Goal: Task Accomplishment & Management: Manage account settings

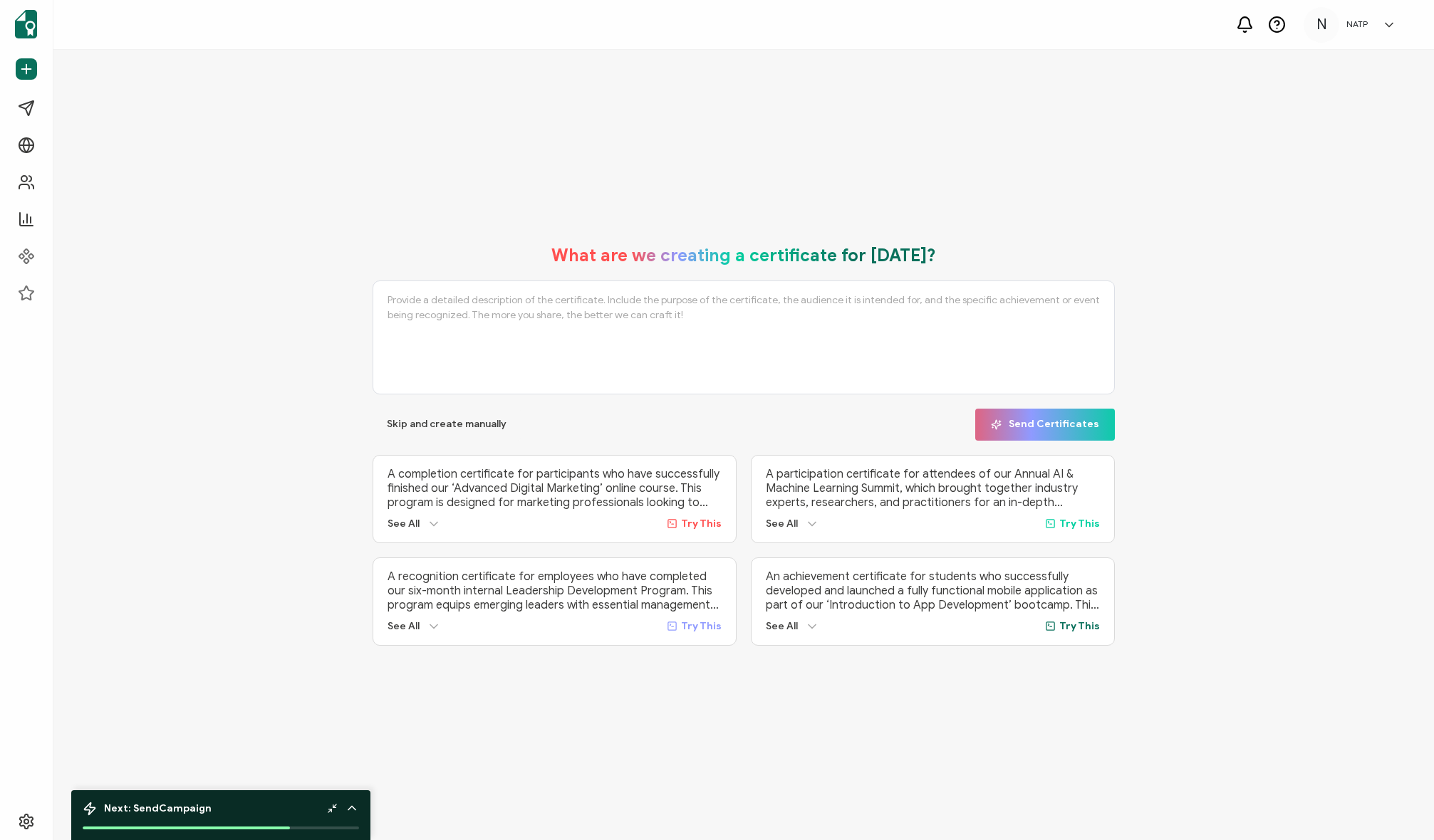
click at [461, 147] on div "What are we creating a certificate for [DATE]? Skip and create manually Send Ce…" at bounding box center [743, 445] width 1381 height 790
click at [66, 100] on link "Campaigns" at bounding box center [88, 108] width 159 height 28
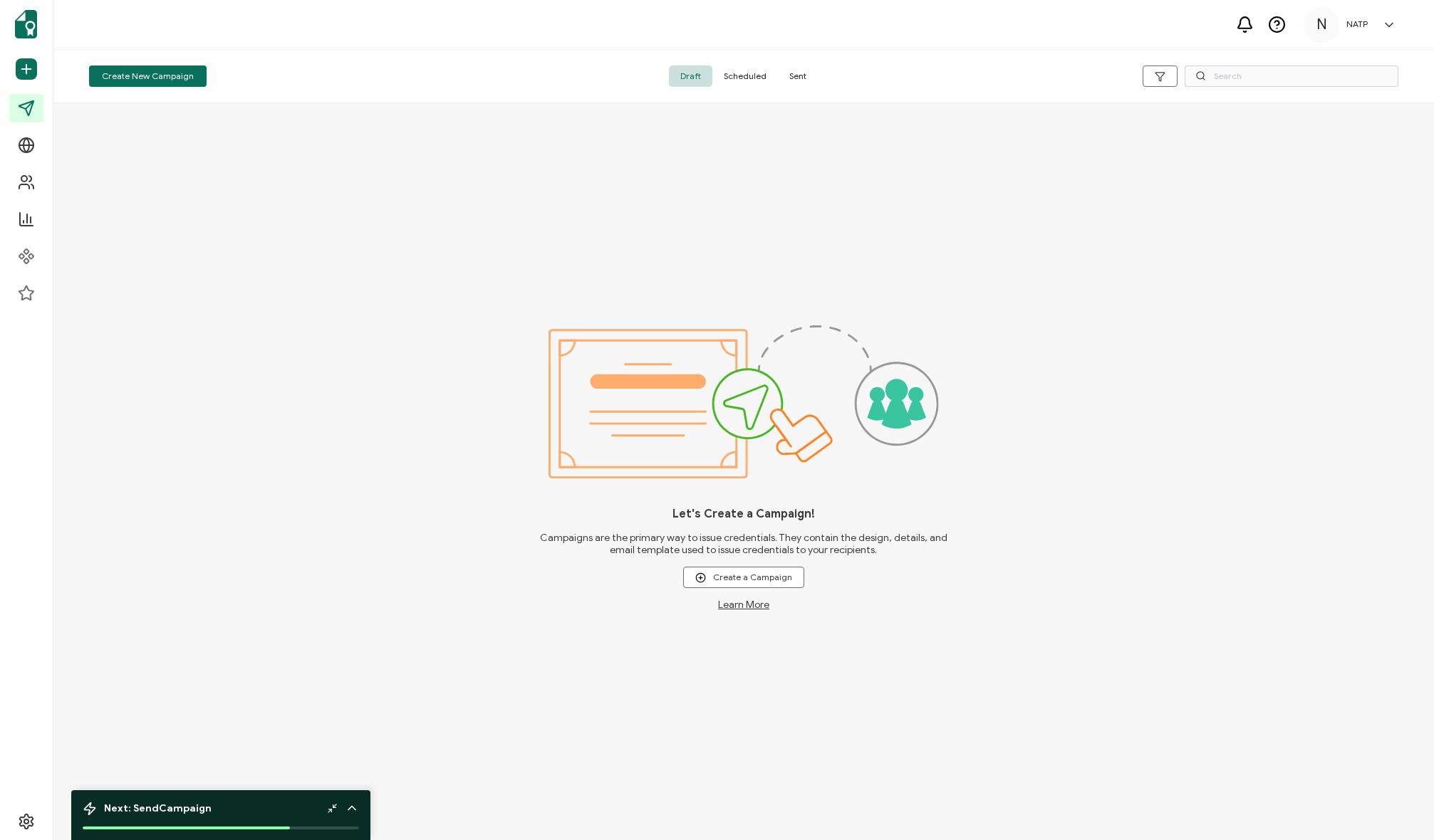
click at [437, 72] on div "Create New Campaign" at bounding box center [307, 76] width 437 height 21
click at [318, 123] on div "Let's Create a Campaign! Campaigns are the primary way to issue credentials. Th…" at bounding box center [743, 472] width 1381 height 737
click at [257, 126] on div "Let's Create a Campaign! Campaigns are the primary way to issue credentials. Th…" at bounding box center [743, 472] width 1381 height 737
click at [486, 248] on div "Let's Create a Campaign! Campaigns are the primary way to issue credentials. Th…" at bounding box center [743, 472] width 1381 height 737
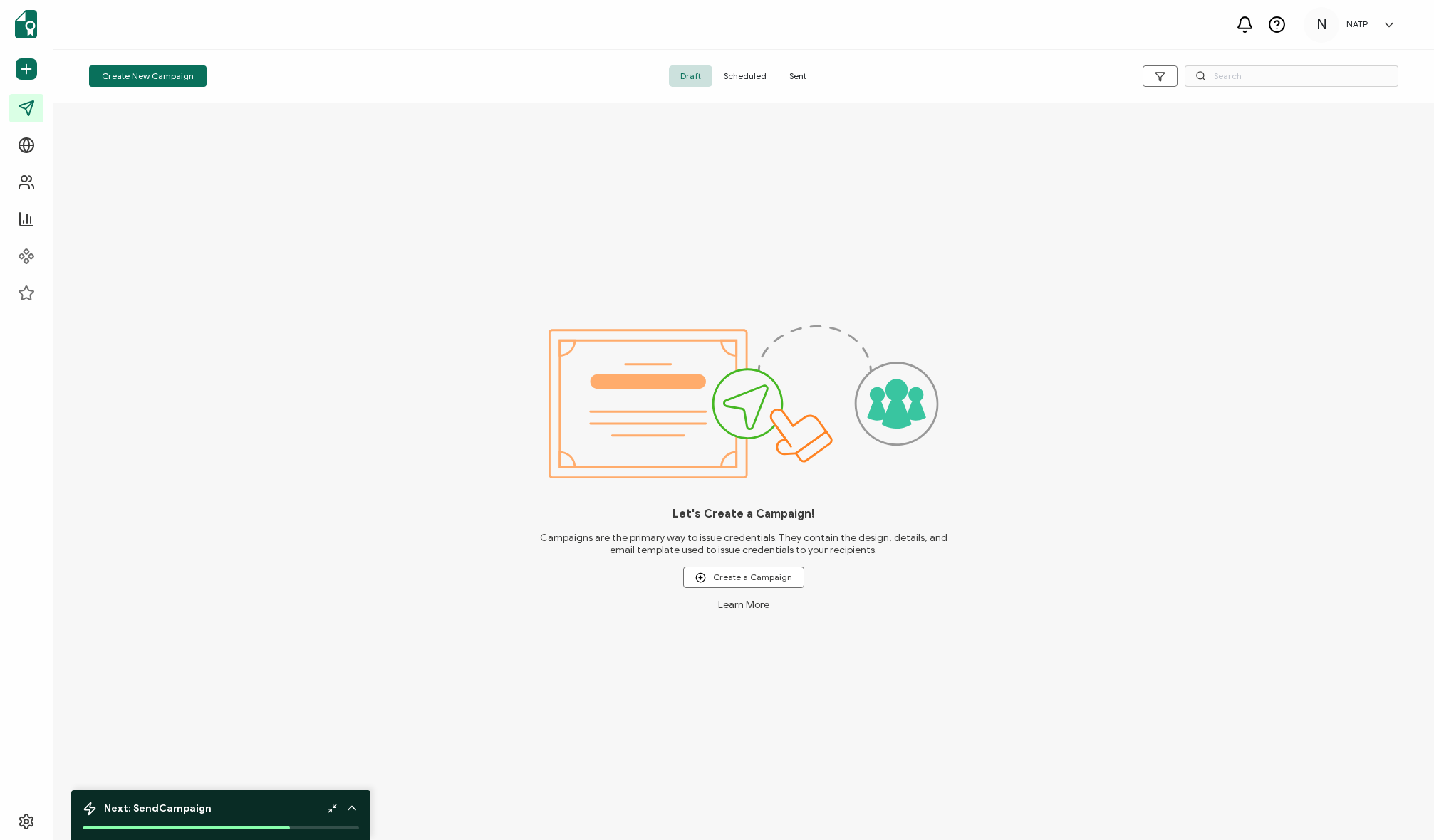
click at [619, 172] on div "Let's Create a Campaign! Campaigns are the primary way to issue credentials. Th…" at bounding box center [743, 472] width 1381 height 737
click at [545, 246] on div "Let's Create a Campaign! Campaigns are the primary way to issue credentials. Th…" at bounding box center [743, 472] width 1381 height 737
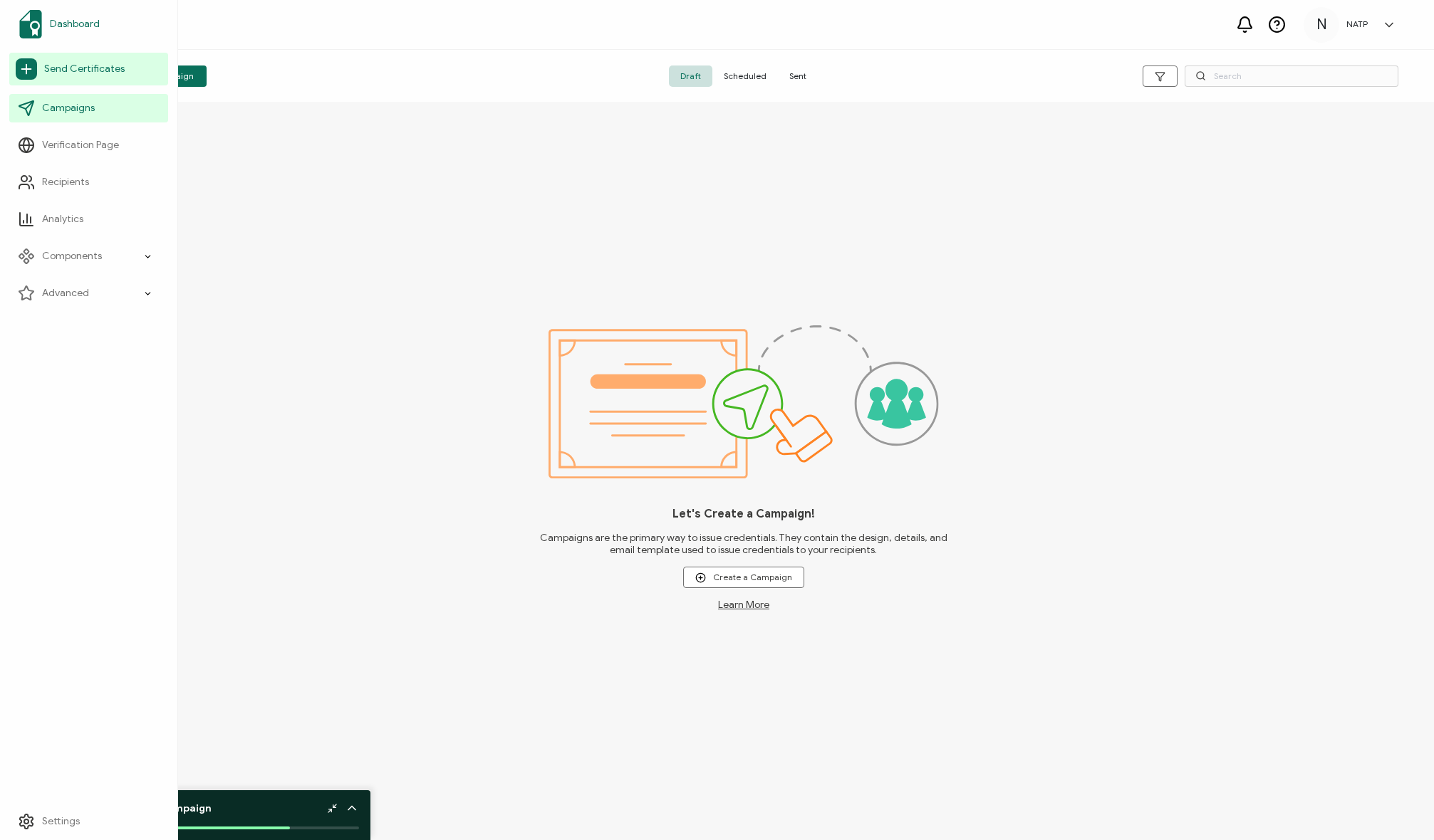
click at [70, 20] on span "Dashboard" at bounding box center [75, 24] width 50 height 14
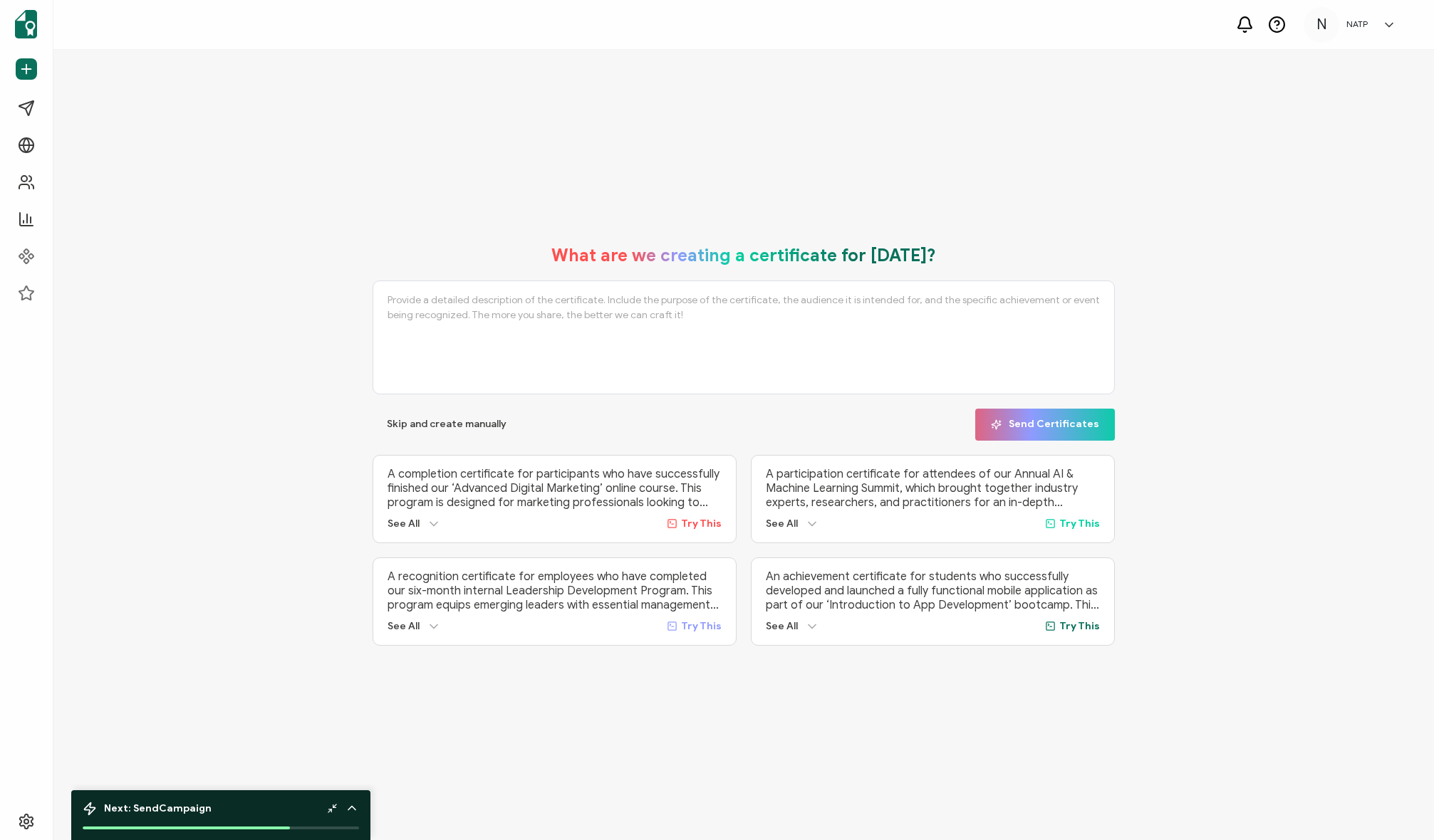
click at [1392, 26] on icon at bounding box center [1389, 25] width 14 height 14
click at [255, 118] on div "What are we creating a certificate for today? Skip and create manually Send Cer…" at bounding box center [743, 445] width 1381 height 790
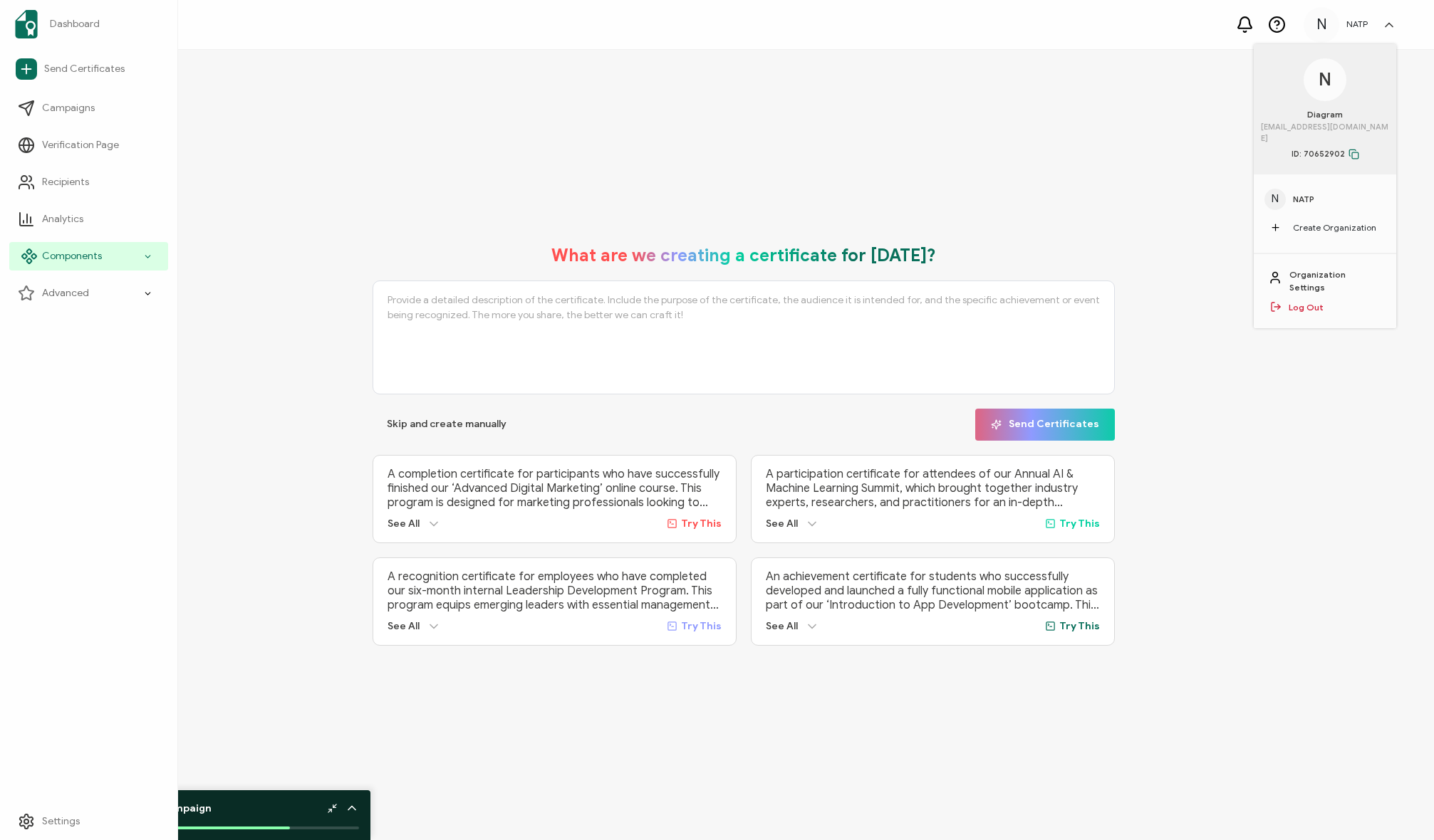
click at [85, 253] on span "Components" at bounding box center [72, 256] width 60 height 14
click at [101, 297] on span "Credential Designs" at bounding box center [95, 294] width 87 height 14
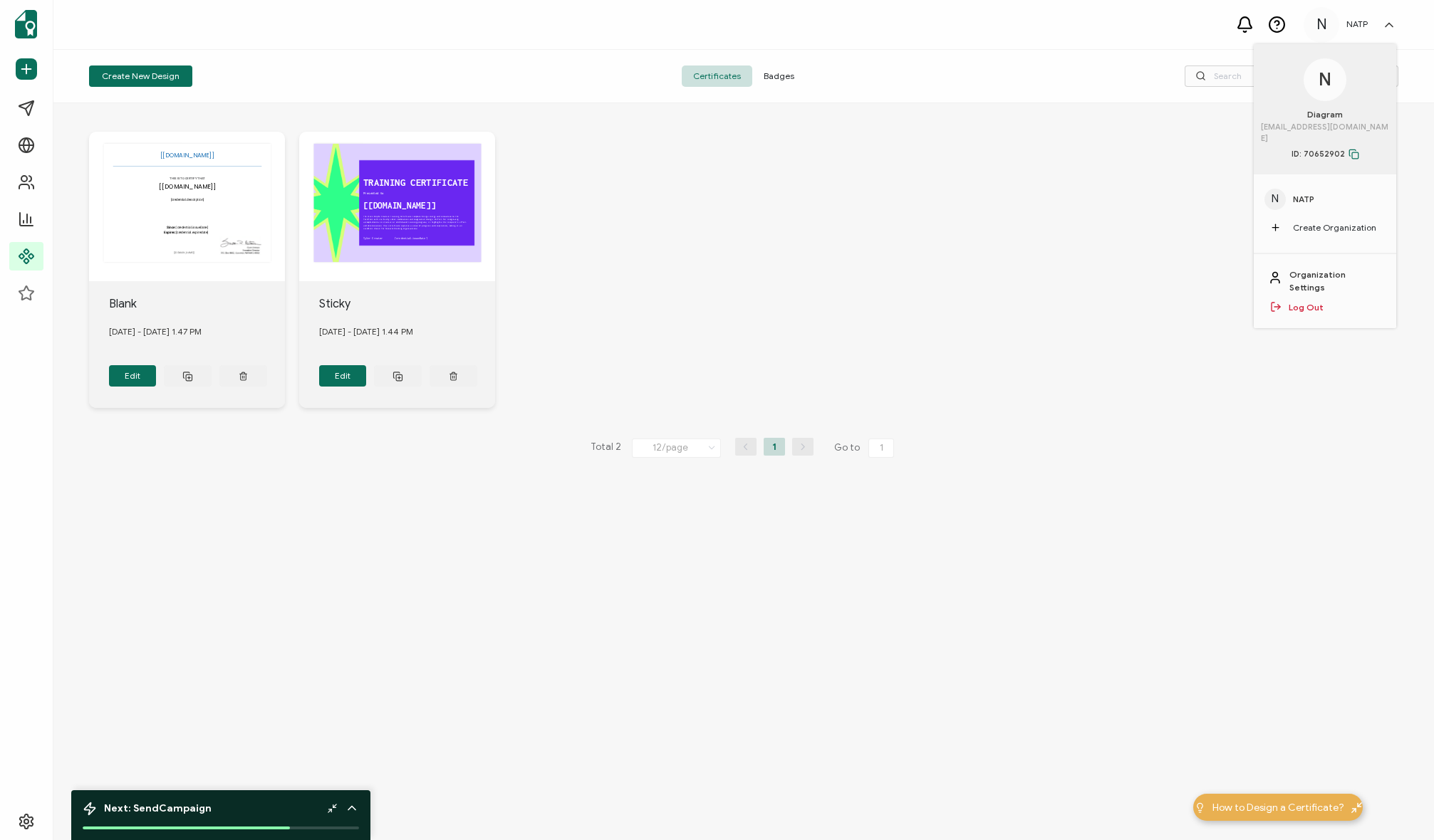
drag, startPoint x: 361, startPoint y: 445, endPoint x: 329, endPoint y: 434, distance: 33.8
click at [361, 445] on div "Total 2 12/page 12/page 24/page 48/page 96/page 1 Go to 1" at bounding box center [743, 448] width 1309 height 23
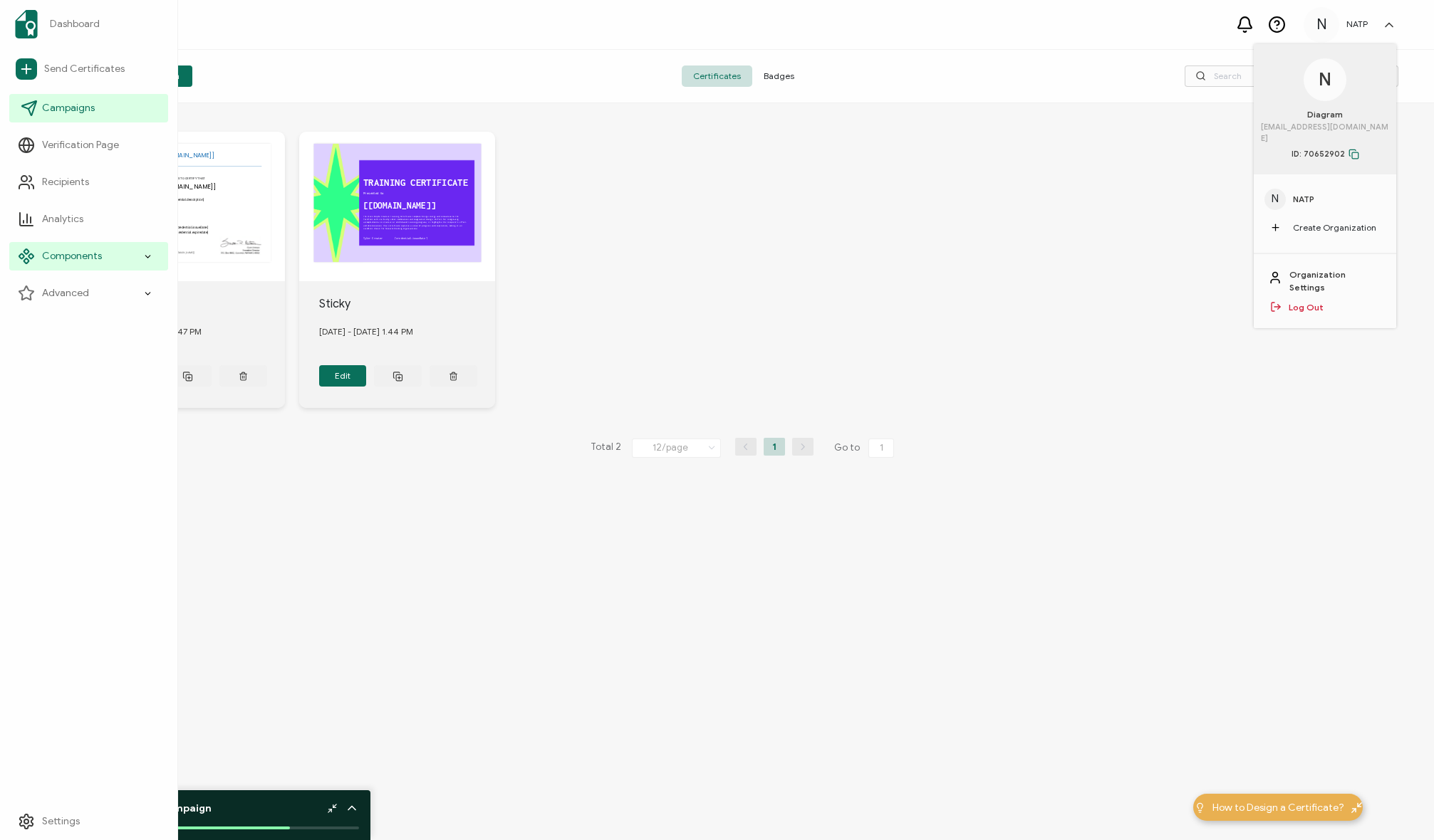
click at [51, 97] on link "Campaigns" at bounding box center [88, 108] width 159 height 28
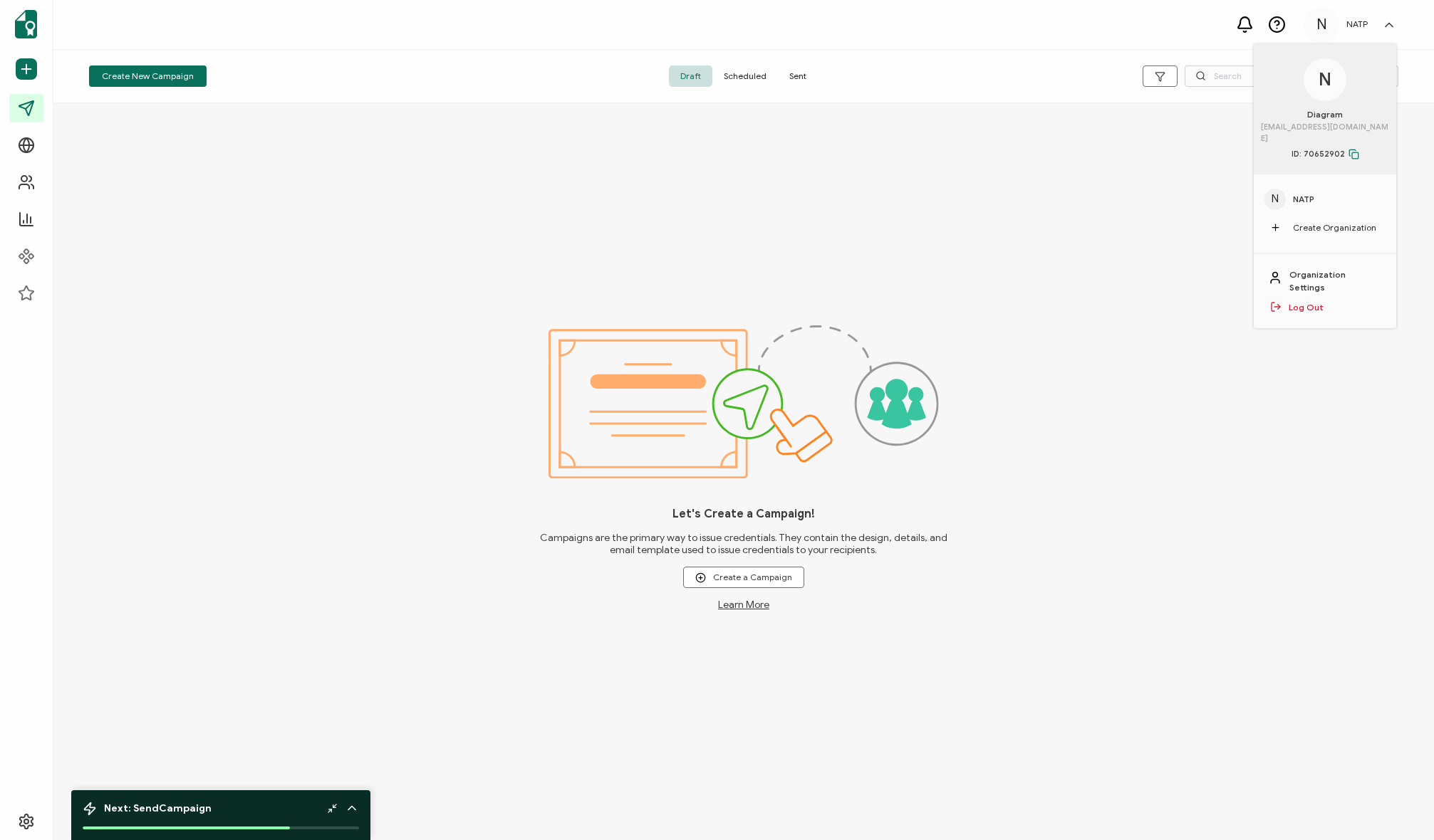
click at [515, 132] on div "Let's Create a Campaign! Campaigns are the primary way to issue credentials. Th…" at bounding box center [743, 472] width 1381 height 737
click at [749, 76] on span "Scheduled" at bounding box center [745, 76] width 66 height 21
click at [785, 76] on span "Sent" at bounding box center [798, 76] width 40 height 21
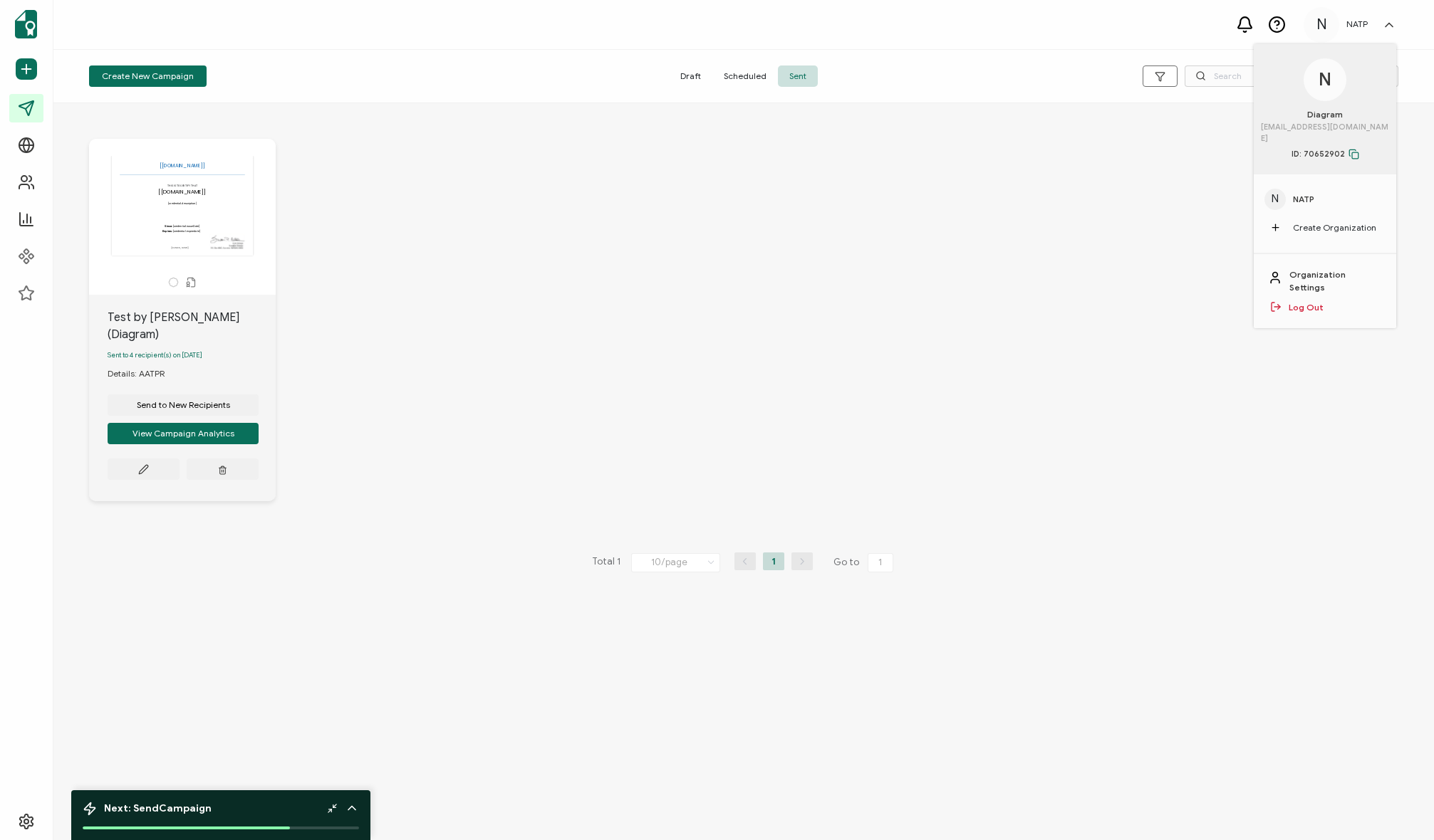
click at [420, 274] on div "The recipient’s full name, which will be automatically filled based on the info…" at bounding box center [743, 331] width 1338 height 441
click at [523, 273] on div "The recipient’s full name, which will be automatically filled based on the info…" at bounding box center [743, 331] width 1338 height 441
click at [1371, 26] on div "NATP" at bounding box center [1357, 24] width 36 height 10
click at [680, 197] on div "The recipient’s full name, which will be automatically filled based on the info…" at bounding box center [743, 331] width 1338 height 441
click at [275, 301] on div "Test by Janice (Diagram) Sent to 4 recipient(s) on September 11, 2025 Details: …" at bounding box center [182, 398] width 187 height 207
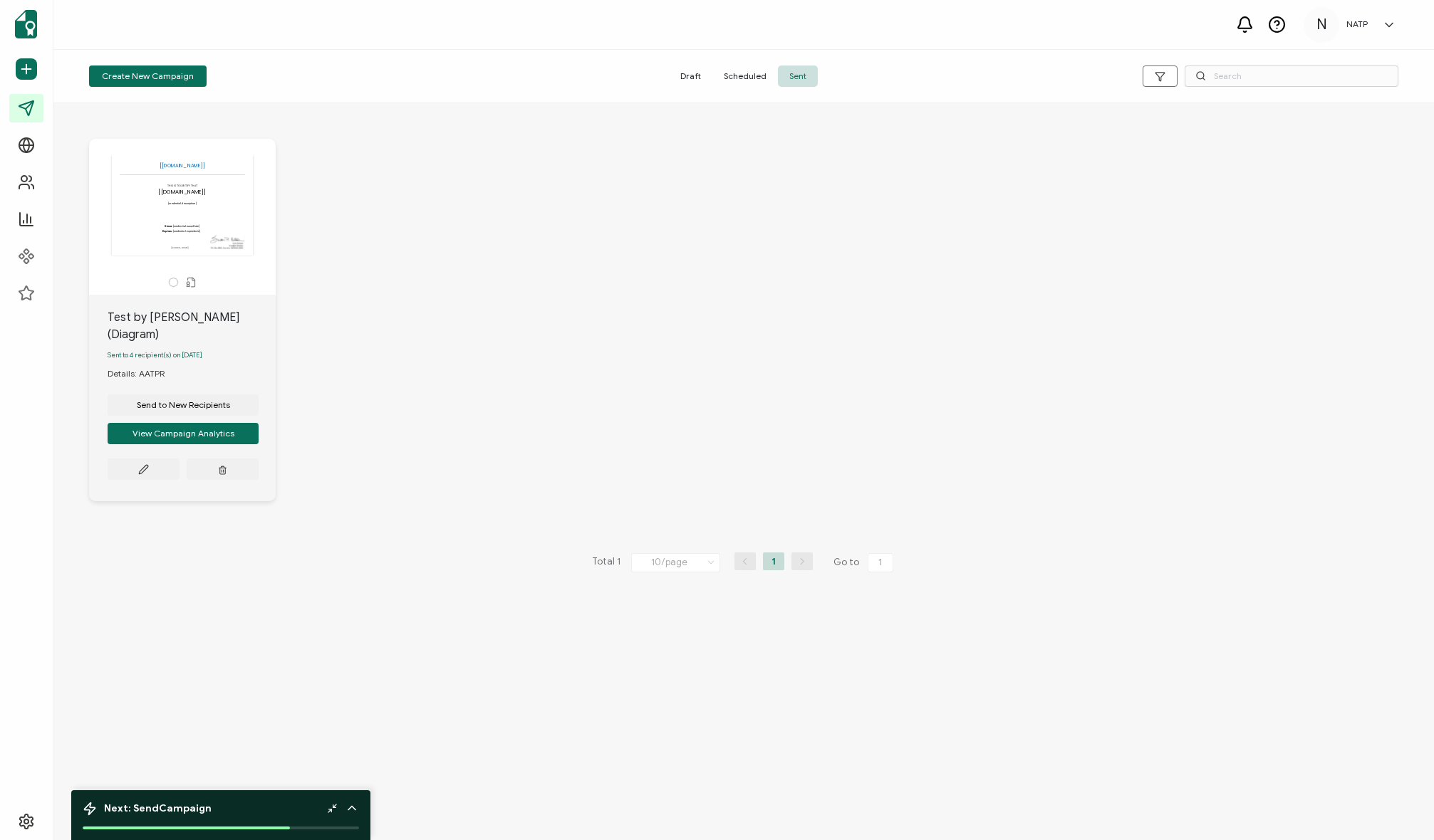
click at [148, 321] on div "Test by [PERSON_NAME] (Diagram)" at bounding box center [192, 326] width 168 height 34
click at [160, 351] on span "Sent to 4 recipient(s) on September 11, 2025" at bounding box center [155, 356] width 95 height 9
drag, startPoint x: 376, startPoint y: 370, endPoint x: 324, endPoint y: 365, distance: 52.2
click at [373, 369] on div "The recipient’s full name, which will be automatically filled based on the info…" at bounding box center [743, 331] width 1338 height 441
click at [365, 422] on div "The recipient’s full name, which will be automatically filled based on the info…" at bounding box center [743, 331] width 1338 height 441
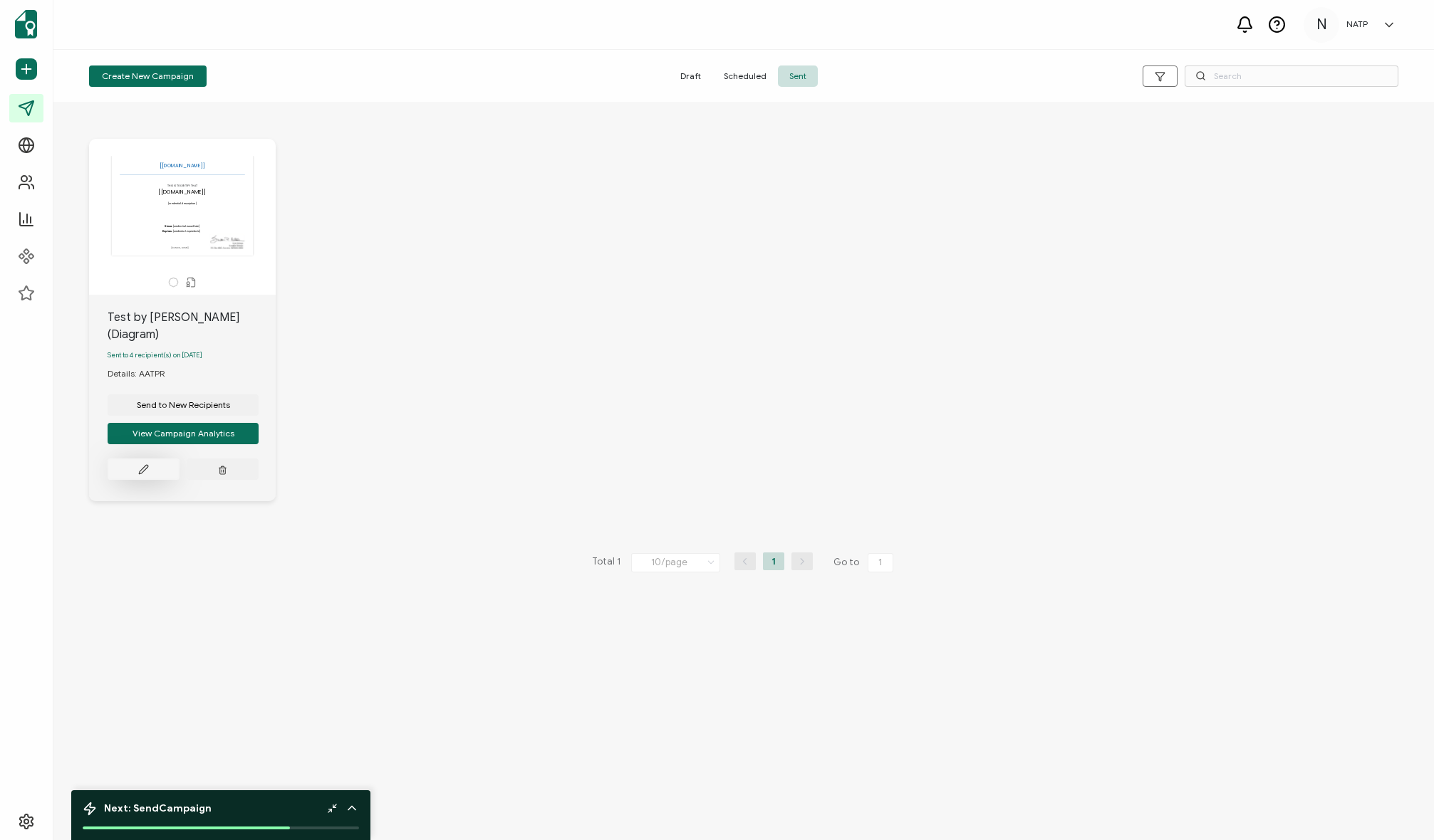
click at [139, 465] on icon at bounding box center [143, 470] width 9 height 9
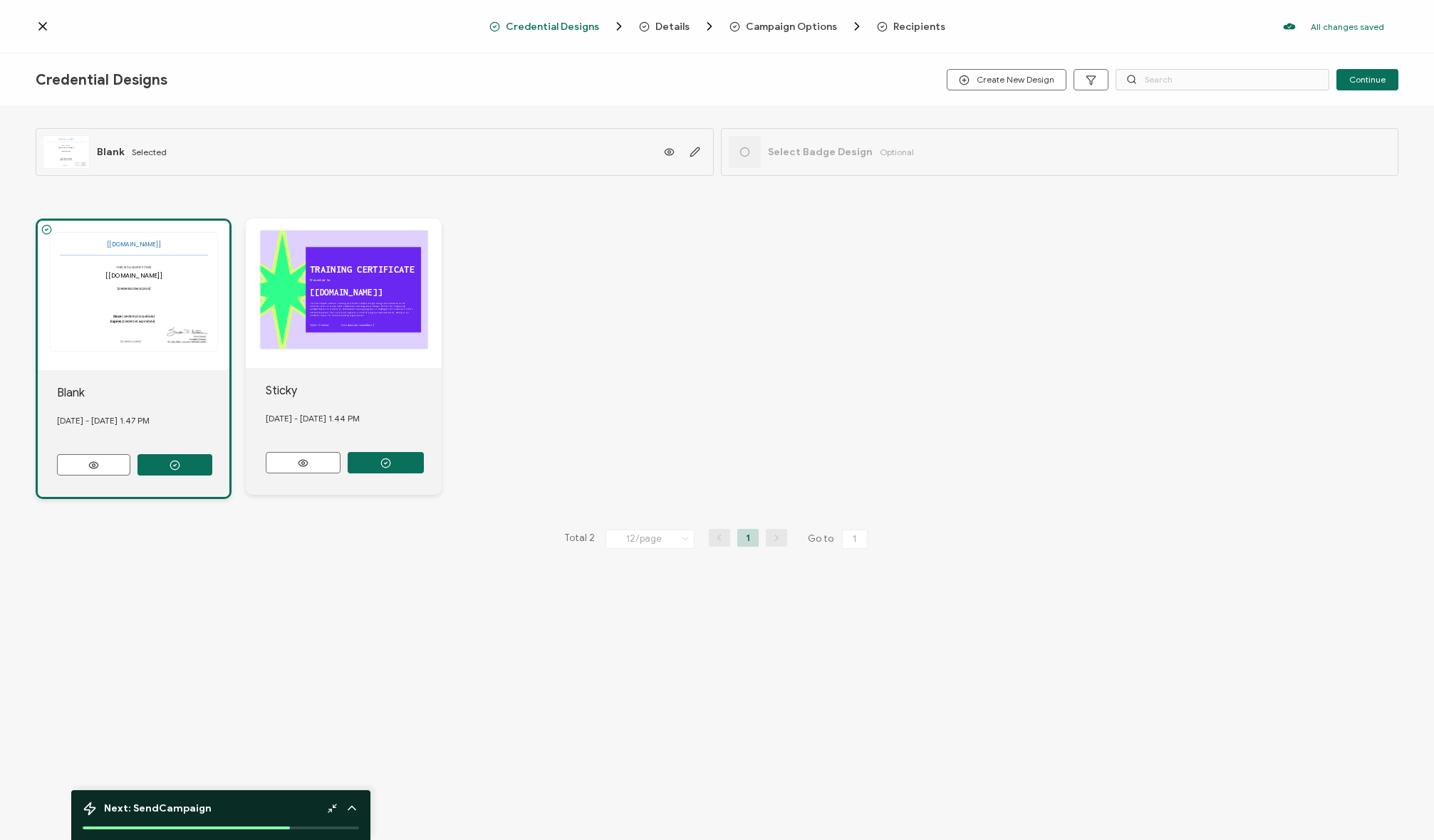
click at [697, 294] on div "The recipient’s full name, which will be automatically filled based on the info…" at bounding box center [717, 359] width 1363 height 338
click at [642, 28] on circle "Breadcrumb" at bounding box center [644, 26] width 9 height 9
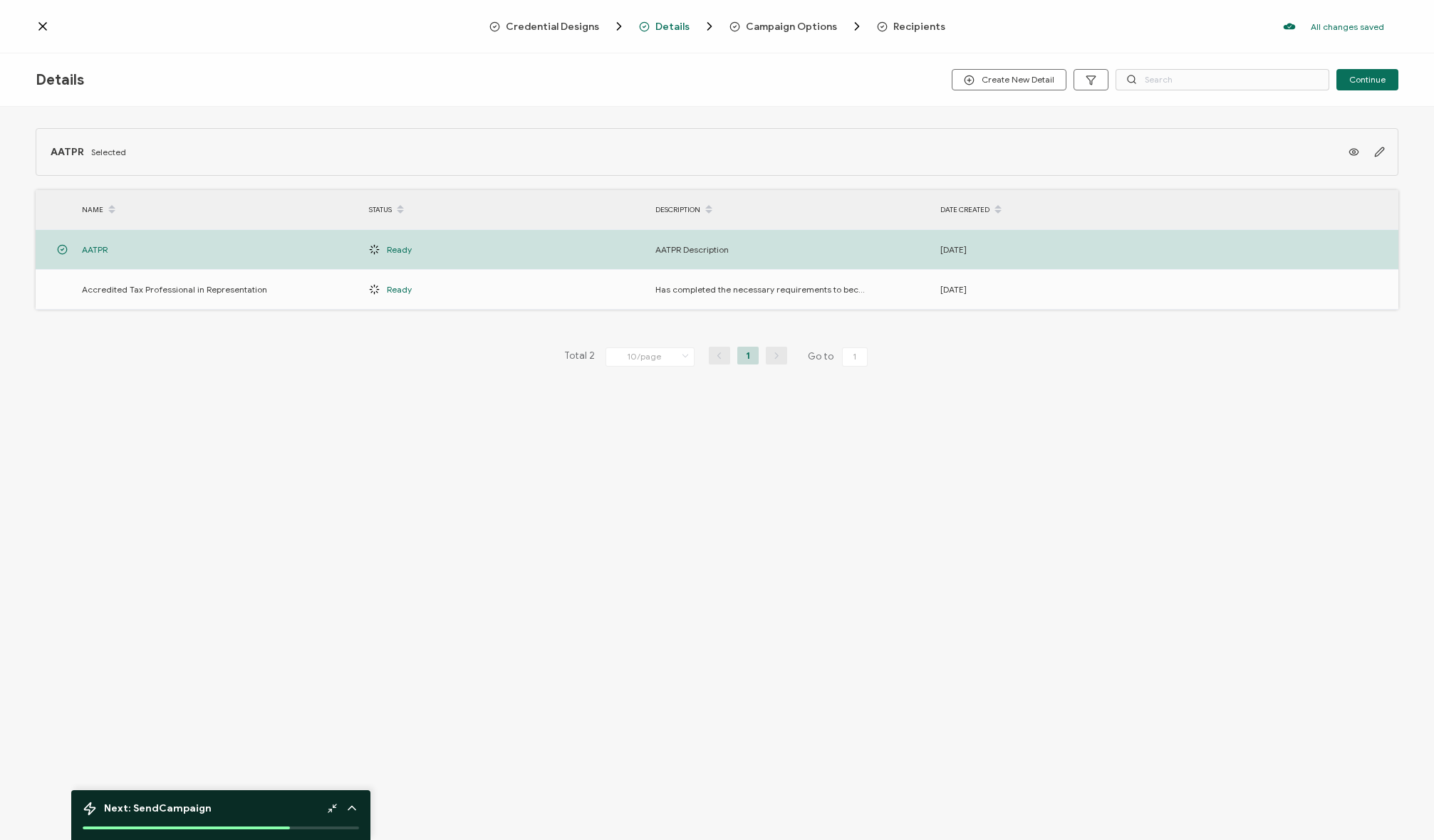
click at [676, 89] on div "Details Create New Detail Continue" at bounding box center [717, 80] width 1434 height 53
click at [344, 376] on div "AATPR Selected NAME STATUS DESCRIPTION DATE CREATED AATPR Ready AATPR Descripti…" at bounding box center [717, 276] width 1434 height 340
click at [340, 372] on div "AATPR Selected NAME STATUS DESCRIPTION DATE CREATED AATPR Ready AATPR Descripti…" at bounding box center [717, 276] width 1434 height 340
click at [903, 31] on span "Recipients" at bounding box center [919, 26] width 52 height 11
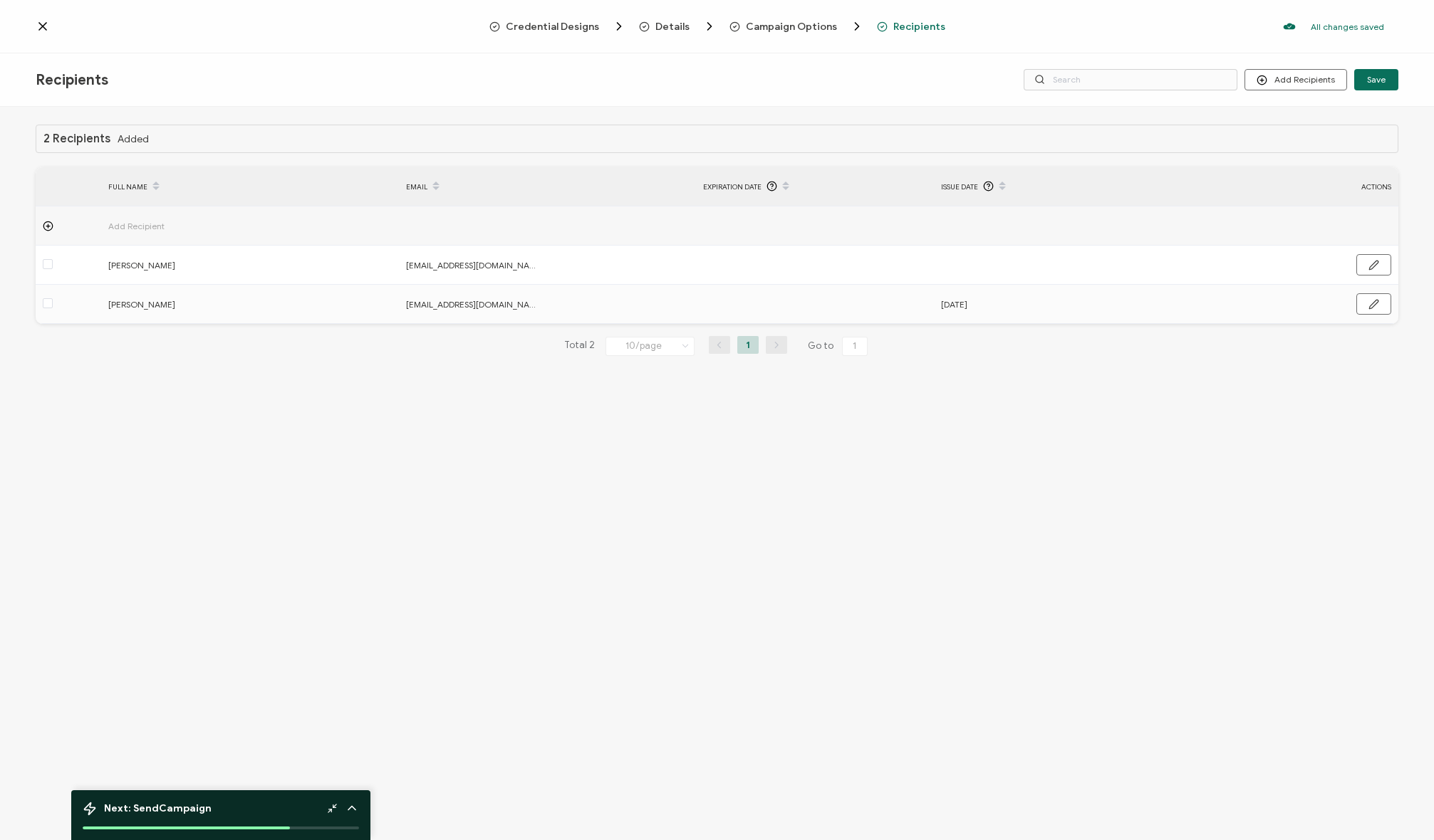
click at [803, 31] on span "Campaign Options" at bounding box center [791, 26] width 91 height 11
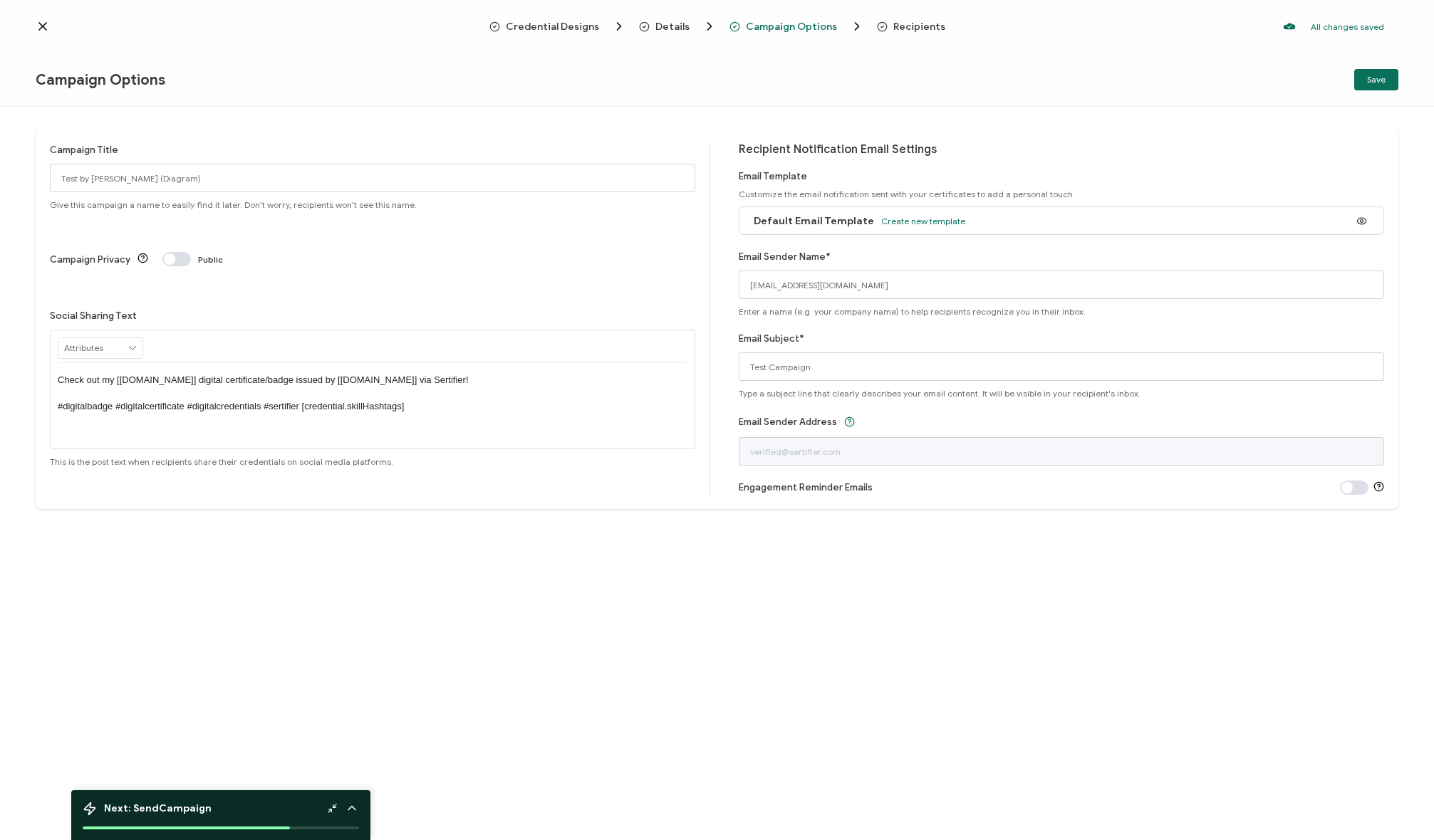
click at [1189, 133] on div "Campaign Title Test by Janice (Diagram) Give this campaign a name to easily fin…" at bounding box center [717, 318] width 1363 height 381
click at [39, 23] on icon at bounding box center [43, 26] width 7 height 7
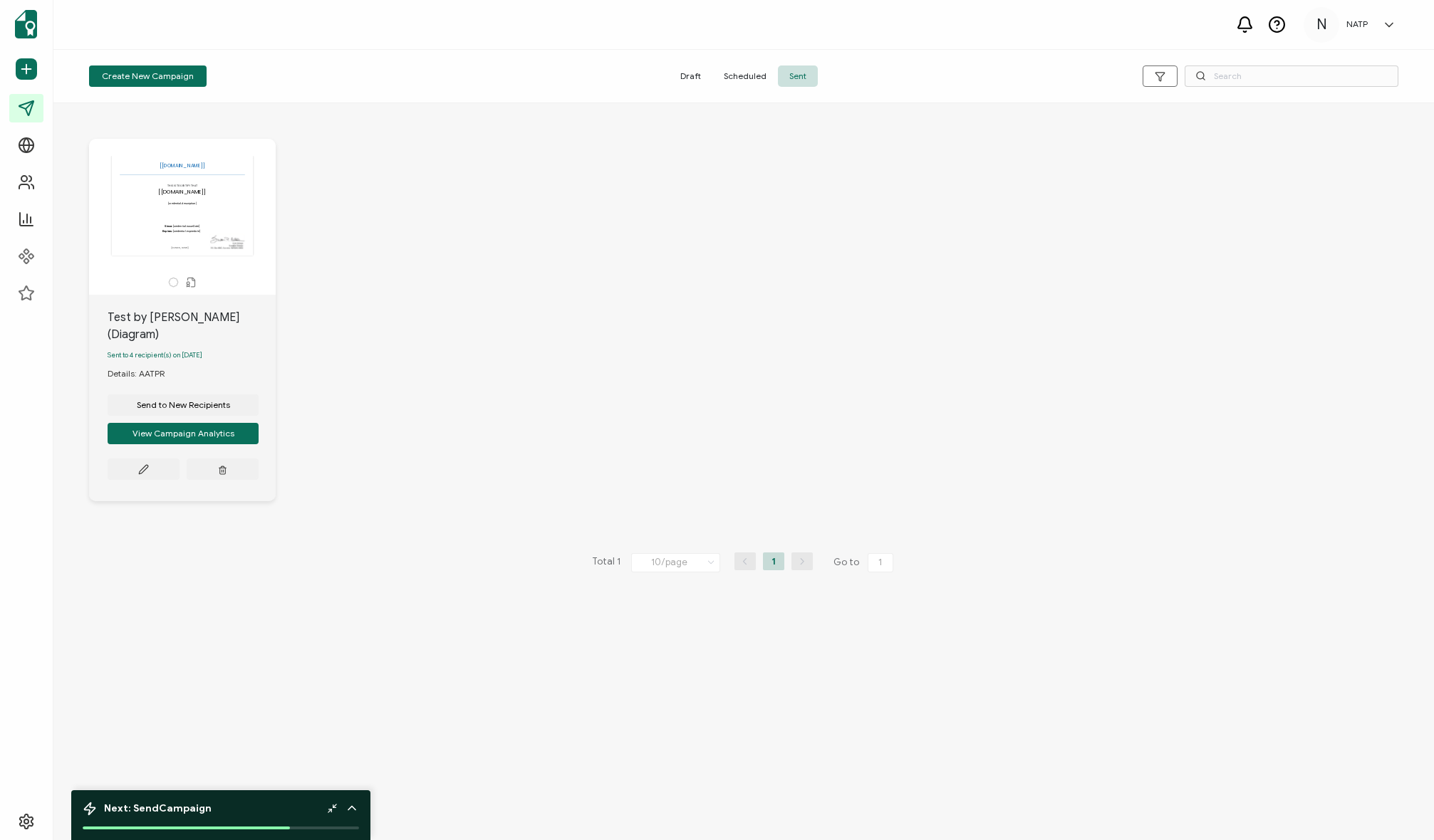
click at [465, 261] on div "The recipient’s full name, which will be automatically filled based on the info…" at bounding box center [743, 331] width 1338 height 441
click at [357, 189] on div "The recipient’s full name, which will be automatically filled based on the info…" at bounding box center [743, 331] width 1338 height 441
click at [348, 182] on div "The recipient’s full name, which will be automatically filled based on the info…" at bounding box center [743, 331] width 1338 height 441
click at [346, 182] on div "The recipient’s full name, which will be automatically filled based on the info…" at bounding box center [743, 331] width 1338 height 441
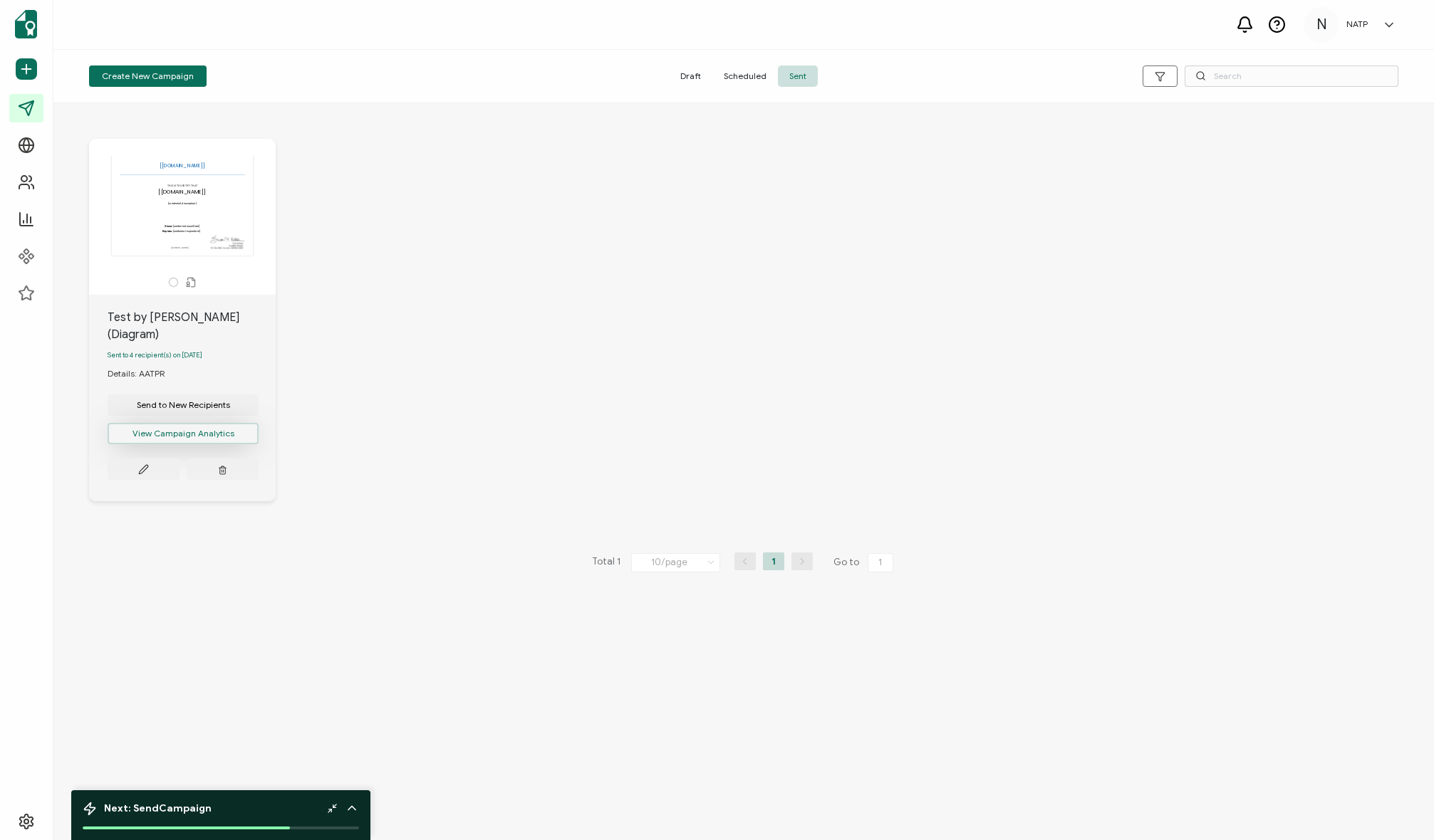
click at [192, 430] on button "View Campaign Analytics" at bounding box center [183, 434] width 151 height 21
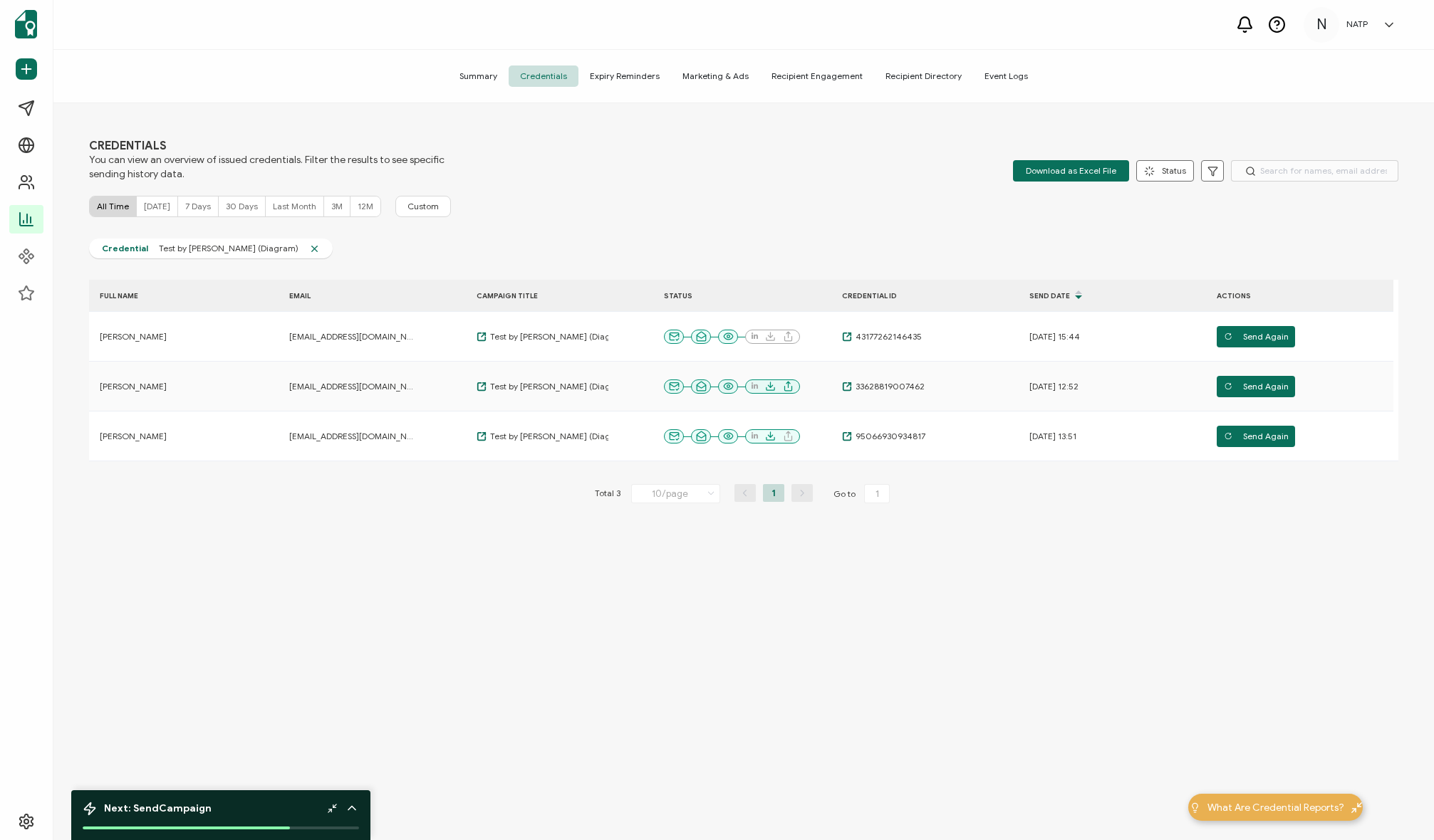
click at [365, 481] on div "FULL NAME EMAIL CAMPAIGN TITLE STATUS CREDENTIAL ID Send Date ACTIONS John Munr…" at bounding box center [743, 421] width 1309 height 283
click at [364, 481] on div "FULL NAME EMAIL CAMPAIGN TITLE STATUS CREDENTIAL ID Send Date ACTIONS John Munr…" at bounding box center [743, 421] width 1309 height 283
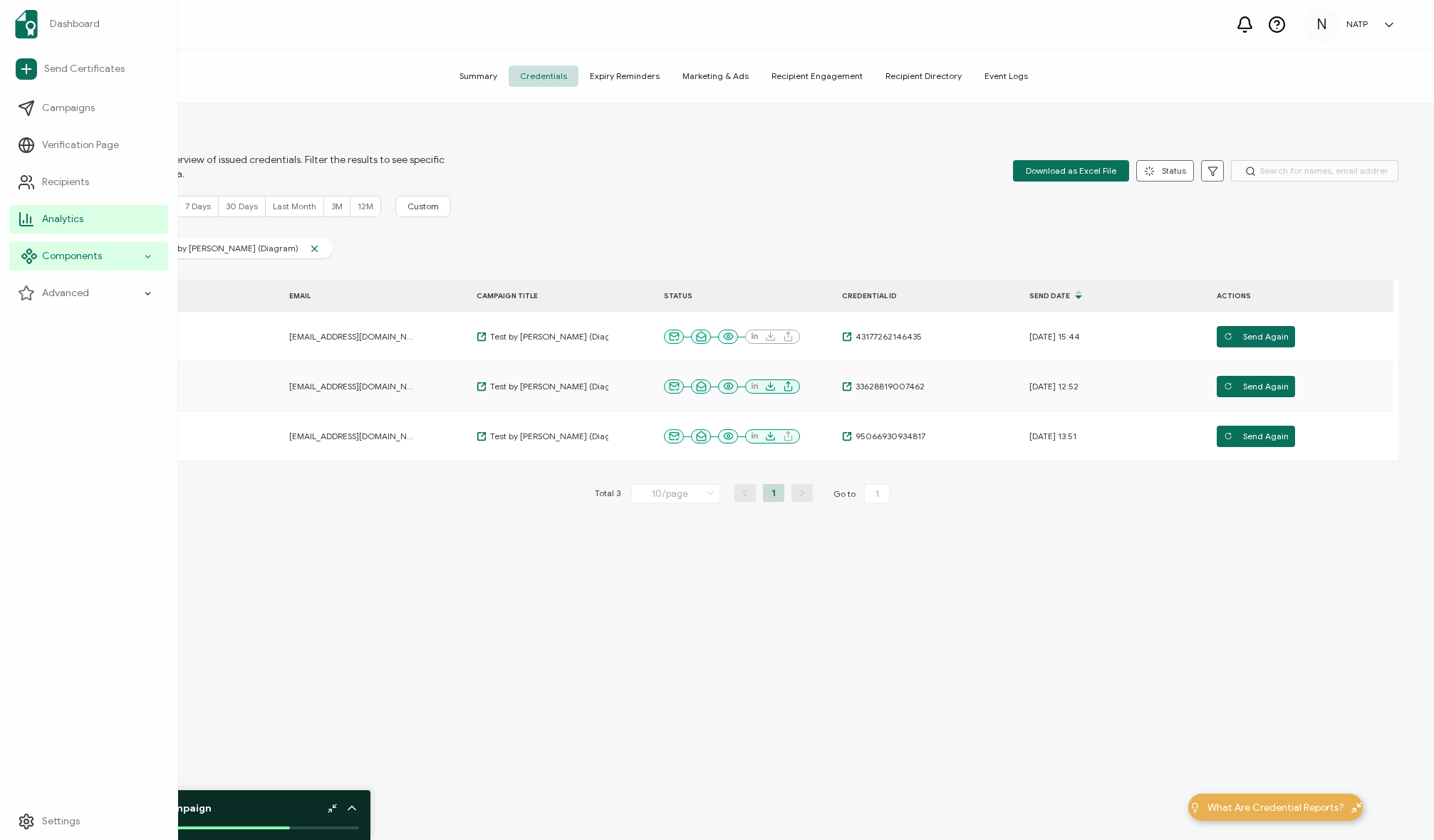
click at [107, 252] on div "Components" at bounding box center [88, 256] width 159 height 28
click at [102, 333] on span "Credential Details" at bounding box center [93, 331] width 83 height 14
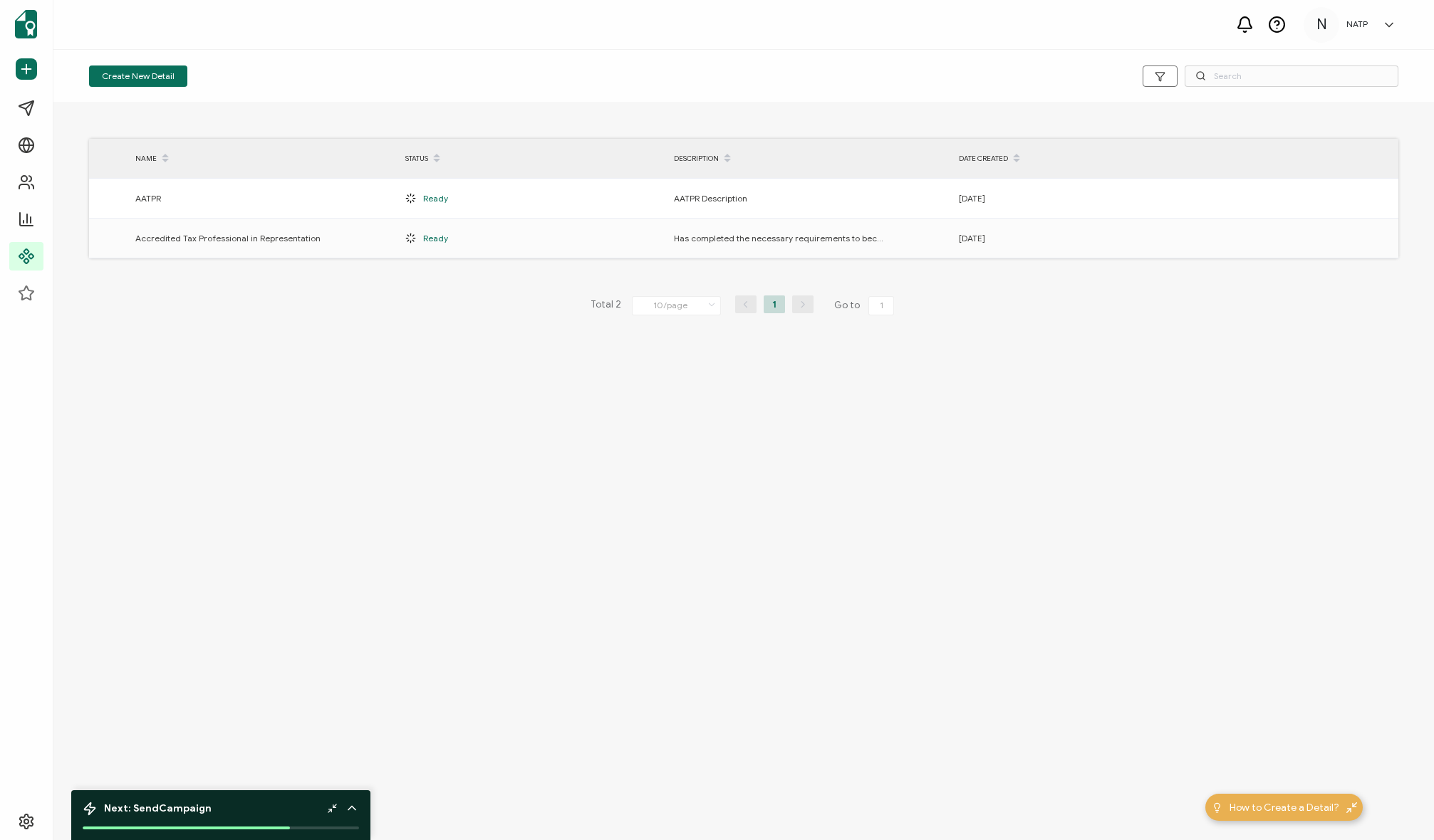
click at [372, 467] on div "Create New Detail NAME STATUS DESCRIPTION DATE CREATED AATPR Ready AATPR Descri…" at bounding box center [743, 445] width 1381 height 790
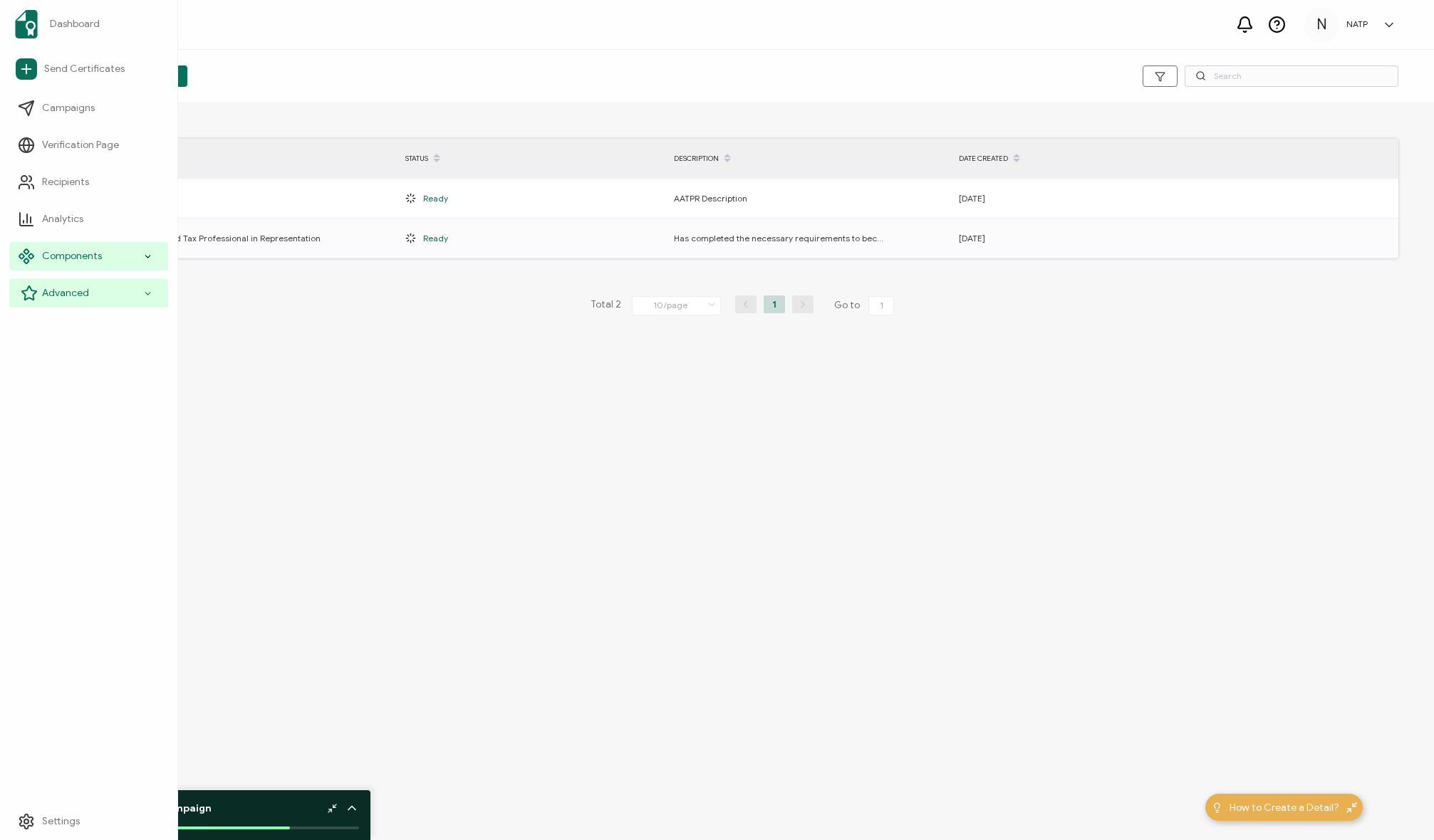
click at [65, 290] on span "Advanced" at bounding box center [66, 294] width 47 height 14
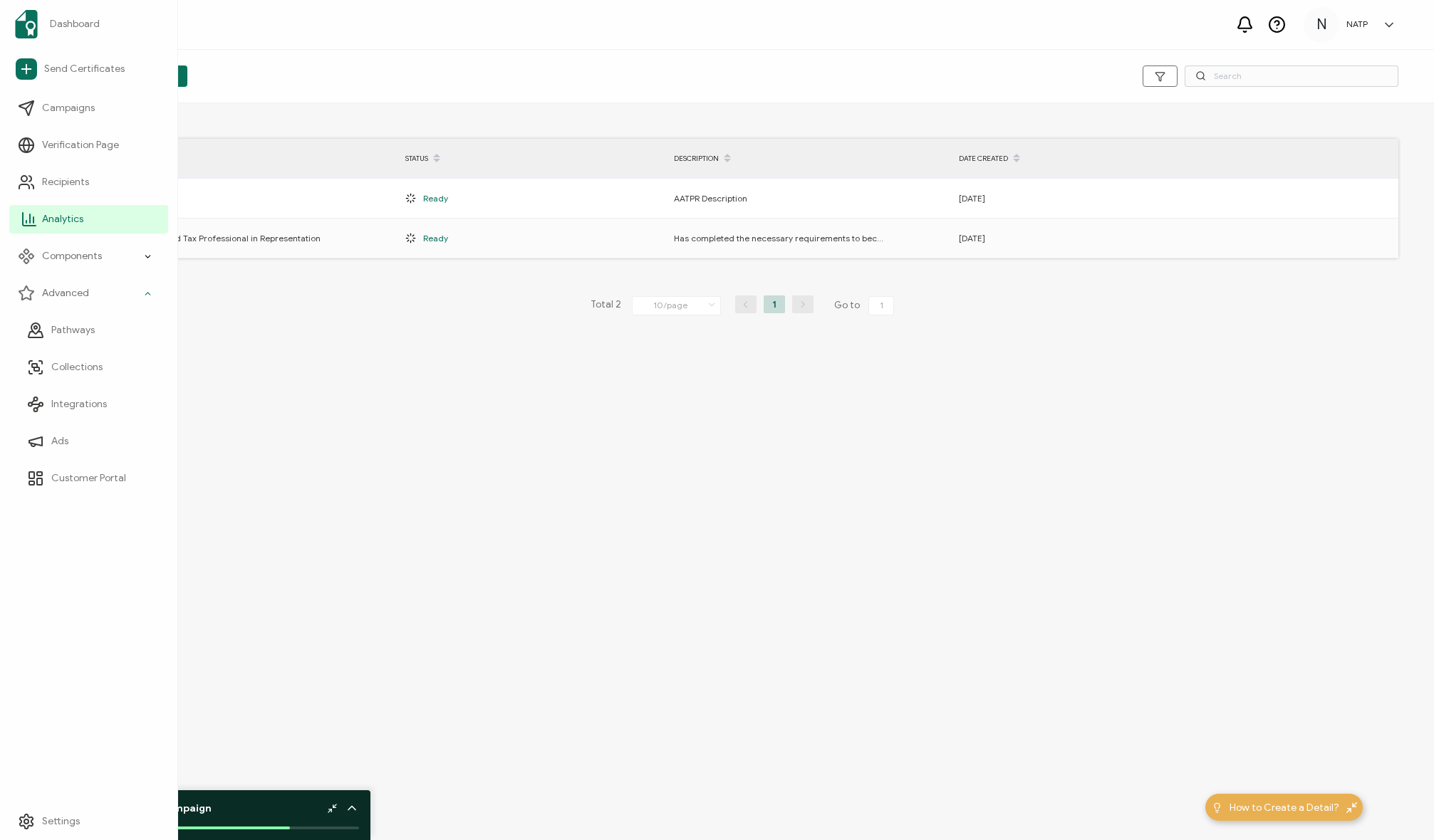
click at [63, 225] on span "Analytics" at bounding box center [63, 219] width 41 height 14
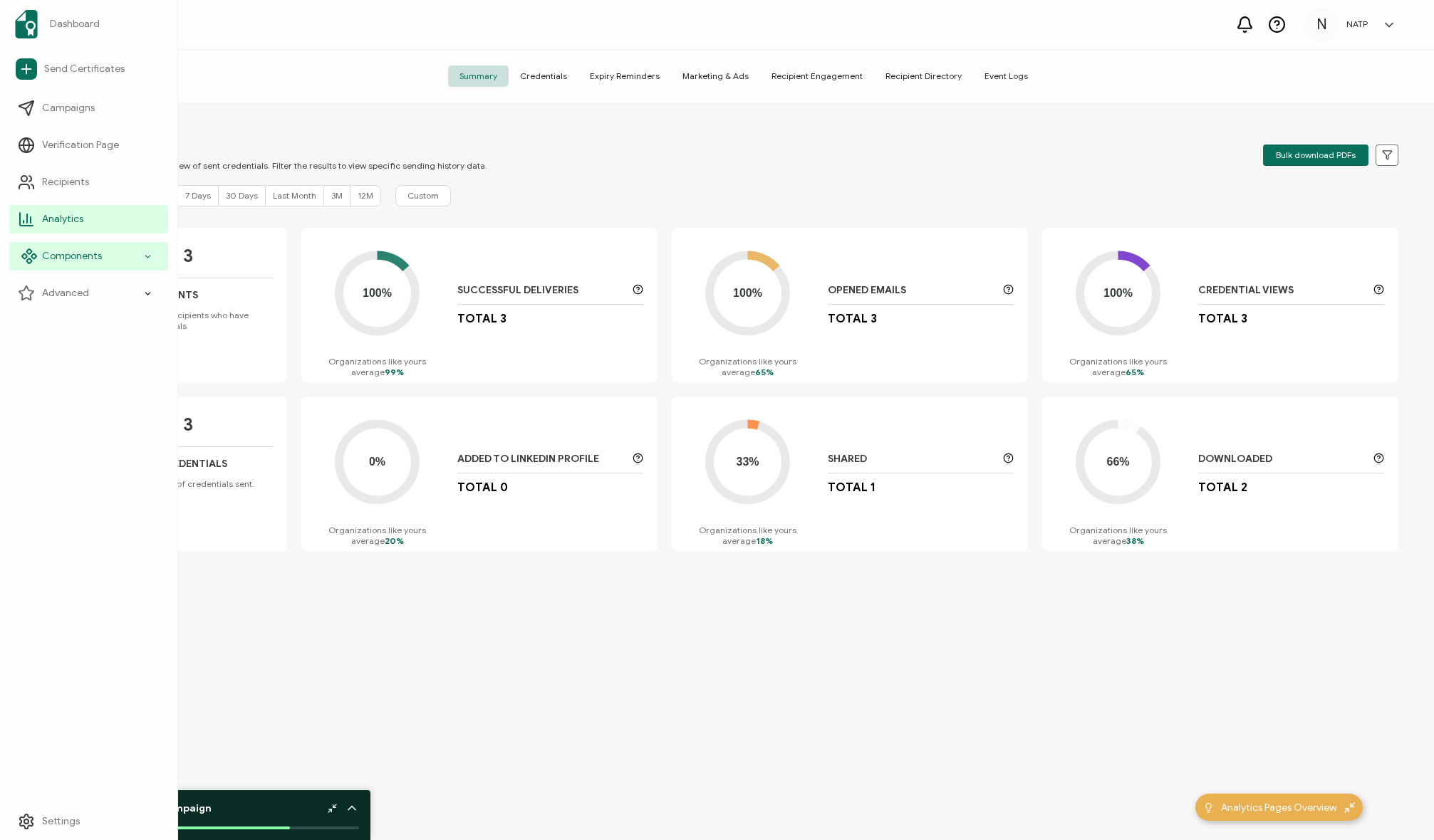
click at [72, 249] on span "Components" at bounding box center [72, 256] width 60 height 14
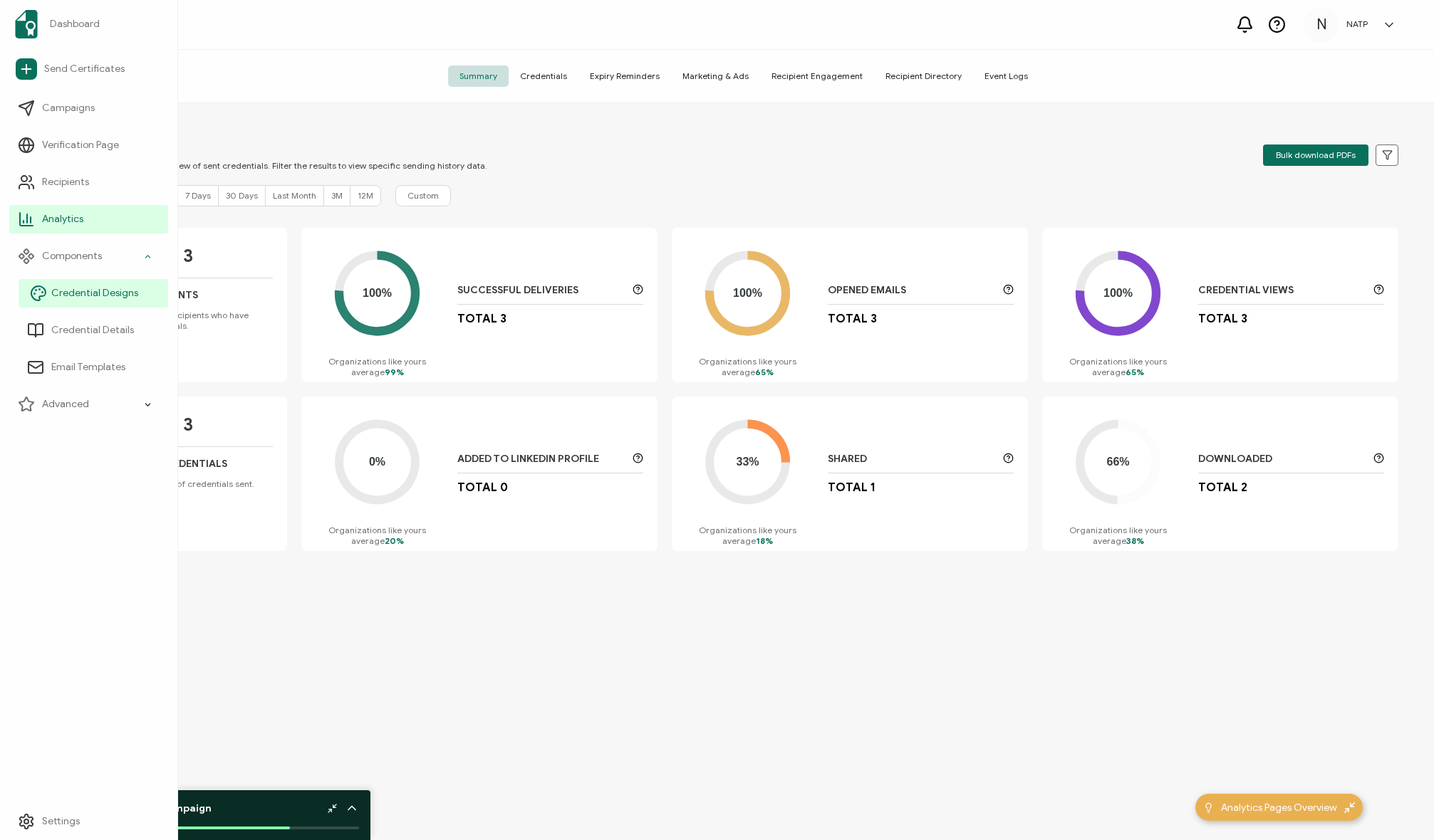
click at [81, 300] on span "Credential Designs" at bounding box center [95, 294] width 87 height 14
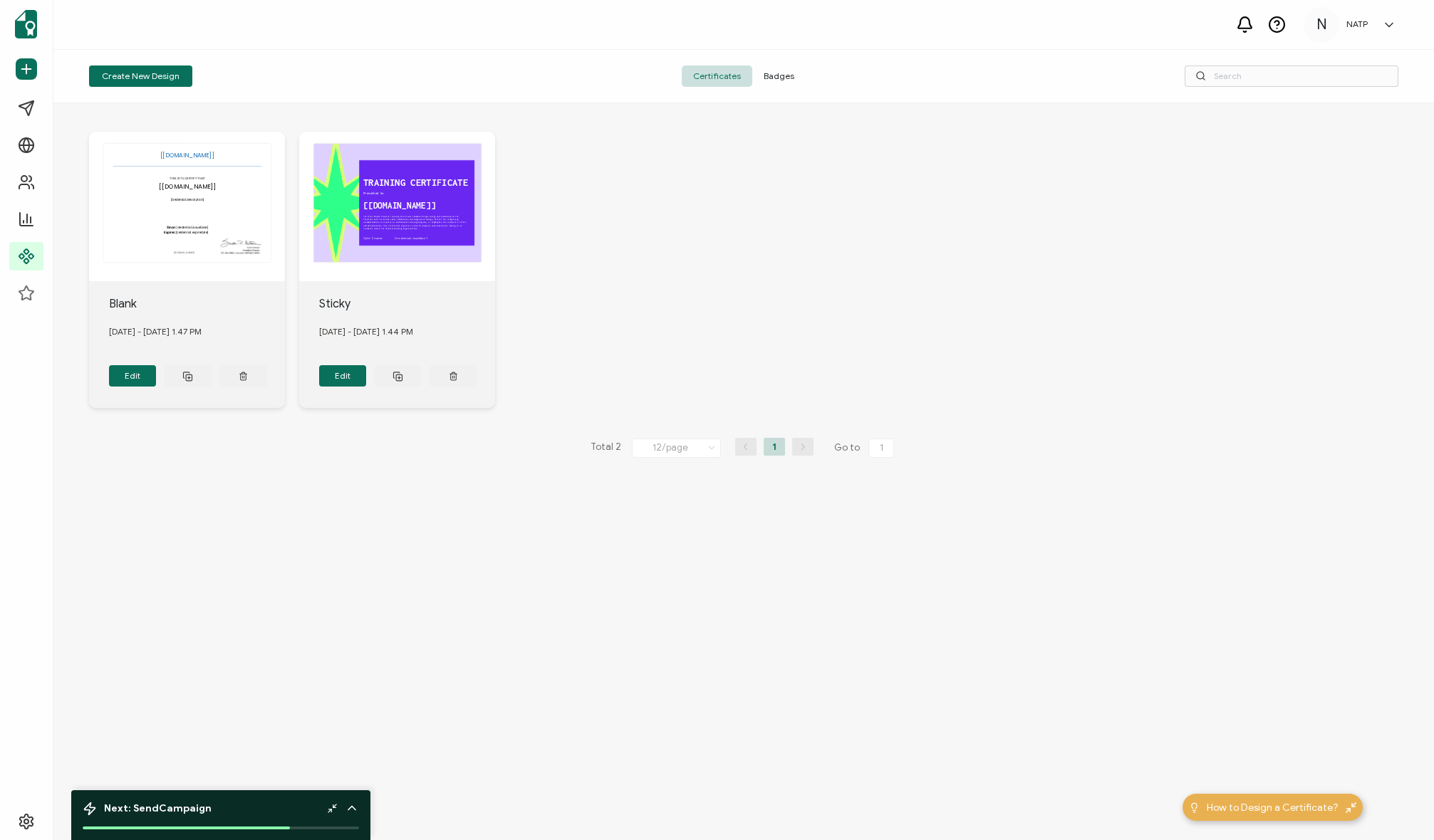
click at [420, 486] on div "The recipient’s full name, which will be automatically filled based on the info…" at bounding box center [743, 472] width 1381 height 737
click at [165, 812] on b "Campaign" at bounding box center [185, 808] width 53 height 12
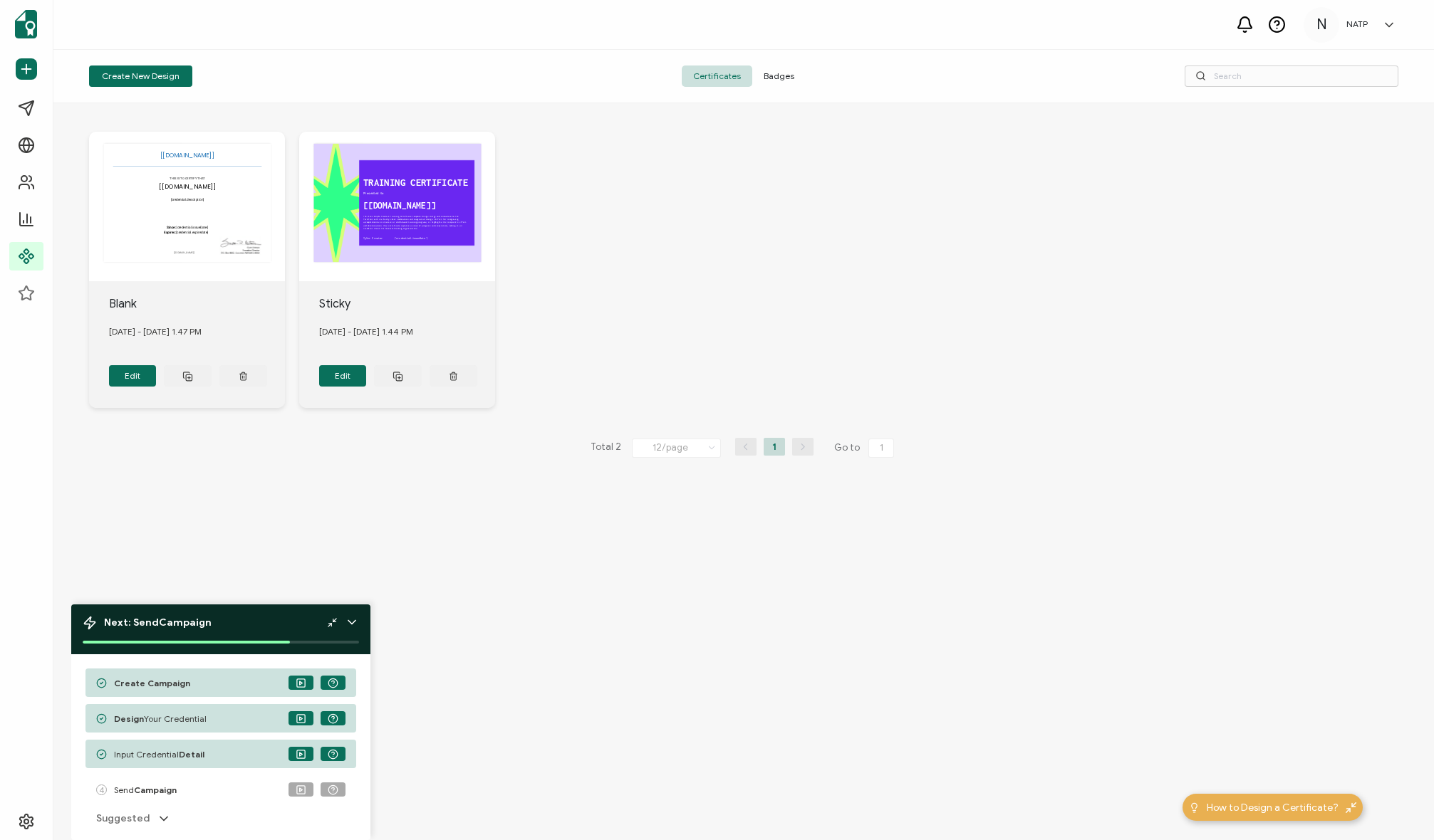
click at [159, 816] on icon at bounding box center [164, 819] width 14 height 14
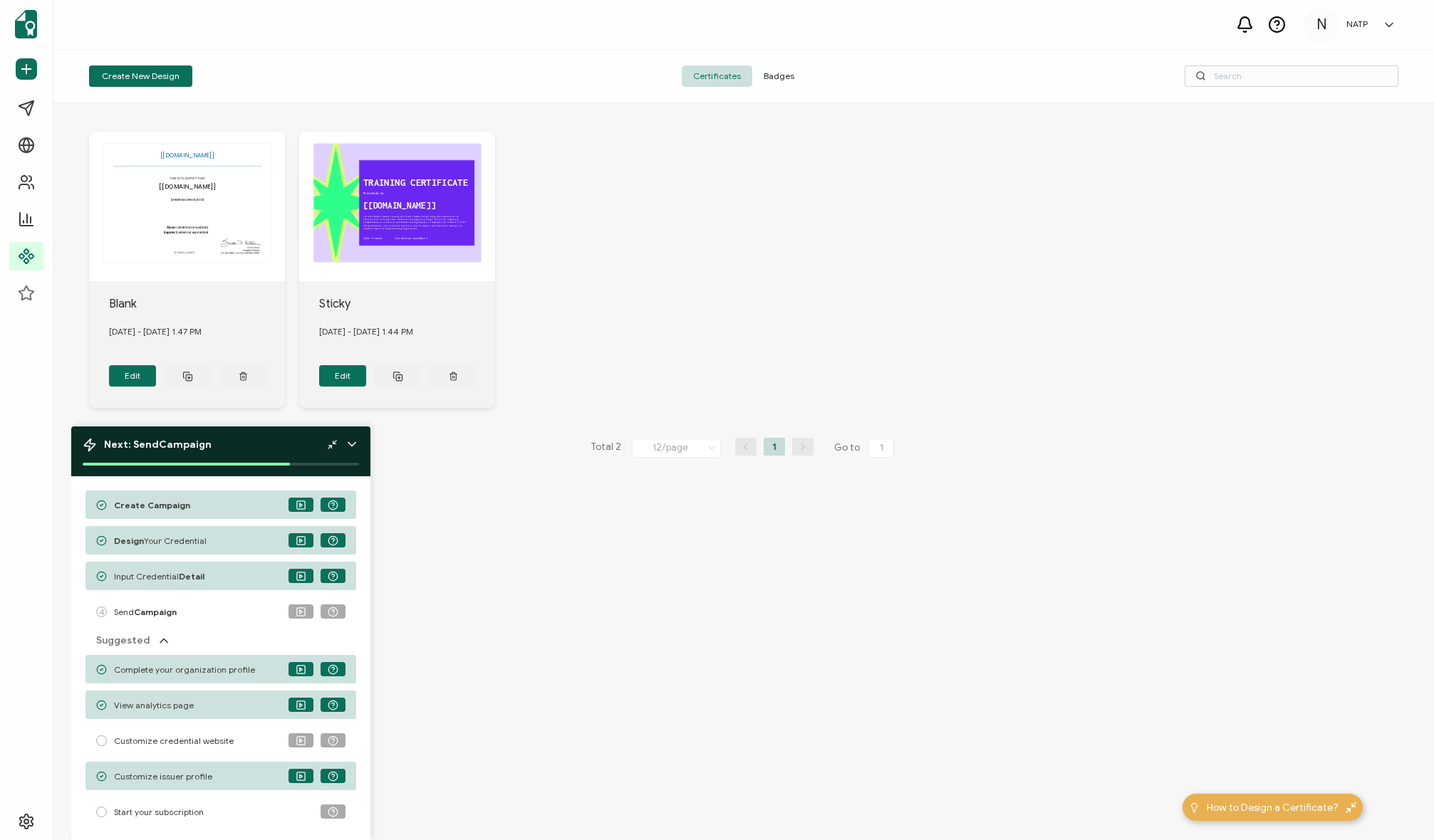
click at [185, 507] on div "Create Campaign" at bounding box center [221, 505] width 271 height 28
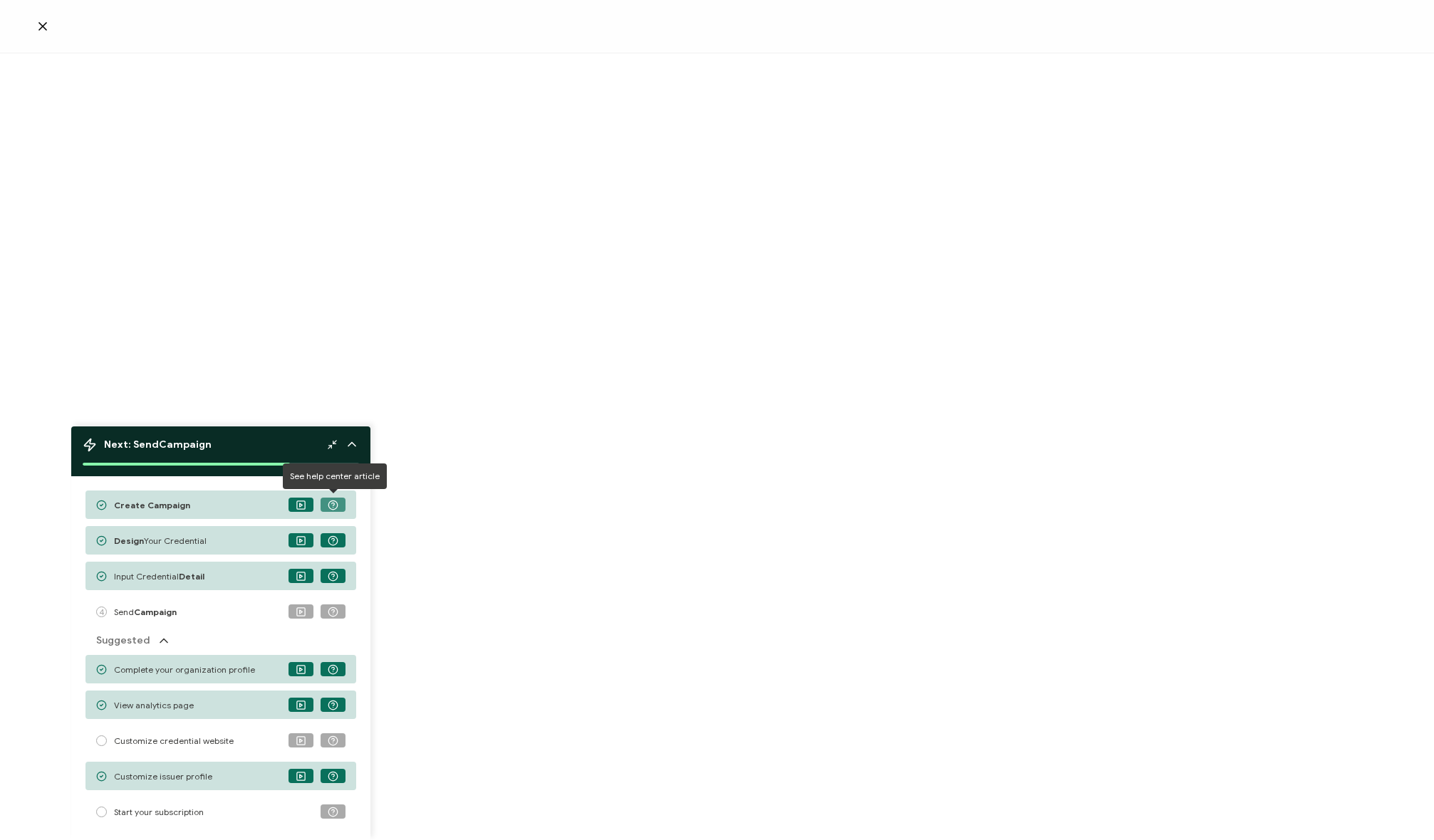
click at [333, 506] on icon at bounding box center [333, 505] width 11 height 11
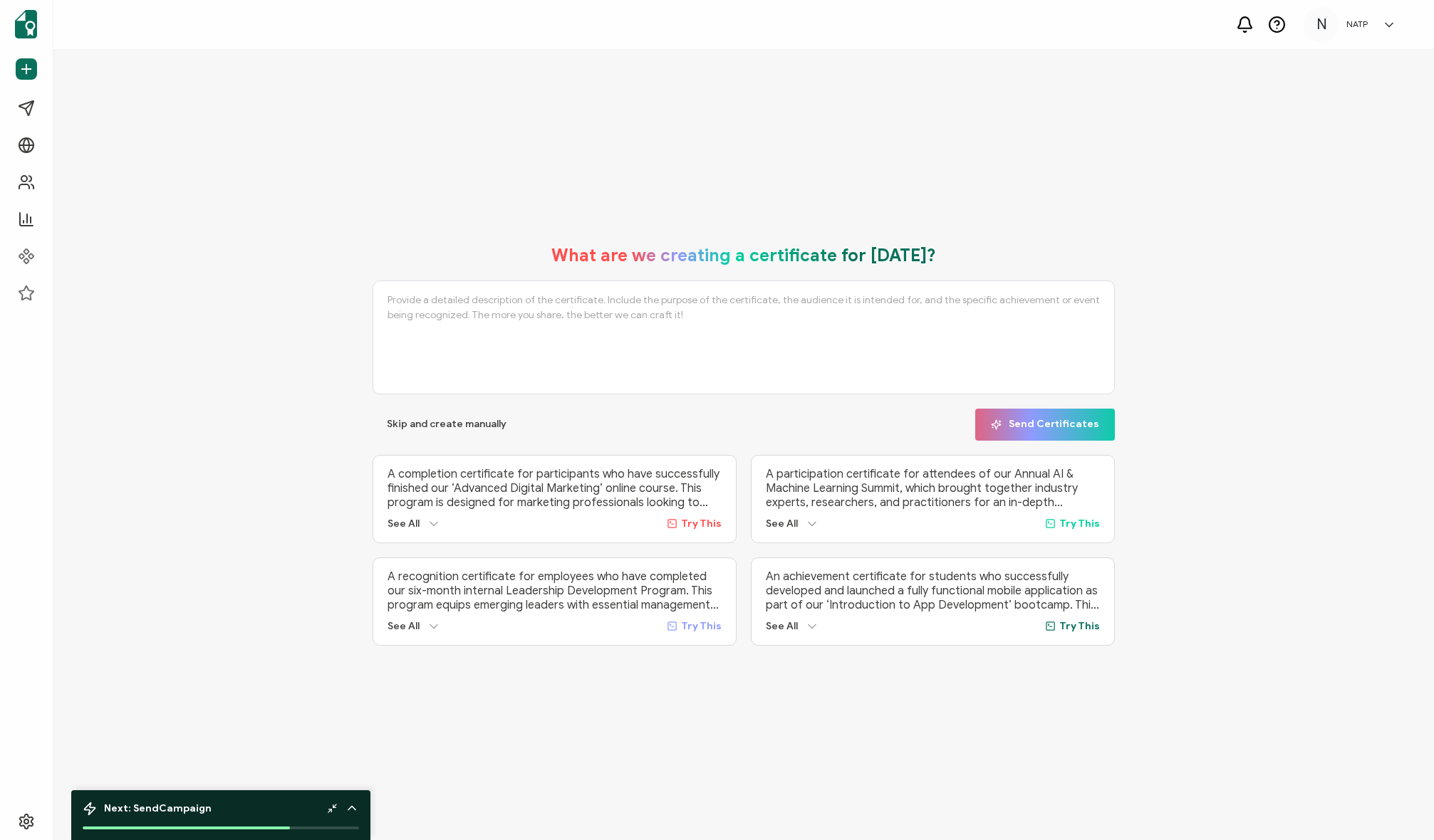
click at [282, 202] on div "What are we creating a certificate for [DATE]? Skip and create manually Send Ce…" at bounding box center [743, 445] width 1381 height 790
click at [282, 202] on div "What are we creating a certificate for [DATE]? Skip and create manually Send Ce…" at bounding box center [743, 445] width 1381 height 790
click at [71, 183] on span "Recipients" at bounding box center [66, 182] width 47 height 14
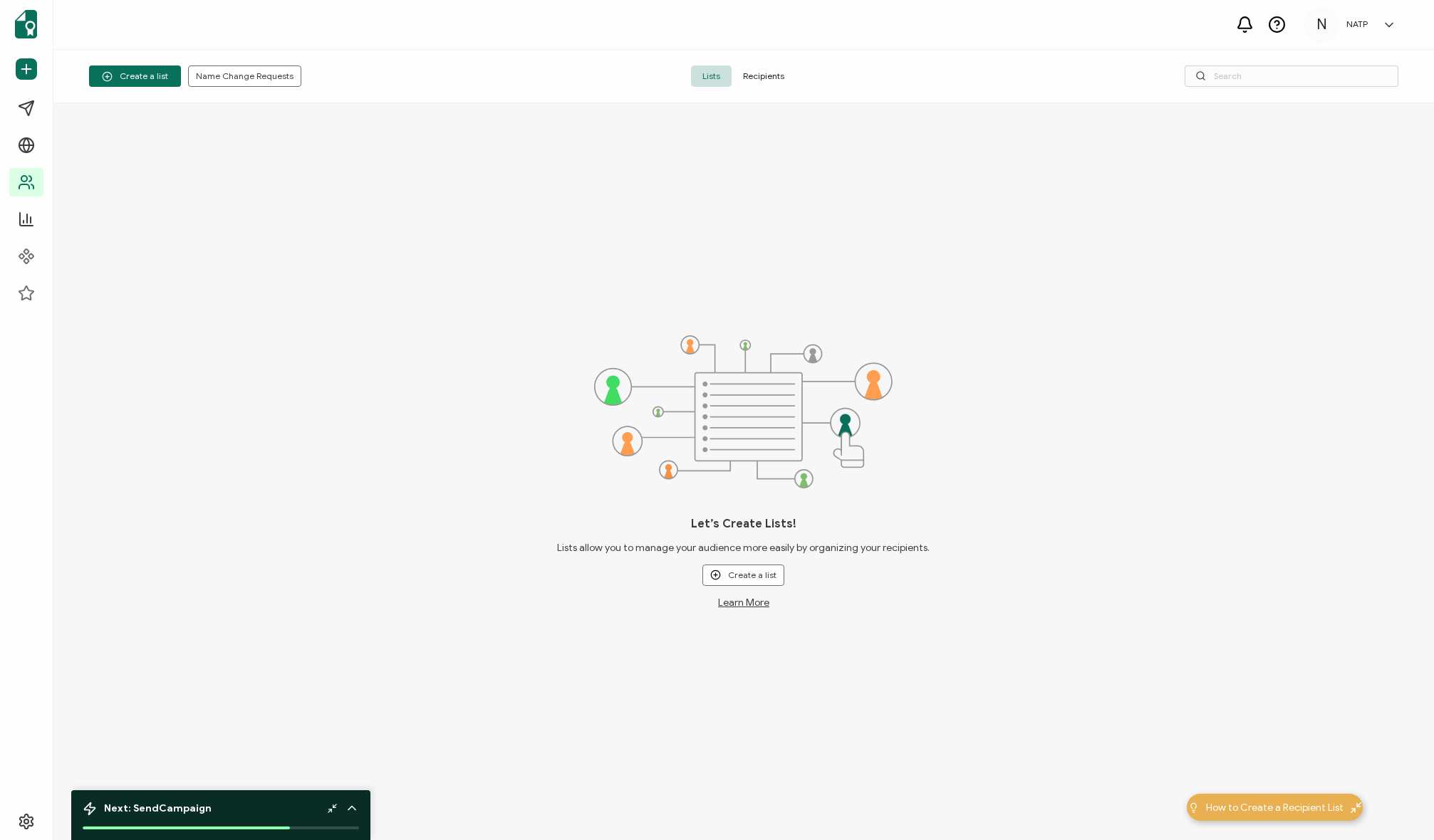
click at [476, 252] on div "Let’s Create Lists! Lists allow you to manage your audience more easily by orga…" at bounding box center [743, 472] width 1381 height 737
click at [777, 69] on span "Recipients" at bounding box center [763, 76] width 64 height 21
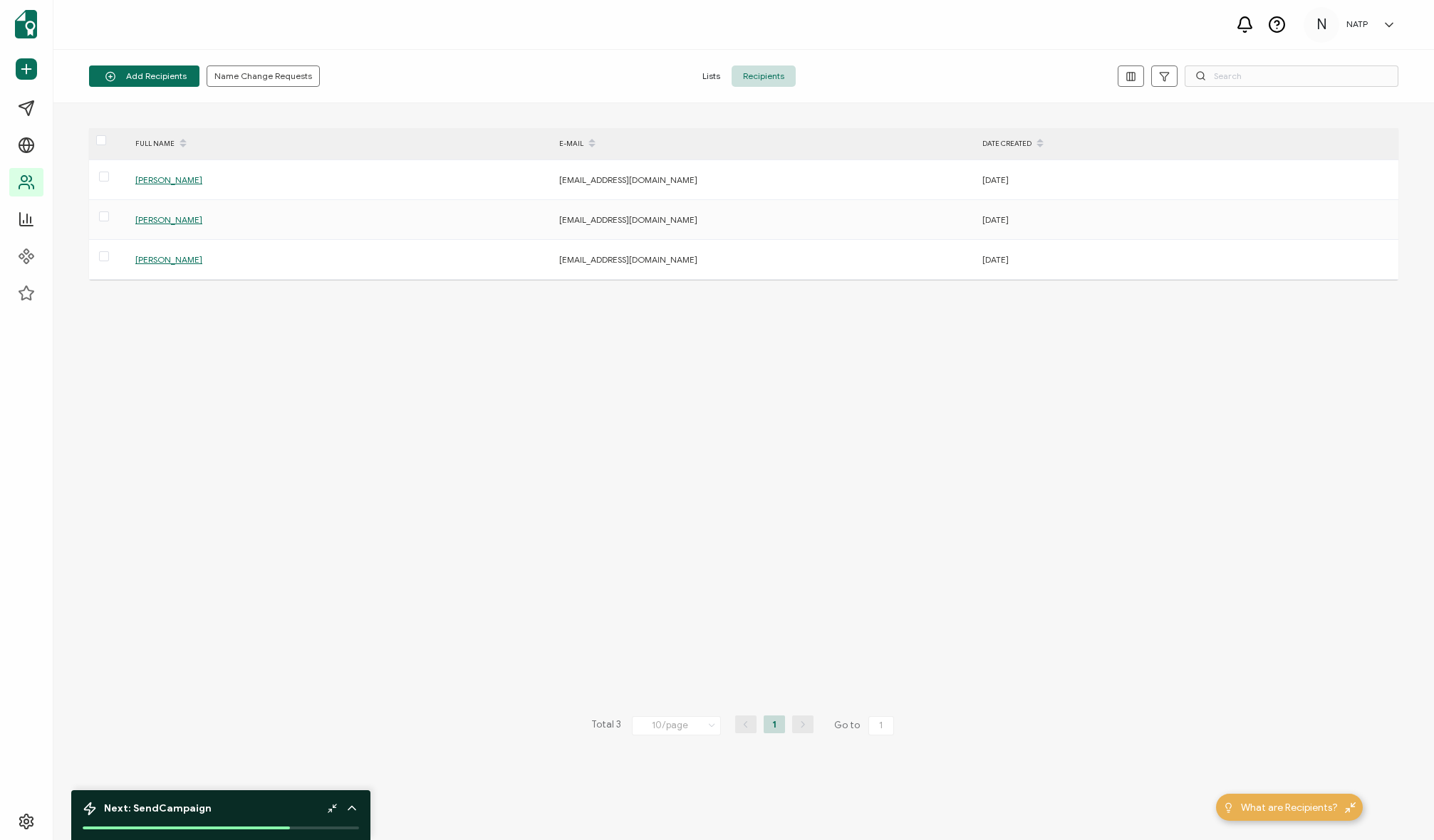
click at [711, 73] on span "Lists" at bounding box center [711, 76] width 41 height 21
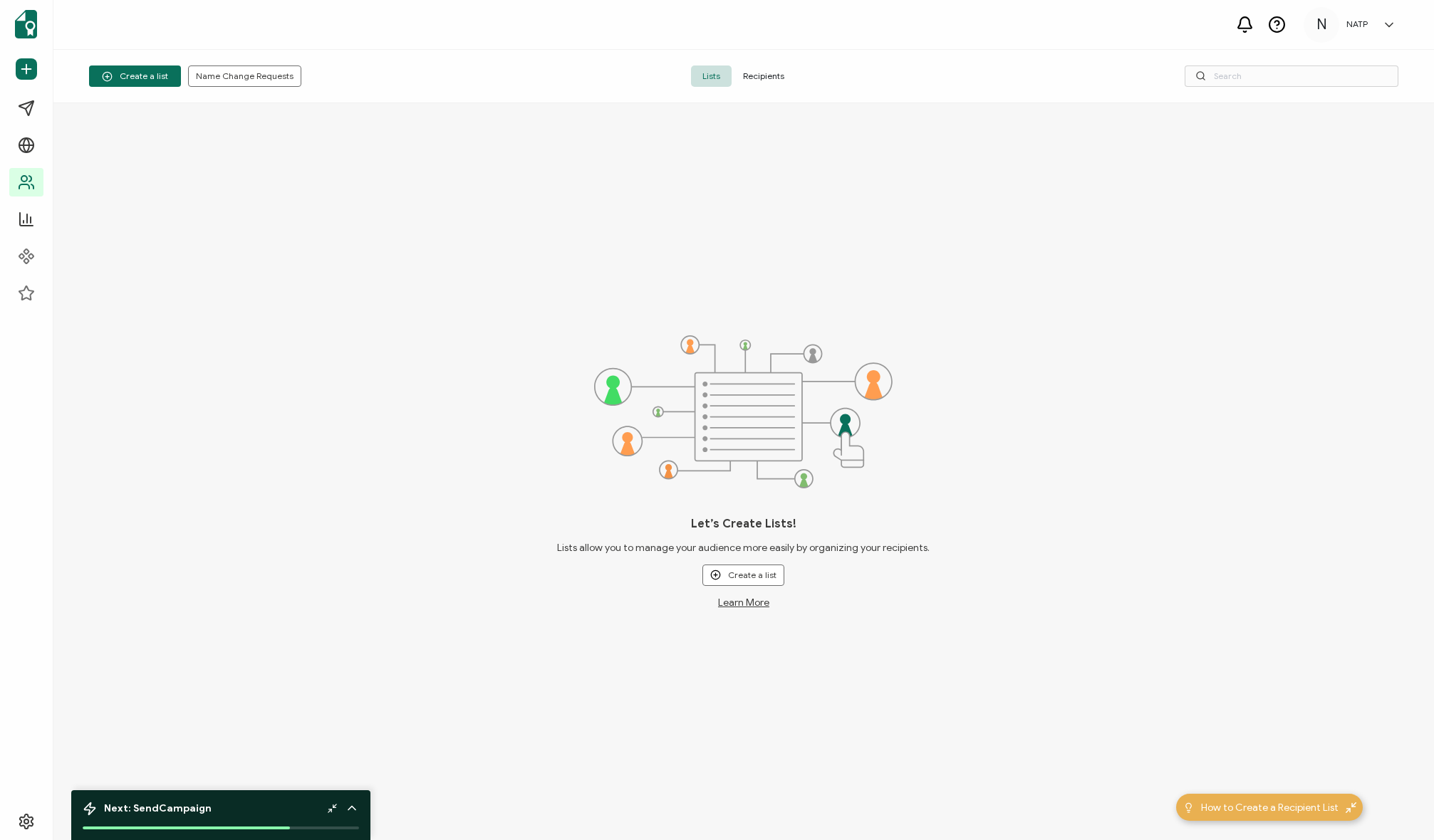
click at [551, 156] on div "Let’s Create Lists! Lists allow you to manage your audience more easily by orga…" at bounding box center [743, 472] width 1381 height 737
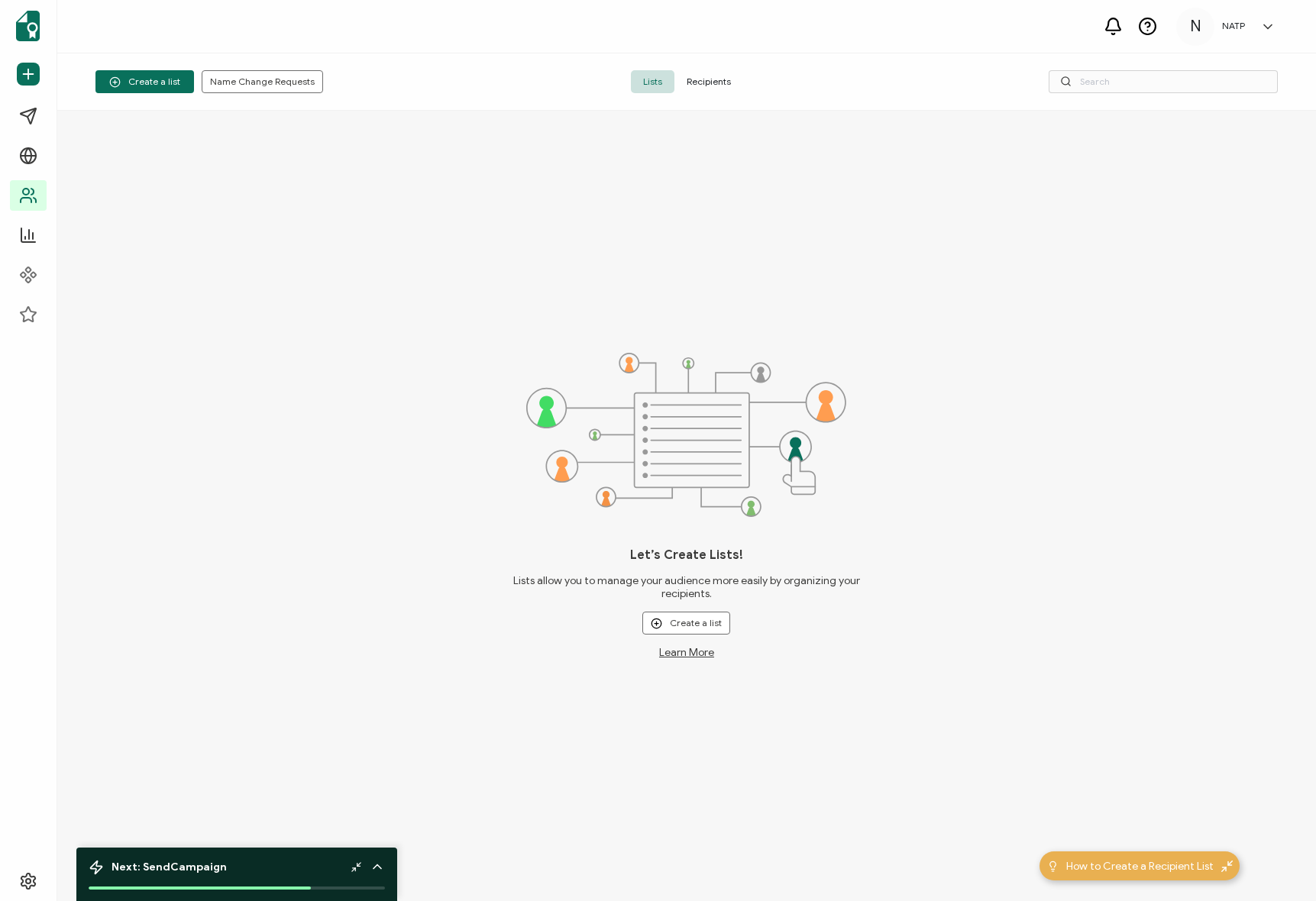
click at [283, 180] on div "Let’s Create Lists! Lists allow you to manage your audience more easily by orga…" at bounding box center [686, 506] width 1259 height 790
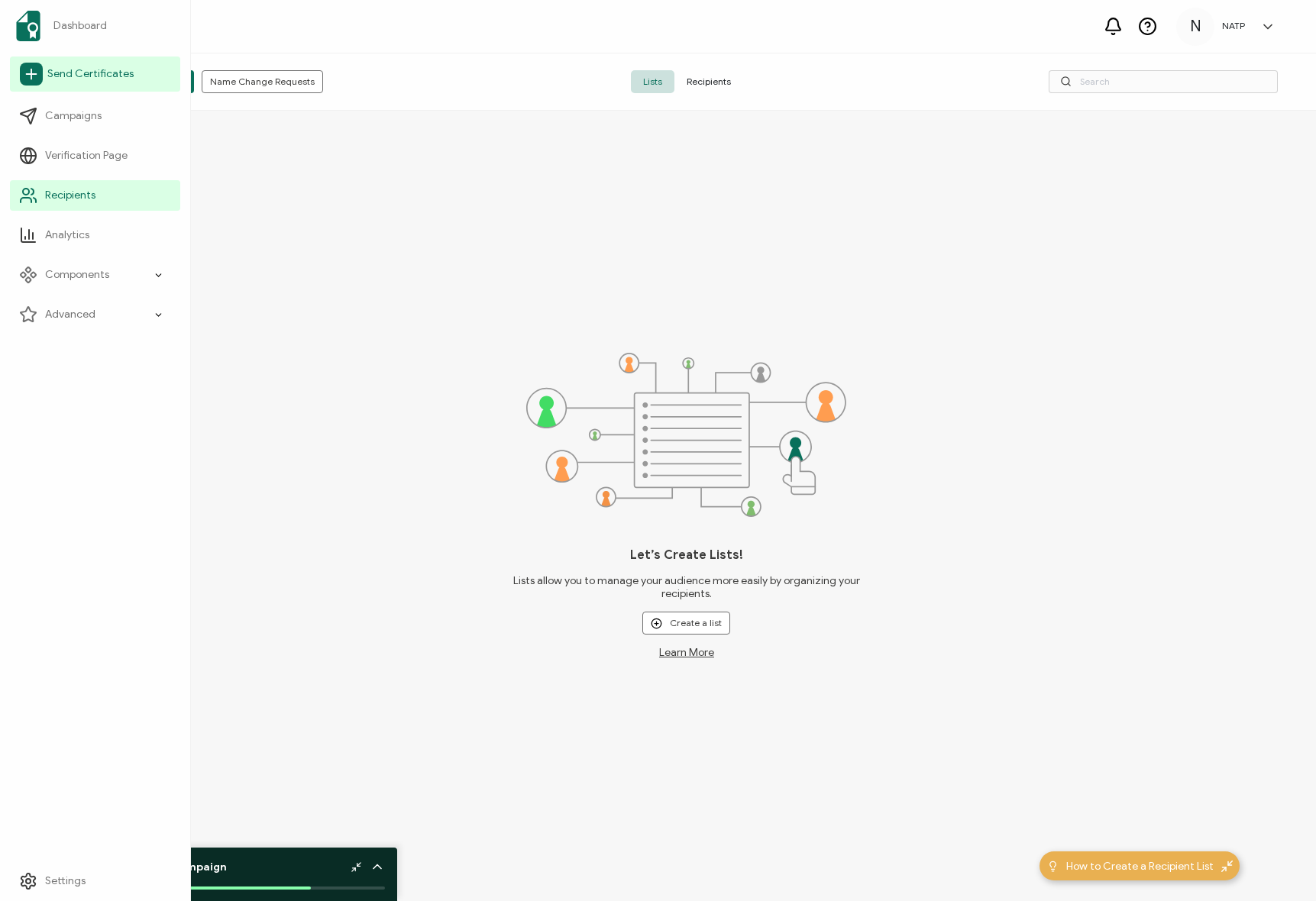
click at [84, 69] on span "Send Certificates" at bounding box center [90, 74] width 86 height 15
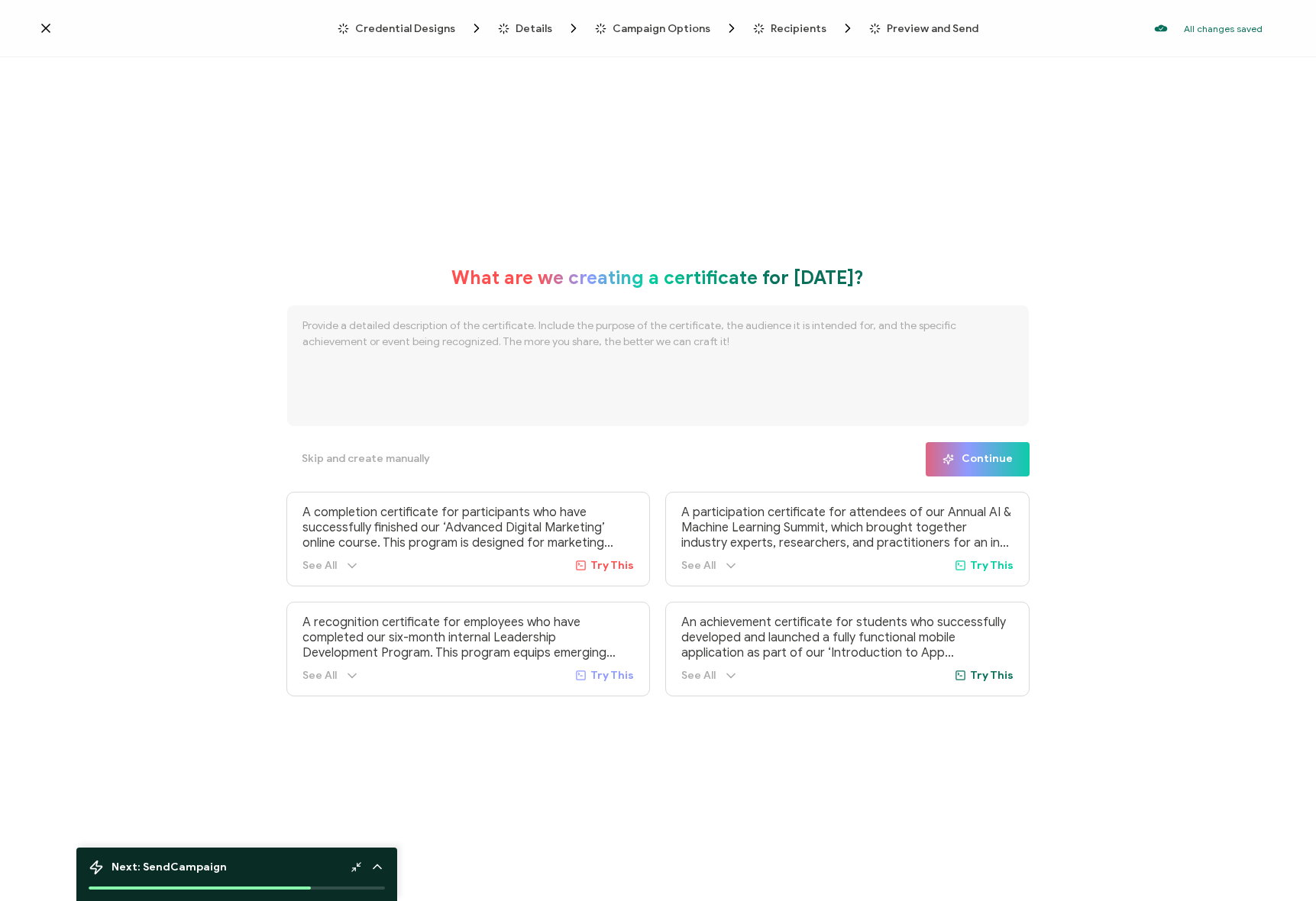
click at [131, 93] on div "What are we creating a certificate for today? Skip and create manually Continue…" at bounding box center [658, 481] width 1316 height 848
click at [52, 28] on icon at bounding box center [46, 28] width 15 height 15
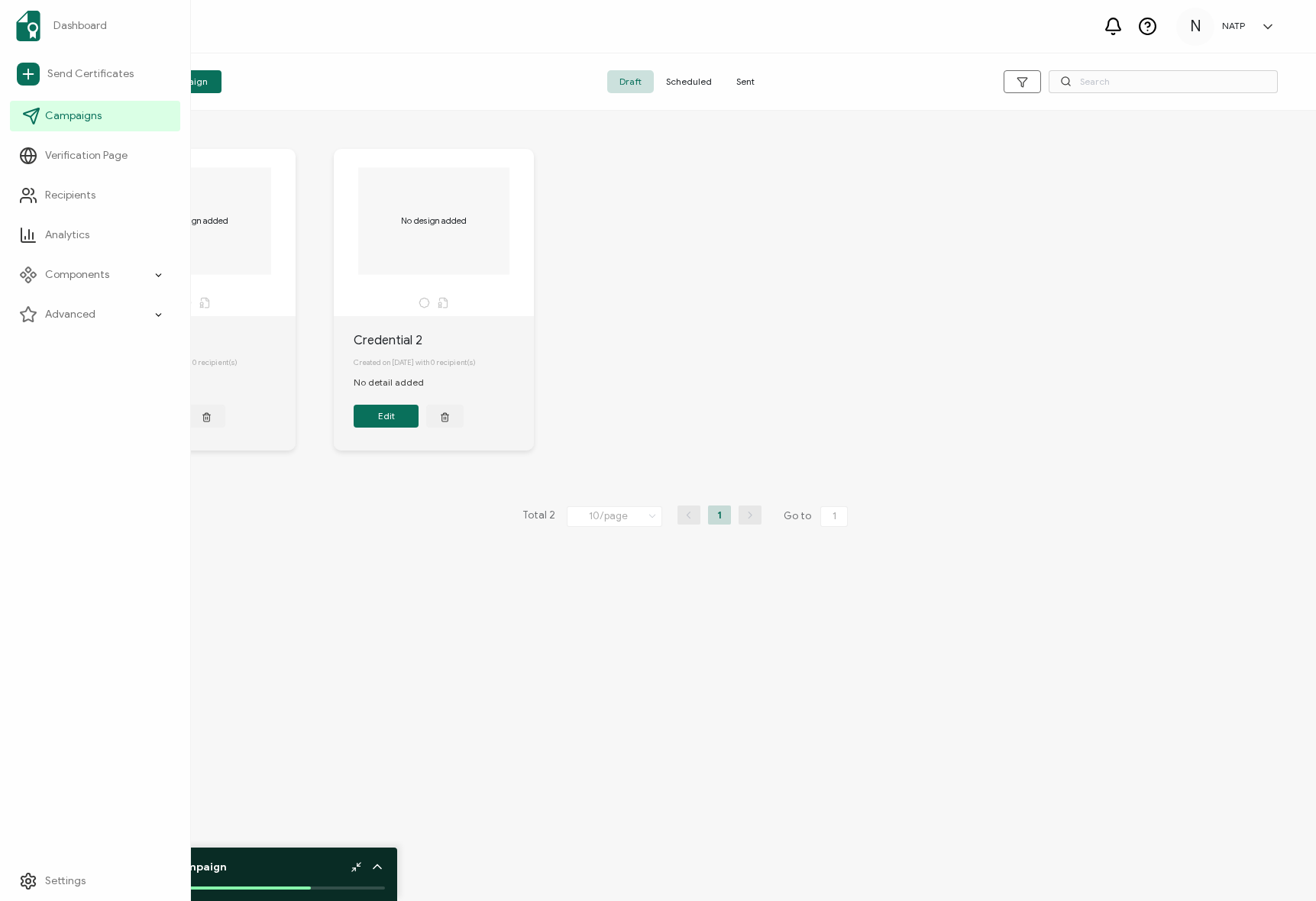
click at [89, 112] on span "Campaigns" at bounding box center [73, 116] width 57 height 15
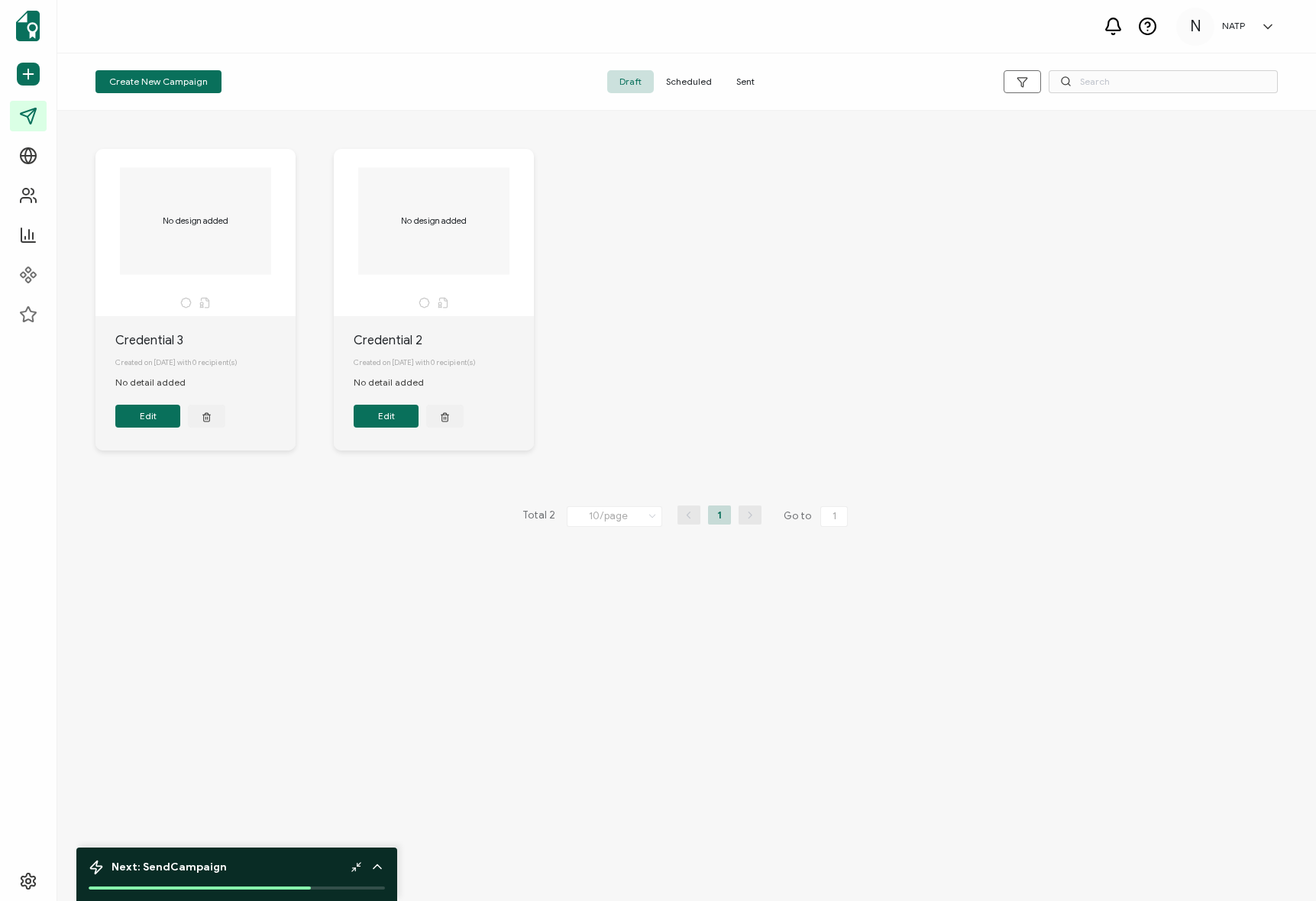
click at [660, 251] on div "No design added Credential 3 Created on September 11, 2025 with 0 recipient(s) …" at bounding box center [686, 311] width 1213 height 386
drag, startPoint x: 608, startPoint y: 167, endPoint x: 517, endPoint y: 203, distance: 97.9
click at [608, 167] on div "No design added Credential 3 Created on September 11, 2025 with 0 recipient(s) …" at bounding box center [686, 311] width 1213 height 386
click at [704, 79] on span "Scheduled" at bounding box center [689, 82] width 70 height 23
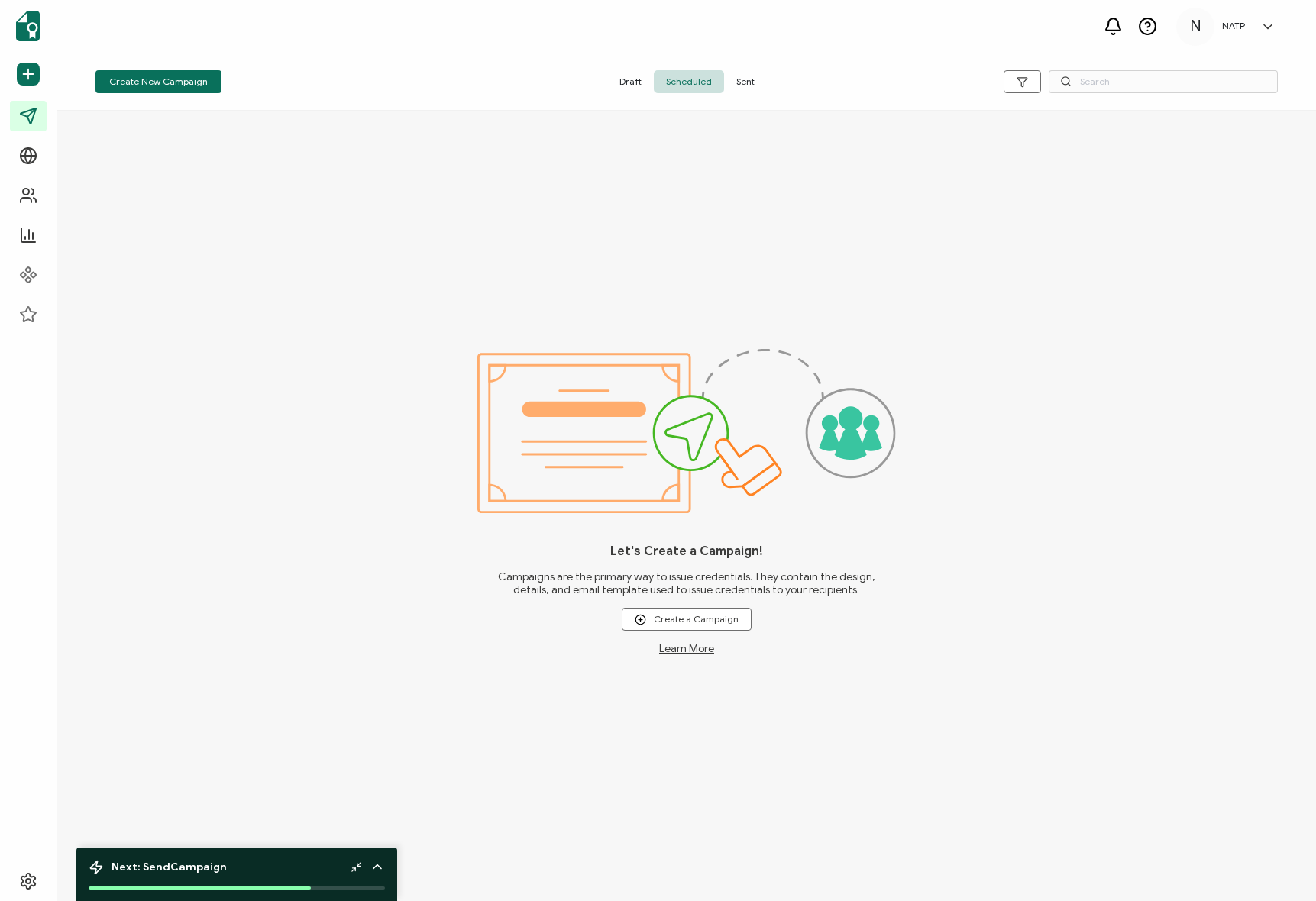
click at [735, 79] on span "Sent" at bounding box center [745, 82] width 43 height 23
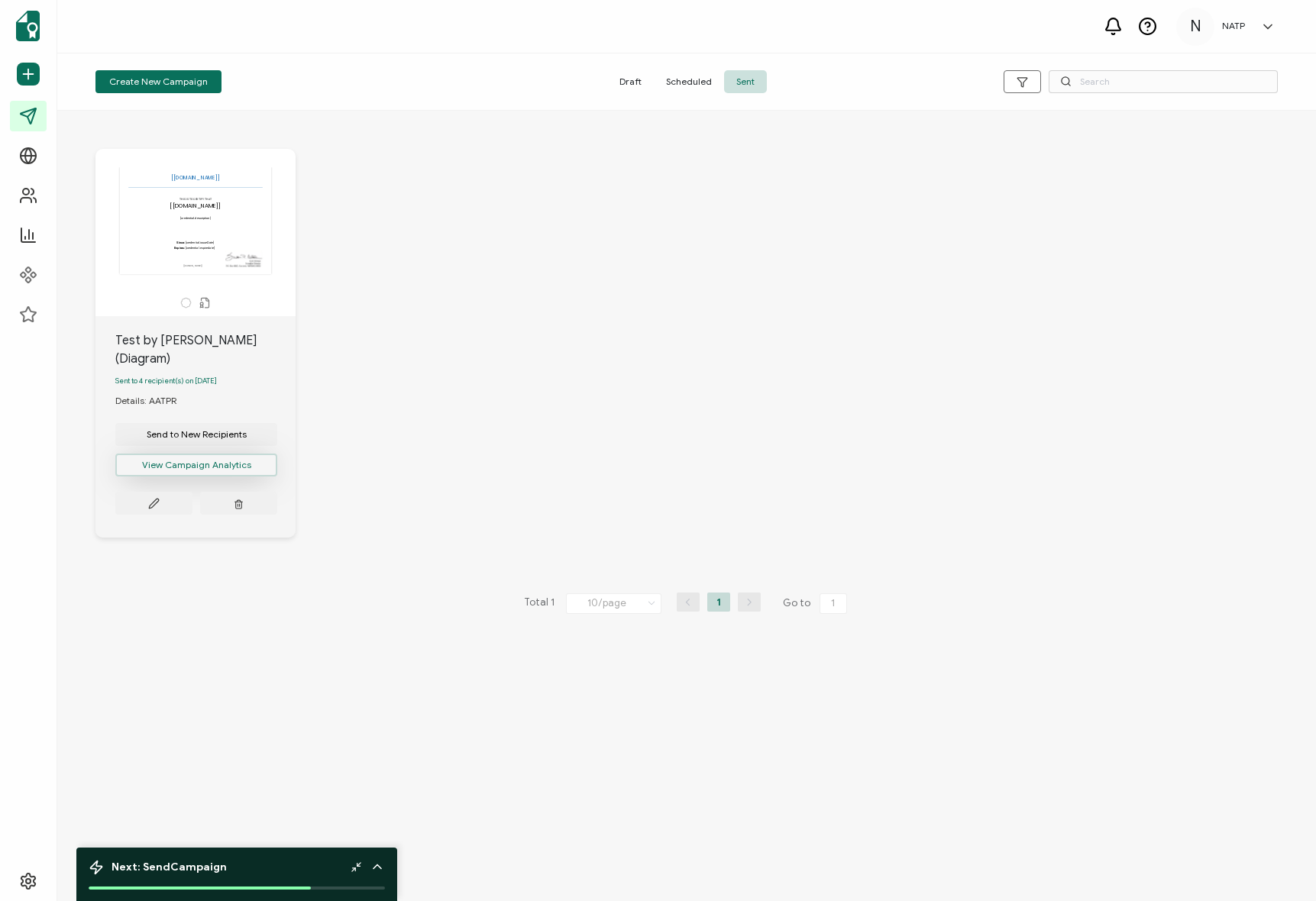
click at [182, 455] on button "View Campaign Analytics" at bounding box center [196, 465] width 162 height 23
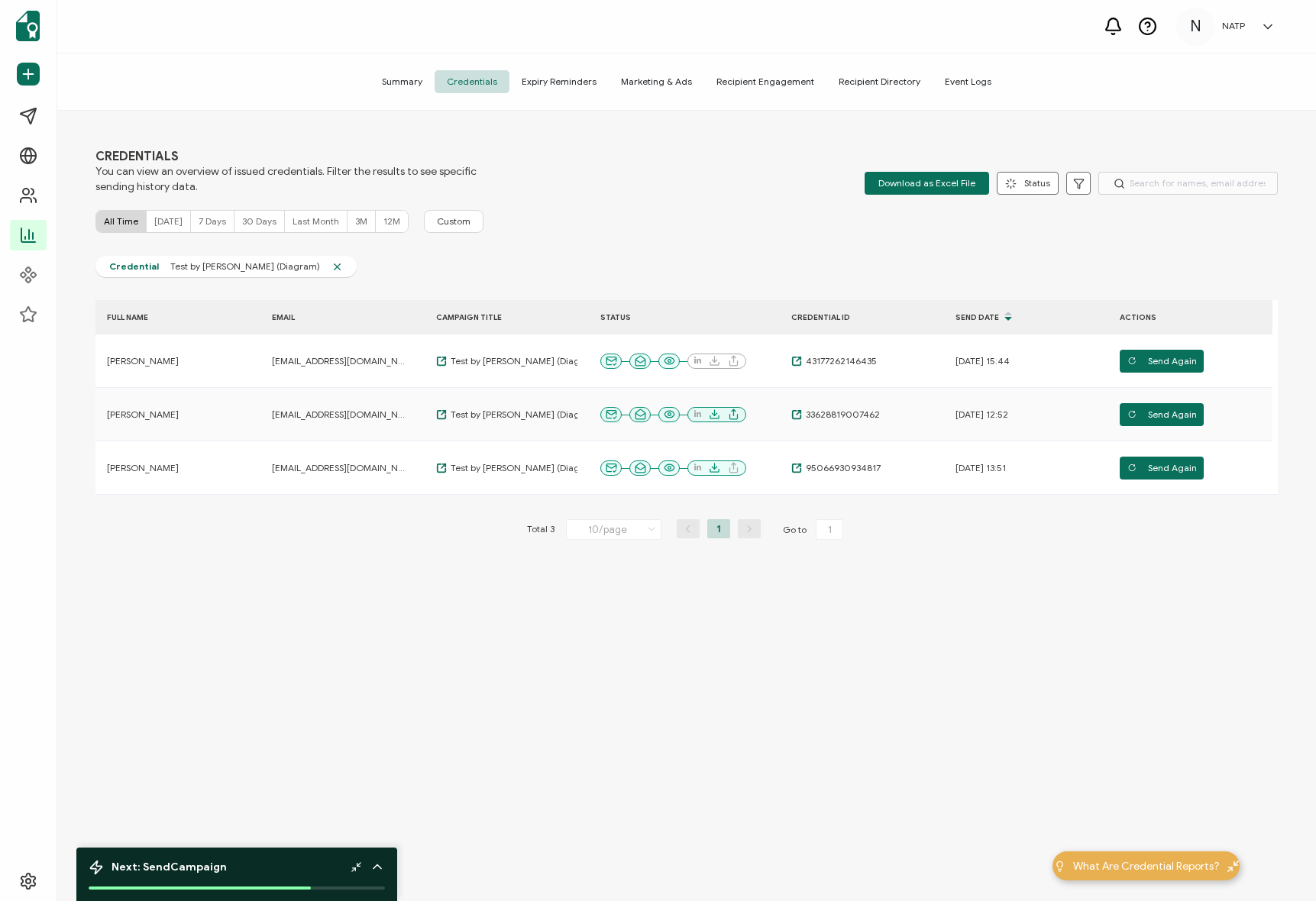
click at [561, 196] on div "CREDENTIALS You can view an overview of issued credentials. Filter the results …" at bounding box center [686, 507] width 1259 height 794
click at [393, 76] on span "Summary" at bounding box center [402, 82] width 65 height 23
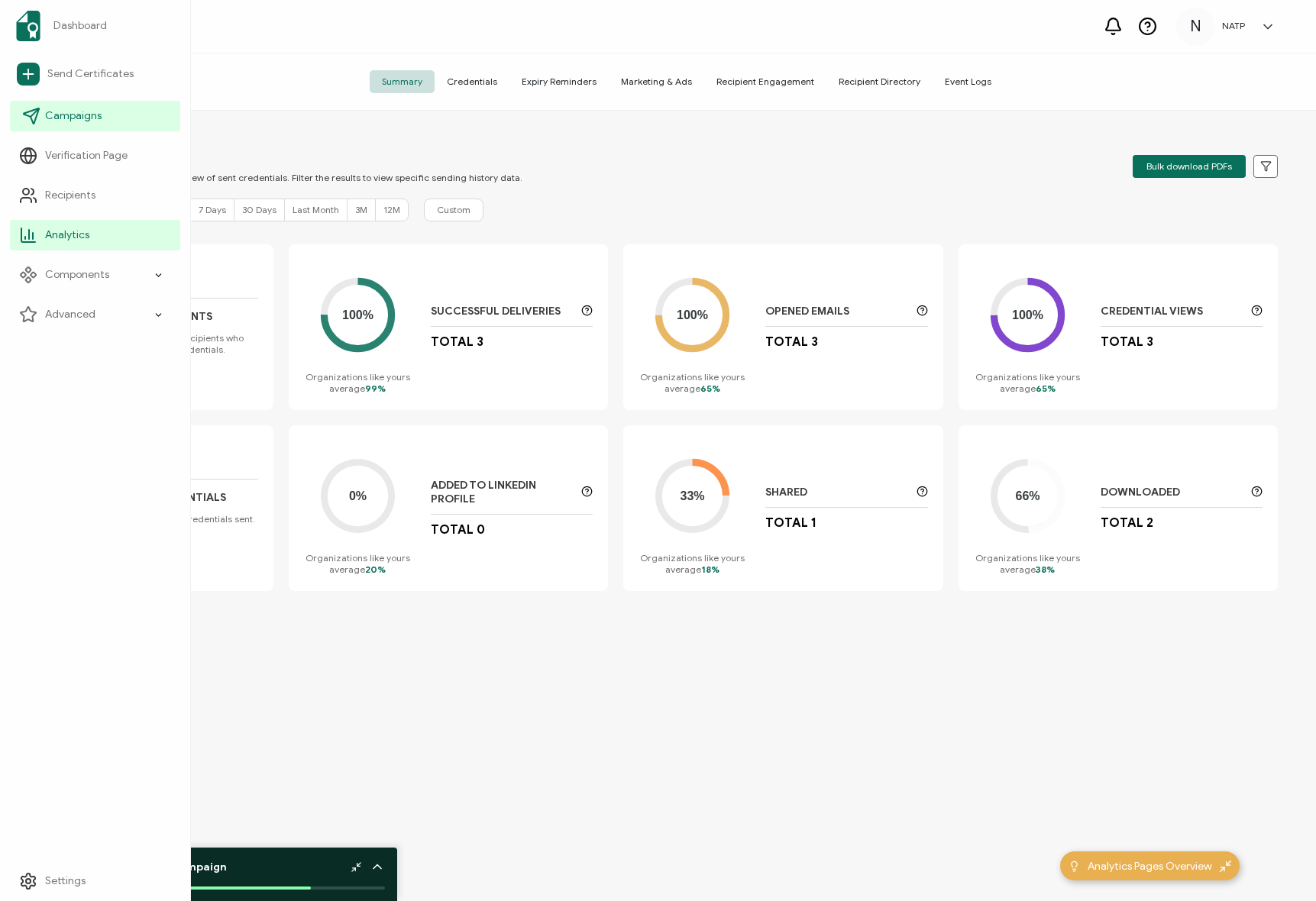
click at [53, 111] on span "Campaigns" at bounding box center [73, 116] width 57 height 15
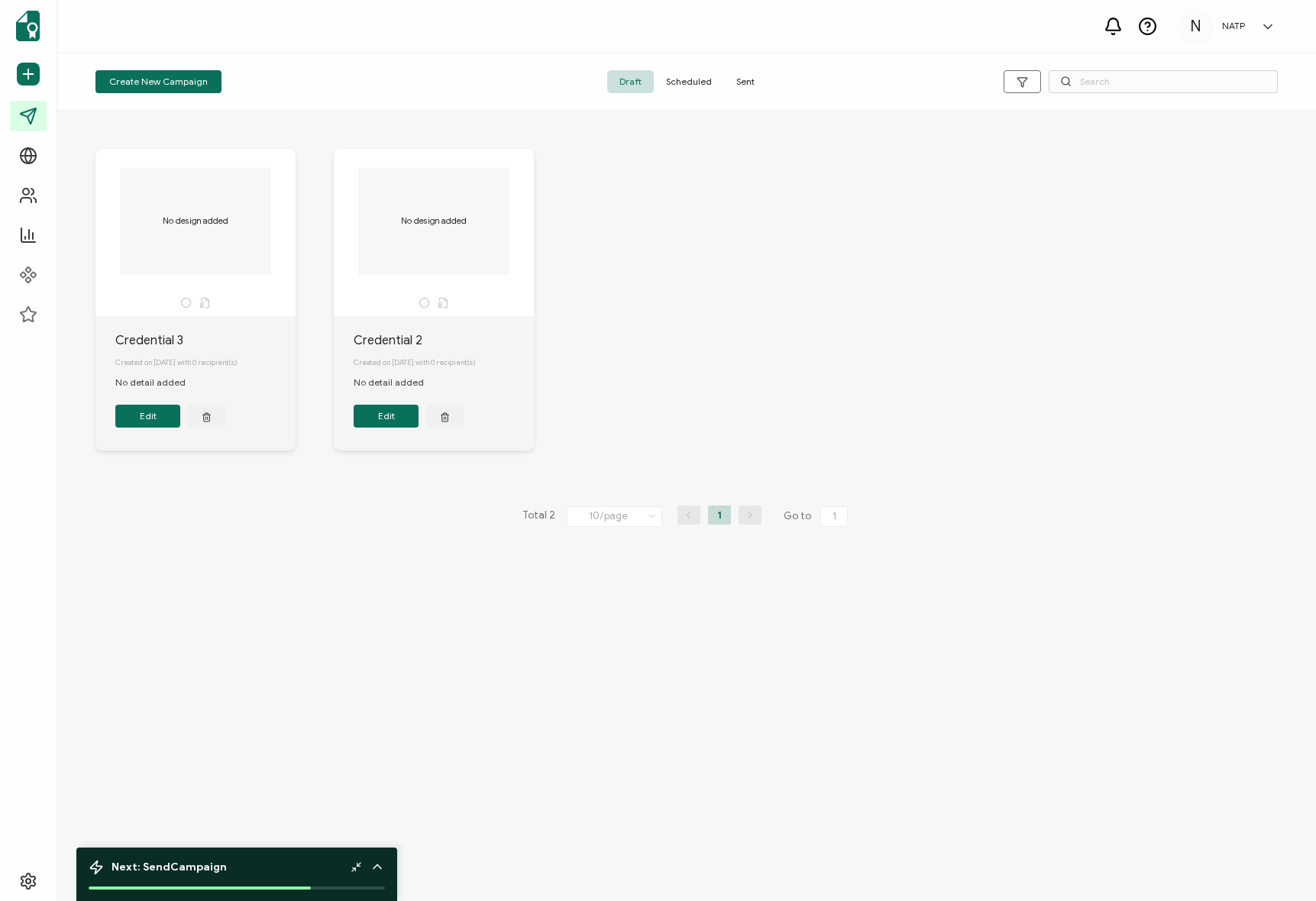
click at [473, 118] on div at bounding box center [686, 115] width 1213 height 8
click at [662, 221] on div "No design added Credential 3 Created on September 11, 2025 with 0 recipient(s) …" at bounding box center [686, 311] width 1213 height 386
drag, startPoint x: 739, startPoint y: 193, endPoint x: 737, endPoint y: 118, distance: 75.0
click at [738, 193] on div "No design added Credential 3 Created on September 11, 2025 with 0 recipient(s) …" at bounding box center [686, 311] width 1213 height 386
click at [739, 81] on span "Sent" at bounding box center [745, 82] width 43 height 23
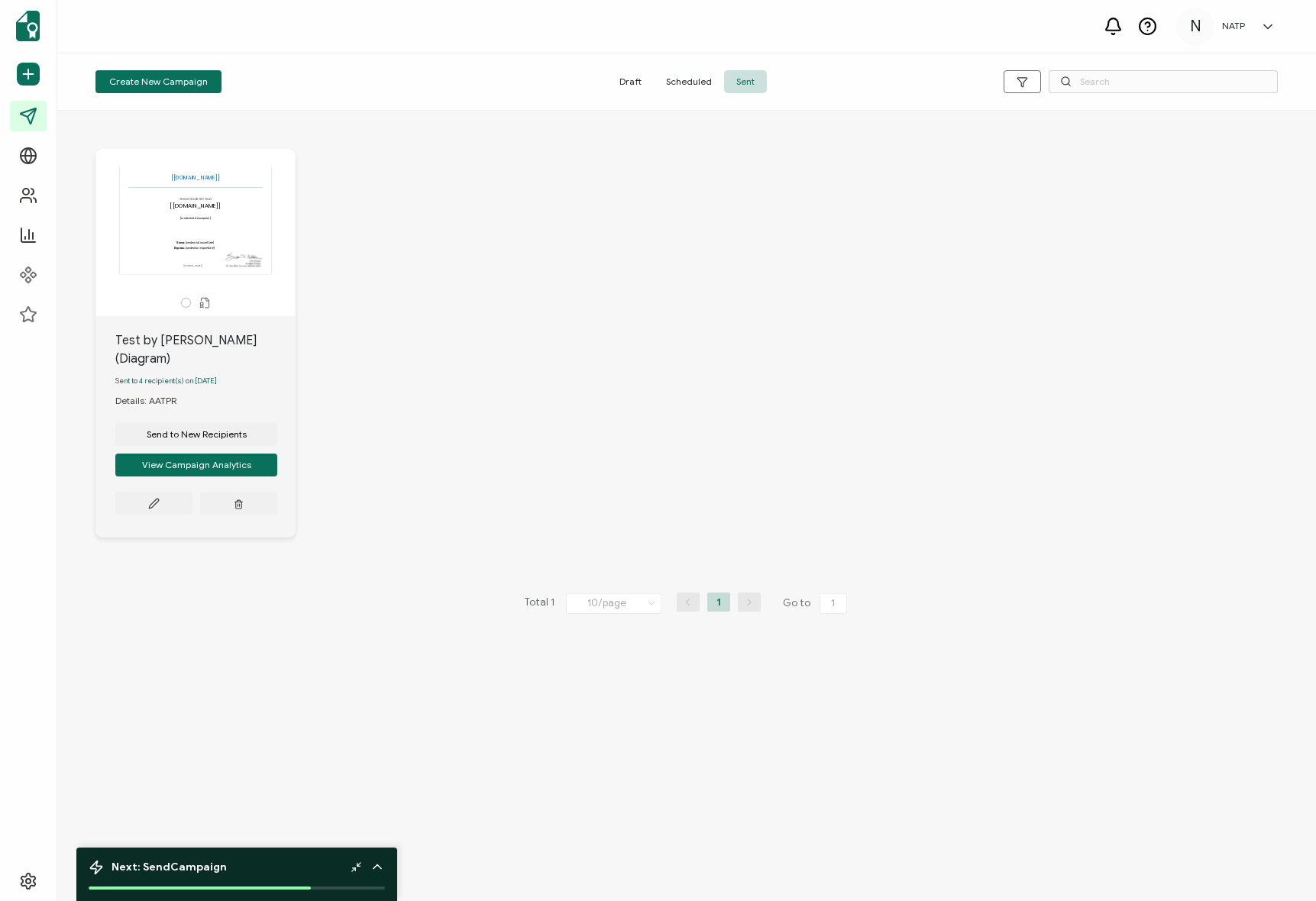
click at [174, 310] on div "The recipient’s full name, which will be automatically filled based on the info…" at bounding box center [196, 232] width 200 height 167
click at [173, 329] on div "Test by Janice (Diagram) Sent to 4 recipient(s) on September 11, 2025 Details: …" at bounding box center [196, 427] width 200 height 222
click at [173, 332] on div "Test by [PERSON_NAME] (Diagram)" at bounding box center [206, 350] width 180 height 37
click at [180, 339] on div "Test by [PERSON_NAME] (Diagram)" at bounding box center [206, 350] width 180 height 37
click at [137, 394] on div "Details: AATPR" at bounding box center [154, 401] width 76 height 14
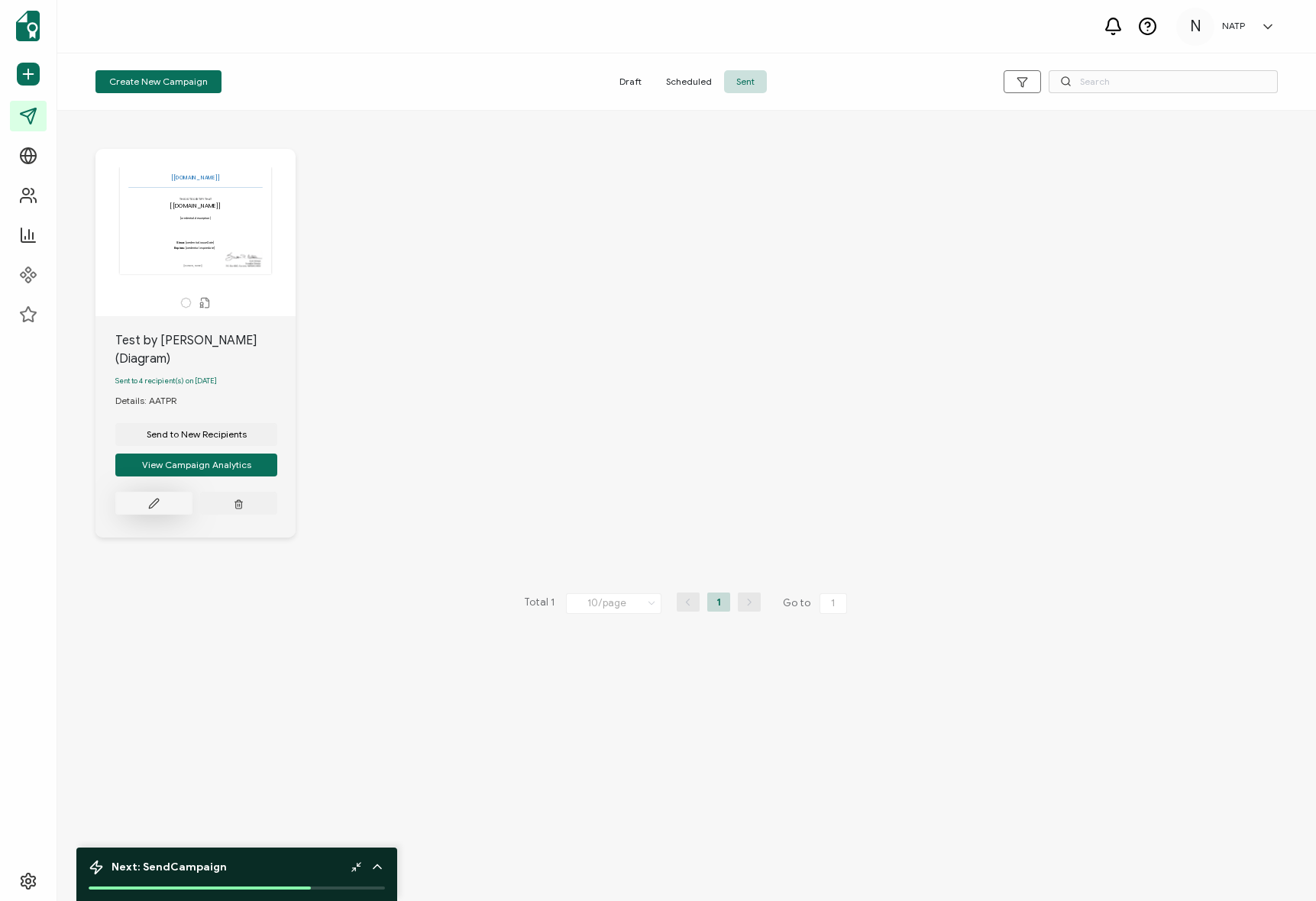
click at [165, 492] on button at bounding box center [154, 504] width 77 height 23
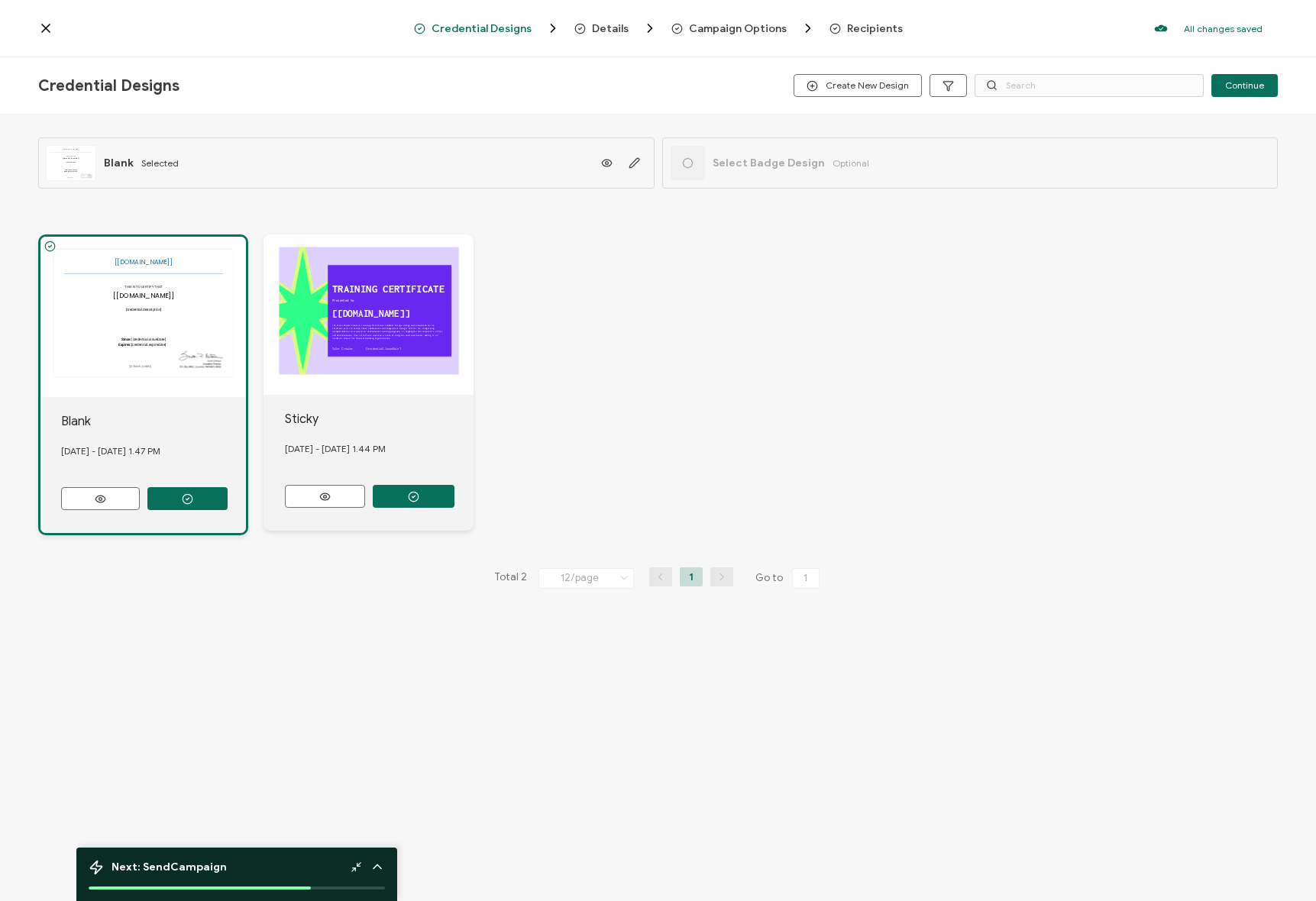
click at [348, 669] on div "The recipient’s full name, which will be automatically filled based on the info…" at bounding box center [658, 510] width 1316 height 790
click at [775, 33] on span "Campaign Options" at bounding box center [737, 28] width 98 height 11
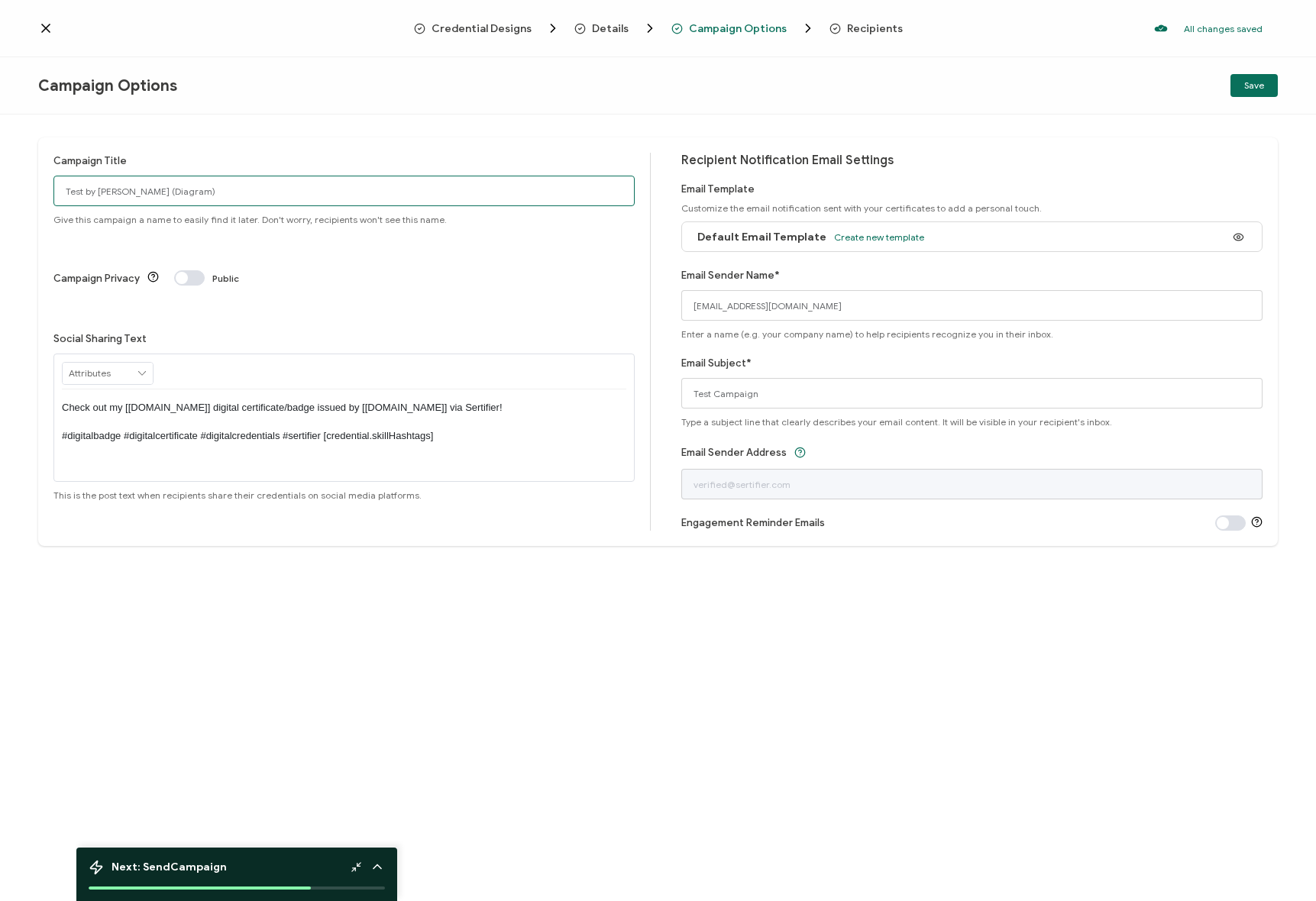
click at [160, 196] on input "Test by [PERSON_NAME] (Diagram)" at bounding box center [344, 191] width 581 height 31
click at [313, 157] on div "Campaign Title Test by Janice (Diagram) Give this campaign a name to easily fin…" at bounding box center [344, 189] width 581 height 73
click at [752, 297] on input "[EMAIL_ADDRESS][DOMAIN_NAME]" at bounding box center [971, 306] width 581 height 31
click at [829, 282] on div "Email Sender Name* [EMAIL_ADDRESS][DOMAIN_NAME] Enter a name (e.g. your company…" at bounding box center [971, 303] width 581 height 73
click at [695, 96] on div "Campaign Options Save" at bounding box center [658, 86] width 1316 height 57
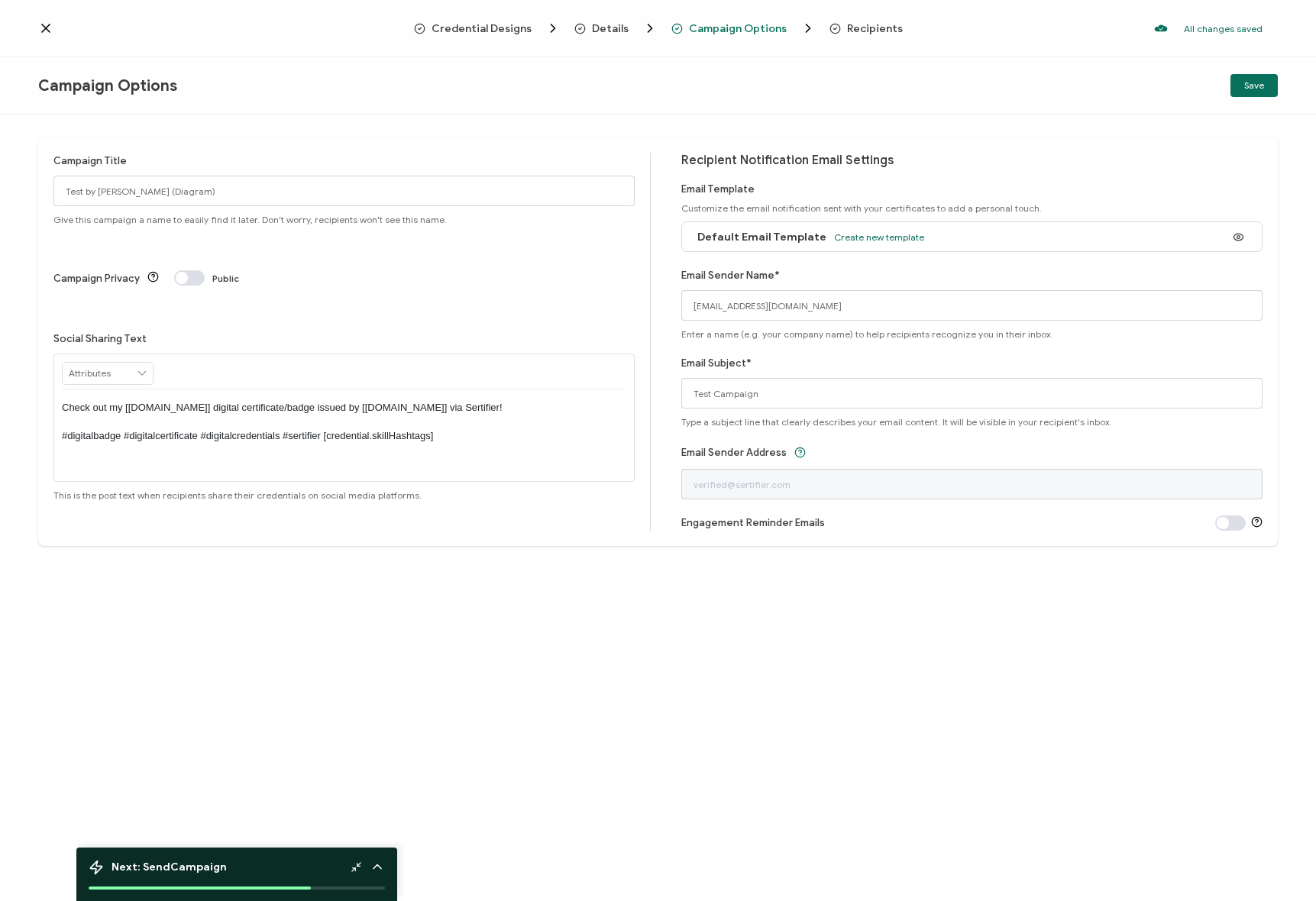
click at [880, 30] on span "Recipients" at bounding box center [874, 28] width 56 height 11
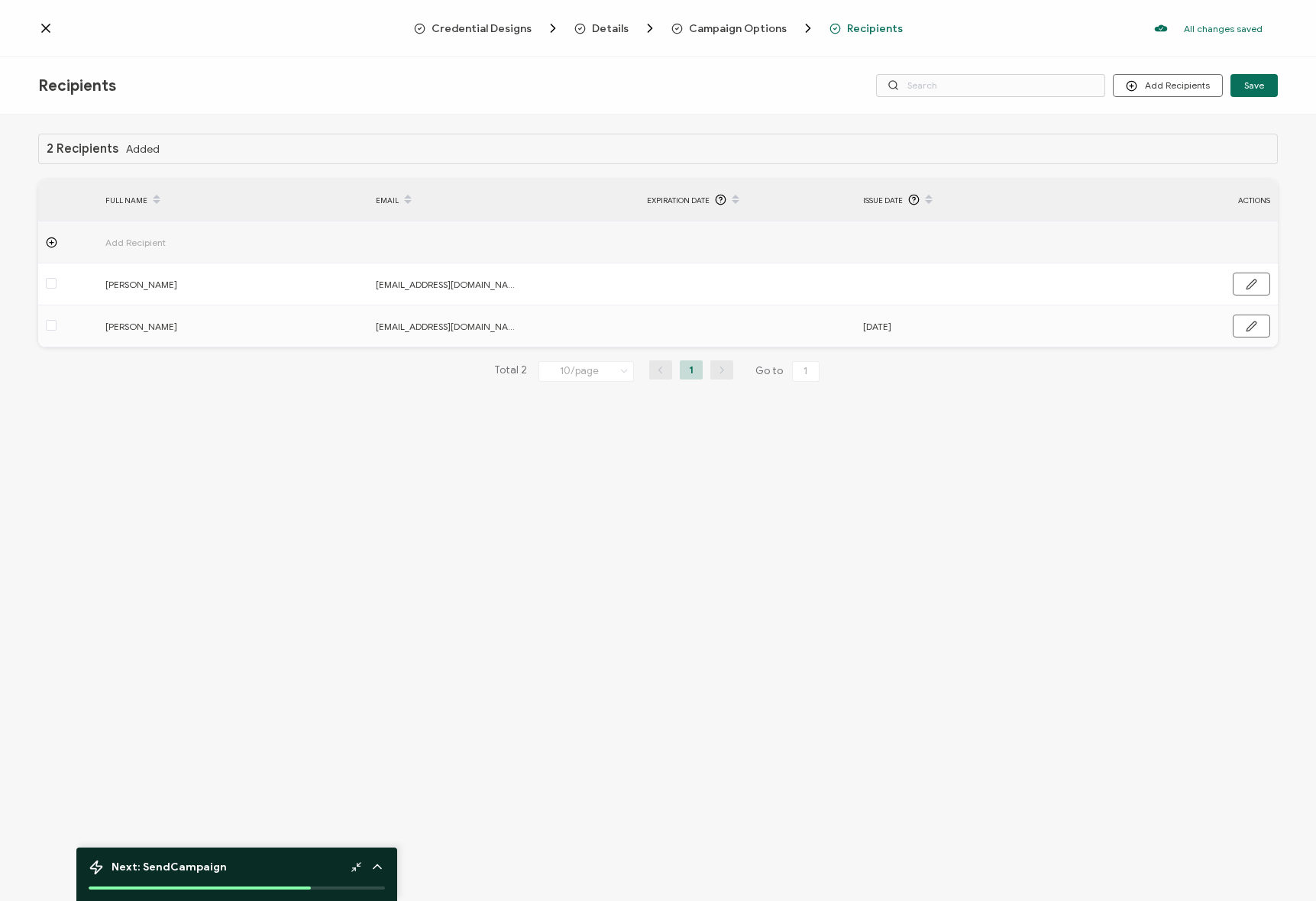
click at [715, 92] on div "Recipients Add Recipients Upload Recipients Import From Recipients Import From …" at bounding box center [658, 86] width 1316 height 57
click at [611, 21] on div "Details" at bounding box center [598, 28] width 50 height 15
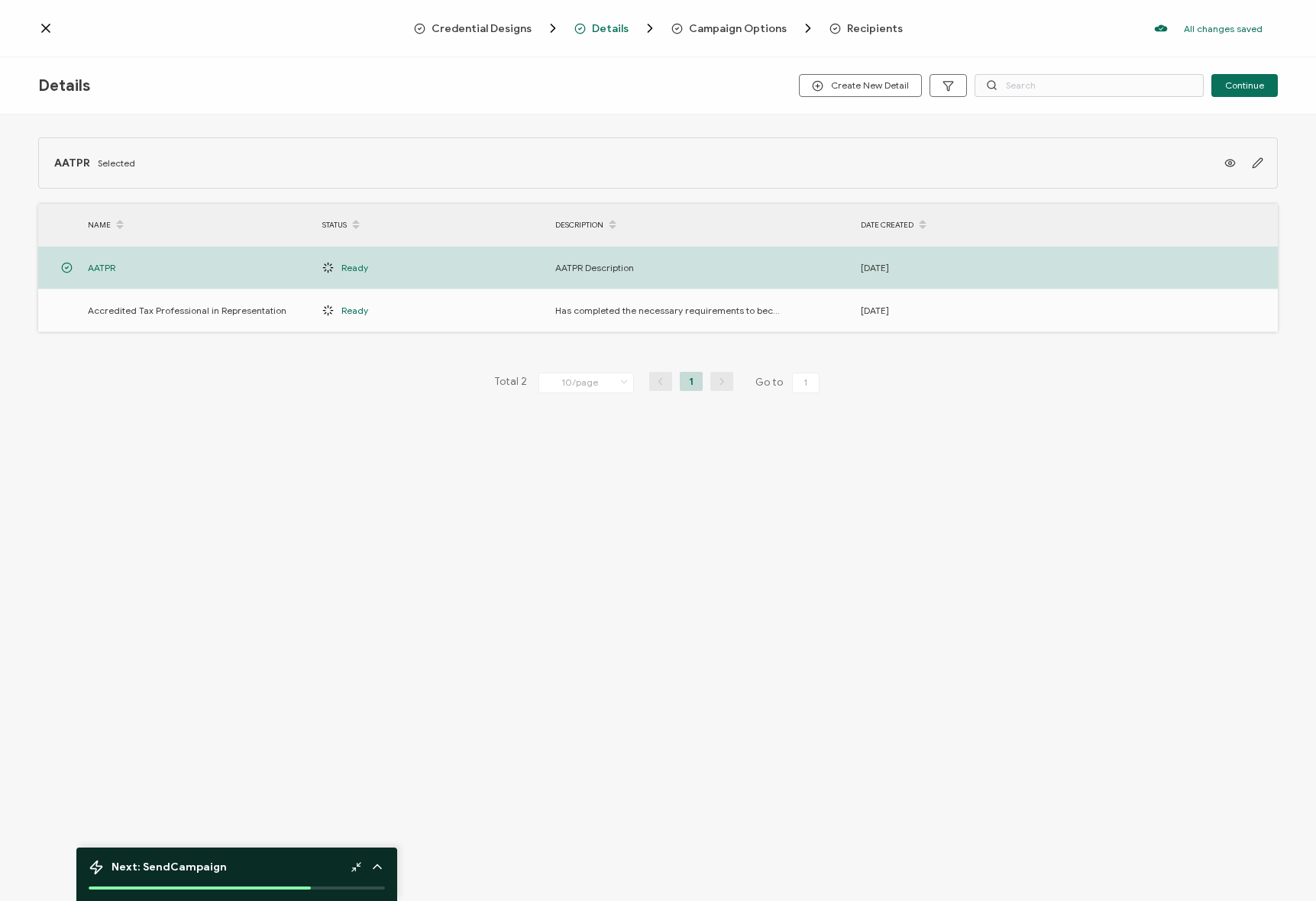
click at [673, 23] on icon "Breadcrumb" at bounding box center [676, 28] width 11 height 11
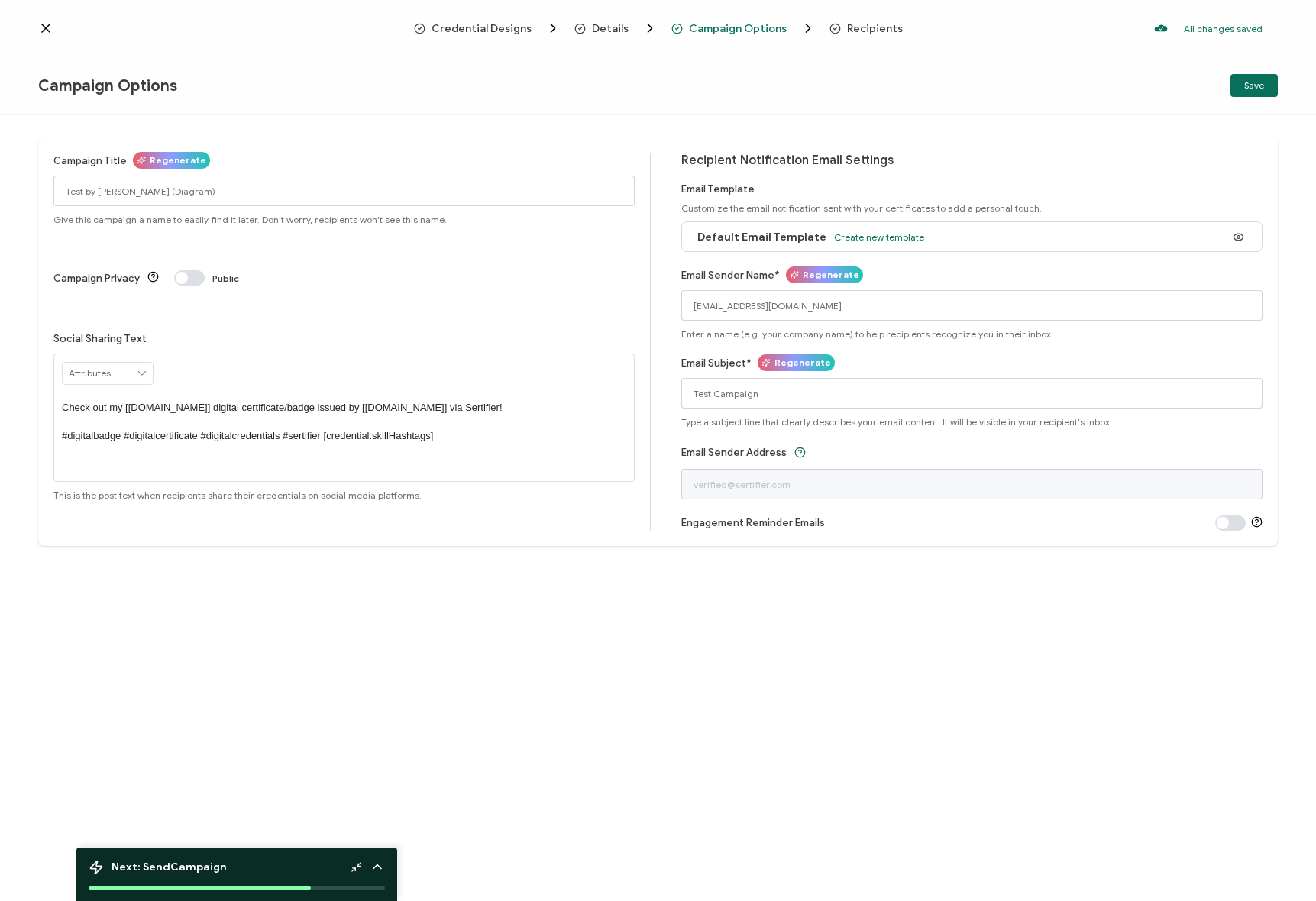
click at [810, 236] on span "Default Email Template" at bounding box center [761, 237] width 129 height 13
click at [1158, 242] on div "Default Email Template Create new template" at bounding box center [971, 237] width 581 height 31
click at [1237, 239] on icon at bounding box center [1238, 237] width 19 height 11
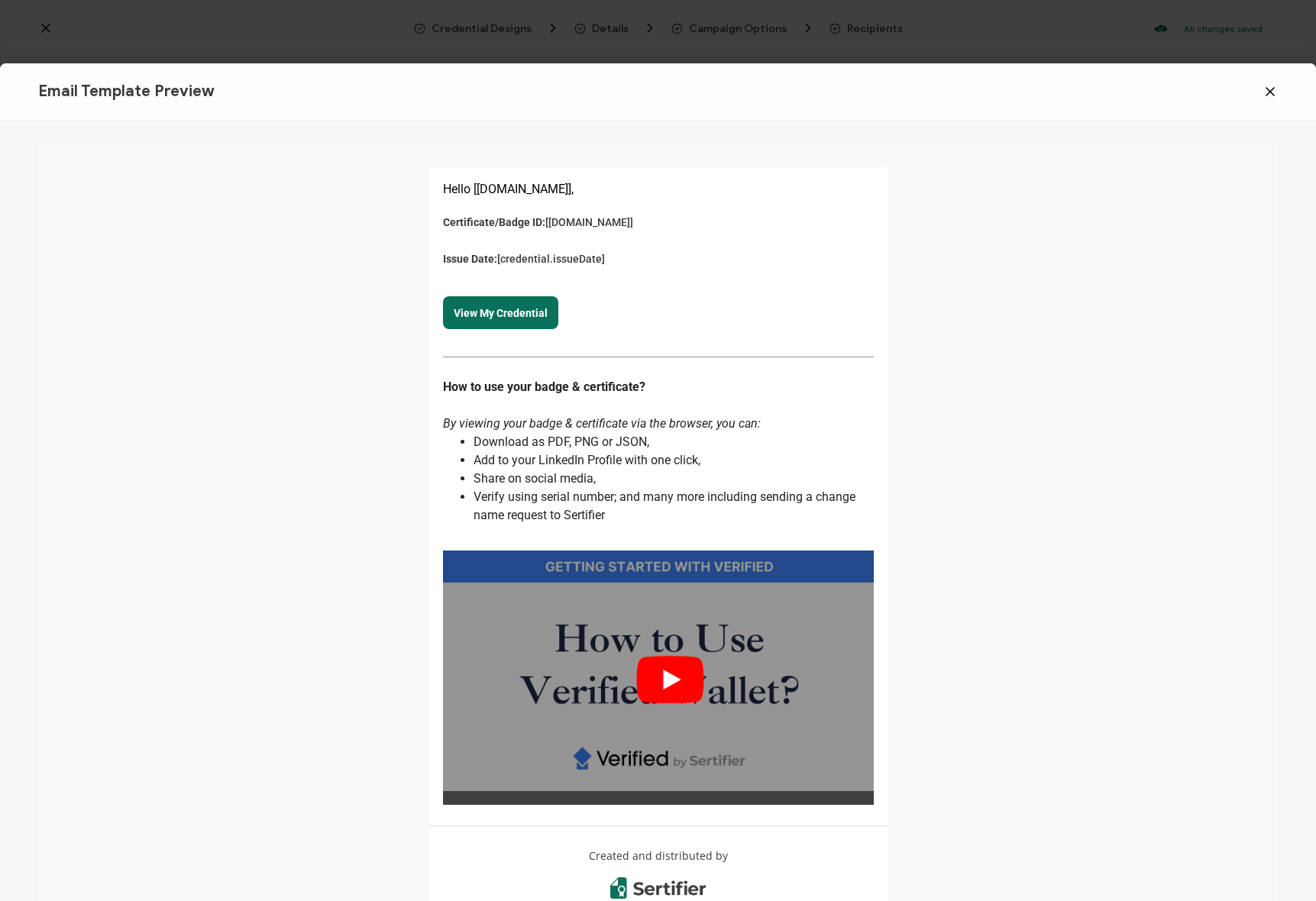
click at [1270, 89] on icon at bounding box center [1270, 92] width 15 height 15
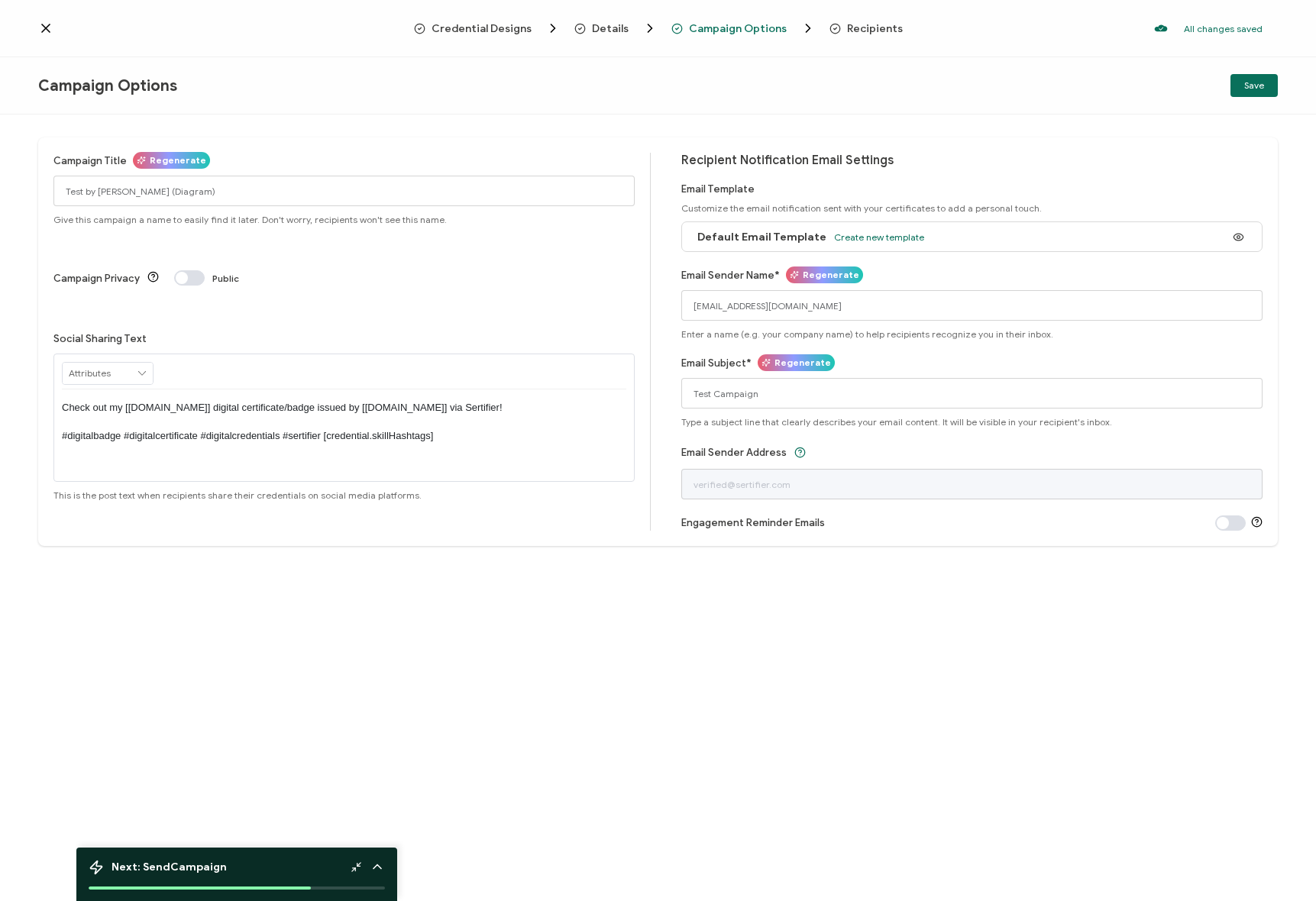
click at [851, 32] on span "Recipients" at bounding box center [874, 28] width 56 height 11
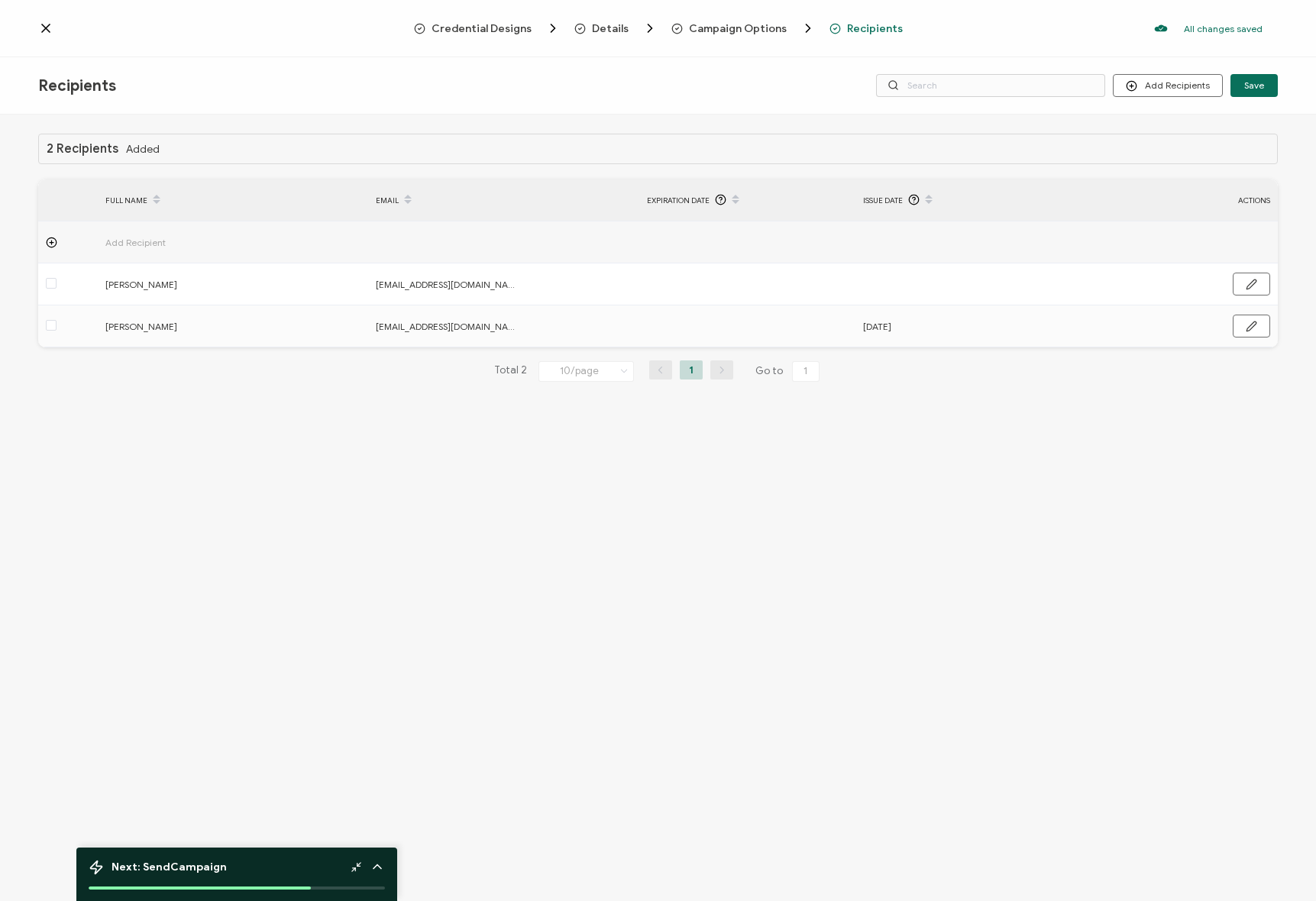
click at [847, 452] on div "2 Recipients Added FULL NAME EMAIL Expiration Date Issue Date ACTIONS Add Recip…" at bounding box center [658, 510] width 1316 height 790
click at [575, 402] on div "2 Recipients Added FULL NAME EMAIL Expiration Date Issue Date ACTIONS Add Recip…" at bounding box center [658, 270] width 1240 height 273
click at [34, 28] on div "Credential Designs Details Campaign Options Recipients All changes saved We sav…" at bounding box center [658, 28] width 1316 height 57
click at [44, 27] on icon at bounding box center [46, 28] width 8 height 8
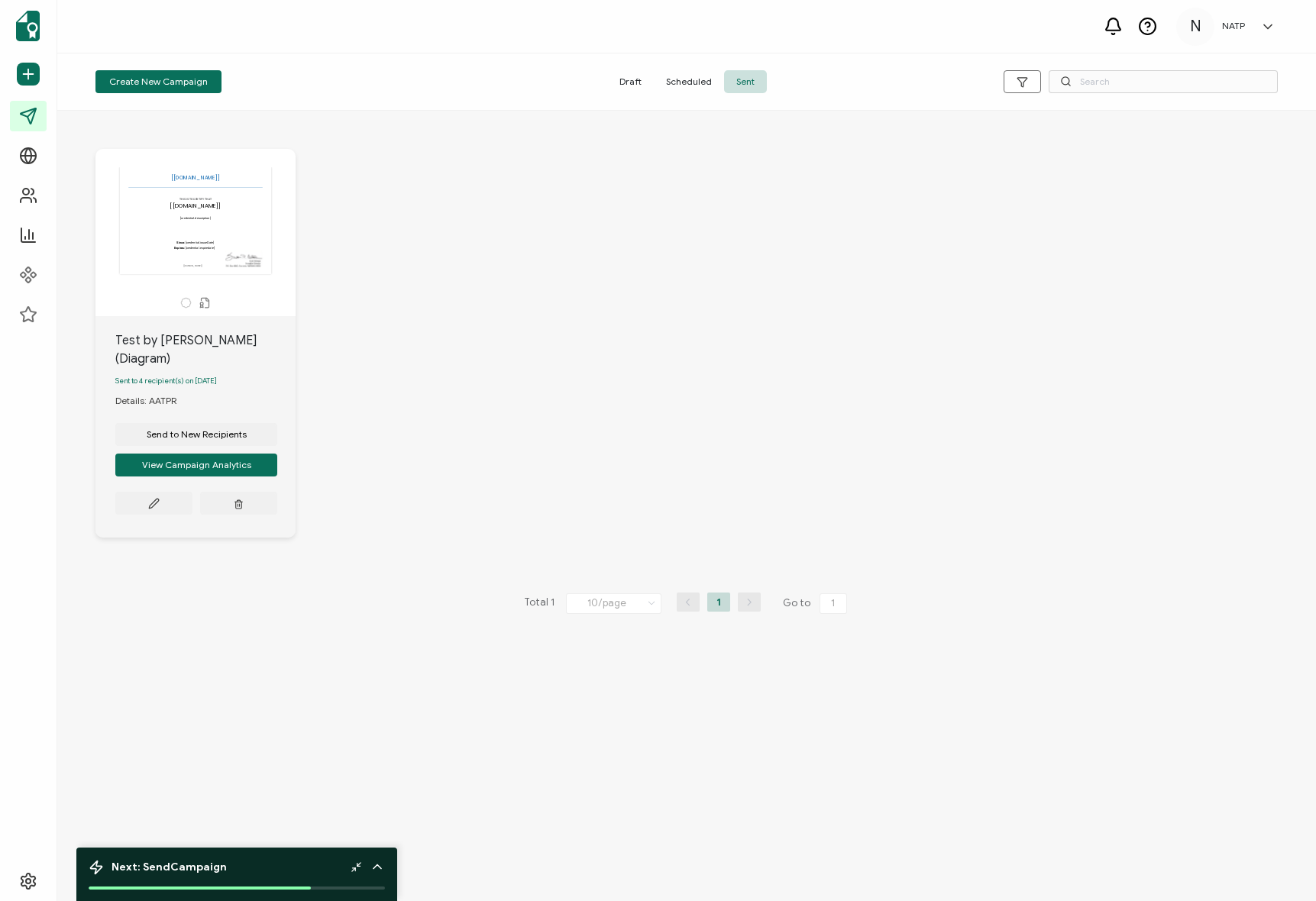
click at [806, 135] on div "The recipient’s full name, which will be automatically filled based on the info…" at bounding box center [686, 355] width 1213 height 473
click at [157, 498] on icon at bounding box center [154, 504] width 11 height 11
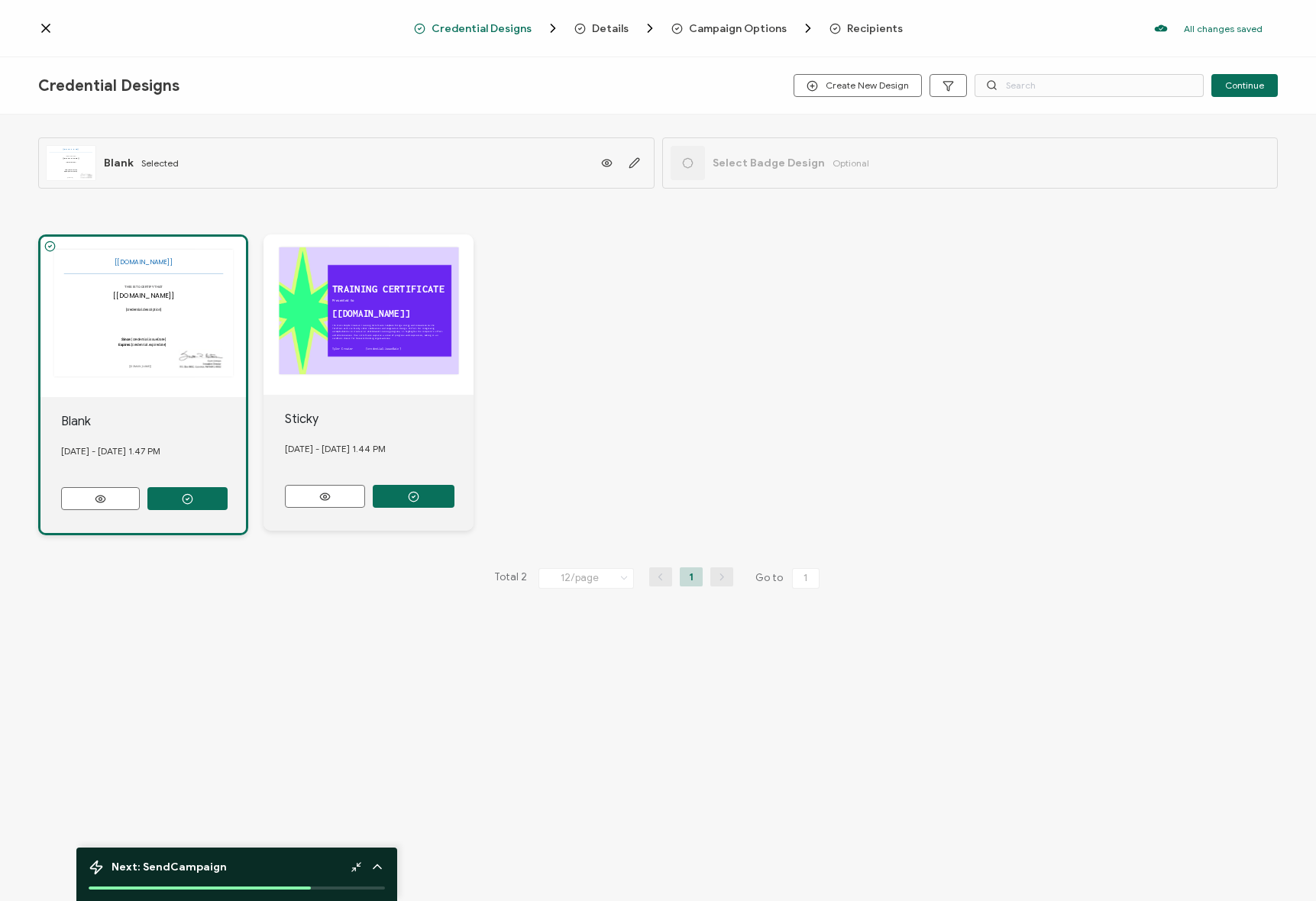
click at [602, 30] on span "Details" at bounding box center [610, 28] width 37 height 11
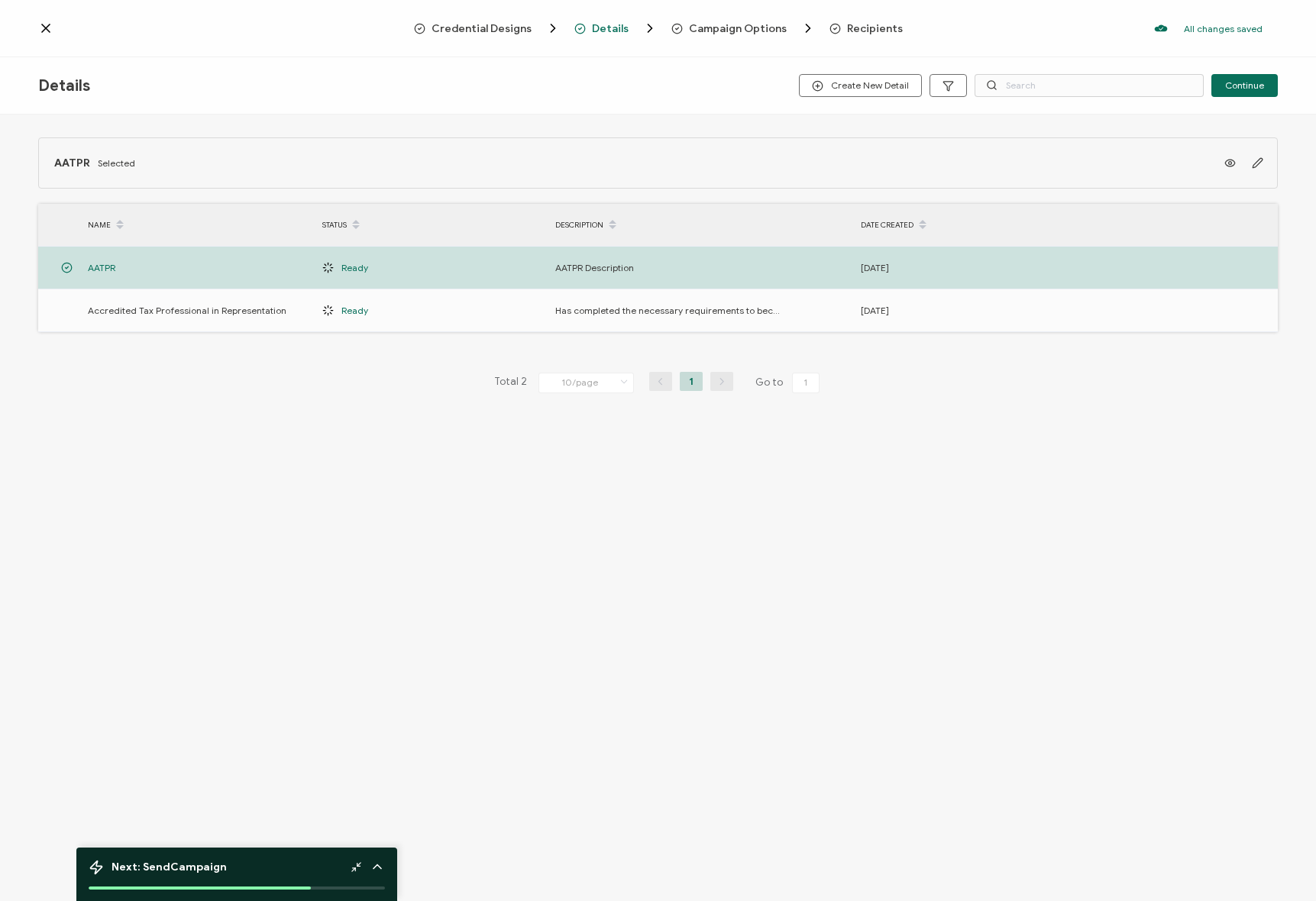
click at [671, 26] on icon "Breadcrumb" at bounding box center [676, 28] width 11 height 11
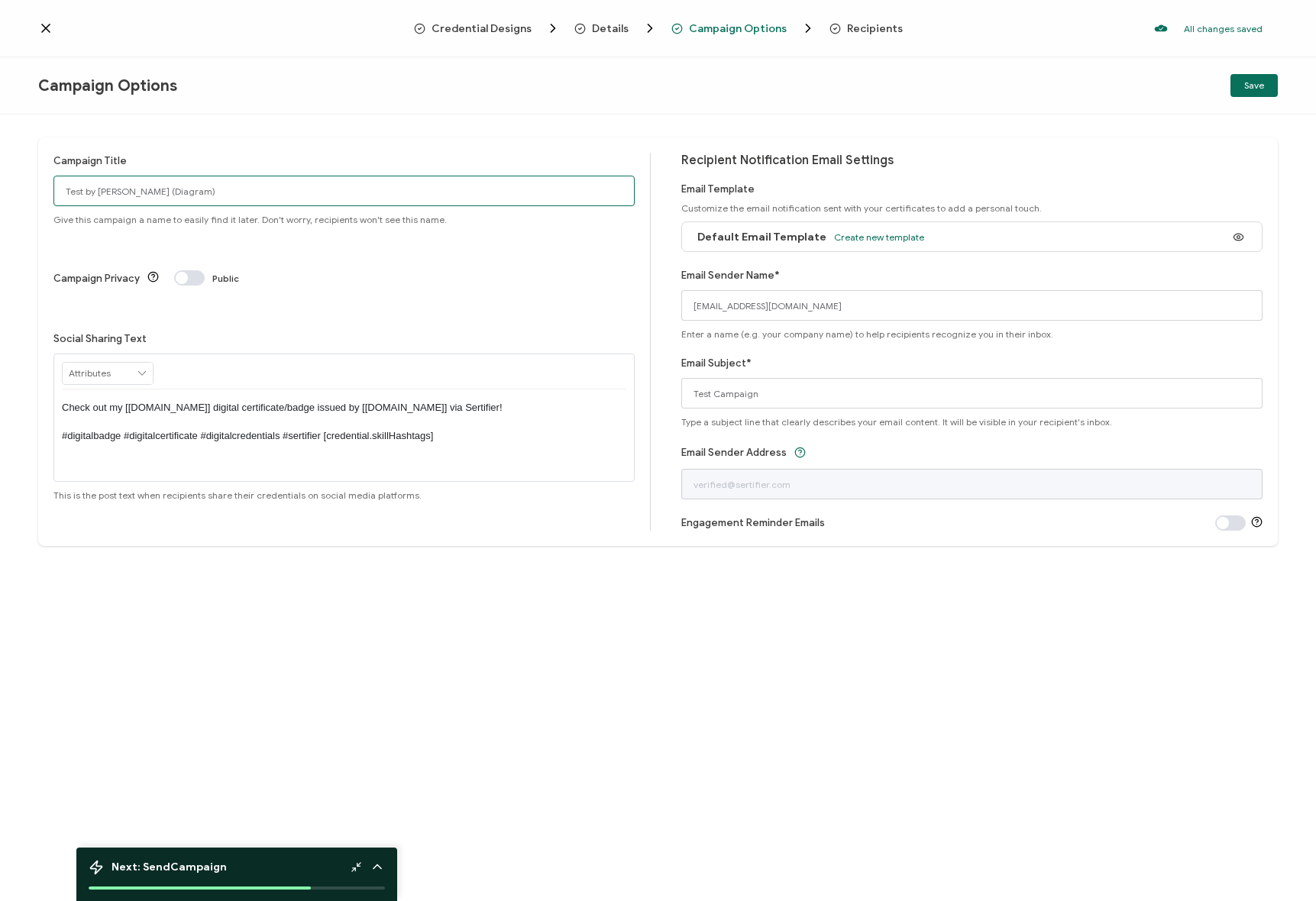
click at [118, 186] on input "Test by Janice (Diagram)" at bounding box center [344, 191] width 581 height 31
click at [115, 363] on input "text" at bounding box center [108, 374] width 90 height 21
click at [319, 355] on div at bounding box center [344, 372] width 564 height 35
click at [476, 608] on div "Campaign Title Test by Janice (Diagram) Give this campaign a name to easily fin…" at bounding box center [658, 507] width 1316 height 786
click at [658, 673] on div "Campaign Title Test by Janice (Diagram) Give this campaign a name to easily fin…" at bounding box center [658, 507] width 1316 height 786
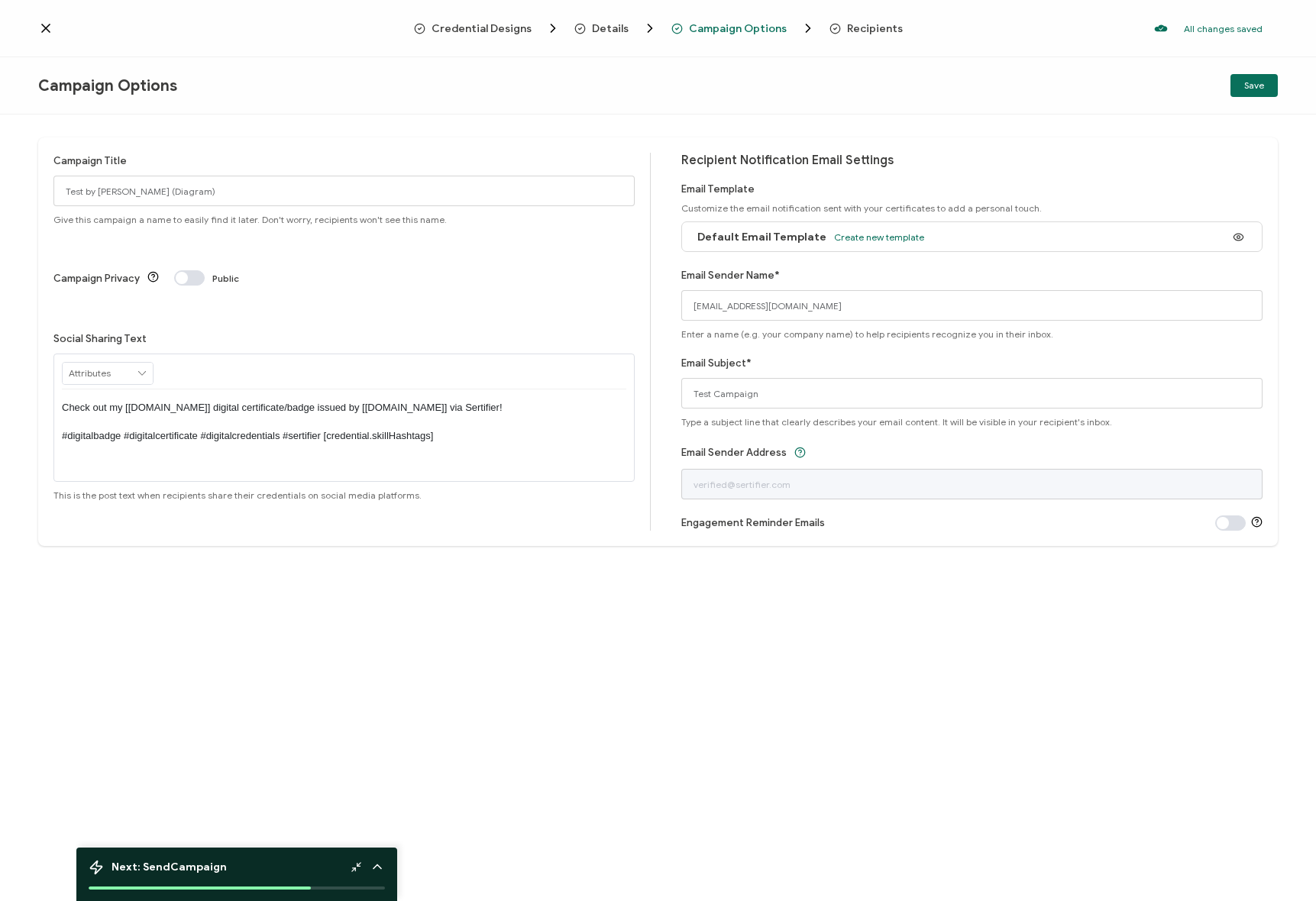
click at [679, 717] on div "Campaign Title Test by Janice (Diagram) Give this campaign a name to easily fin…" at bounding box center [658, 507] width 1316 height 786
click at [696, 107] on div "Campaign Options Save" at bounding box center [658, 86] width 1316 height 57
click at [918, 706] on div "Campaign Title Test by Janice (Diagram) Give this campaign a name to easily fin…" at bounding box center [658, 507] width 1316 height 786
click at [741, 663] on div "Campaign Title Test by Janice (Diagram) Give this campaign a name to easily fin…" at bounding box center [658, 507] width 1316 height 786
click at [868, 115] on div "Campaign Title Test by Janice (Diagram) Give this campaign a name to easily fin…" at bounding box center [658, 507] width 1316 height 786
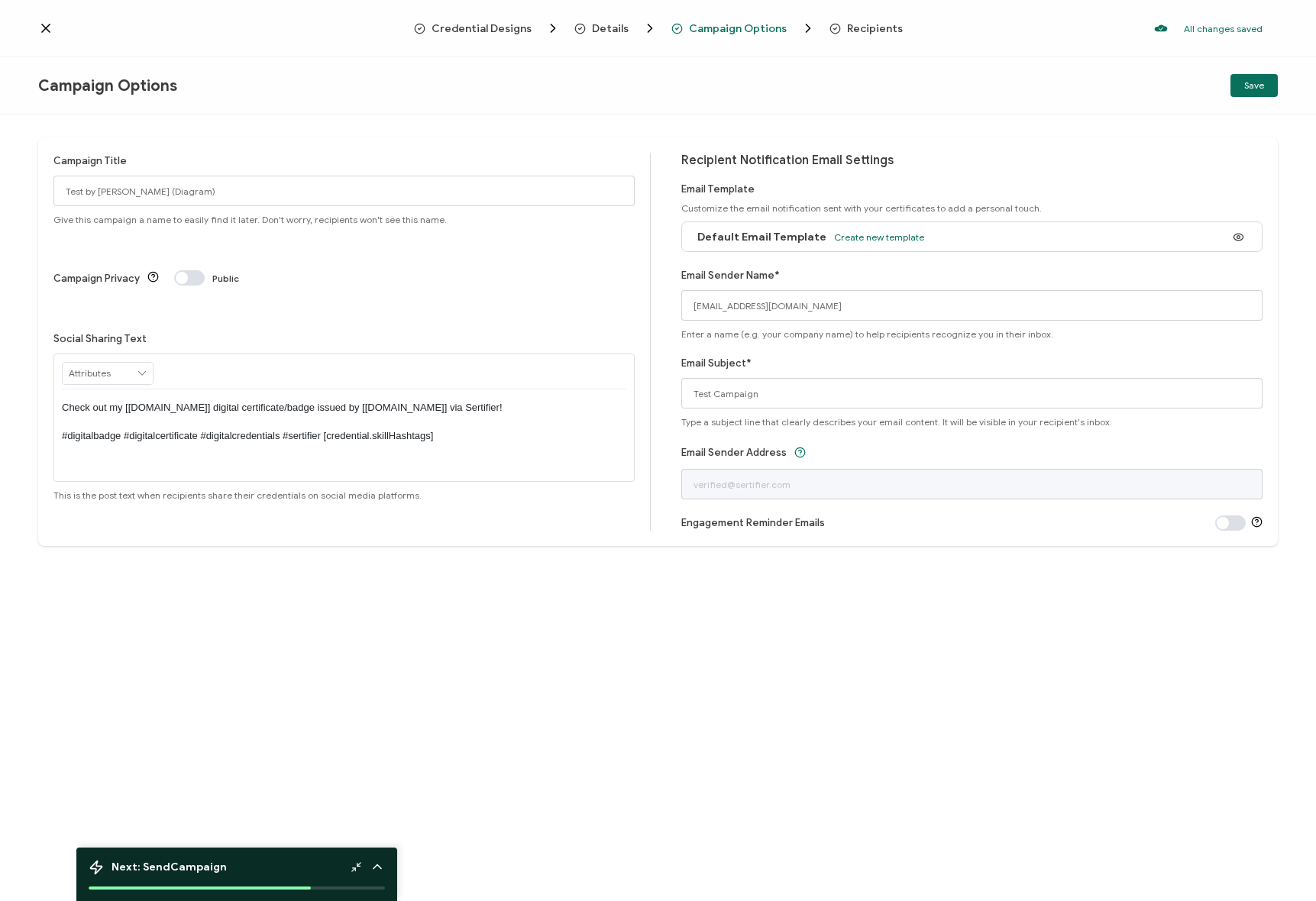
click at [796, 112] on div "Campaign Options Save" at bounding box center [658, 86] width 1316 height 57
drag, startPoint x: 585, startPoint y: 731, endPoint x: 789, endPoint y: 568, distance: 261.1
click at [586, 731] on div "Campaign Title Test by Janice (Diagram) Give this campaign a name to easily fin…" at bounding box center [658, 507] width 1316 height 786
click at [957, 749] on div "Campaign Title Test by Janice (Diagram) Give this campaign a name to easily fin…" at bounding box center [658, 507] width 1316 height 786
click at [196, 271] on span at bounding box center [190, 278] width 31 height 15
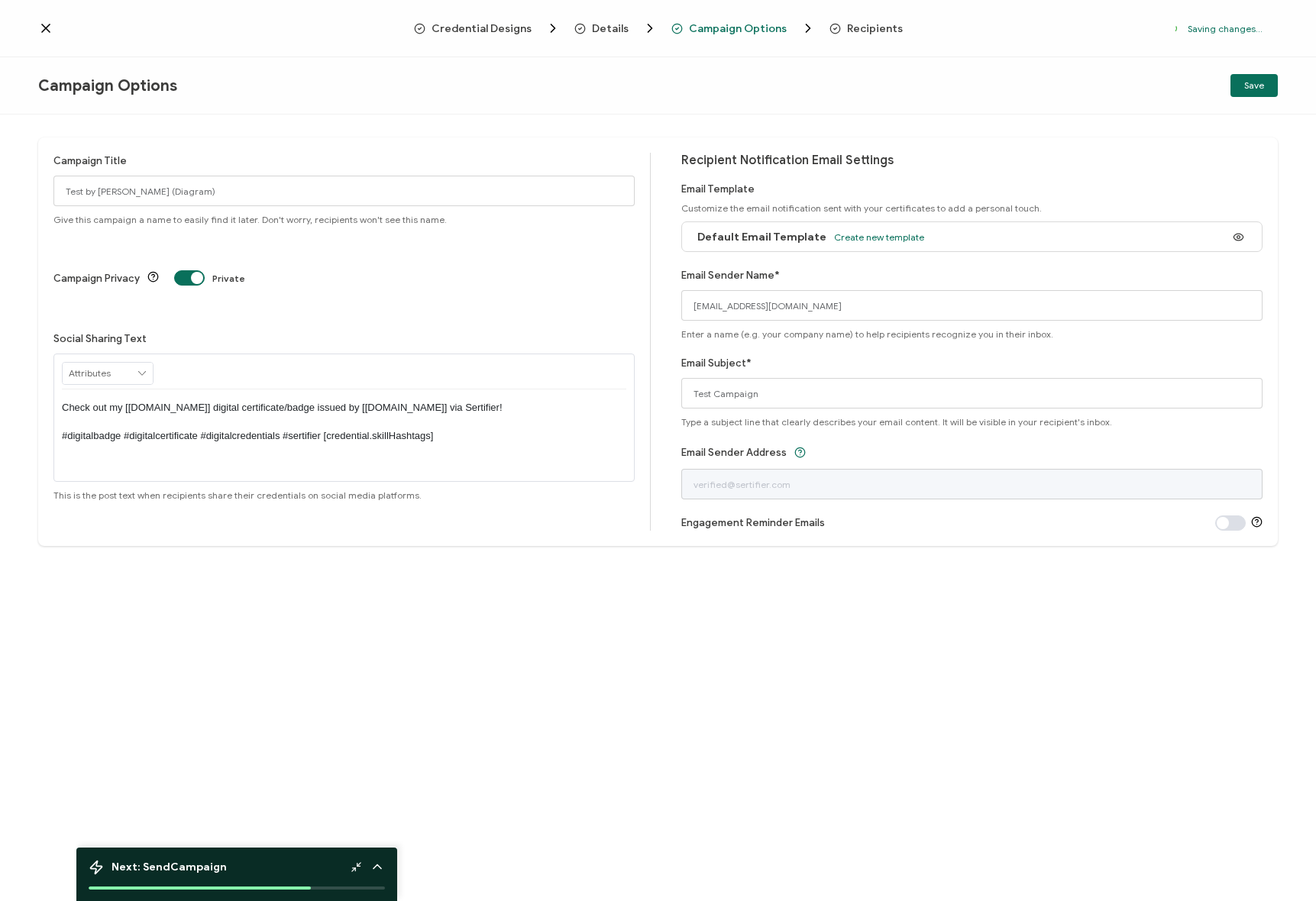
click at [196, 271] on span at bounding box center [190, 278] width 31 height 15
click at [259, 271] on div "Campaign Privacy Private" at bounding box center [344, 278] width 581 height 15
click at [207, 271] on div "Campaign Privacy Private" at bounding box center [344, 278] width 581 height 15
click at [193, 271] on span at bounding box center [190, 278] width 31 height 15
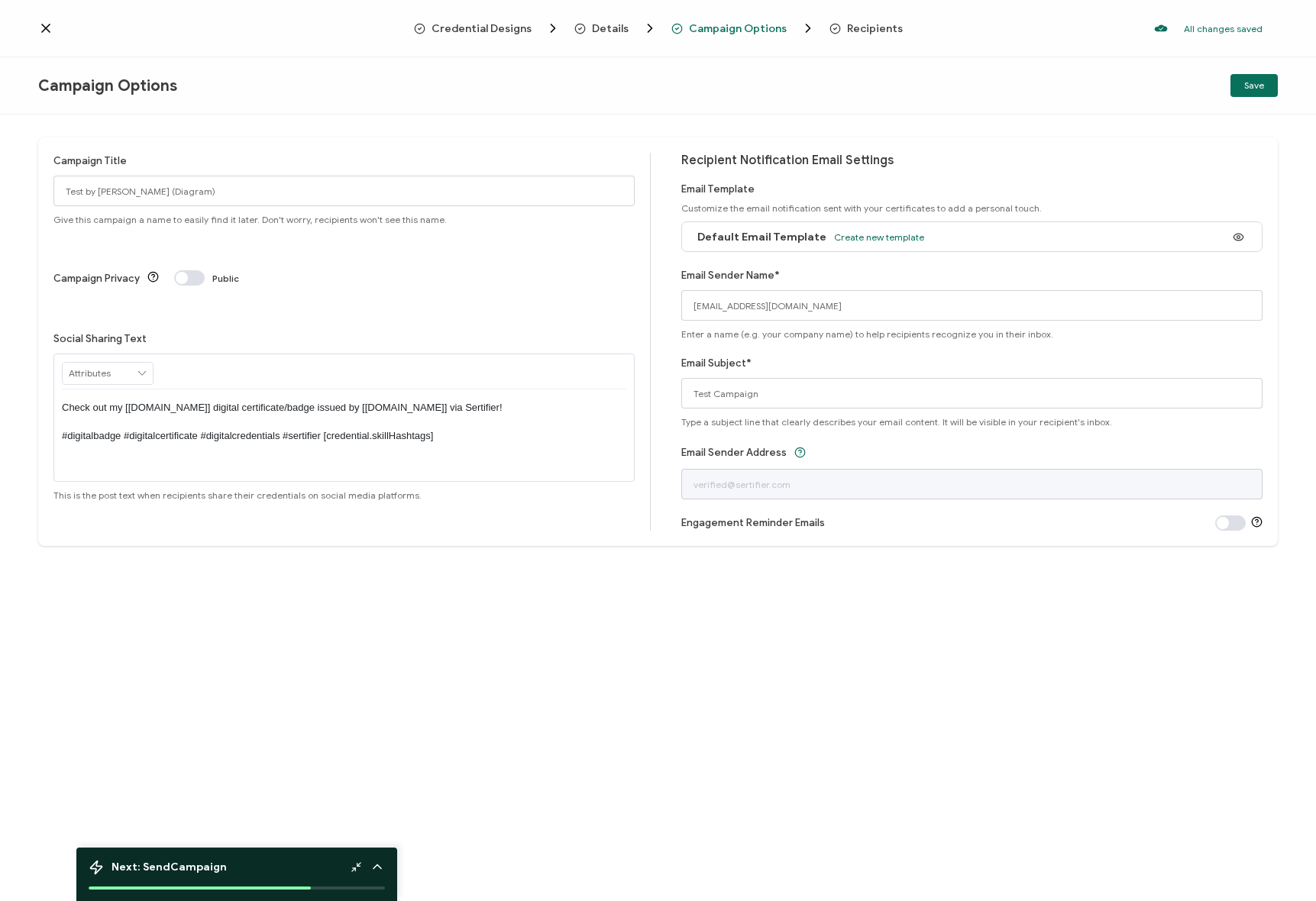
click at [194, 271] on span at bounding box center [190, 278] width 31 height 15
click at [358, 563] on div "Campaign Title Test by Janice (Diagram) Give this campaign a name to easily fin…" at bounding box center [658, 507] width 1316 height 786
click at [360, 556] on div "Campaign Title Test by Janice (Diagram) Give this campaign a name to easily fin…" at bounding box center [658, 507] width 1316 height 786
click at [199, 271] on span at bounding box center [190, 278] width 31 height 15
click at [183, 271] on span at bounding box center [190, 278] width 31 height 15
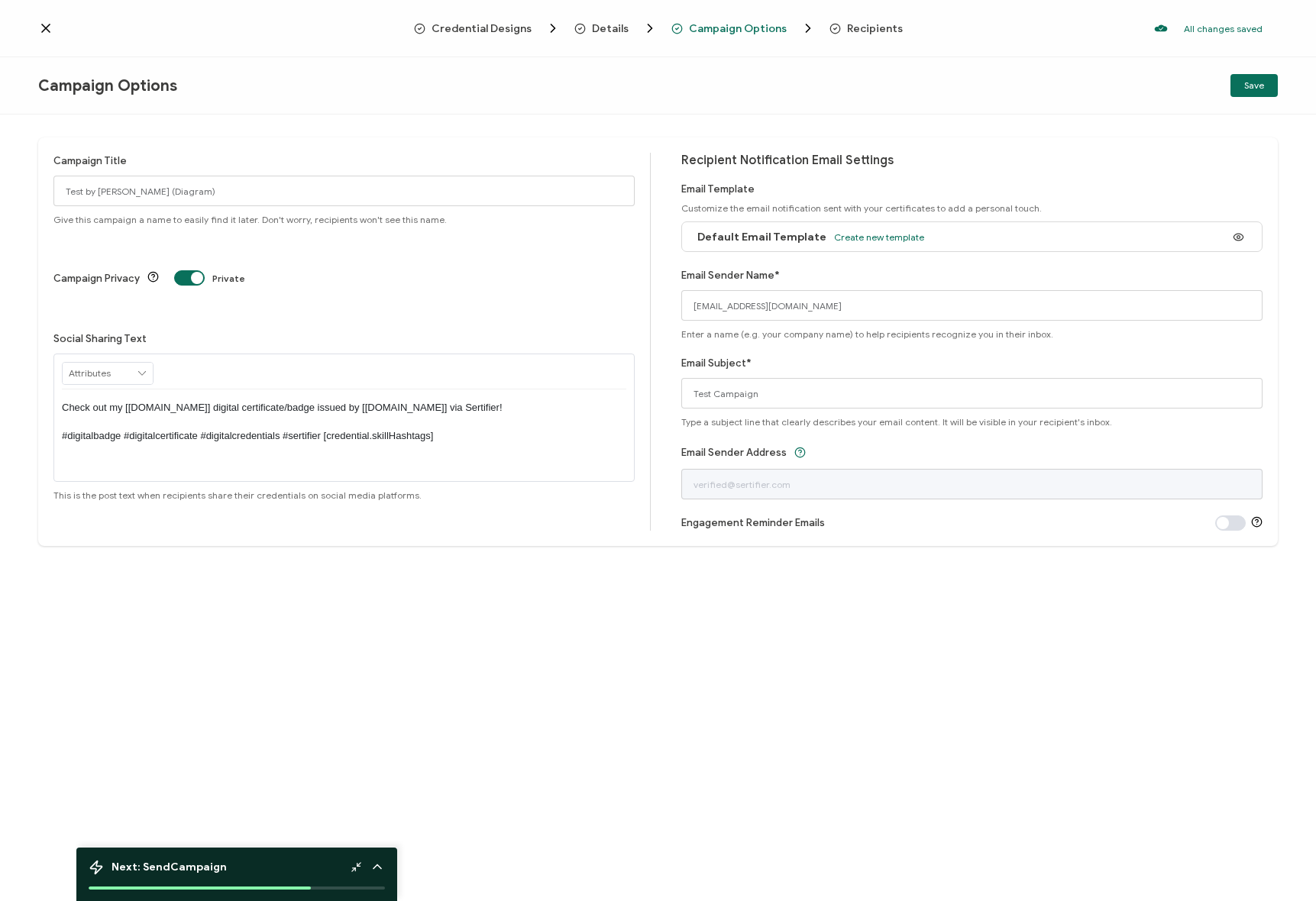
click at [277, 637] on div "Campaign Title Test by Janice (Diagram) Give this campaign a name to easily fin…" at bounding box center [658, 507] width 1316 height 786
click at [183, 271] on span at bounding box center [190, 278] width 31 height 15
click at [138, 34] on div at bounding box center [226, 28] width 376 height 15
click at [183, 271] on span at bounding box center [190, 278] width 31 height 15
drag, startPoint x: 789, startPoint y: 310, endPoint x: 928, endPoint y: 306, distance: 139.1
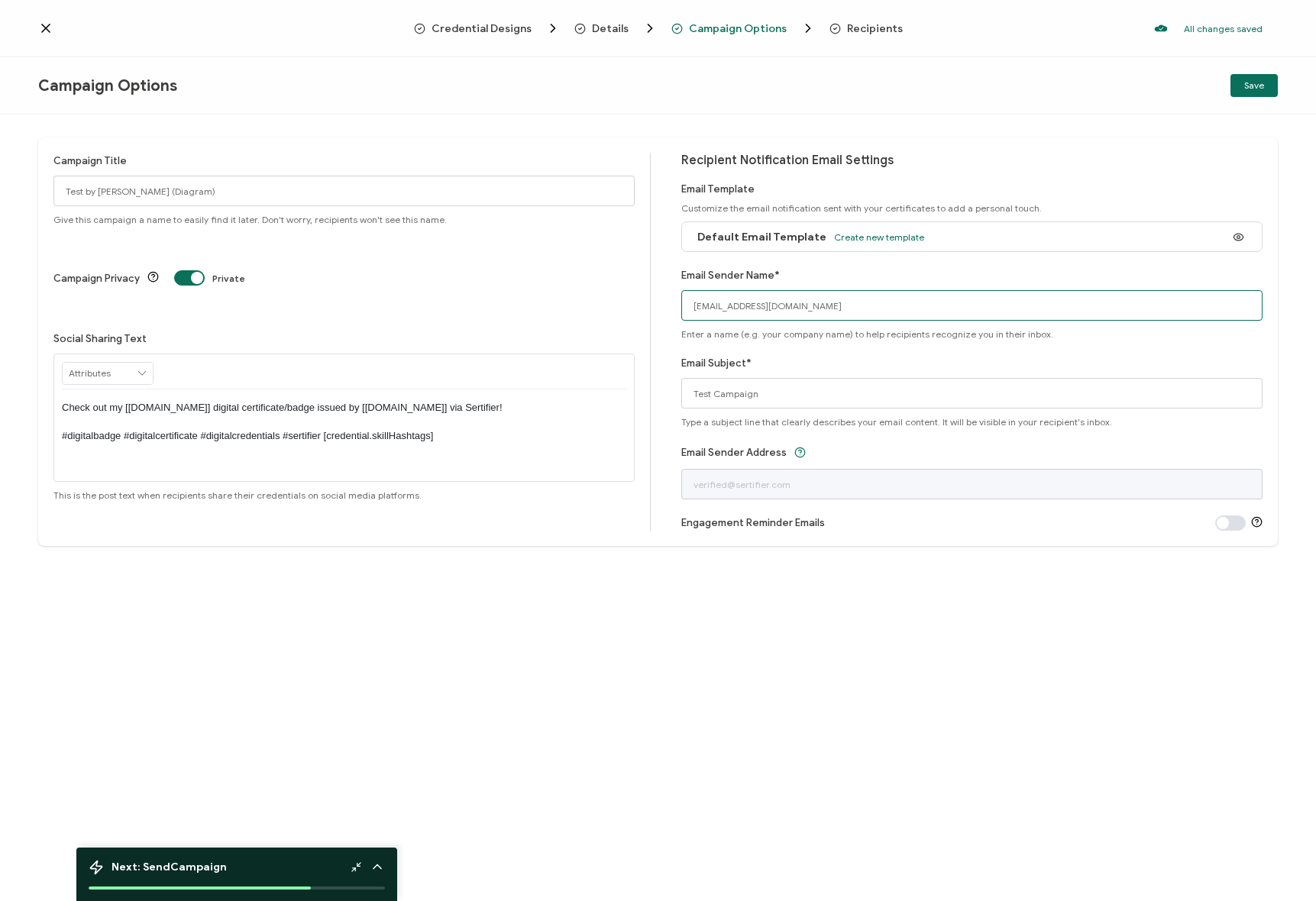
click at [928, 306] on input "[EMAIL_ADDRESS][DOMAIN_NAME]" at bounding box center [971, 306] width 581 height 31
drag, startPoint x: 850, startPoint y: 576, endPoint x: 842, endPoint y: 574, distance: 8.2
click at [844, 574] on div "Campaign Title Test by Janice (Diagram) Give this campaign a name to easily fin…" at bounding box center [658, 507] width 1316 height 786
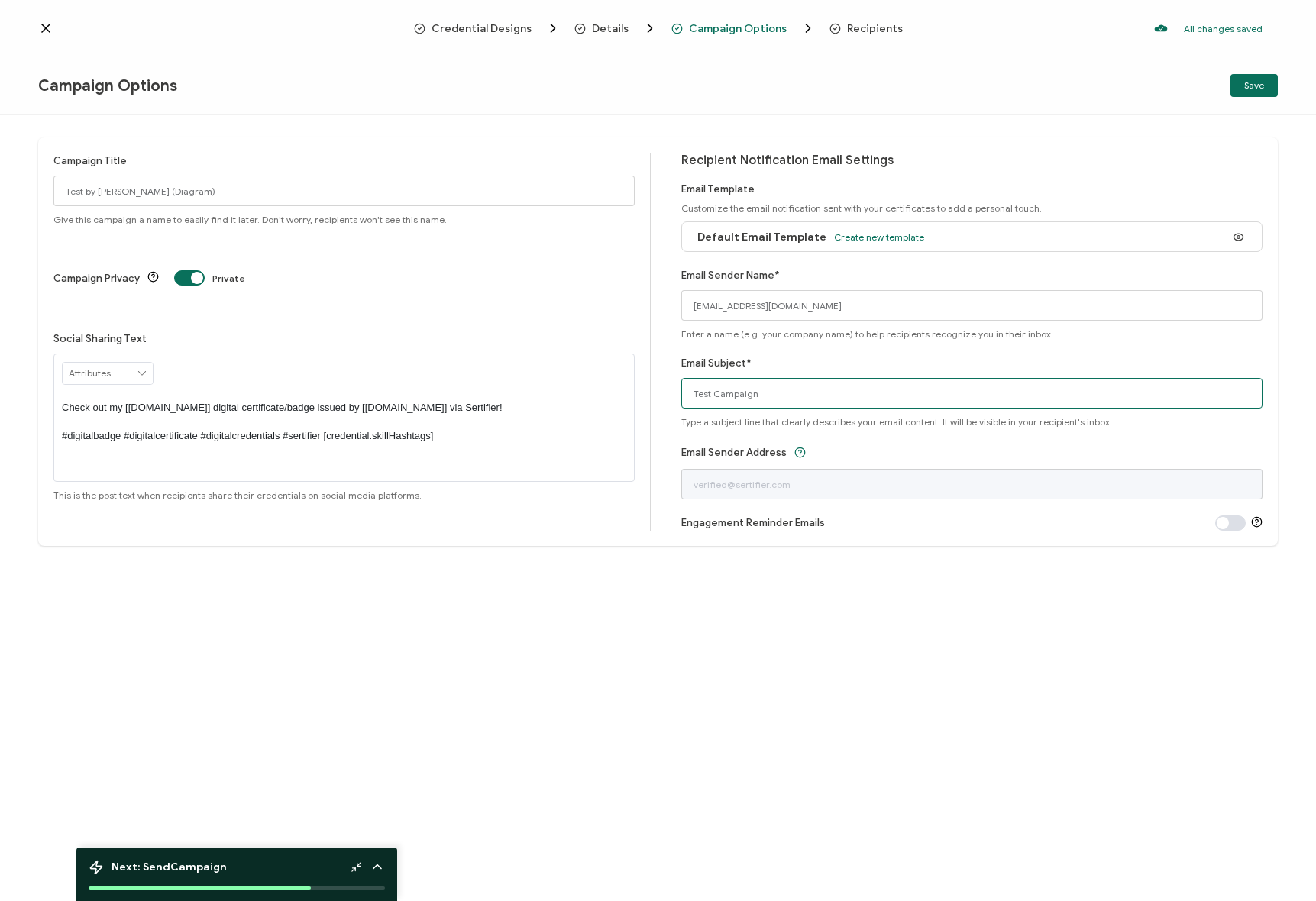
click at [764, 394] on input "Test Campaign" at bounding box center [971, 394] width 581 height 31
click at [1298, 83] on div "Campaign Options Save" at bounding box center [658, 86] width 1316 height 57
click at [1234, 80] on button "Save" at bounding box center [1254, 86] width 47 height 23
click at [113, 363] on input "text" at bounding box center [108, 374] width 90 height 21
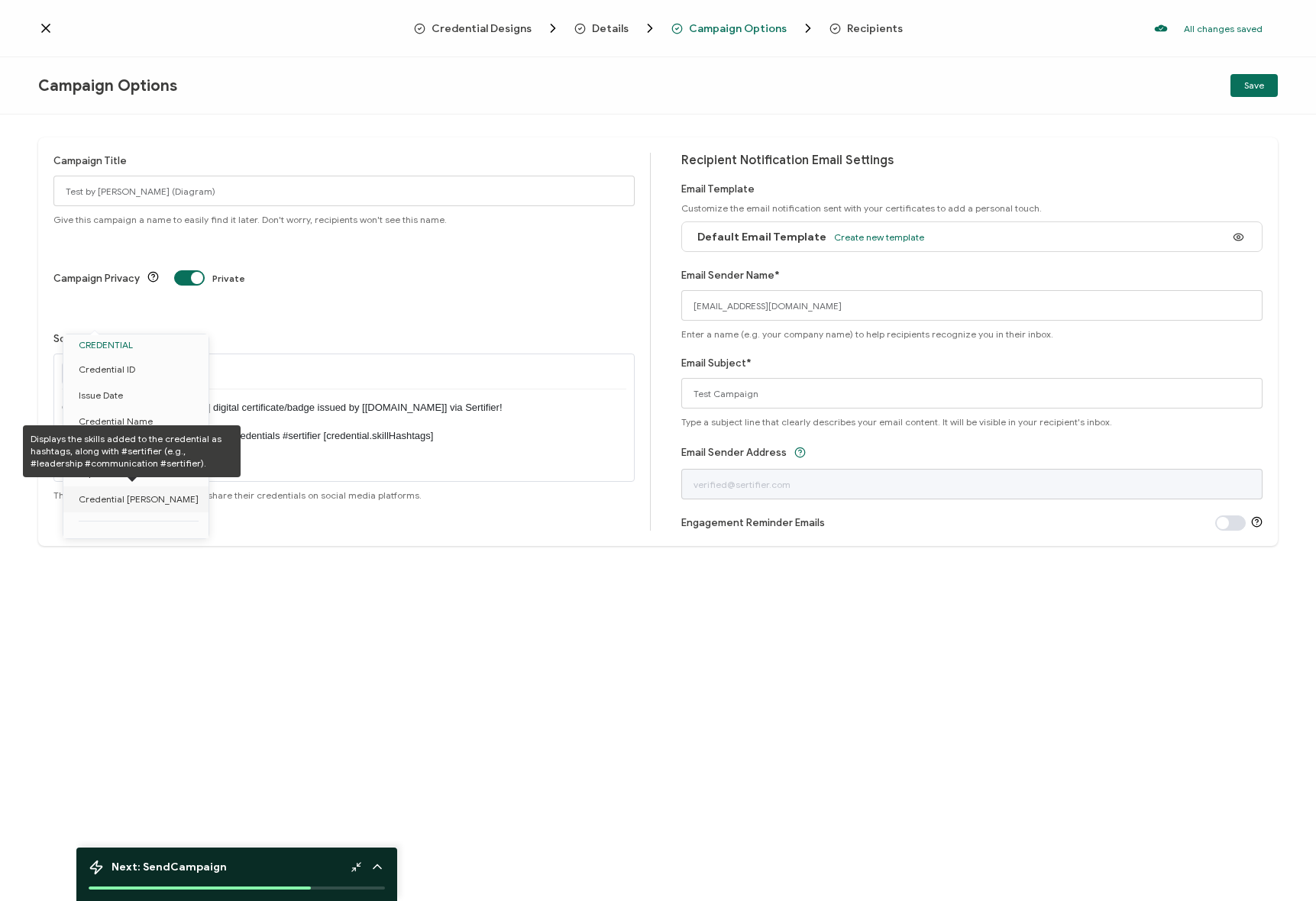
scroll to position [173, 0]
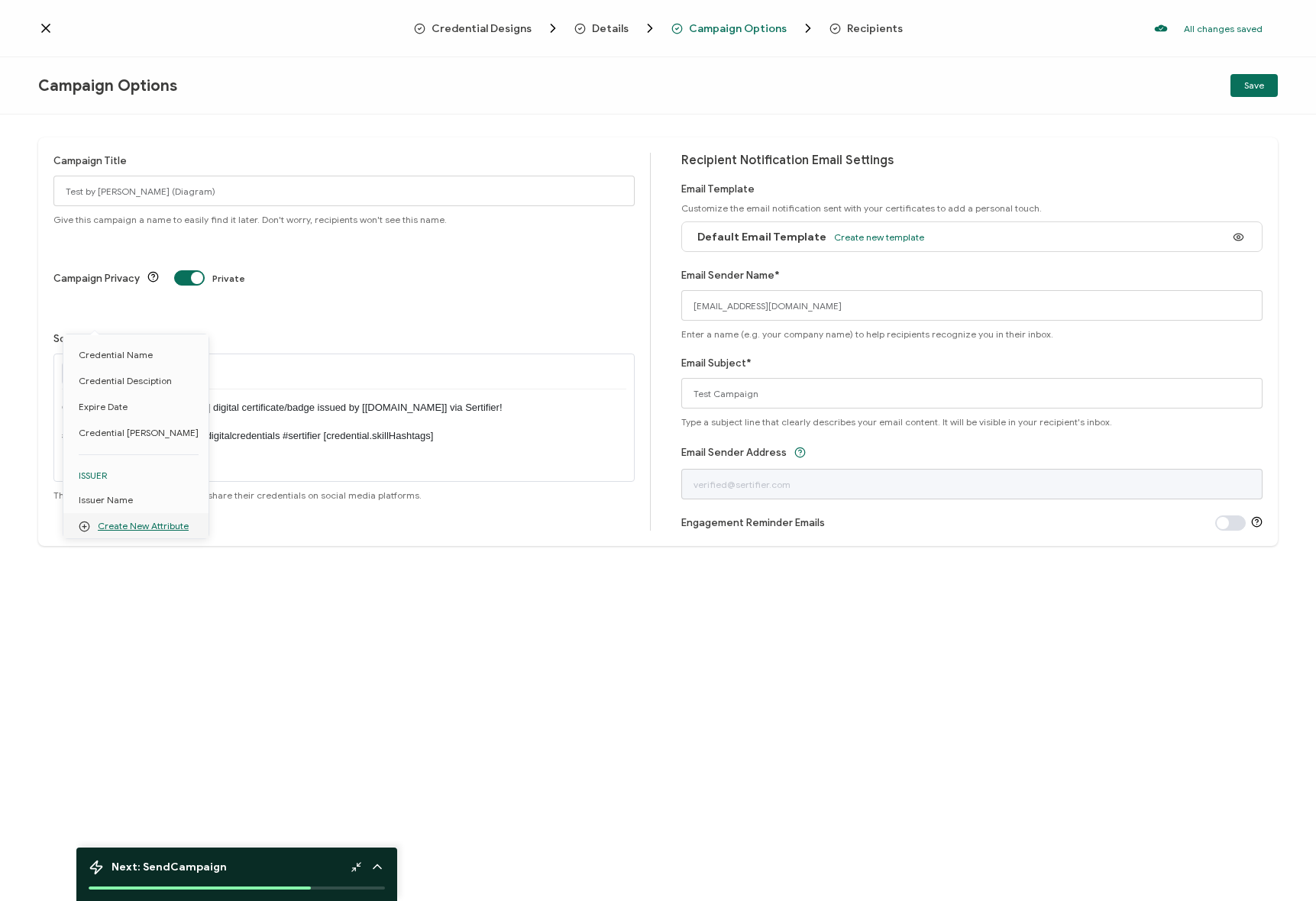
click at [425, 604] on div "Campaign Title Test by Janice (Diagram) Give this campaign a name to easily fin…" at bounding box center [658, 507] width 1316 height 786
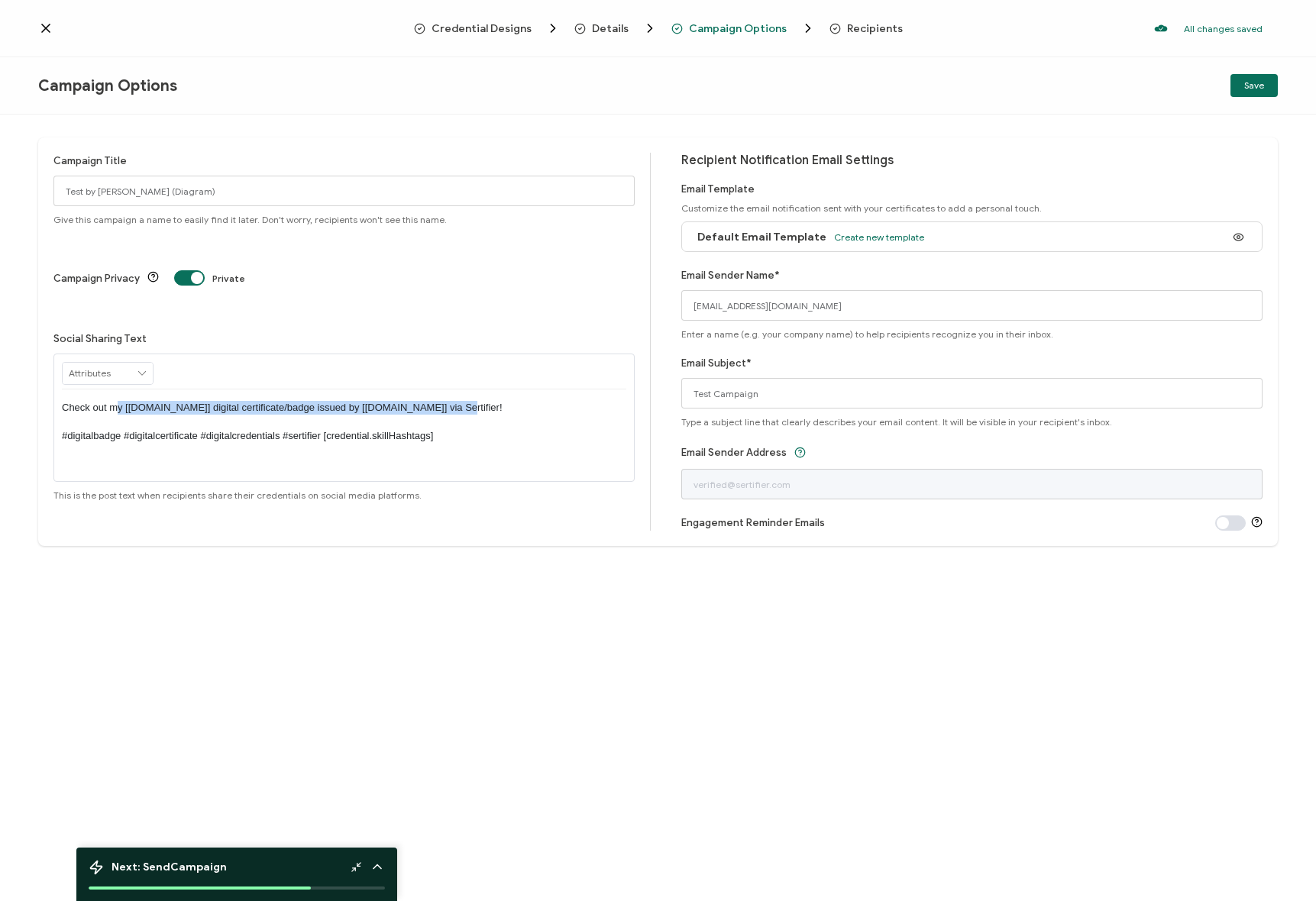
drag, startPoint x: 115, startPoint y: 348, endPoint x: 518, endPoint y: 355, distance: 403.1
click at [518, 401] on p "Check out my [credential.name] digital certificate/badge issued by [issuer.name…" at bounding box center [344, 422] width 564 height 42
click at [488, 401] on p "Check out my [credential.name] digital certificate/badge issued by [issuer.name…" at bounding box center [344, 422] width 564 height 42
click at [446, 401] on p "Check out my [credential.name] digital certificate/badge issued by [issuer.name…" at bounding box center [344, 422] width 564 height 42
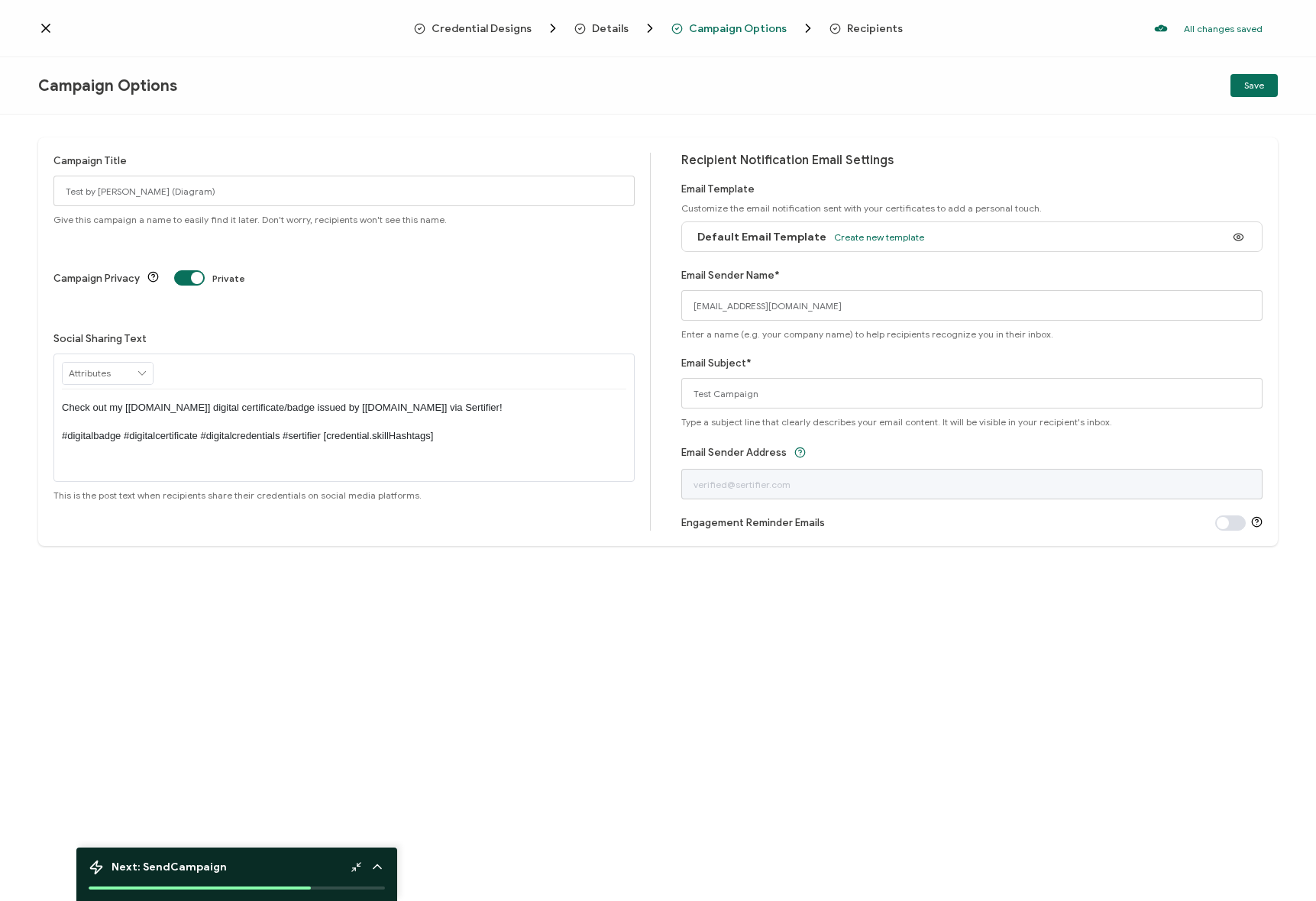
click at [371, 566] on div "Campaign Title Test by Janice (Diagram) Give this campaign a name to easily fin…" at bounding box center [658, 507] width 1316 height 786
click at [367, 520] on div "Campaign Title Test by Janice (Diagram) Give this campaign a name to easily fin…" at bounding box center [352, 342] width 597 height 378
click at [659, 28] on span "Details" at bounding box center [622, 28] width 97 height 15
click at [610, 24] on span "Details" at bounding box center [610, 28] width 37 height 11
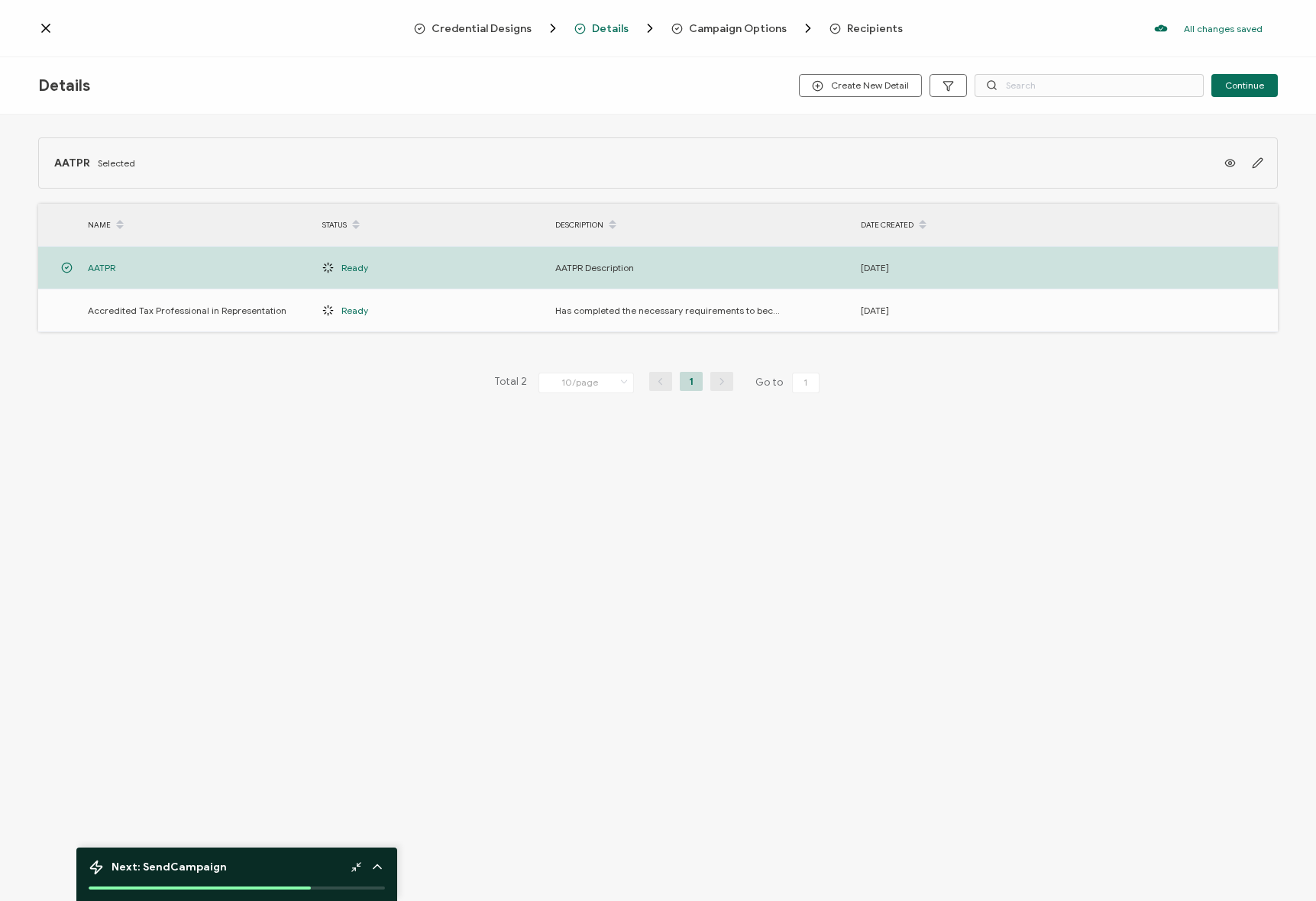
click at [863, 28] on span "Recipients" at bounding box center [874, 28] width 56 height 11
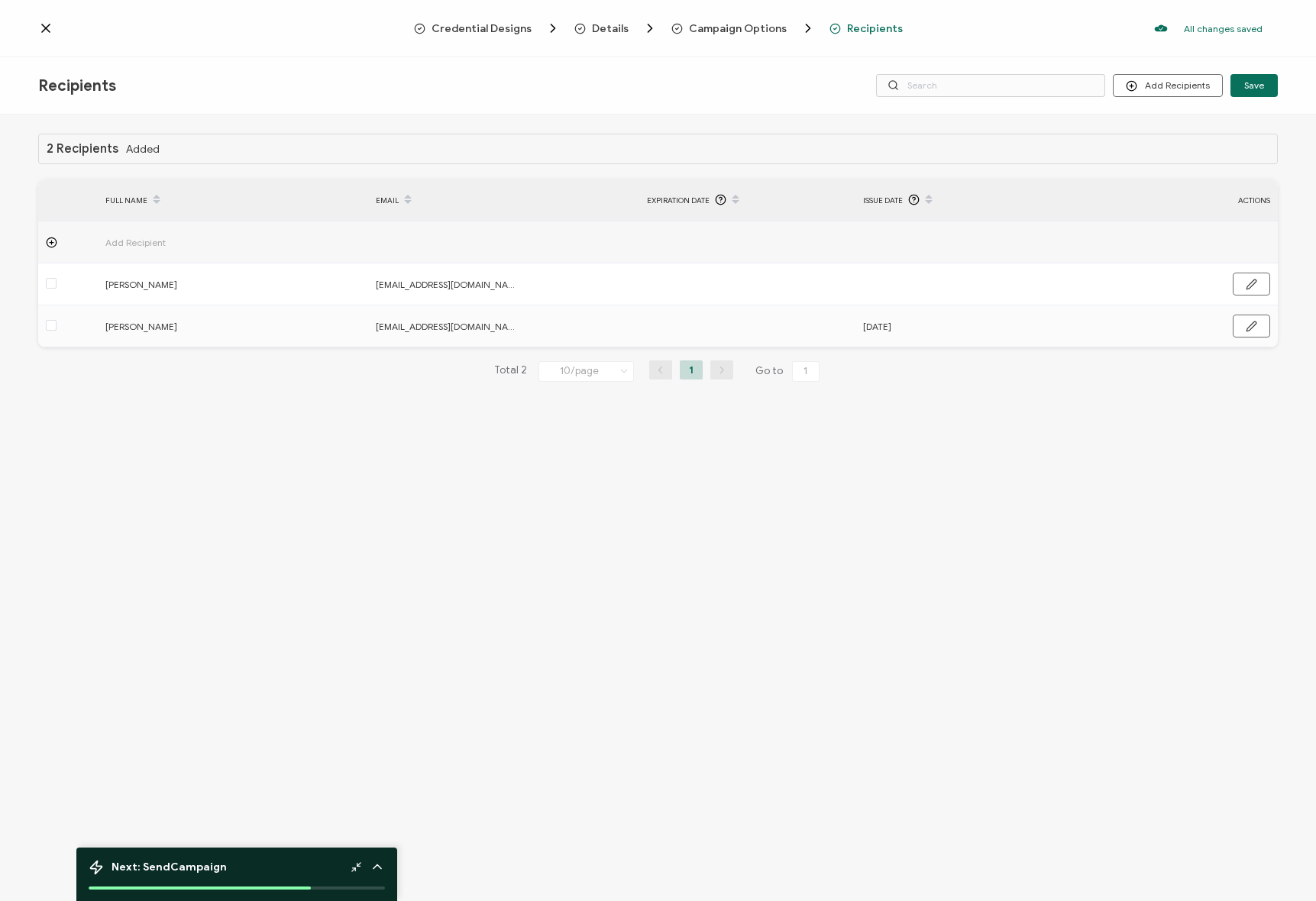
click at [473, 28] on span "Credential Designs" at bounding box center [481, 28] width 100 height 11
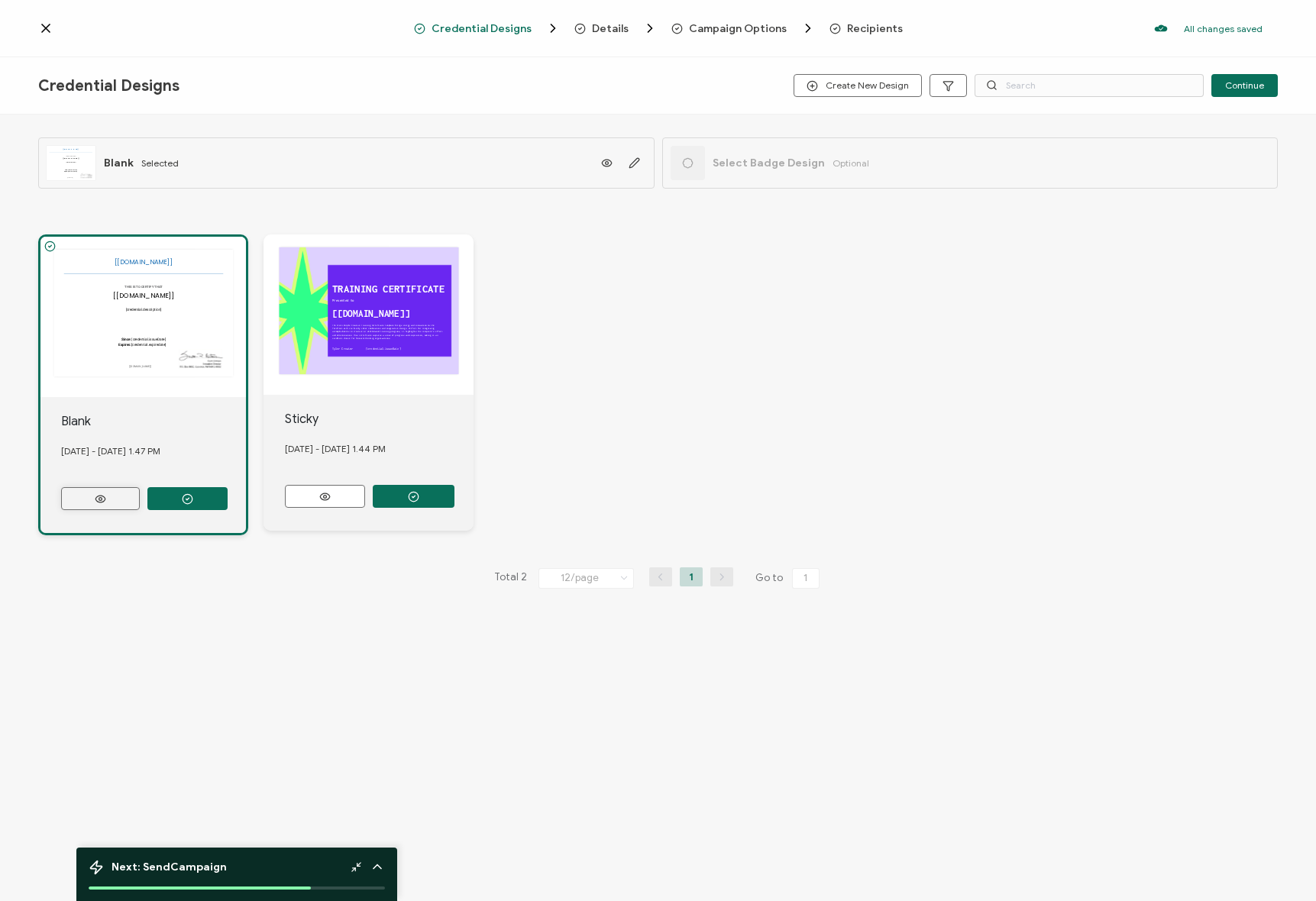
click at [85, 491] on button at bounding box center [100, 499] width 79 height 23
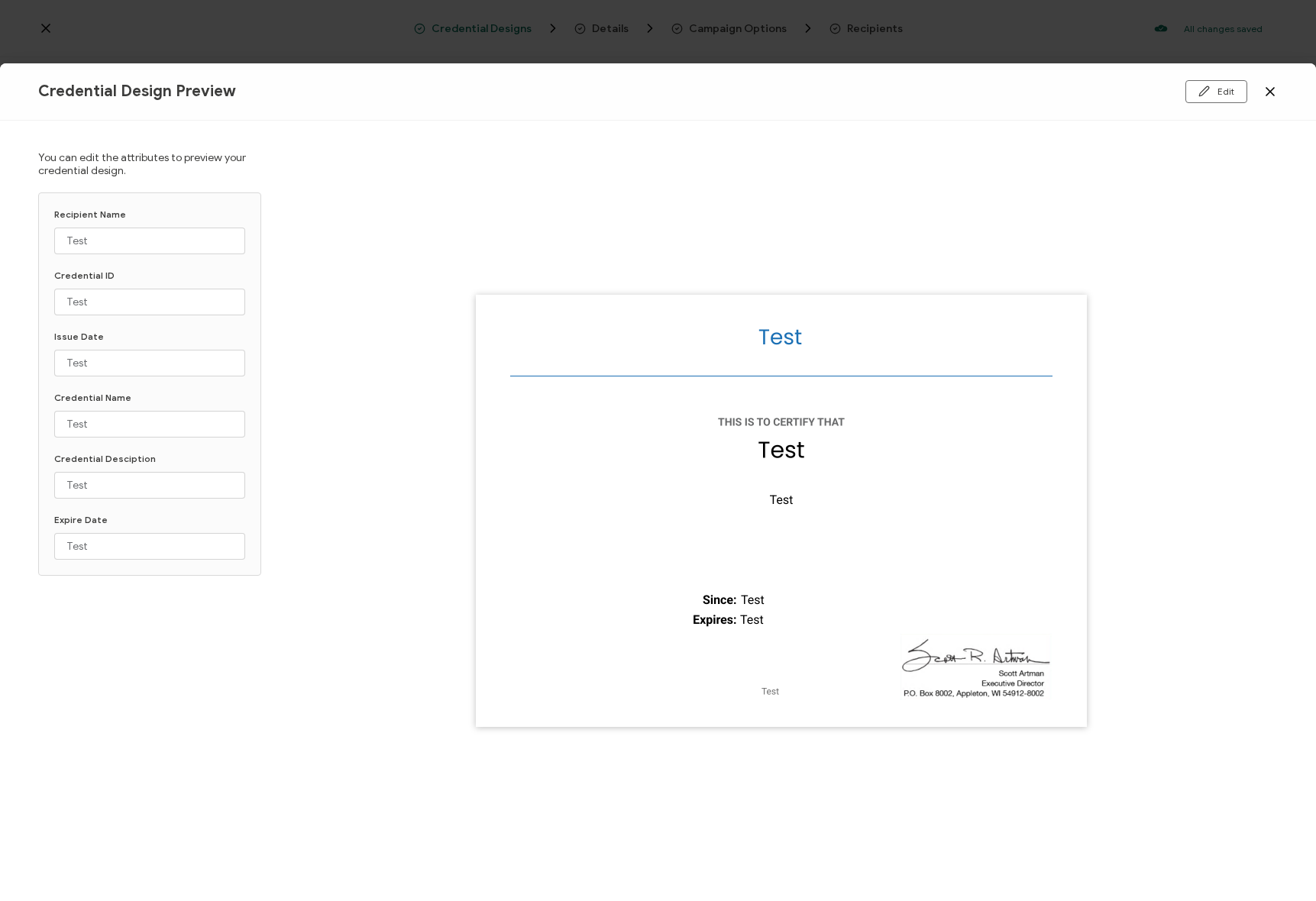
click at [1272, 86] on icon at bounding box center [1270, 92] width 15 height 15
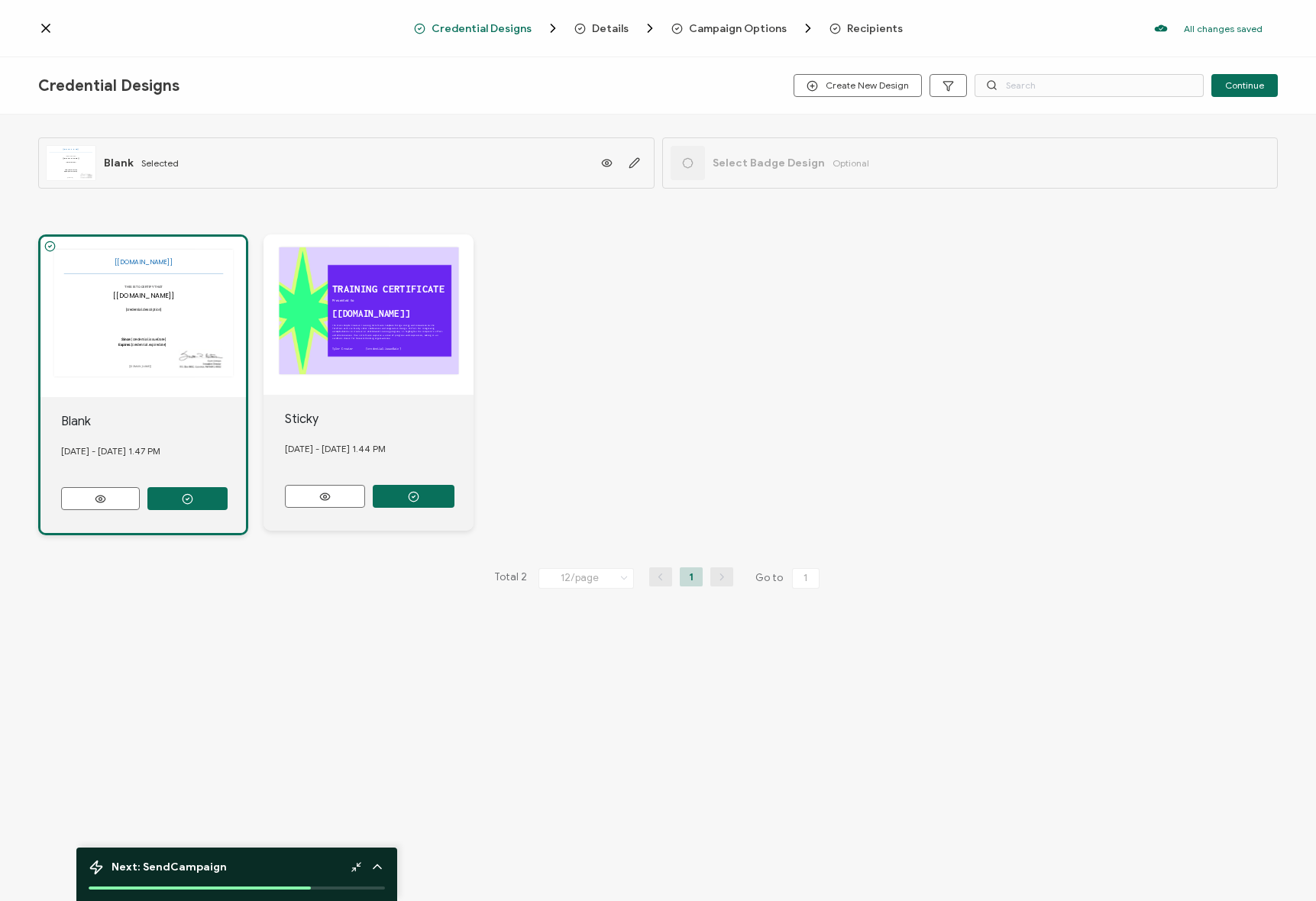
click at [640, 188] on div "The recipient’s full name, which will be automatically filled based on the info…" at bounding box center [346, 163] width 616 height 51
click at [605, 30] on span "Details" at bounding box center [610, 28] width 37 height 11
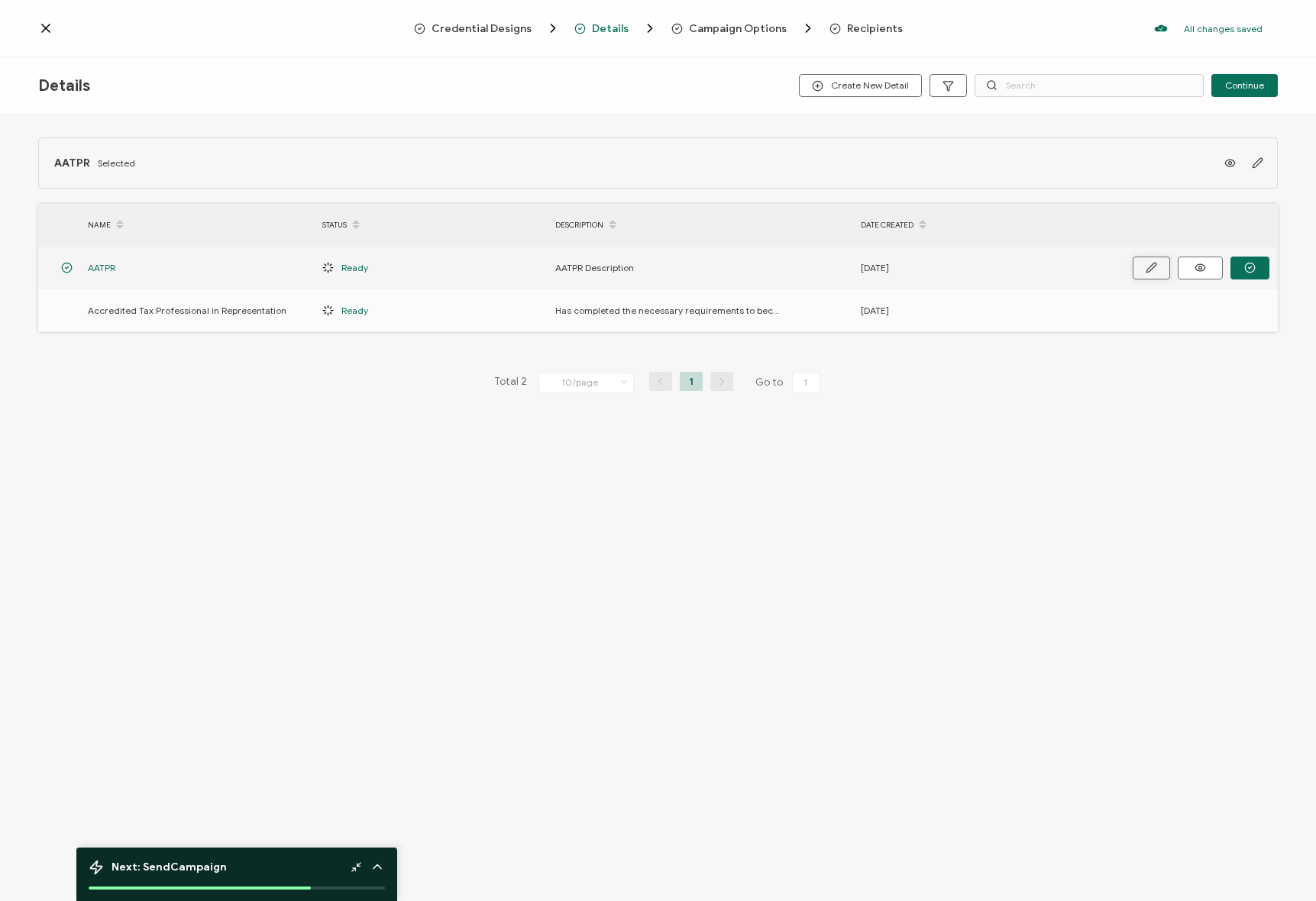
click at [1149, 266] on icon "button" at bounding box center [1151, 267] width 11 height 11
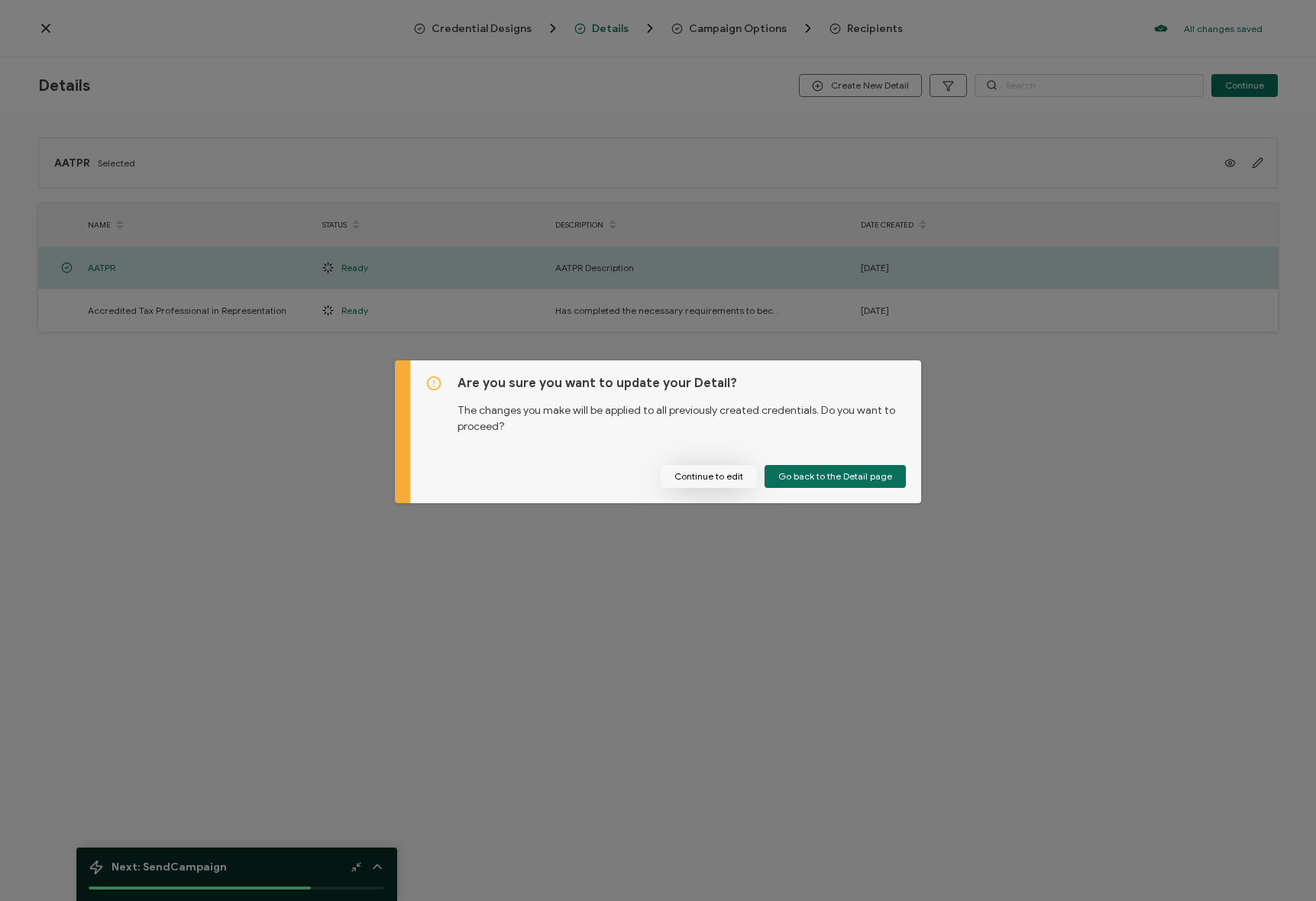
click at [672, 475] on button "Continue to edit" at bounding box center [708, 477] width 96 height 23
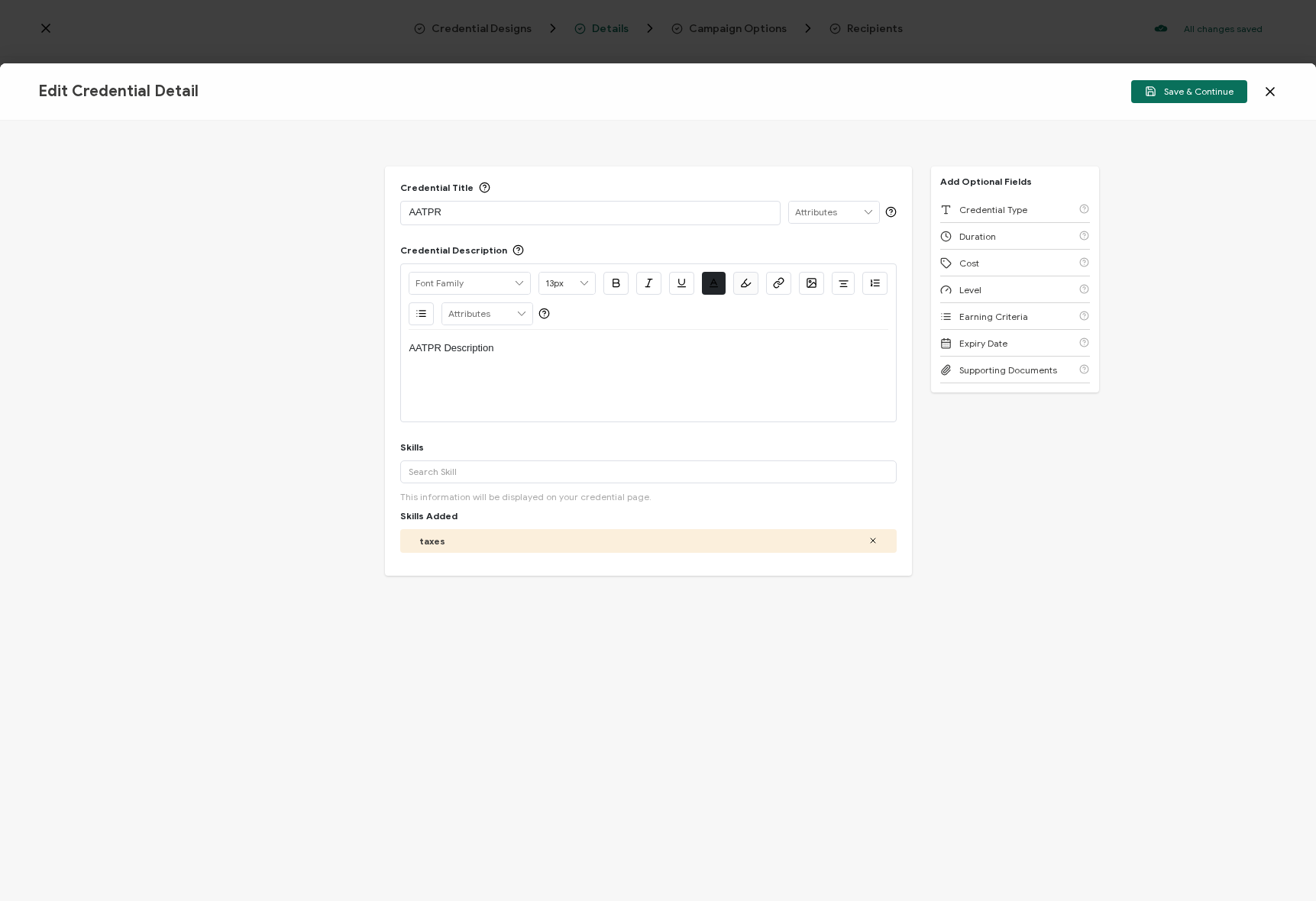
click at [1262, 92] on div "Save & Continue" at bounding box center [1071, 92] width 413 height 23
click at [1275, 88] on icon at bounding box center [1270, 92] width 15 height 15
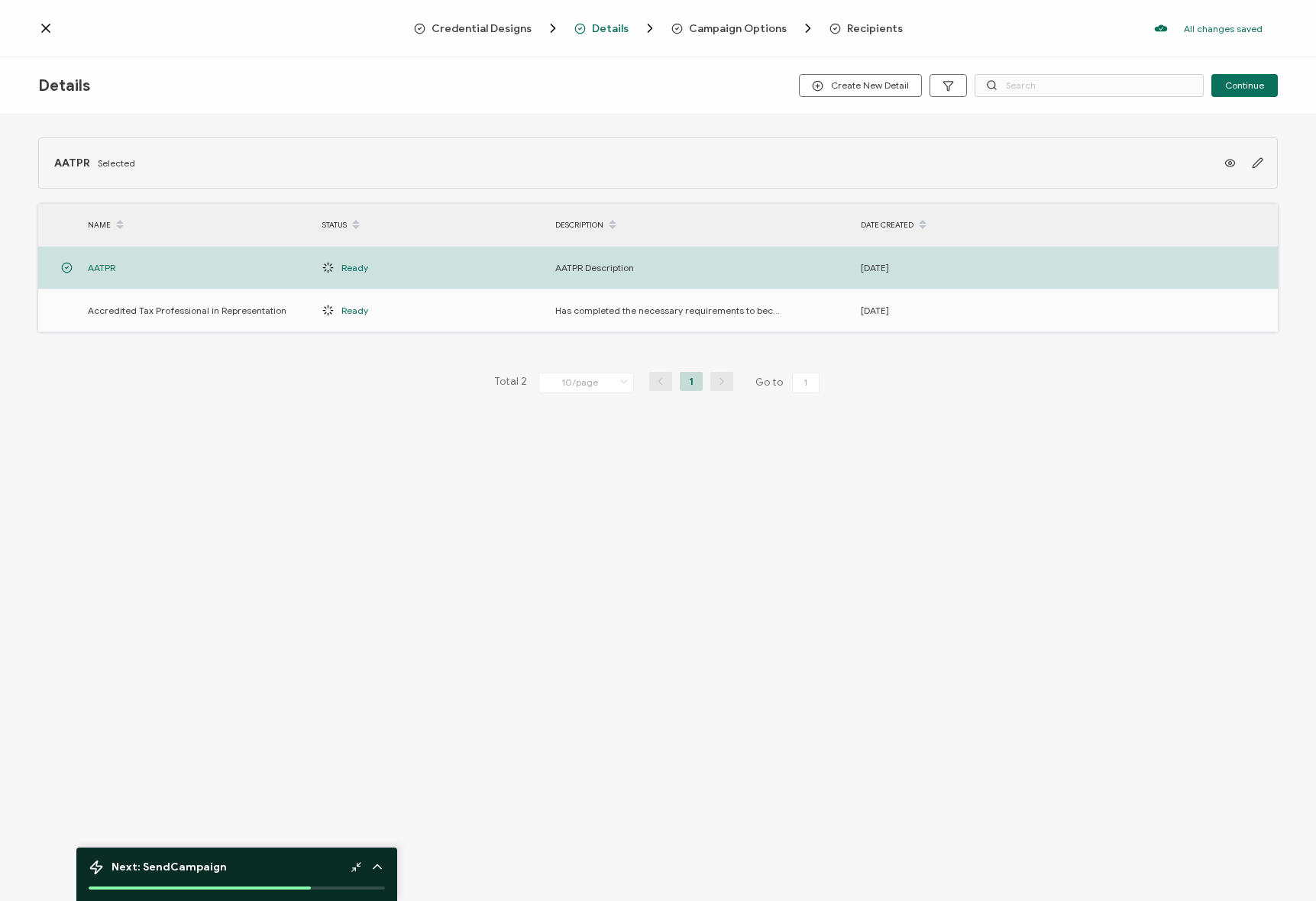
click at [274, 402] on div "AATPR Selected NAME STATUS DESCRIPTION DATE CREATED AATPR Ready AATPR Descripti…" at bounding box center [658, 297] width 1316 height 365
click at [608, 23] on span "Details" at bounding box center [610, 28] width 37 height 11
click at [735, 31] on span "Campaign Options" at bounding box center [737, 28] width 98 height 11
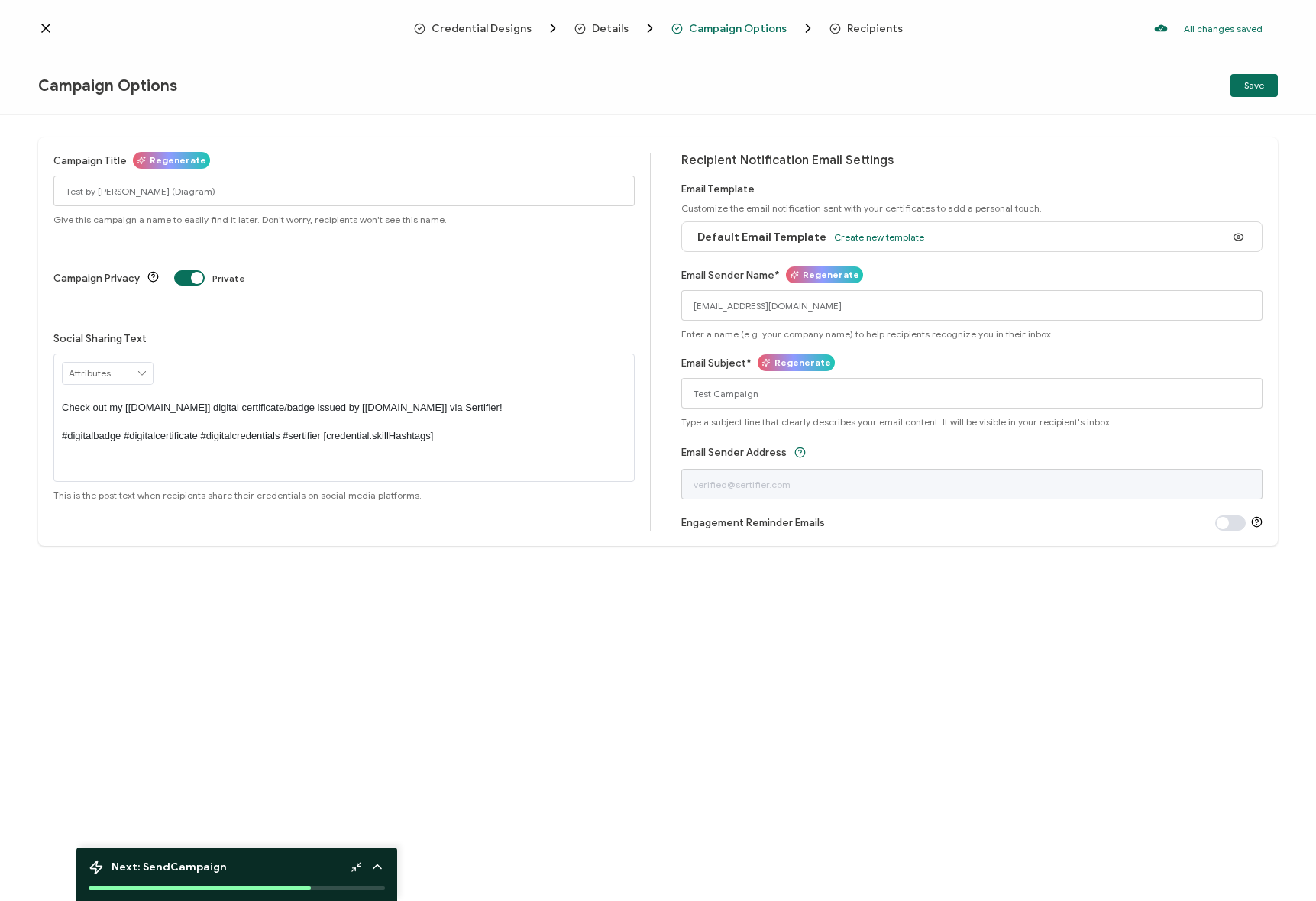
click at [379, 164] on div "Campaign Title Regenerate Test by Janice (Diagram) Give this campaign a name to…" at bounding box center [344, 189] width 581 height 73
click at [47, 27] on icon at bounding box center [46, 28] width 8 height 8
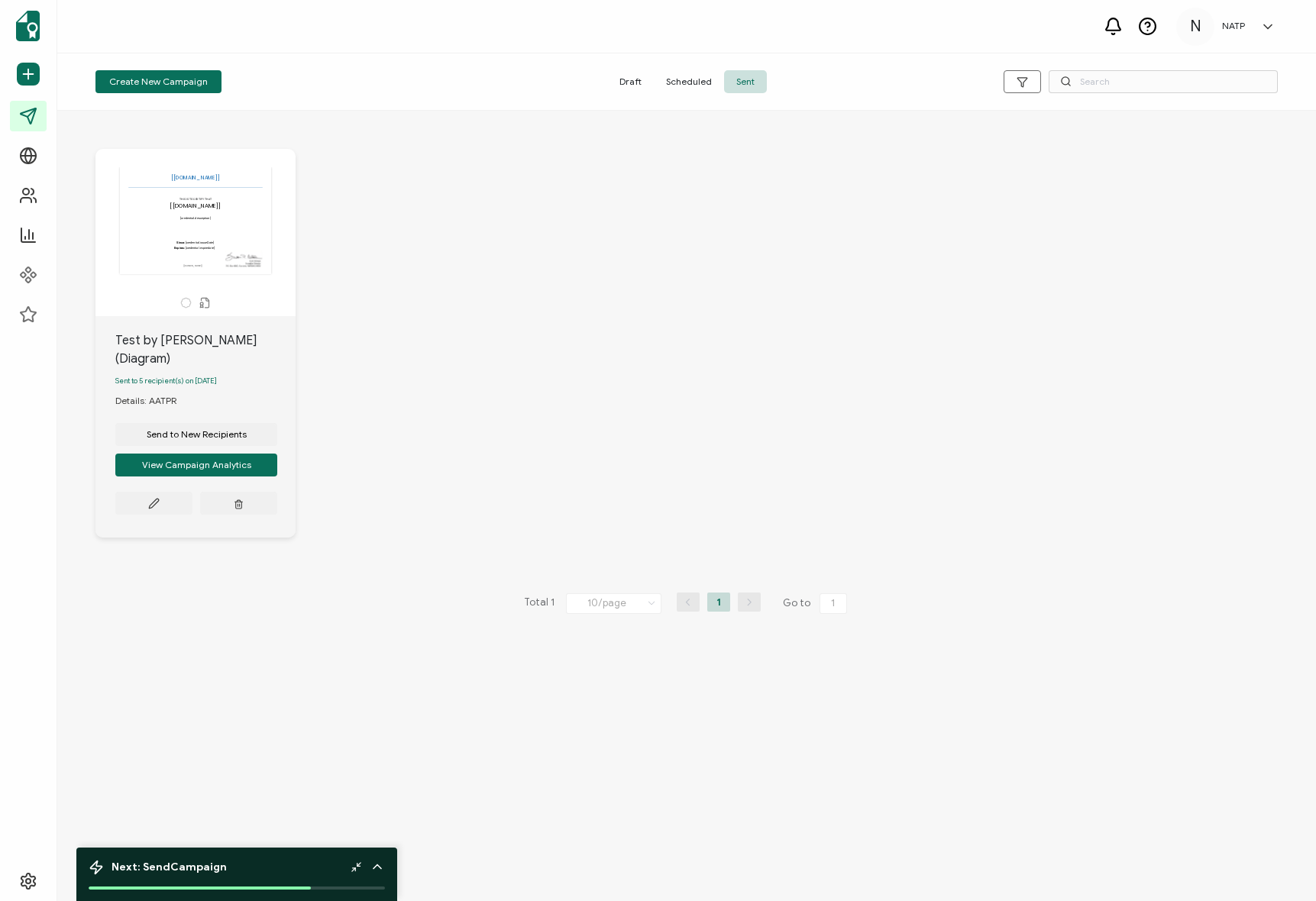
click at [329, 404] on div "The recipient’s full name, which will be automatically filled based on the info…" at bounding box center [215, 343] width 238 height 389
click at [193, 430] on span "Send to New Recipients" at bounding box center [196, 435] width 100 height 9
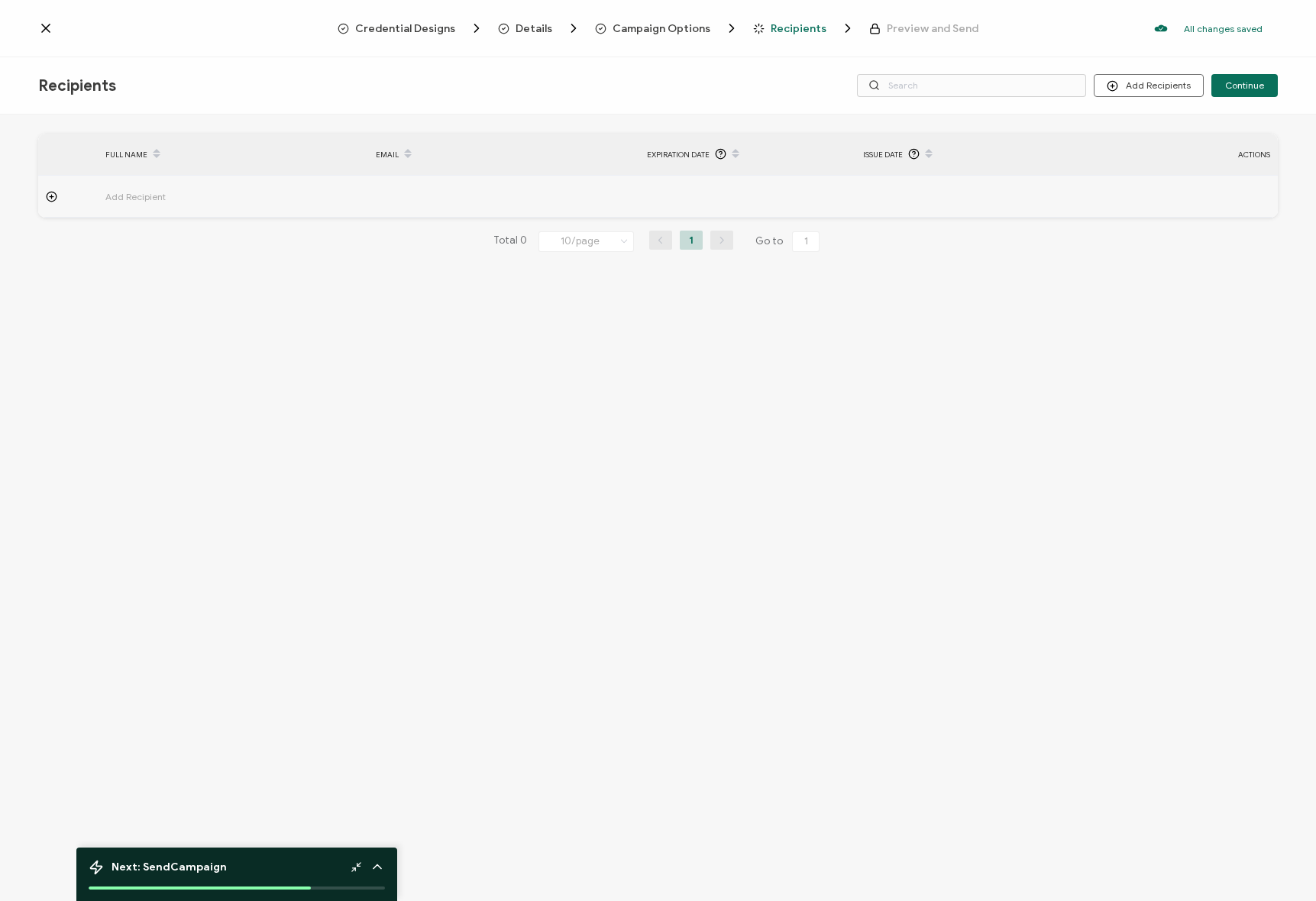
click at [633, 29] on span "Campaign Options" at bounding box center [661, 28] width 98 height 11
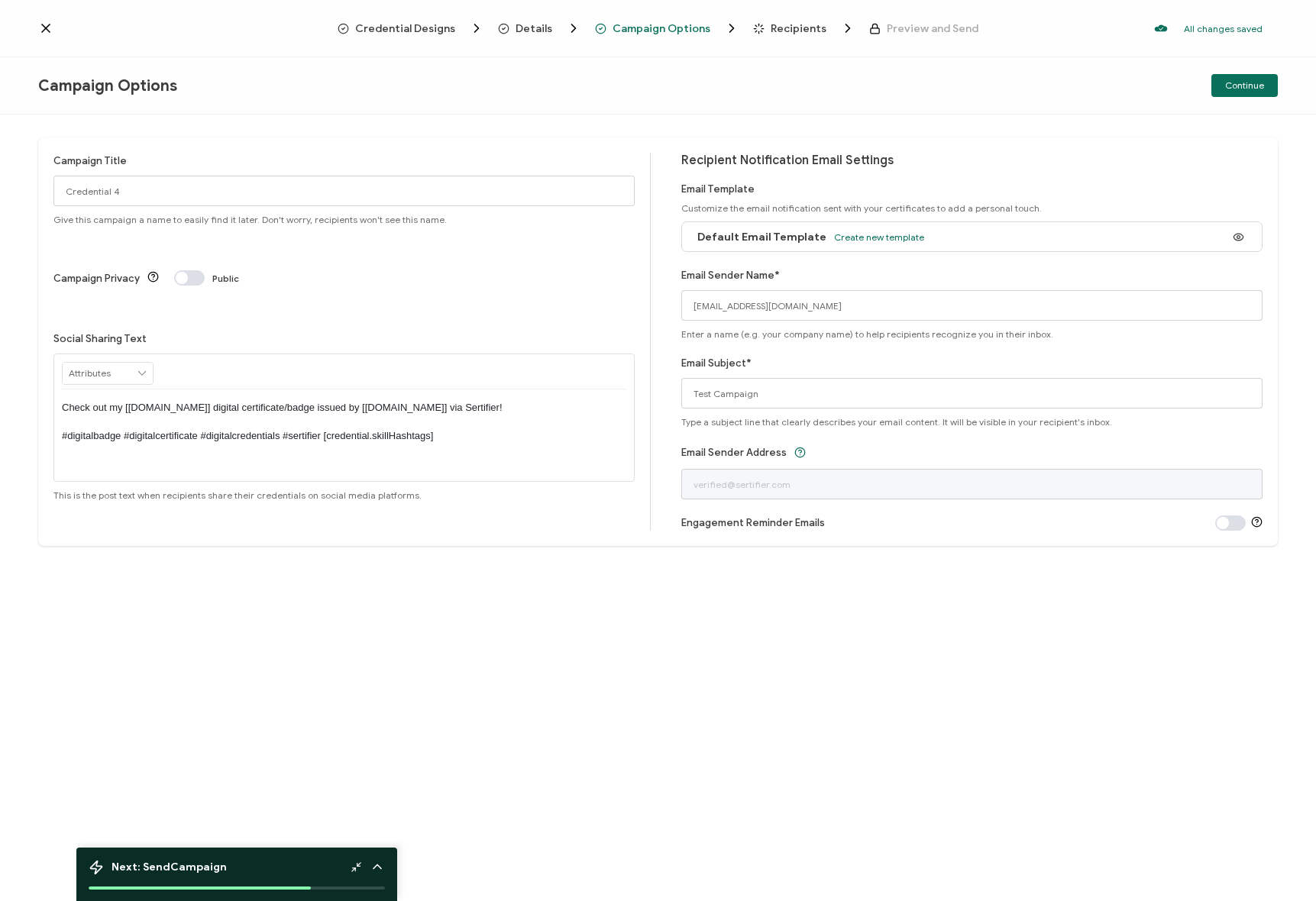
click at [440, 31] on span "Credential Designs" at bounding box center [405, 28] width 100 height 11
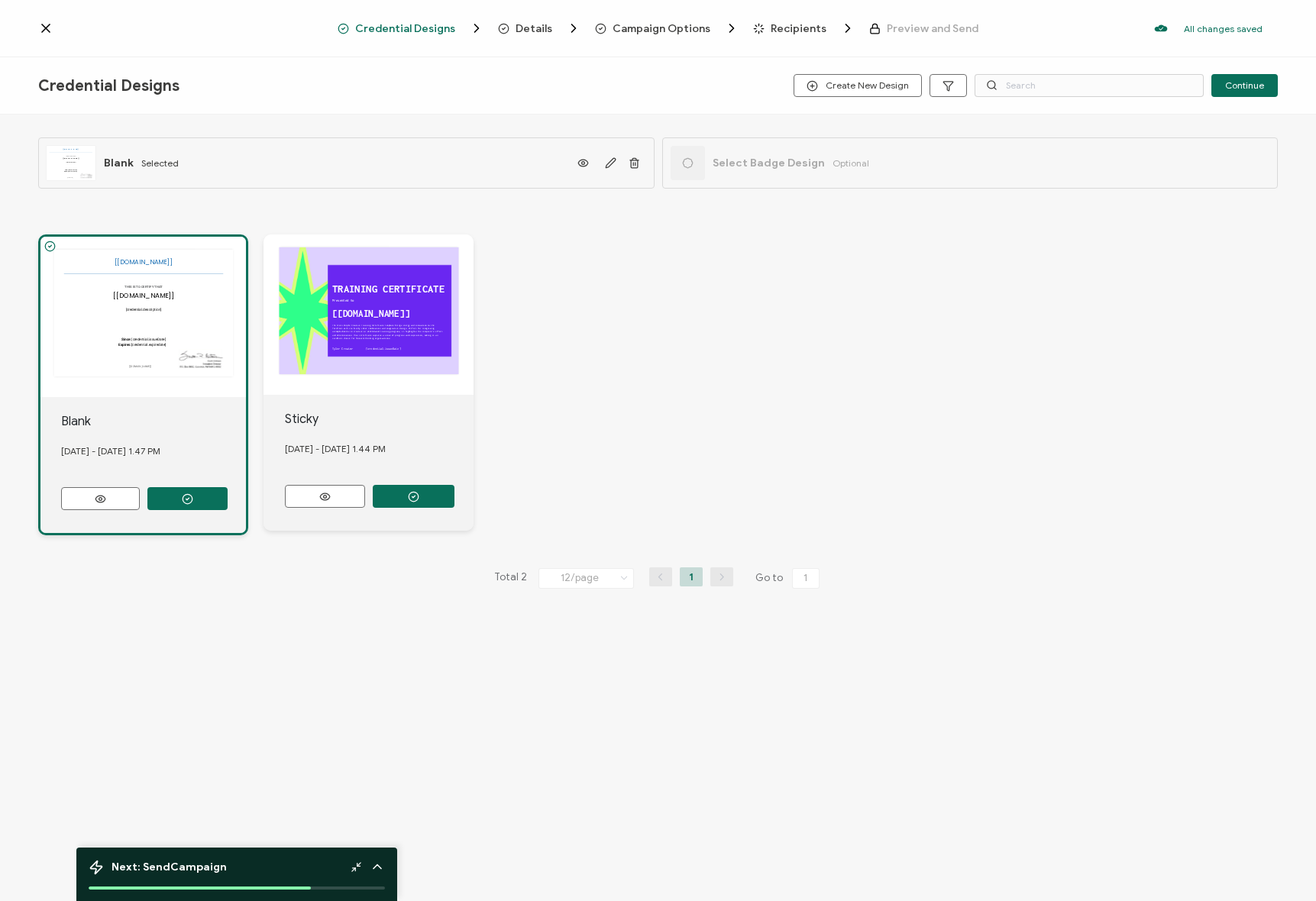
click at [69, 35] on div at bounding box center [188, 28] width 300 height 15
click at [59, 31] on div at bounding box center [188, 28] width 300 height 15
click at [38, 27] on icon at bounding box center [46, 28] width 15 height 15
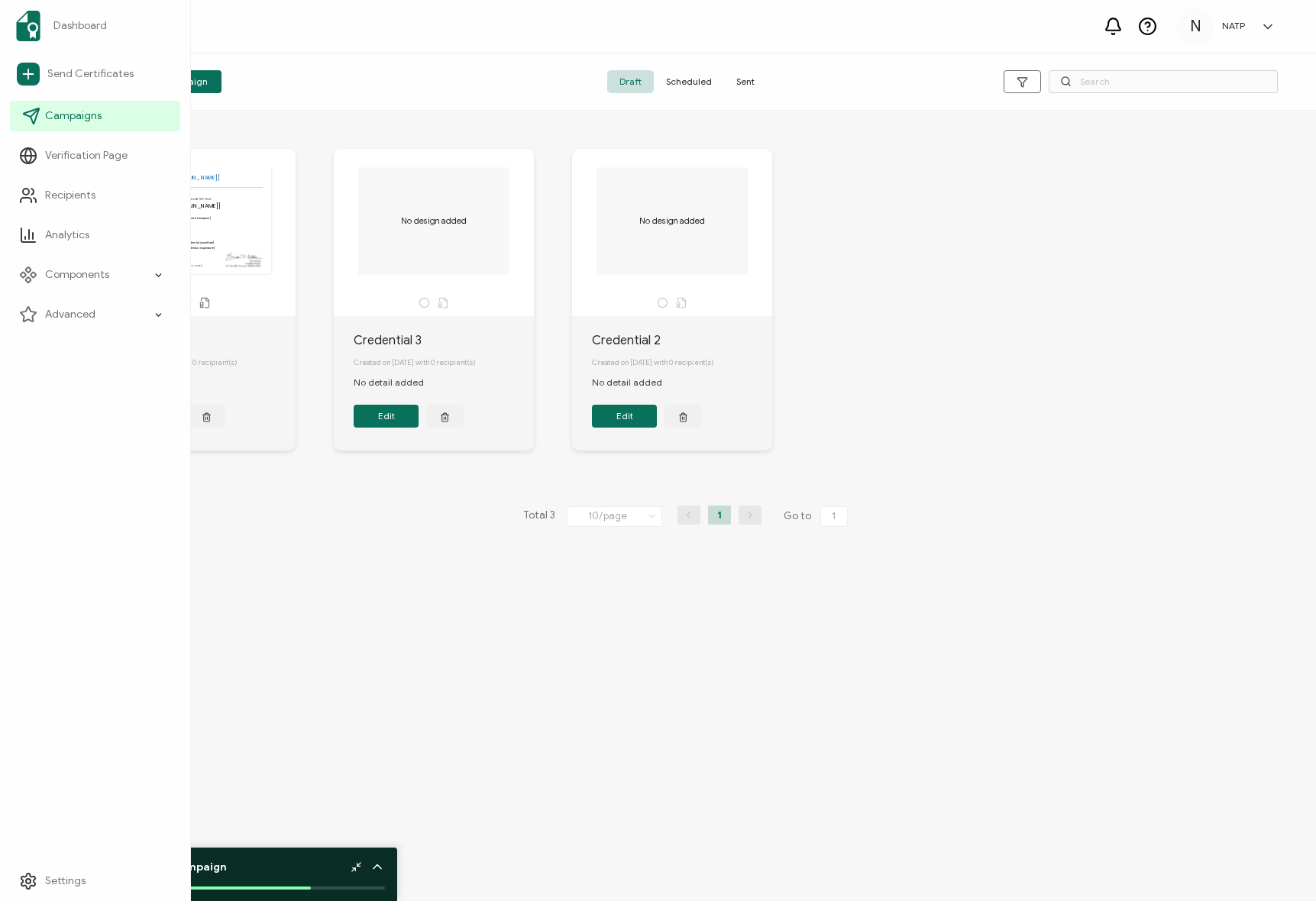
click at [81, 124] on link "Campaigns" at bounding box center [95, 116] width 170 height 31
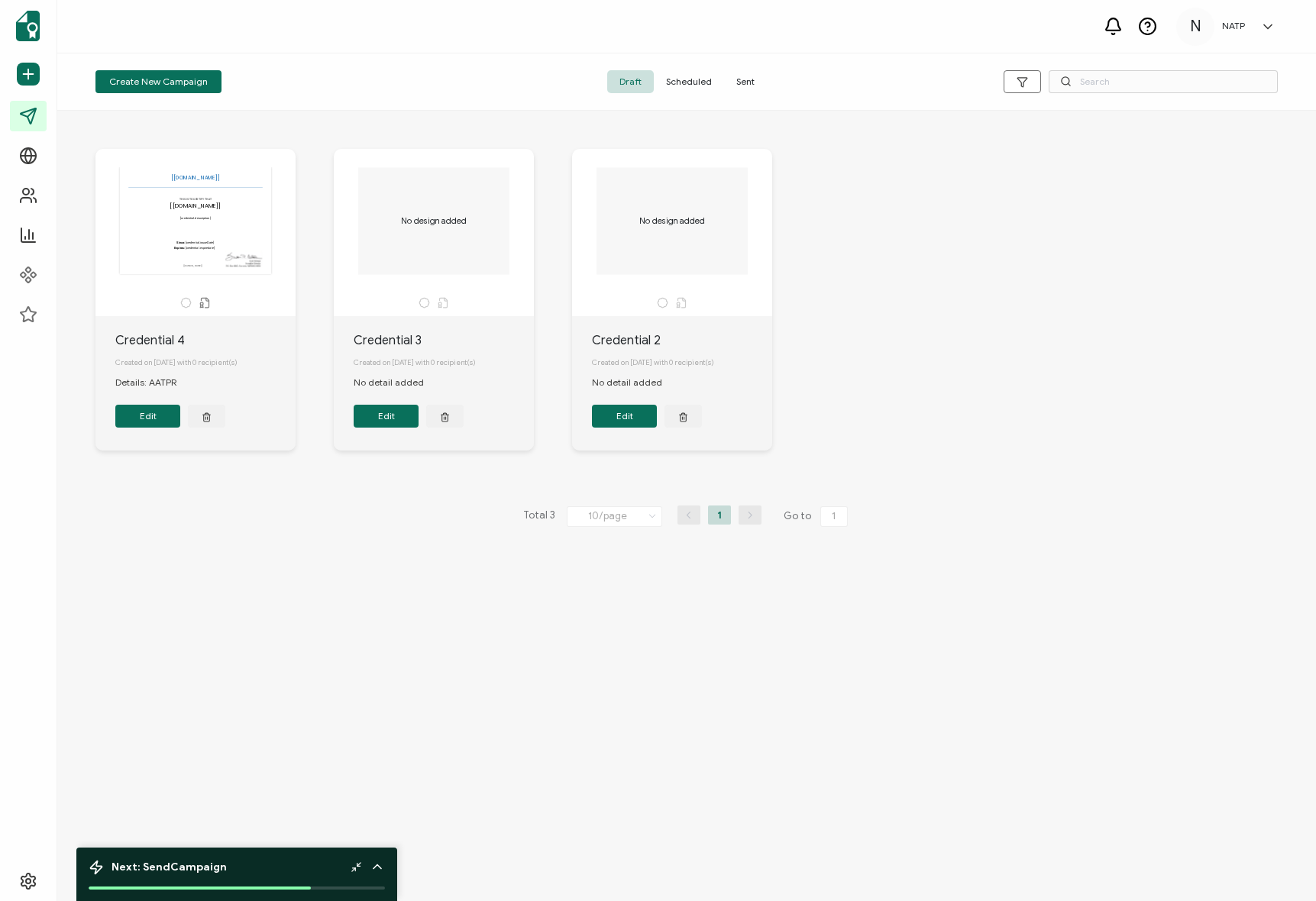
click at [744, 73] on span "Sent" at bounding box center [745, 82] width 43 height 23
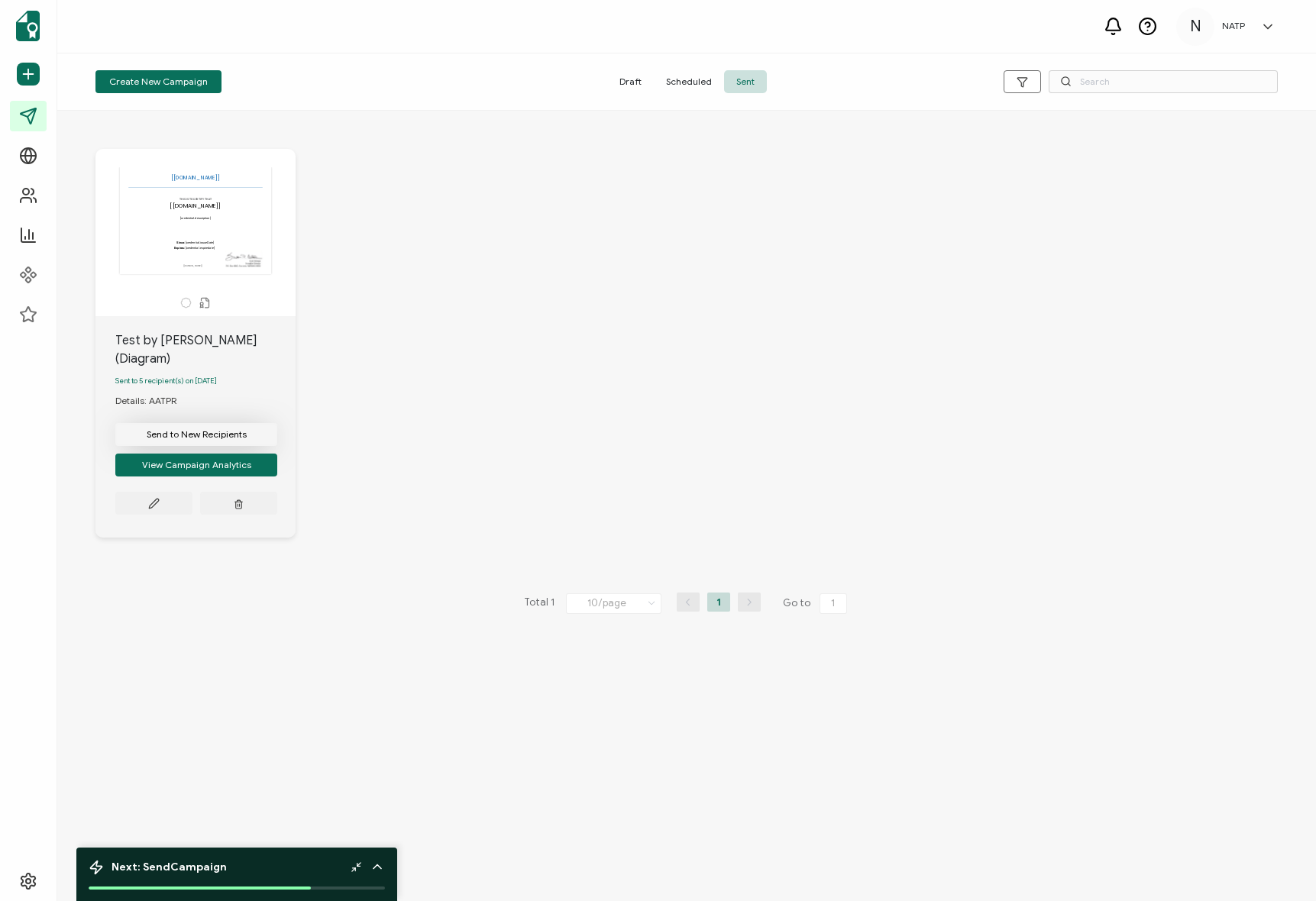
click at [205, 430] on span "Send to New Recipients" at bounding box center [196, 435] width 100 height 9
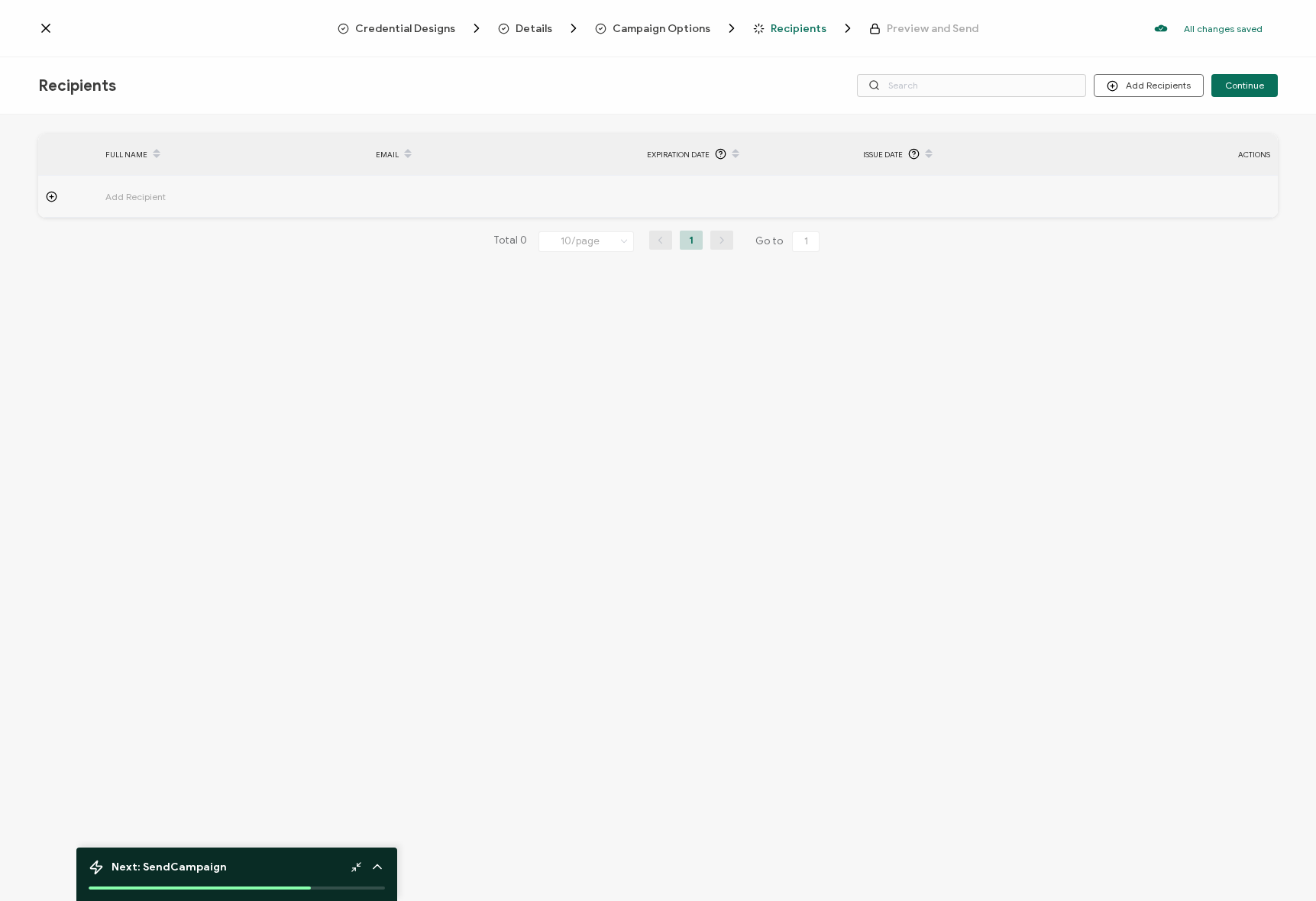
click at [417, 23] on span "Credential Designs" at bounding box center [405, 28] width 100 height 11
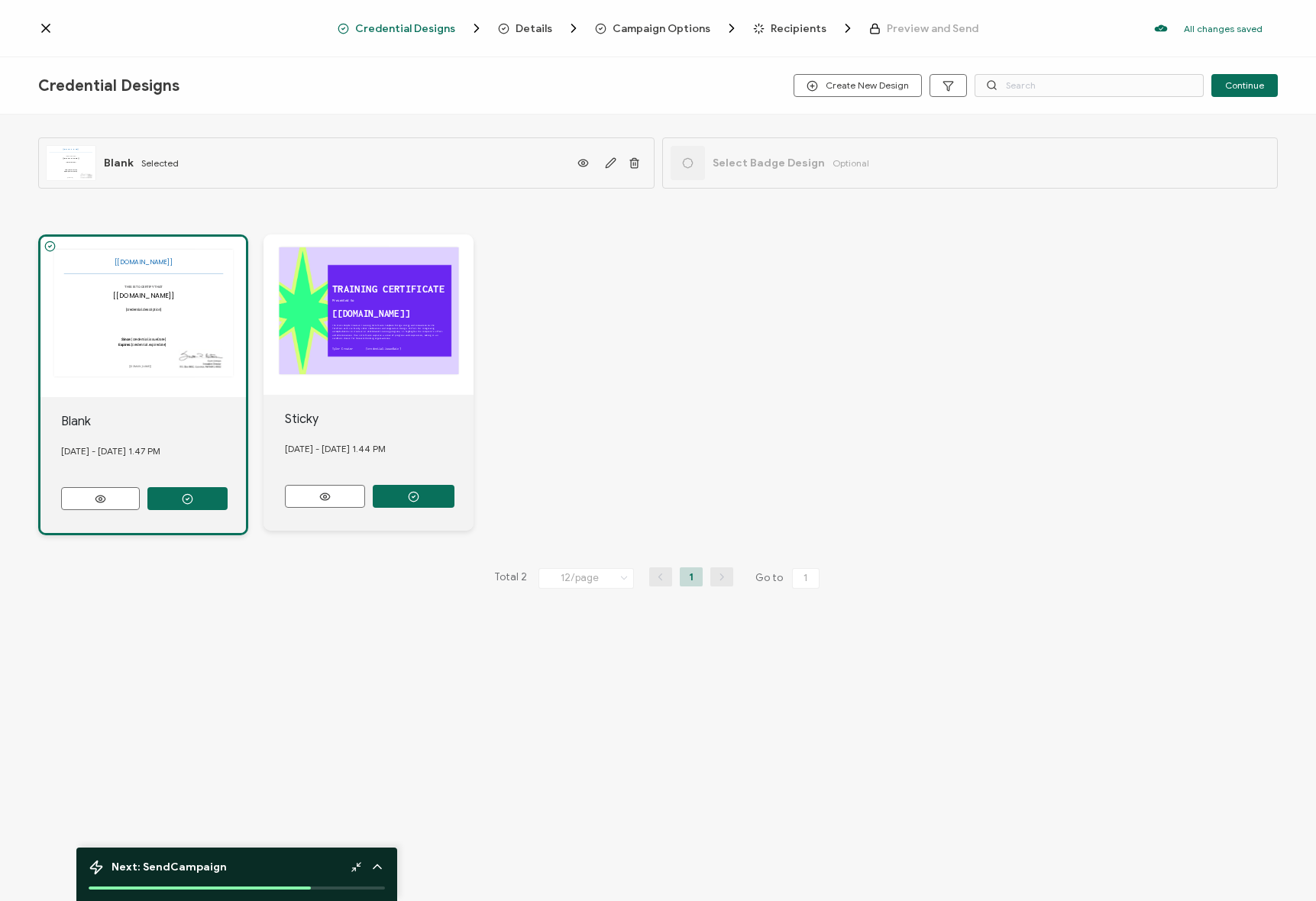
click at [536, 28] on span "Details" at bounding box center [534, 28] width 37 height 11
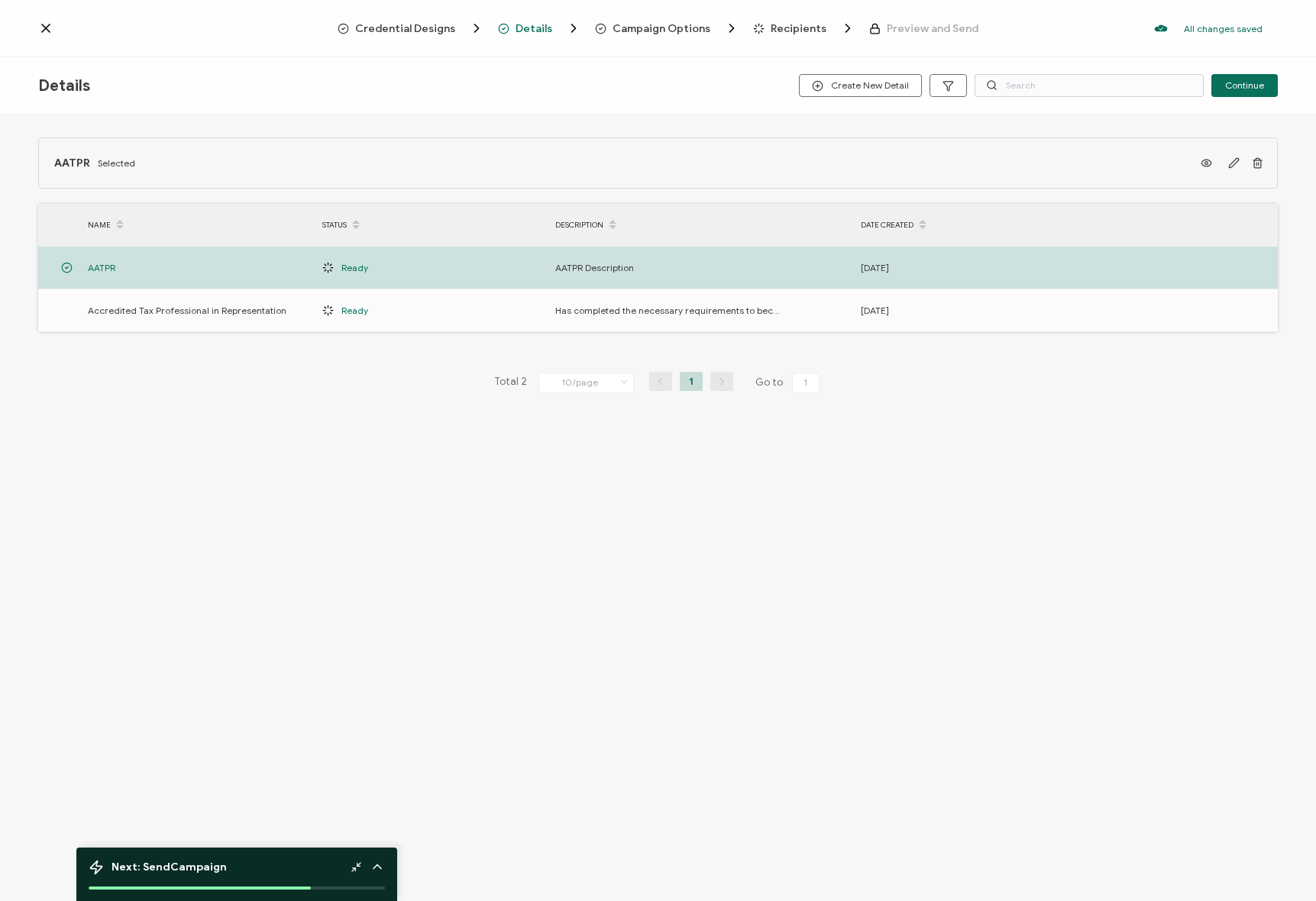
click at [639, 28] on span "Campaign Options" at bounding box center [661, 28] width 98 height 11
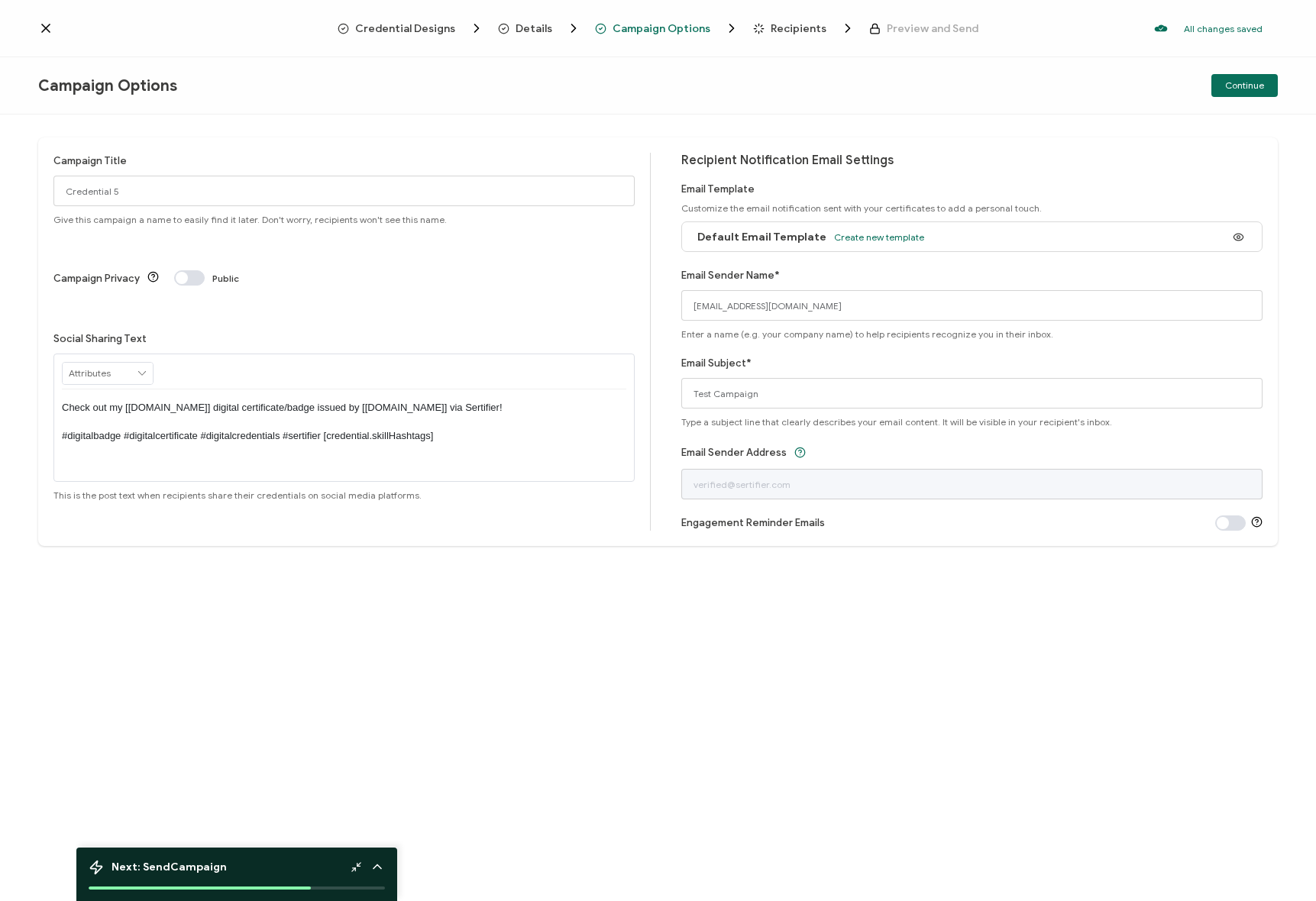
click at [37, 31] on div "Credential Designs Details Campaign Options Recipients Preview and Send All cha…" at bounding box center [658, 28] width 1316 height 57
click at [39, 31] on icon at bounding box center [46, 28] width 15 height 15
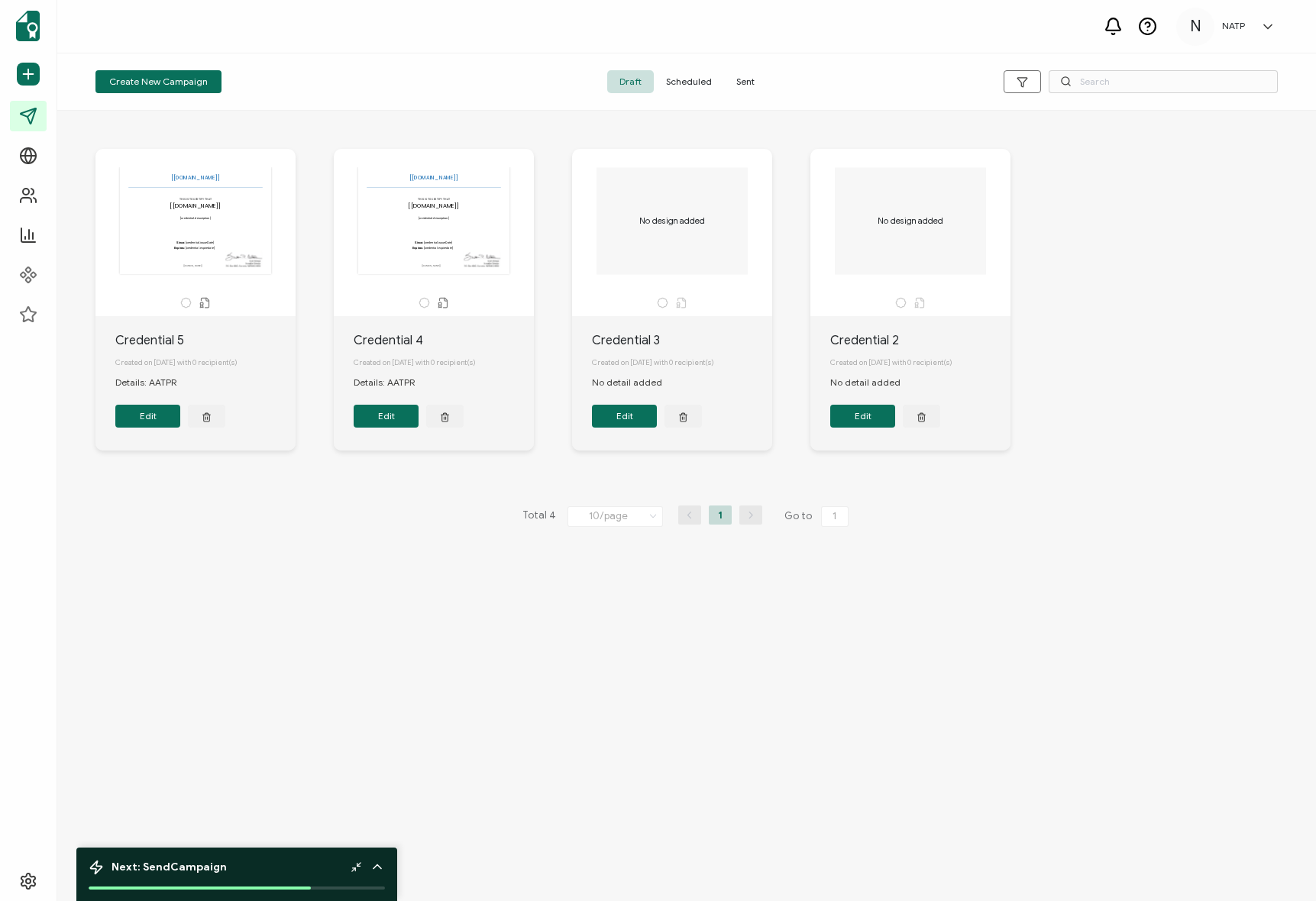
click at [747, 83] on span "Sent" at bounding box center [745, 82] width 43 height 23
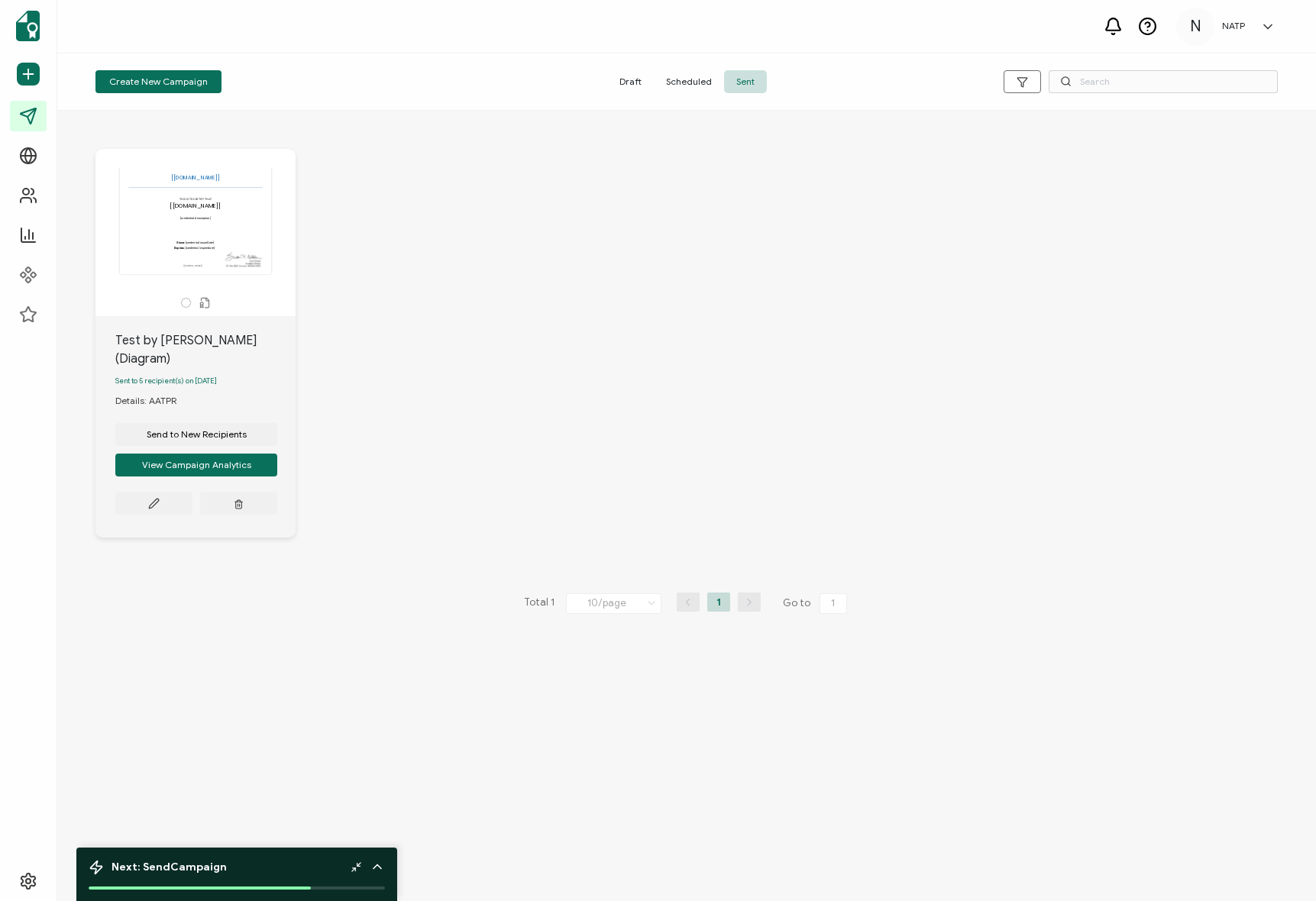
click at [647, 85] on span "Draft" at bounding box center [630, 82] width 47 height 23
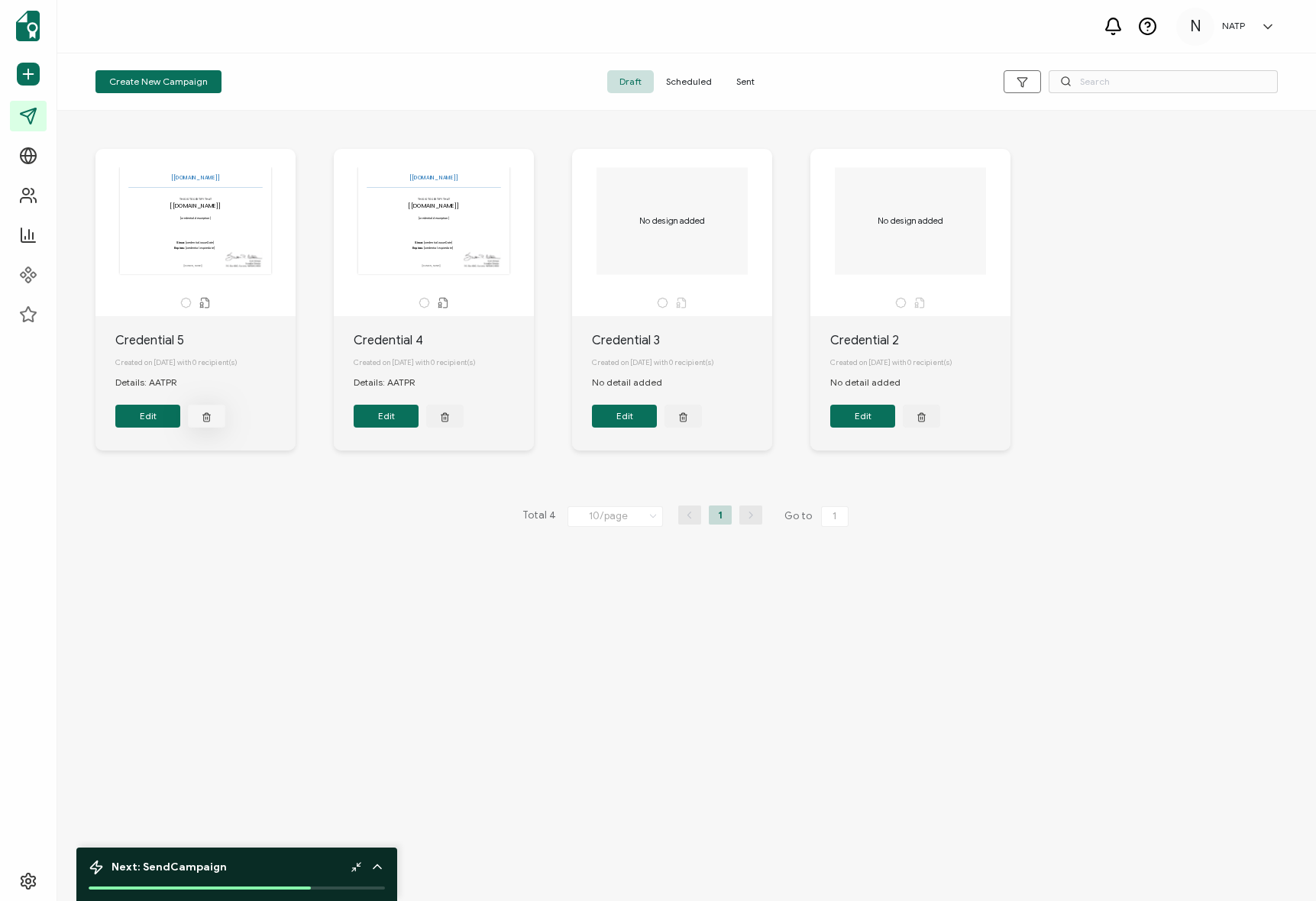
click at [204, 426] on button "button" at bounding box center [206, 416] width 37 height 23
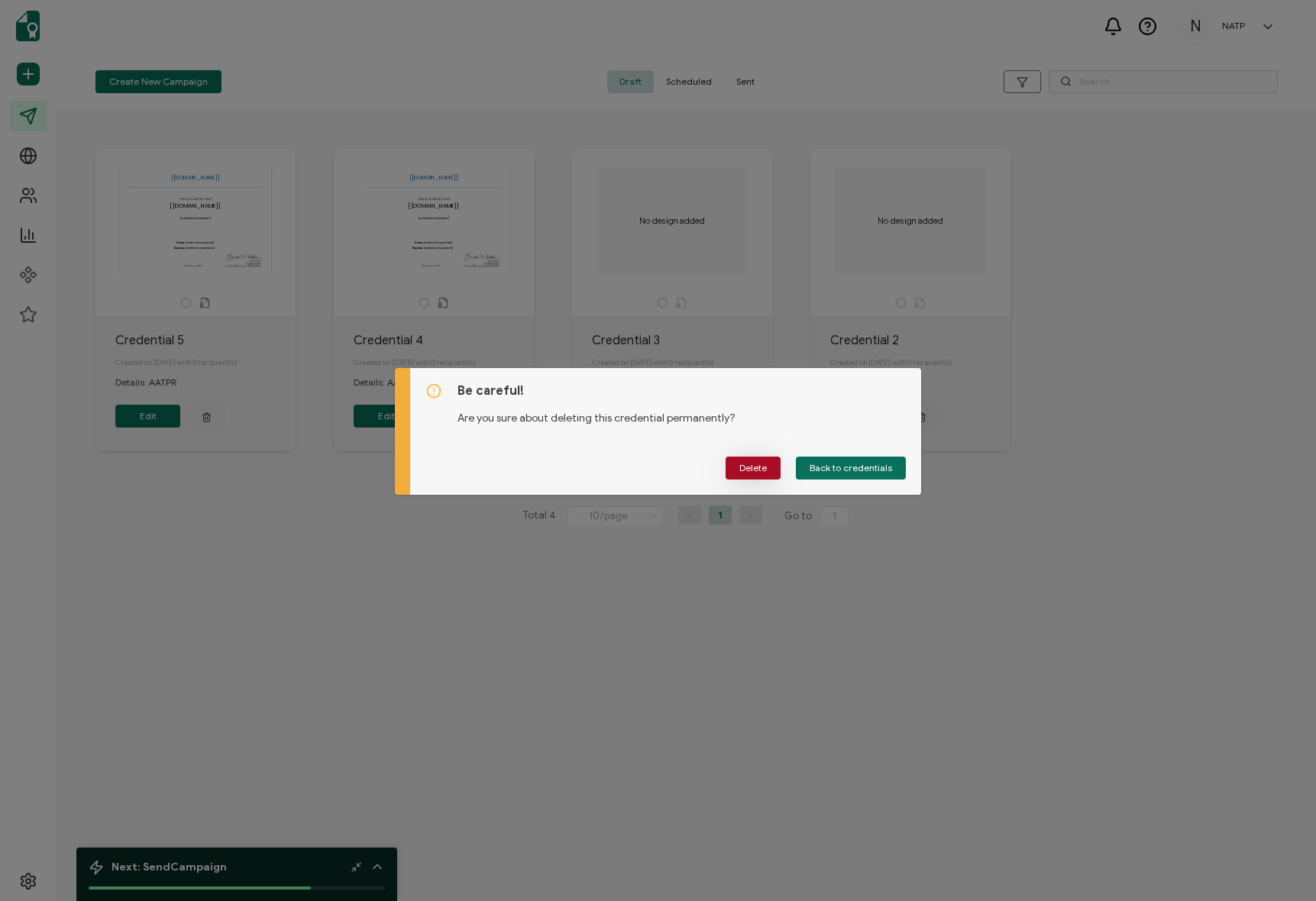
click at [759, 475] on button "Delete" at bounding box center [753, 468] width 55 height 23
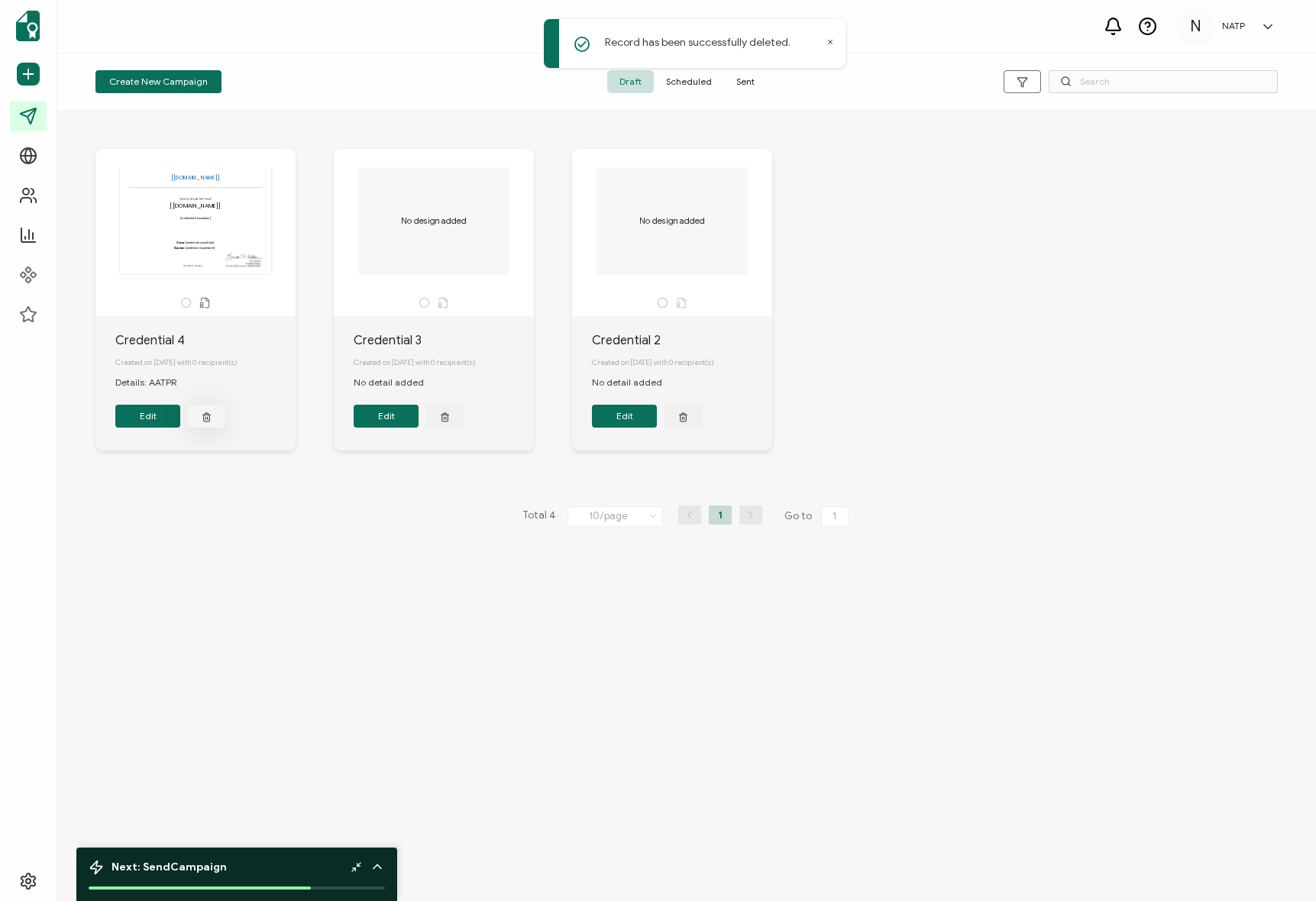
click at [209, 416] on icon "button" at bounding box center [206, 416] width 10 height 11
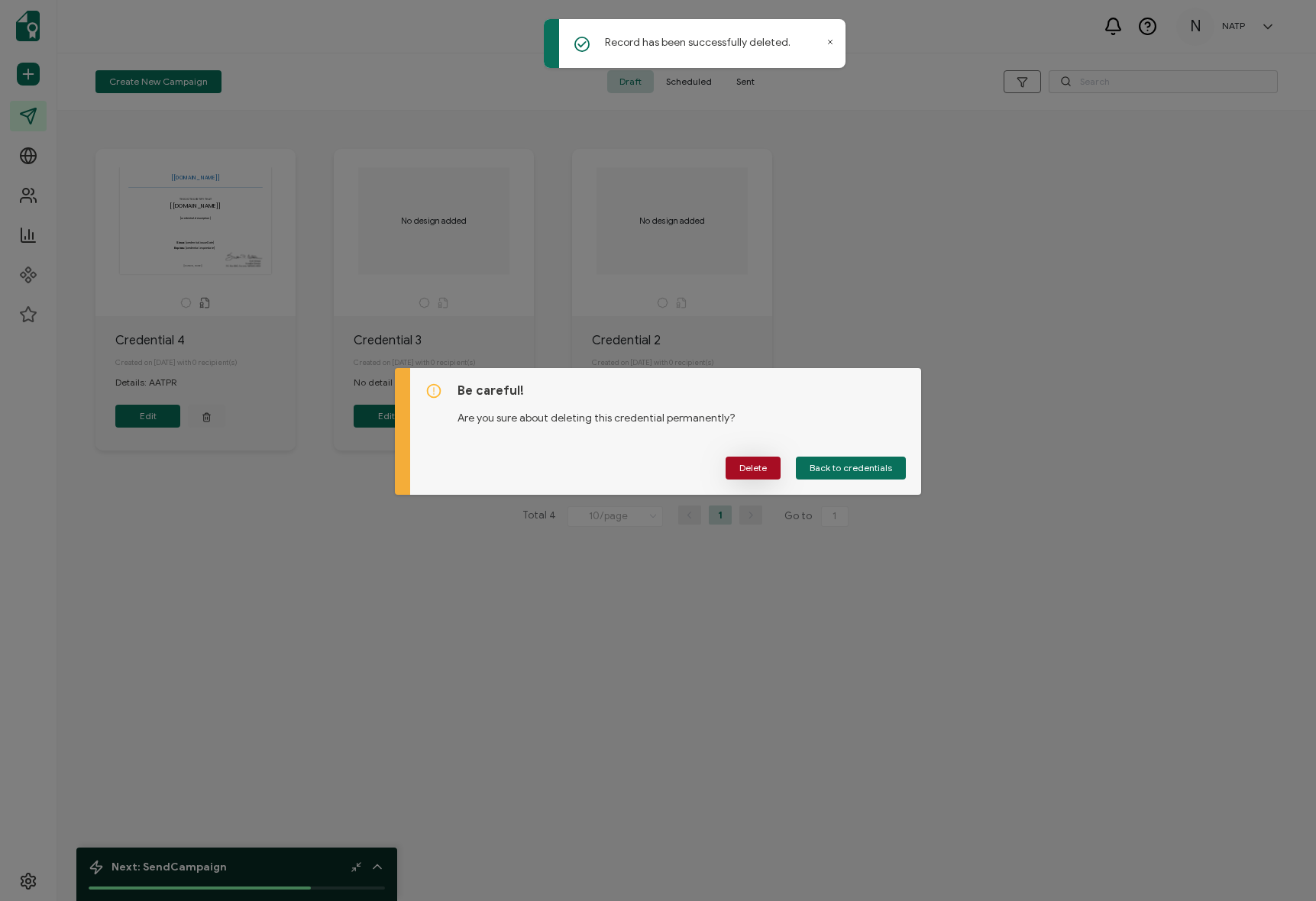
click at [741, 459] on button "Delete" at bounding box center [753, 468] width 55 height 23
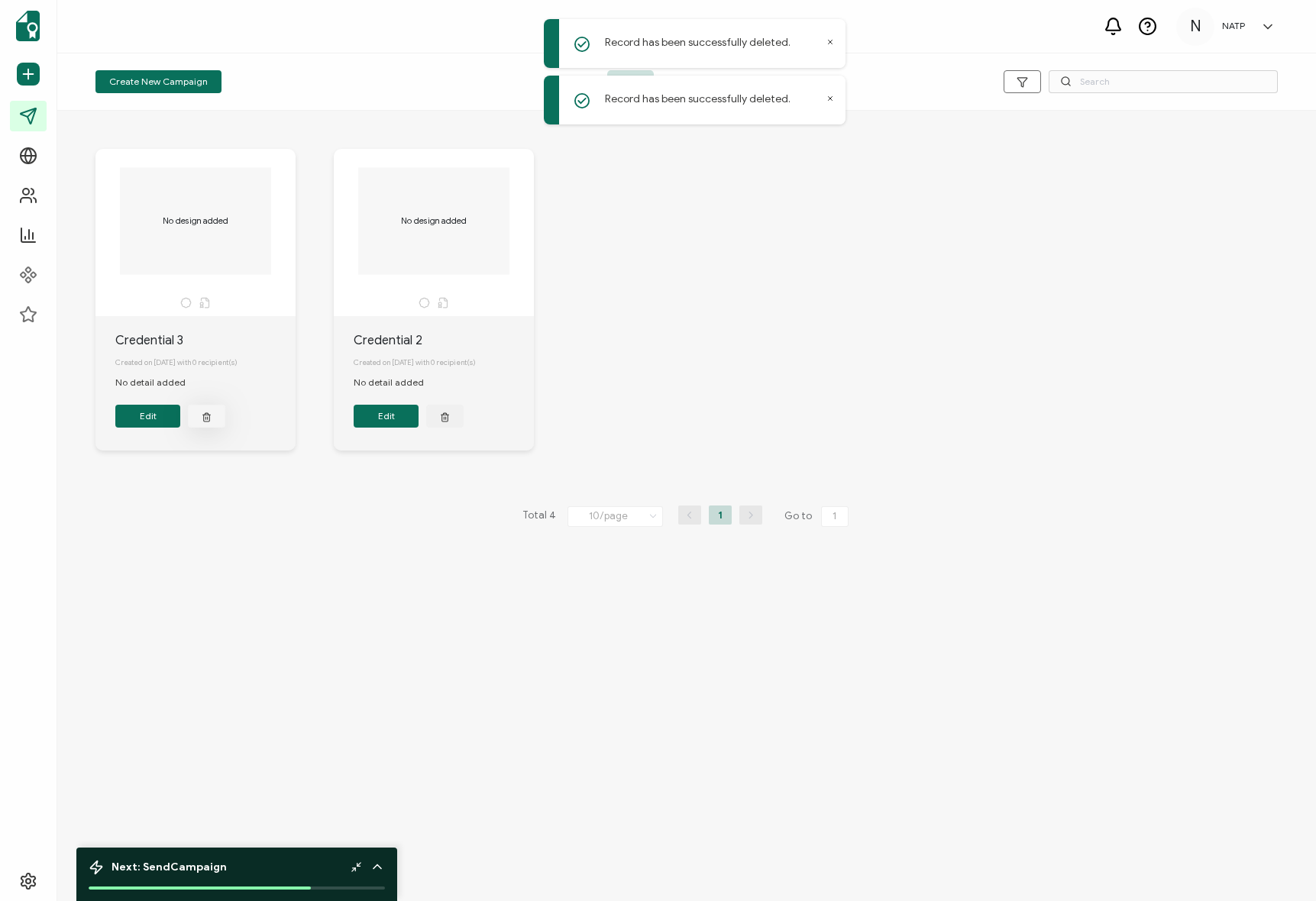
click at [206, 421] on icon "button" at bounding box center [206, 416] width 10 height 11
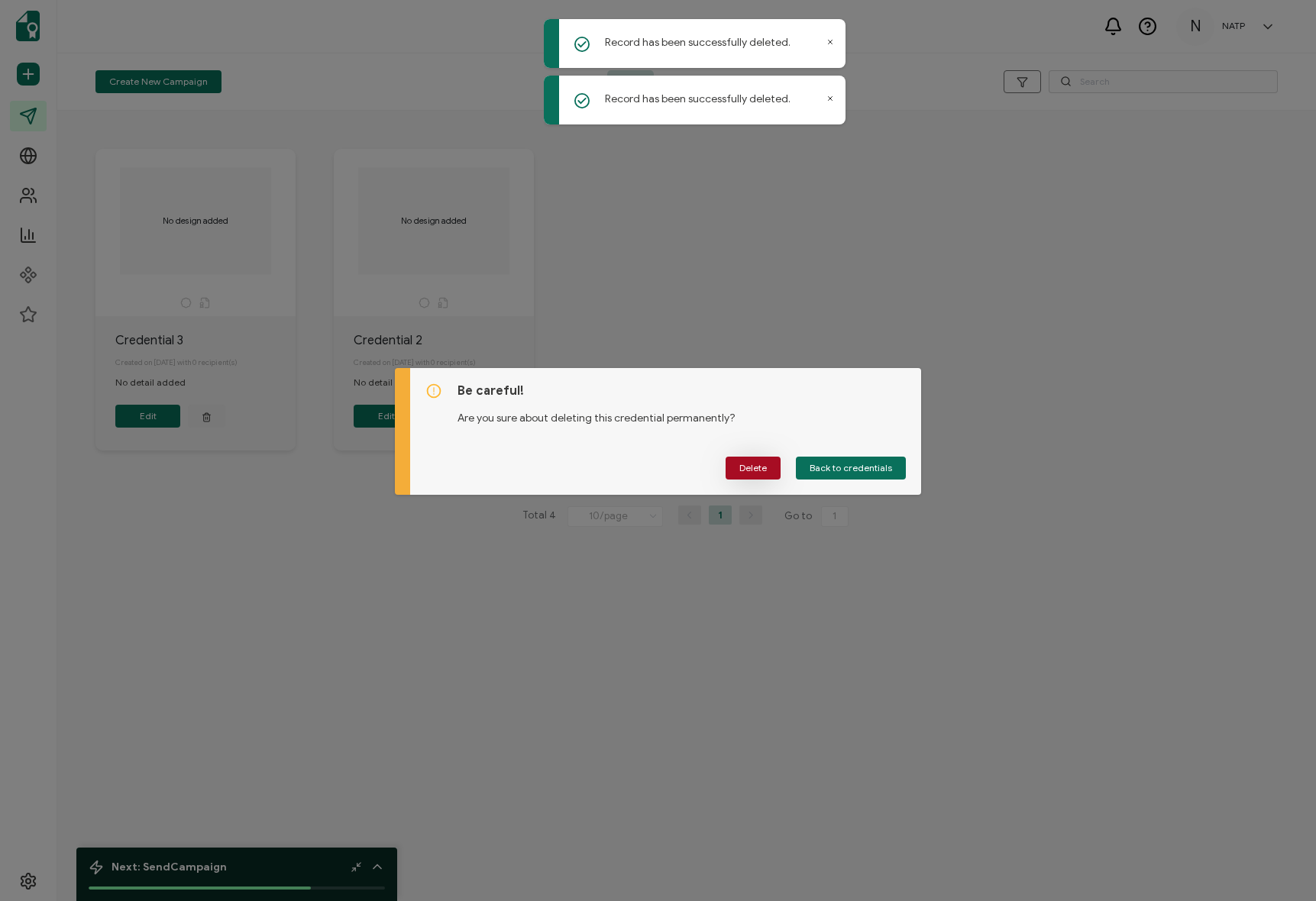
click at [741, 464] on span "Delete" at bounding box center [753, 468] width 28 height 9
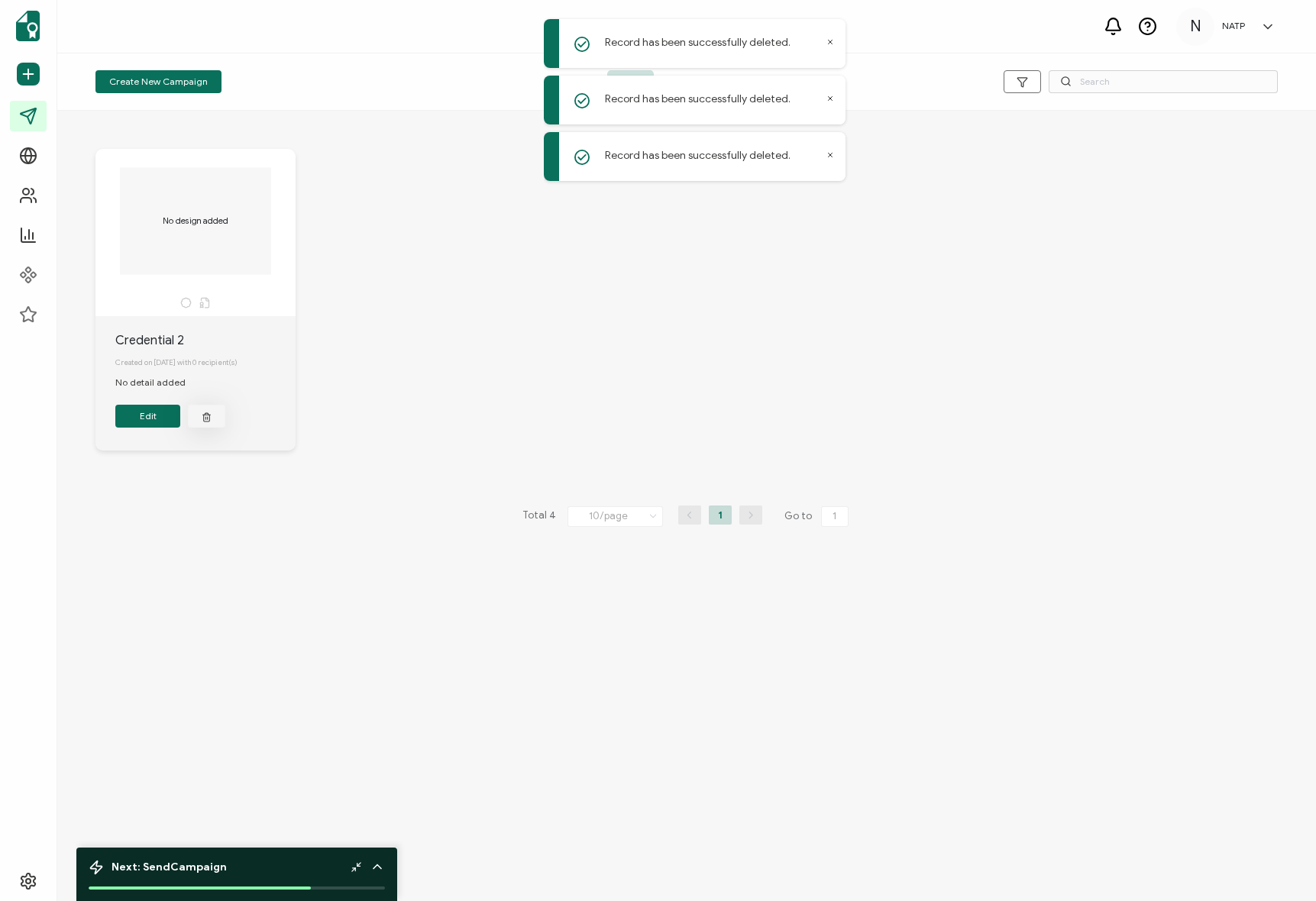
click at [206, 413] on button "button" at bounding box center [206, 416] width 37 height 23
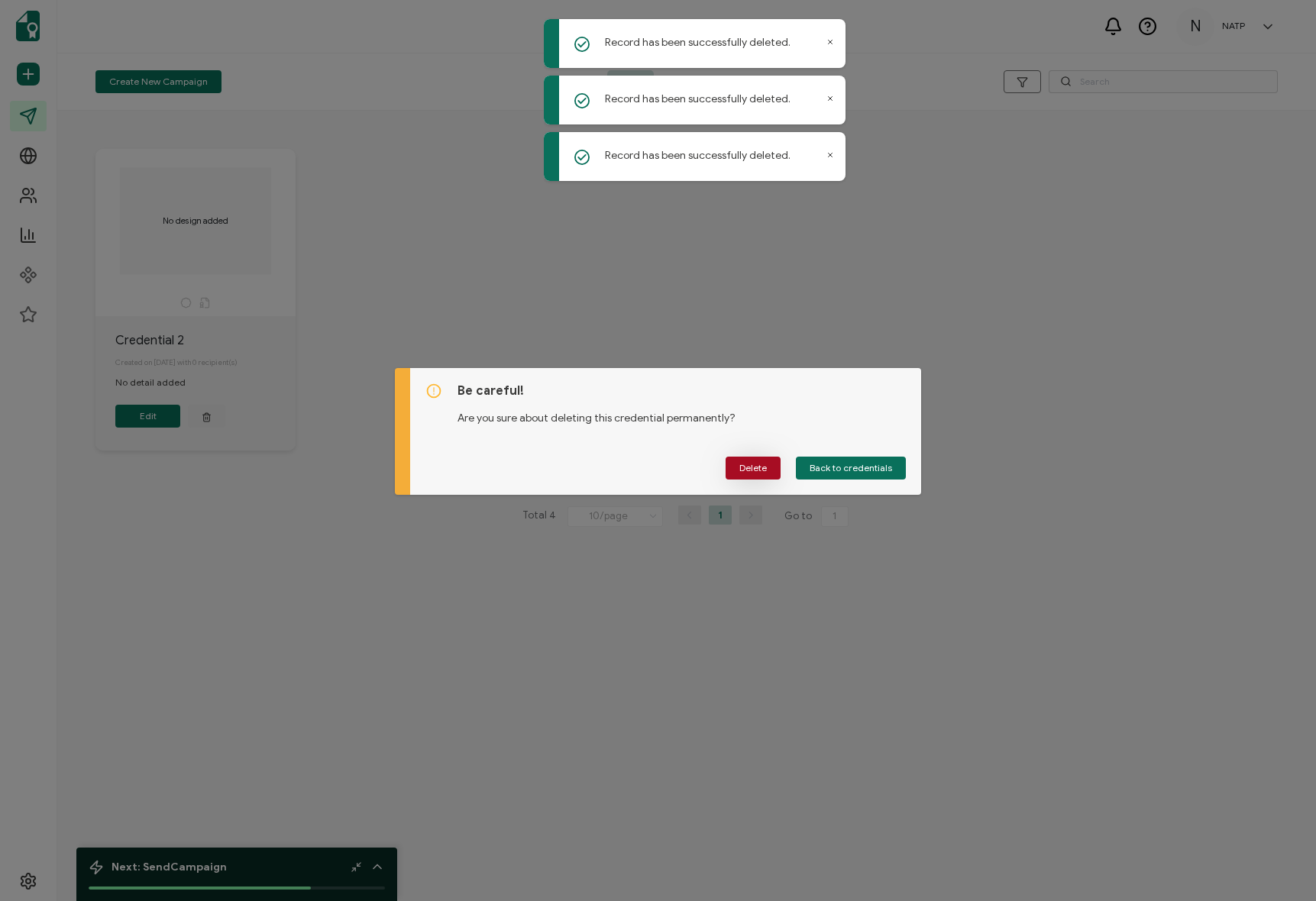
click at [772, 466] on button "Delete" at bounding box center [753, 468] width 55 height 23
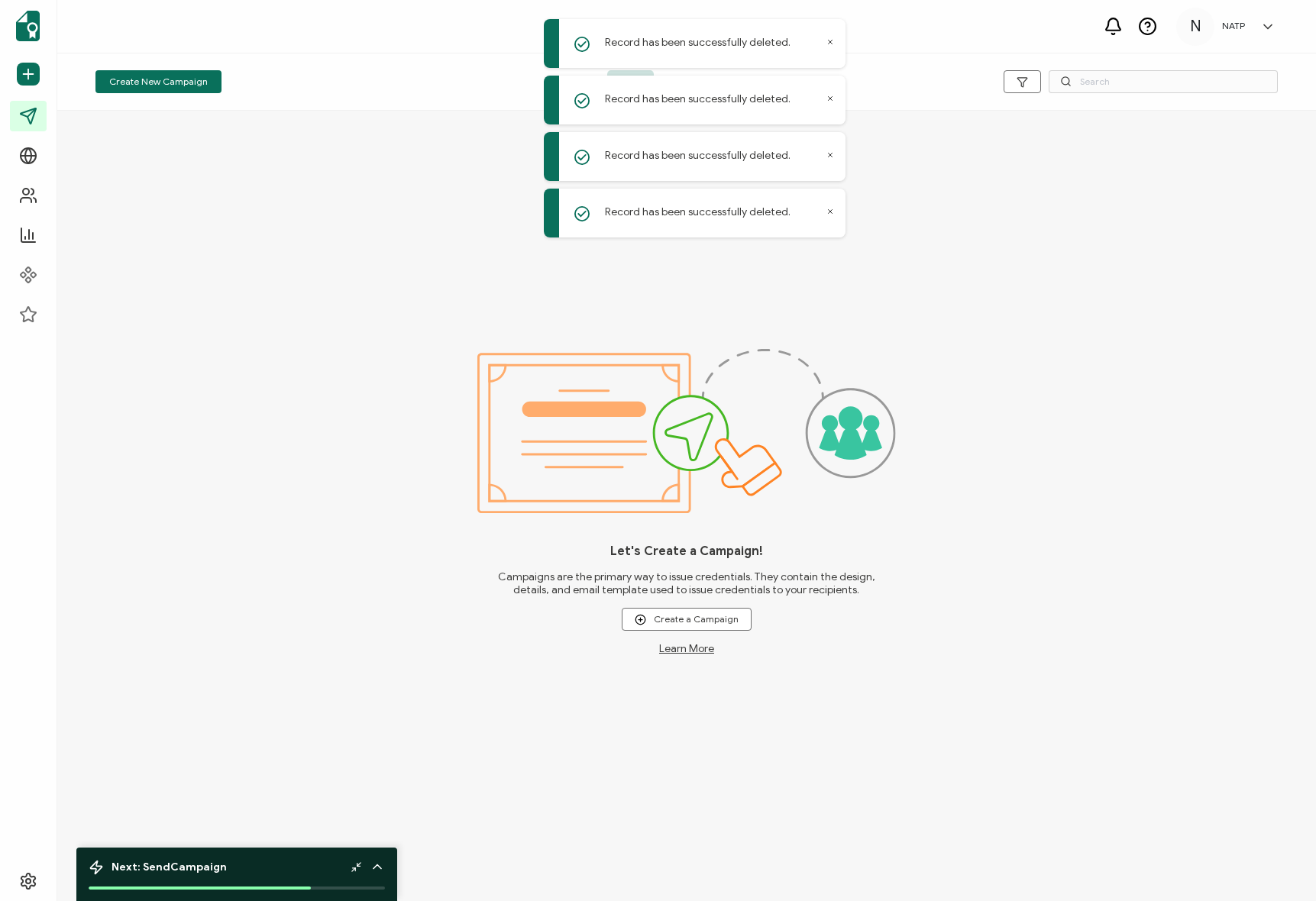
click at [981, 228] on div "Let's Create a Campaign! Campaigns are the primary way to issue credentials. Th…" at bounding box center [686, 506] width 1259 height 790
click at [830, 41] on icon at bounding box center [830, 42] width 8 height 8
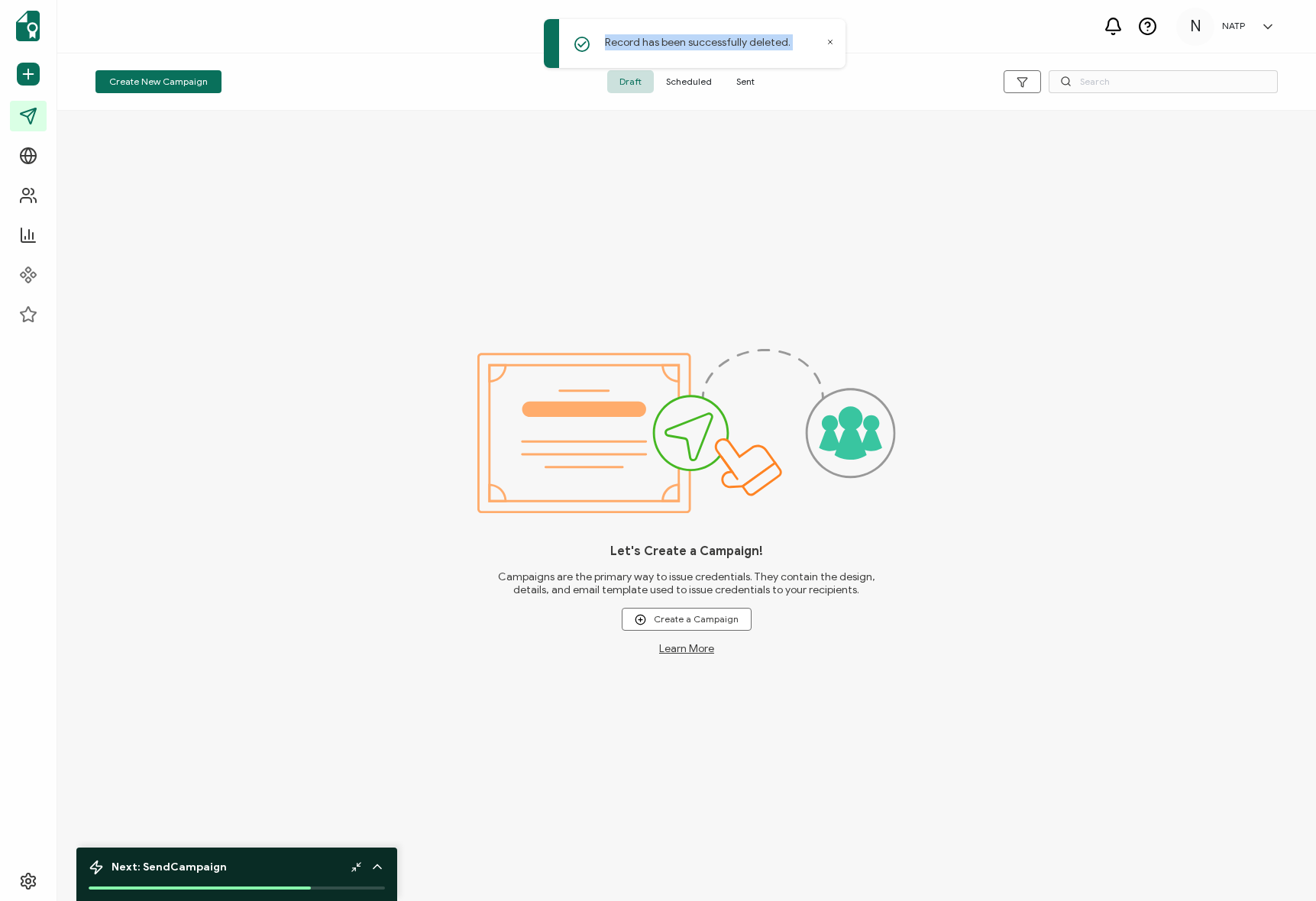
click at [830, 41] on icon at bounding box center [830, 42] width 8 height 8
click at [741, 78] on span "Sent" at bounding box center [745, 82] width 43 height 23
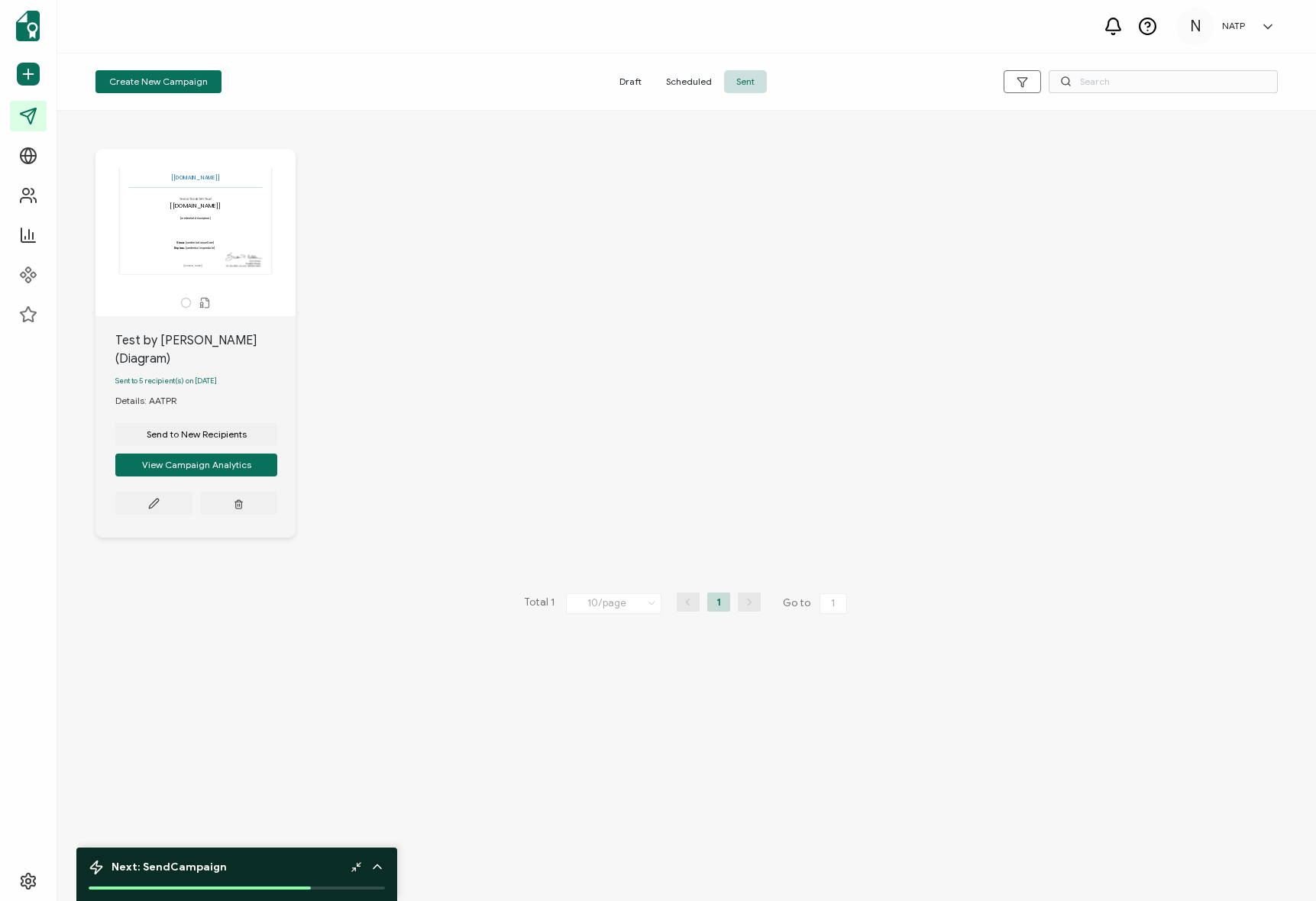
click at [421, 442] on div "The recipient’s full name, which will be automatically filled based on the info…" at bounding box center [686, 355] width 1213 height 473
click at [158, 498] on icon at bounding box center [154, 504] width 11 height 11
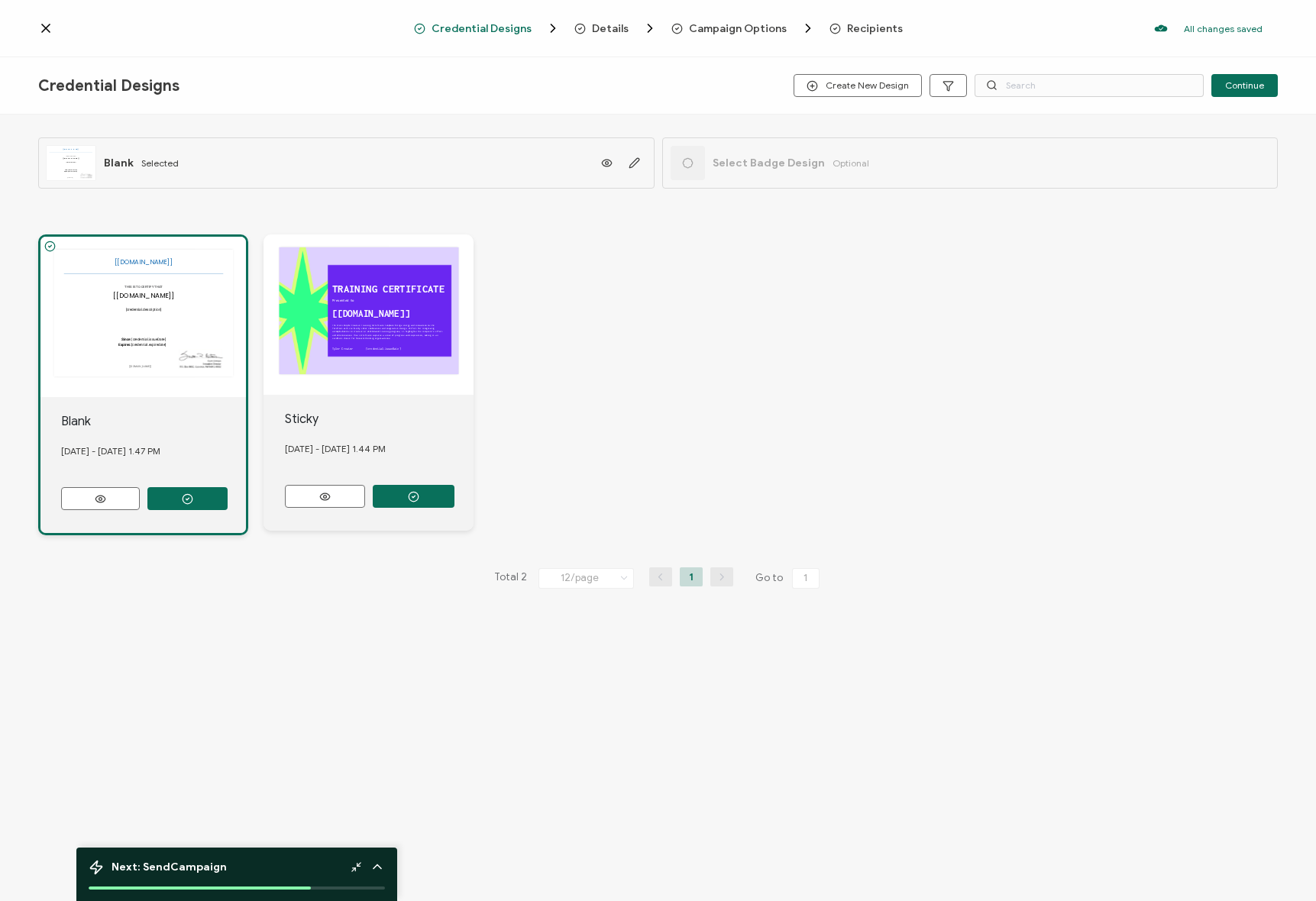
drag, startPoint x: 608, startPoint y: 24, endPoint x: 674, endPoint y: 22, distance: 66.0
click at [608, 24] on span "Details" at bounding box center [610, 28] width 37 height 11
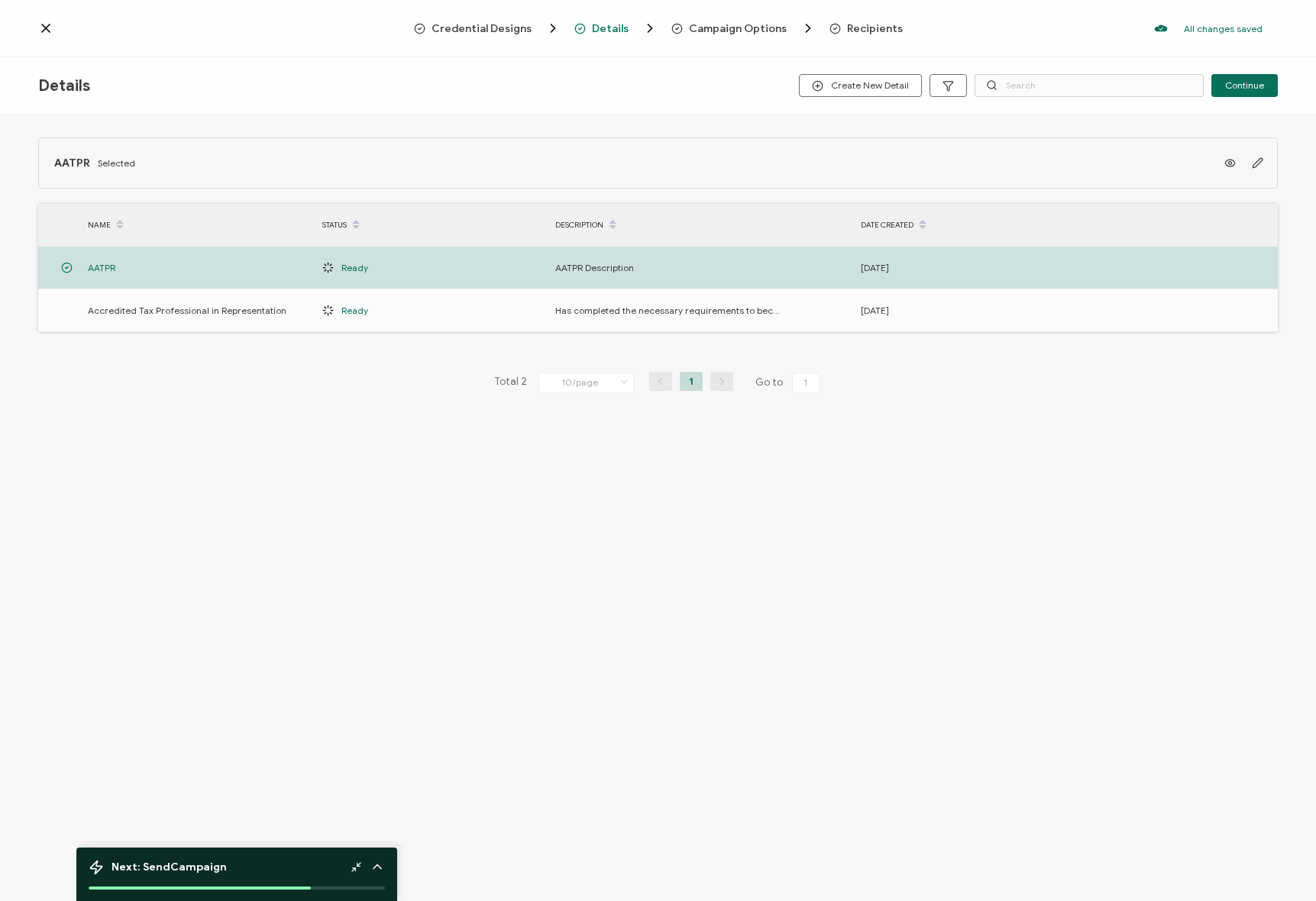
click at [711, 23] on span "Campaign Options" at bounding box center [737, 28] width 98 height 11
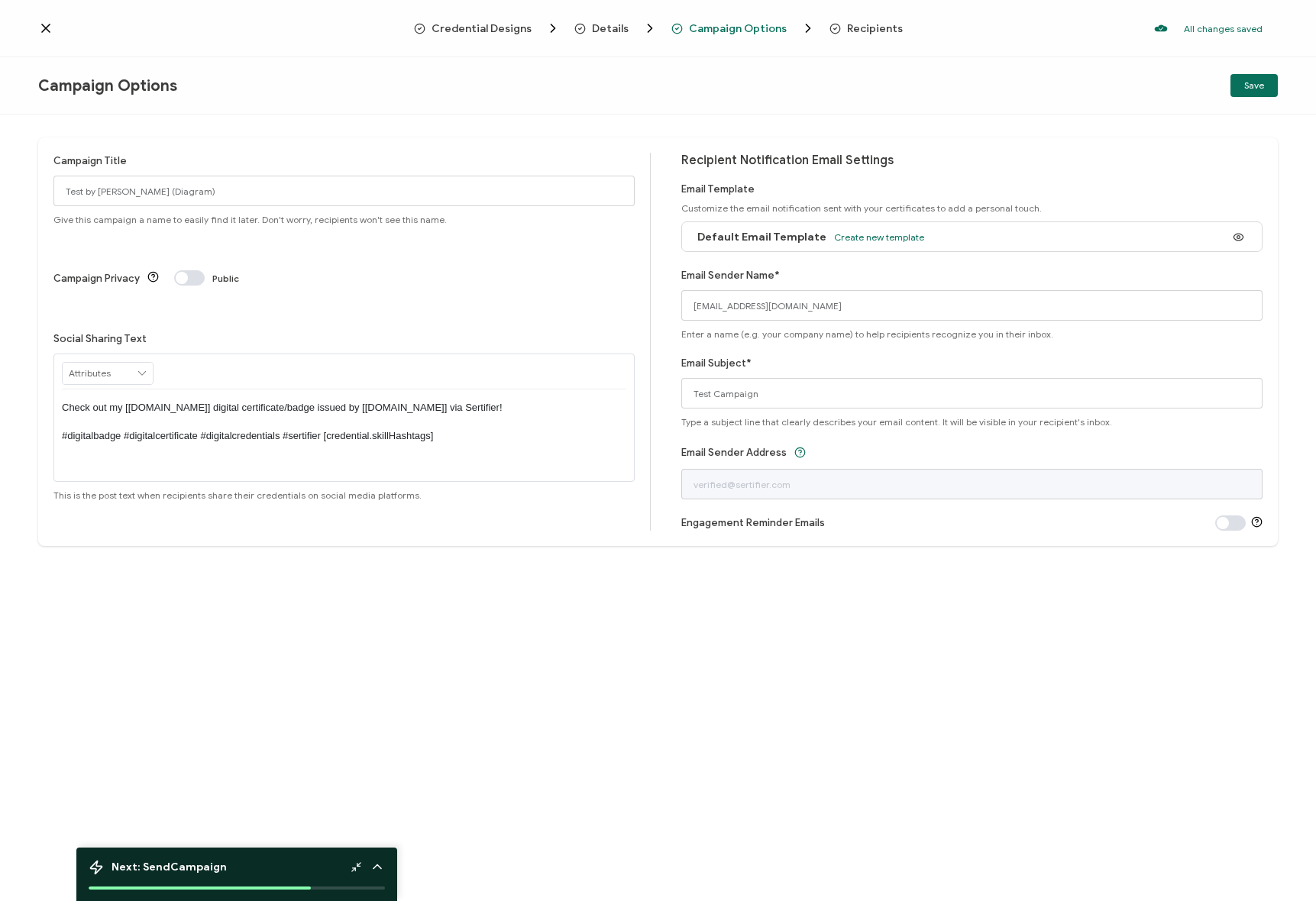
click at [855, 23] on span "Recipients" at bounding box center [874, 28] width 56 height 11
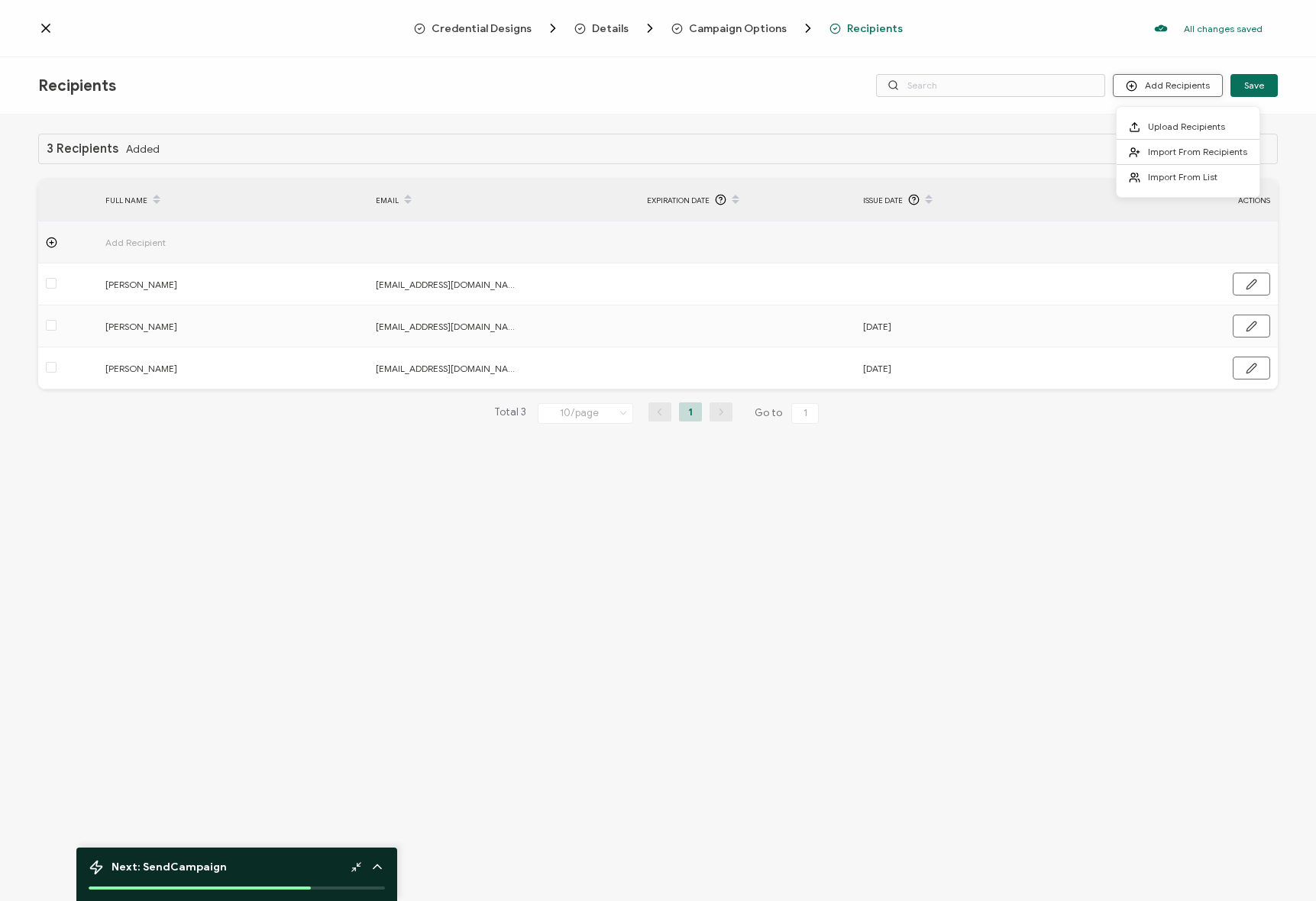
click at [1183, 87] on button "Add Recipients" at bounding box center [1168, 86] width 110 height 23
click at [475, 533] on div "3 Recipients Added FULL NAME EMAIL Expiration Date Issue Date ACTIONS Add Recip…" at bounding box center [658, 510] width 1316 height 790
click at [458, 494] on div "3 Recipients Added FULL NAME EMAIL Expiration Date Issue Date ACTIONS Add Recip…" at bounding box center [658, 510] width 1316 height 790
click at [495, 16] on div "Credential Designs Details Campaign Options Recipients All changes saved We sav…" at bounding box center [658, 28] width 1316 height 57
click at [501, 26] on span "Credential Designs" at bounding box center [481, 28] width 100 height 11
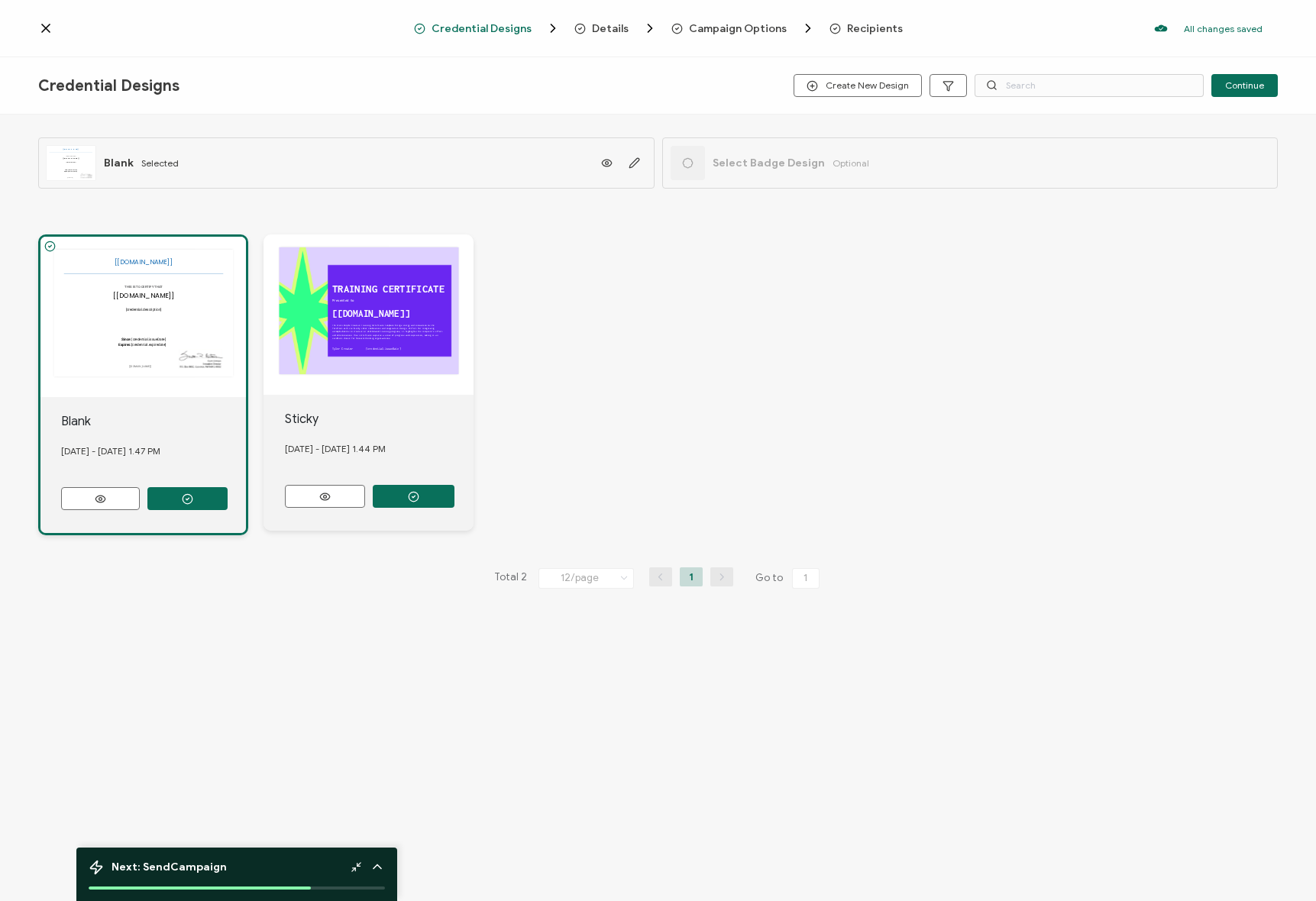
click at [600, 34] on span "Details" at bounding box center [610, 28] width 37 height 11
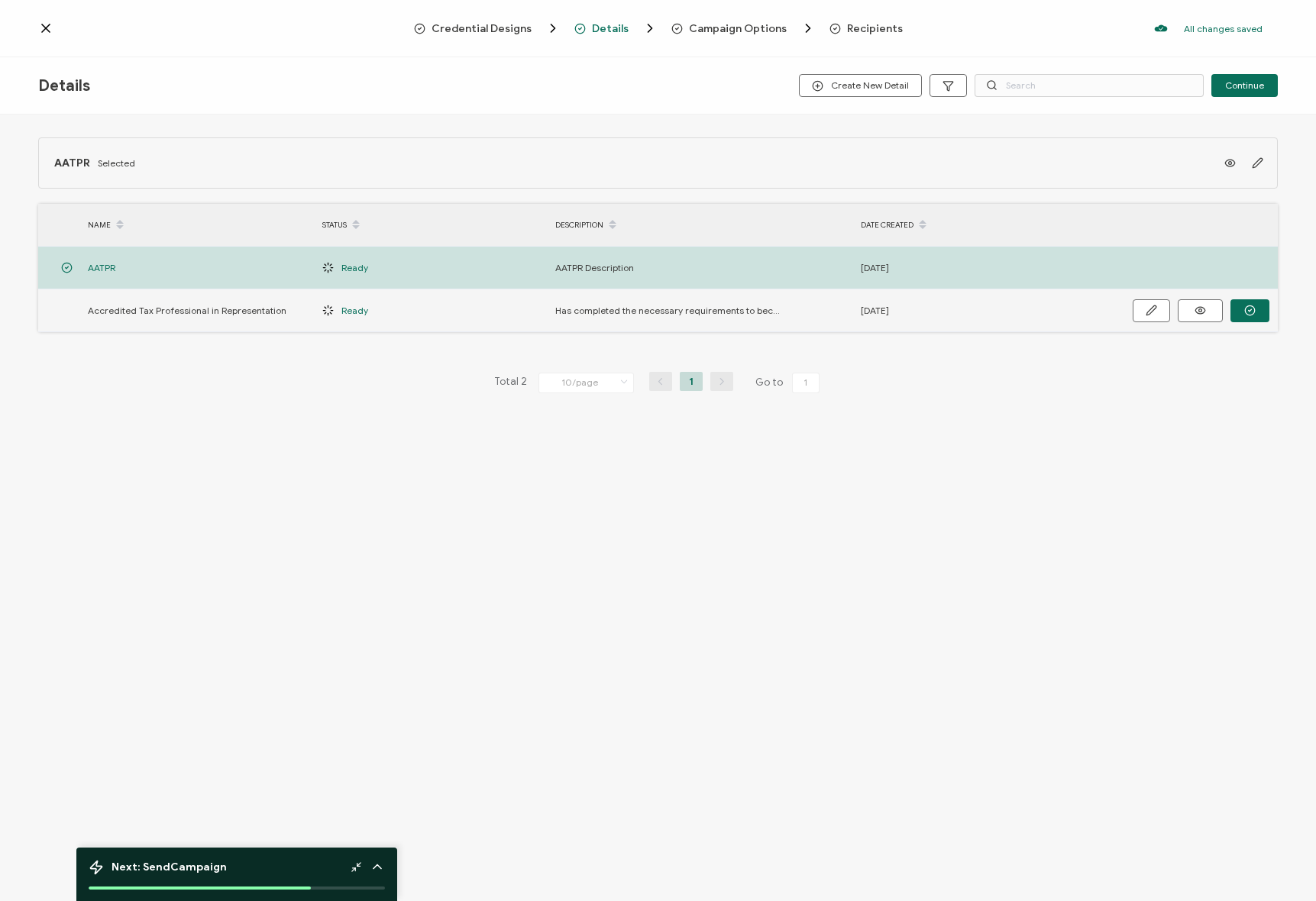
click at [144, 311] on span "Accredited Tax Professional in Representation" at bounding box center [187, 310] width 199 height 18
click at [1257, 313] on button "button" at bounding box center [1250, 311] width 39 height 23
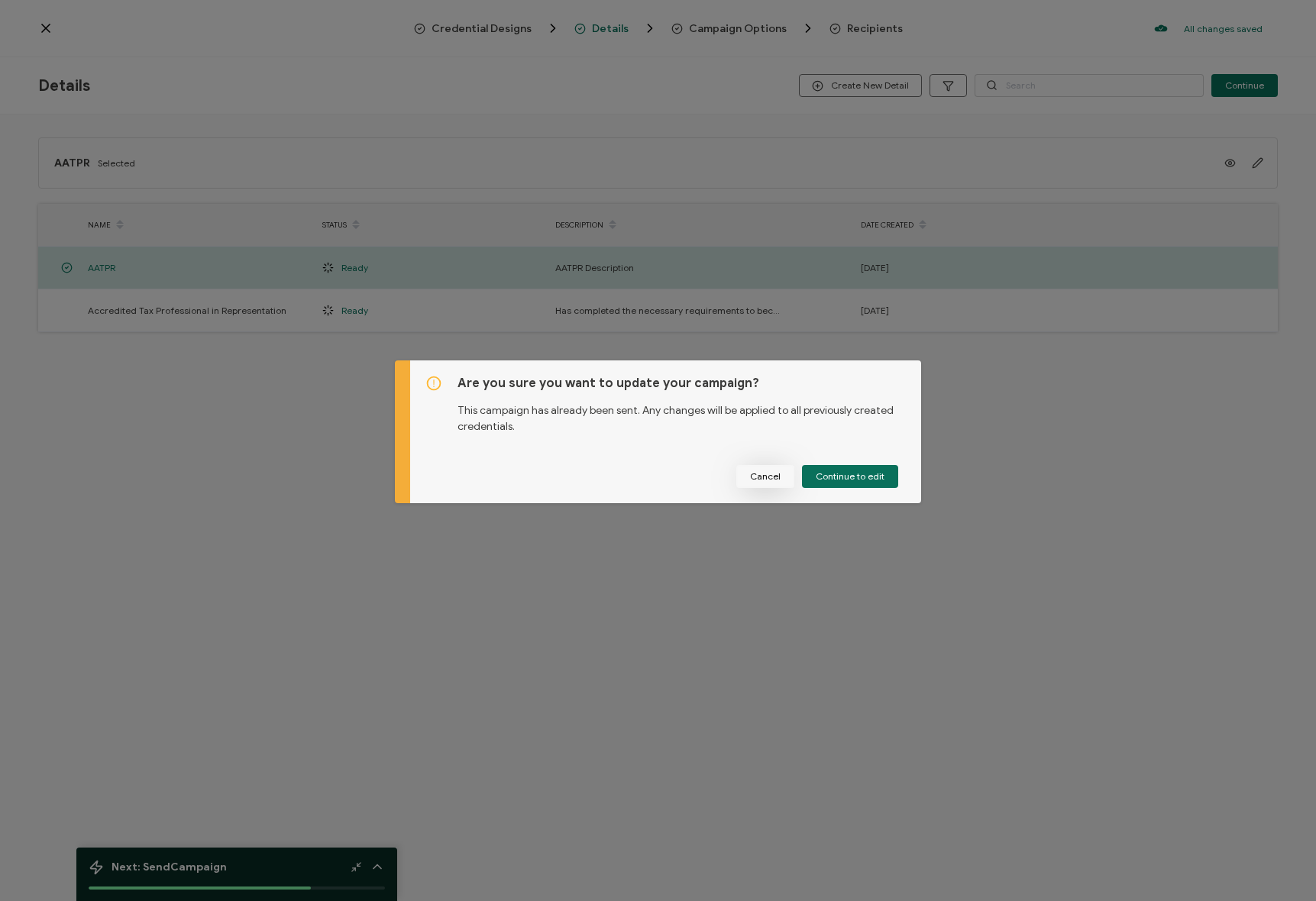
click at [744, 478] on button "Cancel" at bounding box center [765, 477] width 58 height 23
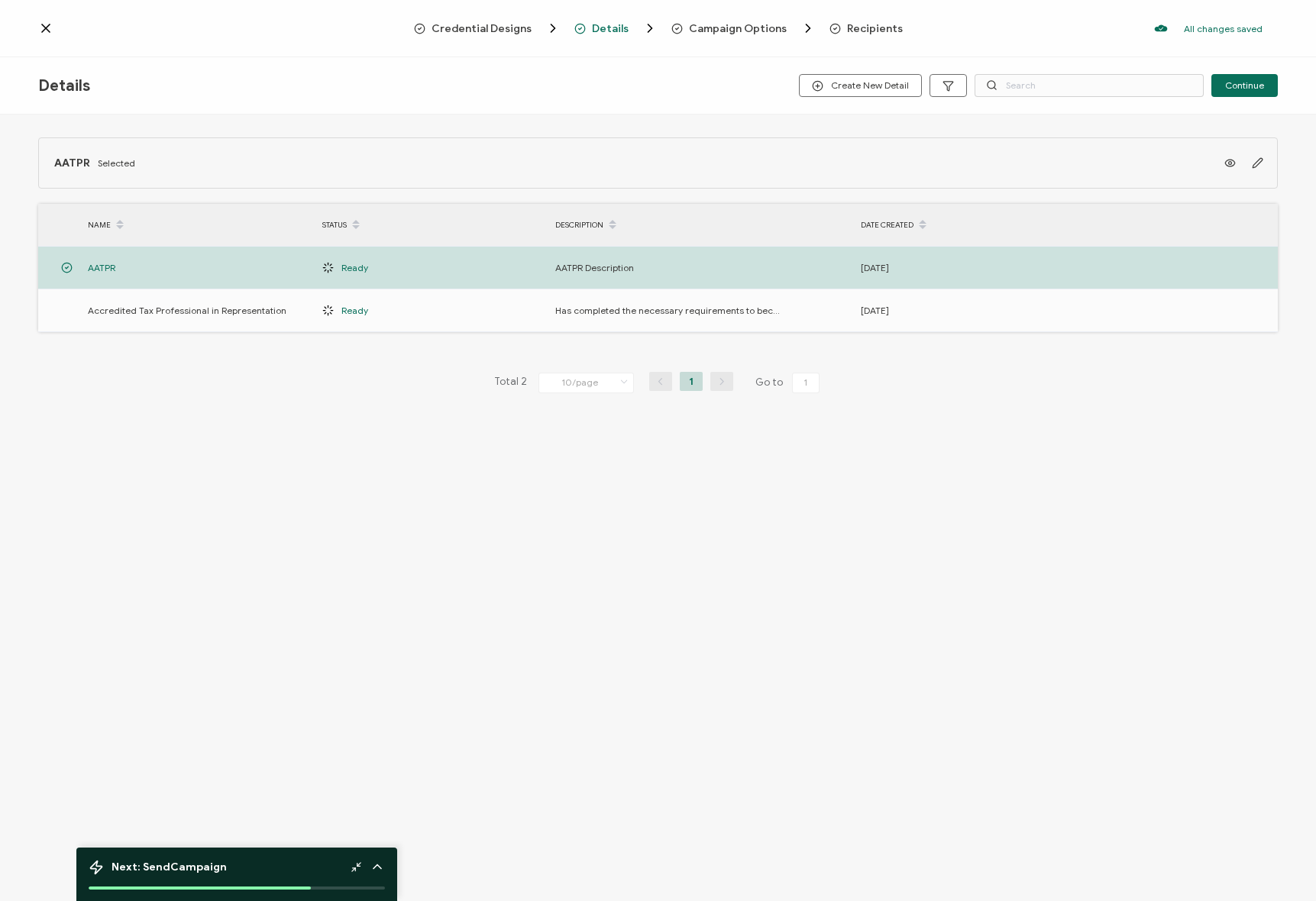
click at [194, 409] on div "AATPR Selected NAME STATUS DESCRIPTION DATE CREATED AATPR Ready AATPR Descripti…" at bounding box center [658, 297] width 1316 height 365
click at [699, 26] on span "Campaign Options" at bounding box center [737, 28] width 98 height 11
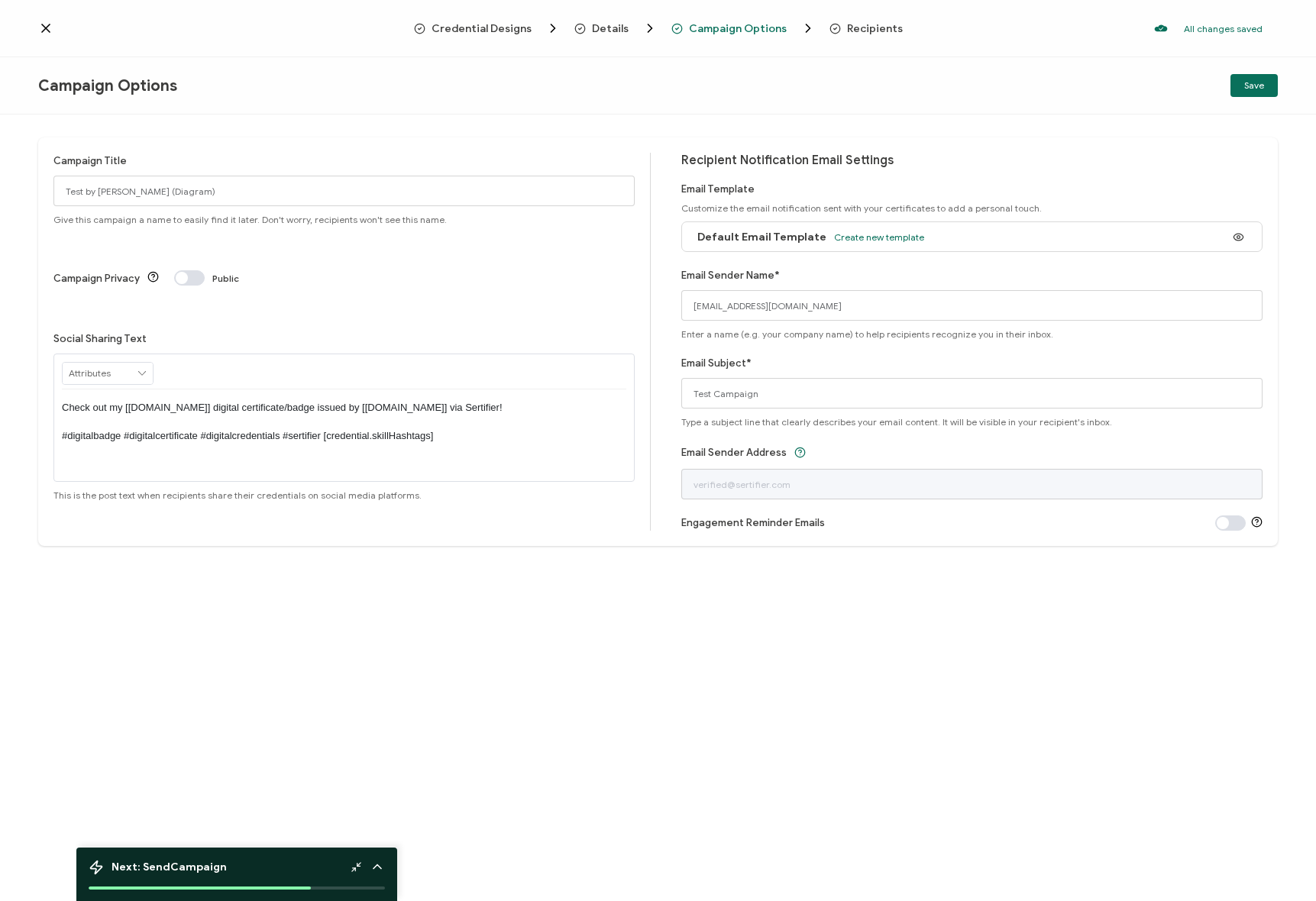
click at [191, 271] on span at bounding box center [190, 278] width 31 height 15
click at [1248, 85] on span "Save" at bounding box center [1254, 86] width 20 height 9
click at [51, 25] on icon at bounding box center [46, 28] width 15 height 15
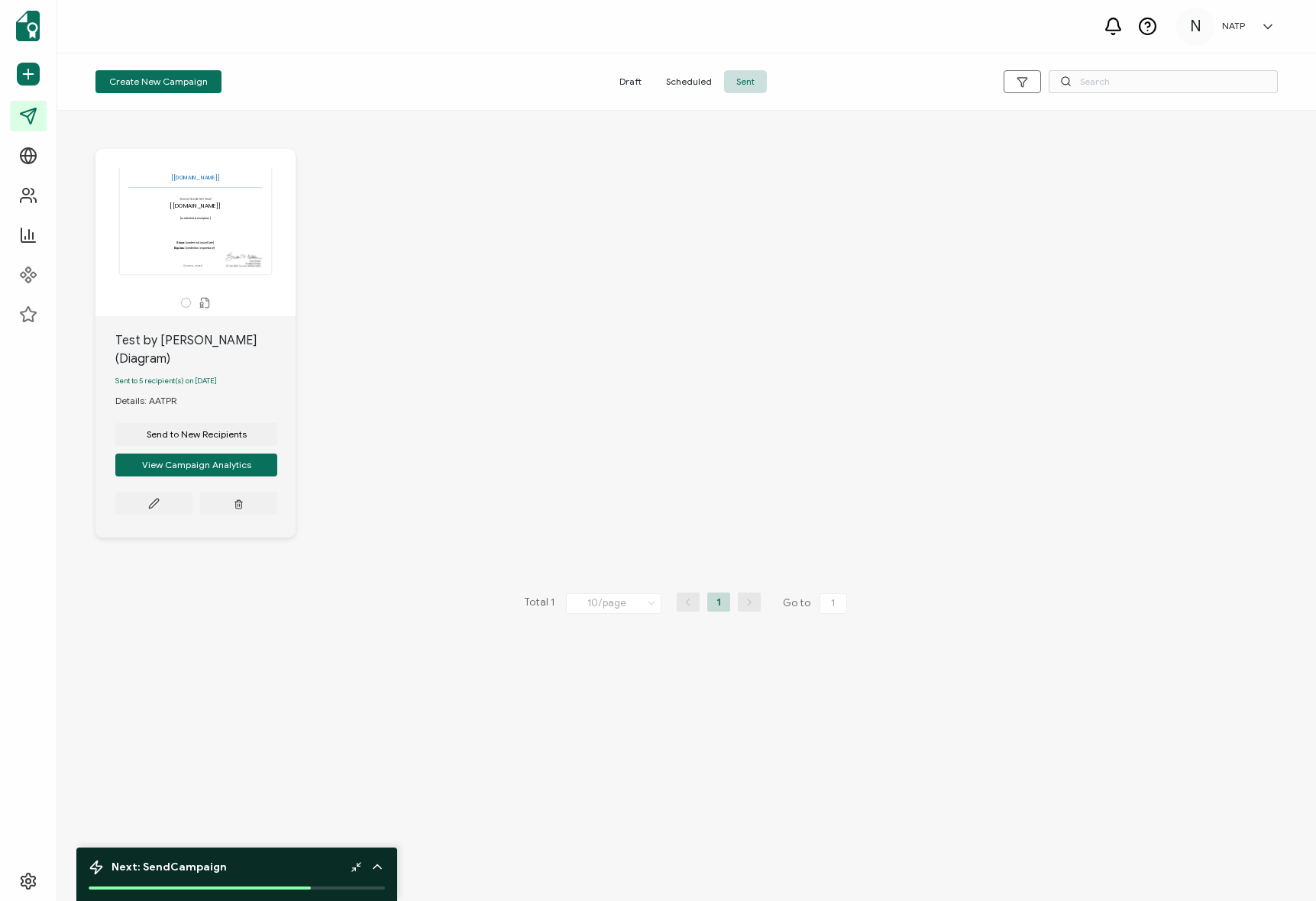
click at [363, 274] on div "The recipient’s full name, which will be automatically filled based on the info…" at bounding box center [686, 355] width 1213 height 473
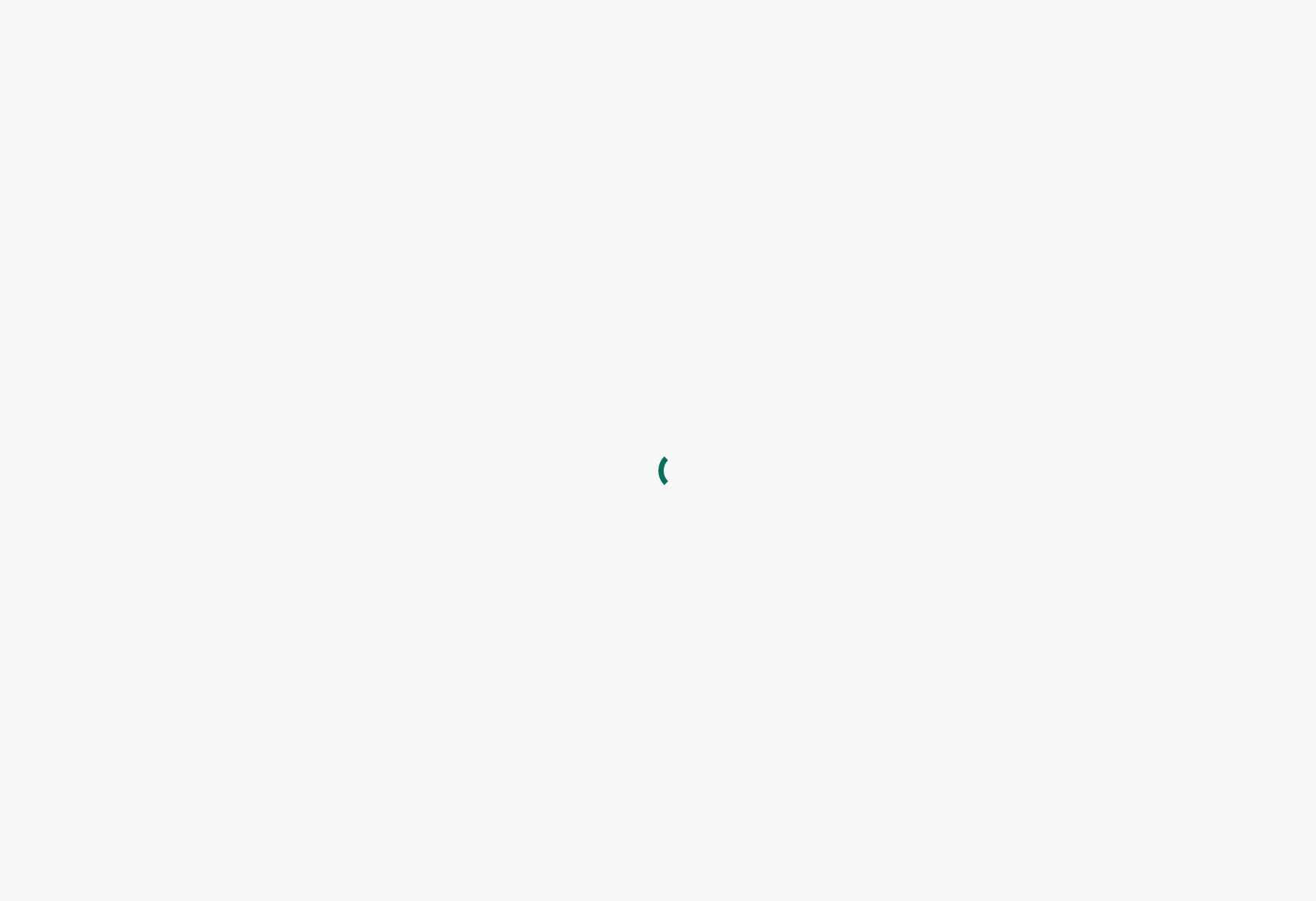
click at [462, 202] on div "The recipient’s full name, which will be automatically filled based on the info…" at bounding box center [686, 355] width 1213 height 473
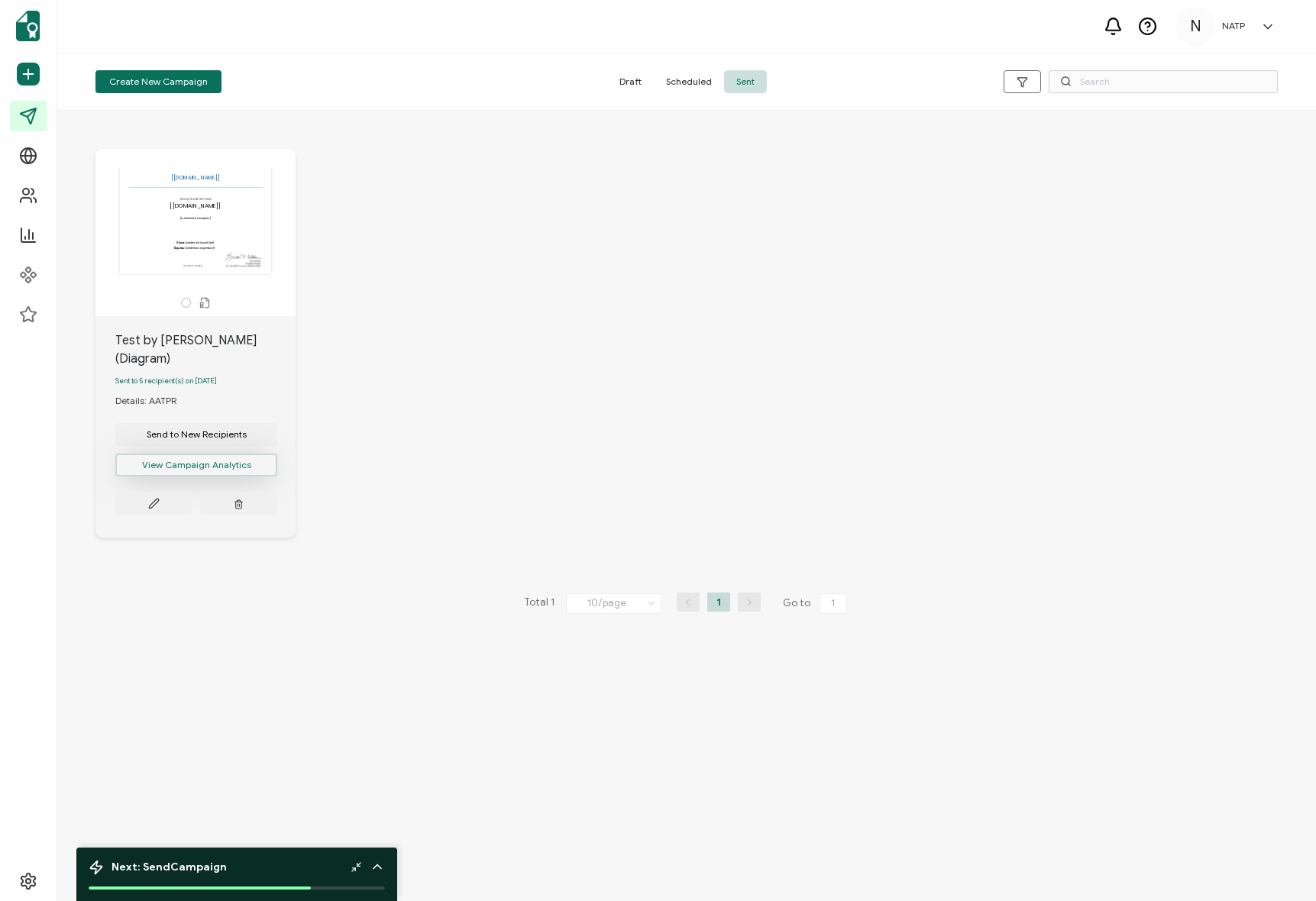
click at [180, 454] on button "View Campaign Analytics" at bounding box center [196, 465] width 162 height 23
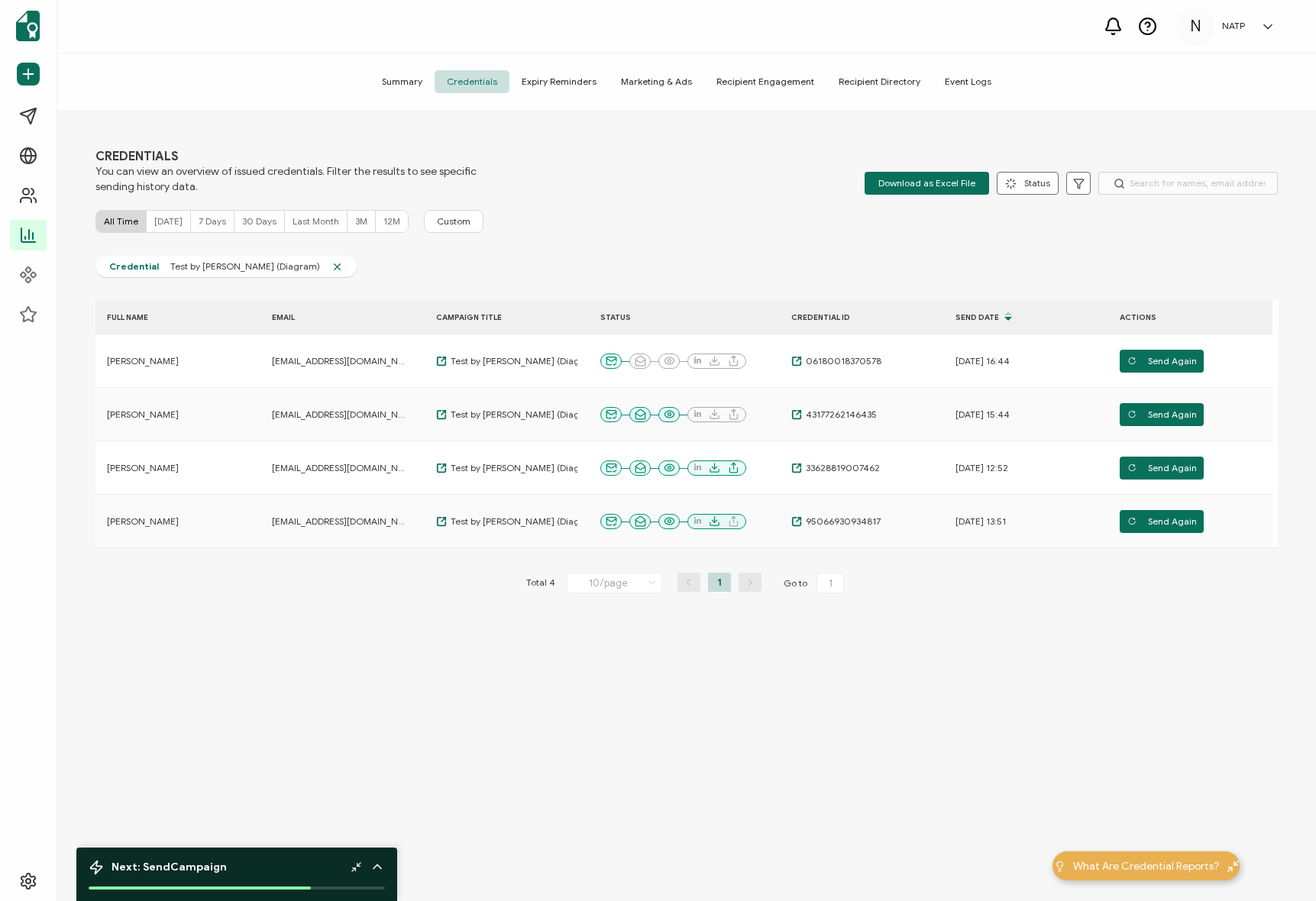
click at [342, 614] on div "FULL NAME EMAIL CAMPAIGN TITLE STATUS CREDENTIAL ID Send Date ACTIONS [PERSON_N…" at bounding box center [686, 478] width 1182 height 357
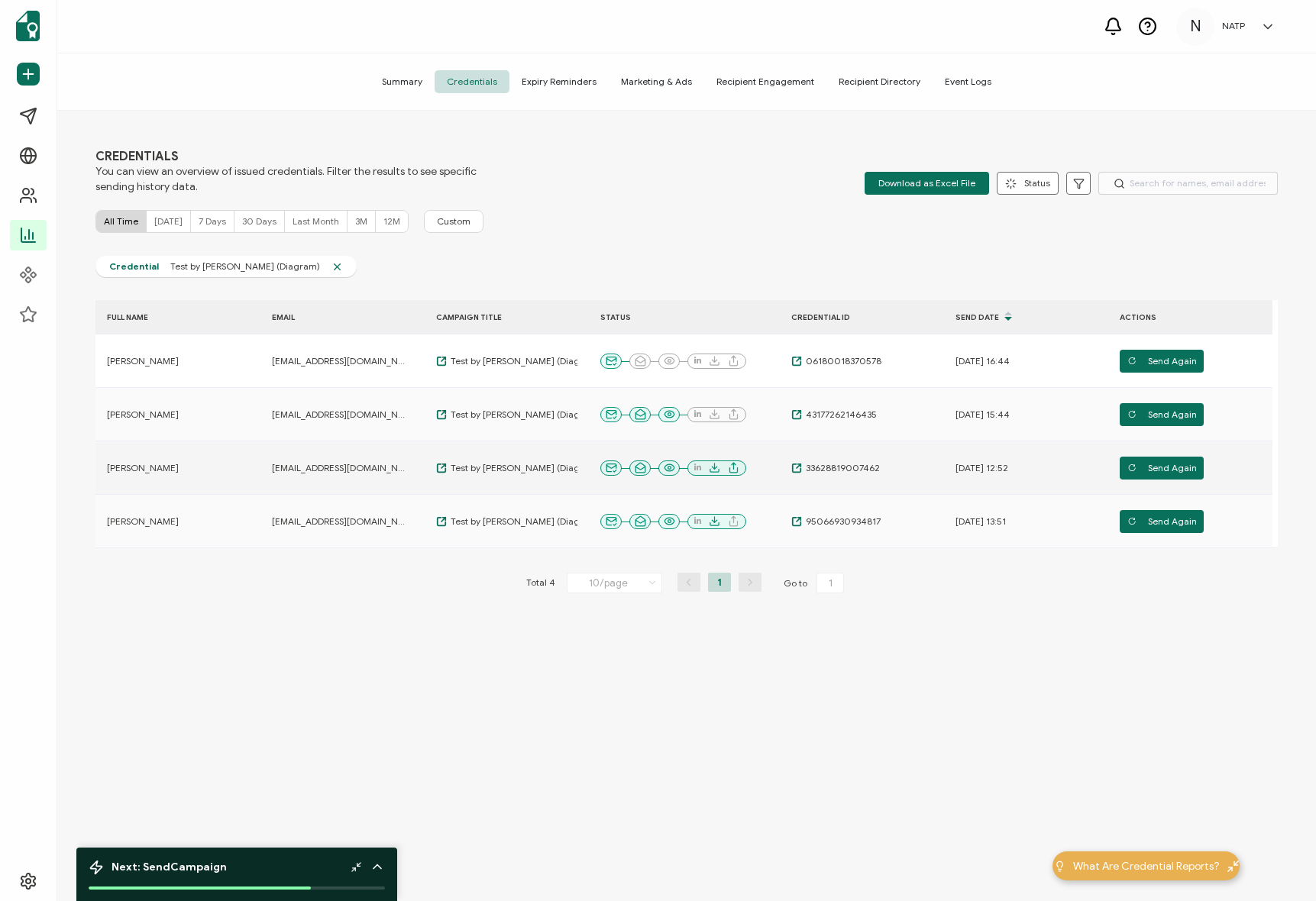
click at [1129, 484] on td "Send Again" at bounding box center [1190, 468] width 164 height 53
click at [1143, 478] on span "Send Again" at bounding box center [1162, 468] width 70 height 23
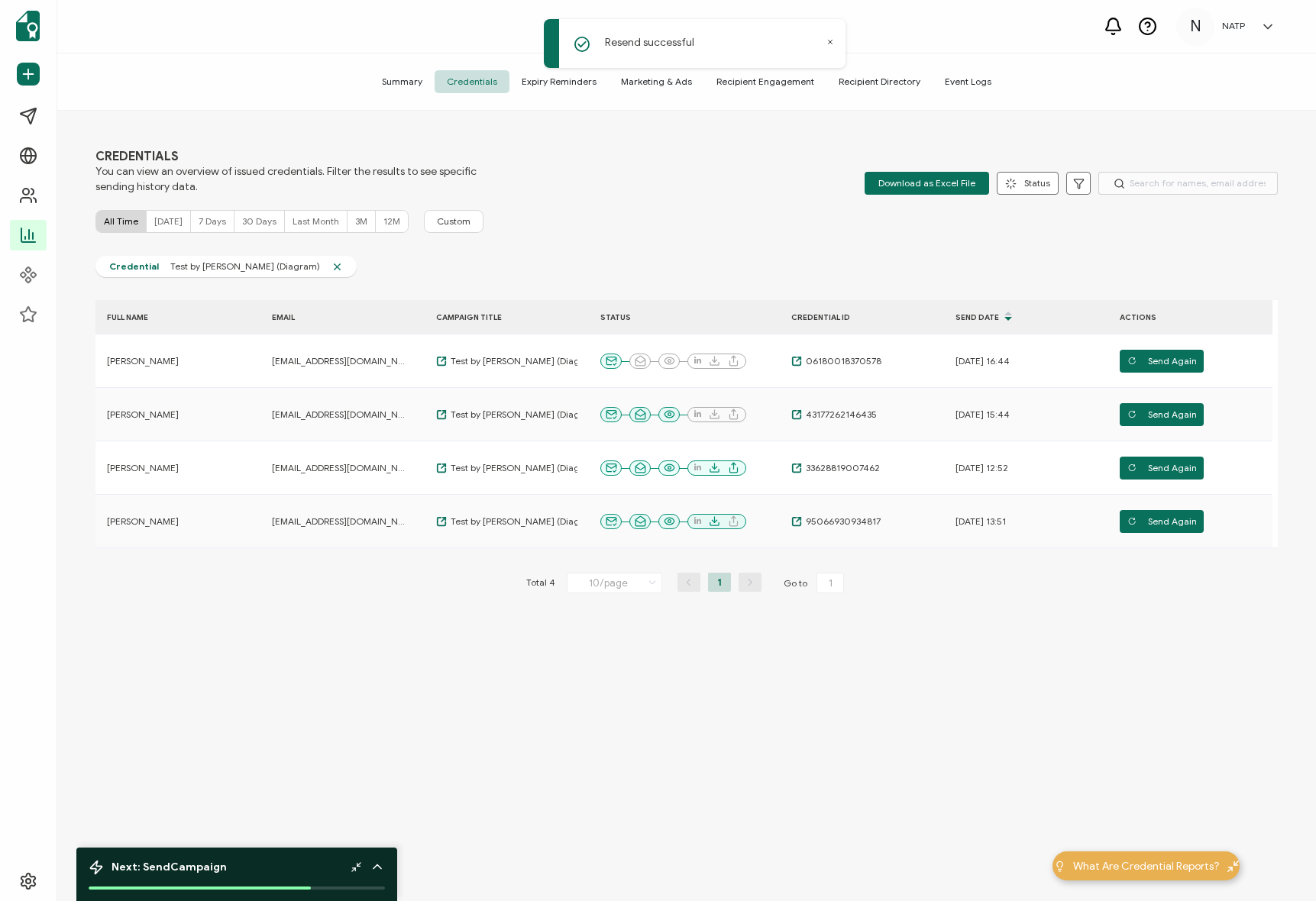
click at [699, 192] on div "CREDENTIALS You can view an overview of issued credentials. Filter the results …" at bounding box center [686, 172] width 1182 height 46
click at [348, 563] on div "FULL NAME EMAIL CAMPAIGN TITLE STATUS CREDENTIAL ID Send Date ACTIONS [PERSON_N…" at bounding box center [686, 478] width 1182 height 357
click at [399, 565] on div "FULL NAME EMAIL CAMPAIGN TITLE STATUS CREDENTIAL ID Send Date ACTIONS [PERSON_N…" at bounding box center [686, 478] width 1182 height 357
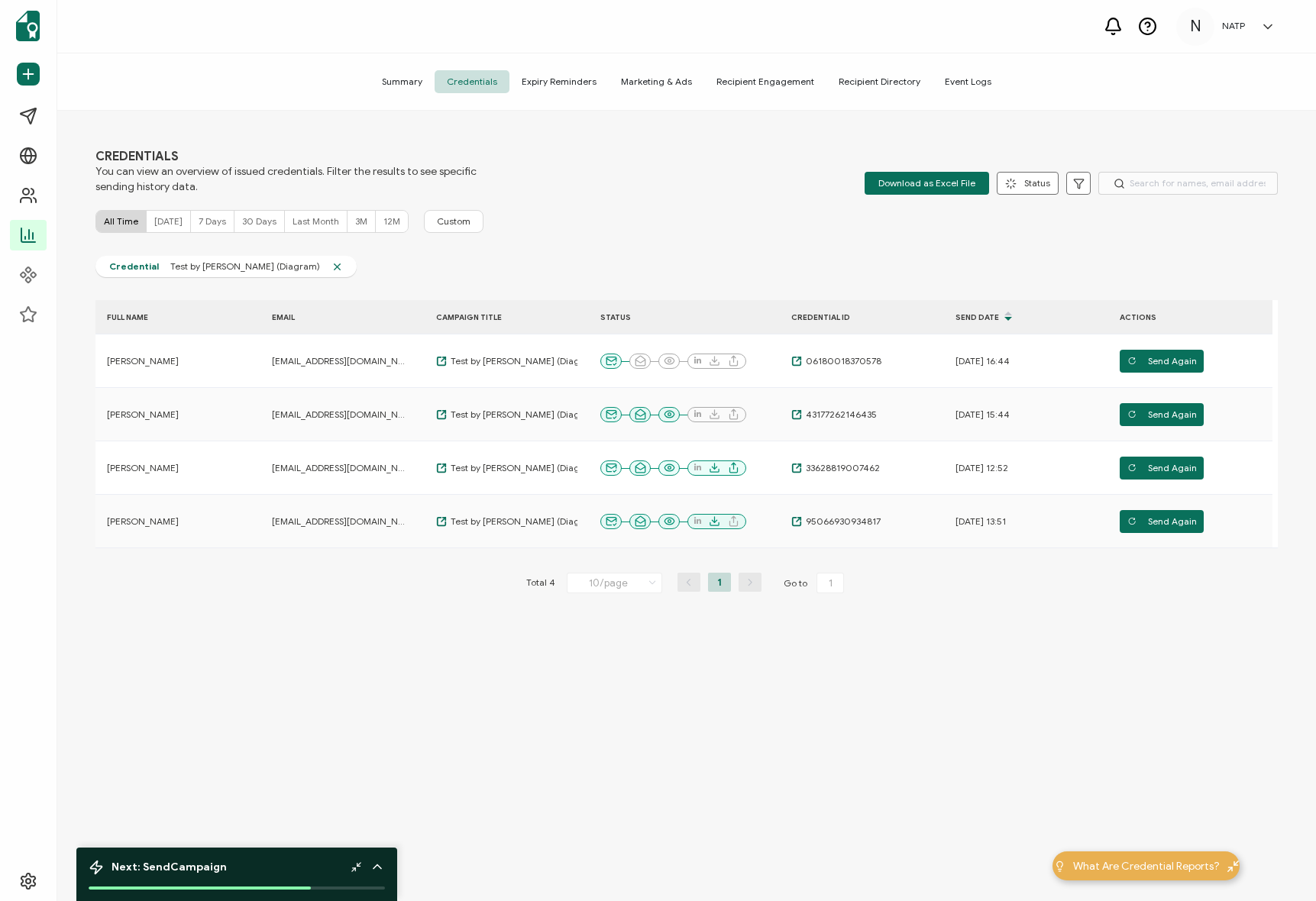
click at [644, 231] on div "All Time [DATE] 7 Days 30 Days Last Month 3M 12M Custom" at bounding box center [686, 222] width 1182 height 23
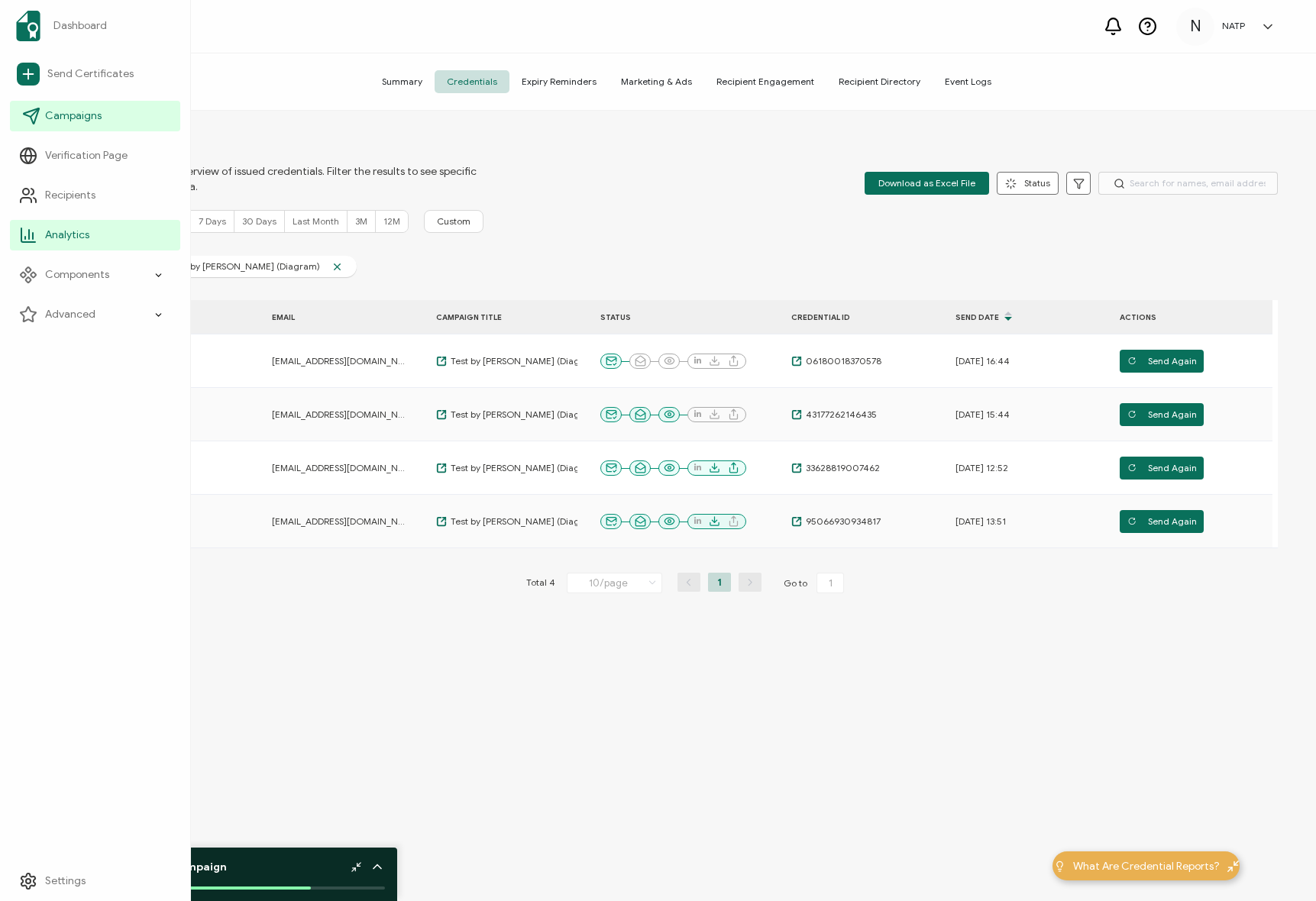
click at [70, 109] on span "Campaigns" at bounding box center [73, 116] width 57 height 15
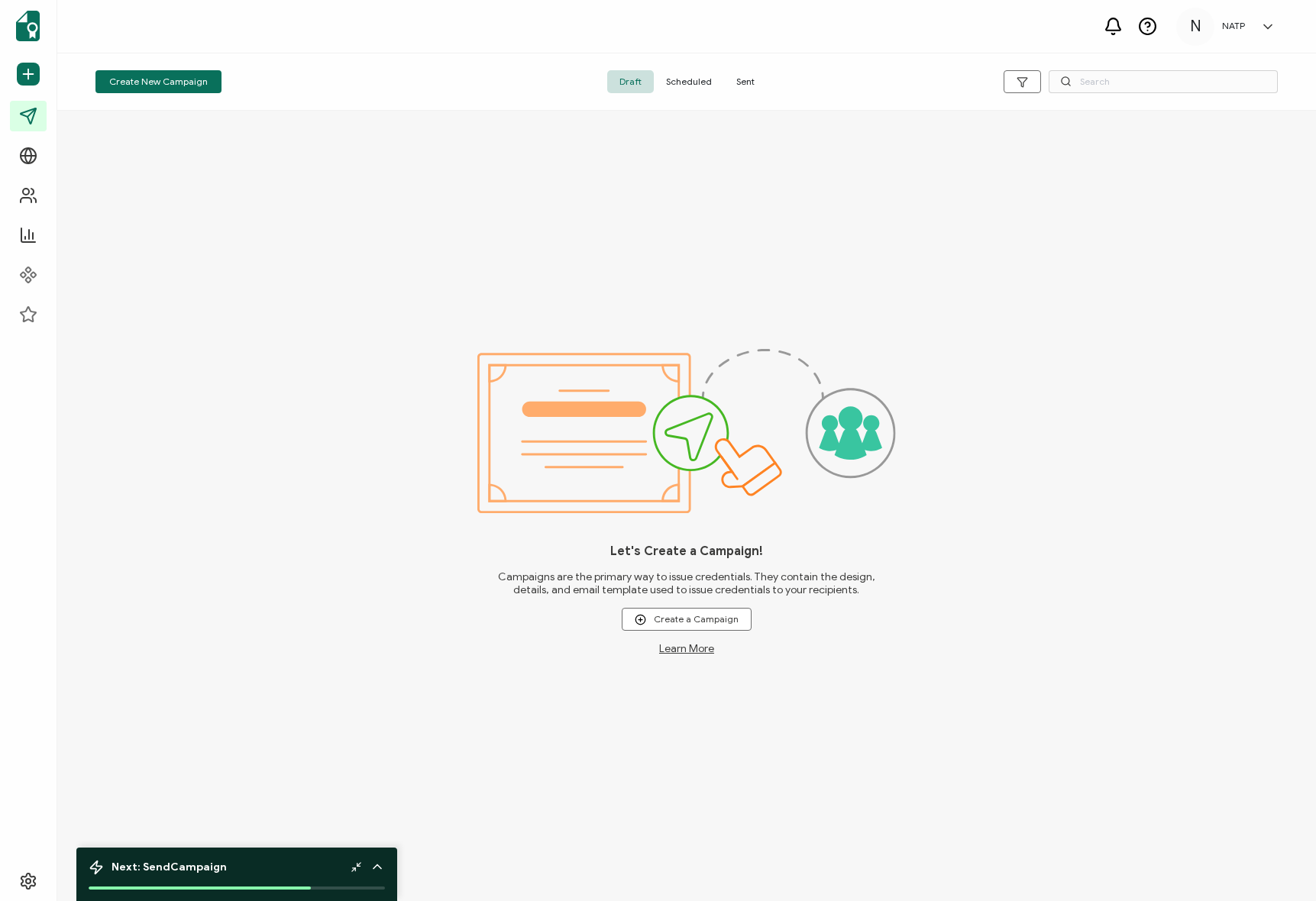
click at [424, 207] on div "Let's Create a Campaign! Campaigns are the primary way to issue credentials. Th…" at bounding box center [686, 506] width 1259 height 790
click at [762, 73] on div "Draft Scheduled Sent" at bounding box center [687, 82] width 394 height 23
click at [746, 73] on span "Sent" at bounding box center [745, 82] width 43 height 23
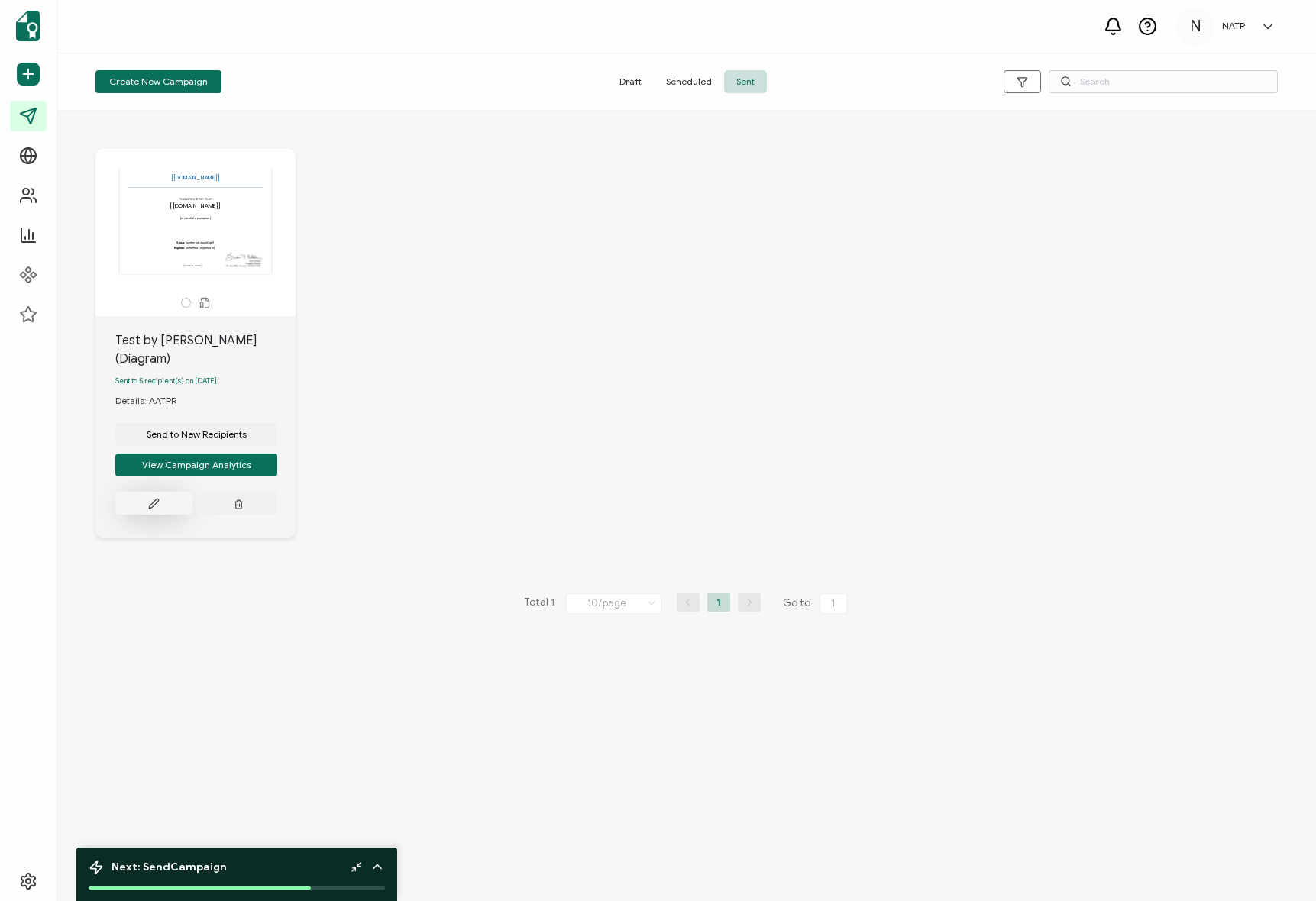
click at [175, 492] on button at bounding box center [154, 504] width 77 height 23
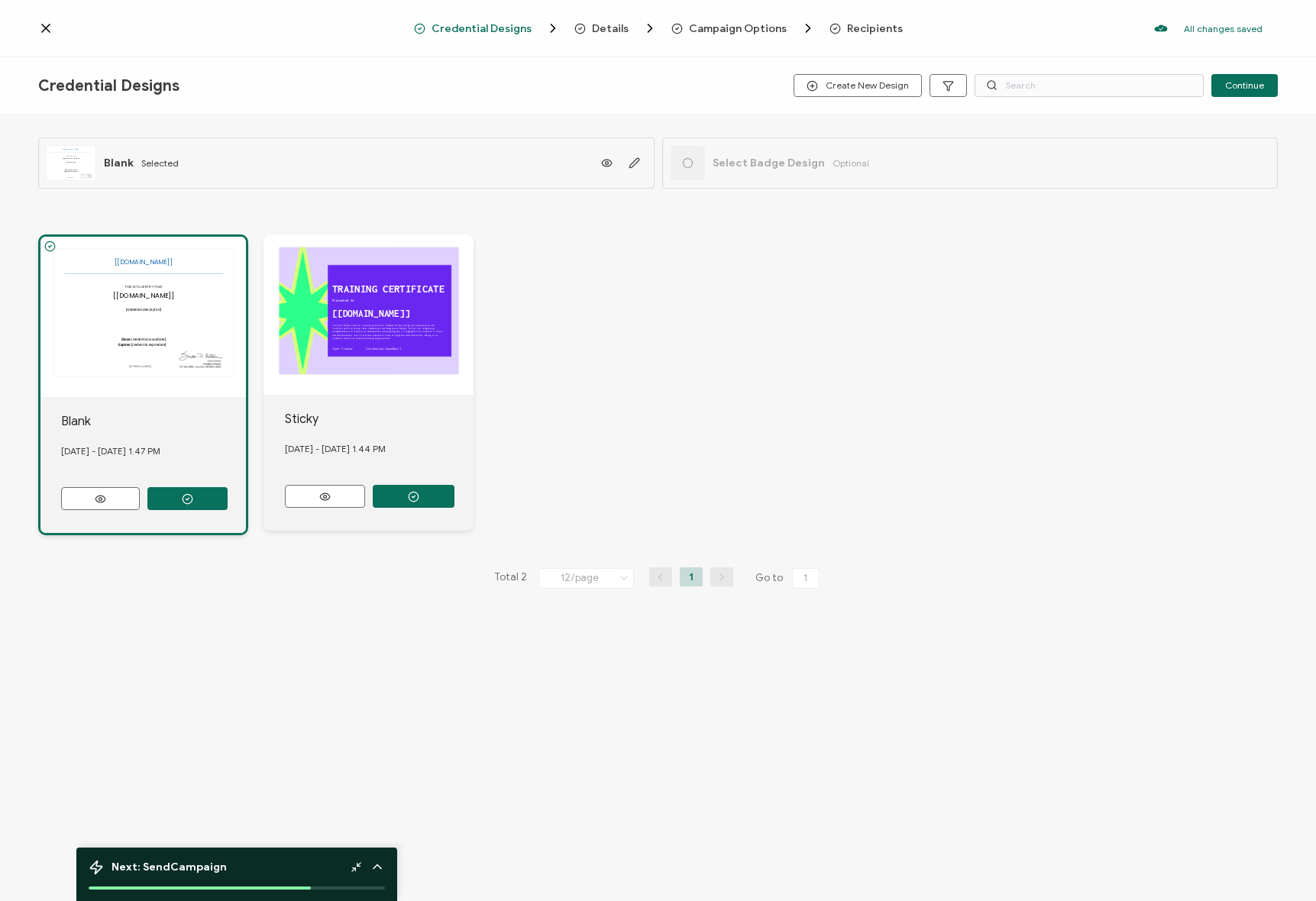
click at [585, 23] on icon "Breadcrumb" at bounding box center [579, 28] width 11 height 11
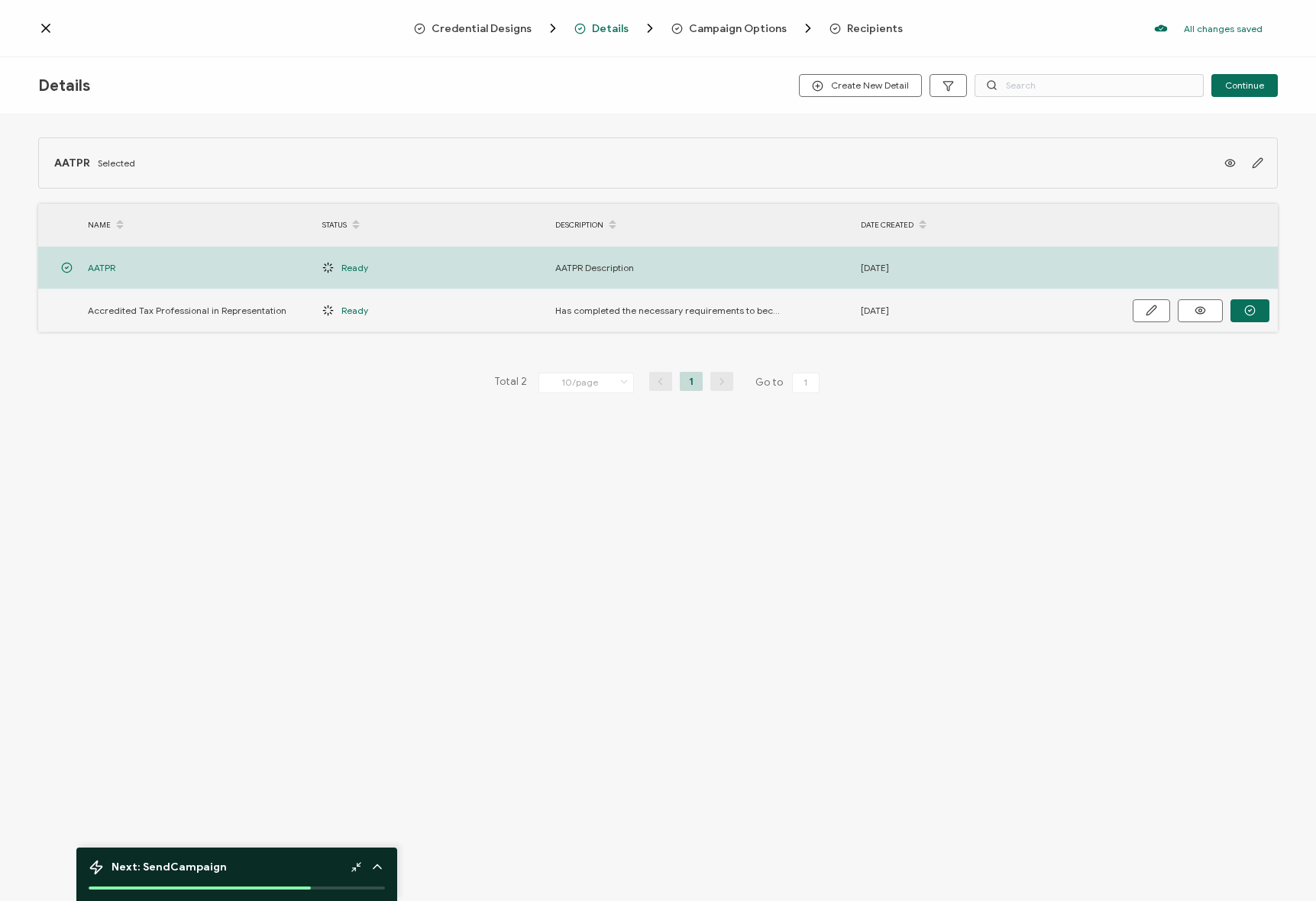
click at [163, 310] on span "Accredited Tax Professional in Representation" at bounding box center [187, 310] width 199 height 18
click at [934, 364] on div "AATPR Selected NAME STATUS DESCRIPTION DATE CREATED AATPR Ready AATPR Descripti…" at bounding box center [658, 297] width 1316 height 365
click at [851, 73] on div "Details Create New Detail Continue" at bounding box center [658, 86] width 1316 height 57
click at [856, 83] on span "Create New Detail" at bounding box center [860, 86] width 97 height 11
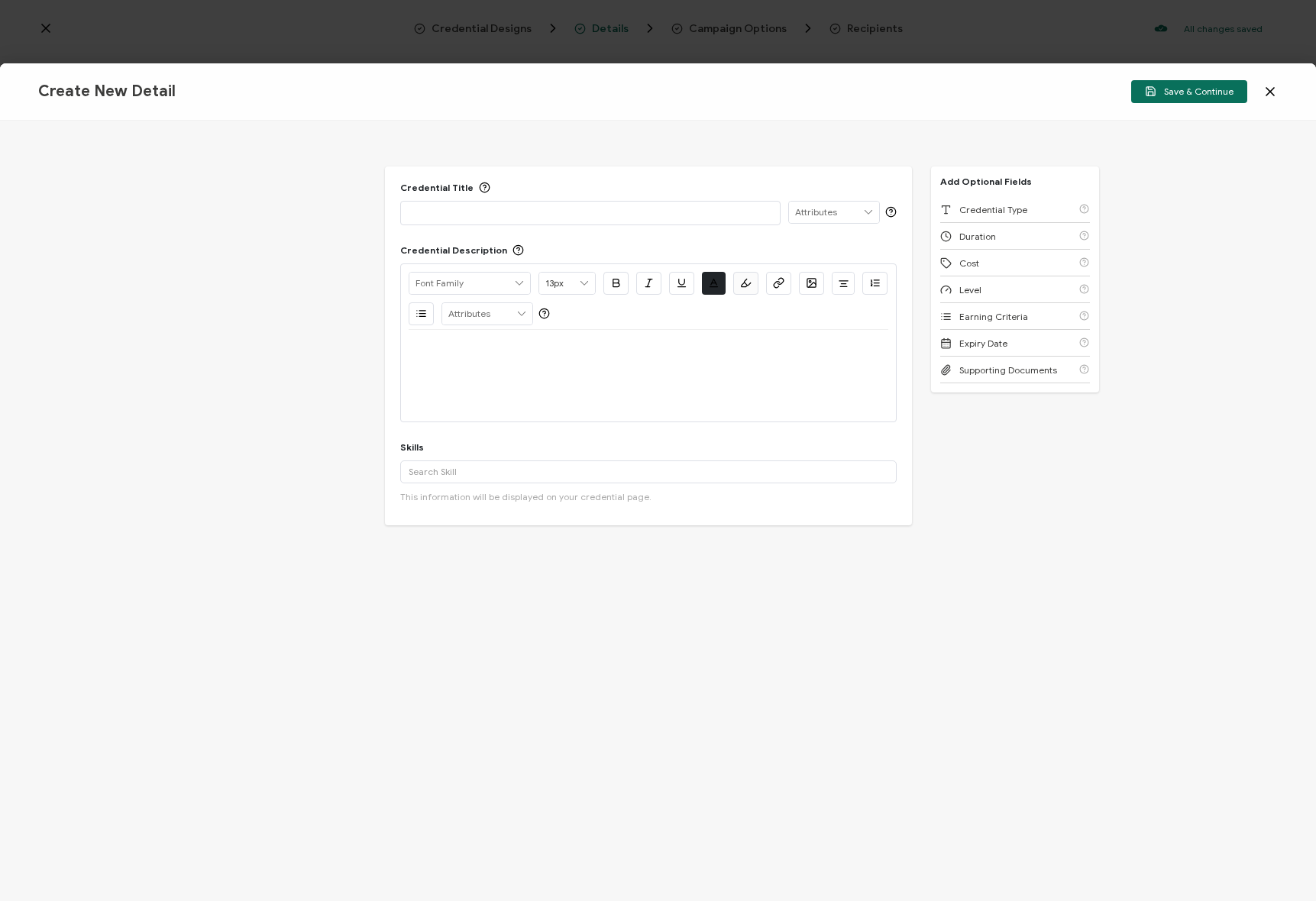
click at [1278, 90] on div "Create New Detail Save & Continue" at bounding box center [658, 92] width 1316 height 57
click at [1269, 89] on icon at bounding box center [1270, 92] width 15 height 15
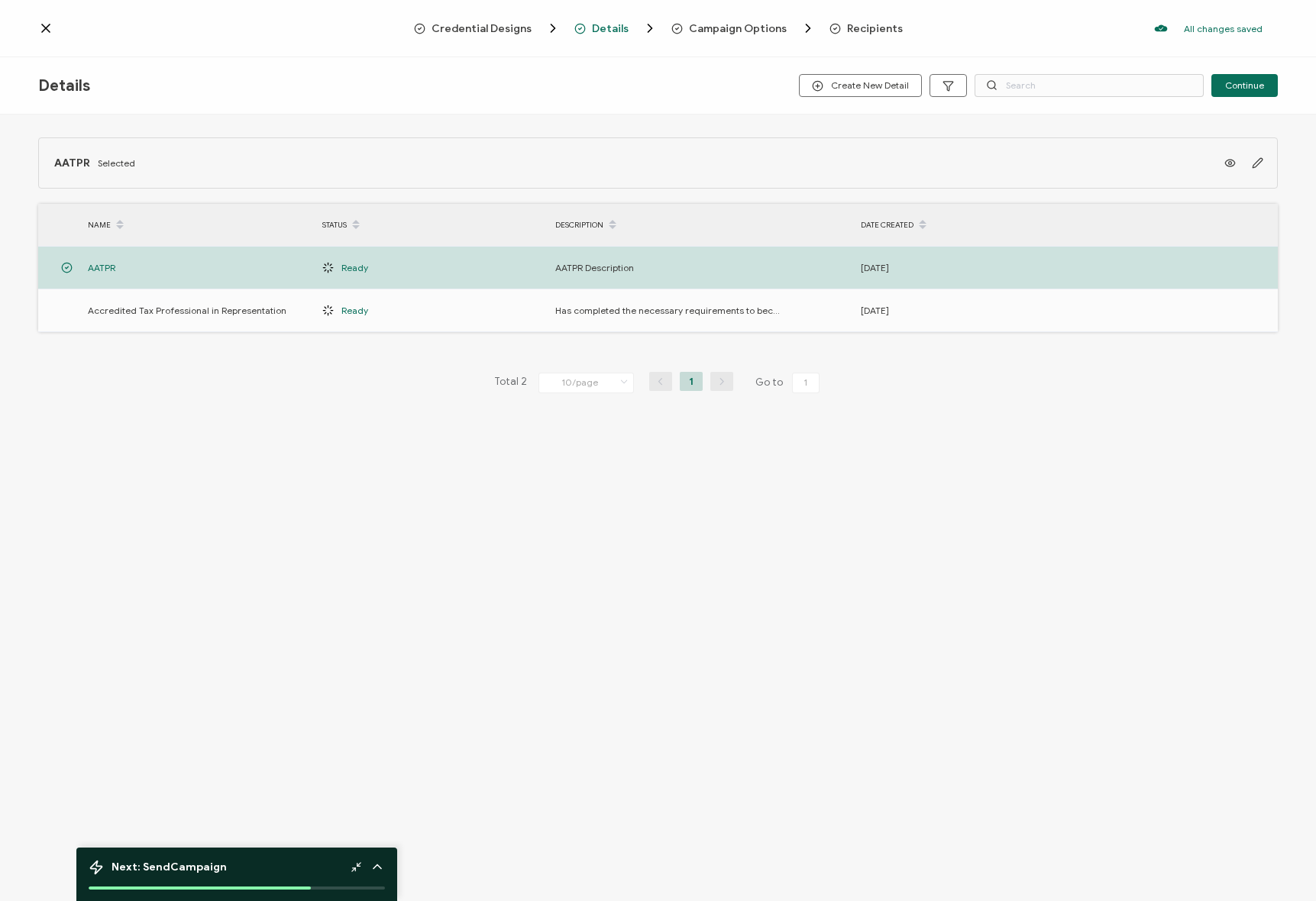
drag, startPoint x: 972, startPoint y: 499, endPoint x: 972, endPoint y: 486, distance: 13.0
click at [972, 499] on div "Details Create New Detail Continue AATPR Selected NAME STATUS DESCRIPTION DATE …" at bounding box center [658, 481] width 1316 height 848
click at [1040, 115] on div "AATPR Selected NAME STATUS DESCRIPTION DATE CREATED AATPR Ready AATPR Descripti…" at bounding box center [658, 297] width 1316 height 365
click at [729, 29] on span "Campaign Options" at bounding box center [737, 28] width 98 height 11
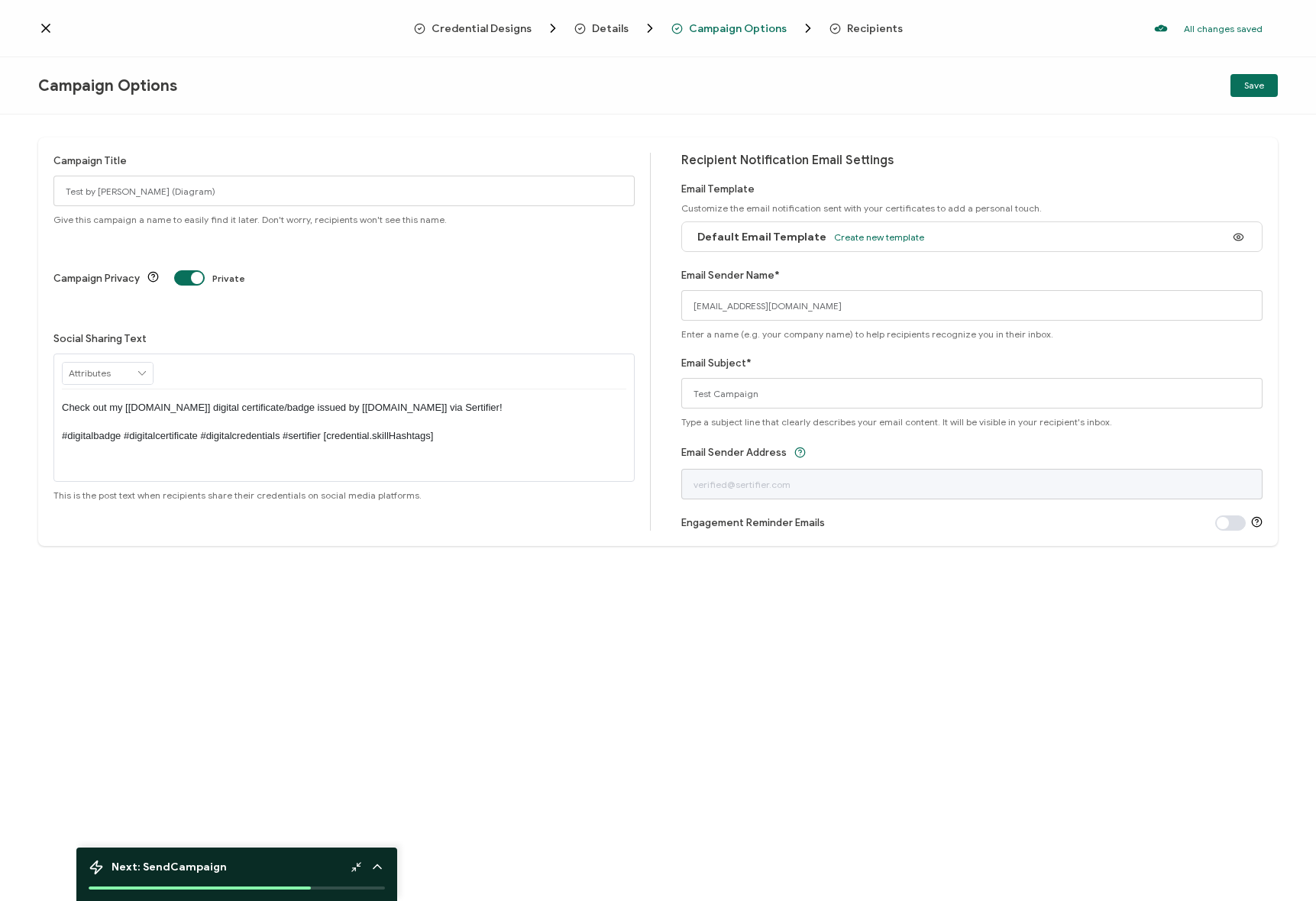
click at [527, 122] on div "Campaign Title Test by [PERSON_NAME] (Diagram) Give this campaign a name to eas…" at bounding box center [658, 507] width 1316 height 786
click at [576, 660] on div "Campaign Title Test by [PERSON_NAME] (Diagram) Give this campaign a name to eas…" at bounding box center [658, 507] width 1316 height 786
click at [601, 591] on div "Campaign Title Test by [PERSON_NAME] (Diagram) Give this campaign a name to eas…" at bounding box center [658, 507] width 1316 height 786
click at [287, 99] on div "Campaign Options Save" at bounding box center [658, 86] width 1316 height 57
click at [280, 93] on div "Campaign Options" at bounding box center [245, 86] width 413 height 19
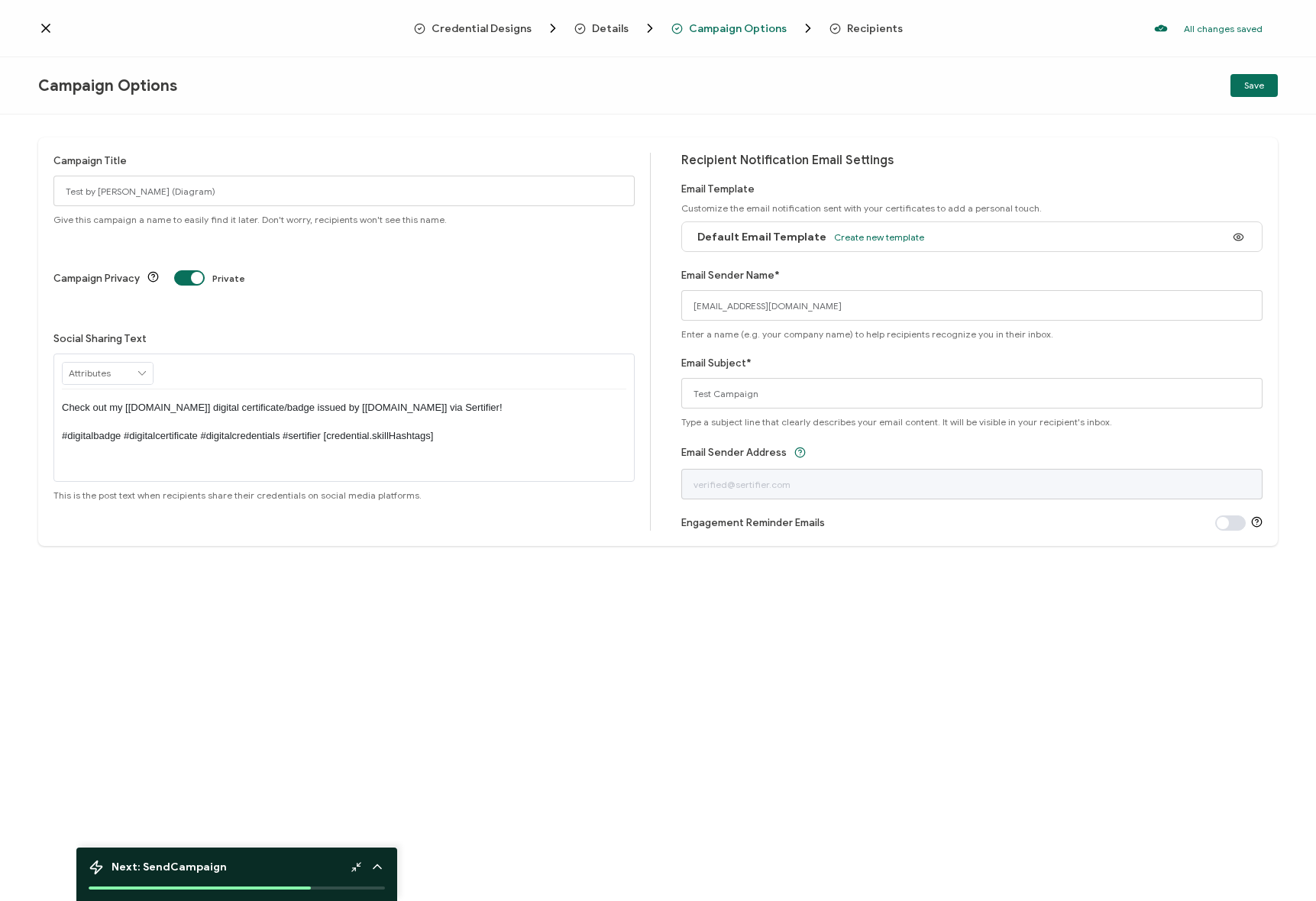
click at [633, 31] on span "Details" at bounding box center [615, 28] width 83 height 15
click at [611, 29] on span "Details" at bounding box center [610, 28] width 37 height 11
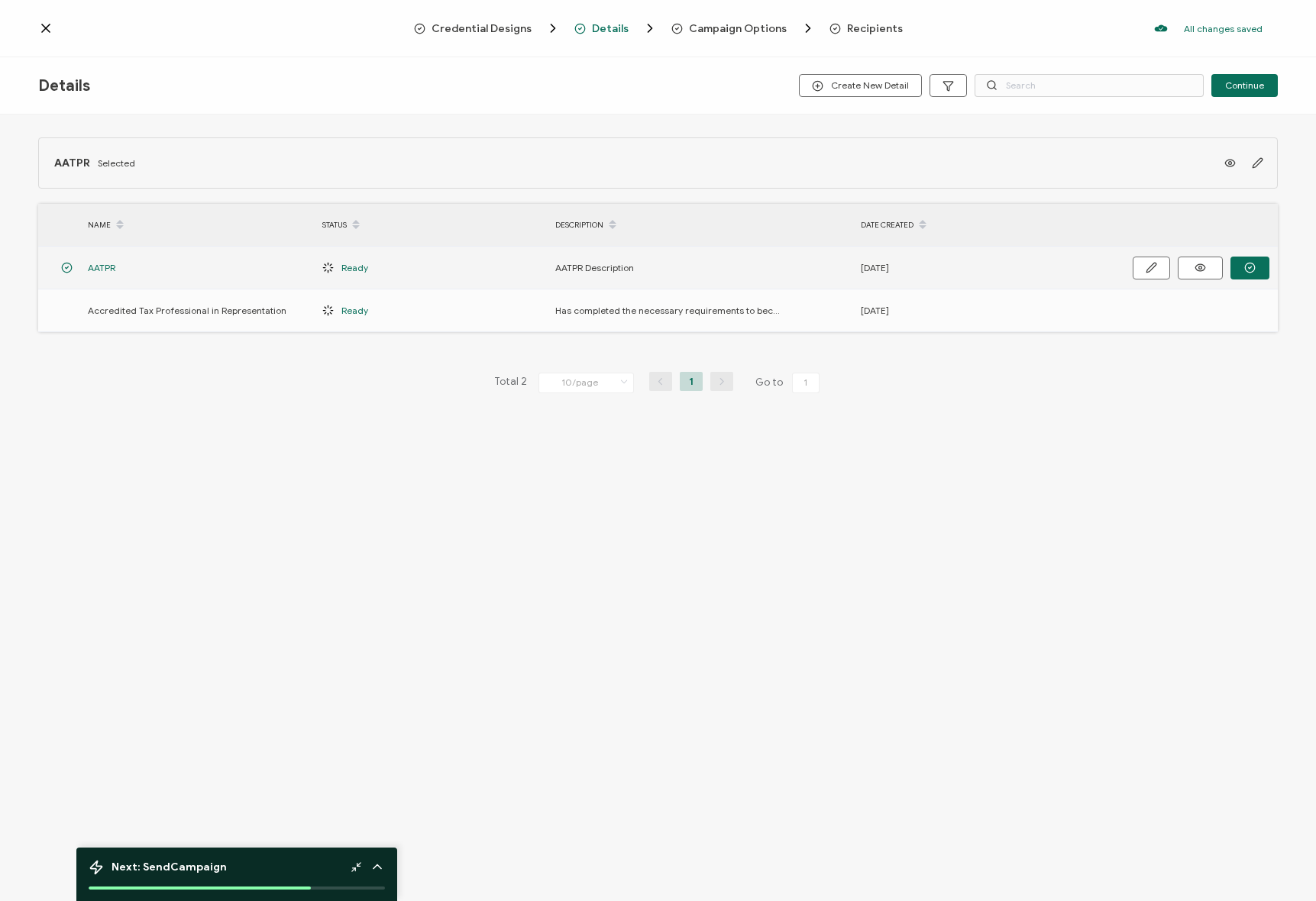
drag, startPoint x: 137, startPoint y: 266, endPoint x: 78, endPoint y: 272, distance: 59.3
click at [78, 272] on tr "AATPR Ready AATPR Description [DATE]" at bounding box center [658, 268] width 1240 height 43
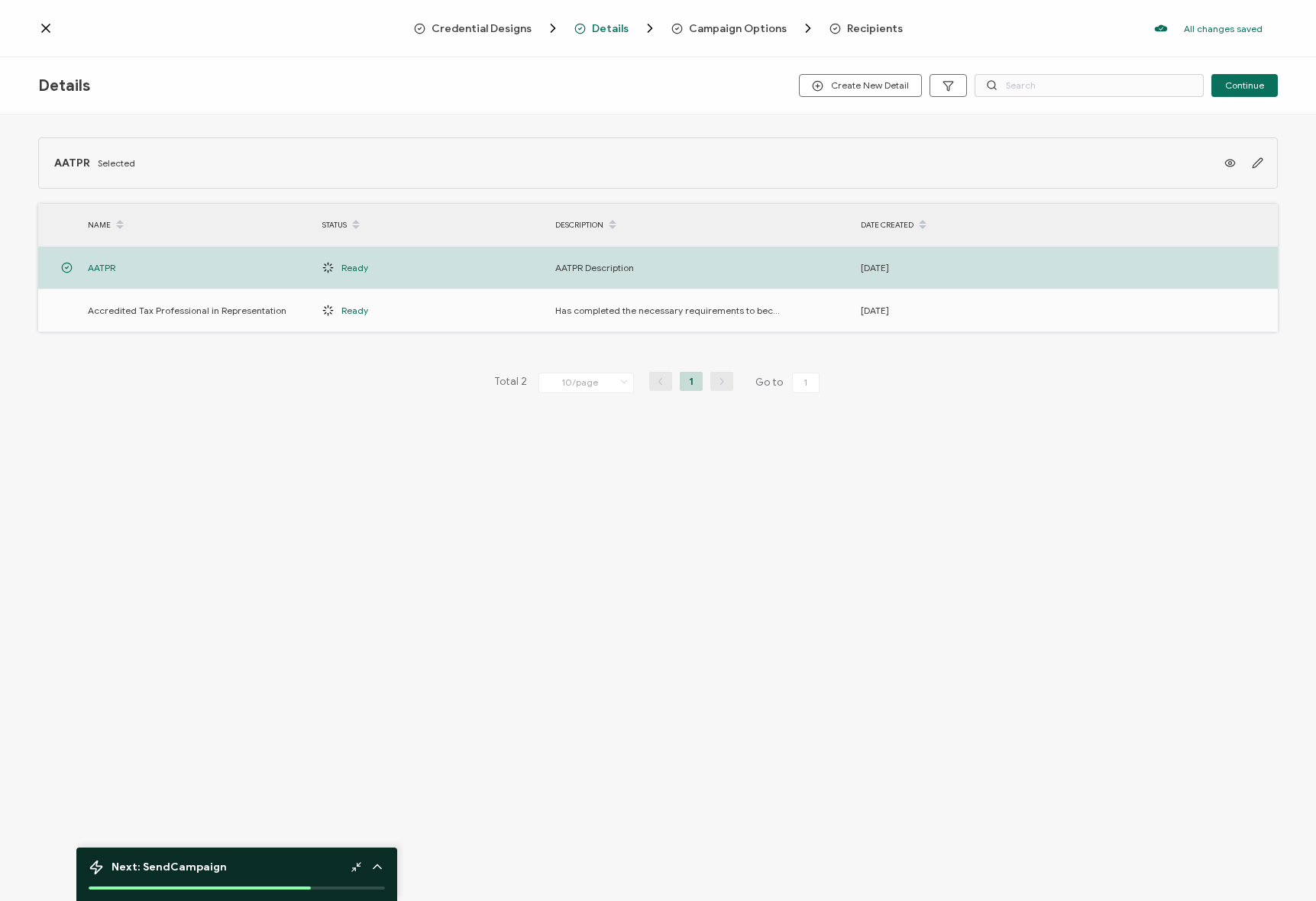
copy span "AATPR"
click at [710, 28] on span "Campaign Options" at bounding box center [737, 28] width 98 height 11
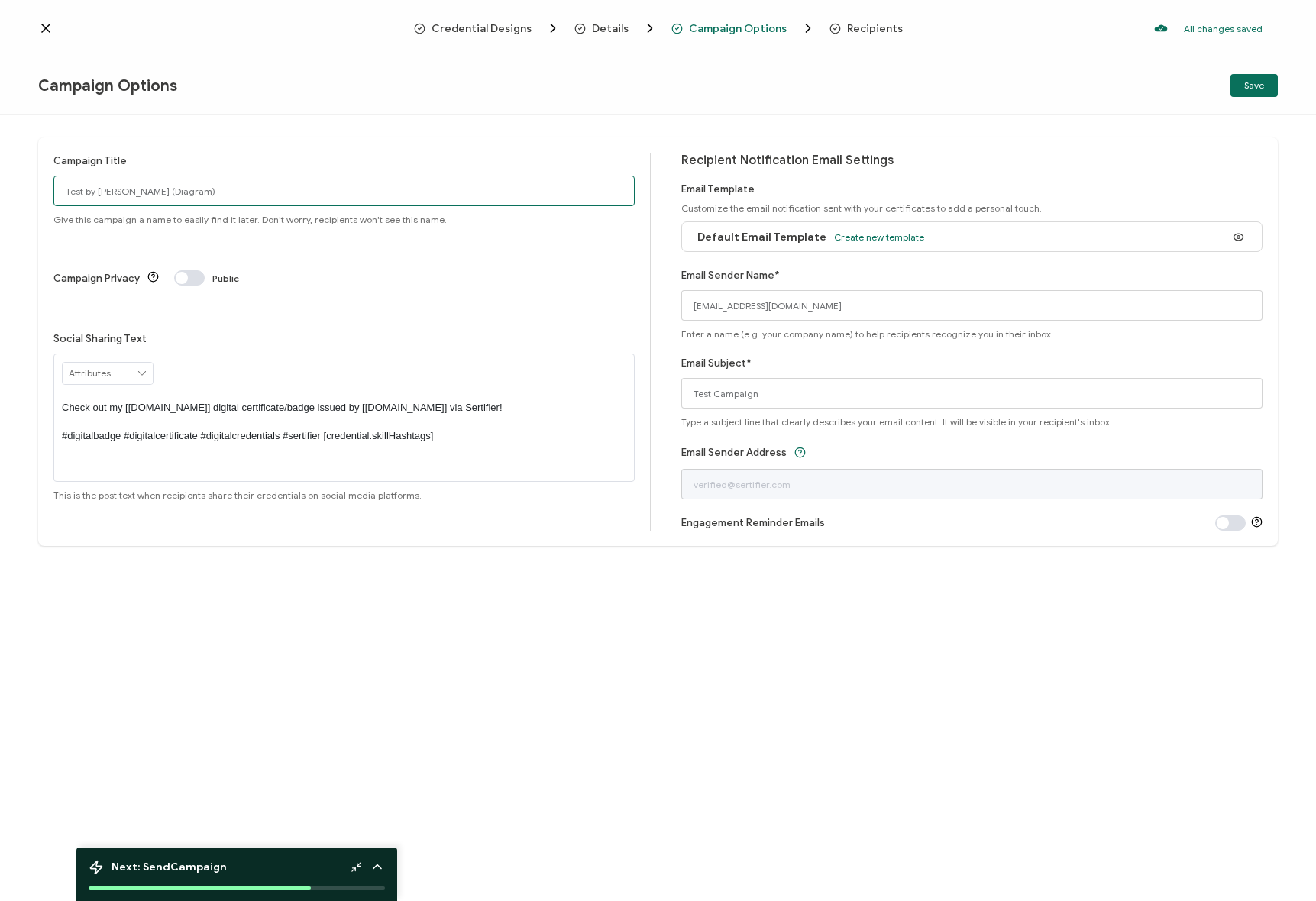
drag, startPoint x: 227, startPoint y: 180, endPoint x: 238, endPoint y: 179, distance: 11.0
click at [227, 180] on input "Test by Janice (Diagram)" at bounding box center [344, 191] width 581 height 31
paste input "AATPR"
type input "AATPR"
click at [258, 144] on div "Campaign Title AATPR Give this campaign a name to easily find it later. Don't w…" at bounding box center [658, 342] width 1240 height 409
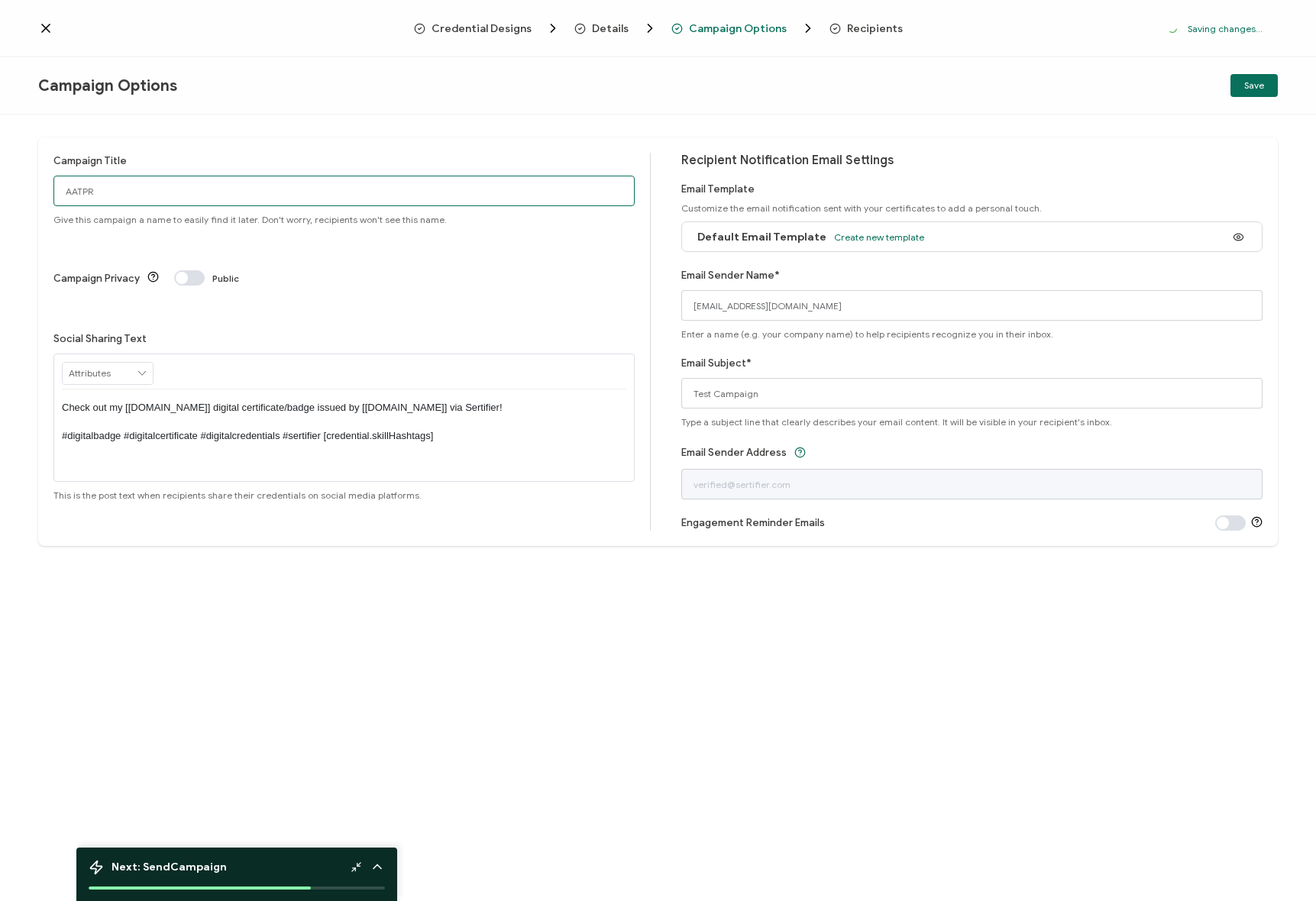
click at [147, 193] on input "AATPR" at bounding box center [344, 191] width 581 height 31
click at [196, 271] on span at bounding box center [190, 278] width 31 height 15
click at [253, 543] on div "Campaign Title AATPR Give this campaign a name to easily find it later. Don't w…" at bounding box center [658, 342] width 1240 height 409
click at [147, 401] on p "Check out my [credential.name] digital certificate/badge issued by [issuer.name…" at bounding box center [344, 422] width 564 height 42
click at [314, 401] on p "Check out my [credential.name] digital certificate/badge issued by [issuer.name…" at bounding box center [344, 422] width 564 height 42
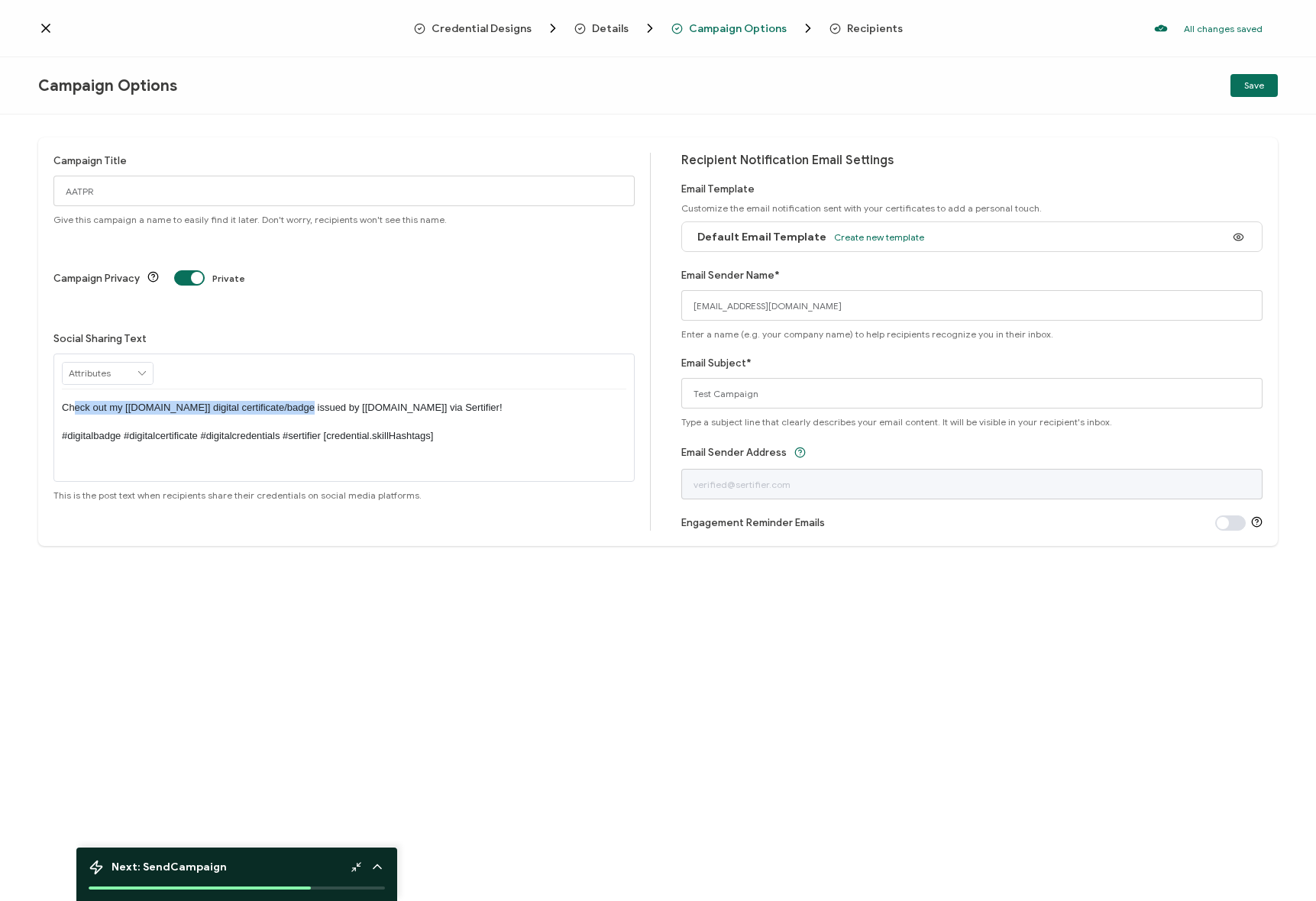
drag, startPoint x: 78, startPoint y: 348, endPoint x: 297, endPoint y: 349, distance: 219.0
click at [297, 401] on p "Check out my [credential.name] digital certificate/badge issued by [issuer.name…" at bounding box center [344, 422] width 564 height 42
drag, startPoint x: 204, startPoint y: 348, endPoint x: 313, endPoint y: 346, distance: 109.0
click at [313, 401] on p "Check out my [credential.name] digital certificate/badge issued by [issuer.name…" at bounding box center [344, 422] width 564 height 42
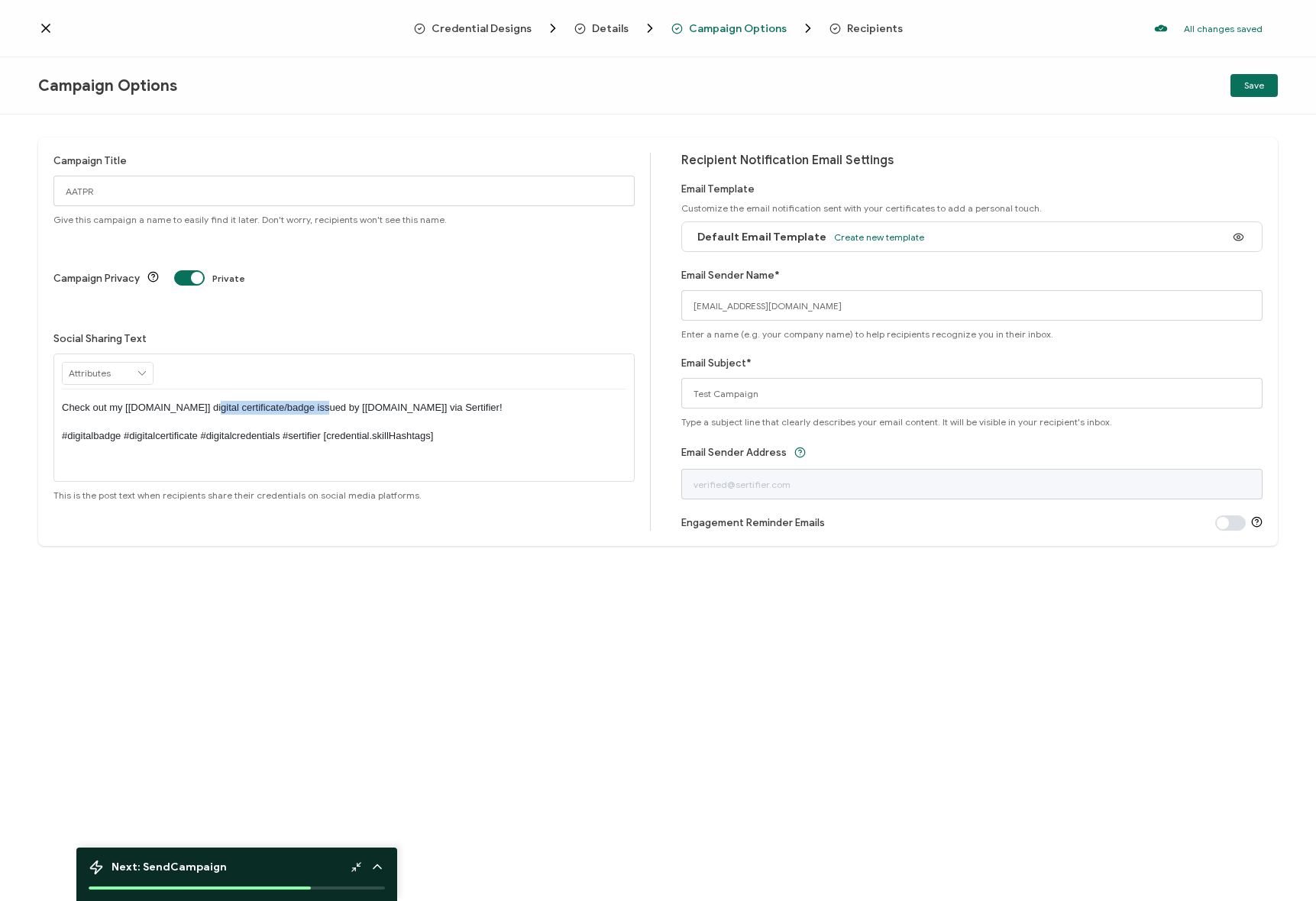
click at [313, 401] on p "Check out my [credential.name] digital certificate/badge issued by [issuer.name…" at bounding box center [344, 422] width 564 height 42
drag, startPoint x: 95, startPoint y: 188, endPoint x: 49, endPoint y: 188, distance: 46.0
click at [42, 188] on div "Campaign Title AATPR Give this campaign a name to easily find it later. Don't w…" at bounding box center [658, 342] width 1240 height 409
click at [245, 160] on div "Campaign Title AATPR Give this campaign a name to easily find it later. Don't w…" at bounding box center [344, 189] width 581 height 73
click at [170, 390] on div "Check out my [credential.name] digital certificate/badge issued by [issuer.name…" at bounding box center [344, 422] width 564 height 65
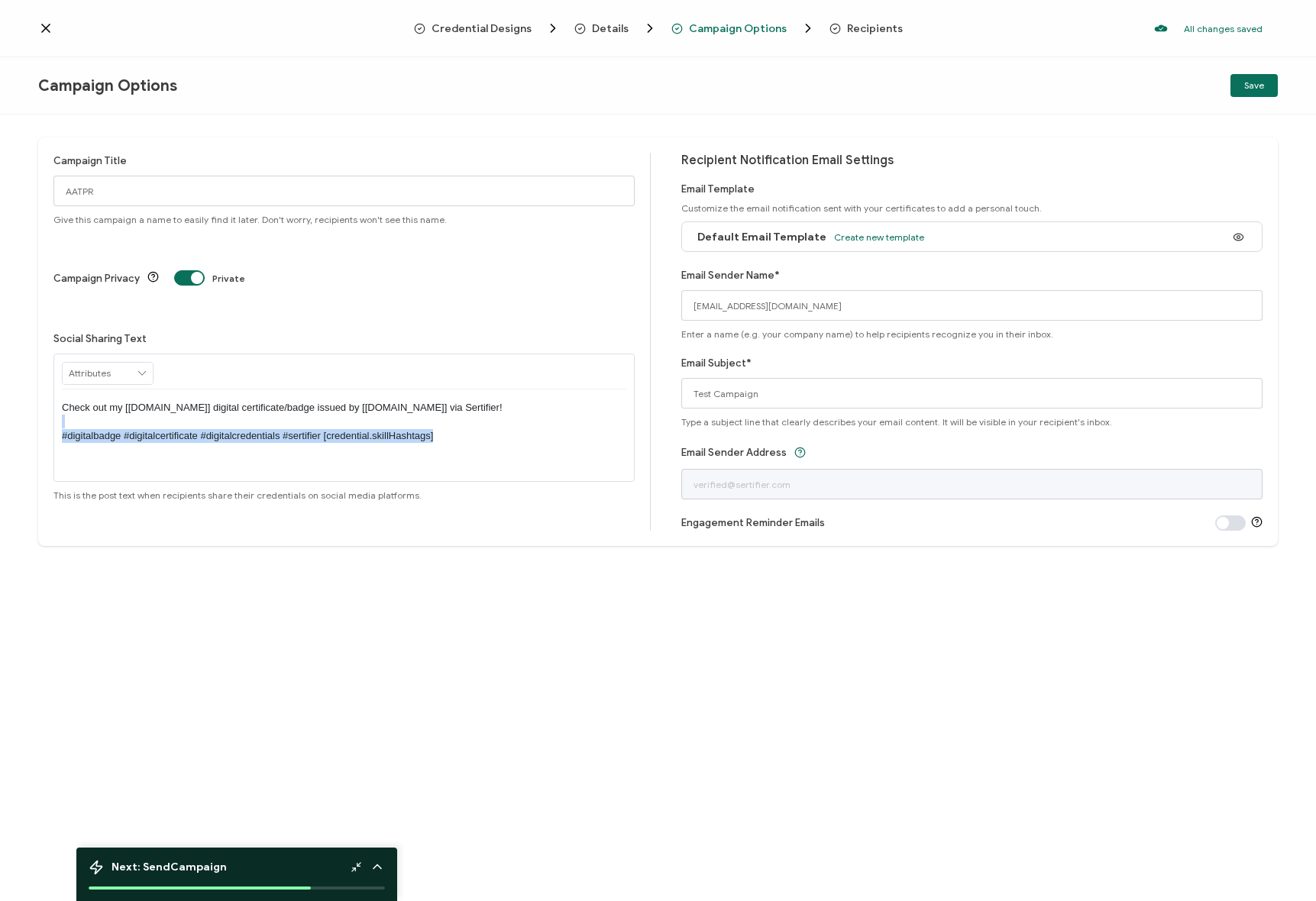
drag, startPoint x: 387, startPoint y: 376, endPoint x: 49, endPoint y: 364, distance: 338.2
click at [49, 364] on div "Campaign Title AATPR Give this campaign a name to easily find it later. Don't w…" at bounding box center [658, 342] width 1240 height 409
click at [177, 401] on p "Check out my [credential.name] digital certificate/badge issued by [issuer.name…" at bounding box center [344, 422] width 564 height 42
click at [985, 234] on div "Default Email Template Create new template" at bounding box center [971, 237] width 581 height 31
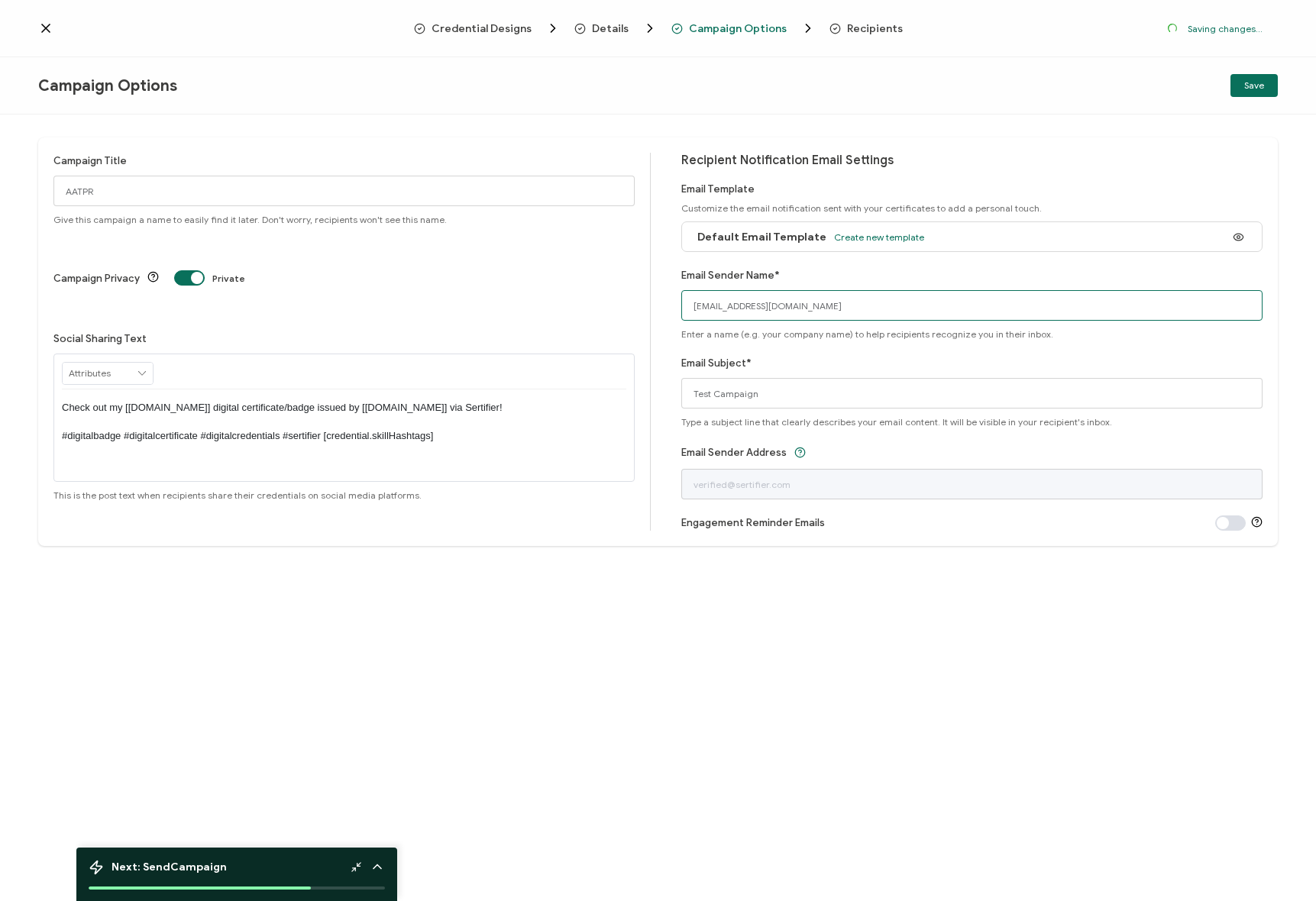
click at [797, 300] on input "[EMAIL_ADDRESS][DOMAIN_NAME]" at bounding box center [971, 306] width 581 height 31
click at [843, 300] on input "[EMAIL_ADDRESS][DOMAIN_NAME]" at bounding box center [971, 306] width 581 height 31
click at [844, 276] on div "Email Sender Name* natp@wearediagram.com Enter a name (e.g. your company name) …" at bounding box center [971, 303] width 581 height 73
click at [841, 313] on input "[EMAIL_ADDRESS][DOMAIN_NAME]" at bounding box center [971, 306] width 581 height 31
drag, startPoint x: 780, startPoint y: 304, endPoint x: 661, endPoint y: 306, distance: 119.0
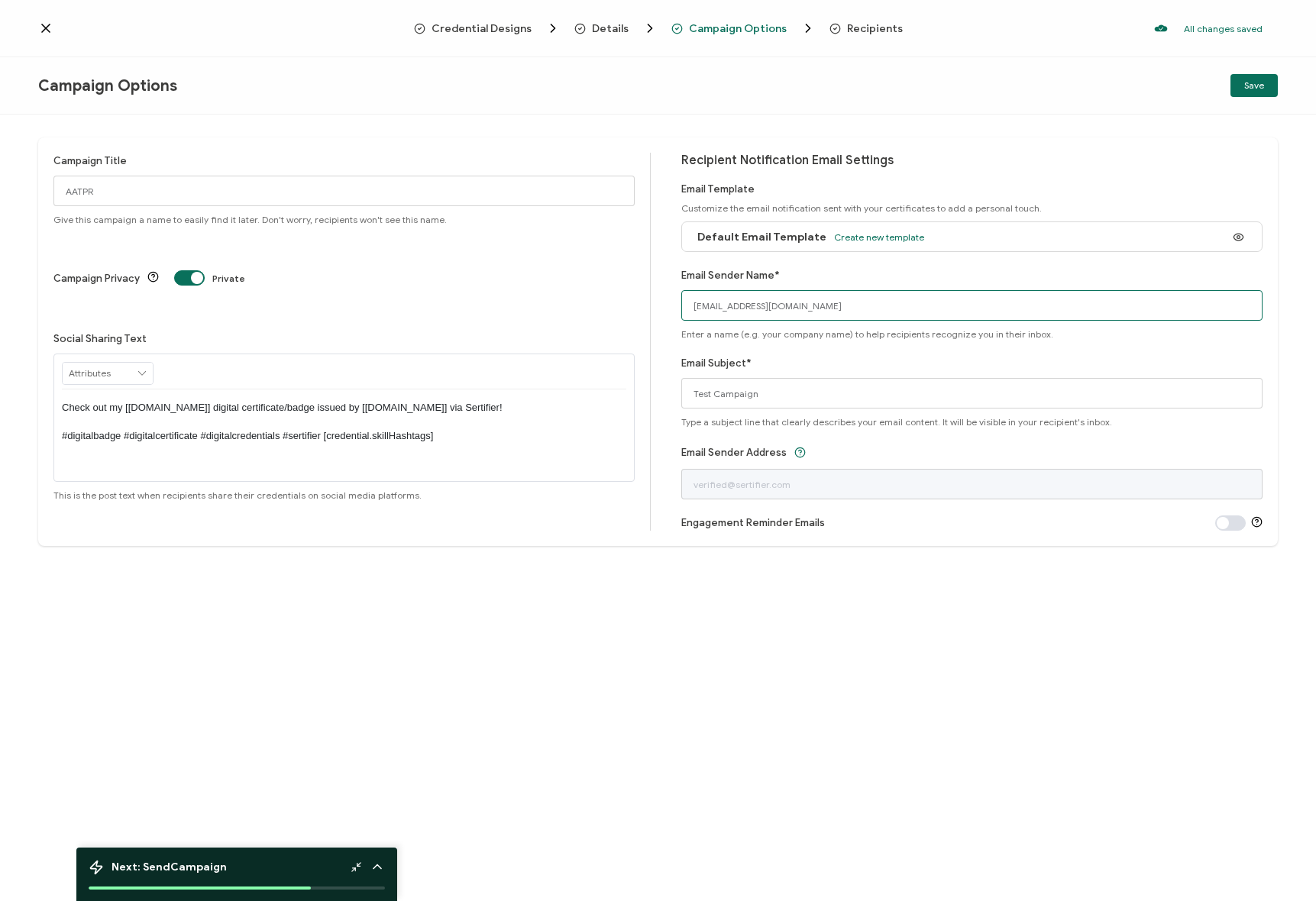
click at [661, 306] on div "Campaign Title AATPR Give this campaign a name to easily find it later. Don't w…" at bounding box center [658, 342] width 1240 height 409
click at [832, 290] on input "[EMAIL_ADDRESS][DOMAIN_NAME]" at bounding box center [971, 306] width 581 height 31
click at [846, 271] on div "Email Sender Name* natp@wearediagram.com Enter a name (e.g. your company name) …" at bounding box center [971, 303] width 581 height 73
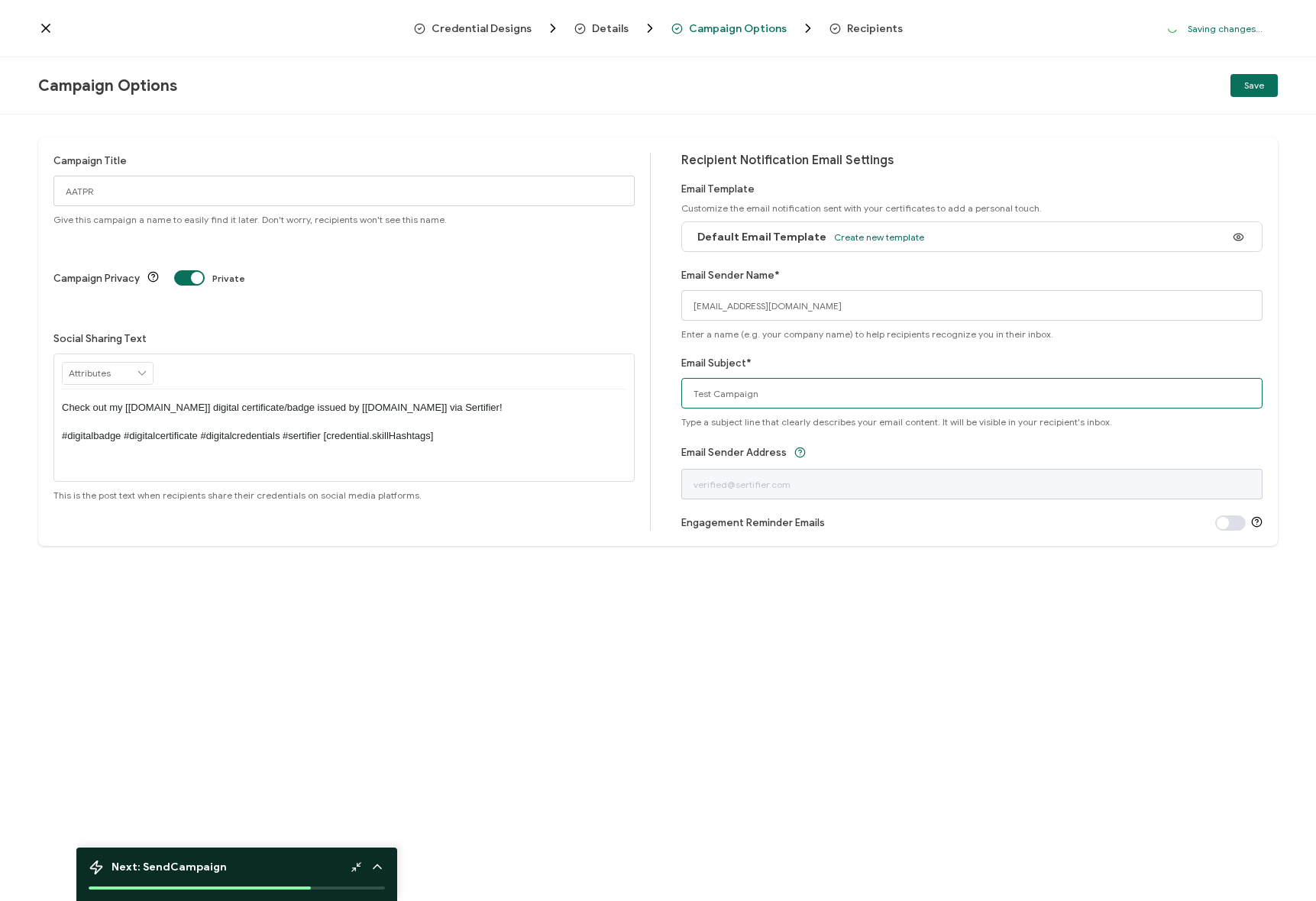
click at [804, 394] on input "Test Campaign" at bounding box center [971, 394] width 581 height 31
click at [649, 391] on div "Campaign Title AATPR Give this campaign a name to easily find it later. Don't w…" at bounding box center [658, 342] width 1240 height 409
paste input "AATPR"
type input "AATPR Credential Certificate"
drag, startPoint x: 822, startPoint y: 620, endPoint x: 793, endPoint y: 520, distance: 104.1
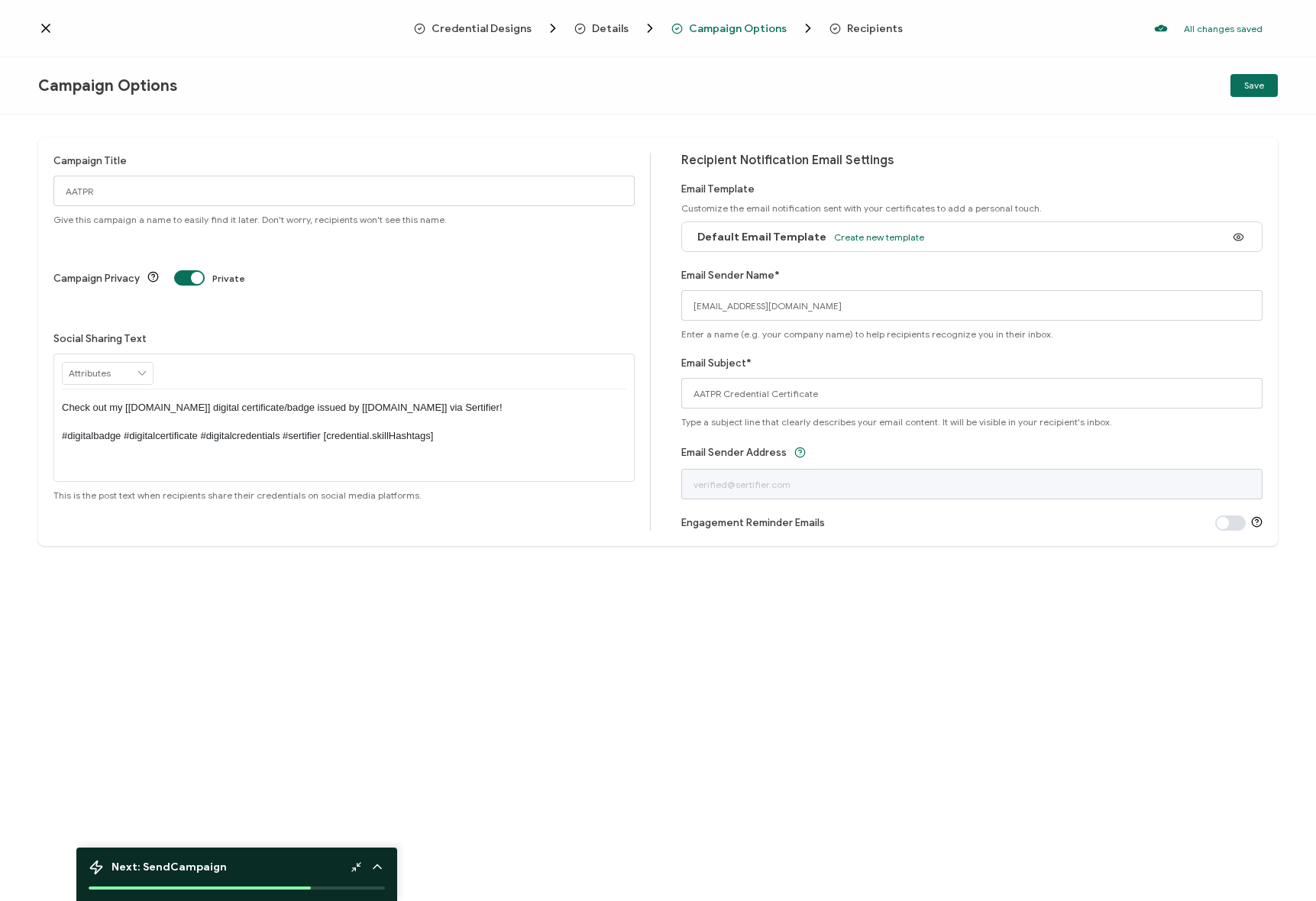
click at [822, 620] on div "Campaign Title AATPR Give this campaign a name to easily find it later. Don't w…" at bounding box center [658, 507] width 1316 height 786
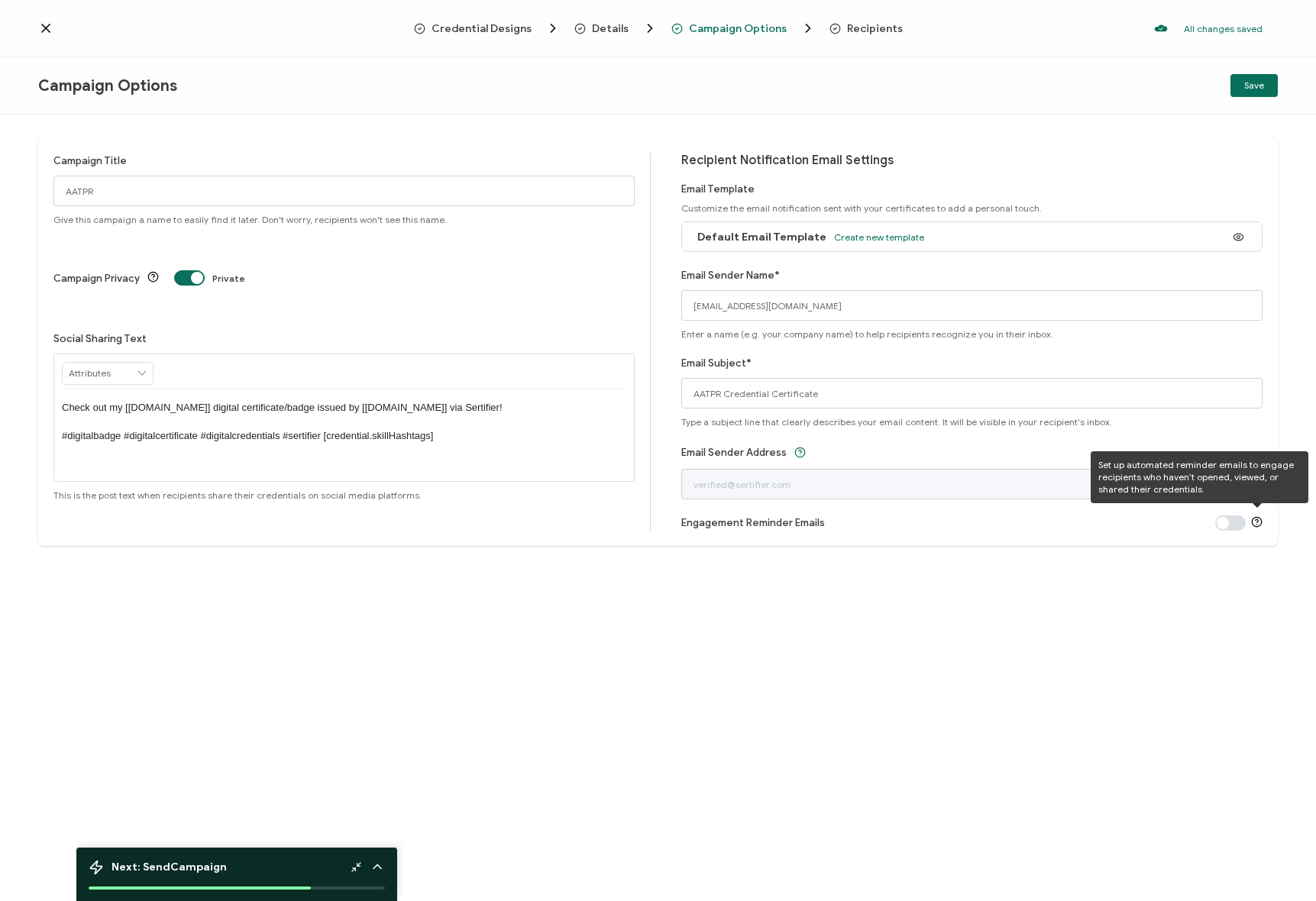
click at [1256, 521] on icon at bounding box center [1256, 522] width 11 height 11
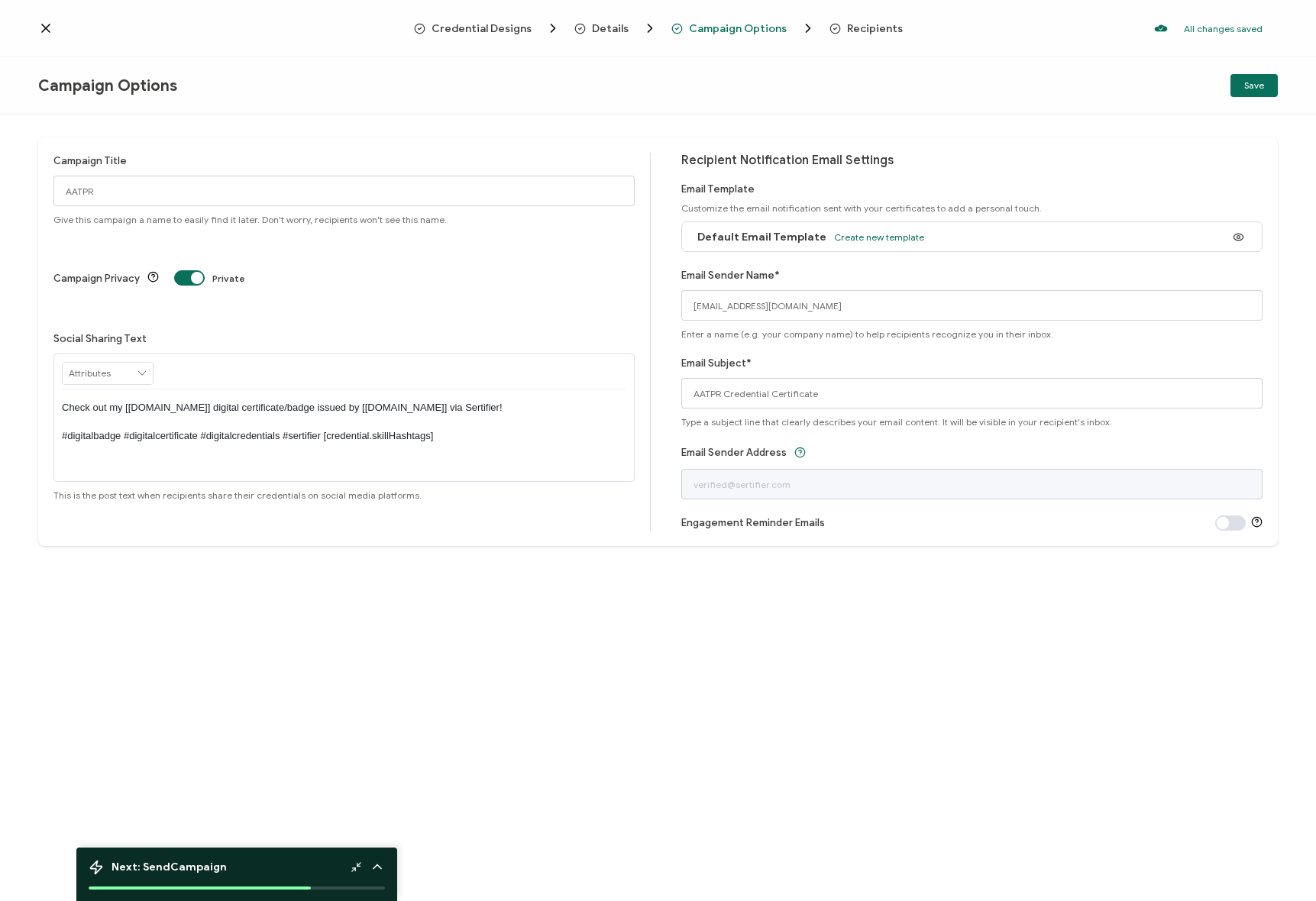
click at [790, 546] on div "Campaign Title AATPR Give this campaign a name to easily find it later. Don't w…" at bounding box center [658, 507] width 1316 height 786
click at [847, 26] on span "Recipients" at bounding box center [874, 28] width 56 height 11
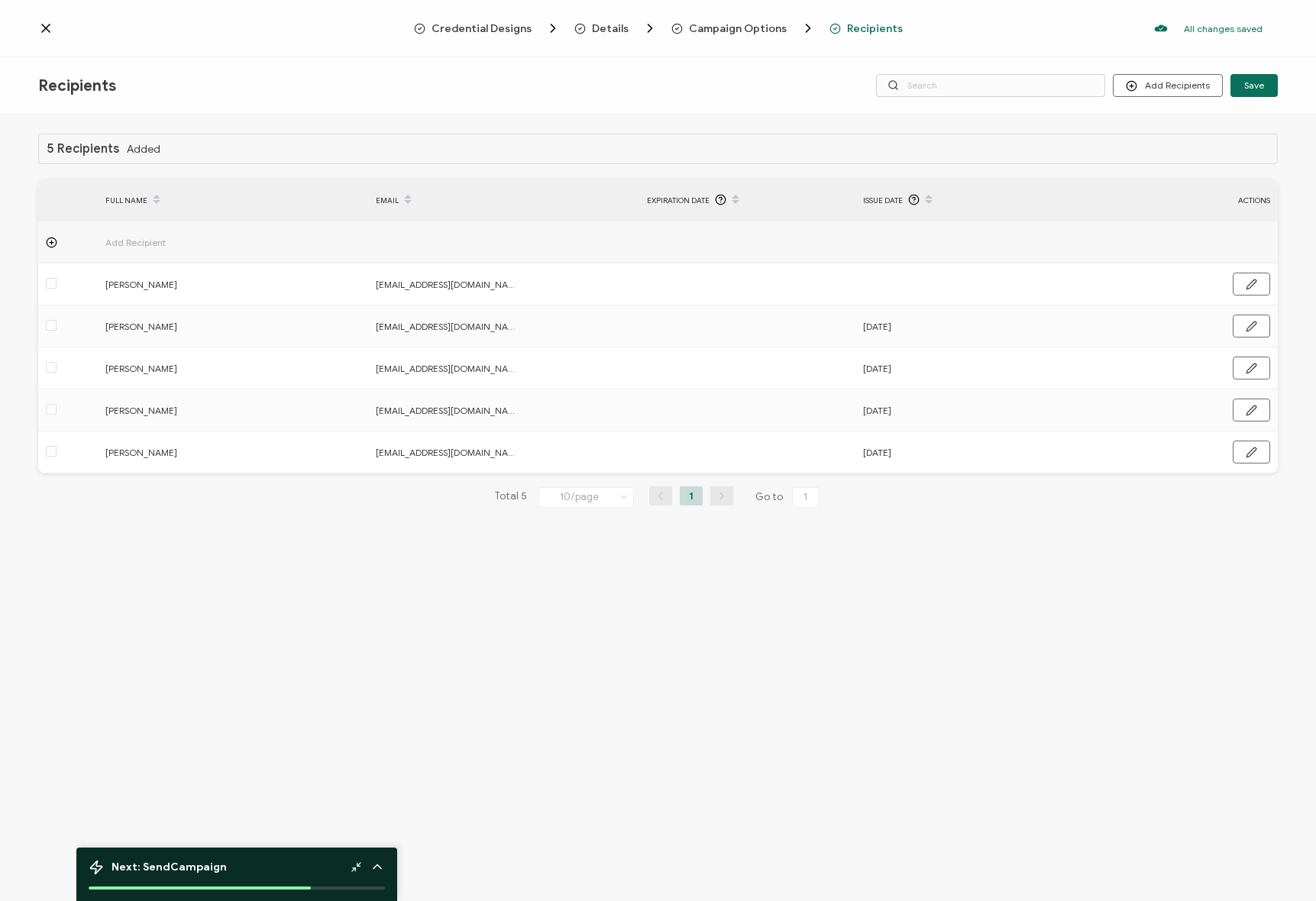
click at [459, 28] on span "Credential Designs" at bounding box center [481, 28] width 100 height 11
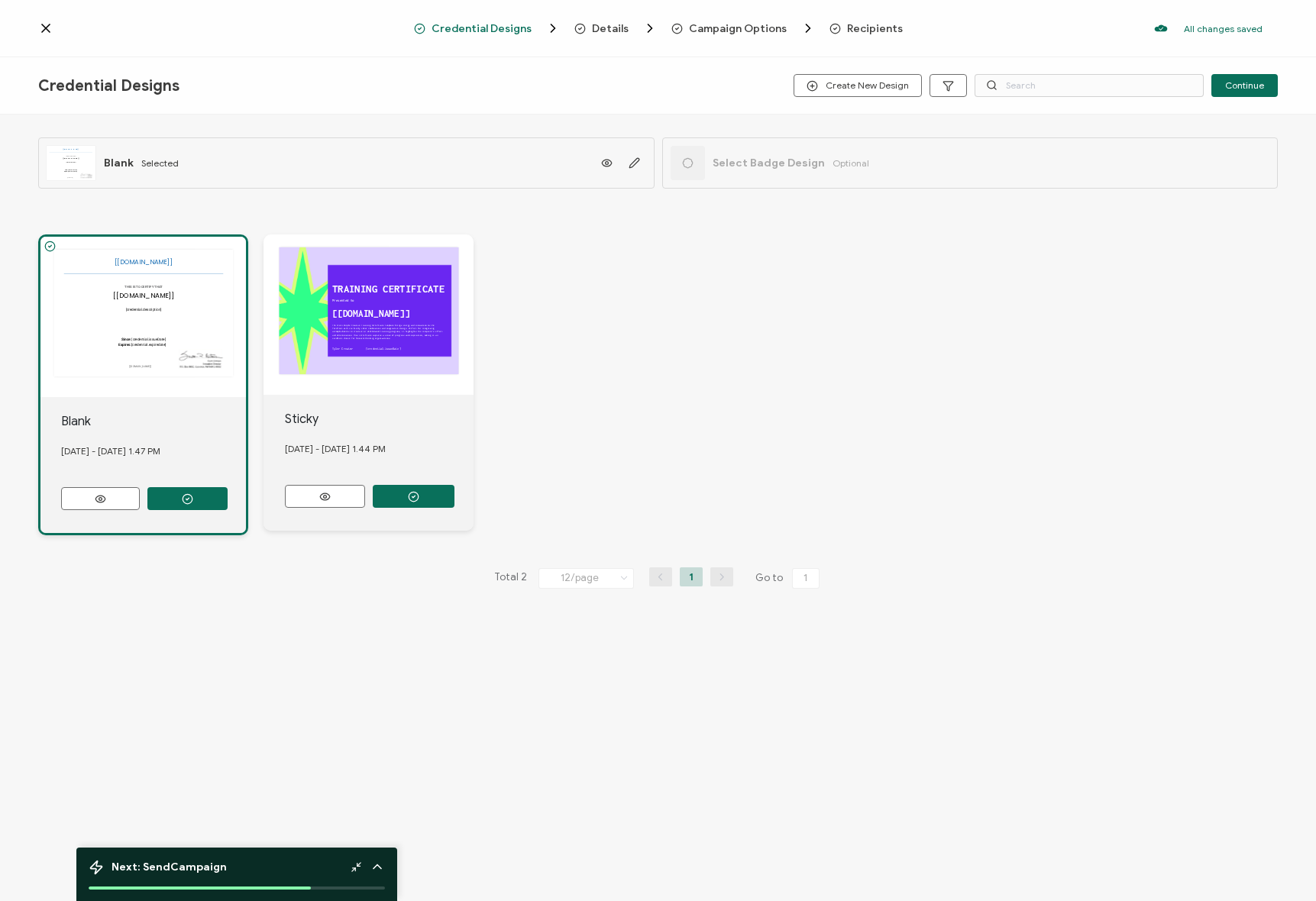
click at [282, 595] on div "The recipient’s full name, which will be automatically filled based on the info…" at bounding box center [658, 409] width 1240 height 410
click at [601, 32] on span "Details" at bounding box center [610, 28] width 37 height 11
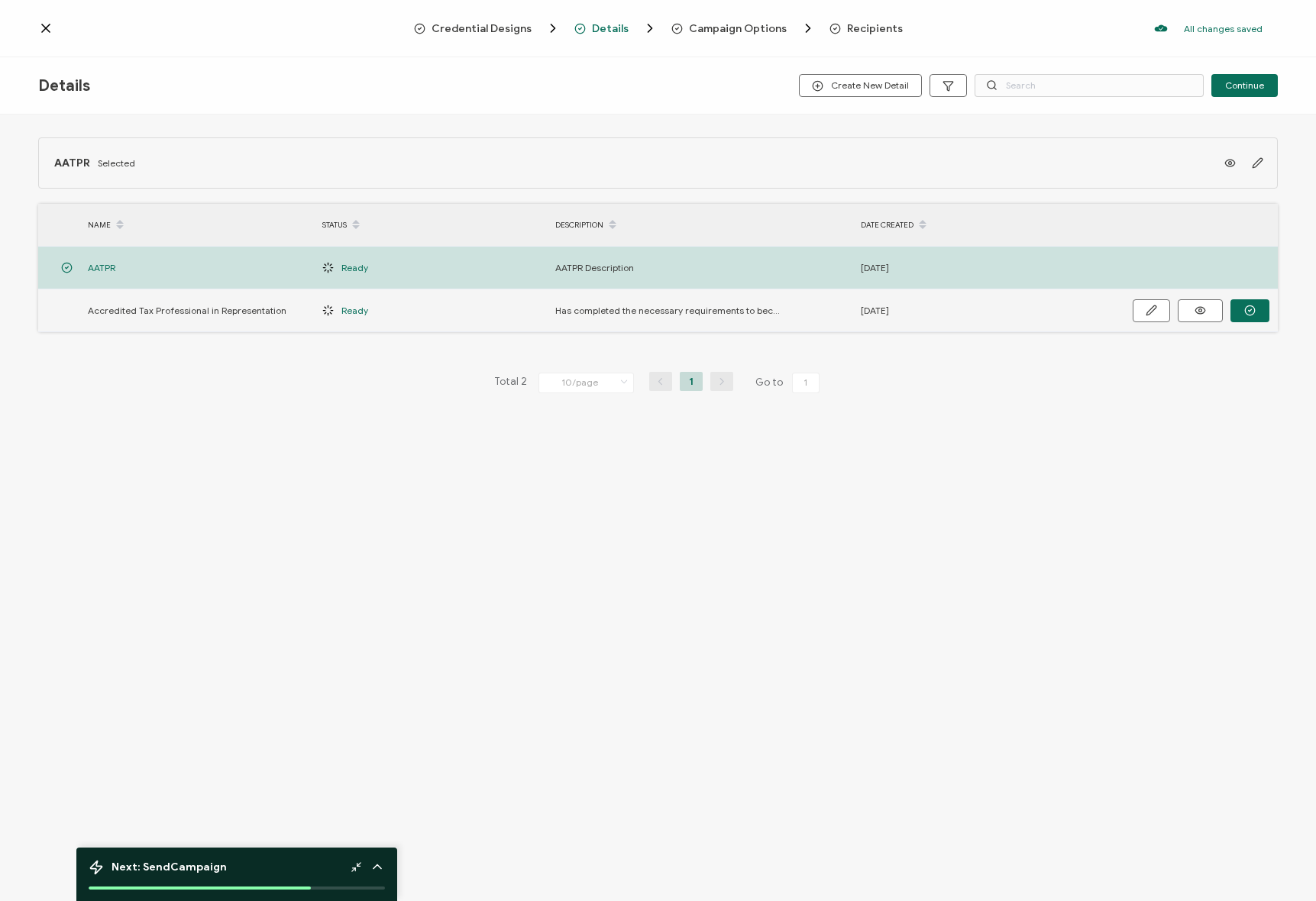
click at [623, 311] on span "Has completed the necessary requirements to become an Accredited Tax Profession…" at bounding box center [669, 310] width 229 height 18
drag, startPoint x: 728, startPoint y: 310, endPoint x: 586, endPoint y: 316, distance: 142.1
click at [586, 316] on span "Has completed the necessary requirements to become an Accredited Tax Profession…" at bounding box center [669, 310] width 229 height 18
click at [595, 316] on span "Has completed the necessary requirements to become an Accredited Tax Profession…" at bounding box center [669, 310] width 229 height 18
click at [1161, 311] on button "button" at bounding box center [1151, 311] width 37 height 23
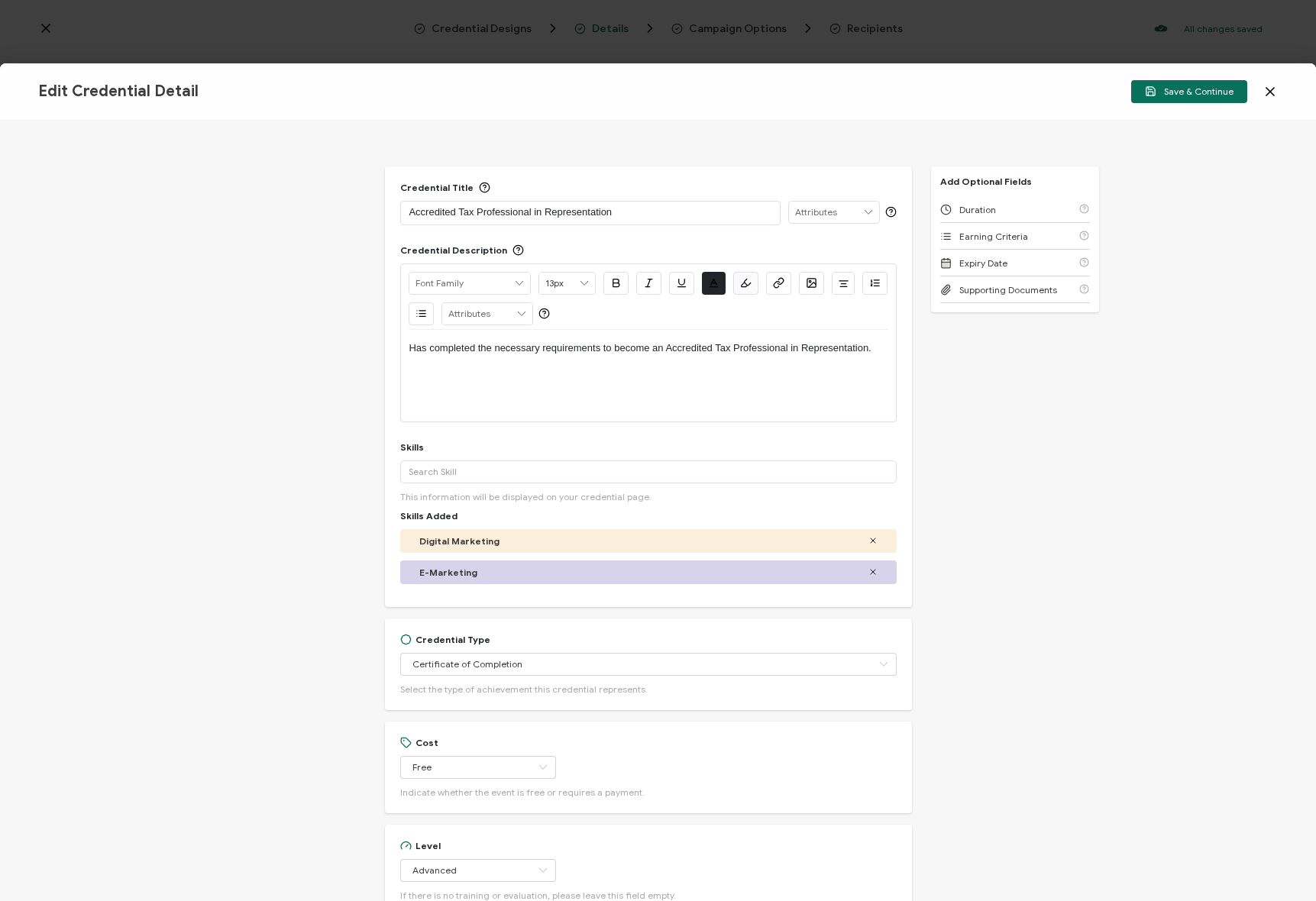
click at [557, 371] on div "Has completed the necessary requirements to become an Accredited Tax Profession…" at bounding box center [648, 376] width 479 height 92
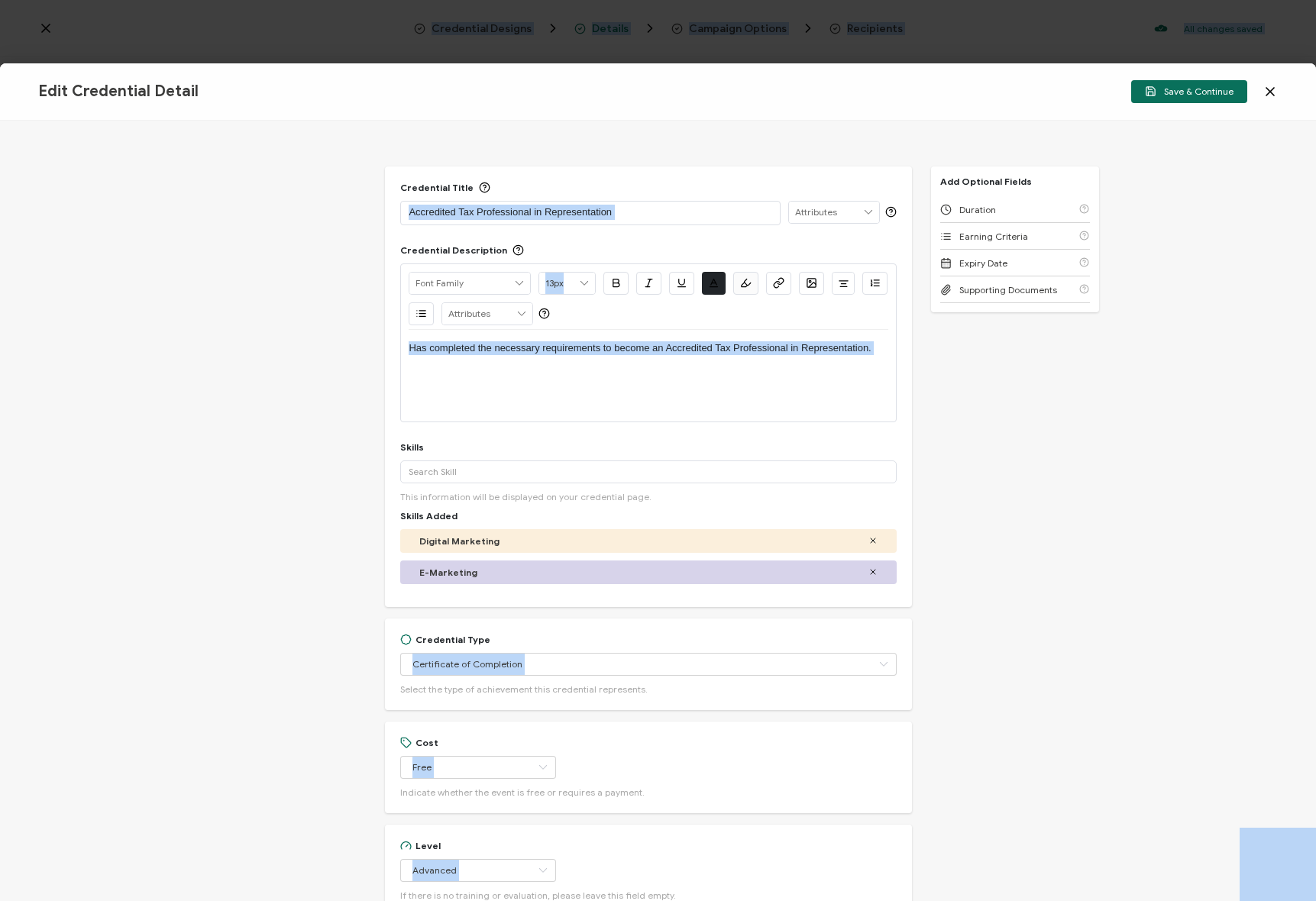
click at [754, 351] on p "Has completed the necessary requirements to become an Accredited Tax Profession…" at bounding box center [648, 348] width 479 height 14
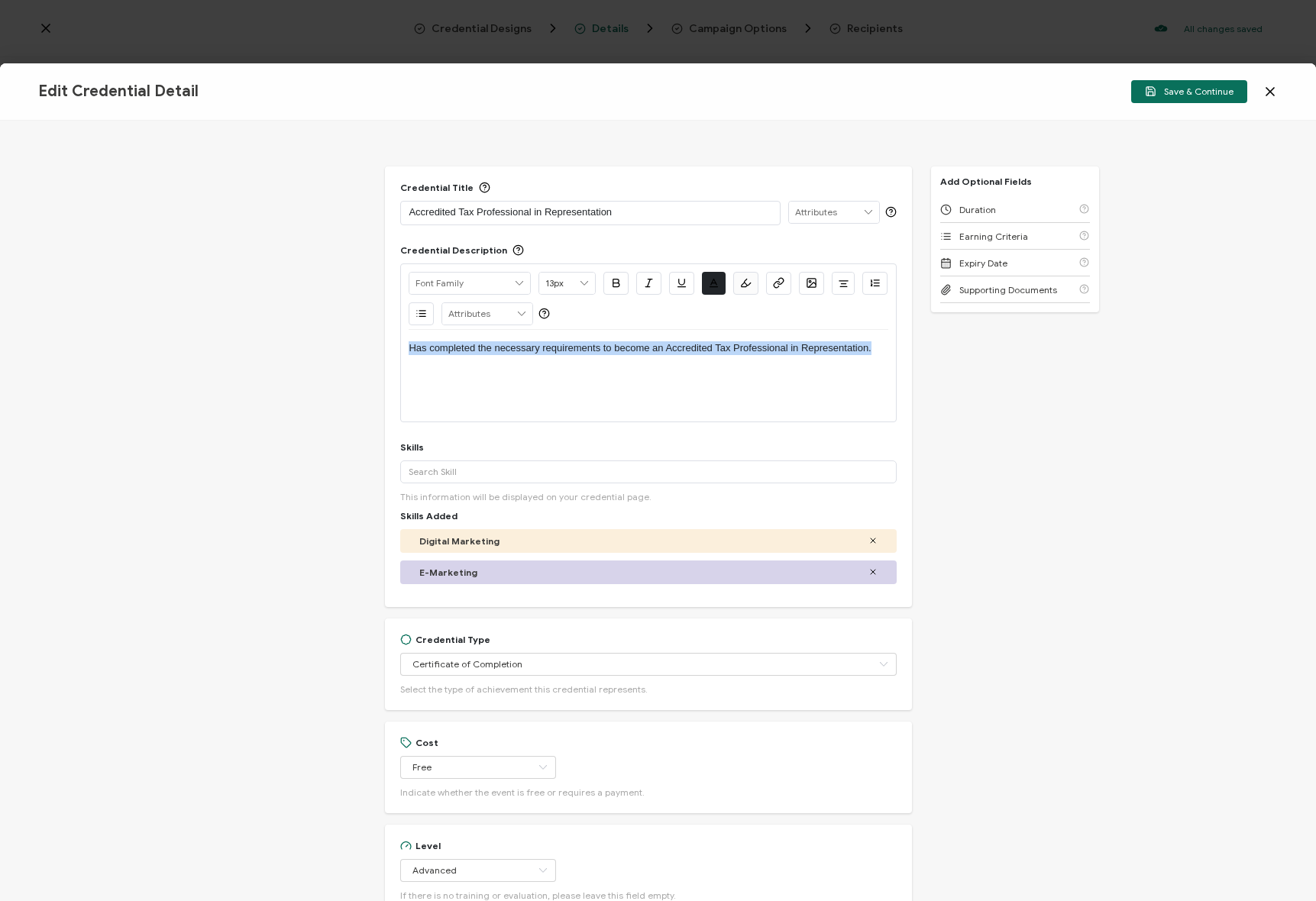
copy p "Has completed the necessary requirements to become an Accredited Tax Profession…"
drag, startPoint x: 1067, startPoint y: 379, endPoint x: 698, endPoint y: 501, distance: 388.6
click at [1066, 379] on div "Credential Title Accredited Tax Professional in Representation ISSUER Issuer Na…" at bounding box center [658, 510] width 1316 height 780
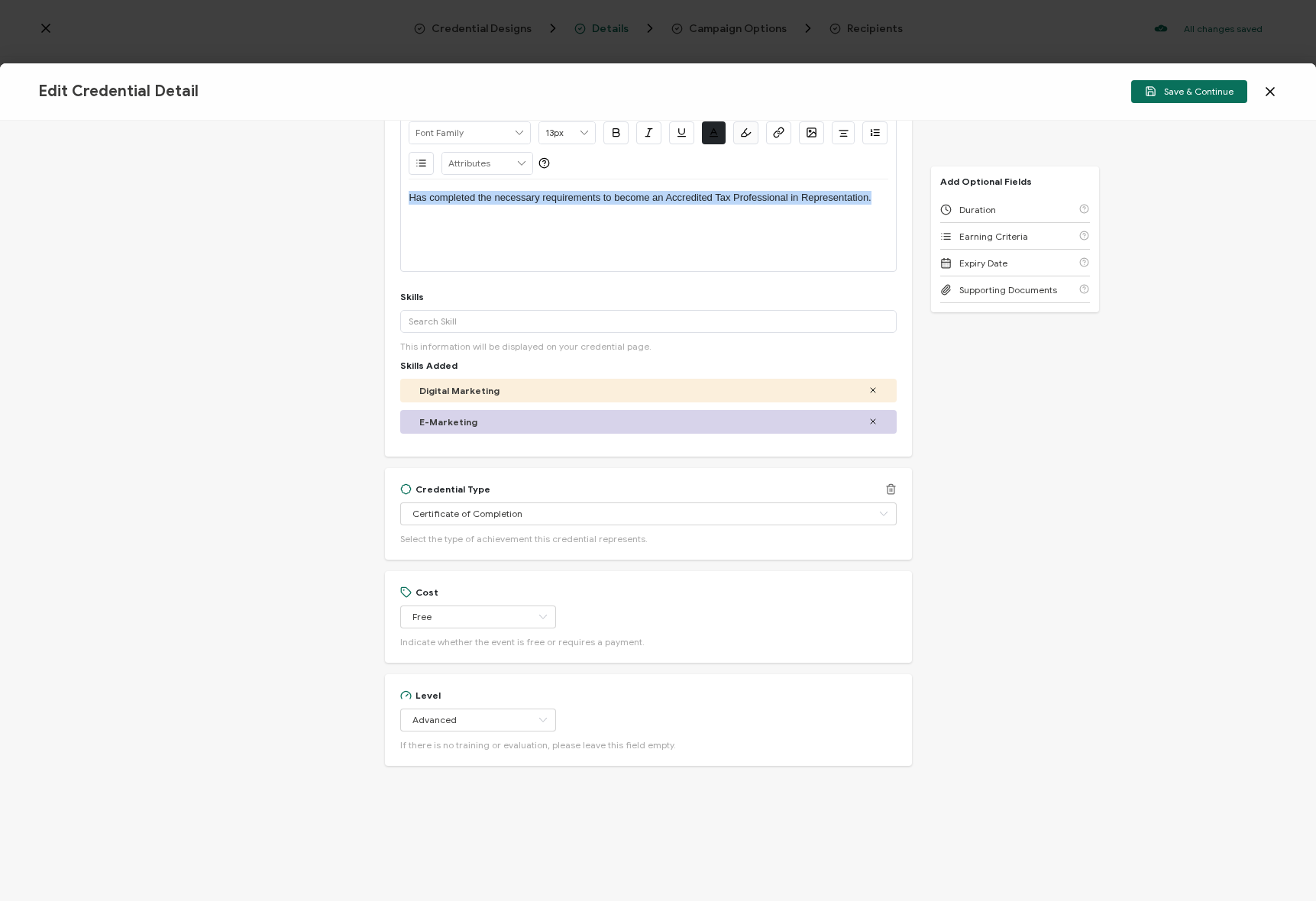
scroll to position [198, 0]
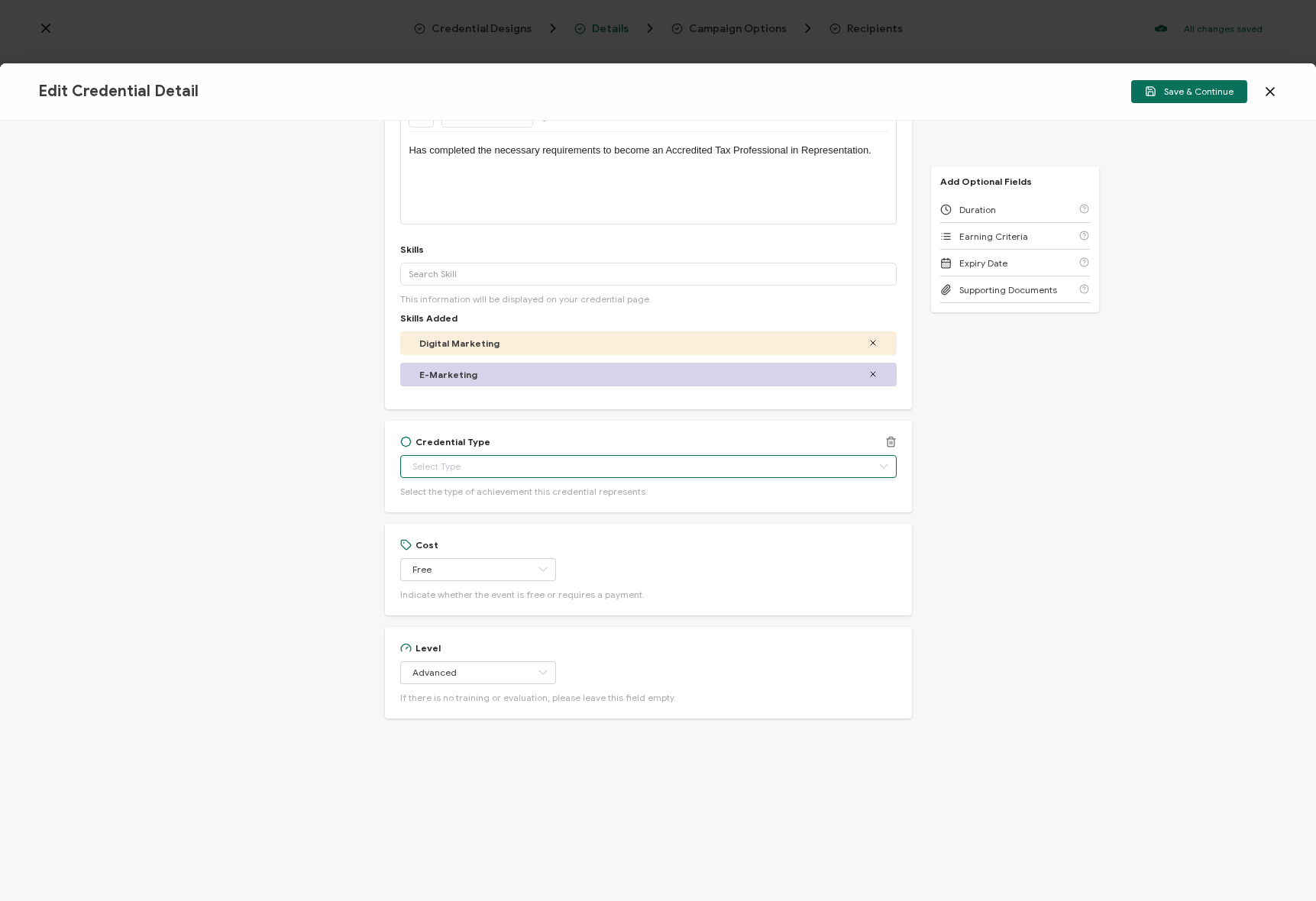
click at [523, 465] on input "text" at bounding box center [648, 467] width 496 height 23
click at [318, 455] on div "Credential Title Accredited Tax Professional in Representation ISSUER Issuer Na…" at bounding box center [658, 510] width 1316 height 780
type input "Certificate of Completion"
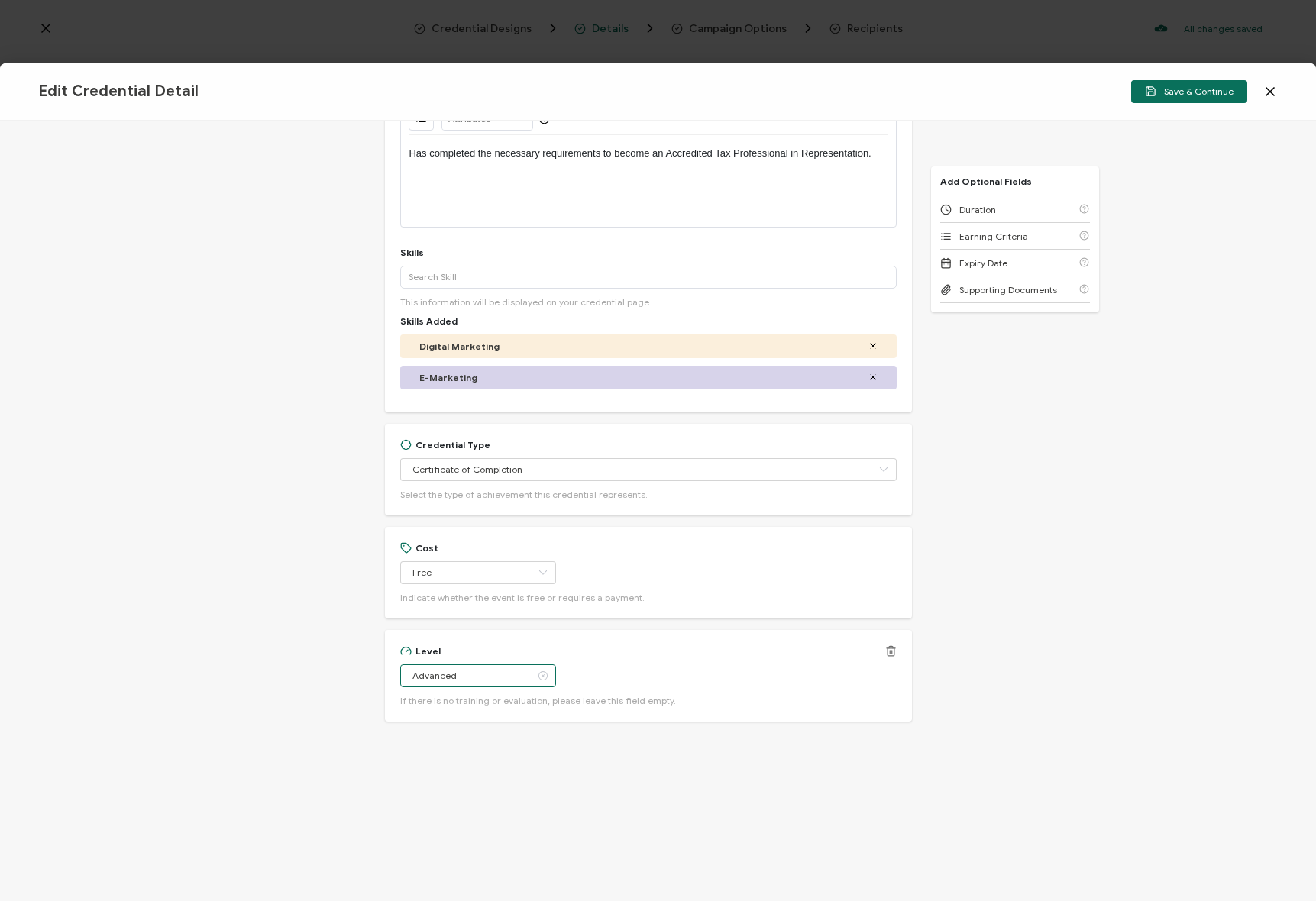
click at [501, 665] on input "Advanced" at bounding box center [478, 676] width 156 height 23
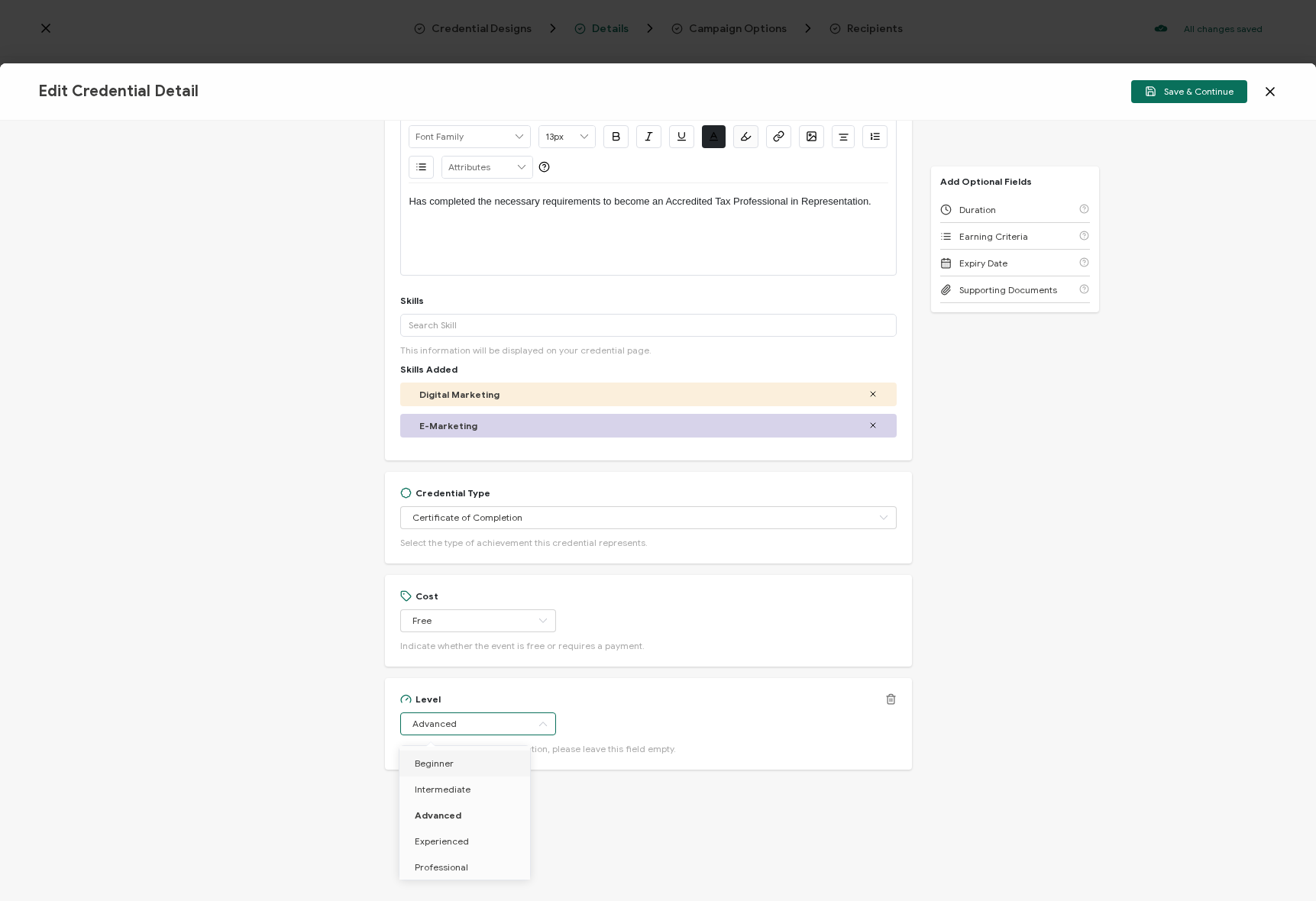
scroll to position [149, 0]
click at [465, 779] on li "Intermediate" at bounding box center [468, 786] width 136 height 26
type input "Intermediate"
click at [1017, 534] on div "Credential Title Accredited Tax Professional in Representation ISSUER Issuer Na…" at bounding box center [658, 510] width 1316 height 780
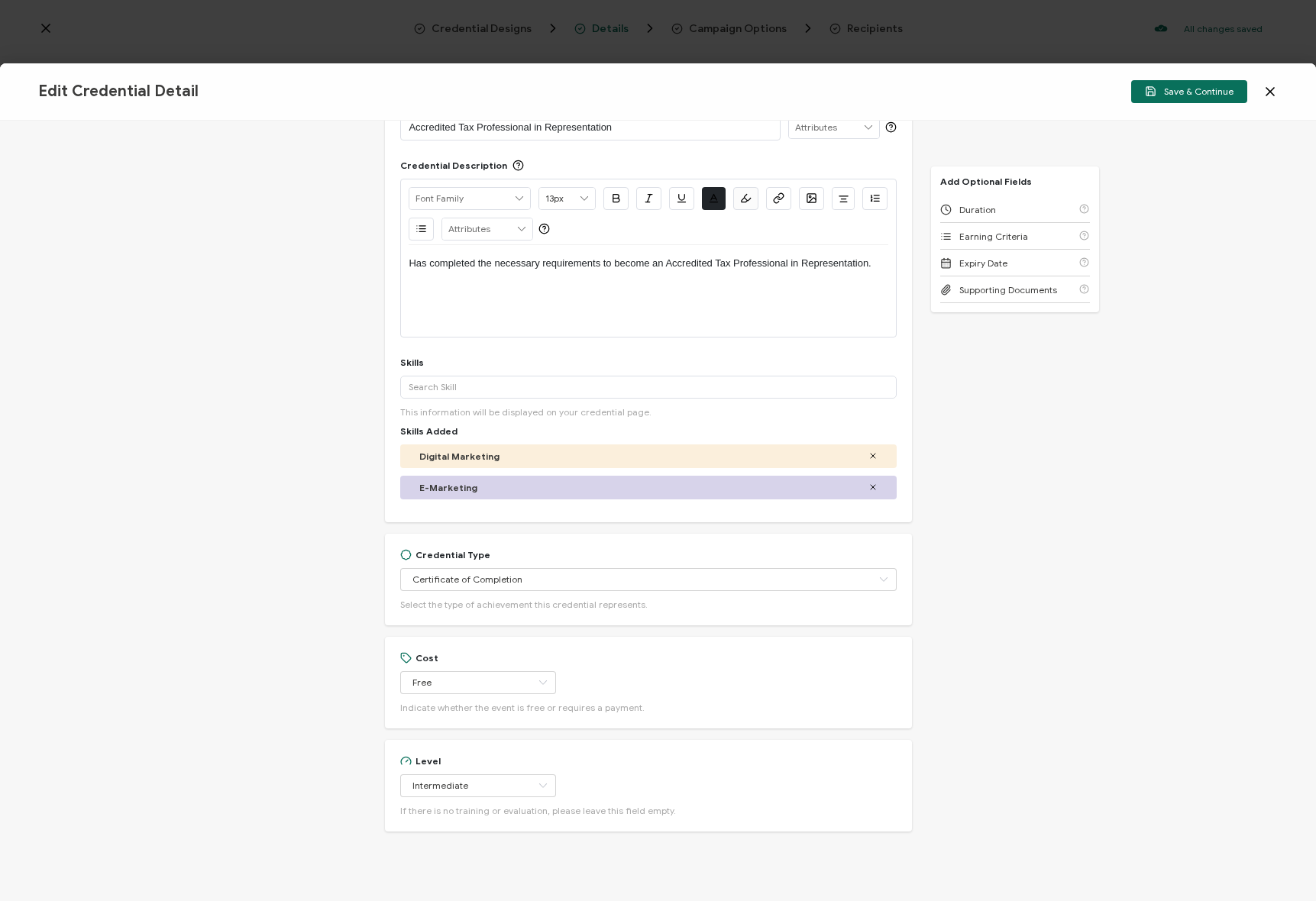
scroll to position [0, 0]
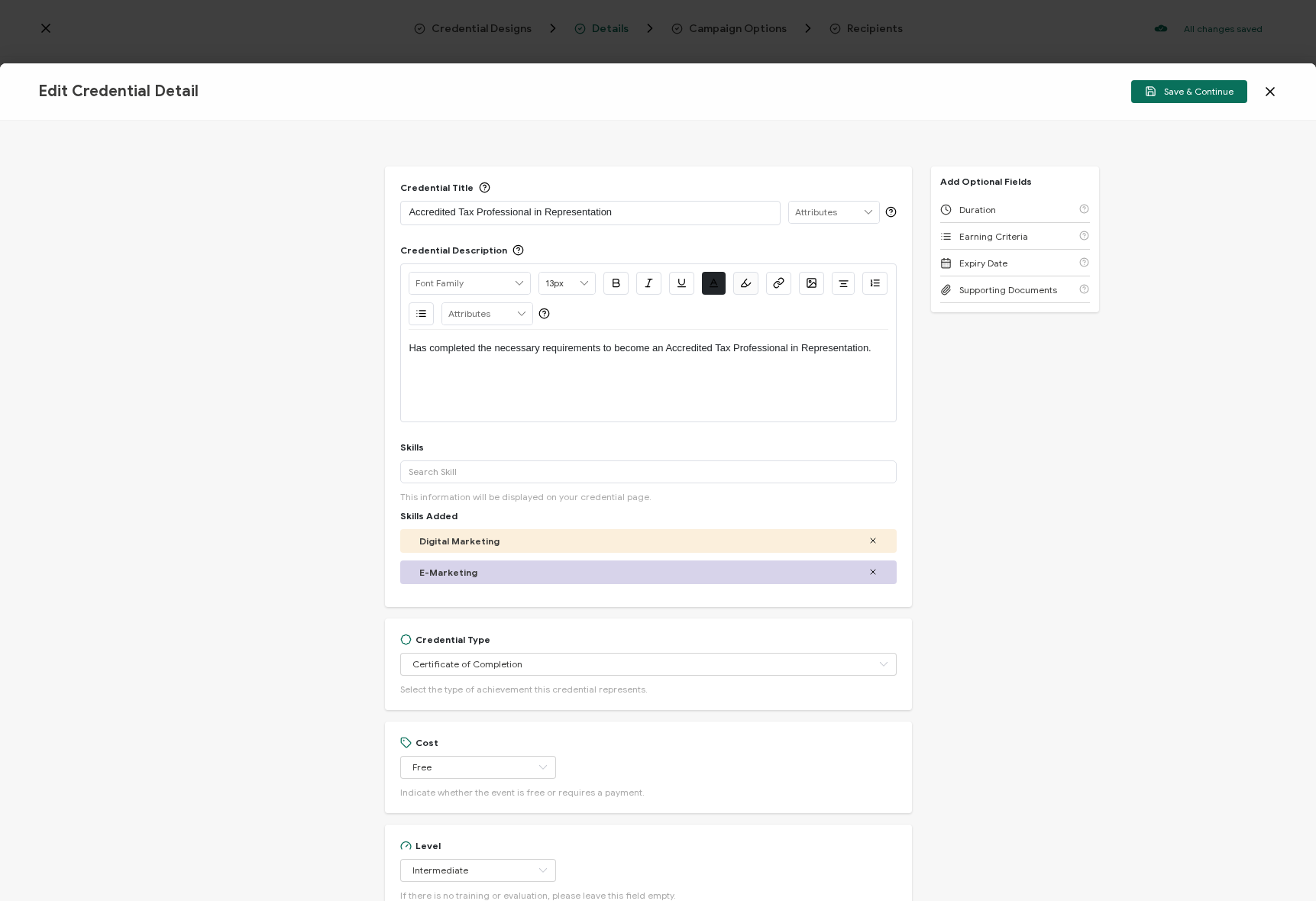
click at [490, 520] on div "Skills Added Digital Marketing E-Marketing" at bounding box center [648, 551] width 496 height 82
click at [869, 571] on div "E-Marketing" at bounding box center [648, 572] width 496 height 24
click at [857, 566] on div "E-Marketing" at bounding box center [648, 572] width 458 height 11
click at [868, 543] on icon at bounding box center [873, 541] width 9 height 9
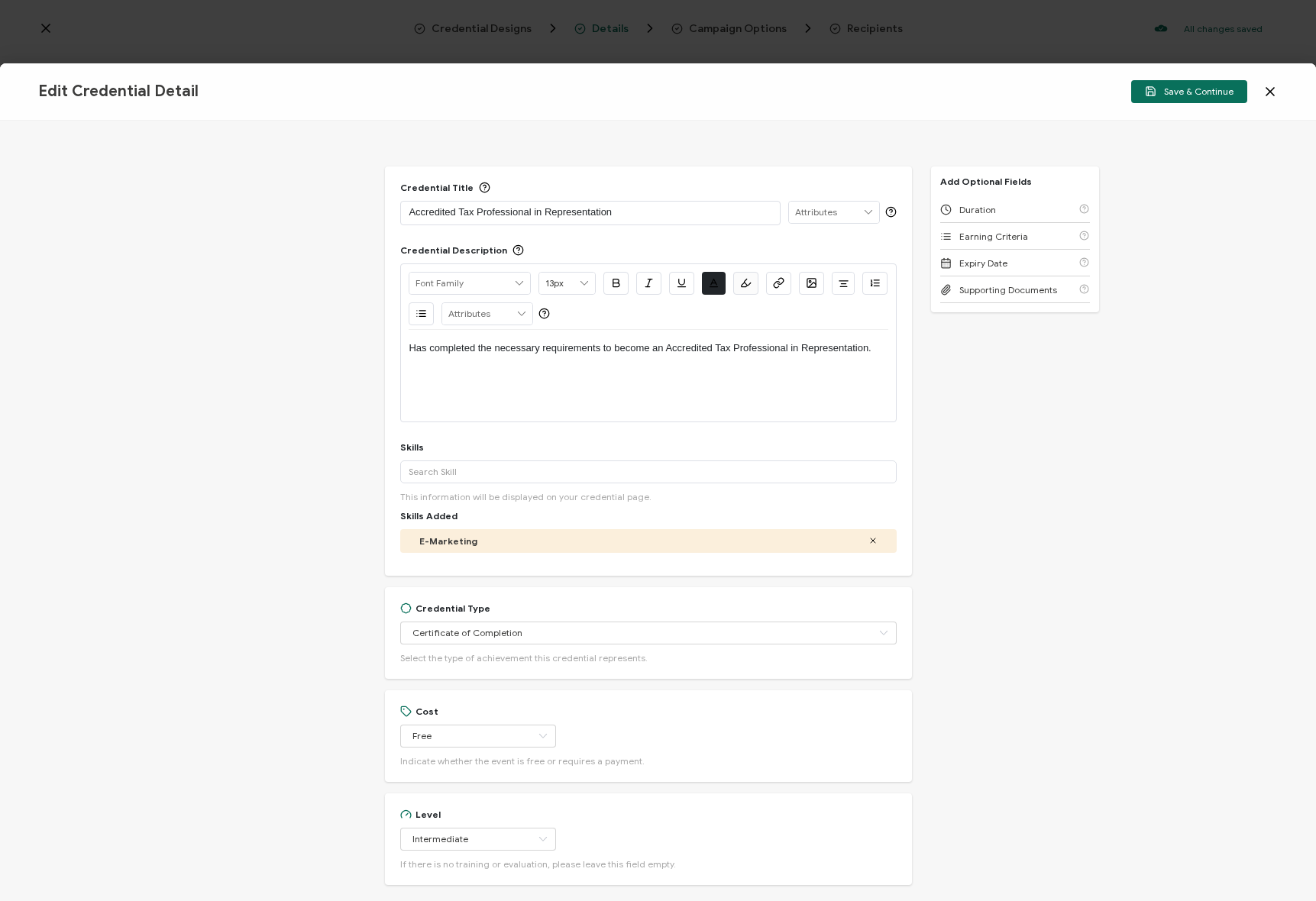
click at [868, 541] on icon at bounding box center [873, 541] width 9 height 9
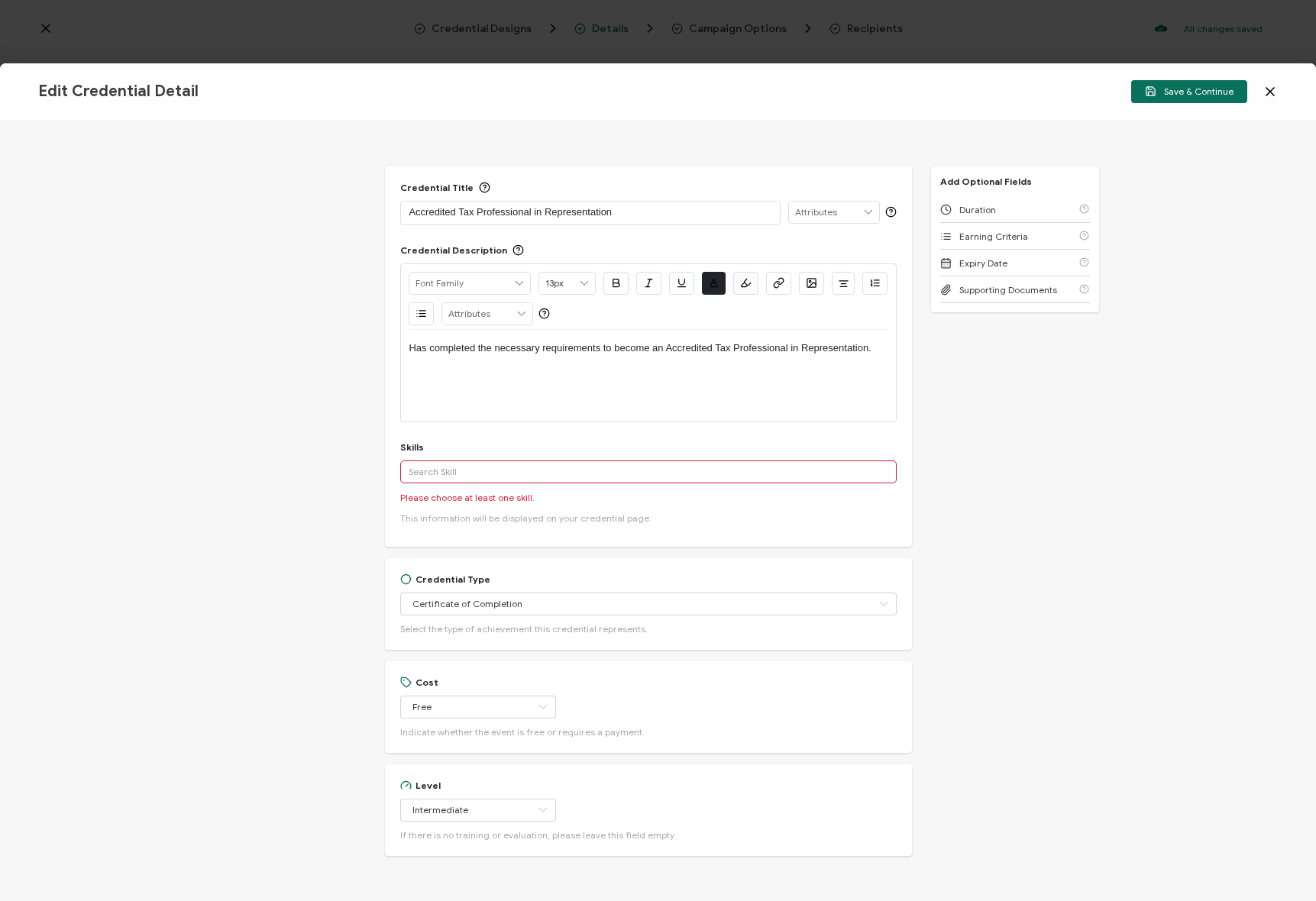
click at [469, 466] on input "text" at bounding box center [648, 472] width 496 height 23
click at [501, 470] on input "text" at bounding box center [648, 472] width 496 height 23
click at [405, 468] on input "representation" at bounding box center [648, 472] width 496 height 23
click at [437, 477] on input "tax representation" at bounding box center [648, 472] width 496 height 23
click at [477, 473] on input "tax representation" at bounding box center [648, 472] width 496 height 23
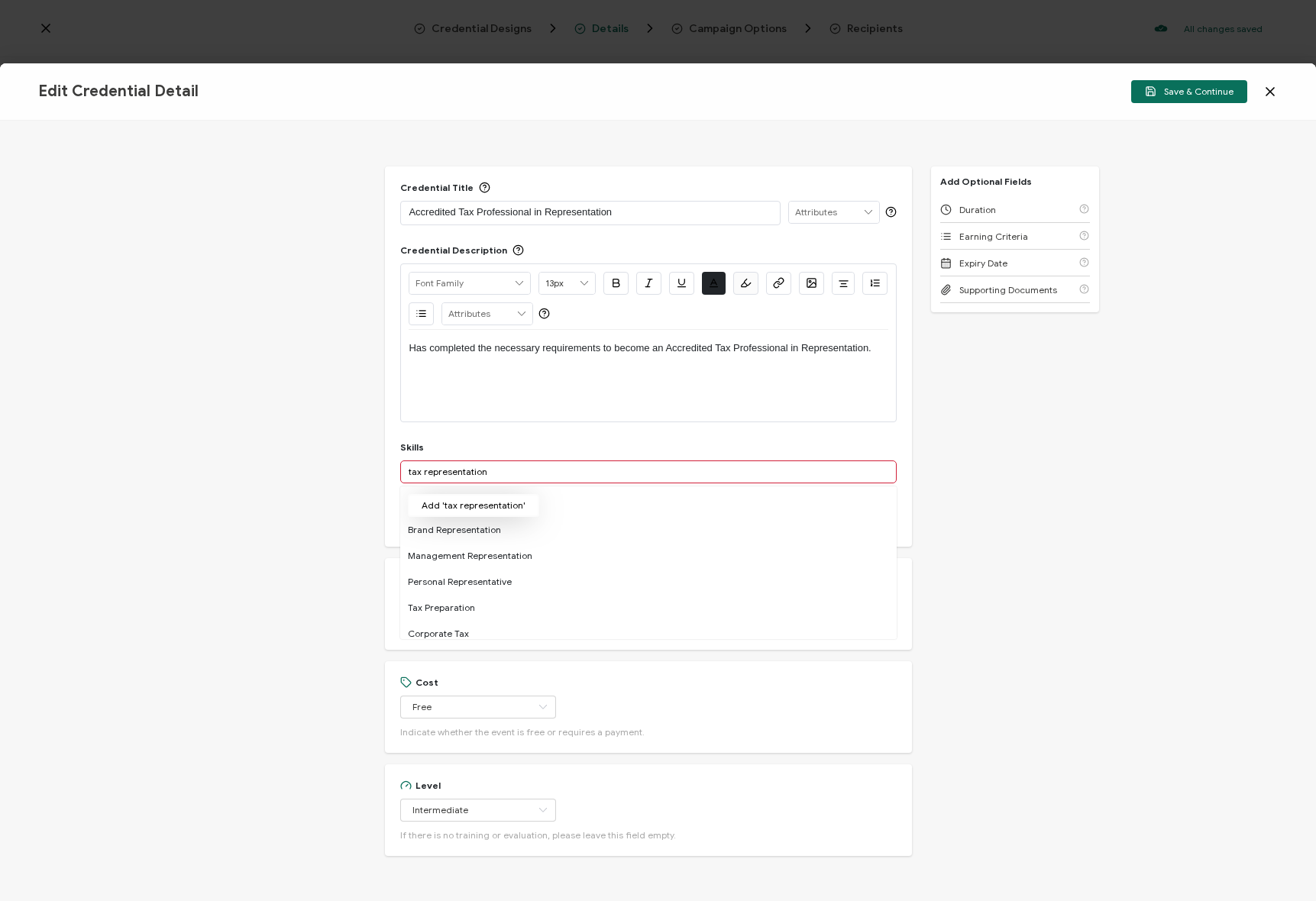
type input "tax representation"
click at [483, 501] on button "Add 'tax representation'" at bounding box center [474, 506] width 131 height 23
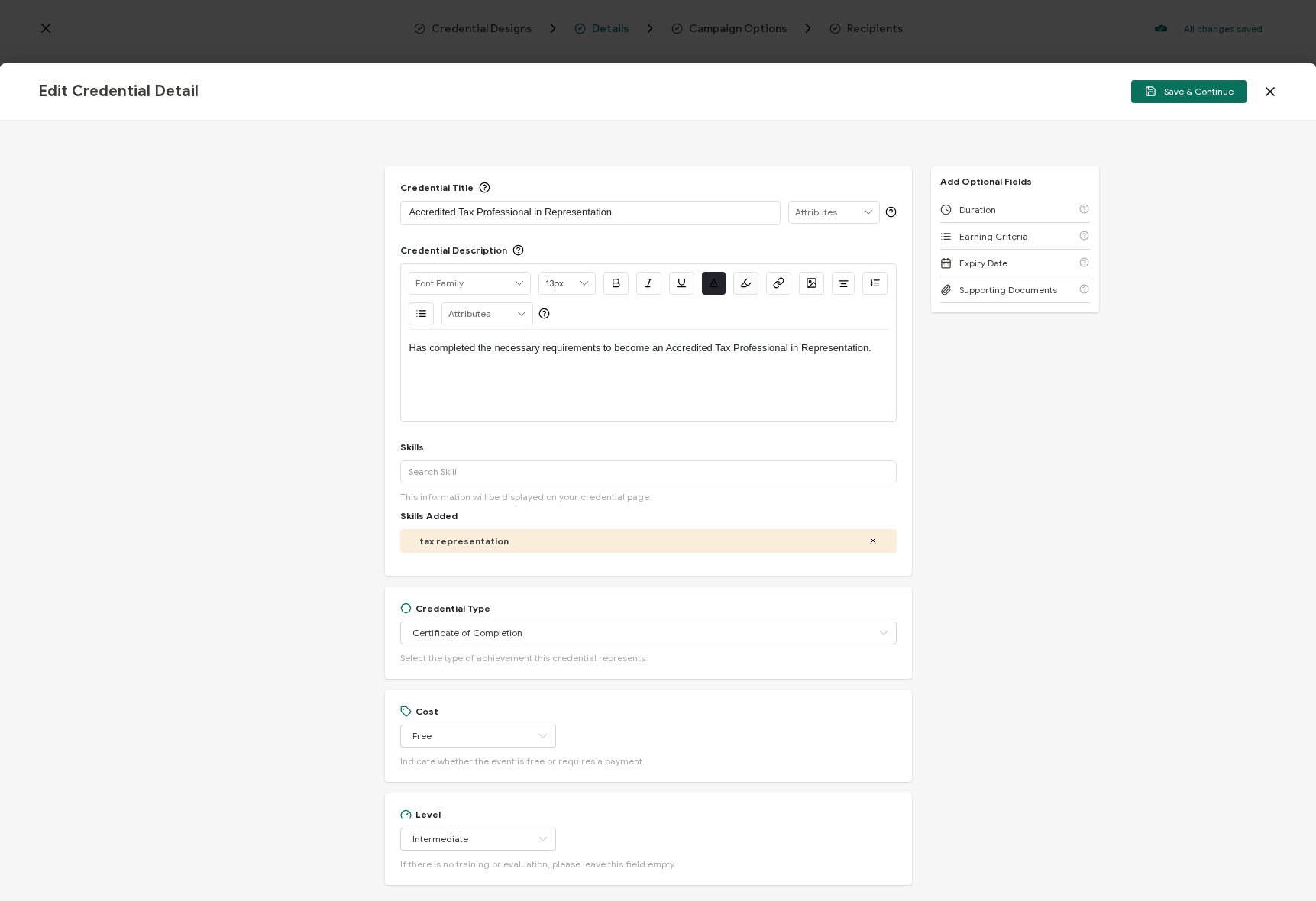
click at [1106, 533] on div "Credential Title Accredited Tax Professional in Representation ISSUER Issuer Na…" at bounding box center [658, 510] width 1316 height 780
click at [1058, 420] on div "Credential Title Accredited Tax Professional in Representation ISSUER Issuer Na…" at bounding box center [658, 510] width 1316 height 780
click at [792, 372] on div "Has completed the necessary requirements to become an Accredited Tax Profession…" at bounding box center [648, 376] width 479 height 92
click at [780, 356] on div "Has completed the necessary requirements to become an Accredited Tax Profession…" at bounding box center [648, 348] width 479 height 37
copy p "Has completed the necessary requirements to become an Accredited Tax Profession…"
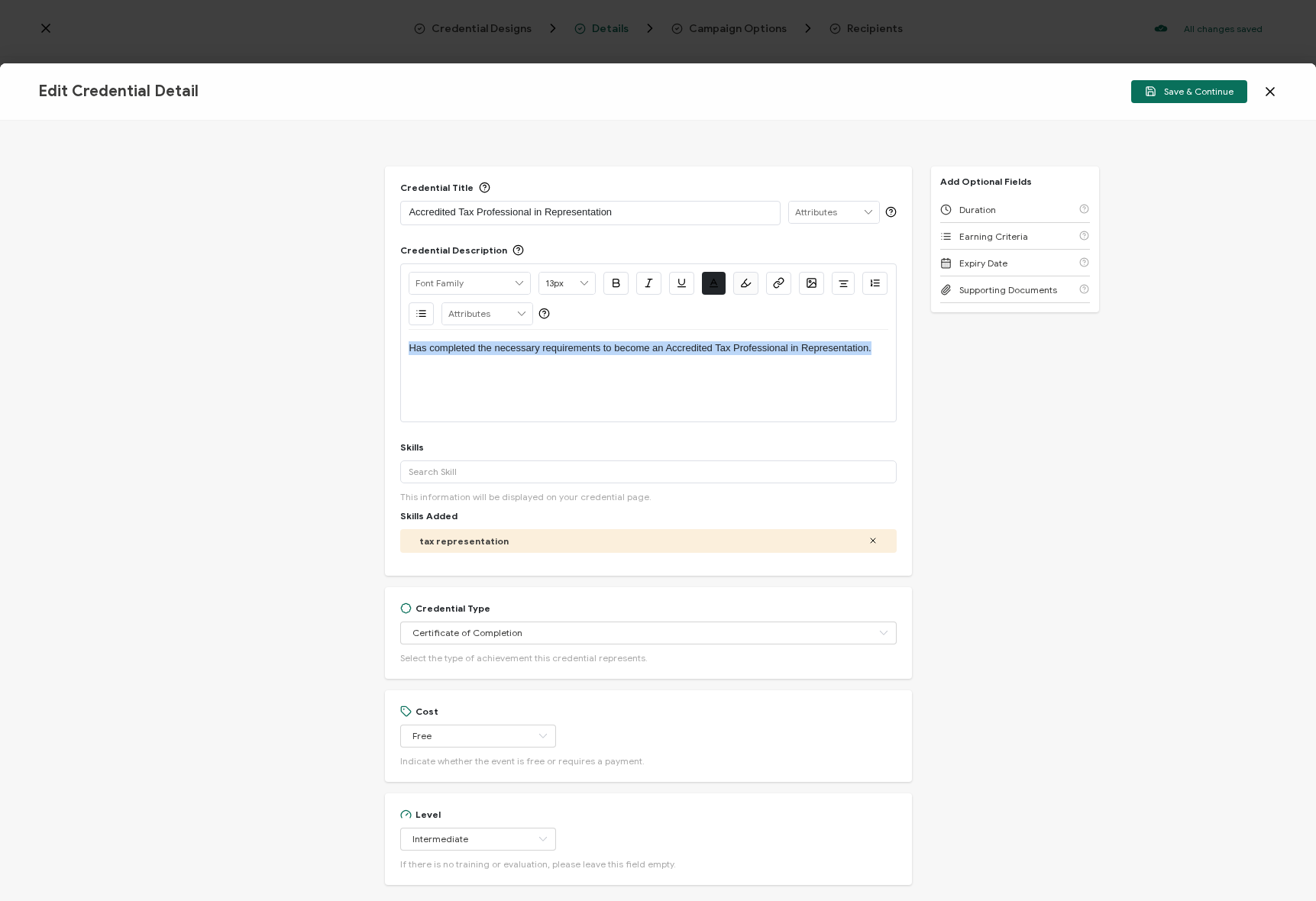
click at [1026, 374] on div "Credential Title Accredited Tax Professional in Representation ISSUER Issuer Na…" at bounding box center [658, 510] width 1316 height 780
click at [844, 209] on input "text" at bounding box center [834, 212] width 90 height 21
click at [962, 372] on div "Credential Title Accredited Tax Professional in Representation Credential Descr…" at bounding box center [658, 510] width 1316 height 780
click at [988, 368] on div "Credential Title Accredited Tax Professional in Representation Credential Descr…" at bounding box center [658, 510] width 1316 height 780
click at [572, 209] on p "Accredited Tax Professional in Representation" at bounding box center [590, 212] width 363 height 15
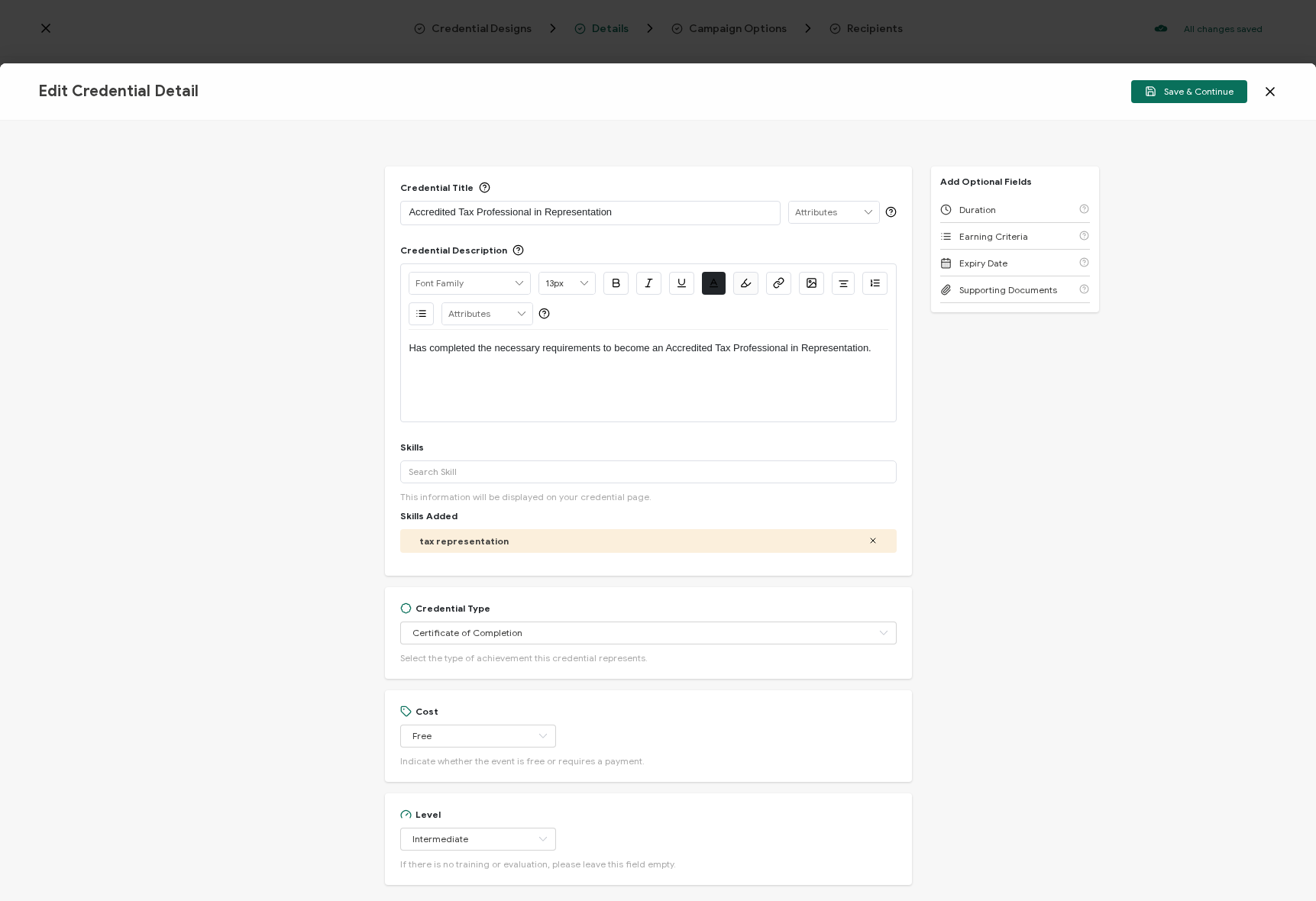
click at [667, 214] on p "Accredited Tax Professional in Representation" at bounding box center [590, 212] width 363 height 15
drag, startPoint x: 605, startPoint y: 209, endPoint x: 346, endPoint y: 212, distance: 259.0
click at [346, 212] on div "Credential Title Accredited Tax Professional in Representation Credential Descr…" at bounding box center [658, 510] width 1316 height 780
click at [335, 207] on div "Credential Title Accredited Tax Professional in Representation Credential Descr…" at bounding box center [658, 510] width 1316 height 780
click at [1209, 94] on span "Save & Continue" at bounding box center [1189, 91] width 89 height 11
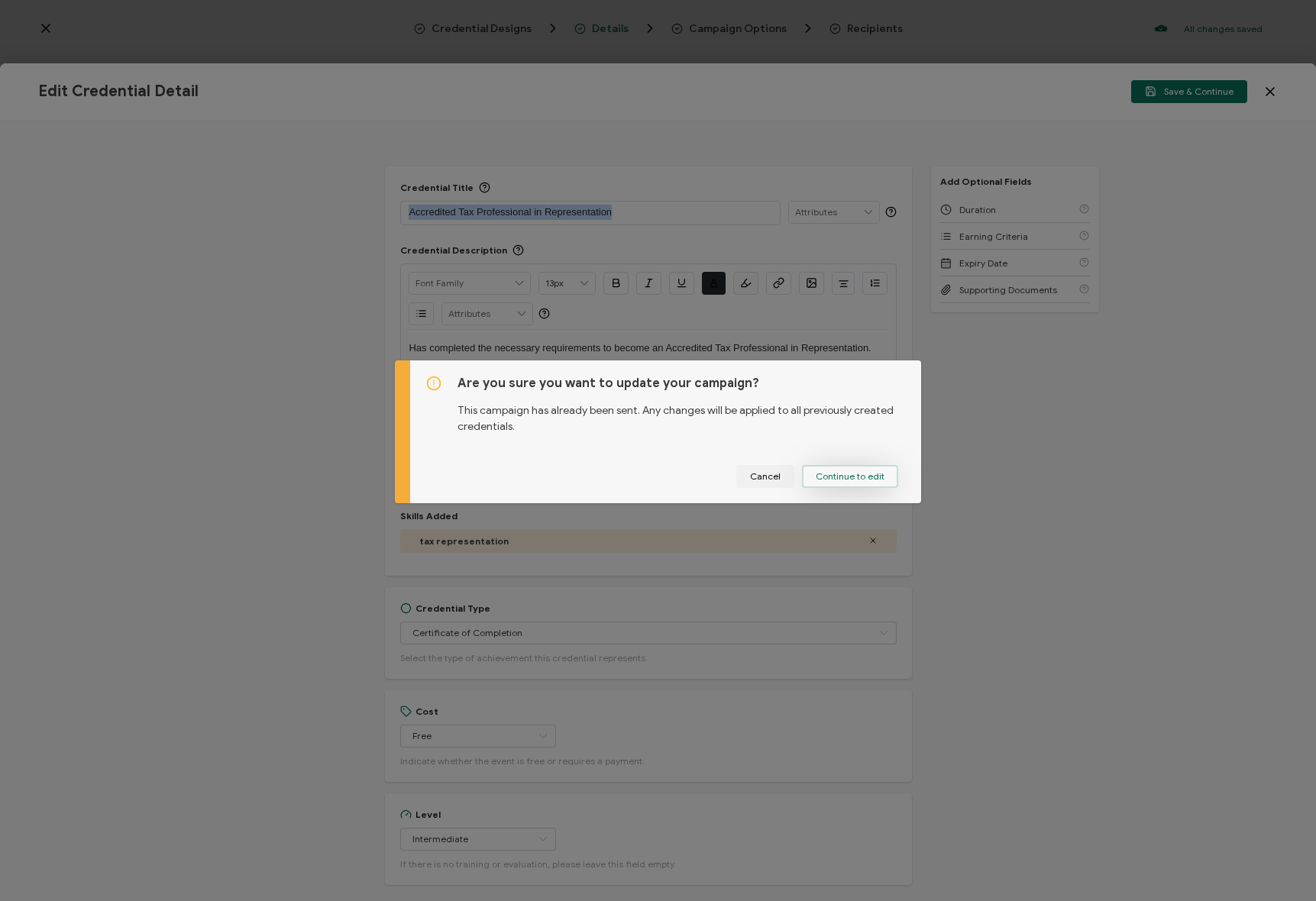
click at [876, 475] on span "Continue to edit" at bounding box center [850, 477] width 69 height 9
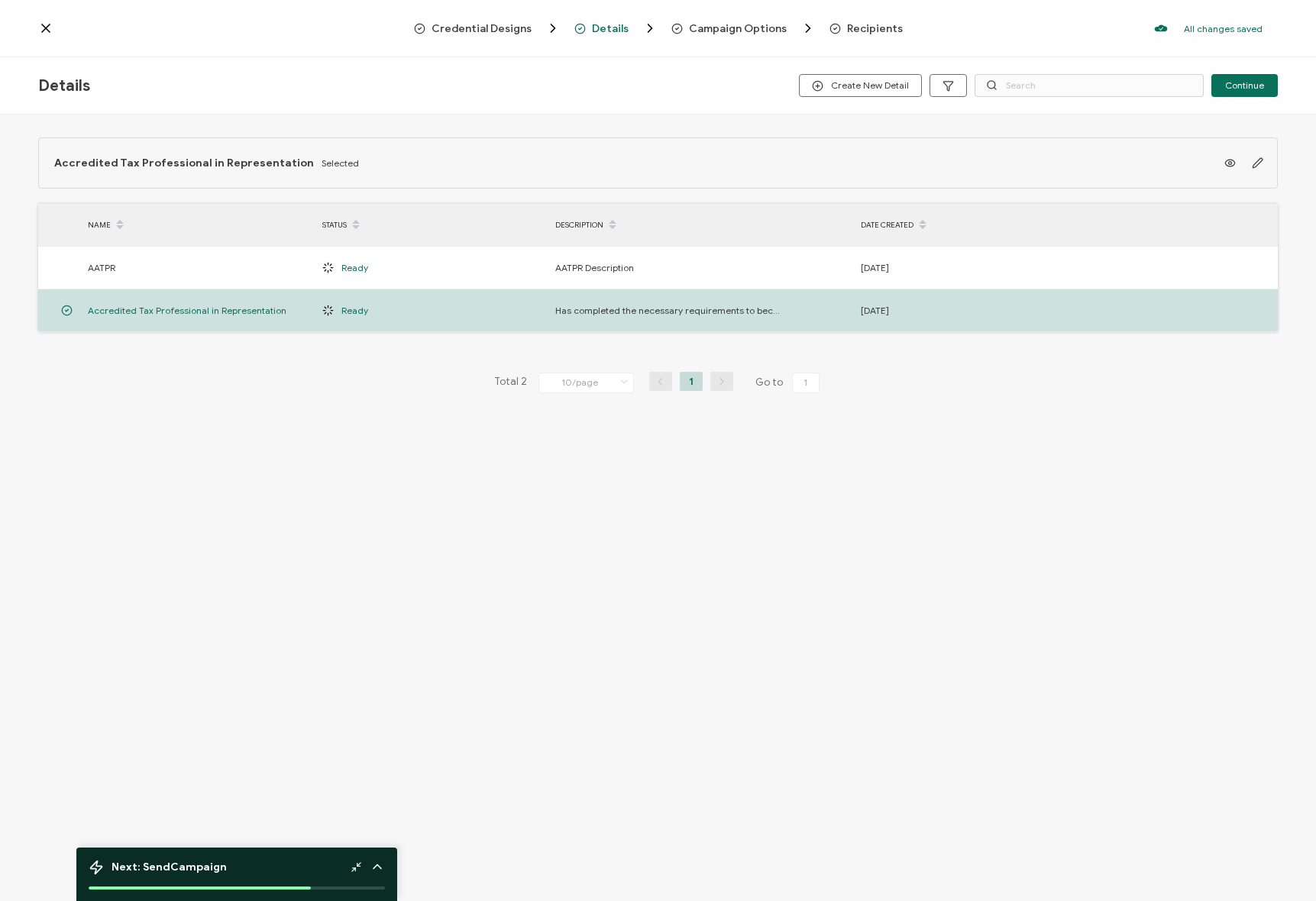
click at [481, 452] on div "Accredited Tax Professional in Representation Selected NAME STATUS DESCRIPTION …" at bounding box center [658, 297] width 1316 height 365
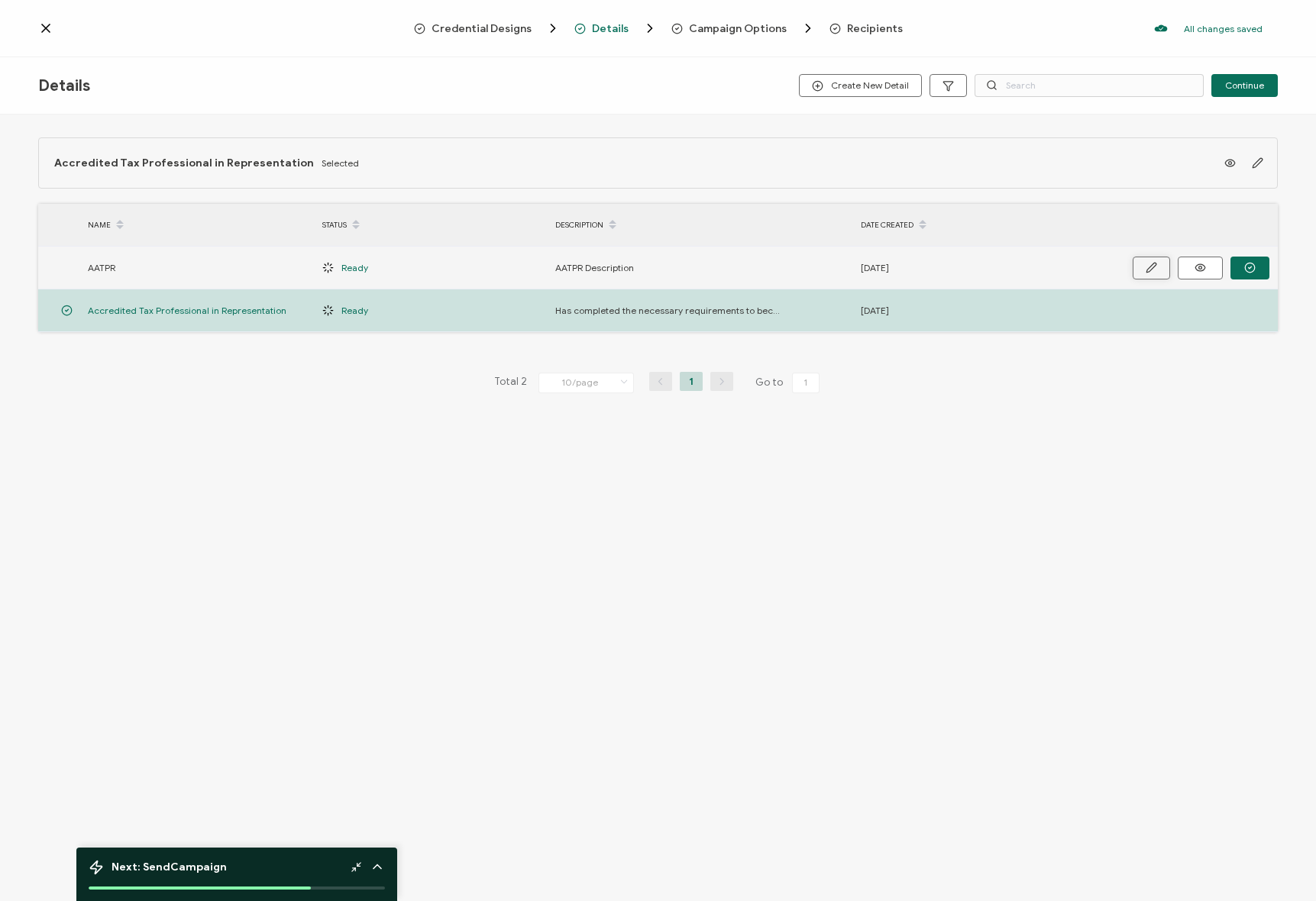
click at [1154, 265] on icon "button" at bounding box center [1151, 267] width 11 height 11
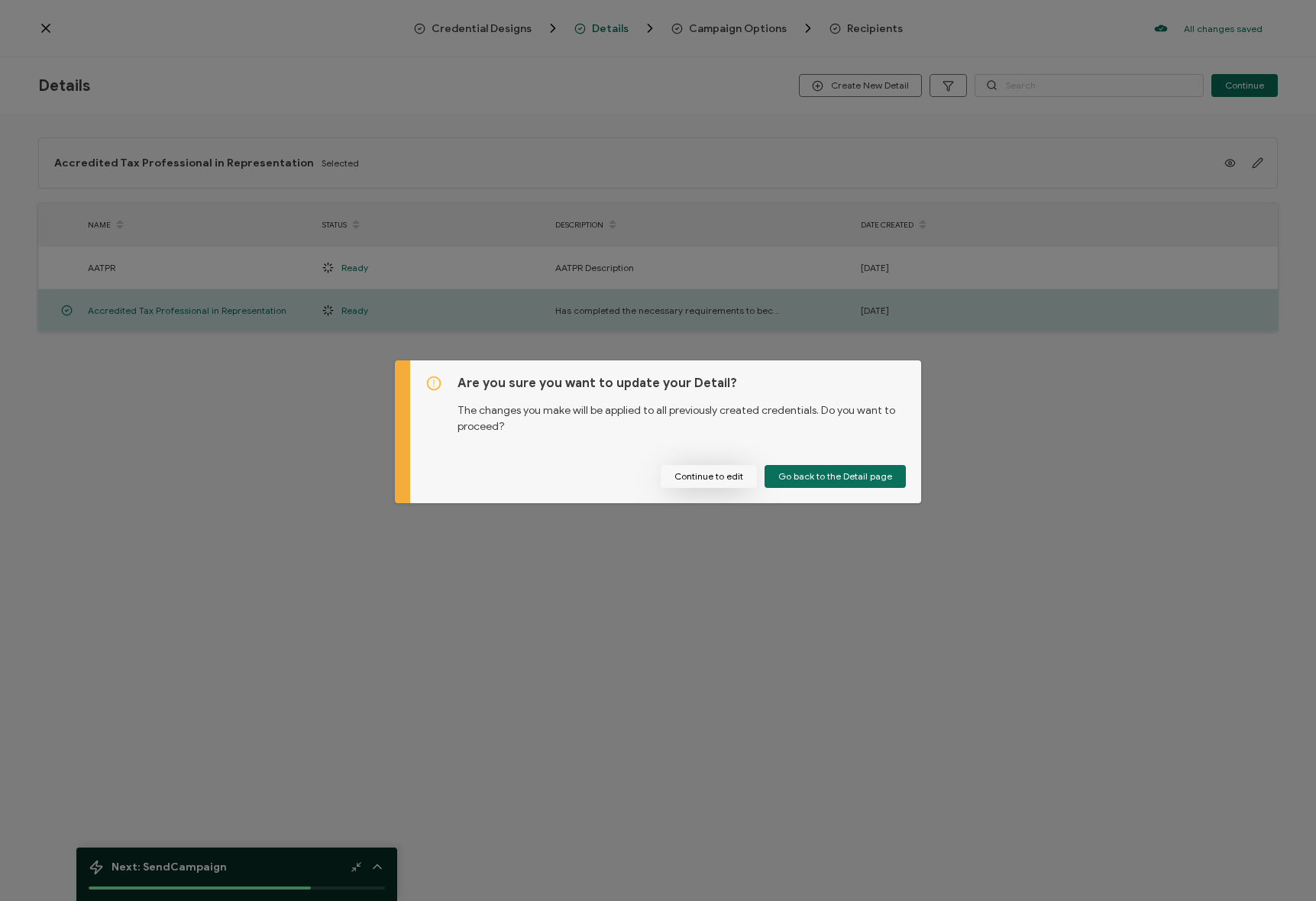
click at [718, 469] on button "Continue to edit" at bounding box center [708, 477] width 96 height 23
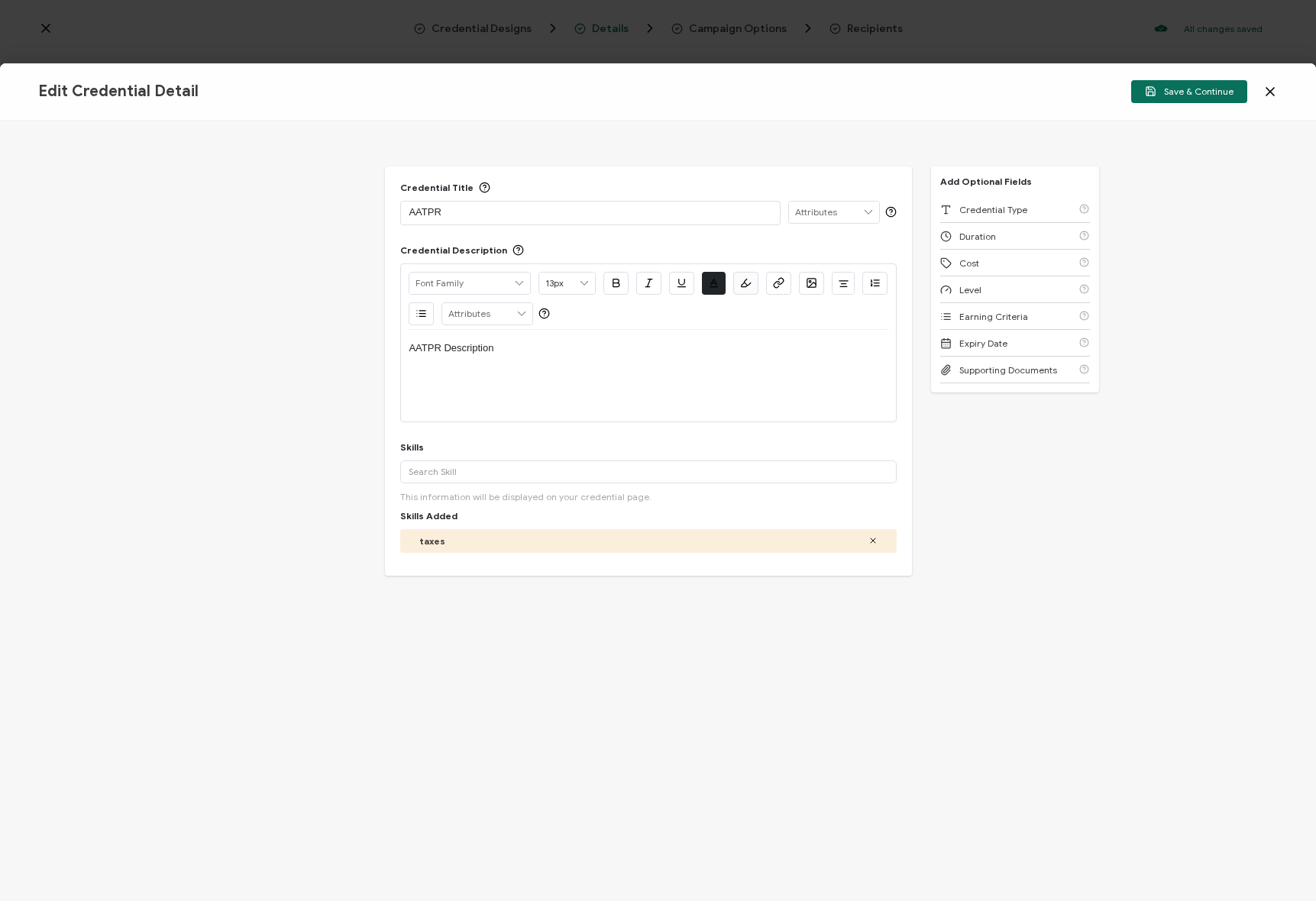
click at [491, 382] on div "AATPR Description" at bounding box center [648, 376] width 479 height 92
click at [506, 348] on p "AATPR Description" at bounding box center [648, 348] width 479 height 14
drag, startPoint x: 527, startPoint y: 348, endPoint x: 339, endPoint y: 327, distance: 189.2
click at [339, 327] on div "Credential Title AATPR ISSUER Issuer Name Credential Description Alright Sans A…" at bounding box center [658, 510] width 1316 height 780
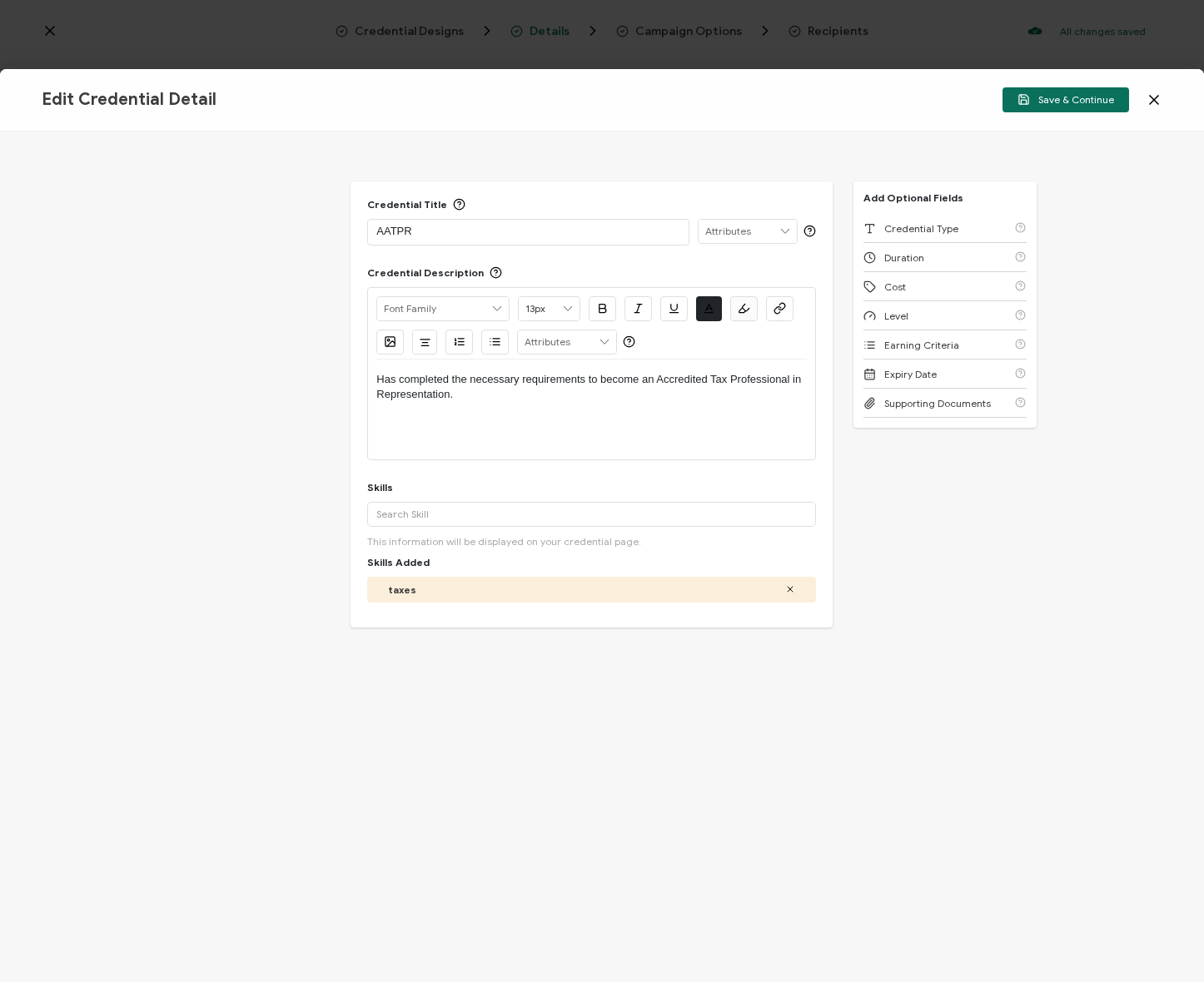
click at [536, 405] on div "Has completed the necessary requirements to become an Accredited Tax Profession…" at bounding box center [592, 387] width 430 height 56
drag, startPoint x: 656, startPoint y: 376, endPoint x: 663, endPoint y: 381, distance: 8.6
click at [663, 381] on p "Has completed the necessary requirements to become an Accredited Tax Profession…" at bounding box center [592, 387] width 430 height 31
click at [788, 587] on icon at bounding box center [790, 590] width 10 height 10
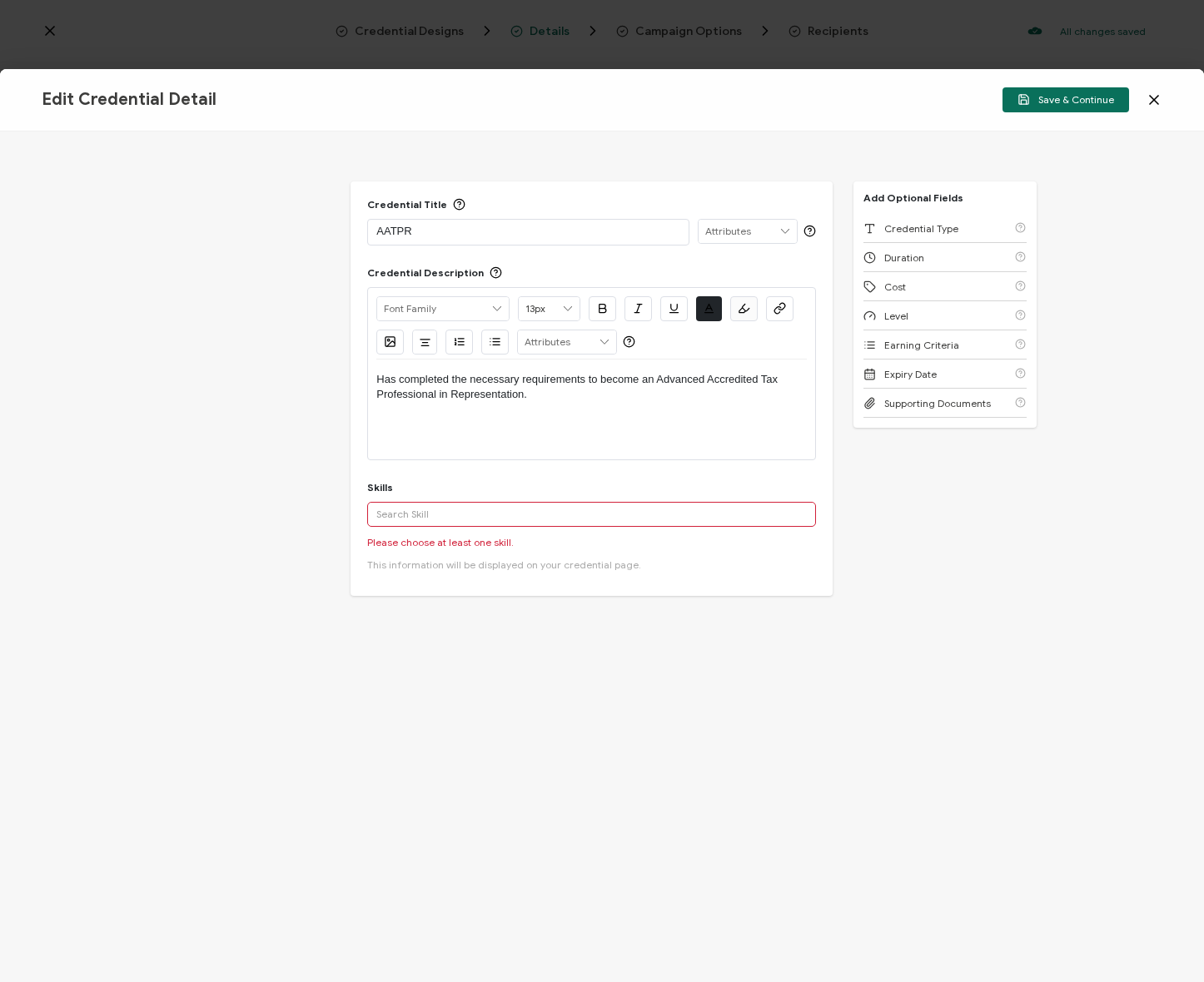
click at [456, 517] on input "text" at bounding box center [592, 515] width 448 height 25
click at [483, 512] on input "tax representation" at bounding box center [592, 515] width 448 height 25
type input "tax representation"
click at [474, 546] on button "Add 'tax representation'" at bounding box center [447, 551] width 143 height 25
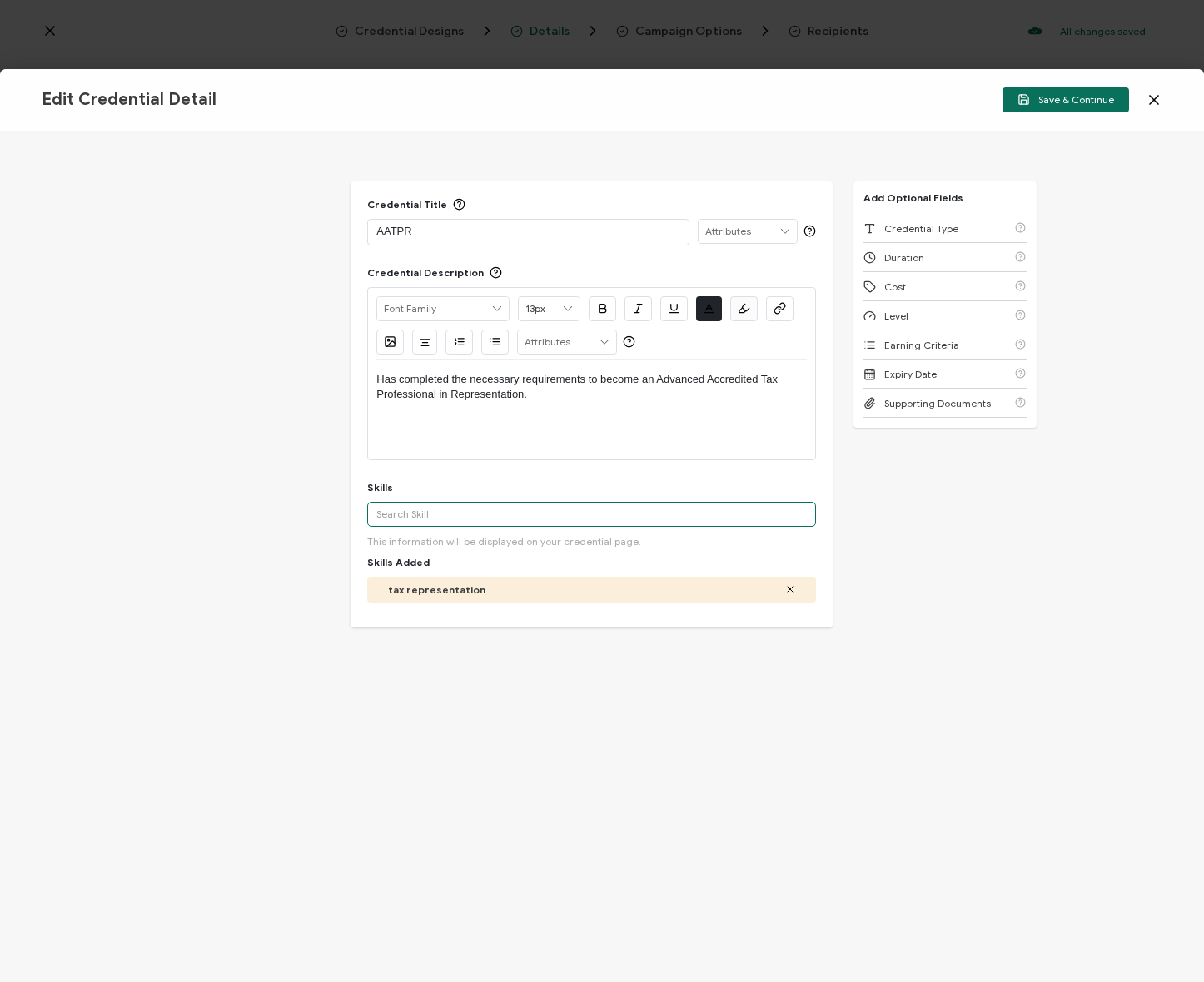
click at [507, 513] on input "text" at bounding box center [592, 515] width 448 height 25
click at [276, 465] on div "Credential Title AATPR ISSUER Issuer Name Credential Description Alright Sans A…" at bounding box center [602, 556] width 1204 height 850
click at [897, 310] on span "Level" at bounding box center [896, 316] width 24 height 12
click at [461, 691] on input "text" at bounding box center [452, 690] width 170 height 25
click at [446, 794] on li "Advanced" at bounding box center [442, 788] width 148 height 28
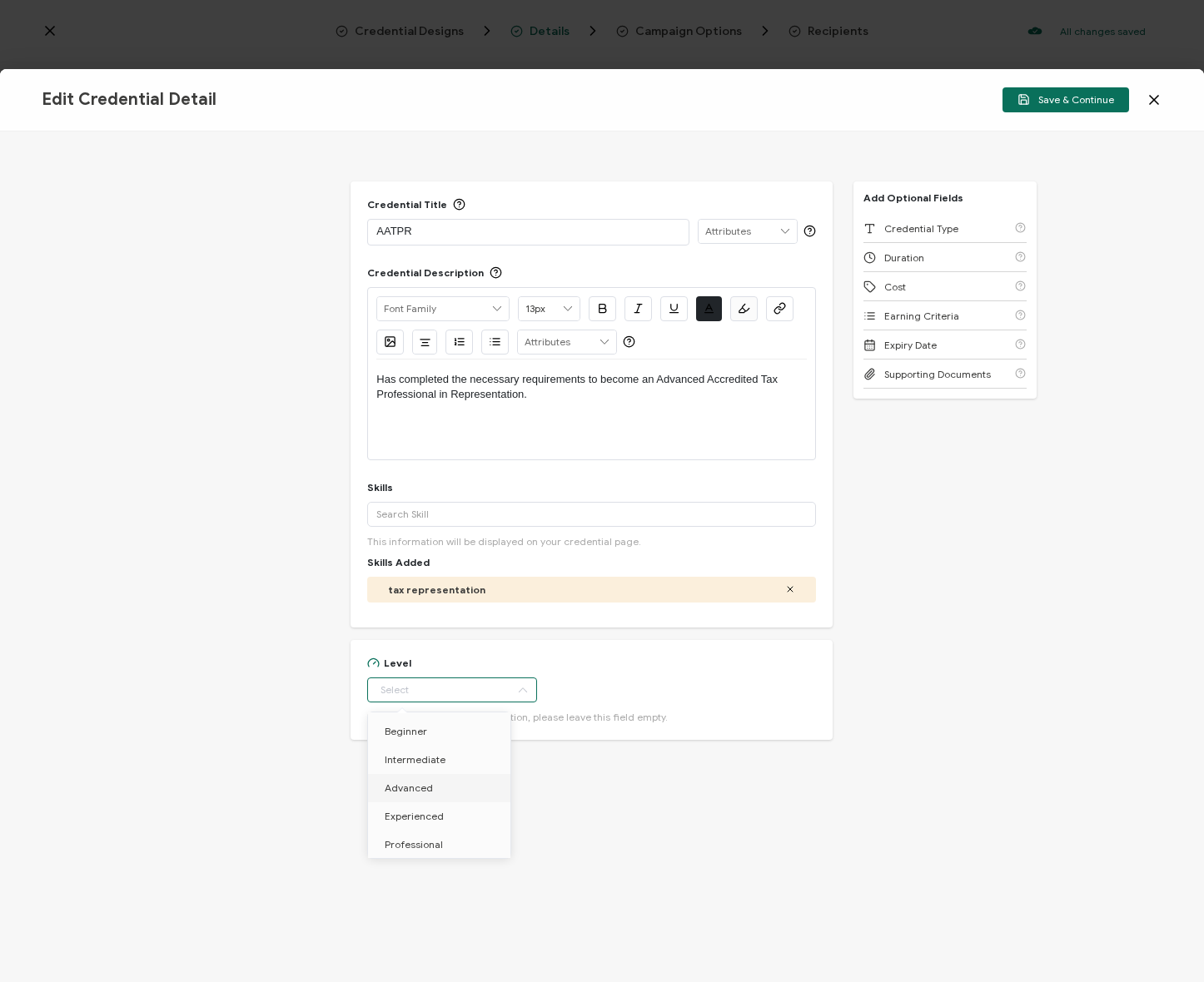
type input "Advanced"
click at [977, 653] on div "Credential Title AATPR ISSUER Issuer Name Credential Description Alright Sans A…" at bounding box center [602, 556] width 1204 height 850
click at [1056, 102] on span "Save & Continue" at bounding box center [1066, 99] width 97 height 12
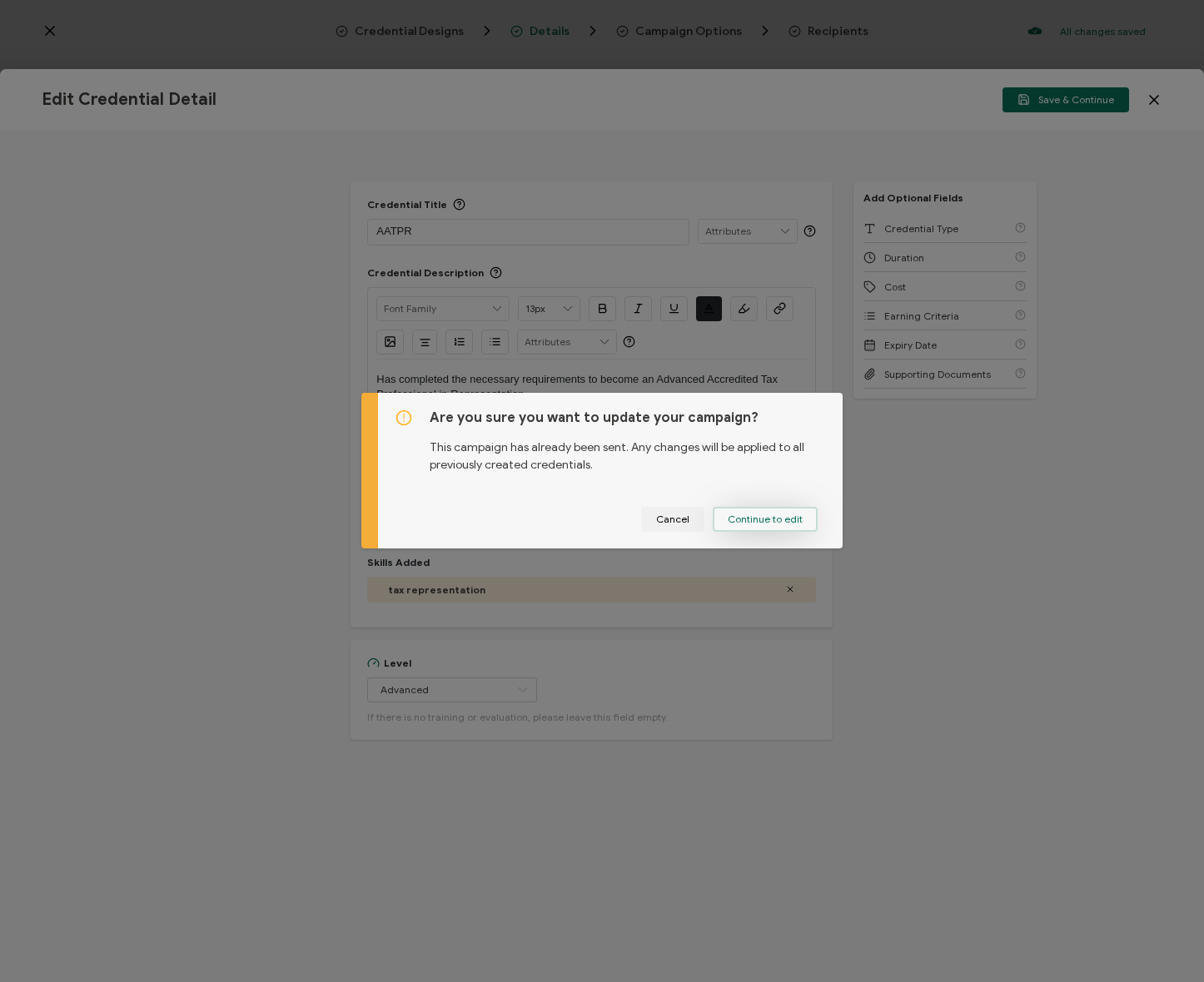
click at [771, 515] on span "Continue to edit" at bounding box center [765, 520] width 75 height 10
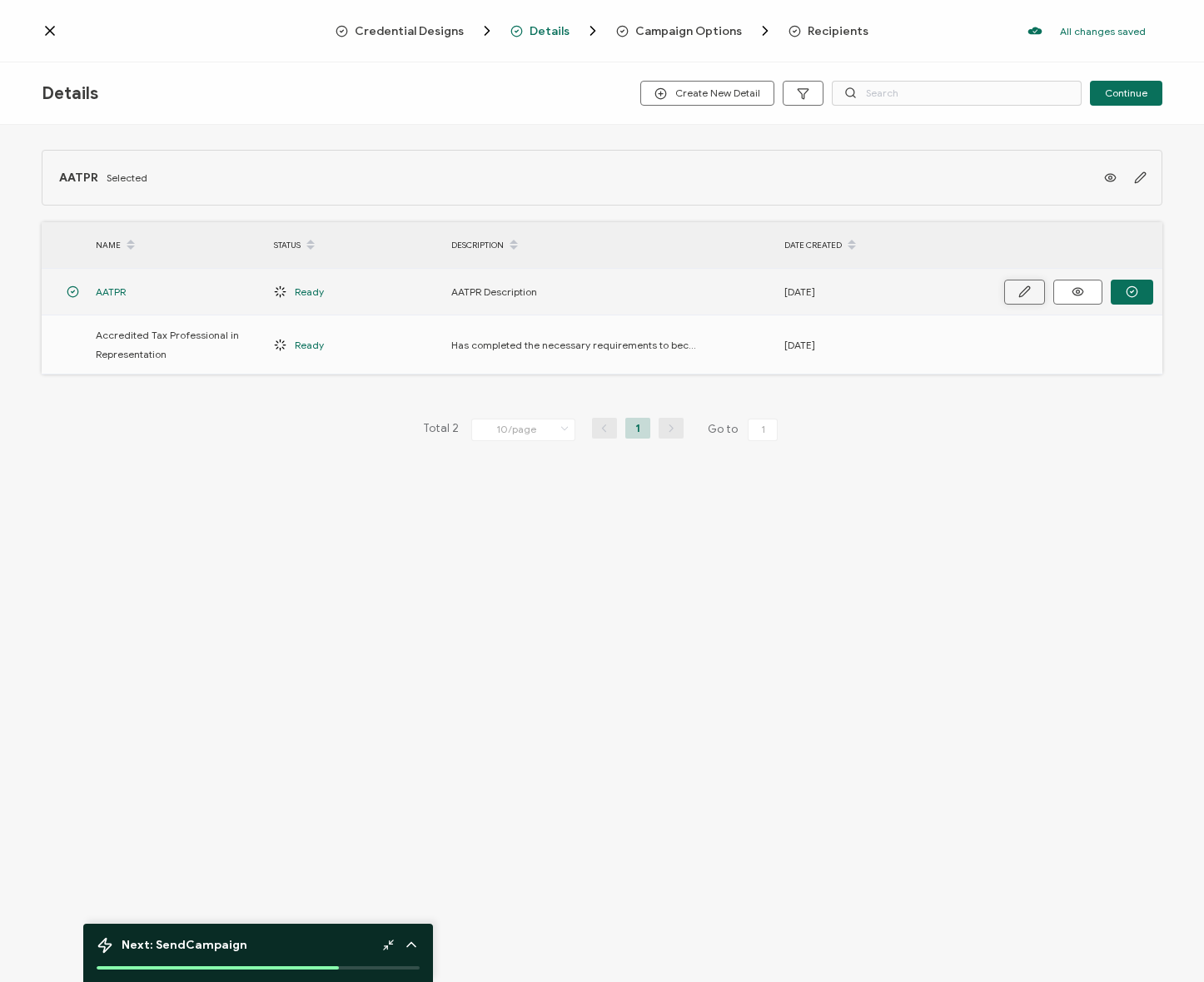
click at [1022, 291] on icon "button" at bounding box center [1024, 292] width 12 height 12
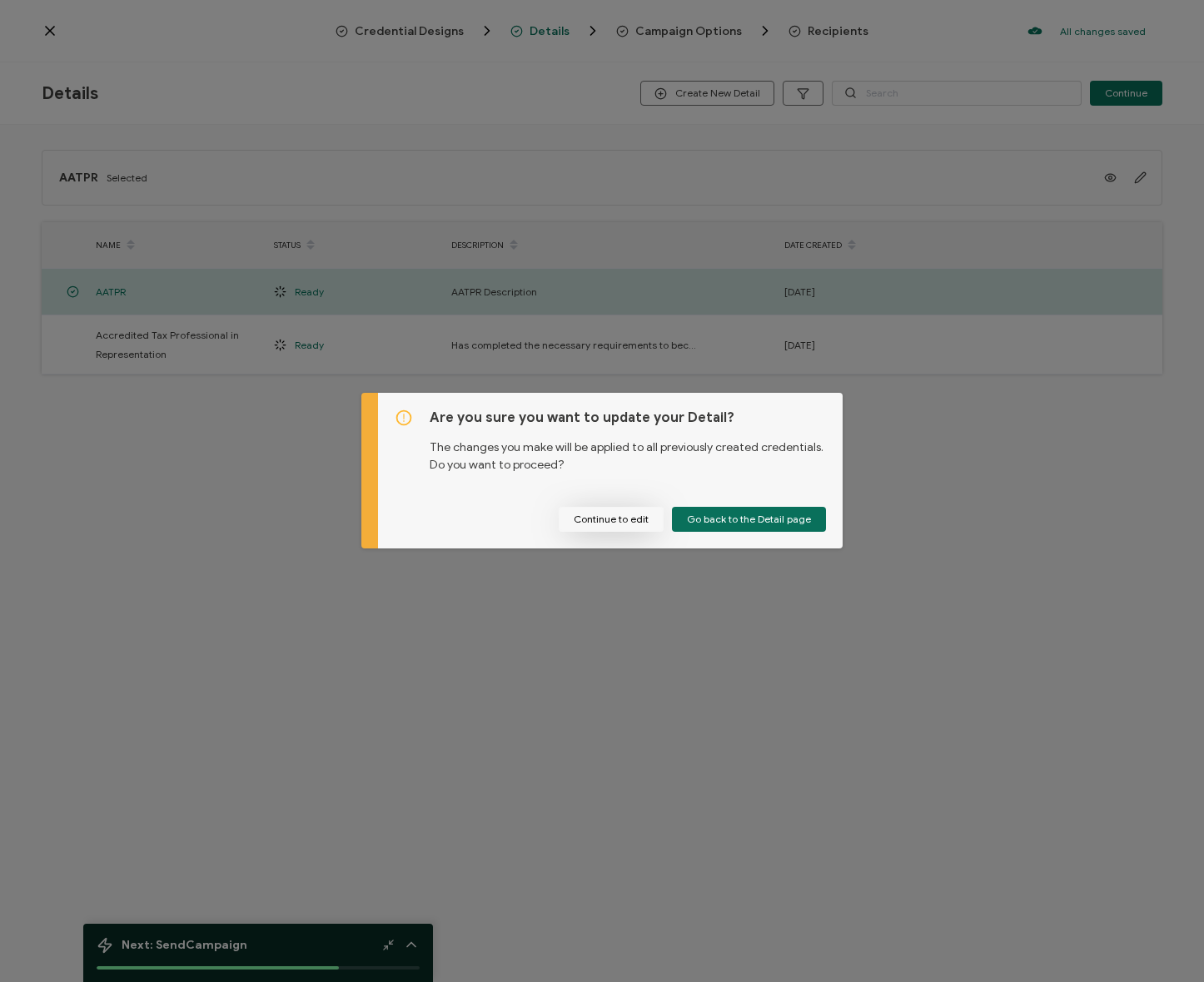
click at [593, 521] on button "Continue to edit" at bounding box center [612, 520] width 105 height 25
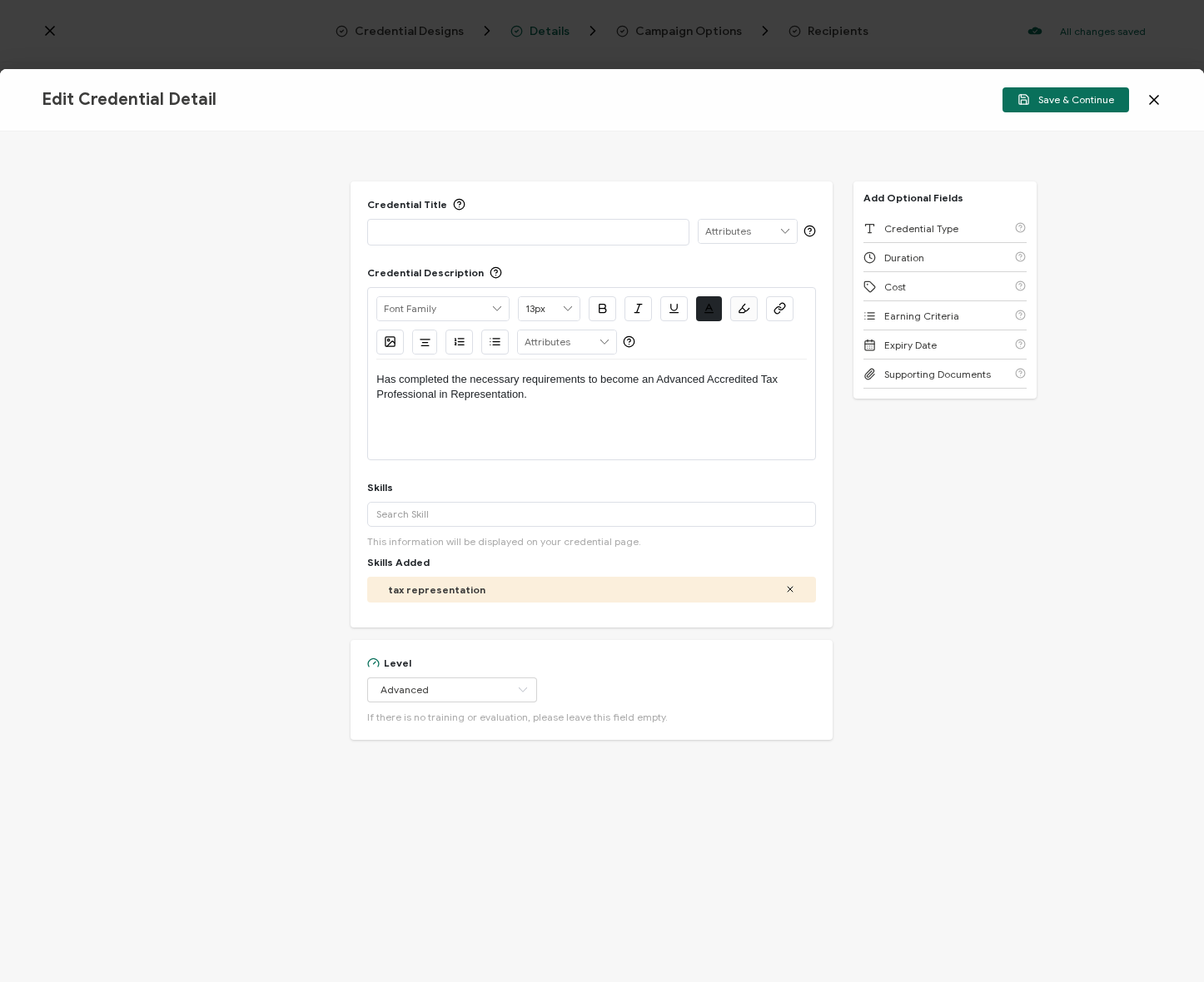
click at [497, 446] on div "Has completed the necessary requirements to become an Advanced Accredited Tax P…" at bounding box center [592, 410] width 430 height 100
click at [581, 401] on p "Has completed the necessary requirements to become an Advanced Accredited Tax P…" at bounding box center [592, 387] width 430 height 31
click at [432, 223] on p "AATPR" at bounding box center [528, 232] width 303 height 17
click at [549, 394] on p "Has completed the necessary requirements to become an Advanced Accredited Tax P…" at bounding box center [592, 387] width 430 height 31
drag, startPoint x: 521, startPoint y: 394, endPoint x: 657, endPoint y: 381, distance: 136.6
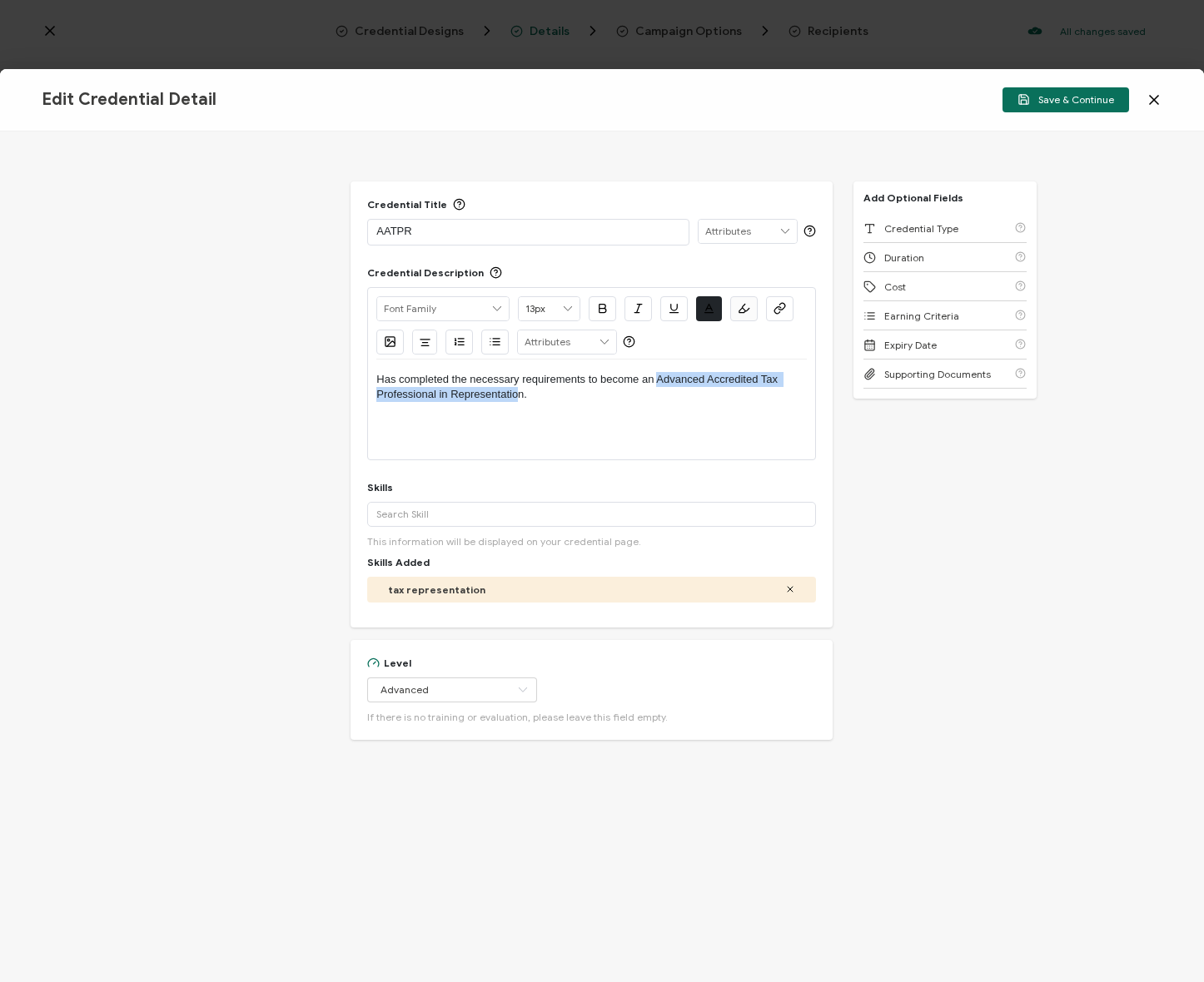
click at [657, 381] on p "Has completed the necessary requirements to become an Advanced Accredited Tax P…" at bounding box center [592, 387] width 430 height 31
drag, startPoint x: 637, startPoint y: 386, endPoint x: 587, endPoint y: 396, distance: 51.0
click at [637, 386] on p "Has completed the necessary requirements to become an Advanced Accredited Tax P…" at bounding box center [592, 387] width 430 height 31
drag, startPoint x: 522, startPoint y: 395, endPoint x: 674, endPoint y: 381, distance: 152.6
click at [654, 378] on p "Has completed the necessary requirements to become an Advanced Accredited Tax P…" at bounding box center [592, 387] width 430 height 31
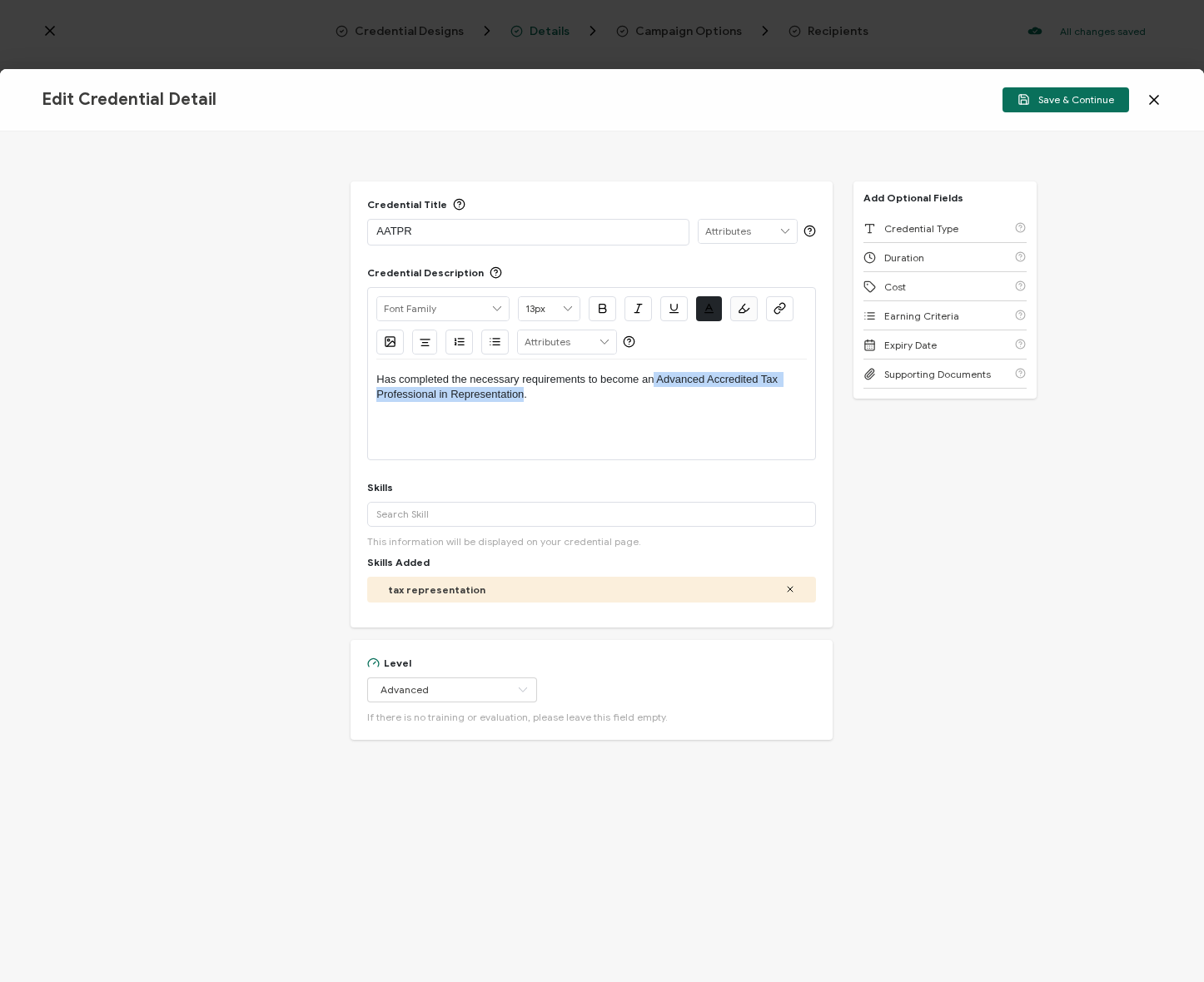
copy p "Advanced Accredited Tax Professional in Representation"
click at [443, 236] on p "AATPR" at bounding box center [528, 232] width 303 height 17
drag, startPoint x: 381, startPoint y: 227, endPoint x: 314, endPoint y: 225, distance: 67.0
click at [314, 225] on div "Credential Title Advanced Accredited Tax Professional in Representation ISSUER …" at bounding box center [602, 556] width 1204 height 850
click at [312, 224] on div "Credential Title Advanced Accredited Tax Professional in Representation ISSUER …" at bounding box center [602, 556] width 1204 height 850
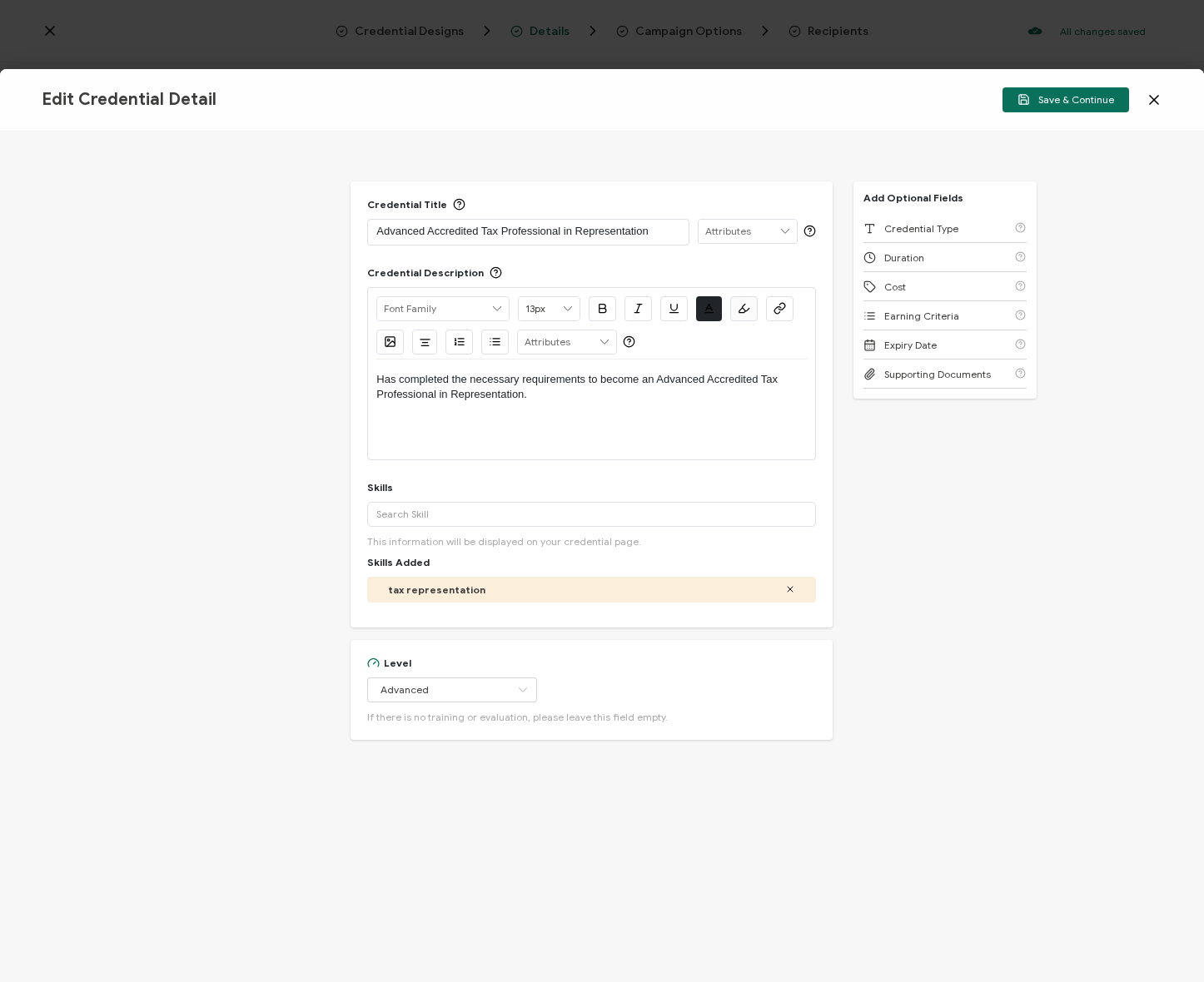
click at [640, 354] on div "Alright Sans Amita Archivo Black Arial Arimo Blinker Caveat Charm Charmonman Ci…" at bounding box center [592, 324] width 430 height 72
click at [708, 376] on p "Has completed the necessary requirements to become an Advanced Accredited Tax P…" at bounding box center [592, 387] width 430 height 31
drag, startPoint x: 829, startPoint y: 446, endPoint x: 838, endPoint y: 446, distance: 9.0
click at [829, 446] on div "Credential Title Advanced Accredited Tax Professional in Representation ISSUER …" at bounding box center [592, 405] width 482 height 446
click at [1067, 98] on span "Save & Continue" at bounding box center [1066, 99] width 97 height 12
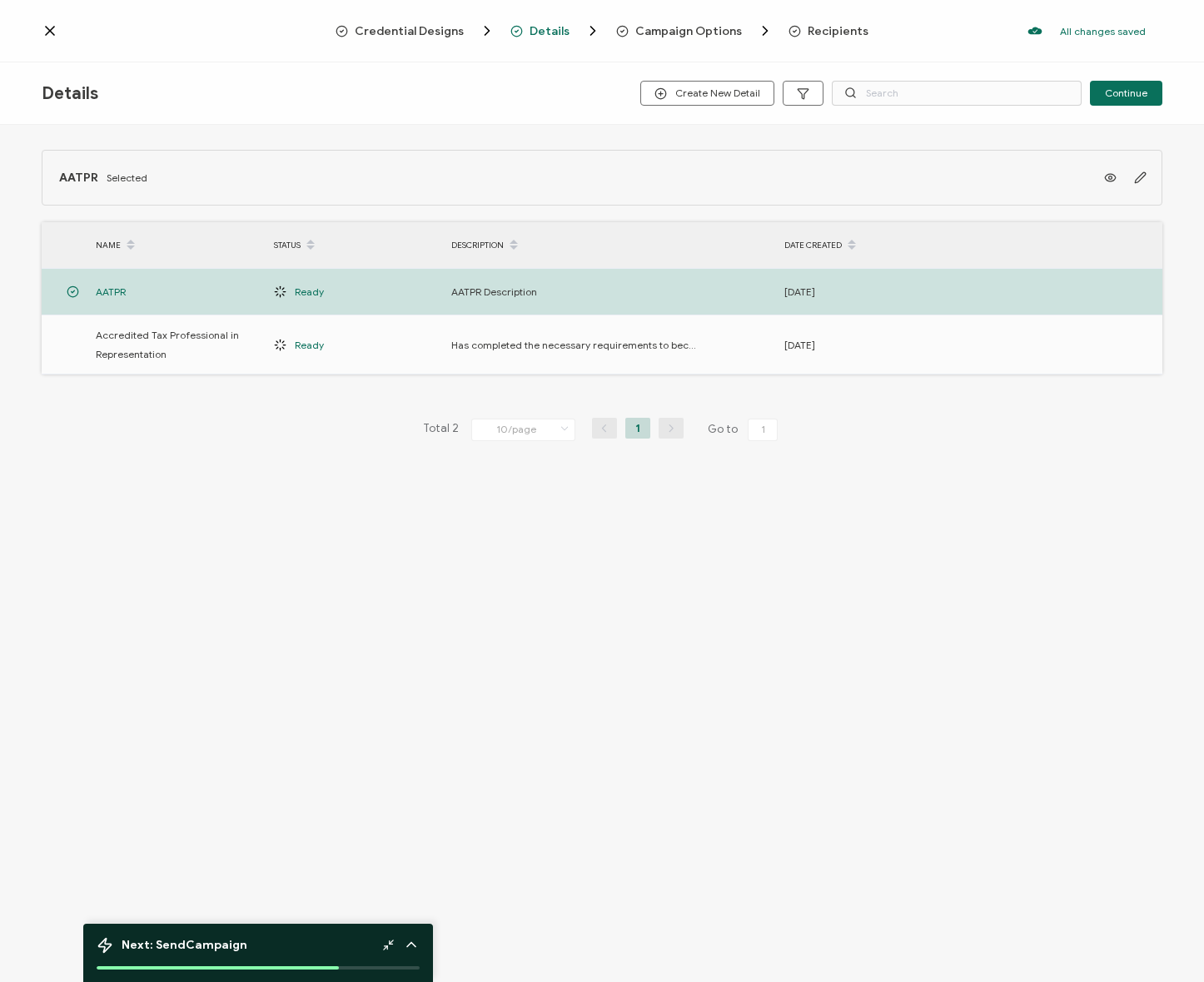
click at [187, 462] on div "AATPR Selected NAME STATUS DESCRIPTION DATE CREATED AATPR Ready AATPR Descripti…" at bounding box center [602, 330] width 1204 height 410
drag, startPoint x: 195, startPoint y: 109, endPoint x: 118, endPoint y: 209, distance: 126.2
click at [195, 109] on div "Details Create New Detail Continue" at bounding box center [602, 93] width 1204 height 62
click at [201, 322] on td "Accredited Tax Professional in Representation" at bounding box center [177, 345] width 178 height 59
click at [205, 336] on span "Accredited Tax Professional in Representation" at bounding box center [177, 345] width 162 height 38
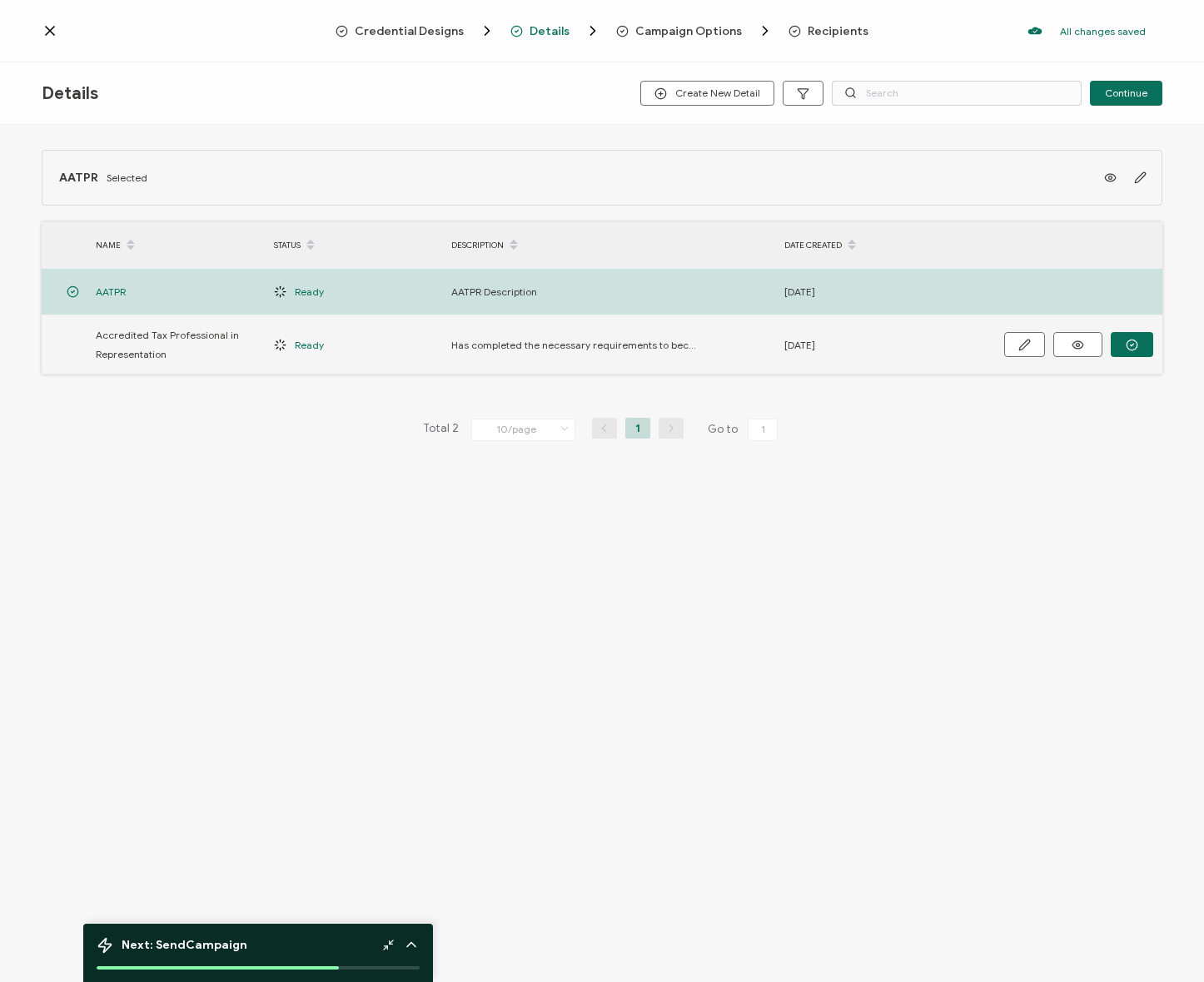
click at [88, 344] on div "Accredited Tax Professional in Representation" at bounding box center [177, 345] width 178 height 38
click at [1138, 349] on button "button" at bounding box center [1132, 345] width 42 height 25
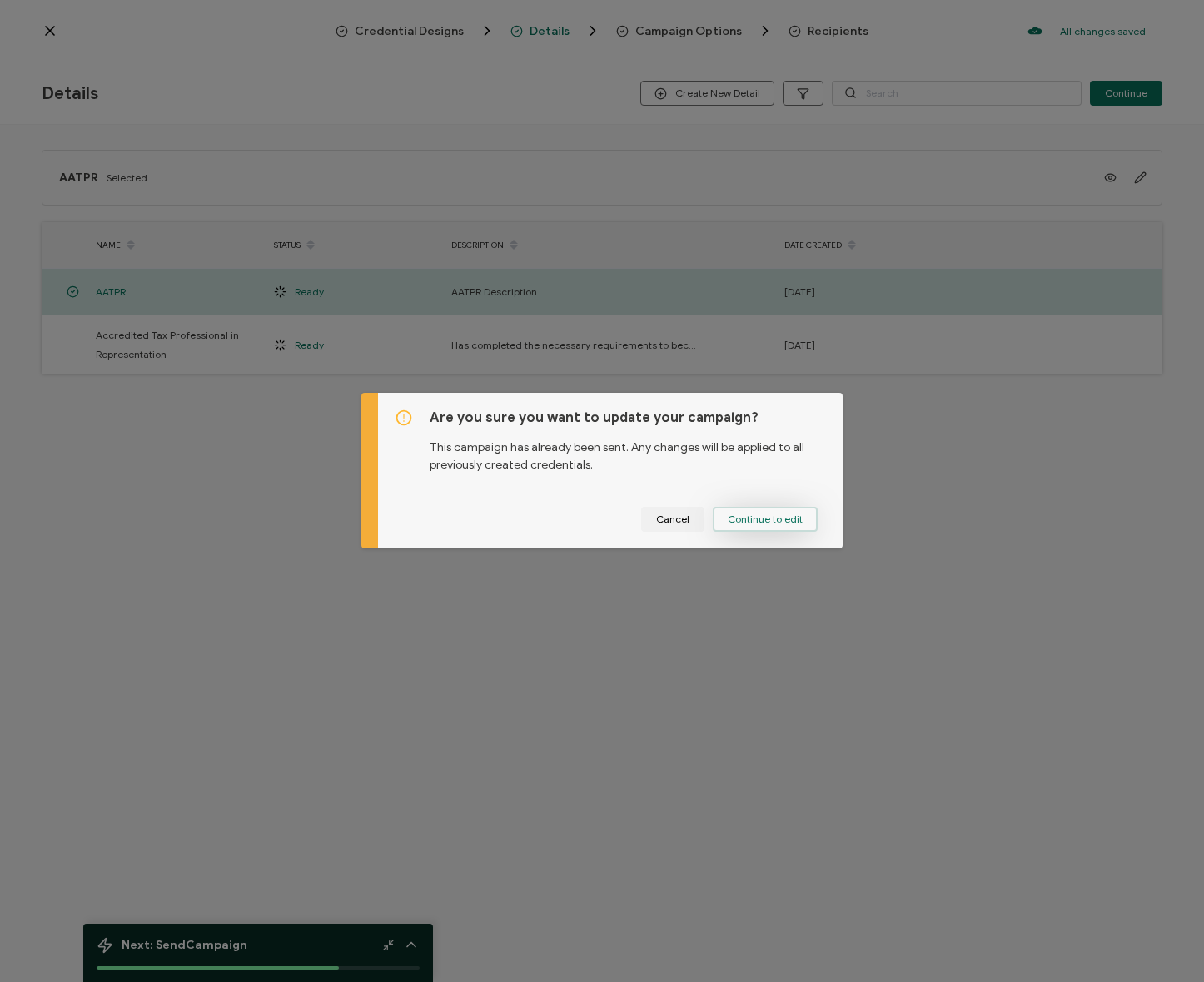
click at [757, 521] on span "Continue to edit" at bounding box center [765, 520] width 75 height 10
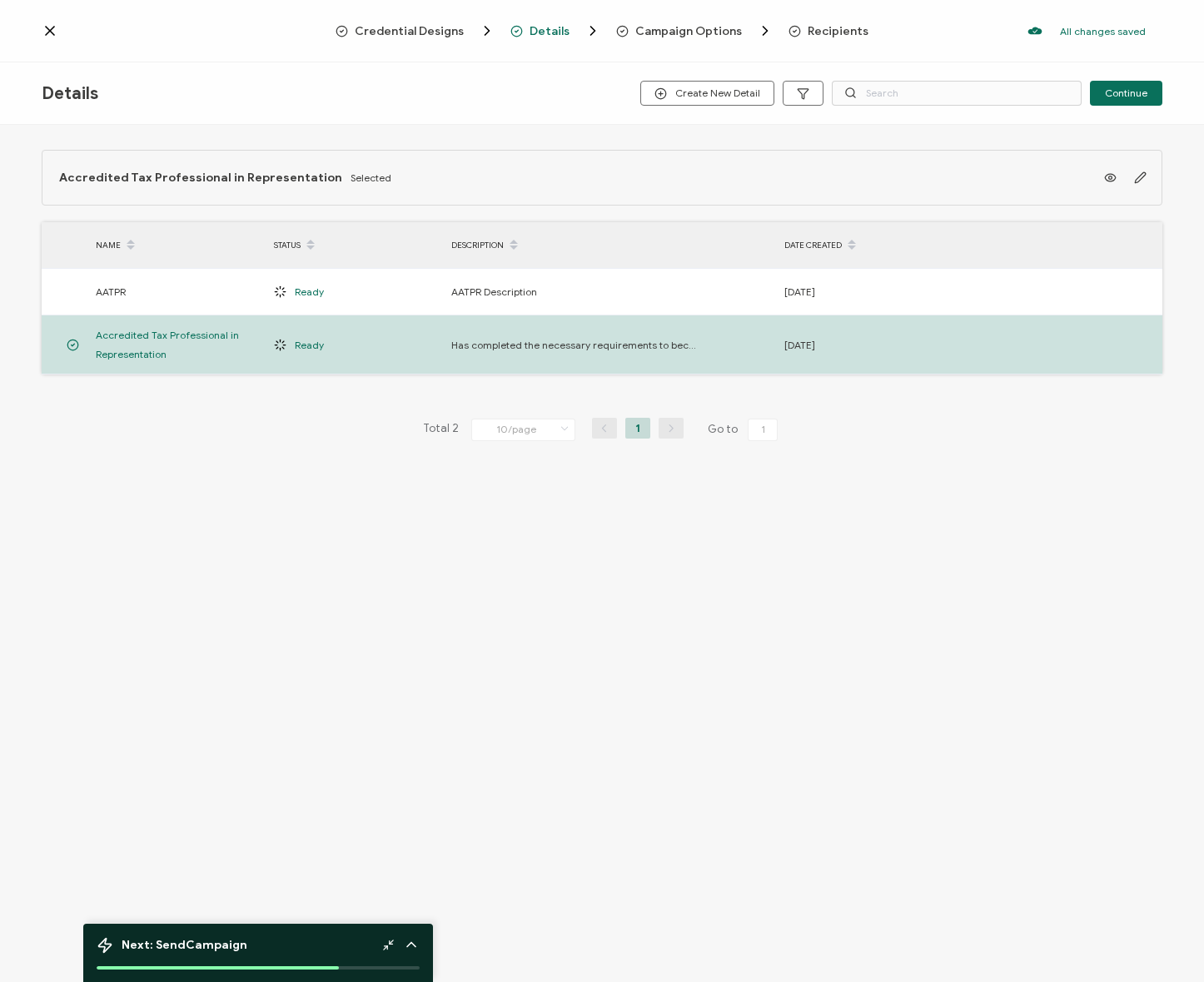
click at [262, 475] on div "Accredited Tax Professional in Representation Selected NAME STATUS DESCRIPTION …" at bounding box center [602, 330] width 1204 height 410
click at [325, 452] on div "Accredited Tax Professional in Representation Selected NAME STATUS DESCRIPTION …" at bounding box center [602, 330] width 1204 height 410
click at [892, 532] on div "Accredited Tax Professional in Representation Selected NAME STATUS DESCRIPTION …" at bounding box center [602, 330] width 1204 height 410
click at [840, 31] on span "Recipients" at bounding box center [837, 31] width 61 height 12
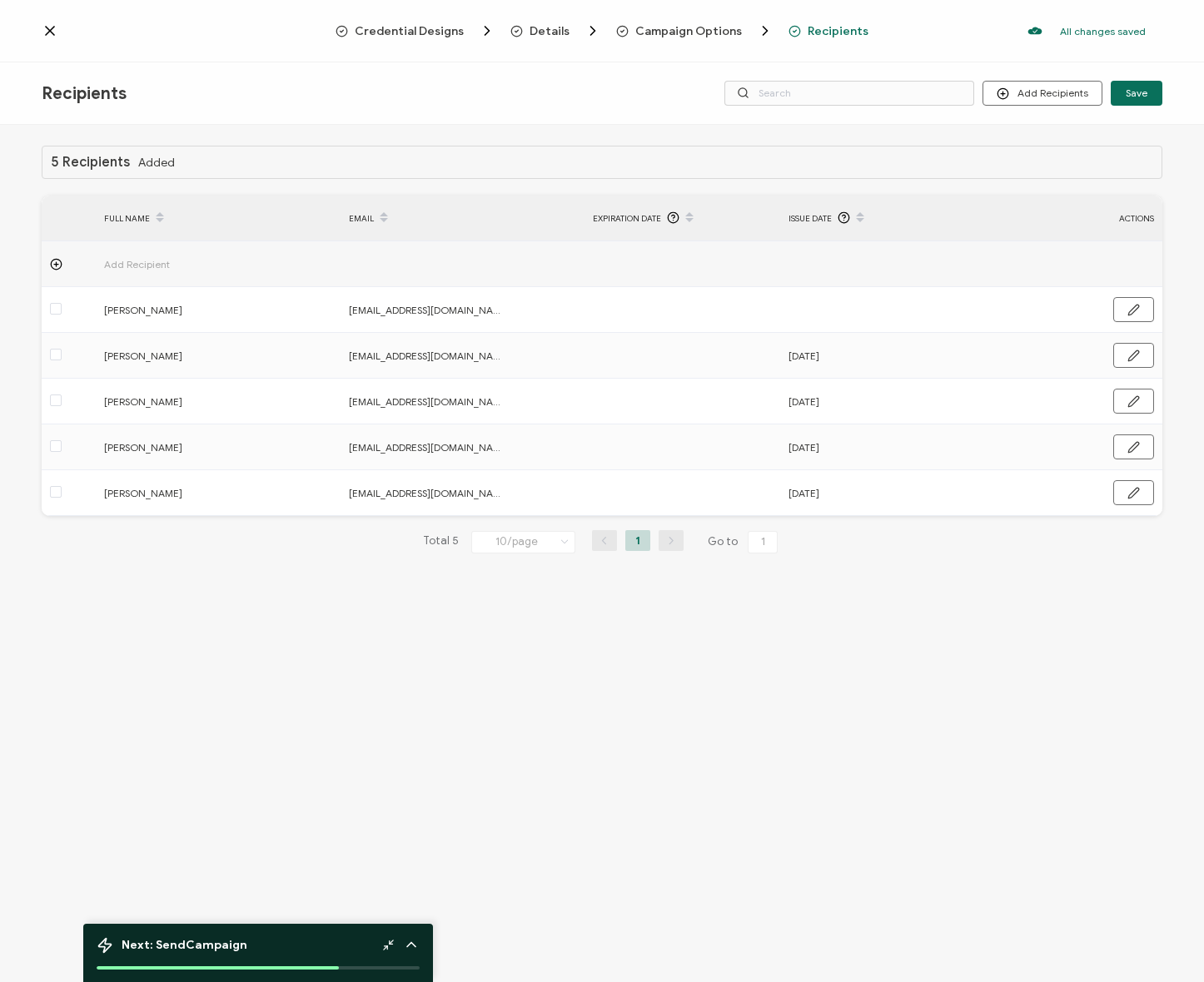
click at [321, 595] on div "5 Recipients Added FULL NAME EMAIL Expiration Date Issue Date ACTIONS Add Recip…" at bounding box center [602, 556] width 1204 height 861
drag, startPoint x: 464, startPoint y: 672, endPoint x: 480, endPoint y: 663, distance: 18.4
click at [463, 672] on div "5 Recipients Added FULL NAME EMAIL Expiration Date Issue Date ACTIONS Add Recip…" at bounding box center [602, 556] width 1204 height 861
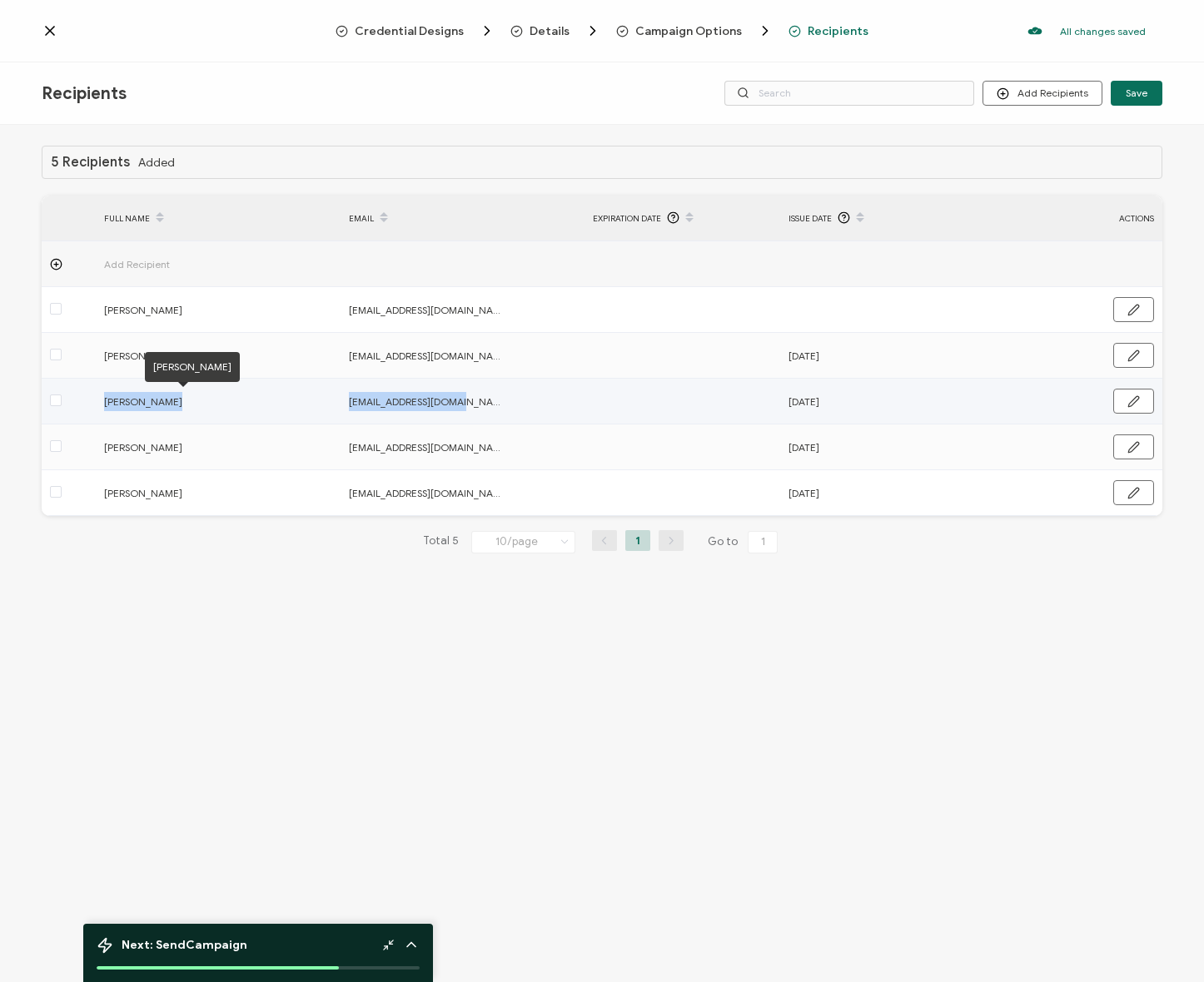
drag, startPoint x: 484, startPoint y: 403, endPoint x: 87, endPoint y: 400, distance: 397.0
click at [87, 400] on tr "John Munroe natp@wearediagram.com Sep 11, 2025" at bounding box center [602, 401] width 1121 height 46
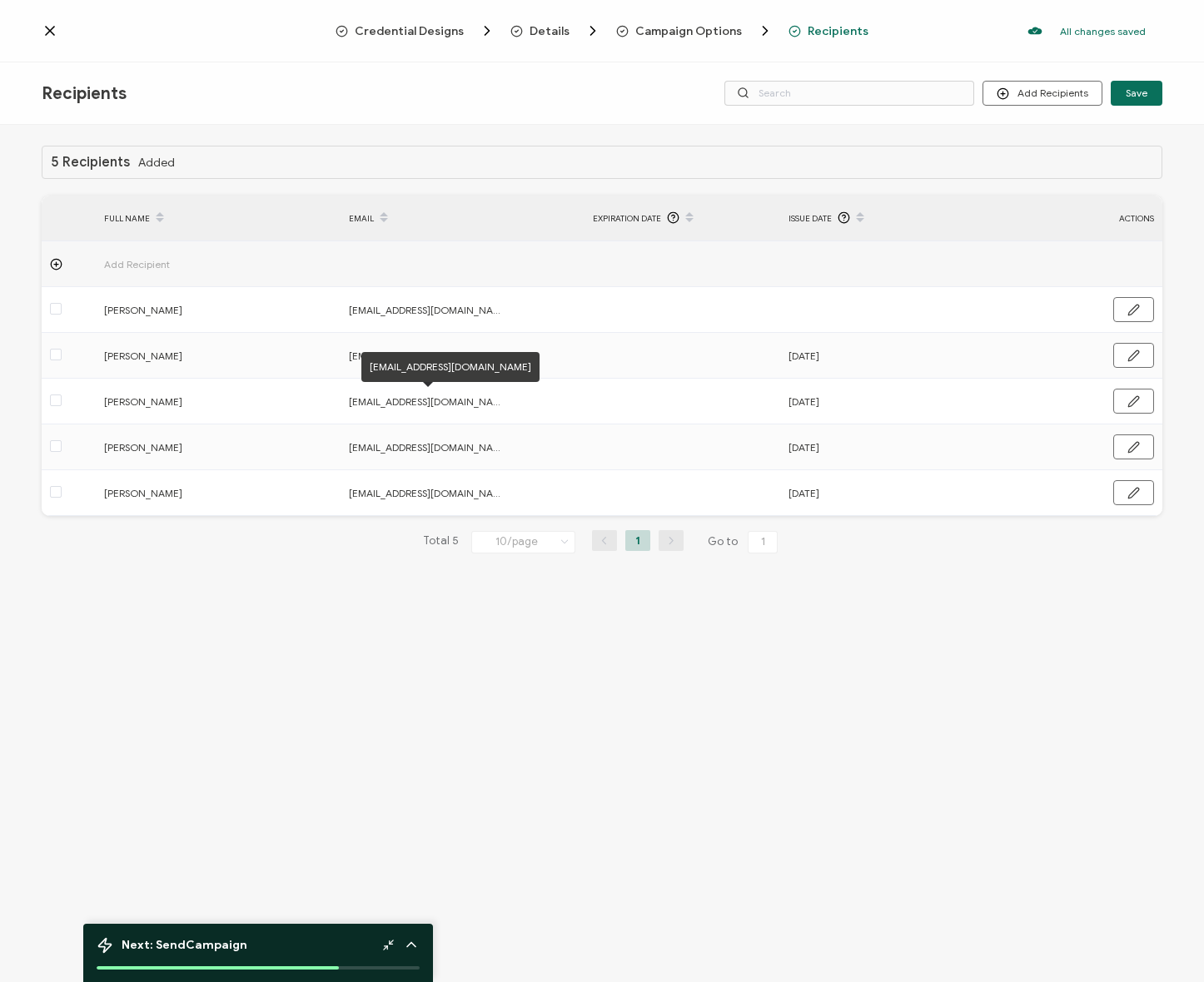
click at [364, 617] on div "5 Recipients Added FULL NAME EMAIL Expiration Date Issue Date ACTIONS Add Recip…" at bounding box center [602, 556] width 1204 height 861
click at [307, 605] on div "5 Recipients Added FULL NAME EMAIL Expiration Date Issue Date ACTIONS Add Recip…" at bounding box center [602, 556] width 1204 height 861
click at [361, 611] on div "5 Recipients Added FULL NAME EMAIL Expiration Date Issue Date ACTIONS Add Recip…" at bounding box center [602, 556] width 1204 height 861
click at [666, 27] on span "Campaign Options" at bounding box center [688, 31] width 107 height 12
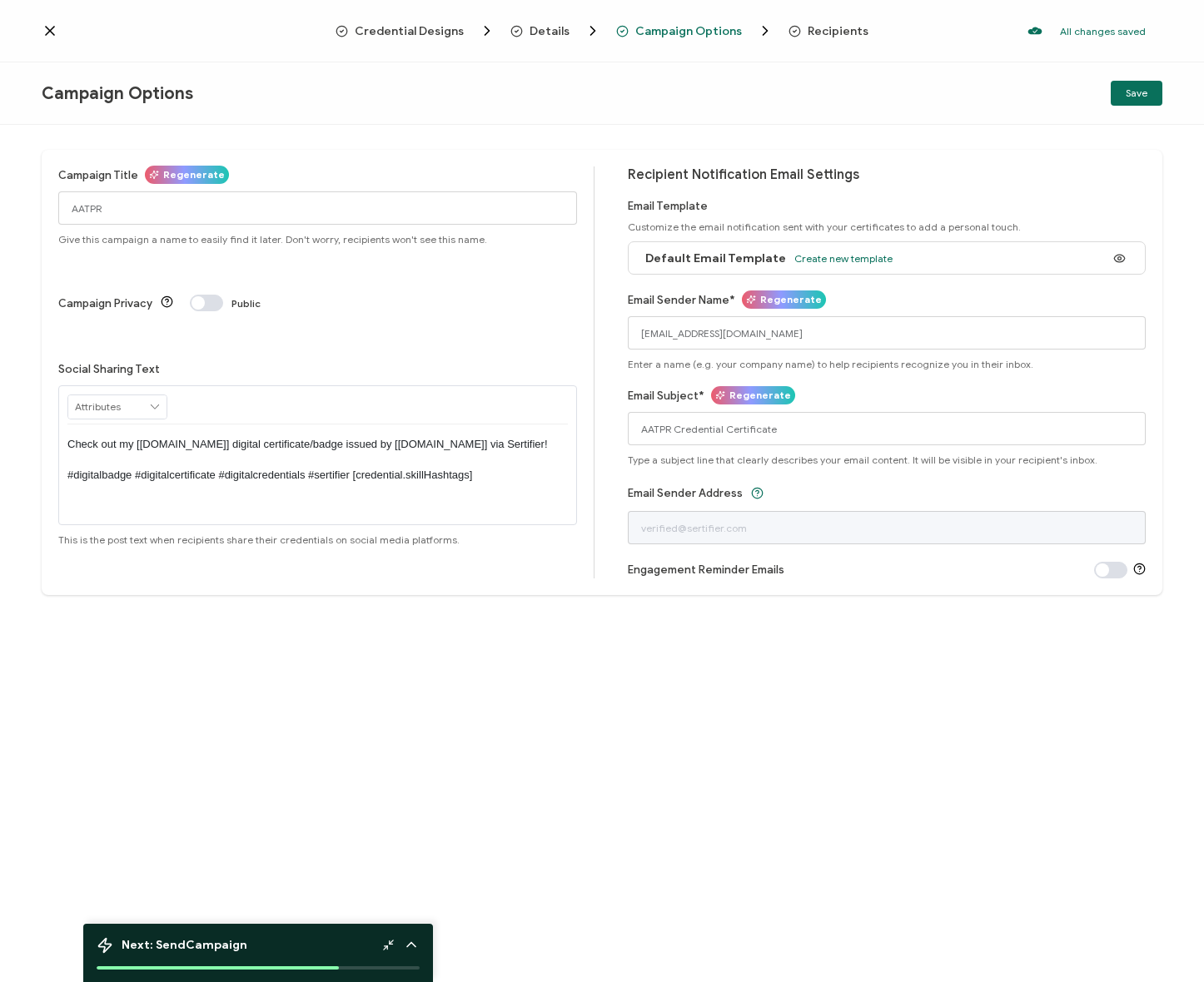
click at [379, 115] on div "Campaign Options Save" at bounding box center [602, 93] width 1204 height 62
click at [196, 204] on input "AATPR" at bounding box center [317, 208] width 519 height 33
drag, startPoint x: 234, startPoint y: 202, endPoint x: -27, endPoint y: 197, distance: 261.0
click at [0, 197] on html "Credential Designs Details Campaign Options Recipients All changes saved We sav…" at bounding box center [602, 491] width 1204 height 982
paste input "Advanced Accredited Tax Professional in Representation"
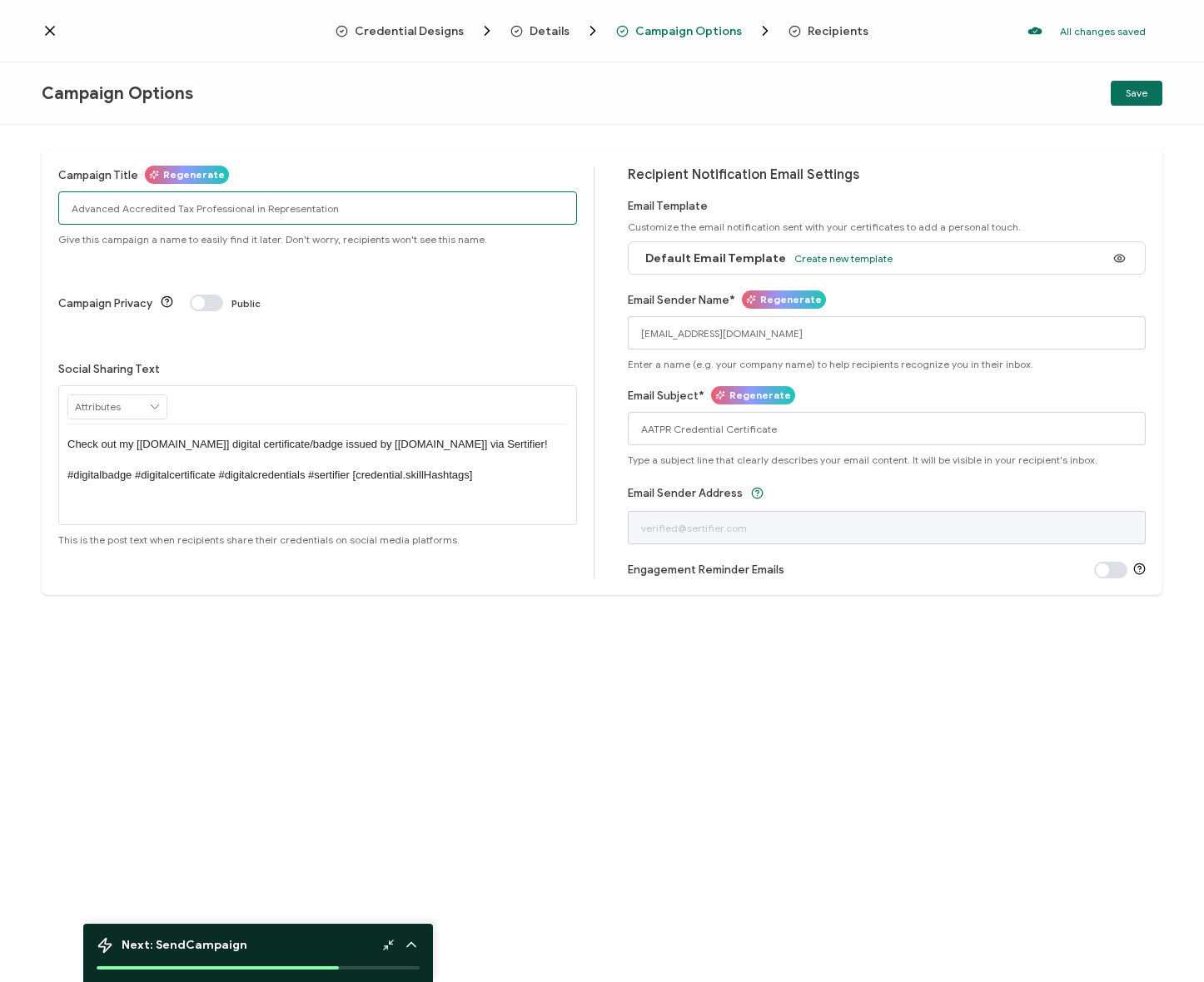
drag, startPoint x: 245, startPoint y: 211, endPoint x: 142, endPoint y: 206, distance: 103.1
click at [242, 210] on input "Advanced Accredited Tax Professional in Representation" at bounding box center [317, 208] width 519 height 33
drag, startPoint x: 142, startPoint y: 206, endPoint x: 109, endPoint y: 210, distance: 33.2
click at [35, 207] on div "Campaign Title Regenerate Advanced Accredited Tax Professional in Representatio…" at bounding box center [602, 553] width 1204 height 857
click at [109, 210] on input "Advanced Accredited Tax Professional in Representation" at bounding box center [317, 208] width 519 height 33
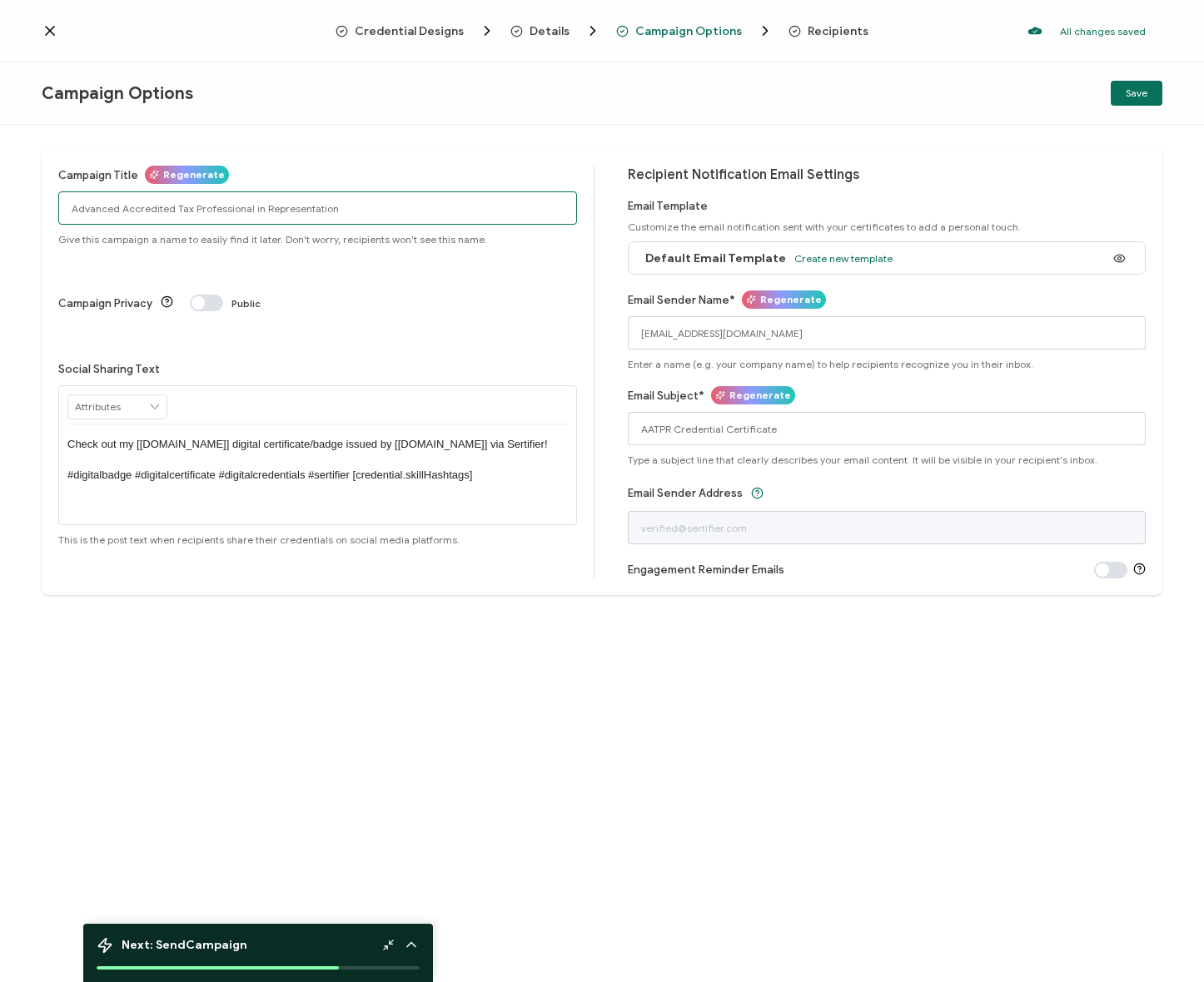
drag, startPoint x: 75, startPoint y: 203, endPoint x: 88, endPoint y: 209, distance: 14.3
click at [14, 203] on div "Campaign Title Regenerate Advanced Accredited Tax Professional in Representatio…" at bounding box center [602, 553] width 1204 height 857
type input "AATPR"
click at [505, 152] on div "Campaign Title Regenerate AATPR Give this campaign a name to easily find it lat…" at bounding box center [602, 372] width 1121 height 446
click at [195, 295] on span at bounding box center [207, 303] width 33 height 17
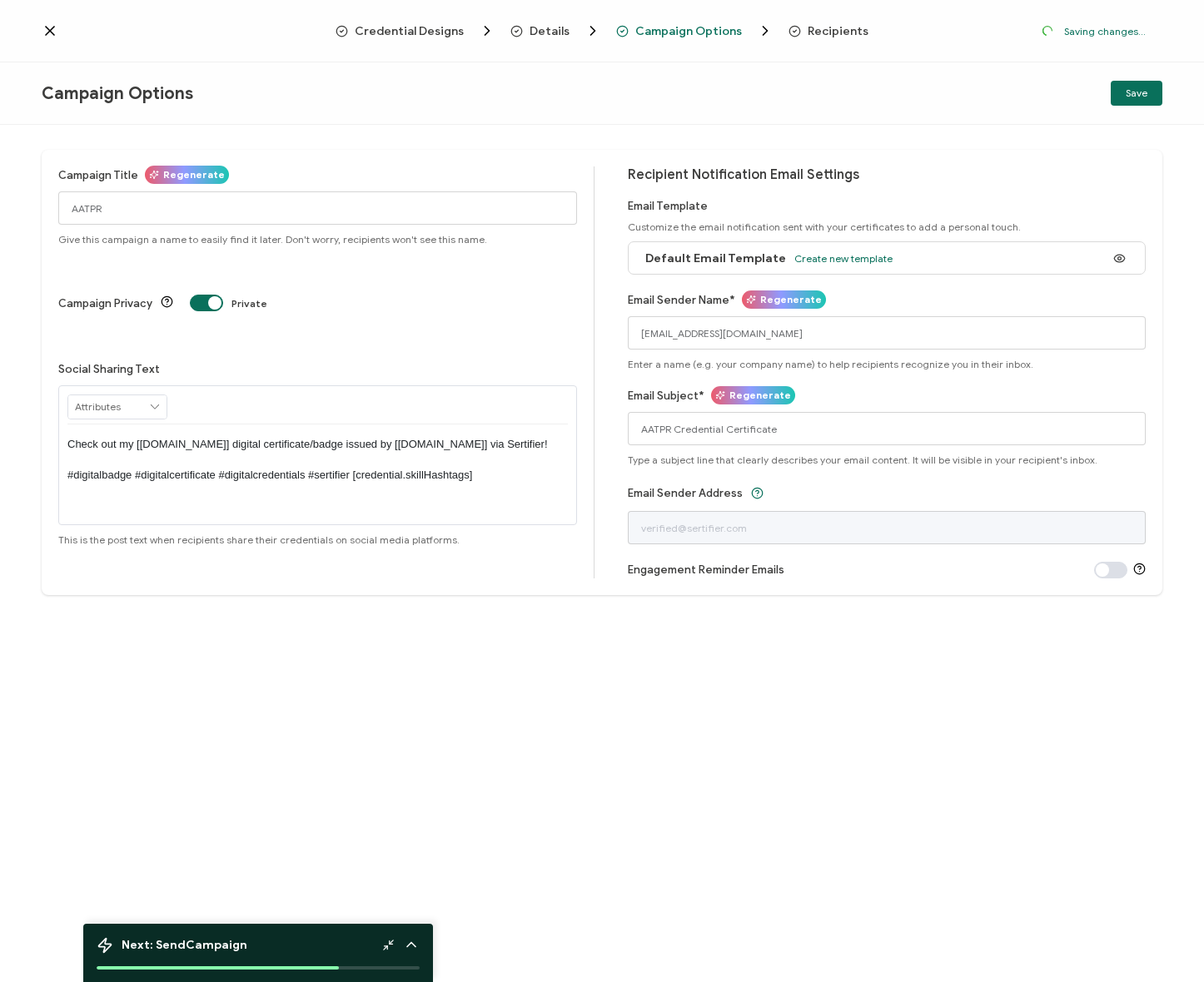
click at [338, 283] on div "Campaign Title Regenerate AATPR Give this campaign a name to easily find it lat…" at bounding box center [327, 372] width 537 height 412
click at [751, 435] on input "AATPR Credential Certificate" at bounding box center [887, 429] width 519 height 33
drag, startPoint x: 698, startPoint y: 428, endPoint x: 791, endPoint y: 433, distance: 93.1
click at [791, 433] on input "AATPR Credential Certificate" at bounding box center [887, 429] width 519 height 33
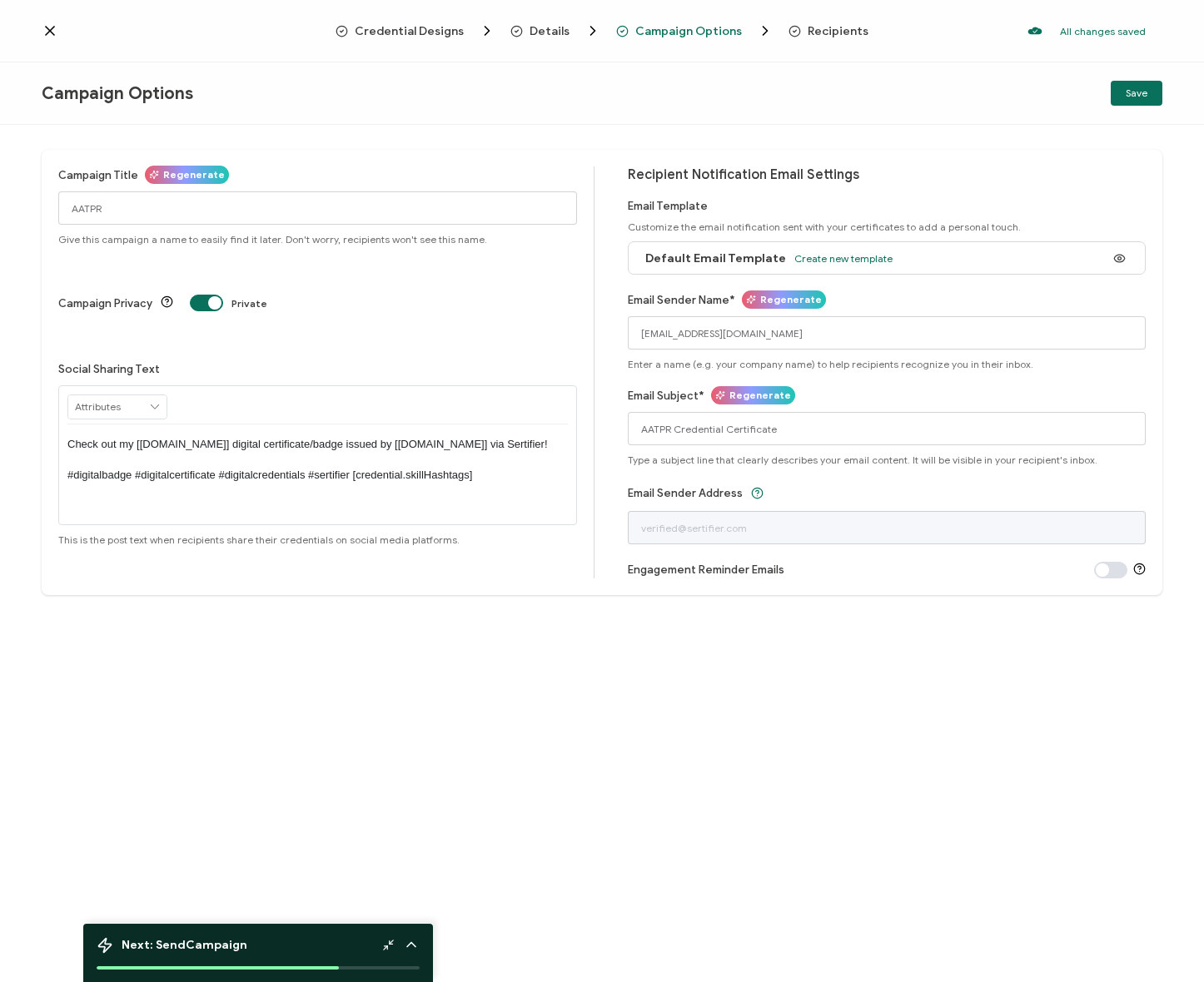
drag, startPoint x: 801, startPoint y: 703, endPoint x: 787, endPoint y: 692, distance: 17.8
click at [798, 703] on div "Campaign Title Regenerate AATPR Give this campaign a name to easily find it lat…" at bounding box center [602, 553] width 1204 height 857
click at [784, 672] on div "Campaign Title Regenerate AATPR Give this campaign a name to easily find it lat…" at bounding box center [602, 553] width 1204 height 857
click at [783, 663] on div "Campaign Title Regenerate AATPR Give this campaign a name to easily find it lat…" at bounding box center [602, 553] width 1204 height 857
click at [440, 31] on span "Credential Designs" at bounding box center [409, 31] width 109 height 12
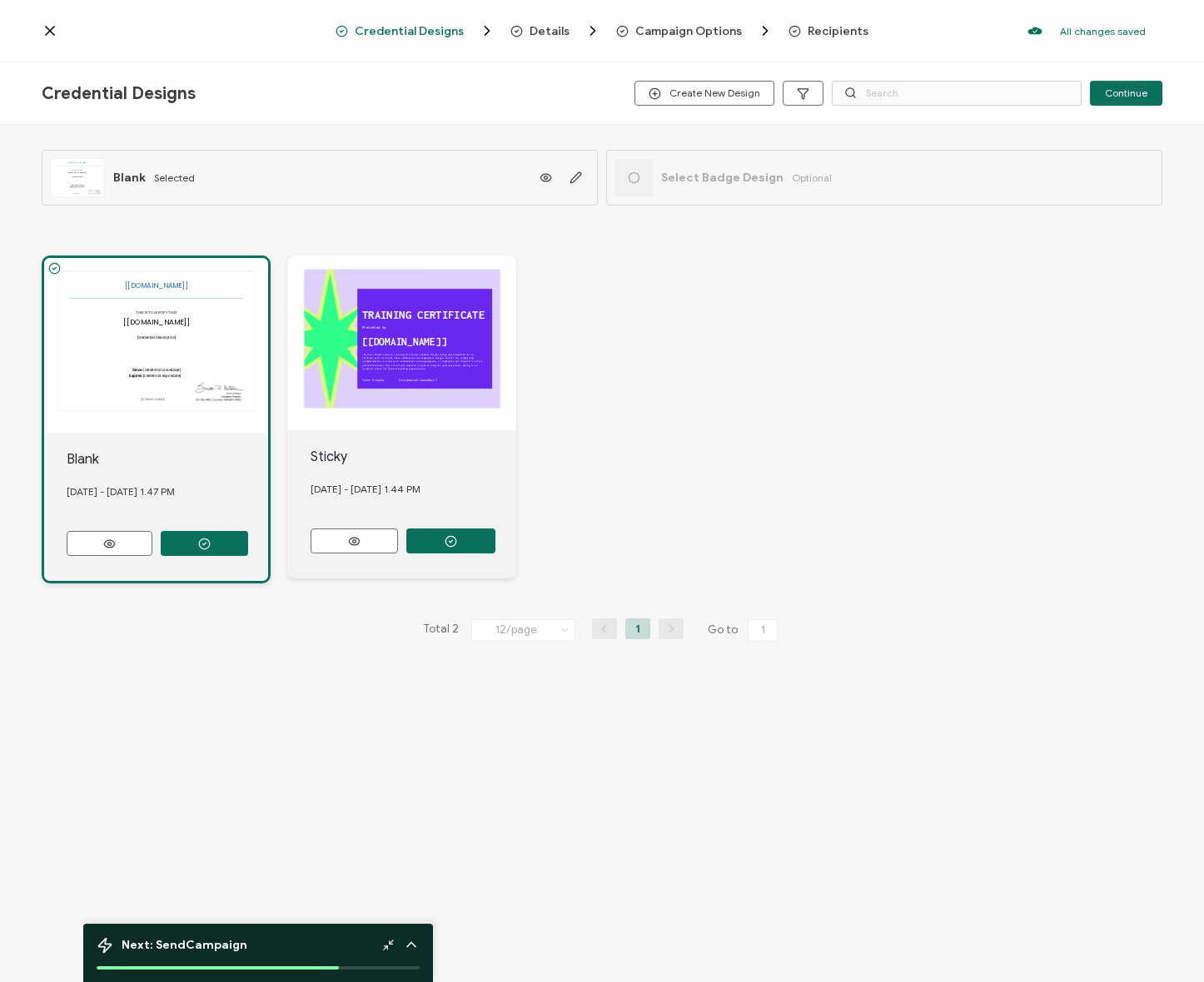
click at [563, 29] on span "Details" at bounding box center [550, 31] width 40 height 12
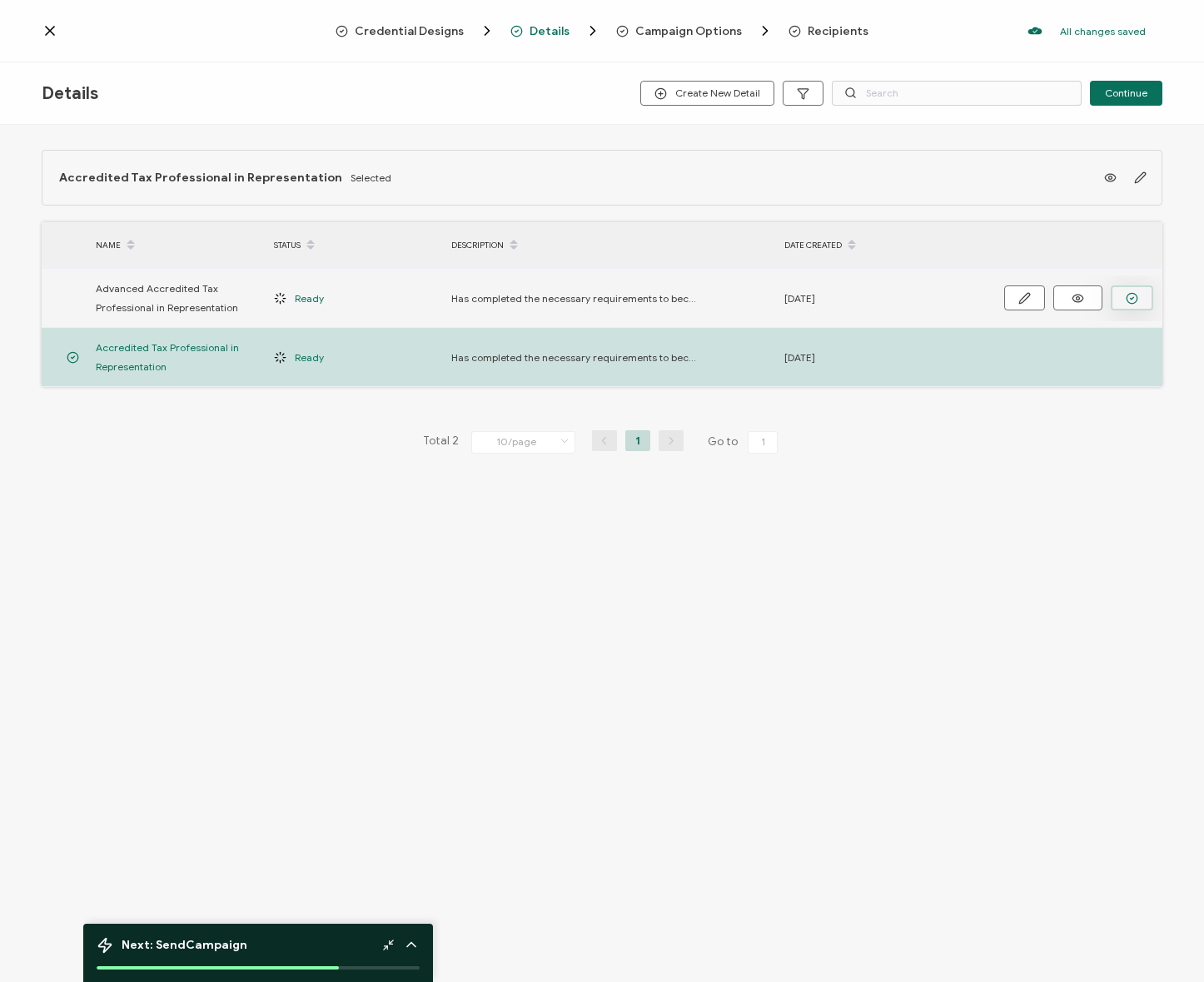
click at [1126, 290] on button "button" at bounding box center [1132, 298] width 42 height 25
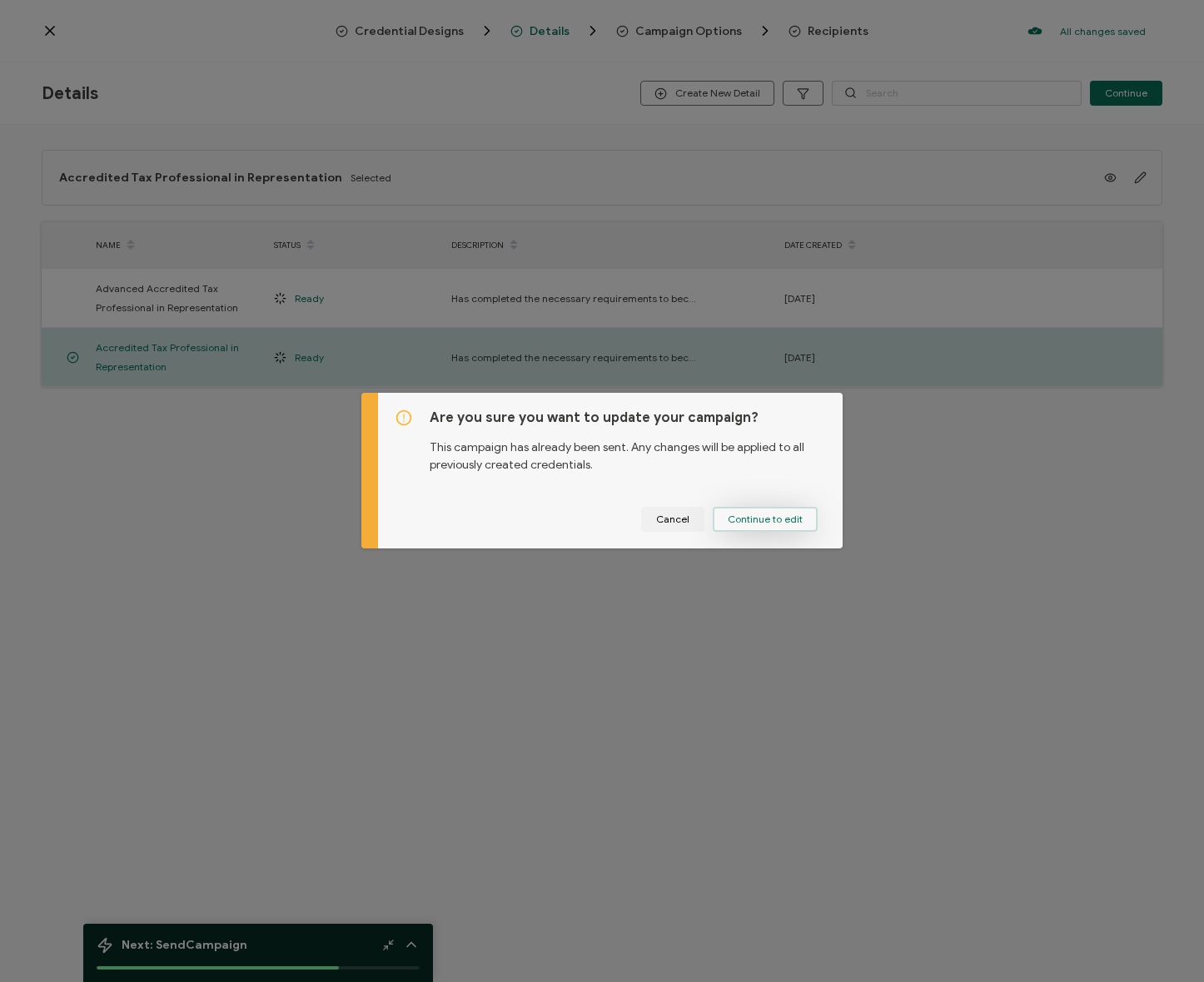
click at [789, 507] on button "Continue to edit" at bounding box center [765, 520] width 105 height 25
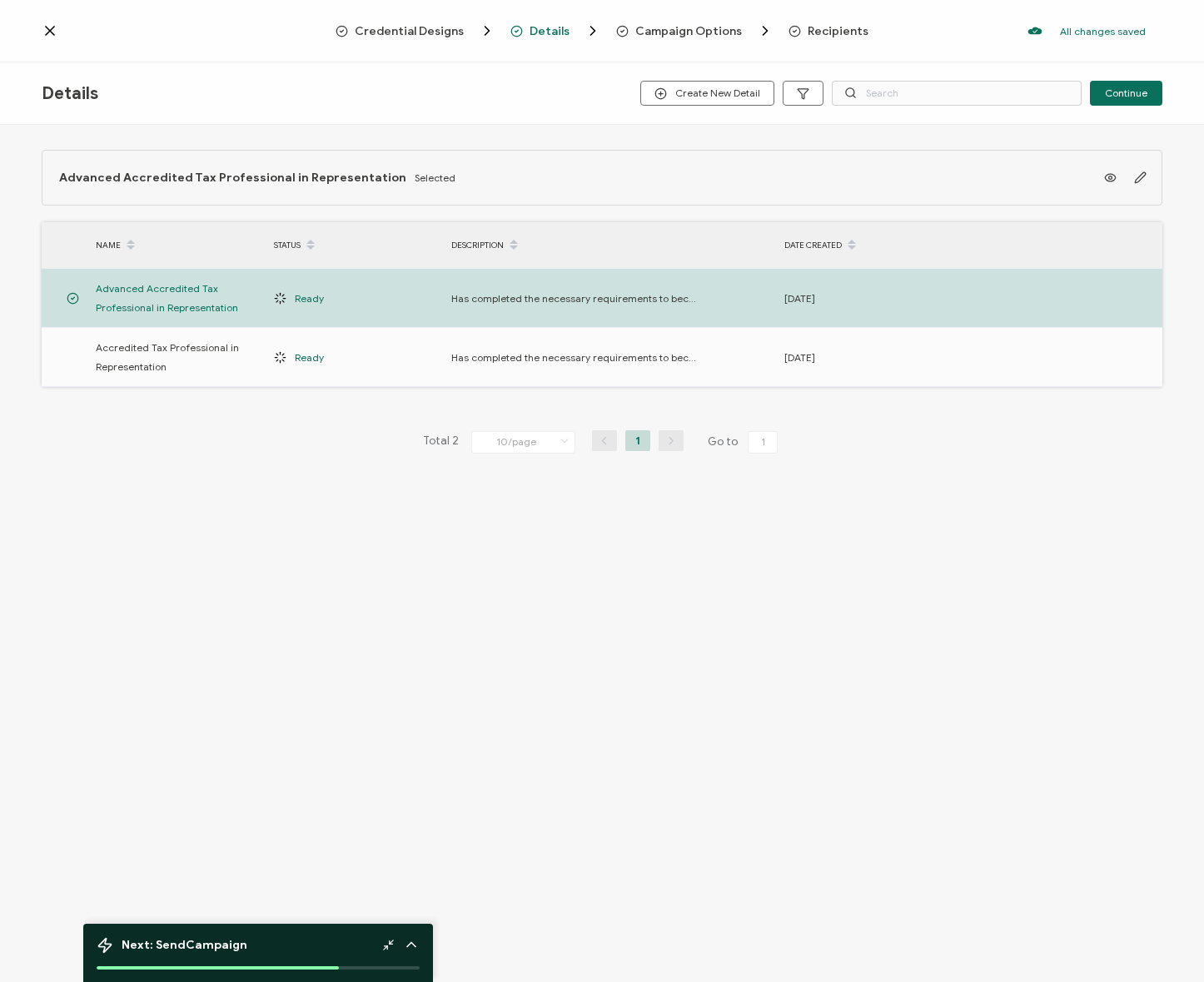
click at [650, 25] on span "Campaign Options" at bounding box center [688, 31] width 107 height 12
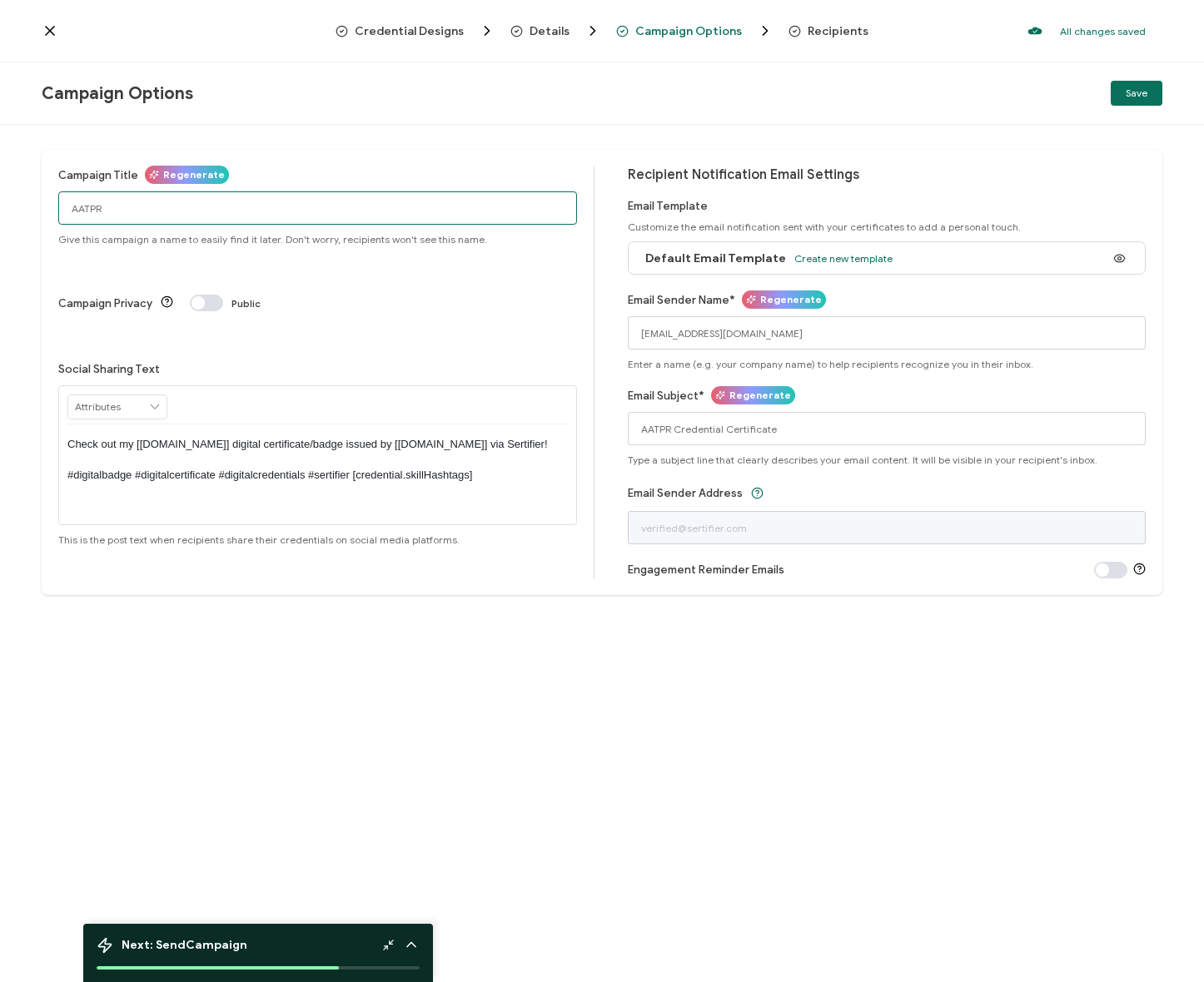
click at [267, 204] on input "AATPR" at bounding box center [317, 208] width 519 height 33
click at [1154, 94] on button "Save" at bounding box center [1137, 93] width 52 height 25
click at [791, 35] on icon "Breadcrumb" at bounding box center [794, 31] width 12 height 12
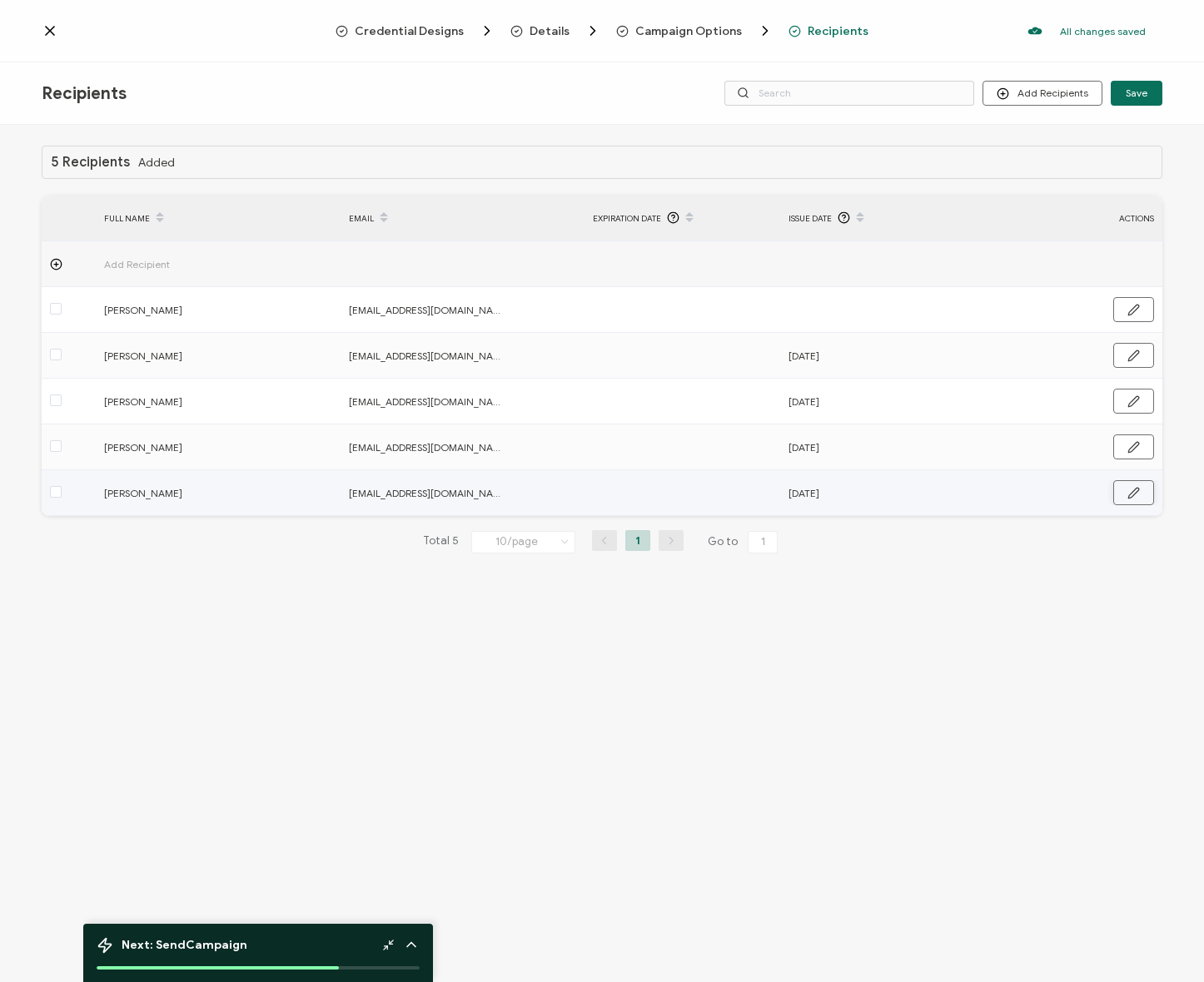
click at [1144, 486] on button "button" at bounding box center [1133, 493] width 41 height 25
click at [1071, 496] on button "Discard" at bounding box center [1070, 494] width 67 height 25
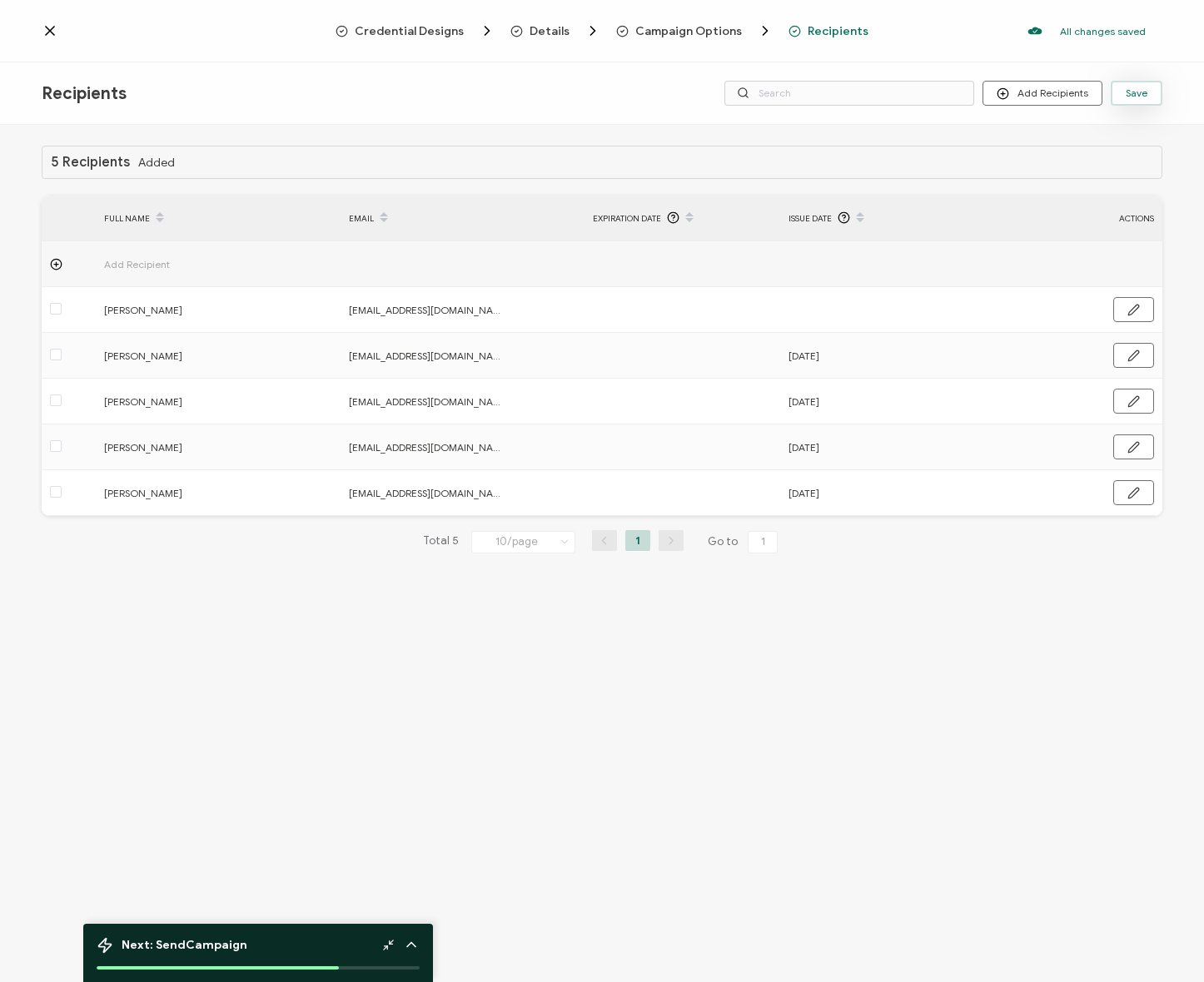
click at [1143, 89] on span "Save" at bounding box center [1137, 93] width 22 height 10
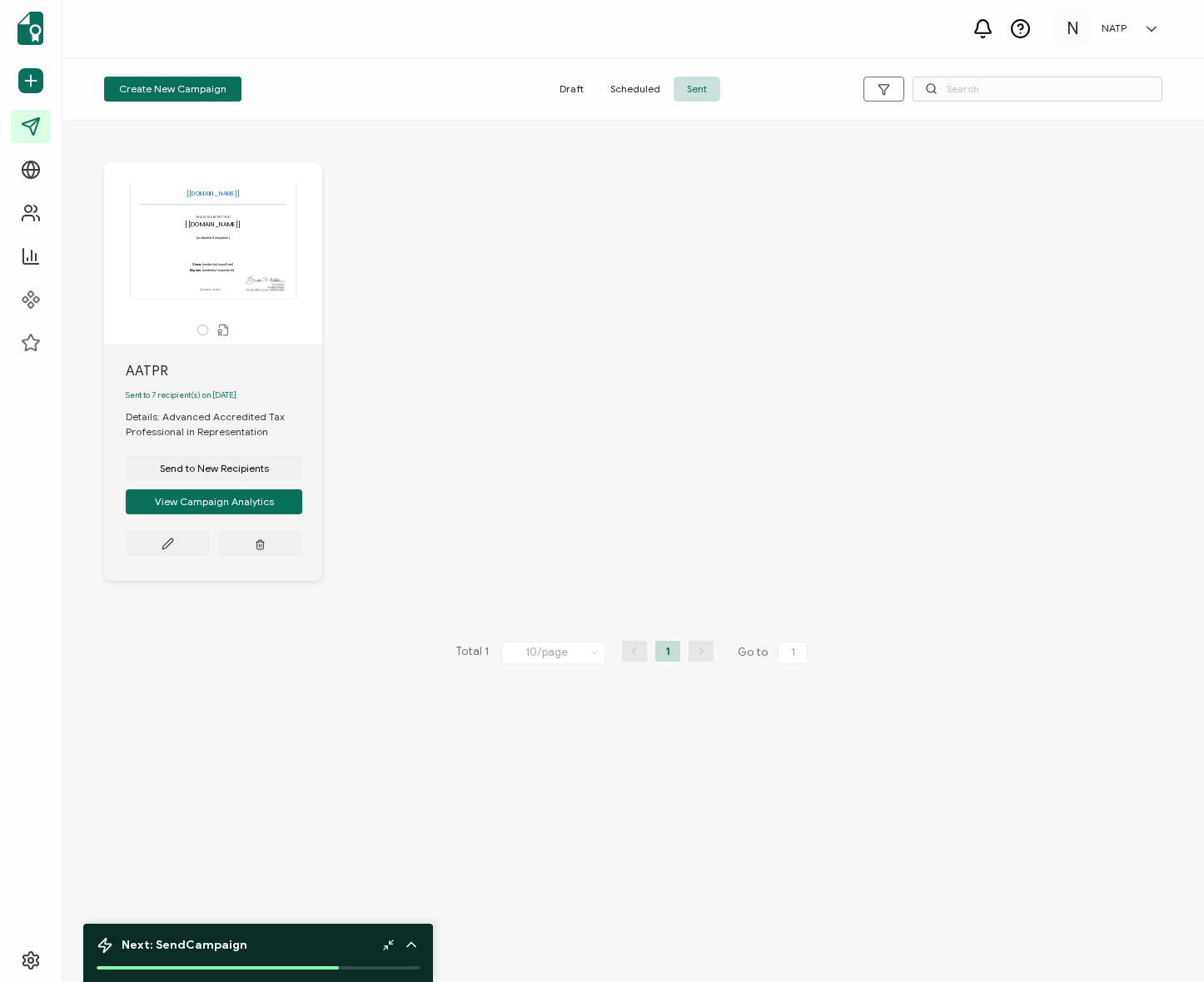
click at [652, 264] on div "The recipient’s full name, which will be automatically filled based on the info…" at bounding box center [633, 384] width 1092 height 511
click at [589, 264] on div "The recipient’s full name, which will be automatically filled based on the info…" at bounding box center [633, 384] width 1092 height 511
click at [214, 511] on button "View Campaign Analytics" at bounding box center [214, 502] width 177 height 25
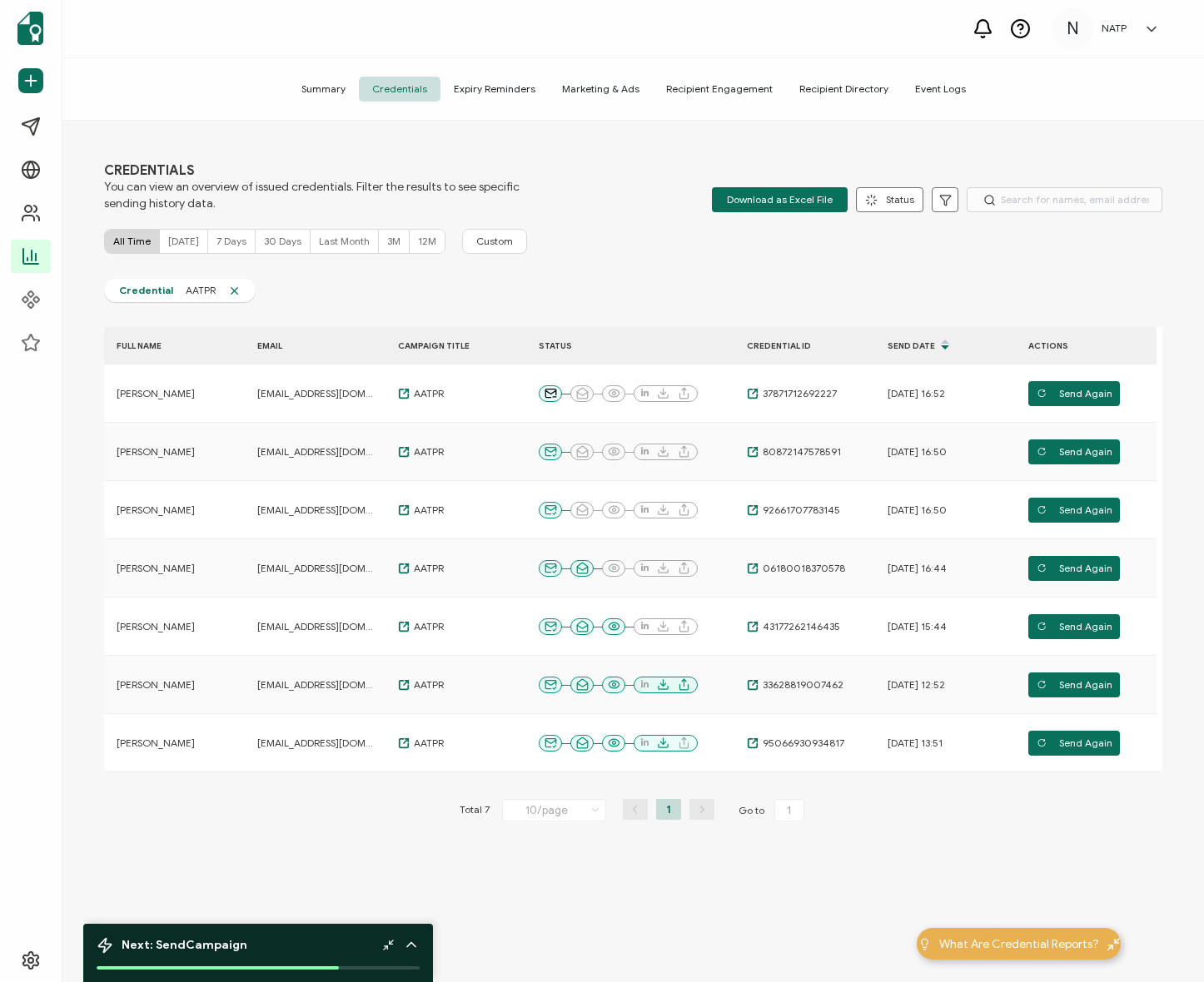
click at [512, 88] on span "Expiry Reminders" at bounding box center [495, 89] width 108 height 25
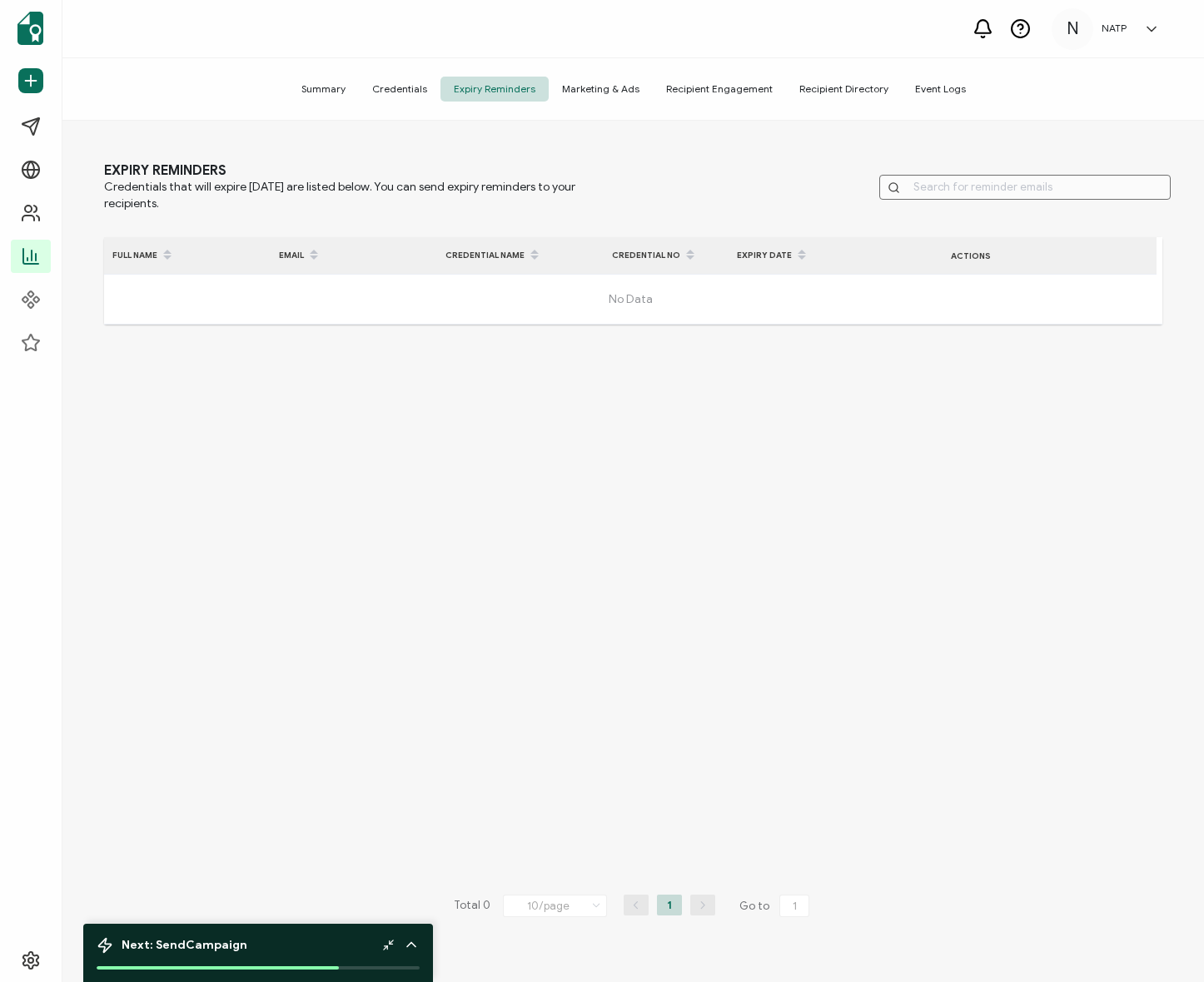
click at [576, 83] on span "Marketing & Ads" at bounding box center [601, 89] width 104 height 25
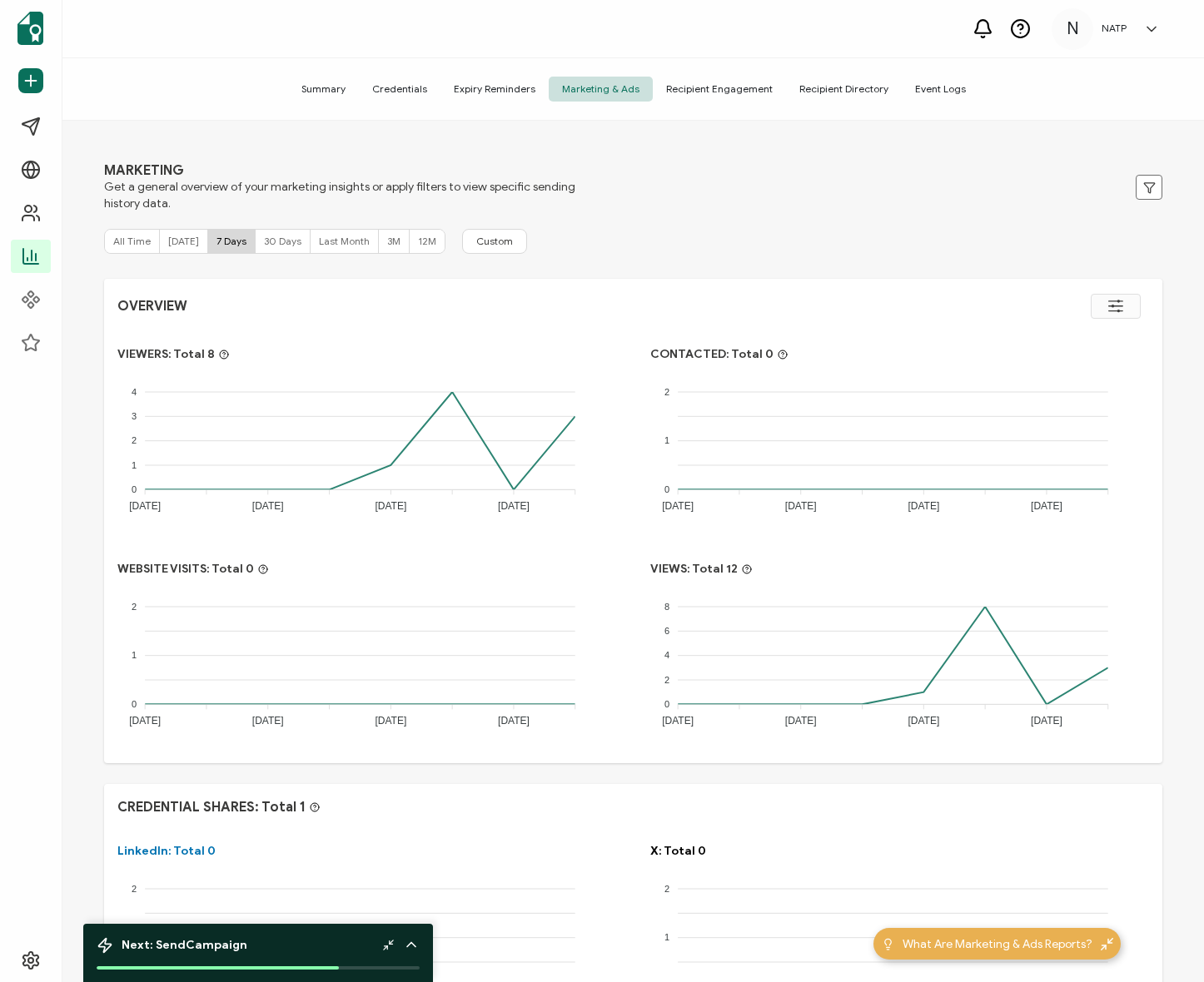
click at [707, 91] on span "Recipient Engagement" at bounding box center [719, 89] width 133 height 25
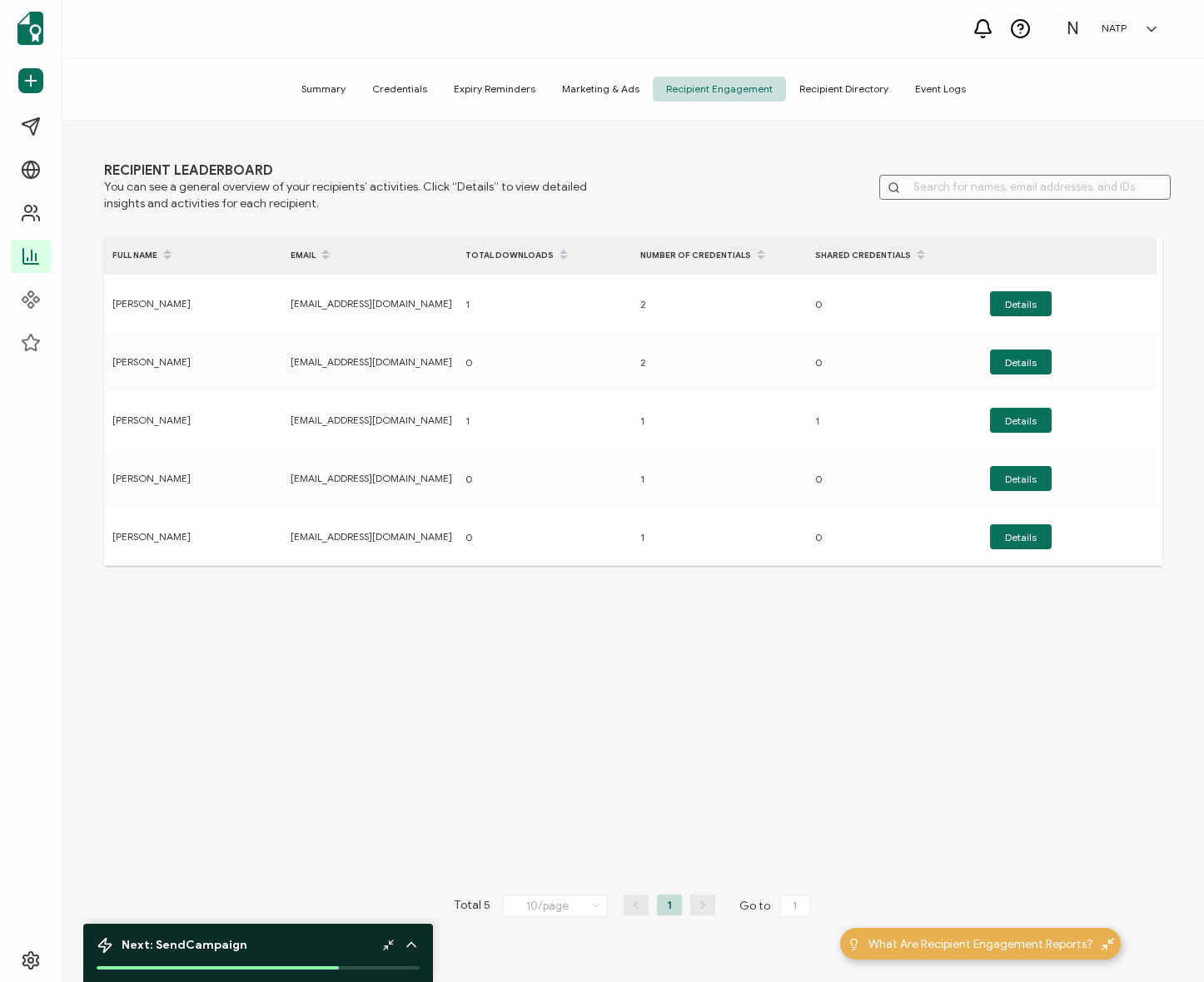
click at [826, 85] on span "Recipient Directory" at bounding box center [843, 89] width 116 height 25
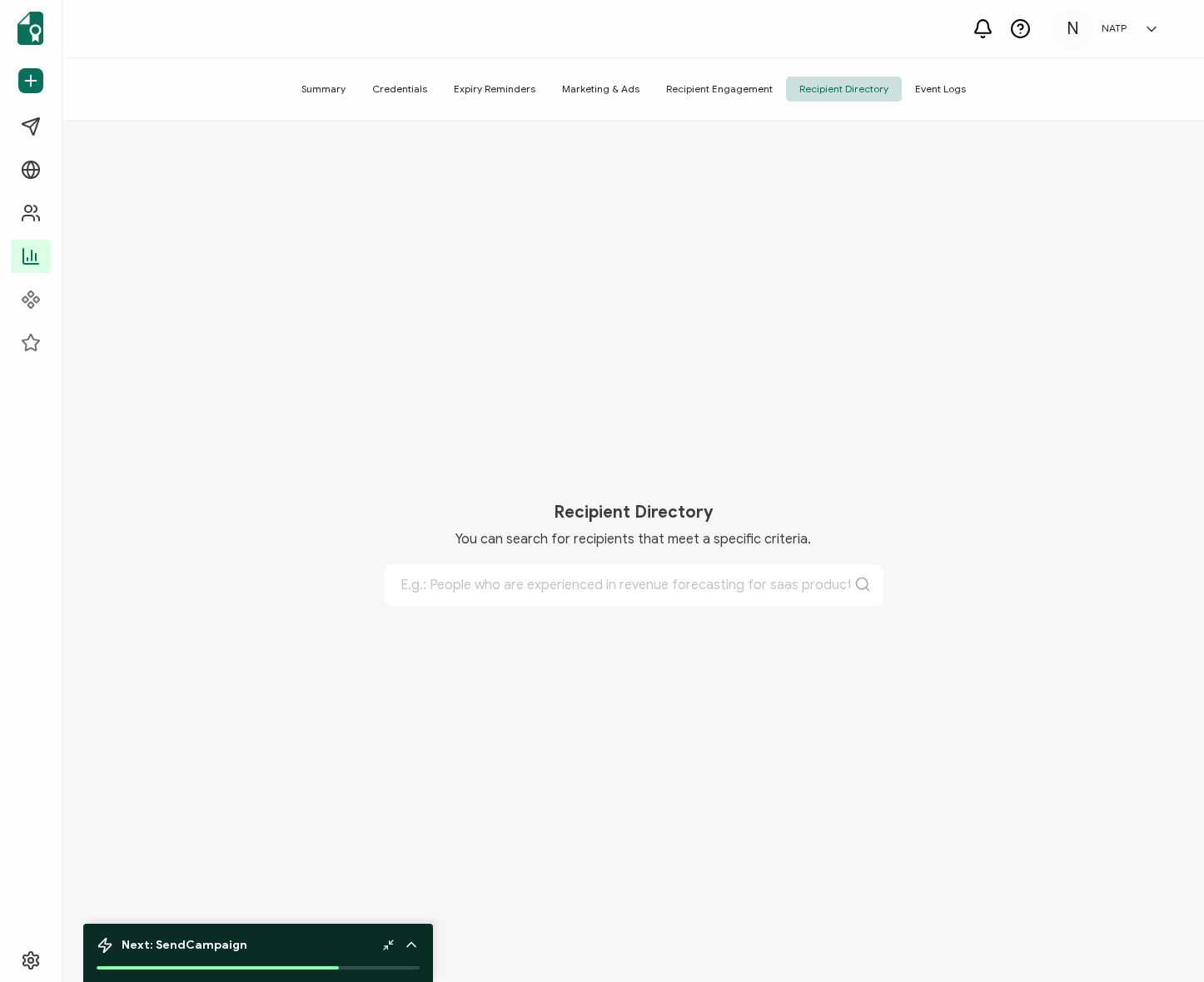
click at [938, 82] on span "Event Logs" at bounding box center [940, 89] width 77 height 25
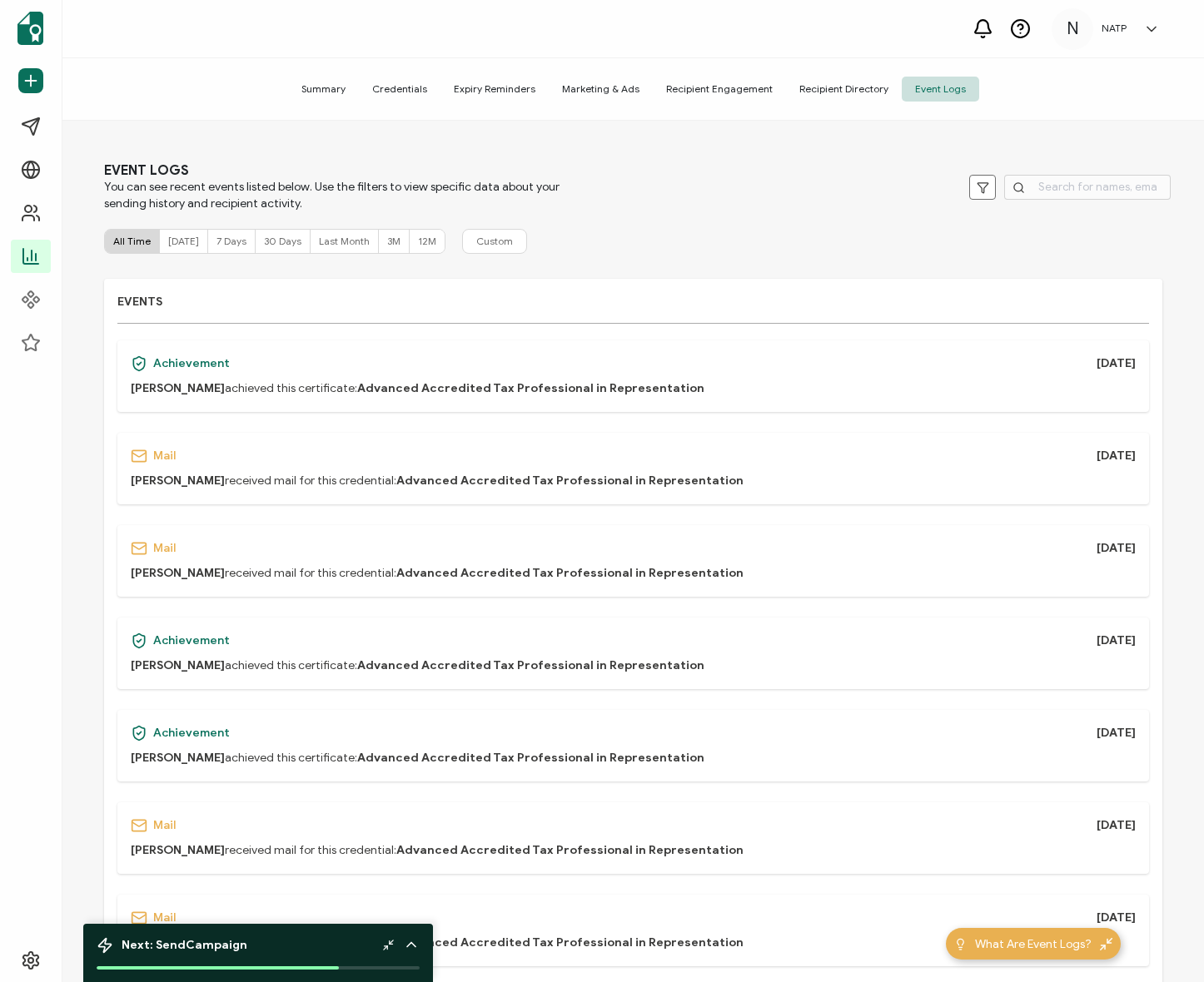
click at [325, 84] on span "Summary" at bounding box center [323, 89] width 71 height 25
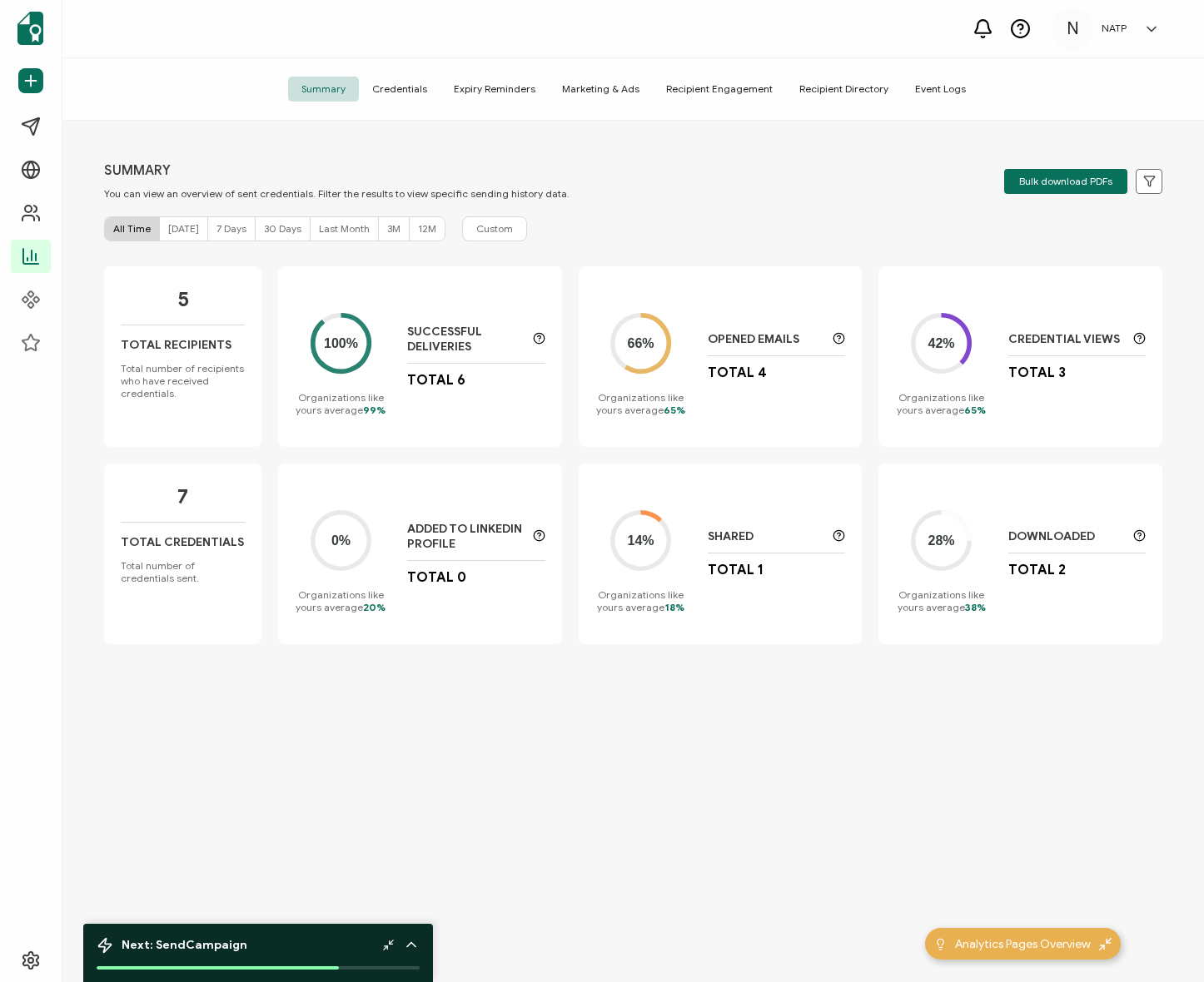
click at [254, 133] on div "SUMMARY You can view an overview of sent credentials. Filter the results to vie…" at bounding box center [633, 553] width 1142 height 865
click at [254, 132] on div "SUMMARY You can view an overview of sent credentials. Filter the results to vie…" at bounding box center [633, 553] width 1142 height 865
click at [243, 131] on div "SUMMARY You can view an overview of sent credentials. Filter the results to vie…" at bounding box center [633, 553] width 1142 height 865
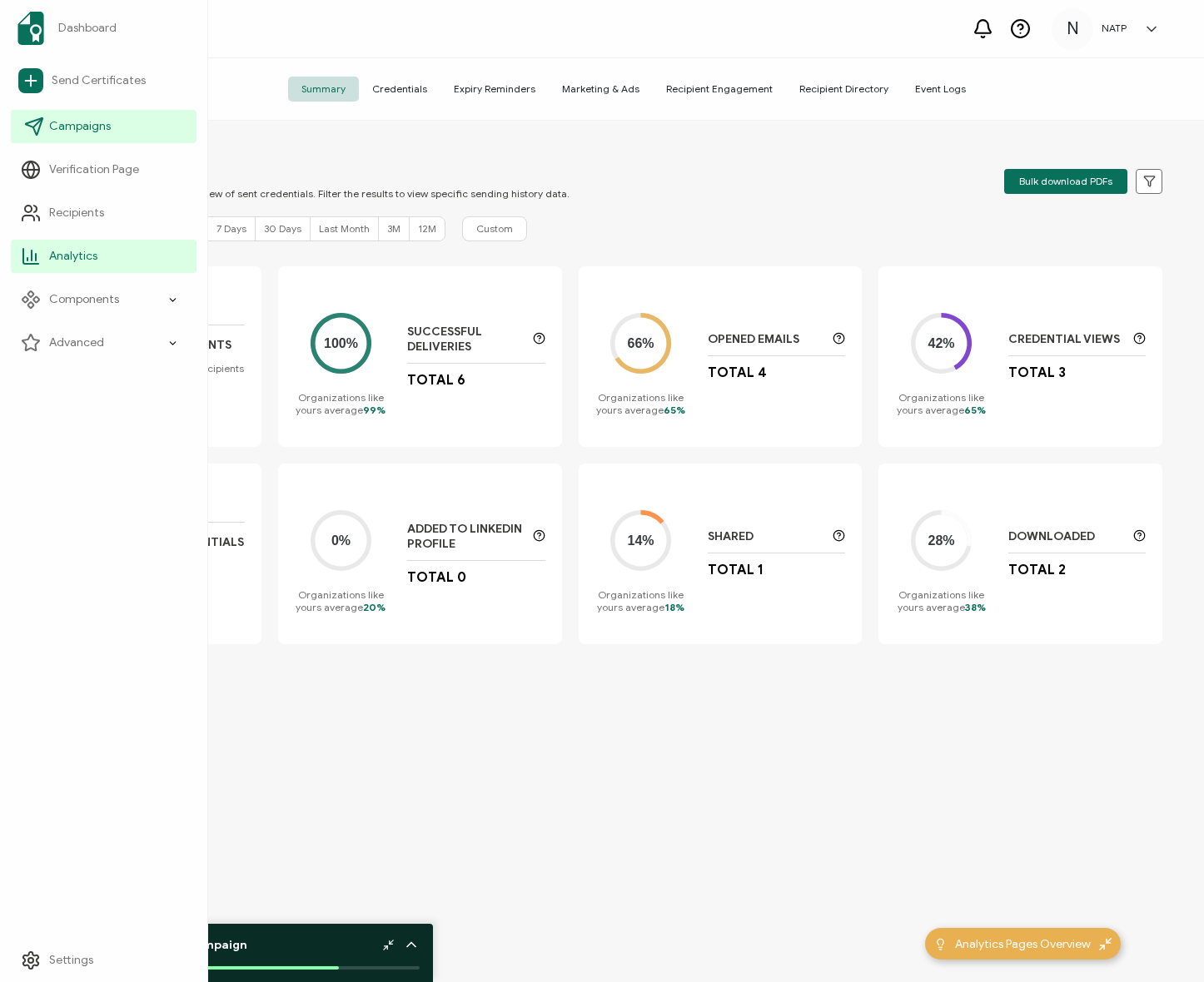
click at [79, 117] on link "Campaigns" at bounding box center [103, 127] width 186 height 33
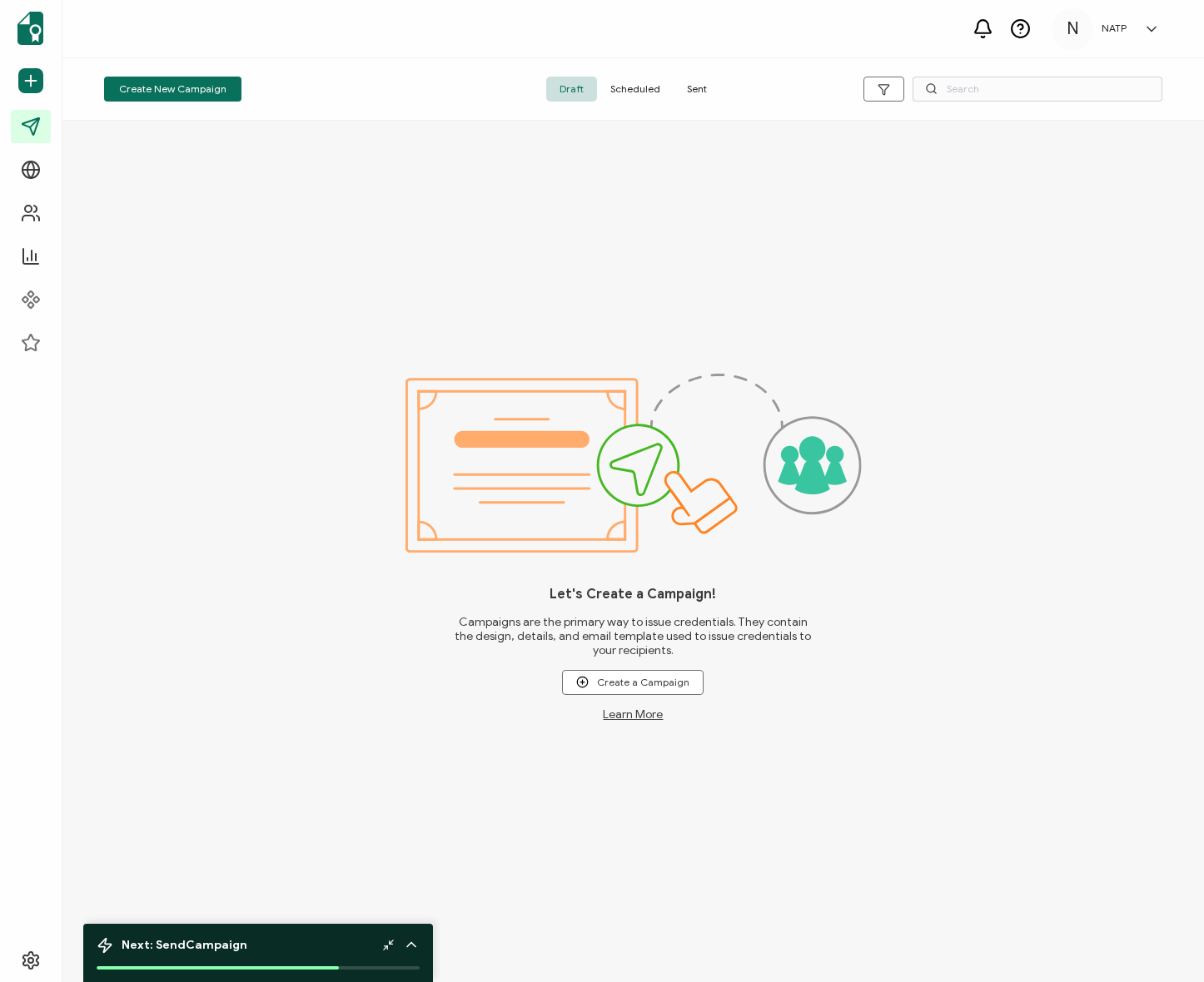
click at [288, 234] on div "Let's Create a Campaign! Campaigns are the primary way to issue credentials. Th…" at bounding box center [633, 551] width 1142 height 861
click at [234, 194] on div "Let's Create a Campaign! Campaigns are the primary way to issue credentials. Th…" at bounding box center [633, 551] width 1142 height 861
click at [682, 80] on span "Sent" at bounding box center [697, 89] width 47 height 25
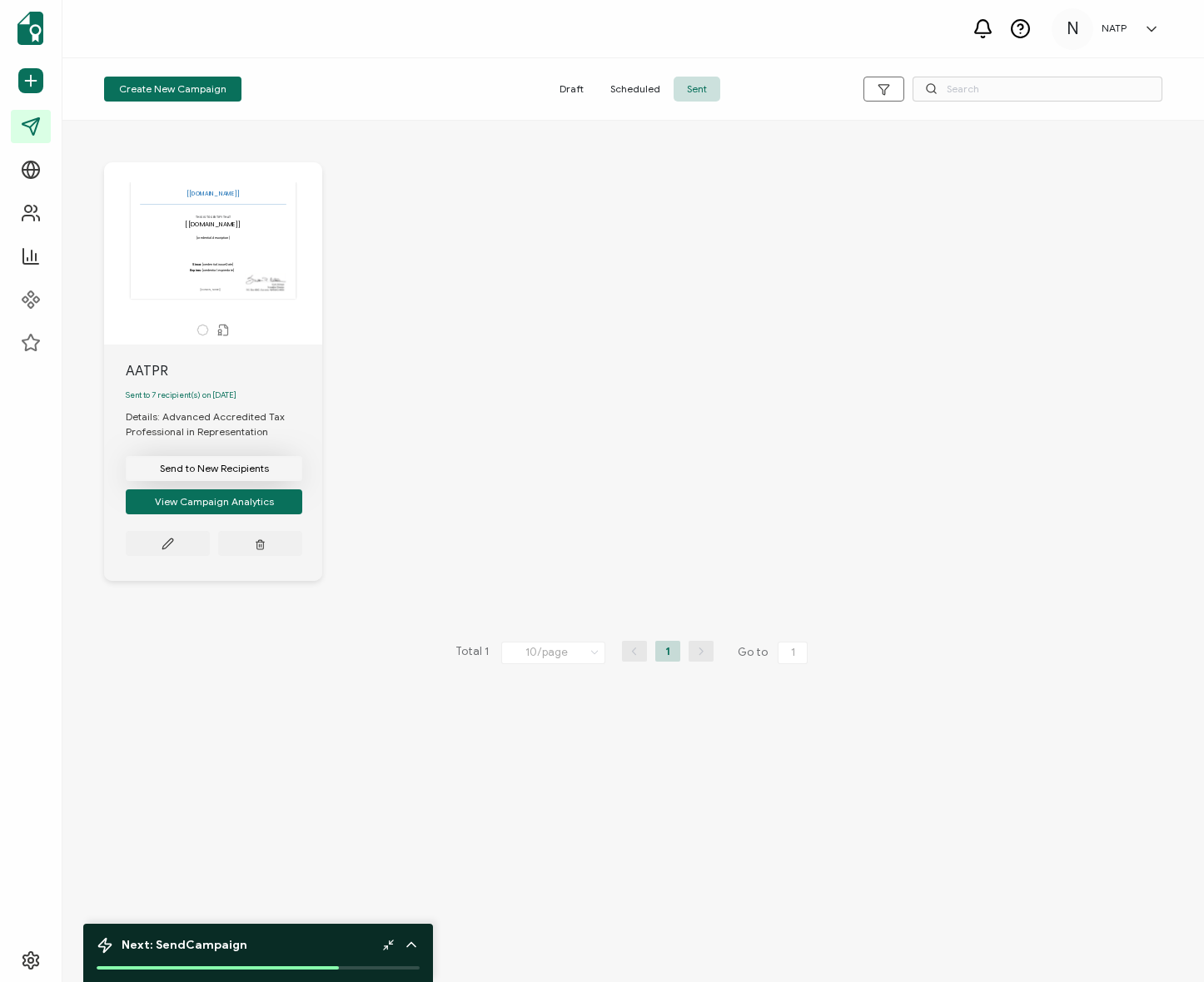
click at [240, 474] on span "Send to New Recipients" at bounding box center [214, 469] width 109 height 10
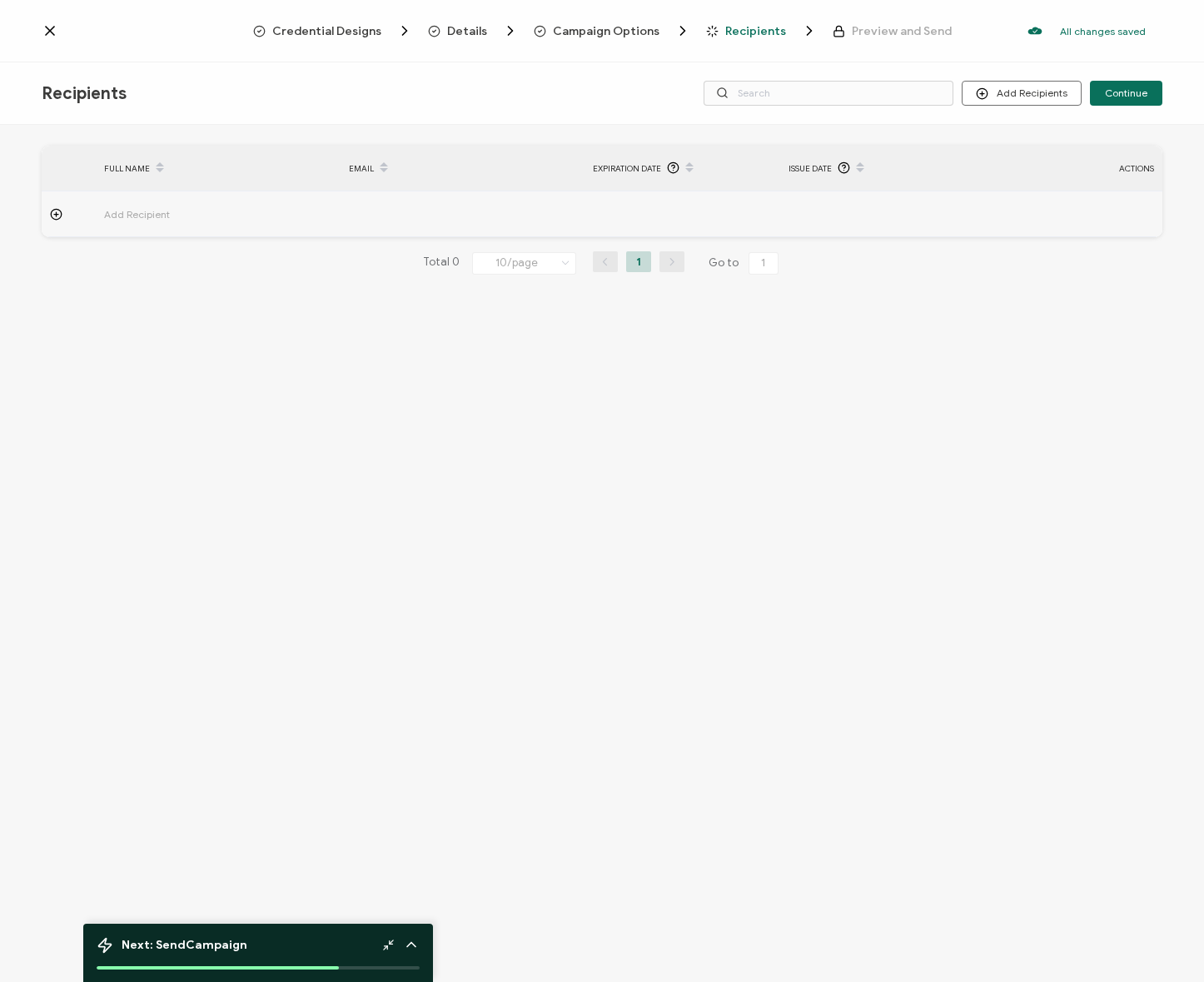
click at [335, 34] on span "Credential Designs" at bounding box center [327, 31] width 109 height 12
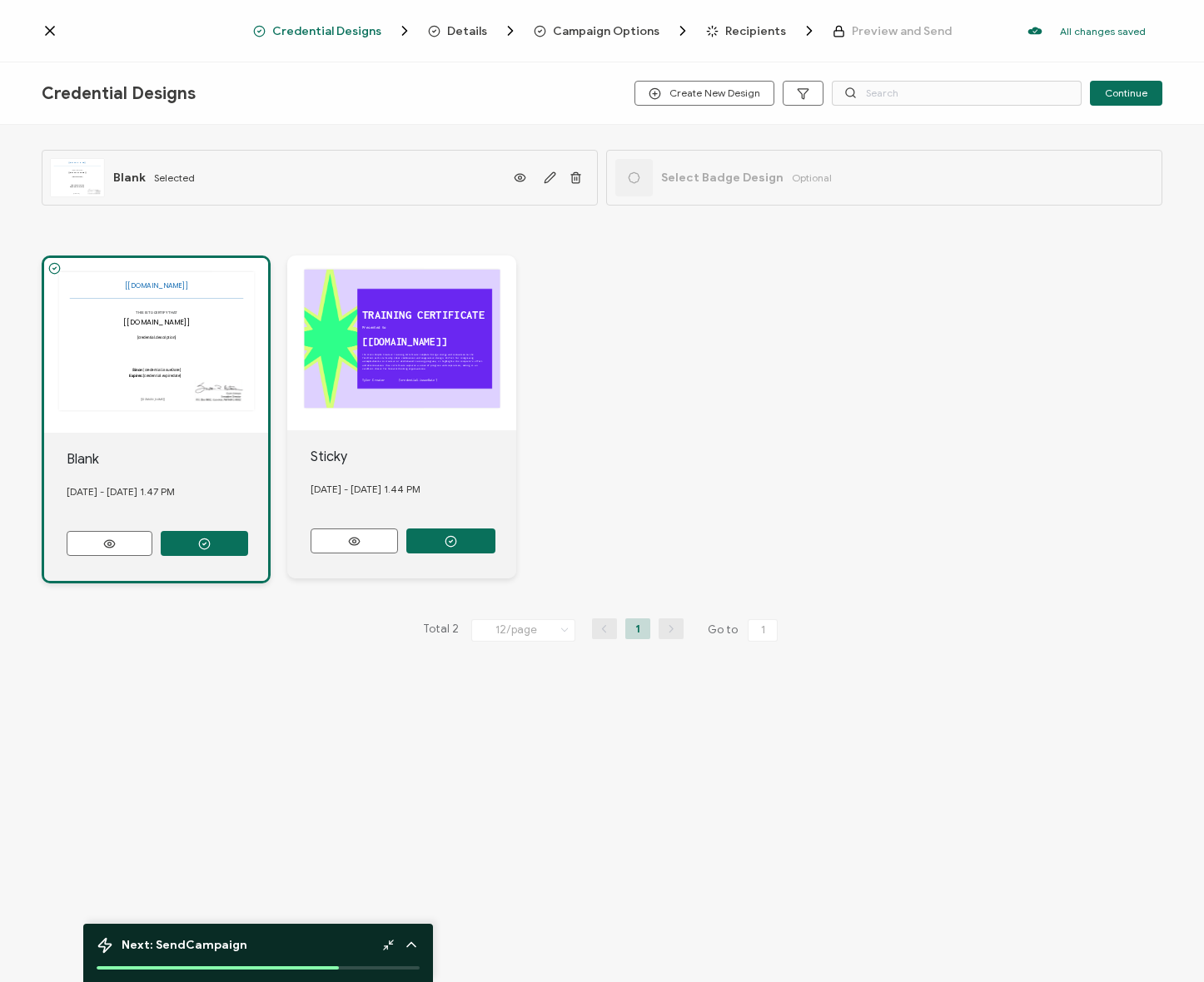
click at [477, 33] on span "Details" at bounding box center [467, 31] width 40 height 12
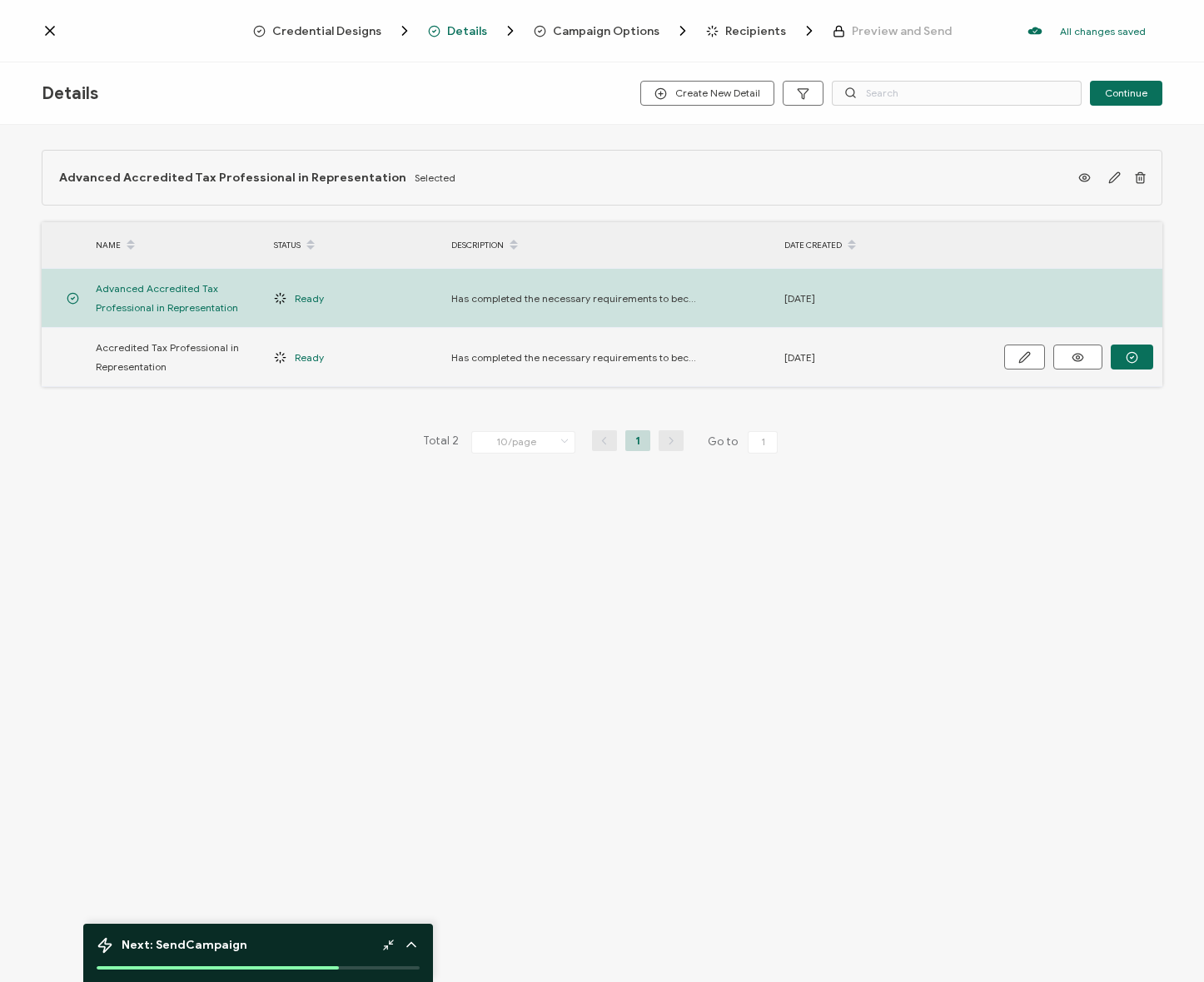
click at [206, 371] on span "Accredited Tax Professional in Representation" at bounding box center [177, 357] width 162 height 38
click at [1126, 359] on icon "button" at bounding box center [1132, 357] width 12 height 12
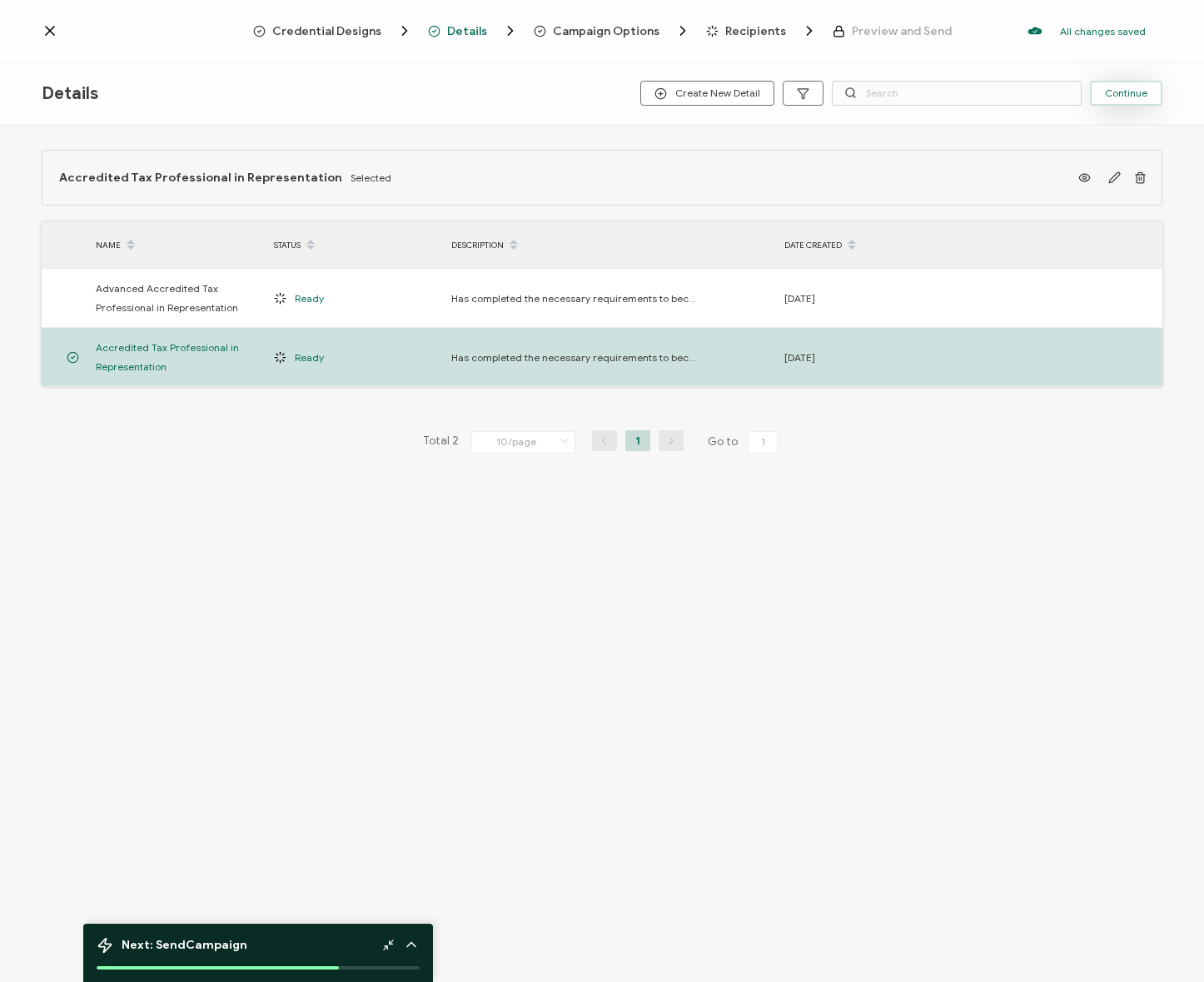
click at [1141, 92] on span "Continue" at bounding box center [1126, 93] width 42 height 10
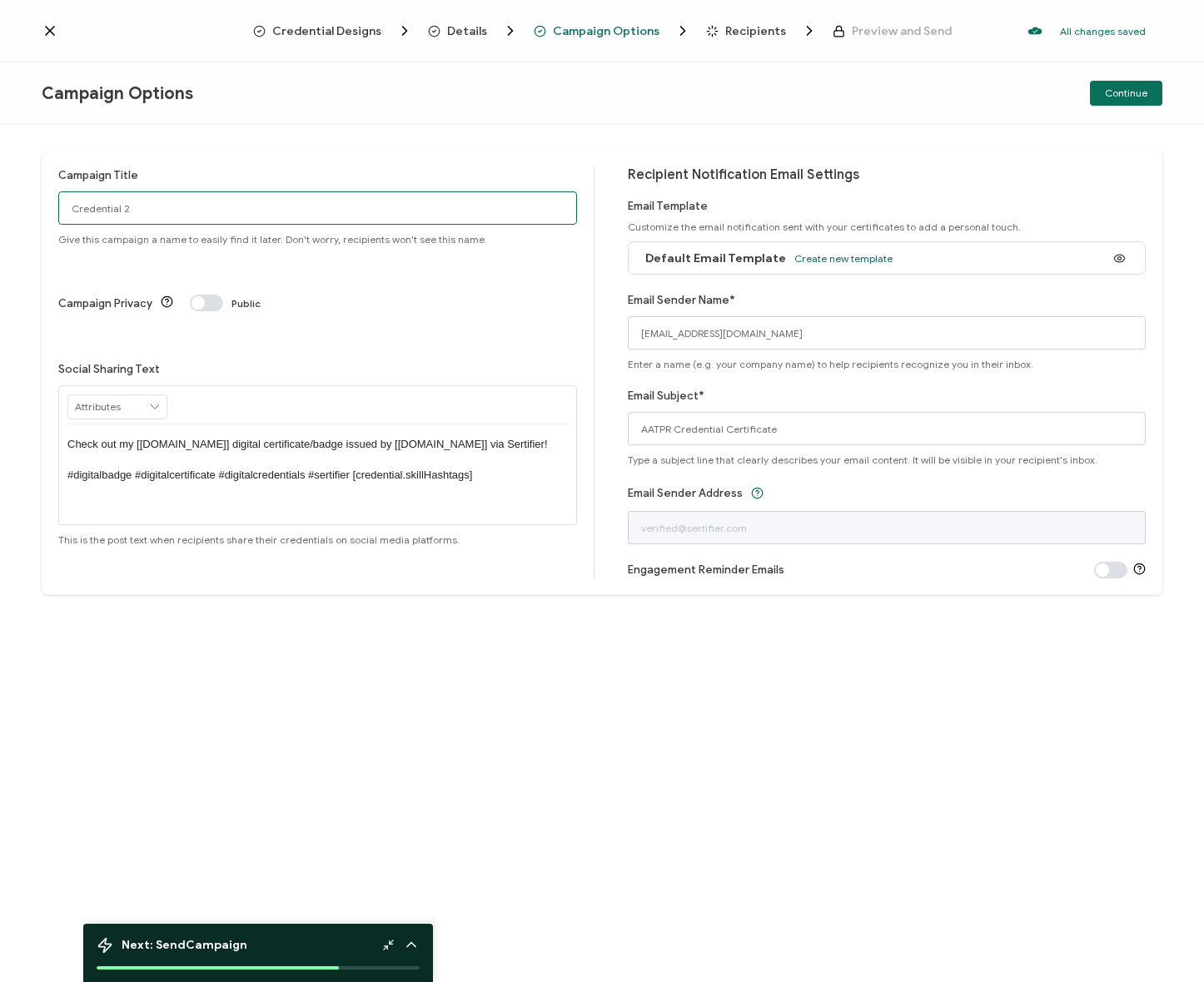
click at [187, 210] on input "Credential 2" at bounding box center [317, 208] width 519 height 33
drag, startPoint x: 213, startPoint y: 198, endPoint x: 25, endPoint y: 192, distance: 188.1
click at [25, 192] on div "Campaign Title Credential 2 Give this campaign a name to easily find it later. …" at bounding box center [602, 553] width 1204 height 857
type input "ATPR"
click at [216, 295] on span at bounding box center [207, 303] width 33 height 17
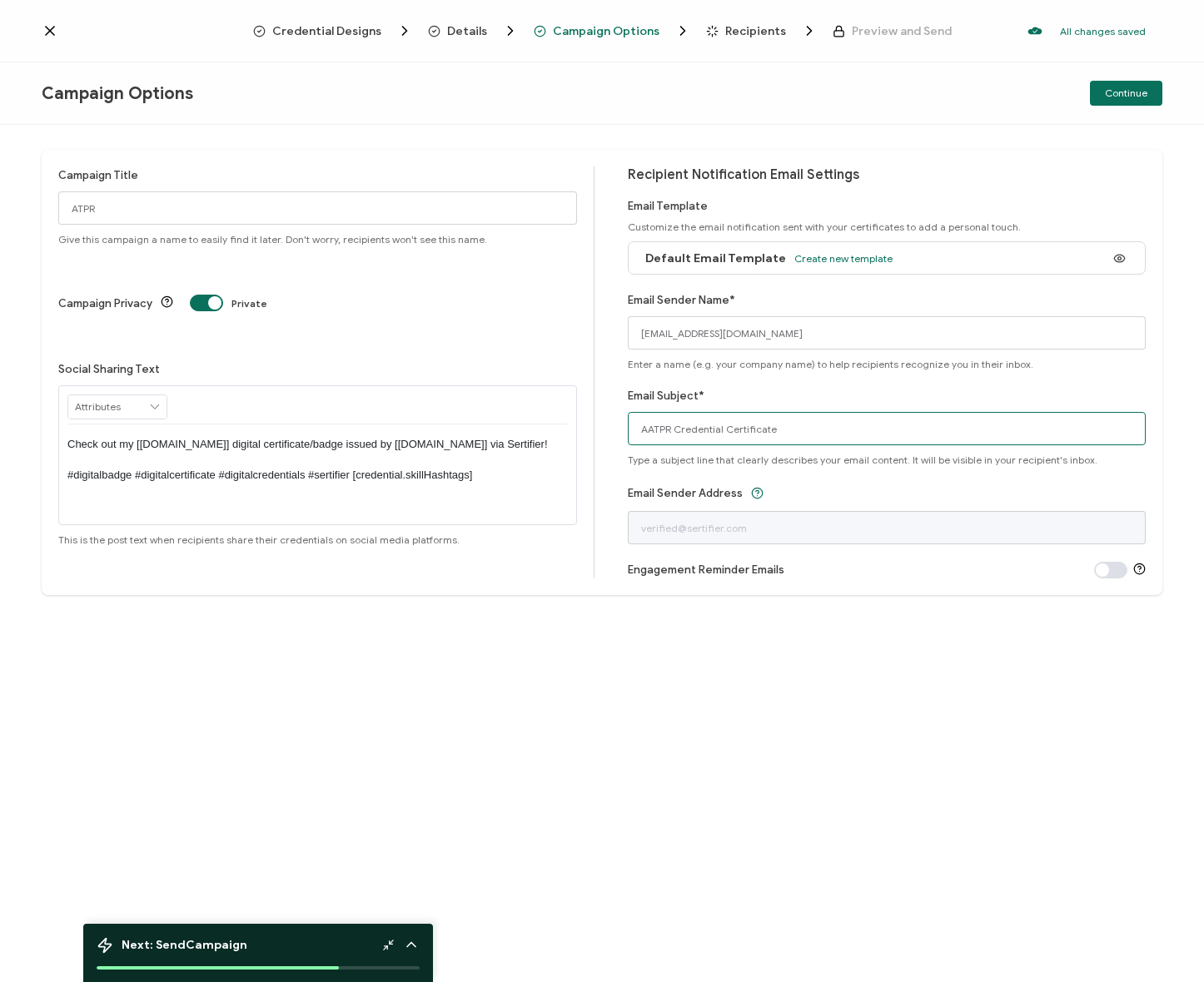
click at [661, 428] on input "AATPR Credential Certificate" at bounding box center [887, 429] width 519 height 33
click at [647, 425] on input "AATPR Credential Certificate" at bounding box center [887, 429] width 519 height 33
type input "ATPR Credential Certificate"
click at [887, 695] on div "Campaign Title ATPR Give this campaign a name to easily find it later. Don't wo…" at bounding box center [602, 553] width 1204 height 857
click at [835, 118] on div "Campaign Options Continue" at bounding box center [602, 93] width 1204 height 62
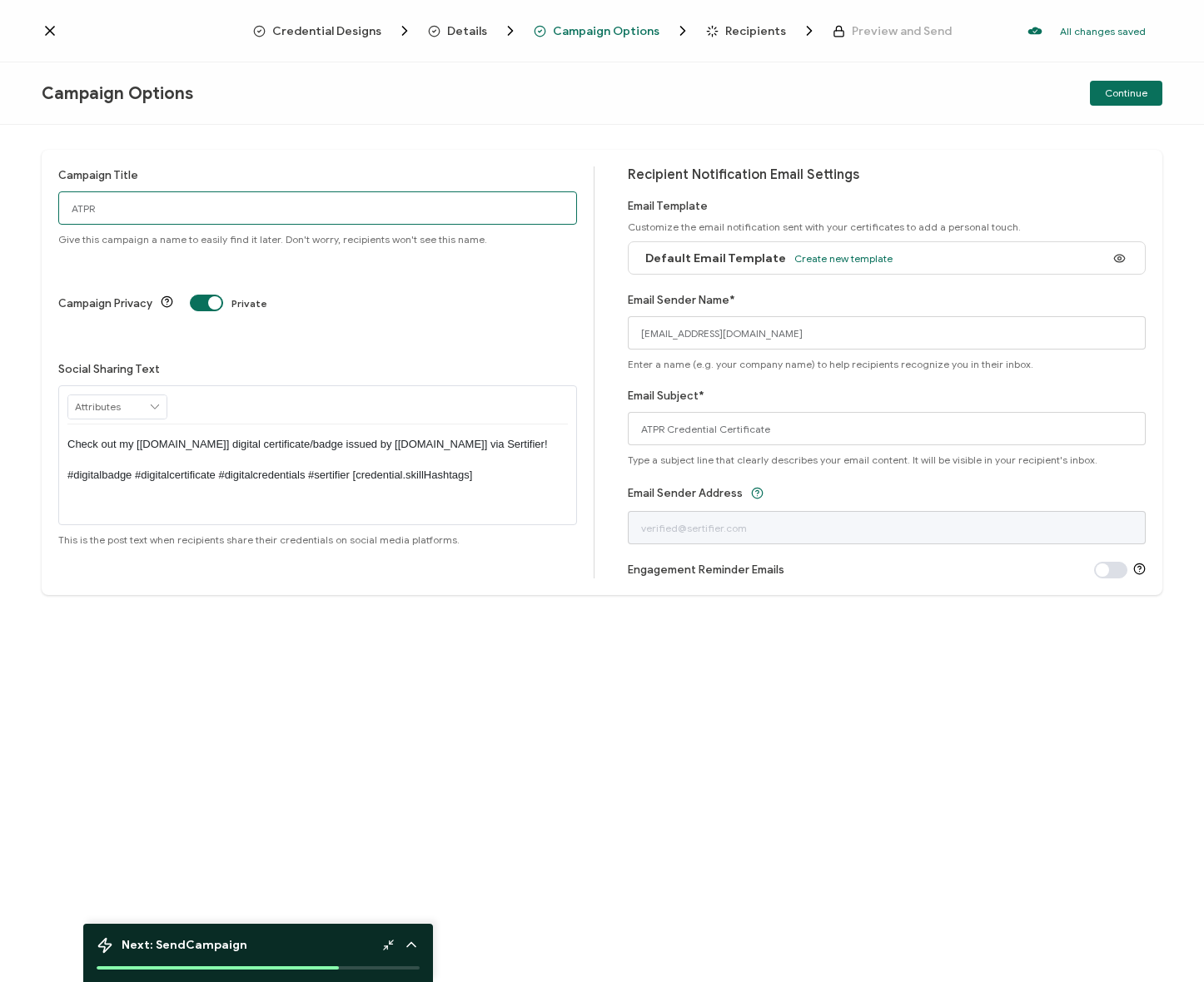
click at [196, 218] on input "ATPR" at bounding box center [317, 208] width 519 height 33
type input "ATPR"
click at [1153, 85] on button "Continue" at bounding box center [1126, 93] width 72 height 25
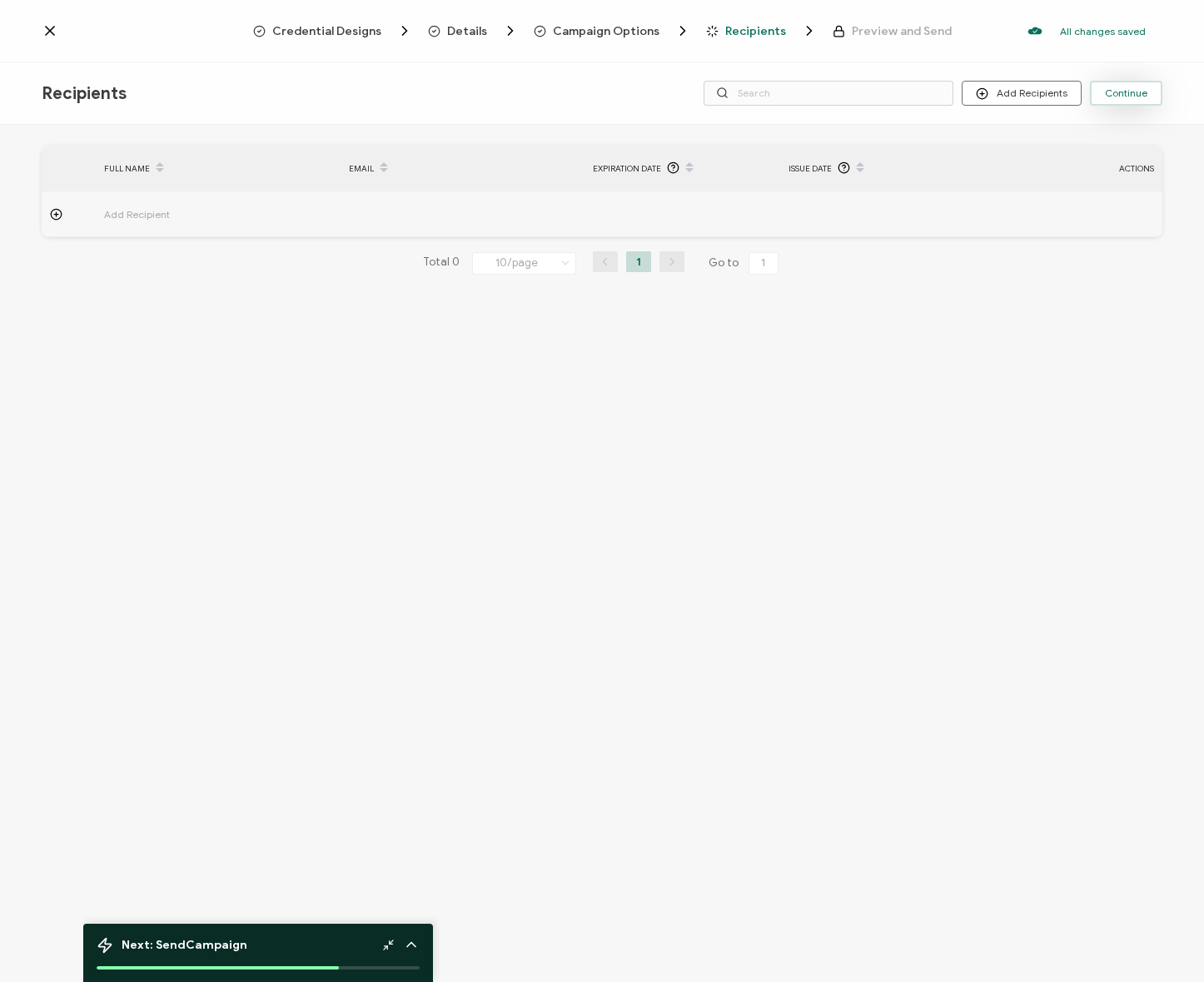
click at [1122, 86] on button "Continue" at bounding box center [1126, 93] width 72 height 25
click at [930, 355] on div "FULL NAME EMAIL Expiration Date Issue Date ACTIONS Add Recipient FULL NAME EMAI…" at bounding box center [602, 556] width 1204 height 861
click at [1014, 104] on button "Add Recipients" at bounding box center [1022, 93] width 120 height 25
click at [1032, 169] on span "Import From Recipients" at bounding box center [1055, 165] width 108 height 12
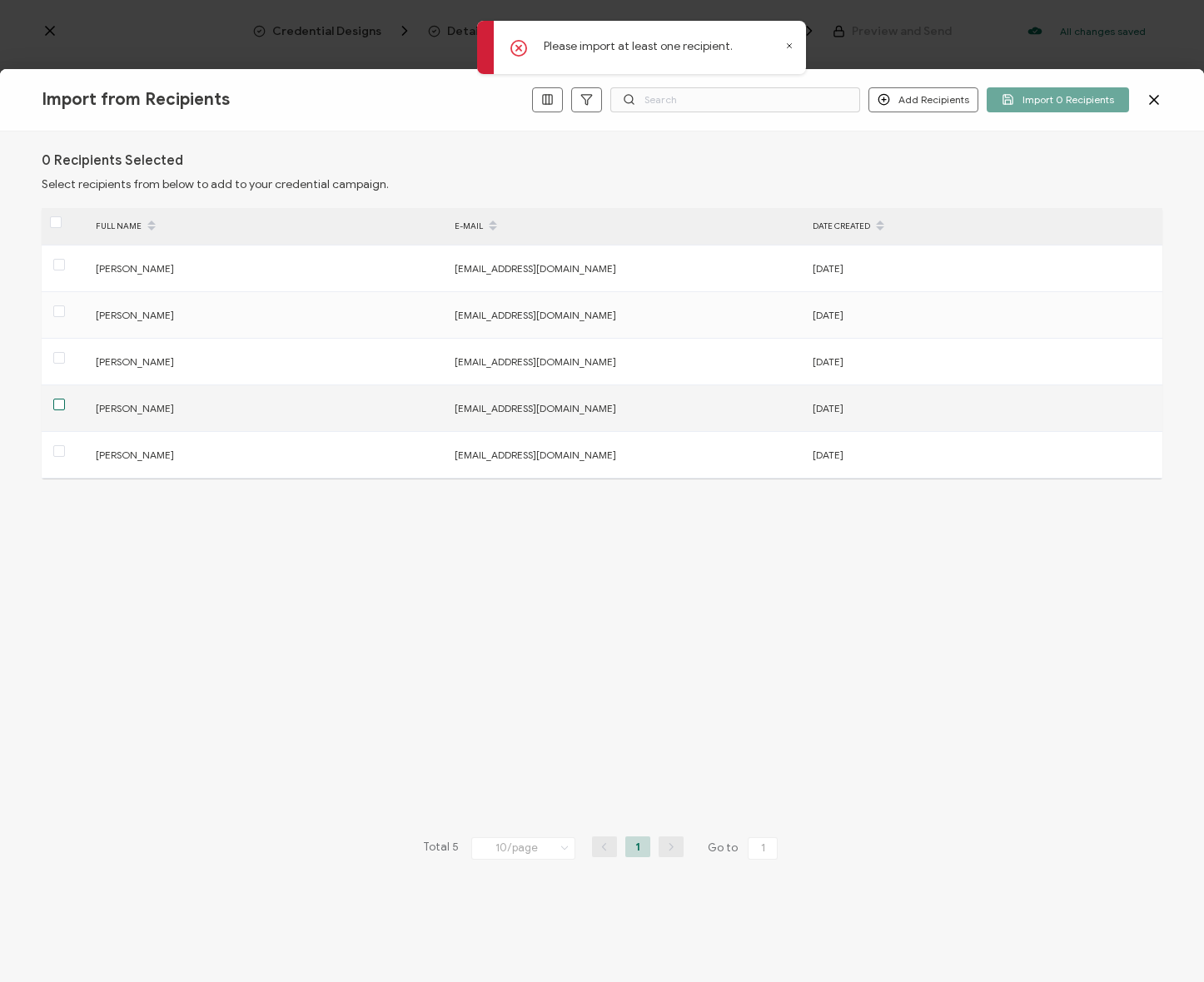
click at [57, 406] on span at bounding box center [59, 405] width 12 height 12
click at [65, 399] on input "checkbox" at bounding box center [65, 399] width 0 height 0
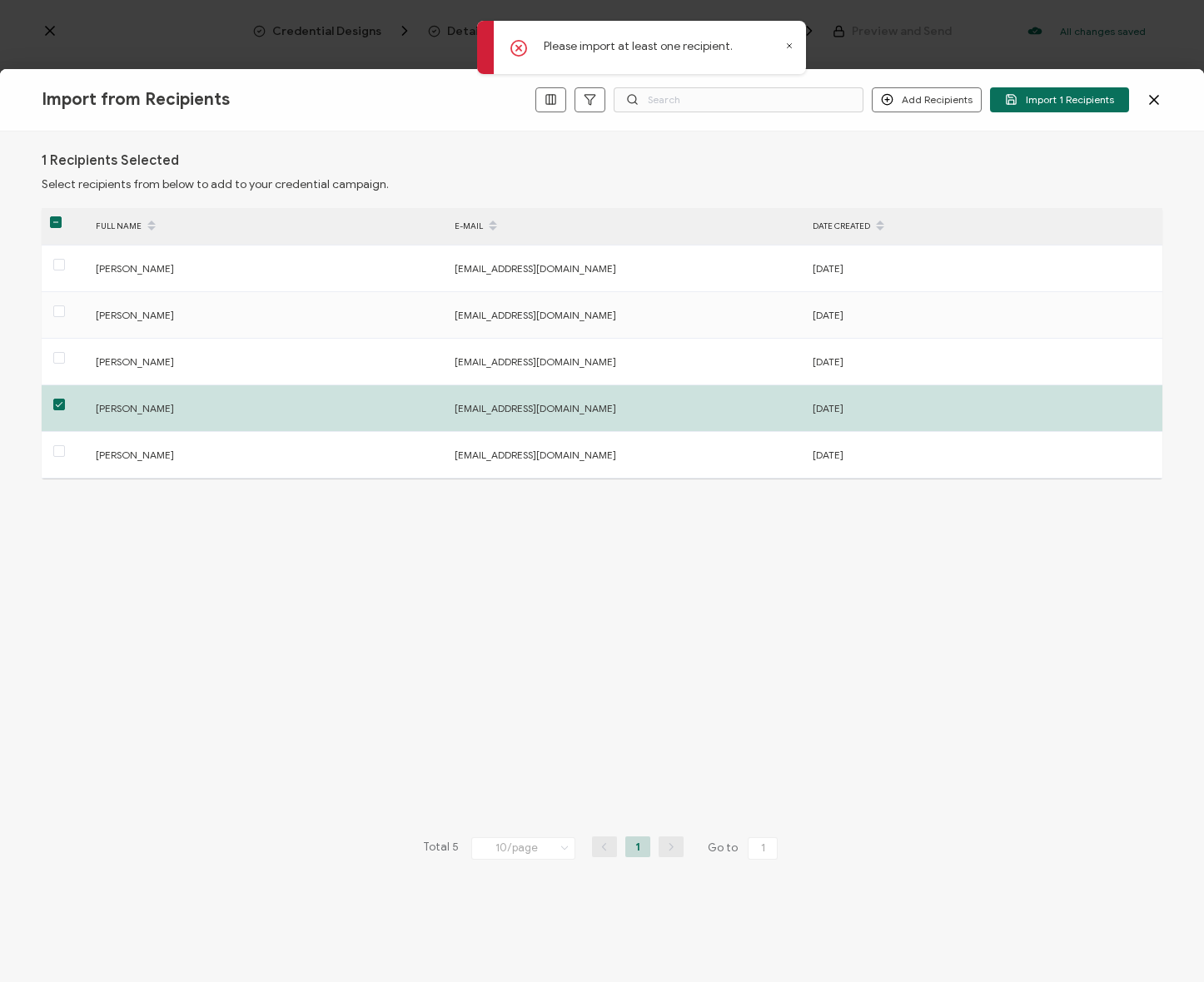
click at [1076, 102] on span "Import 1 Recipients" at bounding box center [1059, 99] width 109 height 12
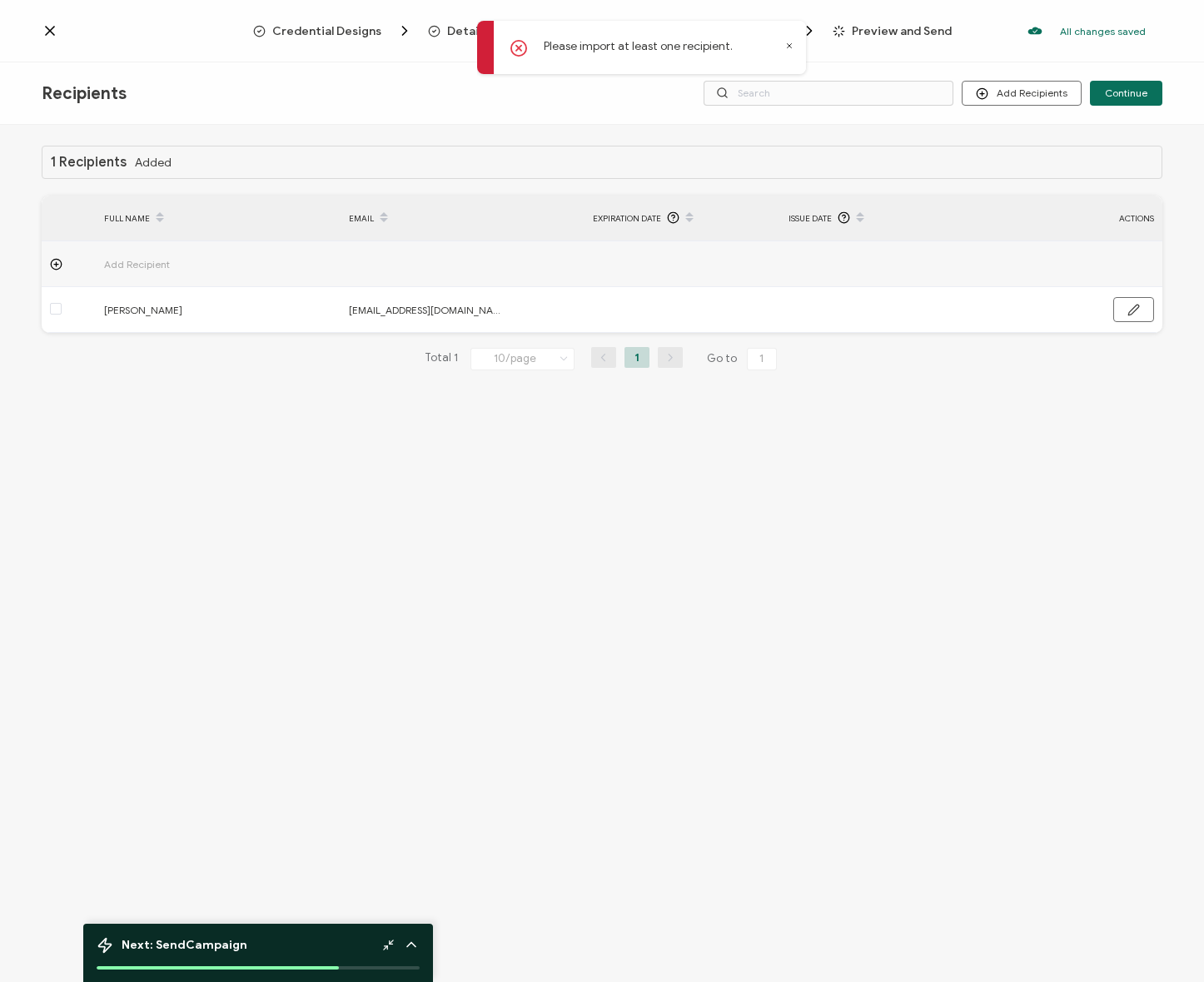
click at [819, 514] on div "1 Recipients Added FULL NAME EMAIL Expiration Date Issue Date ACTIONS Add Recip…" at bounding box center [602, 556] width 1204 height 861
click at [1132, 91] on span "Continue" at bounding box center [1126, 93] width 42 height 10
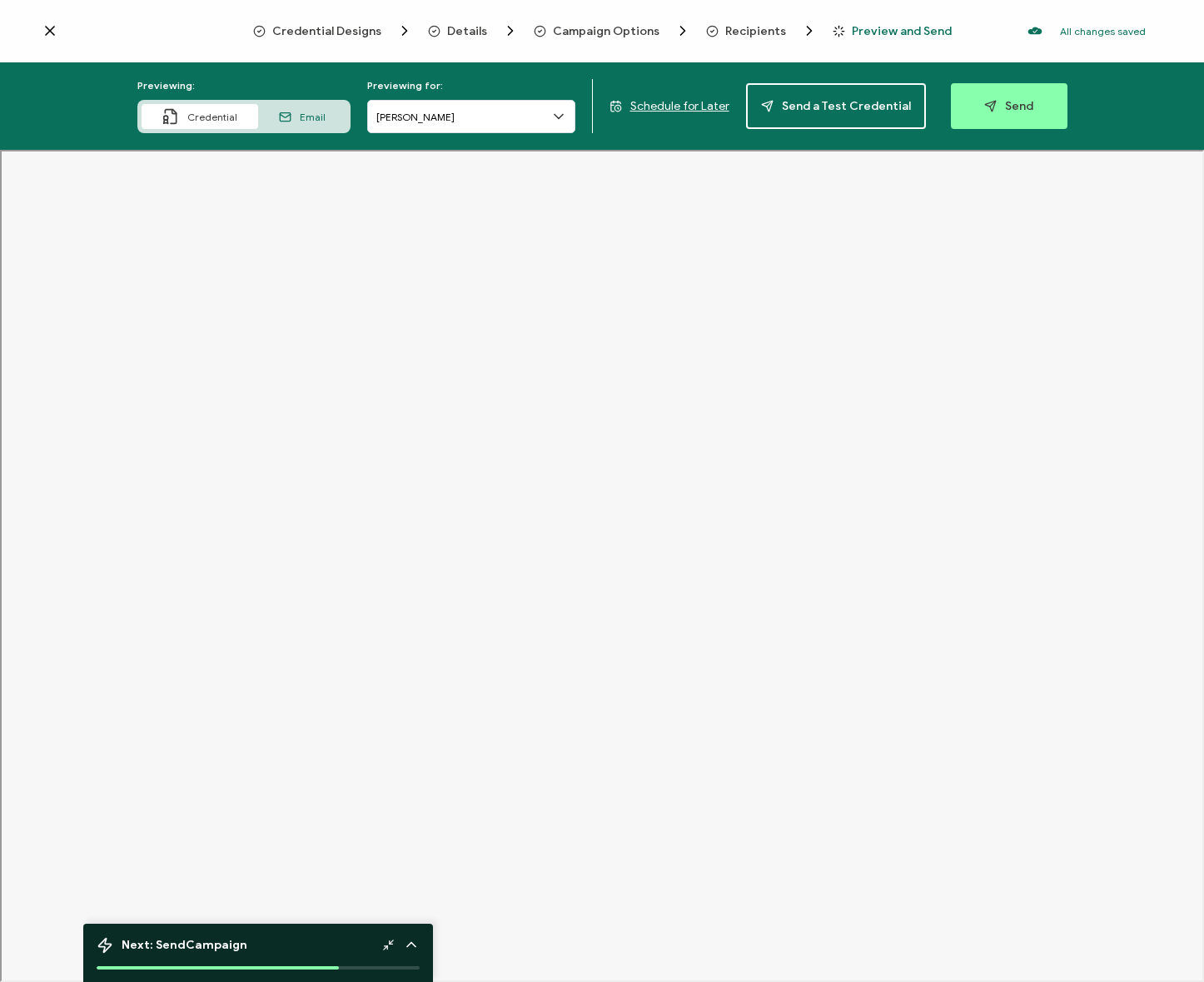
click at [477, 25] on span "Details" at bounding box center [467, 31] width 40 height 12
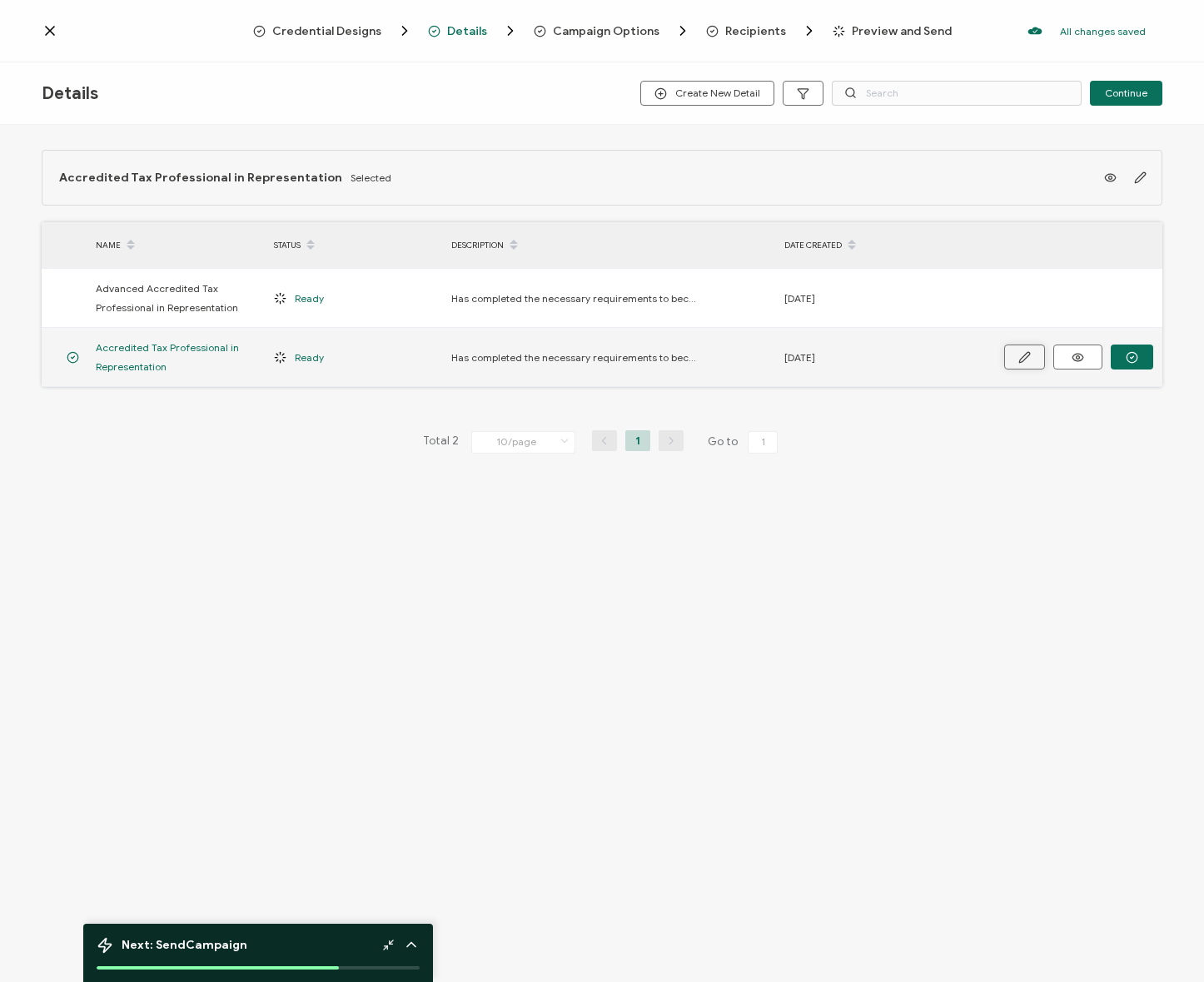
click at [1018, 356] on icon "button" at bounding box center [1024, 357] width 12 height 12
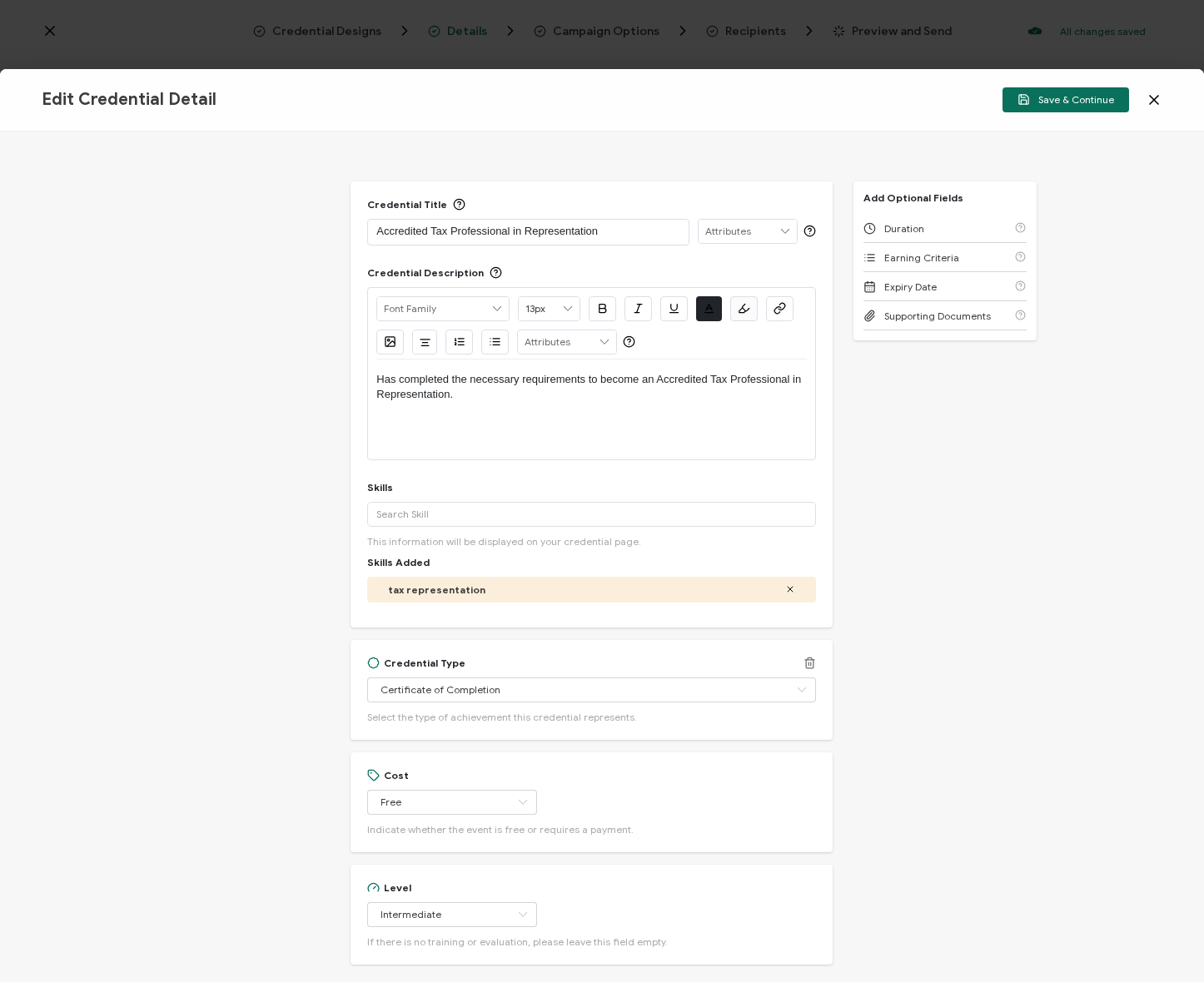
scroll to position [182, 0]
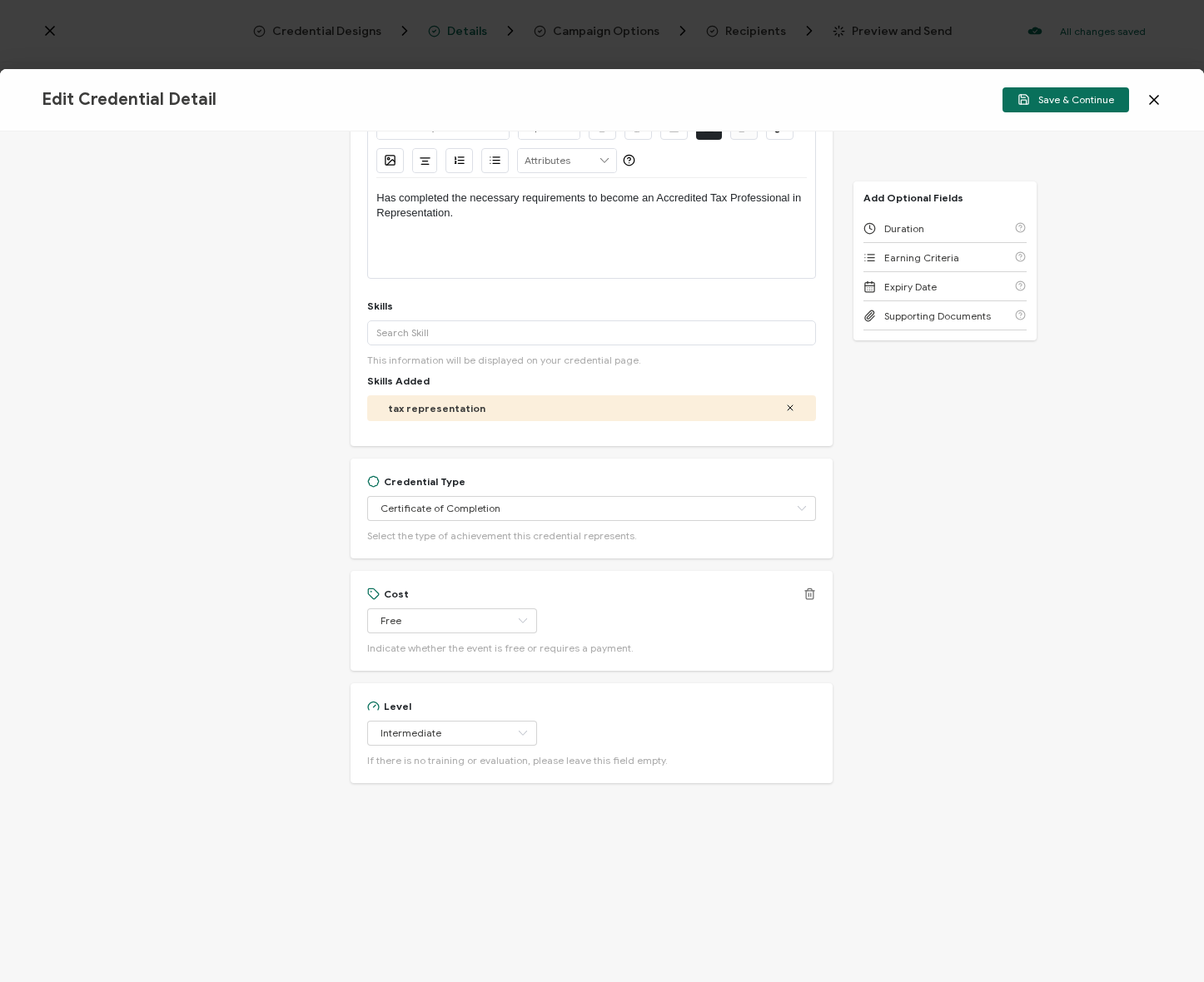
click at [807, 594] on icon at bounding box center [809, 594] width 12 height 12
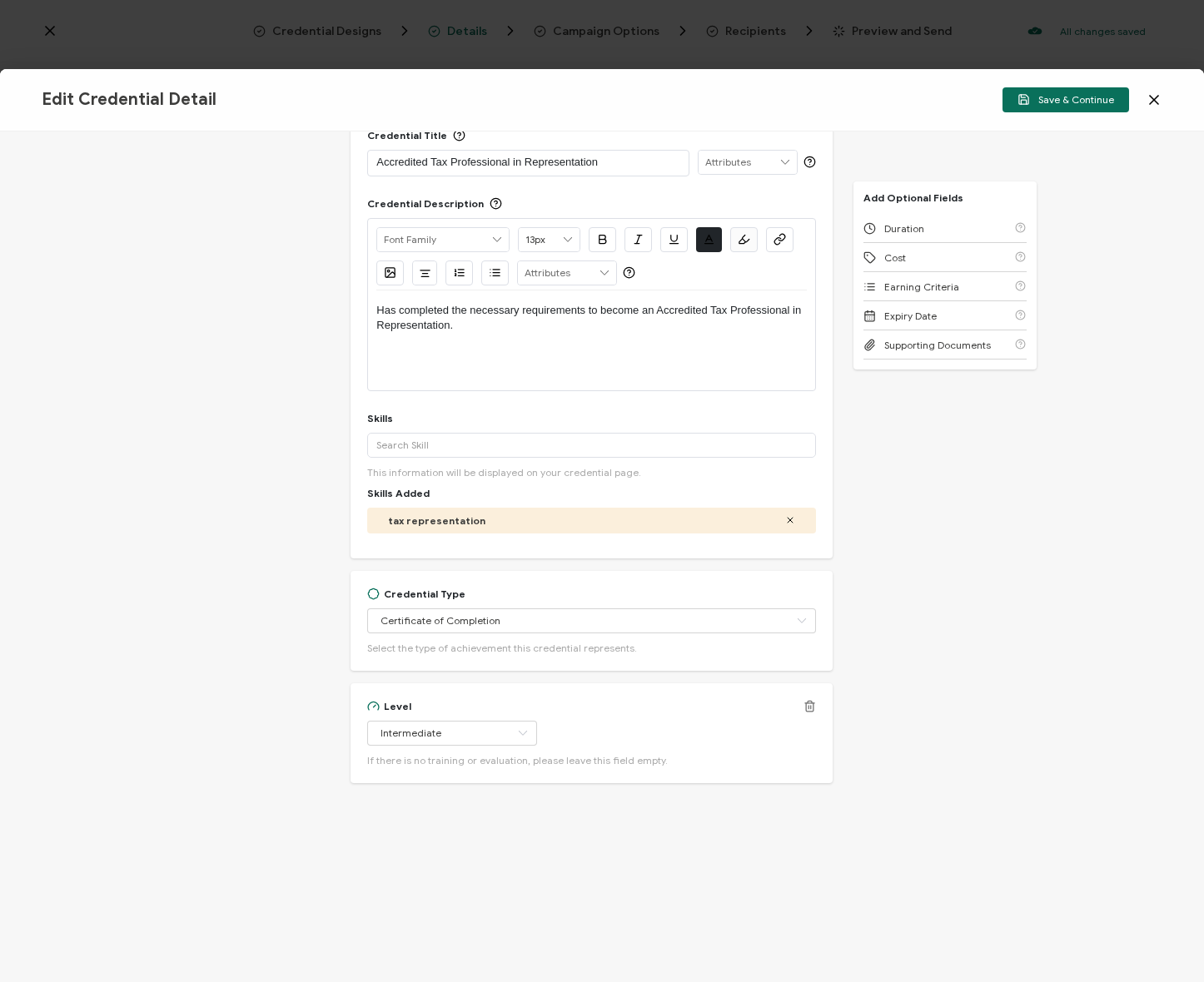
click at [810, 703] on icon at bounding box center [809, 705] width 12 height 12
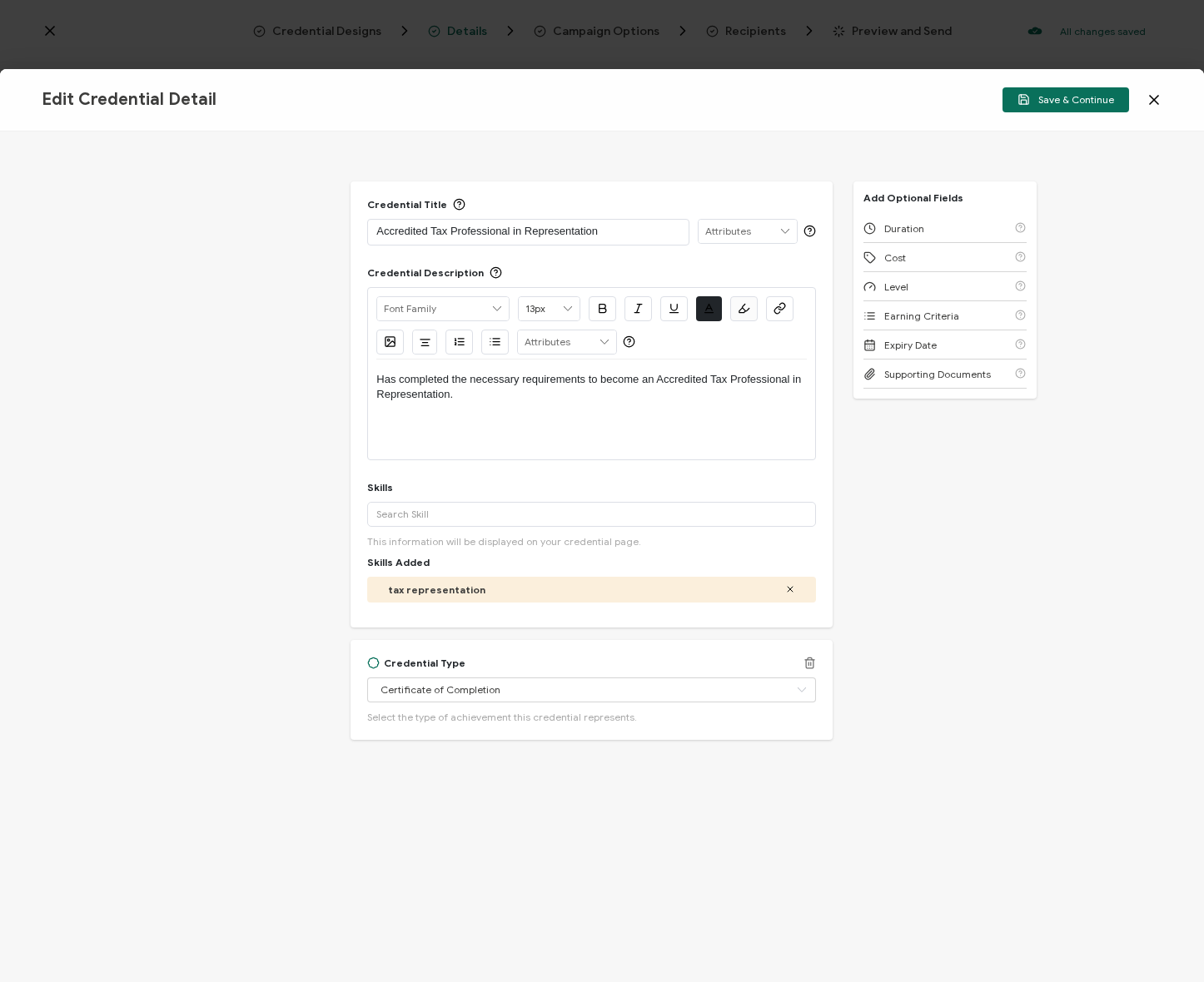
click at [826, 661] on div "Credential Type Certificate of Completion Apprenticeship Completion Associate D…" at bounding box center [592, 690] width 482 height 100
click at [815, 659] on icon at bounding box center [809, 662] width 12 height 12
click at [1078, 94] on span "Save & Continue" at bounding box center [1066, 99] width 97 height 12
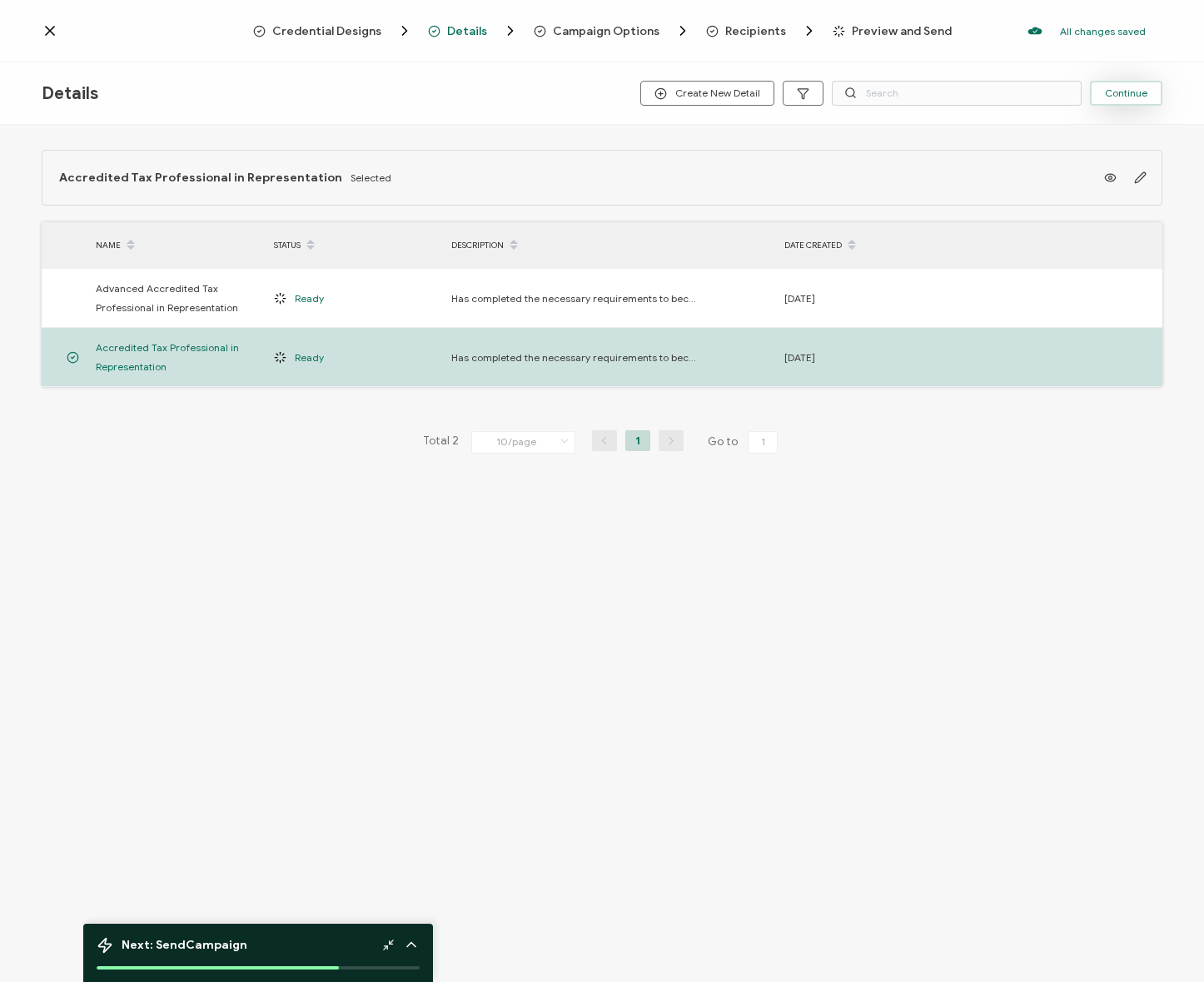
click at [1127, 86] on button "Continue" at bounding box center [1126, 93] width 72 height 25
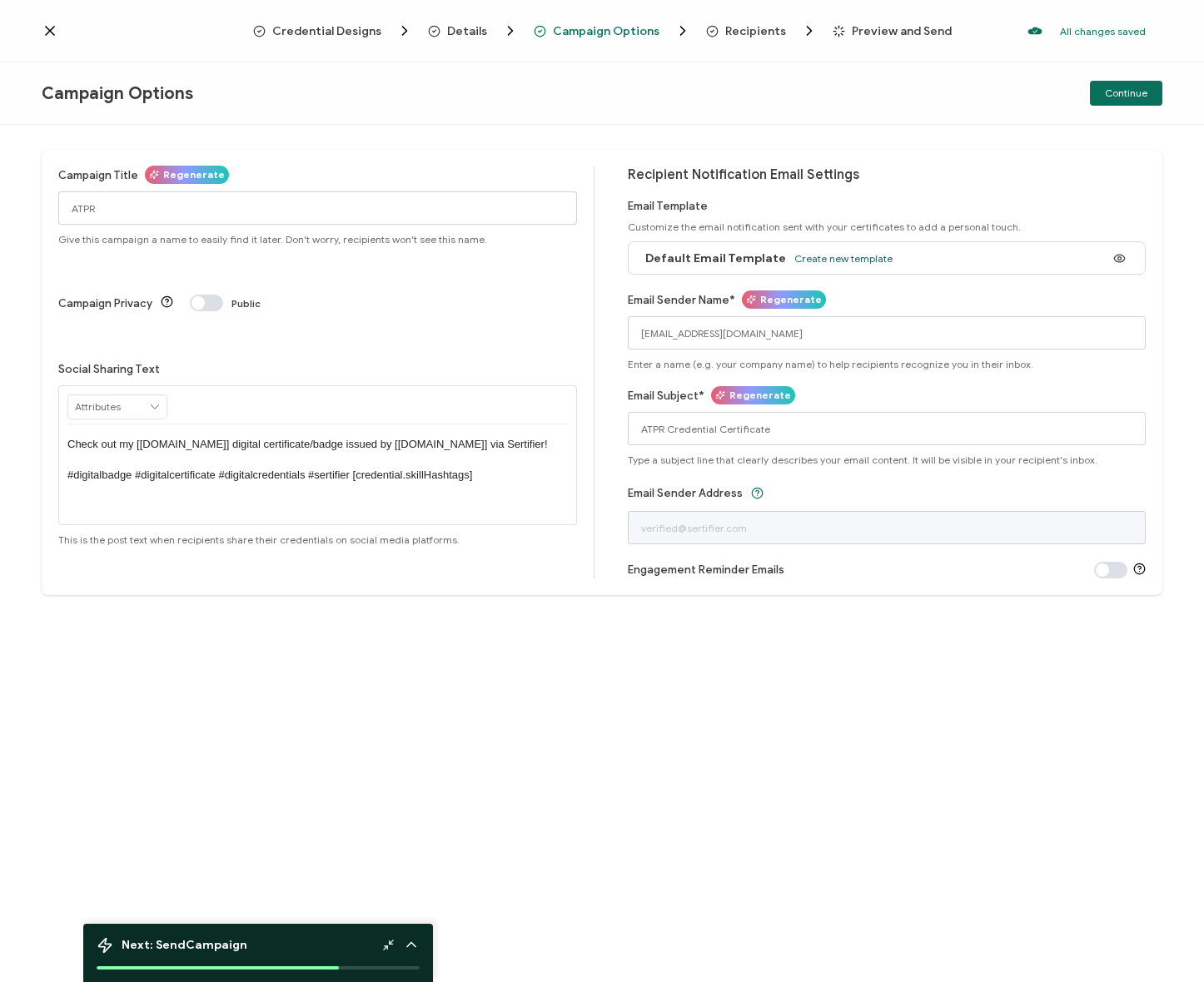
click at [219, 295] on span at bounding box center [207, 303] width 33 height 17
click at [337, 770] on div "Campaign Title Regenerate ATPR Give this campaign a name to easily find it late…" at bounding box center [602, 553] width 1204 height 857
click at [1118, 94] on span "Continue" at bounding box center [1126, 93] width 42 height 10
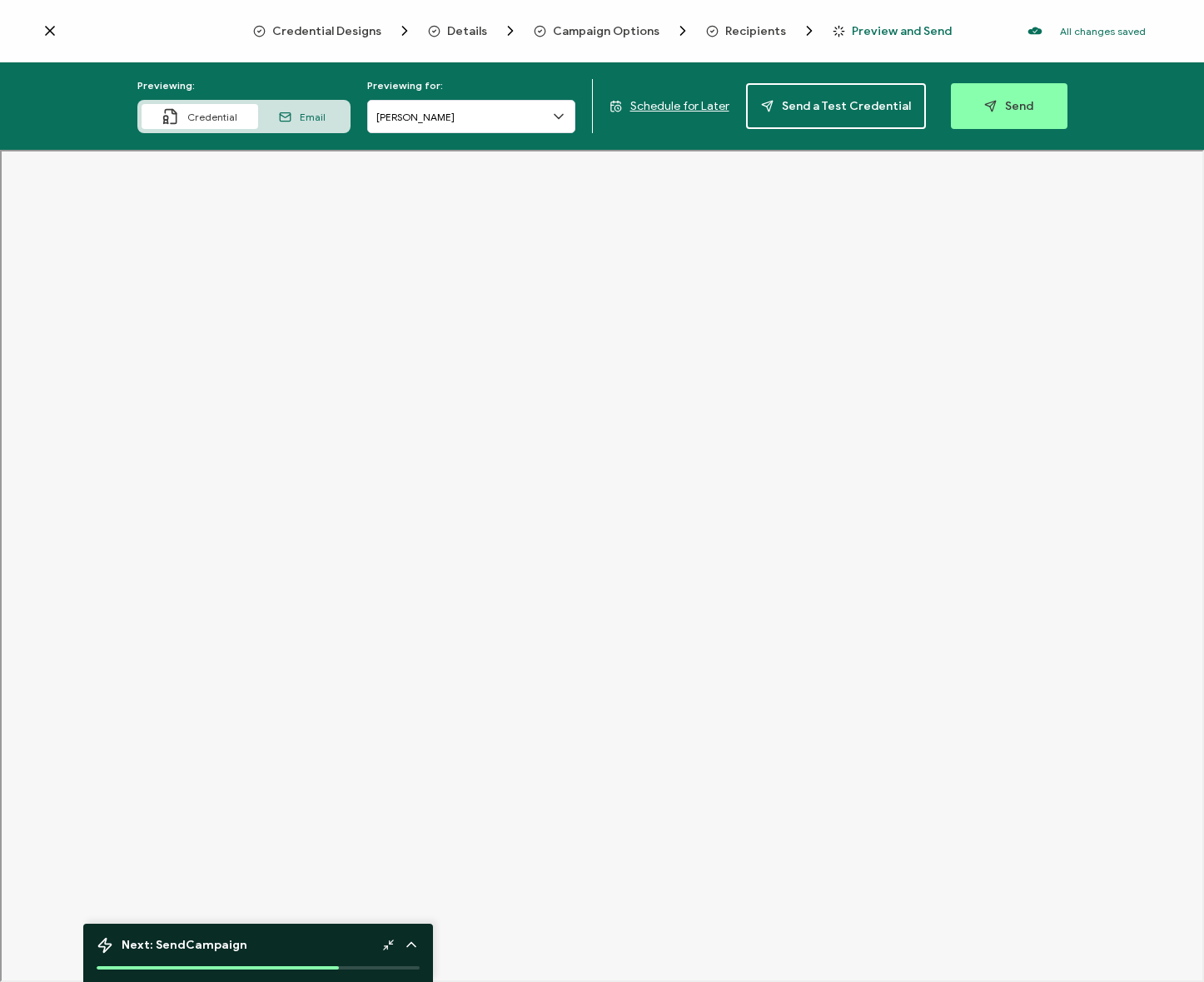
click at [350, 31] on span "Credential Designs" at bounding box center [327, 31] width 109 height 12
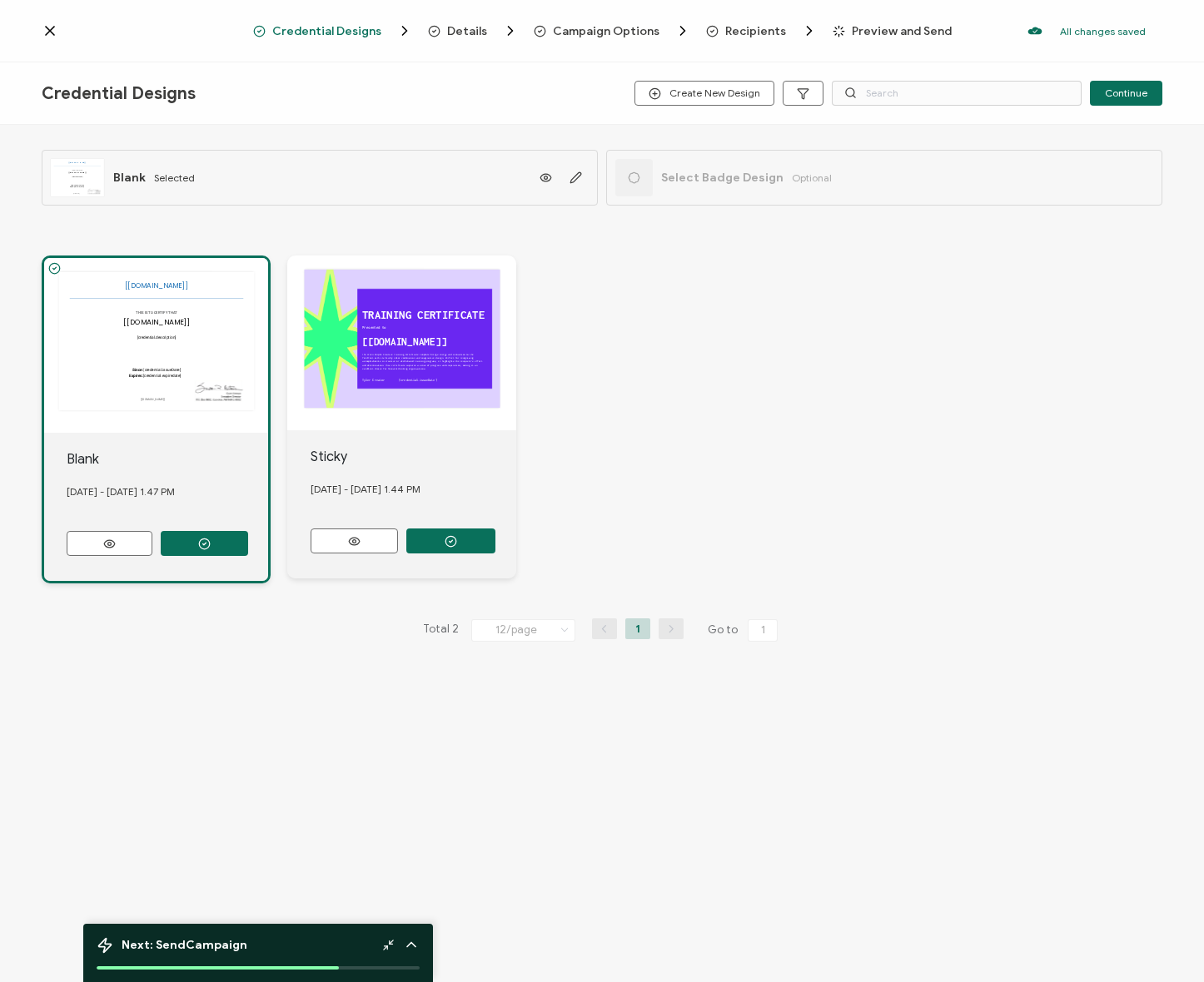
click at [166, 380] on div "The recipient’s full name, which will be automatically filled based on the info…" at bounding box center [156, 346] width 224 height 175
click at [574, 174] on icon "button" at bounding box center [576, 177] width 10 height 10
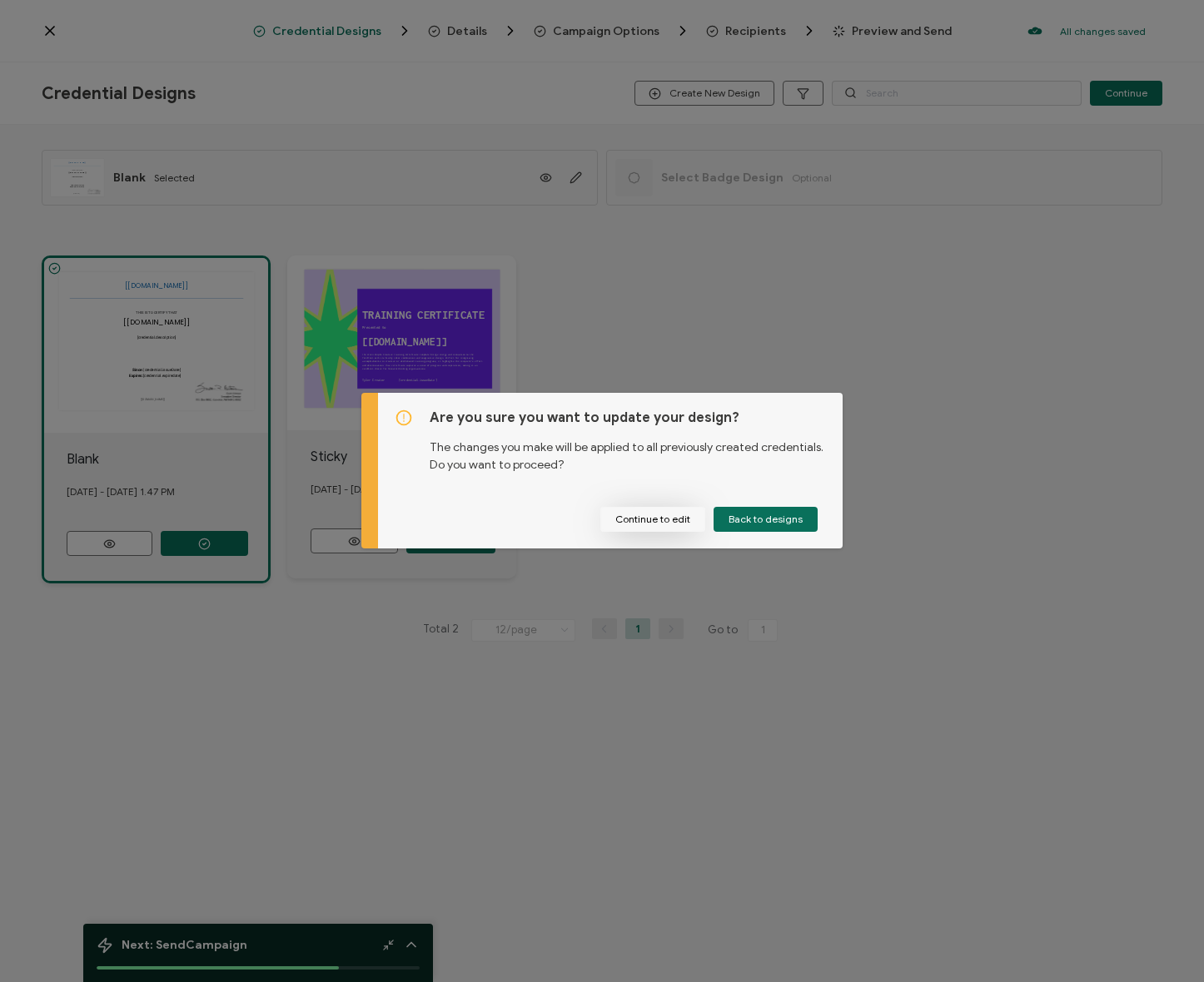
click at [671, 518] on button "Continue to edit" at bounding box center [652, 520] width 105 height 25
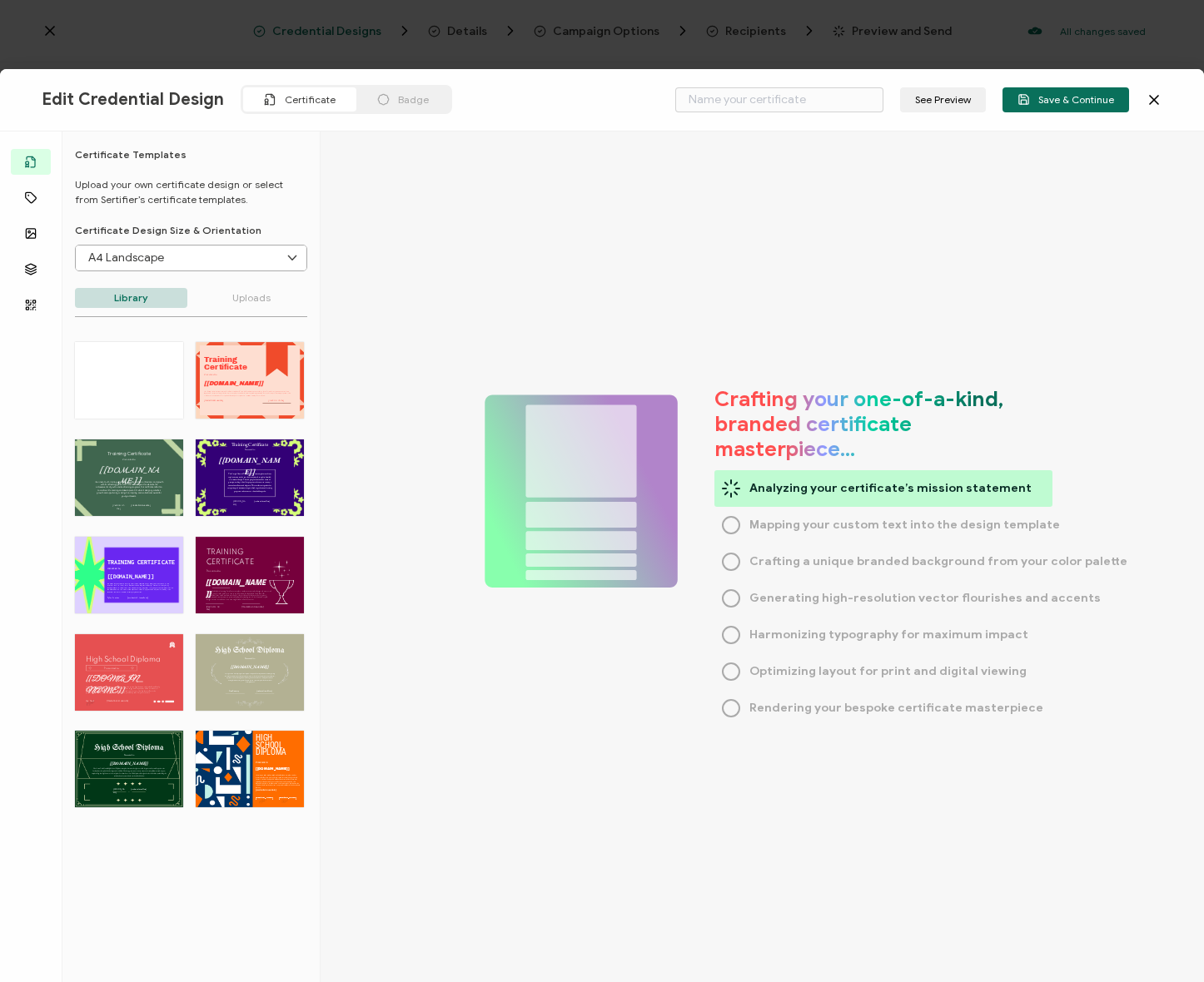
type input "Blank"
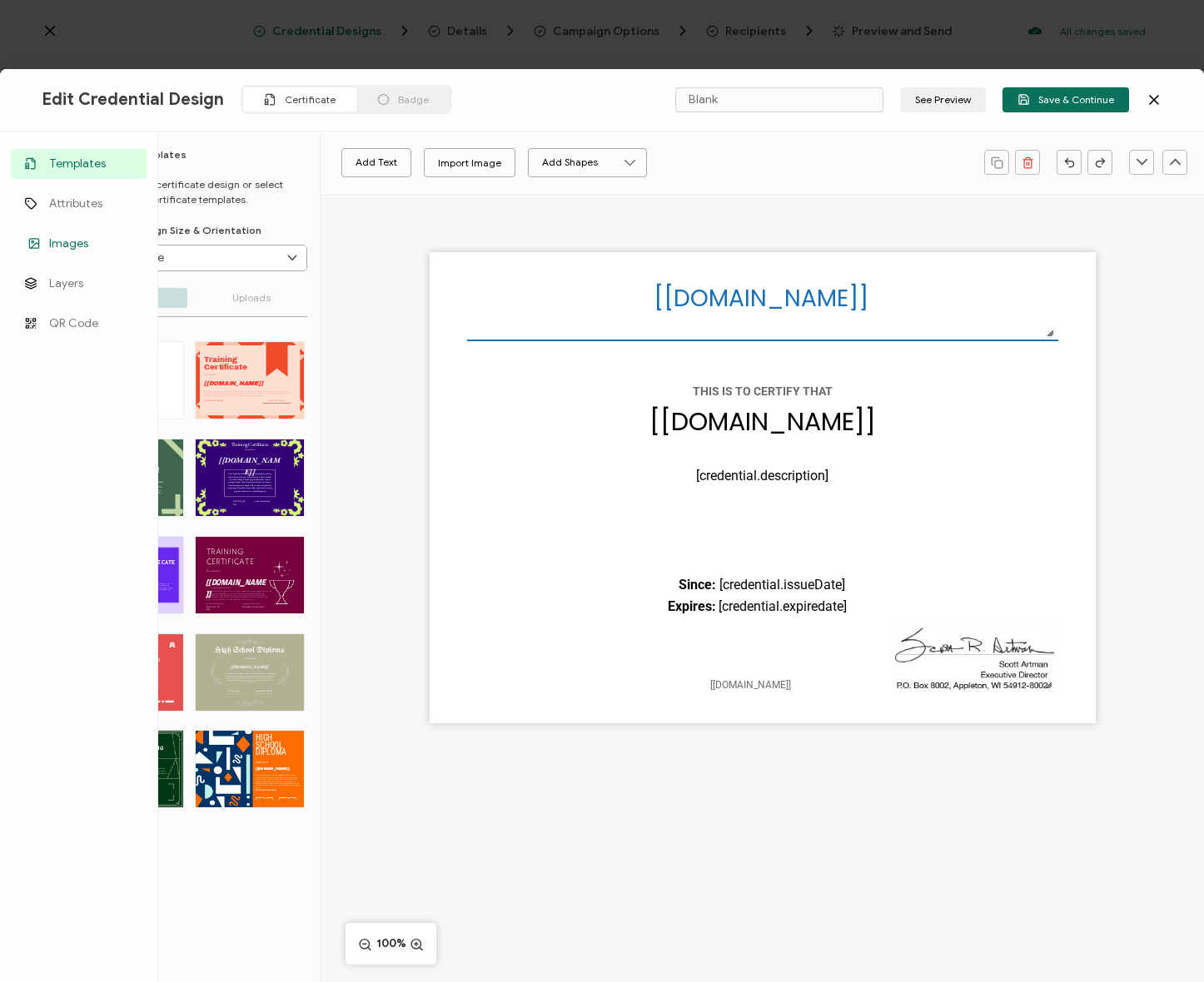
click at [46, 235] on link "Images" at bounding box center [78, 244] width 136 height 30
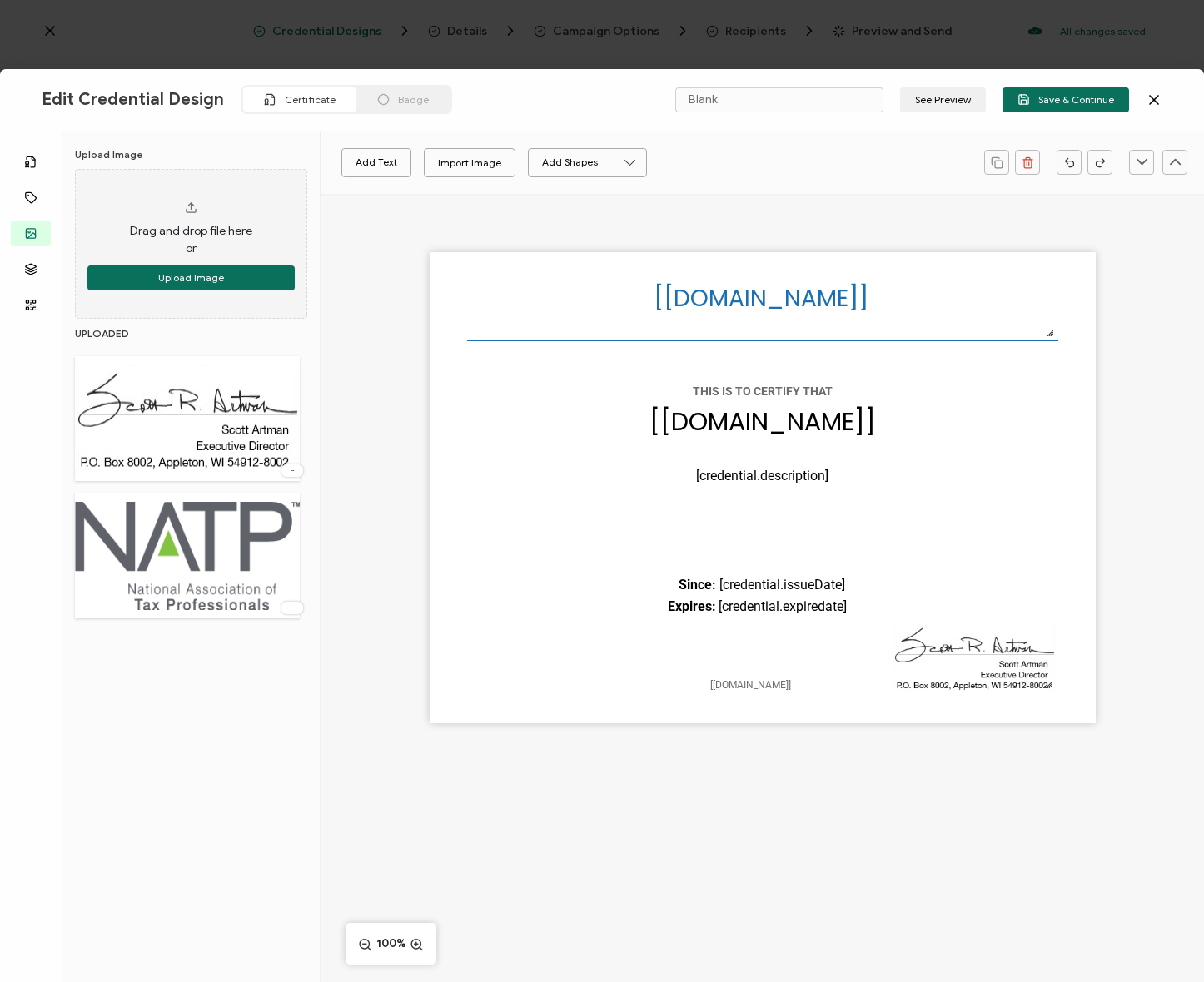
click at [172, 521] on img at bounding box center [187, 556] width 225 height 108
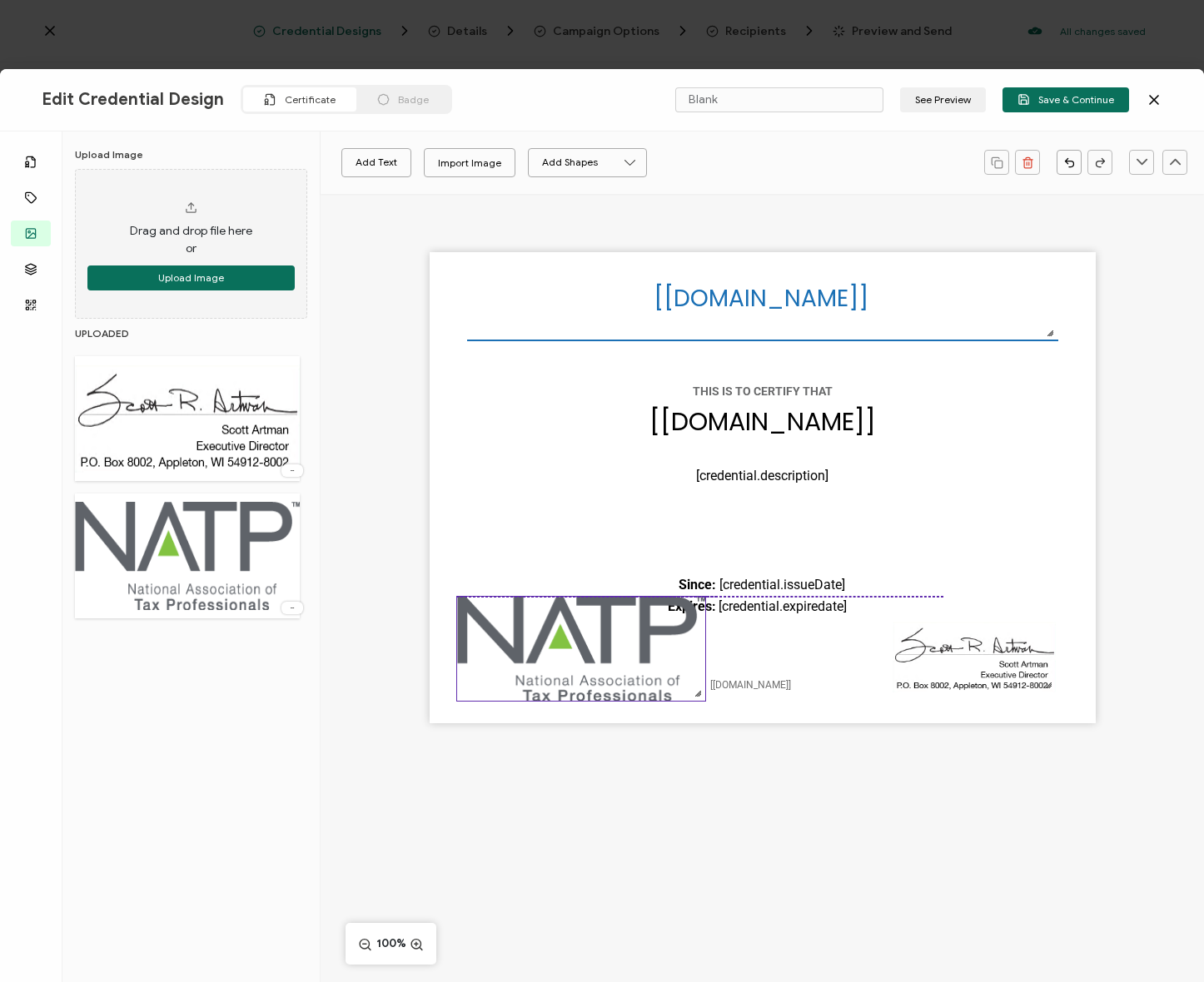
drag, startPoint x: 798, startPoint y: 414, endPoint x: 637, endPoint y: 657, distance: 291.5
click at [617, 647] on img at bounding box center [582, 648] width 248 height 104
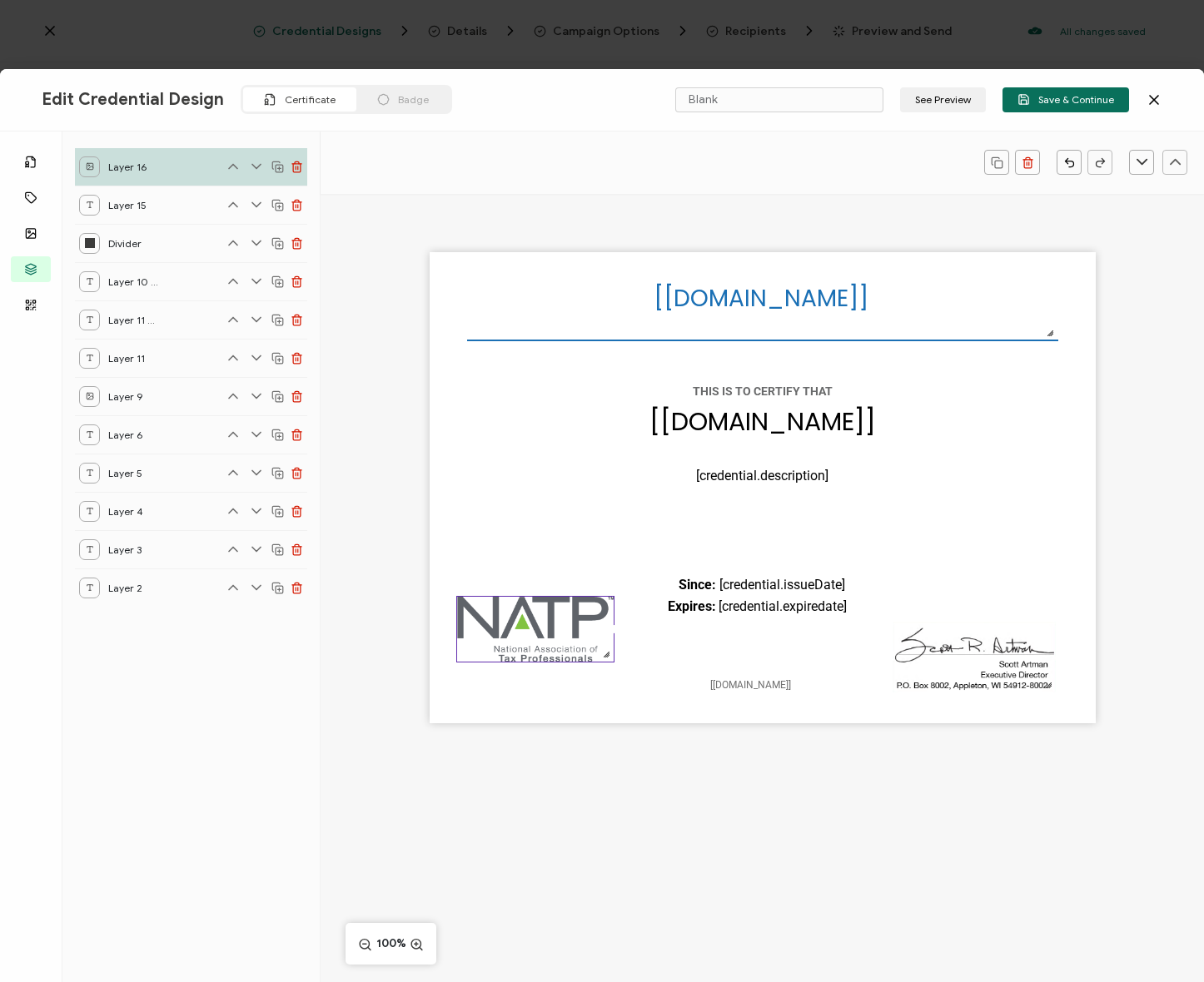
drag, startPoint x: 697, startPoint y: 696, endPoint x: 576, endPoint y: 648, distance: 130.2
click at [599, 648] on div at bounding box center [606, 654] width 13 height 13
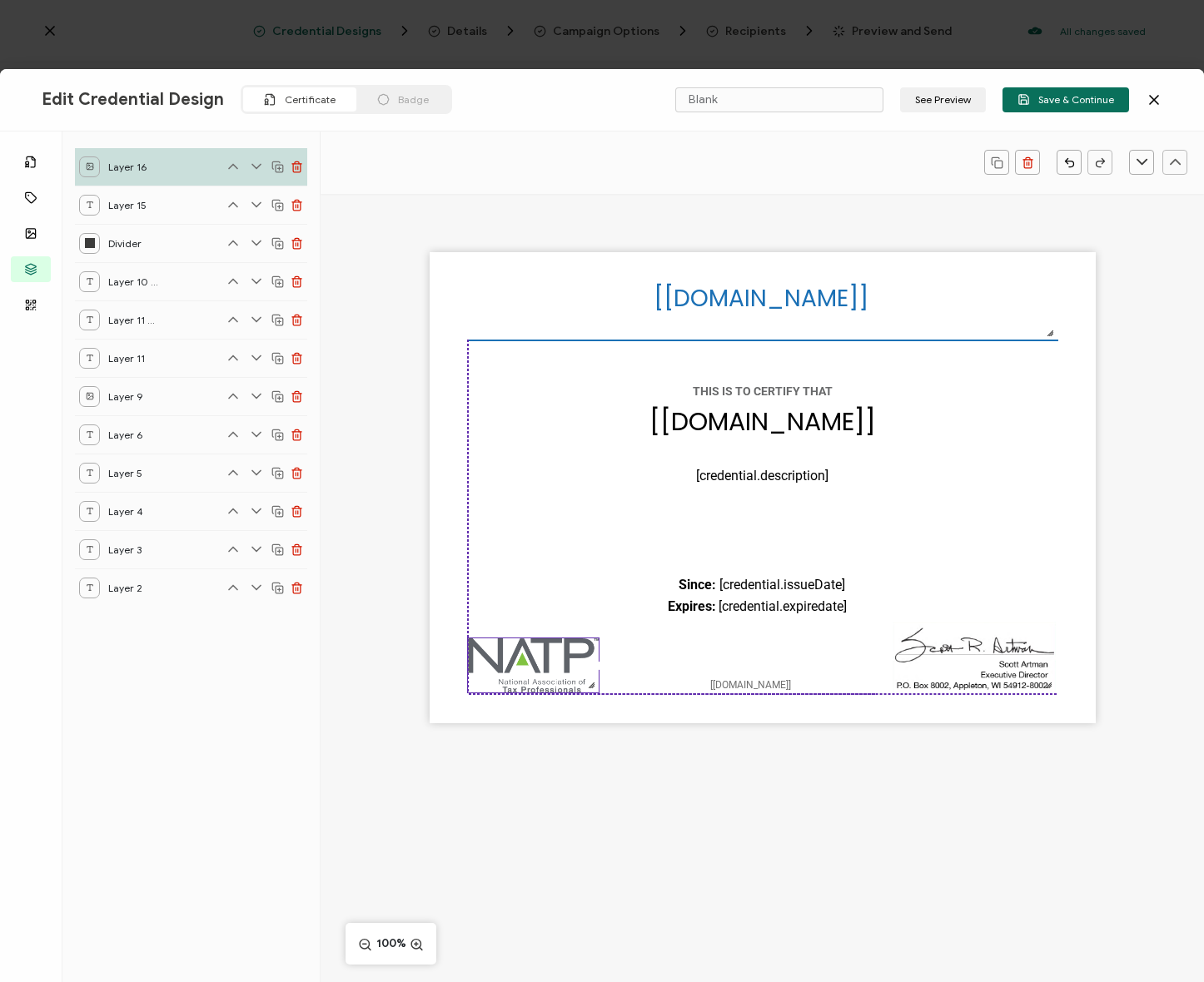
drag, startPoint x: 544, startPoint y: 625, endPoint x: 556, endPoint y: 663, distance: 39.8
click at [556, 663] on img at bounding box center [534, 665] width 132 height 54
click at [1057, 455] on div "The recipient’s full name, which will be automatically filled based on the info…" at bounding box center [762, 488] width 666 height 471
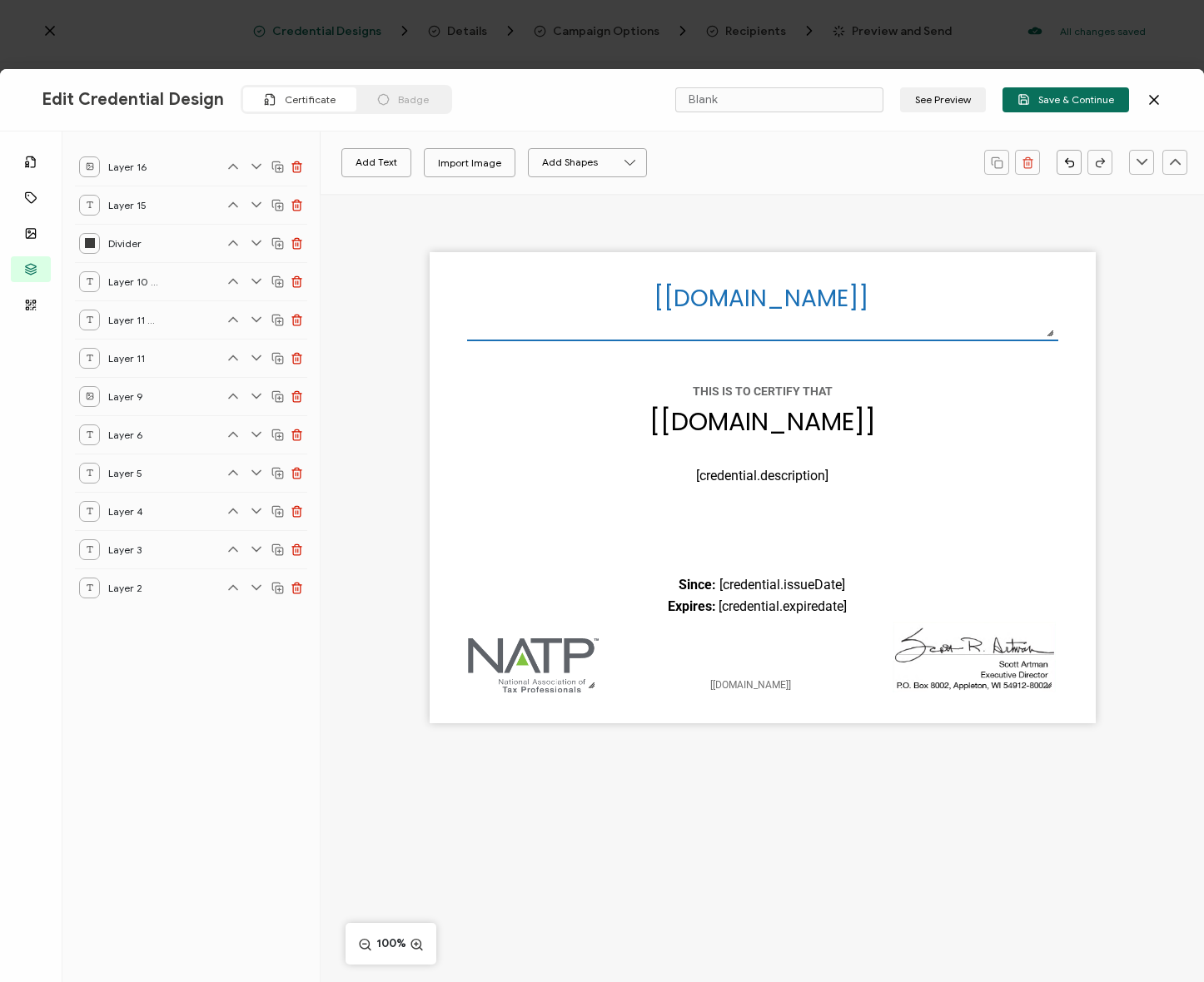
click at [966, 502] on div "The recipient’s full name, which will be automatically filled based on the info…" at bounding box center [762, 488] width 666 height 471
click at [1058, 91] on button "Save & Continue" at bounding box center [1066, 100] width 127 height 25
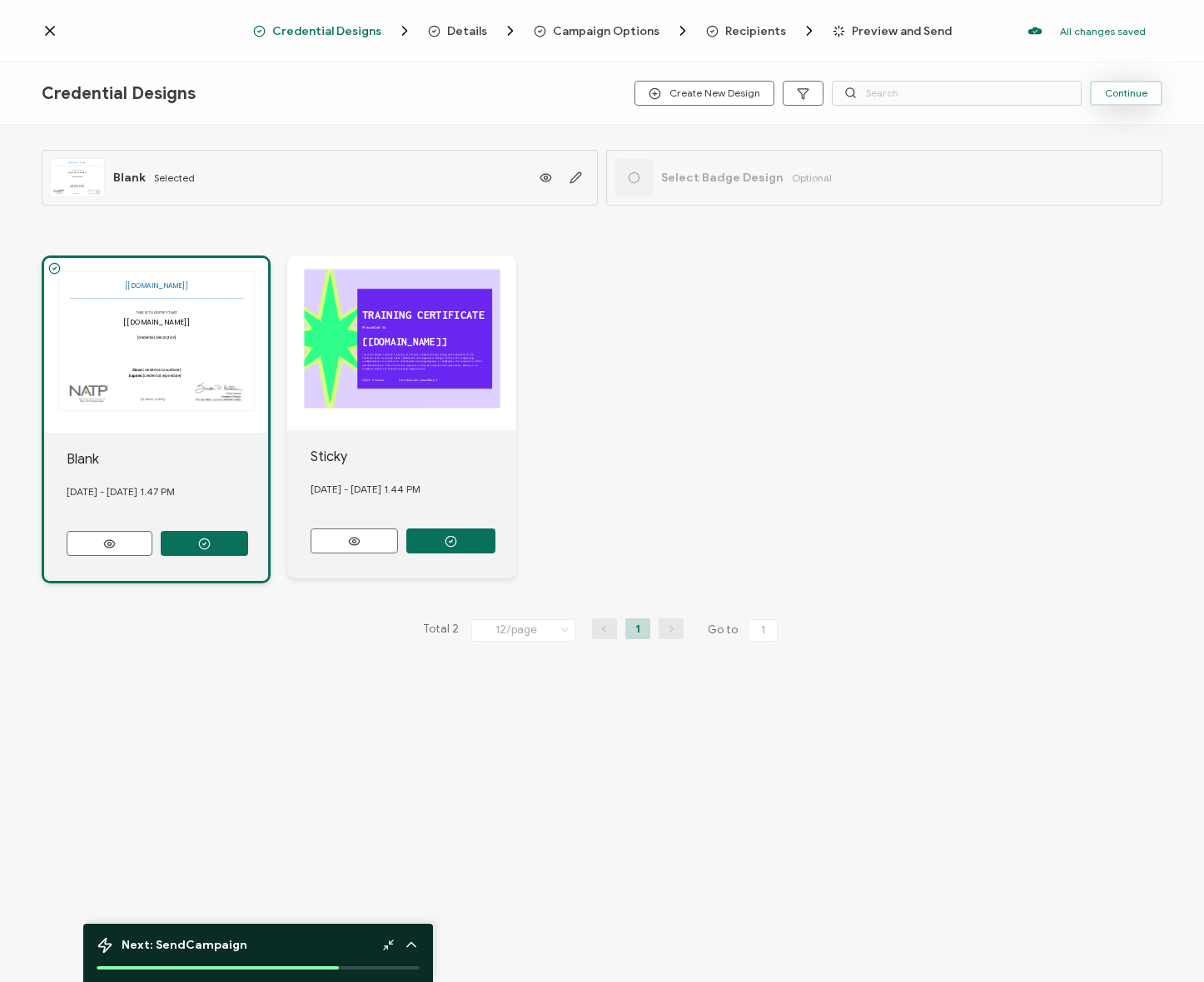
click at [1146, 82] on button "Continue" at bounding box center [1126, 93] width 72 height 25
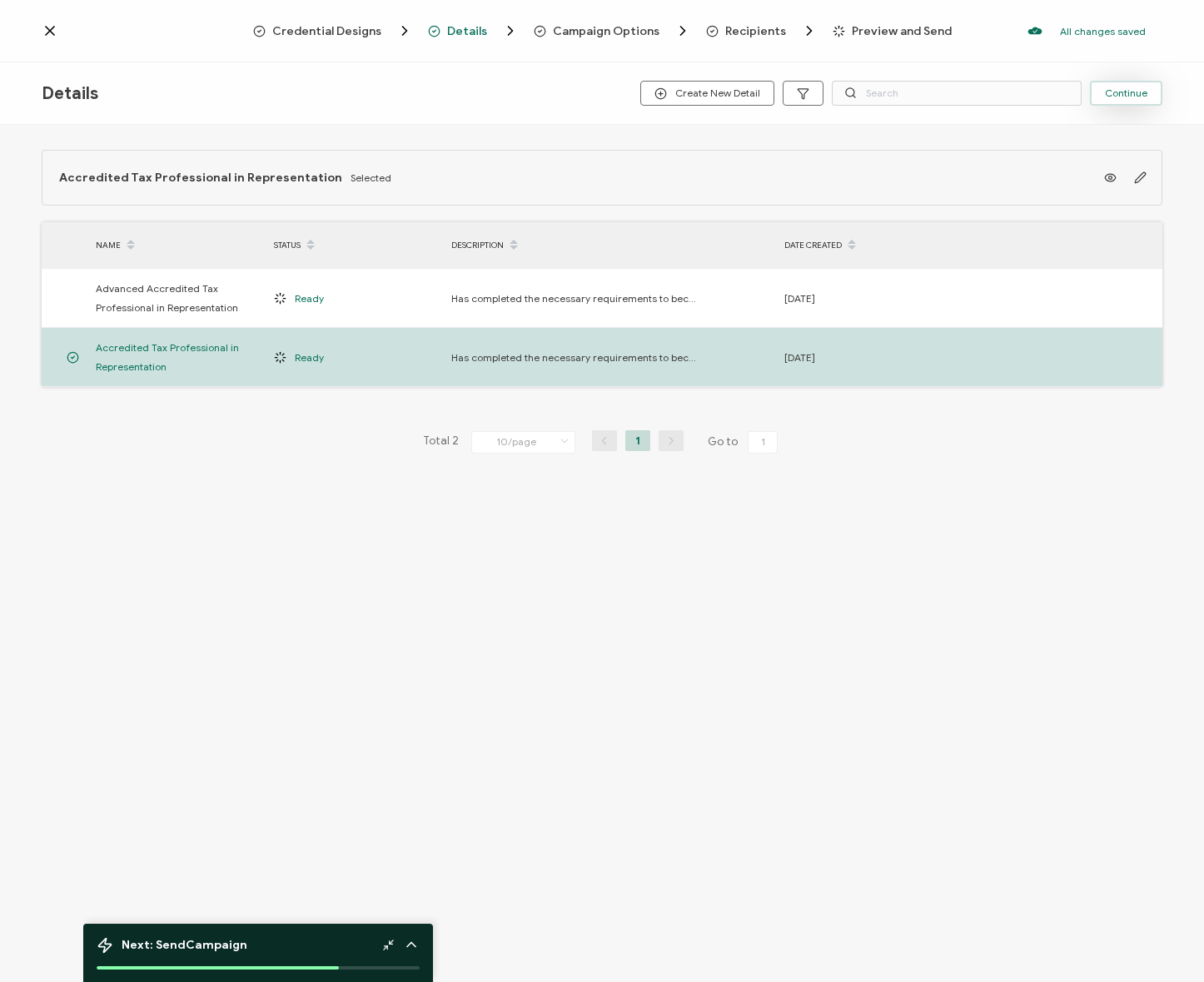
click at [1126, 91] on span "Continue" at bounding box center [1126, 93] width 42 height 10
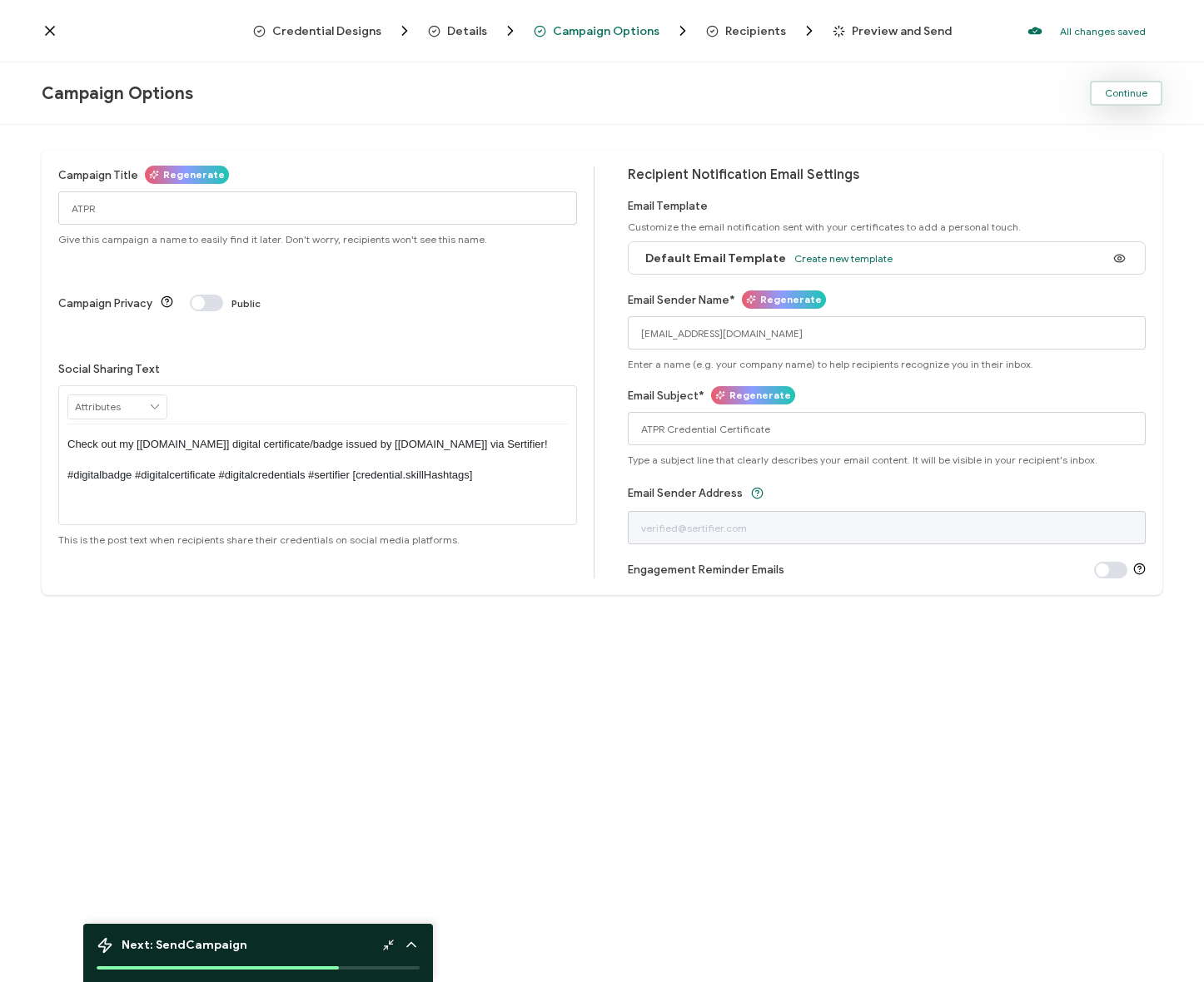
click at [1158, 94] on button "Continue" at bounding box center [1126, 93] width 72 height 25
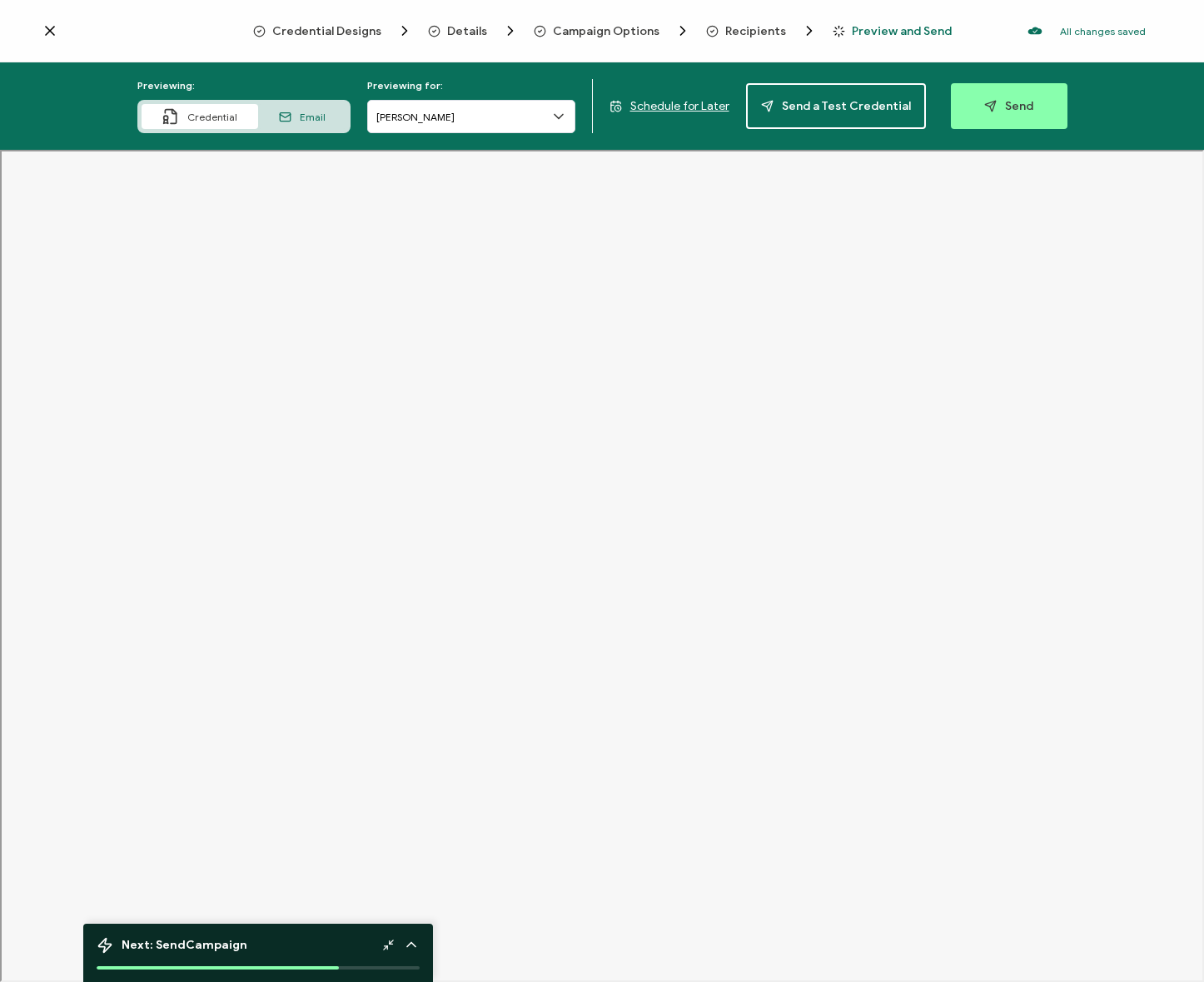
click at [1062, 105] on div "Previewing: Credential Email Previewing for: Kendall Smith Schedule for Later S…" at bounding box center [602, 106] width 1204 height 87
click at [1027, 101] on button "Send" at bounding box center [1009, 106] width 117 height 46
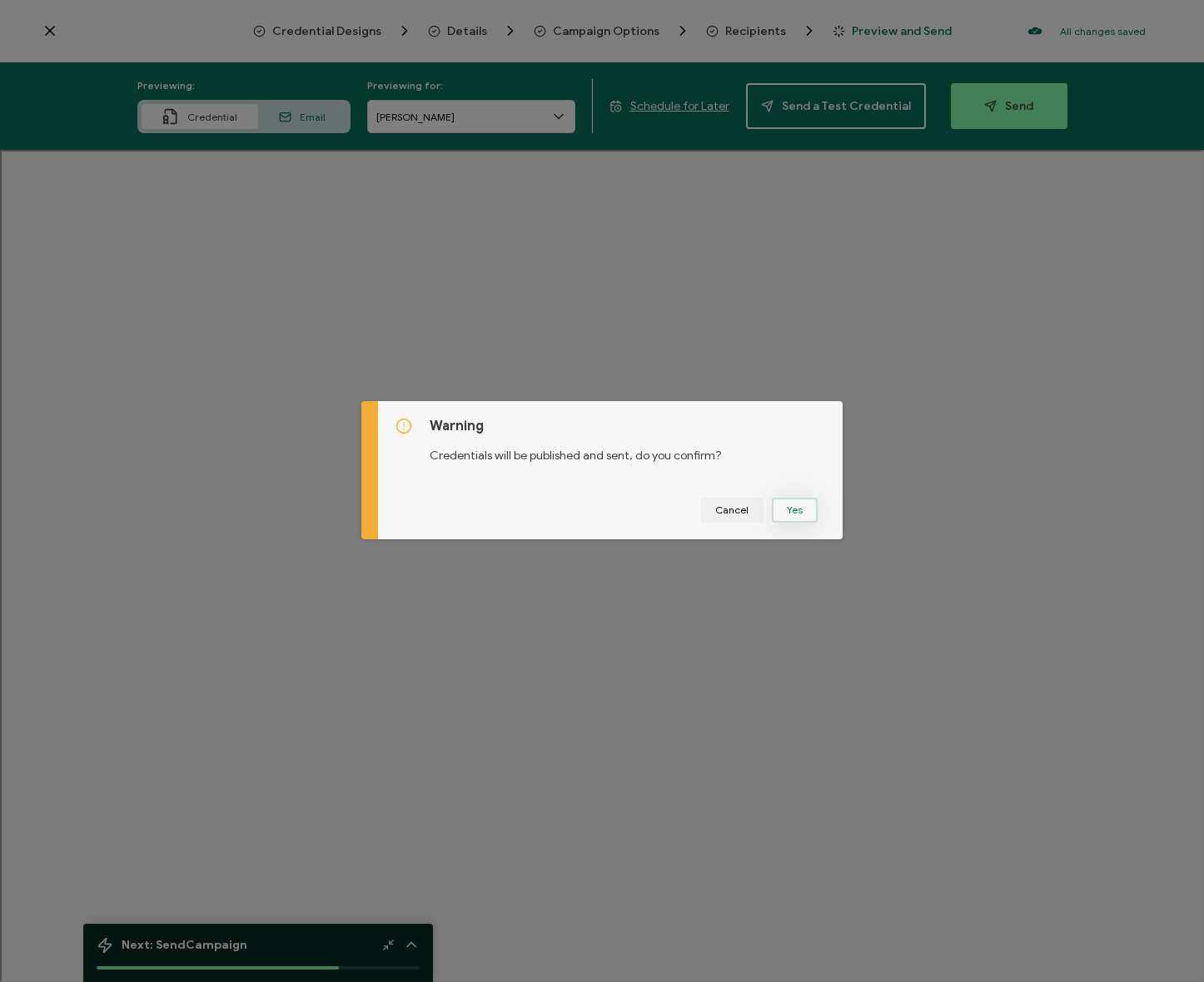
click at [811, 521] on button "Yes" at bounding box center [794, 511] width 46 height 25
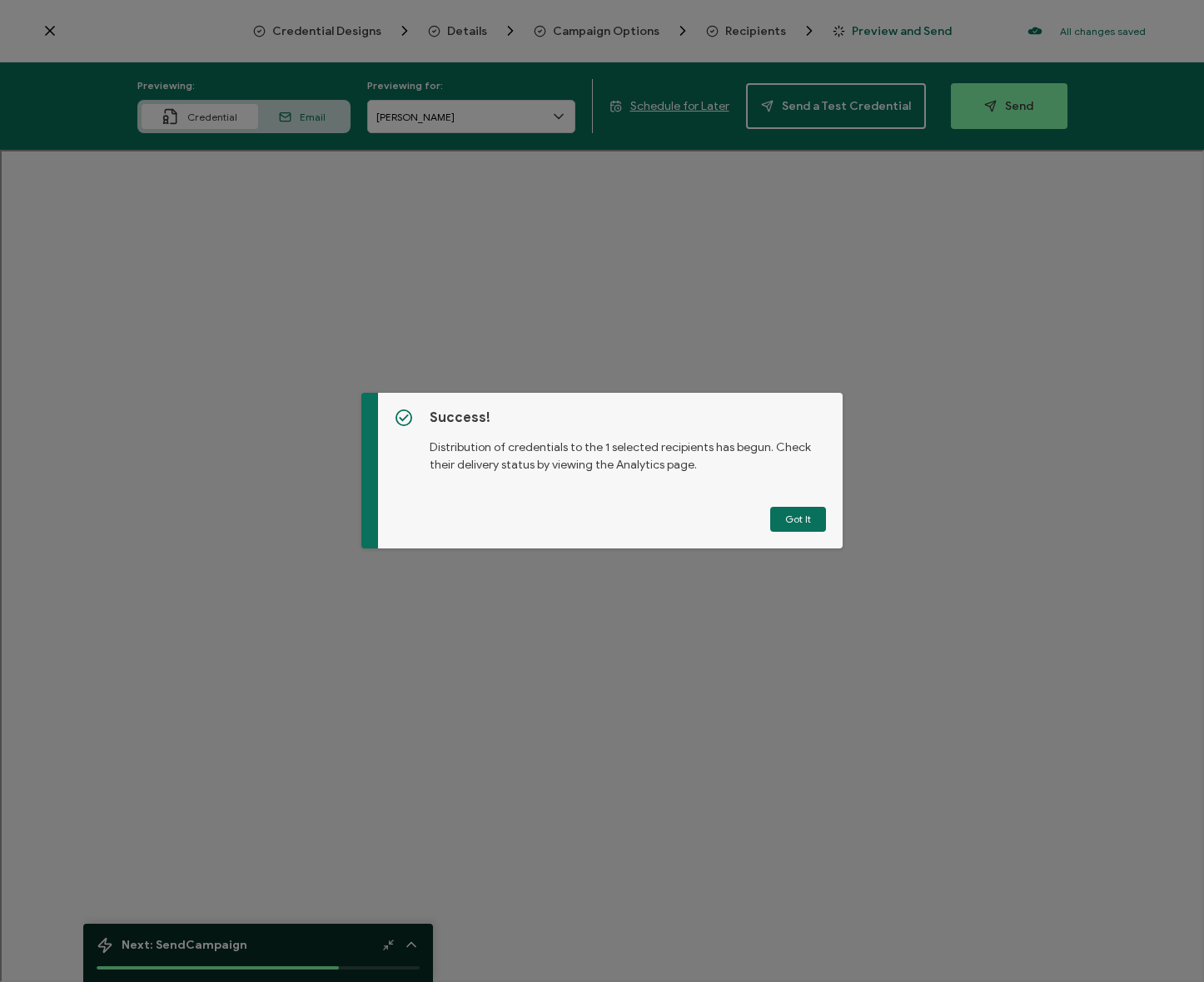
click at [811, 521] on button "Got It" at bounding box center [797, 520] width 56 height 25
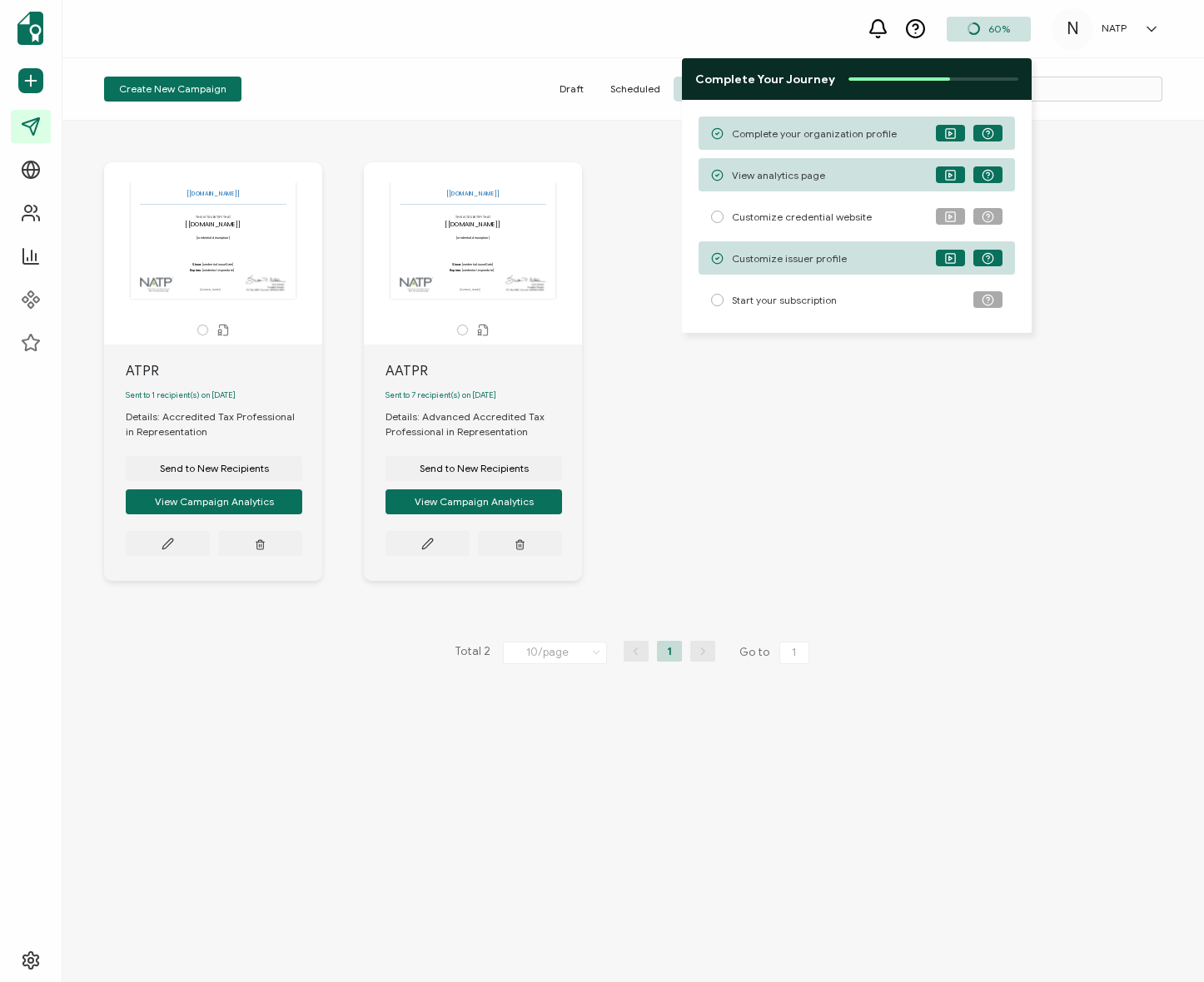
click at [706, 427] on div "The recipient’s full name, which will be automatically filled based on the info…" at bounding box center [633, 384] width 1092 height 511
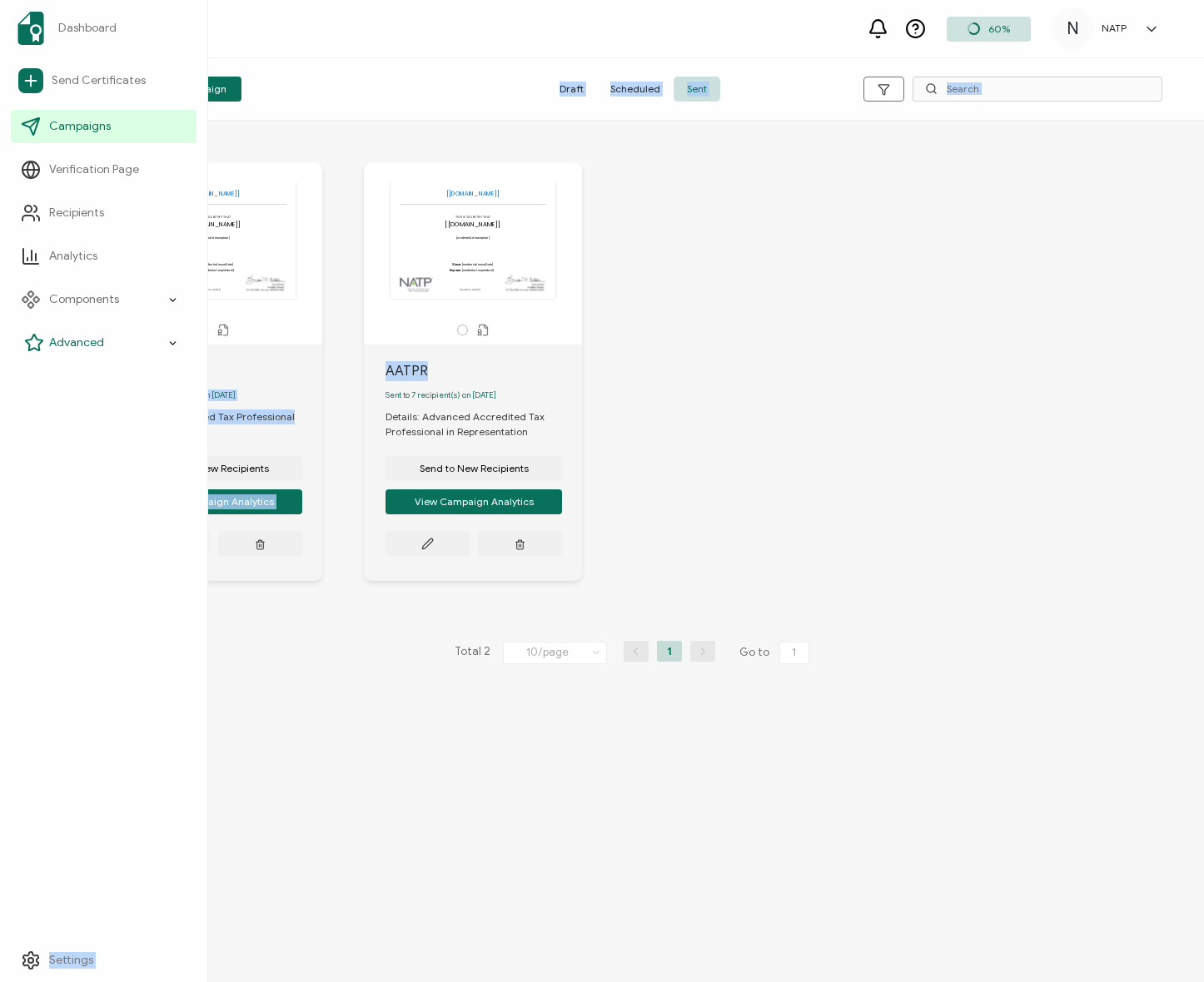
drag, startPoint x: 442, startPoint y: 370, endPoint x: 97, endPoint y: 360, distance: 345.1
click at [62, 361] on div "Dashboard Send Certificates Campaigns Verification Page Recipients Analytics Co…" at bounding box center [602, 520] width 1204 height 924
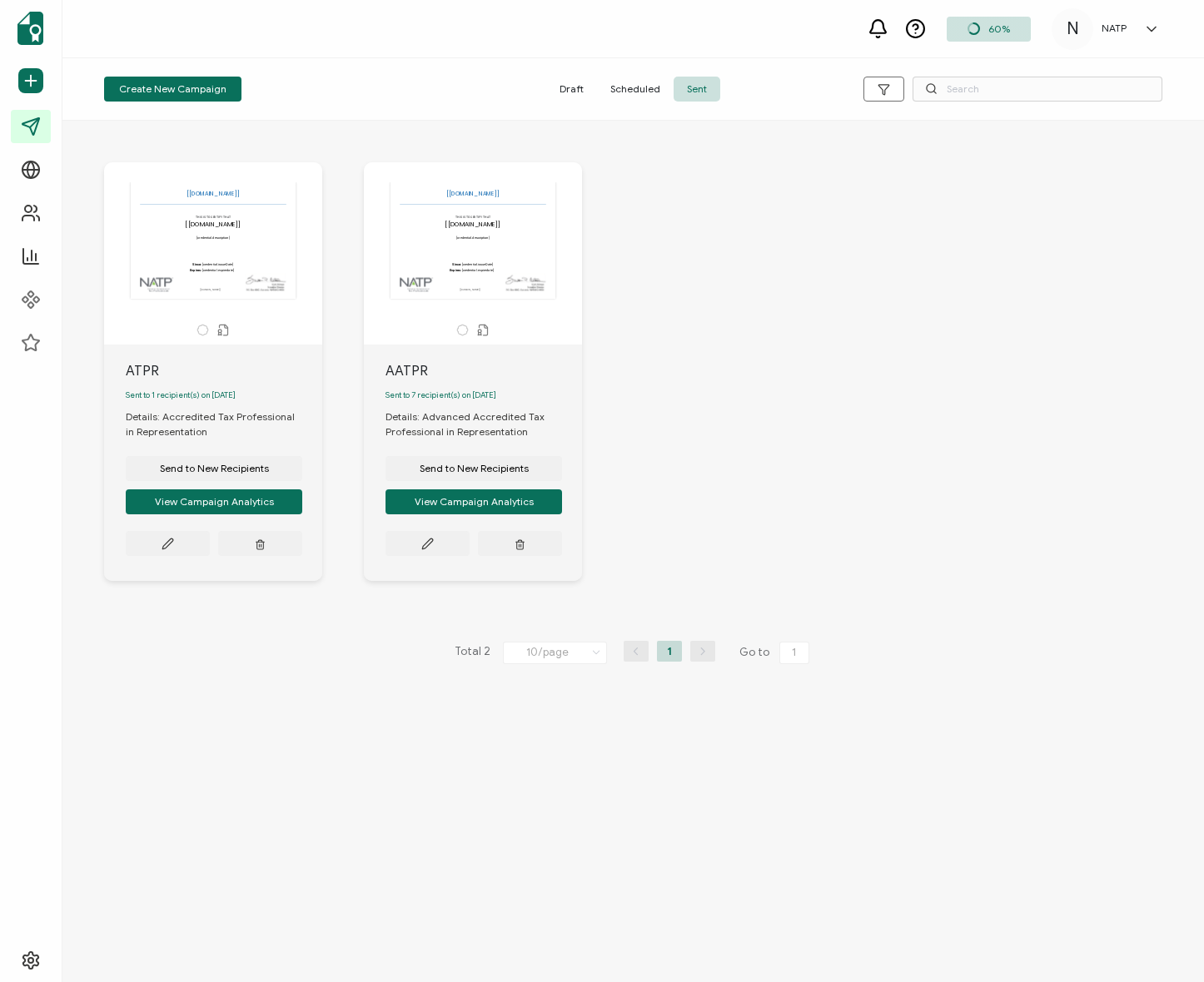
click at [786, 389] on div "The recipient’s full name, which will be automatically filled based on the info…" at bounding box center [633, 384] width 1092 height 511
click at [797, 287] on div "The recipient’s full name, which will be automatically filled based on the info…" at bounding box center [633, 384] width 1092 height 511
click at [790, 288] on div "The recipient’s full name, which will be automatically filled based on the info…" at bounding box center [633, 384] width 1092 height 511
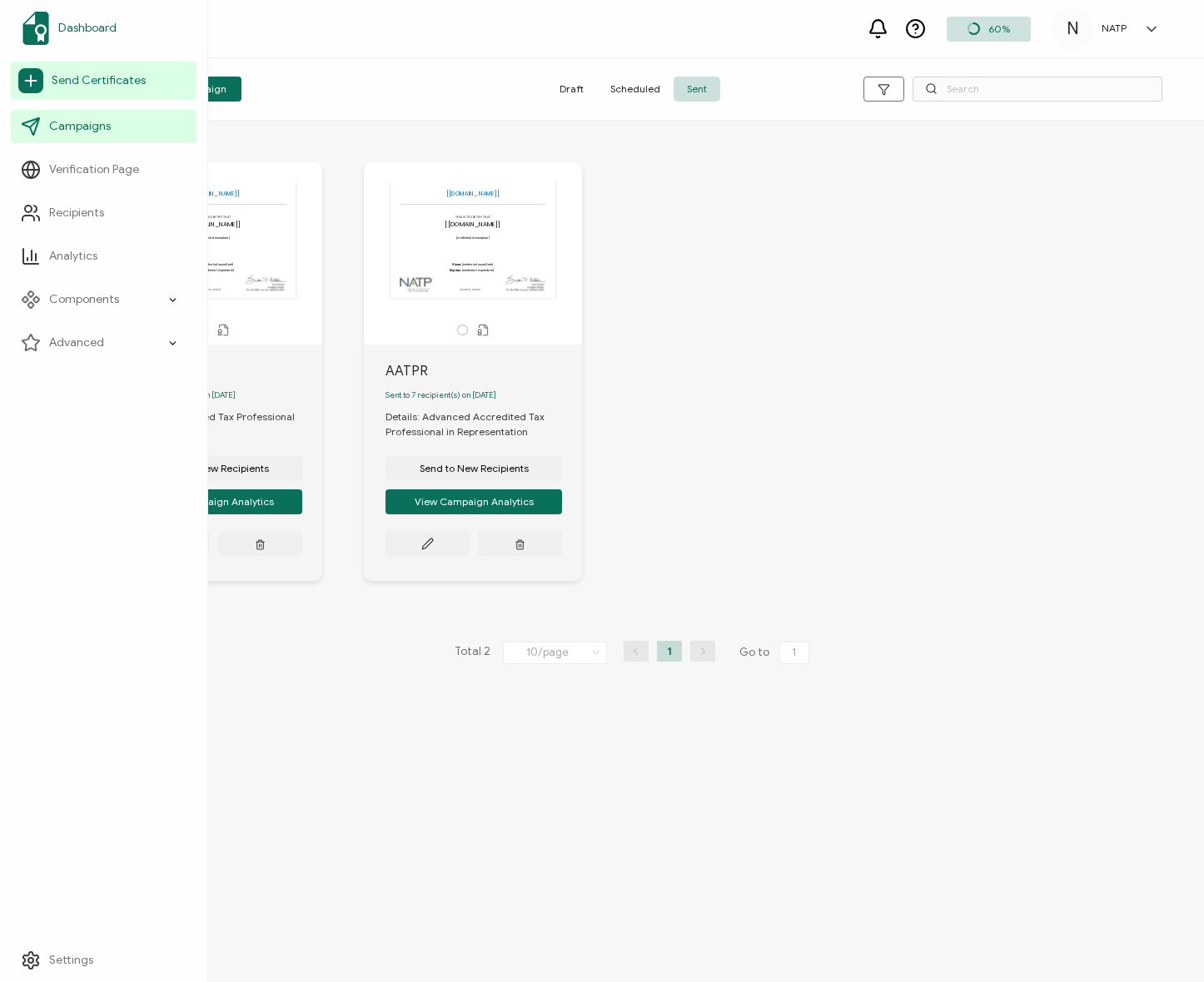
click at [71, 17] on link "Dashboard" at bounding box center [103, 28] width 186 height 47
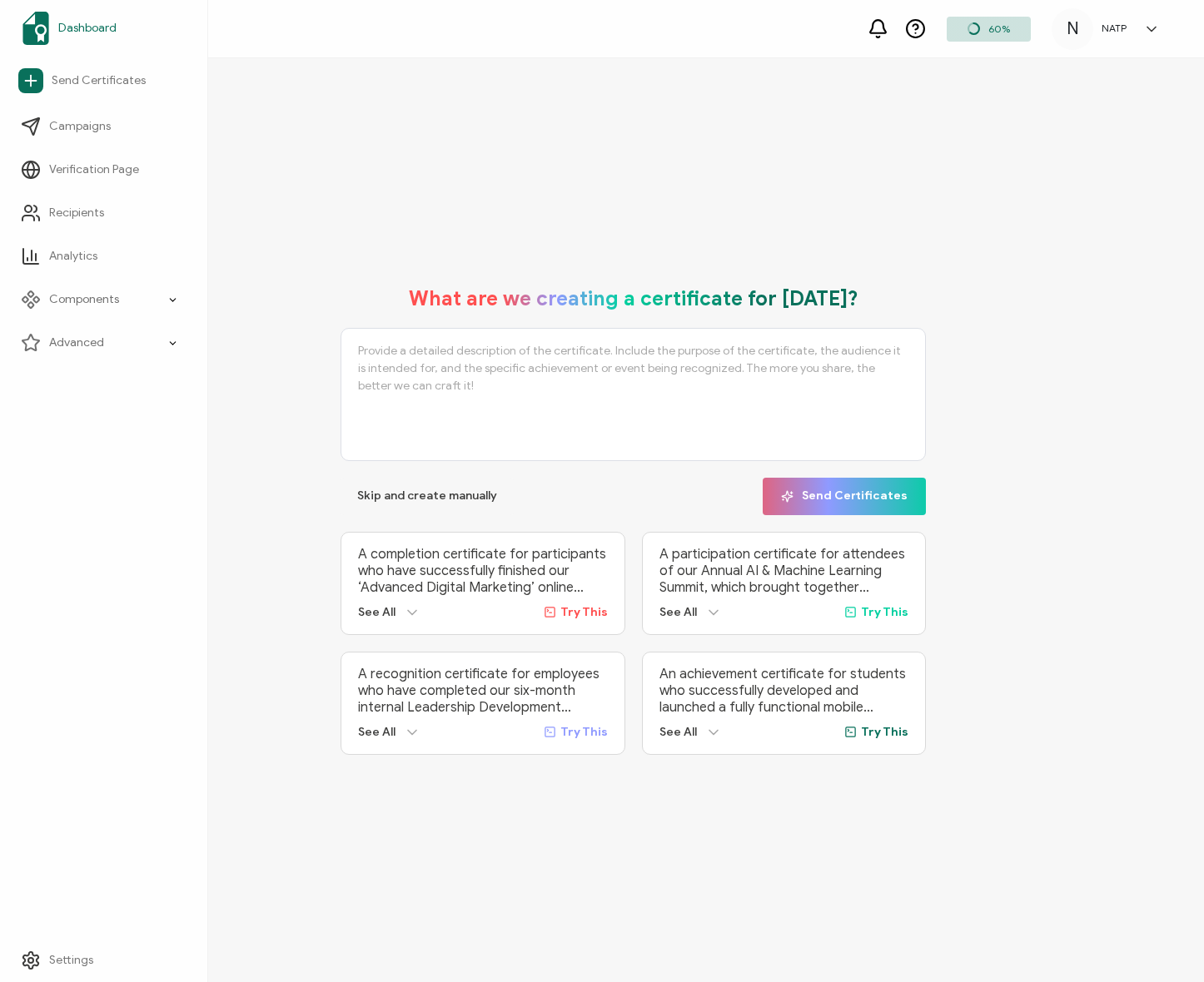
click at [92, 25] on span "Dashboard" at bounding box center [87, 28] width 58 height 17
click at [94, 318] on li "Components" at bounding box center [103, 300] width 186 height 43
click at [97, 345] on span "Credential Designs" at bounding box center [111, 343] width 102 height 17
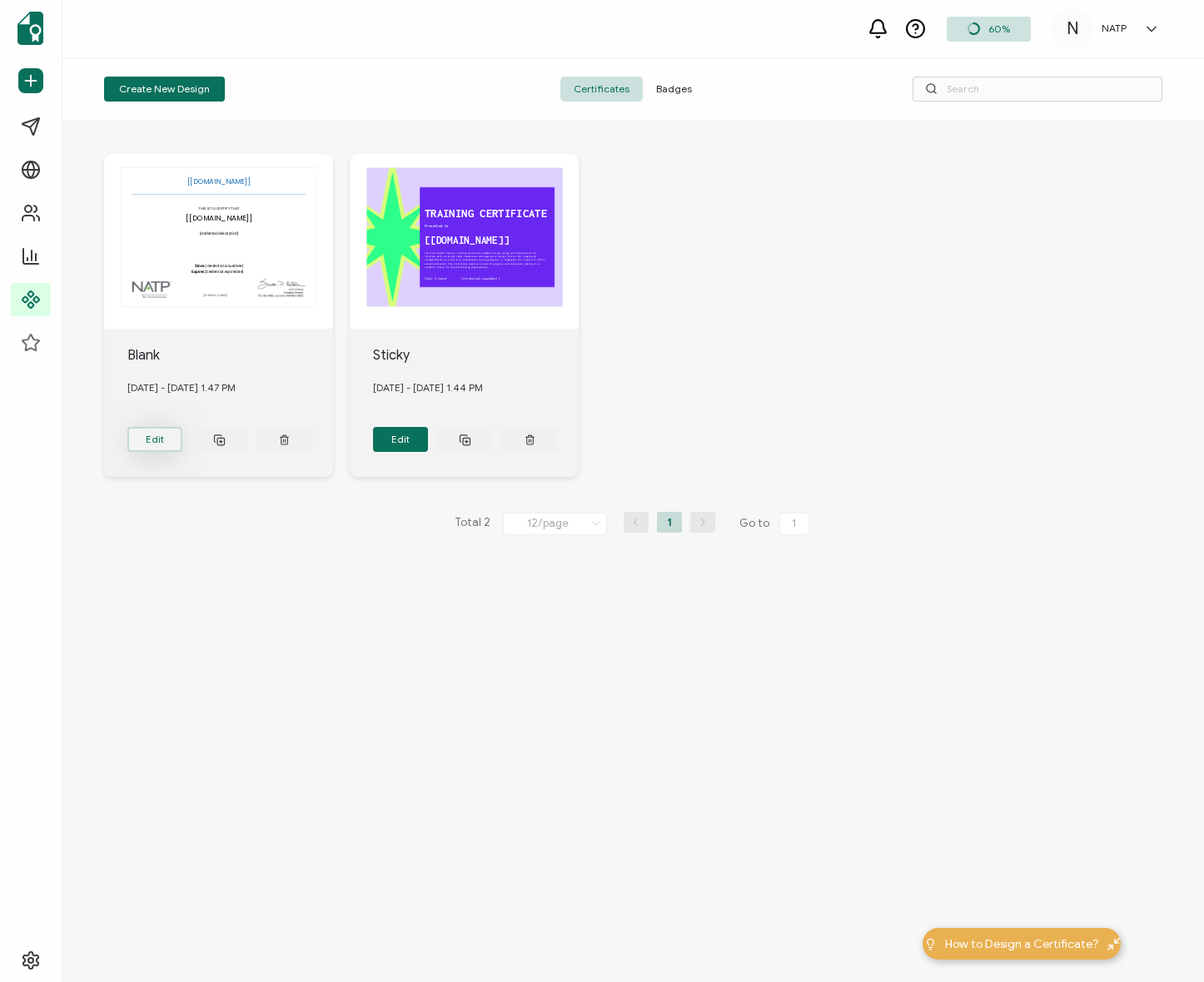
click at [152, 437] on button "Edit" at bounding box center [155, 440] width 56 height 25
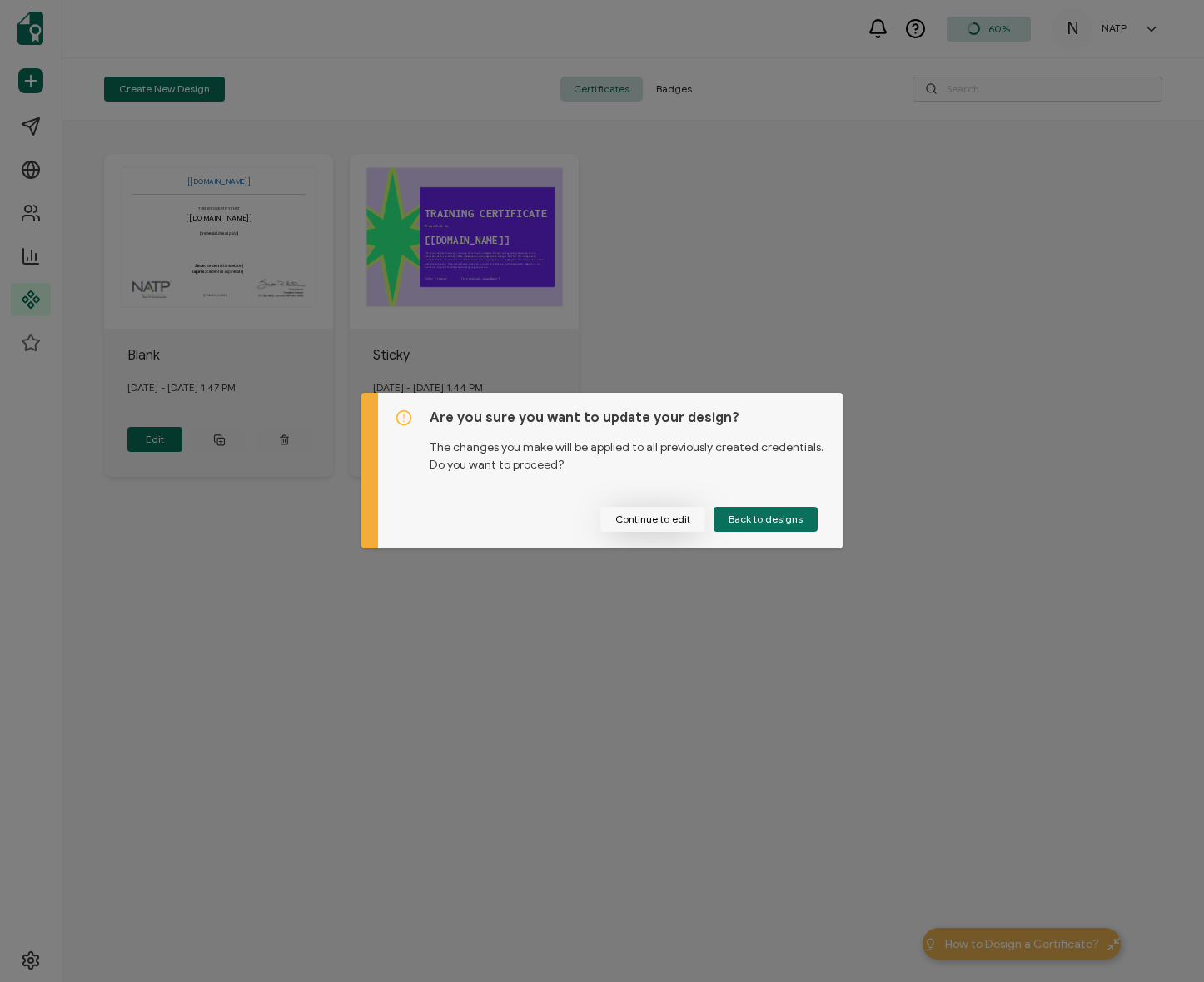
click at [666, 513] on button "Continue to edit" at bounding box center [652, 520] width 105 height 25
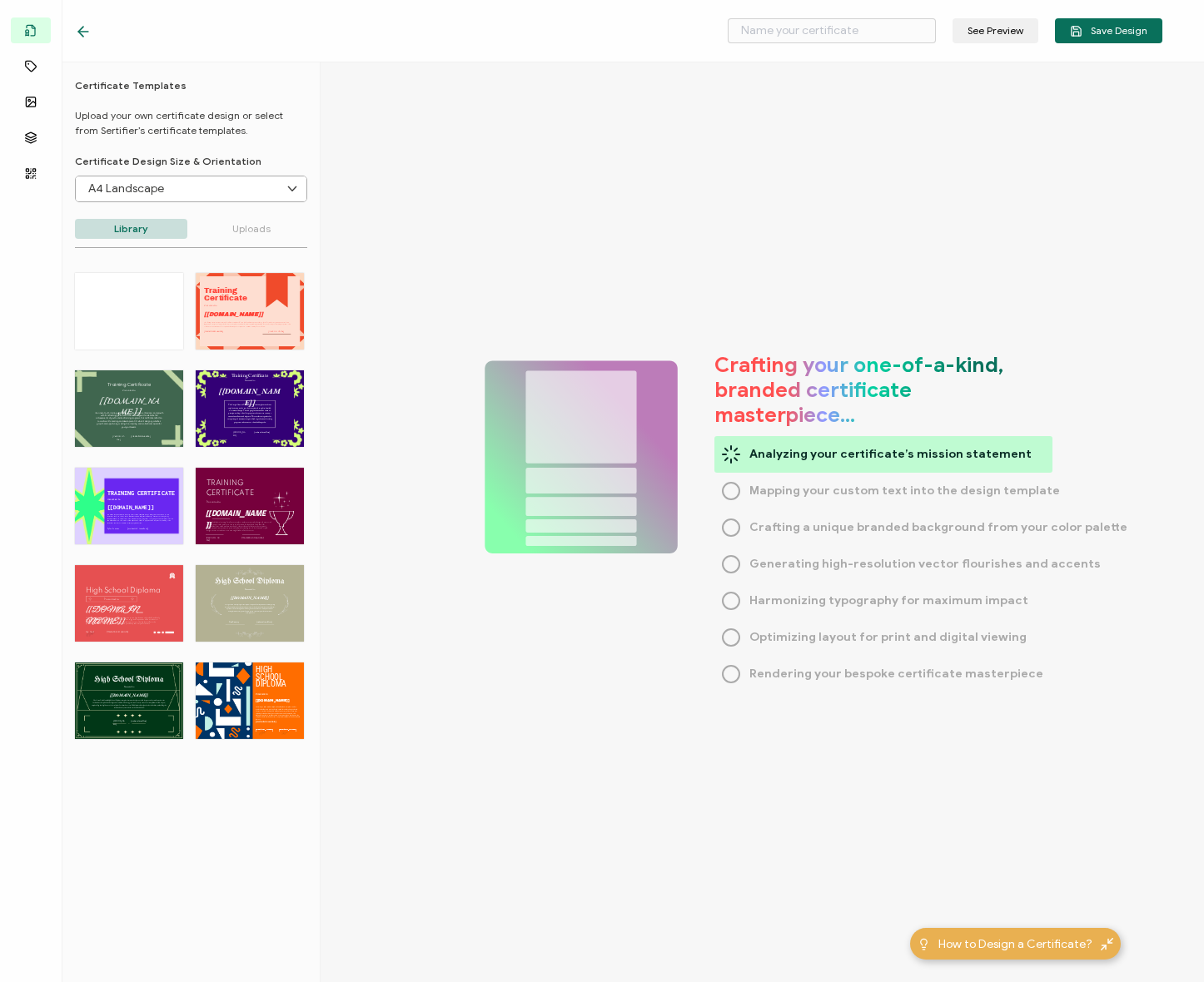
type input "Blank"
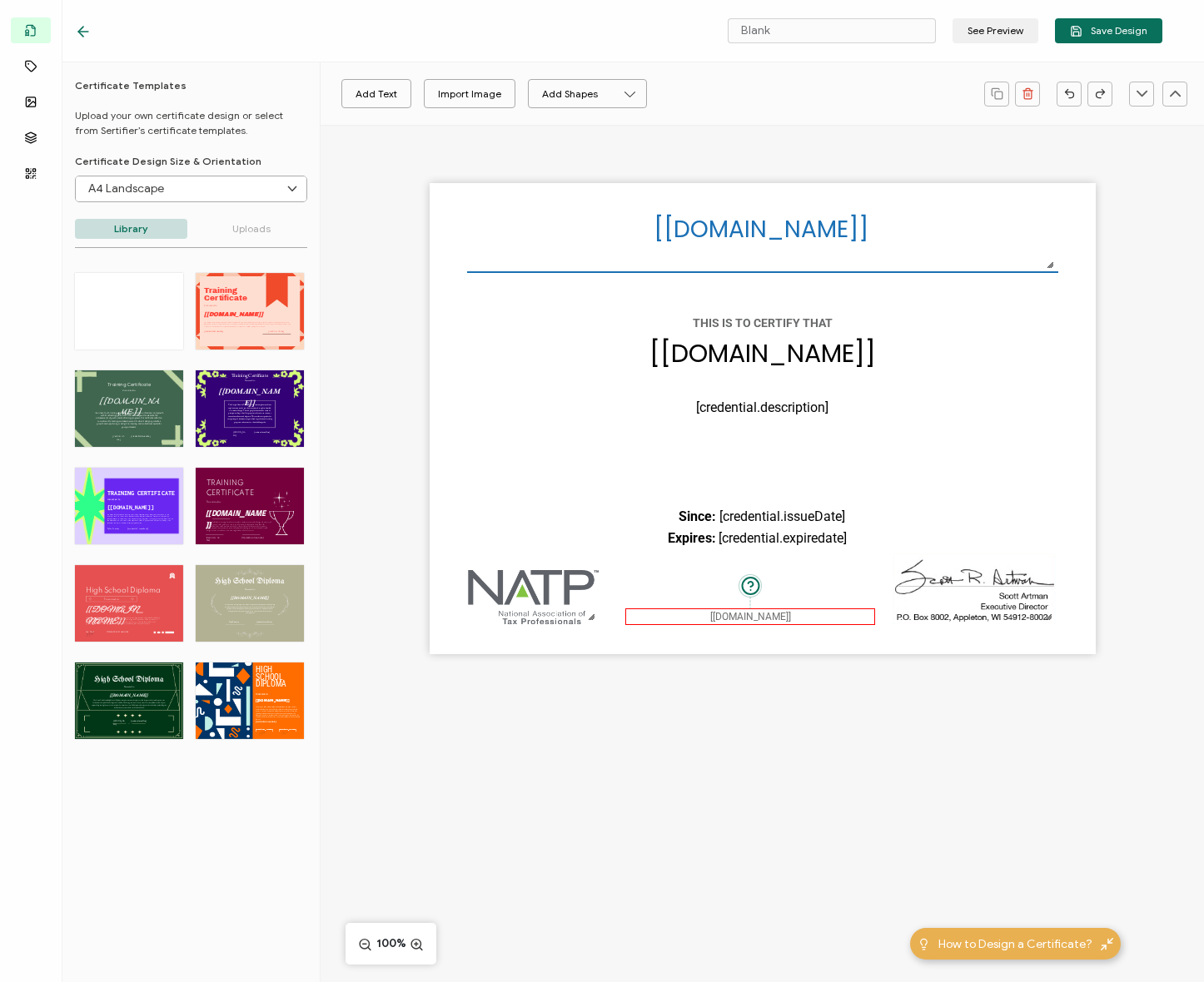
click at [808, 614] on div "A unique serial number automatically assigned to each credential by the system.…" at bounding box center [750, 616] width 250 height 17
click at [1028, 498] on div "The recipient’s full name, which will be automatically filled based on the info…" at bounding box center [762, 419] width 666 height 471
click at [756, 525] on div "The date the credential was issued. This will automatically update to the day t…" at bounding box center [830, 517] width 224 height 22
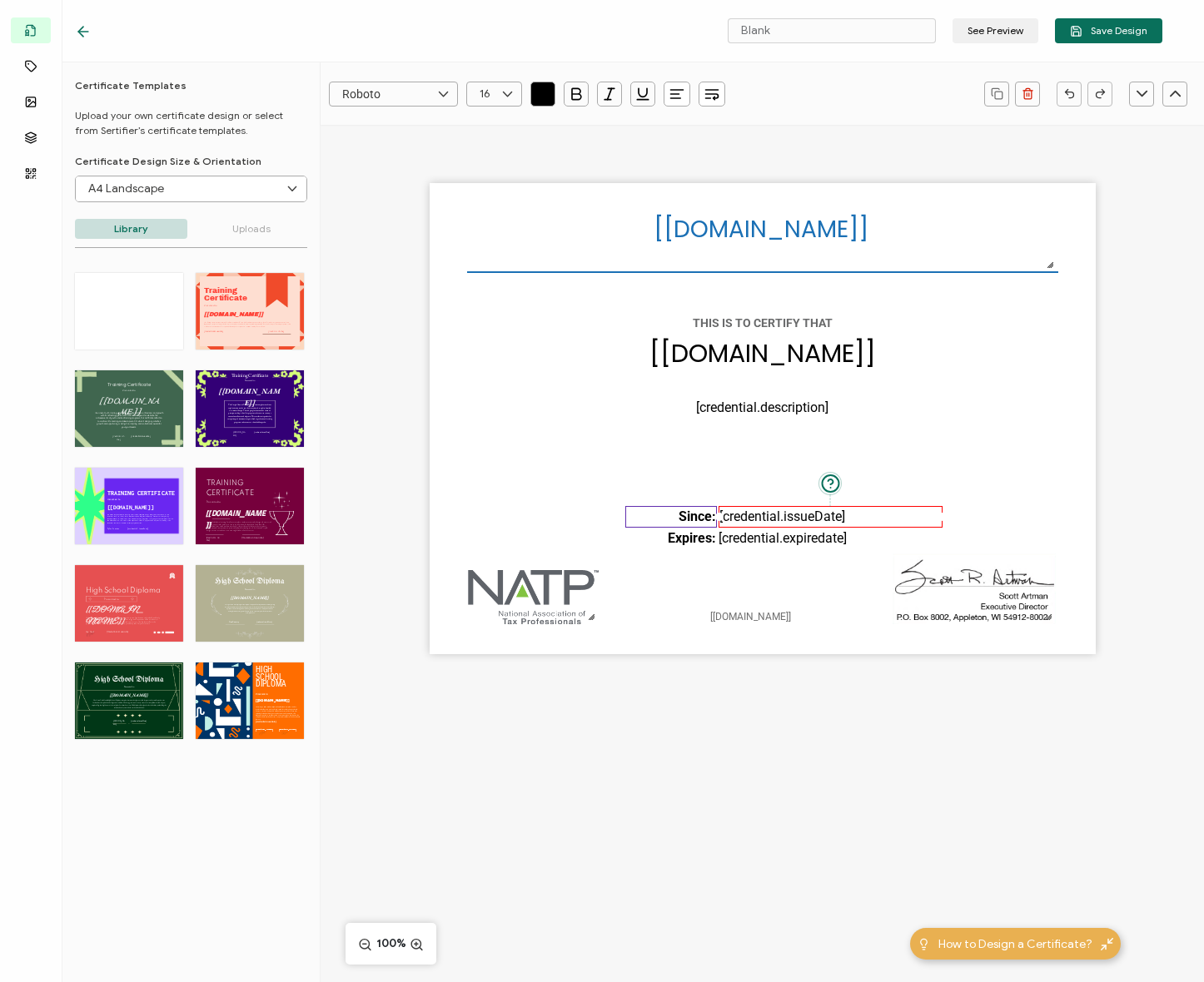
click at [693, 516] on pre "Since:" at bounding box center [697, 516] width 37 height 16
click at [766, 516] on pre "[credential.issueDate]" at bounding box center [782, 516] width 126 height 16
click at [497, 85] on icon at bounding box center [507, 94] width 21 height 25
click at [494, 264] on li "14" at bounding box center [497, 266] width 60 height 28
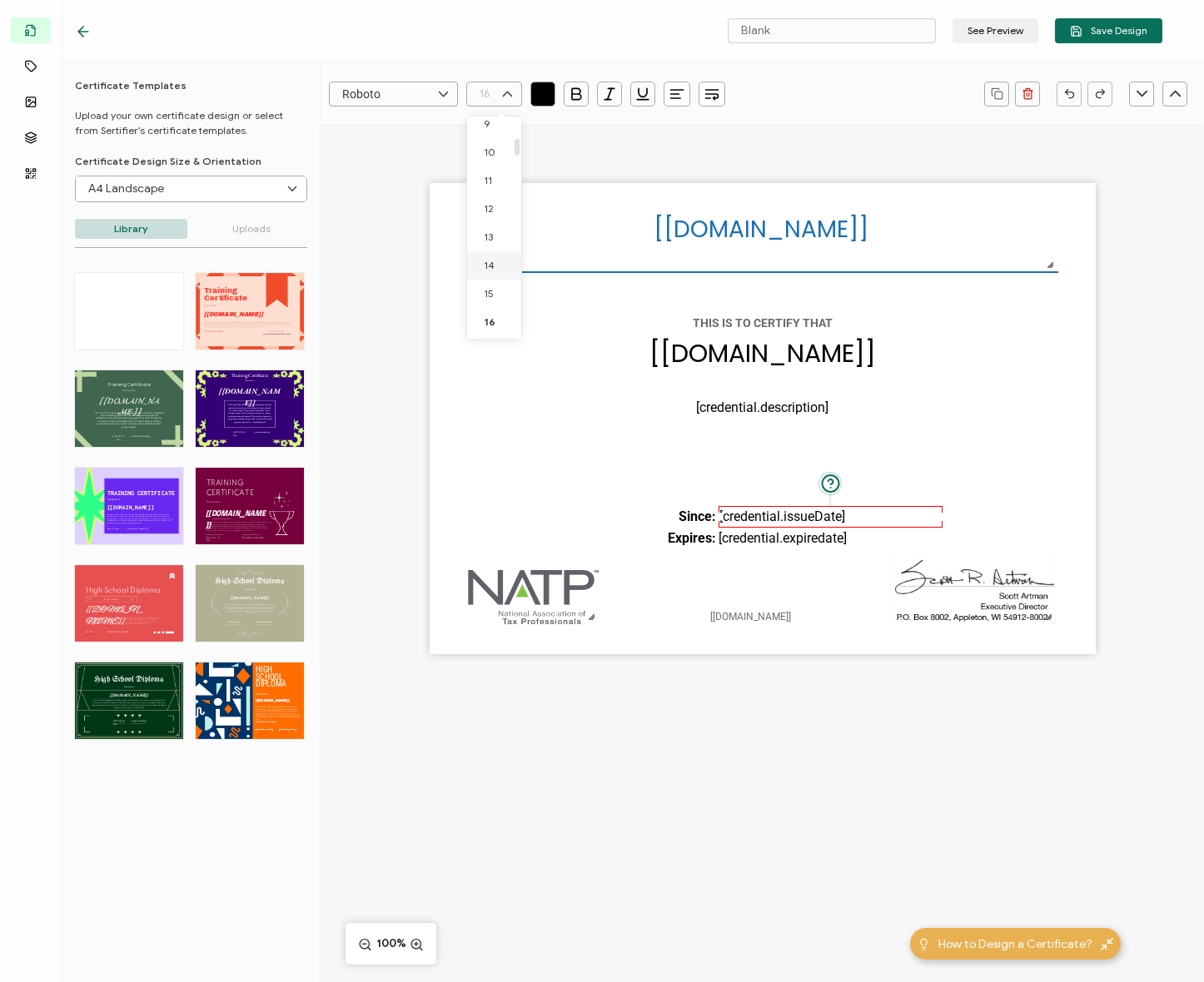
type input "14"
click at [772, 522] on pre "[credential.issueDate]" at bounding box center [782, 516] width 126 height 16
click at [846, 574] on div "[recipient.name] The date the credential was issued. This will automatically up…" at bounding box center [762, 419] width 666 height 471
click at [805, 526] on div "The date the credential was issued. This will automatically update to the day t…" at bounding box center [830, 517] width 224 height 22
click at [502, 92] on icon at bounding box center [507, 94] width 21 height 25
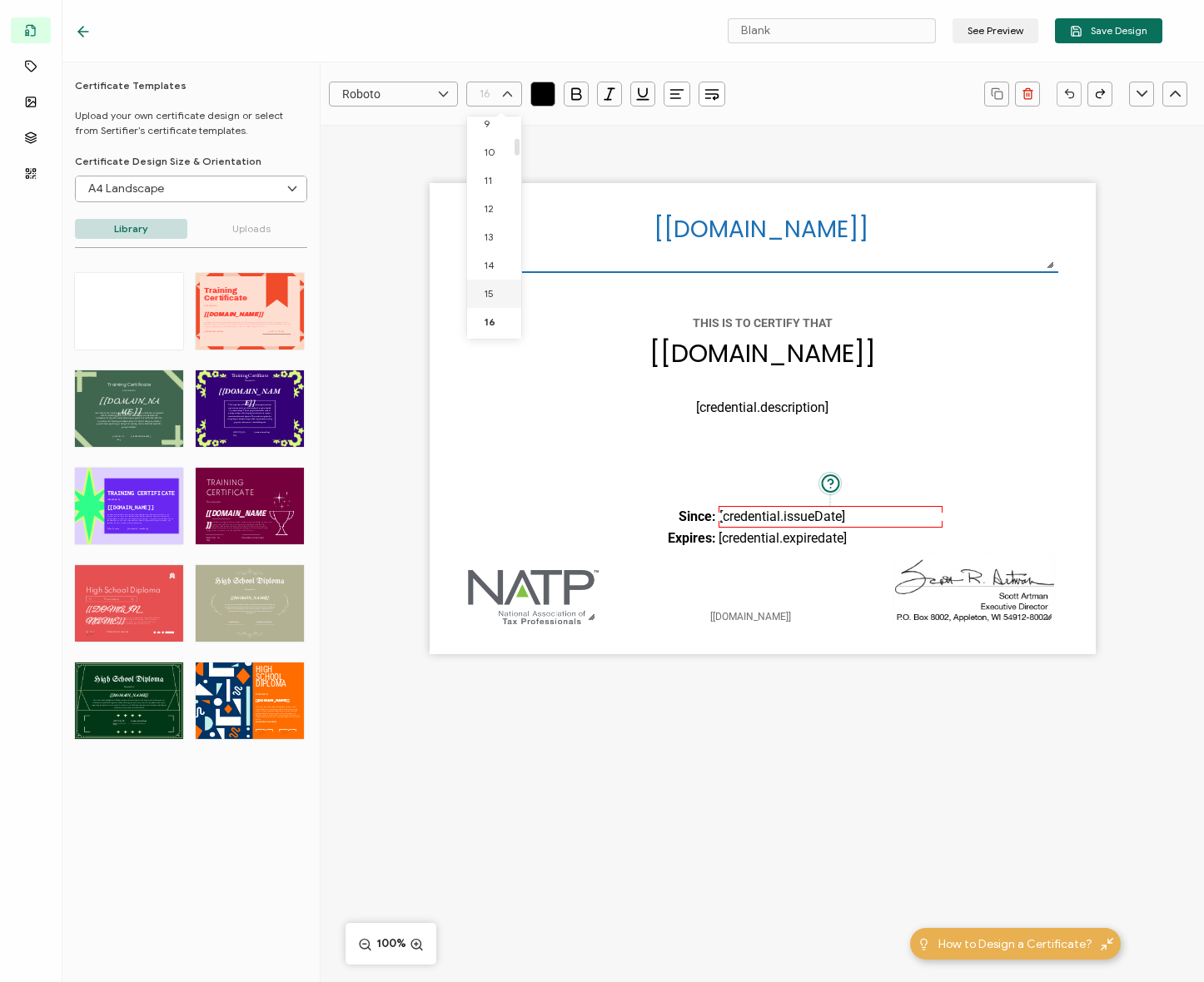
click at [500, 301] on li "15" at bounding box center [497, 294] width 60 height 28
type input "15"
click at [806, 529] on div "The expiration date of the credential, set under the Credential Details section…" at bounding box center [830, 539] width 226 height 22
click at [783, 528] on div "The expiration date of the credential, set under the Credential Details section…" at bounding box center [830, 539] width 226 height 22
click at [797, 536] on pre "[credential.expiredate]" at bounding box center [782, 538] width 128 height 16
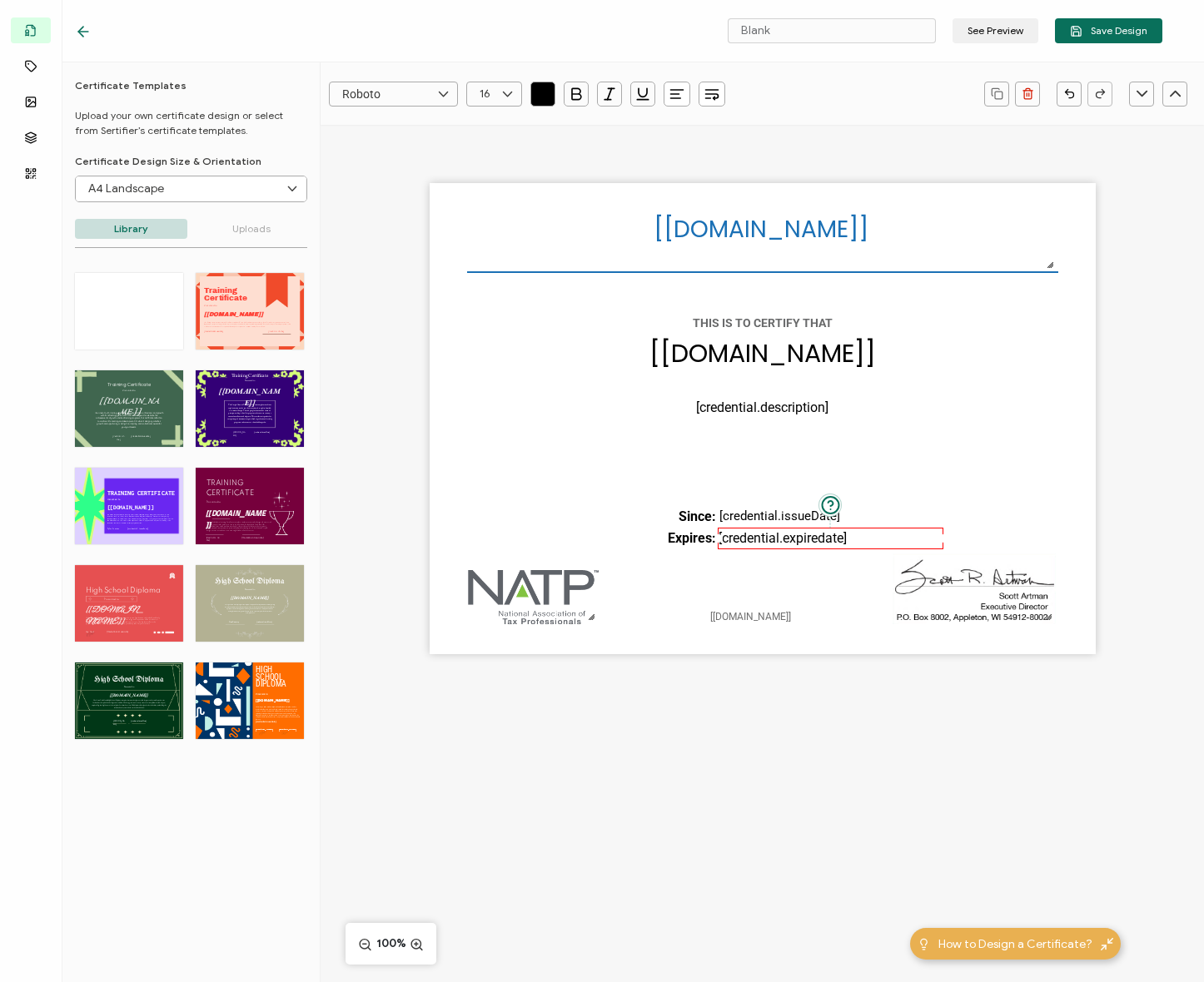
click at [505, 103] on icon at bounding box center [507, 94] width 21 height 25
click at [492, 291] on span "15" at bounding box center [489, 293] width 10 height 12
type input "15"
click at [692, 540] on pre "Expires:" at bounding box center [692, 538] width 48 height 16
click at [512, 102] on icon at bounding box center [507, 94] width 21 height 25
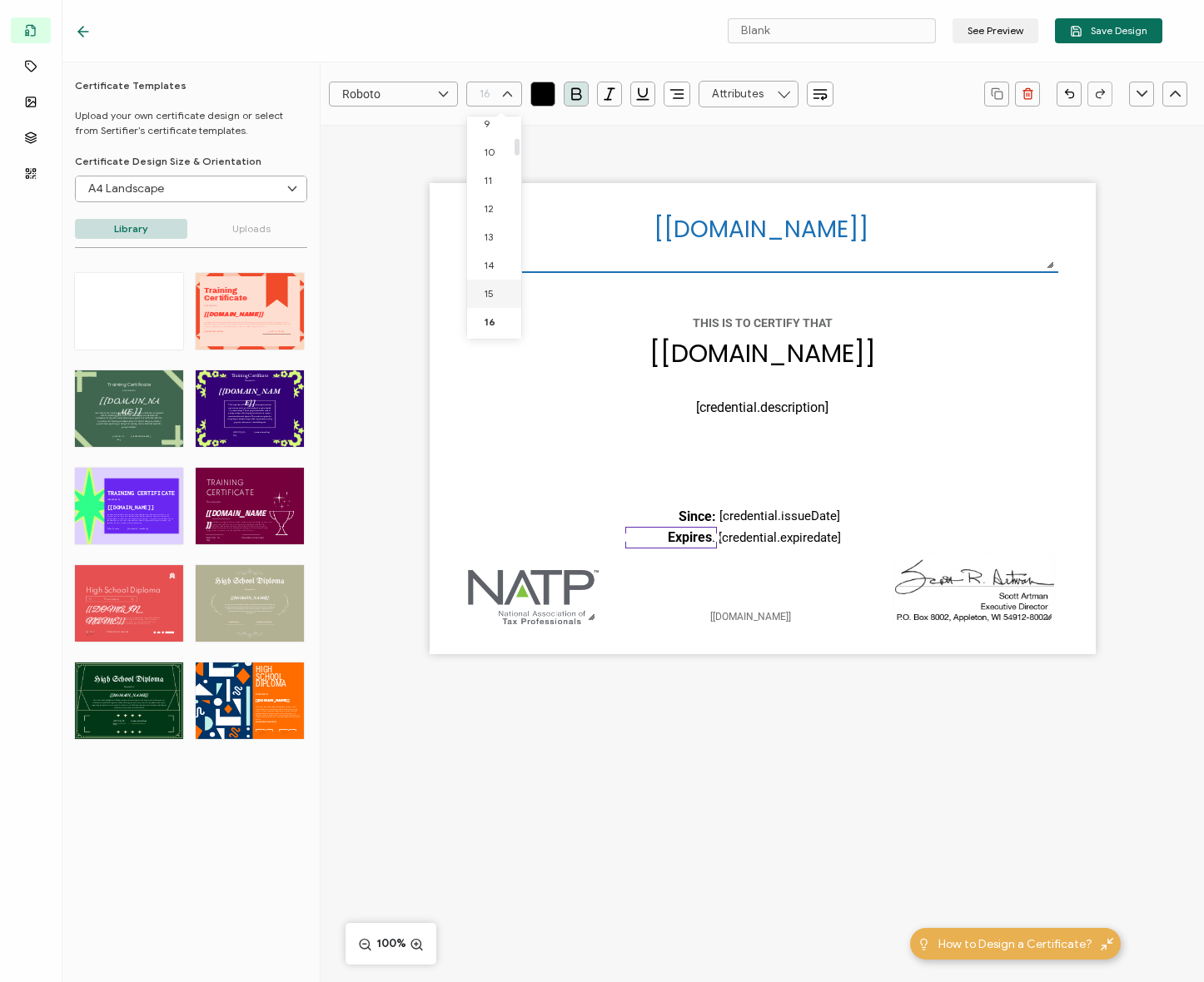
click at [499, 292] on li "15" at bounding box center [497, 294] width 60 height 28
type input "15"
click at [697, 513] on pre "Since:" at bounding box center [697, 516] width 37 height 16
click at [490, 92] on input "text" at bounding box center [494, 94] width 56 height 25
click at [487, 296] on span "15" at bounding box center [489, 293] width 10 height 12
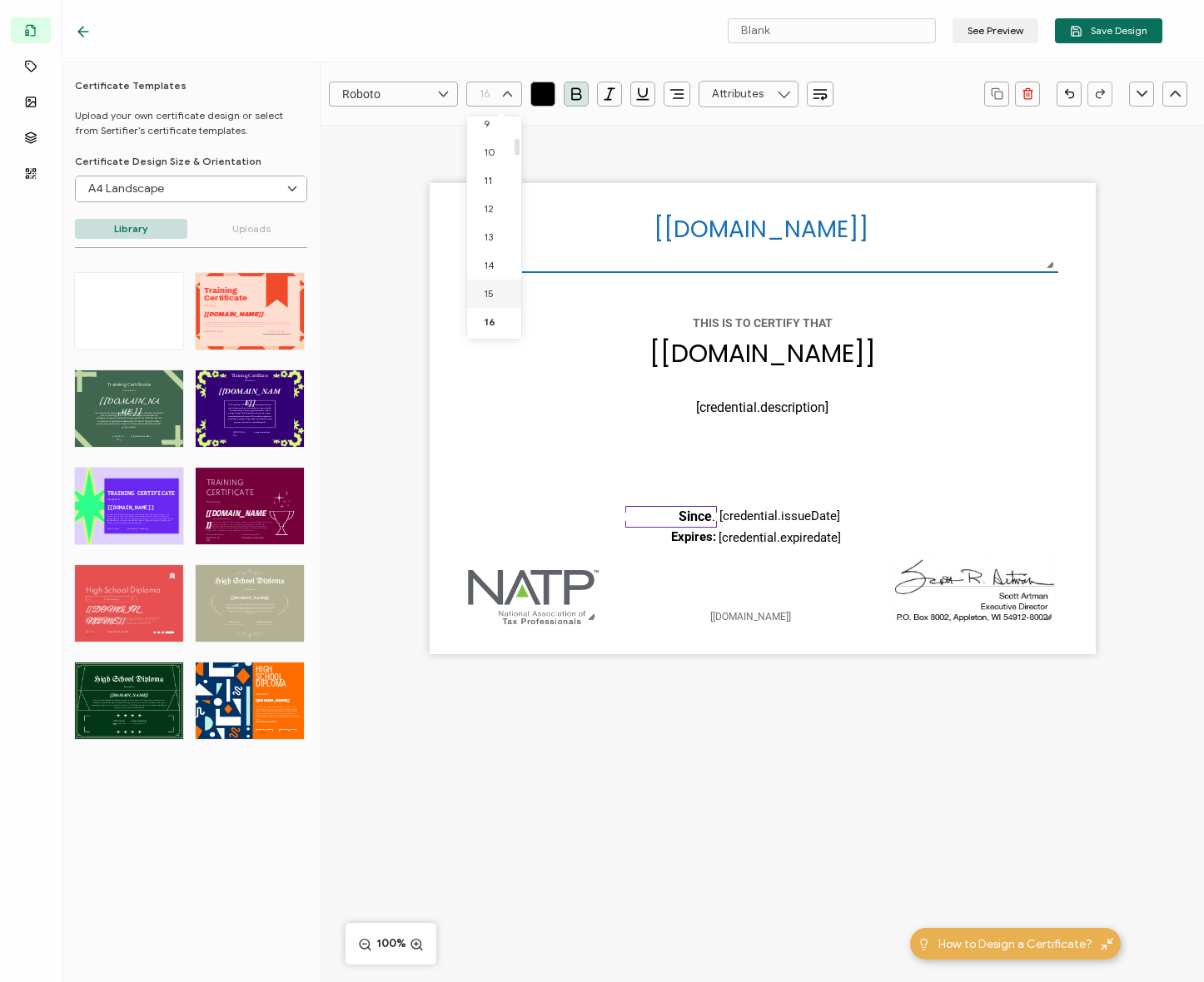
type input "15"
click at [778, 552] on div "[recipient.name] The date the credential was issued. This will automatically up…" at bounding box center [762, 419] width 666 height 471
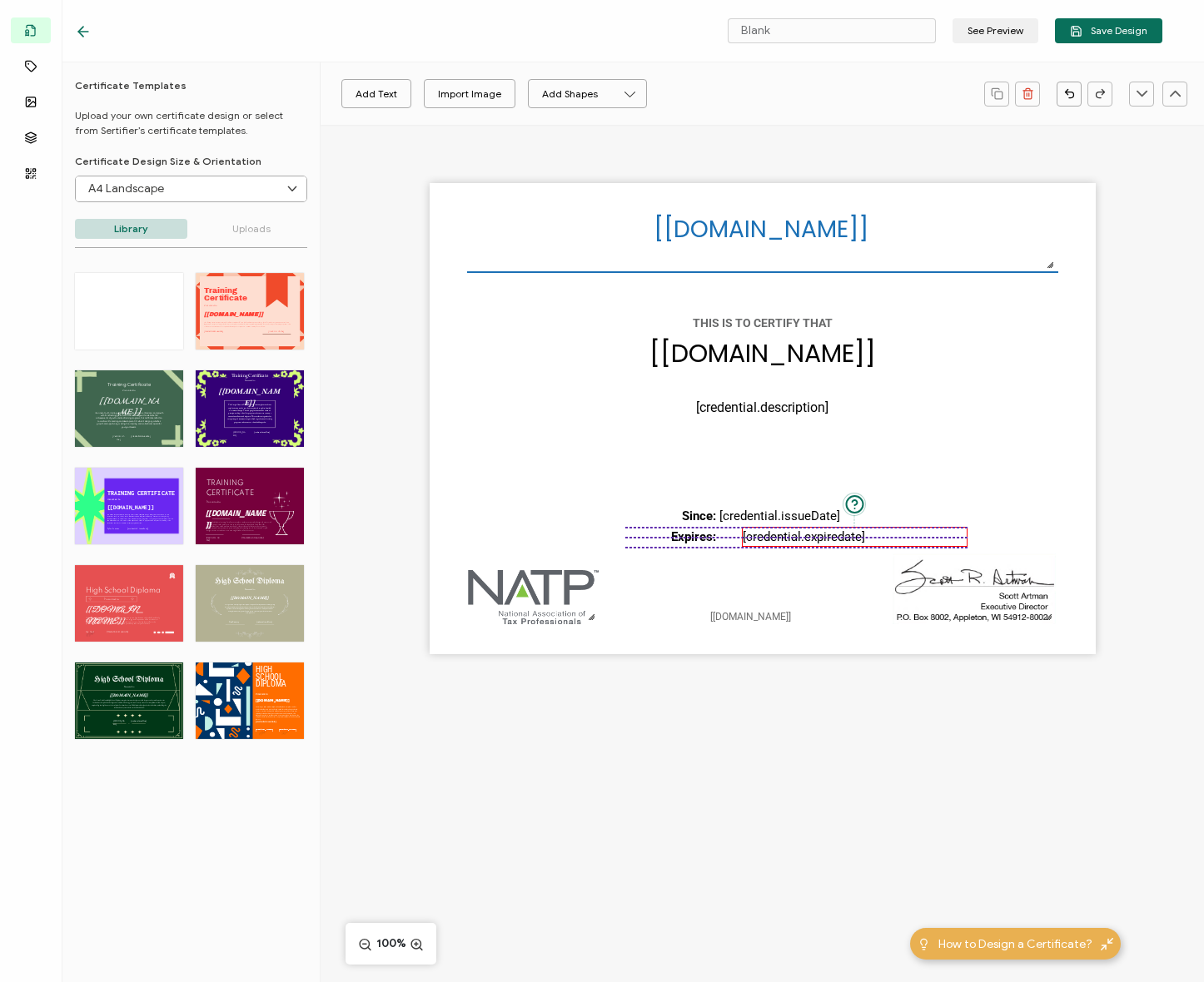
drag, startPoint x: 779, startPoint y: 542, endPoint x: 803, endPoint y: 543, distance: 24.0
click at [803, 543] on pre "[credential.expiredate]" at bounding box center [803, 537] width 122 height 15
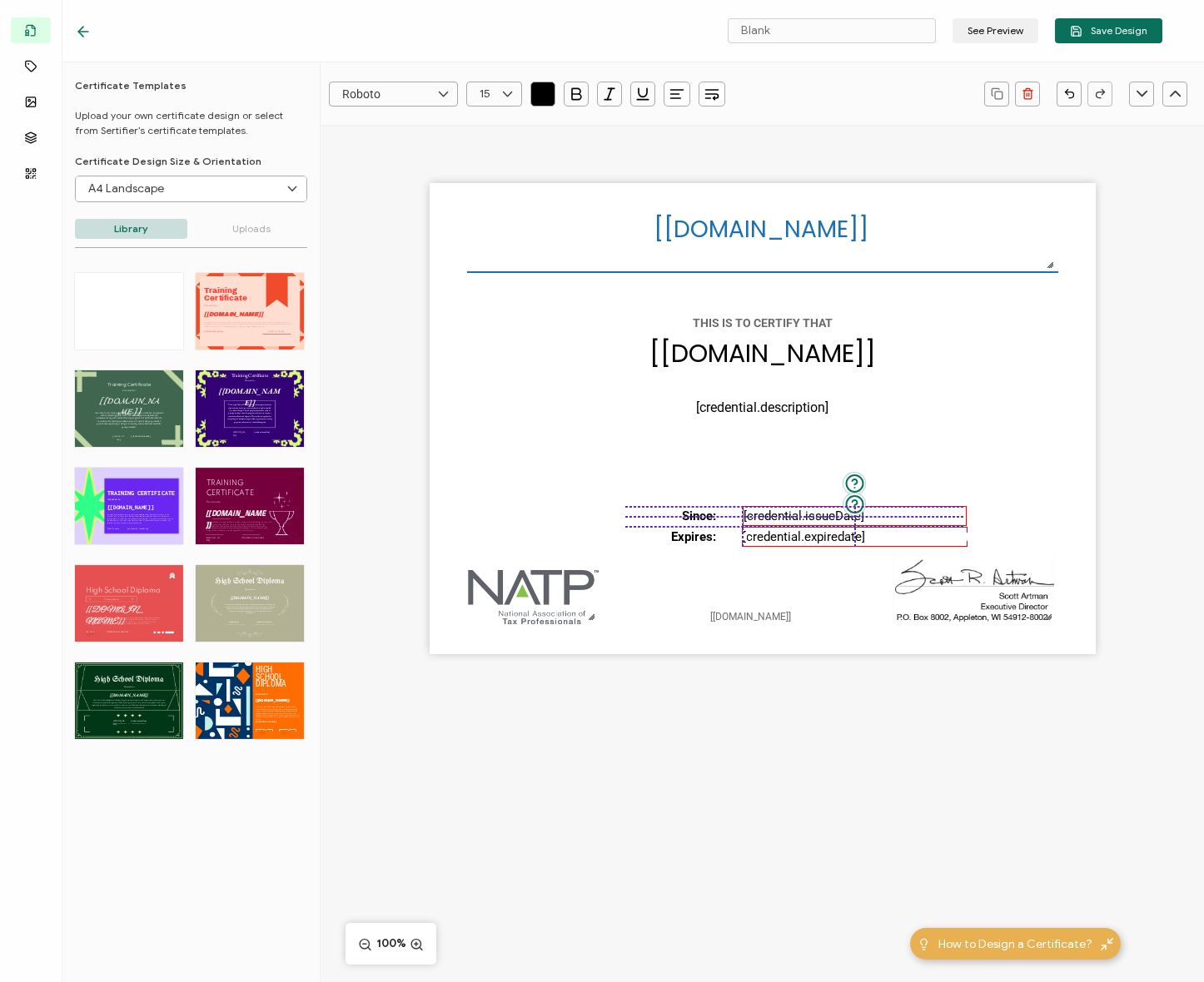
click at [805, 510] on pre "[credential.issueDate]" at bounding box center [803, 516] width 121 height 15
drag, startPoint x: 687, startPoint y: 536, endPoint x: 701, endPoint y: 531, distance: 14.9
click at [706, 536] on pre "Expires:" at bounding box center [712, 537] width 45 height 15
drag, startPoint x: 684, startPoint y: 513, endPoint x: 707, endPoint y: 512, distance: 23.0
click at [707, 512] on pre "Since:" at bounding box center [717, 516] width 34 height 15
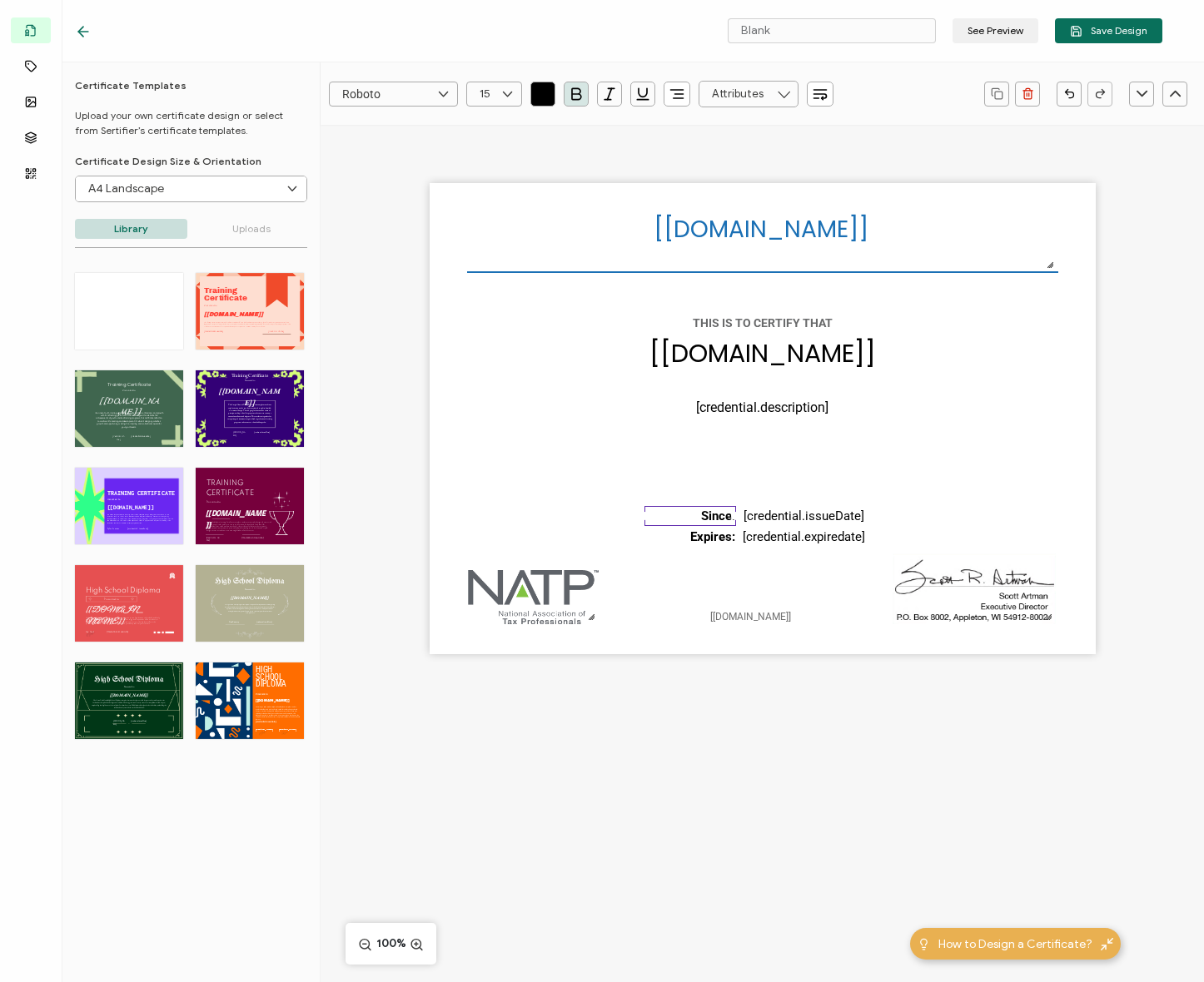
click at [1158, 484] on div "[recipient.name] The date the credential was issued. This will automatically up…" at bounding box center [762, 447] width 883 height 646
click at [1062, 475] on div "[recipient.name] The date the credential was issued. This will automatically up…" at bounding box center [762, 419] width 666 height 471
drag, startPoint x: 714, startPoint y: 516, endPoint x: 536, endPoint y: 520, distance: 178.0
click at [536, 520] on pre "Since:" at bounding box center [541, 521] width 34 height 15
click at [682, 86] on icon "button" at bounding box center [677, 94] width 17 height 17
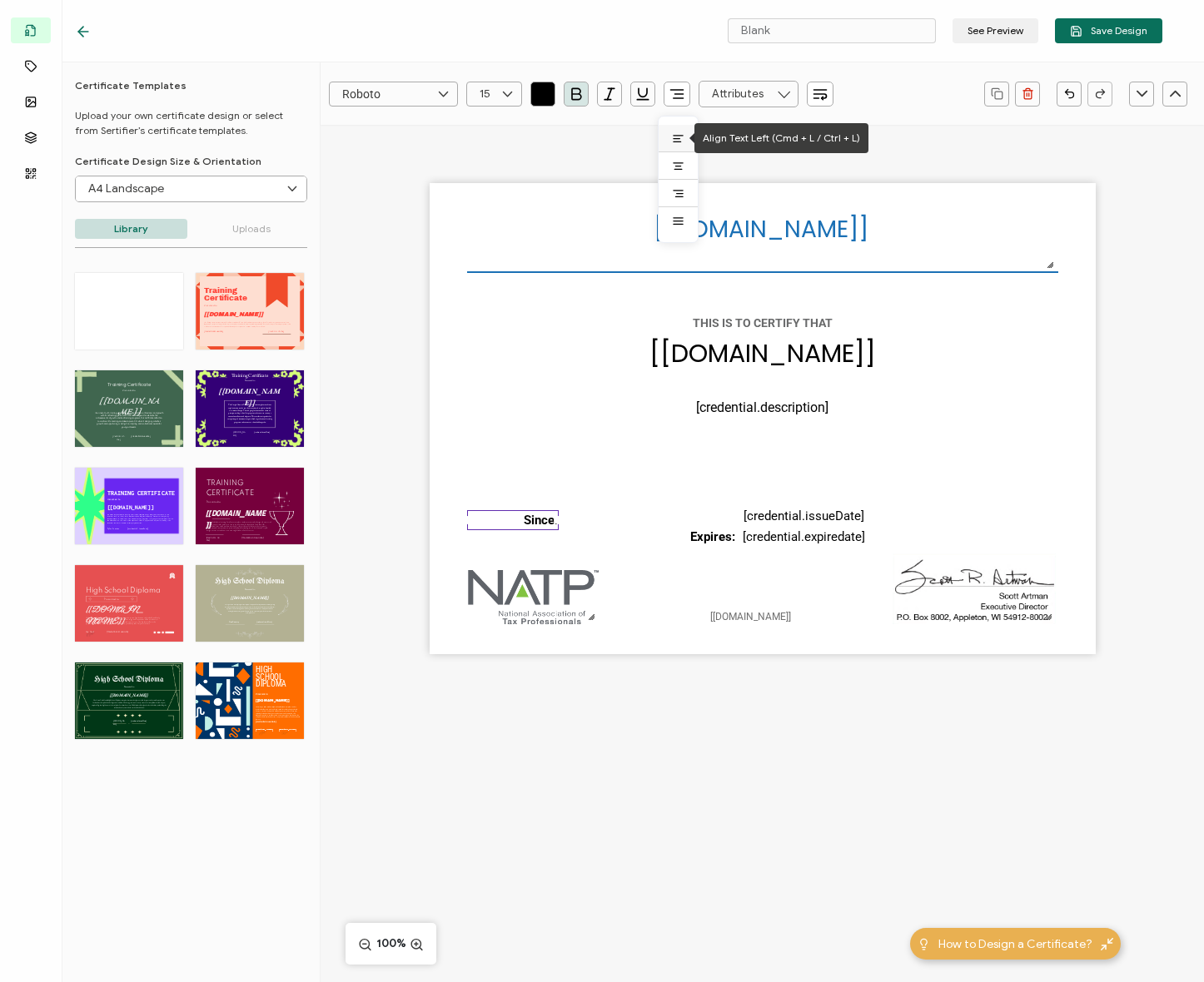
click at [675, 143] on icon at bounding box center [677, 138] width 12 height 12
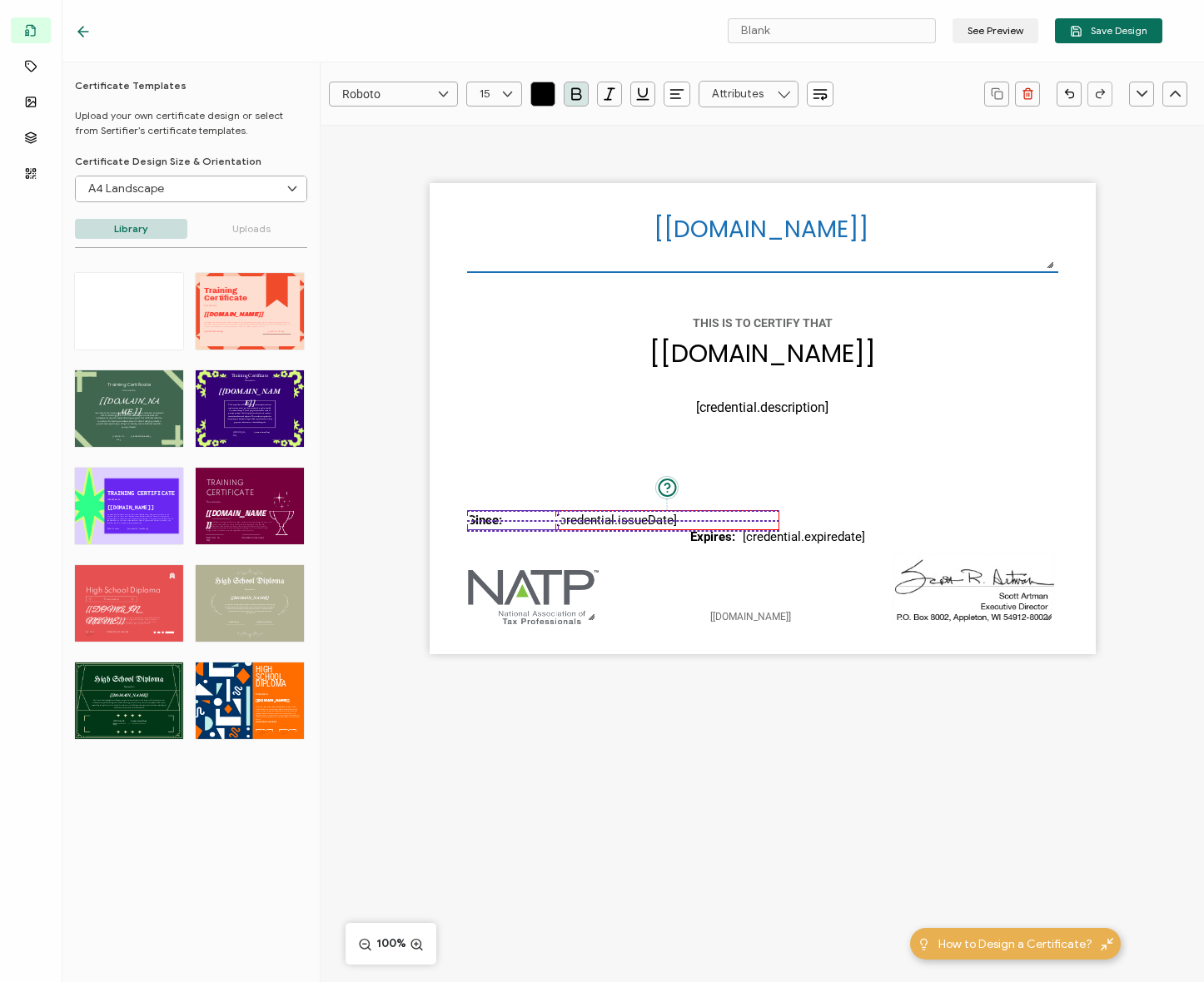
drag, startPoint x: 787, startPoint y: 522, endPoint x: 612, endPoint y: 526, distance: 175.0
click at [612, 526] on pre "[credential.issueDate]" at bounding box center [617, 521] width 121 height 15
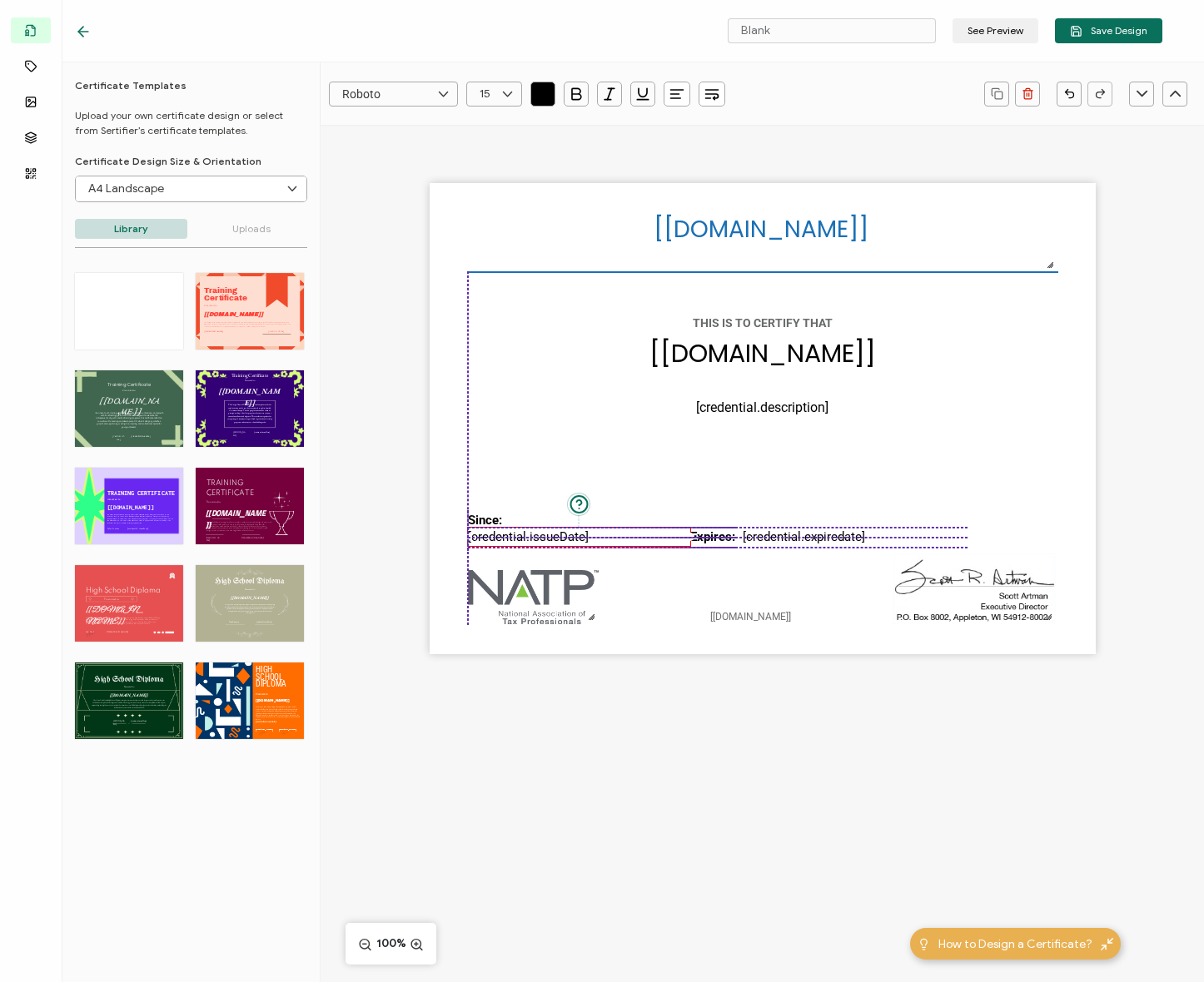
drag, startPoint x: 601, startPoint y: 517, endPoint x: 514, endPoint y: 538, distance: 89.5
click at [514, 538] on pre "[credential.issueDate]" at bounding box center [528, 537] width 121 height 15
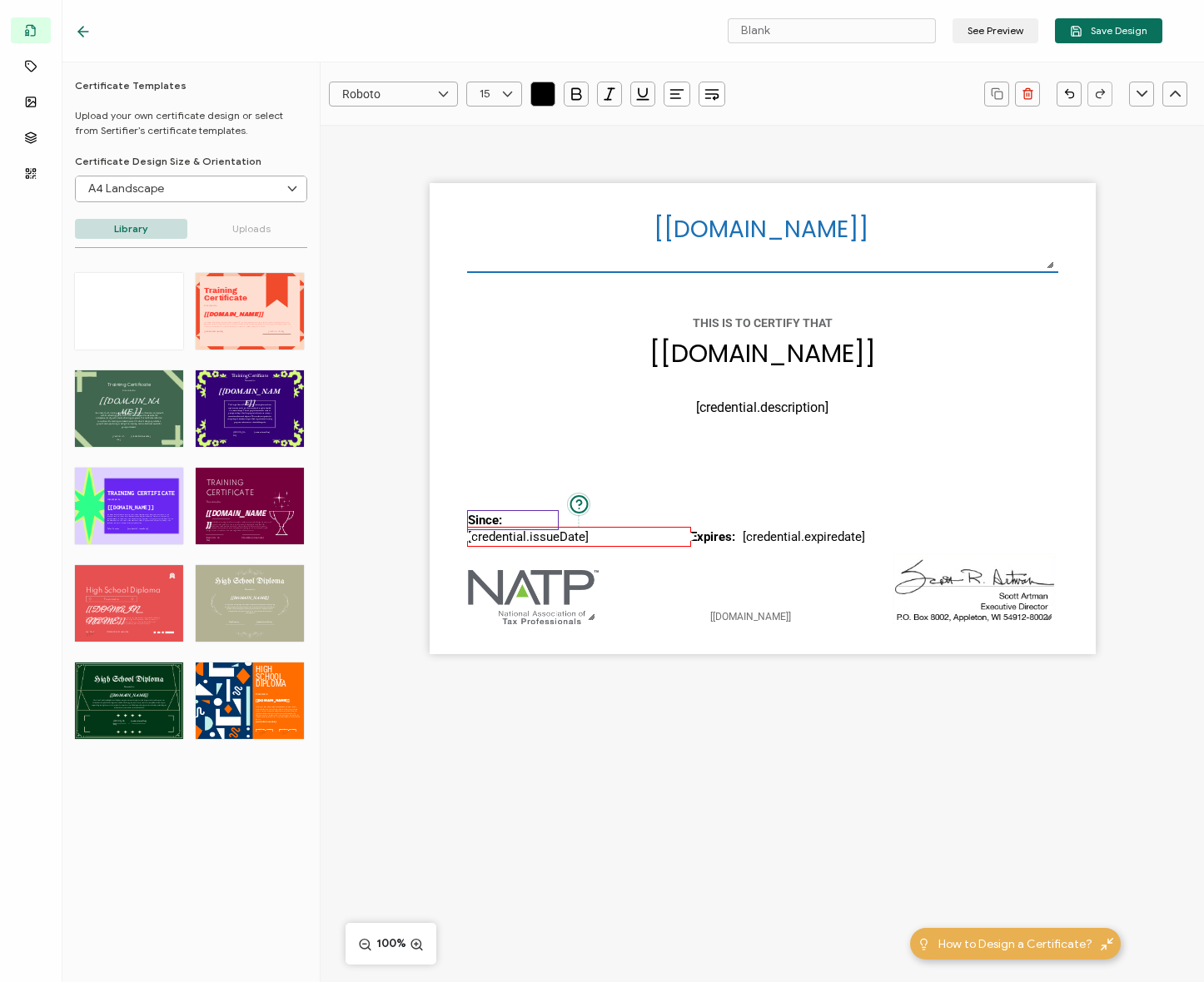
click at [484, 513] on pre "Since:" at bounding box center [485, 521] width 34 height 15
click at [502, 537] on pre "[credential.issueDate]" at bounding box center [528, 542] width 121 height 15
click at [494, 520] on pre "Since:" at bounding box center [485, 521] width 34 height 15
click at [502, 517] on pre "Since:" at bounding box center [485, 521] width 34 height 15
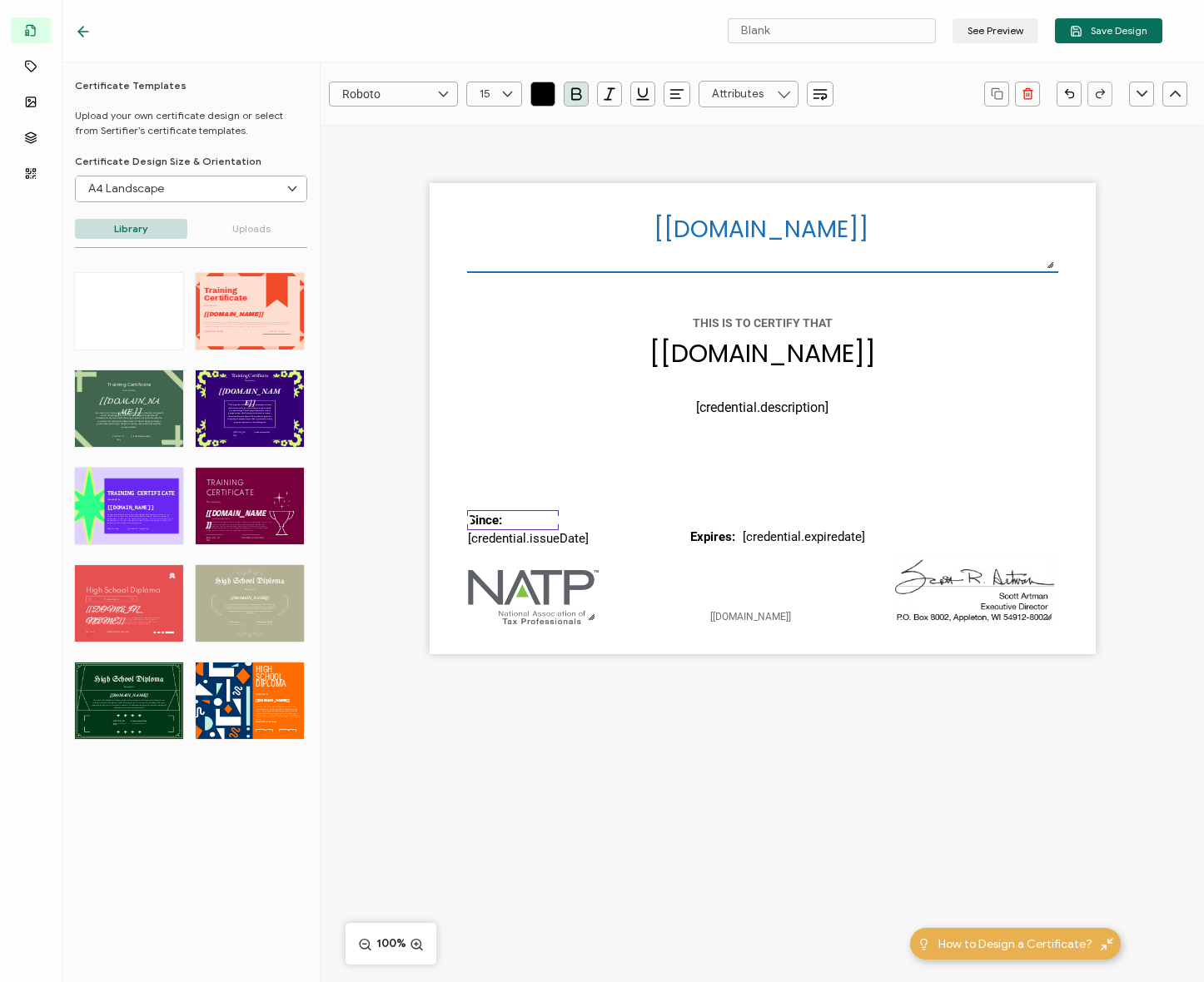
click at [497, 516] on pre "Since:" at bounding box center [485, 521] width 34 height 15
click at [507, 517] on div "Since:" at bounding box center [513, 521] width 92 height 21
click at [532, 522] on div "Since:" at bounding box center [513, 521] width 92 height 21
click at [524, 520] on div "Since:" at bounding box center [513, 521] width 92 height 21
click at [683, 501] on div "[recipient.name] The date the credential was issued. This will automatically up…" at bounding box center [762, 419] width 666 height 471
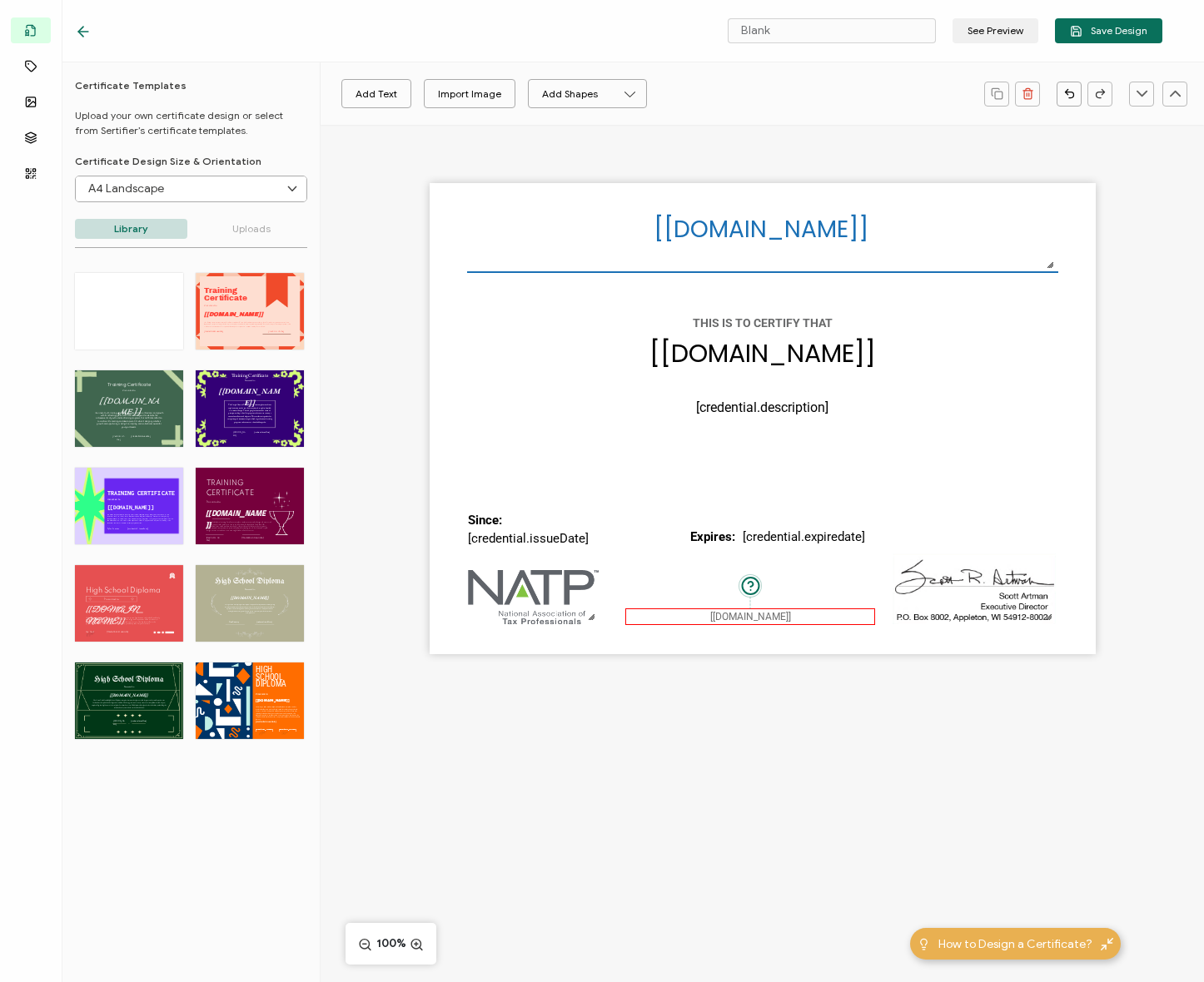
click at [732, 613] on pre "[[DOMAIN_NAME]]" at bounding box center [750, 616] width 81 height 12
click at [689, 97] on button "button" at bounding box center [677, 94] width 27 height 25
click at [682, 143] on icon at bounding box center [677, 138] width 12 height 12
click at [1022, 466] on div "[recipient.name] The date the credential was issued. This will automatically up…" at bounding box center [762, 419] width 666 height 471
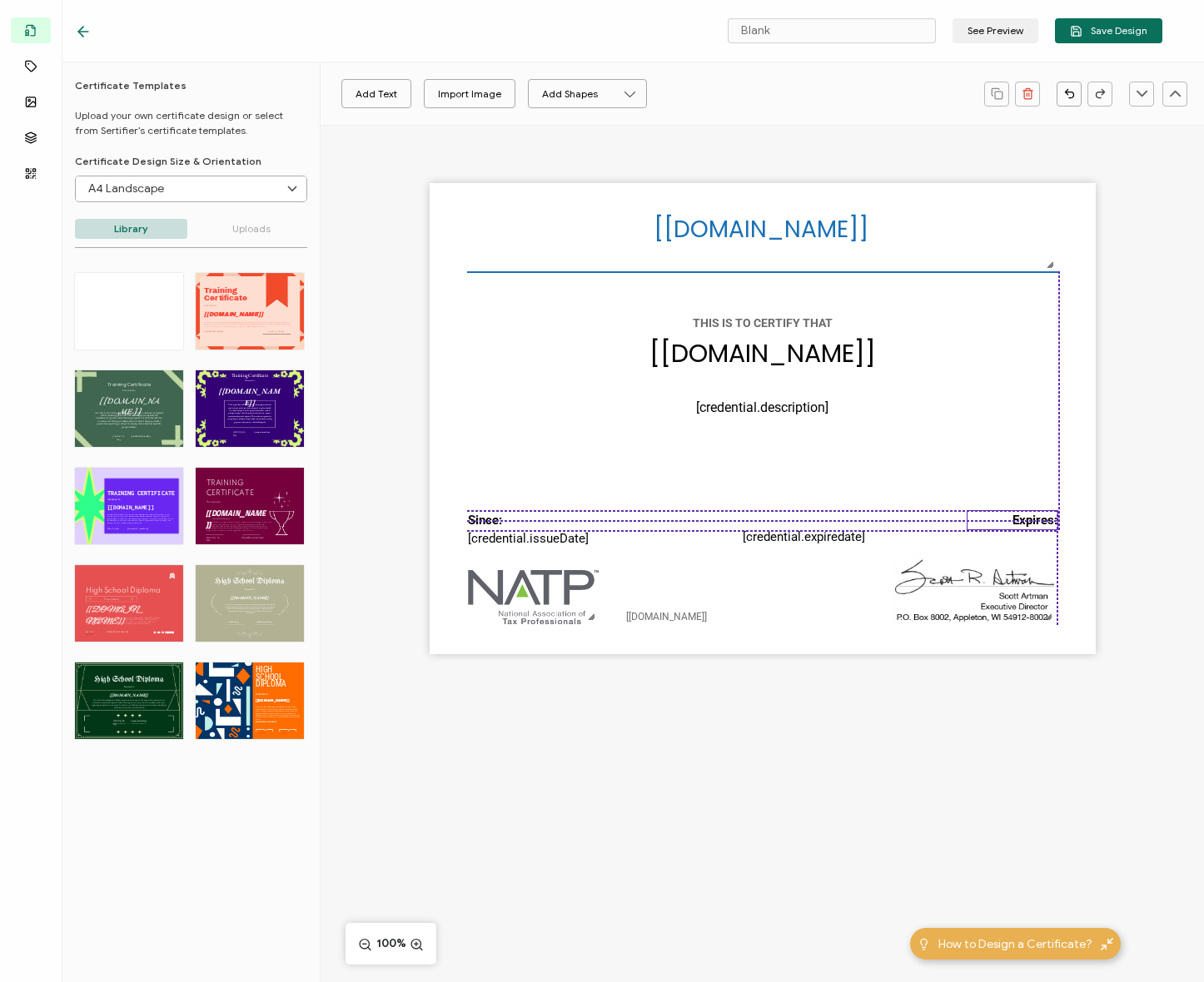
drag, startPoint x: 790, startPoint y: 525, endPoint x: 1026, endPoint y: 516, distance: 236.2
click at [1026, 516] on pre "Expires:" at bounding box center [1035, 521] width 45 height 15
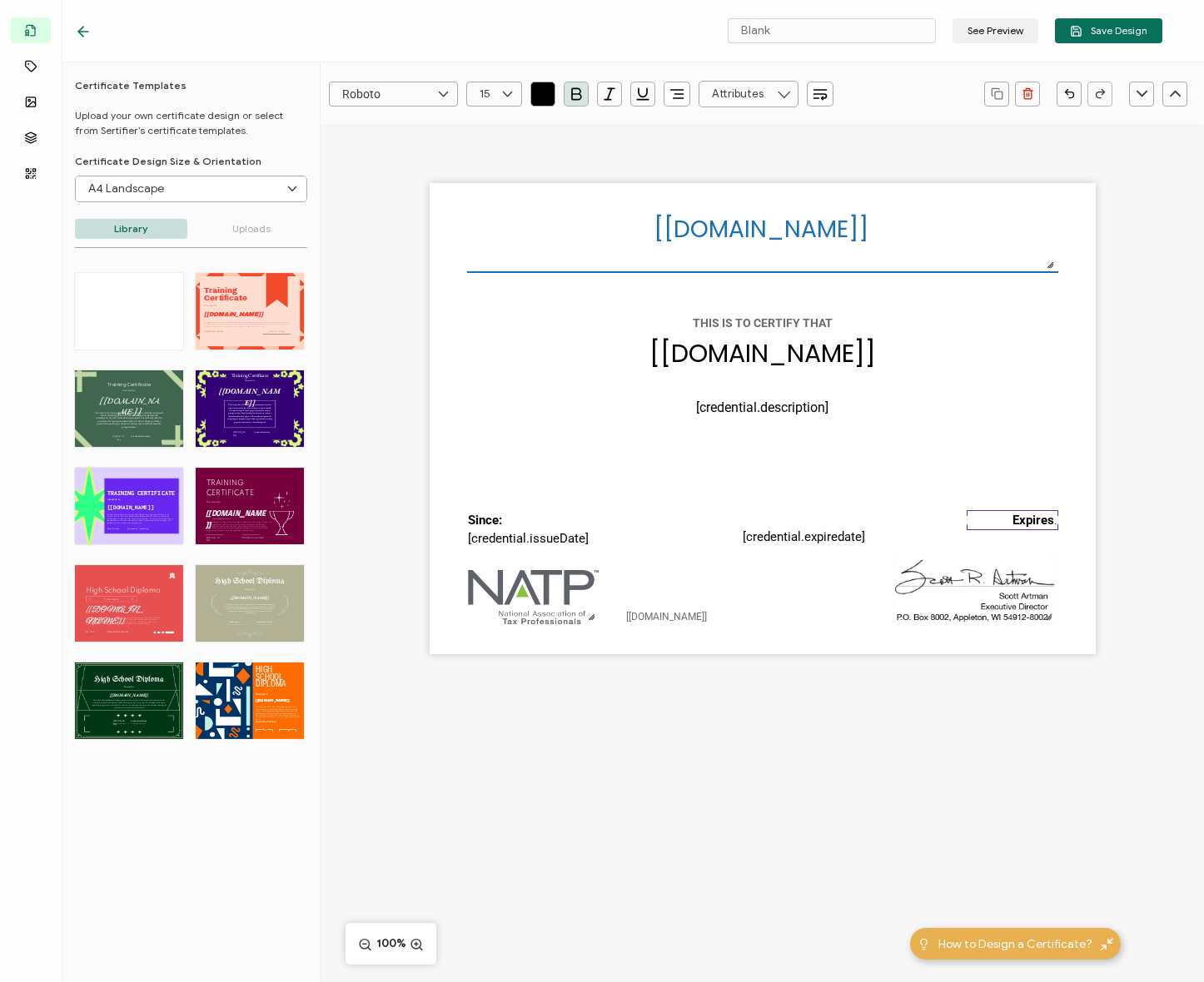
click at [663, 90] on button "button" at bounding box center [677, 94] width 27 height 25
click at [916, 502] on div "[recipient.name] The date the credential was issued. This will automatically up…" at bounding box center [762, 419] width 666 height 471
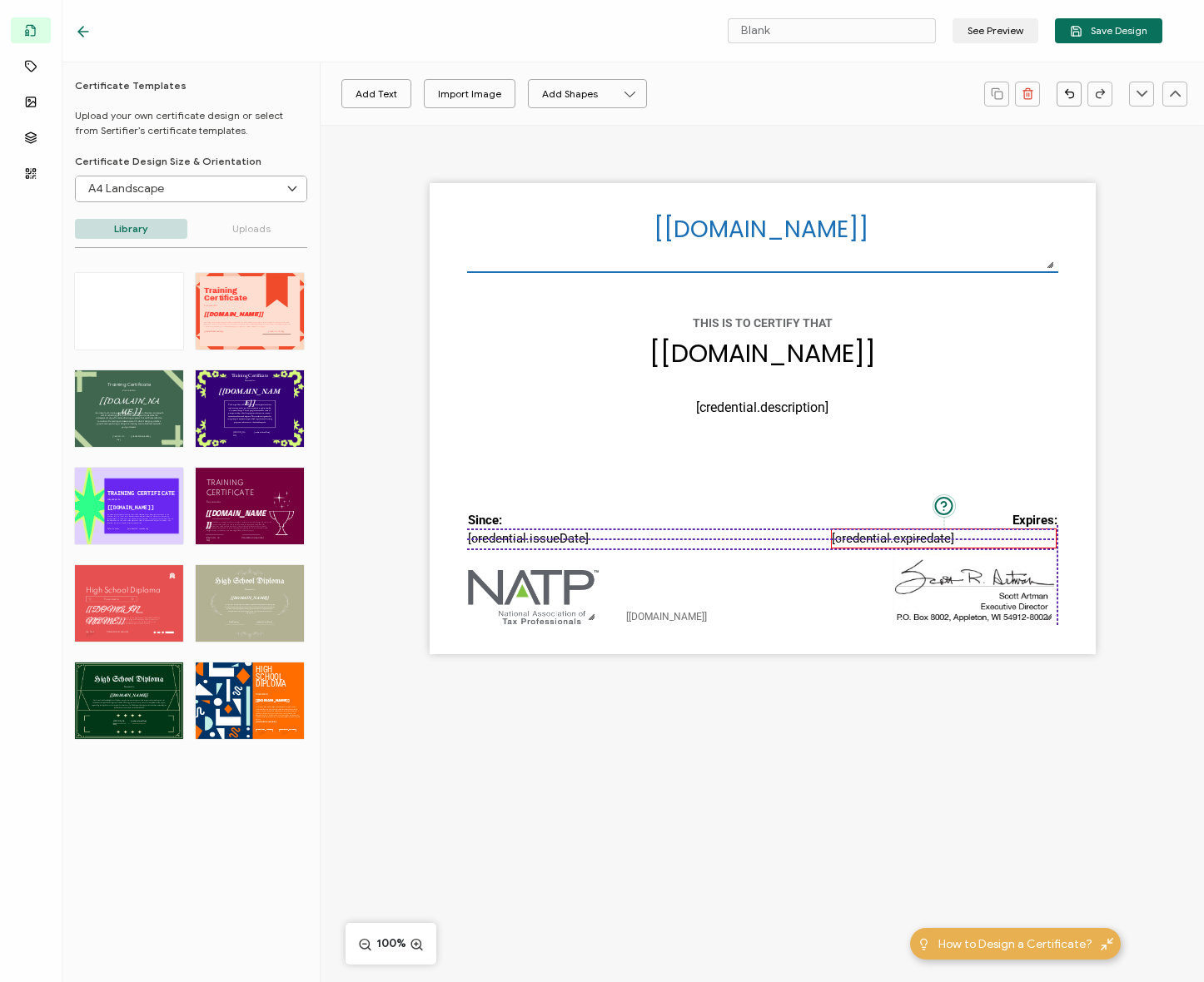
drag, startPoint x: 820, startPoint y: 533, endPoint x: 907, endPoint y: 531, distance: 87.0
click at [907, 531] on pre "[credential.expiredate]" at bounding box center [892, 539] width 122 height 15
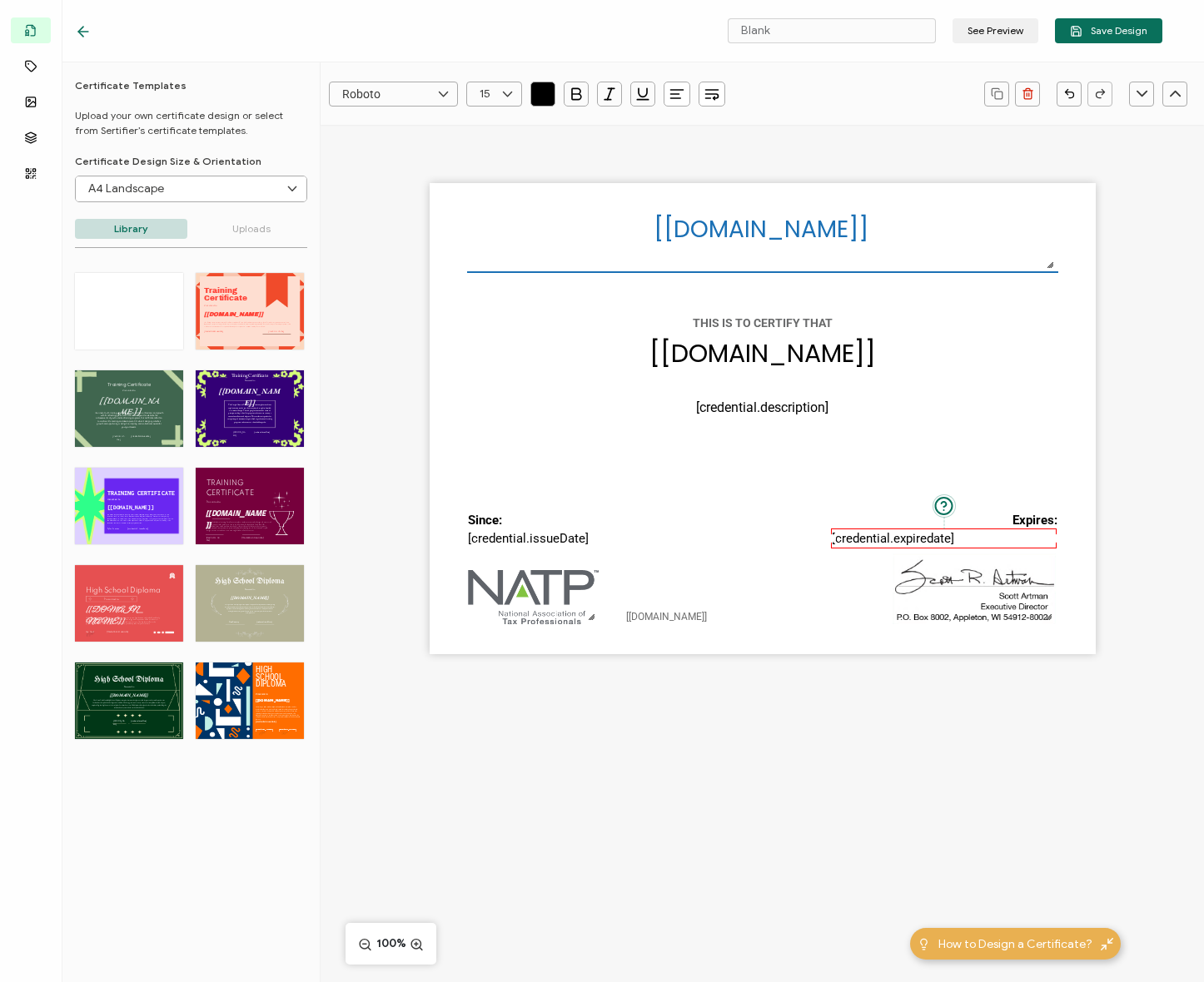
click at [668, 97] on icon "button" at bounding box center [677, 94] width 17 height 17
click at [680, 197] on icon at bounding box center [678, 197] width 7 height 0
click at [755, 497] on div "[recipient.name] The date the credential was issued. This will automatically up…" at bounding box center [762, 419] width 666 height 471
click at [830, 474] on div "[recipient.name] The date the credential was issued. This will automatically up…" at bounding box center [762, 419] width 666 height 471
click at [1032, 451] on div "[recipient.name] The date the credential was issued. This will automatically up…" at bounding box center [762, 419] width 666 height 471
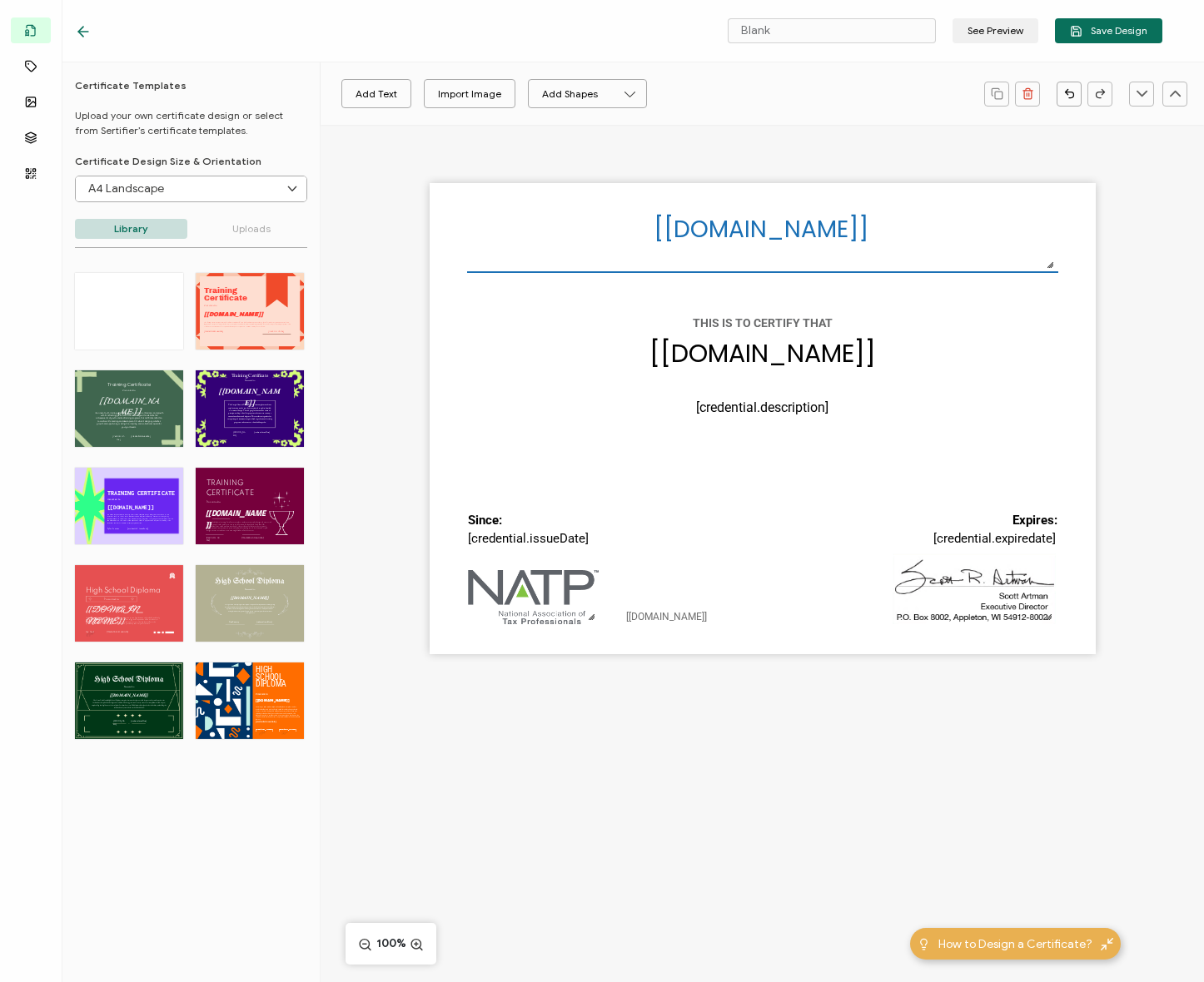
click at [1032, 451] on div "[recipient.name] The date the credential was issued. This will automatically up…" at bounding box center [762, 419] width 666 height 471
click at [498, 524] on pre "Since:" at bounding box center [485, 521] width 34 height 15
click at [498, 516] on pre "Since:" at bounding box center [485, 521] width 34 height 15
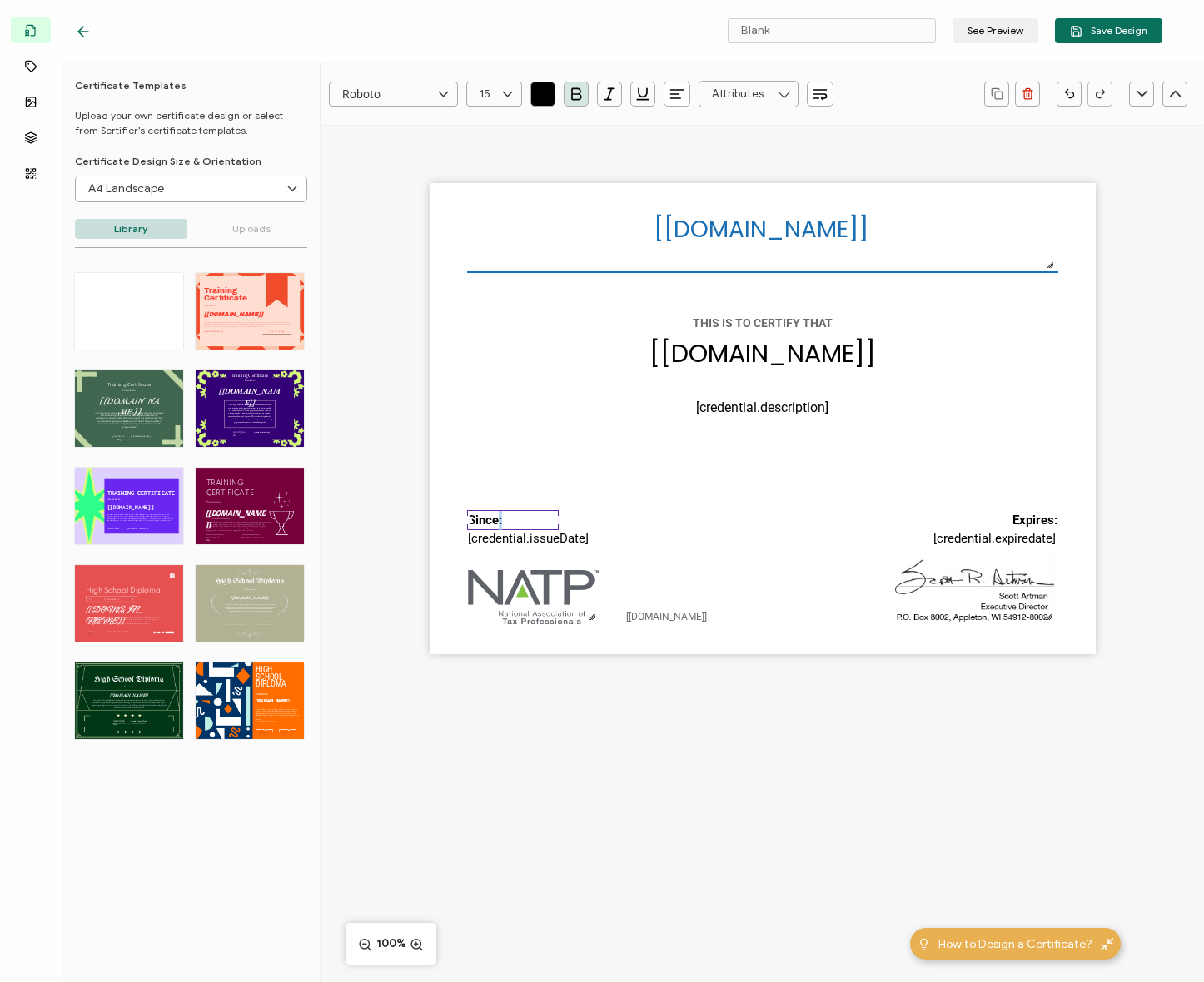
click at [503, 516] on div "Since:" at bounding box center [513, 521] width 92 height 21
click at [687, 514] on div "[recipient.name] The date the credential was issued. This will automatically up…" at bounding box center [762, 419] width 666 height 471
click at [493, 525] on pre "Since:" at bounding box center [485, 521] width 34 height 15
click at [489, 521] on pre "Since:" at bounding box center [485, 521] width 34 height 15
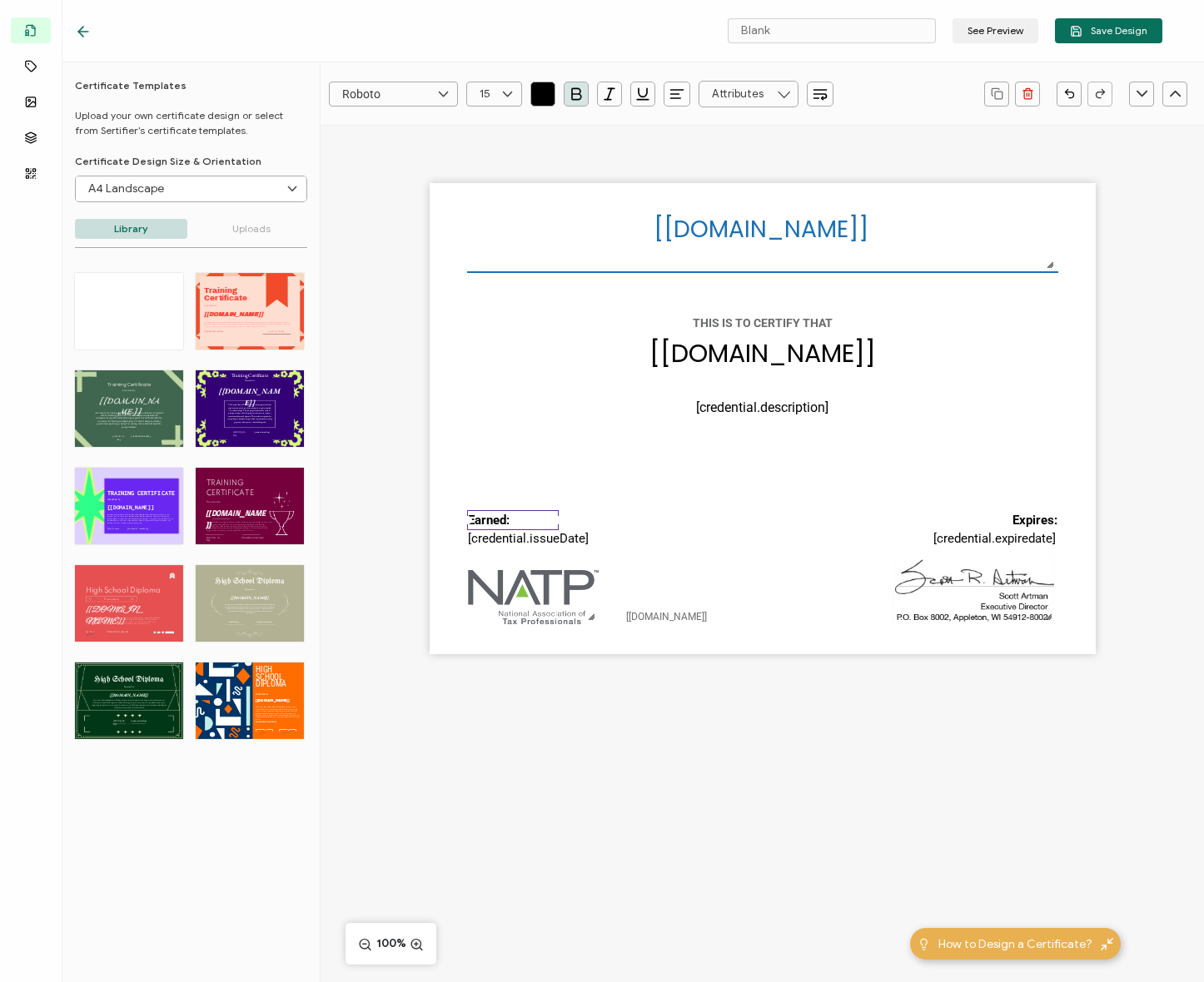
click at [694, 532] on div "[recipient.name] The date the credential was issued. This will automatically up…" at bounding box center [762, 419] width 666 height 471
click at [971, 502] on div "[recipient.name] The date the credential was issued. This will automatically up…" at bounding box center [762, 419] width 666 height 471
click at [956, 483] on div "[recipient.name] The date the credential was issued. This will automatically up…" at bounding box center [762, 419] width 666 height 471
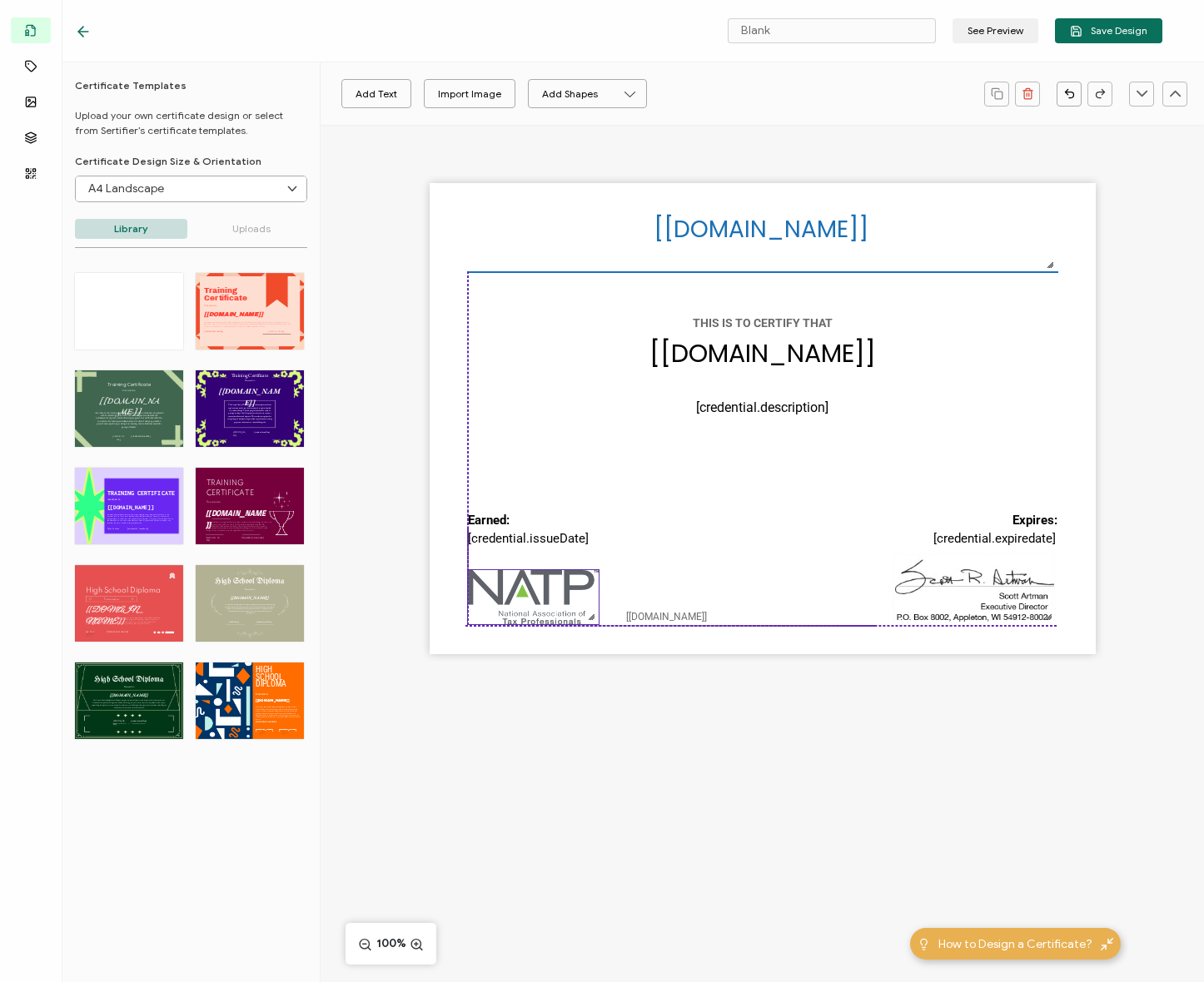
click at [526, 593] on img at bounding box center [534, 597] width 132 height 54
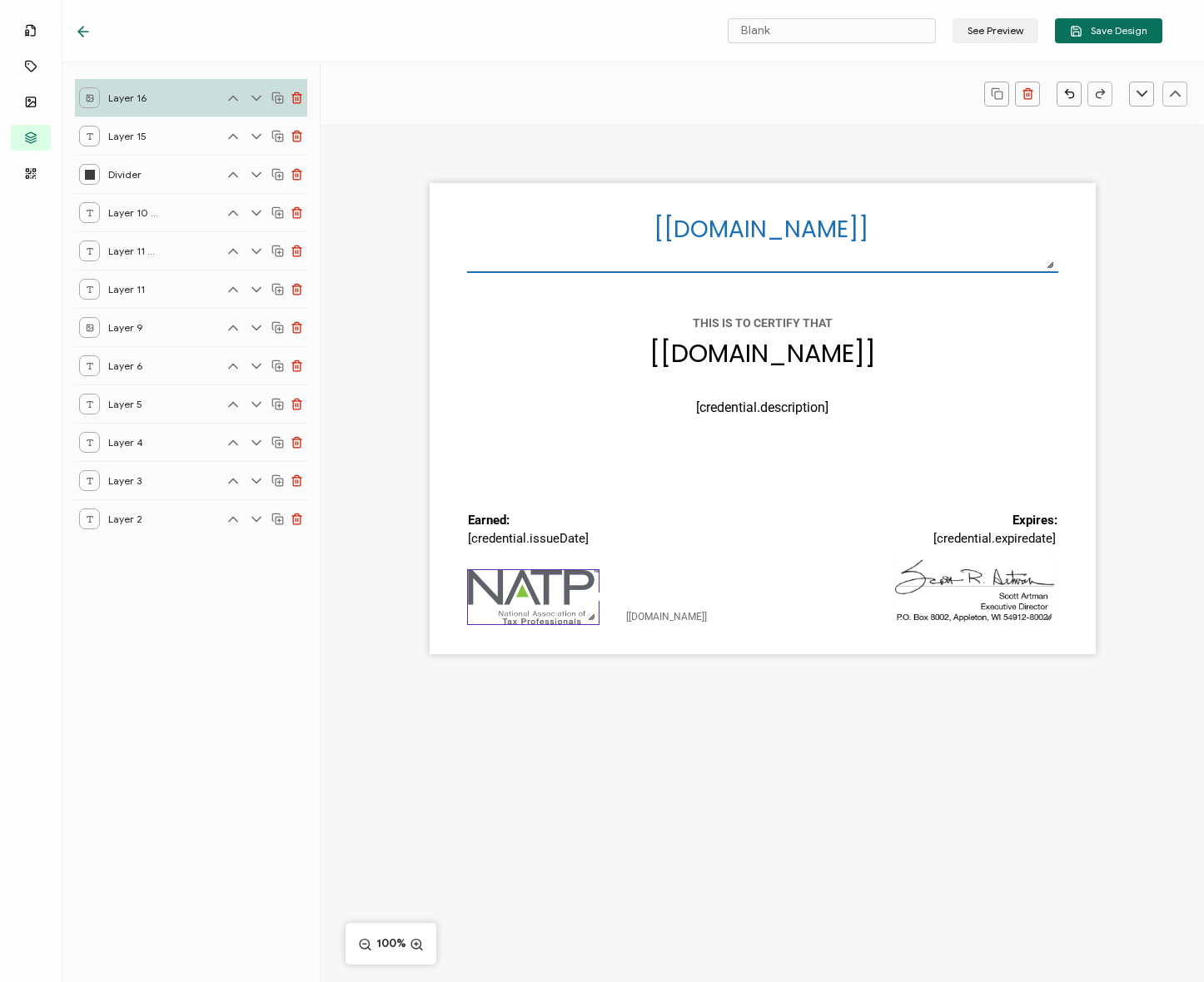
click at [768, 556] on div "[recipient.name] The date the credential was issued. This will automatically up…" at bounding box center [762, 419] width 666 height 471
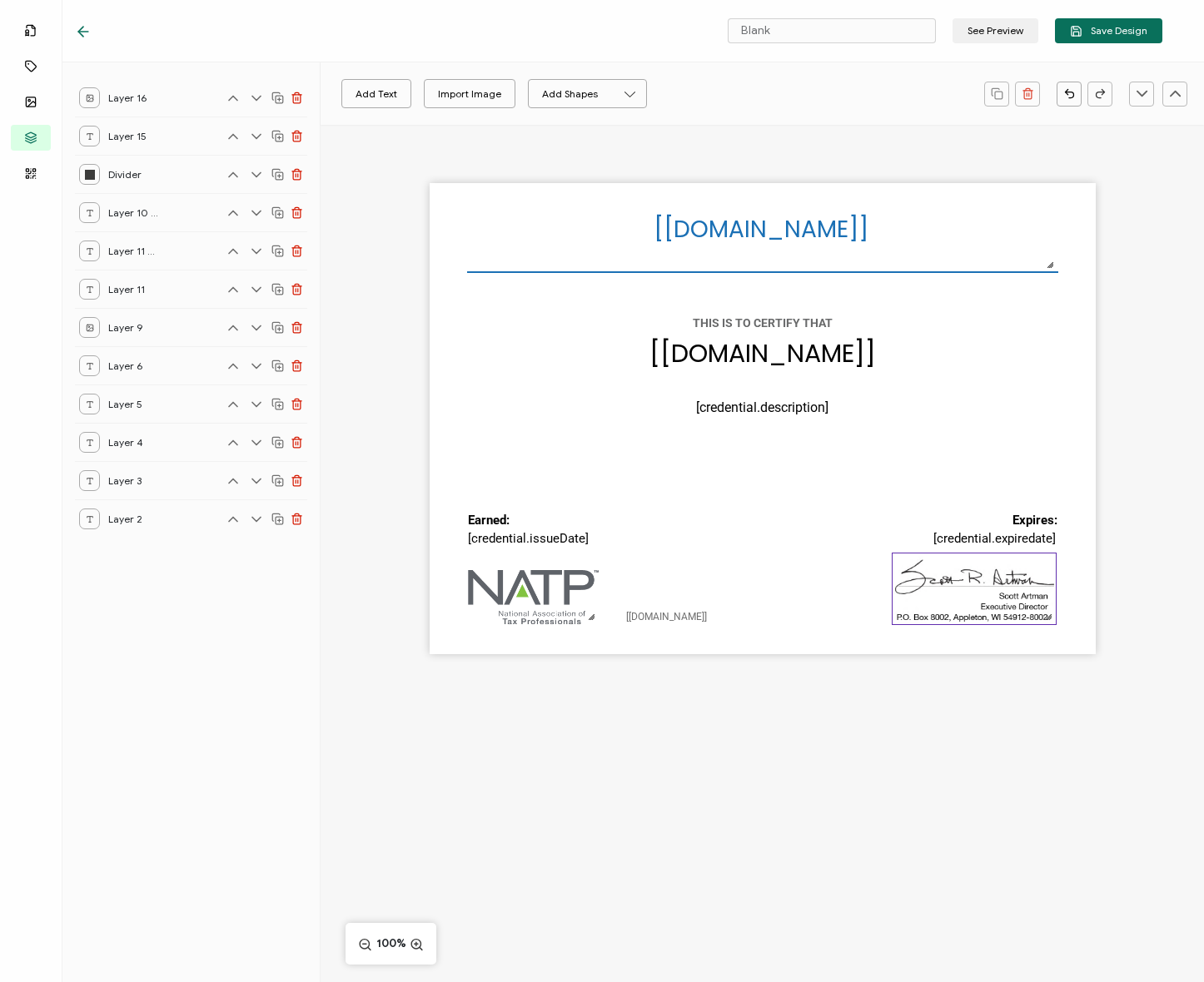
click at [1011, 588] on img at bounding box center [974, 589] width 163 height 71
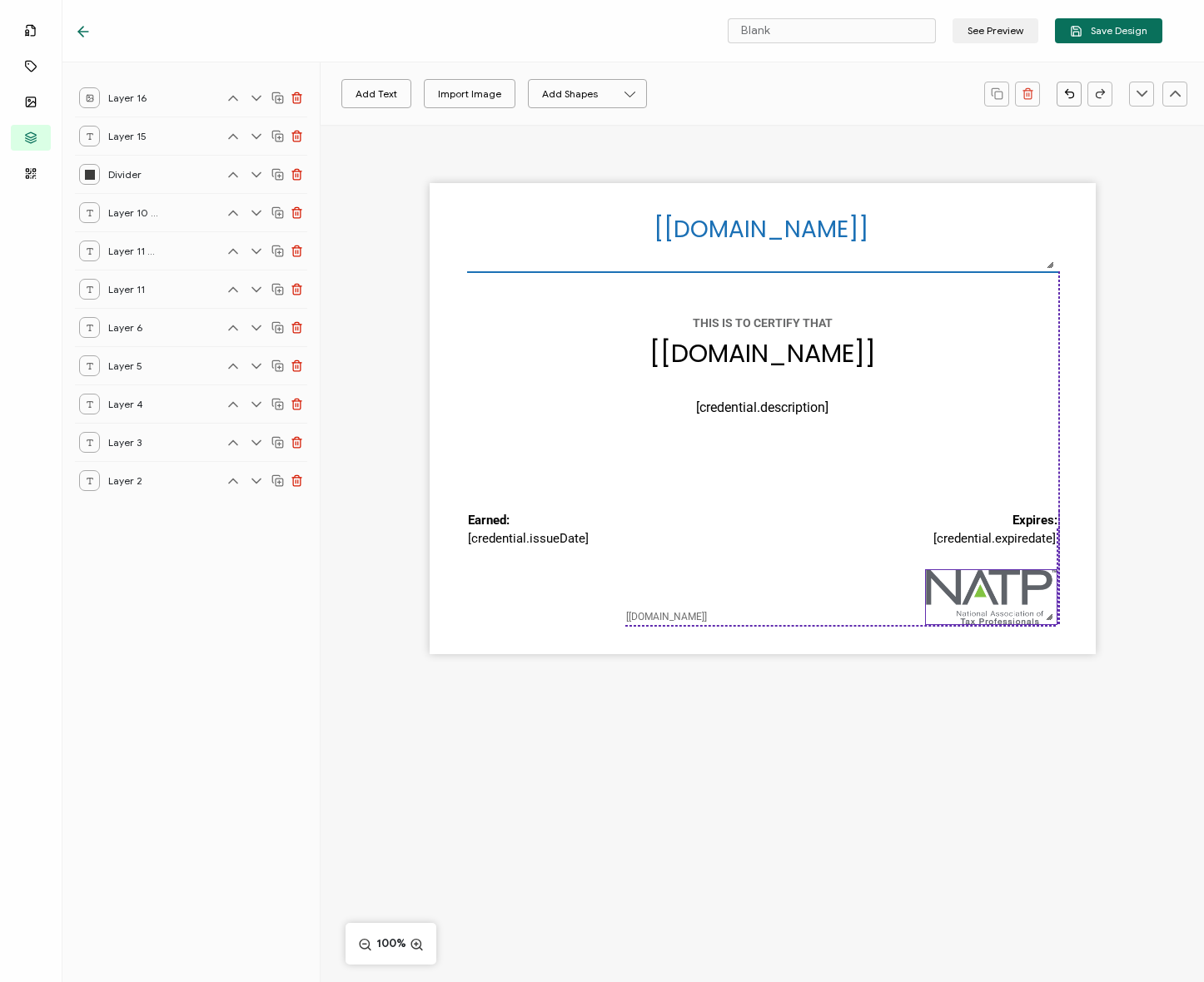
drag, startPoint x: 699, startPoint y: 601, endPoint x: 1005, endPoint y: 599, distance: 306.0
click at [1005, 599] on img at bounding box center [992, 597] width 132 height 54
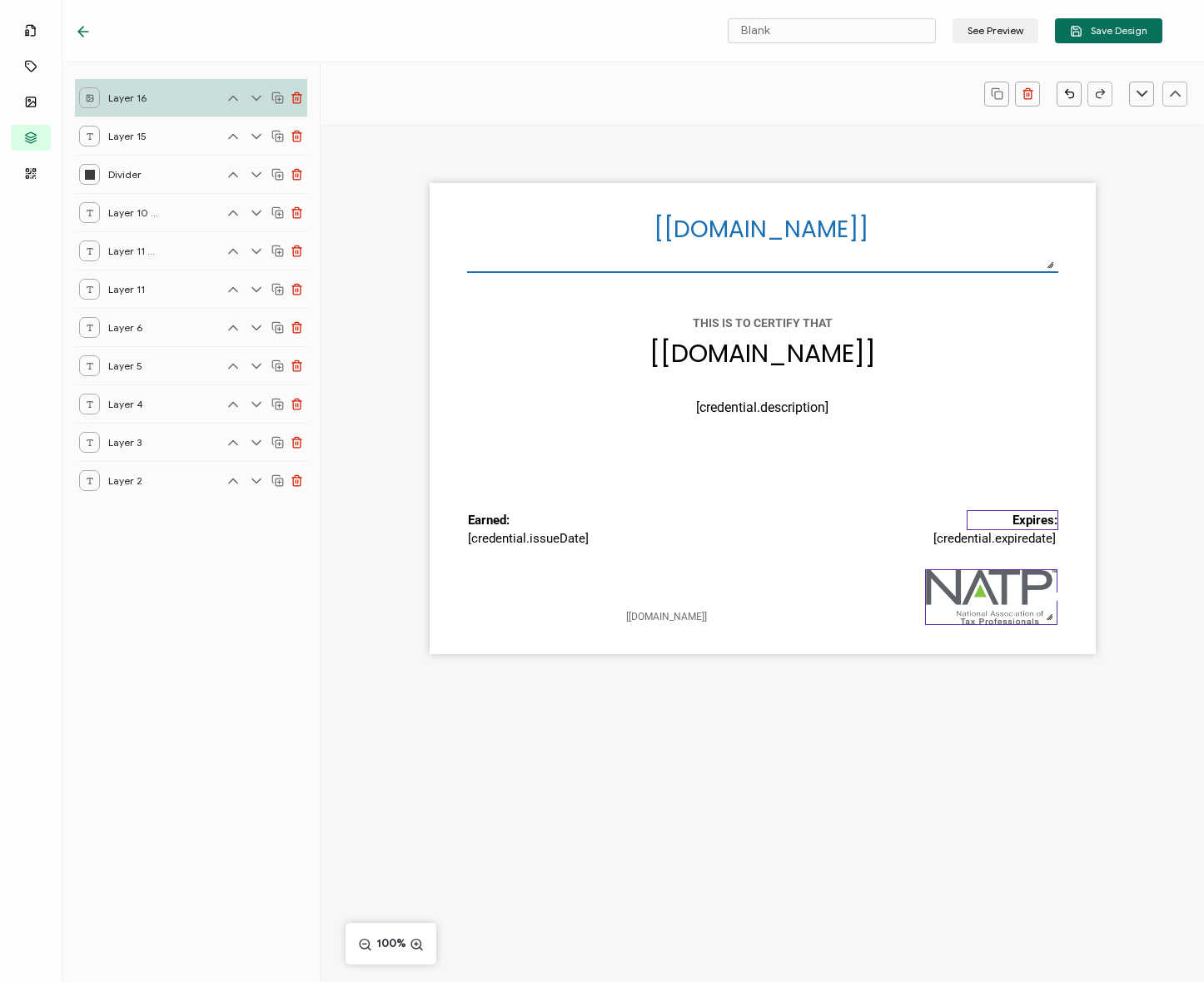
click at [965, 511] on div at bounding box center [966, 521] width 6 height 19
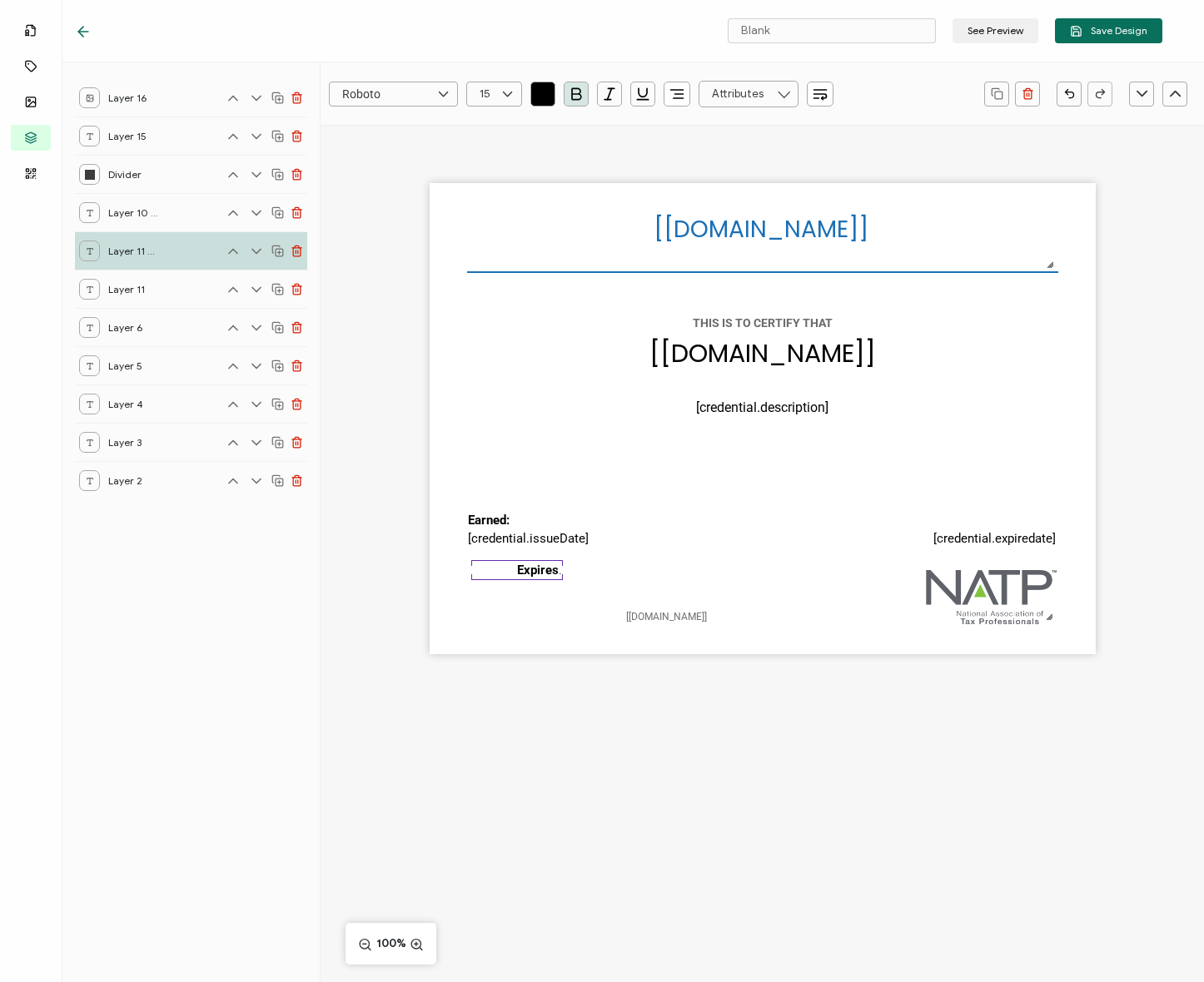
drag, startPoint x: 1023, startPoint y: 514, endPoint x: 528, endPoint y: 564, distance: 497.5
click at [528, 564] on pre "Expires:" at bounding box center [540, 571] width 45 height 15
click at [686, 87] on button "button" at bounding box center [677, 94] width 27 height 25
click at [681, 127] on li at bounding box center [677, 138] width 39 height 27
drag, startPoint x: 502, startPoint y: 571, endPoint x: 557, endPoint y: 569, distance: 55.0
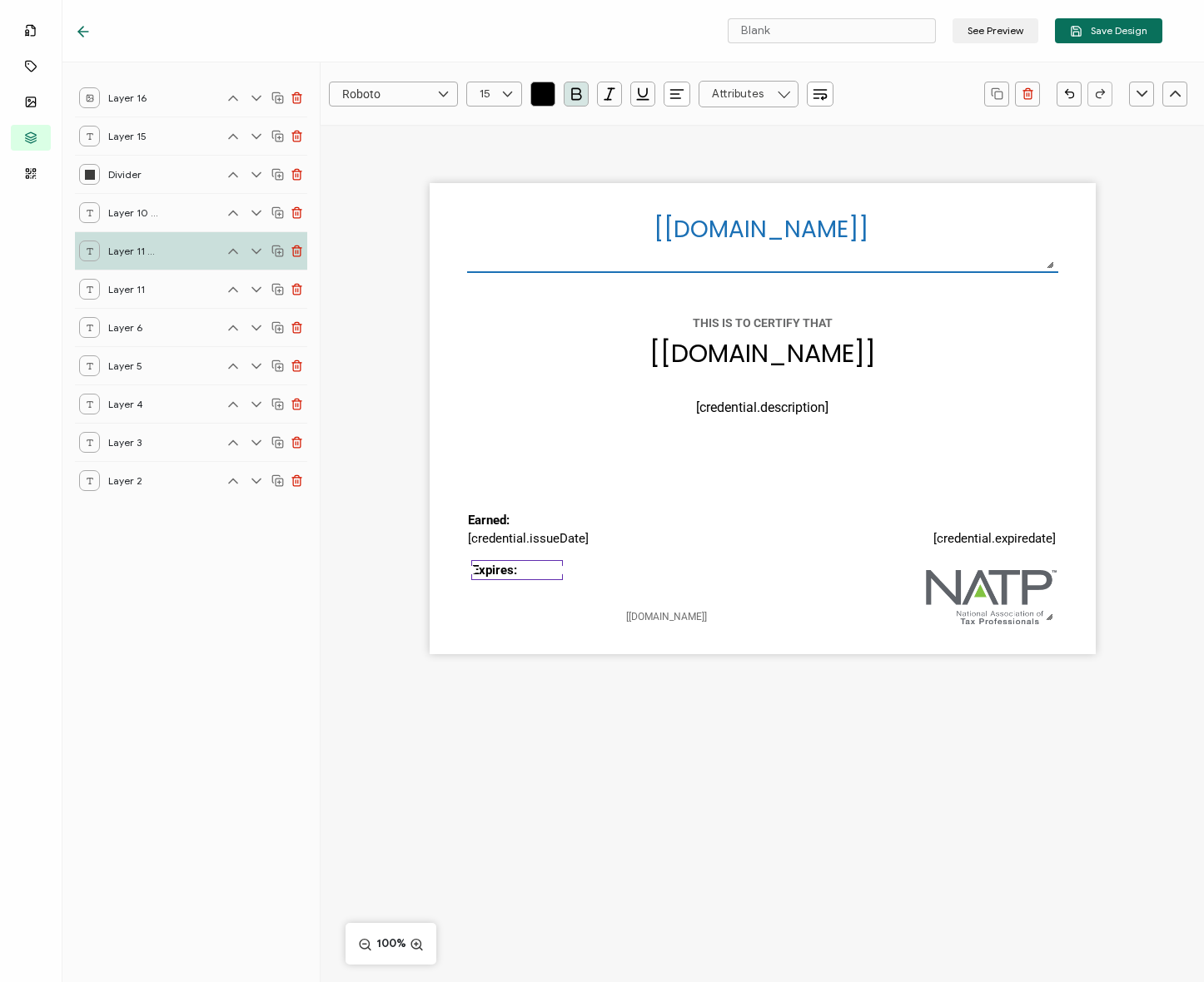
click at [499, 571] on pre "Expires:" at bounding box center [495, 571] width 45 height 15
click at [609, 568] on div "[recipient.name] The date the credential was issued. This will automatically up…" at bounding box center [762, 419] width 666 height 471
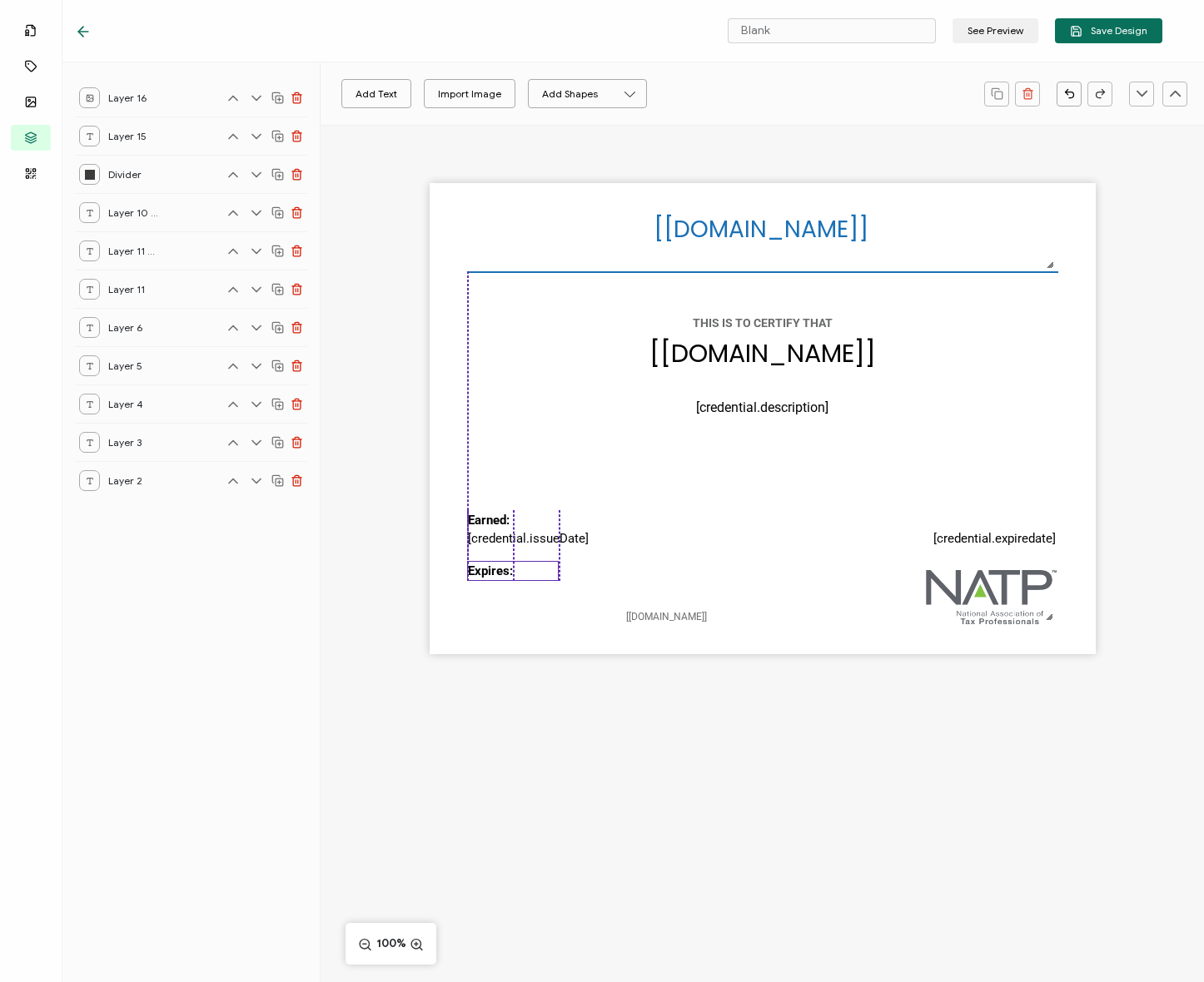
click at [506, 570] on pre "Expires:" at bounding box center [491, 571] width 45 height 15
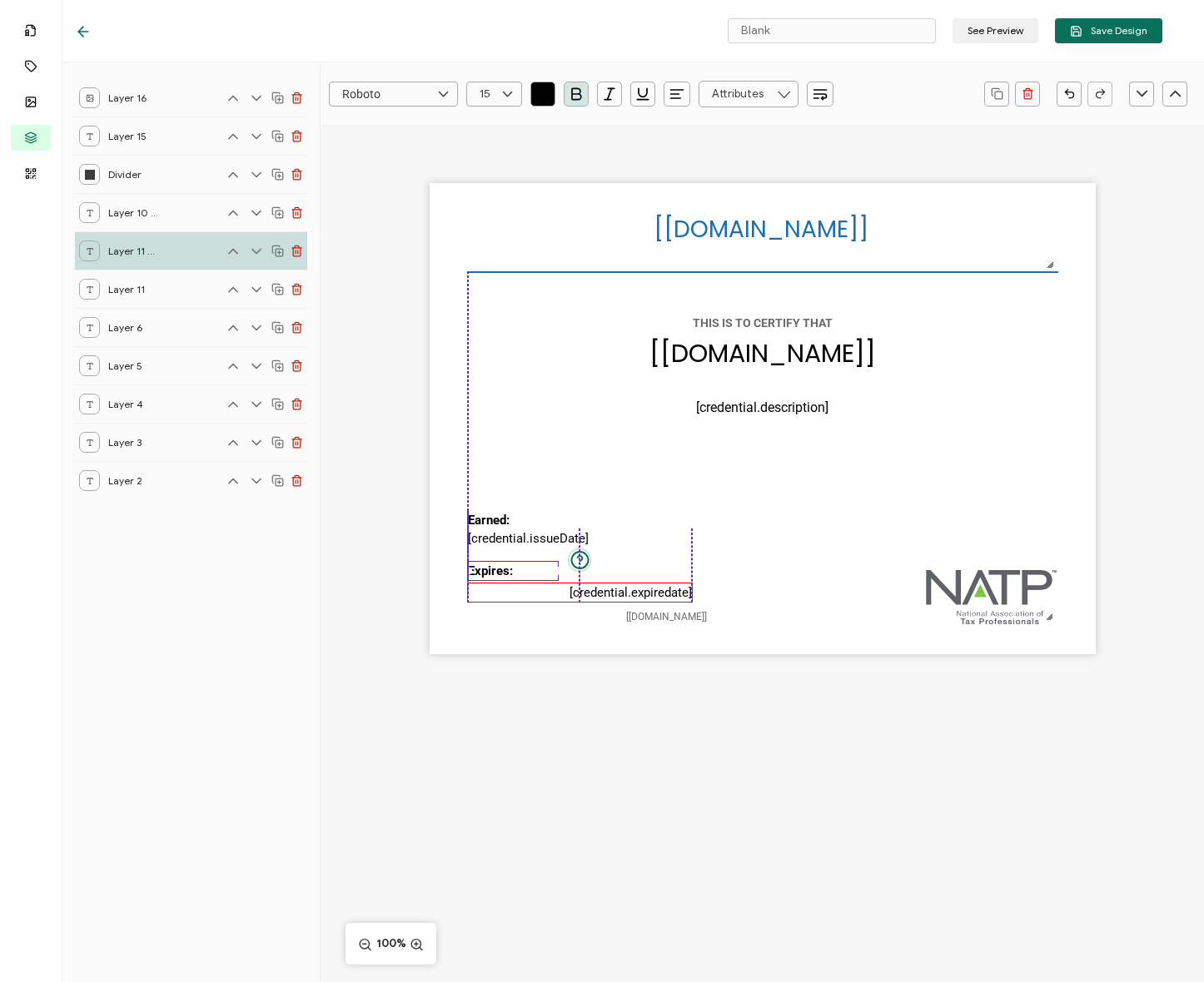
drag, startPoint x: 972, startPoint y: 535, endPoint x: 604, endPoint y: 589, distance: 371.9
click at [604, 589] on pre "[credential.expiredate]" at bounding box center [631, 593] width 122 height 15
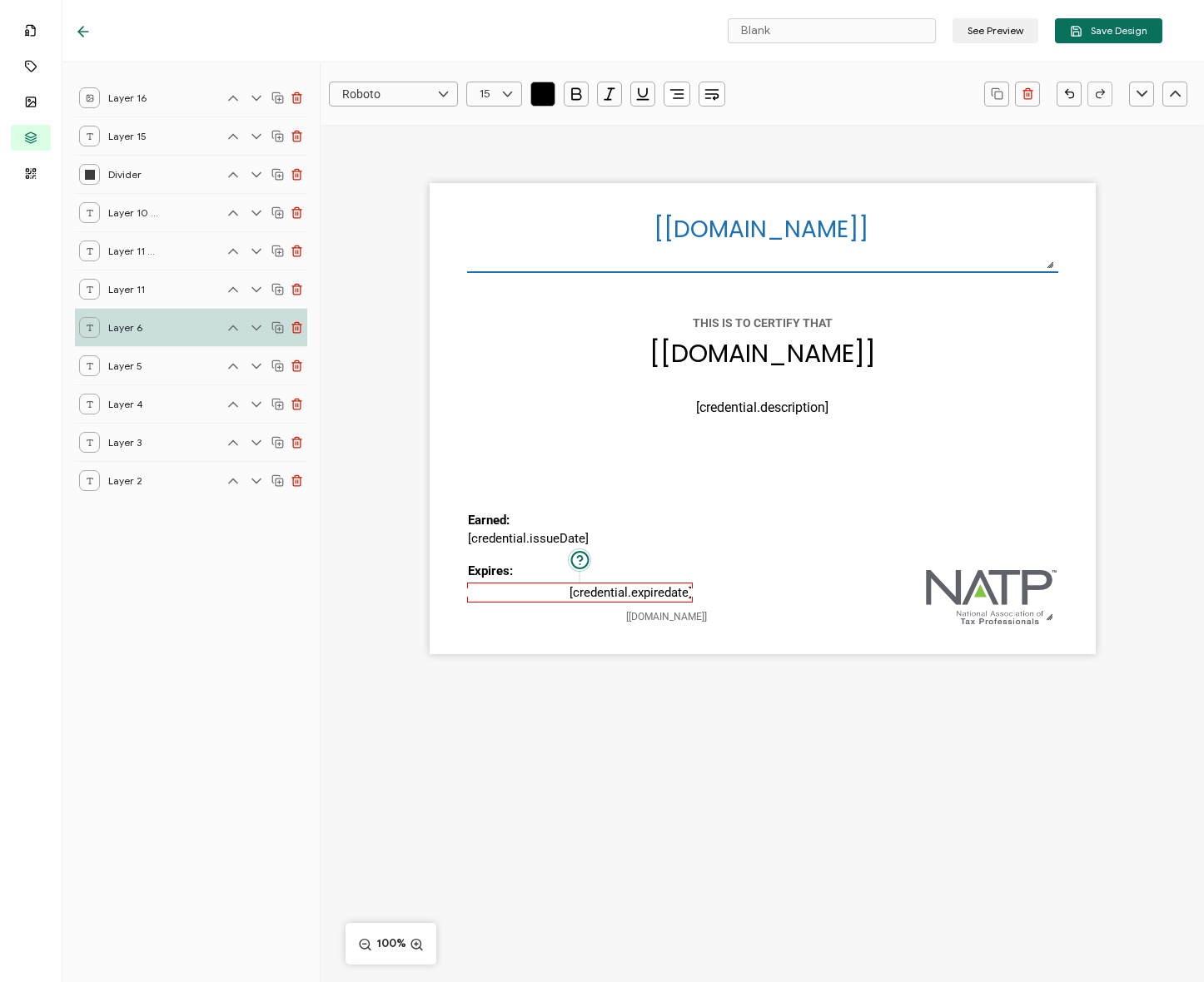
click at [683, 94] on icon "button" at bounding box center [679, 94] width 8 height 0
drag, startPoint x: 677, startPoint y: 140, endPoint x: 576, endPoint y: 509, distance: 382.6
click at [677, 140] on icon at bounding box center [677, 138] width 12 height 12
click at [682, 531] on div "The date the credential was issued. This will automatically update to the day t…" at bounding box center [579, 539] width 224 height 21
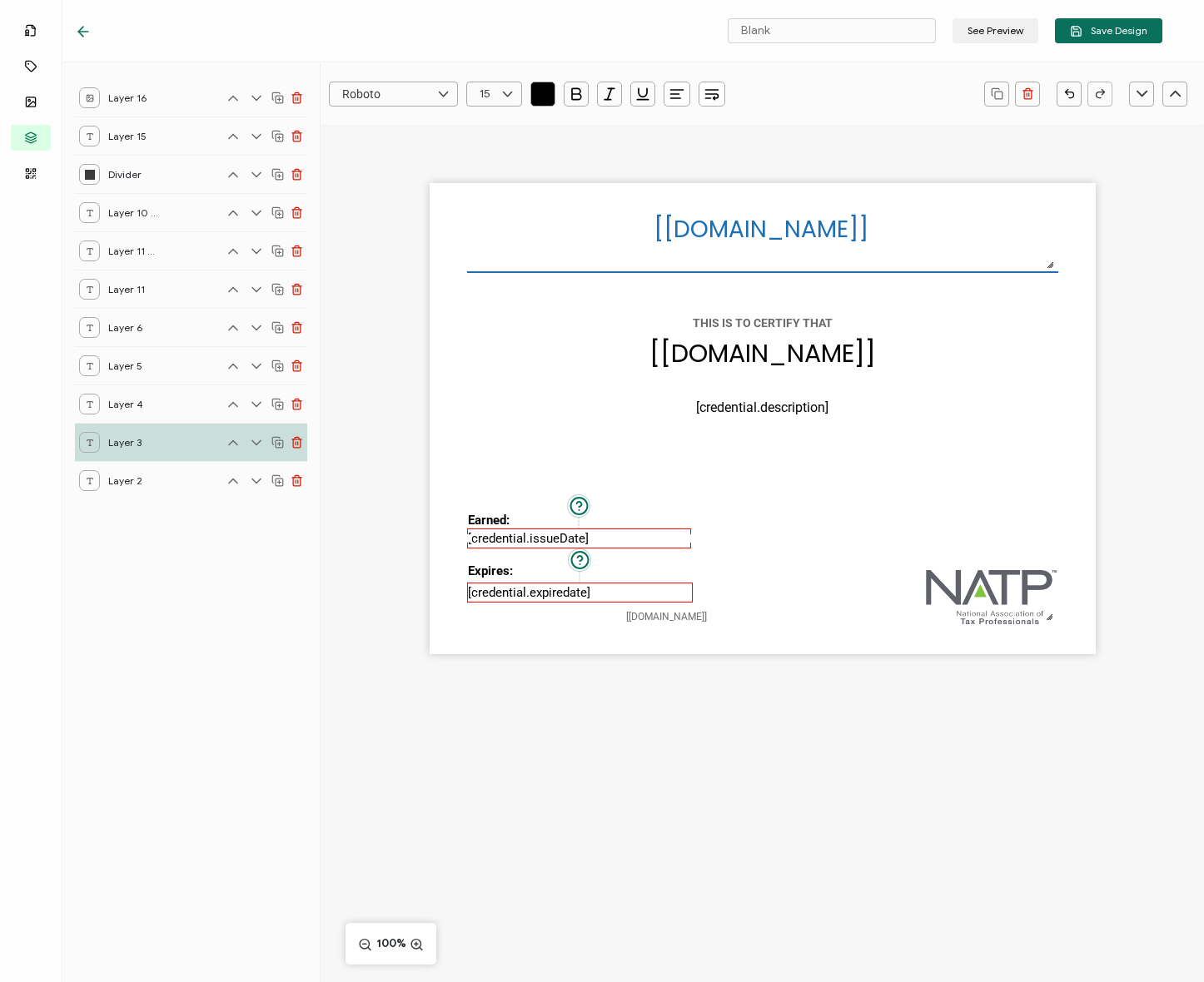
click at [589, 586] on pre "[credential.expiredate]" at bounding box center [529, 593] width 122 height 15
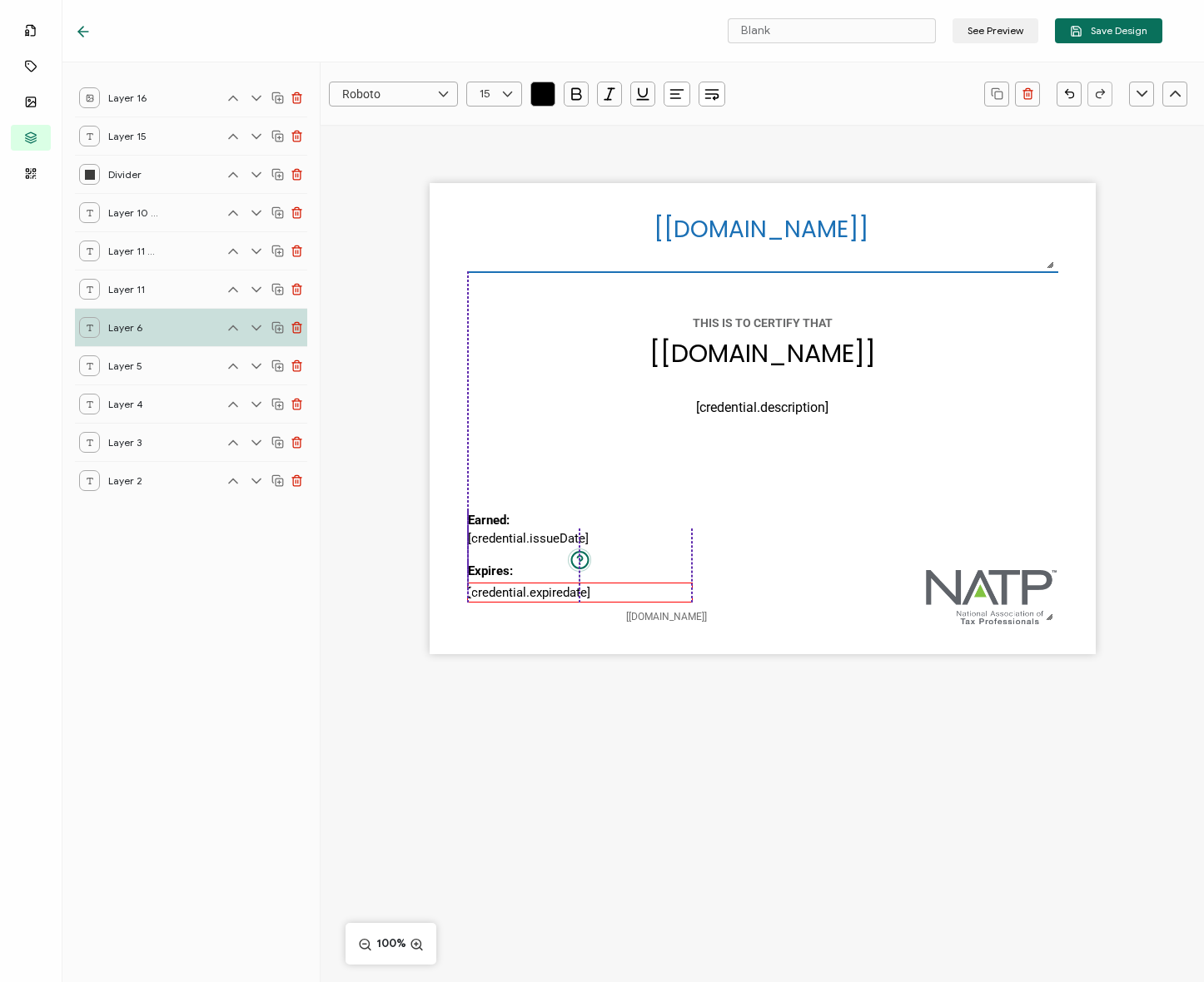
click at [542, 588] on pre "[credential.expiredate]" at bounding box center [529, 593] width 122 height 15
click at [512, 543] on pre "[credential.issueDate]" at bounding box center [528, 539] width 121 height 15
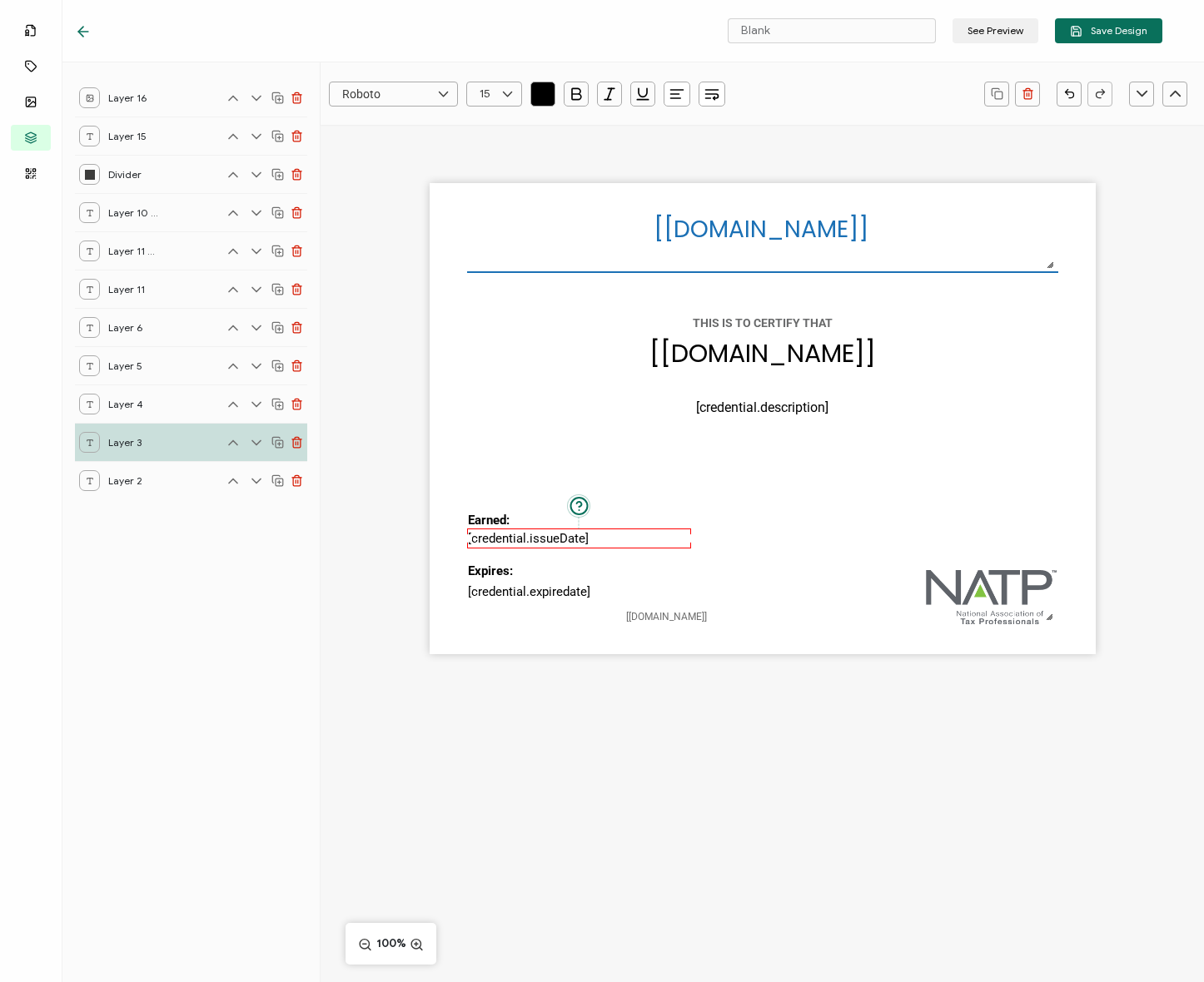
click at [520, 539] on pre "[credential.issueDate]" at bounding box center [528, 539] width 121 height 15
click at [533, 486] on div "[recipient.name] The date the credential was issued. This will automatically up…" at bounding box center [762, 419] width 666 height 471
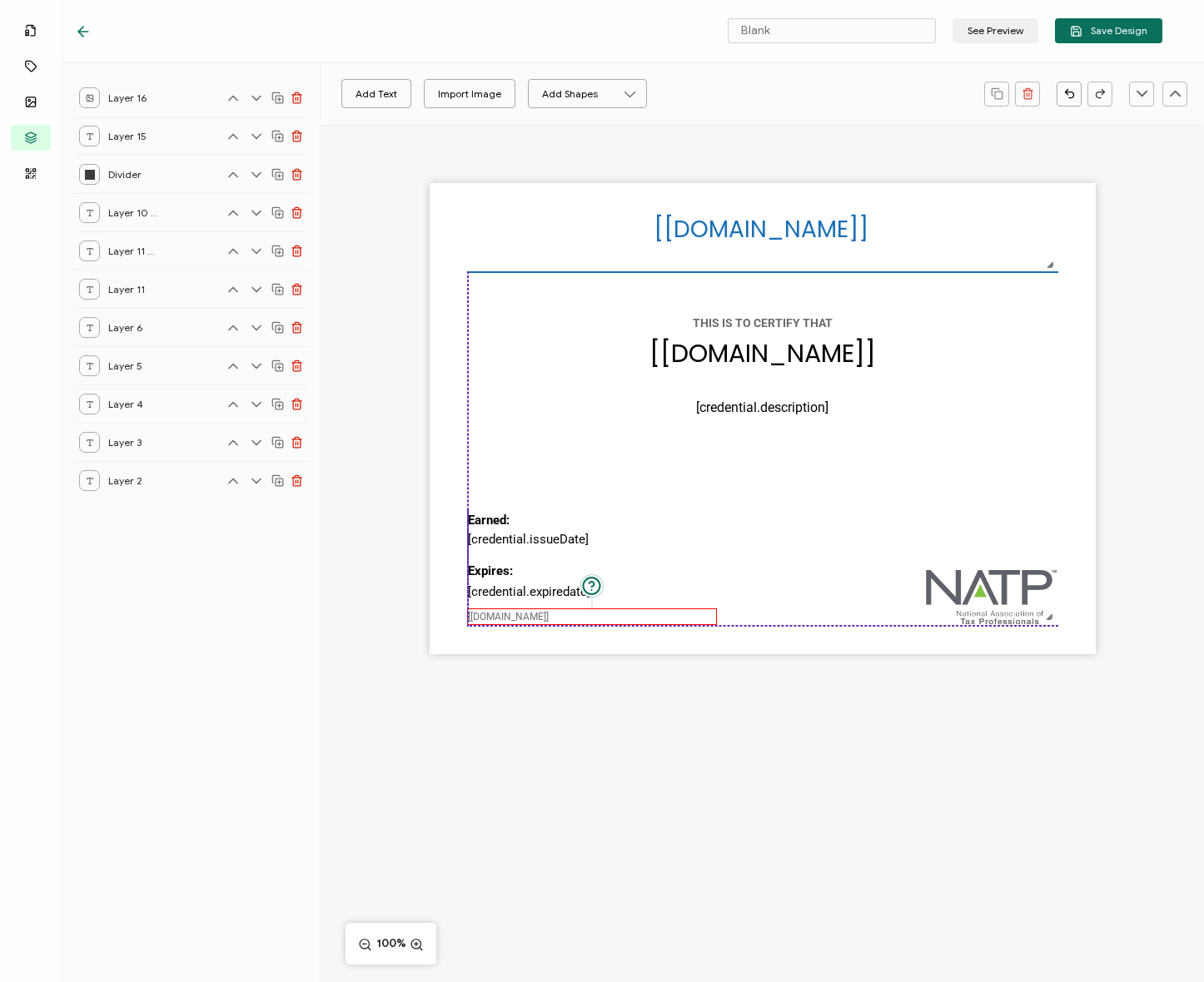
drag, startPoint x: 653, startPoint y: 615, endPoint x: 497, endPoint y: 616, distance: 156.0
click at [497, 616] on pre "[[DOMAIN_NAME]]" at bounding box center [508, 616] width 81 height 12
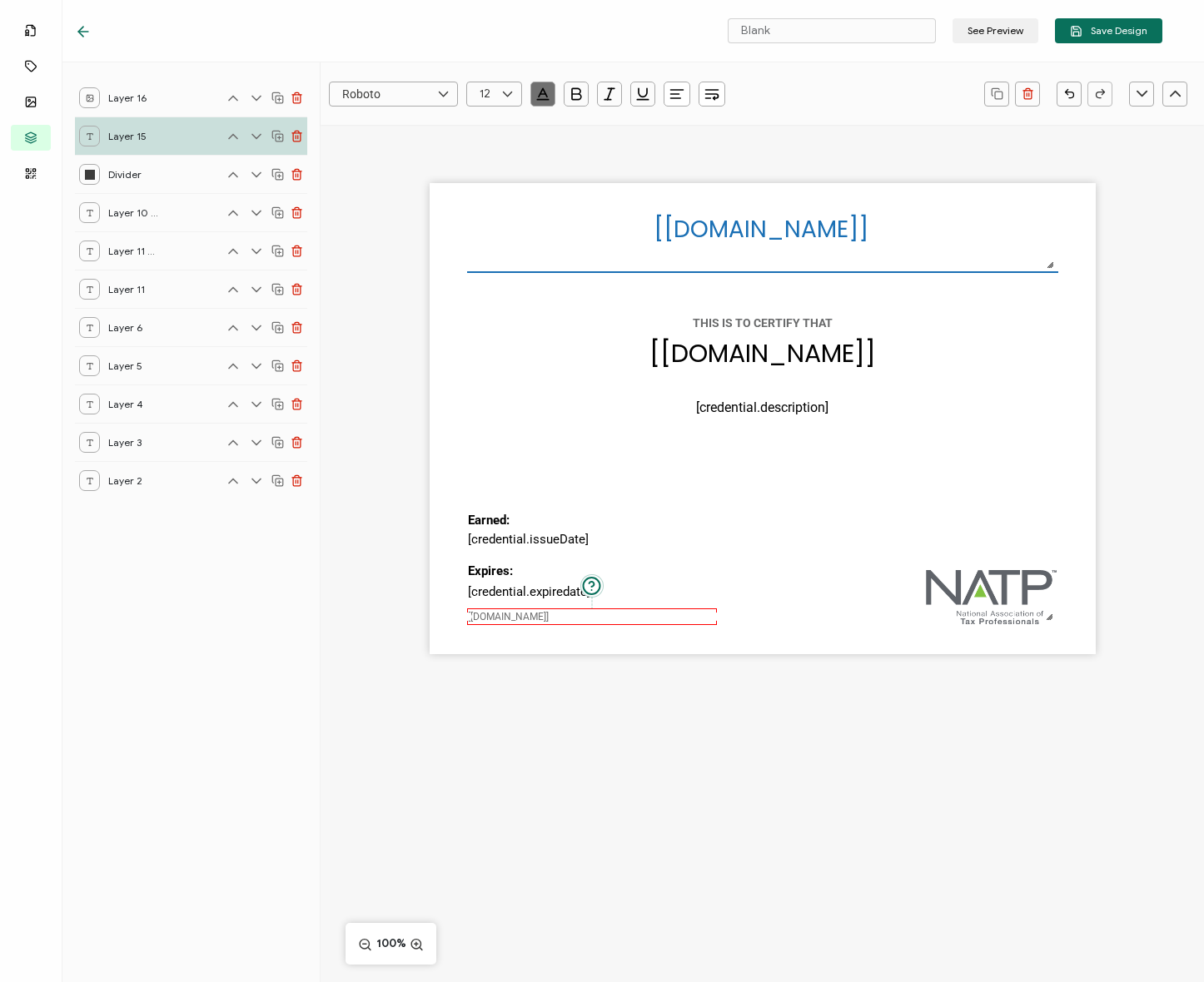
click at [681, 86] on icon "button" at bounding box center [677, 94] width 17 height 17
click at [671, 130] on li at bounding box center [677, 138] width 39 height 27
click at [732, 505] on div "[recipient.name] The date the credential was issued. This will automatically up…" at bounding box center [762, 419] width 666 height 471
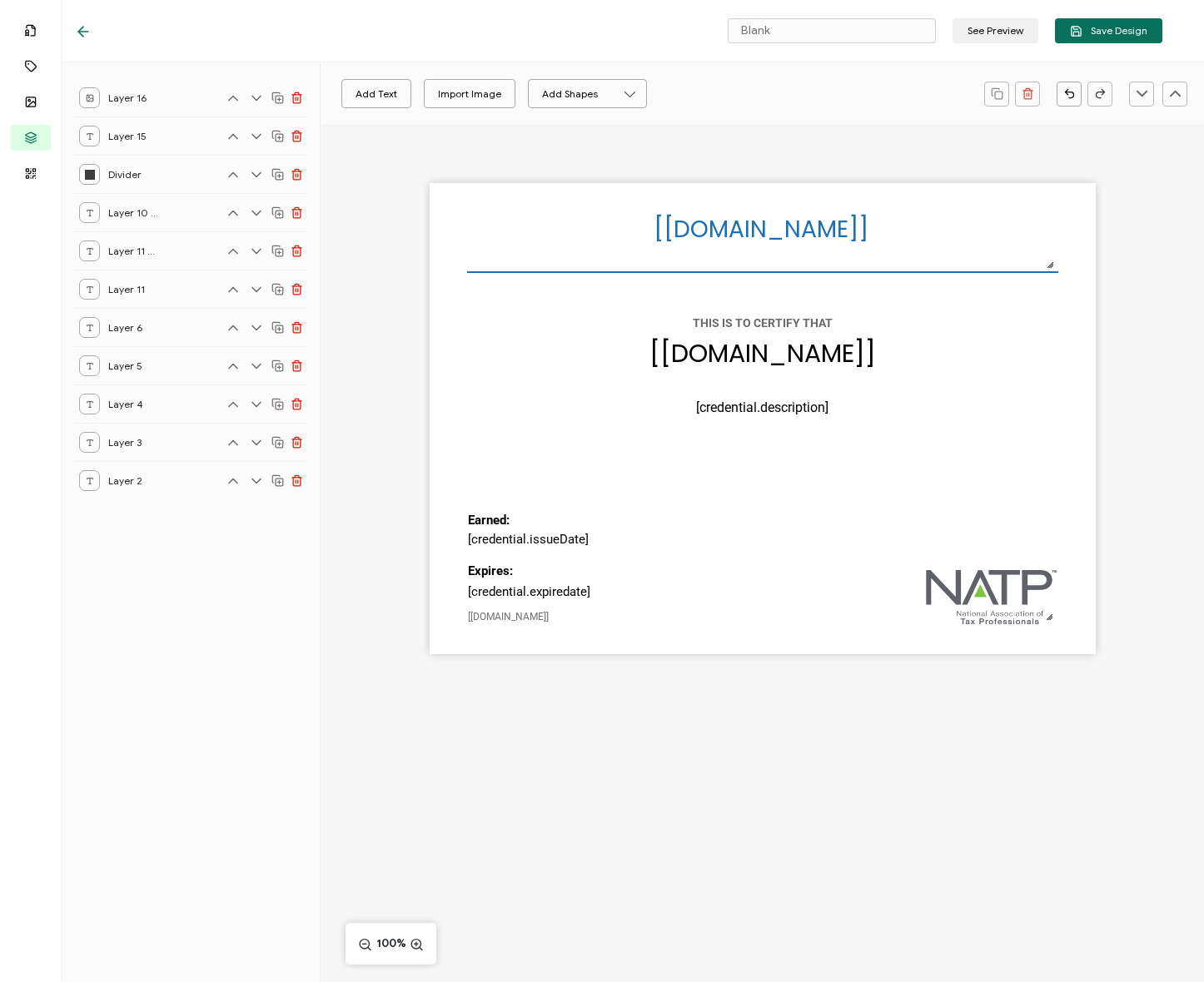
click at [802, 692] on div "[recipient.name] The date the credential was issued. This will automatically up…" at bounding box center [762, 447] width 883 height 646
click at [1024, 584] on img at bounding box center [992, 597] width 132 height 54
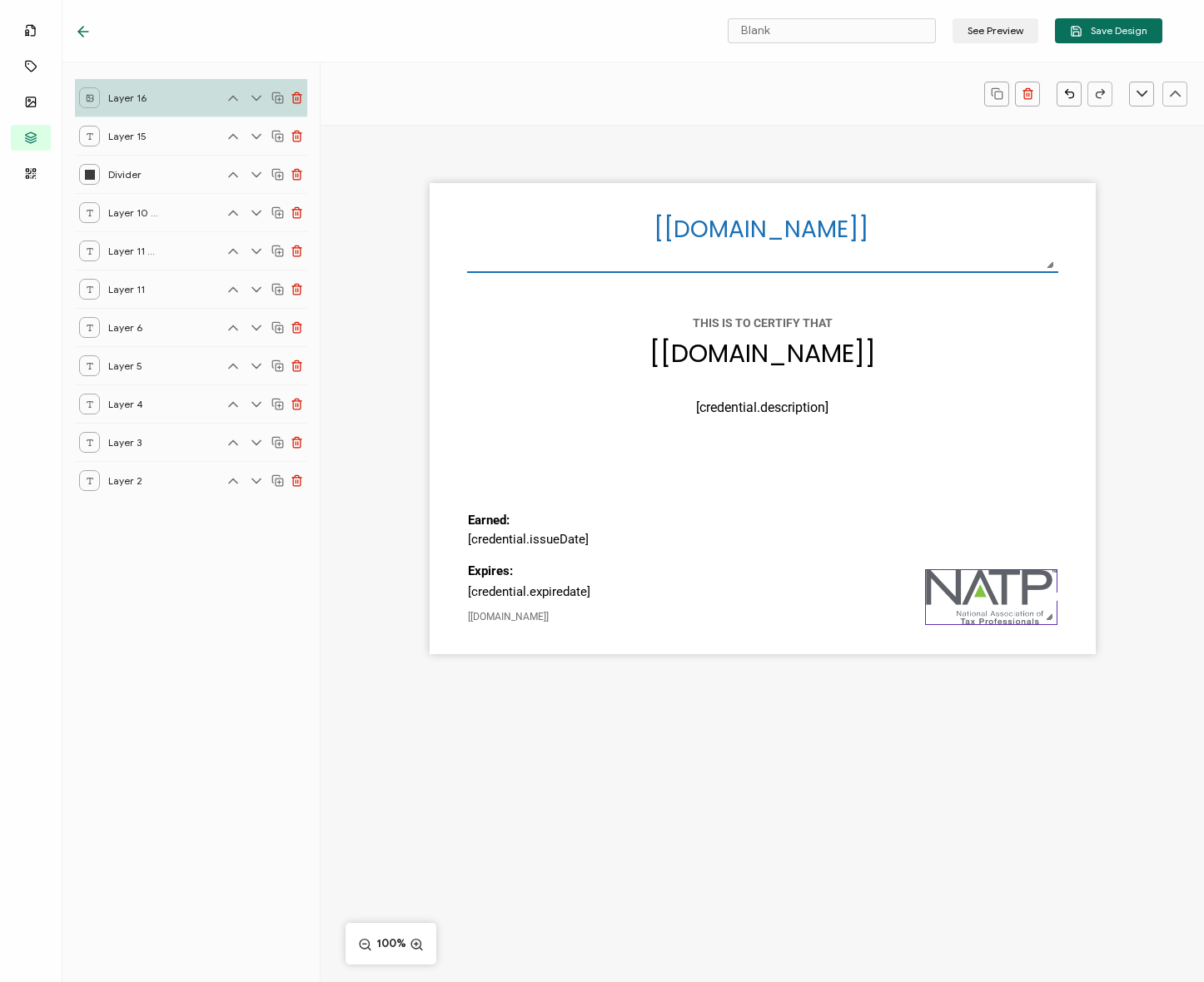
click at [1038, 381] on div "[recipient.name] The date the credential was issued. This will automatically up…" at bounding box center [762, 419] width 666 height 471
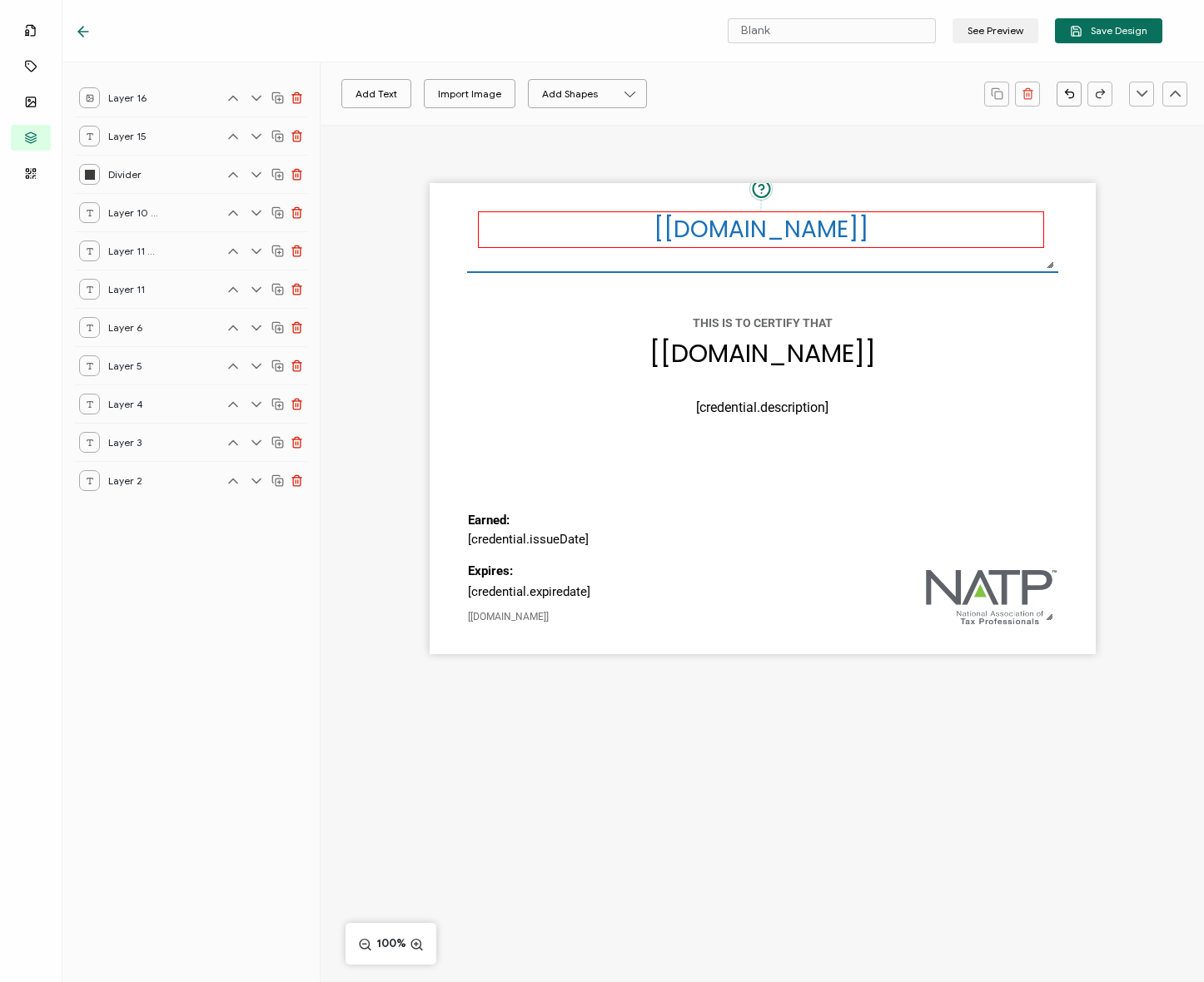
click at [1037, 242] on div "The name of the credential, which can be edited during the creation or editing …" at bounding box center [762, 230] width 567 height 37
click at [1062, 236] on div "[recipient.name] The date the credential was issued. This will automatically up…" at bounding box center [762, 419] width 666 height 471
click at [686, 495] on div "[recipient.name] The date the credential was issued. This will automatically up…" at bounding box center [762, 419] width 666 height 471
click at [676, 480] on div "[recipient.name] The date the credential was issued. This will automatically up…" at bounding box center [762, 419] width 666 height 471
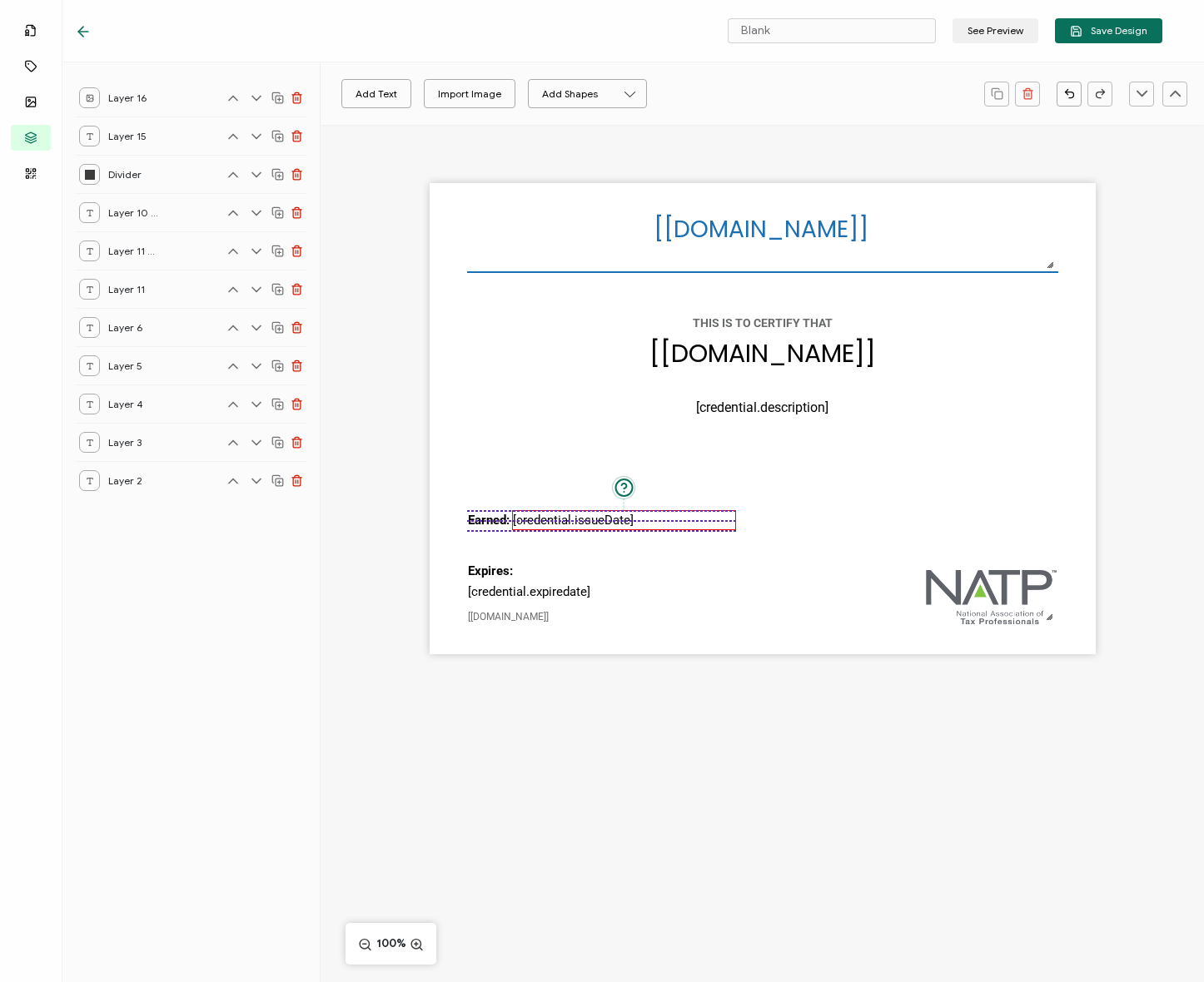
drag, startPoint x: 536, startPoint y: 545, endPoint x: 578, endPoint y: 526, distance: 46.1
click at [578, 526] on pre "[credential.issueDate]" at bounding box center [573, 521] width 121 height 15
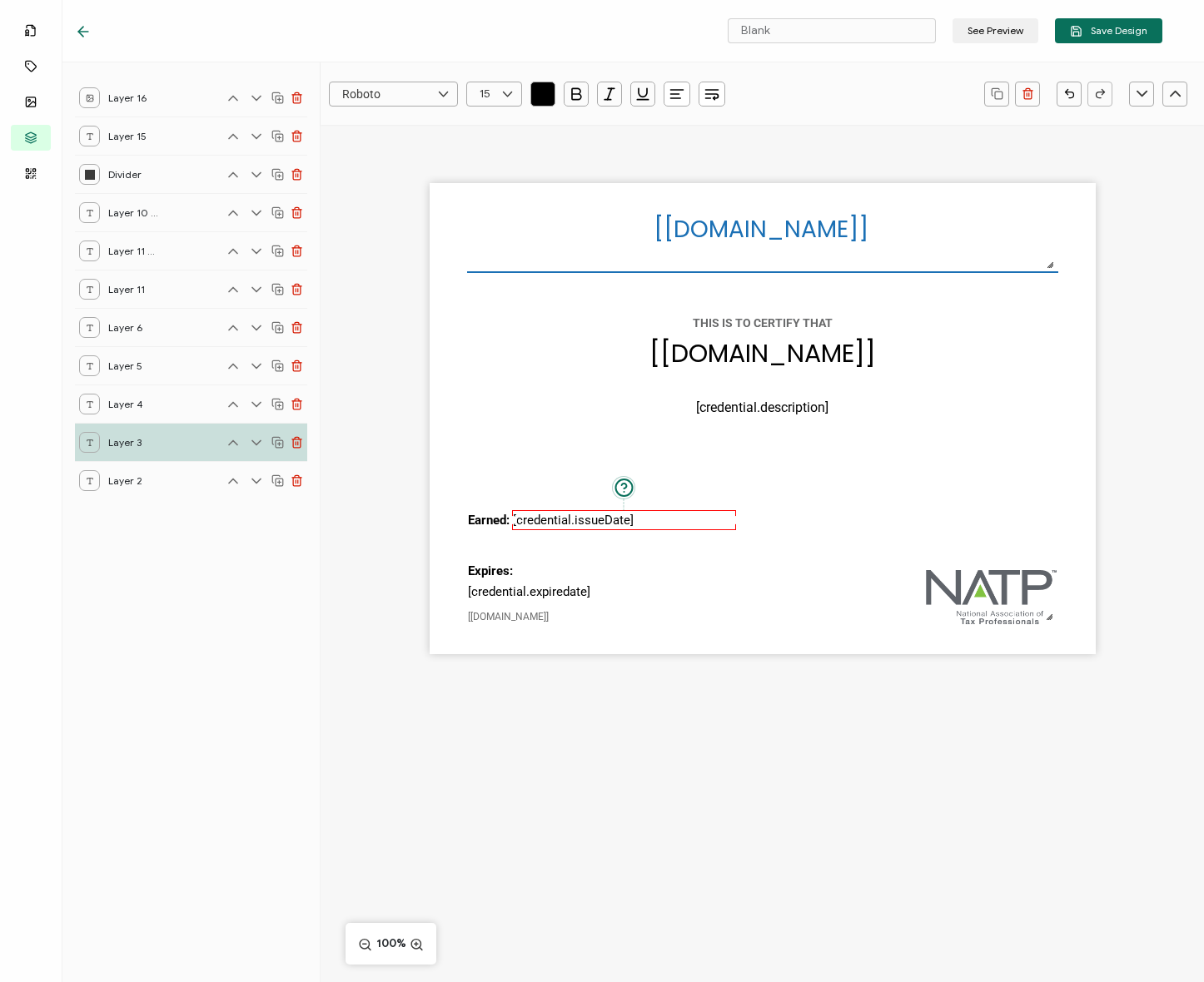
click at [562, 551] on div "[recipient.name] The date the credential was issued. This will automatically up…" at bounding box center [762, 419] width 666 height 471
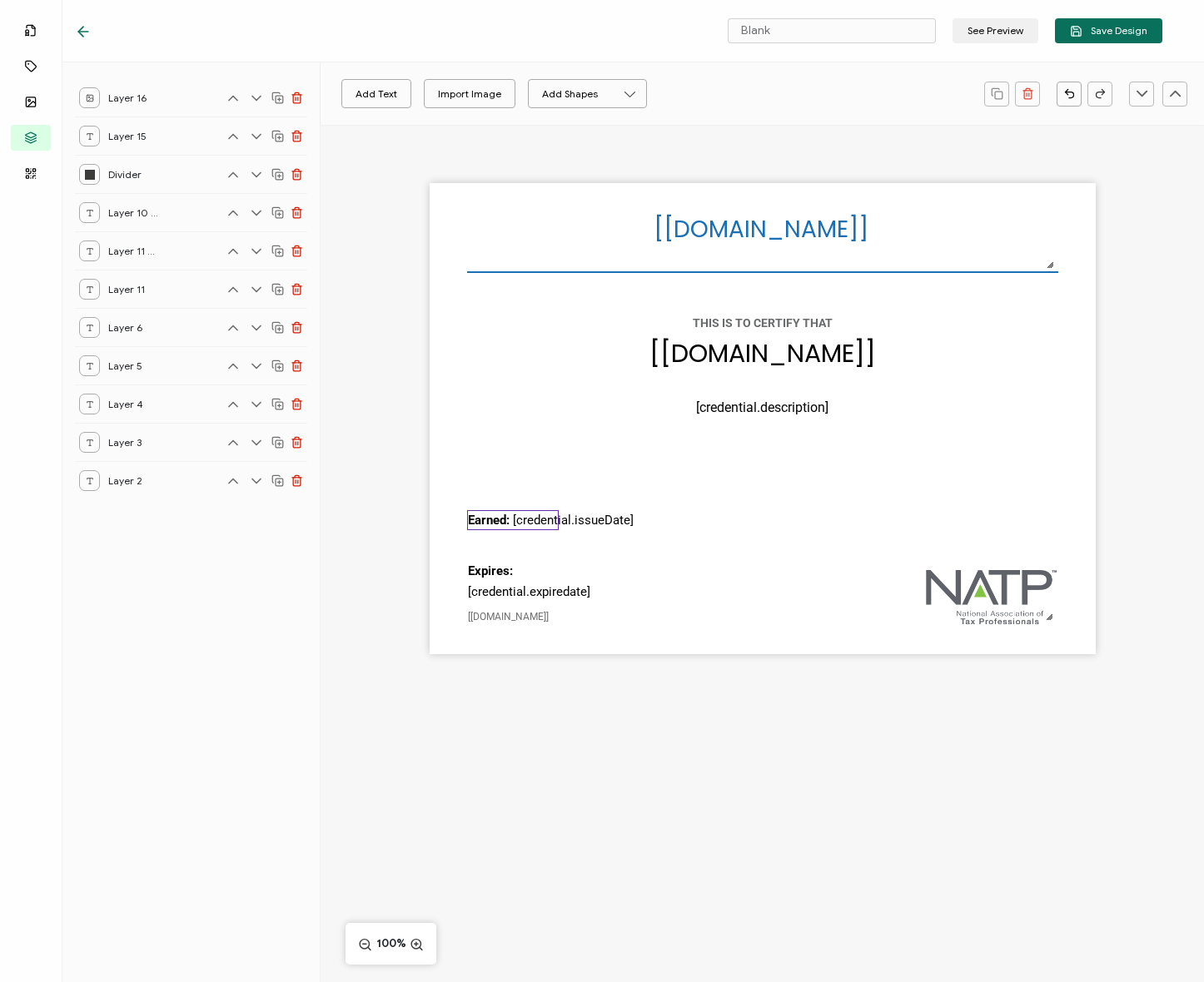
click at [543, 526] on div "Earned:" at bounding box center [513, 521] width 92 height 21
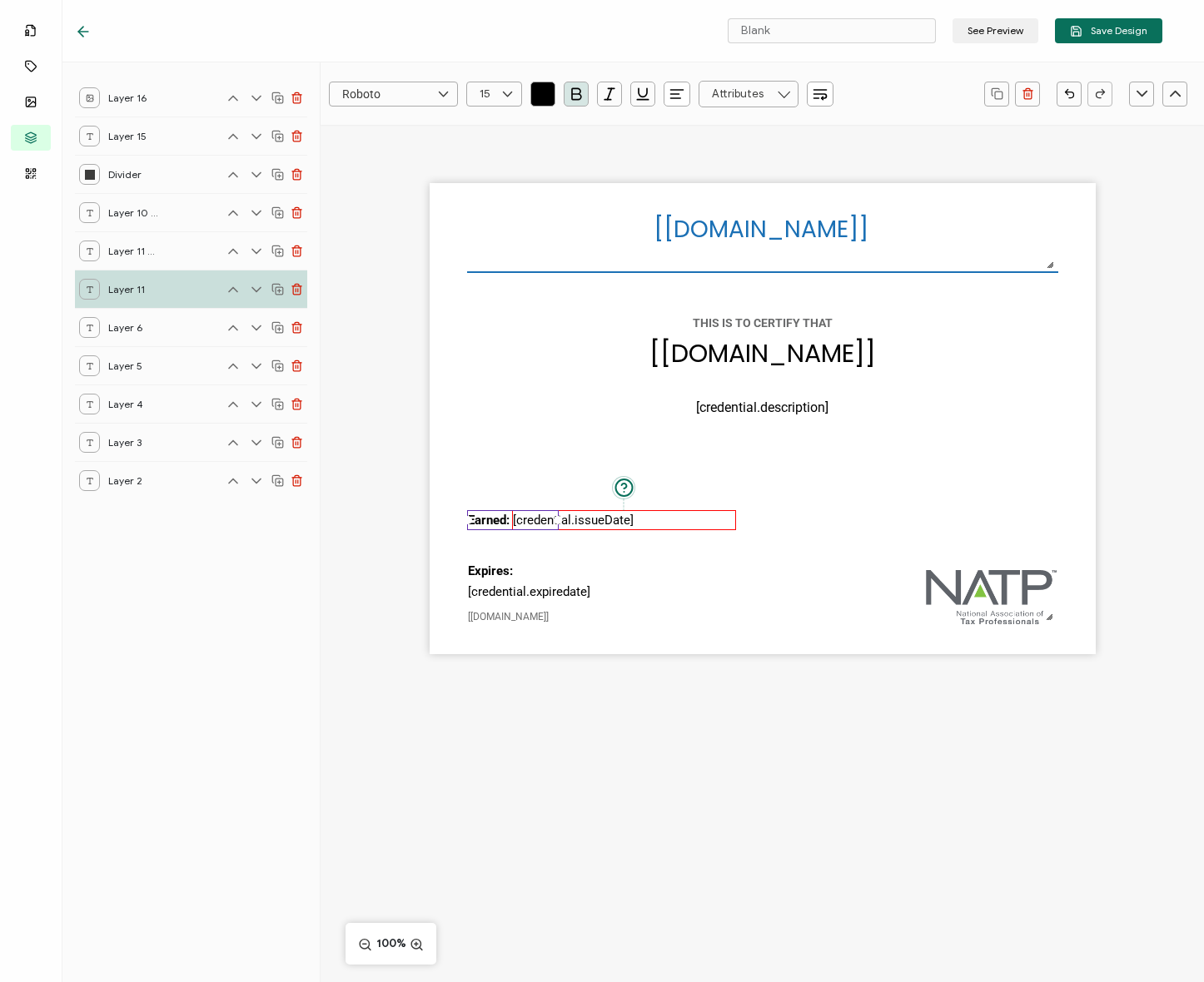
click at [580, 521] on pre "[credential.issueDate]" at bounding box center [573, 521] width 121 height 15
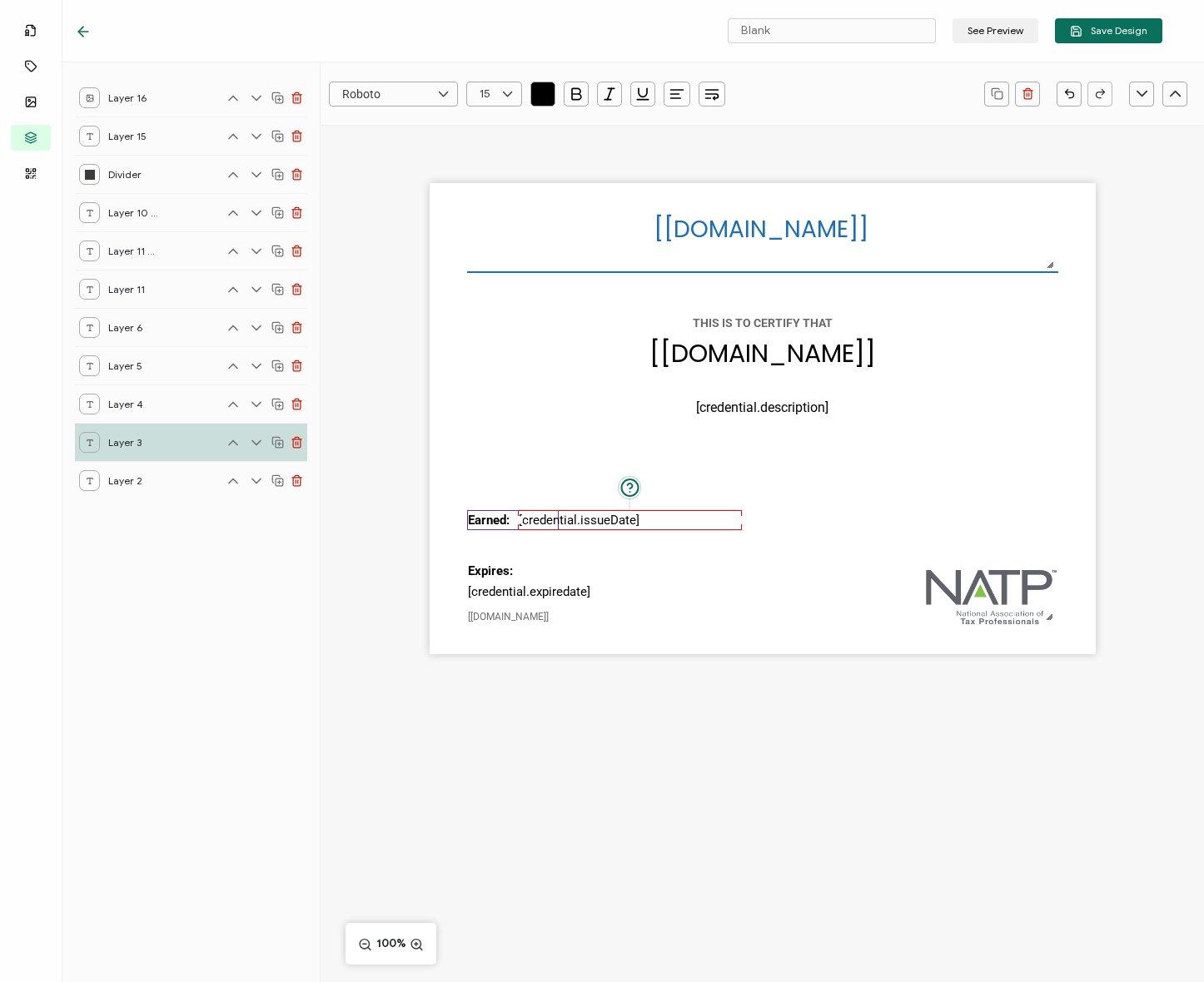
click at [477, 514] on pre "Earned:" at bounding box center [489, 521] width 42 height 15
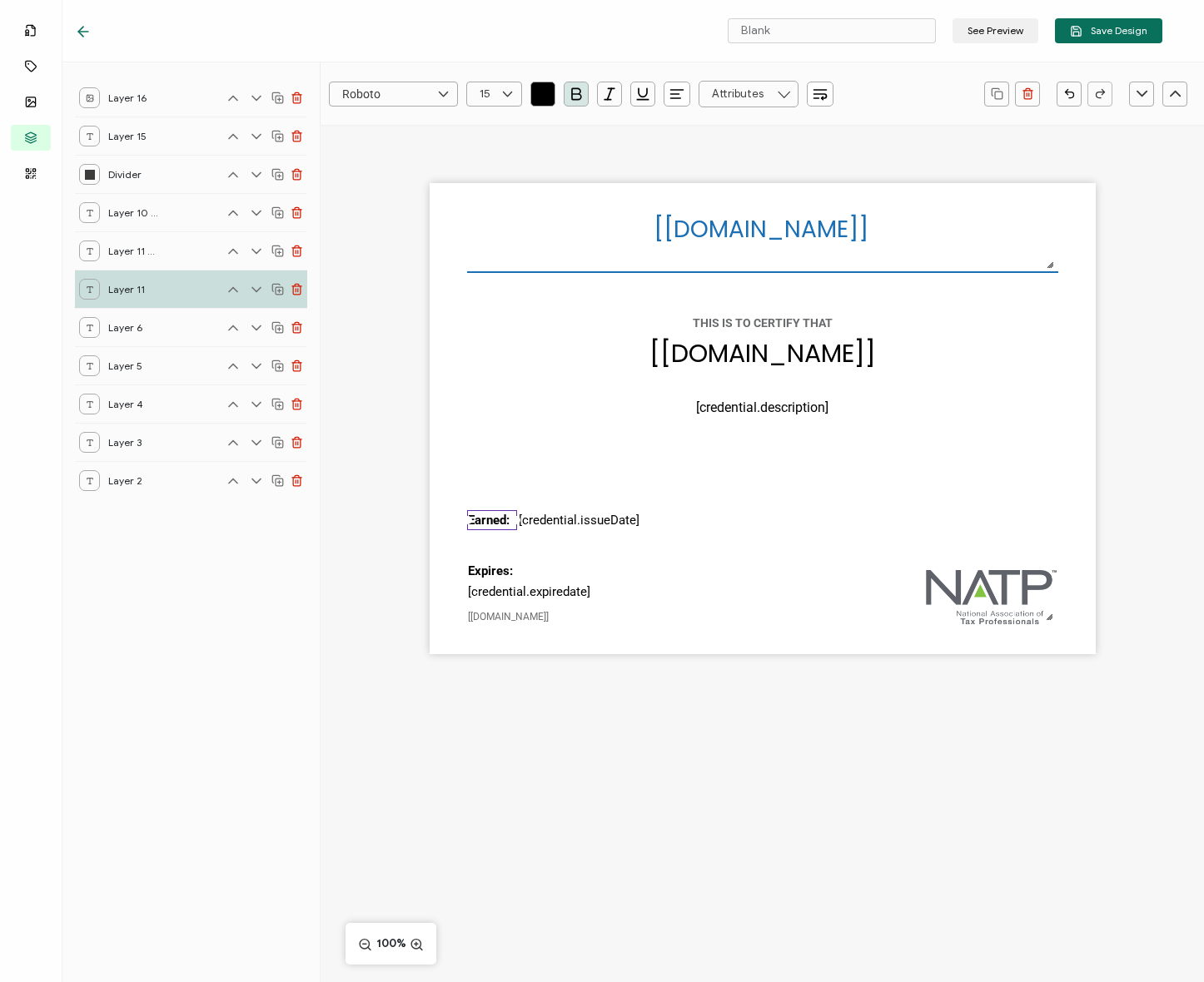
drag, startPoint x: 552, startPoint y: 519, endPoint x: 517, endPoint y: 520, distance: 35.0
click at [517, 520] on div at bounding box center [517, 521] width 8 height 8
click at [530, 518] on pre "[credential.issueDate]" at bounding box center [579, 521] width 121 height 15
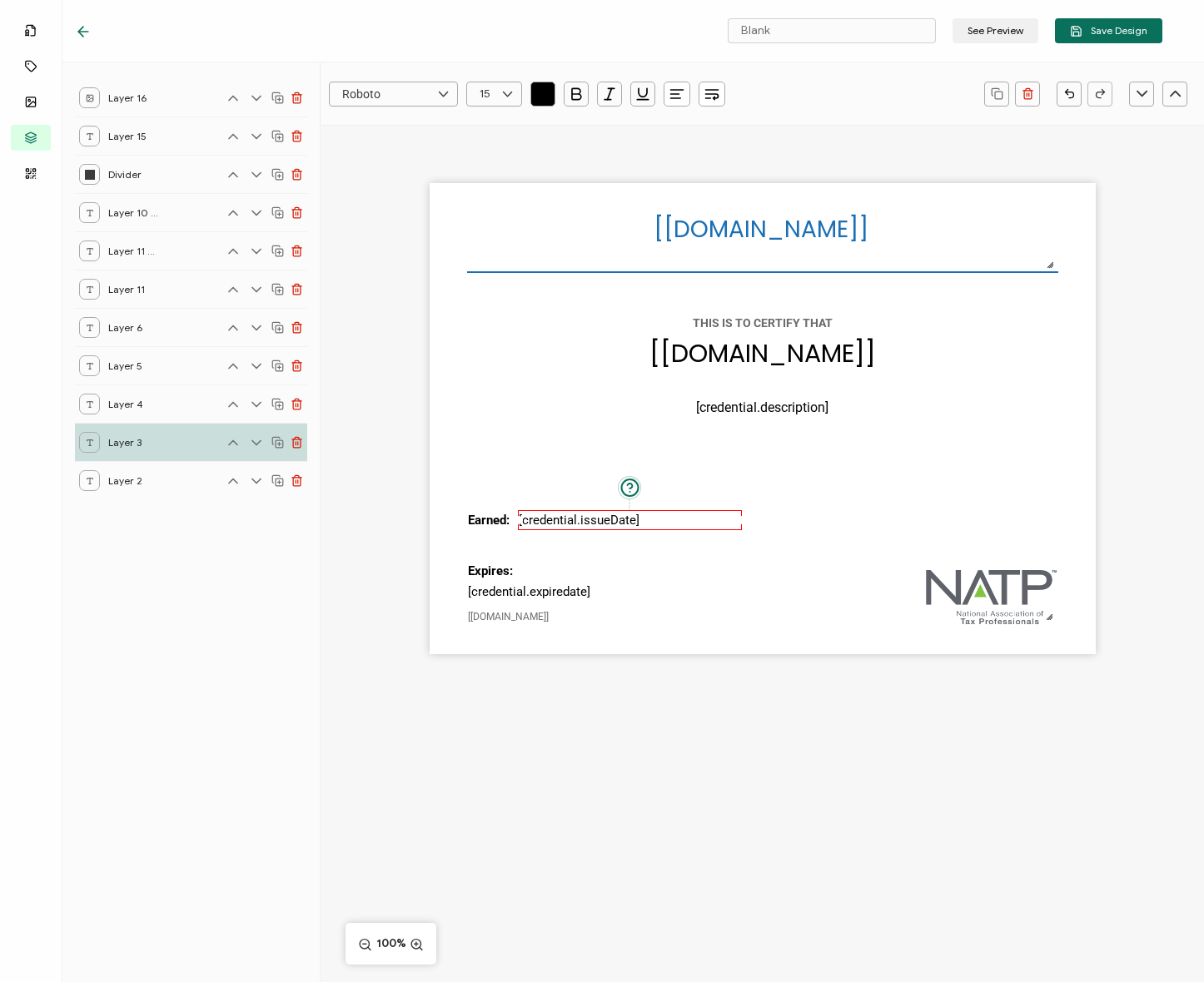
click at [592, 569] on div "[recipient.name] The date the credential was issued. This will automatically up…" at bounding box center [762, 419] width 666 height 471
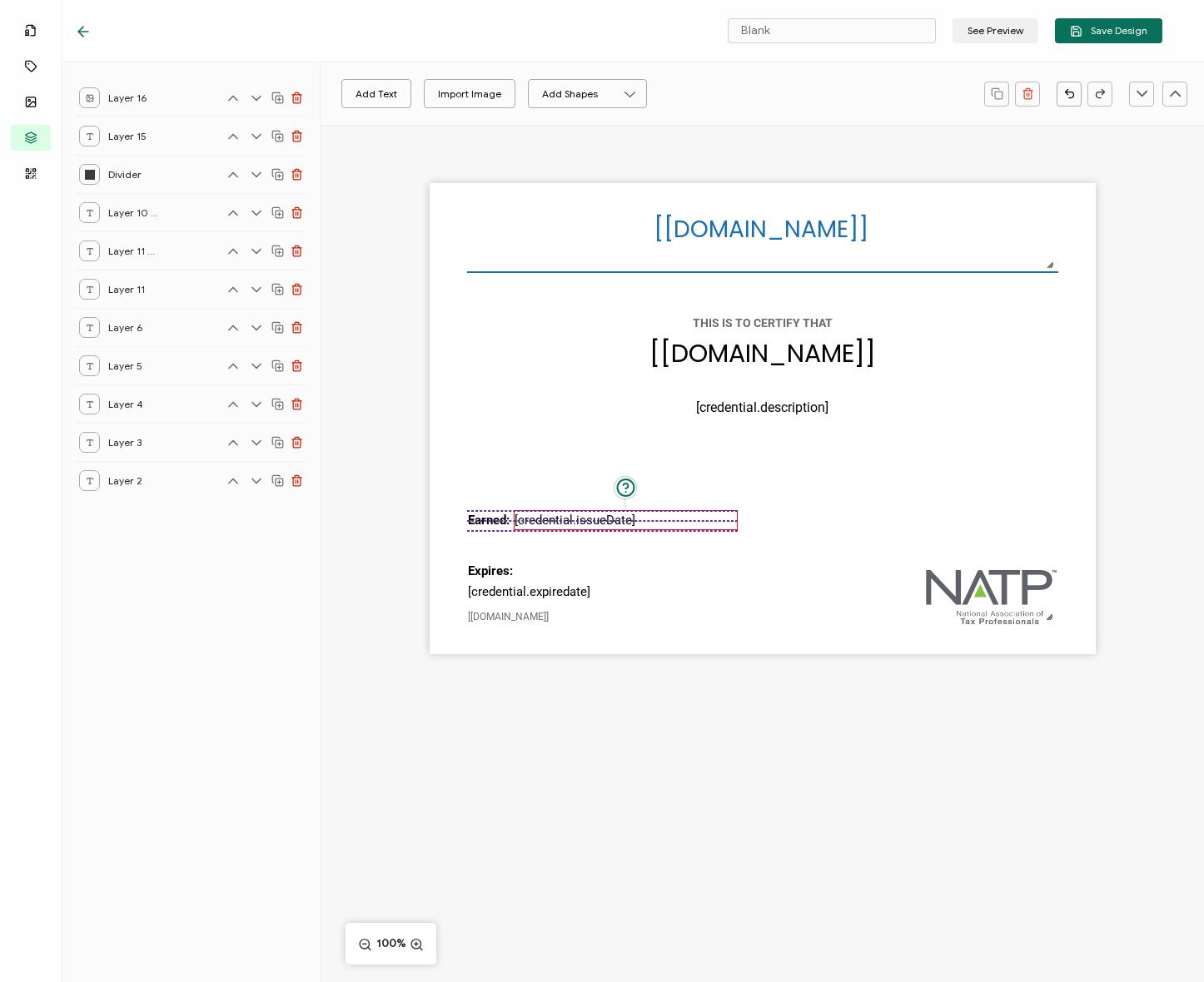
click at [532, 515] on pre "[credential.issueDate]" at bounding box center [575, 521] width 121 height 15
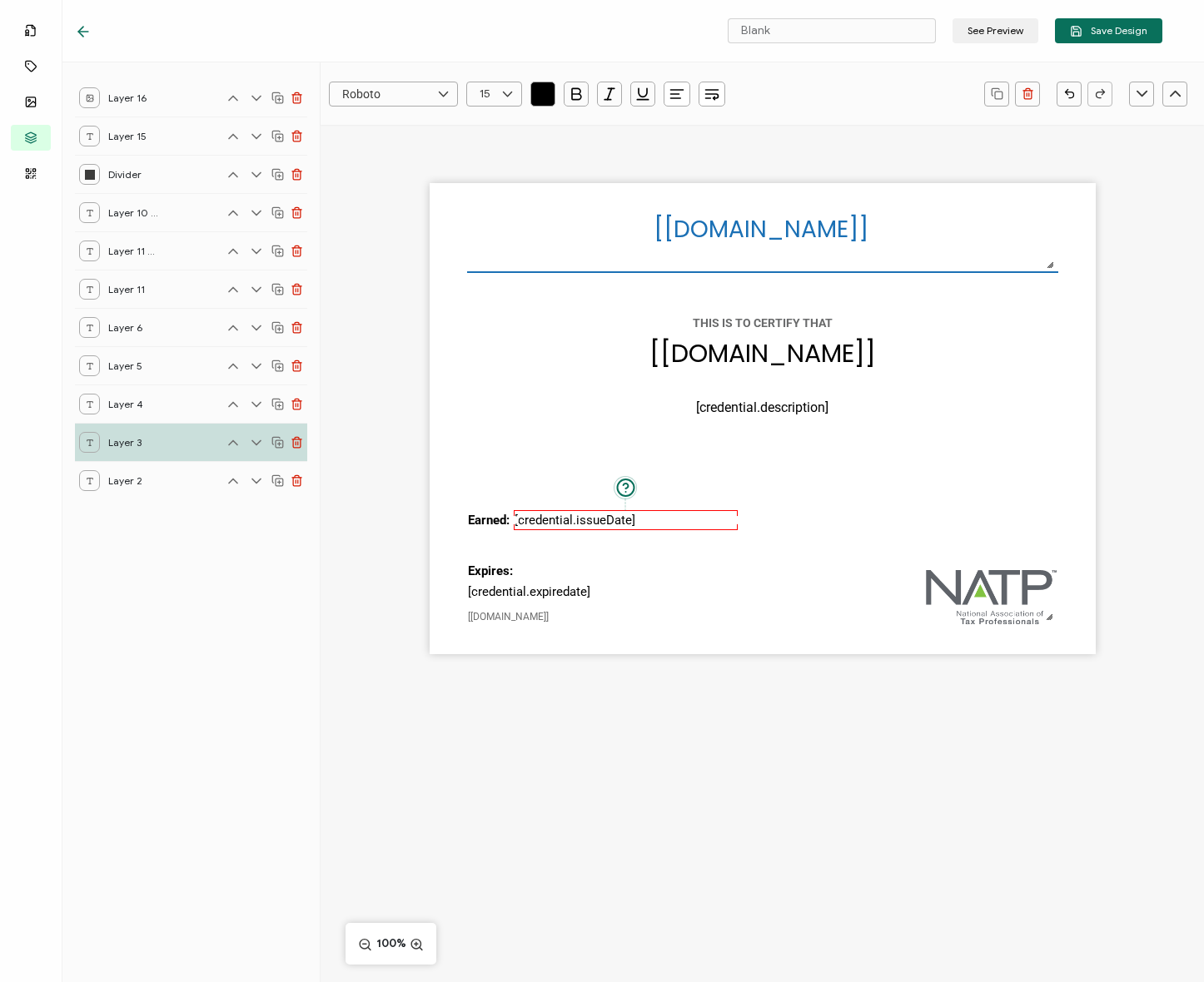
click at [553, 547] on div "[recipient.name] The date the credential was issued. This will automatically up…" at bounding box center [762, 419] width 666 height 471
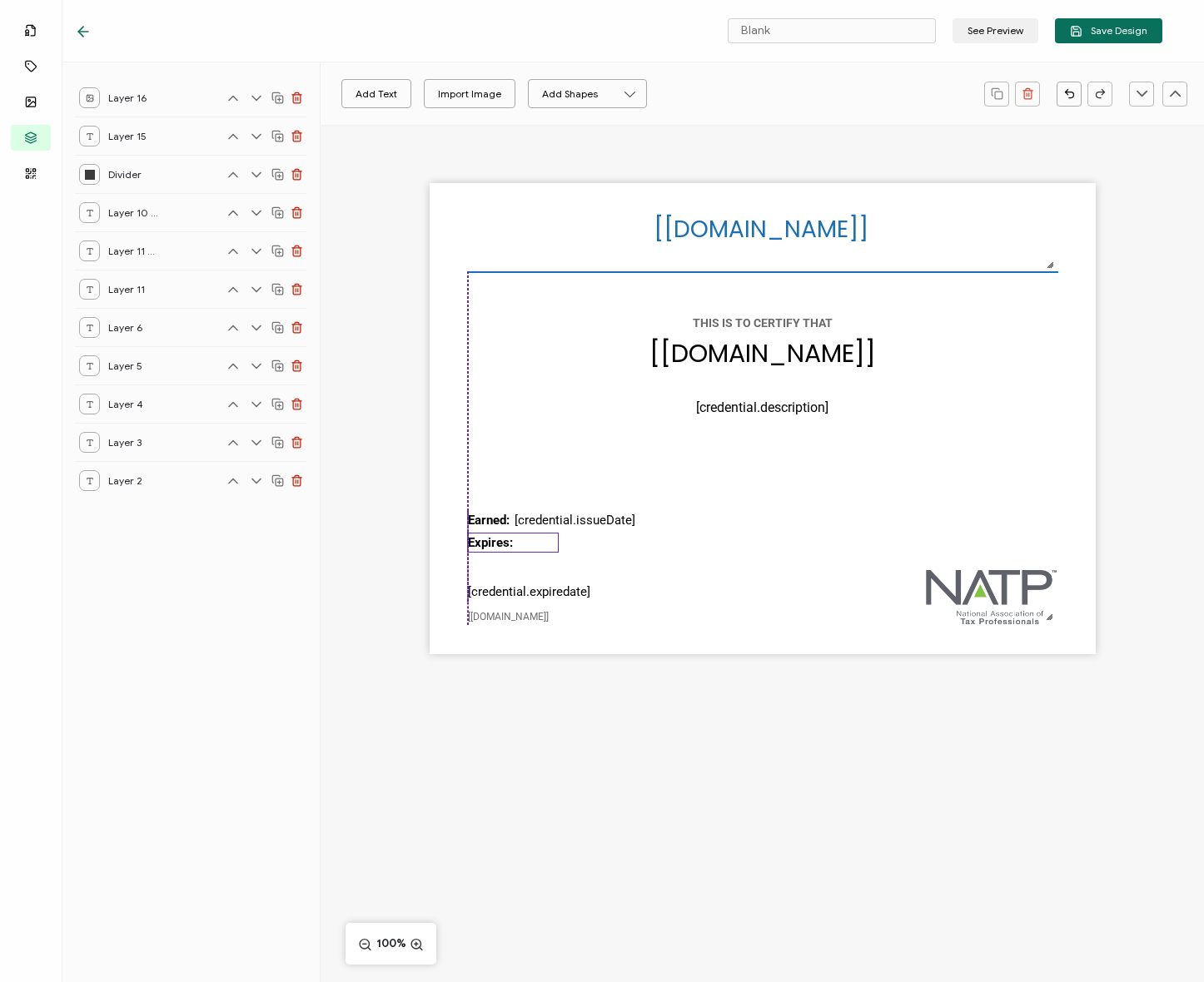
drag, startPoint x: 508, startPoint y: 568, endPoint x: 508, endPoint y: 540, distance: 28.0
click at [508, 540] on pre "Expires:" at bounding box center [491, 543] width 45 height 15
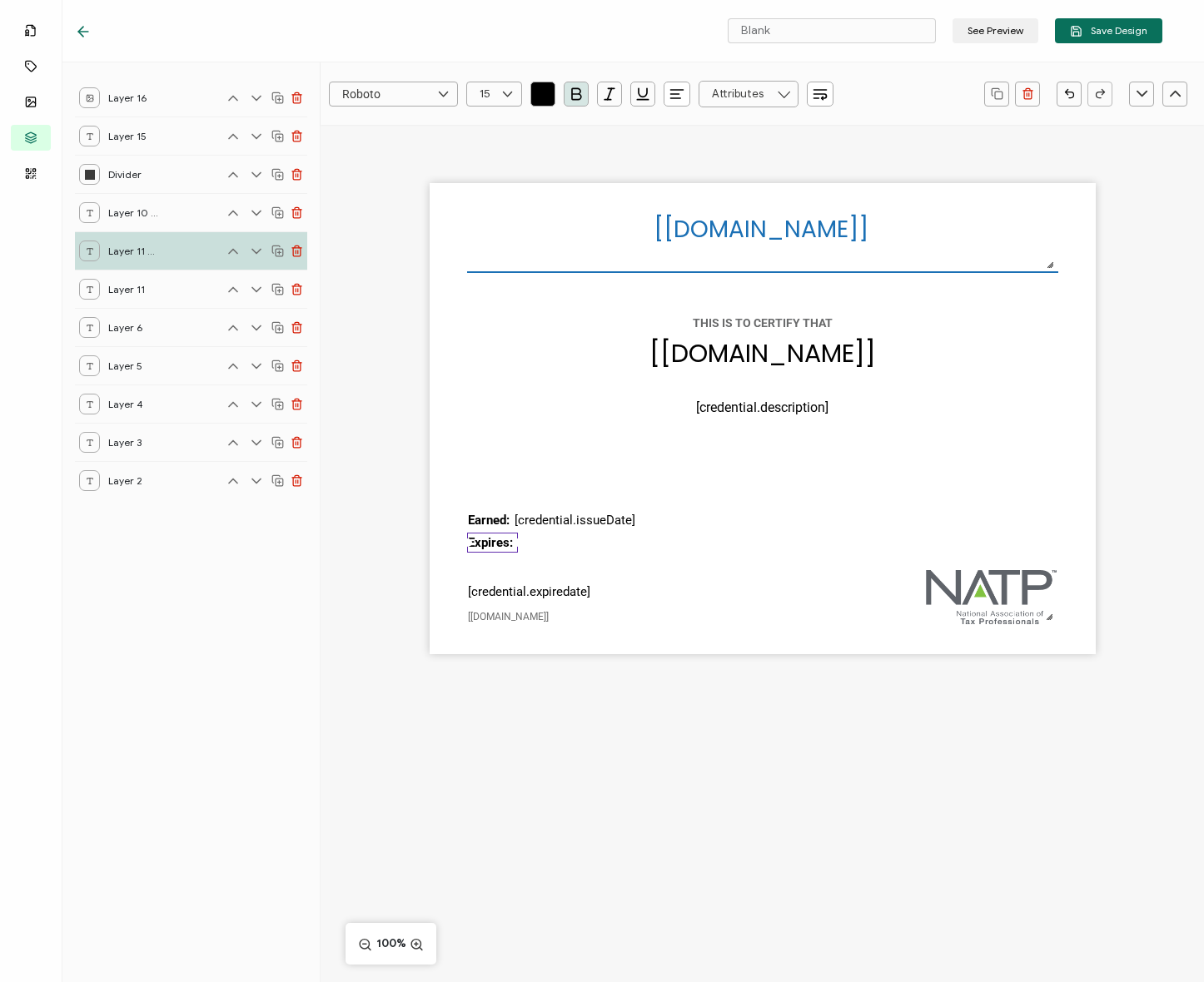
drag, startPoint x: 554, startPoint y: 539, endPoint x: 546, endPoint y: 552, distance: 15.3
click at [520, 540] on div "[recipient.name] The date the credential was issued. This will automatically up…" at bounding box center [762, 419] width 666 height 471
drag, startPoint x: 546, startPoint y: 552, endPoint x: 519, endPoint y: 577, distance: 36.8
click at [546, 552] on div "[recipient.name] The date the credential was issued. This will automatically up…" at bounding box center [762, 419] width 666 height 471
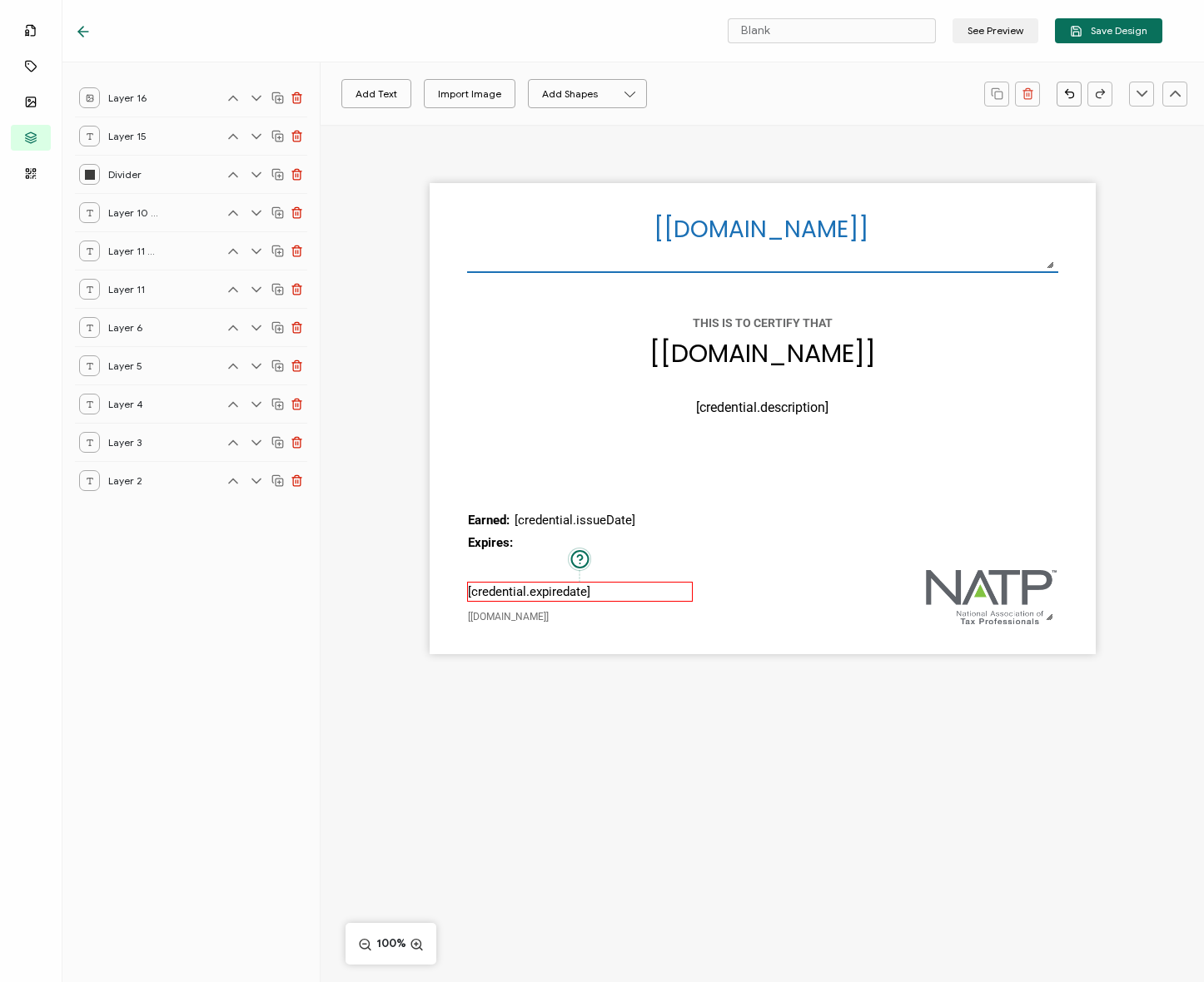
click at [519, 579] on div "[recipient.name] The date the credential was issued. This will automatically up…" at bounding box center [762, 419] width 666 height 471
drag, startPoint x: 519, startPoint y: 588, endPoint x: 566, endPoint y: 553, distance: 58.6
click at [569, 536] on pre "[credential.expiredate]" at bounding box center [576, 543] width 122 height 15
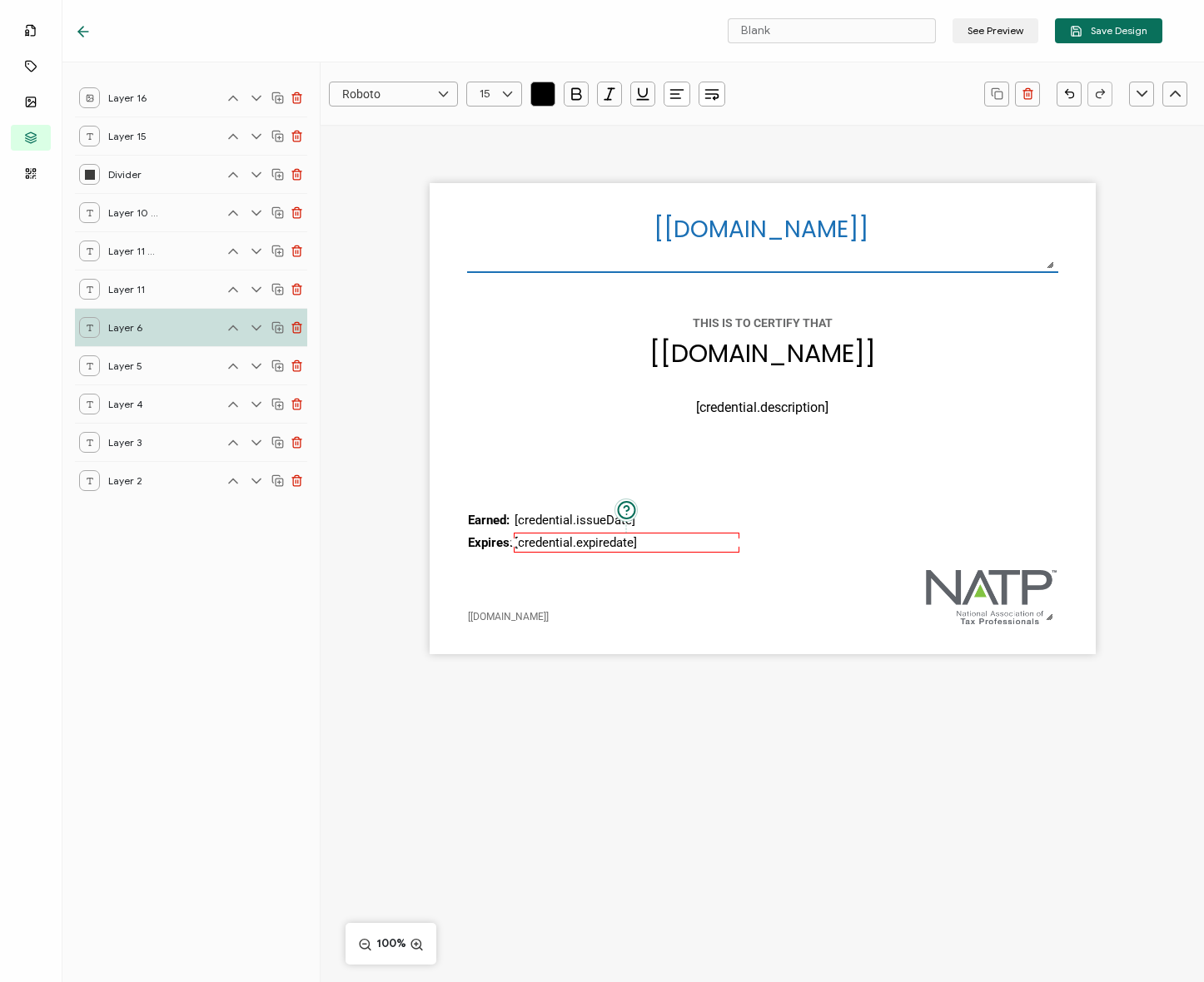
click at [558, 570] on div "[recipient.name] The date the credential was issued. This will automatically up…" at bounding box center [762, 419] width 666 height 471
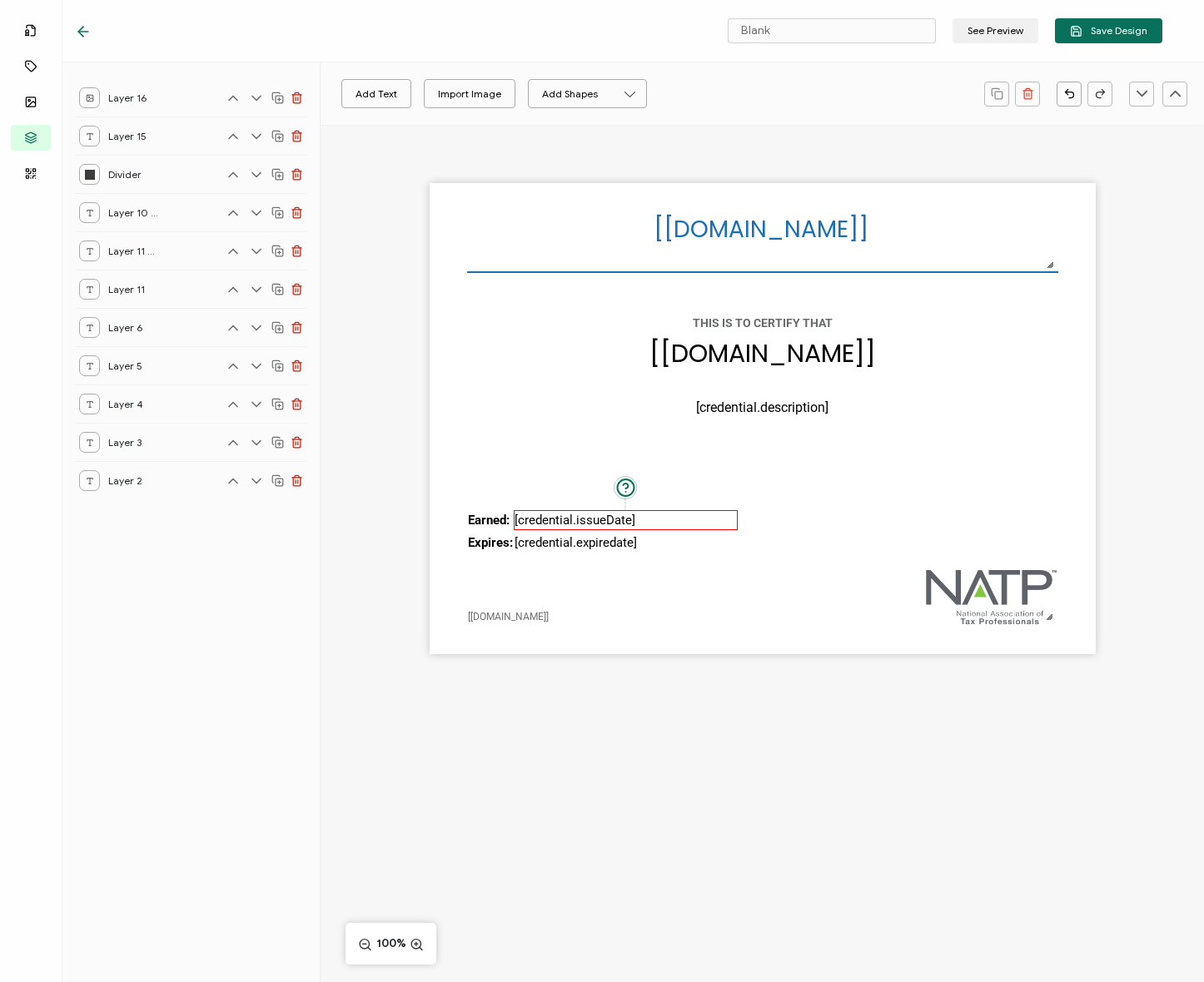
click at [534, 523] on pre "[credential.issueDate]" at bounding box center [575, 521] width 121 height 15
click at [532, 575] on div "[recipient.name] The date the credential was issued. This will automatically up…" at bounding box center [762, 419] width 666 height 471
click at [535, 548] on pre "[credential.expiredate]" at bounding box center [576, 543] width 122 height 15
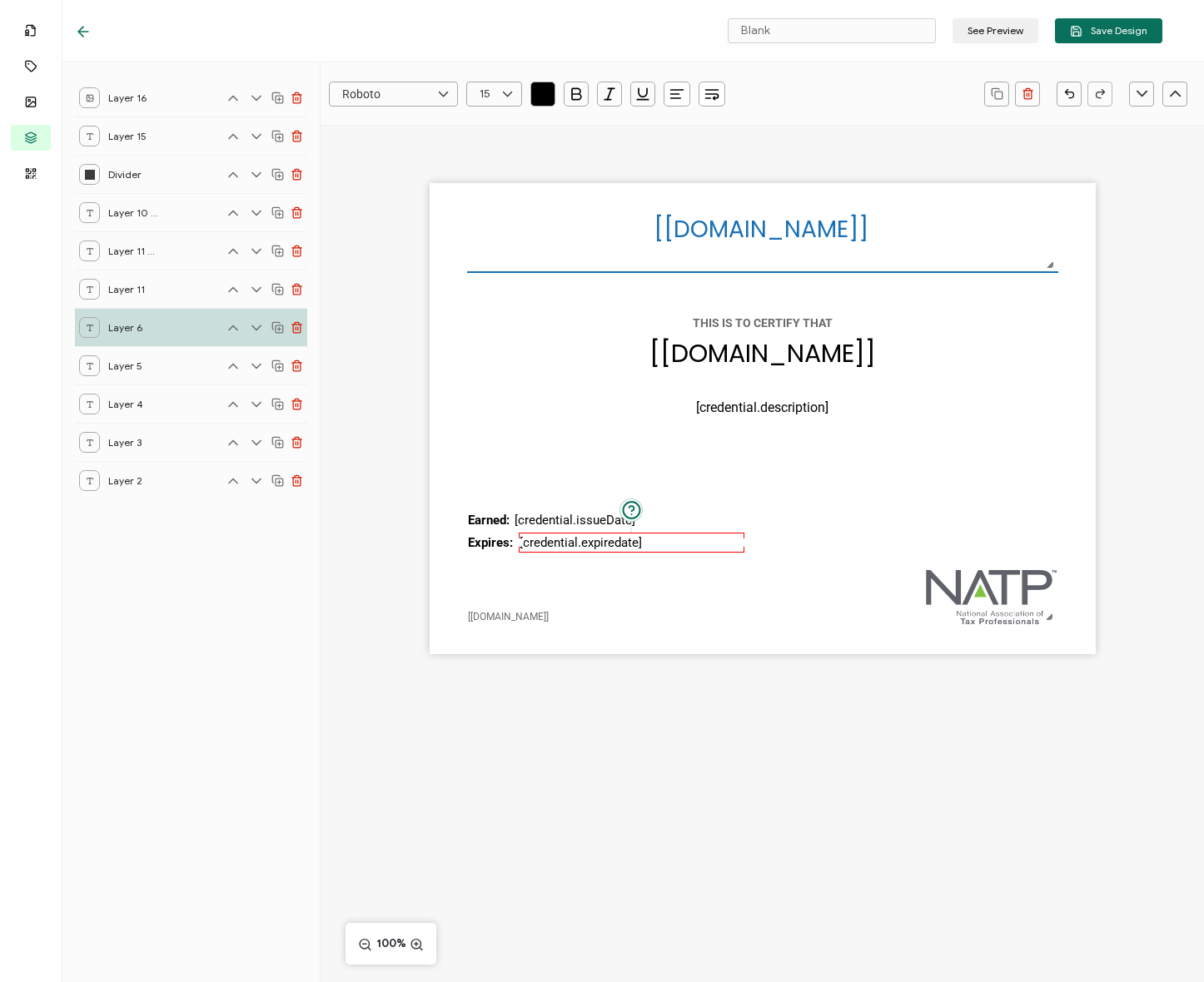
click at [517, 569] on div "[recipient.name] The date the credential was issued. This will automatically up…" at bounding box center [762, 419] width 666 height 471
click at [537, 548] on pre "[credential.expiredate]" at bounding box center [581, 543] width 122 height 15
click at [526, 575] on div "[recipient.name] The date the credential was issued. This will automatically up…" at bounding box center [762, 419] width 666 height 471
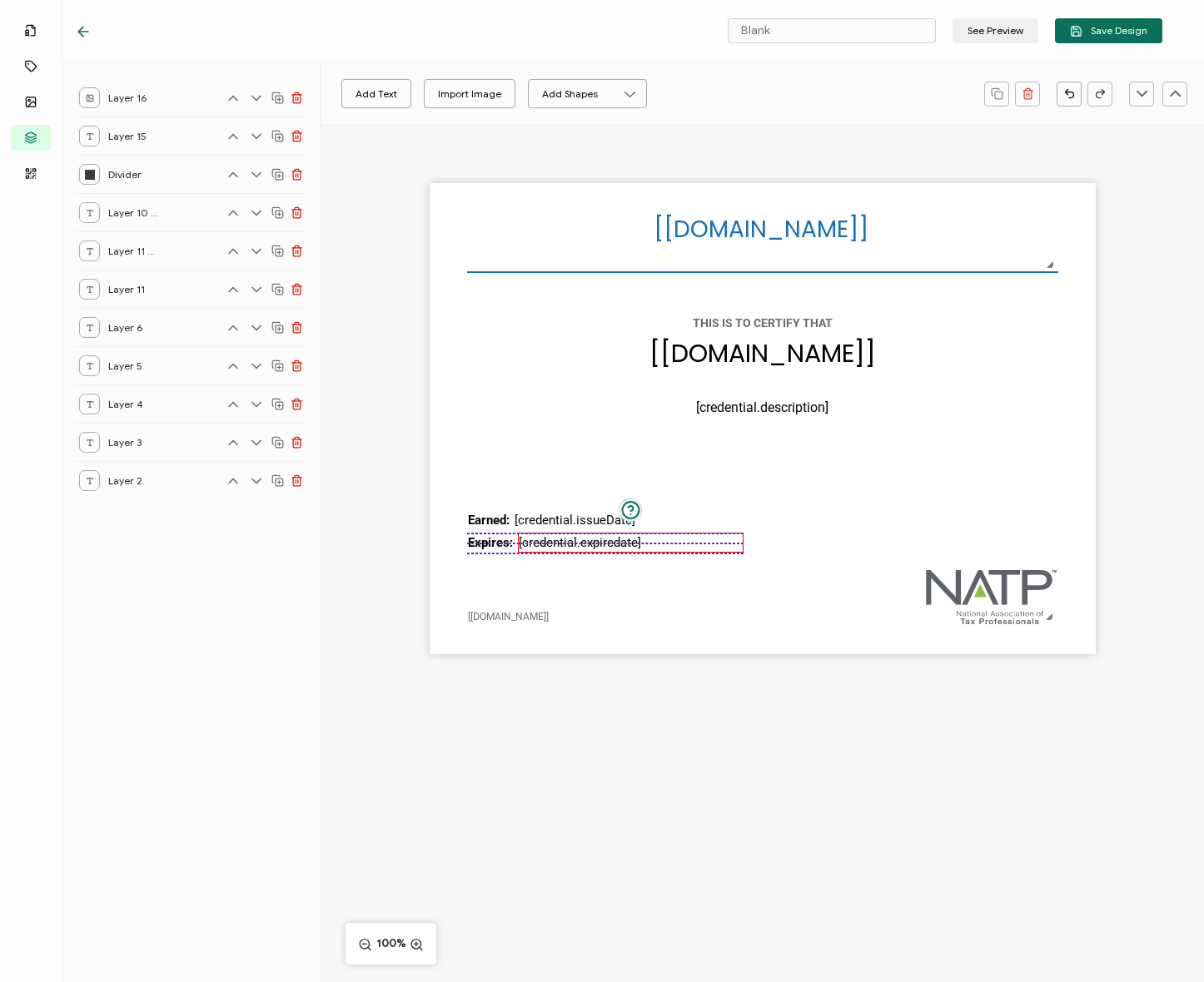
click at [535, 534] on div "[credential.expiredate]" at bounding box center [631, 543] width 226 height 21
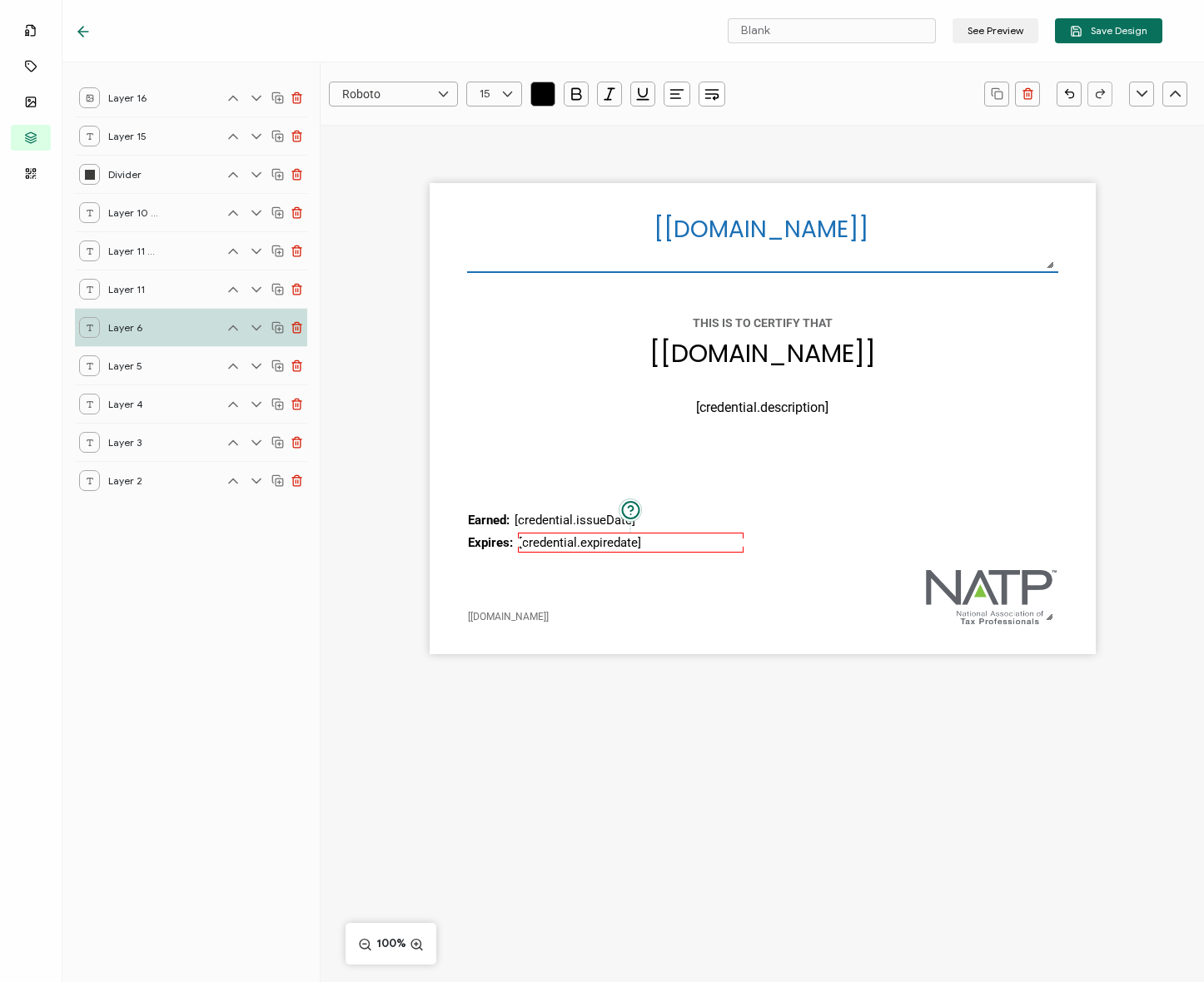
click at [538, 571] on div "[recipient.name] The date the credential was issued. This will automatically up…" at bounding box center [762, 419] width 666 height 471
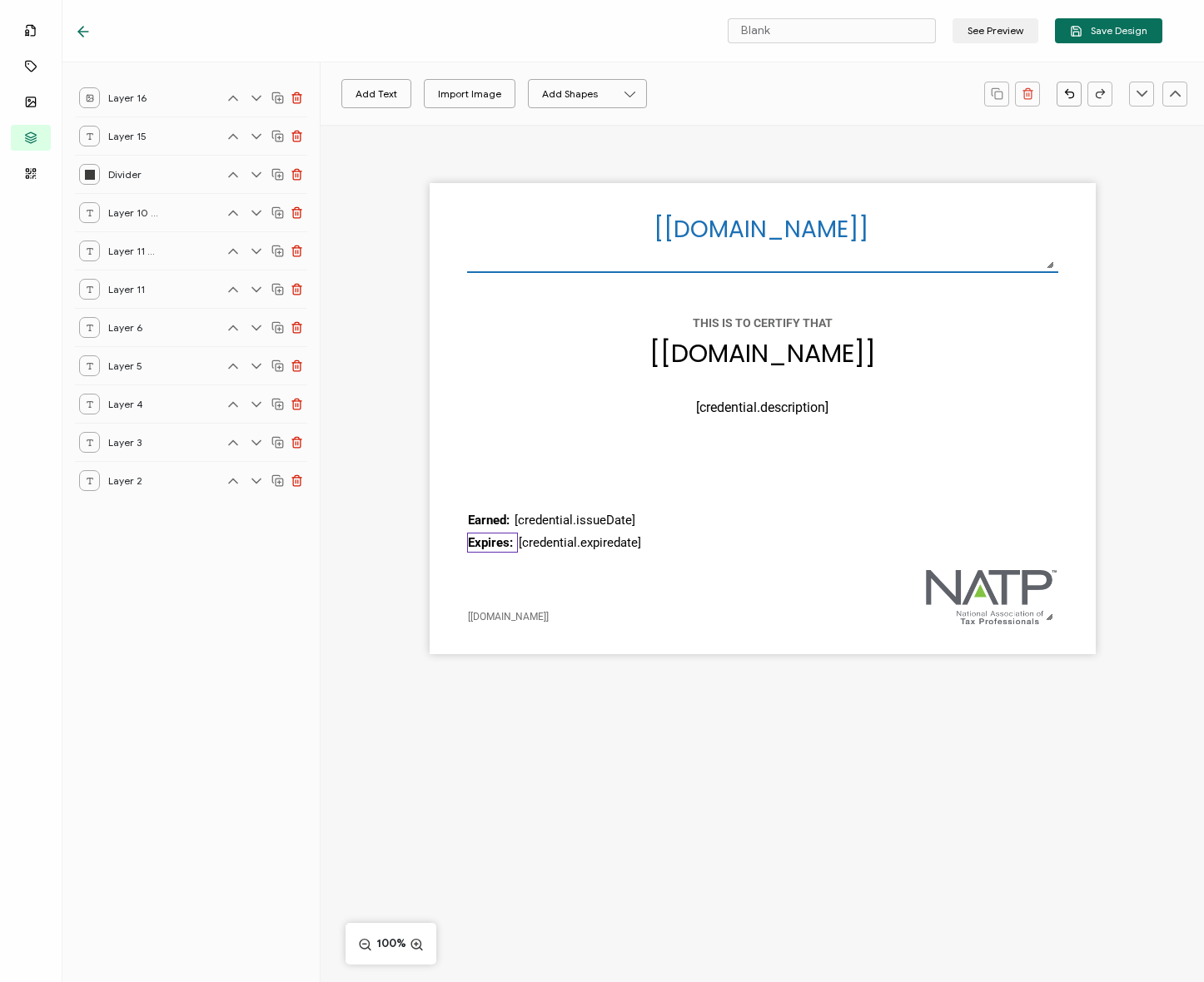
click at [502, 541] on pre "Expires:" at bounding box center [491, 543] width 45 height 15
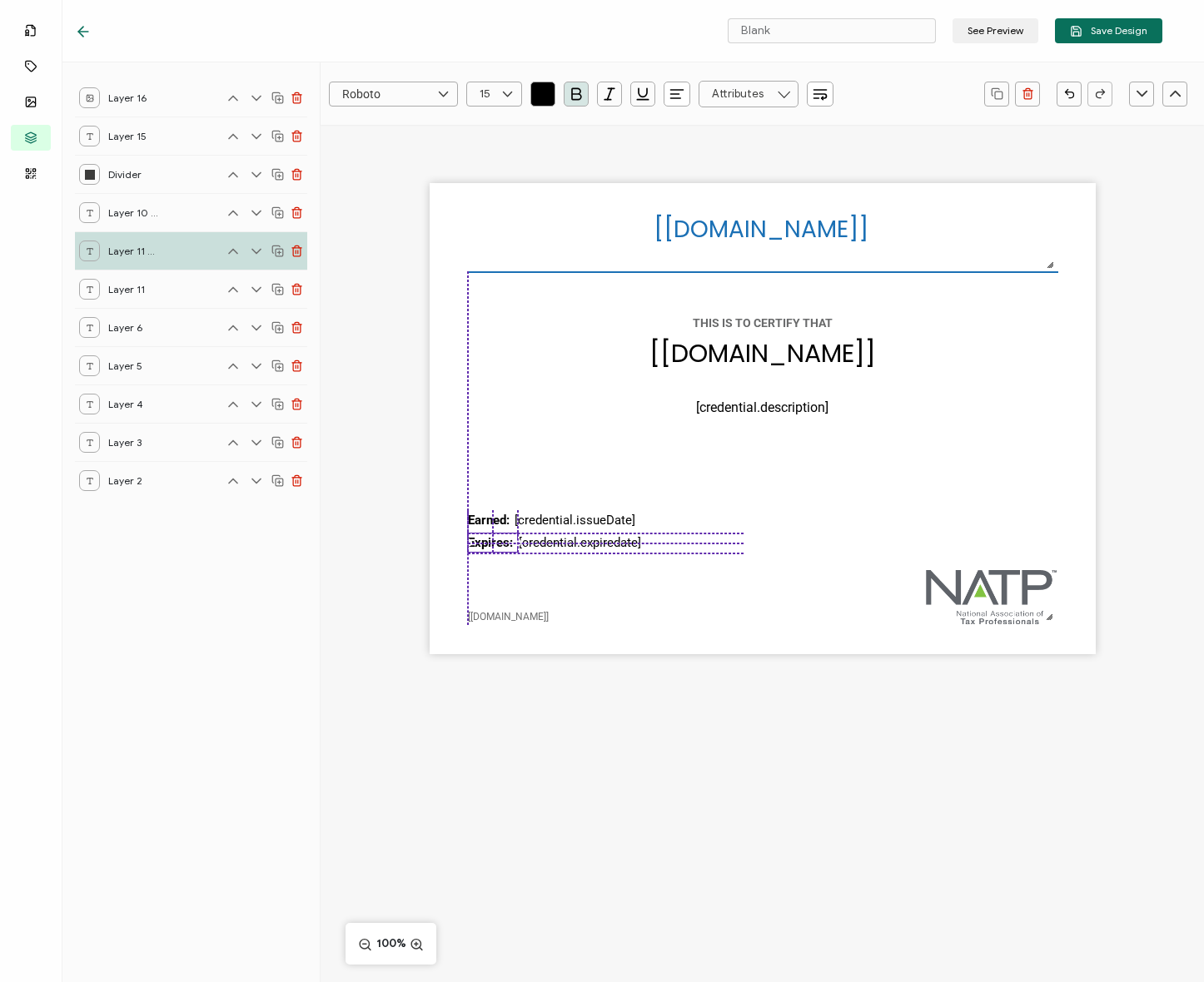
click at [482, 540] on pre "Expires:" at bounding box center [491, 543] width 45 height 15
click at [532, 565] on div "[recipient.name] The date the credential was issued. This will automatically up…" at bounding box center [762, 419] width 666 height 471
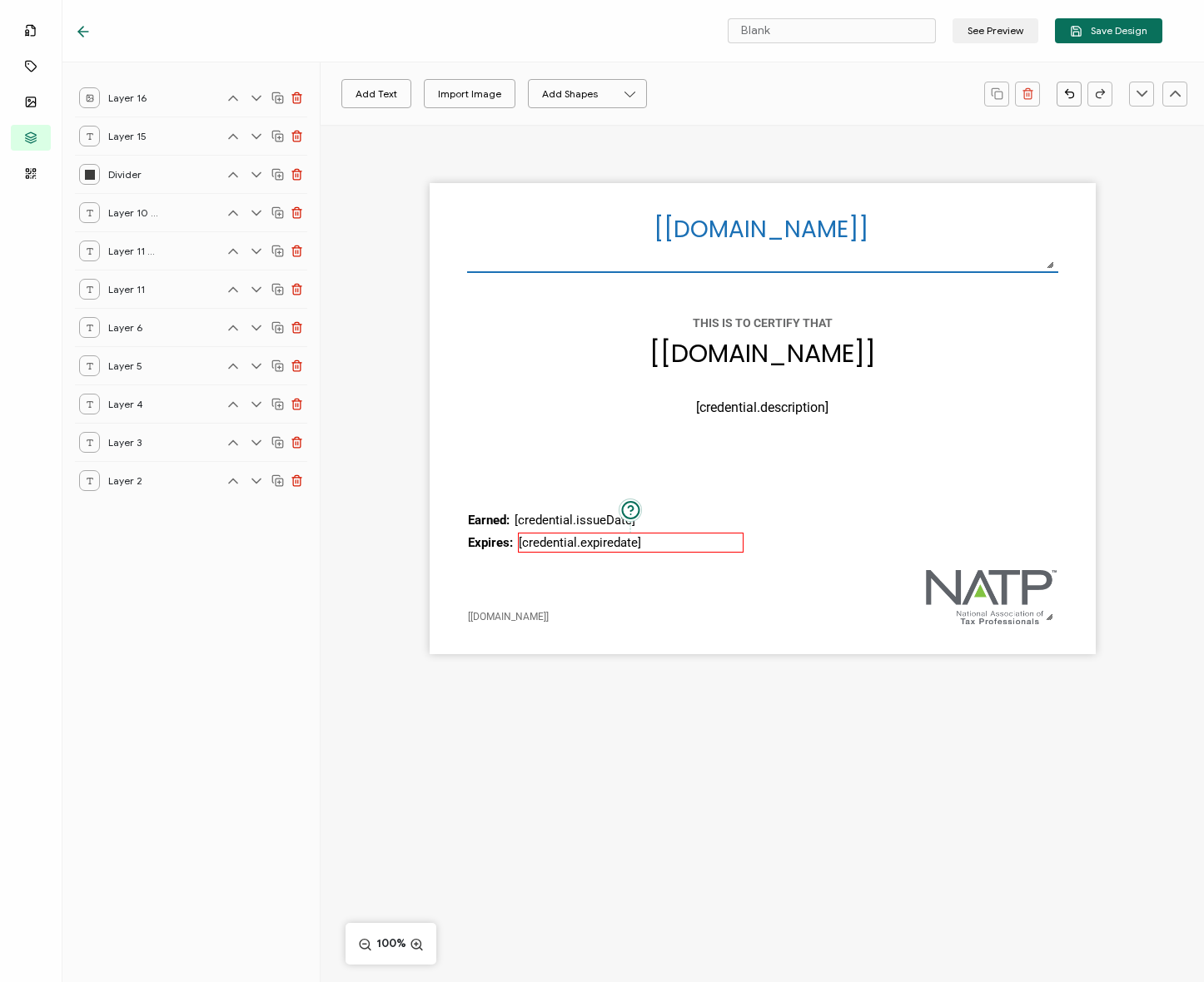
click at [535, 544] on pre "[credential.expiredate]" at bounding box center [580, 543] width 122 height 15
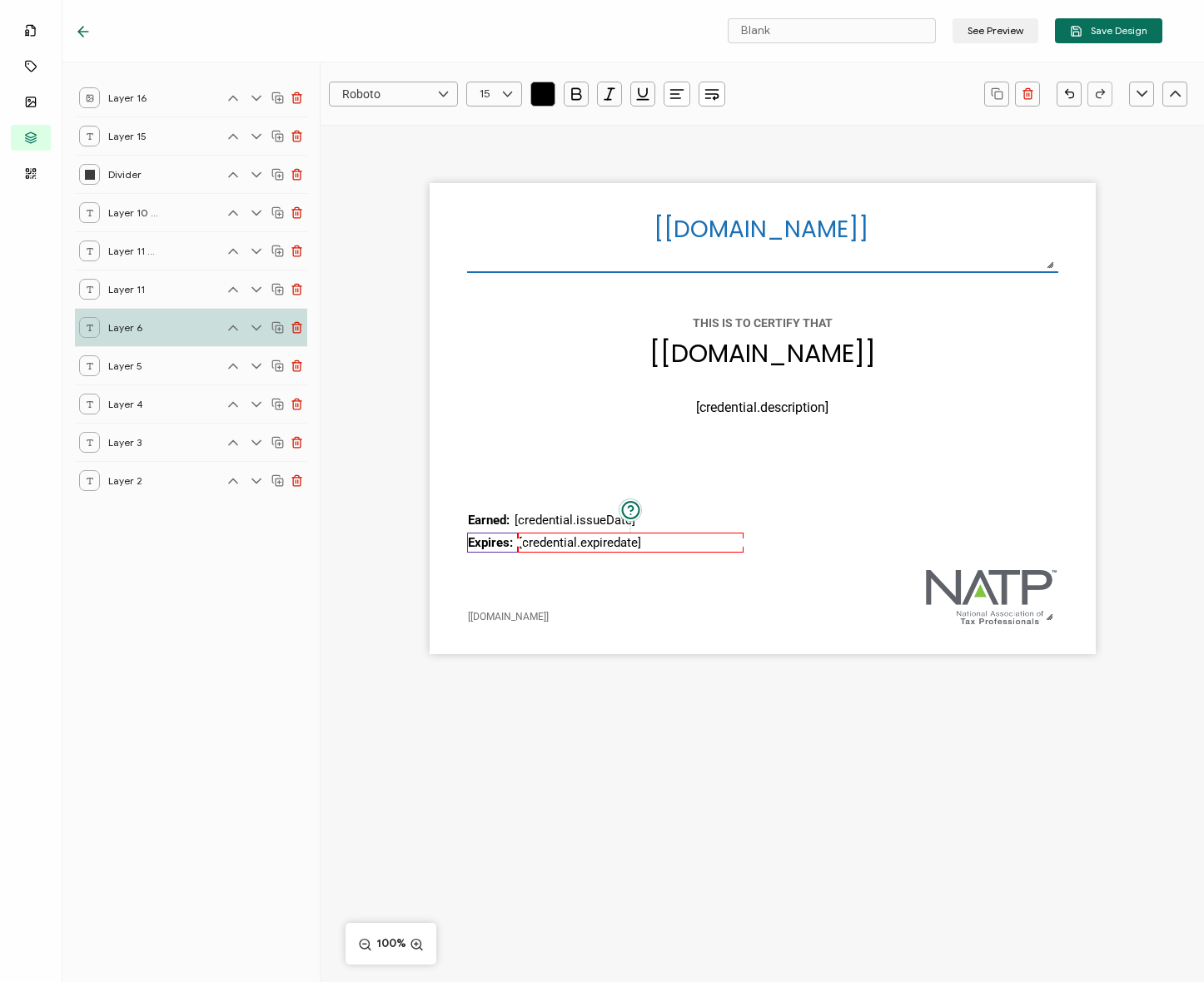
click at [489, 545] on pre "Expires:" at bounding box center [491, 543] width 45 height 15
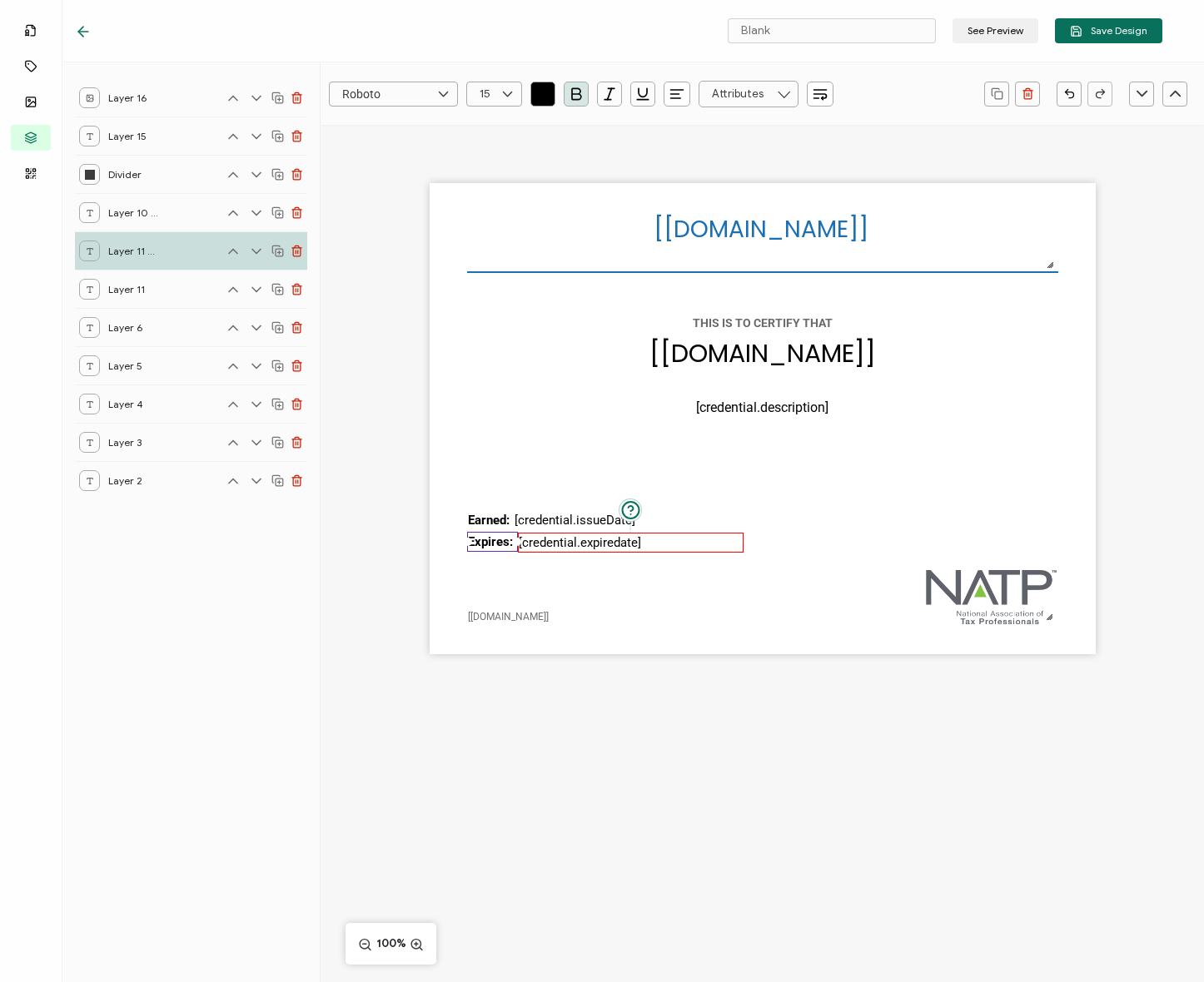
click at [547, 542] on pre "[credential.expiredate]" at bounding box center [580, 543] width 122 height 15
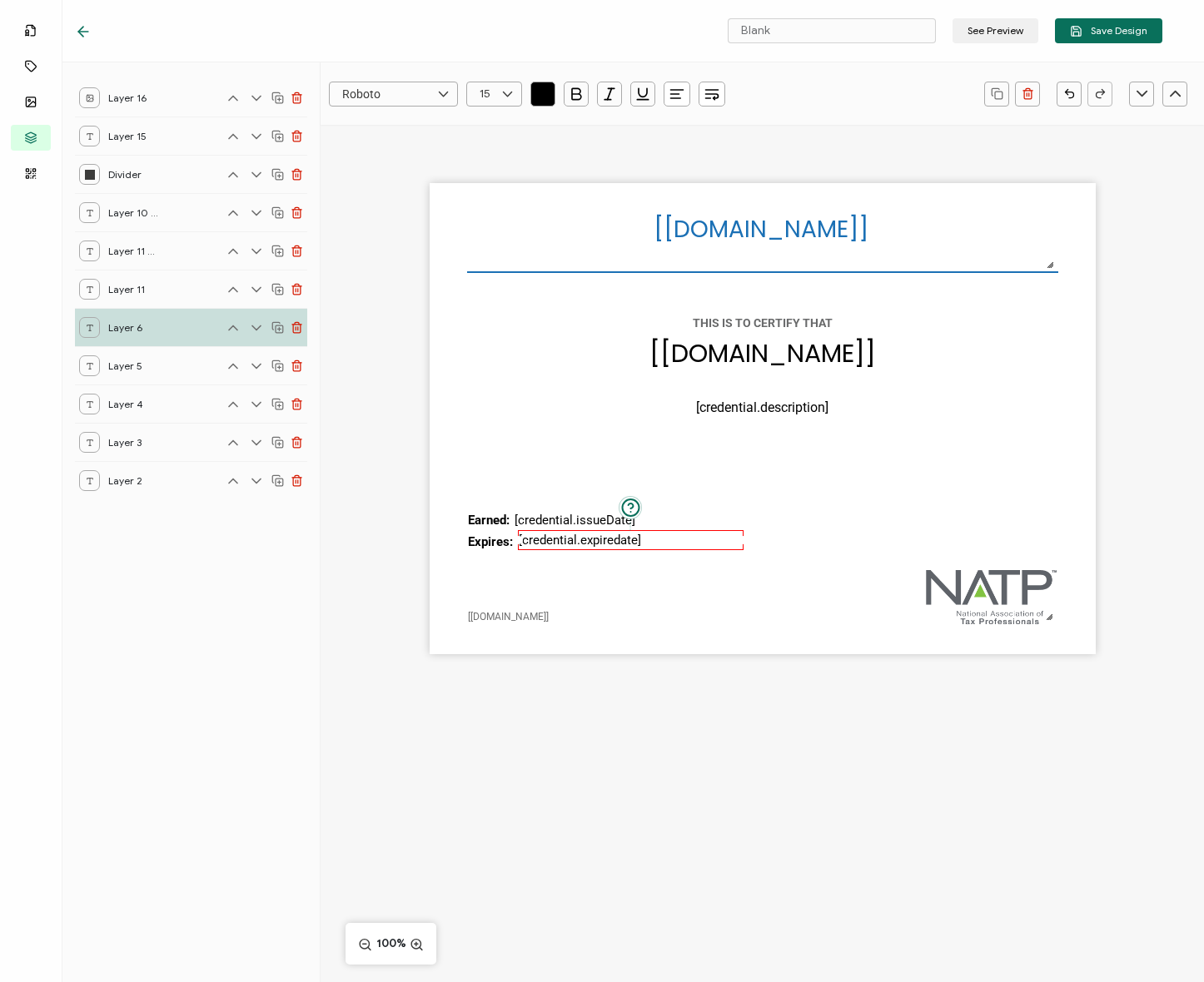
click at [545, 561] on div "[recipient.name] The date the credential was issued. This will automatically up…" at bounding box center [762, 419] width 666 height 471
click at [532, 541] on pre "[credential.expiredate]" at bounding box center [580, 541] width 122 height 15
click at [527, 556] on div "[recipient.name] The date the credential was issued. This will automatically up…" at bounding box center [762, 419] width 666 height 471
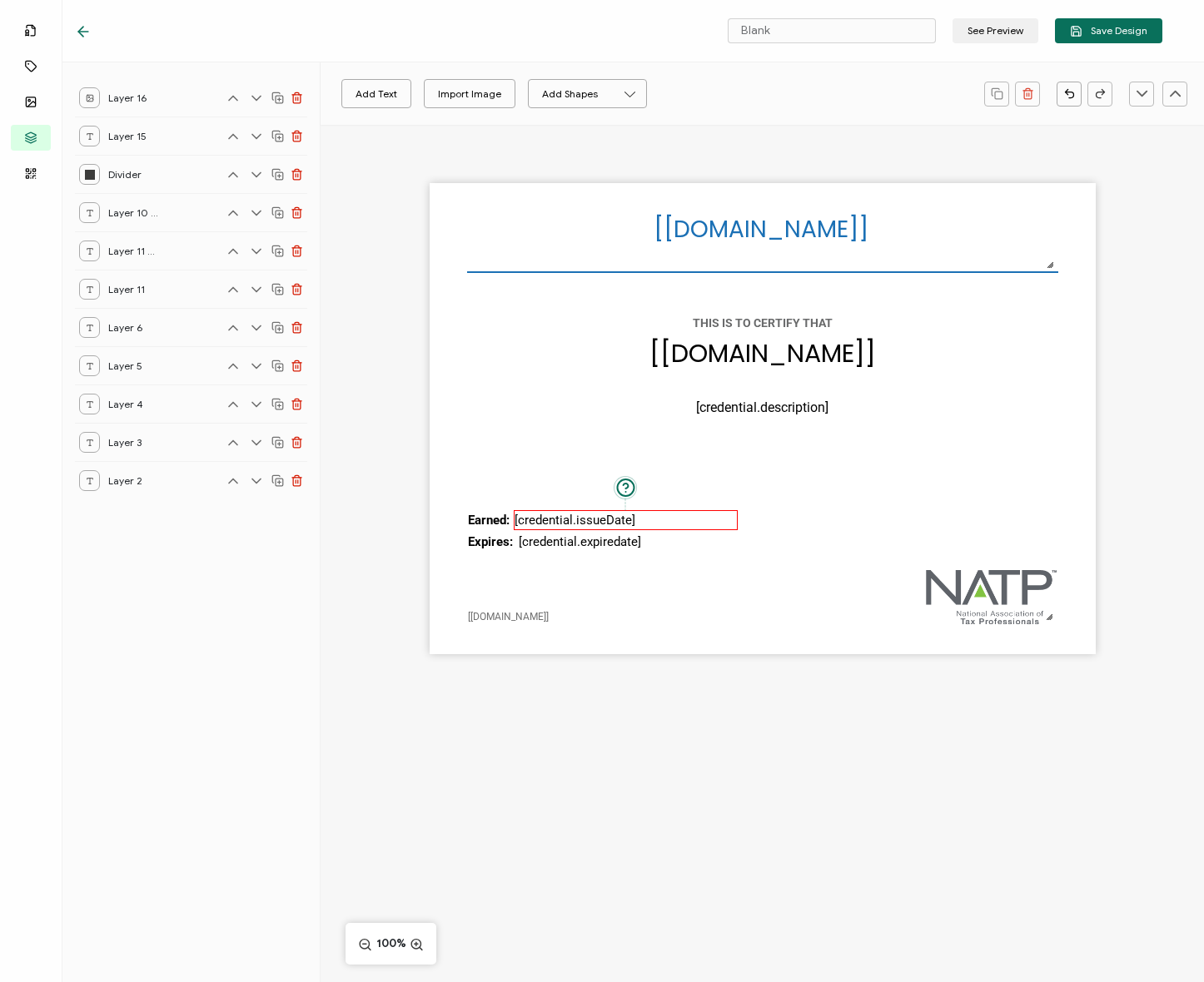
click at [541, 521] on pre "[credential.issueDate]" at bounding box center [575, 521] width 121 height 15
click at [546, 573] on div "[recipient.name] The date the credential was issued. This will automatically up…" at bounding box center [762, 419] width 666 height 471
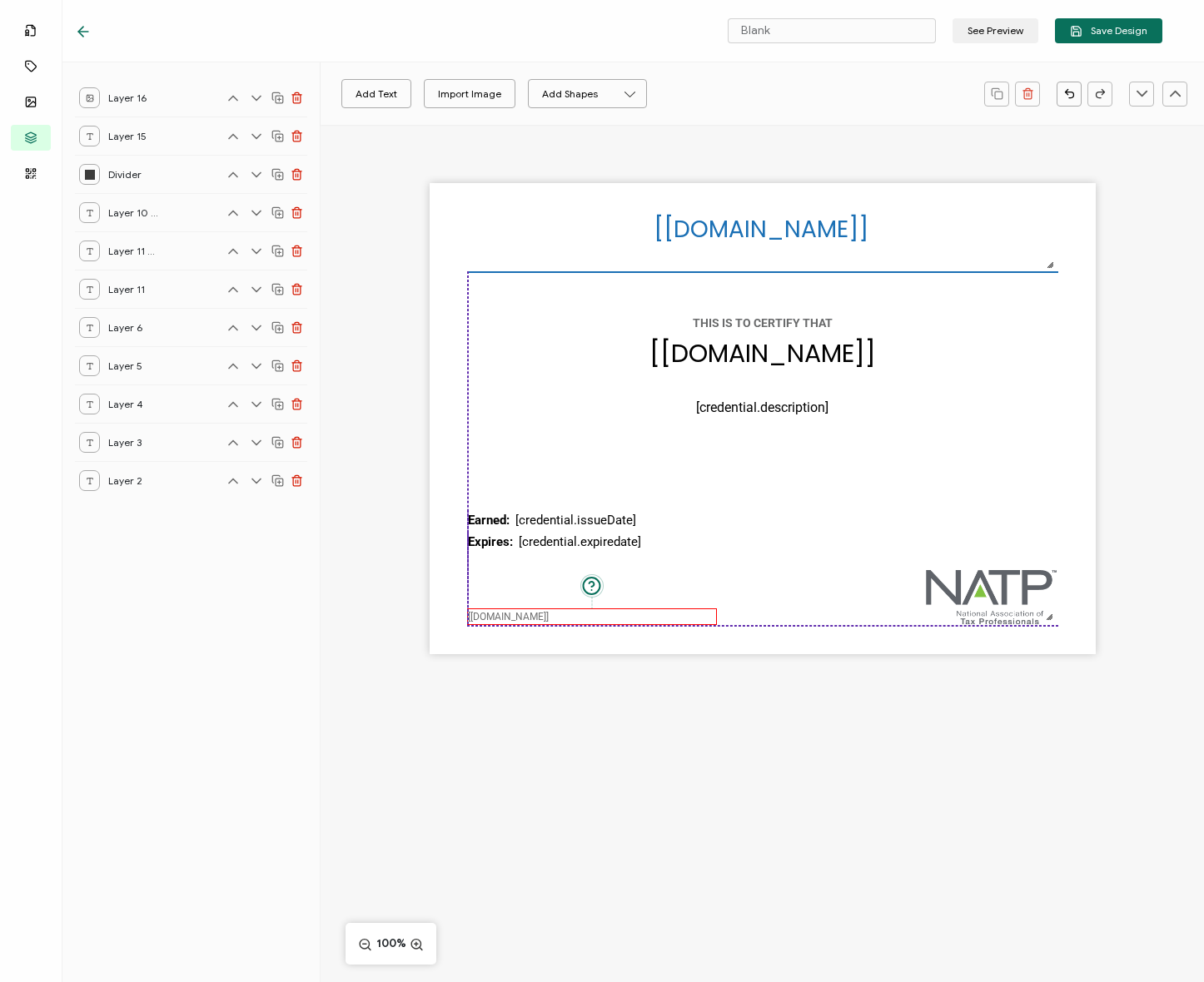
click at [496, 612] on pre "[[DOMAIN_NAME]]" at bounding box center [508, 616] width 81 height 12
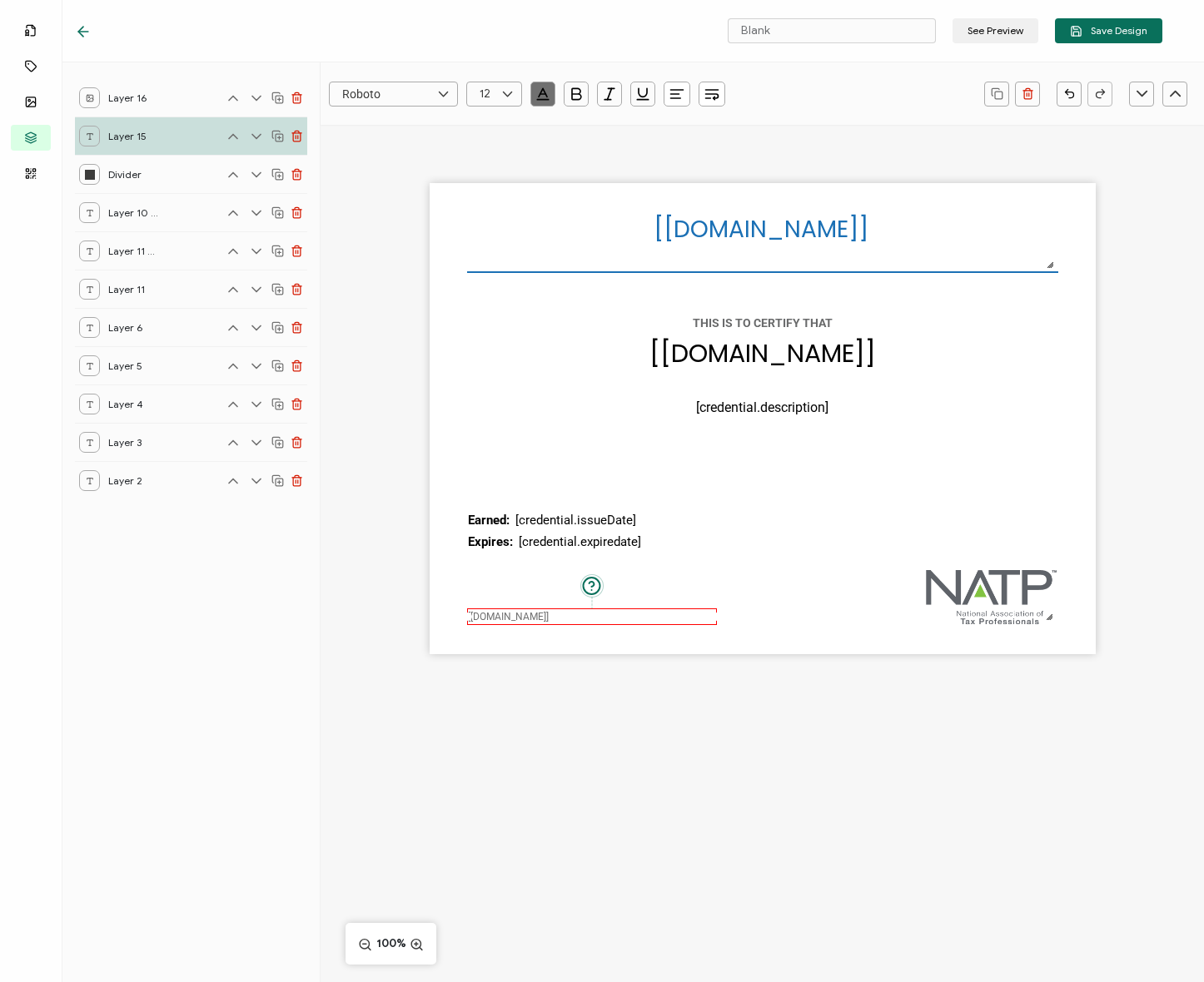
click at [527, 576] on div "[recipient.name] The date the credential was issued. This will automatically up…" at bounding box center [762, 419] width 666 height 471
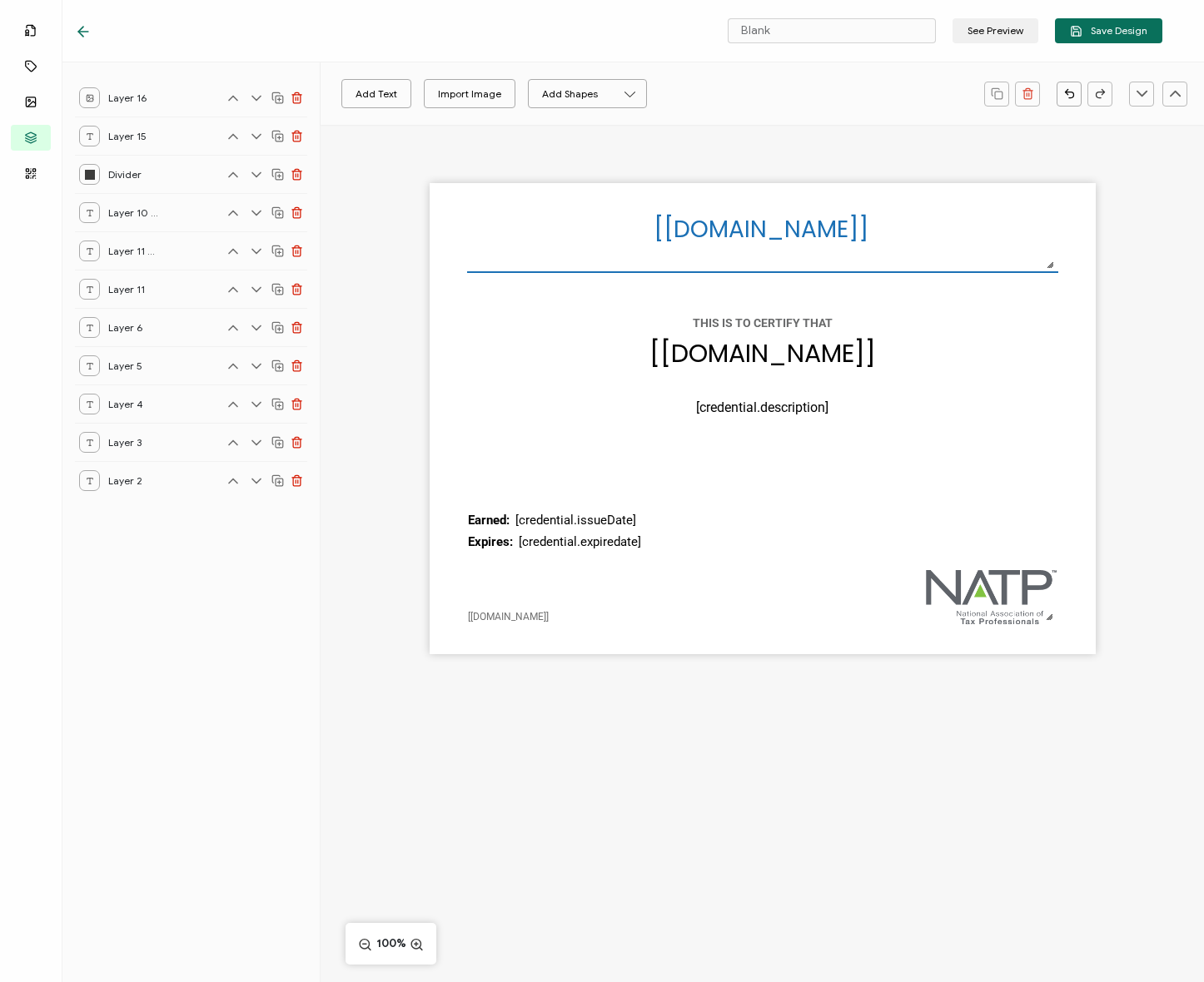
click at [551, 562] on div "[recipient.name] The date the credential was issued. This will automatically up…" at bounding box center [762, 419] width 666 height 471
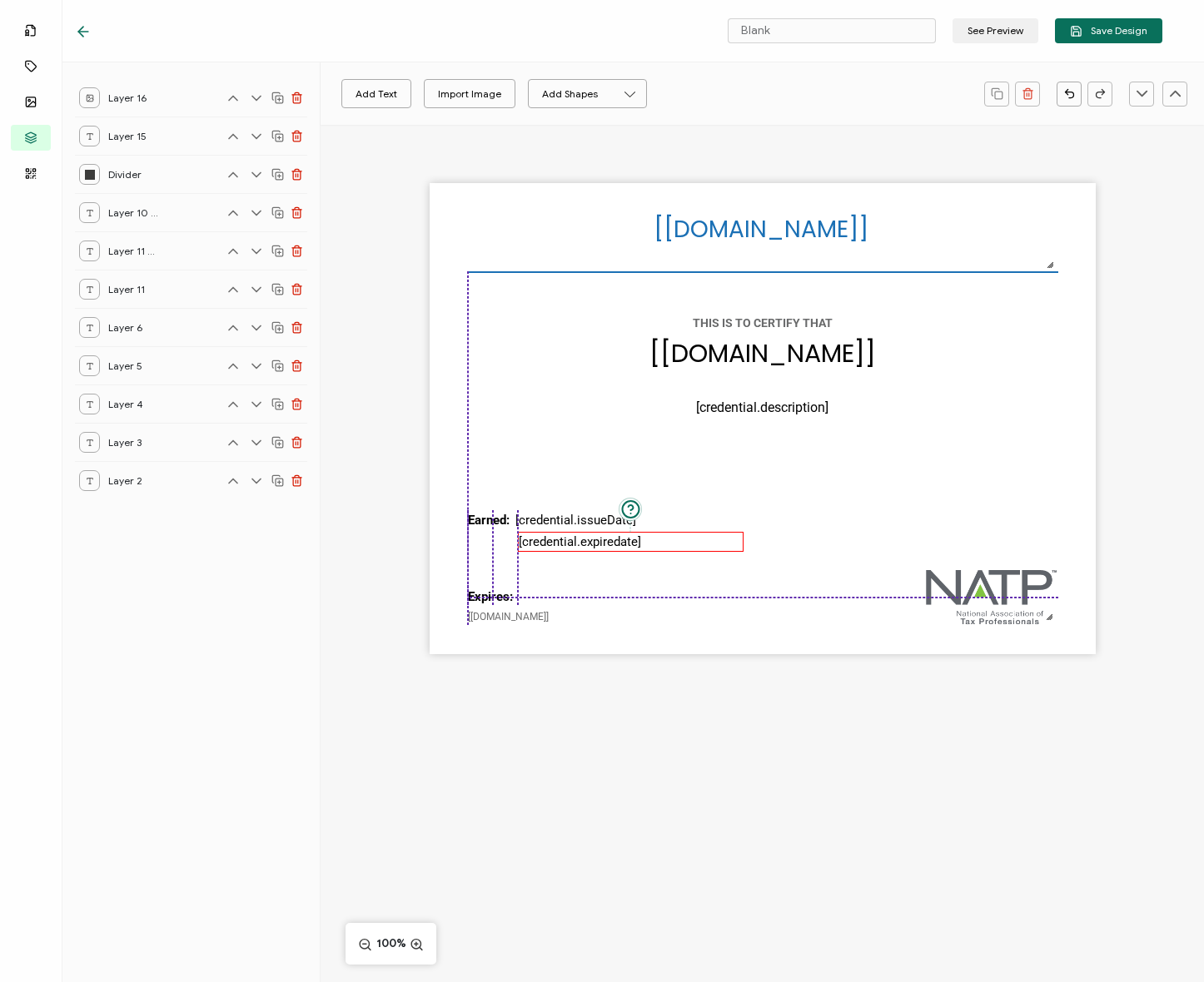
drag, startPoint x: 488, startPoint y: 539, endPoint x: 526, endPoint y: 548, distance: 39.1
click at [490, 591] on pre "Expires:" at bounding box center [491, 597] width 45 height 15
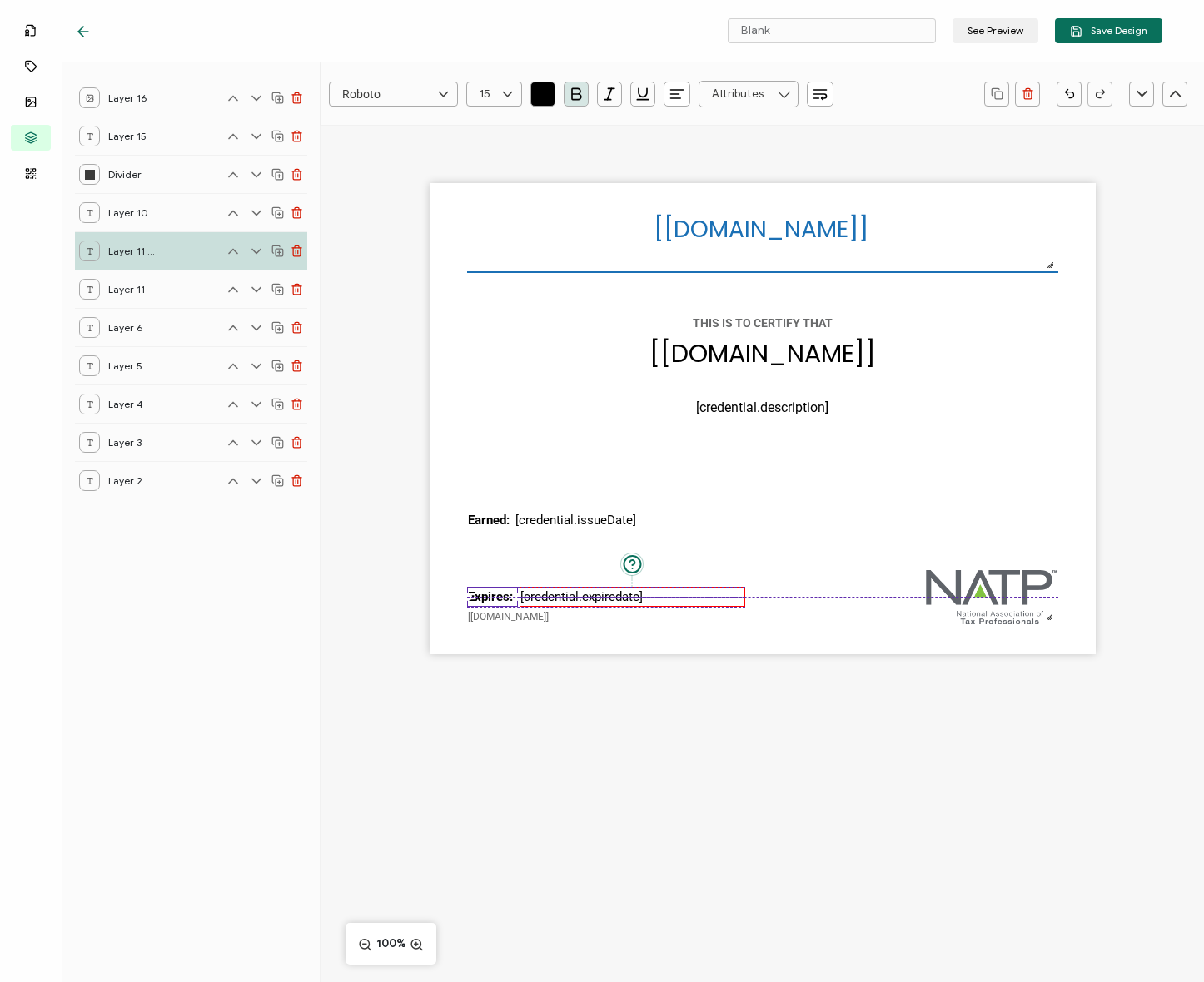
drag, startPoint x: 537, startPoint y: 537, endPoint x: 537, endPoint y: 591, distance: 54.0
click at [537, 591] on pre "[credential.expiredate]" at bounding box center [582, 597] width 122 height 15
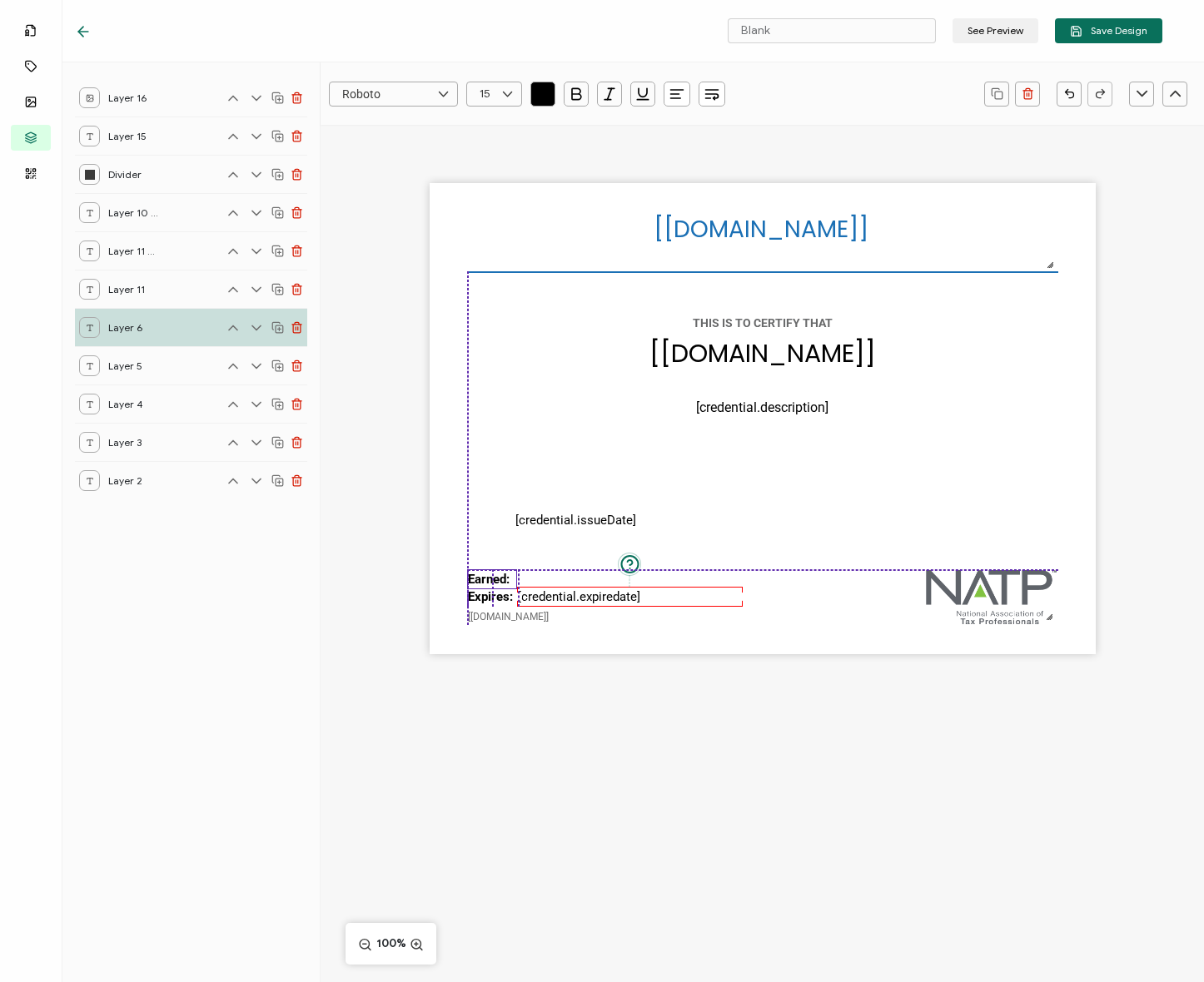
drag, startPoint x: 491, startPoint y: 570, endPoint x: 487, endPoint y: 580, distance: 10.8
click at [487, 580] on pre "Earned:" at bounding box center [489, 580] width 42 height 15
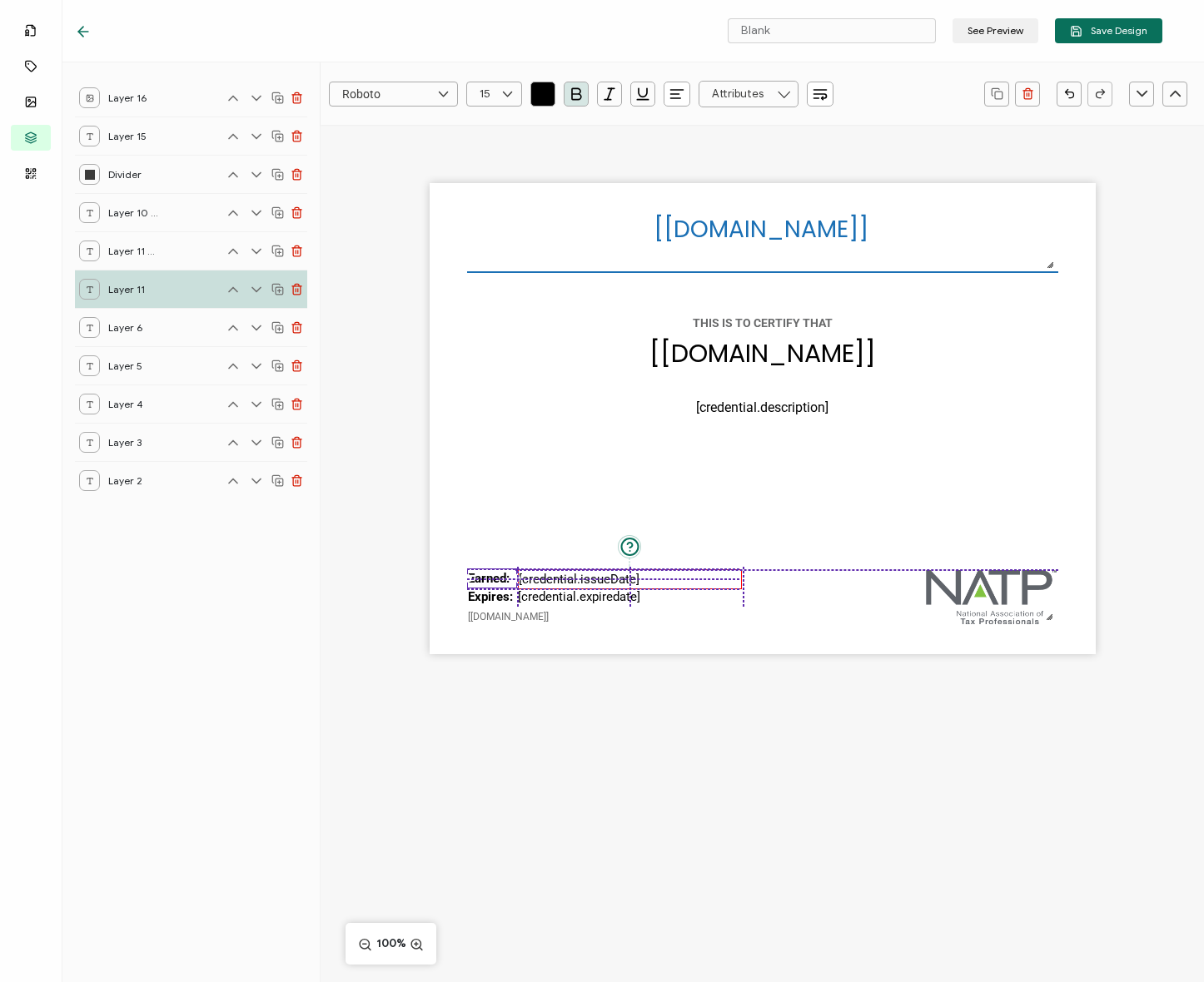
drag, startPoint x: 537, startPoint y: 521, endPoint x: 537, endPoint y: 577, distance: 56.0
click at [537, 577] on pre "[credential.issueDate]" at bounding box center [579, 580] width 121 height 15
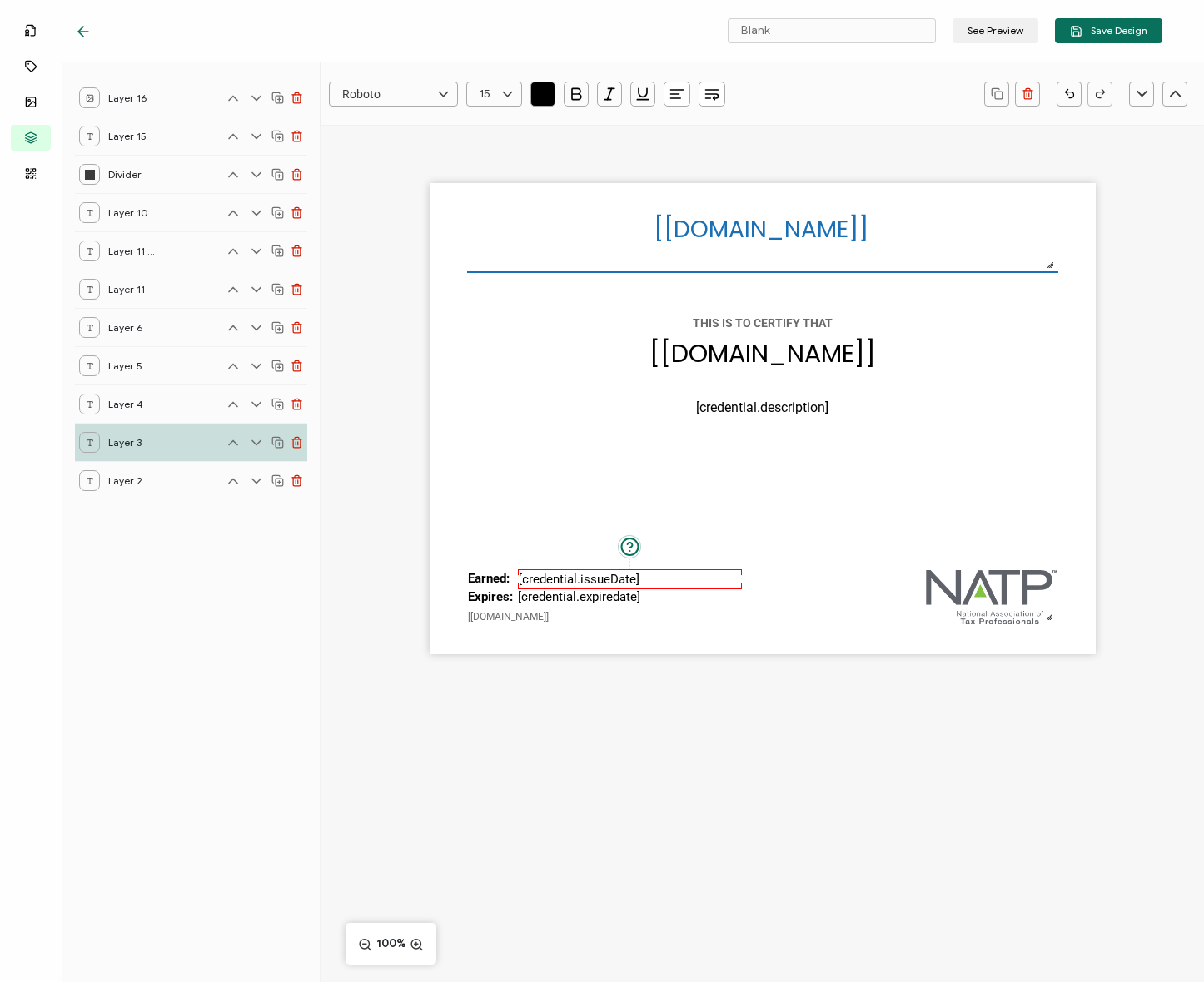
click at [507, 481] on div "[recipient.name] The date the credential was issued. This will automatically up…" at bounding box center [762, 419] width 666 height 471
click at [558, 577] on pre "[credential.issueDate]" at bounding box center [579, 580] width 121 height 15
click at [531, 490] on div "[recipient.name] The date the credential was issued. This will automatically up…" at bounding box center [762, 419] width 666 height 471
click at [562, 581] on pre "[credential.issueDate]" at bounding box center [578, 580] width 121 height 15
click at [534, 484] on div "[recipient.name] The date the credential was issued. This will automatically up…" at bounding box center [762, 419] width 666 height 471
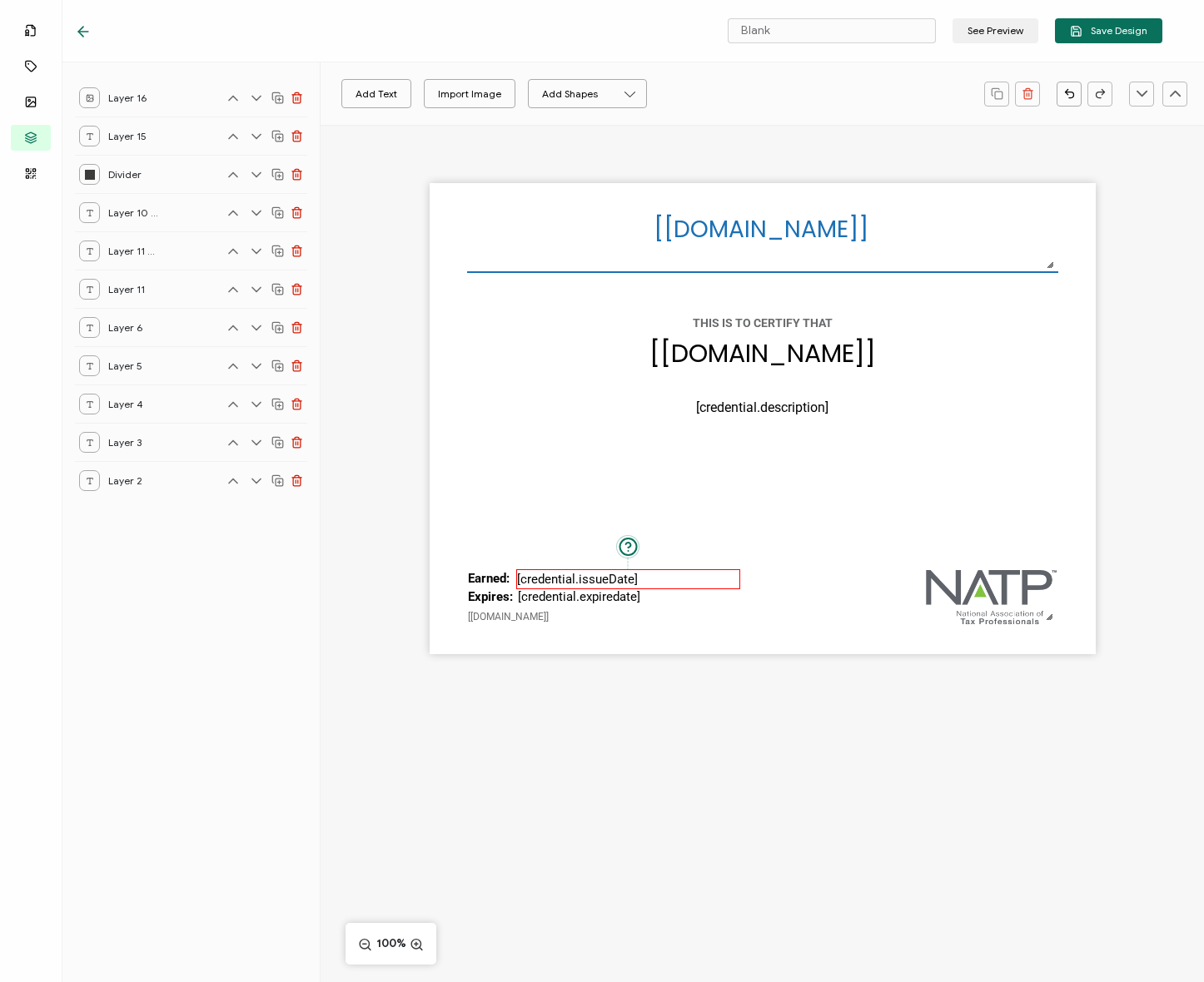
click at [567, 578] on pre "[credential.issueDate]" at bounding box center [577, 580] width 121 height 15
click at [547, 510] on div "[recipient.name] The date the credential was issued. This will automatically up…" at bounding box center [762, 419] width 666 height 471
drag, startPoint x: 540, startPoint y: 580, endPoint x: 542, endPoint y: 566, distance: 14.1
click at [538, 577] on pre "[credential.issueDate]" at bounding box center [579, 580] width 121 height 15
click at [510, 489] on div "[recipient.name] The date the credential was issued. This will automatically up…" at bounding box center [762, 419] width 666 height 471
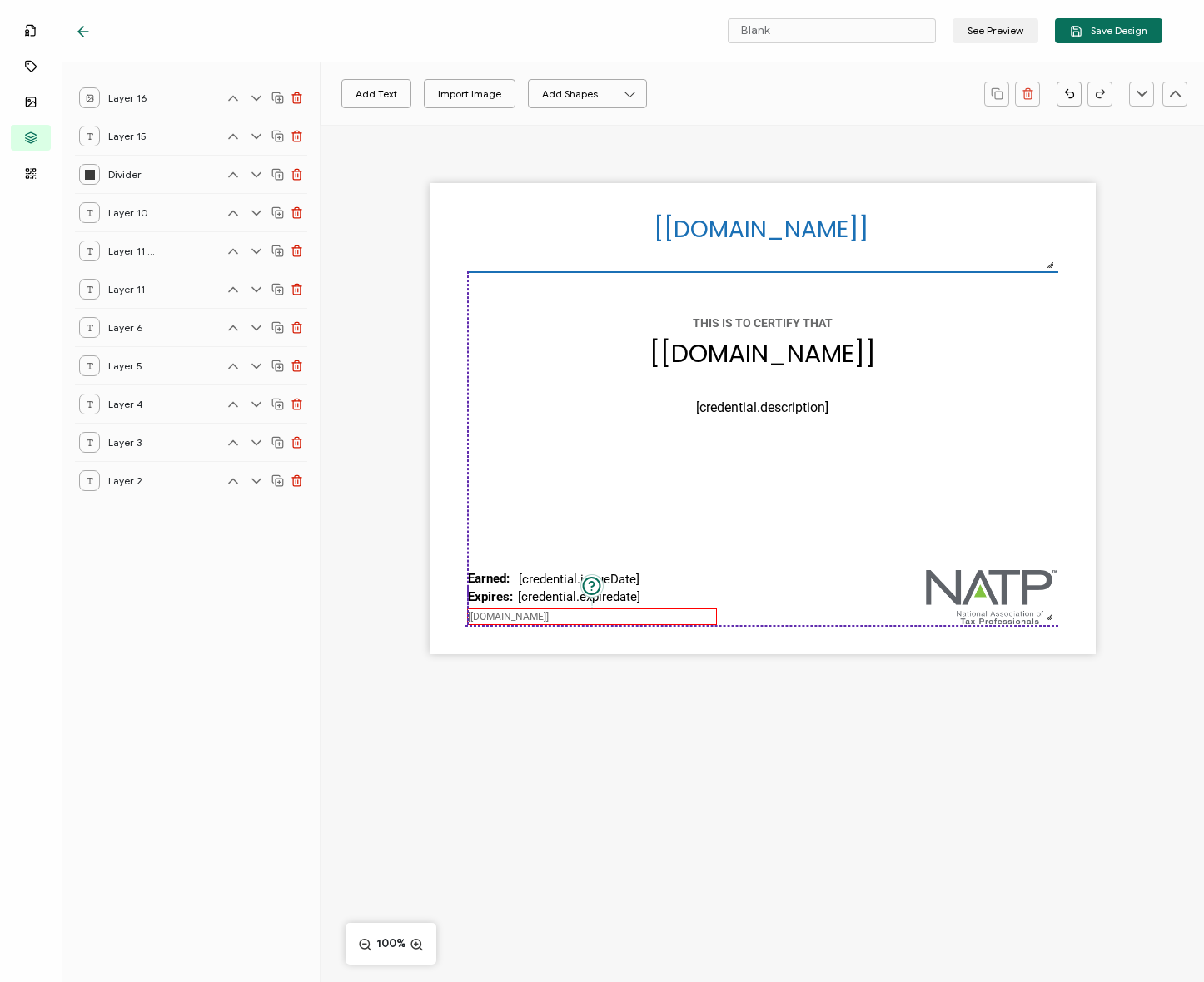
click at [512, 617] on pre "[[DOMAIN_NAME]]" at bounding box center [508, 616] width 81 height 12
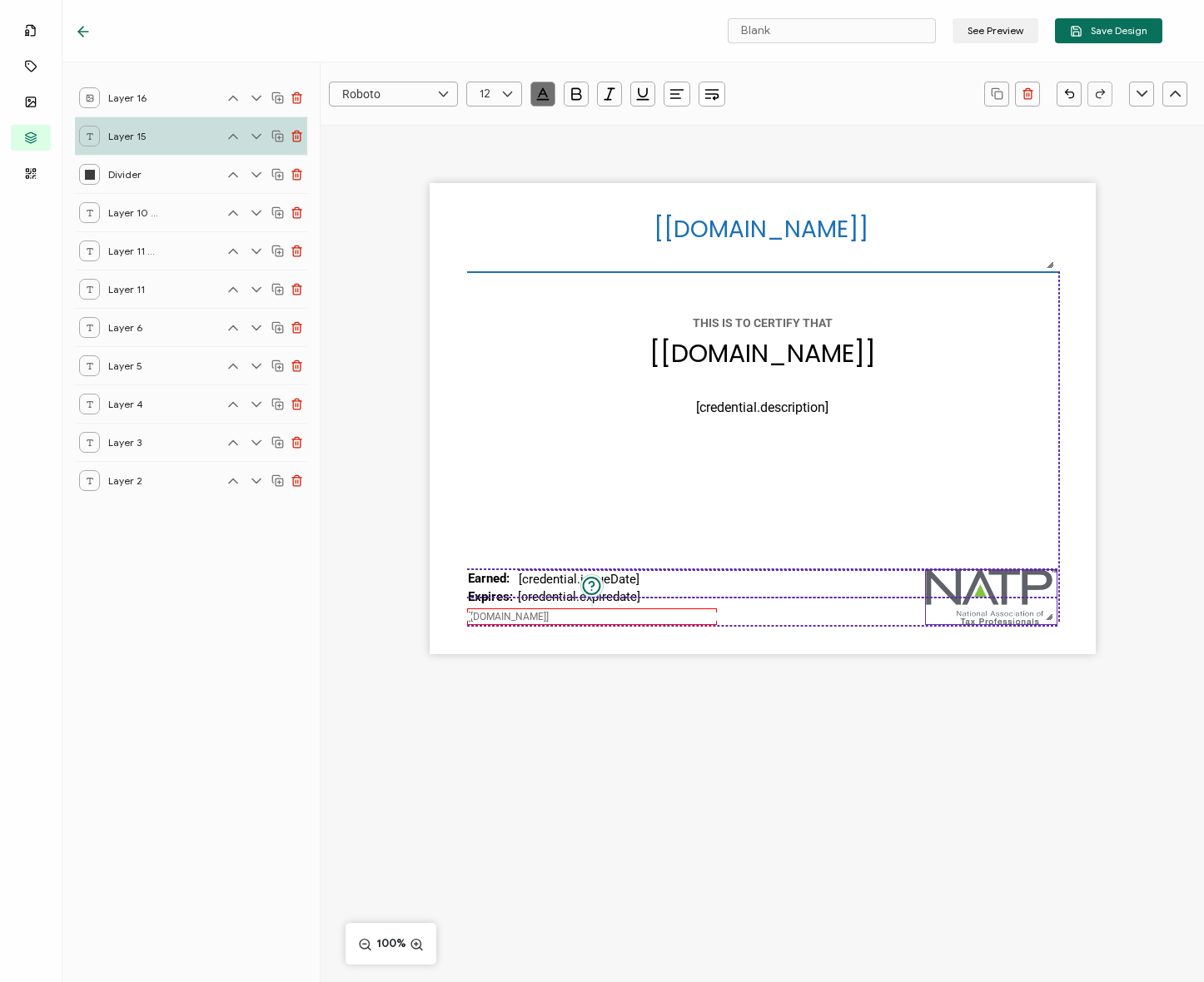
click at [997, 589] on img at bounding box center [992, 597] width 132 height 54
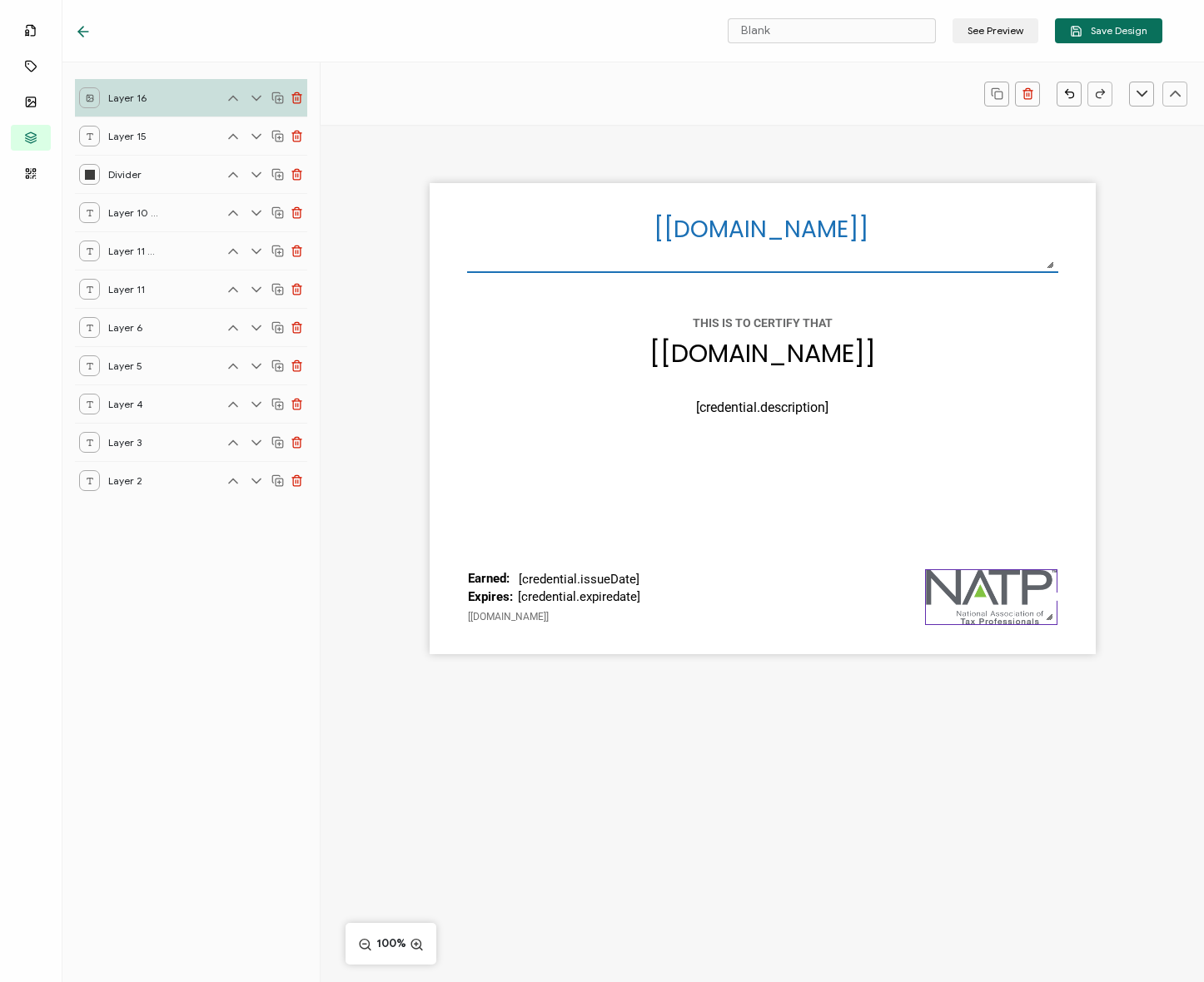
click at [815, 510] on div "[recipient.name] The date the credential was issued. This will automatically up…" at bounding box center [762, 419] width 666 height 471
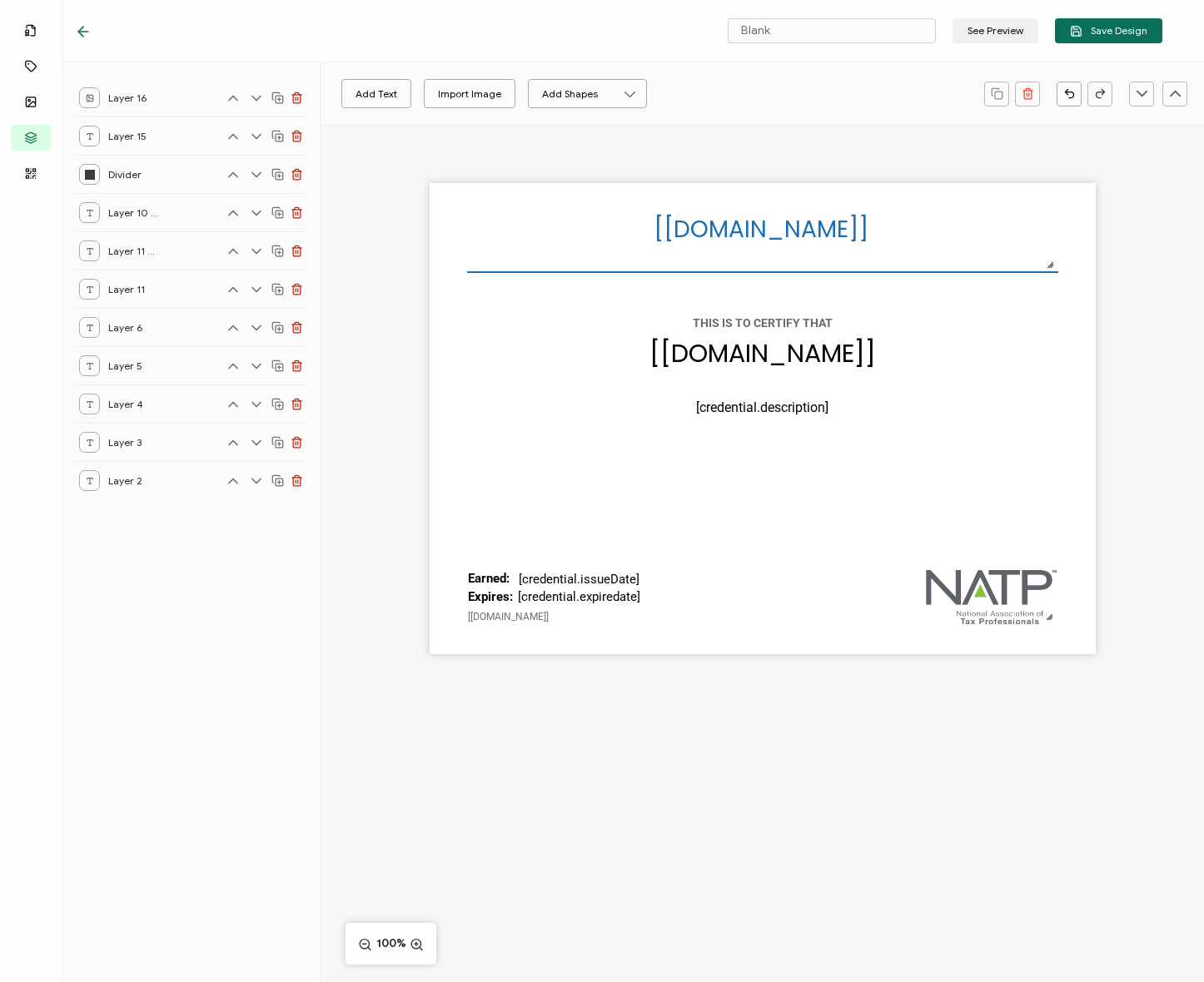
click at [846, 525] on div "[recipient.name] The date the credential was issued. This will automatically up…" at bounding box center [762, 419] width 666 height 471
click at [537, 578] on pre "[credential.issueDate]" at bounding box center [579, 580] width 121 height 15
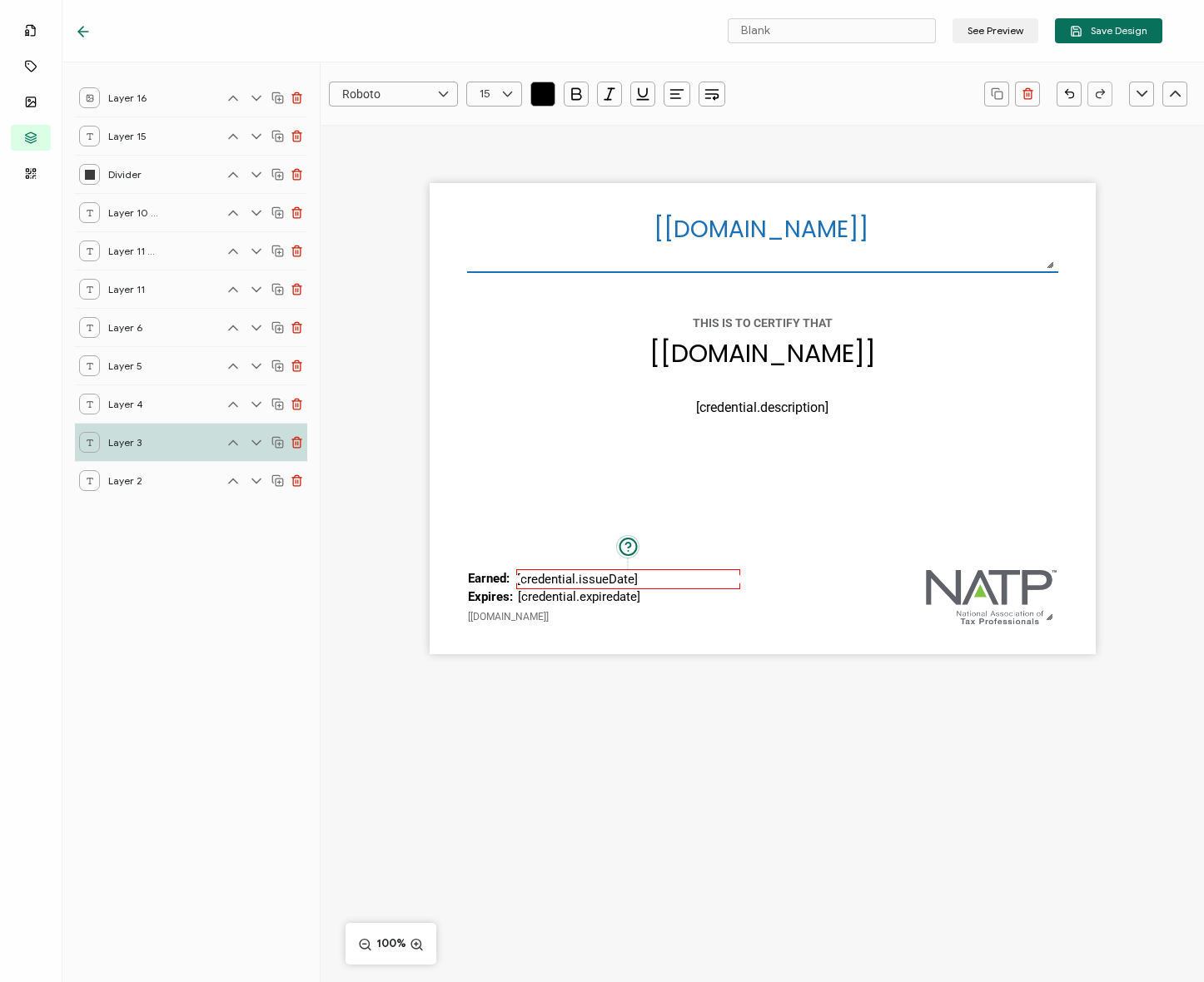
click at [769, 554] on div "[recipient.name] The date the credential was issued. This will automatically up…" at bounding box center [762, 419] width 666 height 471
click at [637, 570] on div "The date the credential was issued. This will automatically update to the day t…" at bounding box center [628, 580] width 224 height 21
click at [819, 524] on div "[recipient.name] The date the credential was issued. This will automatically up…" at bounding box center [762, 419] width 666 height 471
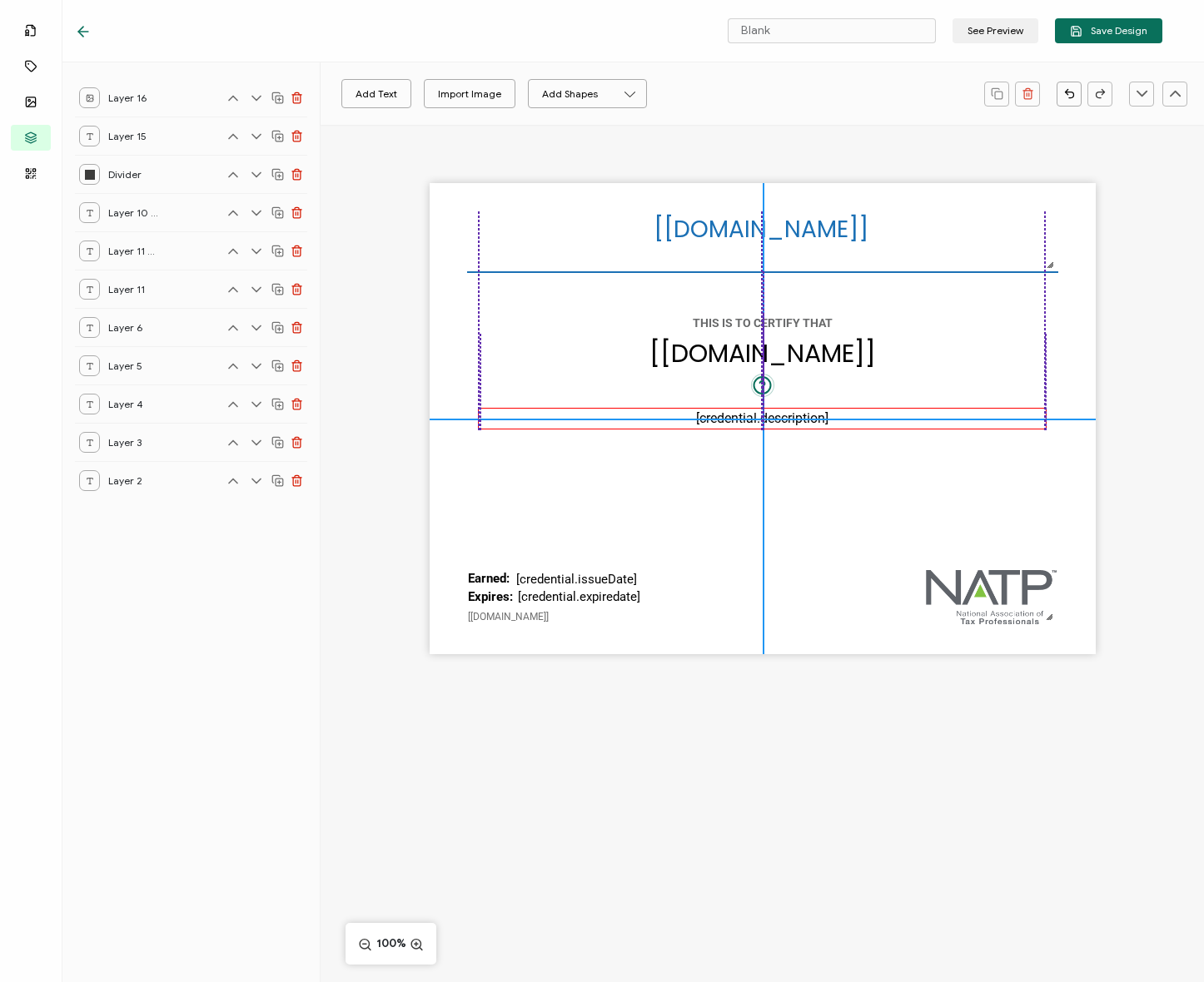
drag, startPoint x: 768, startPoint y: 408, endPoint x: 768, endPoint y: 420, distance: 12.0
click at [768, 420] on pre "[credential.description]" at bounding box center [762, 418] width 132 height 16
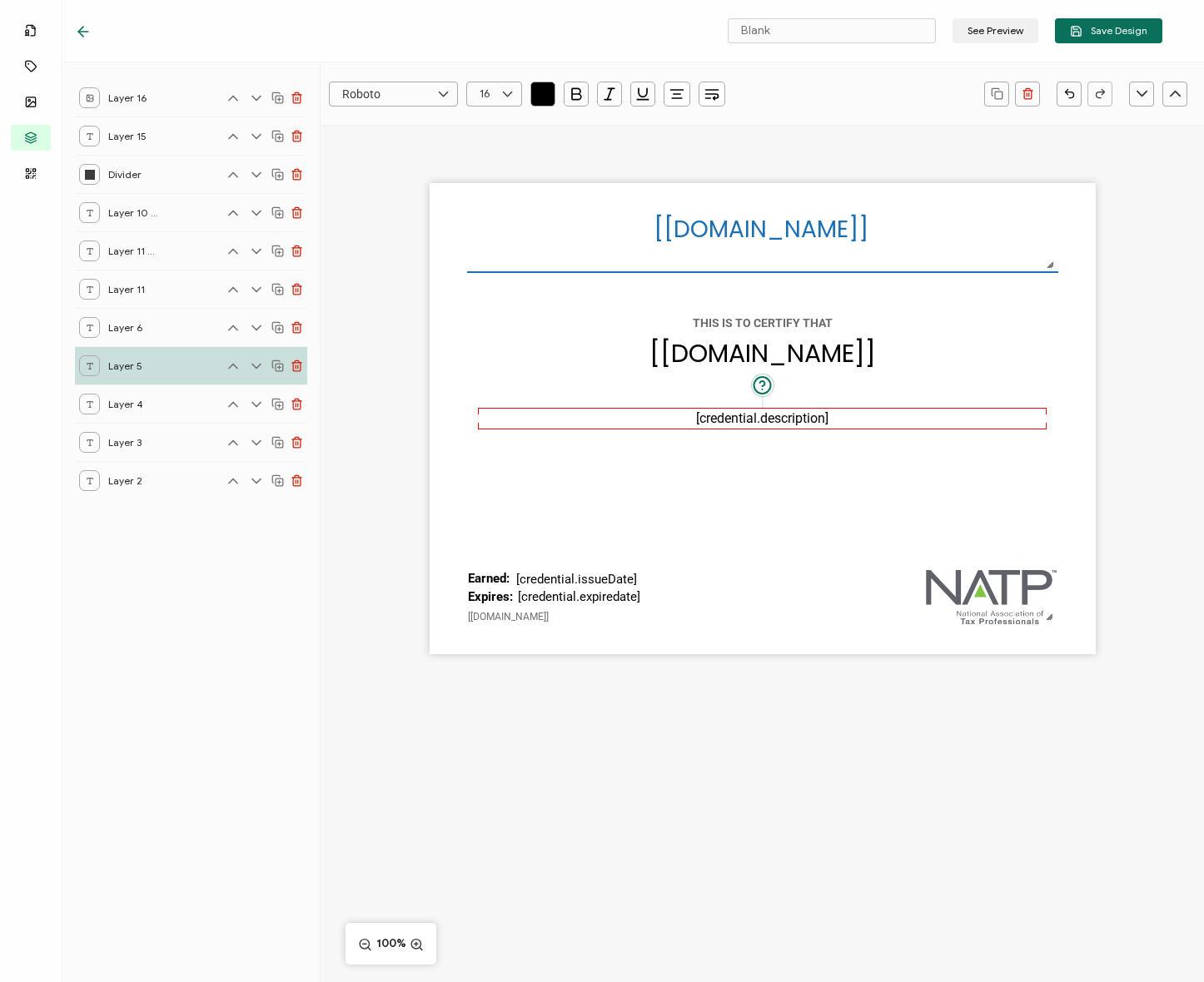
click at [821, 467] on div "[recipient.name] The date the credential was issued. This will automatically up…" at bounding box center [762, 419] width 666 height 471
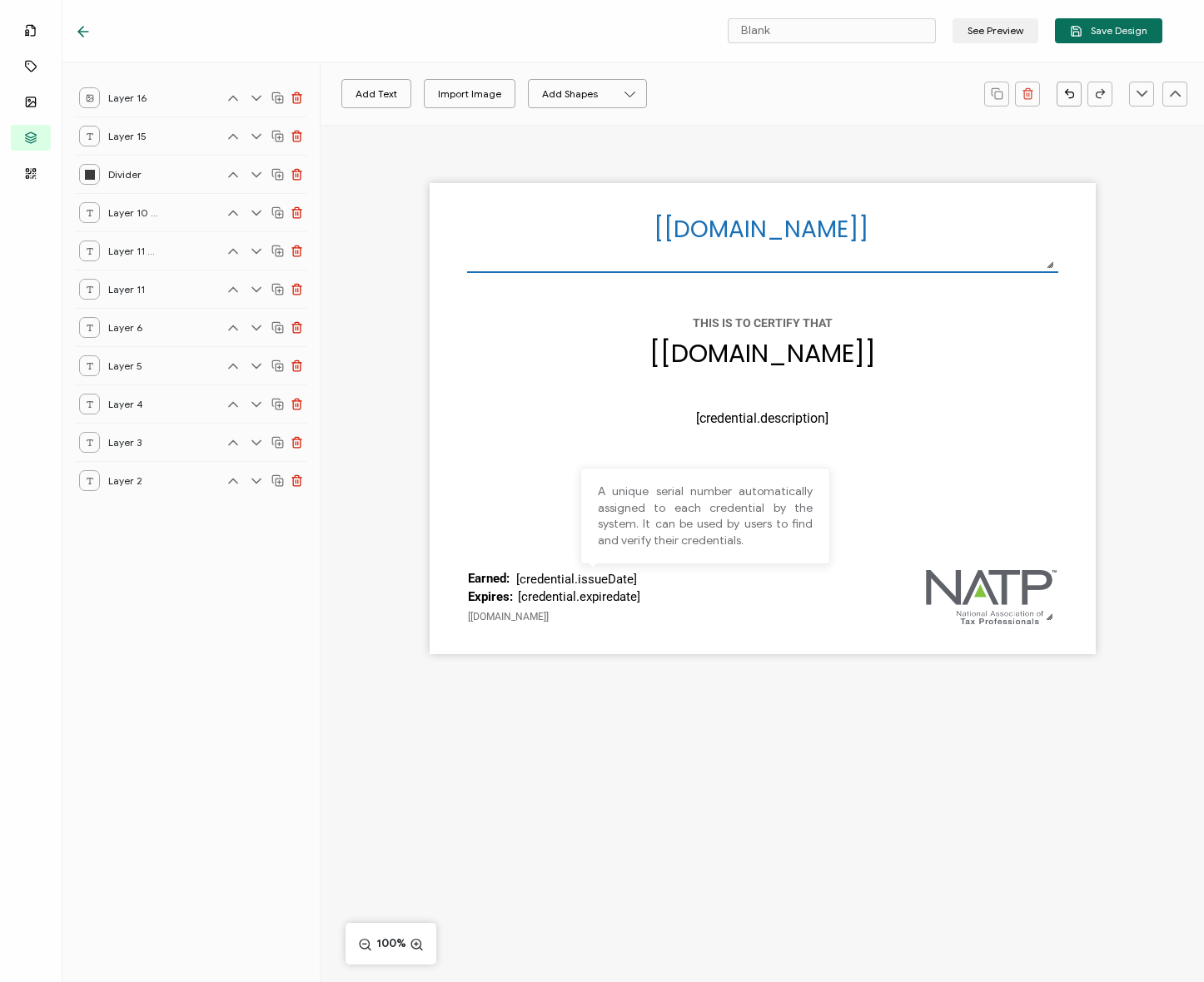
click at [978, 469] on div "[recipient.name] The date the credential was issued. This will automatically up…" at bounding box center [762, 419] width 666 height 471
click at [725, 457] on div "[recipient.name] The date the credential was issued. This will automatically up…" at bounding box center [762, 419] width 666 height 471
click at [497, 576] on pre "Earned:" at bounding box center [489, 579] width 42 height 15
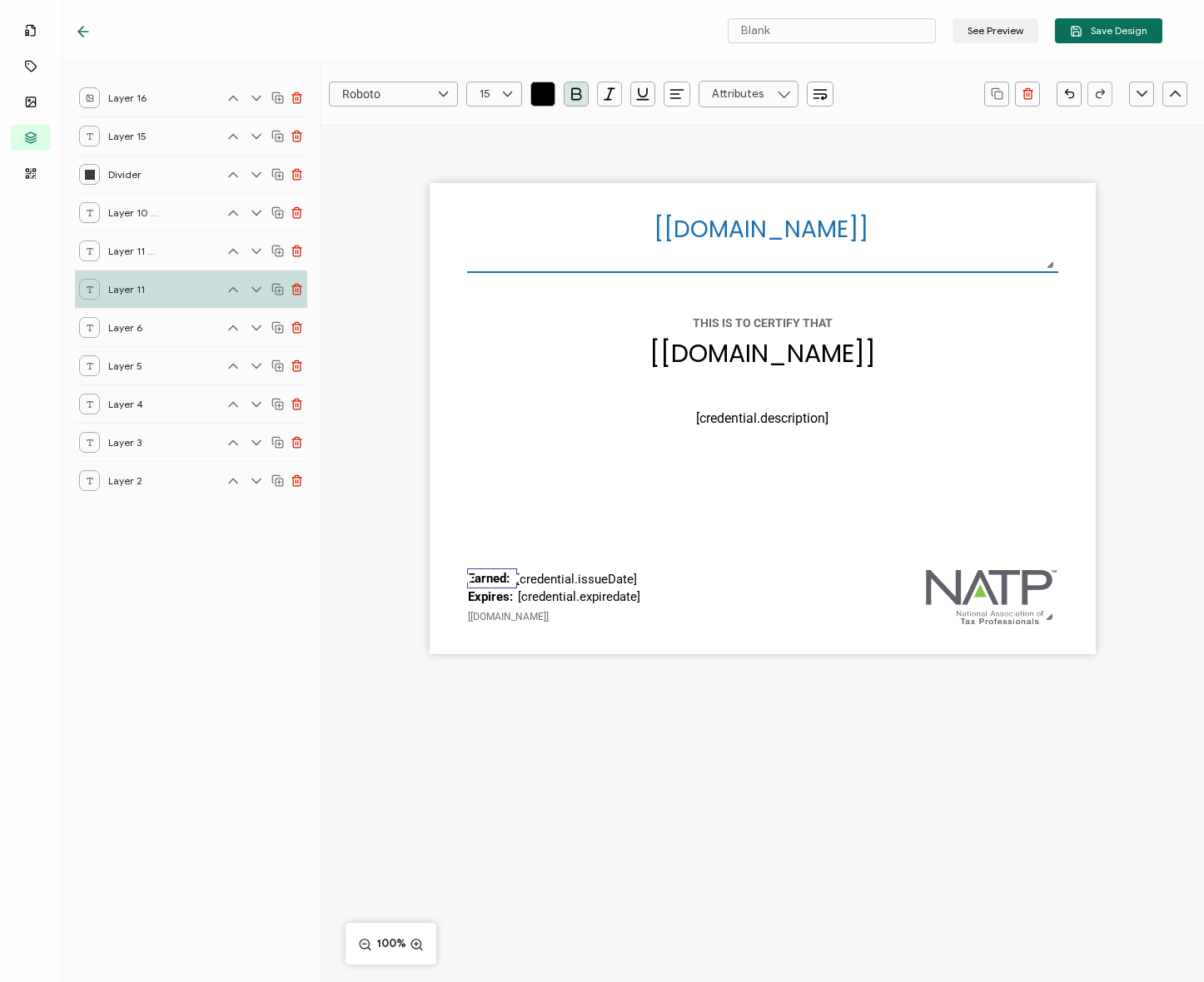
click at [497, 576] on pre "Earned:" at bounding box center [489, 579] width 42 height 15
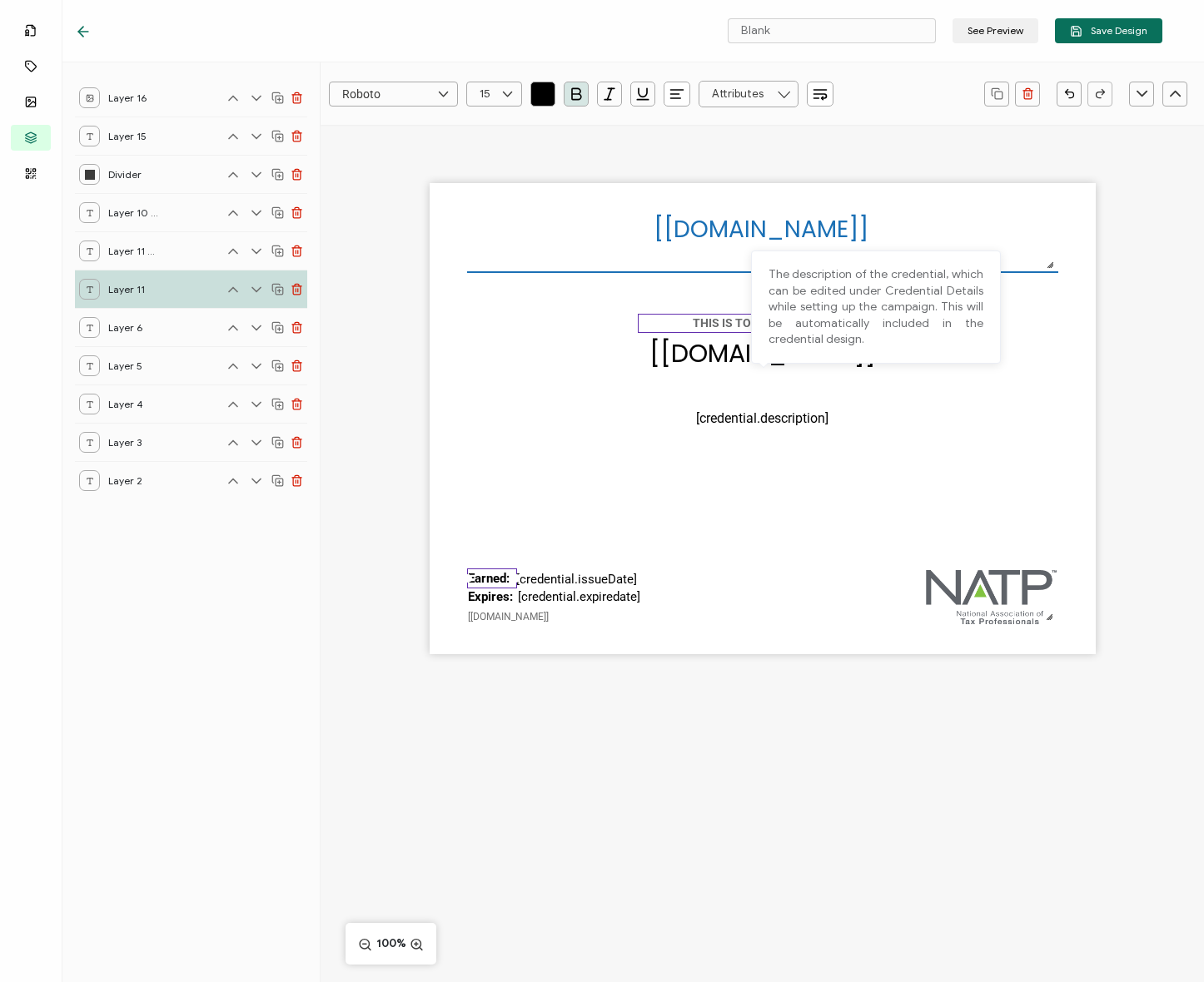
drag, startPoint x: 710, startPoint y: 325, endPoint x: 727, endPoint y: 324, distance: 17.0
click at [711, 325] on pre "THIS IS TO CERTIFY THAT" at bounding box center [762, 323] width 140 height 13
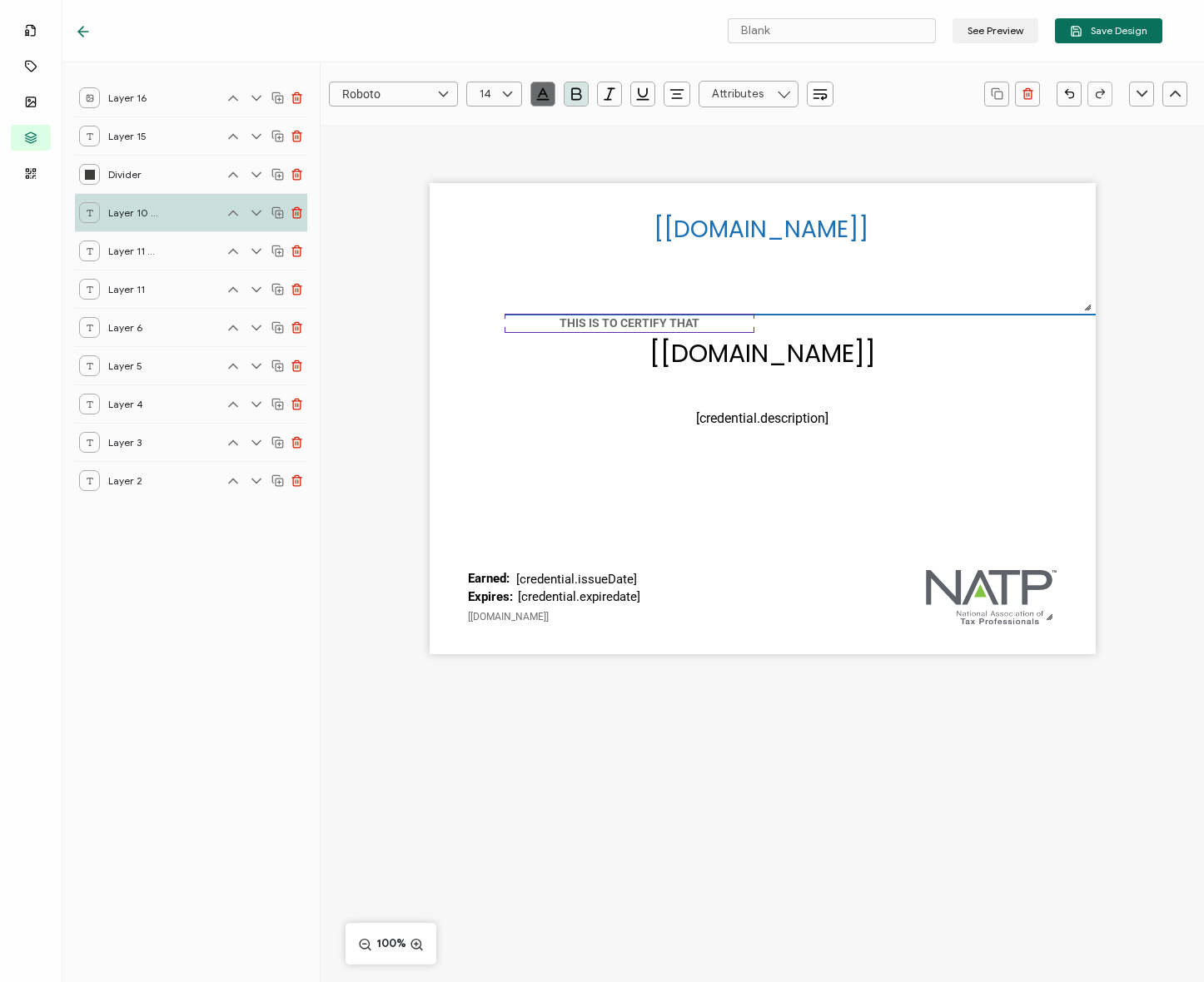
click at [727, 324] on div "THIS IS TO CERTIFY THAT" at bounding box center [630, 323] width 250 height 19
click at [691, 319] on pre "THIS IS TO CERTIFY THAT" at bounding box center [630, 323] width 140 height 13
copy pre "THIS IS TO CERTIFY THAT"
click at [740, 466] on div "[recipient.name] The date the credential was issued. This will automatically up…" at bounding box center [762, 419] width 666 height 471
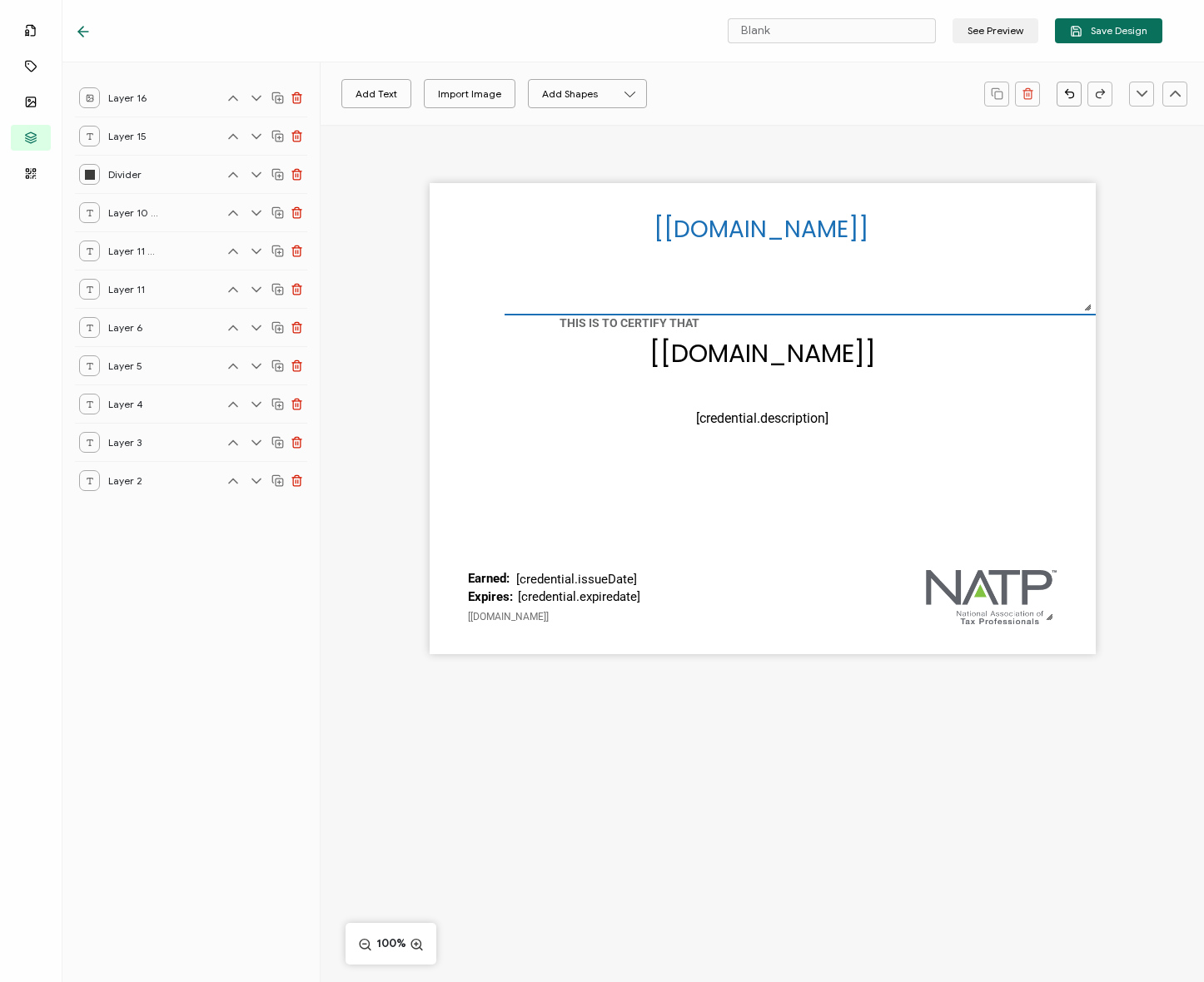
click at [757, 468] on div "[recipient.name] The date the credential was issued. This will automatically up…" at bounding box center [762, 419] width 666 height 471
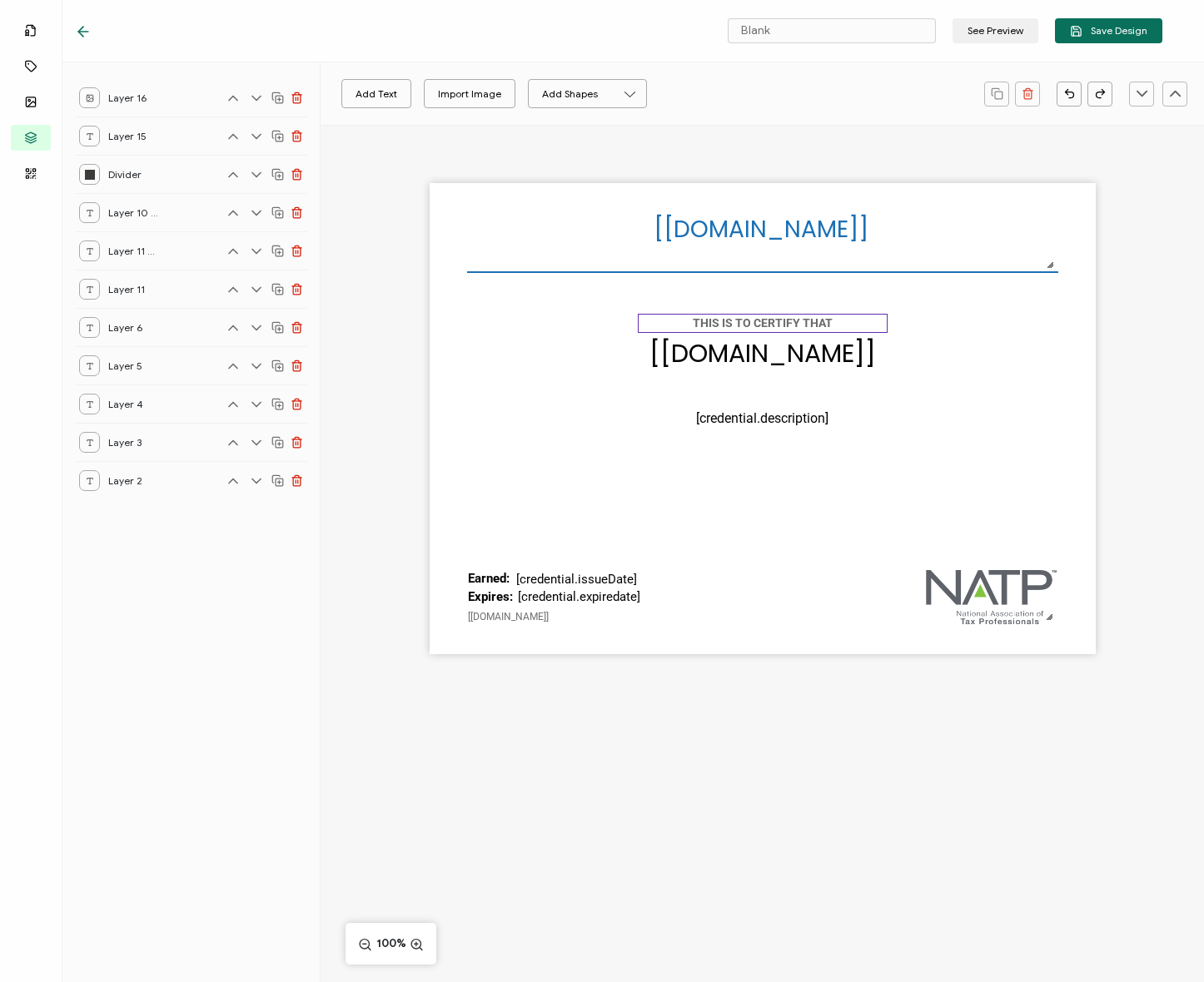
click at [783, 319] on pre "THIS IS TO CERTIFY THAT" at bounding box center [762, 323] width 140 height 13
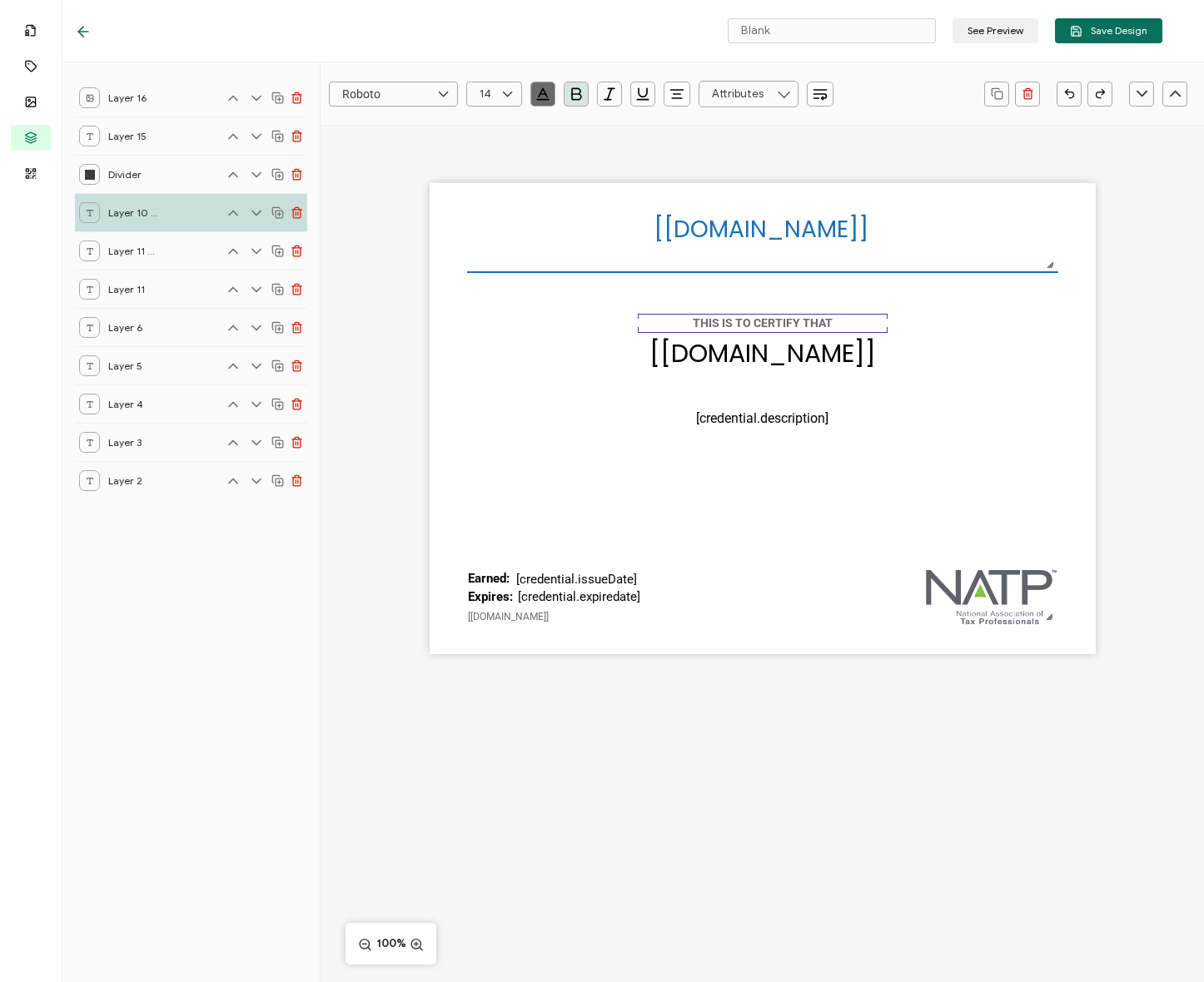
click at [762, 315] on div "THIS IS TO CERTIFY THAT" at bounding box center [762, 323] width 250 height 19
click at [772, 319] on pre "THIS IS TO CERTIFY THAT" at bounding box center [762, 323] width 140 height 13
copy pre "THIS IS TO CERTIFY THAT"
drag, startPoint x: 760, startPoint y: 494, endPoint x: 620, endPoint y: 551, distance: 151.2
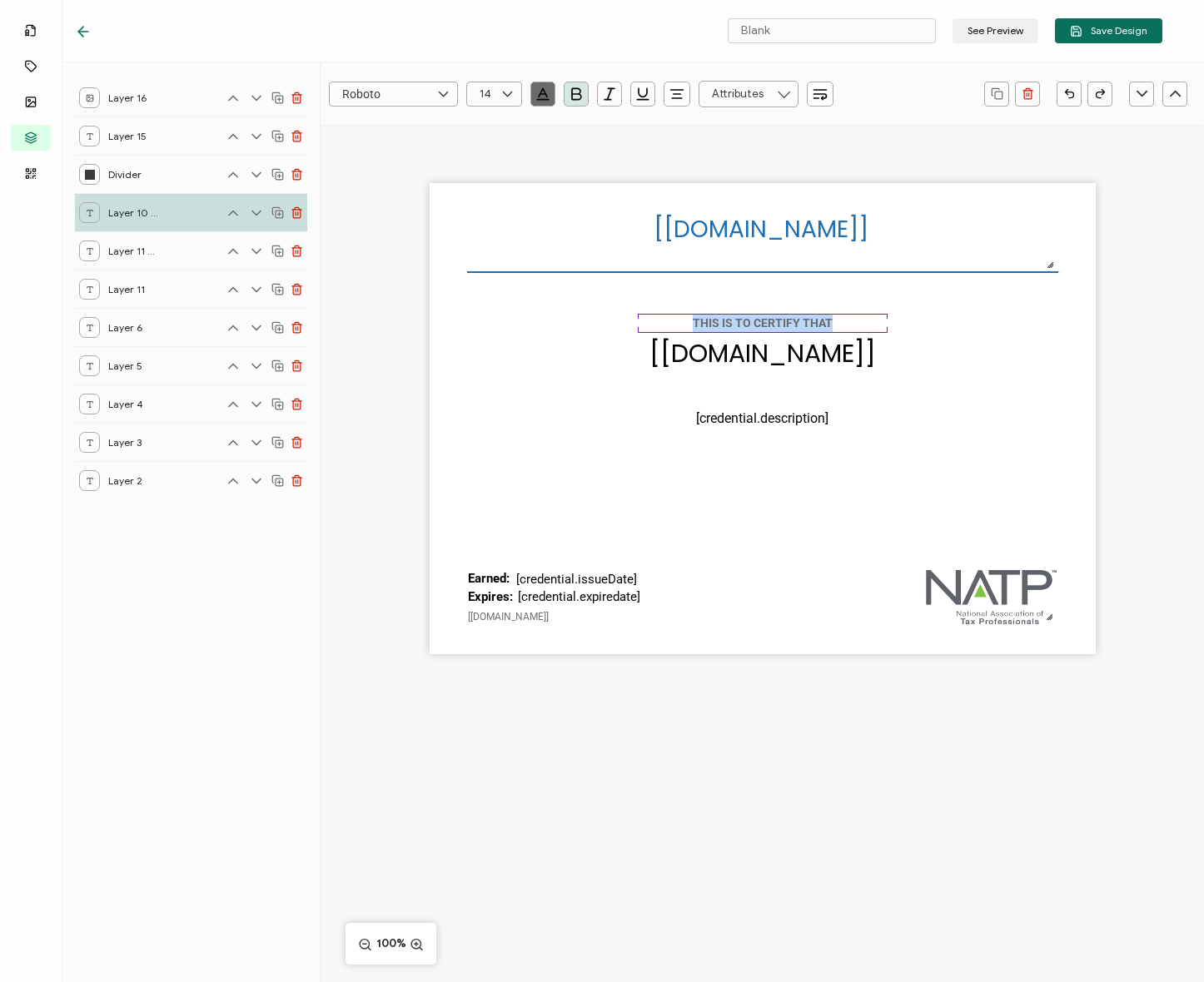
click at [760, 494] on div "[recipient.name] The date the credential was issued. This will automatically up…" at bounding box center [762, 419] width 666 height 471
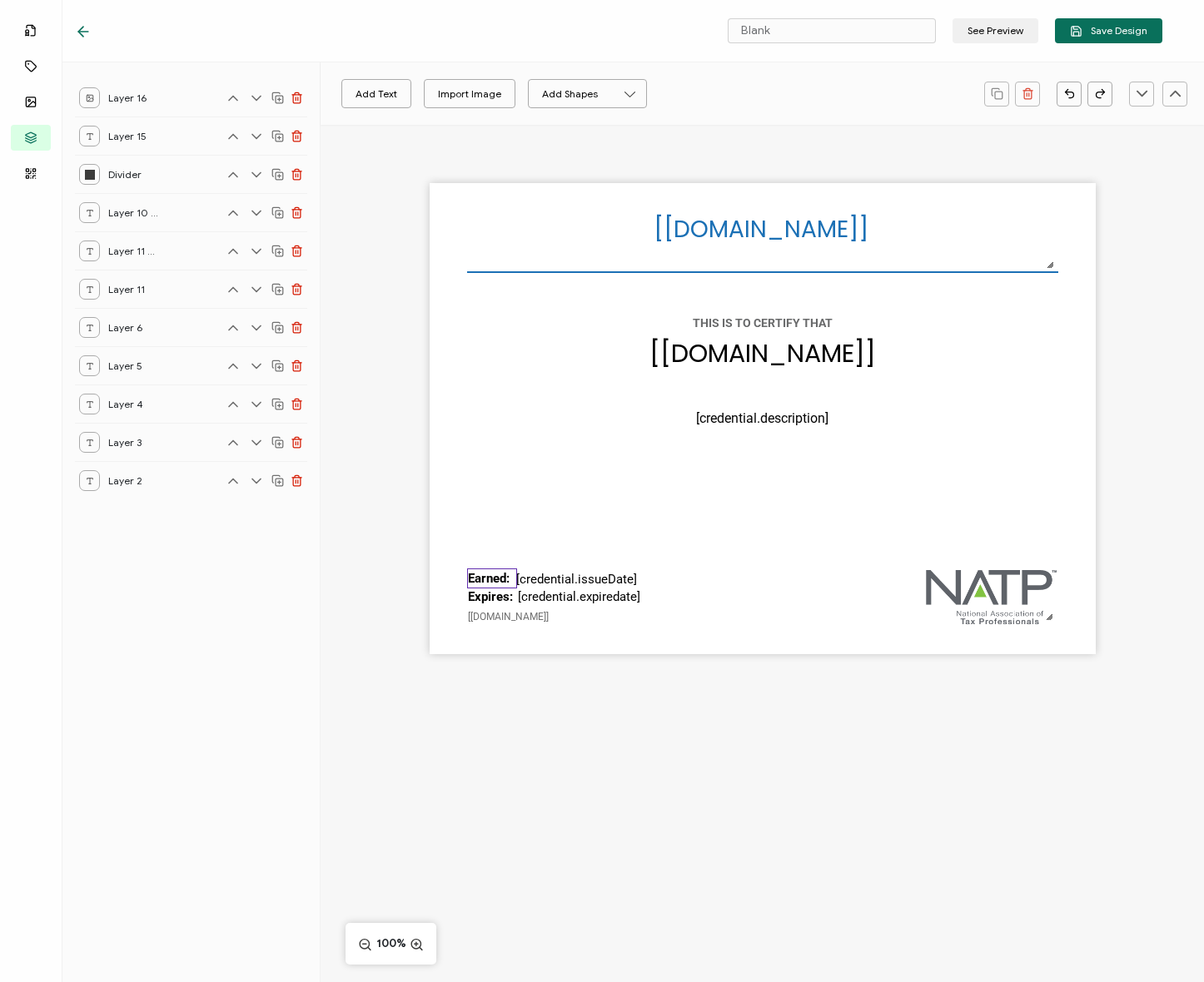
click at [483, 575] on pre "Earned:" at bounding box center [489, 579] width 42 height 15
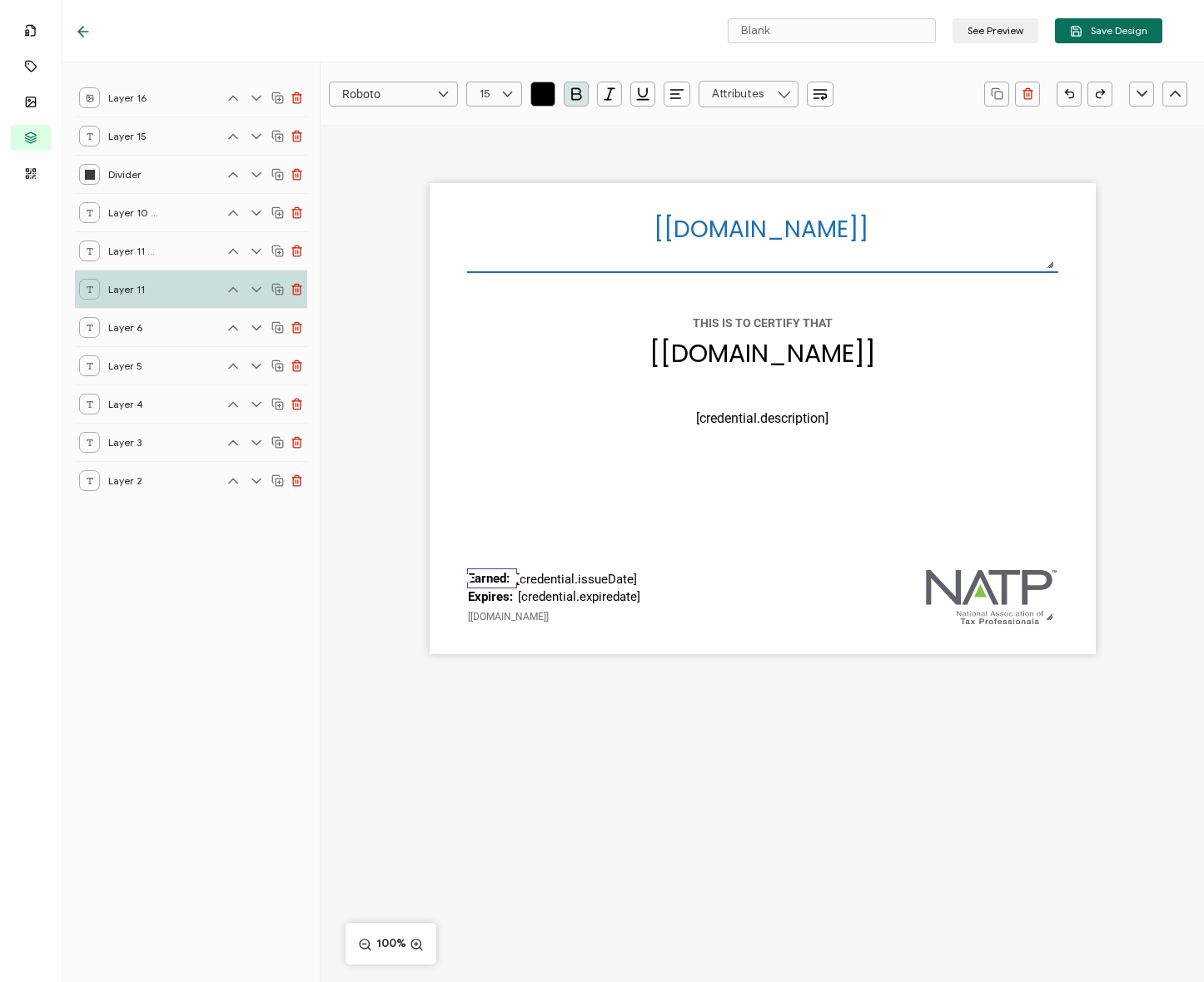
click at [483, 575] on pre "Earned:" at bounding box center [489, 579] width 42 height 15
paste pre
click at [522, 86] on input "text" at bounding box center [494, 94] width 56 height 25
click at [532, 88] on button "button" at bounding box center [543, 94] width 25 height 25
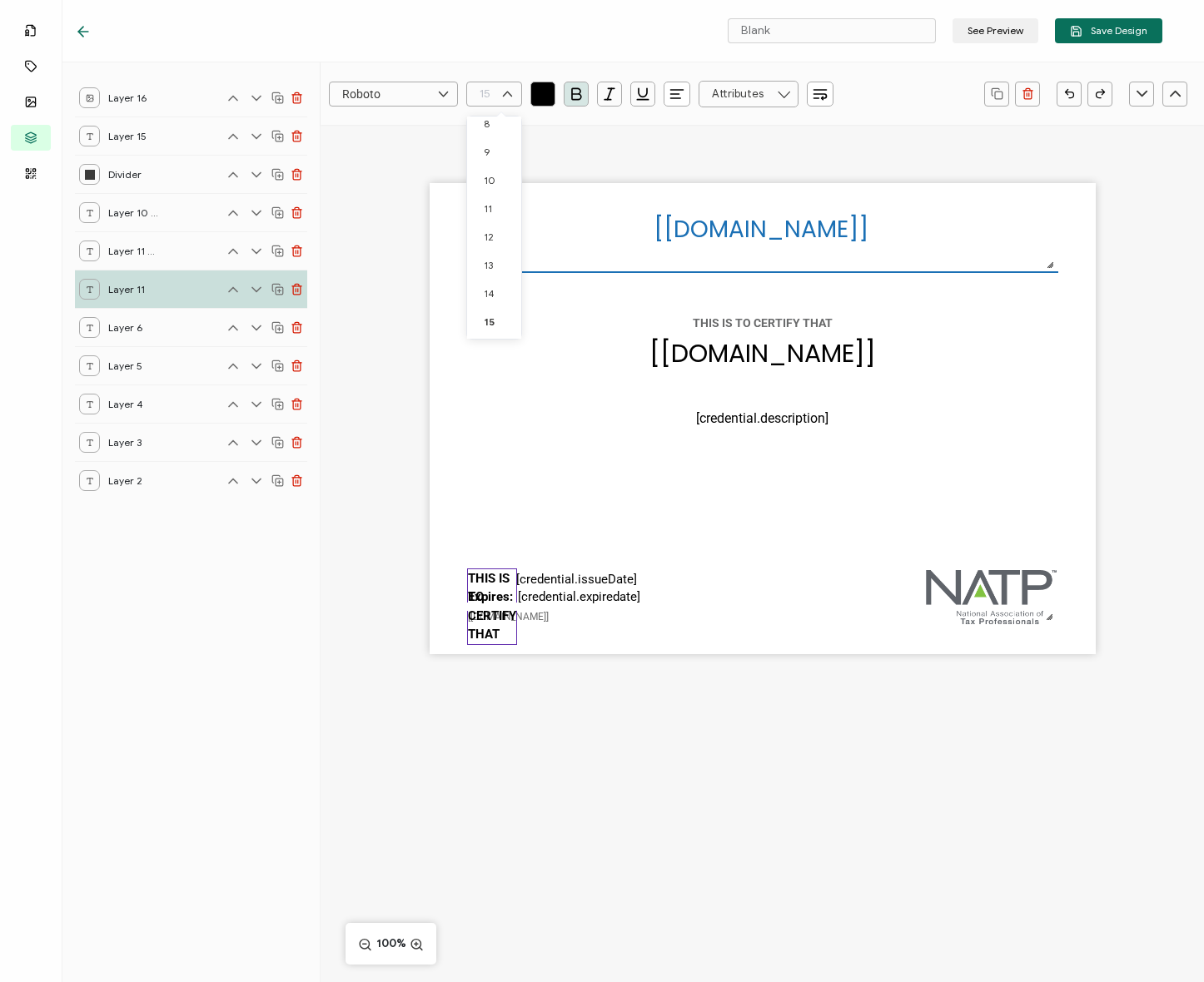
type input "15"
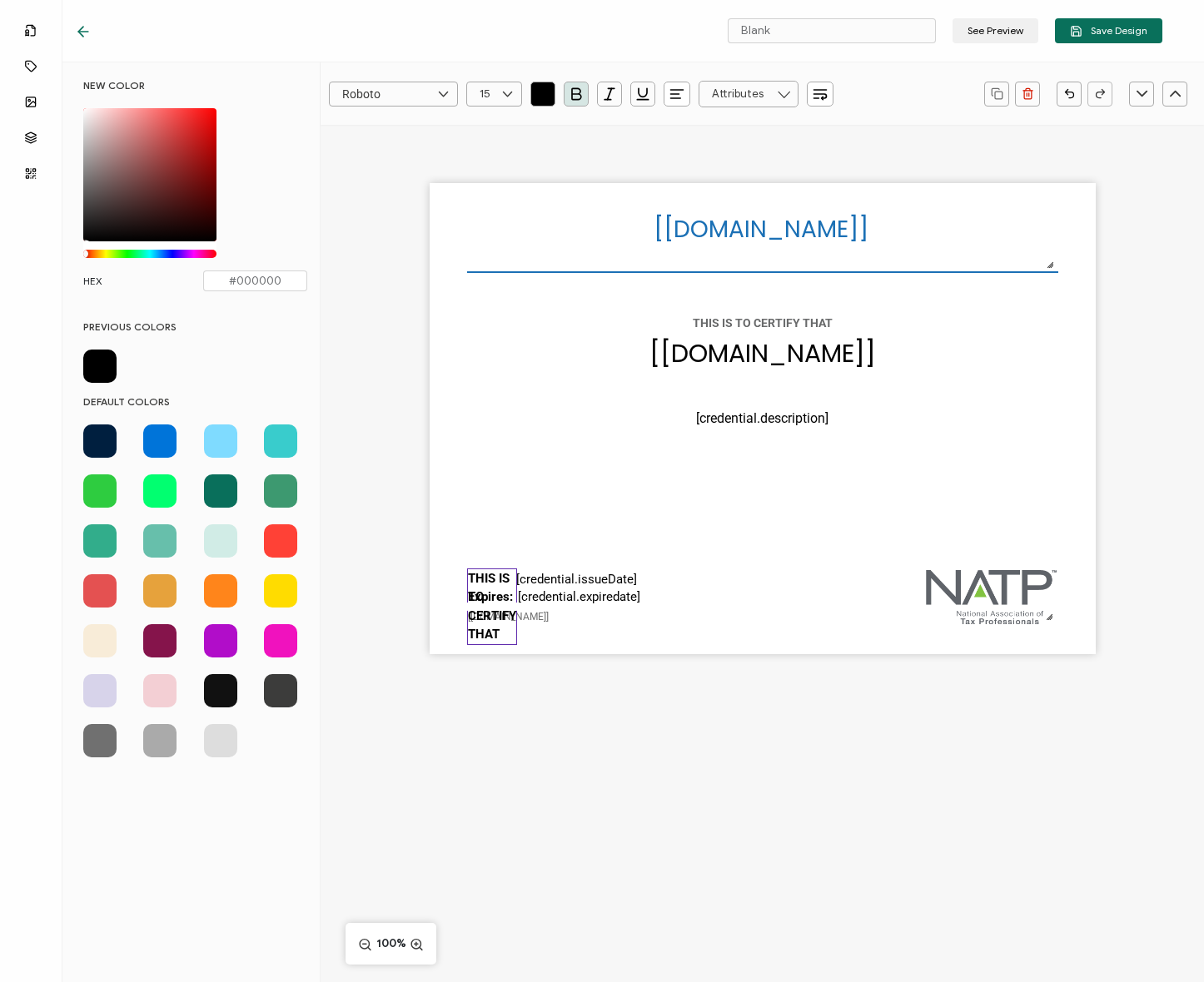
click at [100, 737] on span at bounding box center [100, 740] width 33 height 33
click at [282, 680] on span at bounding box center [281, 690] width 33 height 33
type input "#3C3C3B"
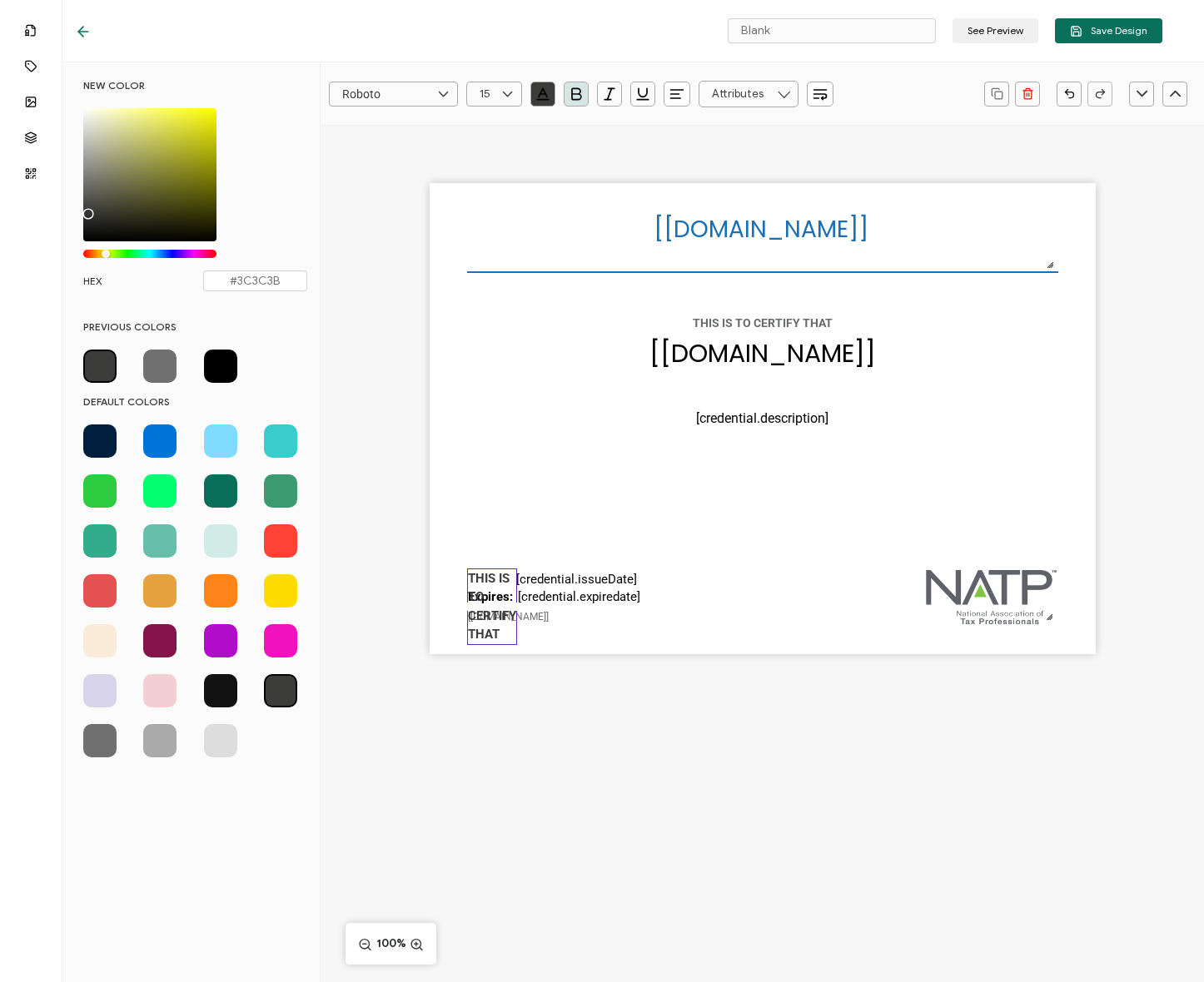
click at [459, 351] on div "[recipient.name] The date the credential was issued. This will automatically up…" at bounding box center [762, 419] width 666 height 471
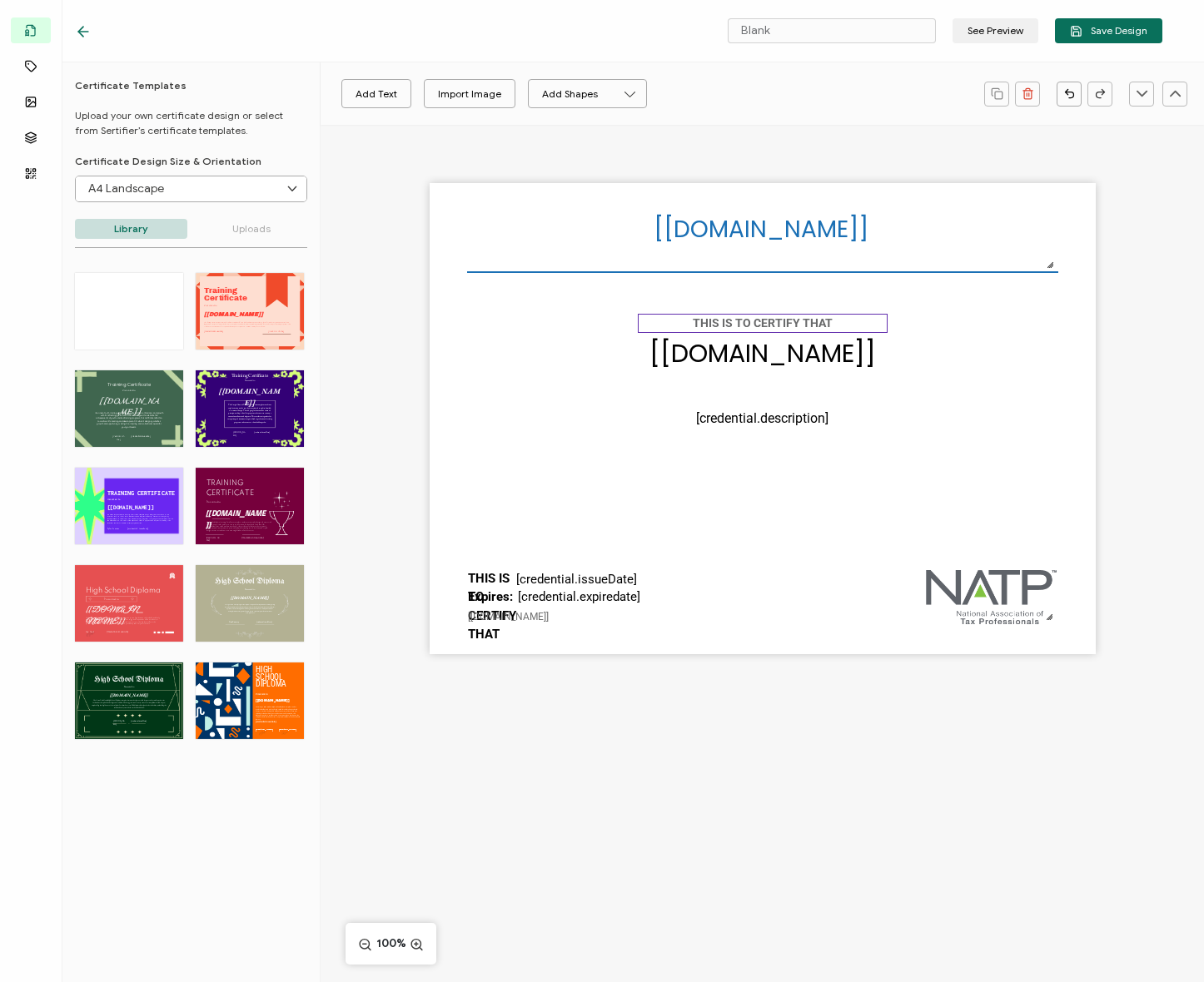
click at [778, 324] on pre "THIS IS TO CERTIFY THAT" at bounding box center [762, 323] width 140 height 13
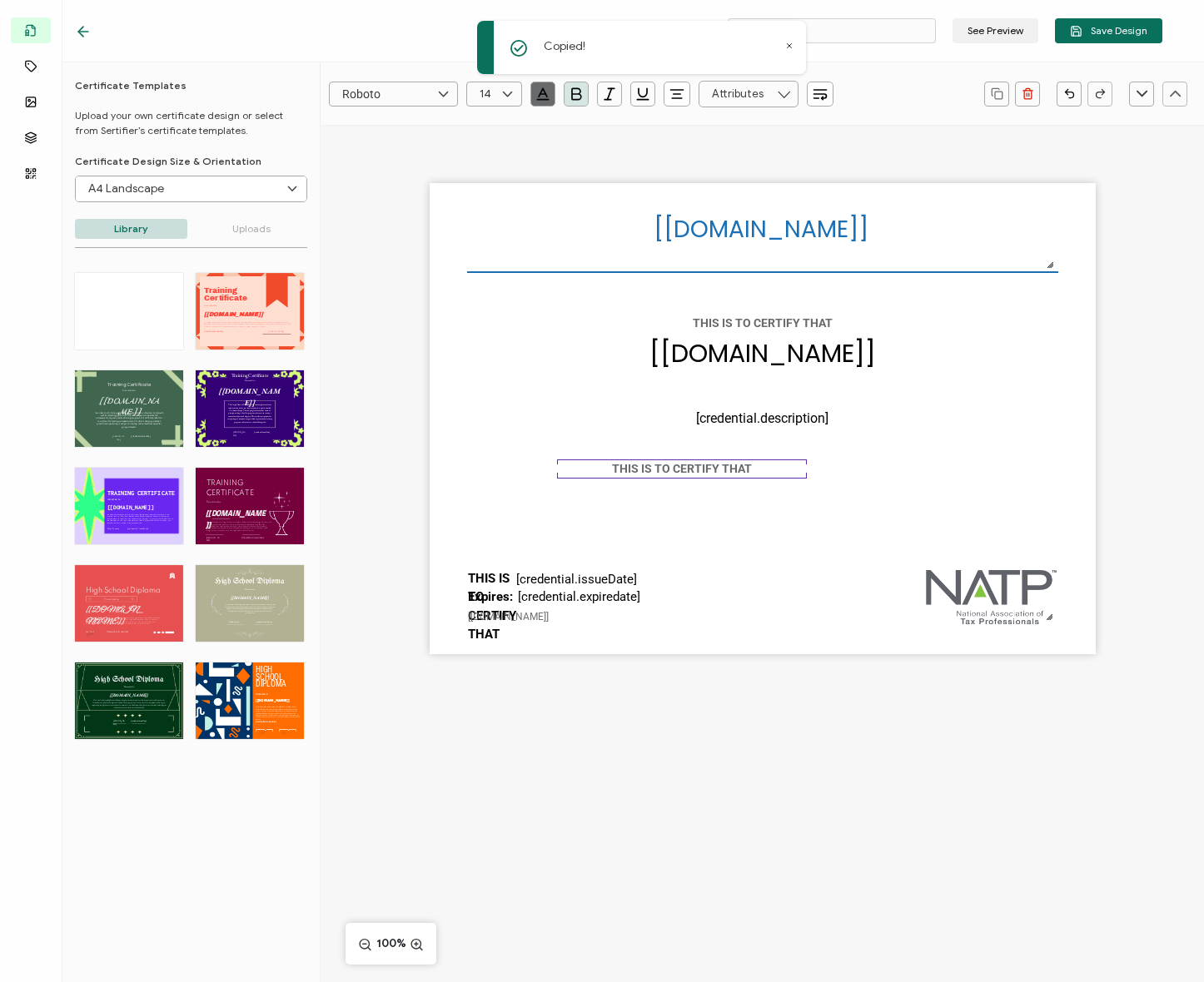
drag, startPoint x: 767, startPoint y: 331, endPoint x: 492, endPoint y: 562, distance: 359.1
click at [612, 476] on pre "THIS IS TO CERTIFY THAT" at bounding box center [682, 469] width 140 height 13
click at [515, 574] on div at bounding box center [517, 607] width 6 height 75
click at [501, 575] on pre "THIS IS TO CERTIFY THAT" at bounding box center [494, 607] width 52 height 72
click at [508, 539] on div "[recipient.name] The date the credential was issued. This will automatically up…" at bounding box center [762, 419] width 666 height 471
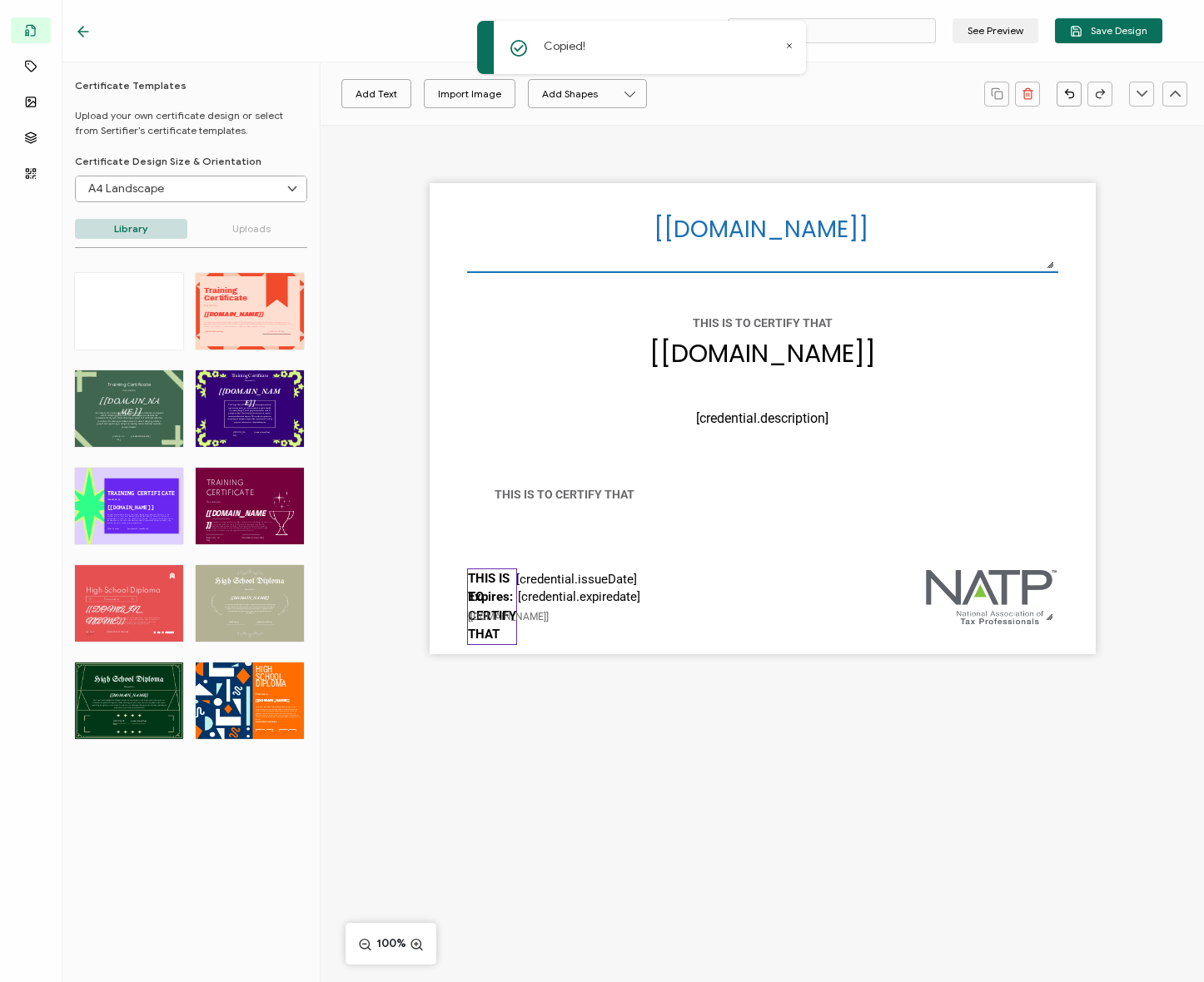
click at [495, 574] on pre "THIS IS TO CERTIFY THAT" at bounding box center [494, 607] width 52 height 72
click at [545, 488] on pre "THIS IS TO CERTIFY THAT" at bounding box center [565, 495] width 140 height 13
click at [684, 555] on div "[recipient.name] The date the credential was issued. This will automatically up…" at bounding box center [762, 419] width 666 height 471
drag, startPoint x: 604, startPoint y: 499, endPoint x: 617, endPoint y: 517, distance: 22.2
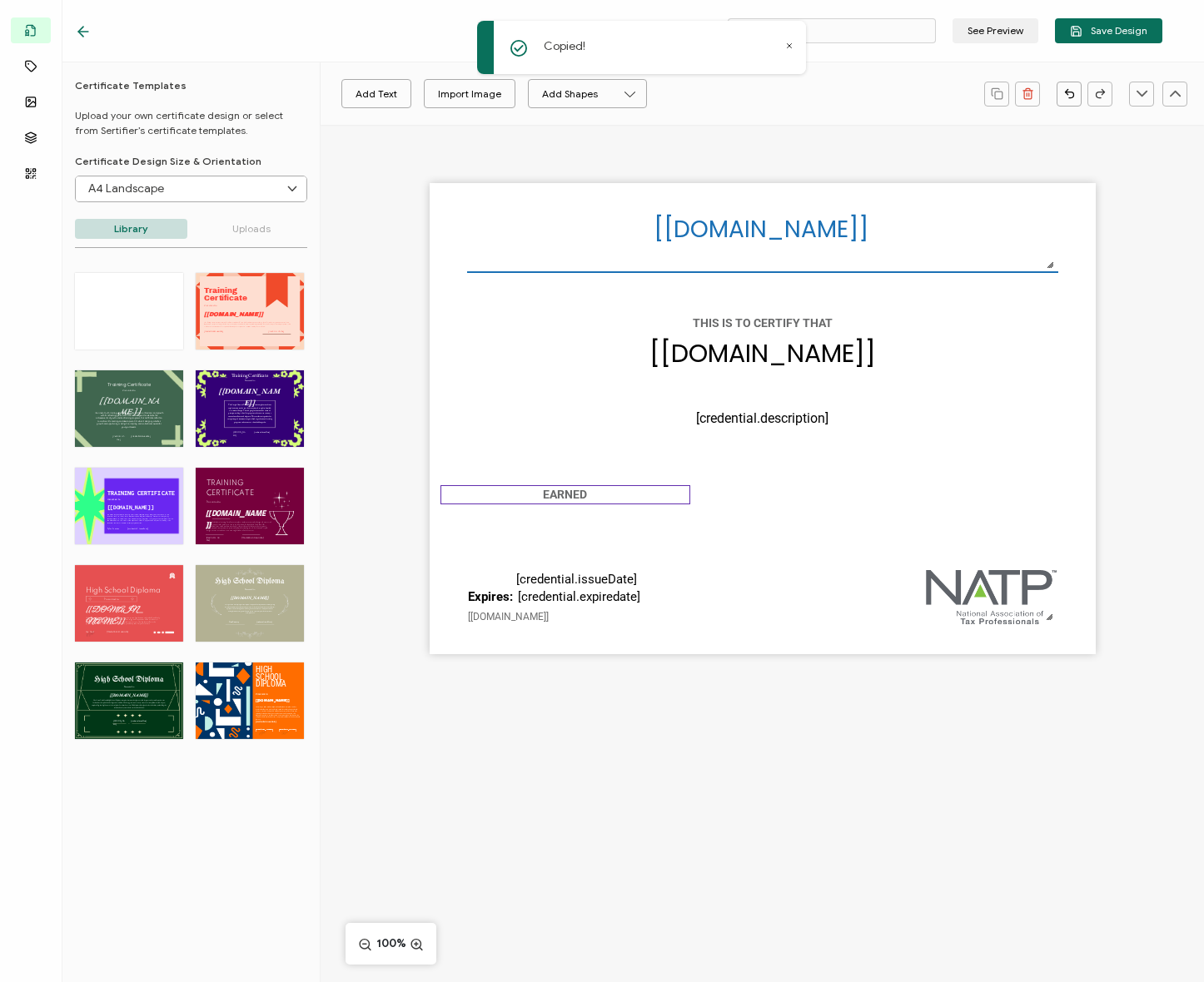
click at [617, 505] on div "EARNED" at bounding box center [566, 495] width 250 height 19
drag, startPoint x: 700, startPoint y: 510, endPoint x: 521, endPoint y: 504, distance: 179.1
click at [512, 520] on div "[recipient.name] The date the credential was issued. This will automatically up…" at bounding box center [762, 419] width 666 height 471
drag, startPoint x: 678, startPoint y: 102, endPoint x: 671, endPoint y: 95, distance: 9.9
click at [677, 101] on button "button" at bounding box center [677, 94] width 27 height 25
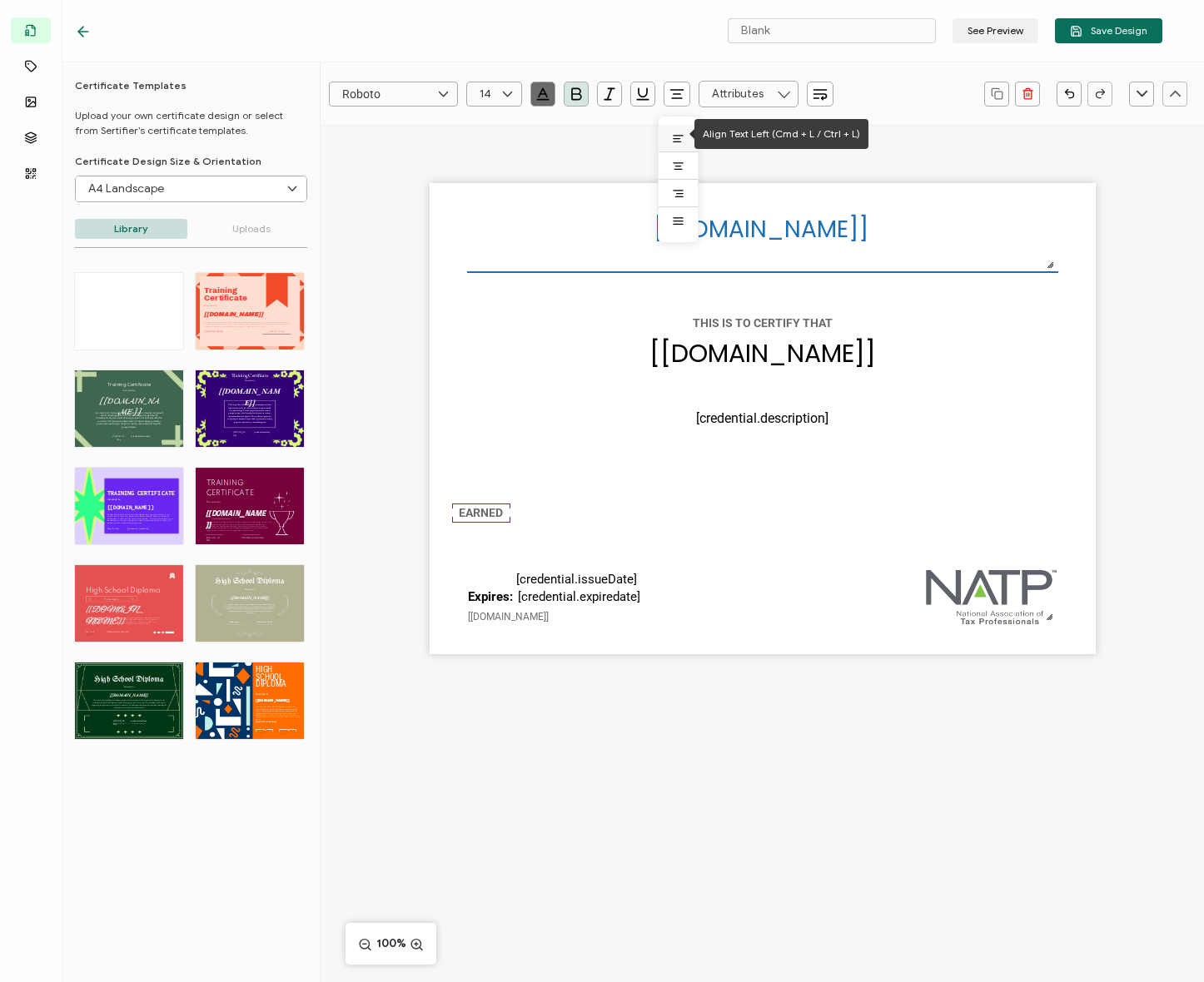
click at [679, 136] on icon at bounding box center [677, 136] width 9 height 0
click at [608, 481] on div "[recipient.name] The date the credential was issued. This will automatically up…" at bounding box center [762, 419] width 666 height 471
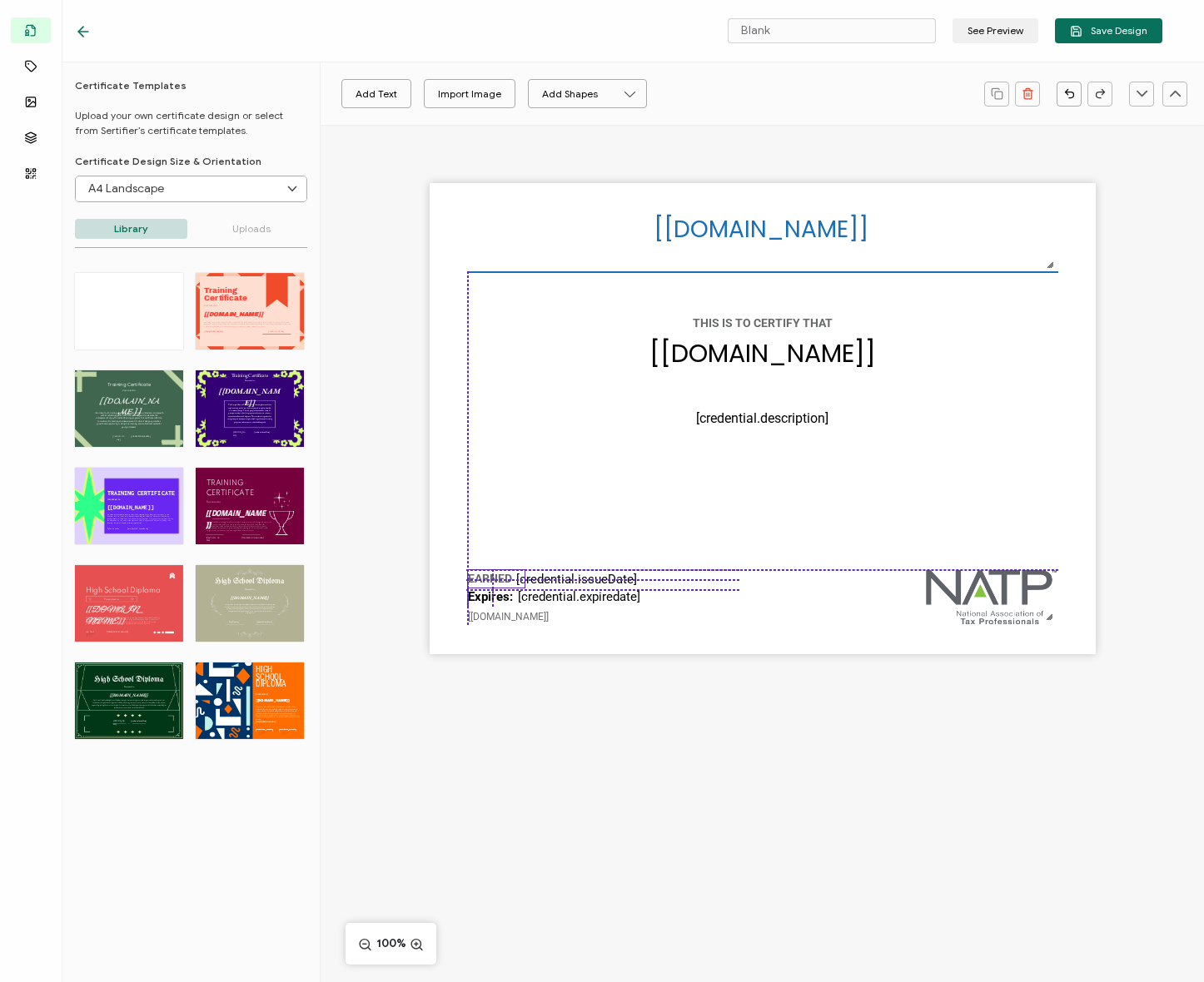
drag, startPoint x: 482, startPoint y: 506, endPoint x: 497, endPoint y: 571, distance: 66.7
click at [497, 572] on pre "EARNED" at bounding box center [490, 579] width 44 height 13
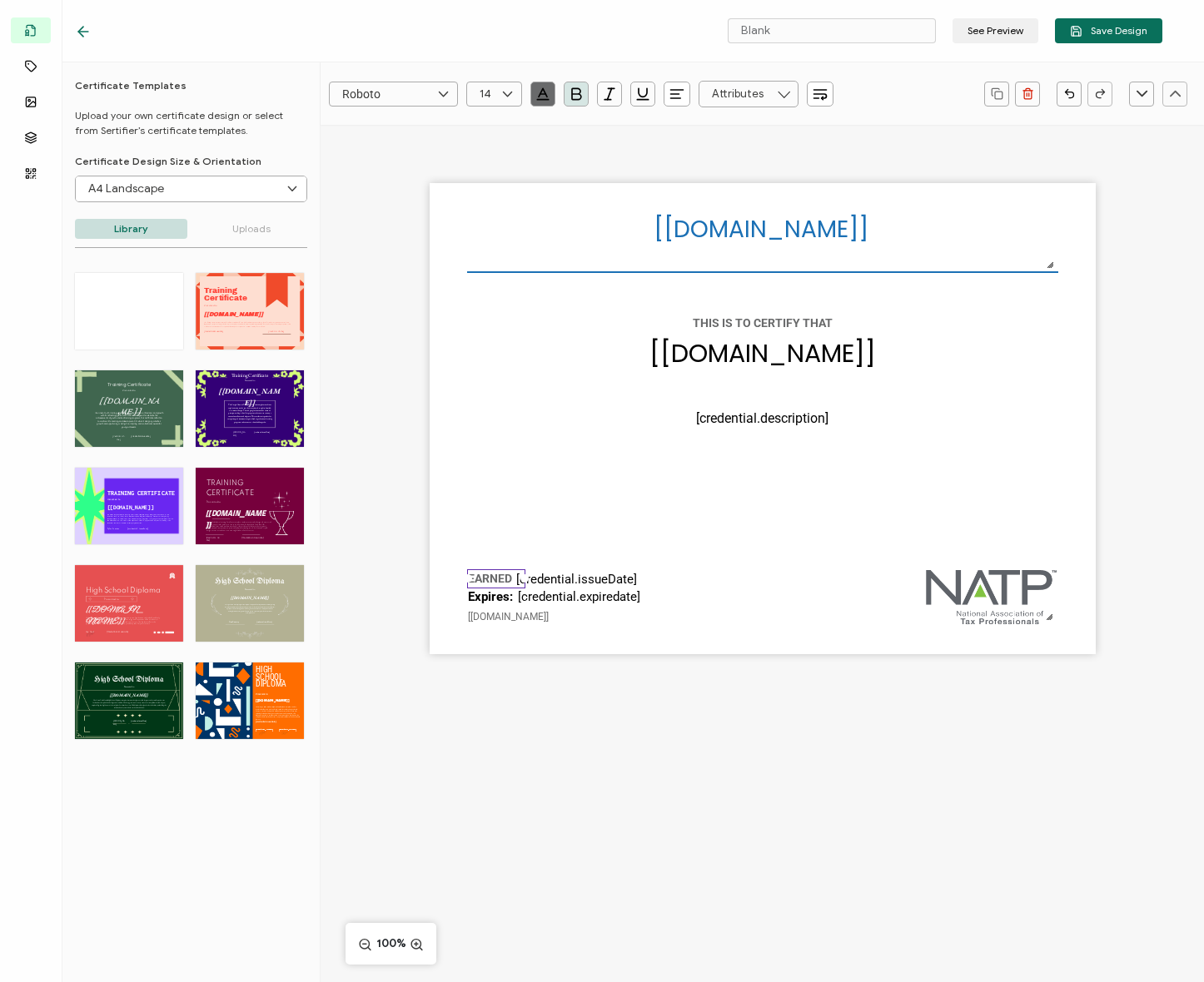
drag, startPoint x: 646, startPoint y: 514, endPoint x: 612, endPoint y: 551, distance: 50.2
click at [646, 514] on div "[recipient.name] The date the credential was issued. This will automatically up…" at bounding box center [762, 419] width 666 height 471
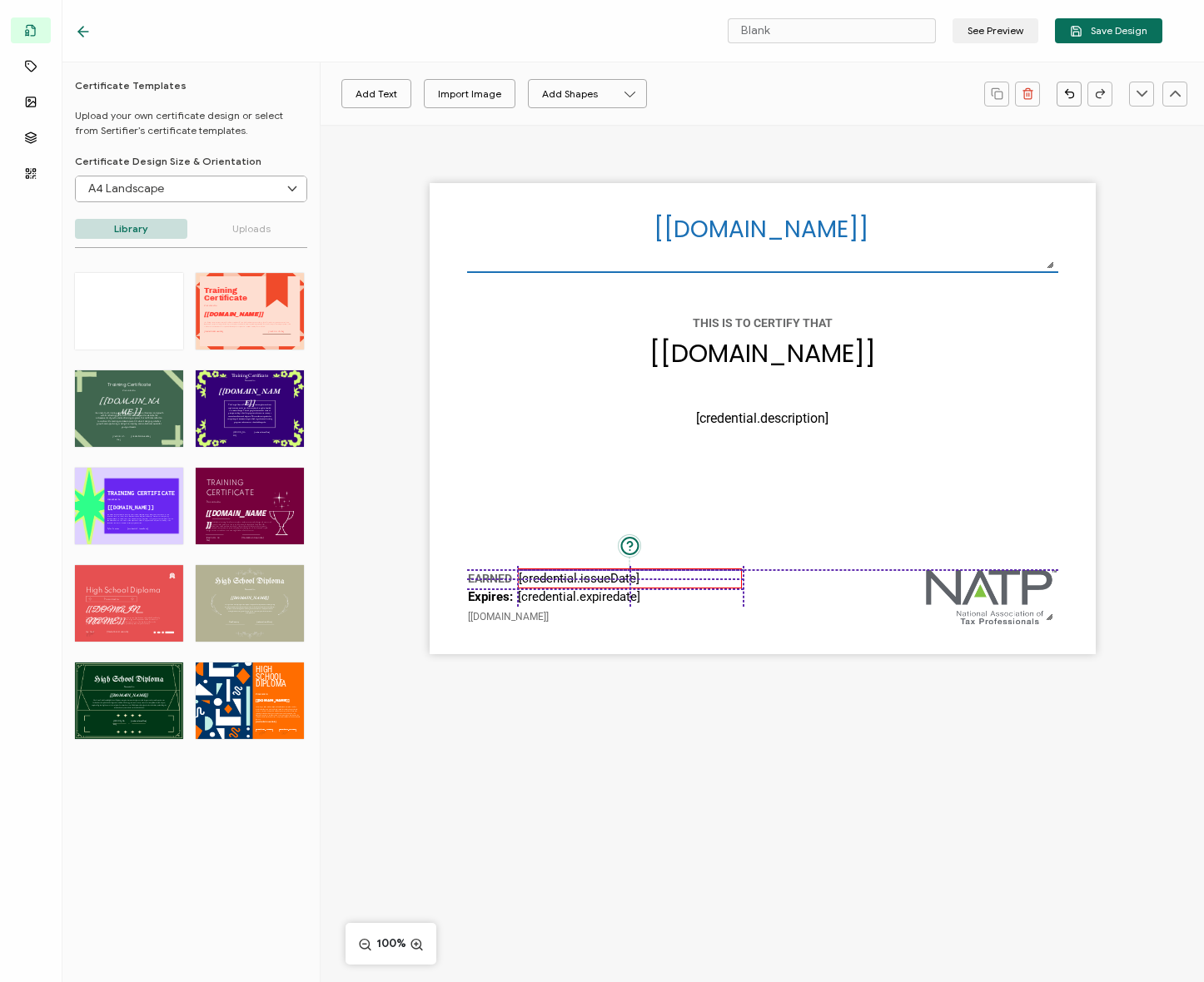
click at [581, 573] on pre "[credential.issueDate]" at bounding box center [579, 579] width 121 height 15
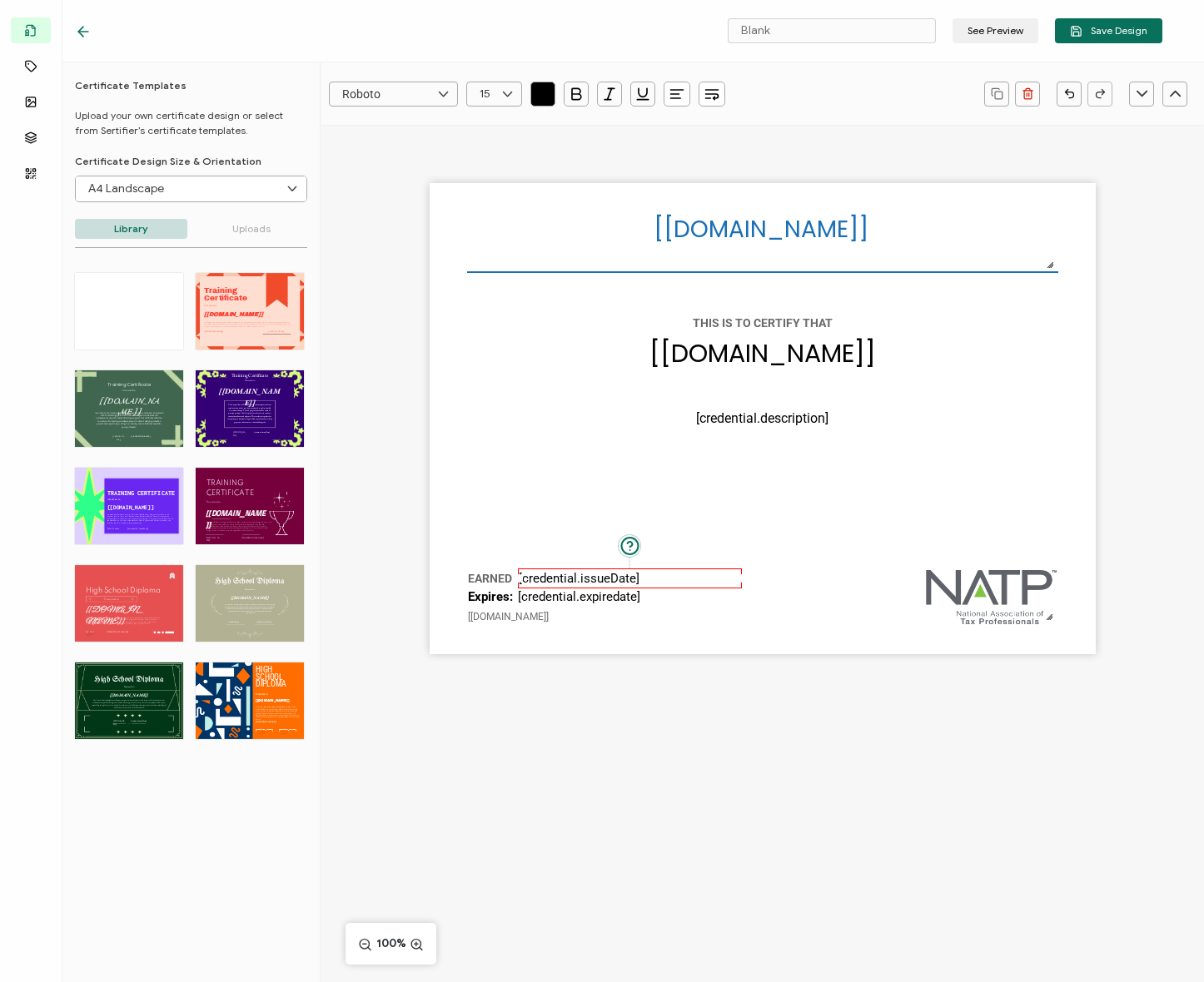
click at [571, 516] on div "[recipient.name] The date the credential was issued. This will automatically up…" at bounding box center [762, 419] width 666 height 471
click at [497, 576] on pre "EARNED" at bounding box center [490, 579] width 44 height 13
click at [507, 575] on pre "EARNED" at bounding box center [490, 579] width 44 height 13
click at [604, 514] on div "[recipient.name] The date the credential was issued. This will automatically up…" at bounding box center [762, 419] width 666 height 471
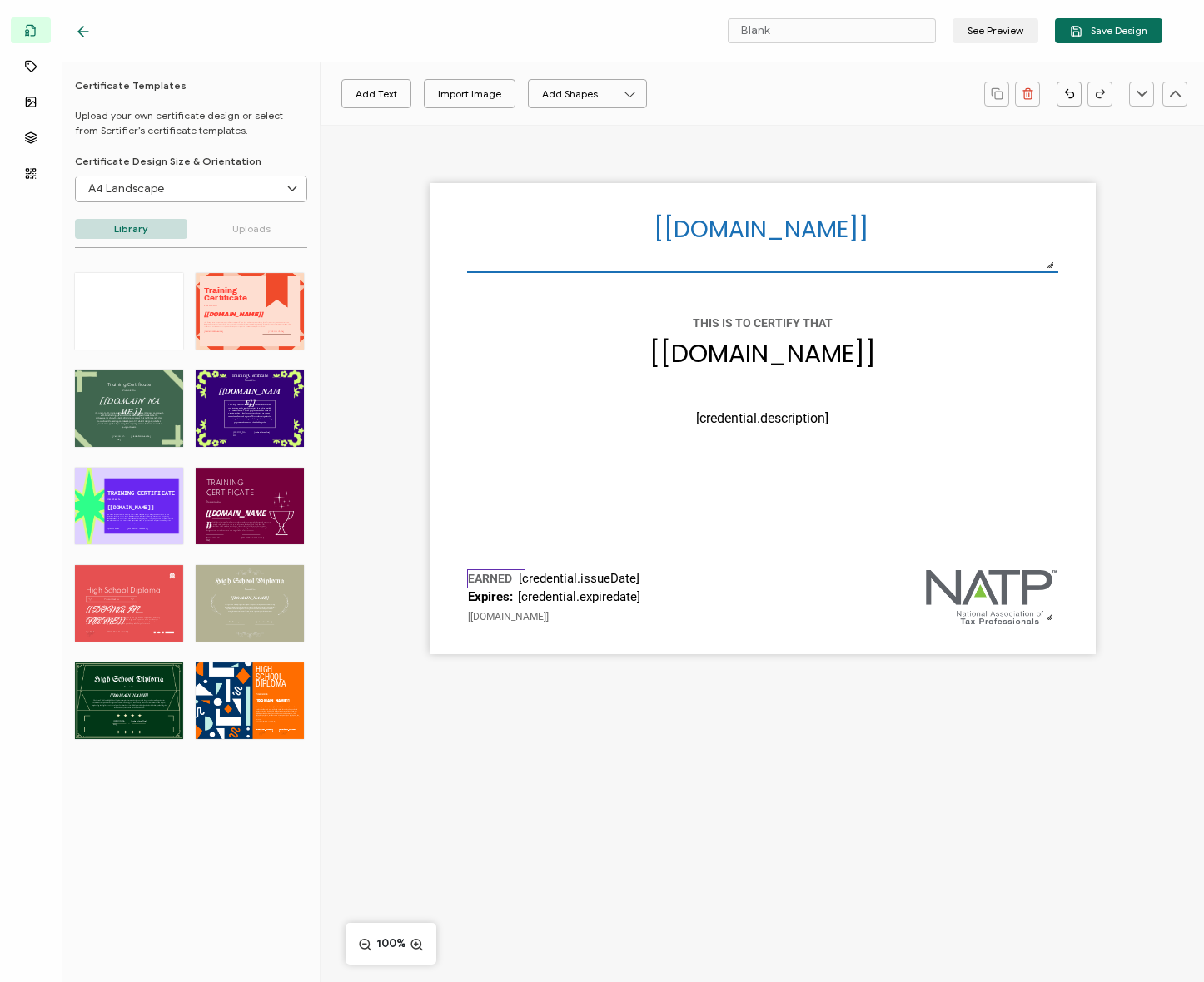
click at [494, 576] on pre "EARNED" at bounding box center [490, 579] width 44 height 13
click at [547, 542] on div "[recipient.name] The date the credential was issued. This will automatically up…" at bounding box center [762, 419] width 666 height 471
click at [477, 599] on pre "Expires:" at bounding box center [491, 597] width 45 height 15
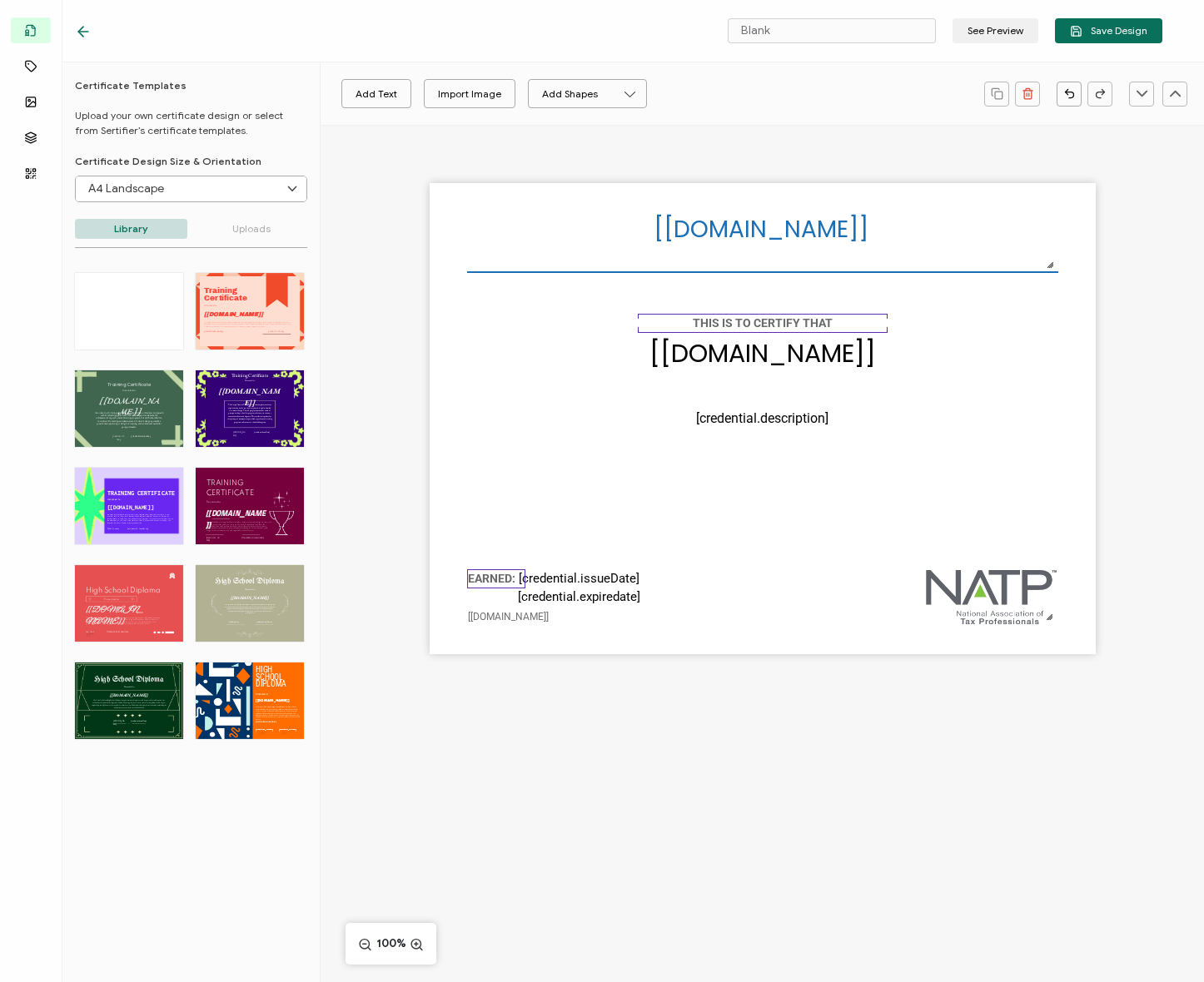
drag, startPoint x: 547, startPoint y: 521, endPoint x: 499, endPoint y: 579, distance: 75.3
click at [547, 523] on div "[recipient.name] The date the credential was issued. This will automatically up…" at bounding box center [762, 419] width 666 height 471
click at [499, 579] on pre "EARNED:" at bounding box center [492, 579] width 47 height 13
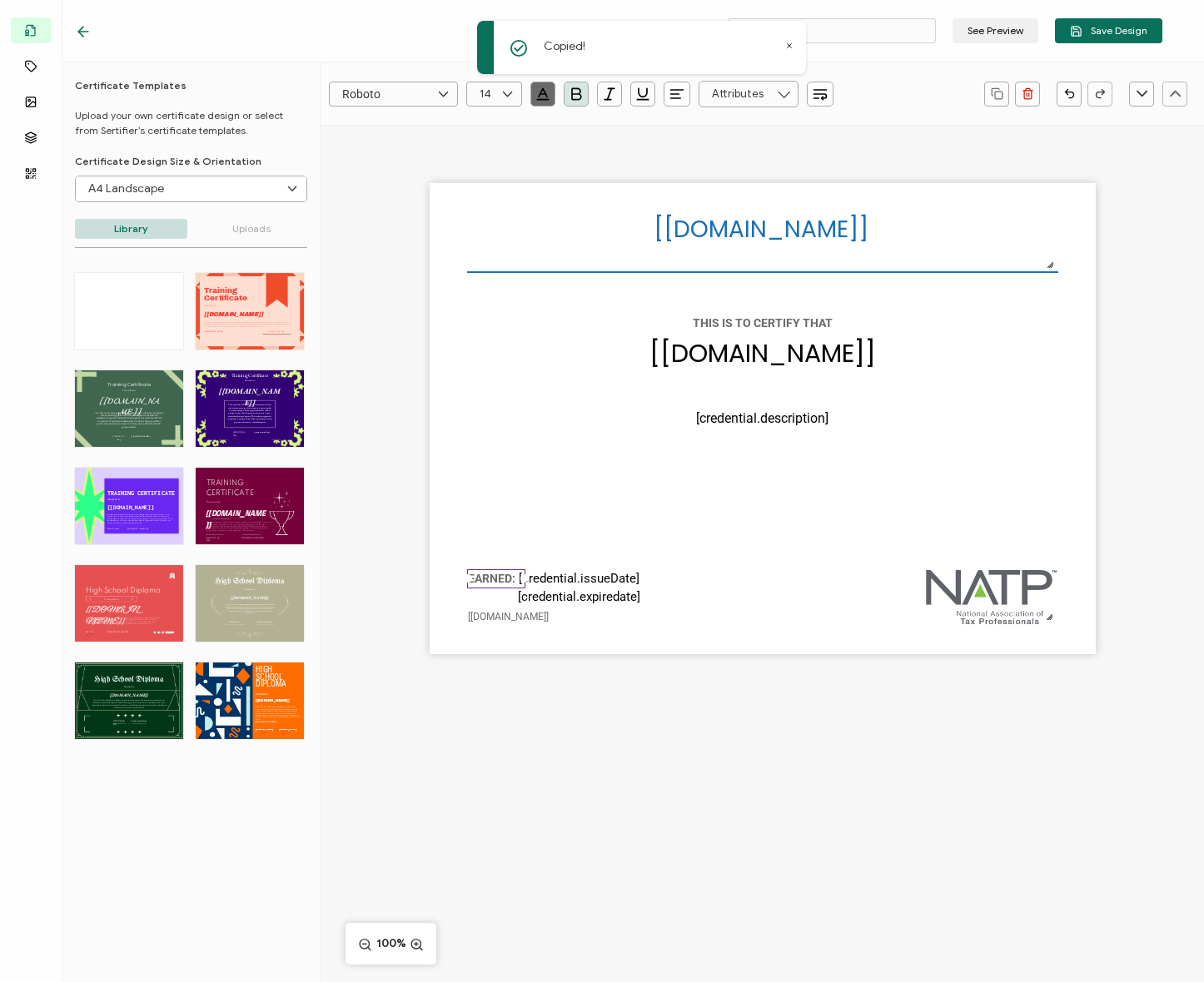
drag, startPoint x: 599, startPoint y: 521, endPoint x: 555, endPoint y: 566, distance: 62.9
click at [597, 524] on div "[recipient.name] The date the credential was issued. This will automatically up…" at bounding box center [762, 419] width 666 height 471
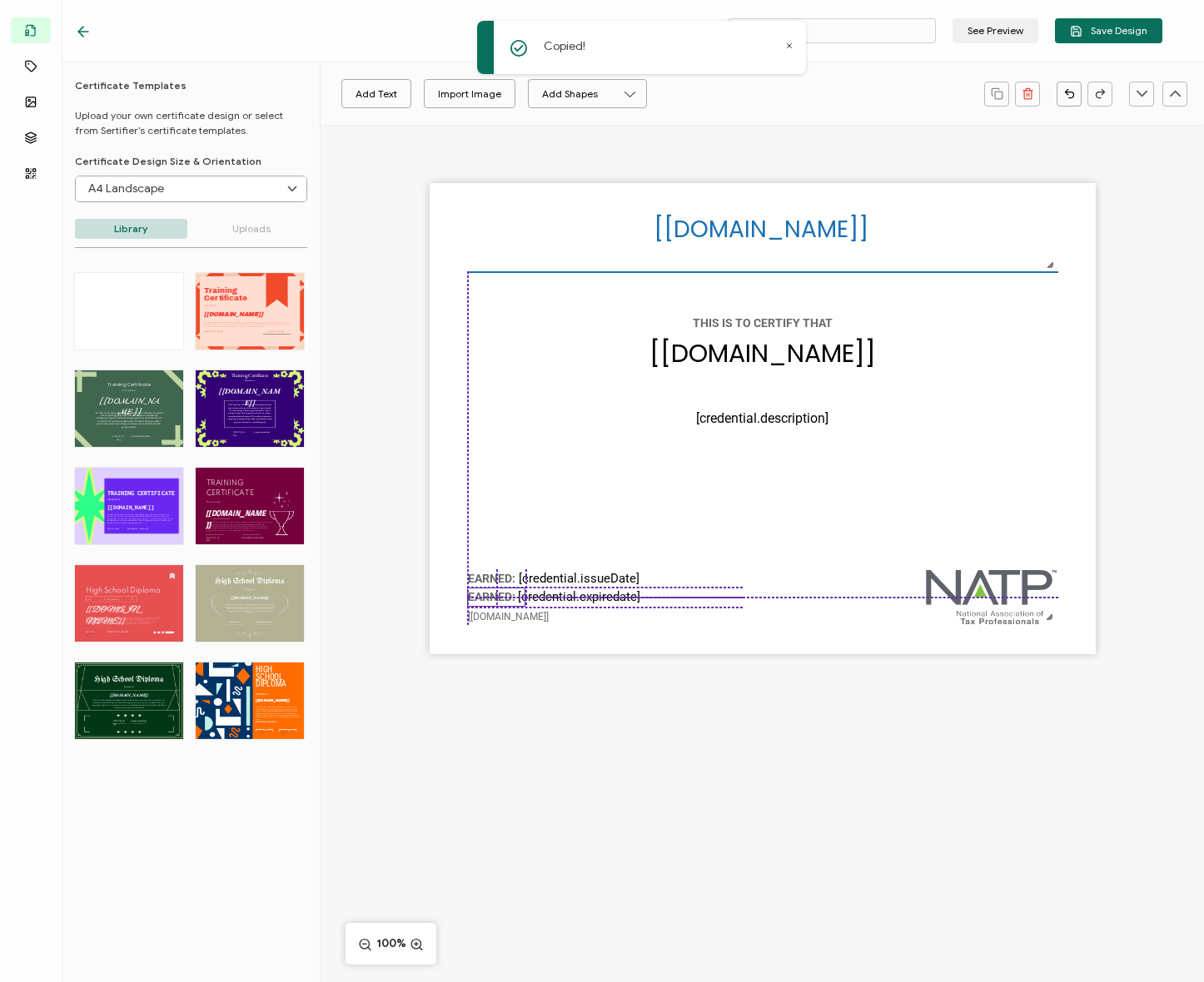
drag, startPoint x: 510, startPoint y: 586, endPoint x: 502, endPoint y: 594, distance: 11.3
click at [502, 594] on pre "EARNED:" at bounding box center [492, 597] width 47 height 13
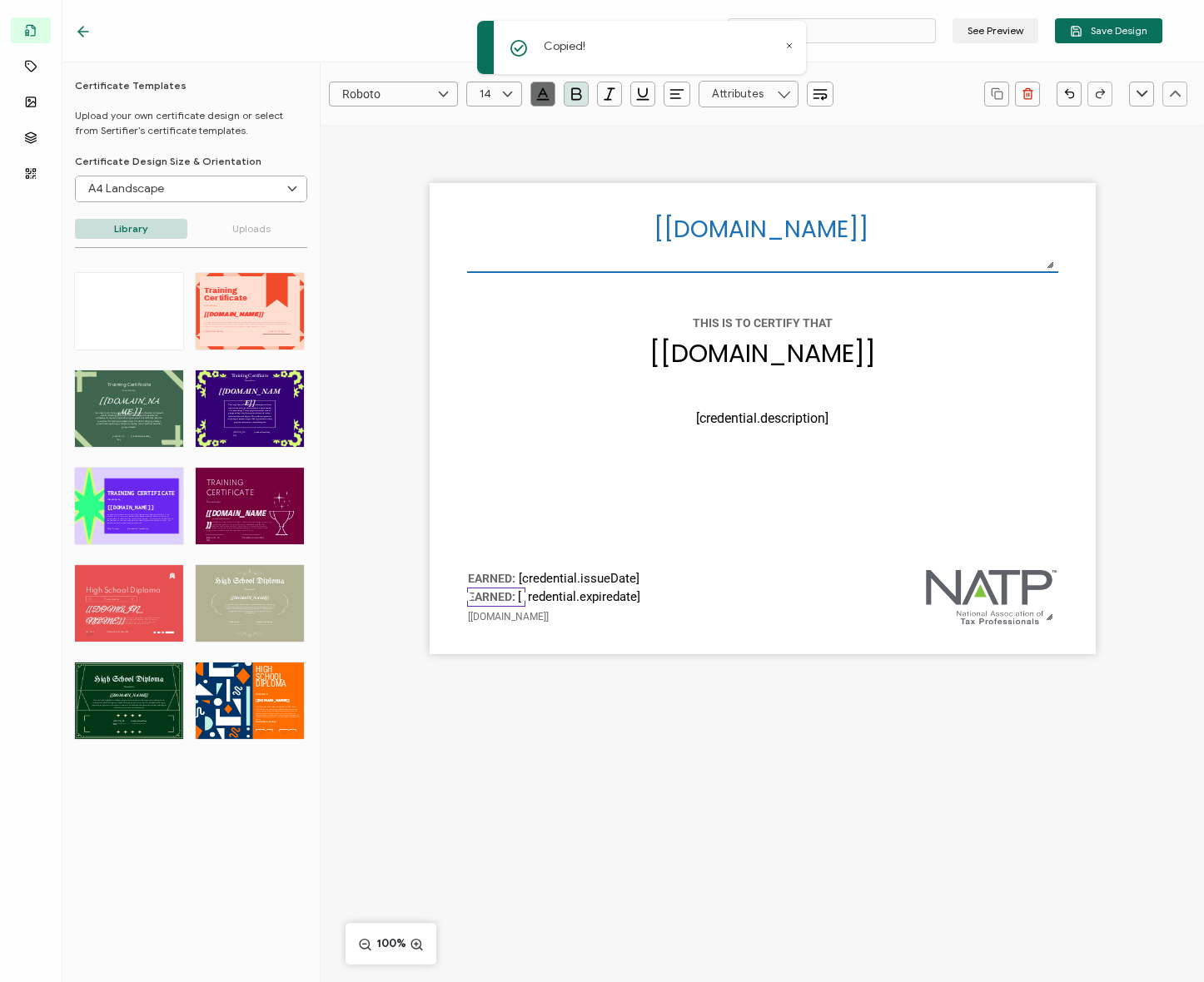
click at [494, 596] on pre "EARNED:" at bounding box center [492, 597] width 47 height 13
click at [588, 521] on div "[recipient.name] The date the credential was issued. This will automatically up…" at bounding box center [762, 419] width 666 height 471
click at [622, 521] on div "[recipient.name] The date the credential was issued. This will automatically up…" at bounding box center [762, 419] width 666 height 471
click at [595, 595] on pre "[credential.expiredate]" at bounding box center [579, 597] width 122 height 15
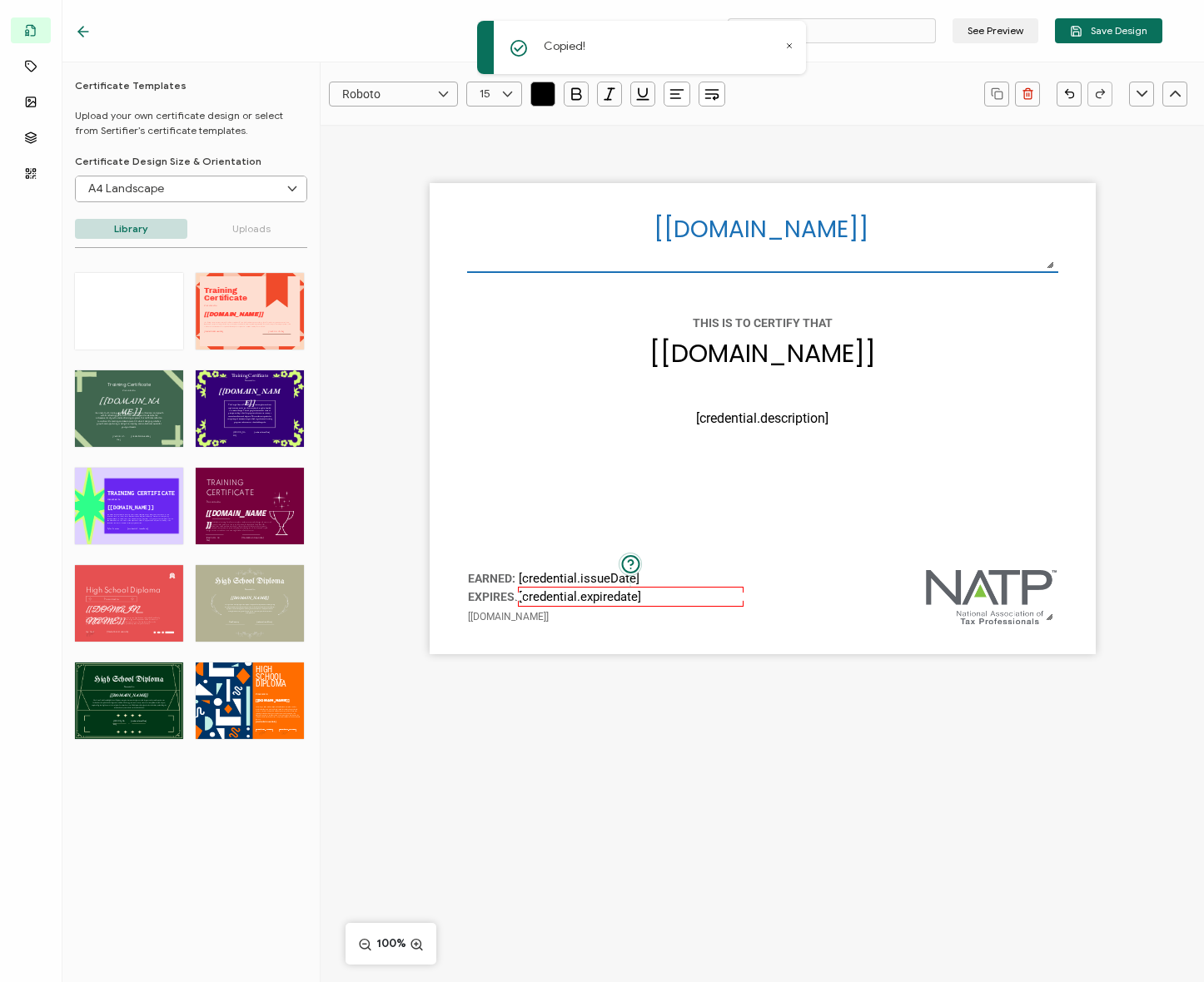
click at [554, 480] on div "[recipient.name] The date the credential was issued. This will automatically up…" at bounding box center [762, 419] width 666 height 471
click at [565, 603] on pre "[credential.expiredate]" at bounding box center [580, 597] width 122 height 15
click at [552, 522] on div "[recipient.name] The date the credential was issued. This will automatically up…" at bounding box center [762, 419] width 666 height 471
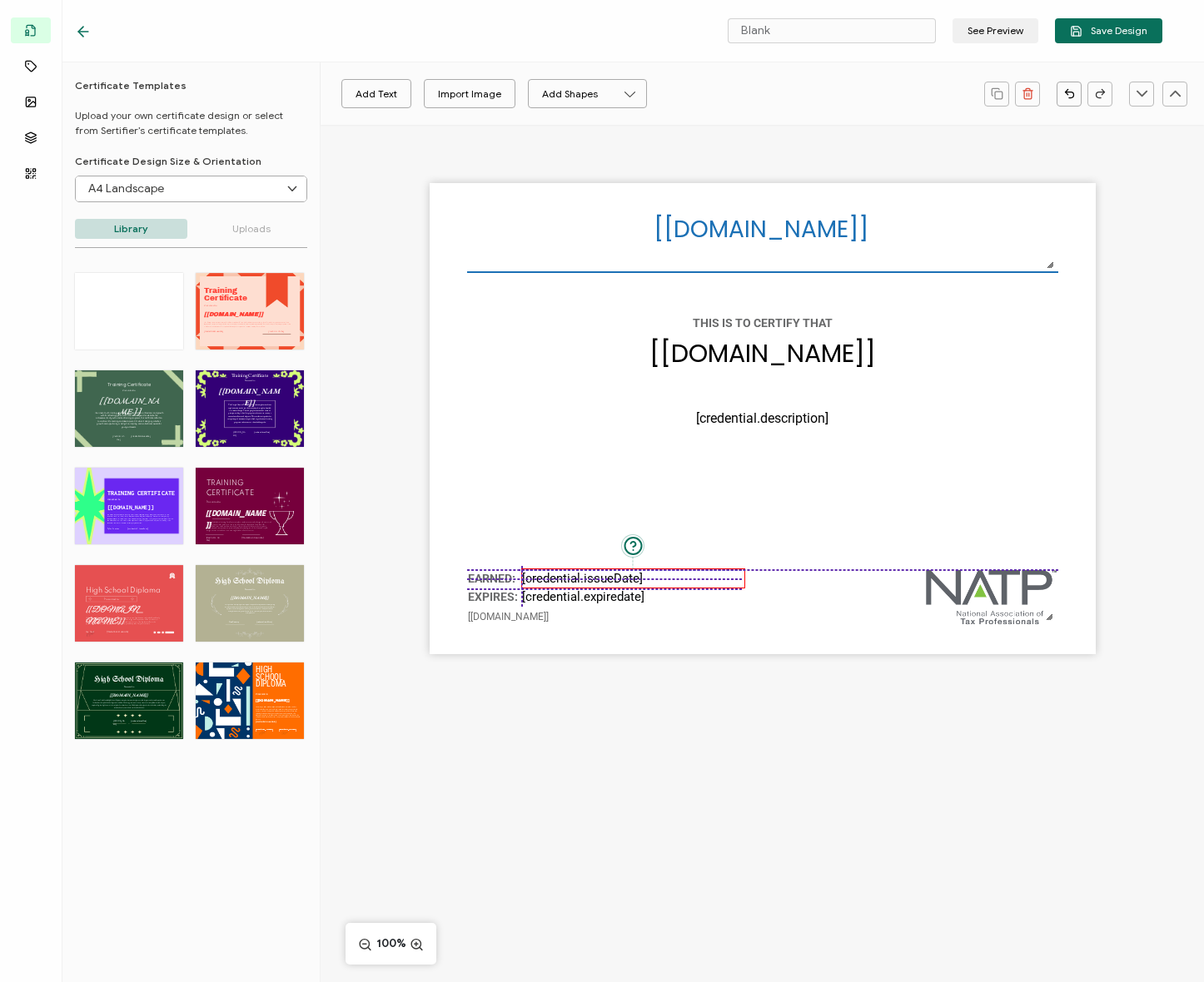
click at [561, 574] on pre "[credential.issueDate]" at bounding box center [582, 579] width 121 height 15
click at [562, 526] on div "[recipient.name] The date the credential was issued. This will automatically up…" at bounding box center [762, 419] width 666 height 471
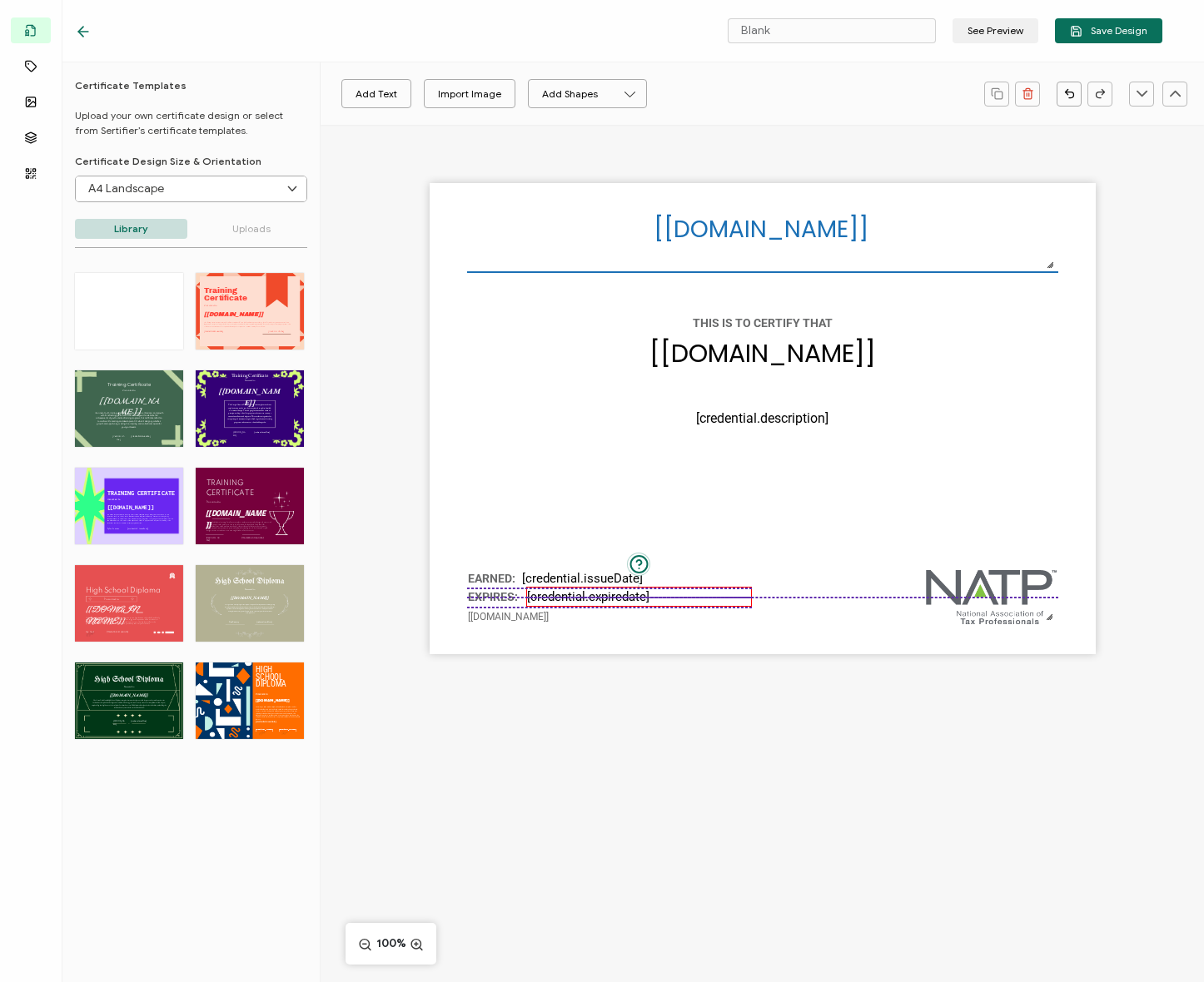
click at [563, 591] on pre "[credential.expiredate]" at bounding box center [588, 597] width 122 height 15
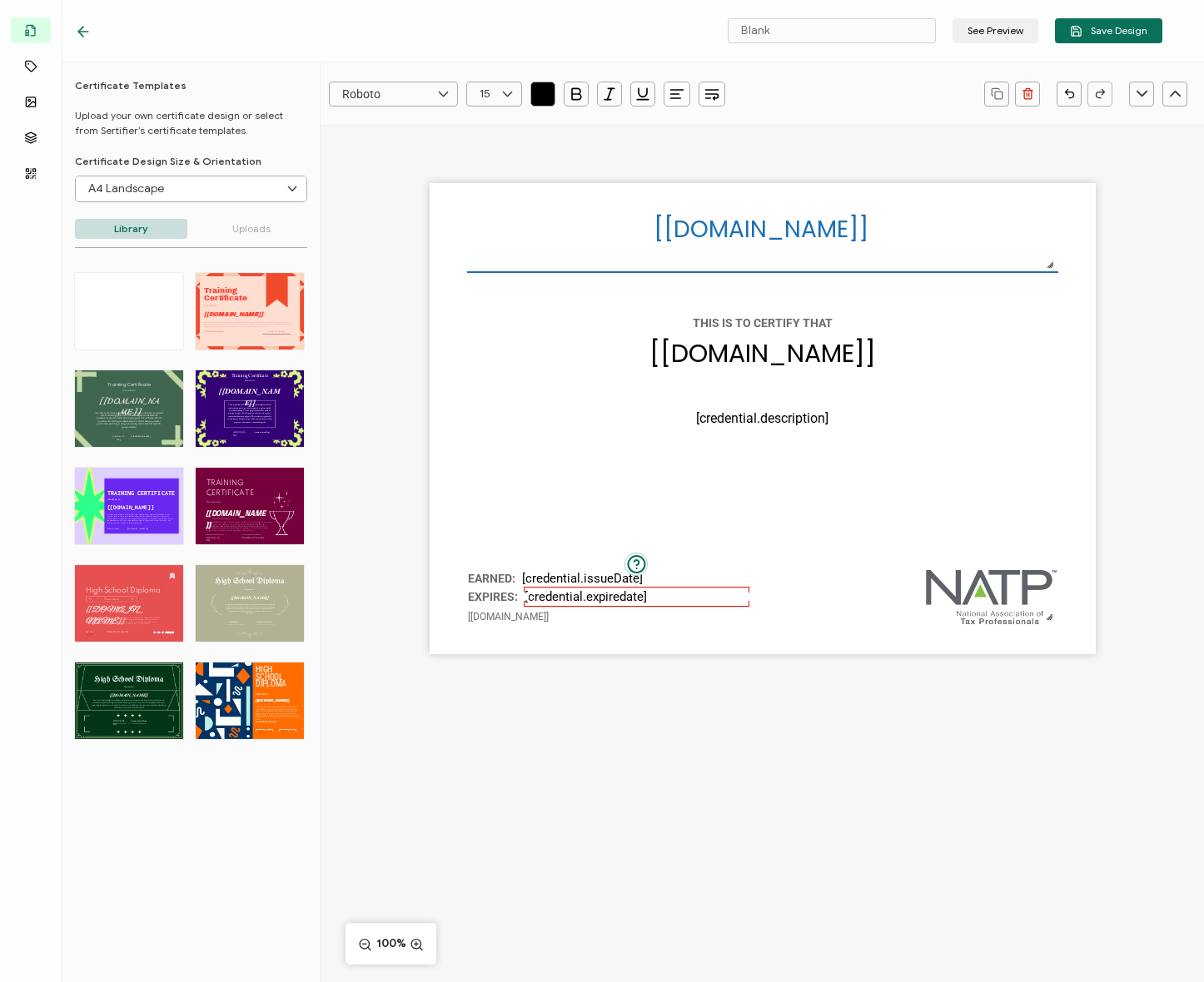
click at [559, 501] on div "[recipient.name] The date the credential was issued. This will automatically up…" at bounding box center [762, 419] width 666 height 471
click at [583, 590] on pre "[credential.expiredate]" at bounding box center [586, 597] width 122 height 15
click at [587, 516] on div "[recipient.name] The date the credential was issued. This will automatically up…" at bounding box center [762, 419] width 666 height 471
click at [485, 576] on pre "EARNED:" at bounding box center [492, 579] width 47 height 13
click at [546, 577] on pre "[credential.issueDate]" at bounding box center [582, 579] width 121 height 15
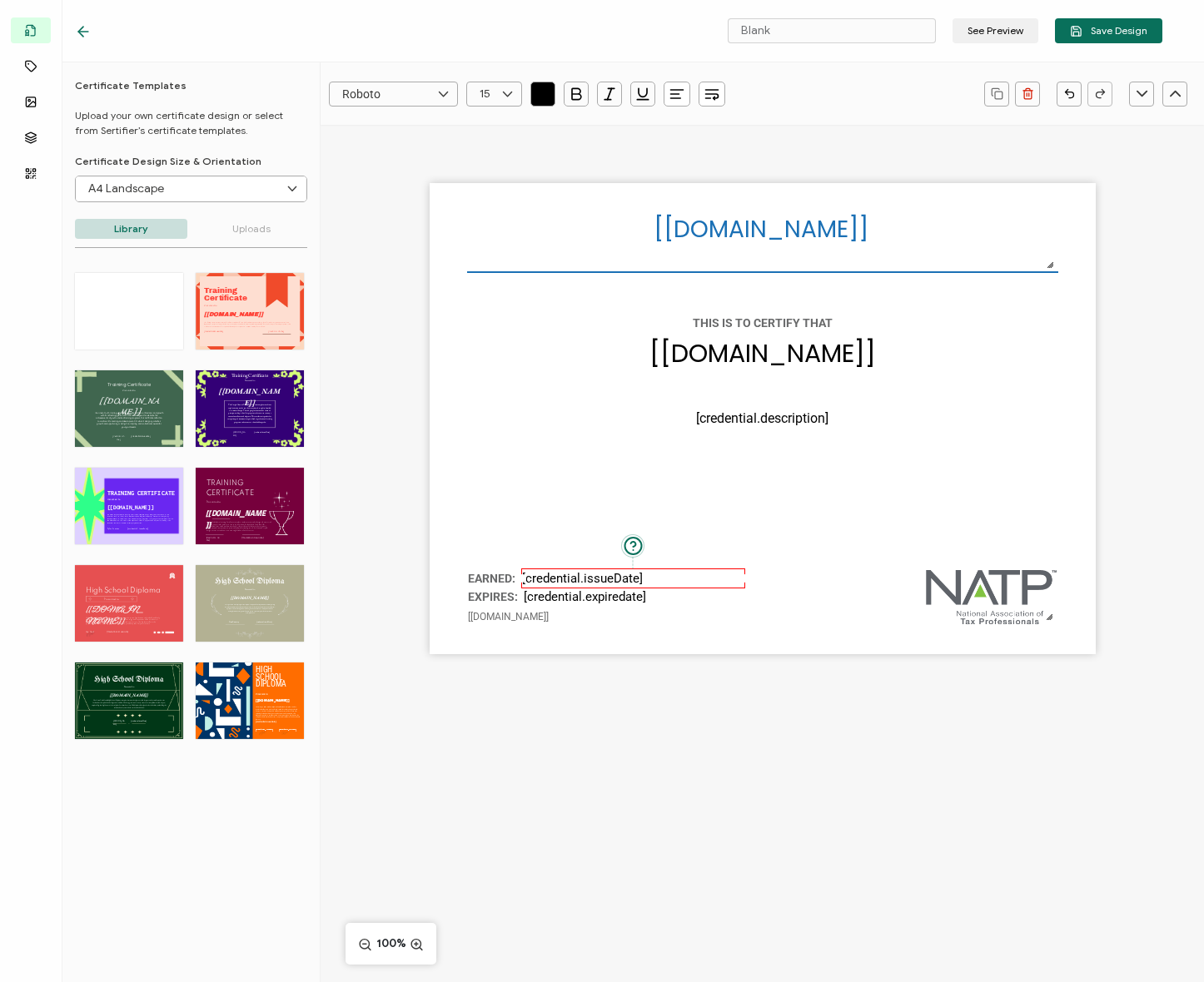
click at [517, 96] on icon at bounding box center [507, 94] width 21 height 25
click at [501, 289] on li "14" at bounding box center [497, 294] width 60 height 28
type input "14"
click at [542, 592] on pre "[credential.expiredate]" at bounding box center [585, 597] width 122 height 15
click at [504, 82] on icon at bounding box center [507, 94] width 21 height 25
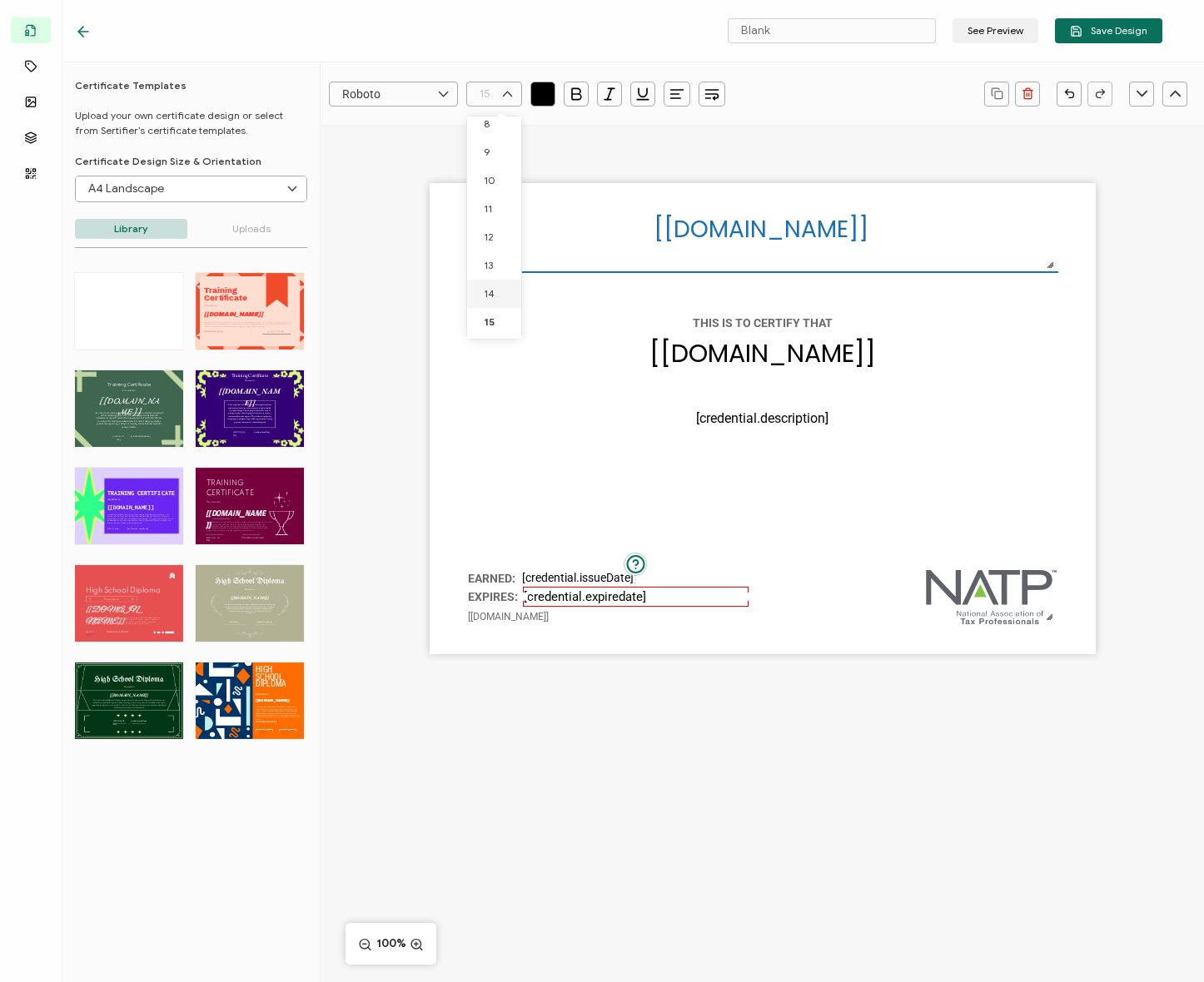
click at [497, 290] on li "14" at bounding box center [497, 294] width 60 height 28
type input "14"
click at [527, 441] on div "[recipient.name] The date the credential was issued. This will automatically up…" at bounding box center [762, 419] width 666 height 471
click at [550, 595] on pre "[credential.expiredate]" at bounding box center [582, 596] width 115 height 13
click at [549, 579] on pre "[credential.issueDate]" at bounding box center [578, 578] width 112 height 13
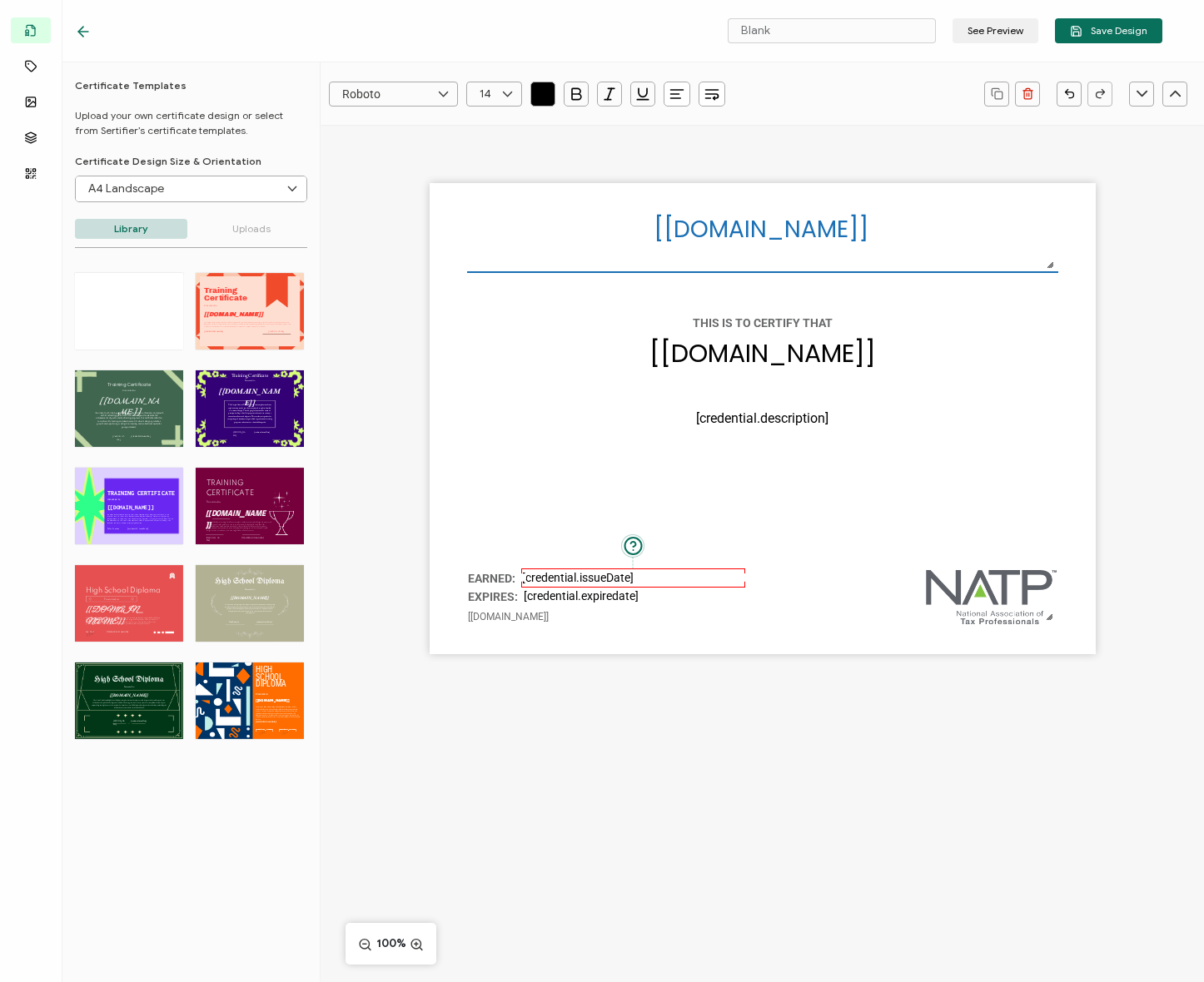
click at [549, 499] on div "[recipient.name] The date the credential was issued. This will automatically up…" at bounding box center [762, 419] width 666 height 471
click at [547, 578] on pre "[credential.issueDate]" at bounding box center [581, 579] width 112 height 13
click at [560, 529] on div "[recipient.name] The date the credential was issued. This will automatically up…" at bounding box center [762, 419] width 666 height 471
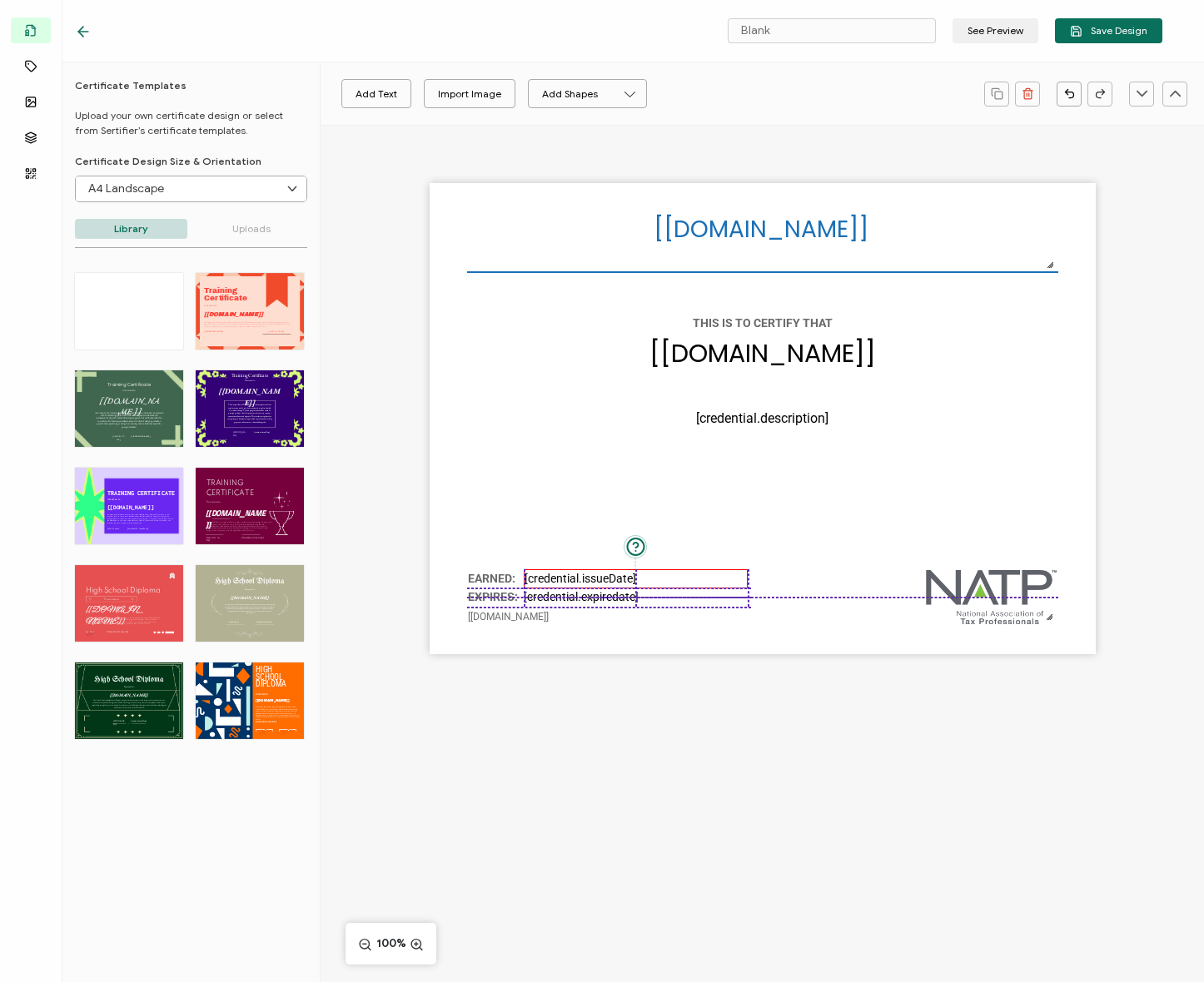
drag, startPoint x: 553, startPoint y: 595, endPoint x: 556, endPoint y: 582, distance: 13.3
click at [557, 595] on pre "[credential.expiredate]" at bounding box center [582, 597] width 115 height 13
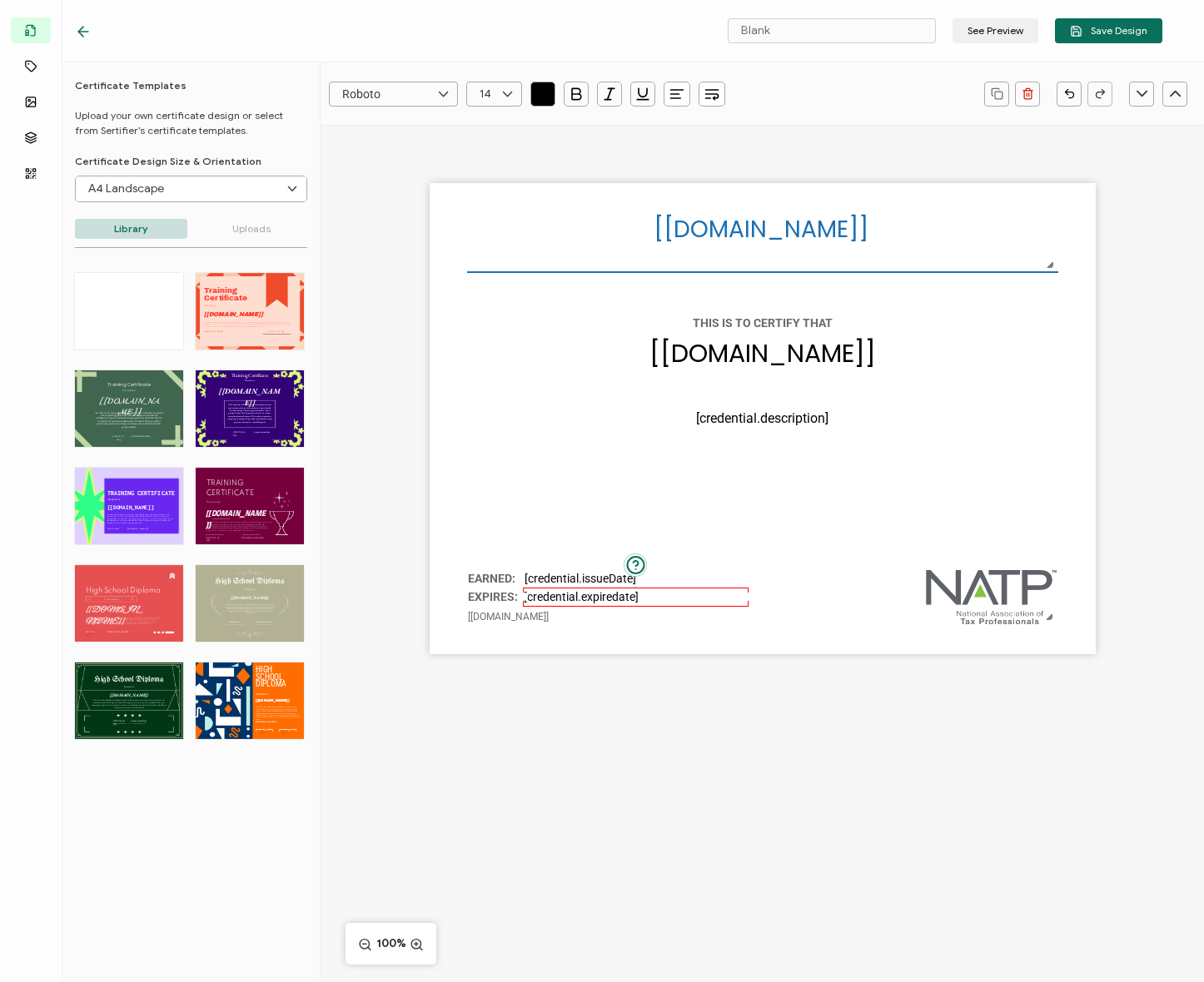
click at [546, 510] on div "[recipient.name] The date the credential was issued. This will automatically up…" at bounding box center [762, 419] width 666 height 471
click at [547, 574] on pre "[credential.issueDate]" at bounding box center [581, 579] width 112 height 13
click at [561, 520] on div "[recipient.name] The date the credential was issued. This will automatically up…" at bounding box center [762, 419] width 666 height 471
click at [567, 568] on div "[recipient.name] The date the credential was issued. This will automatically up…" at bounding box center [762, 419] width 666 height 471
click at [577, 578] on pre "[credential.issueDate]" at bounding box center [575, 579] width 112 height 13
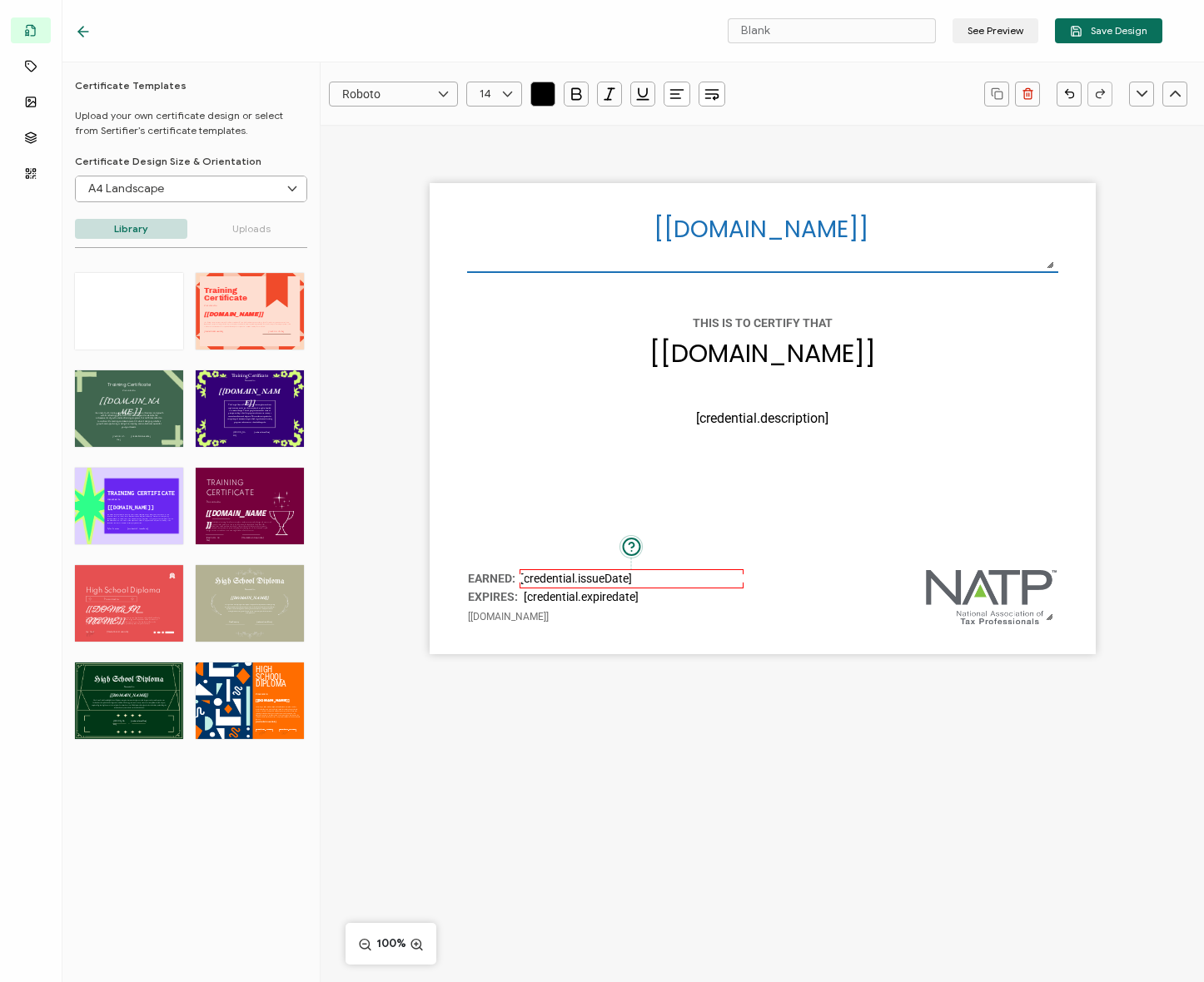
click at [577, 486] on div "[recipient.name] The date the credential was issued. This will automatically up…" at bounding box center [762, 419] width 666 height 471
click at [556, 490] on div "[recipient.name] The date the credential was issued. This will automatically up…" at bounding box center [762, 419] width 666 height 471
click at [1099, 27] on span "Save Design" at bounding box center [1108, 31] width 77 height 12
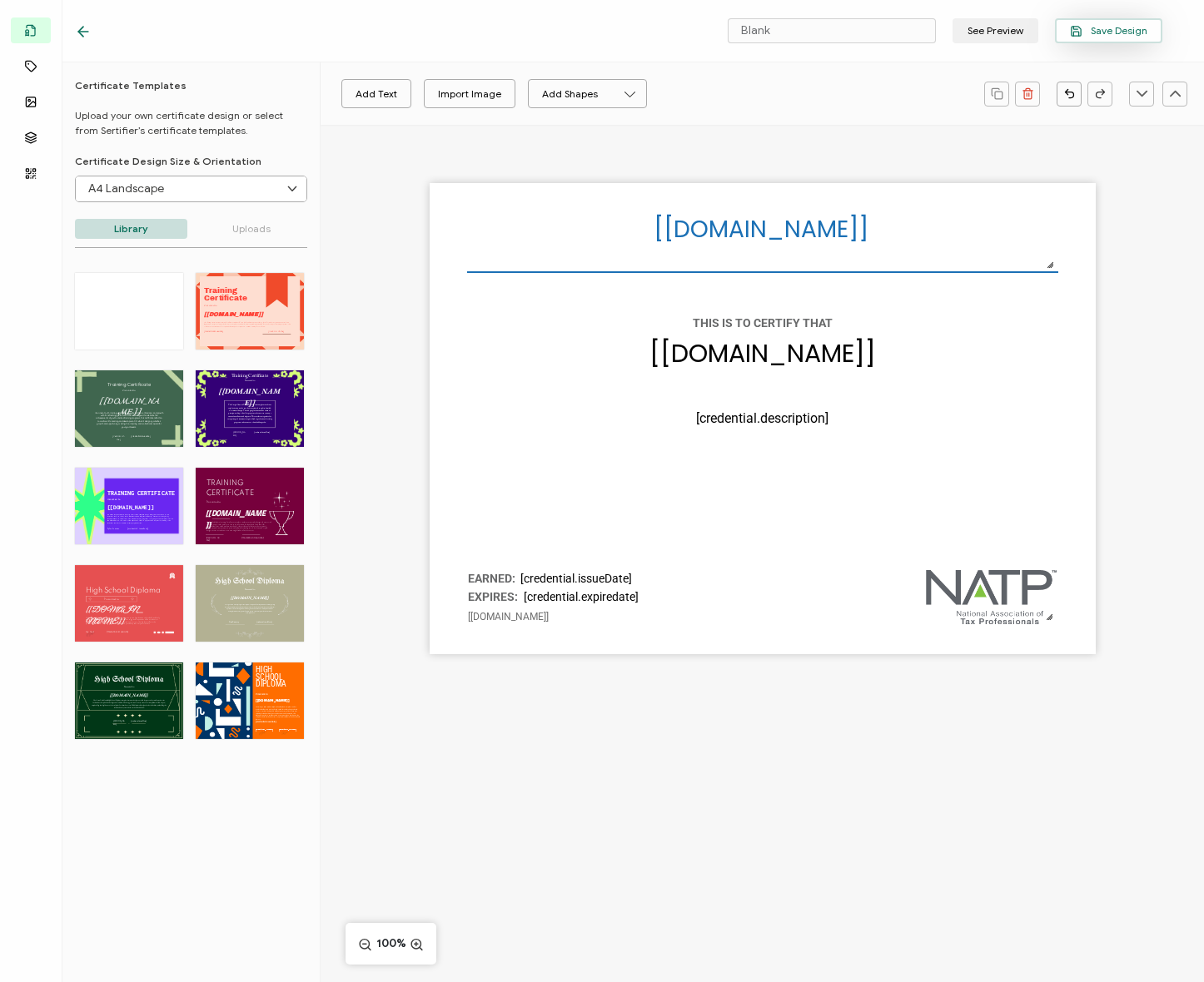
click at [1134, 31] on span "Save Design" at bounding box center [1108, 31] width 77 height 12
click at [87, 25] on icon at bounding box center [83, 32] width 17 height 17
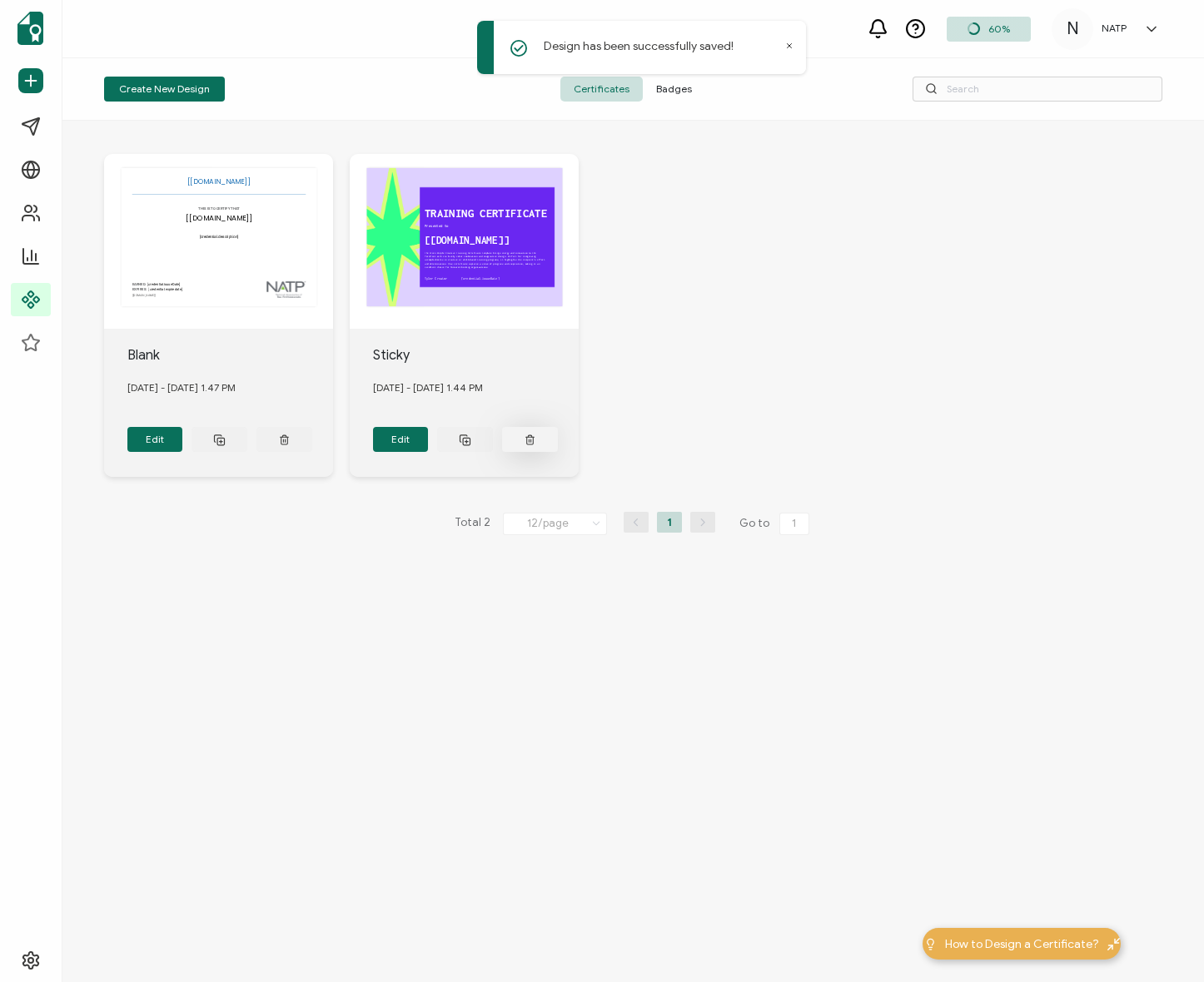
click at [538, 441] on button at bounding box center [530, 440] width 56 height 25
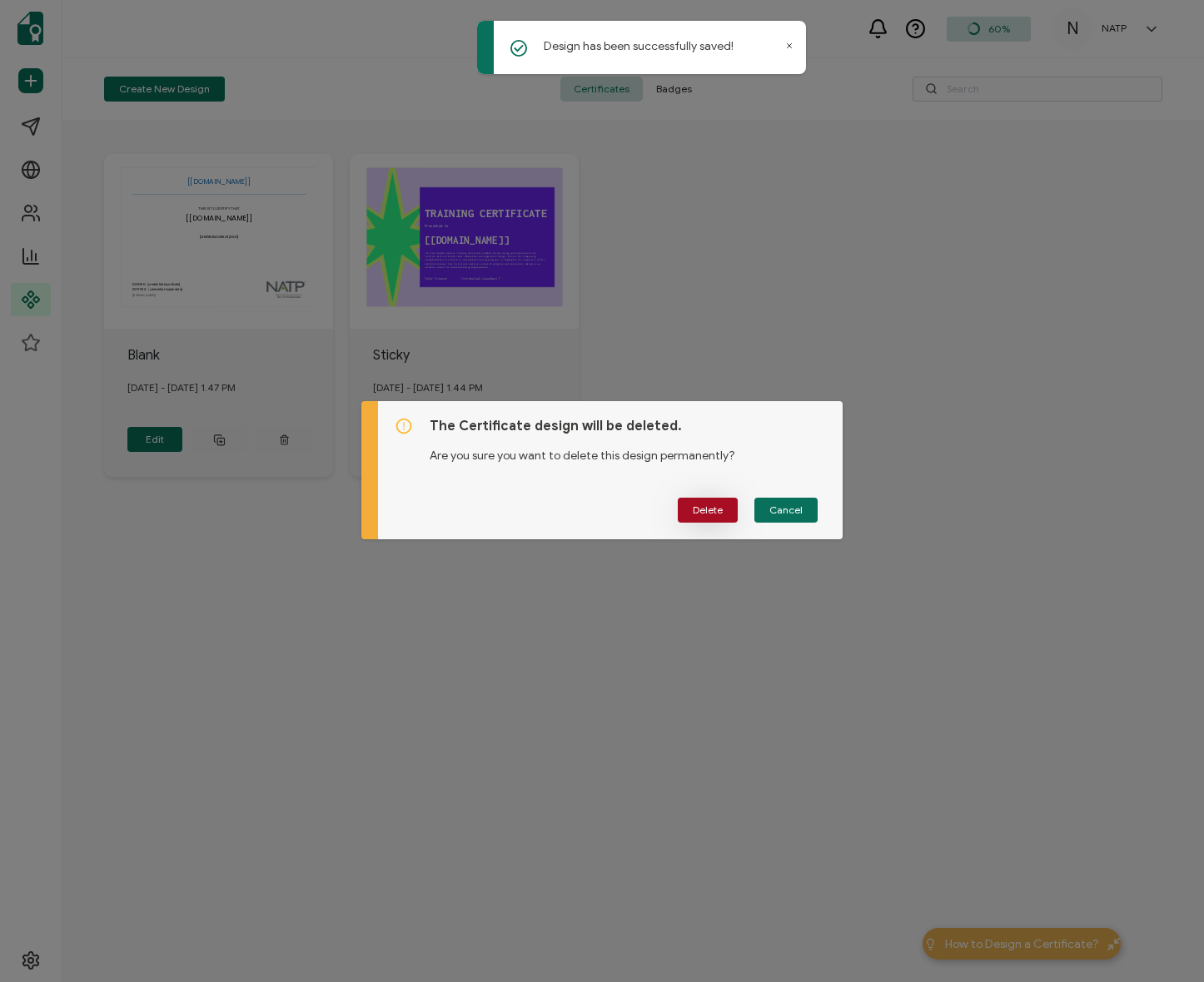
click at [715, 518] on button "Delete" at bounding box center [707, 511] width 60 height 25
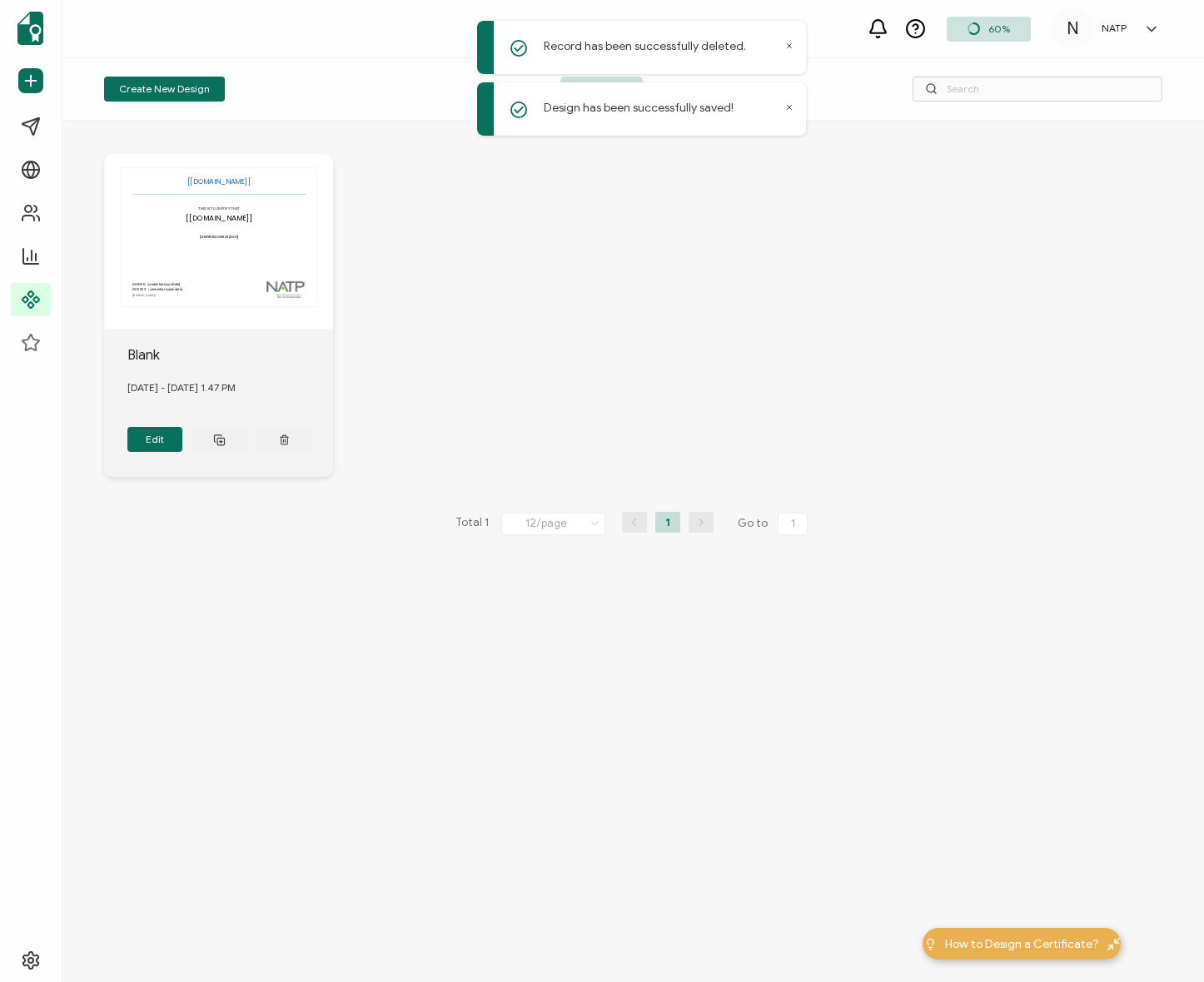
click at [744, 318] on div "[recipient.name] The date the credential was issued. This will automatically up…" at bounding box center [633, 316] width 1058 height 390
click at [163, 355] on div "Blank" at bounding box center [231, 356] width 207 height 20
click at [171, 446] on button "Edit" at bounding box center [155, 440] width 56 height 25
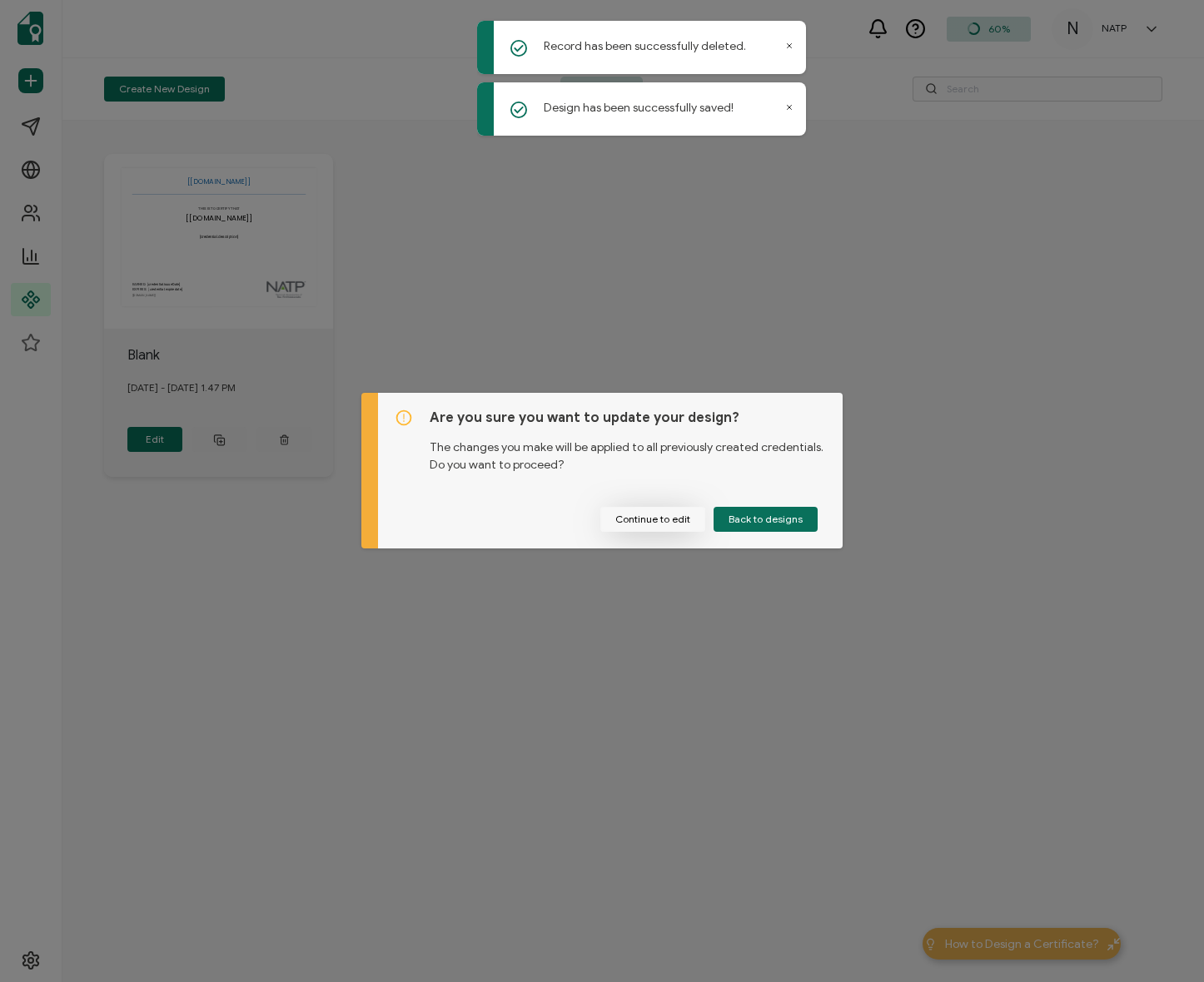
click at [659, 510] on button "Continue to edit" at bounding box center [652, 520] width 105 height 25
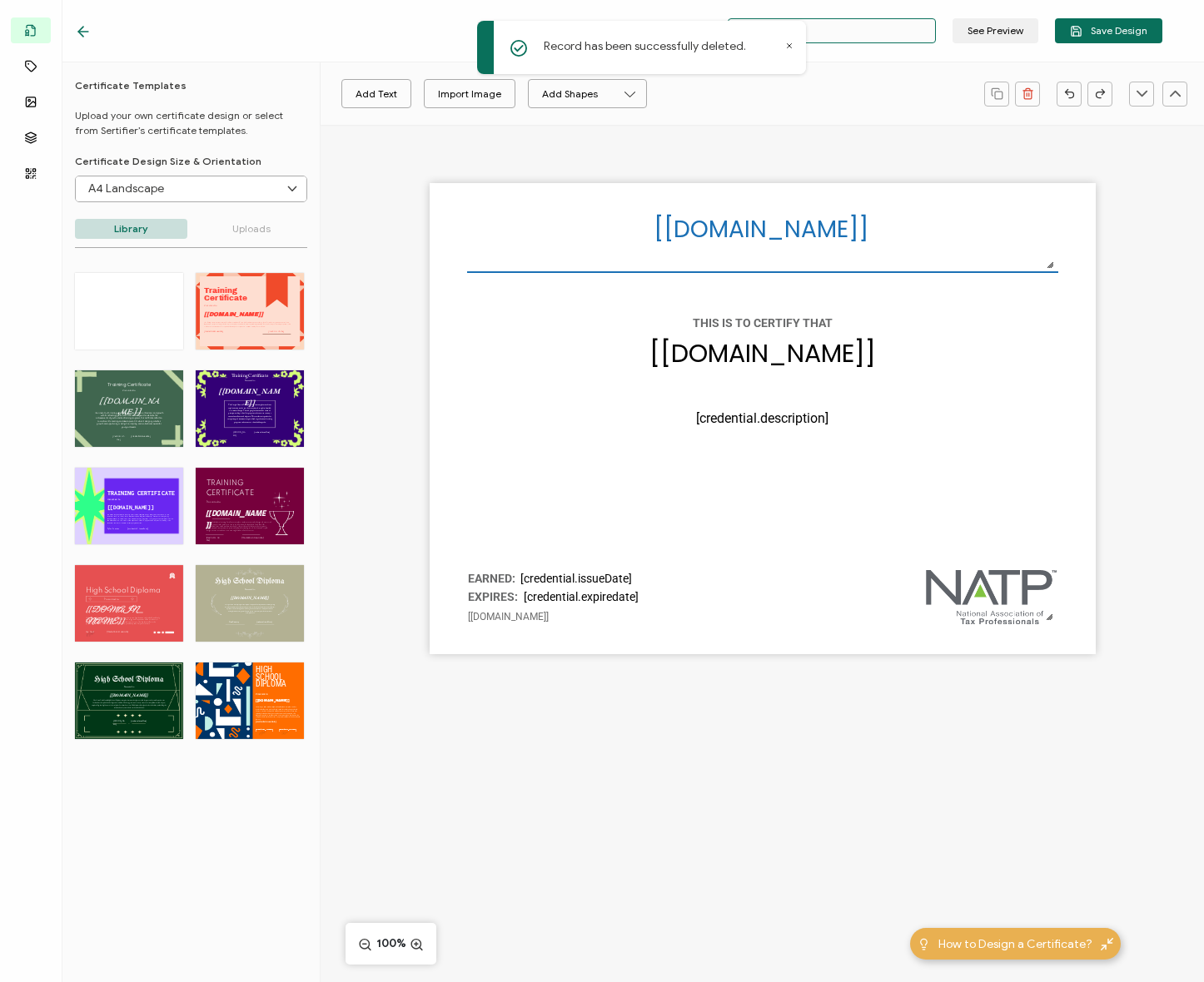
click at [870, 31] on input "Blank" at bounding box center [832, 31] width 208 height 25
click at [787, 47] on icon at bounding box center [789, 46] width 4 height 4
click at [806, 22] on input "Blank" at bounding box center [832, 31] width 208 height 25
click at [813, 37] on input "Blank" at bounding box center [832, 31] width 208 height 25
type input "B"
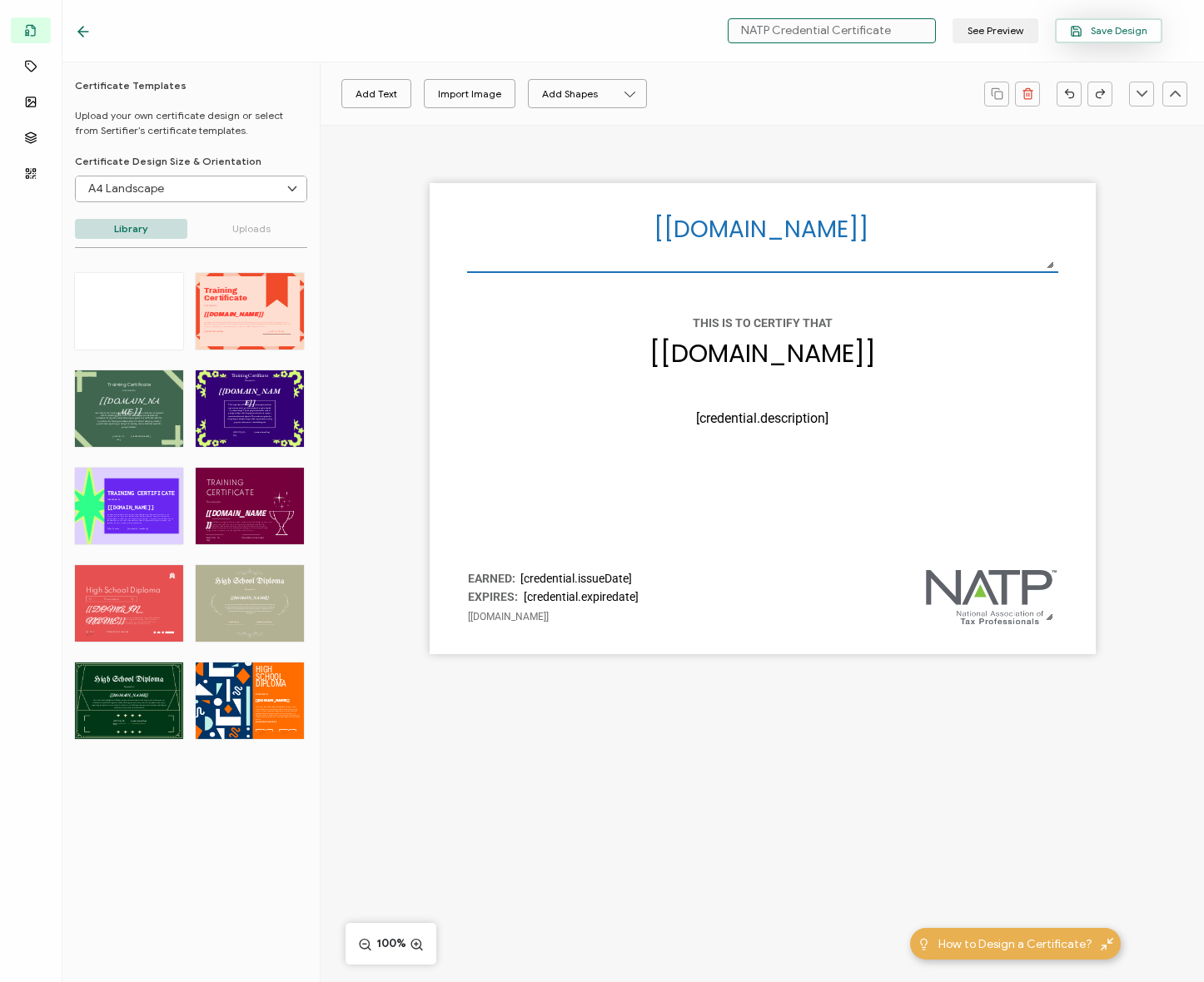
type input "NATP Credential Certificate"
click at [1106, 39] on button "Save Design" at bounding box center [1108, 31] width 107 height 25
click at [789, 43] on icon at bounding box center [789, 46] width 8 height 8
click at [88, 29] on icon at bounding box center [83, 32] width 17 height 17
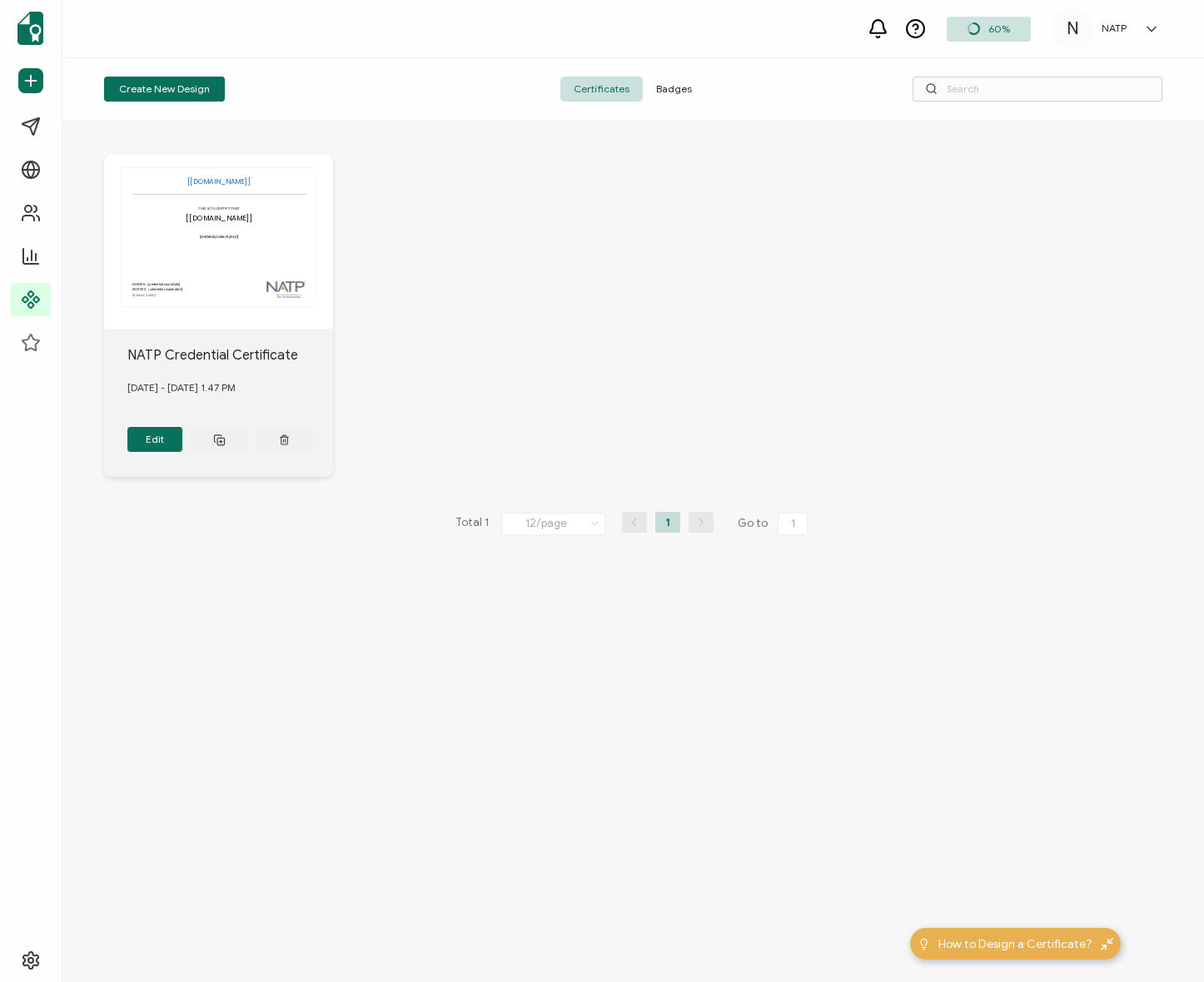
click at [149, 34] on div "60% N NATP N Diagram natp@wearediagram.com ID: 70652902 N NATP Create Organizat…" at bounding box center [633, 29] width 1142 height 58
click at [1102, 21] on div "N NATP N Diagram natp@wearediagram.com ID: 70652902 N NATP Create Organization …" at bounding box center [1110, 29] width 117 height 42
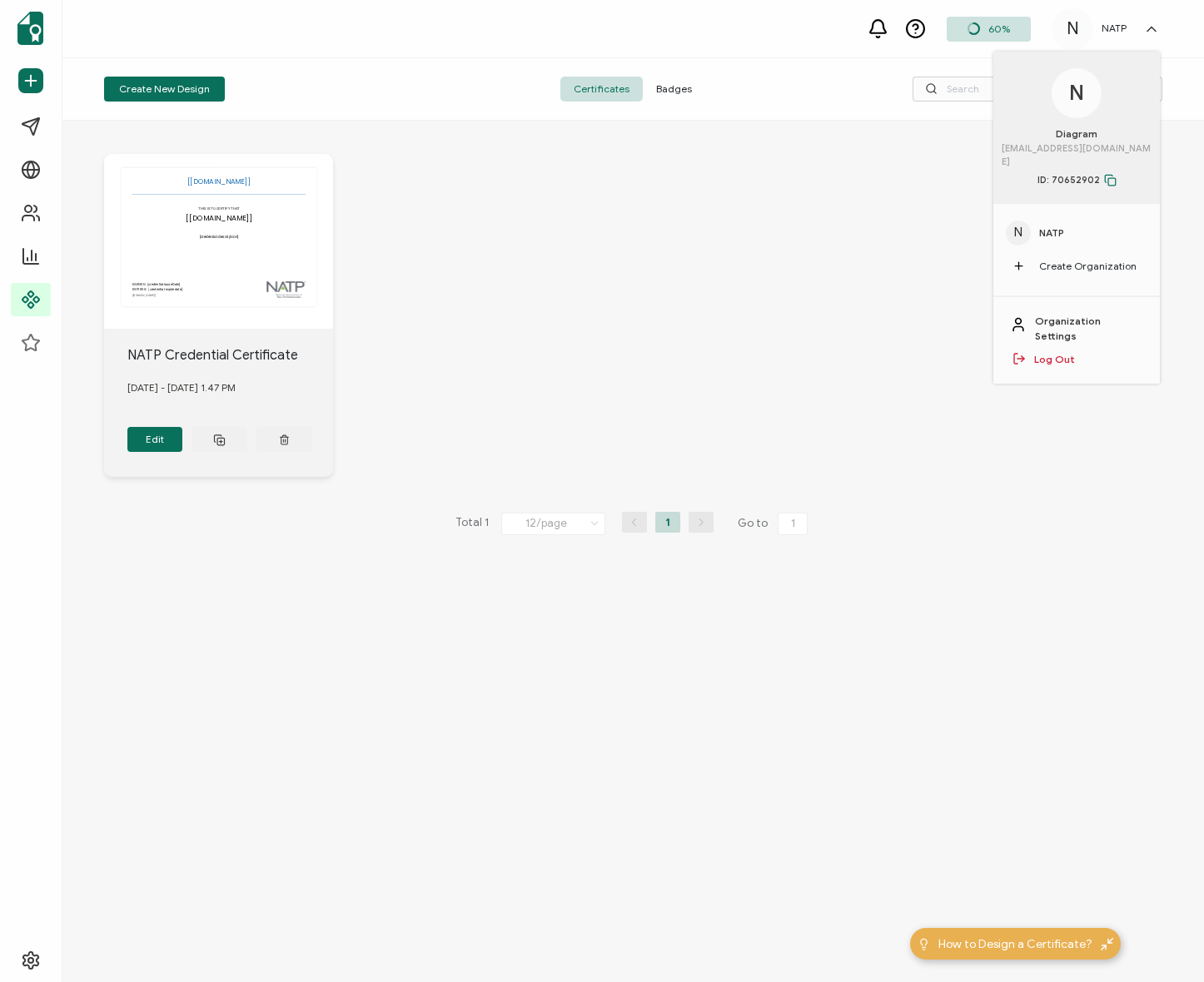
click at [1102, 21] on div "N NATP N Diagram natp@wearediagram.com ID: 70652902 N NATP Create Organization …" at bounding box center [1110, 29] width 117 height 42
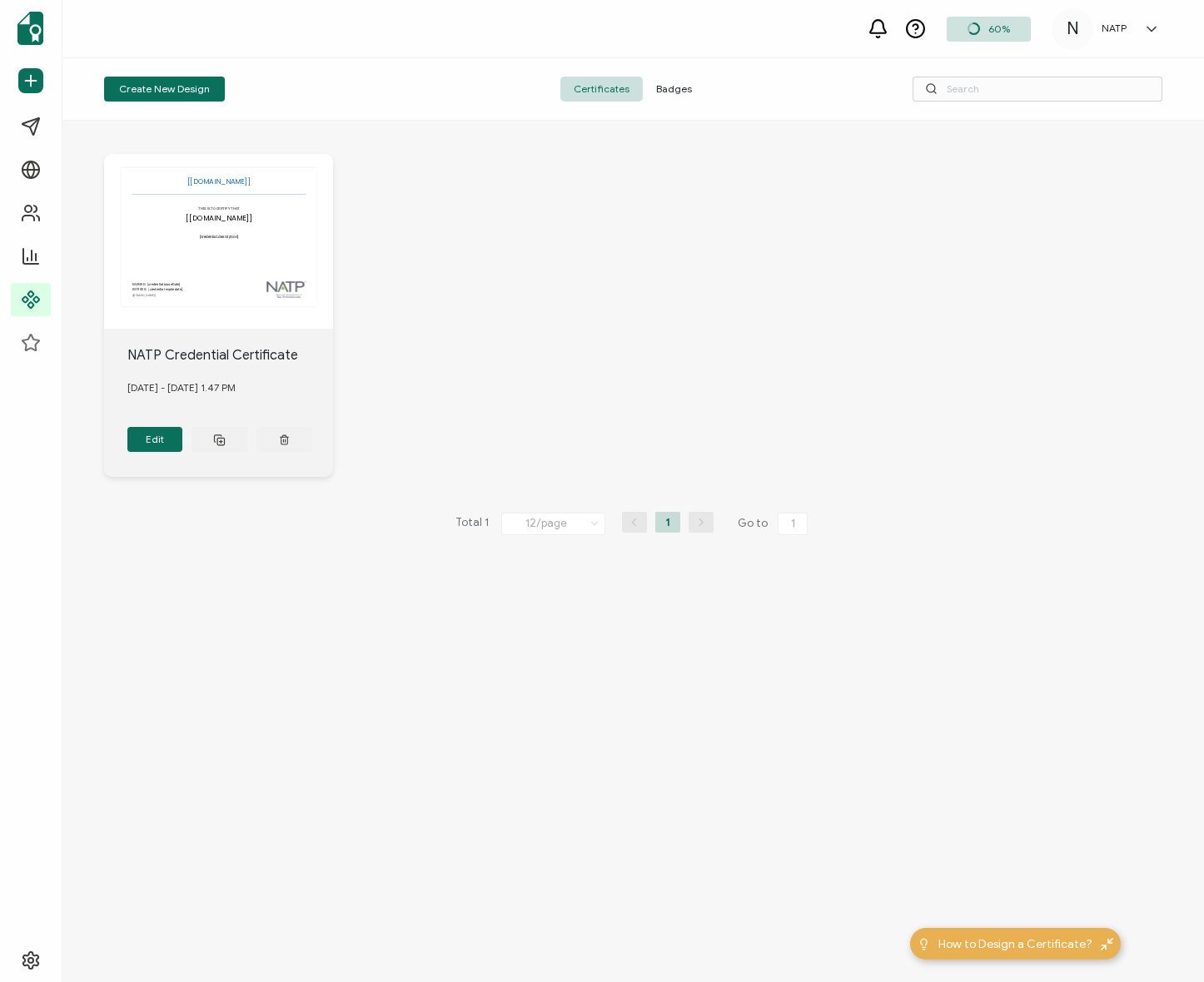
click at [1015, 23] on div "60%" at bounding box center [988, 29] width 84 height 25
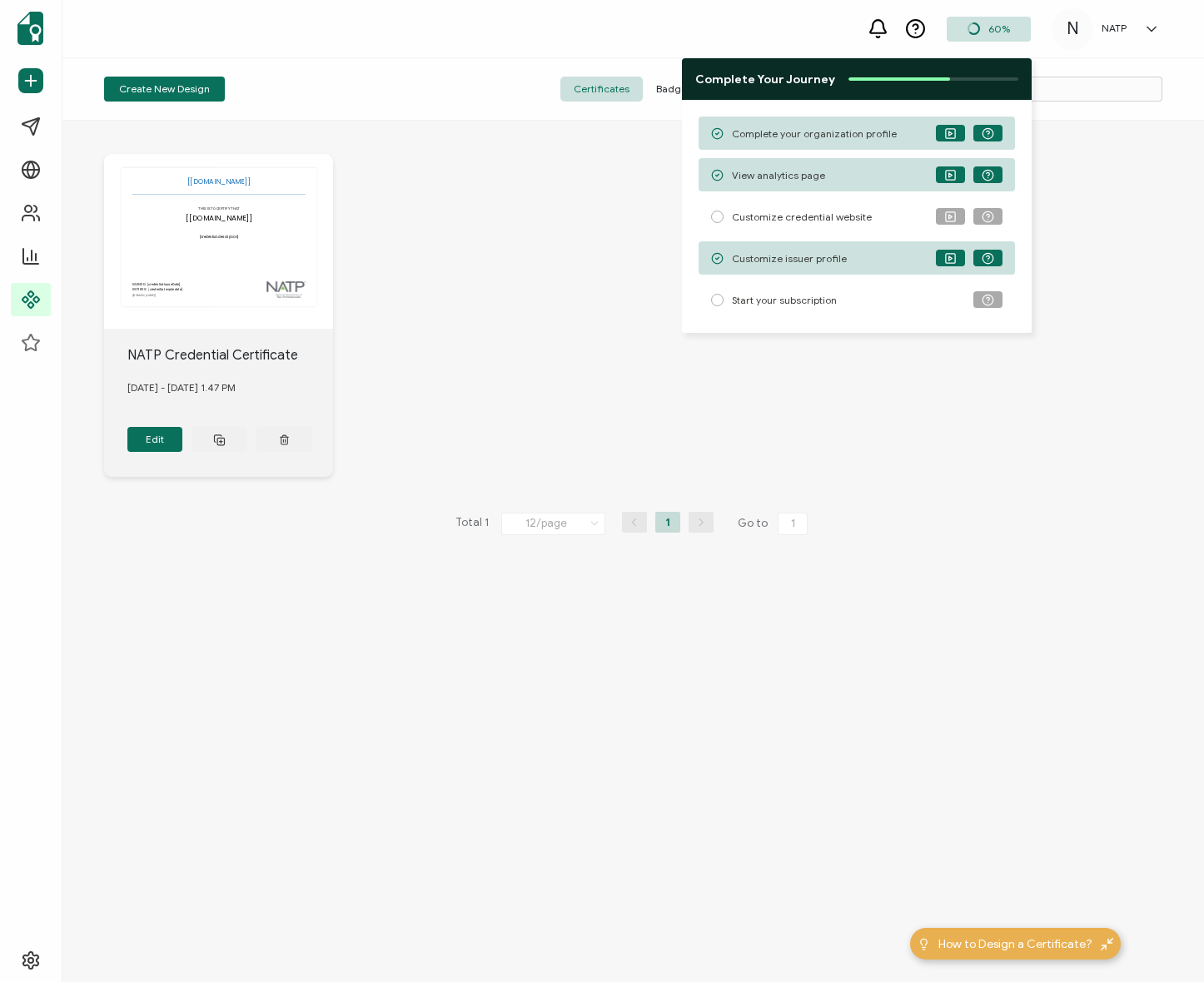
click at [1015, 23] on div "60%" at bounding box center [988, 29] width 84 height 25
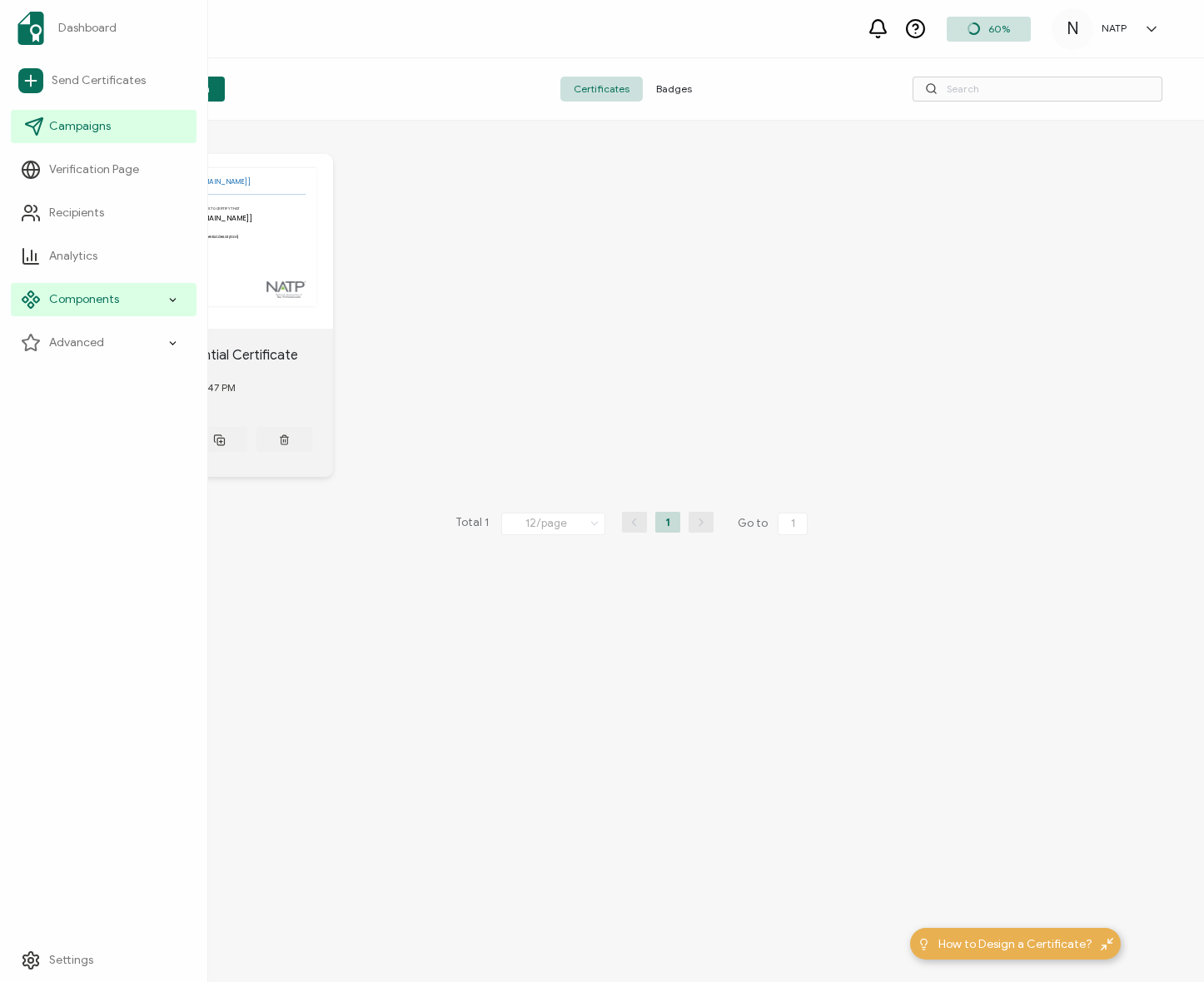
click at [73, 119] on span "Campaigns" at bounding box center [80, 127] width 62 height 17
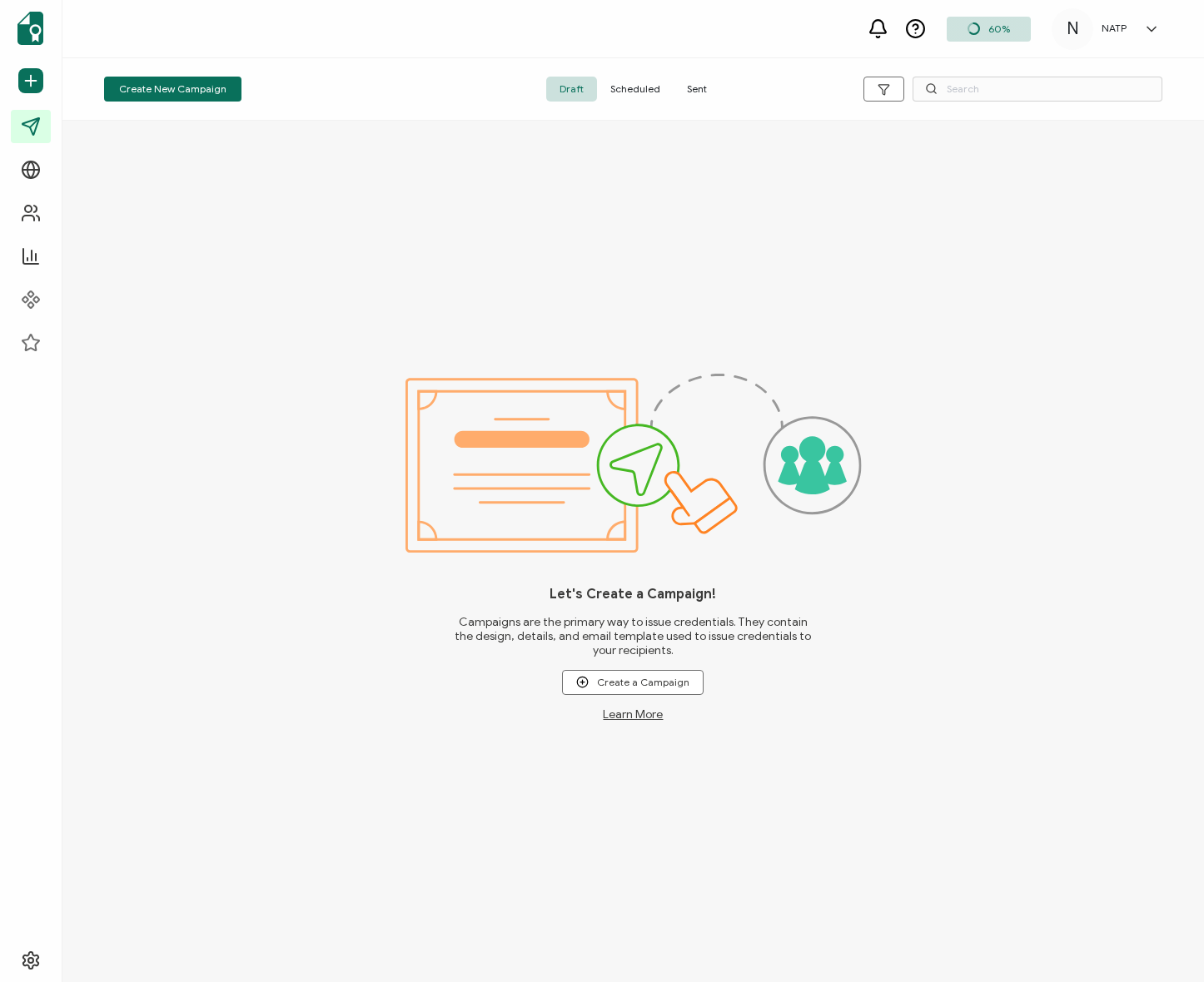
click at [382, 204] on div "Let's Create a Campaign! Campaigns are the primary way to issue credentials. Th…" at bounding box center [633, 551] width 1142 height 861
click at [698, 92] on span "Sent" at bounding box center [697, 89] width 47 height 25
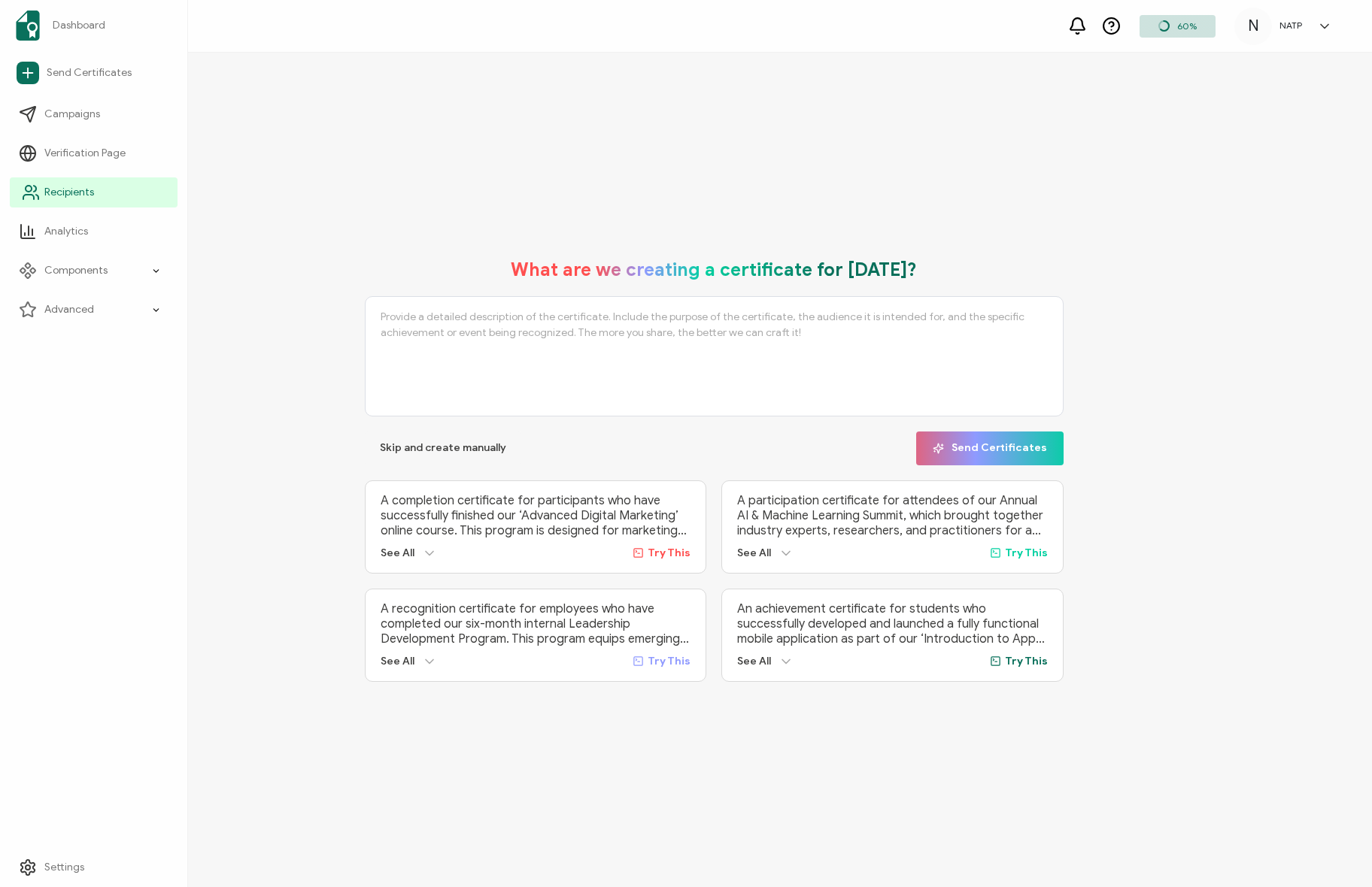
click at [83, 195] on span "Recipients" at bounding box center [69, 193] width 50 height 15
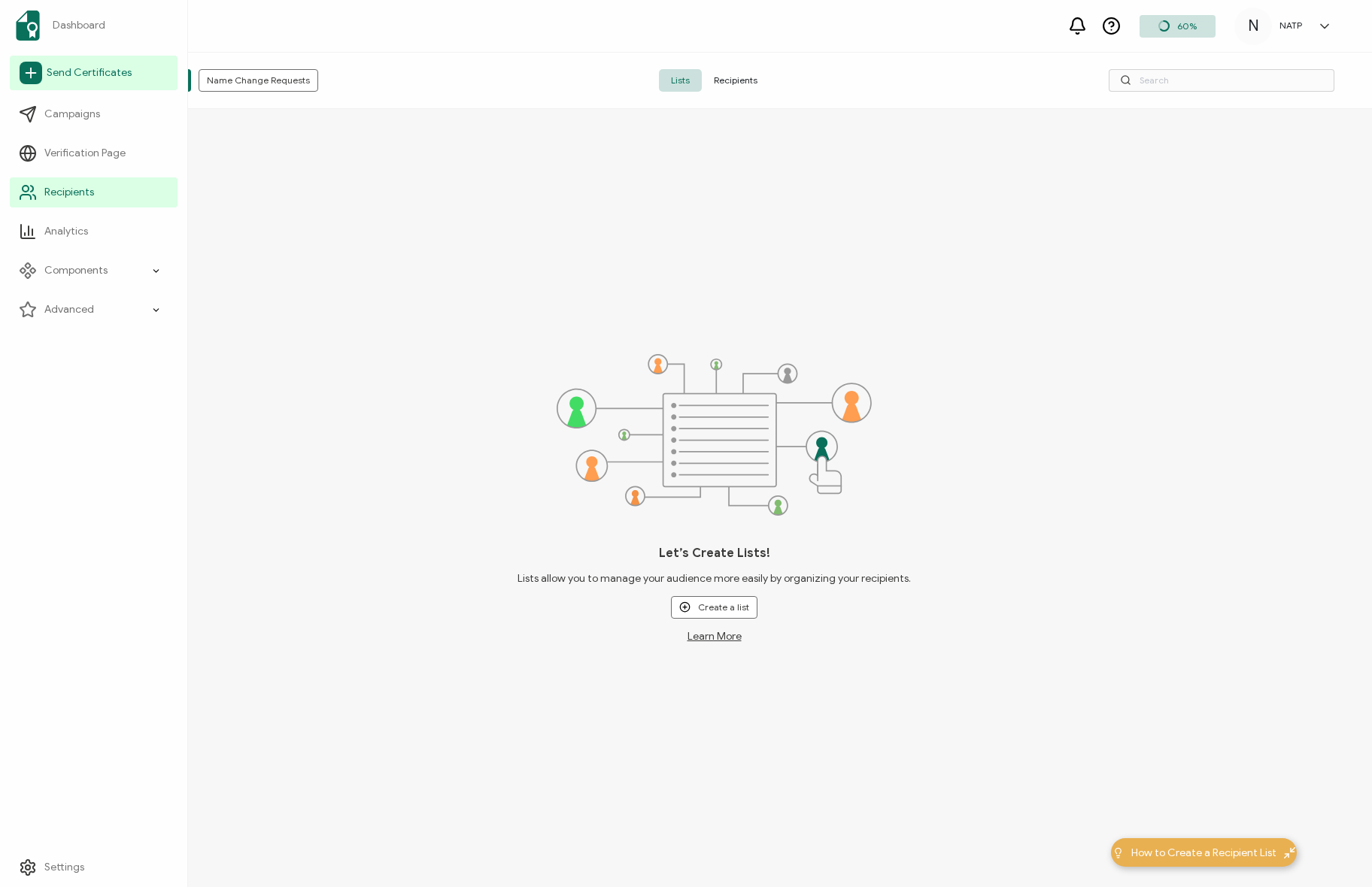
click at [86, 73] on span "Send Certificates" at bounding box center [89, 73] width 85 height 15
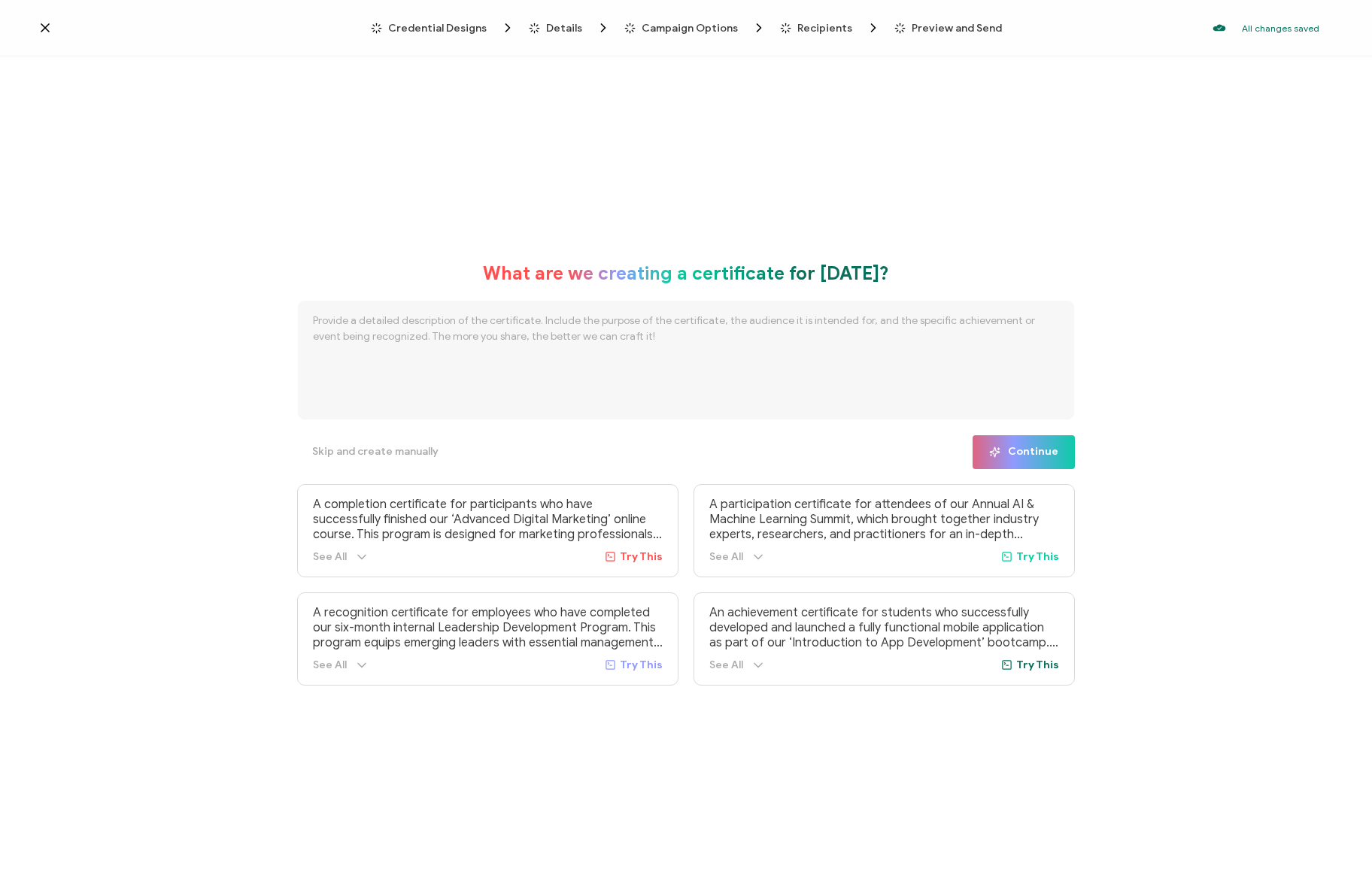
click at [470, 23] on span "Credential Designs" at bounding box center [437, 28] width 99 height 11
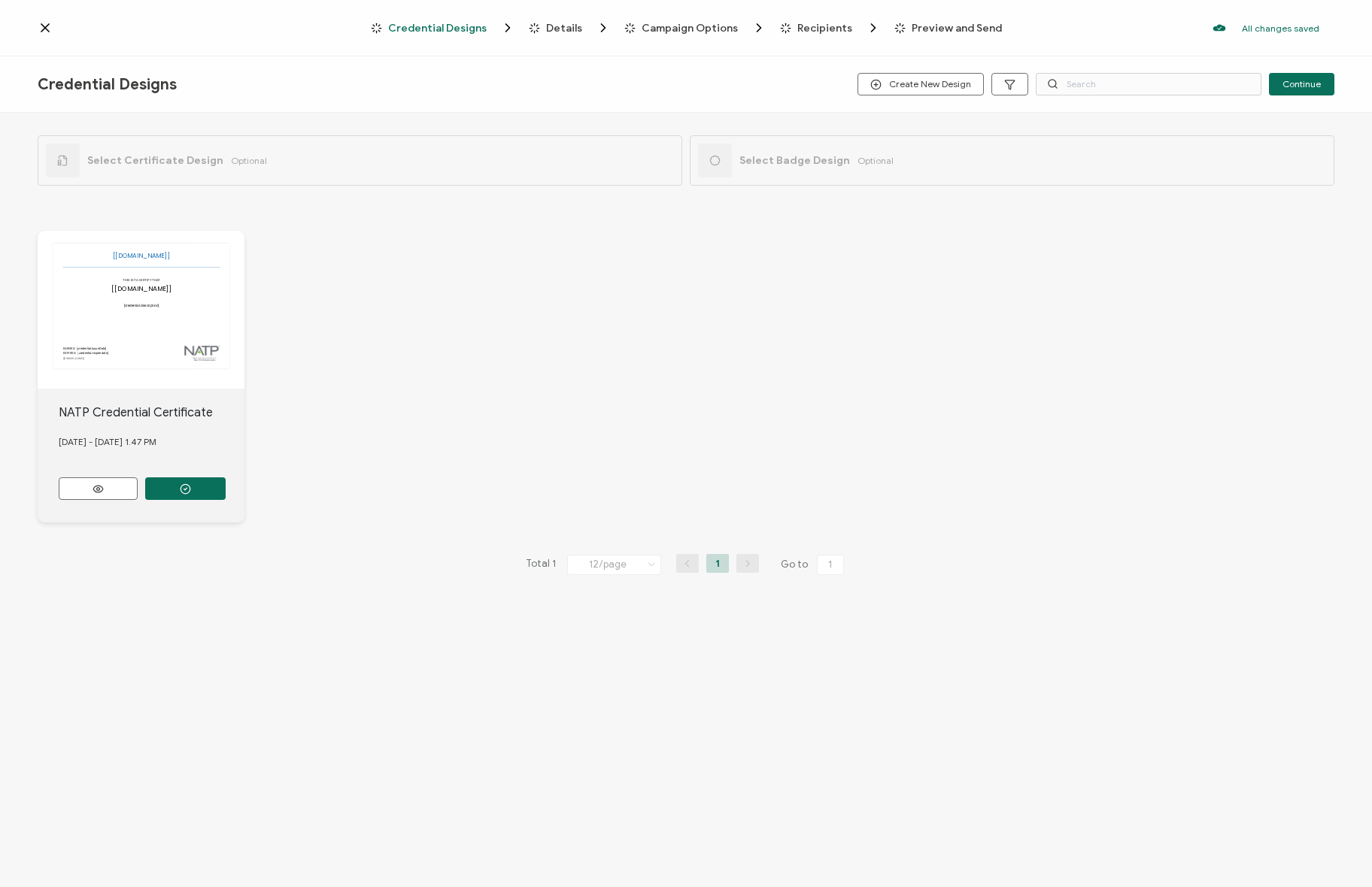
click at [135, 308] on div "The recipient’s full name, which will be automatically filled based on the info…" at bounding box center [141, 310] width 207 height 158
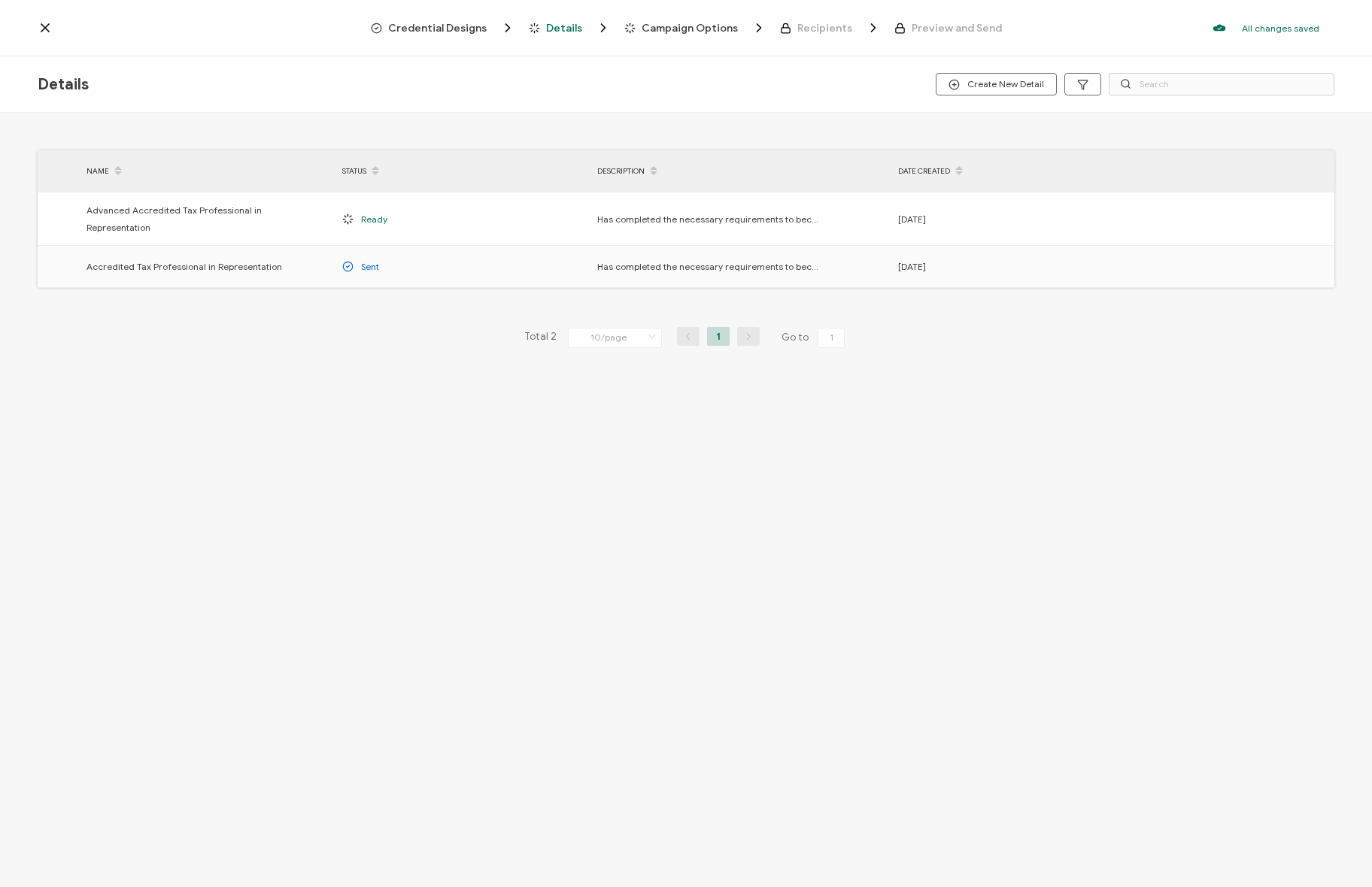
click at [404, 34] on span "Credential Designs" at bounding box center [437, 28] width 99 height 11
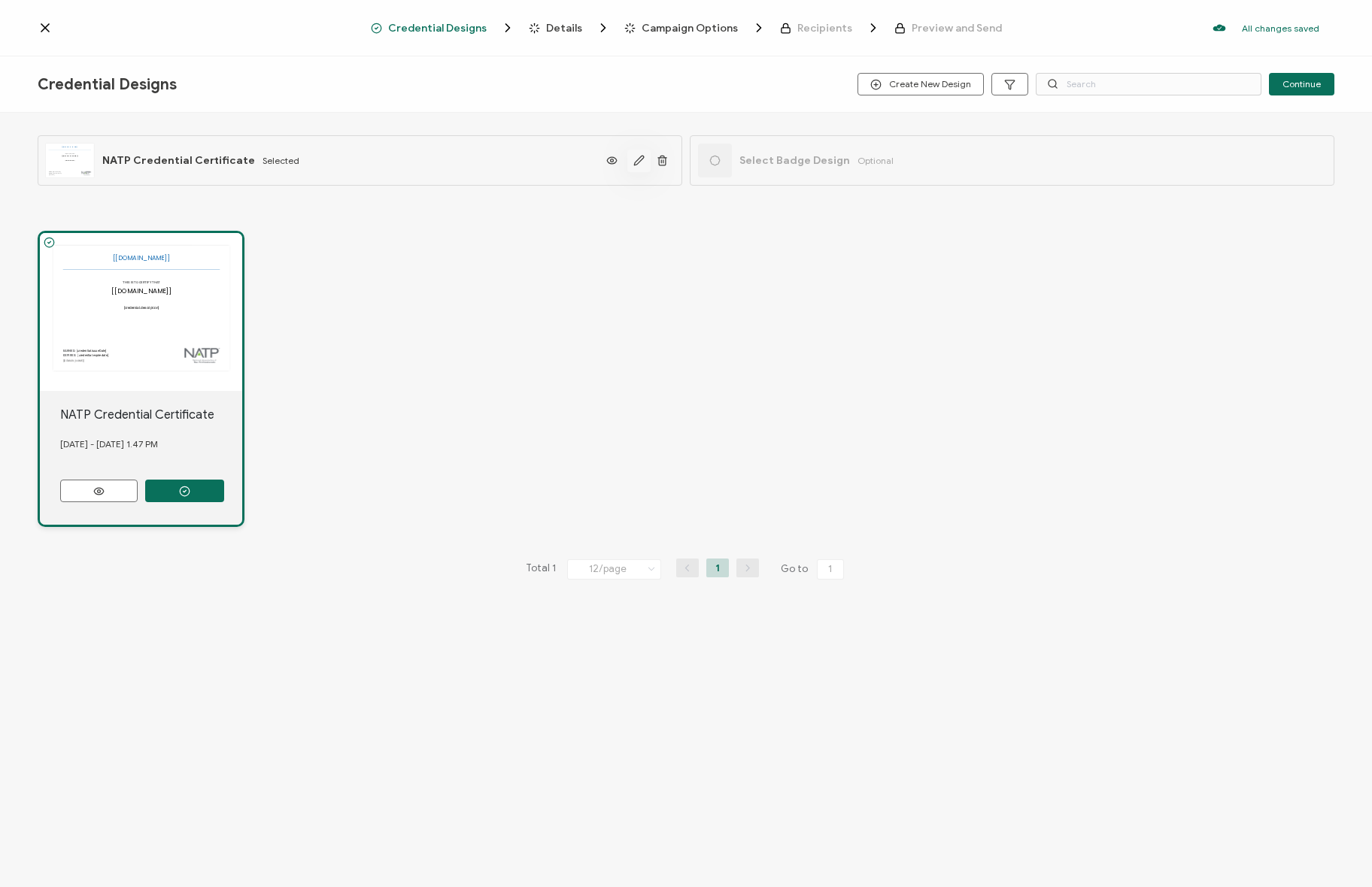
click at [628, 160] on button "button" at bounding box center [638, 161] width 23 height 23
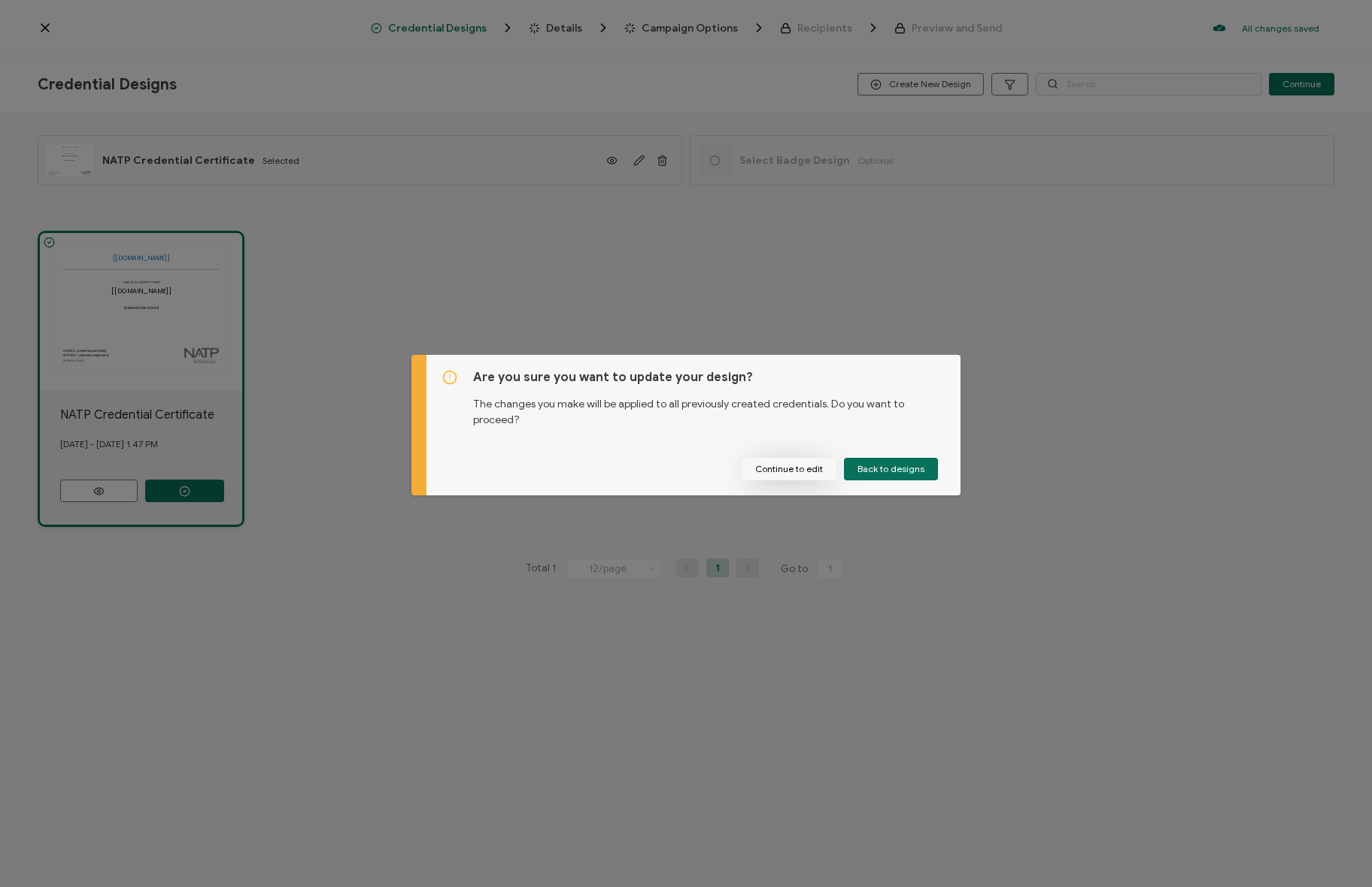
click at [802, 475] on button "Continue to edit" at bounding box center [789, 469] width 95 height 23
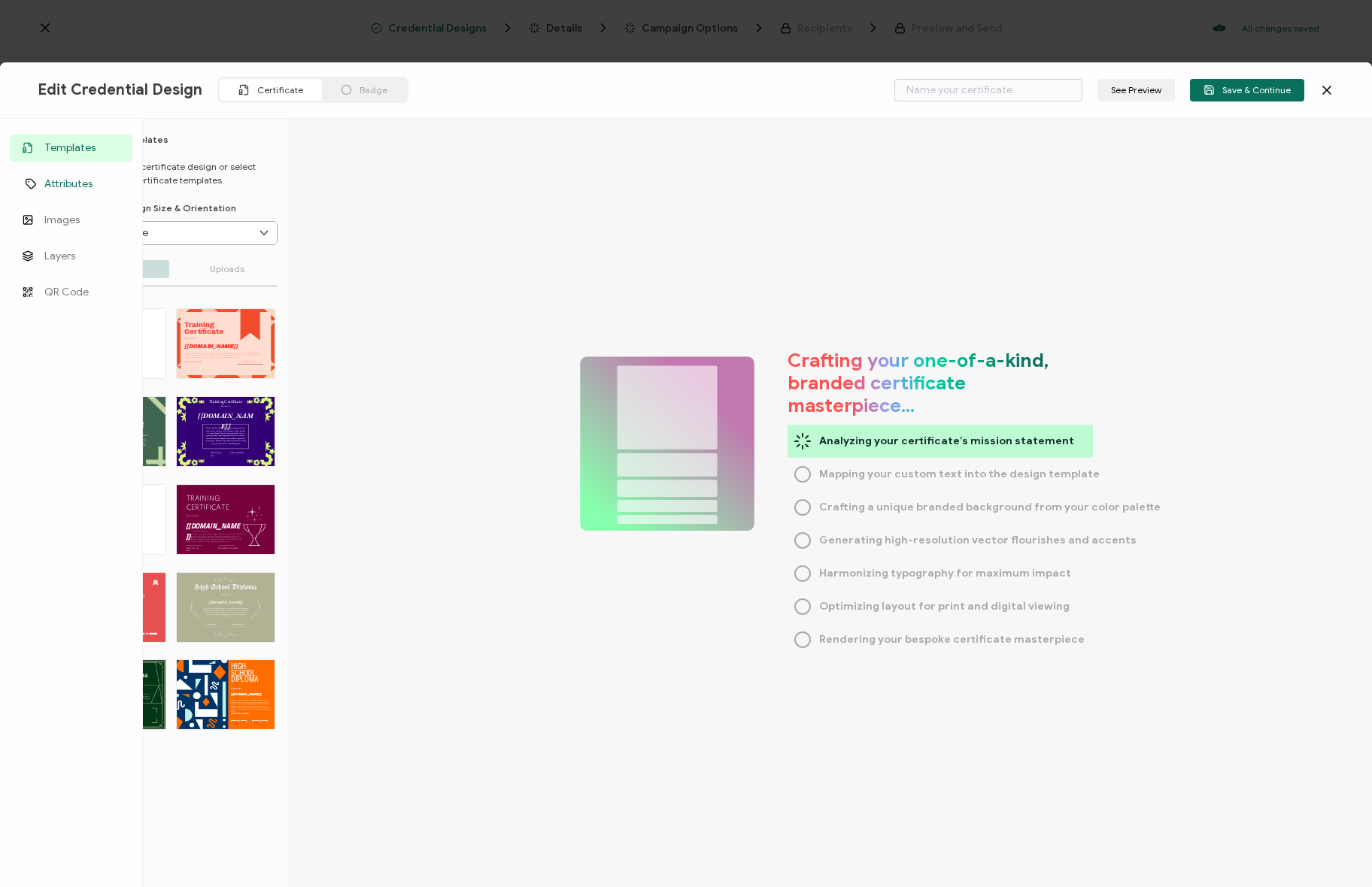
type input "NATP Credential Certificate"
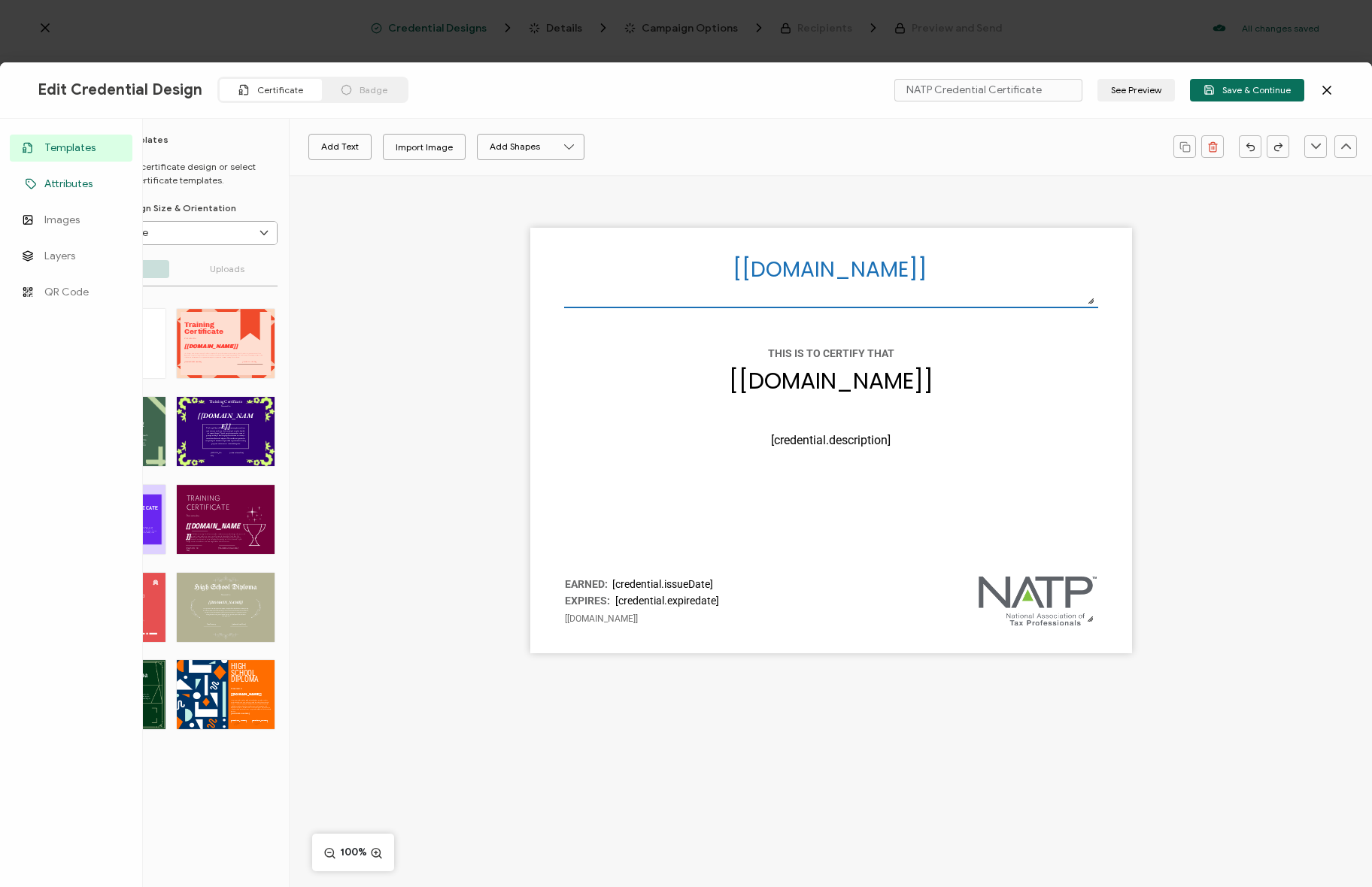
click at [56, 182] on span "Attributes" at bounding box center [68, 184] width 48 height 15
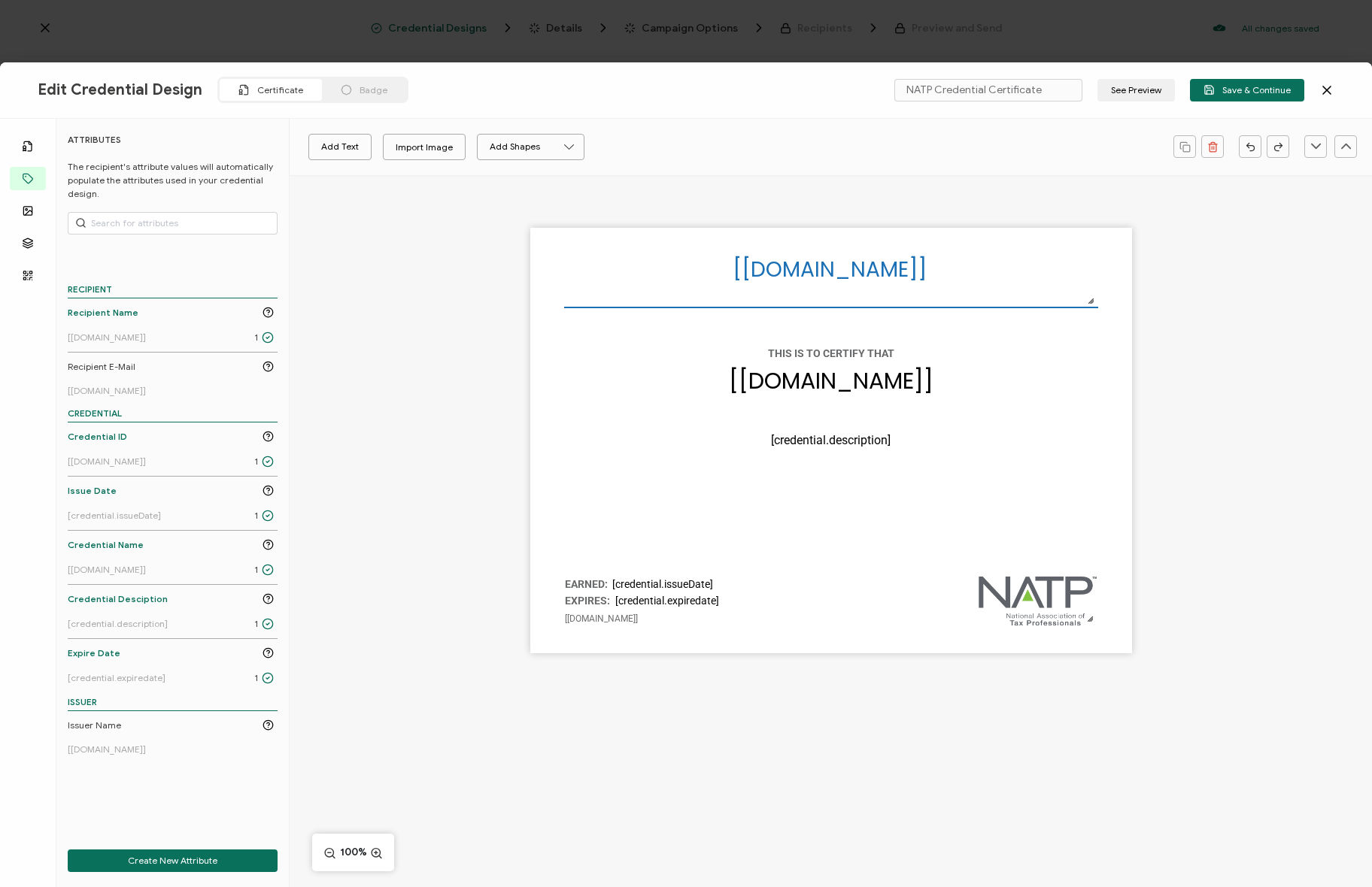
click at [366, 390] on div "The recipient’s full name, which will be automatically filled based on the info…" at bounding box center [831, 466] width 1082 height 583
click at [184, 869] on button "Create New Attribute" at bounding box center [172, 861] width 210 height 23
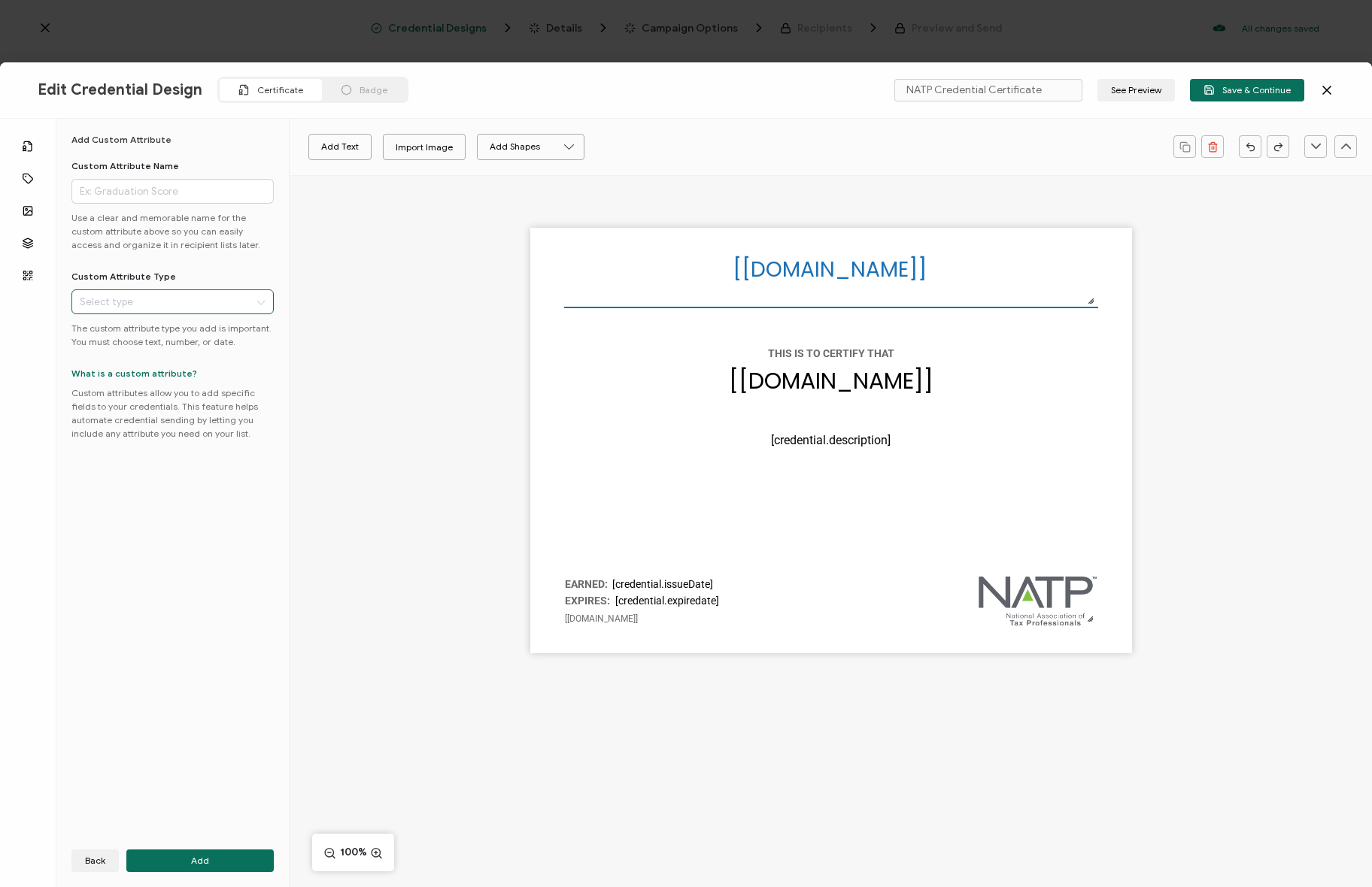
click at [126, 293] on input "text" at bounding box center [172, 302] width 202 height 25
click at [251, 247] on p "Use a clear and memorable name for the custom attribute above so you can easily…" at bounding box center [172, 232] width 202 height 41
click at [87, 852] on button "Back" at bounding box center [95, 861] width 47 height 23
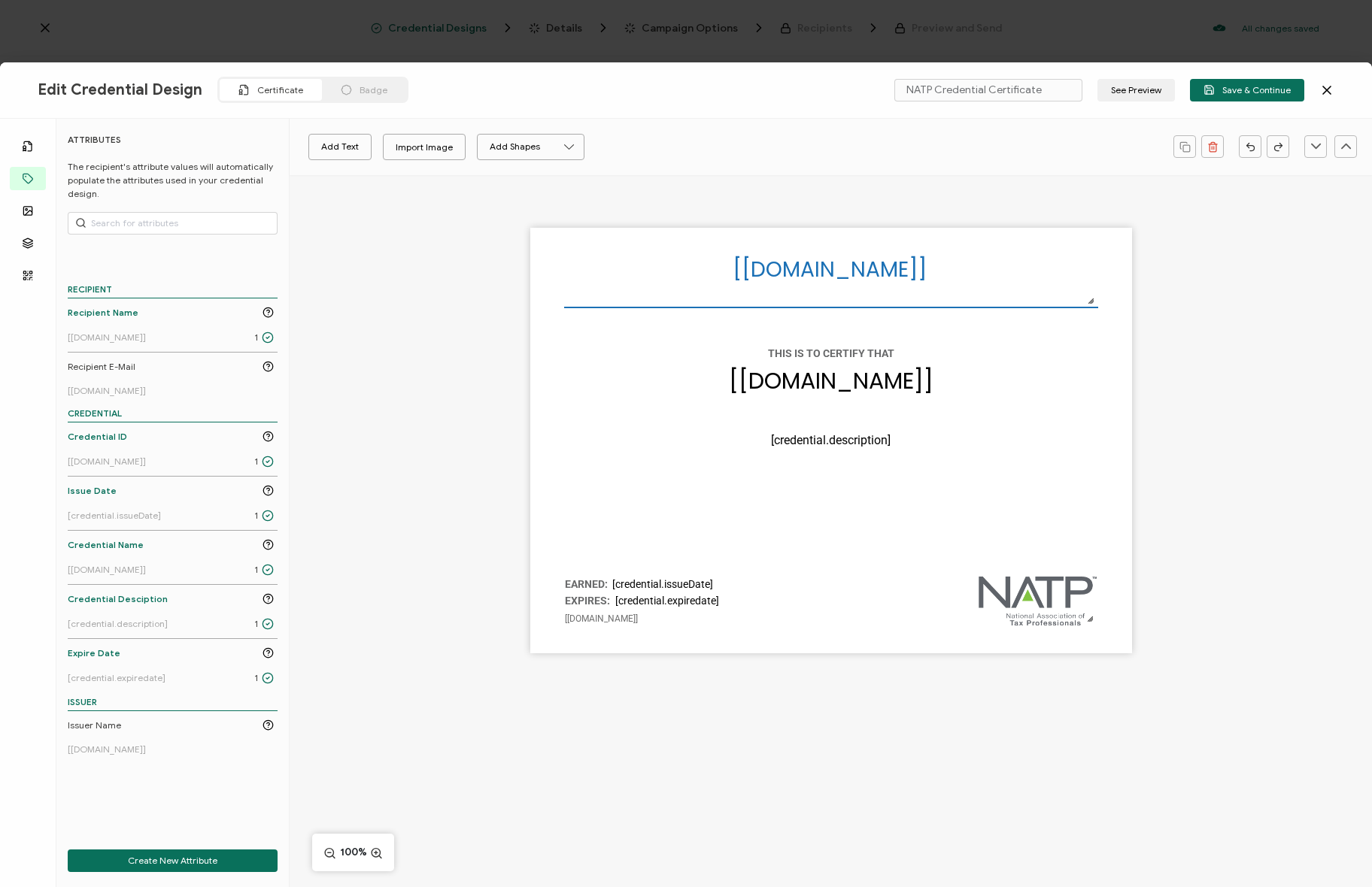
click at [418, 551] on div "The recipient’s full name, which will be automatically filled based on the info…" at bounding box center [831, 466] width 1082 height 583
click at [407, 551] on div "The recipient’s full name, which will be automatically filled based on the info…" at bounding box center [831, 466] width 1082 height 583
click at [366, 637] on div "The recipient’s full name, which will be automatically filled based on the info…" at bounding box center [831, 466] width 1082 height 583
click at [359, 466] on div "The recipient’s full name, which will be automatically filled based on the info…" at bounding box center [831, 466] width 1082 height 583
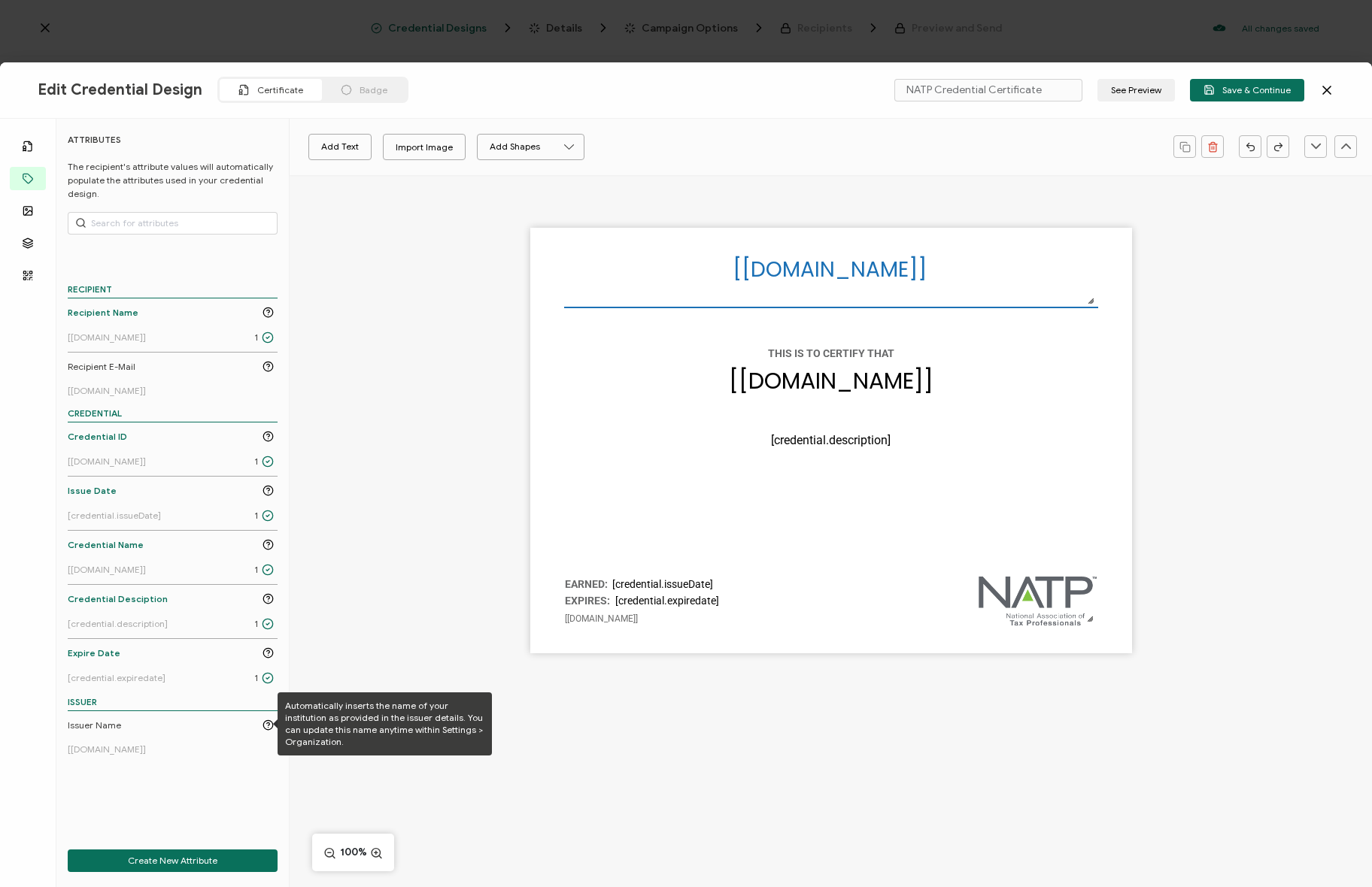
click at [434, 569] on div "The recipient’s full name, which will be automatically filled based on the info…" at bounding box center [831, 466] width 1082 height 583
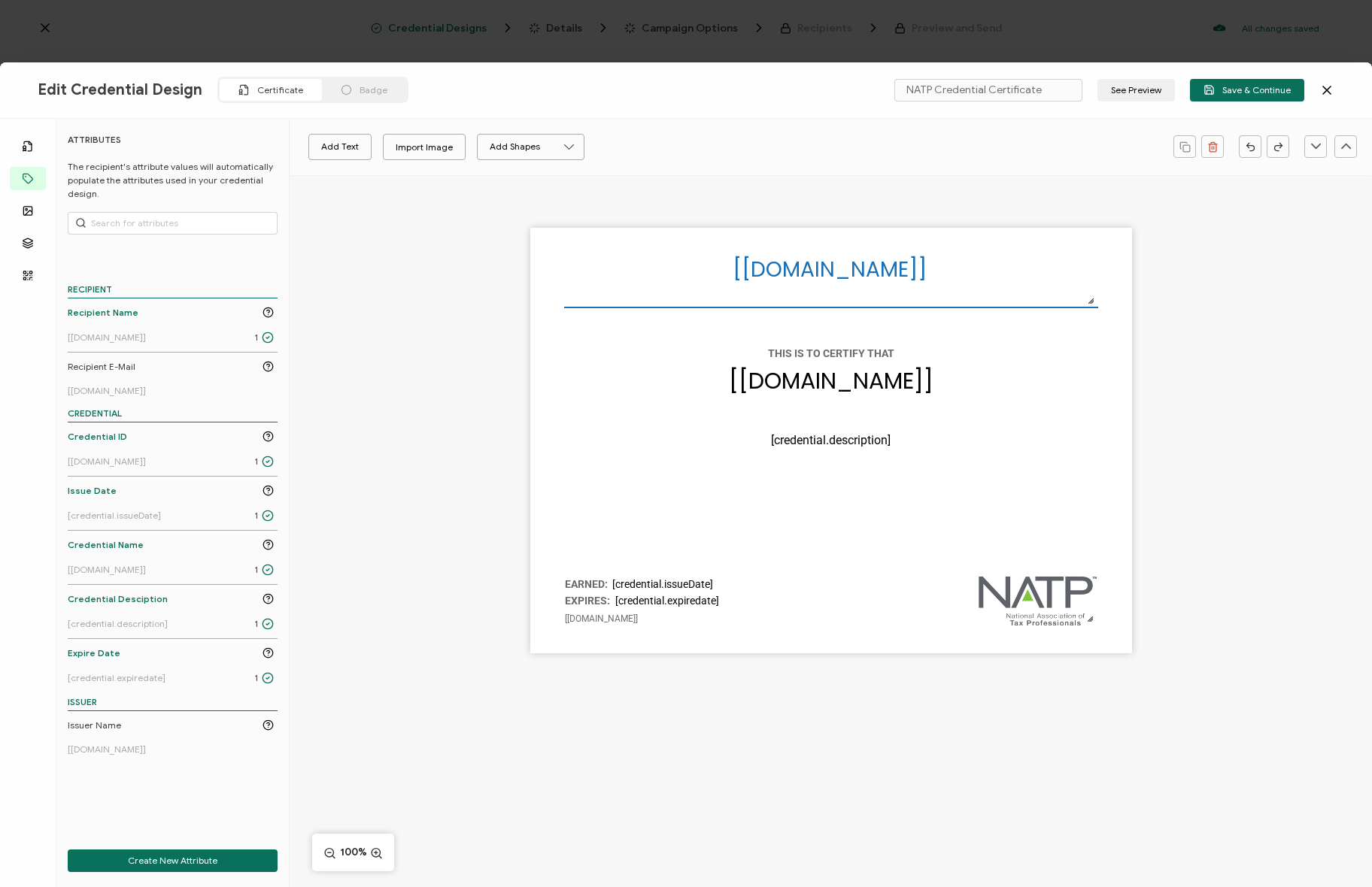
click at [364, 540] on div "The recipient’s full name, which will be automatically filled based on the info…" at bounding box center [831, 466] width 1082 height 583
click at [348, 226] on div "The recipient’s full name, which will be automatically filled based on the info…" at bounding box center [831, 466] width 1082 height 583
drag, startPoint x: 500, startPoint y: 282, endPoint x: 511, endPoint y: 270, distance: 16.3
click at [499, 282] on div "The recipient’s full name, which will be automatically filled based on the info…" at bounding box center [831, 466] width 1082 height 583
click at [488, 362] on div "The recipient’s full name, which will be automatically filled based on the info…" at bounding box center [831, 466] width 1082 height 583
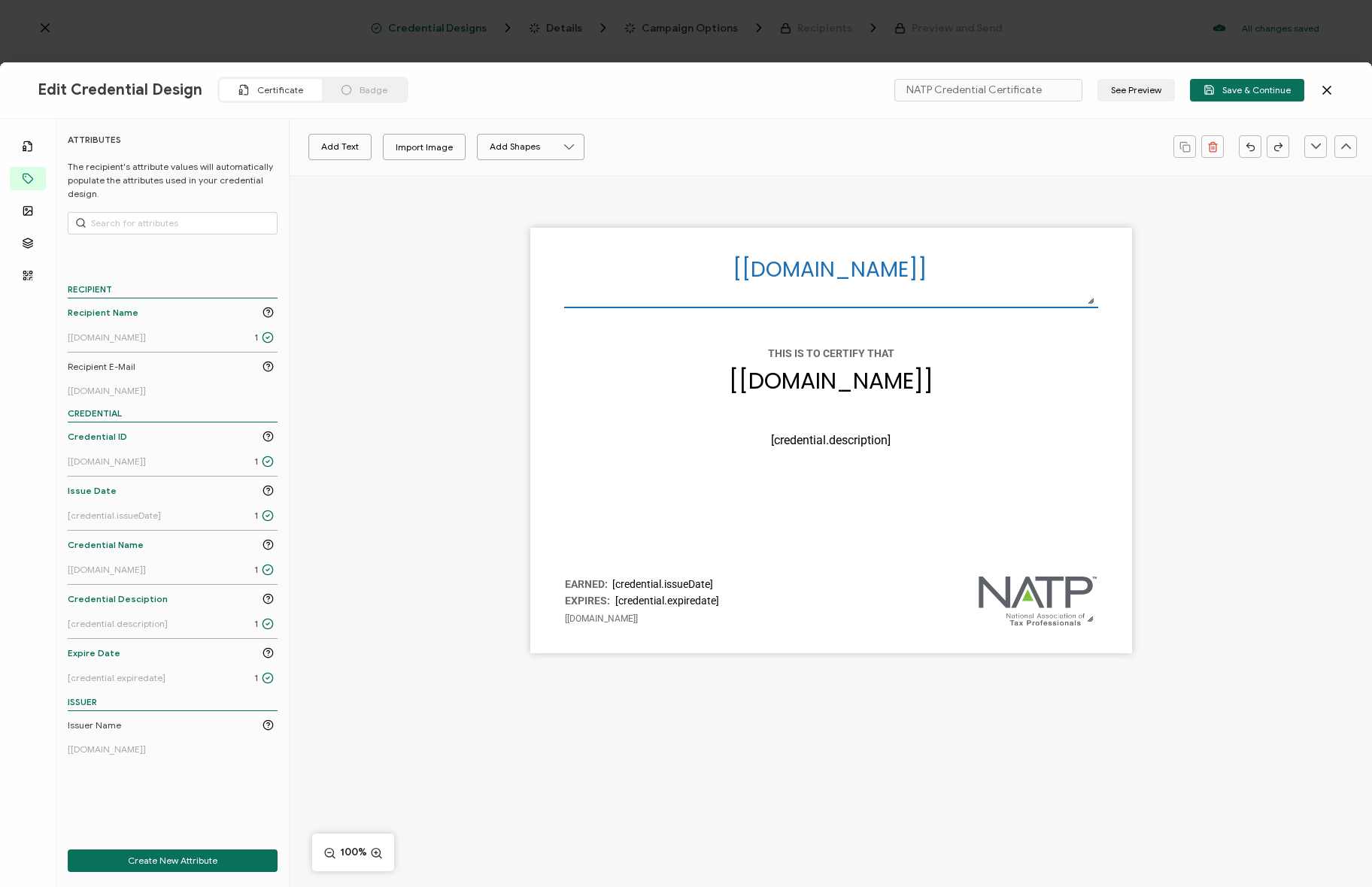
click at [424, 530] on div "The recipient’s full name, which will be automatically filled based on the info…" at bounding box center [831, 466] width 1082 height 583
click at [427, 530] on div "The recipient’s full name, which will be automatically filled based on the info…" at bounding box center [831, 466] width 1082 height 583
click at [451, 521] on div "The recipient’s full name, which will be automatically filled based on the info…" at bounding box center [831, 466] width 1082 height 583
click at [579, 588] on pre "EARNED:" at bounding box center [586, 584] width 43 height 12
click at [489, 158] on div "Roboto Alright Sans [PERSON_NAME] Archivo Black Arial Arimo Blinker Caveat Char…" at bounding box center [732, 147] width 869 height 38
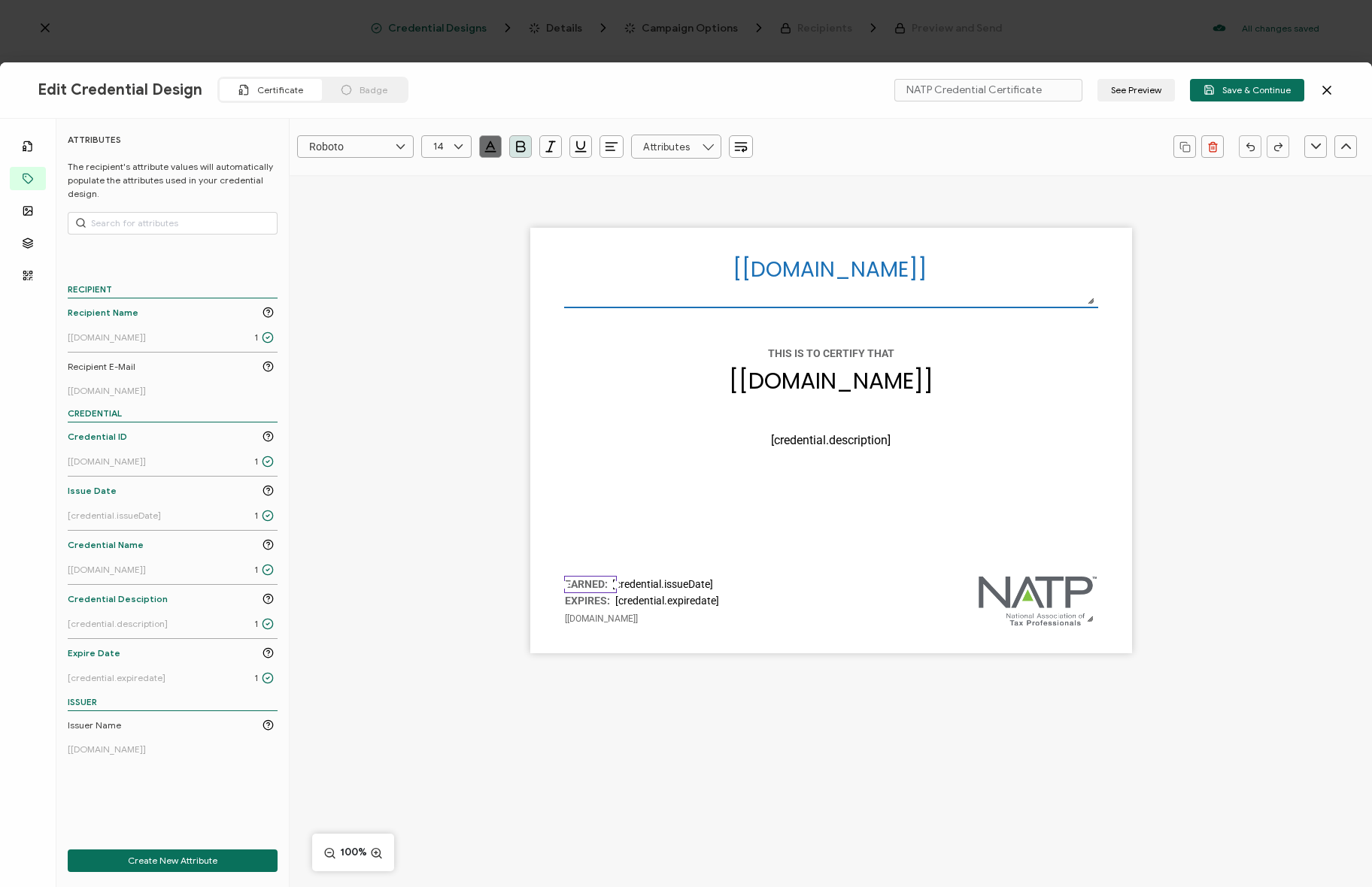
click at [490, 147] on icon "button" at bounding box center [491, 147] width 15 height 15
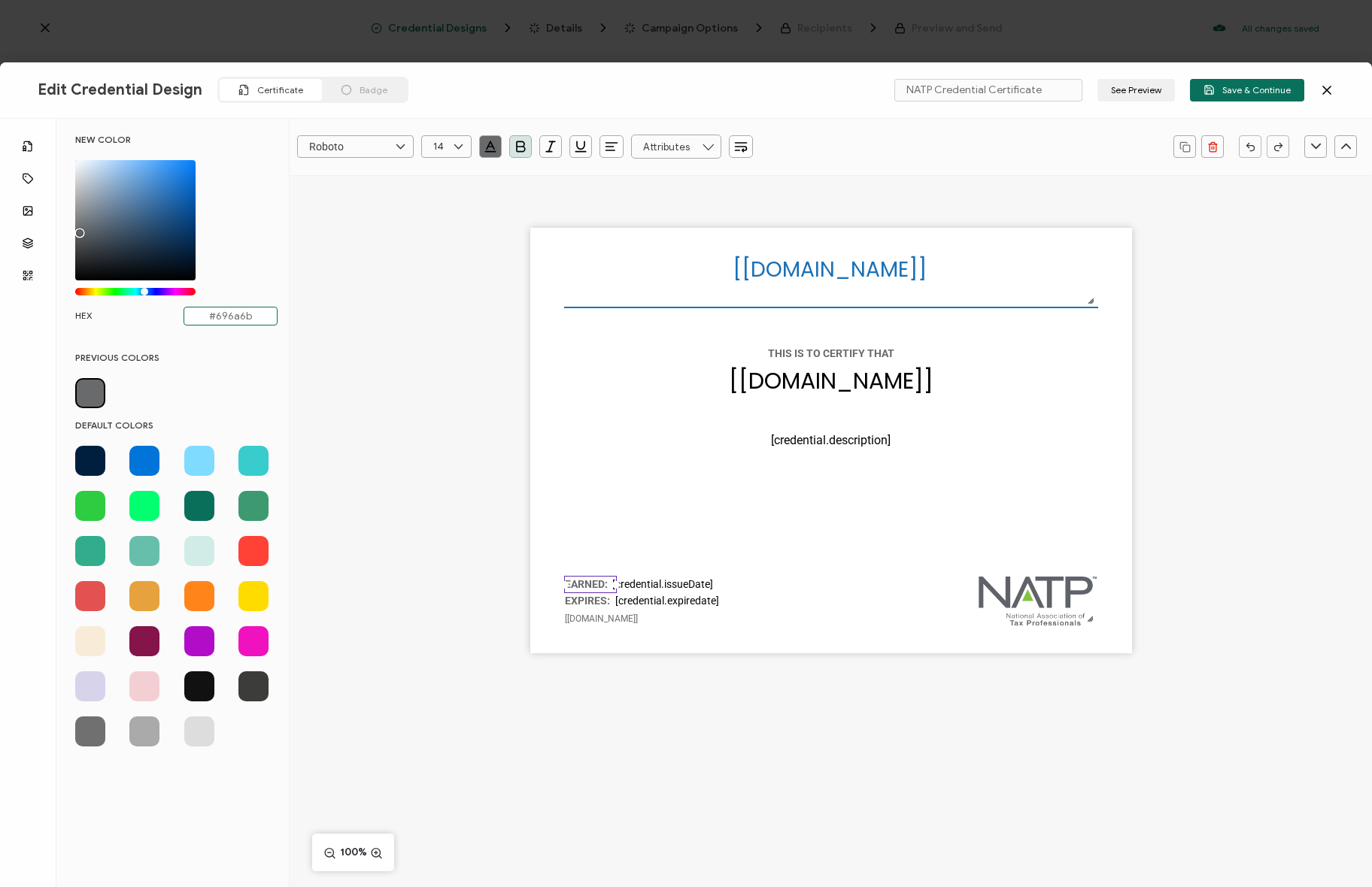
click at [223, 322] on input "#696a6b" at bounding box center [230, 316] width 94 height 19
drag, startPoint x: 258, startPoint y: 319, endPoint x: 175, endPoint y: 314, distance: 83.2
click at [175, 314] on div "HEX #696a6b" at bounding box center [176, 316] width 202 height 19
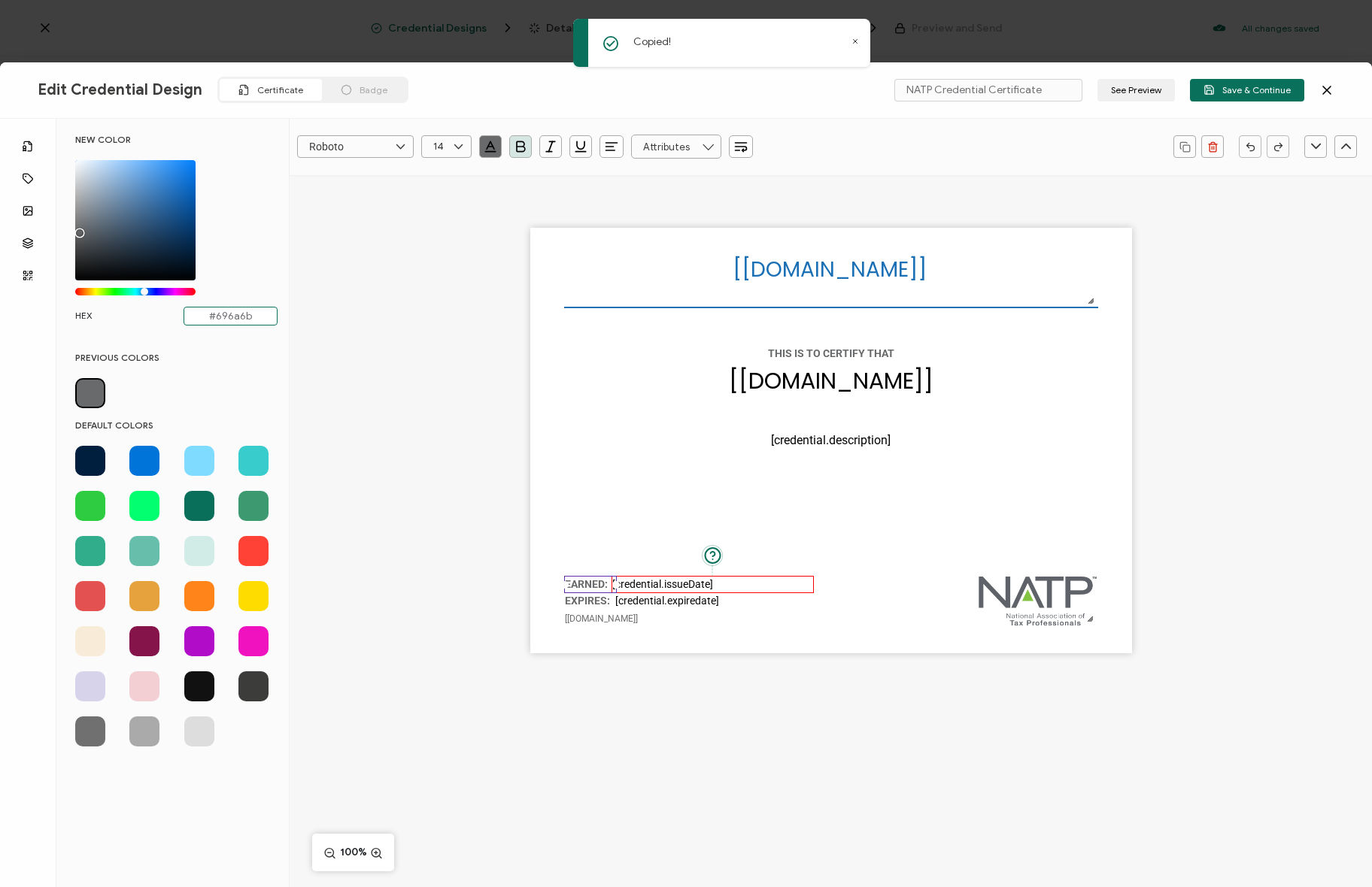
click at [689, 588] on pre "[credential.issueDate]" at bounding box center [662, 584] width 101 height 12
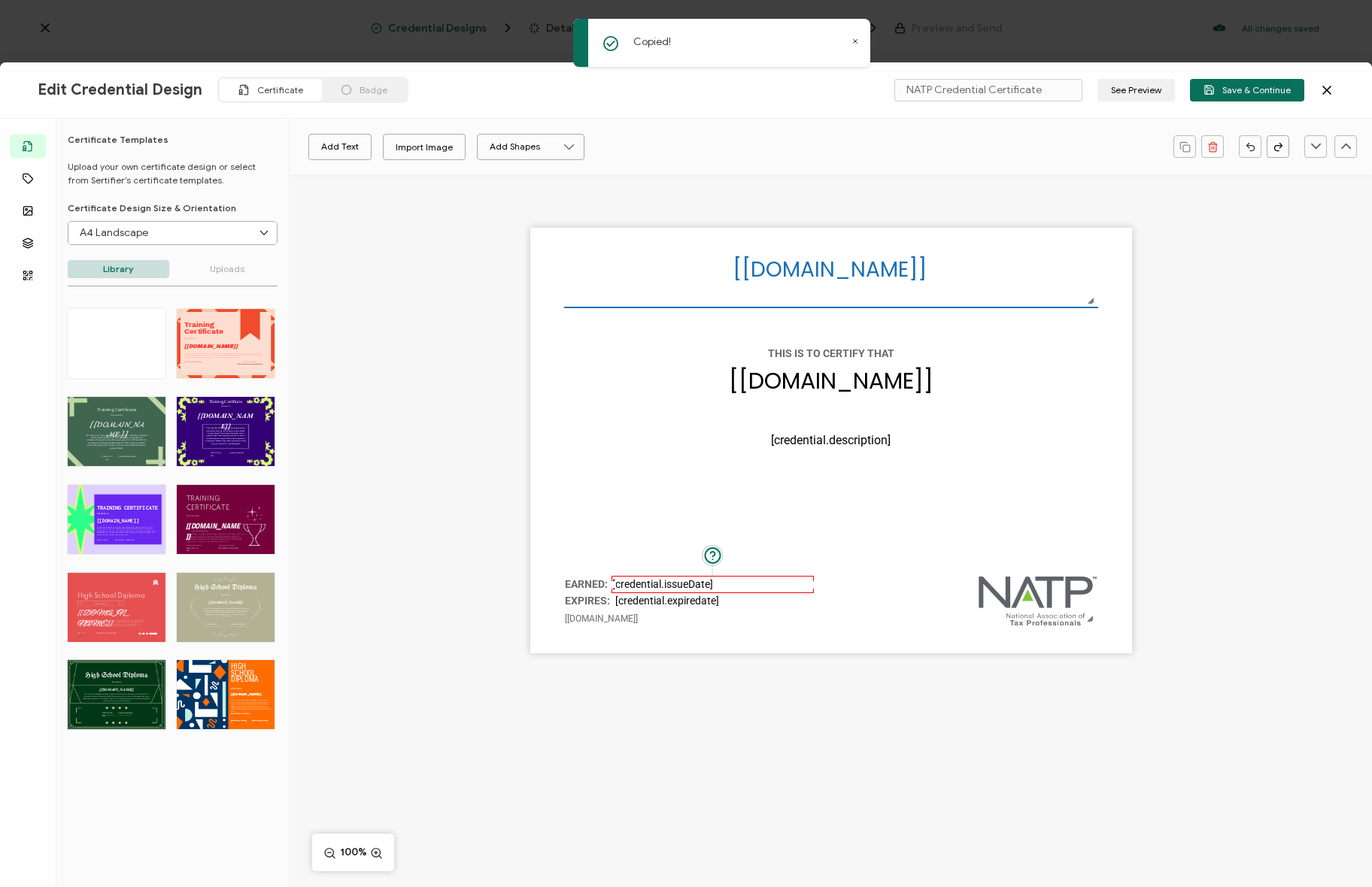
click at [662, 585] on pre "[credential.issueDate]" at bounding box center [662, 584] width 101 height 12
drag, startPoint x: 673, startPoint y: 539, endPoint x: 669, endPoint y: 545, distance: 7.2
click at [673, 539] on div "The recipient’s full name, which will be automatically filled based on the info…" at bounding box center [831, 441] width 601 height 426
click at [658, 578] on pre "[credential.issueDate]" at bounding box center [662, 584] width 101 height 12
click at [496, 145] on icon "button" at bounding box center [491, 147] width 15 height 15
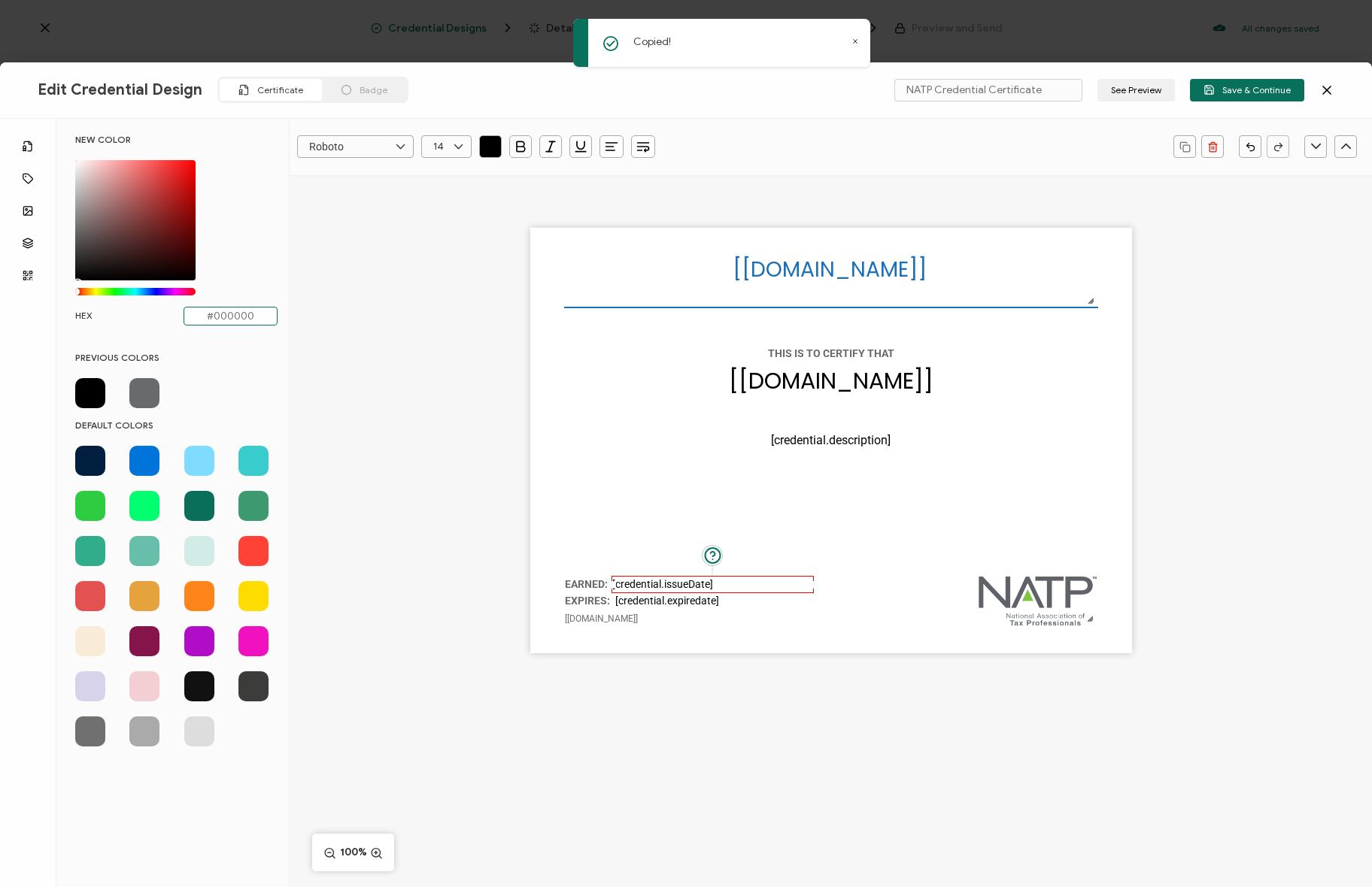
click at [211, 316] on input "#000000" at bounding box center [230, 316] width 94 height 19
drag, startPoint x: 263, startPoint y: 319, endPoint x: 121, endPoint y: 306, distance: 142.6
click at [120, 307] on div "HEX #000000" at bounding box center [176, 316] width 202 height 19
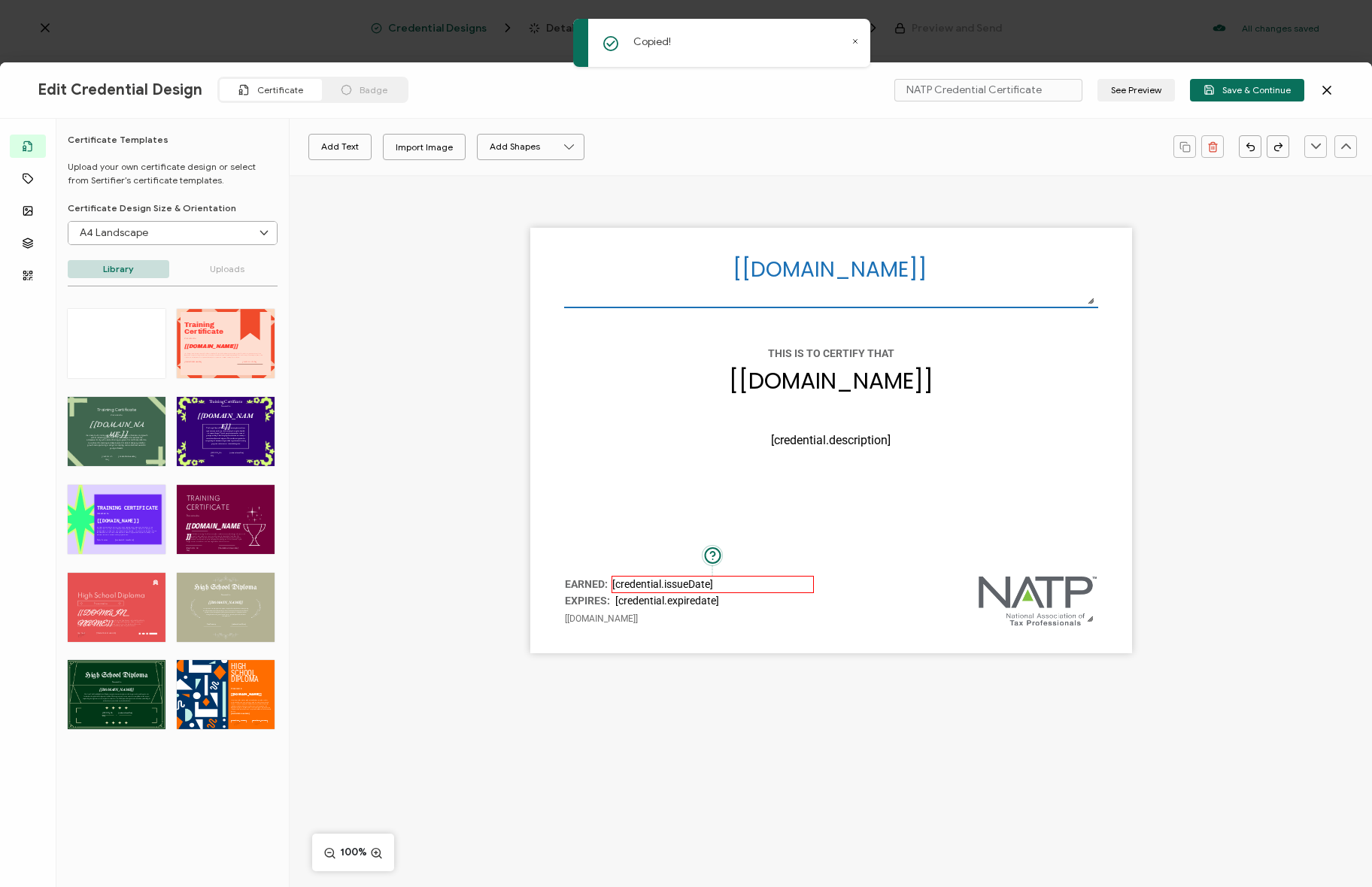
click at [658, 582] on pre "[credential.issueDate]" at bounding box center [662, 584] width 101 height 12
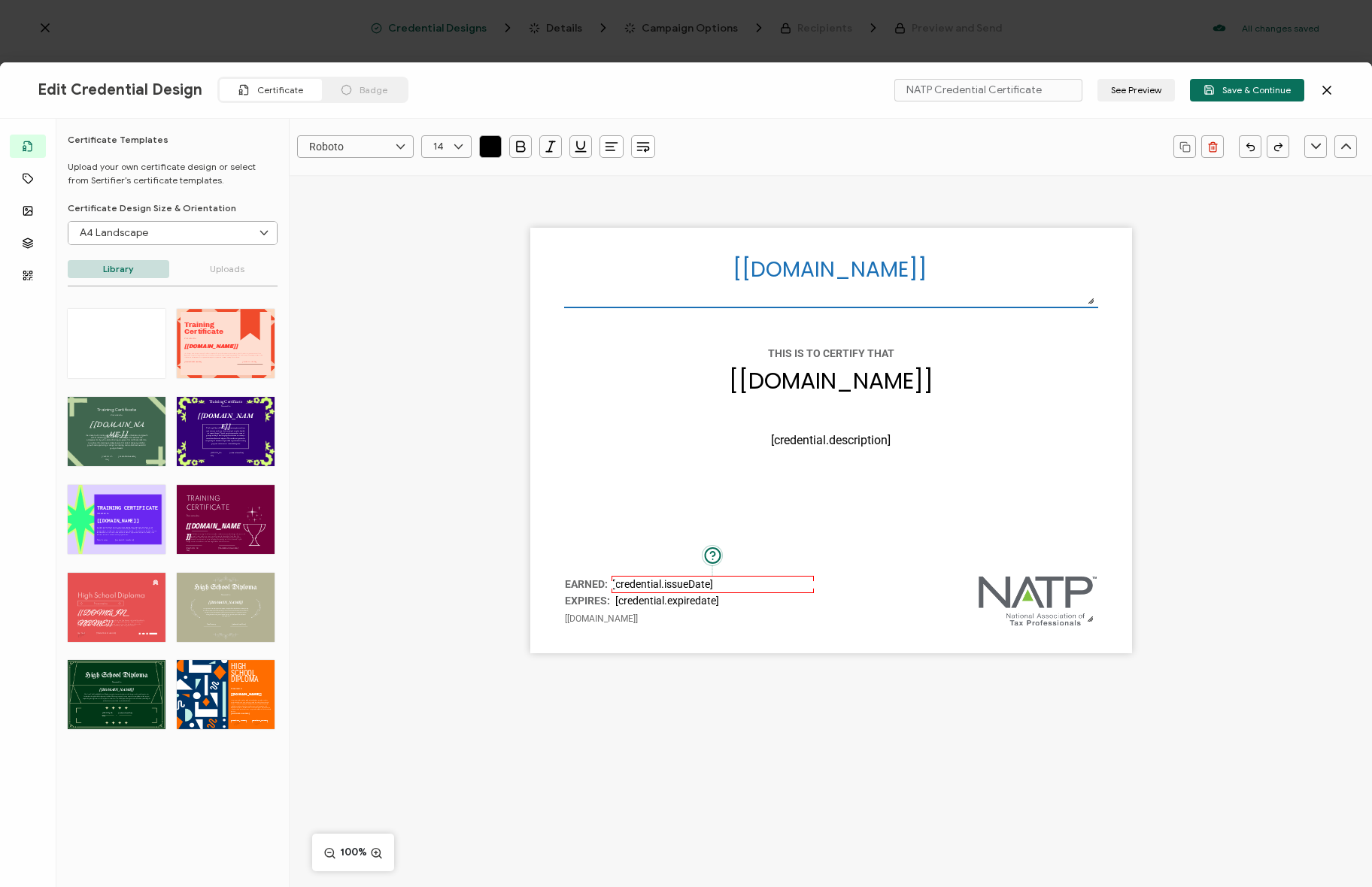
click at [499, 147] on button "button" at bounding box center [491, 147] width 23 height 23
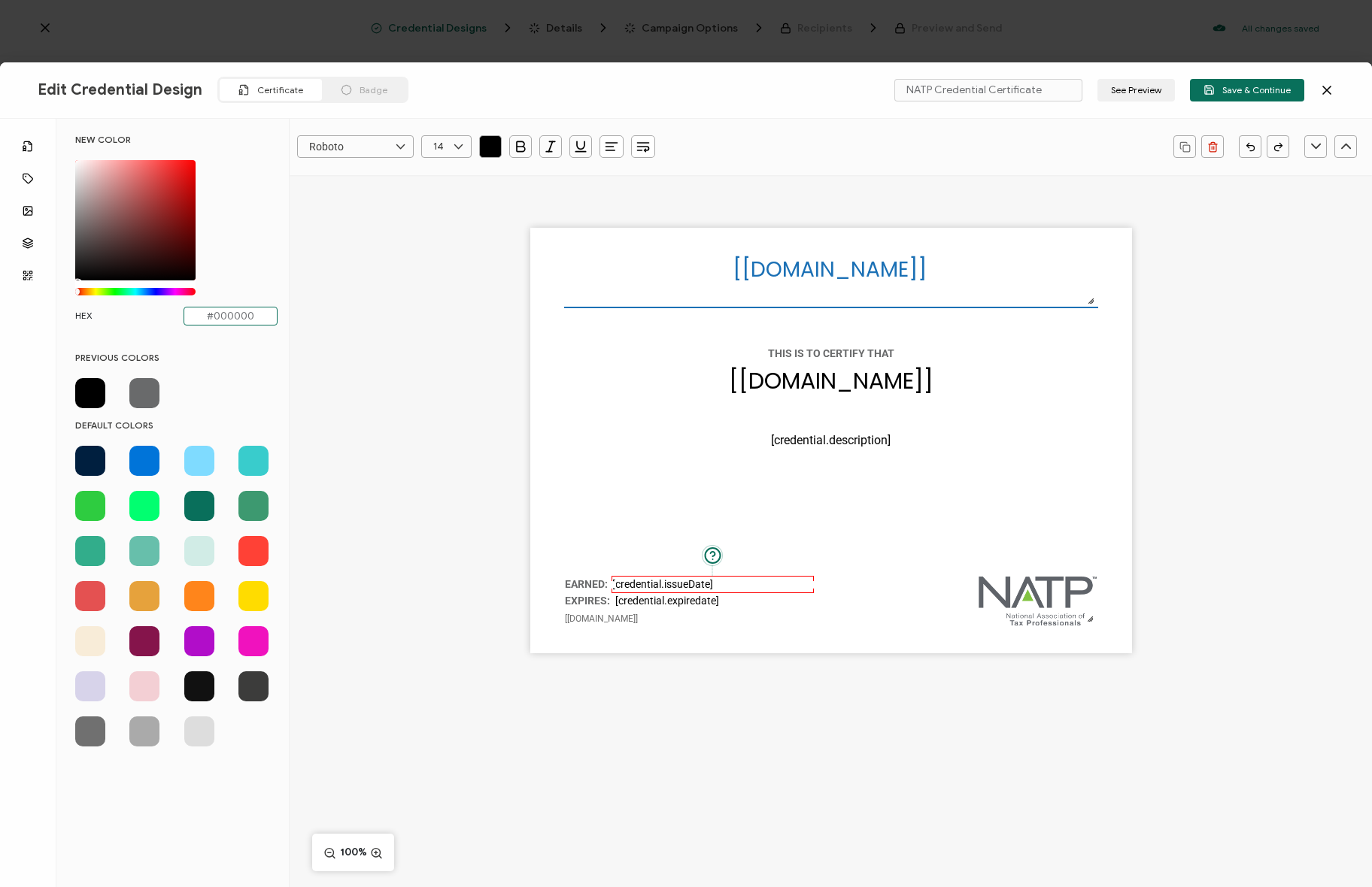
drag, startPoint x: 257, startPoint y: 317, endPoint x: 172, endPoint y: 312, distance: 85.1
click at [172, 312] on div "HEX #000000" at bounding box center [176, 316] width 202 height 19
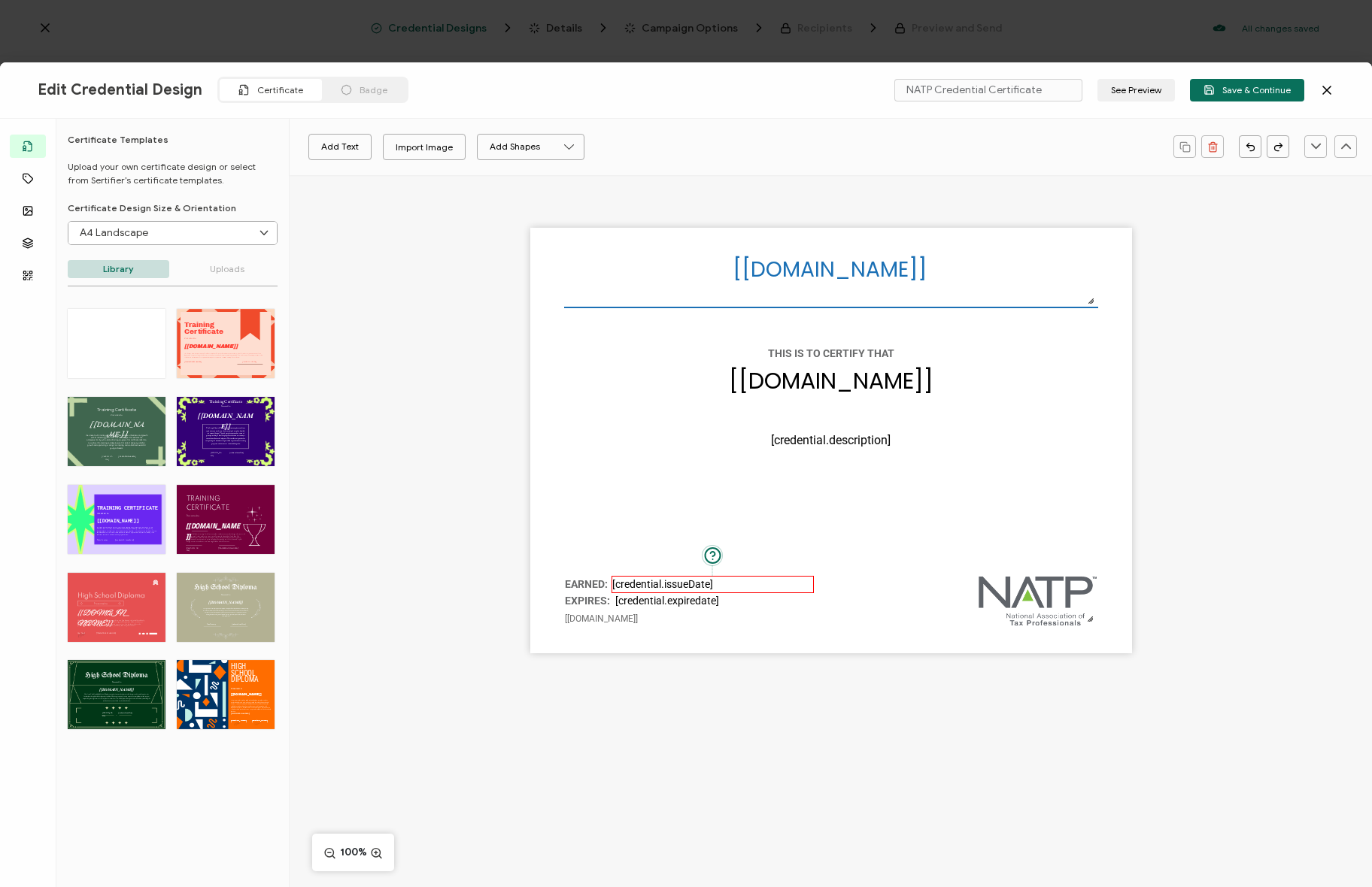
click at [659, 589] on pre "[credential.issueDate]" at bounding box center [662, 584] width 101 height 12
click at [476, 147] on div "Roboto Alright Sans [PERSON_NAME] Archivo Black Arial Arimo Blinker Caveat Char…" at bounding box center [480, 147] width 366 height 23
click at [483, 145] on icon "button" at bounding box center [491, 147] width 15 height 15
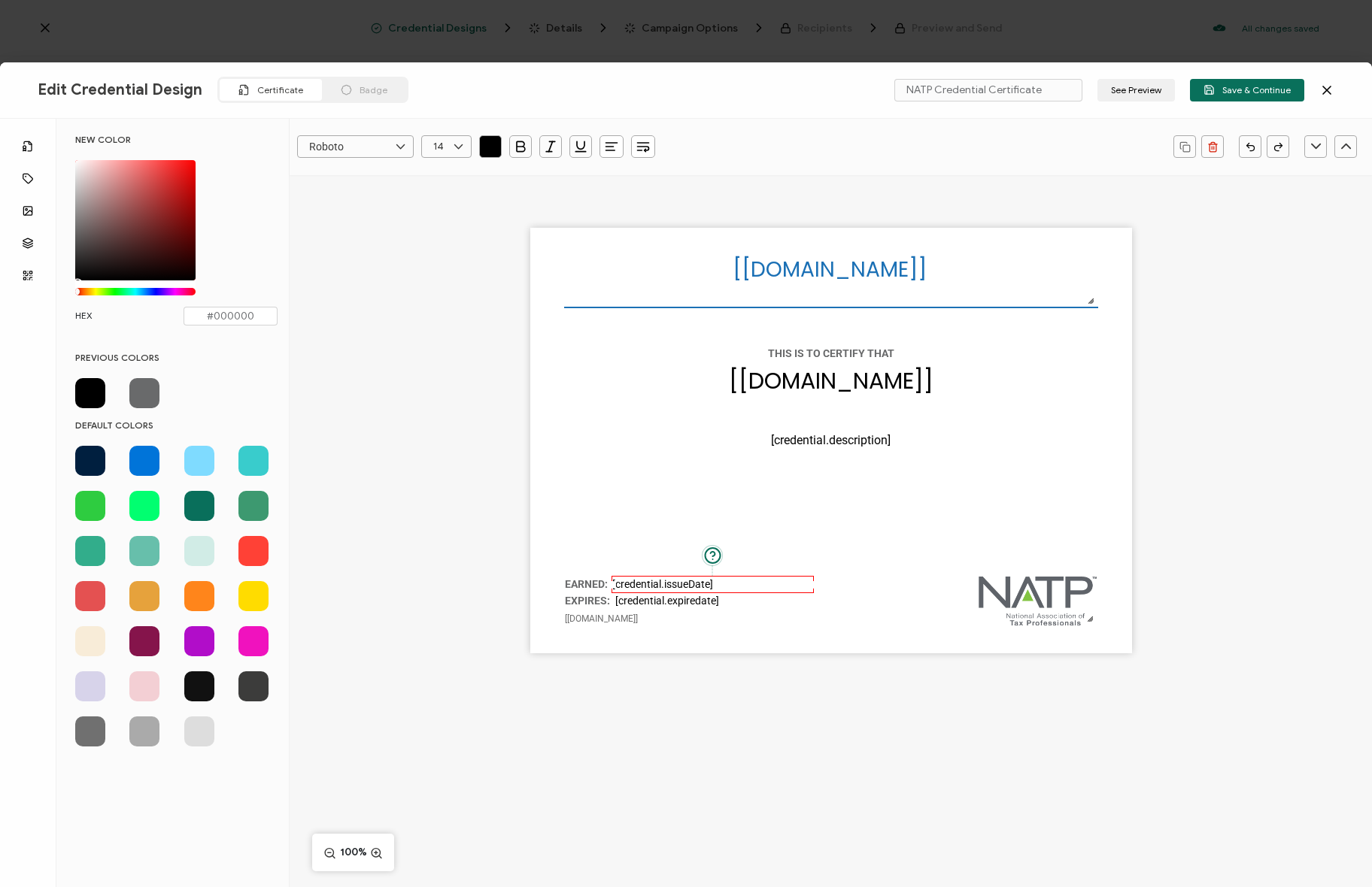
click at [134, 387] on span at bounding box center [145, 393] width 30 height 30
type input "#696a6b"
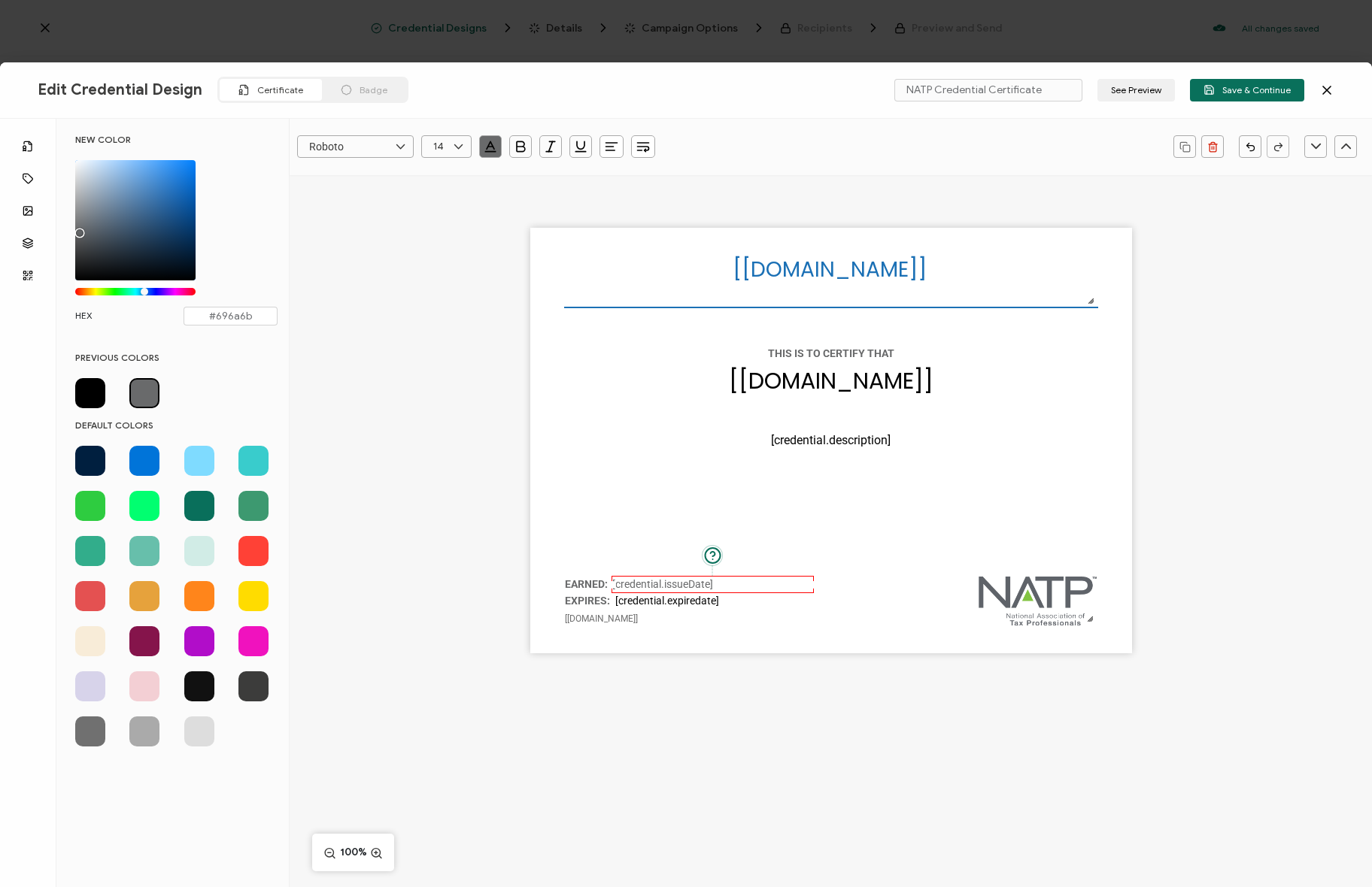
click at [421, 472] on div "The recipient’s full name, which will be automatically filled based on the info…" at bounding box center [831, 466] width 1082 height 583
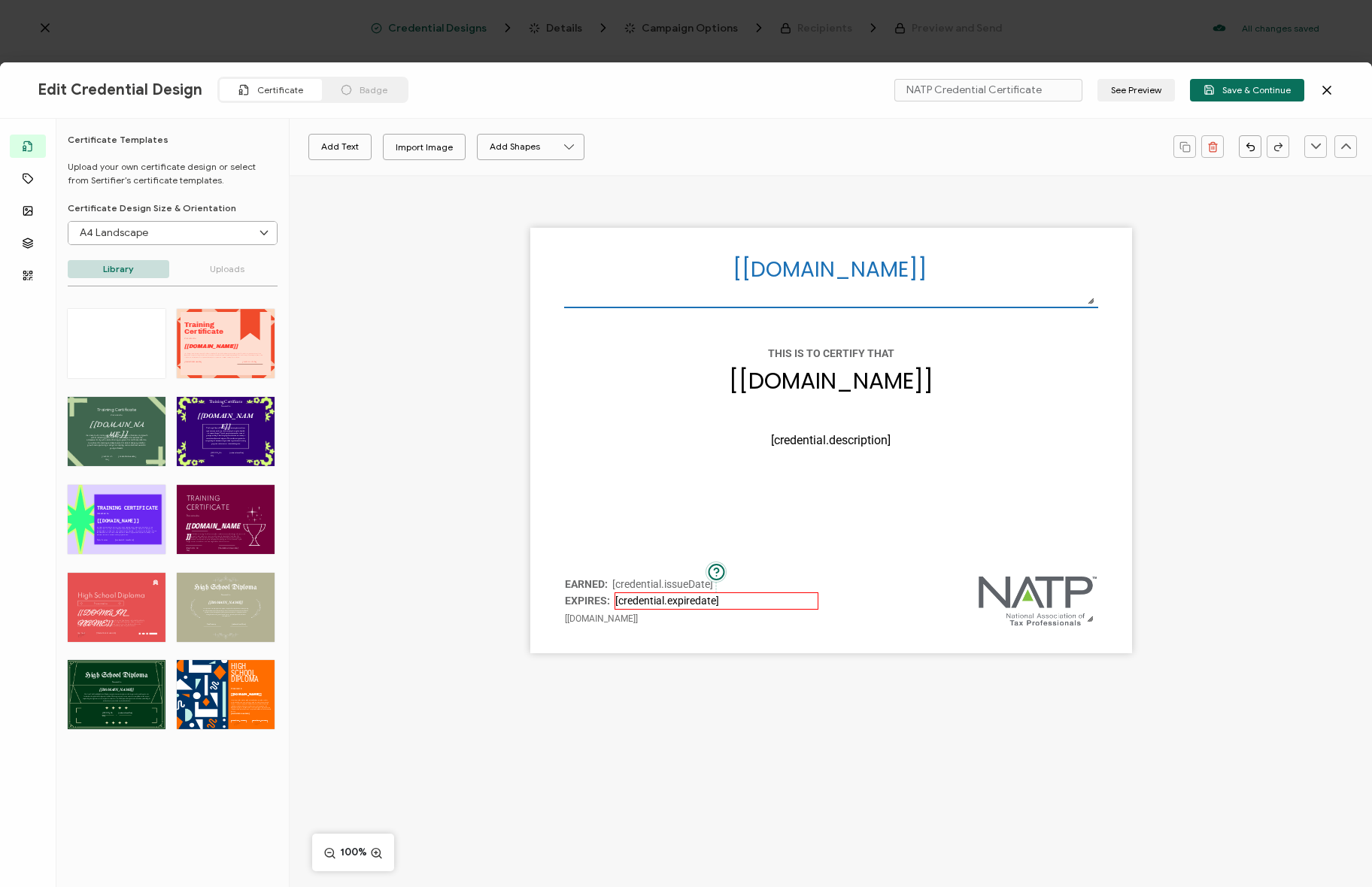
click at [669, 592] on div "The expiration date of the credential, set under the Credential Details section…" at bounding box center [716, 600] width 204 height 17
click at [489, 143] on icon "button" at bounding box center [491, 145] width 8 height 8
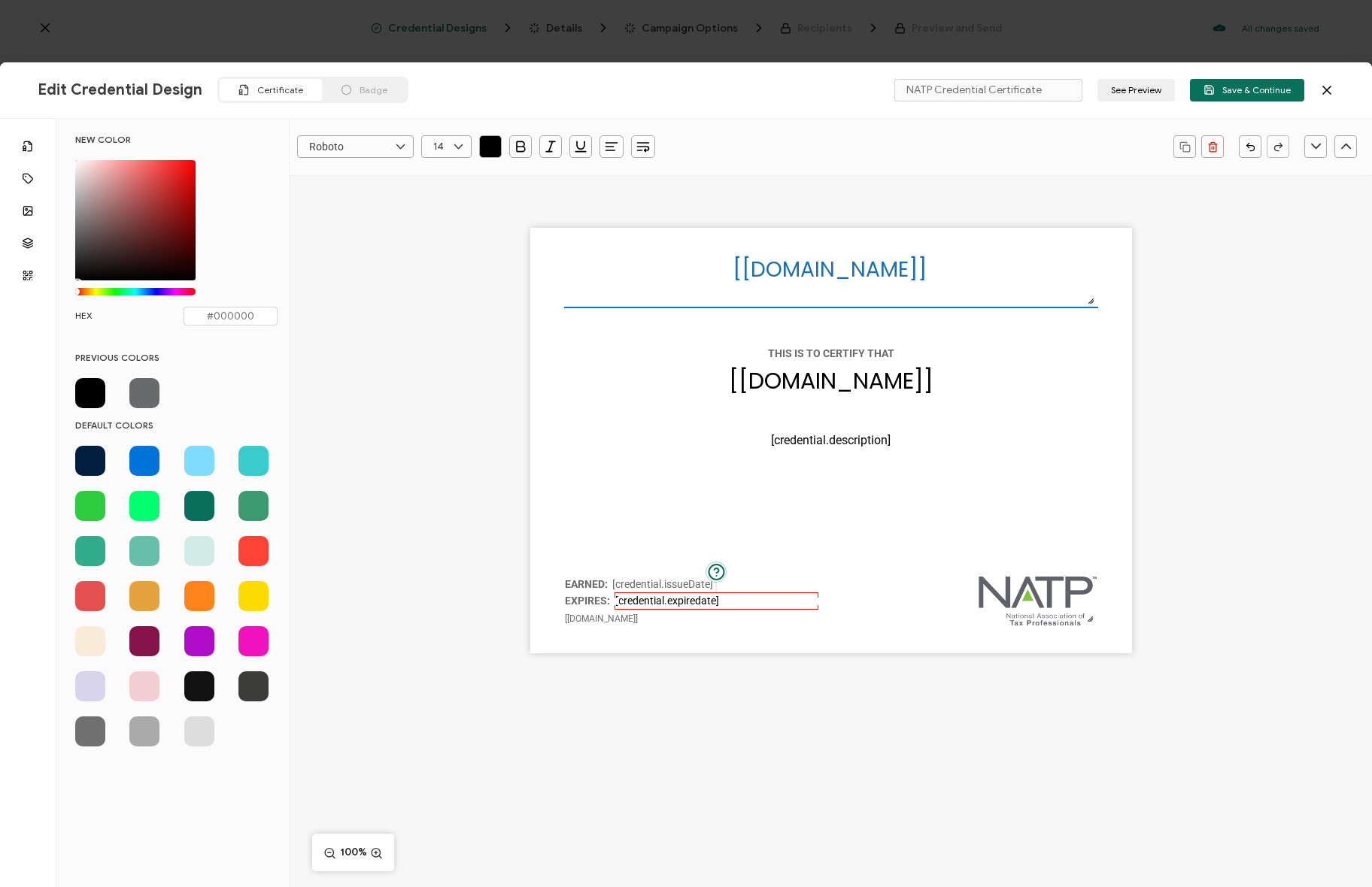
click at [138, 397] on span at bounding box center [145, 393] width 30 height 30
type input "#696a6b"
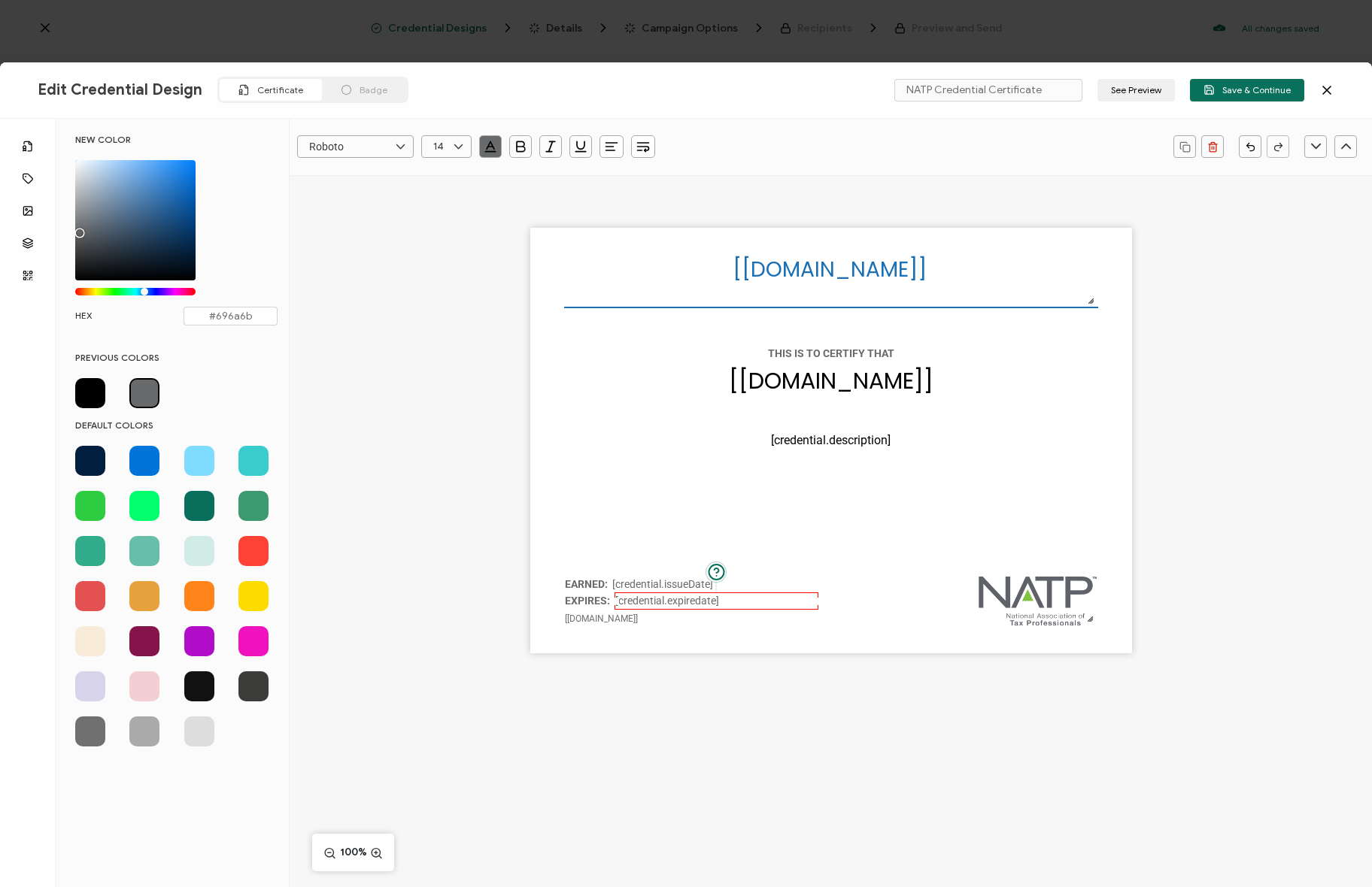
click at [367, 466] on div "The recipient’s full name, which will be automatically filled based on the info…" at bounding box center [831, 466] width 1082 height 583
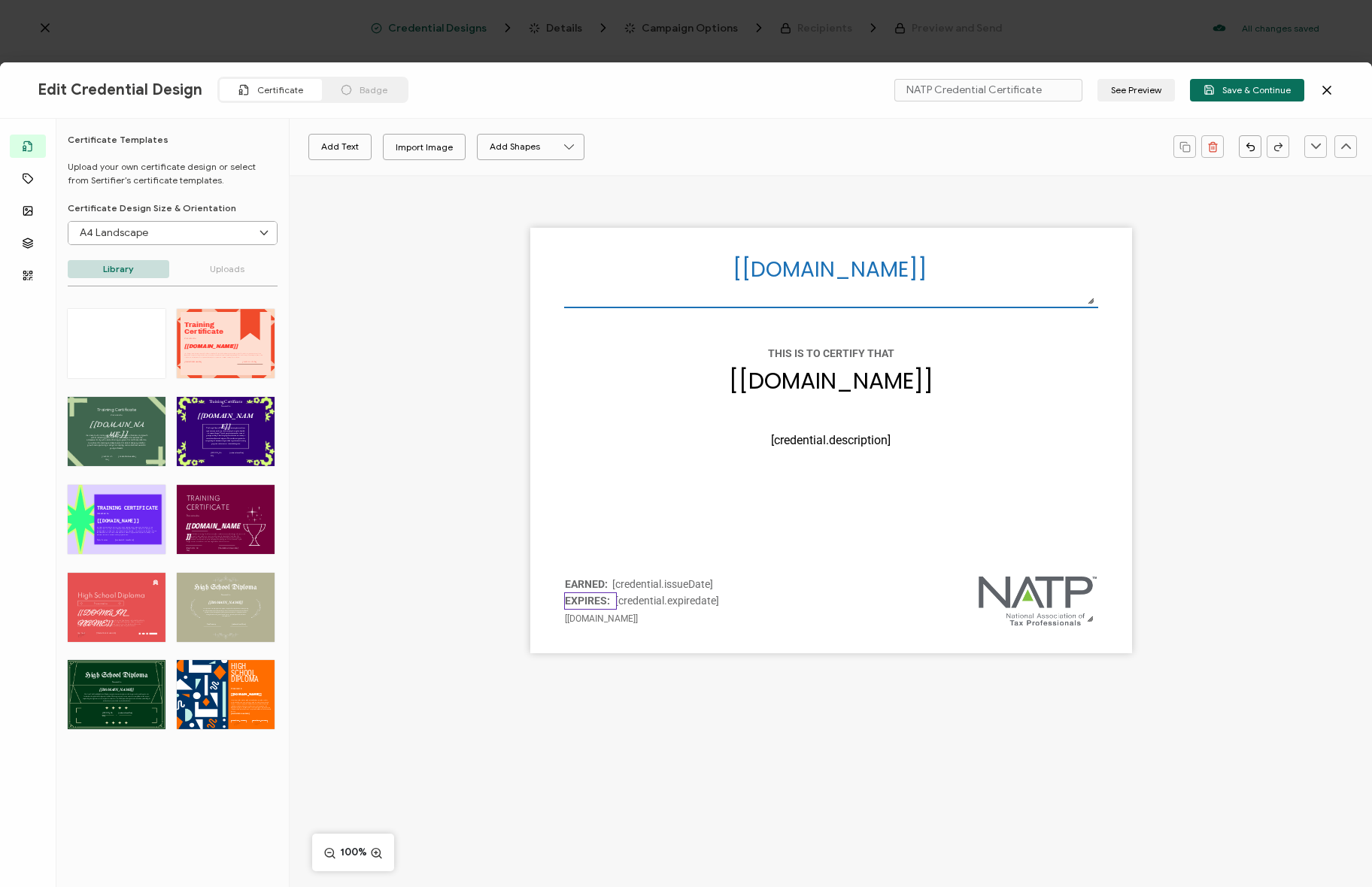
click at [580, 597] on pre "EXPIRES:" at bounding box center [587, 600] width 45 height 12
click at [488, 144] on icon "button" at bounding box center [491, 145] width 8 height 8
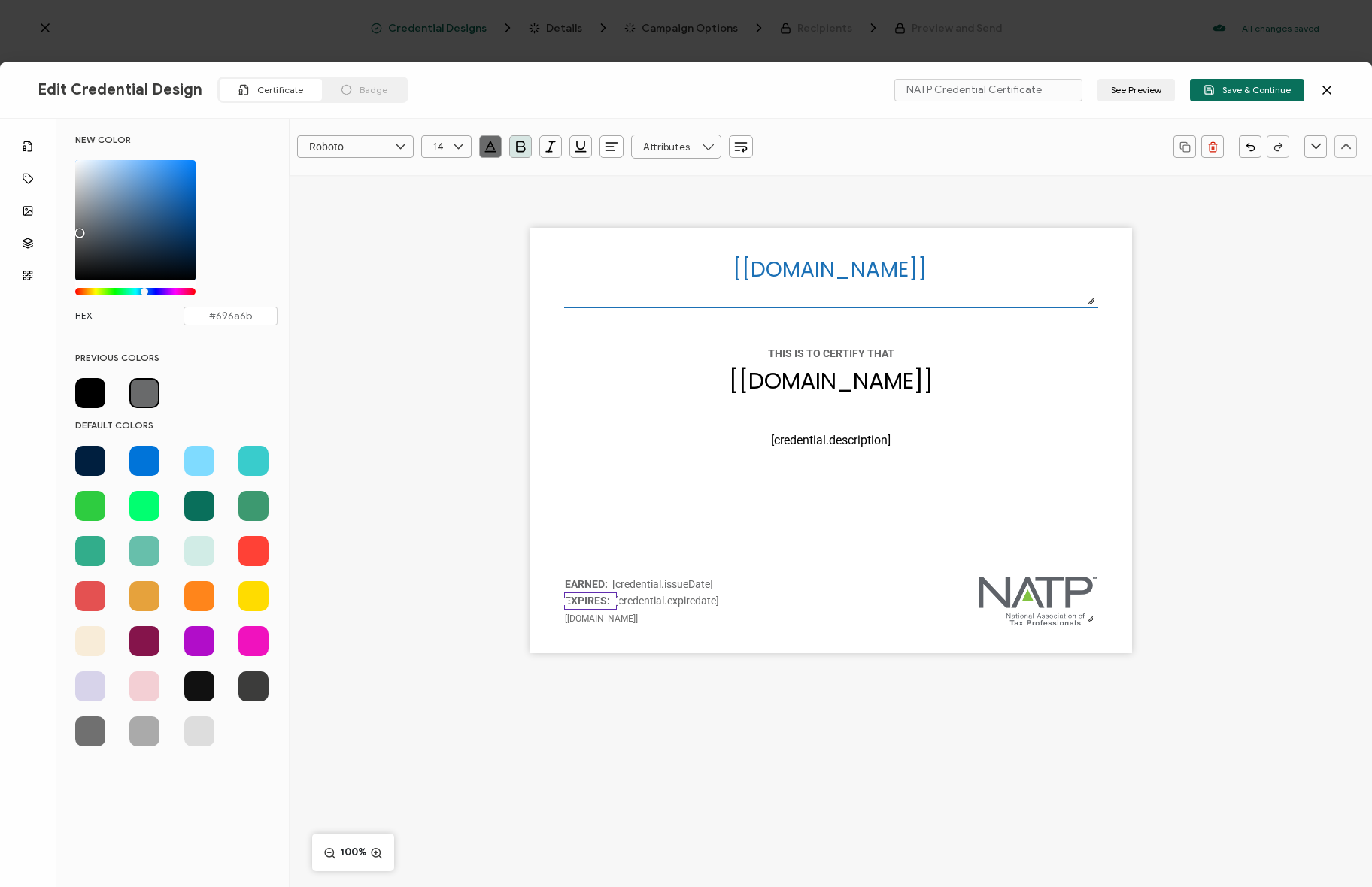
click at [412, 395] on div "The recipient’s full name, which will be automatically filled based on the info…" at bounding box center [831, 466] width 1082 height 583
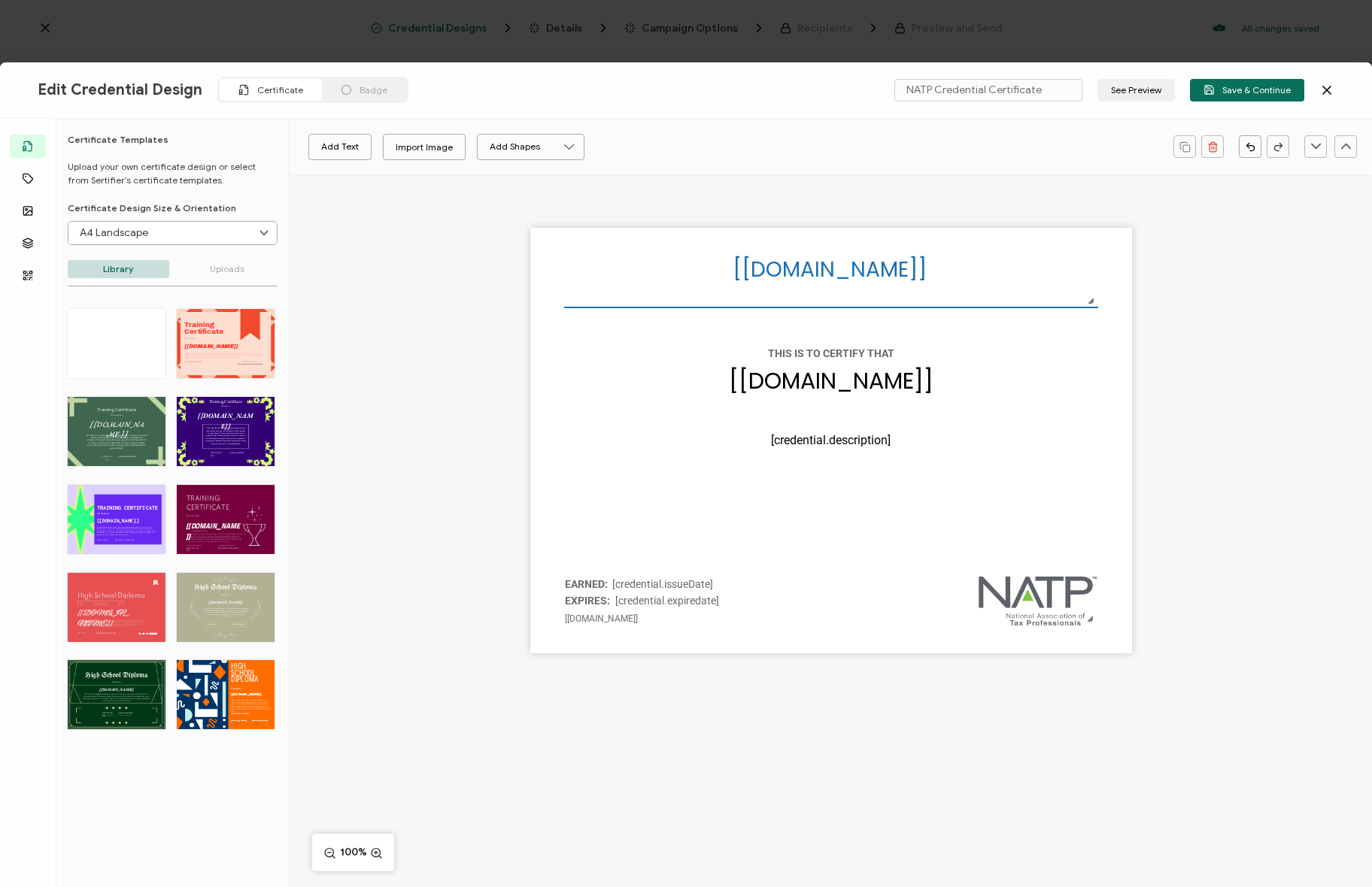
click at [417, 396] on div "The recipient’s full name, which will be automatically filled based on the info…" at bounding box center [831, 466] width 1082 height 583
click at [527, 570] on div "The recipient’s full name, which will be automatically filled based on the info…" at bounding box center [831, 466] width 1082 height 583
click at [537, 563] on div "The recipient’s full name, which will be automatically filled based on the info…" at bounding box center [831, 441] width 601 height 426
click at [443, 346] on div "The recipient’s full name, which will be automatically filled based on the info…" at bounding box center [831, 466] width 1082 height 583
click at [1263, 95] on span "Save & Continue" at bounding box center [1247, 90] width 87 height 11
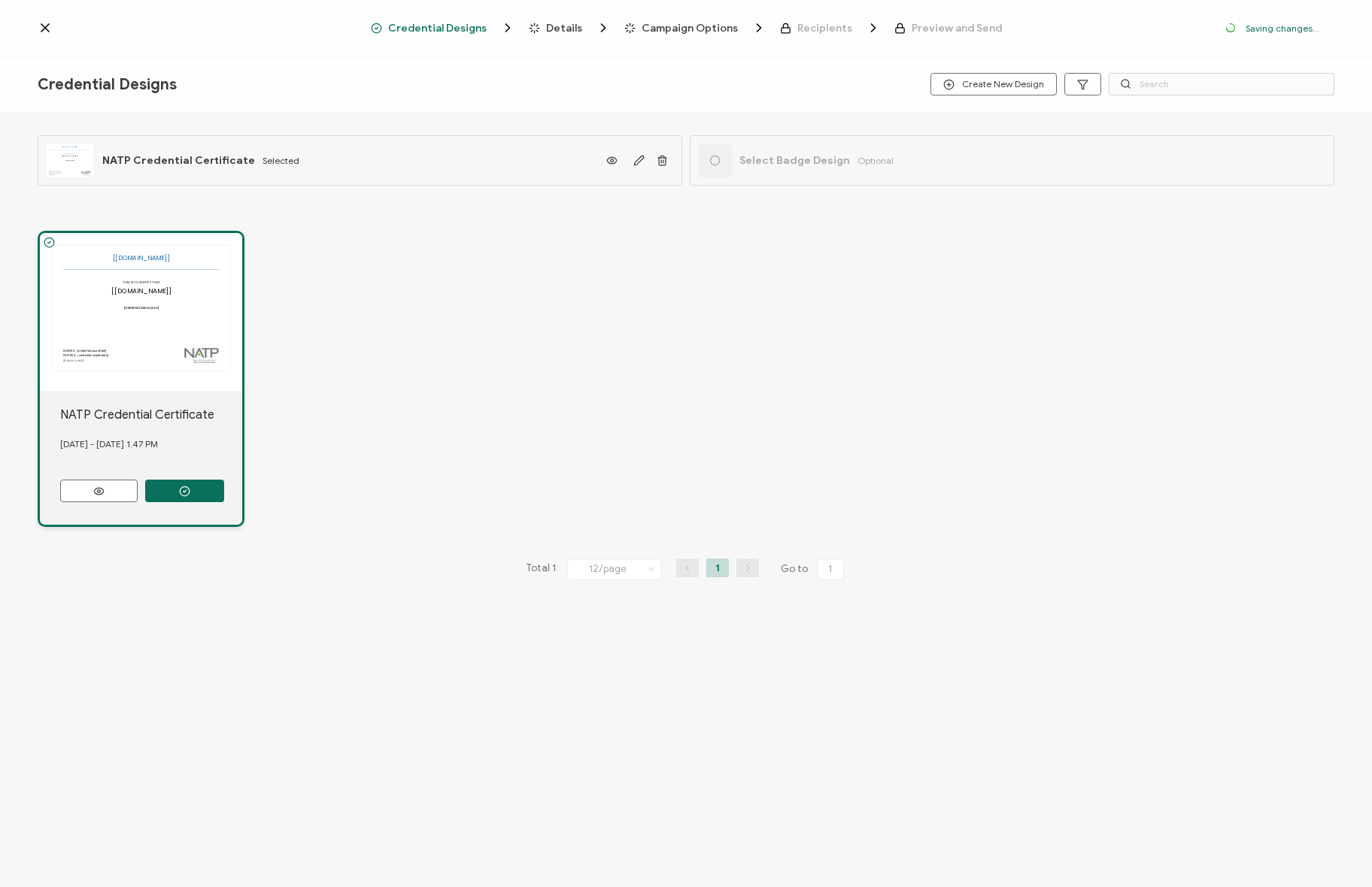
click at [420, 346] on div "The recipient’s full name, which will be automatically filled based on the info…" at bounding box center [686, 379] width 1297 height 357
click at [420, 350] on div "The recipient’s full name, which will be automatically filled based on the info…" at bounding box center [686, 379] width 1297 height 357
click at [475, 238] on div "The recipient’s full name, which will be automatically filled based on the info…" at bounding box center [686, 379] width 1297 height 357
click at [185, 317] on div "The recipient’s full name, which will be automatically filled based on the info…" at bounding box center [141, 312] width 202 height 158
click at [640, 153] on button "button" at bounding box center [638, 161] width 23 height 23
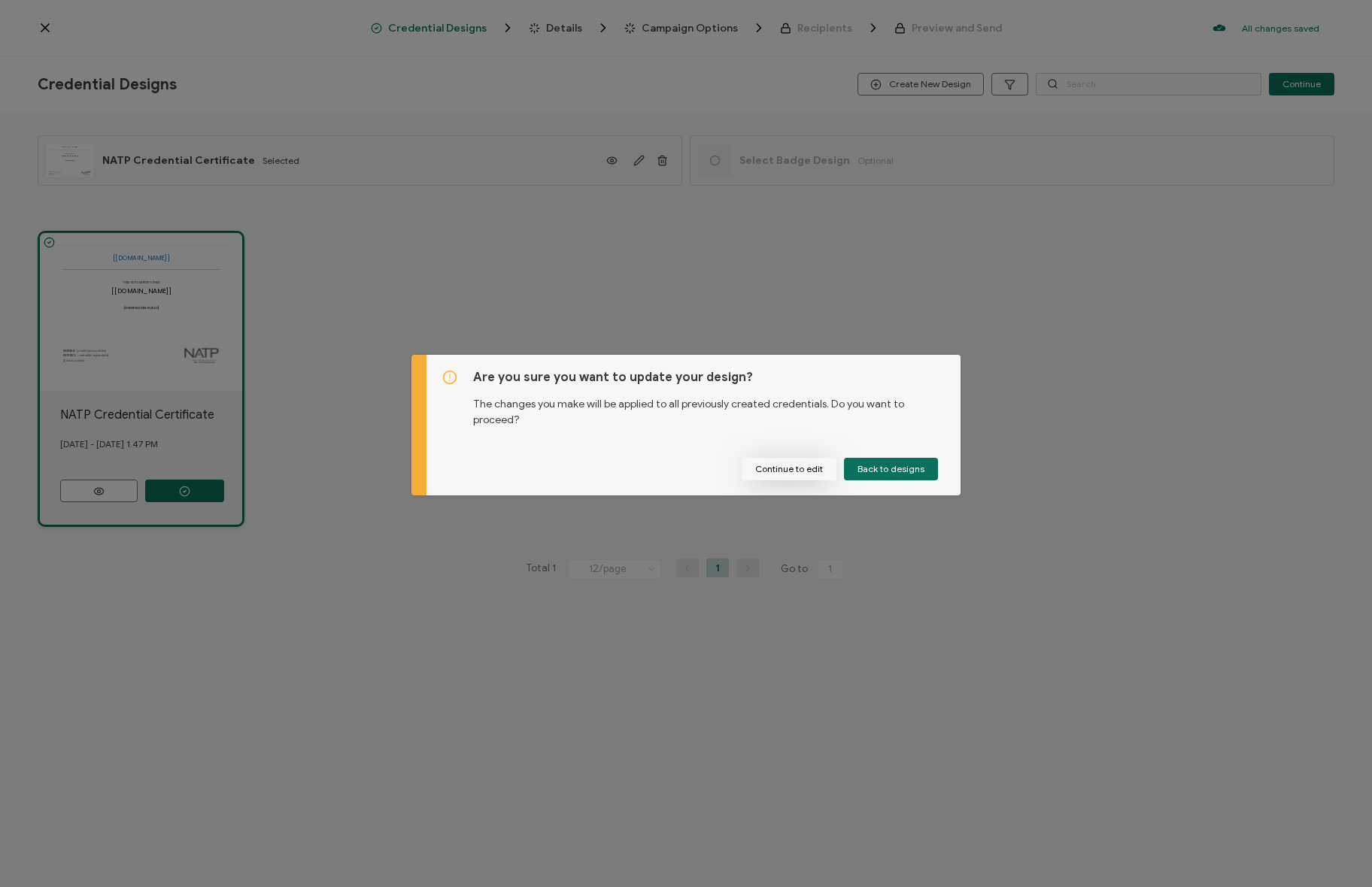
click at [786, 469] on button "Continue to edit" at bounding box center [789, 469] width 95 height 23
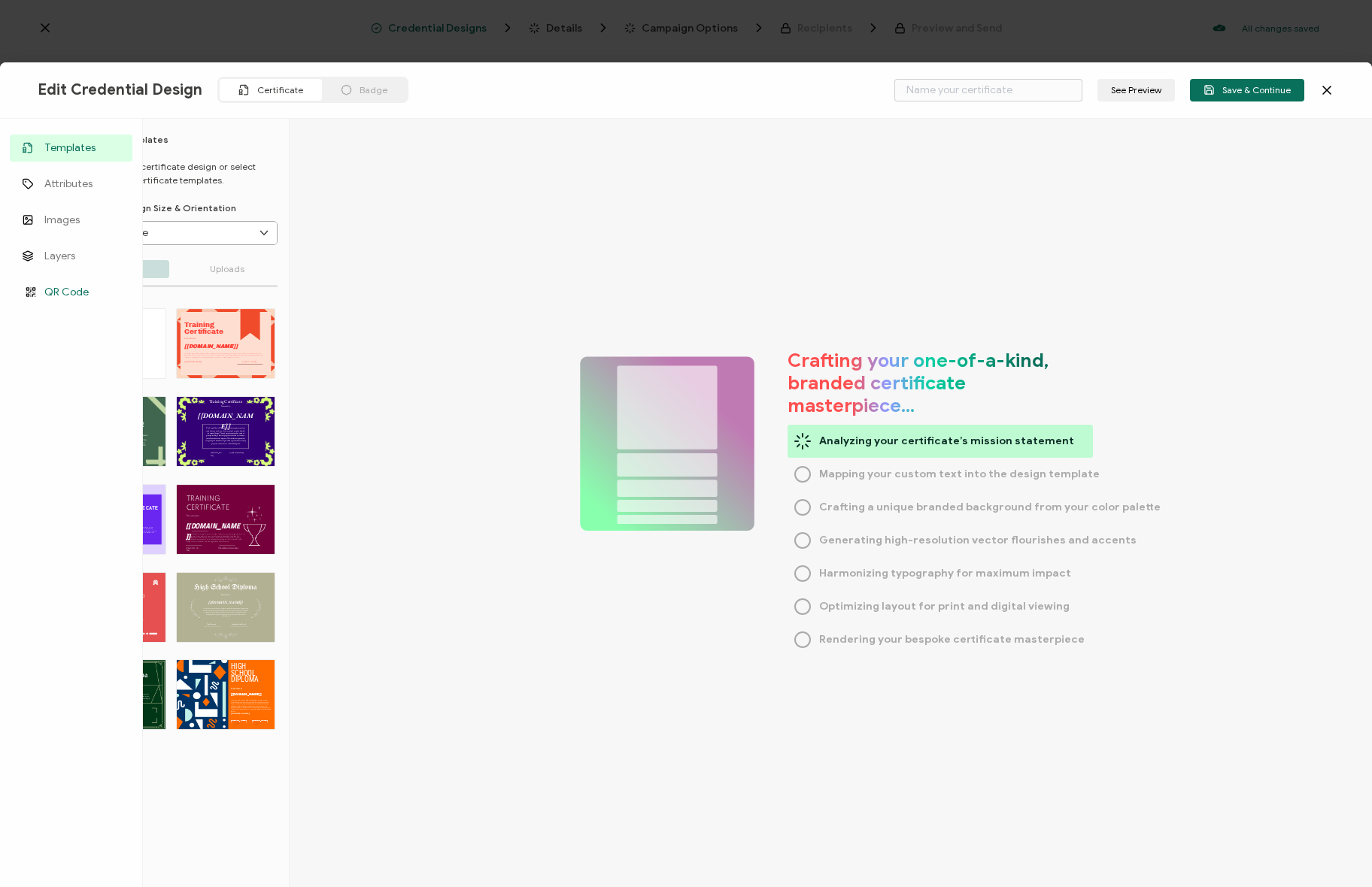
type input "NATP Credential Certificate"
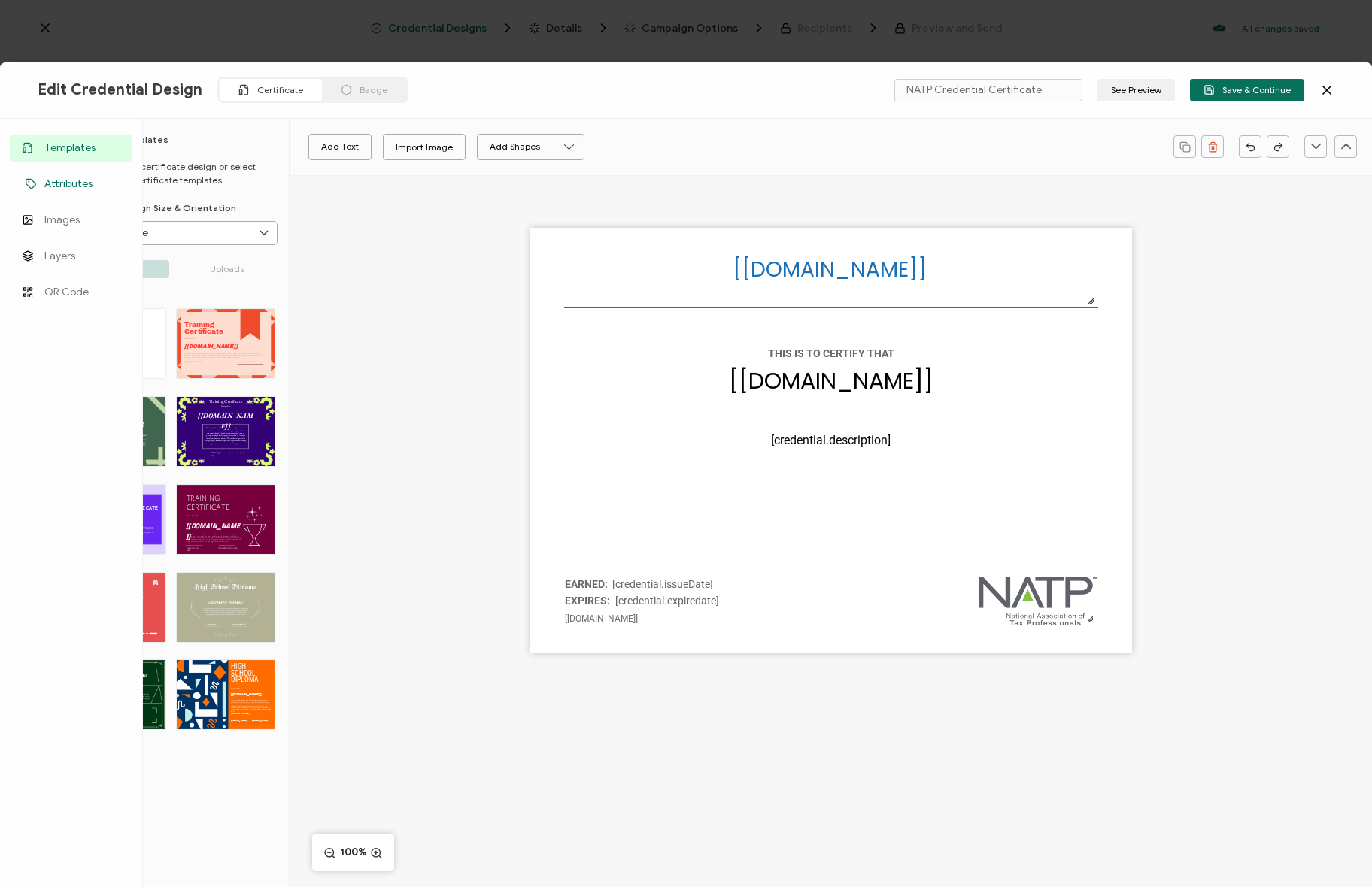
click at [56, 195] on link "Attributes" at bounding box center [71, 184] width 123 height 27
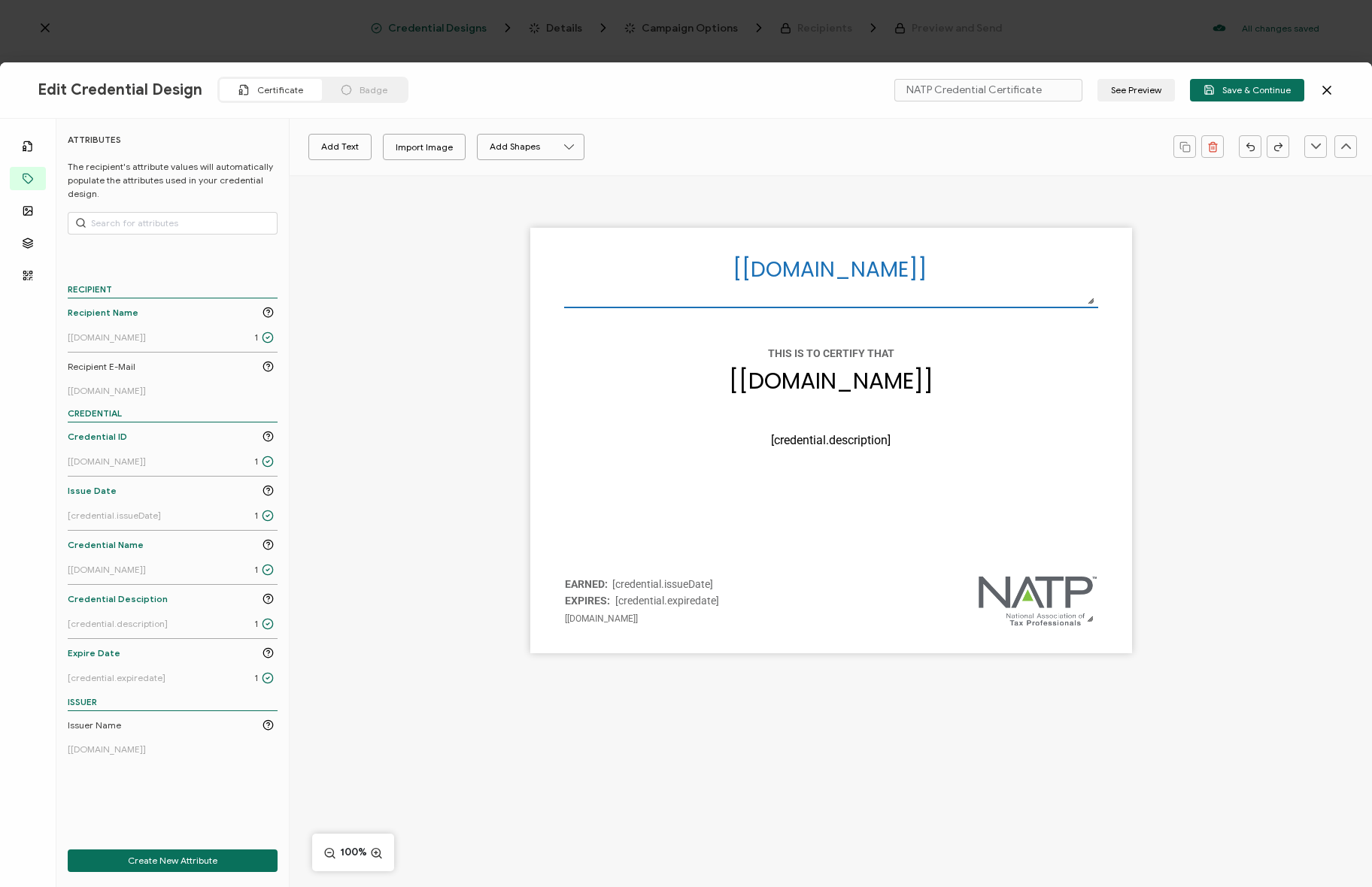
click at [408, 454] on div "The recipient’s full name, which will be automatically filled based on the info…" at bounding box center [831, 466] width 1082 height 583
click at [410, 454] on div "The recipient’s full name, which will be automatically filled based on the info…" at bounding box center [831, 466] width 1082 height 583
click at [427, 446] on div "The recipient’s full name, which will be automatically filled based on the info…" at bounding box center [831, 466] width 1082 height 583
click at [426, 430] on div "The recipient’s full name, which will be automatically filled based on the info…" at bounding box center [831, 466] width 1082 height 583
click at [415, 434] on div "The recipient’s full name, which will be automatically filled based on the info…" at bounding box center [831, 466] width 1082 height 583
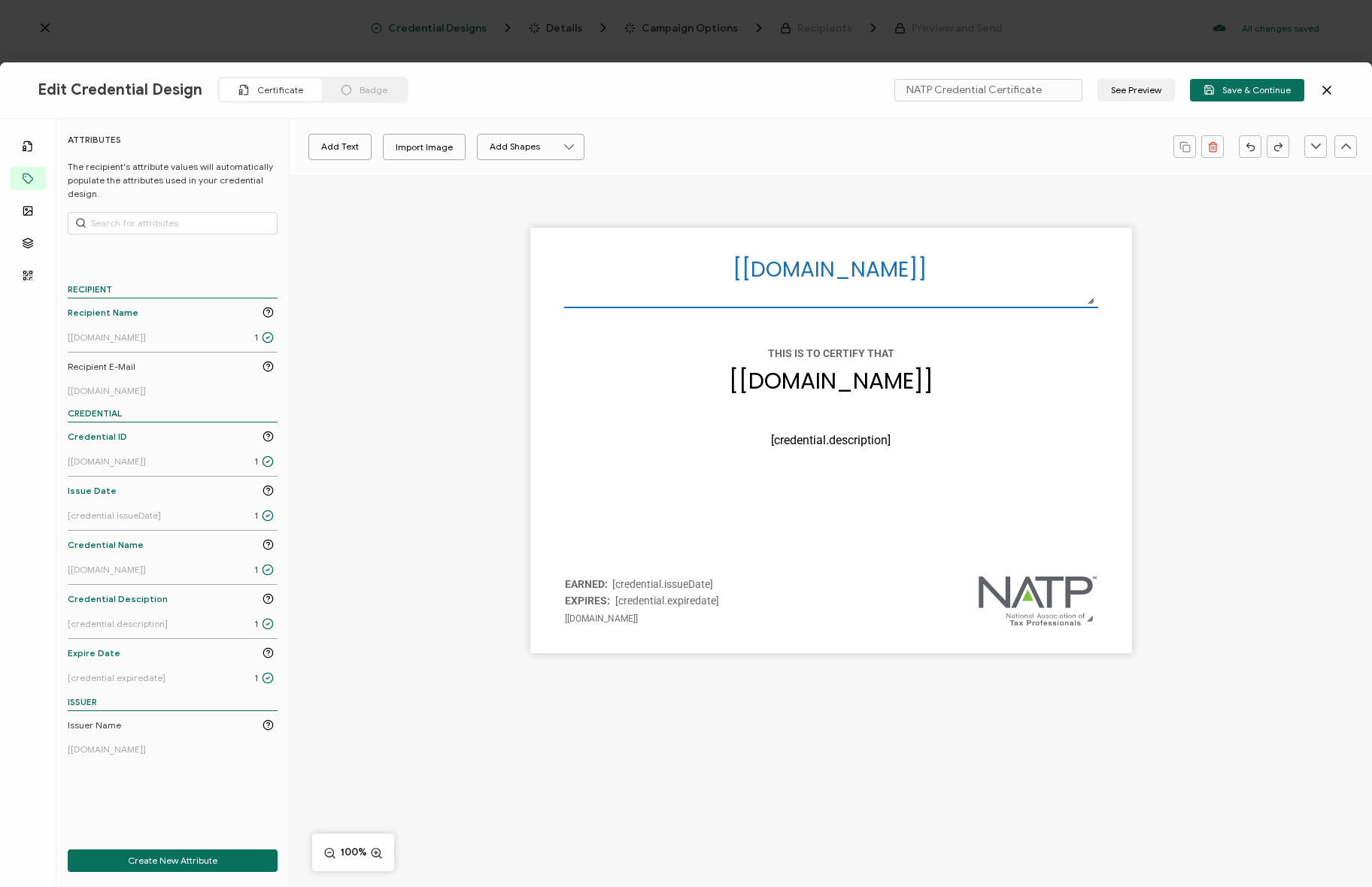
click at [415, 434] on div "The recipient’s full name, which will be automatically filled based on the info…" at bounding box center [831, 466] width 1082 height 583
click at [478, 272] on div "The recipient’s full name, which will be automatically filled based on the info…" at bounding box center [831, 466] width 1082 height 583
click at [507, 384] on div "The recipient’s full name, which will be automatically filled based on the info…" at bounding box center [831, 466] width 1082 height 583
click at [602, 83] on div "Edit Credential Design Certificate Badge NATP Credential Certificate See Previe…" at bounding box center [686, 90] width 1372 height 56
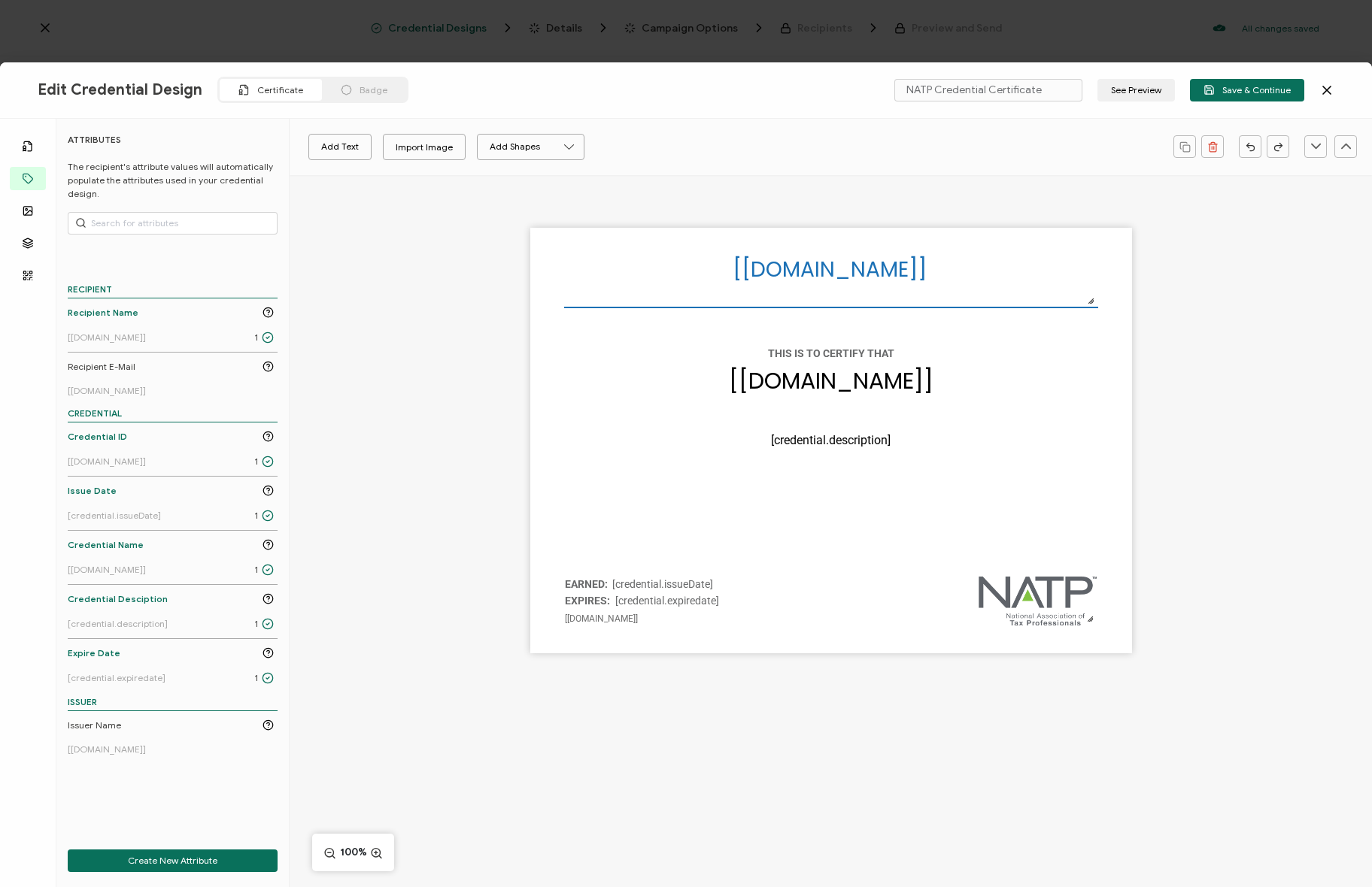
click at [428, 317] on div "The recipient’s full name, which will be automatically filled based on the info…" at bounding box center [831, 466] width 1082 height 583
click at [477, 288] on div "The recipient’s full name, which will be automatically filled based on the info…" at bounding box center [831, 466] width 1082 height 583
click at [1329, 89] on icon at bounding box center [1327, 90] width 15 height 15
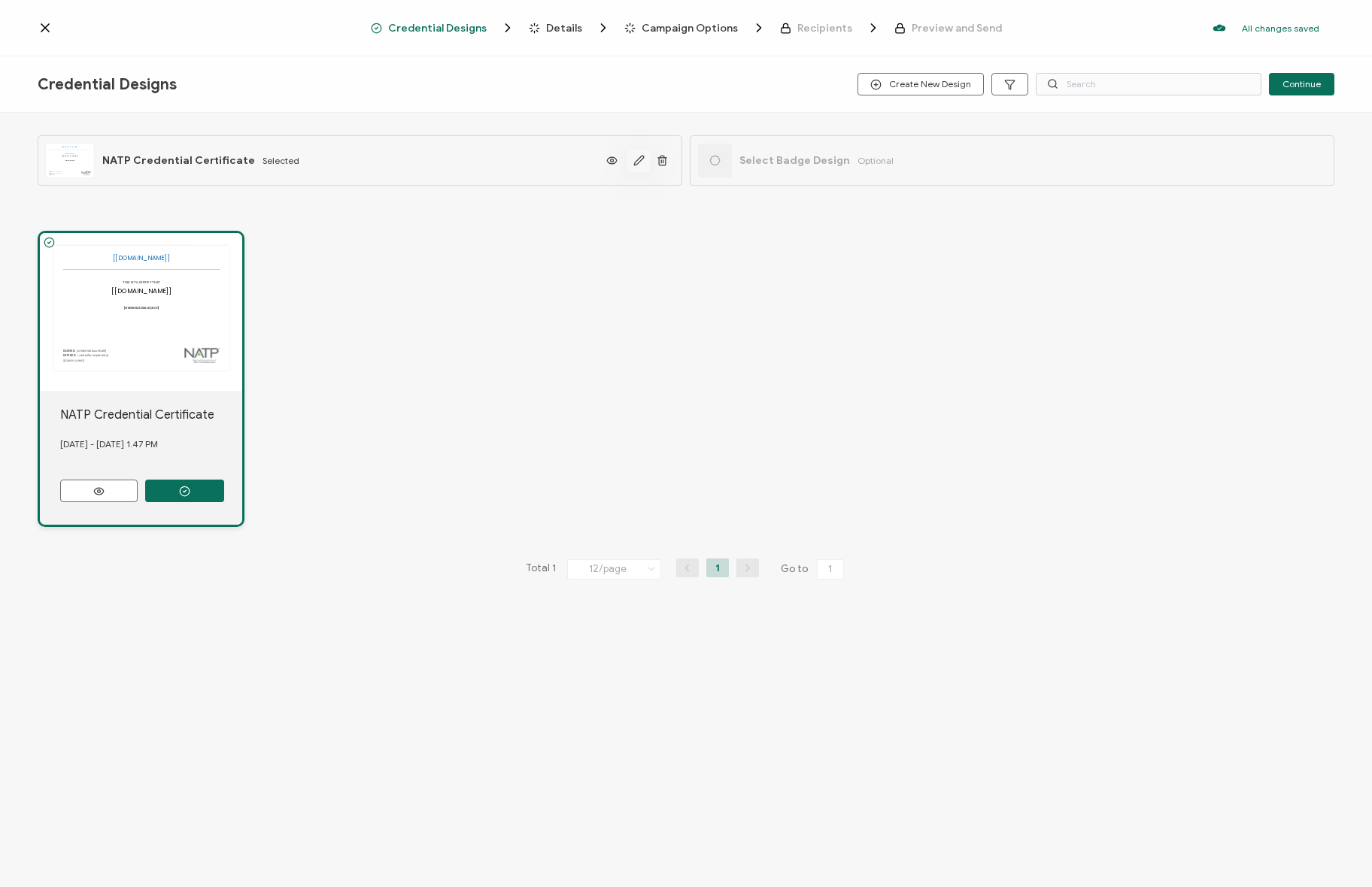
click at [638, 157] on icon "button" at bounding box center [638, 160] width 11 height 11
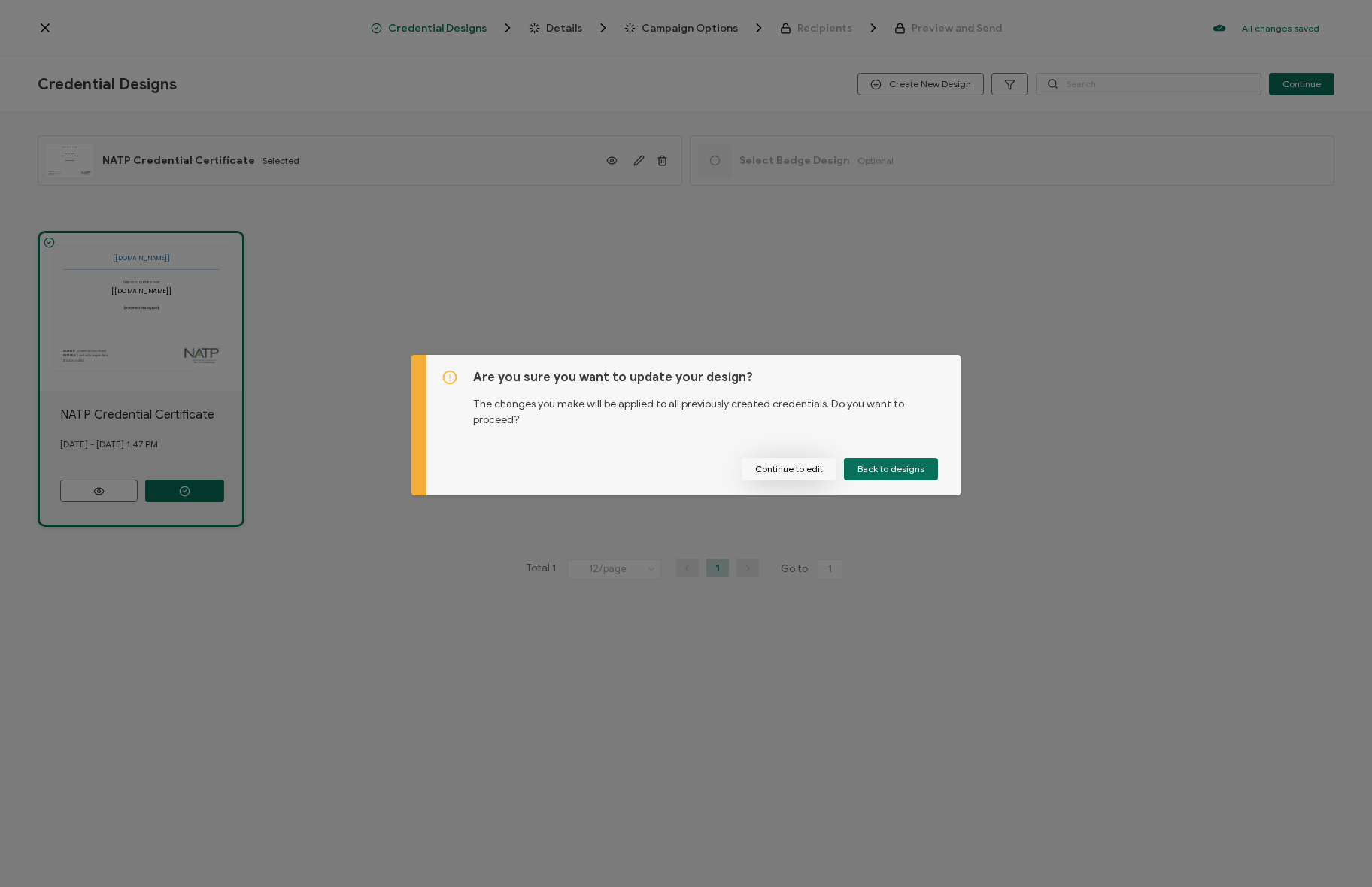
click at [785, 463] on button "Continue to edit" at bounding box center [789, 469] width 95 height 23
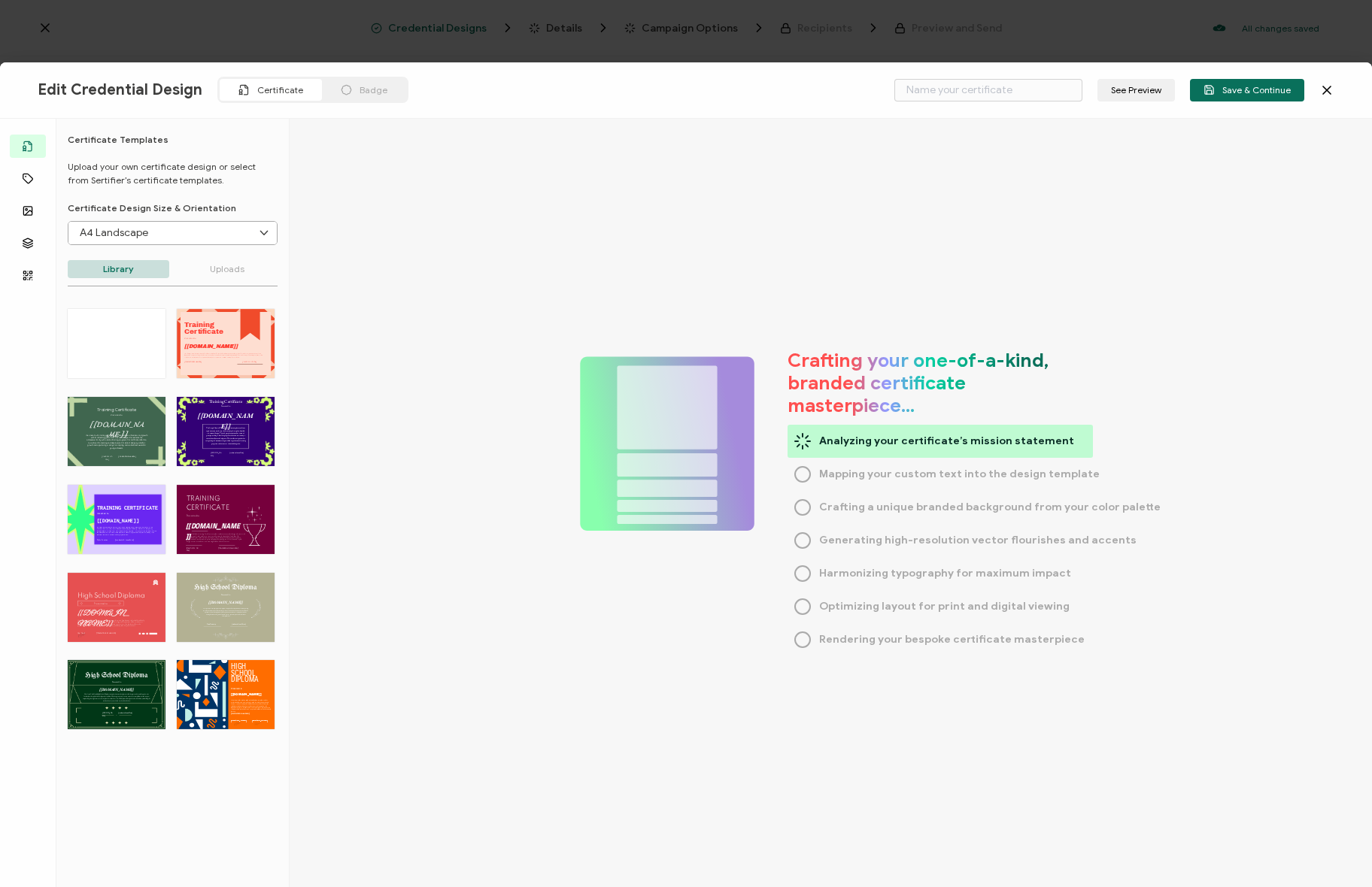
type input "NATP Credential Certificate"
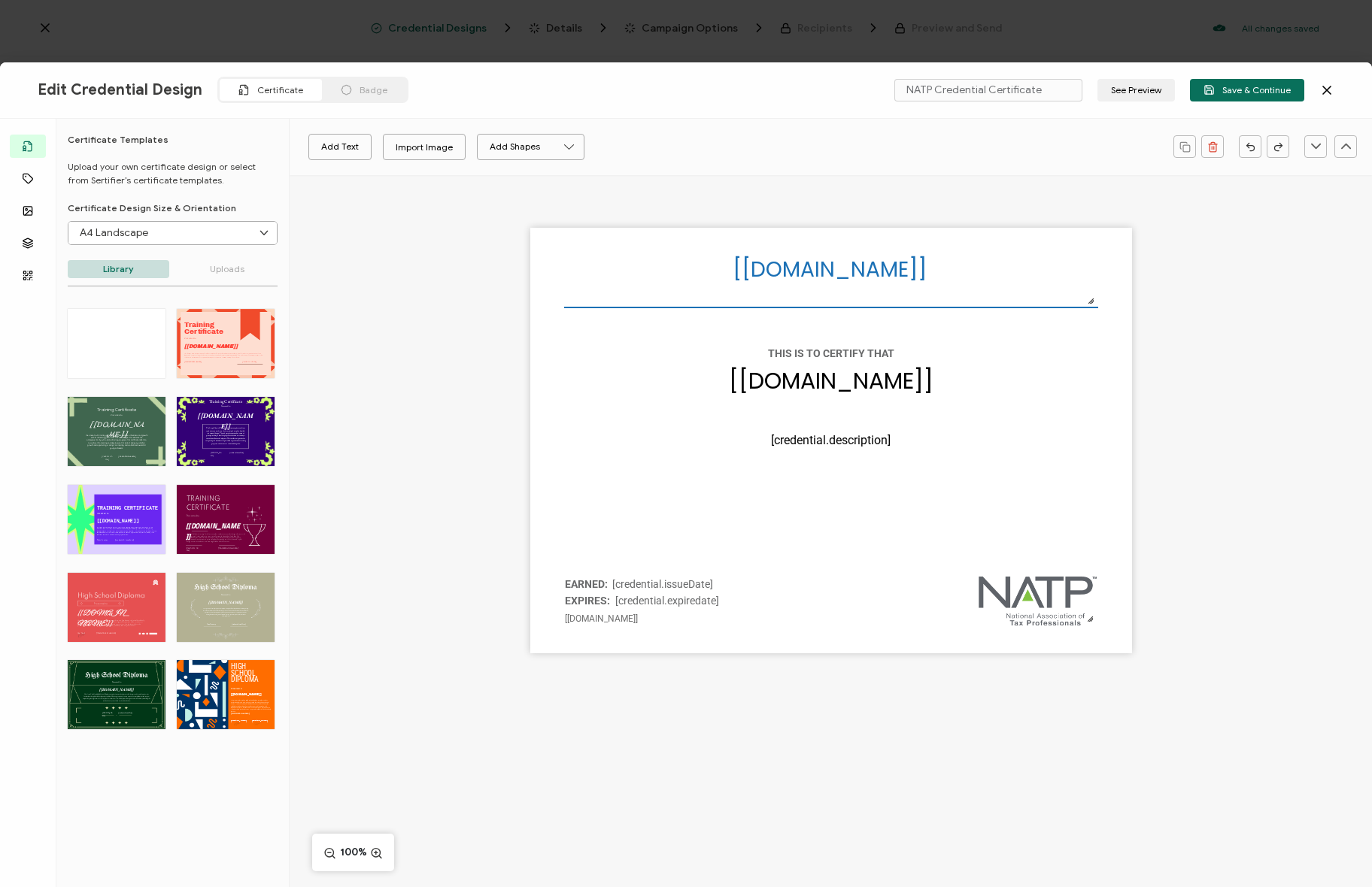
click at [456, 351] on div "The recipient’s full name, which will be automatically filled based on the info…" at bounding box center [831, 466] width 1082 height 583
click at [814, 366] on pre "[[DOMAIN_NAME]]" at bounding box center [831, 381] width 205 height 32
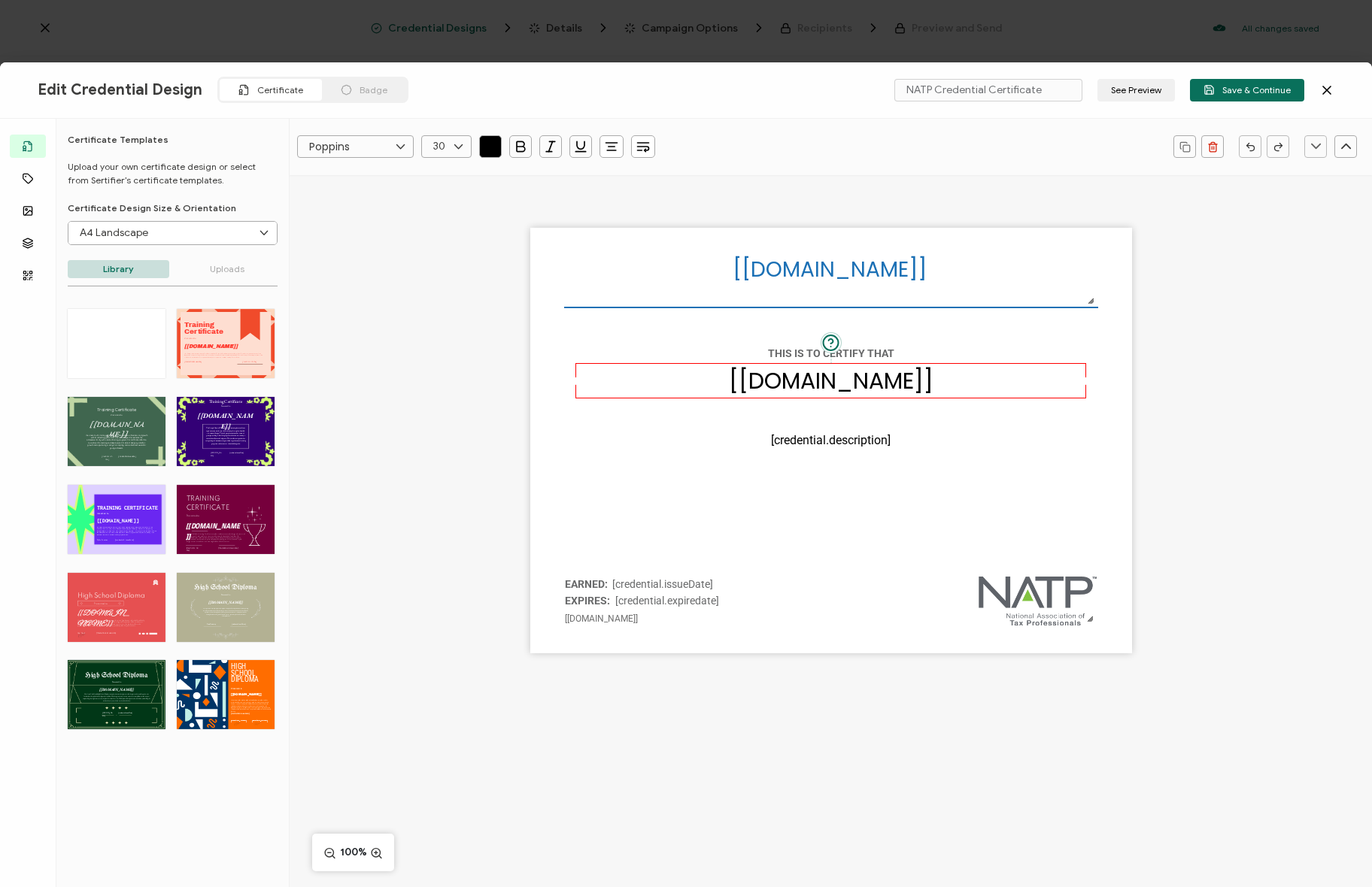
click at [546, 348] on div "[[DOMAIN_NAME]] The date the credential was issued. This will automatically upd…" at bounding box center [831, 441] width 601 height 426
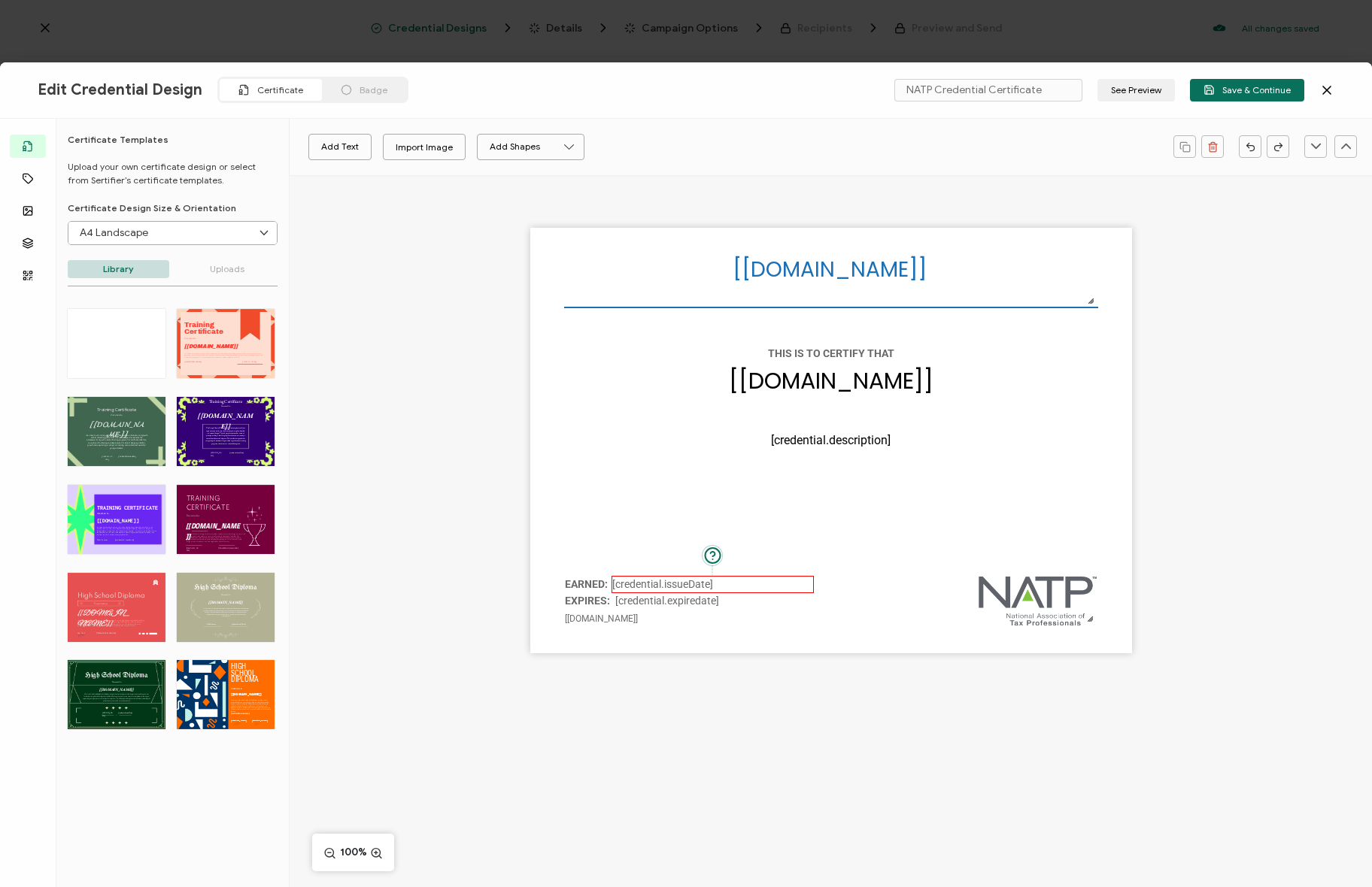
click at [662, 579] on pre "[credential.issueDate]" at bounding box center [662, 584] width 101 height 12
click at [598, 526] on div "[[DOMAIN_NAME]] The date the credential was issued. This will automatically upd…" at bounding box center [831, 441] width 601 height 426
click at [601, 519] on div "[[DOMAIN_NAME]] The date the credential was issued. This will automatically upd…" at bounding box center [831, 441] width 601 height 426
click at [600, 518] on div "[[DOMAIN_NAME]] The date the credential was issued. This will automatically upd…" at bounding box center [831, 441] width 601 height 426
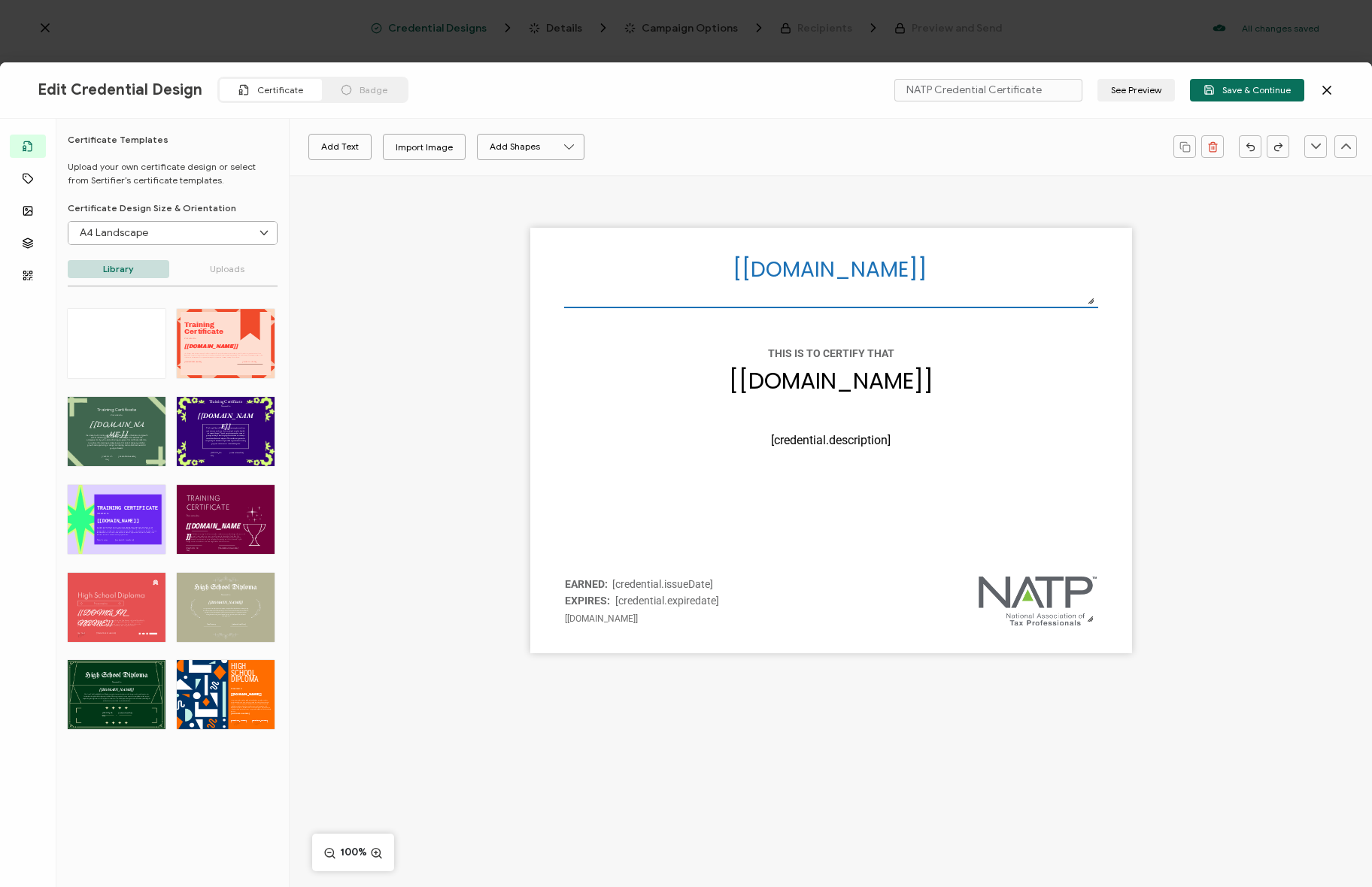
click at [600, 518] on div "[[DOMAIN_NAME]] The date the credential was issued. This will automatically upd…" at bounding box center [831, 441] width 601 height 426
click at [1329, 84] on icon at bounding box center [1327, 90] width 15 height 15
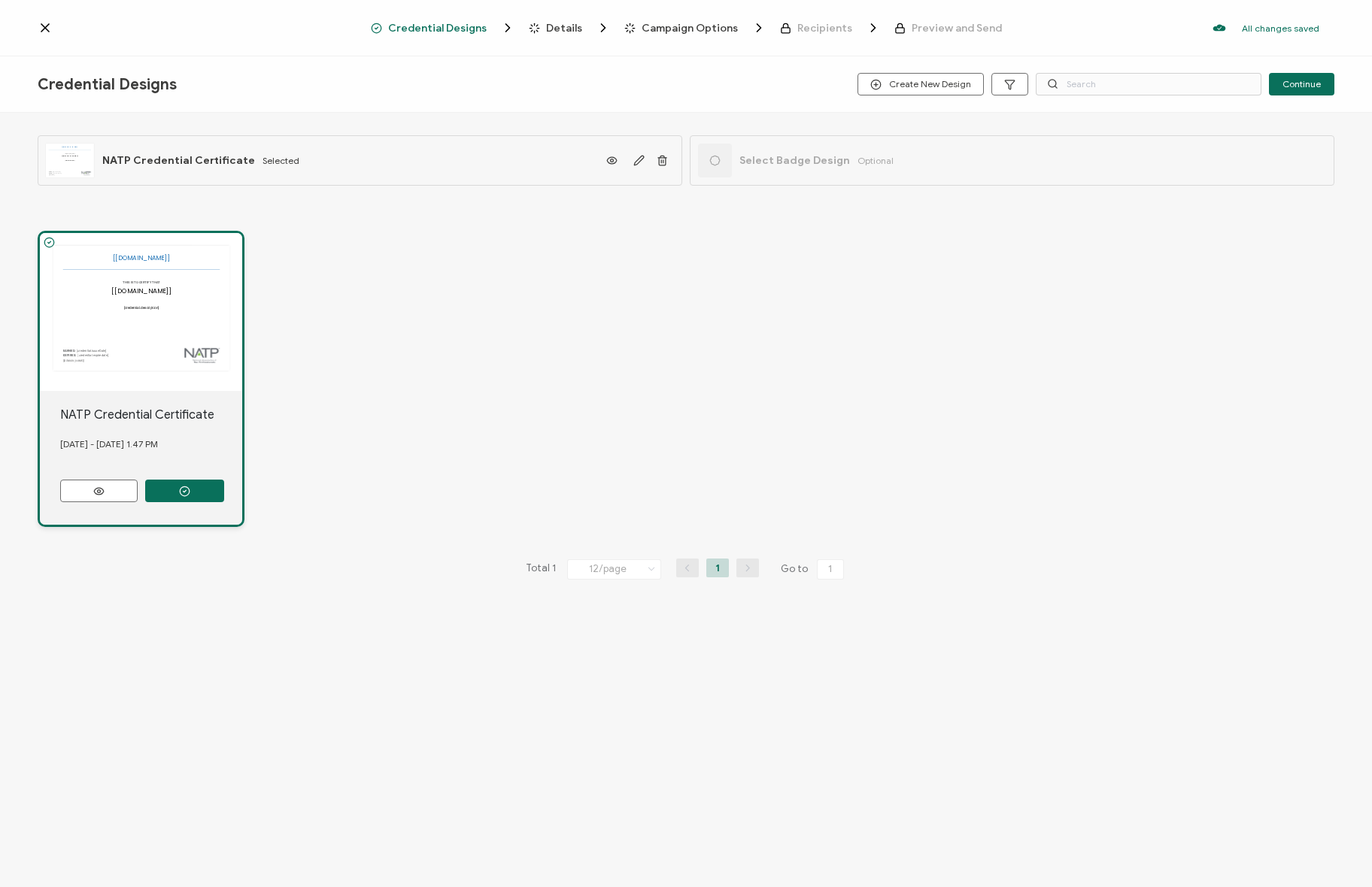
click at [951, 26] on span "Preview and Send" at bounding box center [957, 28] width 90 height 11
click at [668, 33] on span "Campaign Options" at bounding box center [689, 28] width 96 height 11
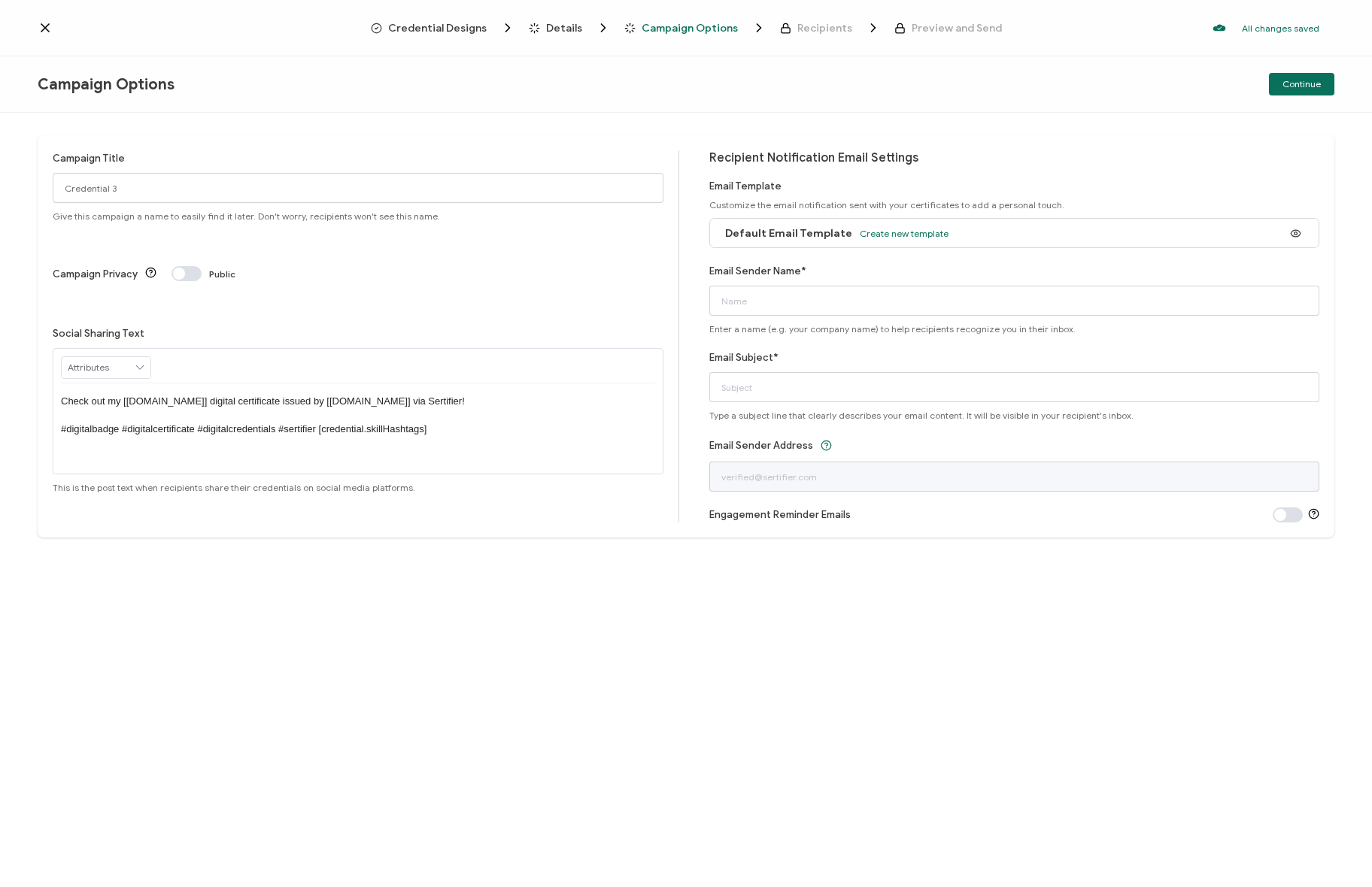
click at [675, 122] on div "Campaign Title Credential 3 Give this campaign a name to easily find it later. …" at bounding box center [686, 500] width 1372 height 774
click at [629, 629] on div "Campaign Title Credential 3 Give this campaign a name to easily find it later. …" at bounding box center [686, 500] width 1372 height 774
click at [594, 594] on div "Campaign Title Credential 3 Give this campaign a name to easily find it later. …" at bounding box center [686, 500] width 1372 height 774
click at [752, 570] on div "Campaign Title Credential 3 Give this campaign a name to easily find it later. …" at bounding box center [686, 500] width 1372 height 774
click at [820, 576] on div "Campaign Title Credential 3 Give this campaign a name to easily find it later. …" at bounding box center [686, 500] width 1372 height 774
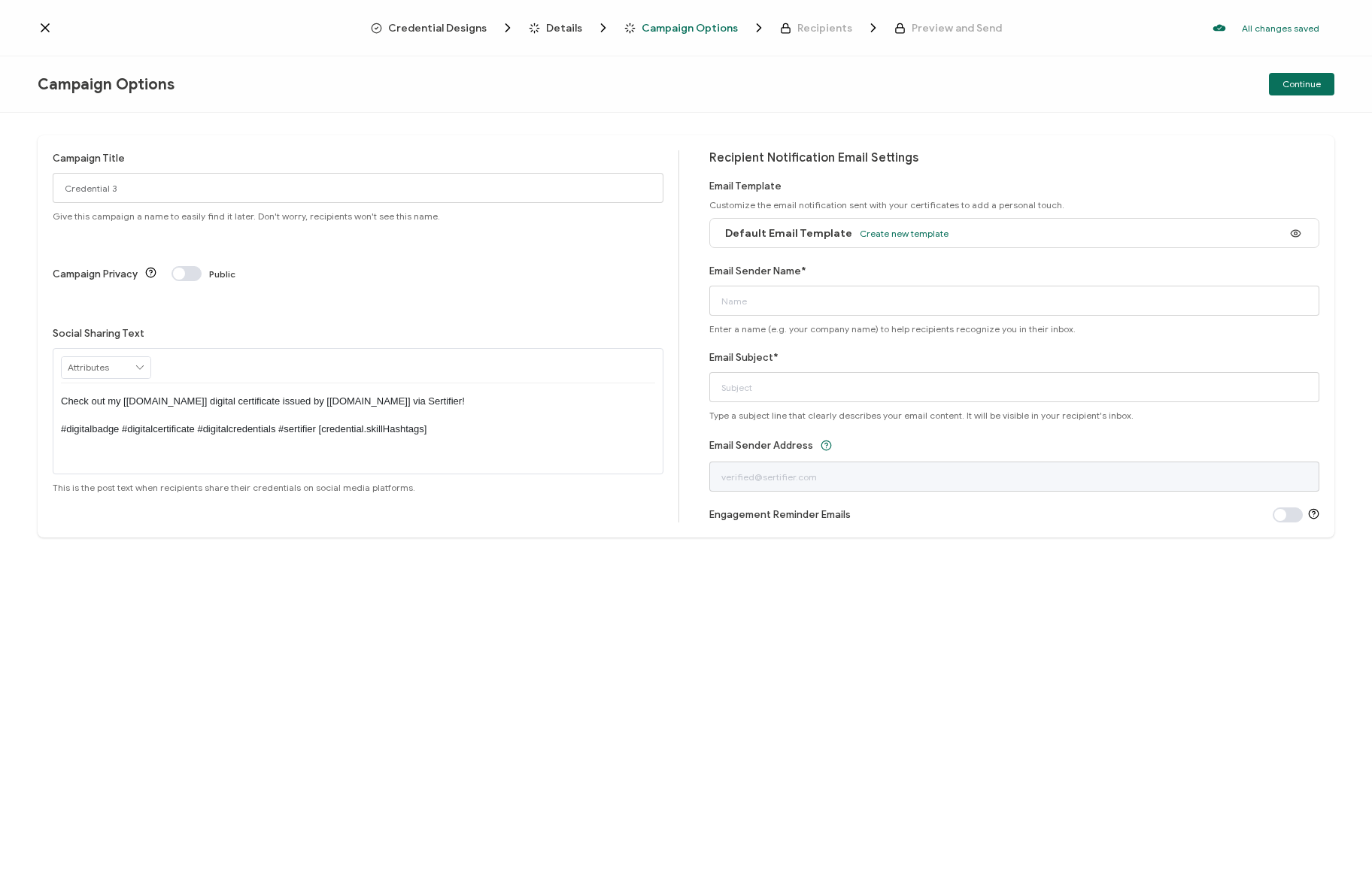
click at [437, 23] on span "Credential Designs" at bounding box center [437, 28] width 99 height 11
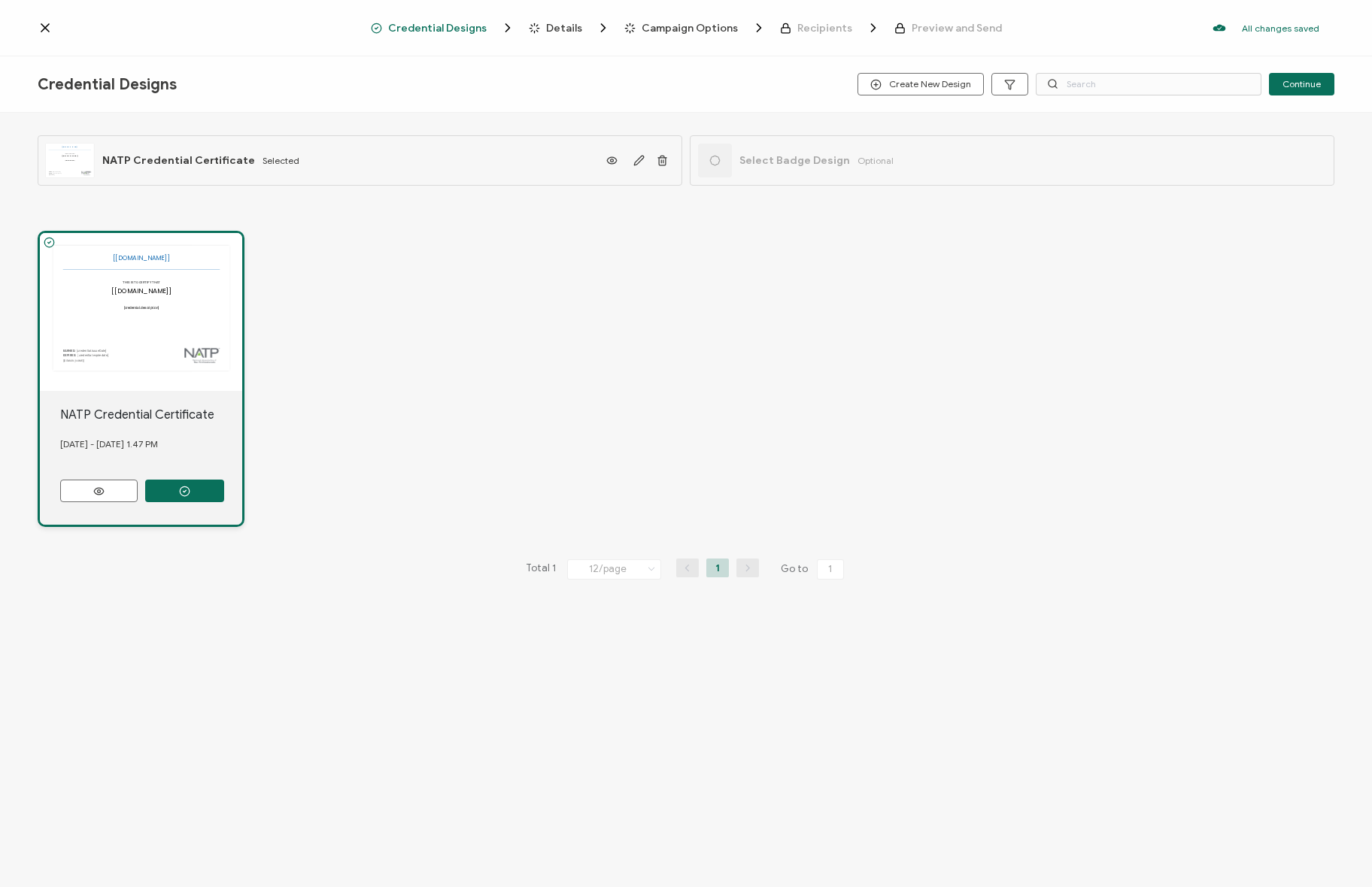
click at [335, 389] on div "The recipient’s full name, which will be automatically filled based on the info…" at bounding box center [686, 379] width 1297 height 357
click at [633, 160] on icon "button" at bounding box center [638, 160] width 11 height 11
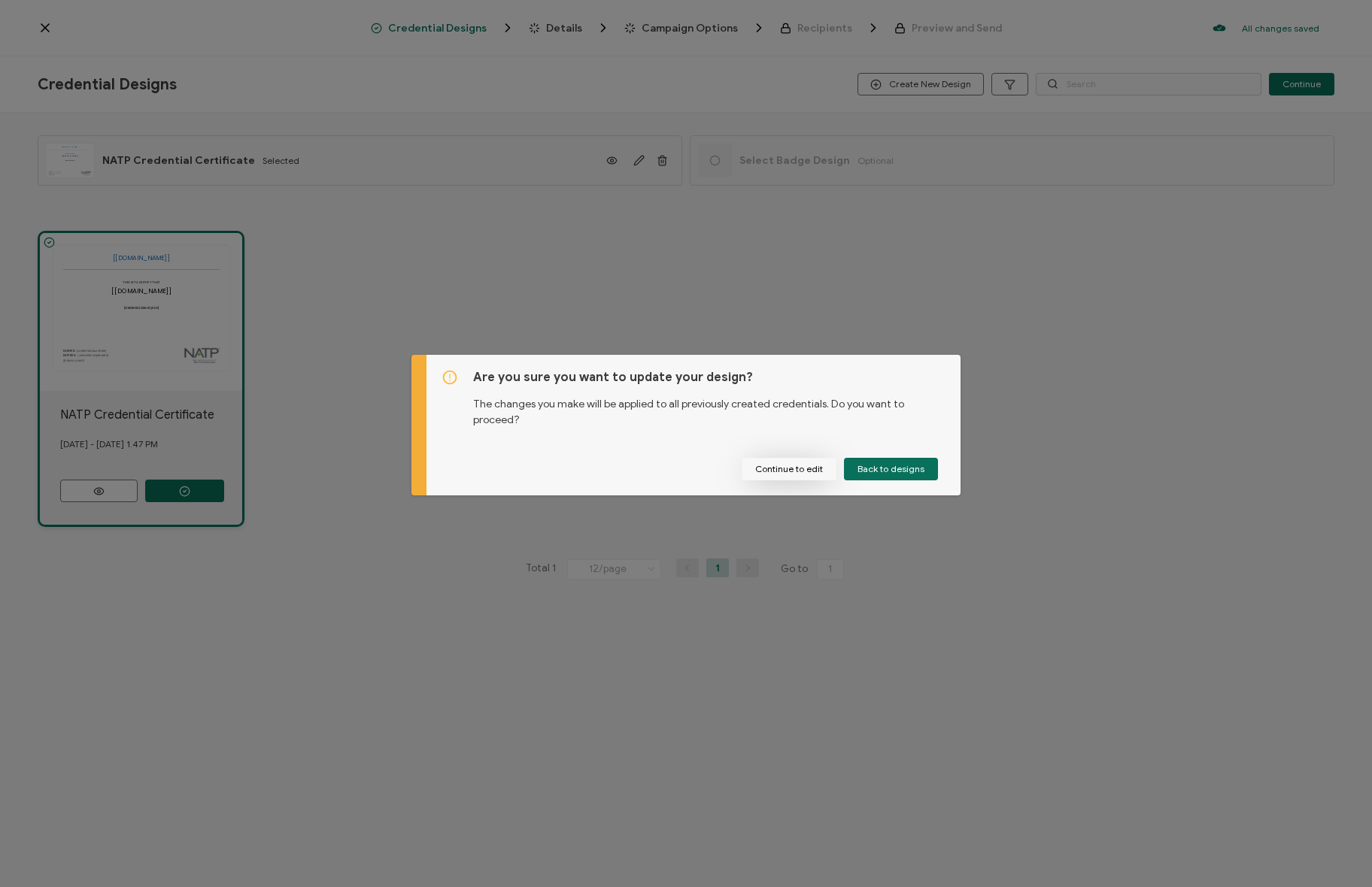
click at [789, 472] on button "Continue to edit" at bounding box center [789, 469] width 95 height 23
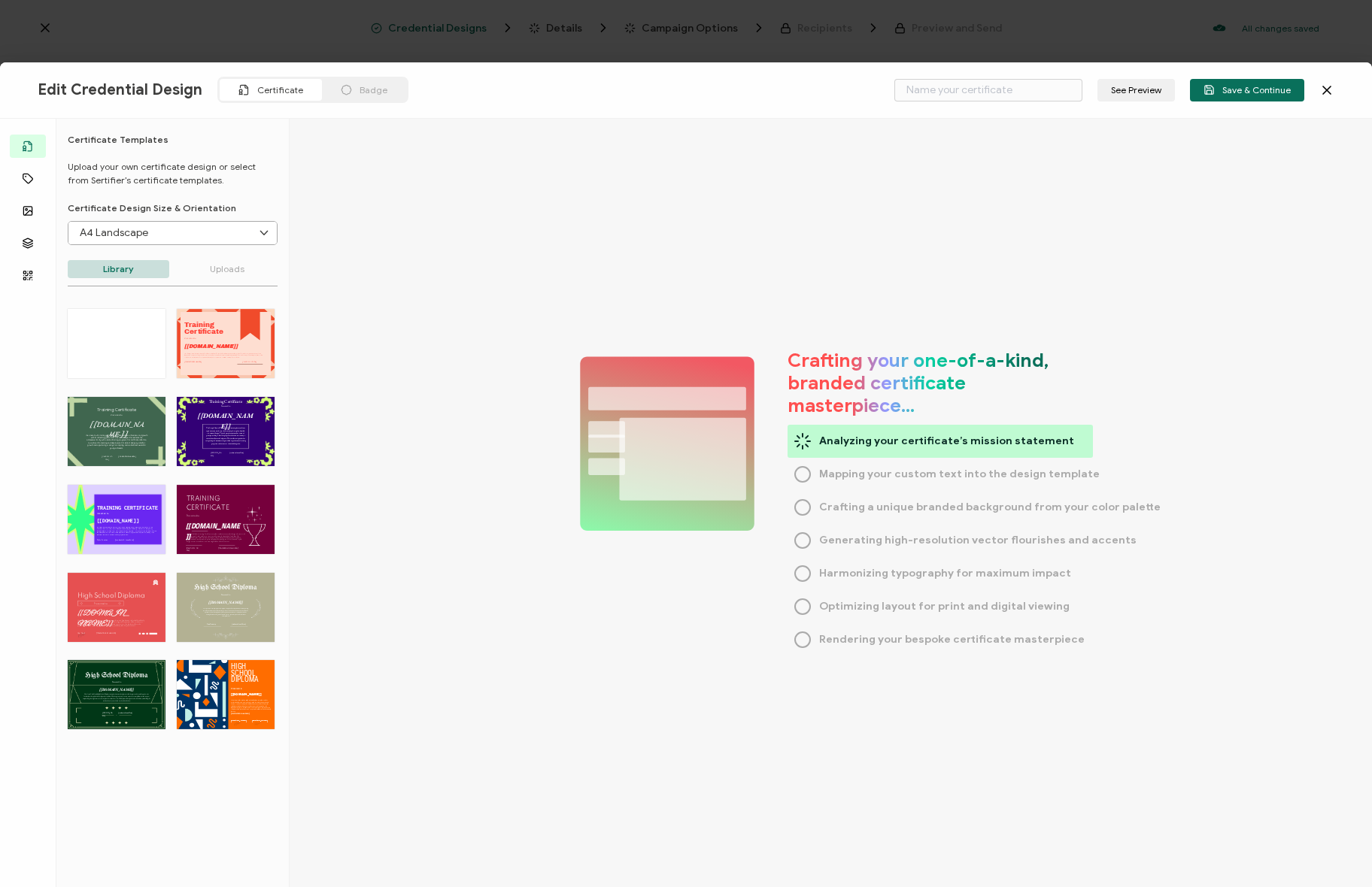
type input "NATP Credential Certificate"
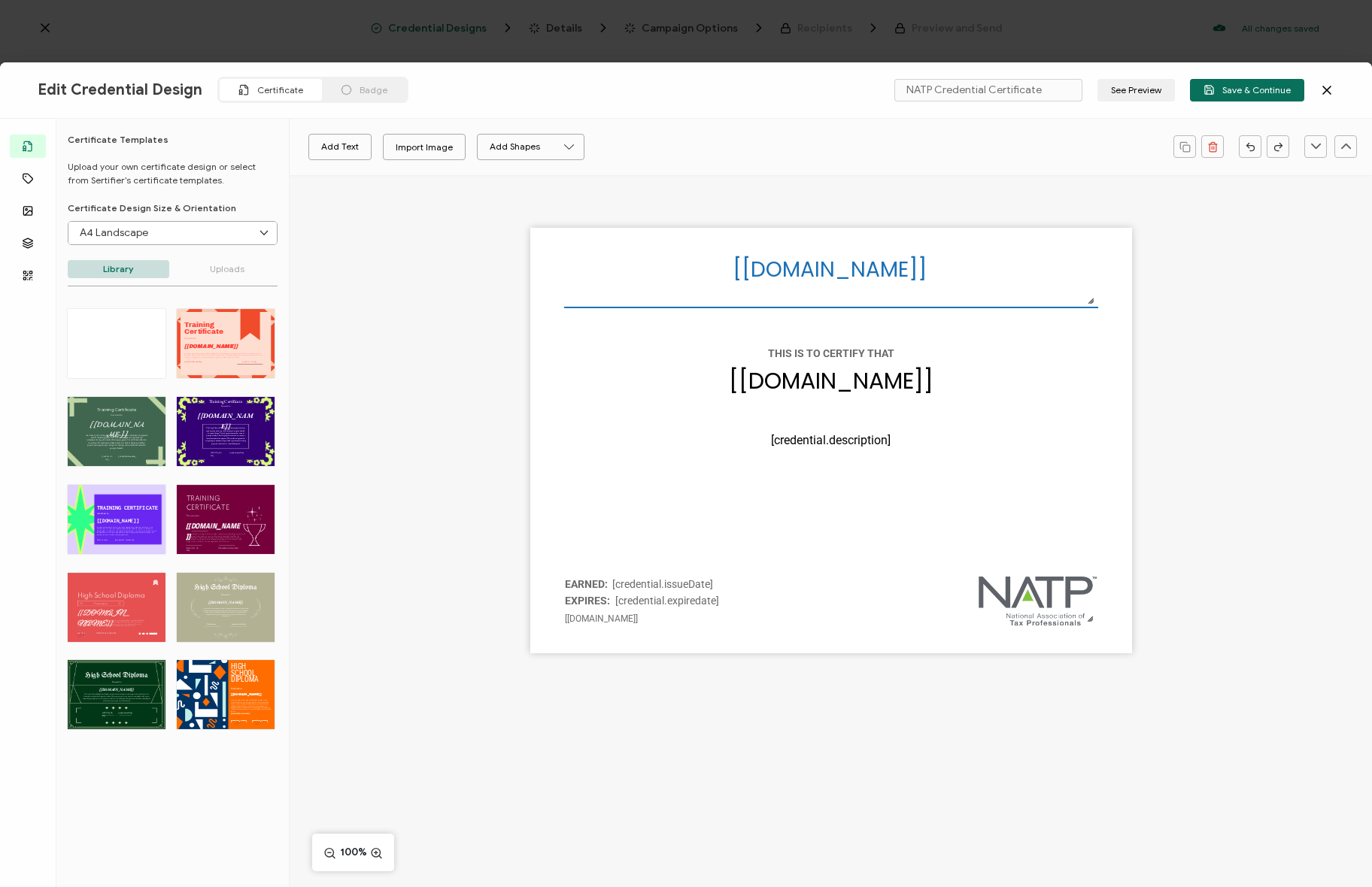
click at [470, 281] on div "The recipient’s full name, which will be automatically filled based on the info…" at bounding box center [831, 466] width 1082 height 583
click at [444, 494] on div "The recipient’s full name, which will be automatically filled based on the info…" at bounding box center [831, 466] width 1082 height 583
click at [466, 491] on div "The recipient’s full name, which will be automatically filled based on the info…" at bounding box center [831, 466] width 1082 height 583
click at [660, 585] on pre "[credential.issueDate]" at bounding box center [662, 584] width 101 height 12
click at [560, 542] on div "The recipient’s full name, which will be automatically filled based on the info…" at bounding box center [831, 441] width 601 height 426
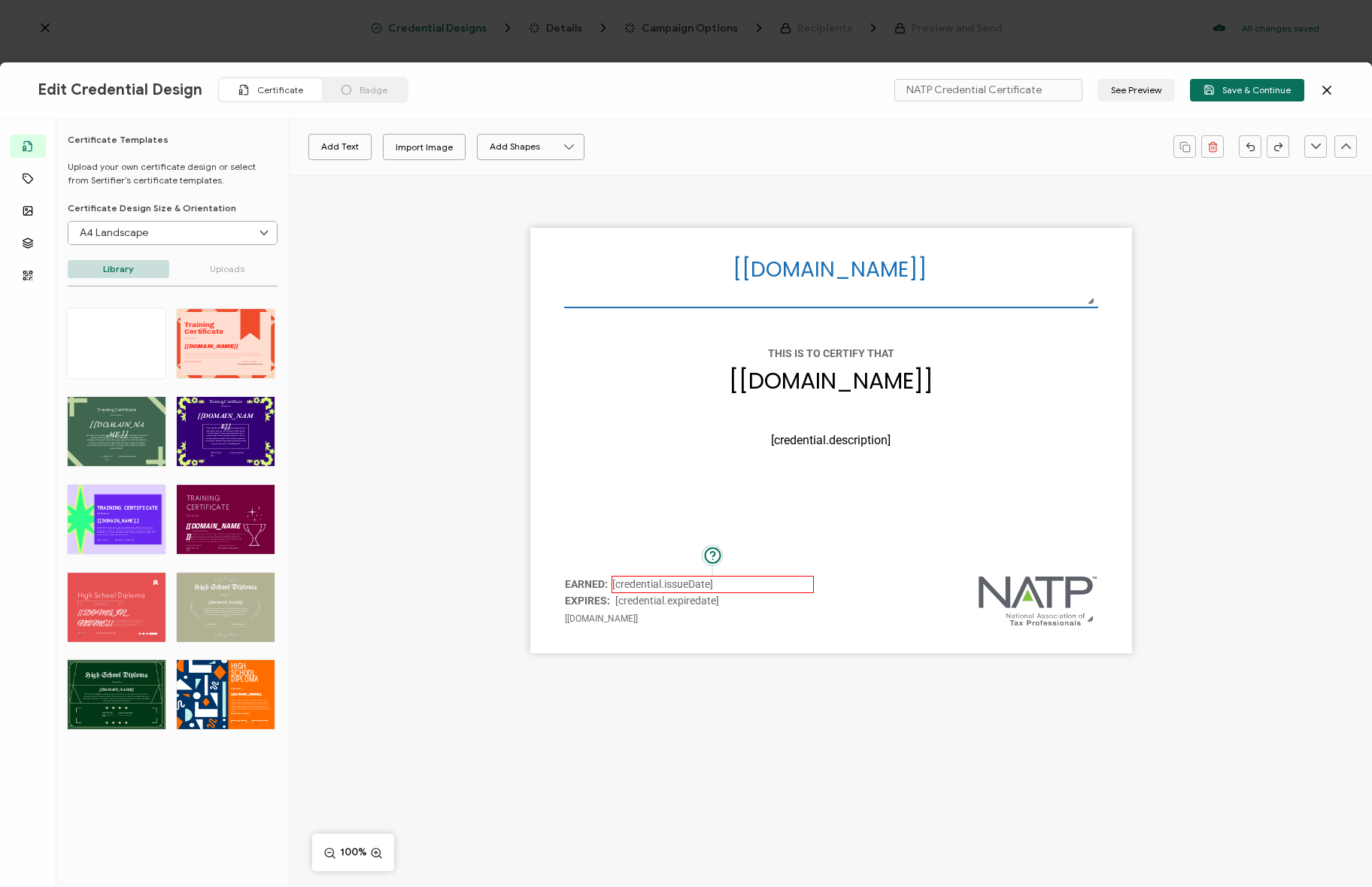
click at [628, 585] on pre "[credential.issueDate]" at bounding box center [662, 584] width 101 height 12
click at [656, 501] on div "The recipient’s full name, which will be automatically filled based on the info…" at bounding box center [831, 441] width 601 height 426
click at [825, 105] on div "Edit Credential Design Certificate Badge NATP Credential Certificate See Previe…" at bounding box center [686, 90] width 1372 height 56
click at [831, 130] on div "Add Text Import Image Add Shapes Rectangle Ellipse" at bounding box center [732, 147] width 869 height 38
click at [1249, 100] on button "Save & Continue" at bounding box center [1247, 90] width 114 height 23
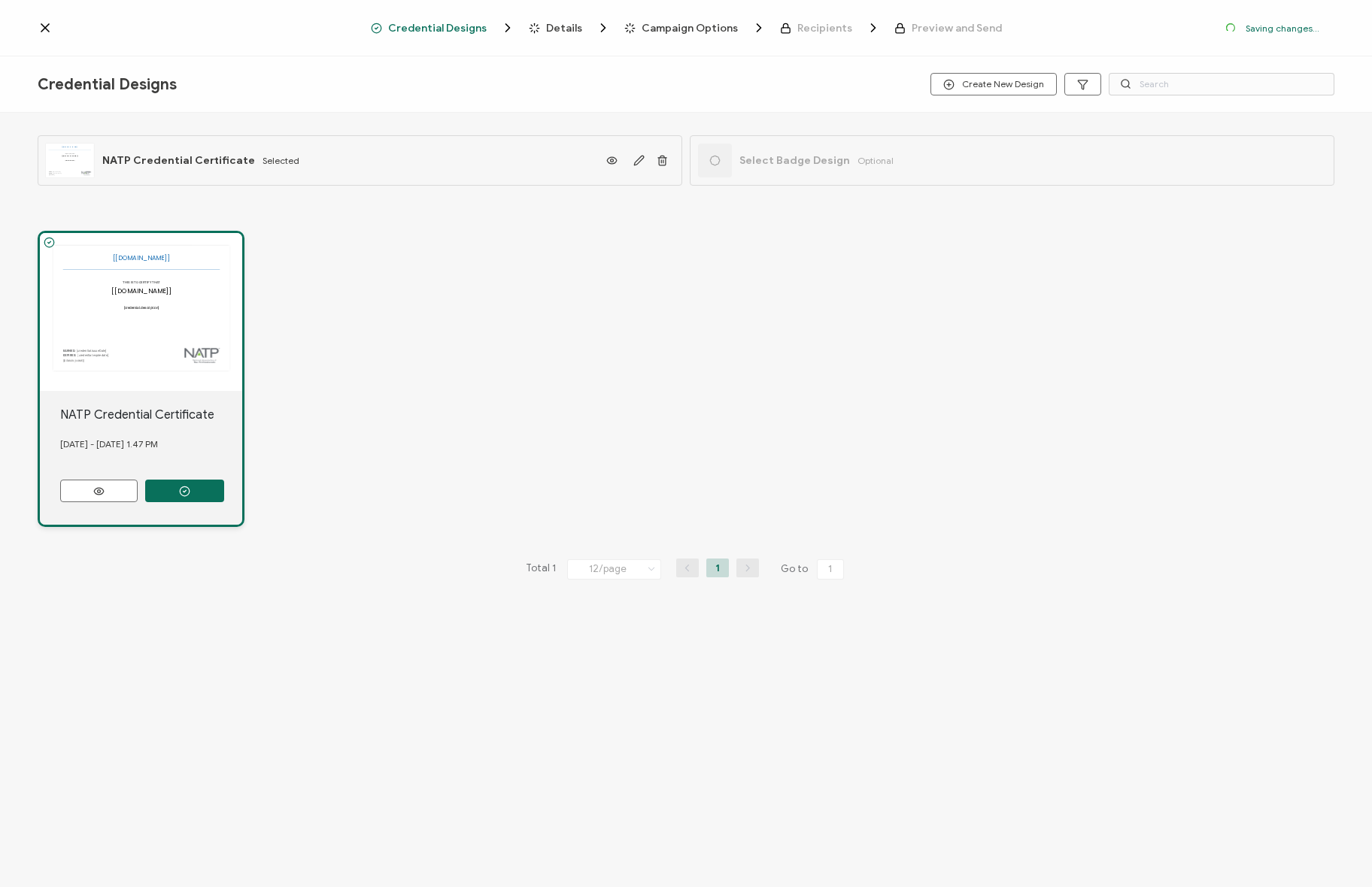
click at [440, 298] on div "The recipient’s full name, which will be automatically filled based on the info…" at bounding box center [686, 379] width 1297 height 357
click at [40, 21] on icon at bounding box center [45, 28] width 15 height 15
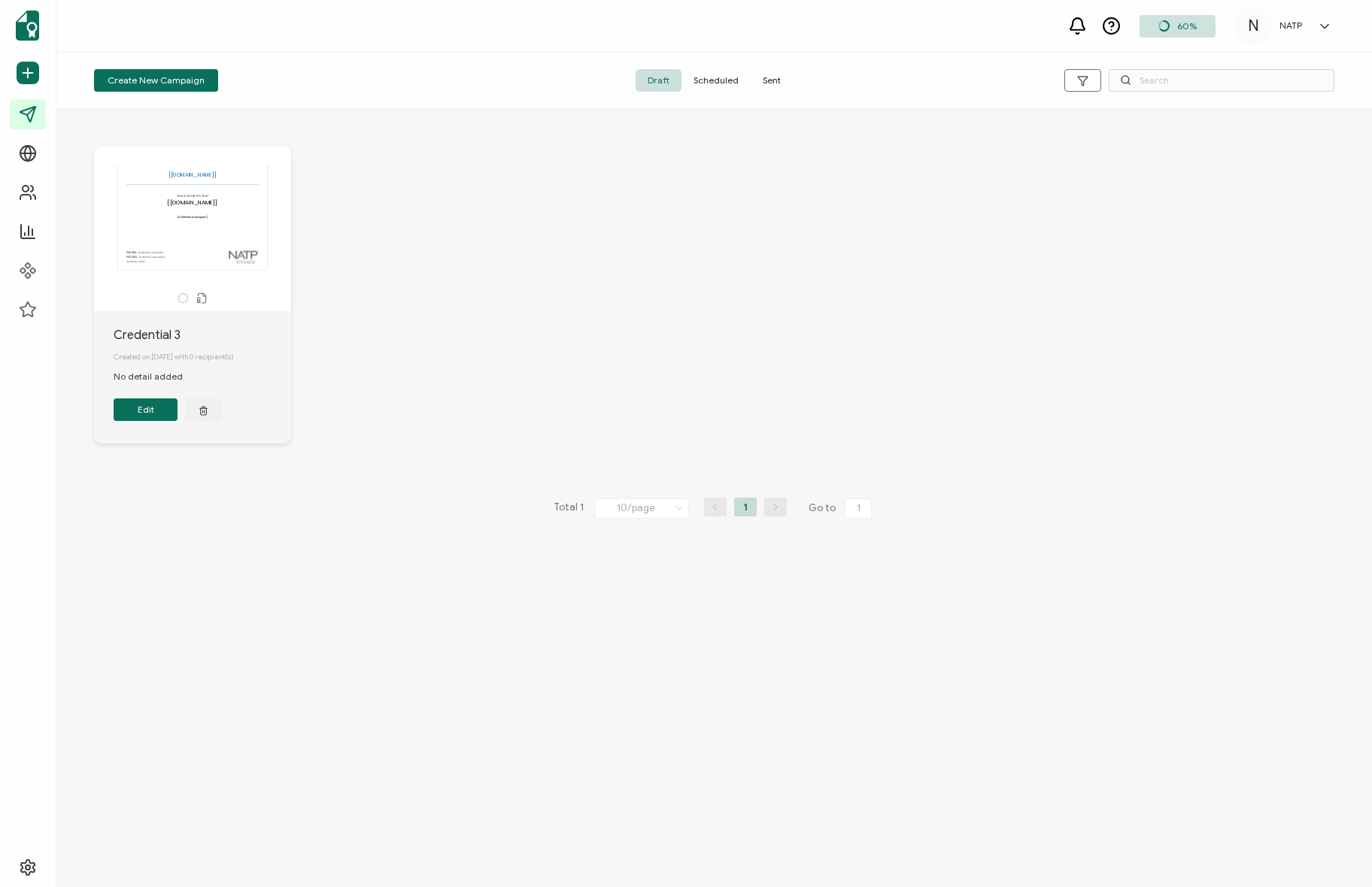
click at [688, 335] on div "The recipient’s full name, which will be automatically filled based on the info…" at bounding box center [714, 306] width 1270 height 380
click at [569, 200] on div "The recipient’s full name, which will be automatically filled based on the info…" at bounding box center [714, 306] width 1270 height 380
click at [771, 78] on span "Sent" at bounding box center [771, 80] width 42 height 23
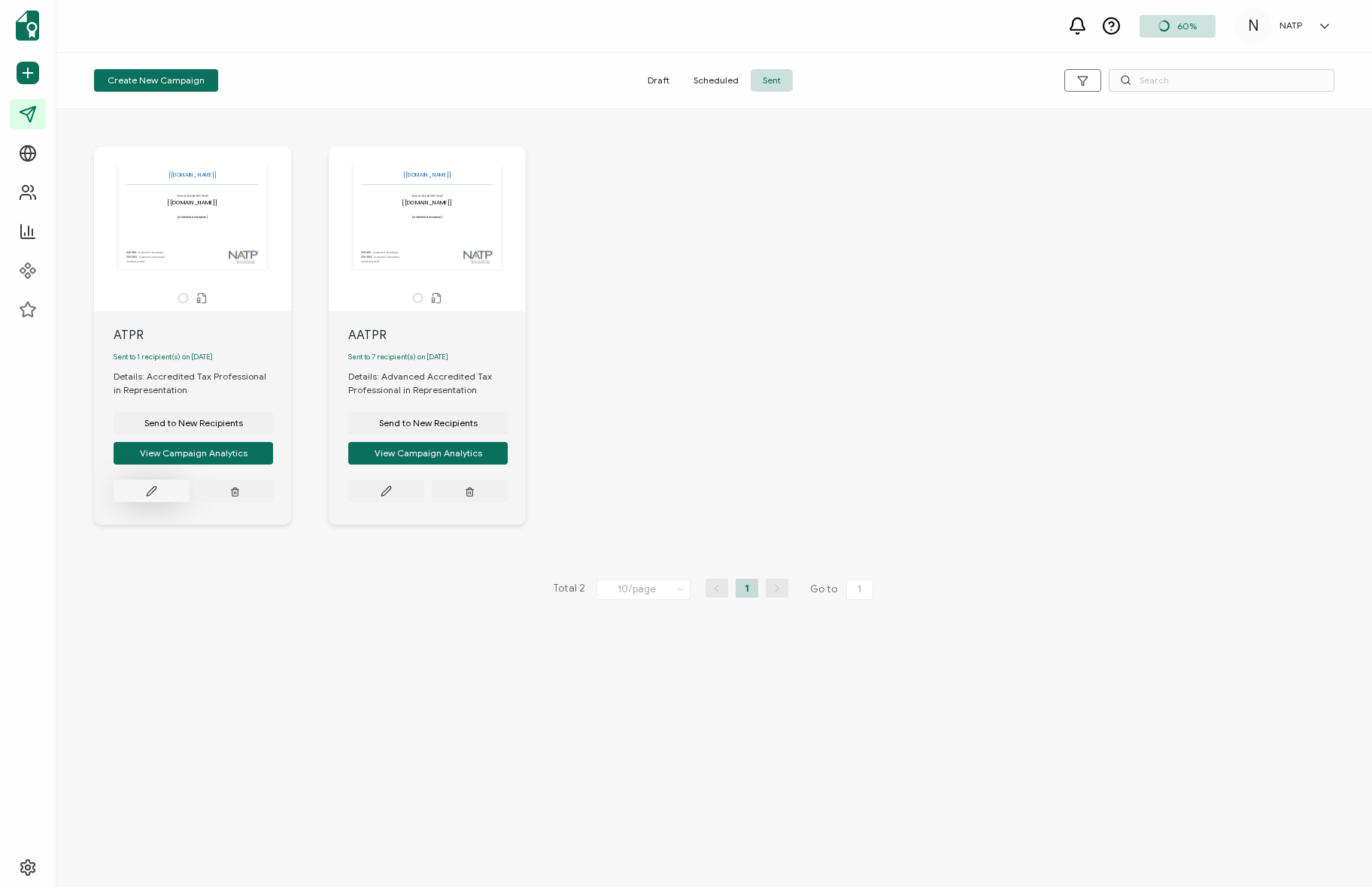
click at [141, 499] on button at bounding box center [151, 491] width 76 height 23
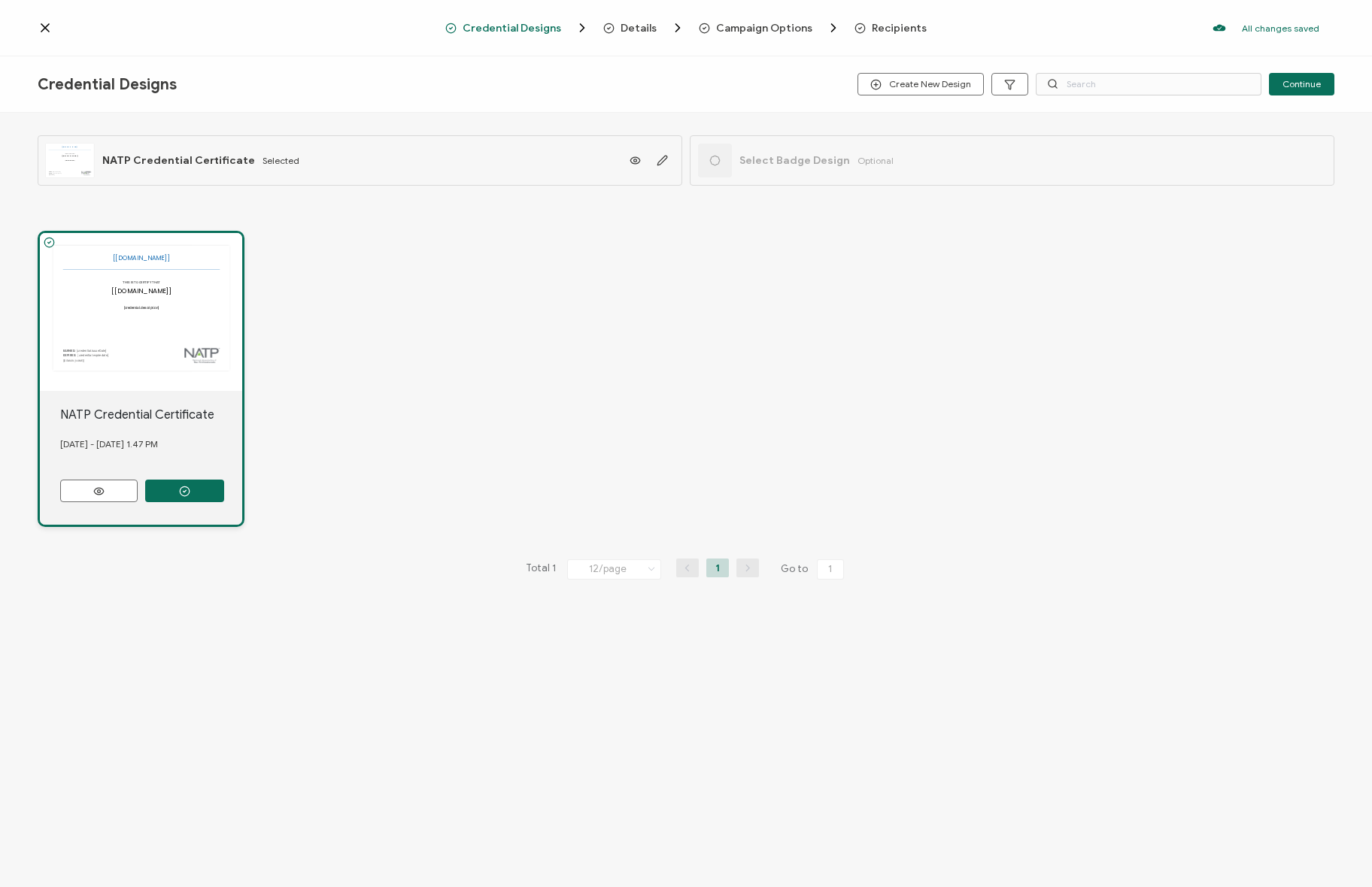
click at [636, 24] on span "Details" at bounding box center [638, 28] width 36 height 11
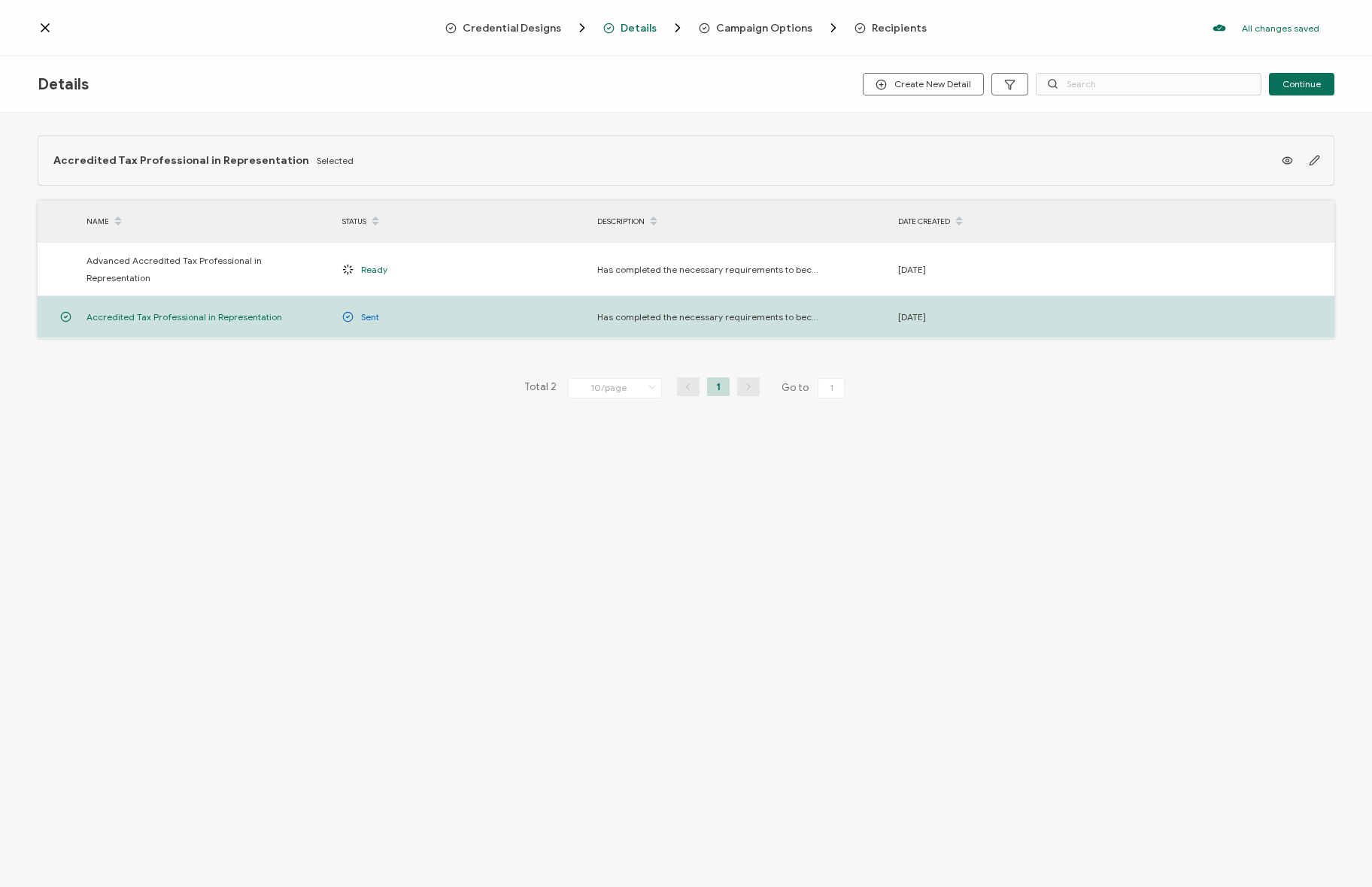
click at [537, 23] on span "Credential Designs" at bounding box center [512, 28] width 99 height 11
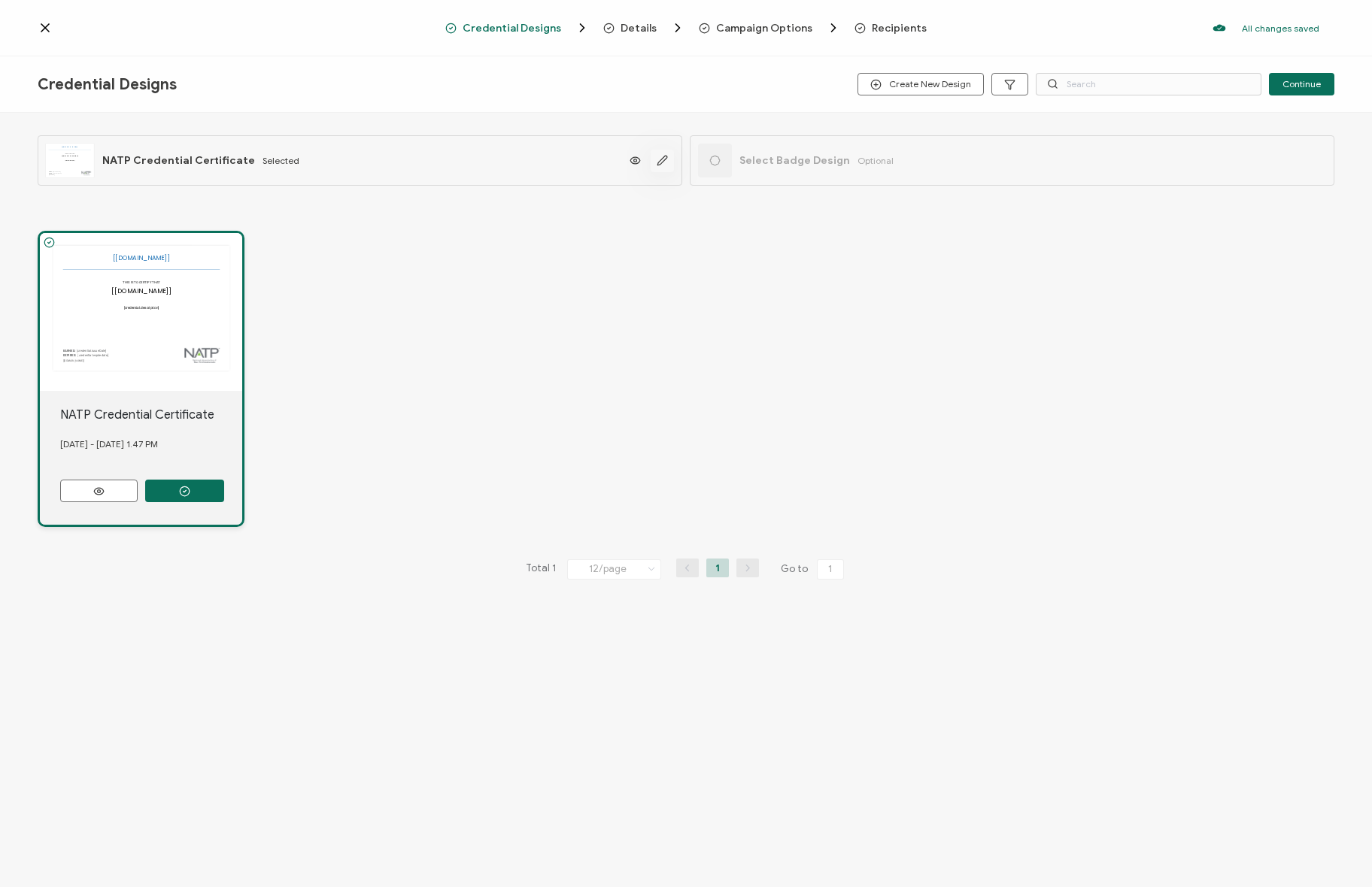
click at [650, 162] on button "button" at bounding box center [662, 161] width 23 height 23
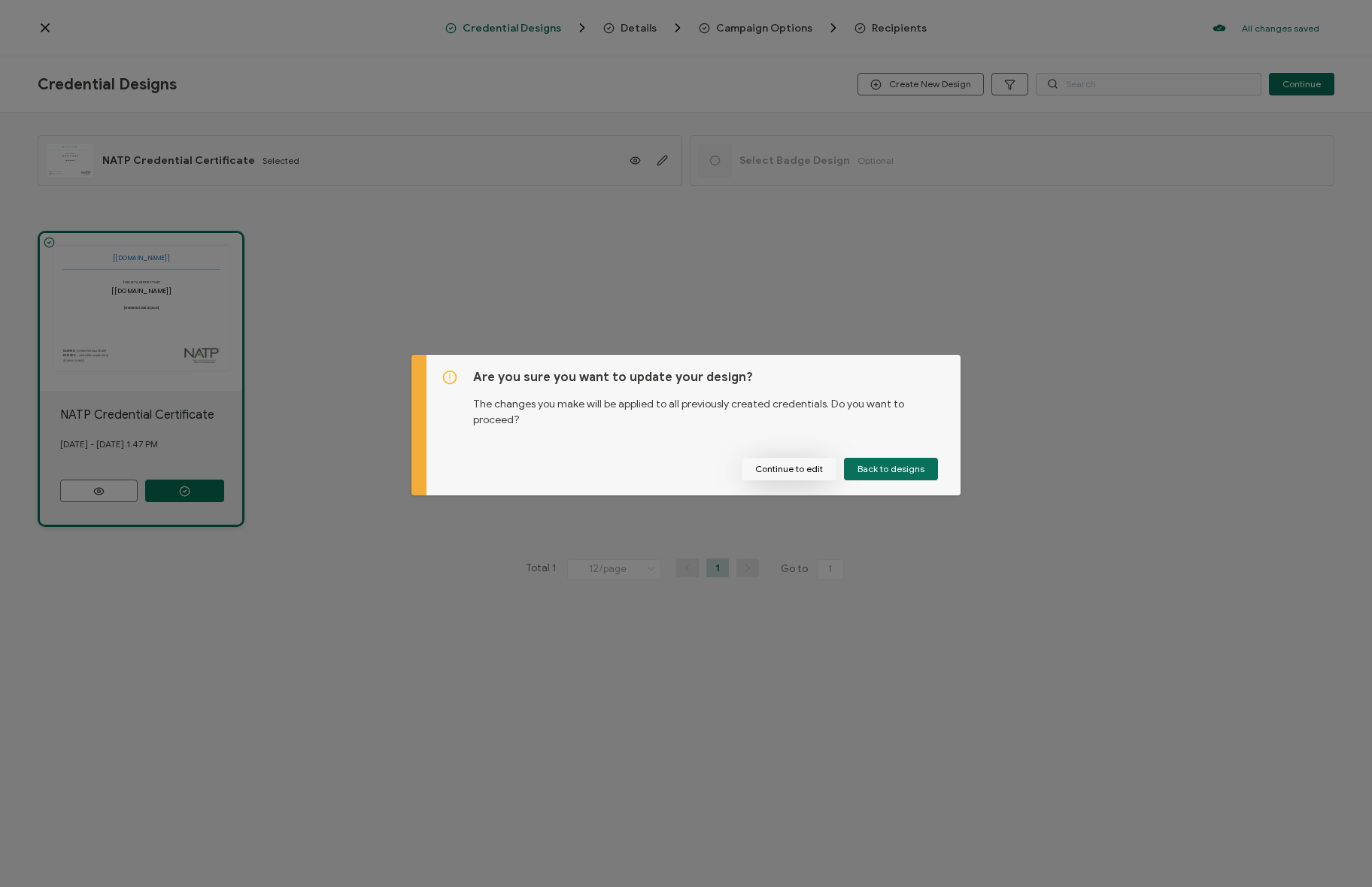
click at [775, 469] on button "Continue to edit" at bounding box center [789, 469] width 95 height 23
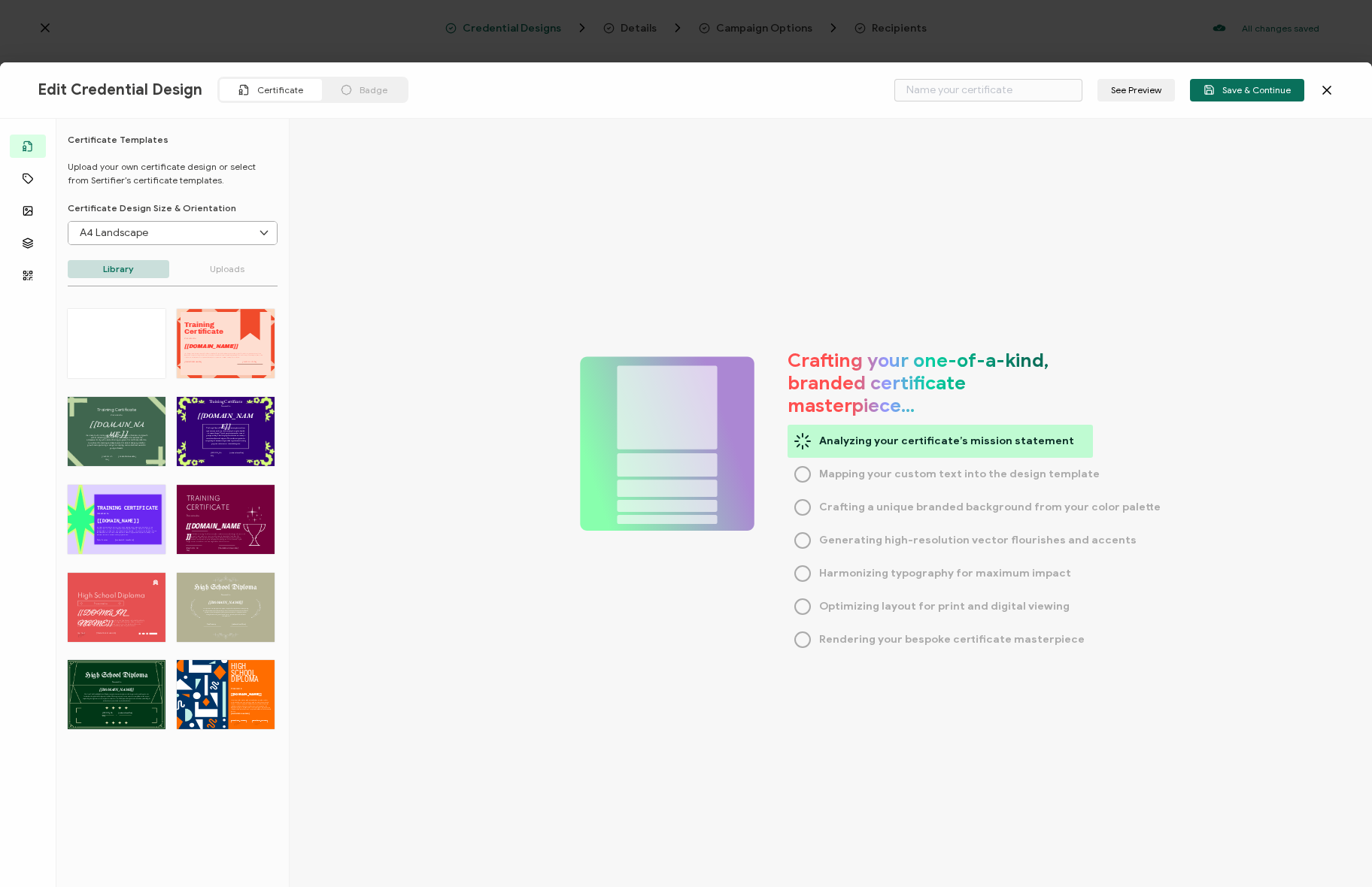
type input "NATP Credential Certificate"
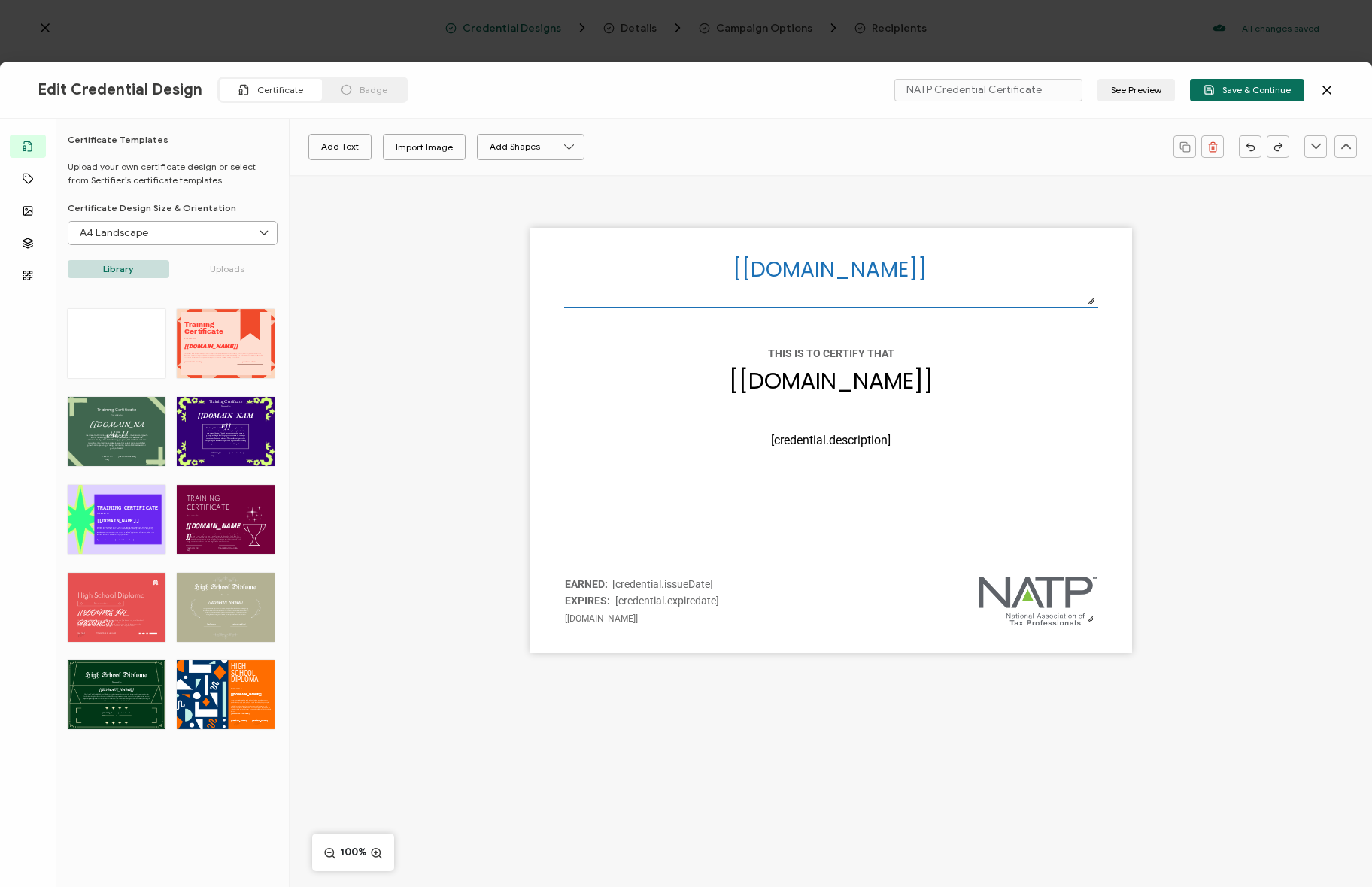
click at [357, 232] on div "The recipient’s full name, which will be automatically filled based on the info…" at bounding box center [831, 466] width 1082 height 583
click at [1319, 89] on icon at bounding box center [1327, 90] width 15 height 15
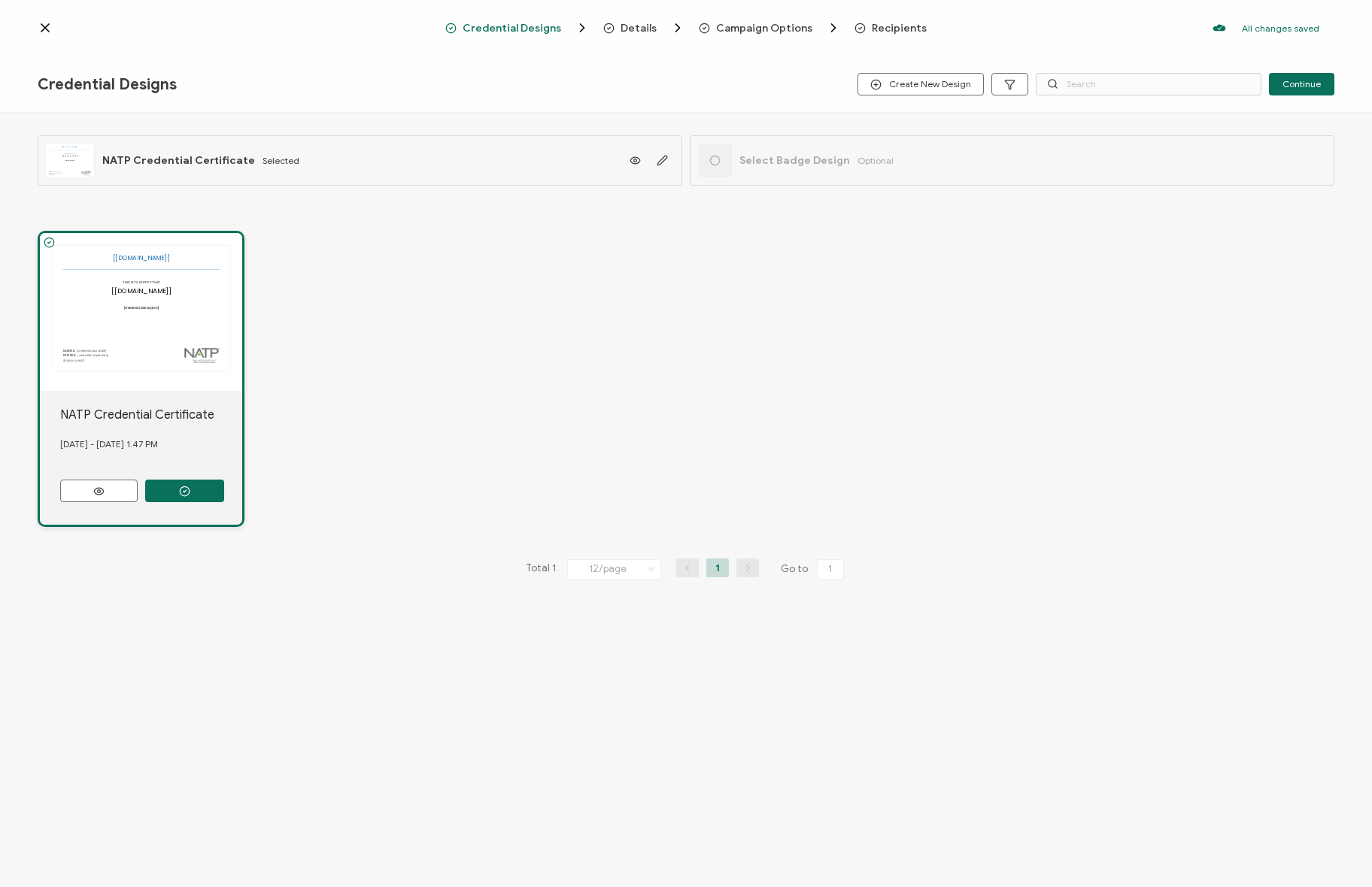
click at [937, 26] on div "All changes saved We save your content automatically as you keep working. Chang…" at bounding box center [1130, 28] width 408 height 30
click at [909, 25] on span "Recipients" at bounding box center [899, 28] width 55 height 11
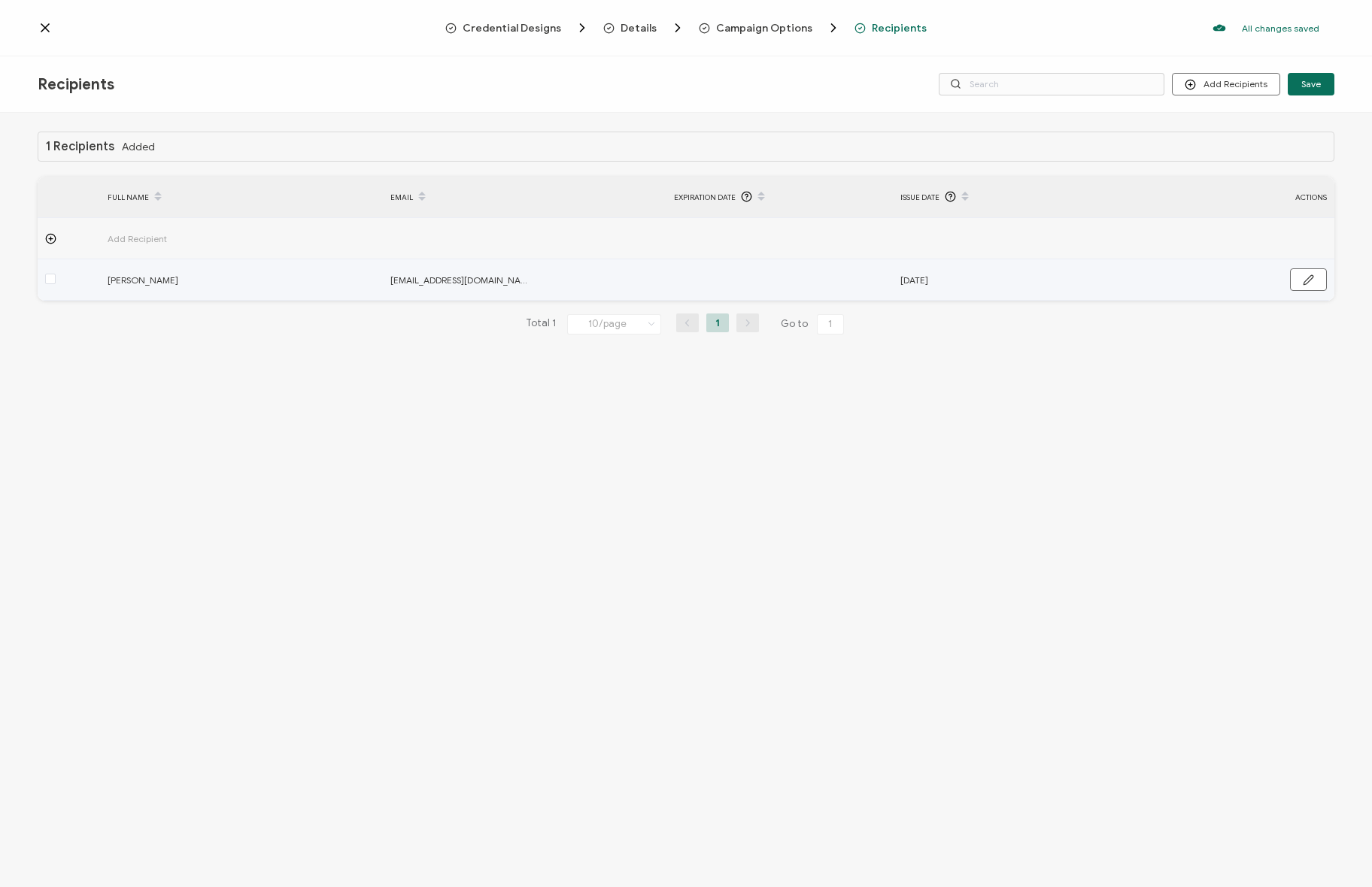
click at [960, 284] on div "[DATE]" at bounding box center [967, 280] width 149 height 17
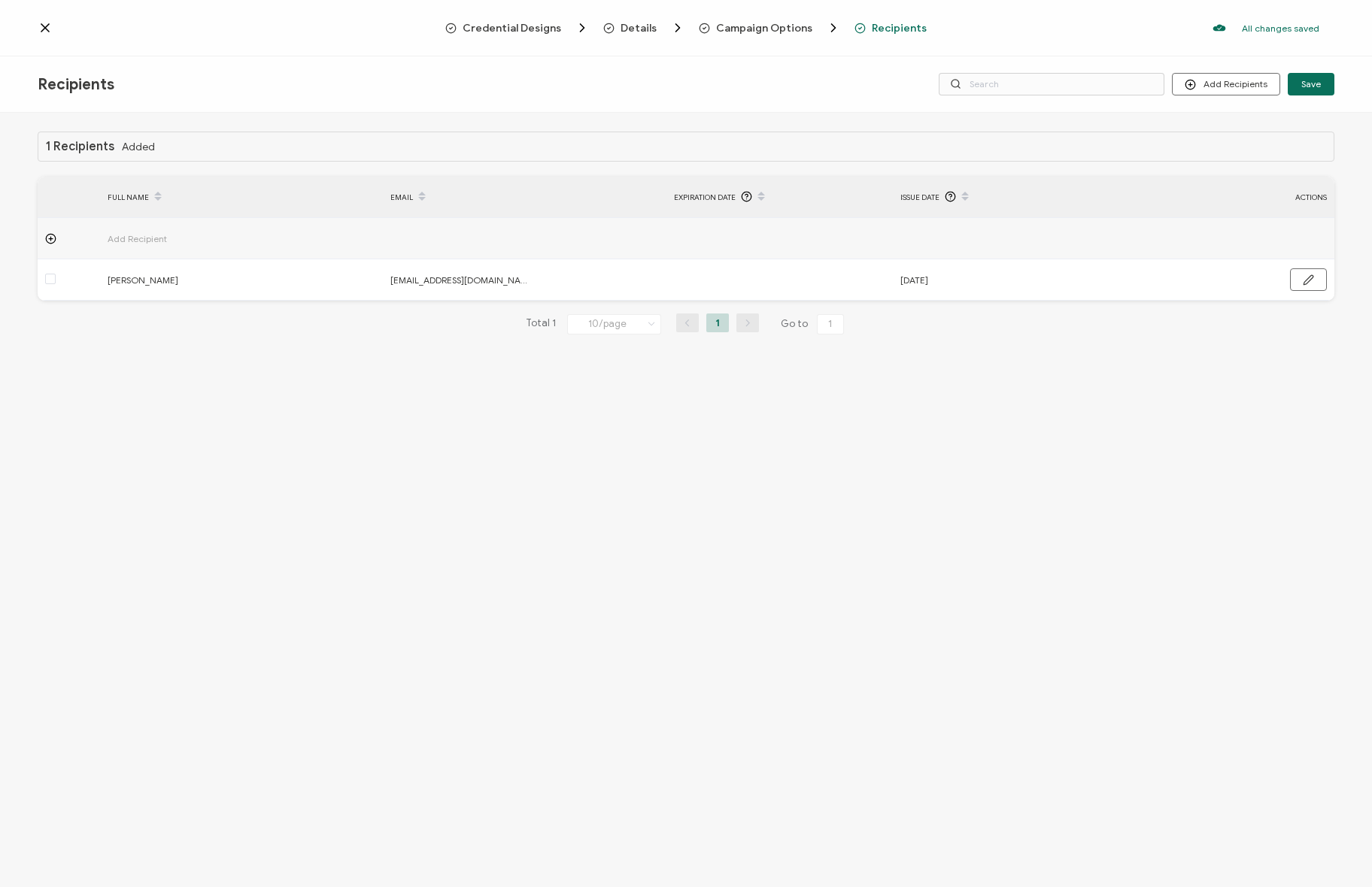
click at [507, 23] on span "Credential Designs" at bounding box center [512, 28] width 99 height 11
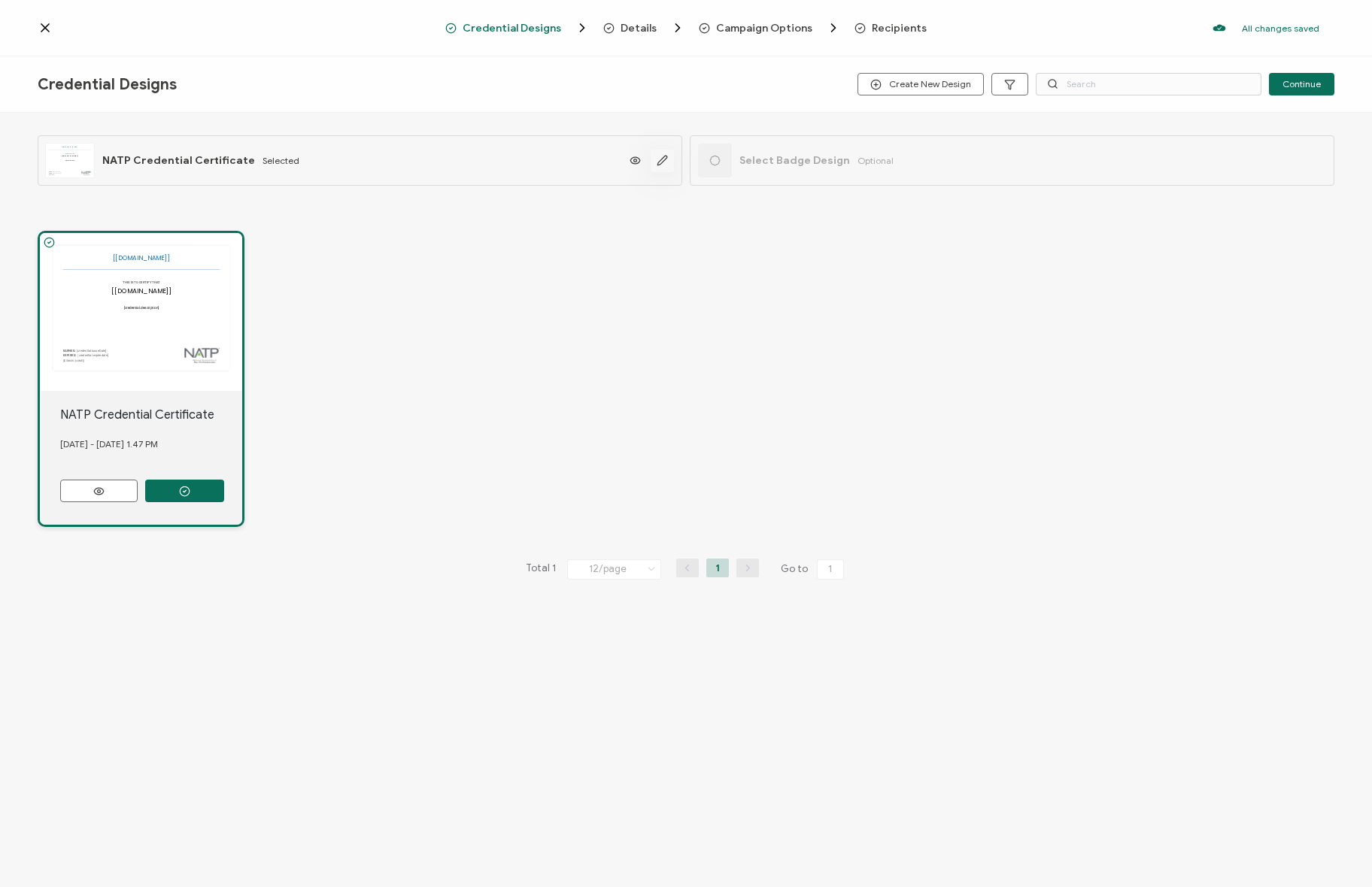
click at [656, 163] on icon "button" at bounding box center [662, 160] width 11 height 11
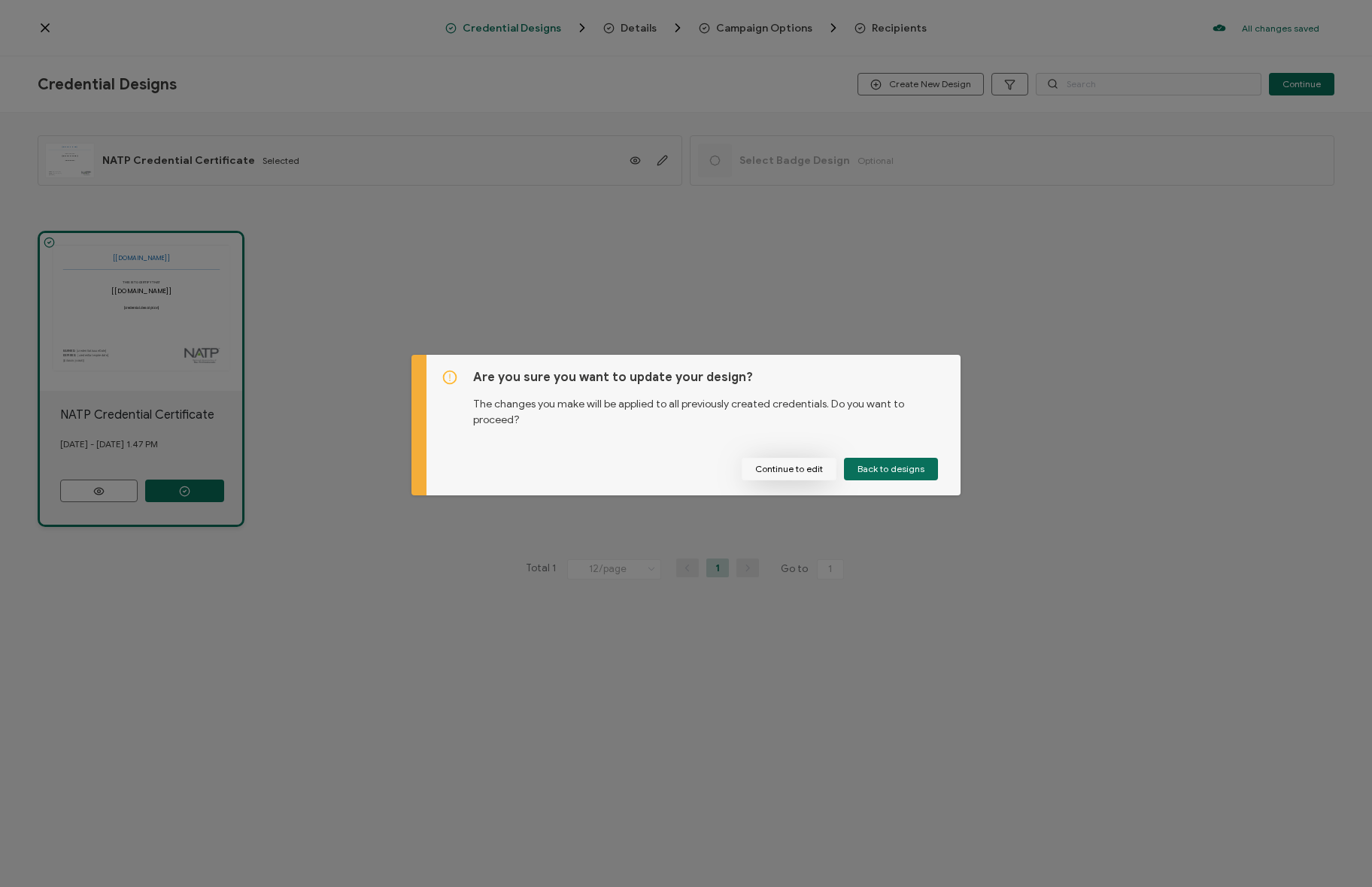
click at [811, 472] on button "Continue to edit" at bounding box center [789, 469] width 95 height 23
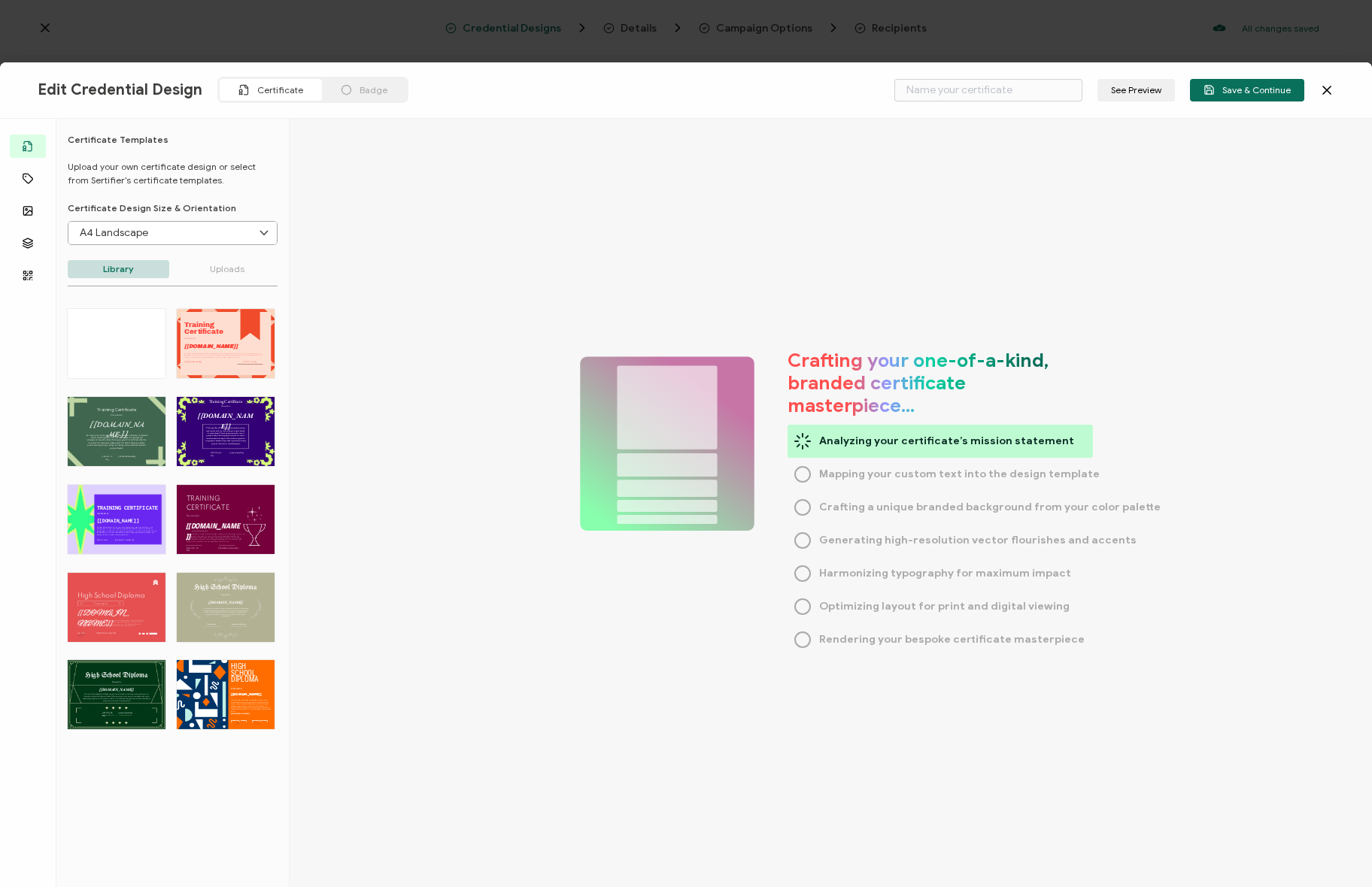
type input "NATP Credential Certificate"
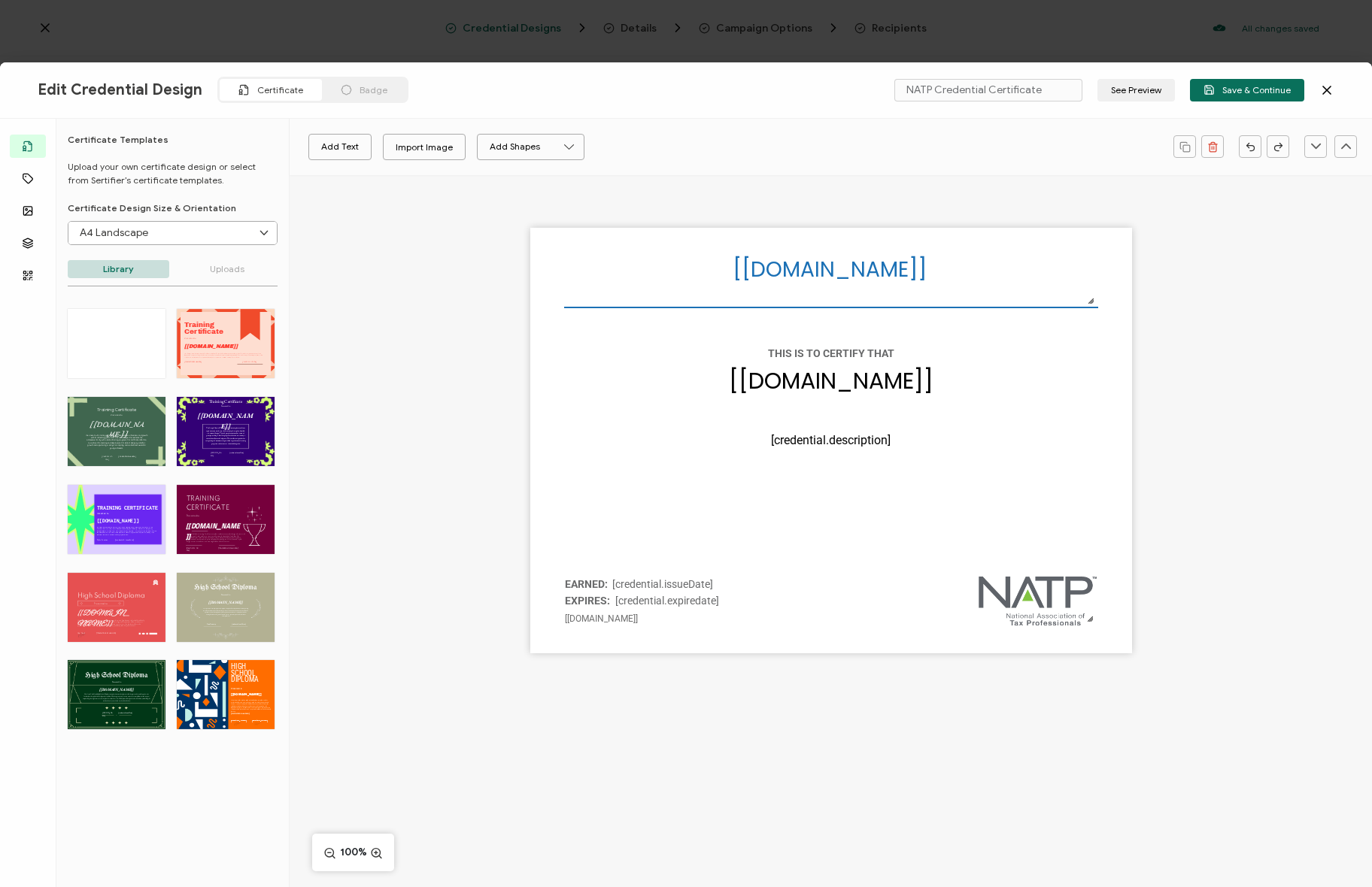
click at [362, 278] on div "The recipient’s full name, which will be automatically filled based on the info…" at bounding box center [831, 466] width 1082 height 583
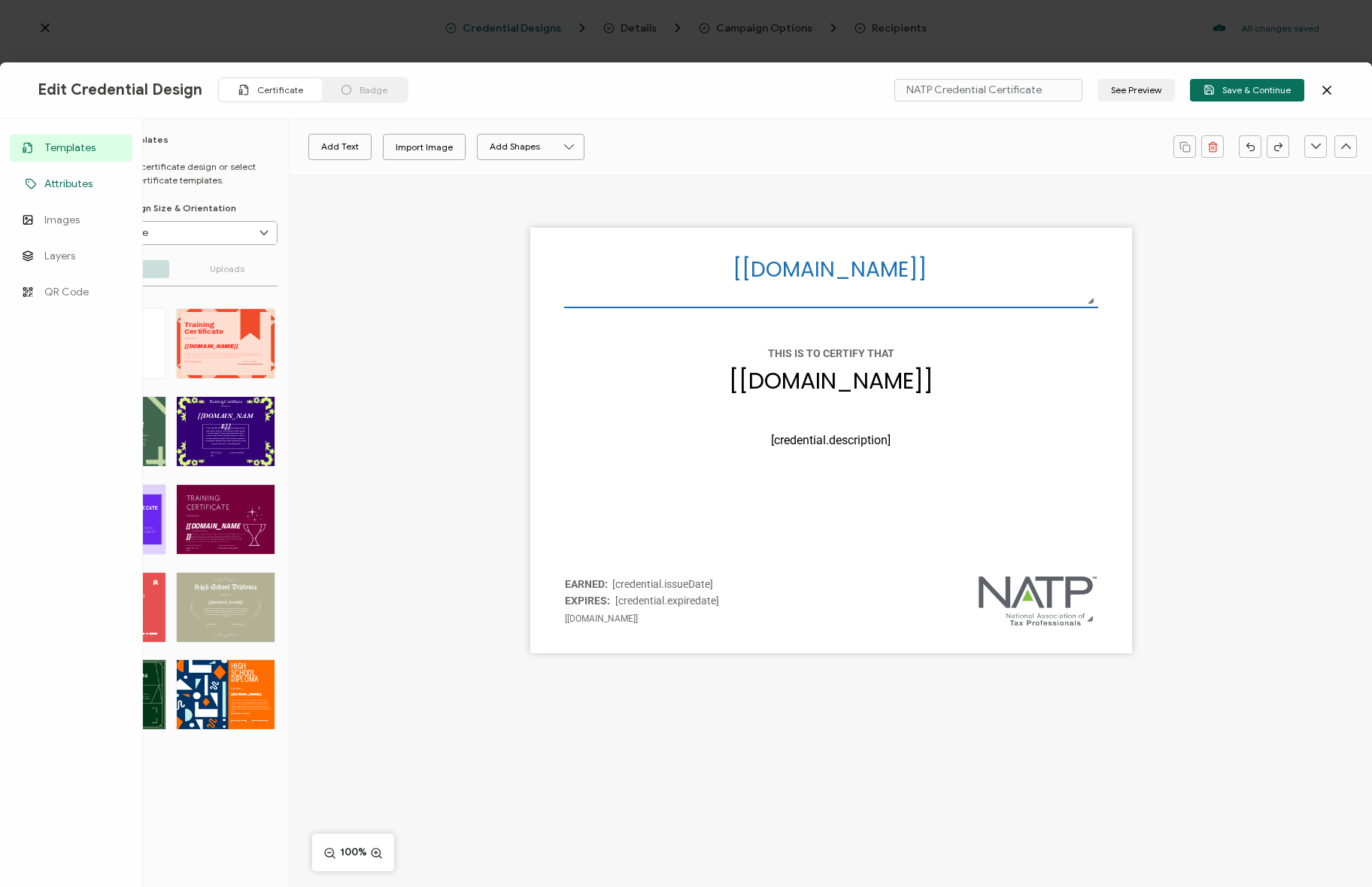
click at [33, 178] on icon at bounding box center [31, 184] width 18 height 11
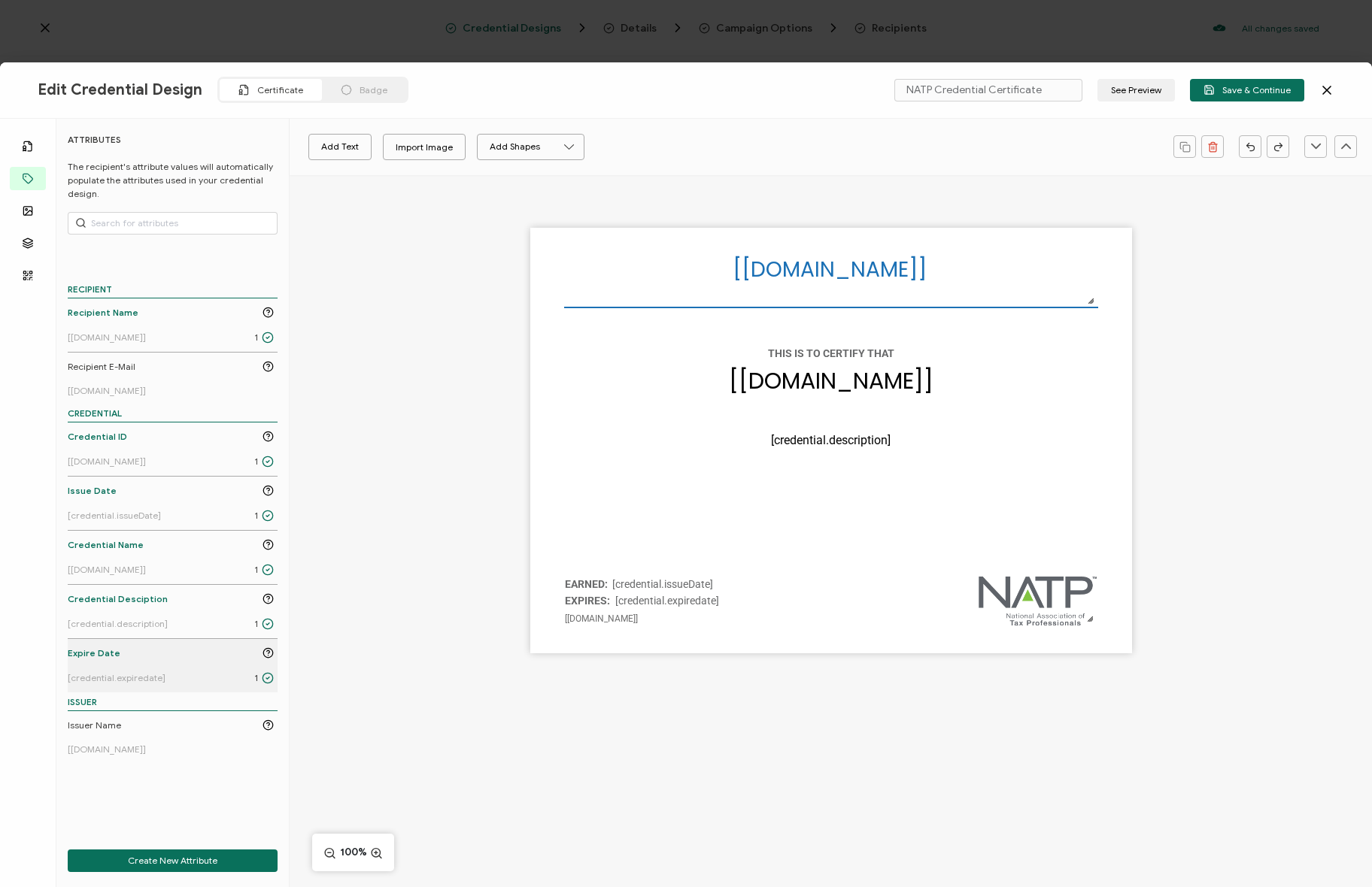
click at [139, 653] on div "Expire Date" at bounding box center [171, 653] width 206 height 14
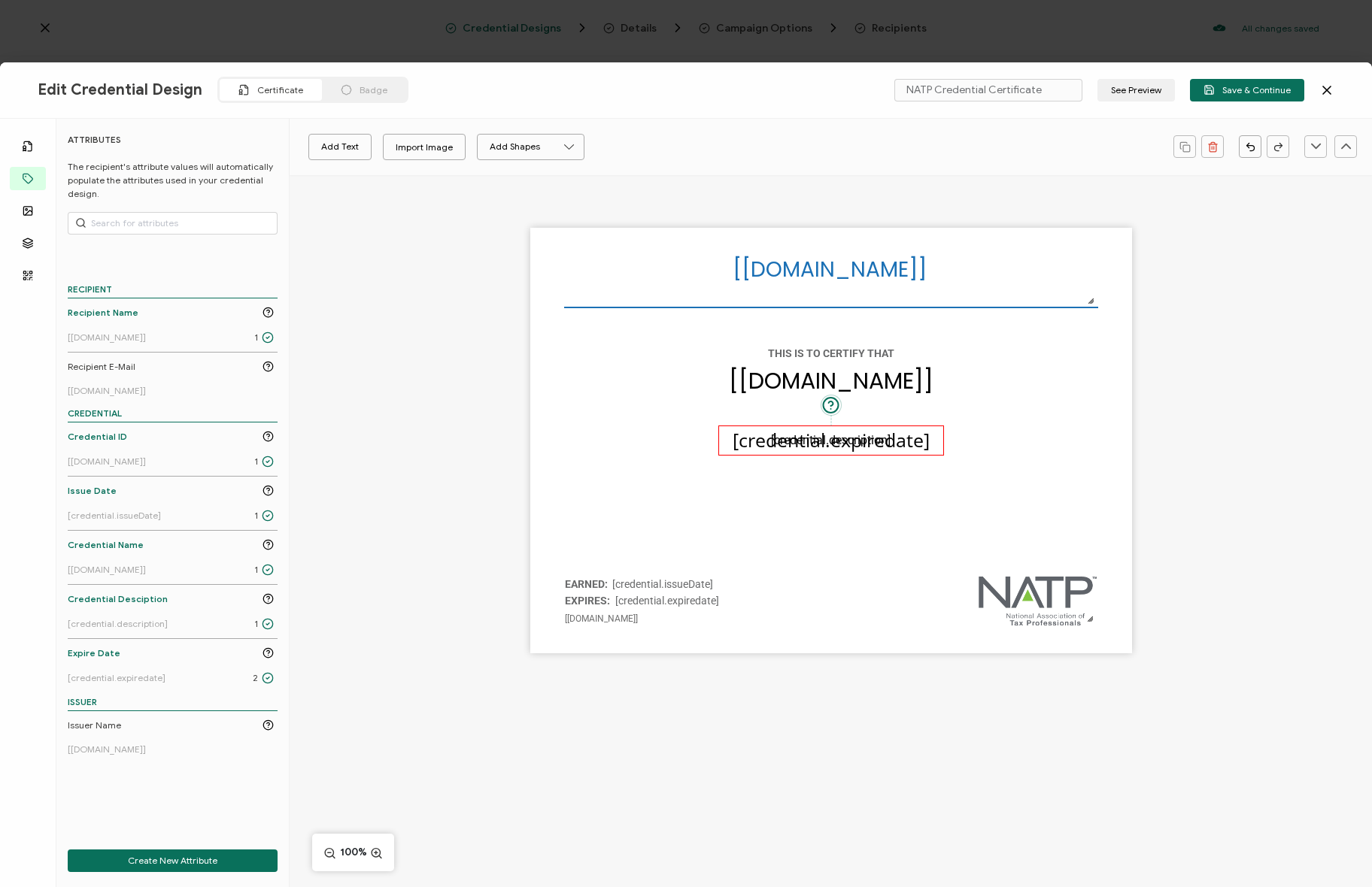
click at [929, 436] on pre "[credential.expiredate]" at bounding box center [831, 440] width 197 height 26
click at [357, 344] on div "The recipient’s full name, which will be automatically filled based on the info…" at bounding box center [831, 466] width 1082 height 583
click at [392, 327] on div "The recipient’s full name, which will be automatically filled based on the info…" at bounding box center [831, 466] width 1082 height 583
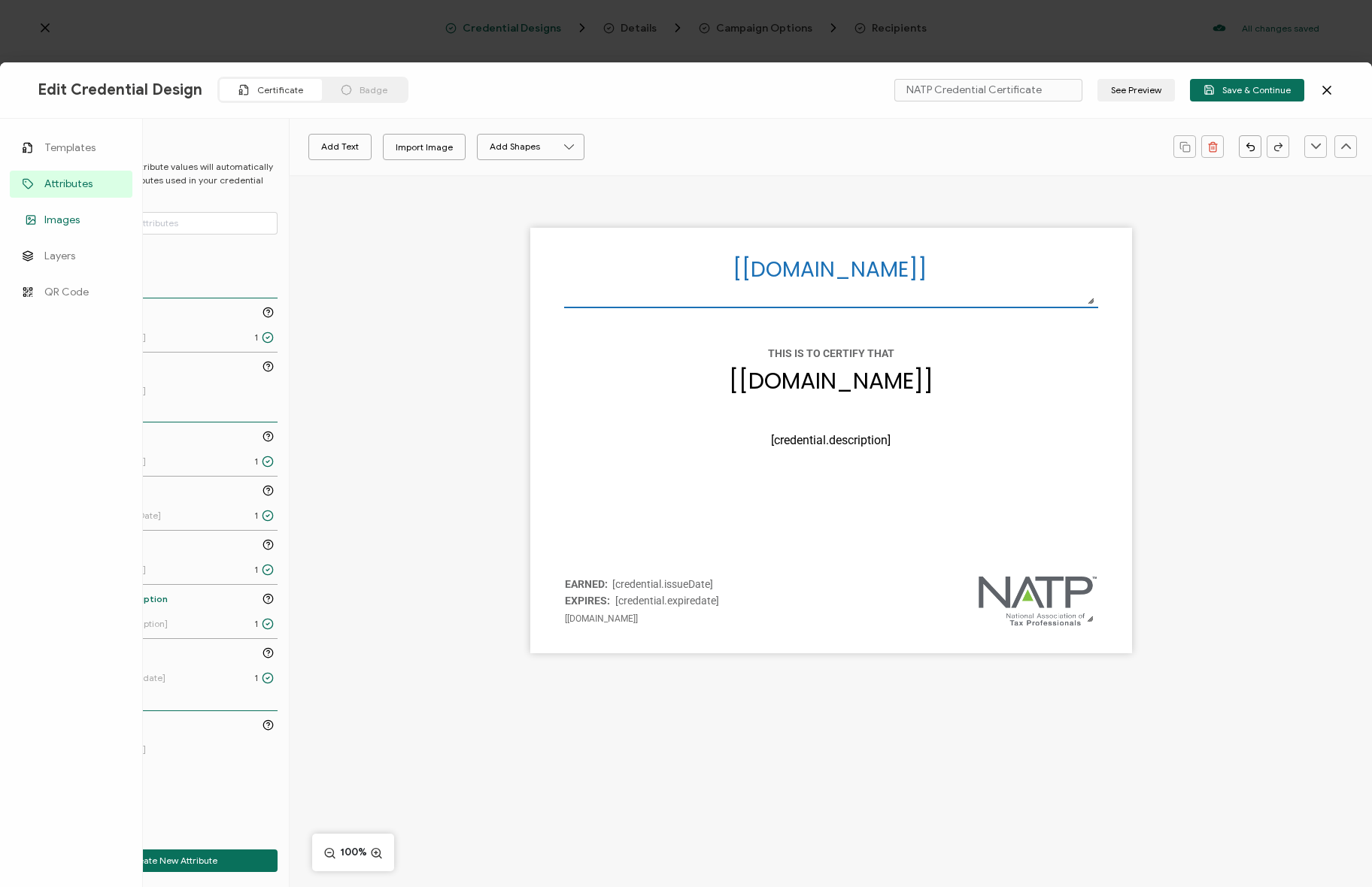
click at [24, 211] on link "Images" at bounding box center [71, 220] width 123 height 27
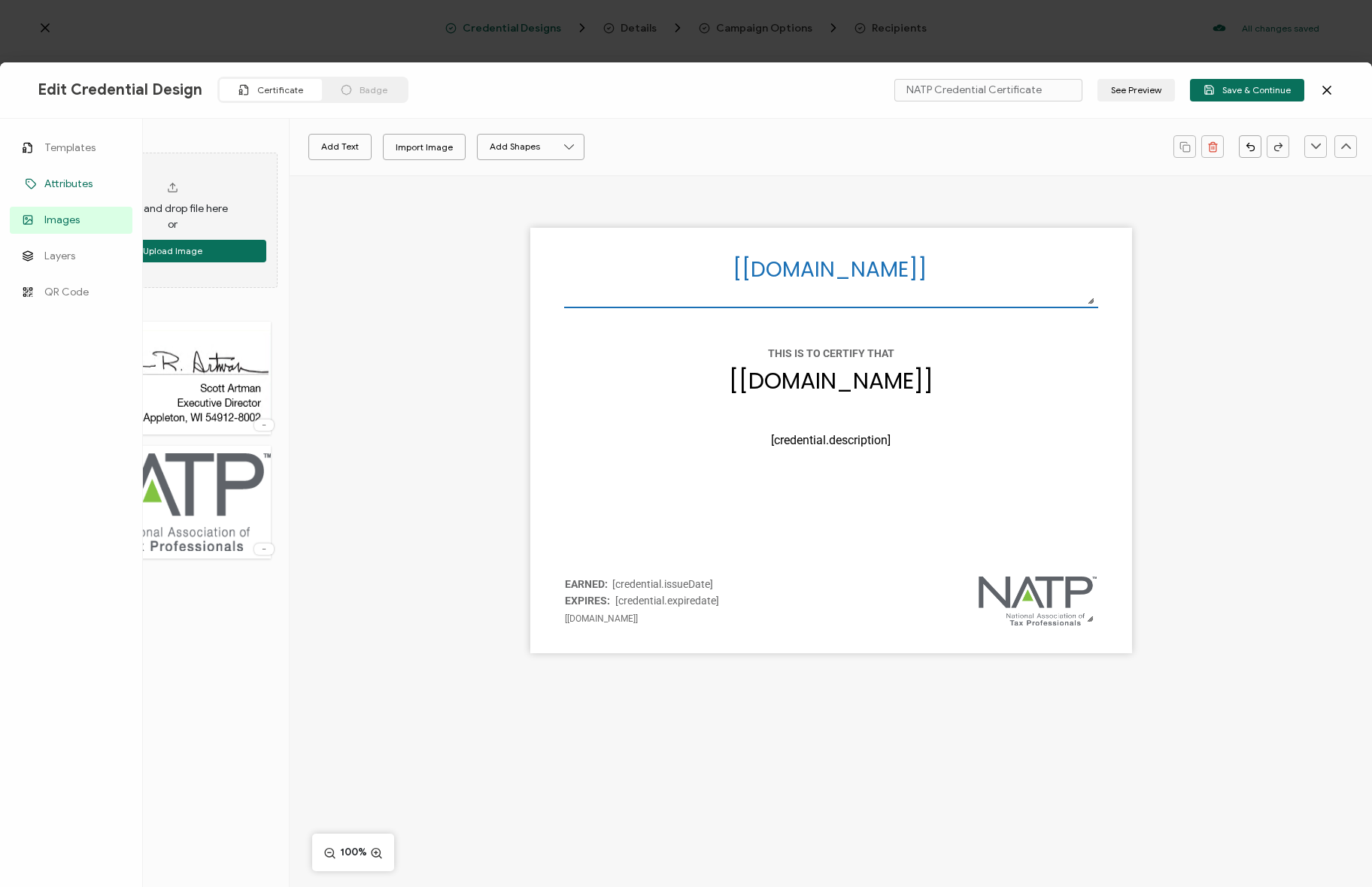
click at [81, 166] on li "Attributes" at bounding box center [71, 184] width 123 height 36
click at [75, 144] on span "Templates" at bounding box center [70, 148] width 51 height 15
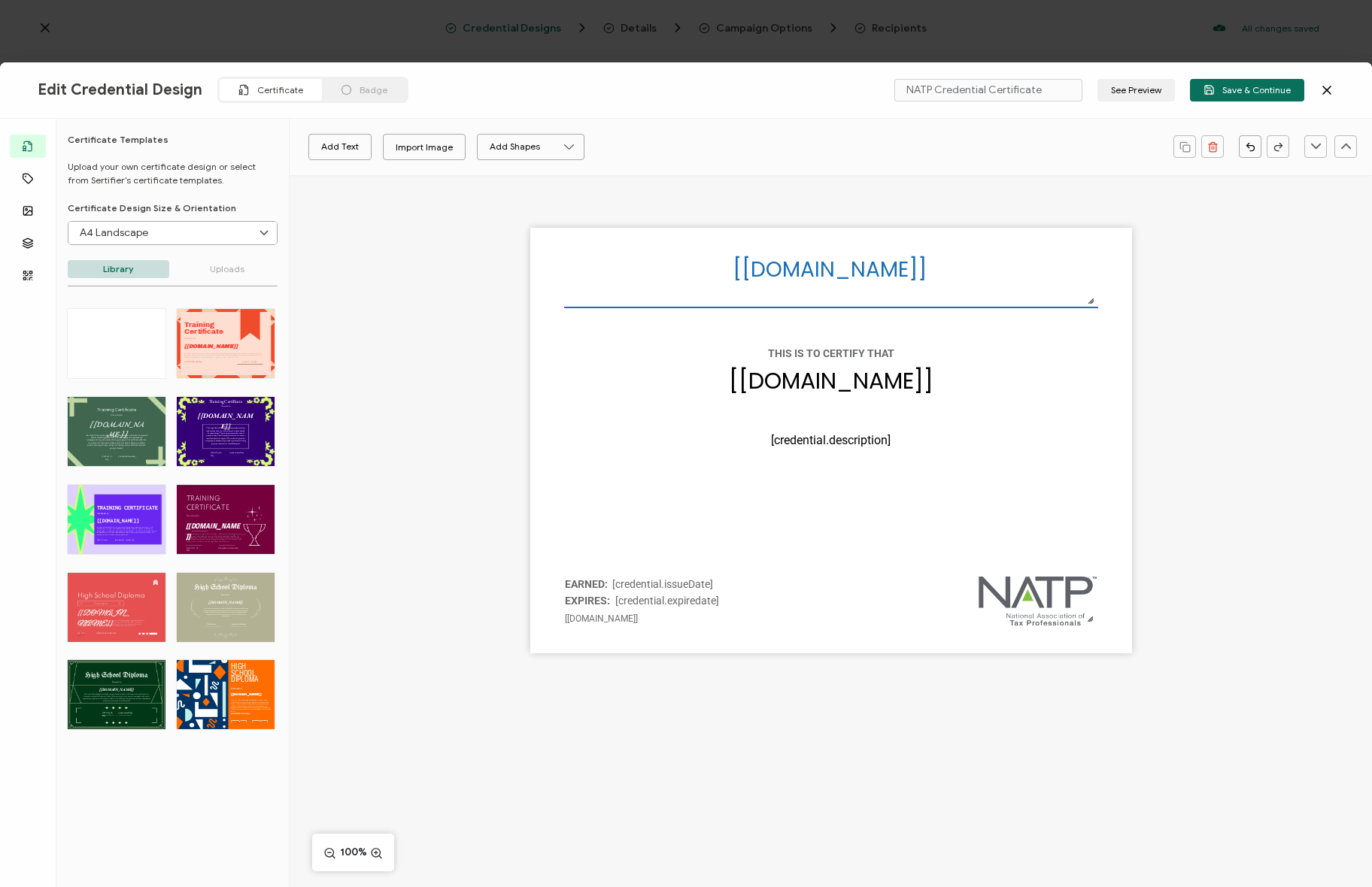
click at [1331, 84] on icon at bounding box center [1327, 90] width 15 height 15
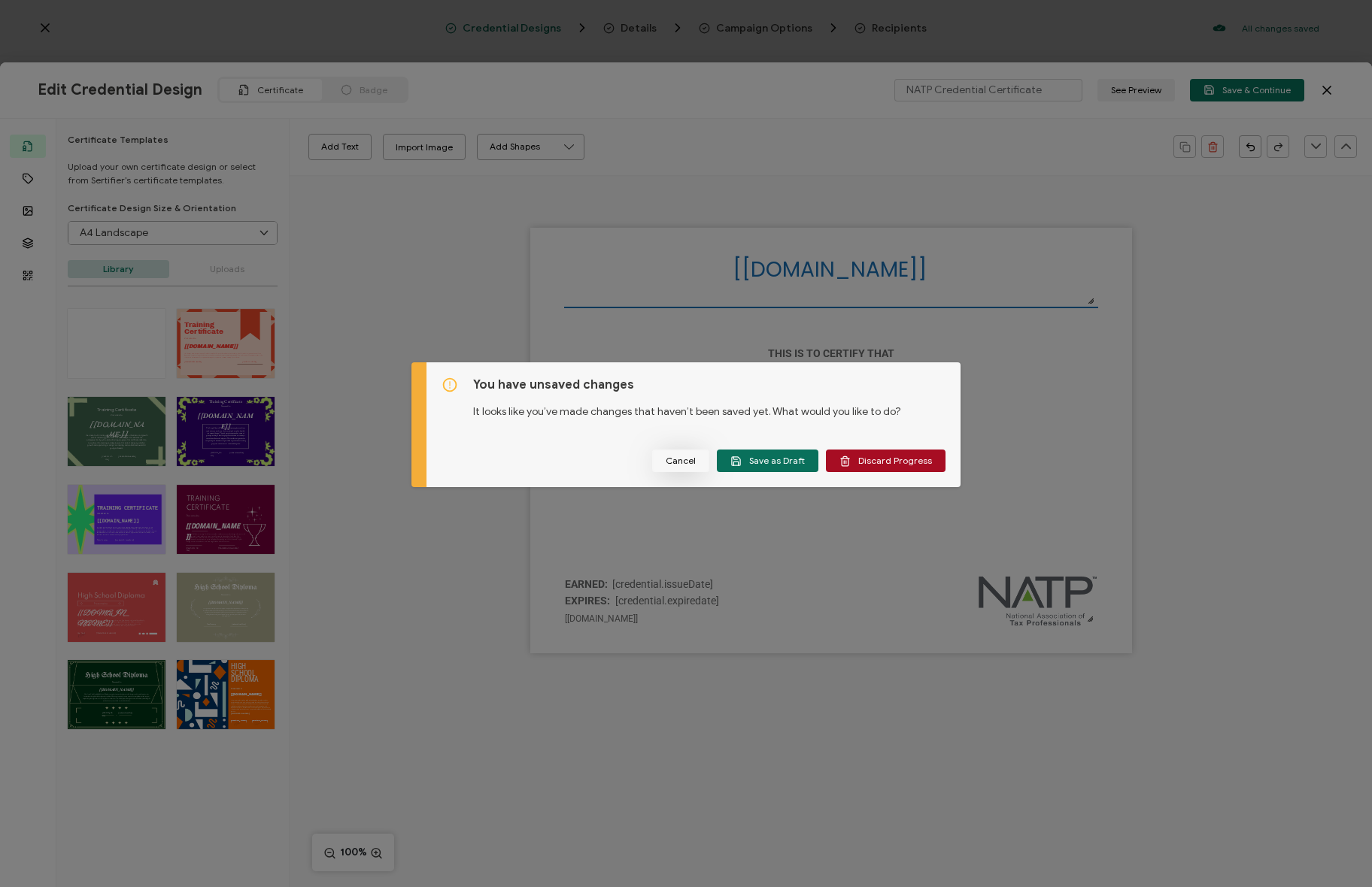
click at [672, 463] on span "Cancel" at bounding box center [680, 461] width 30 height 9
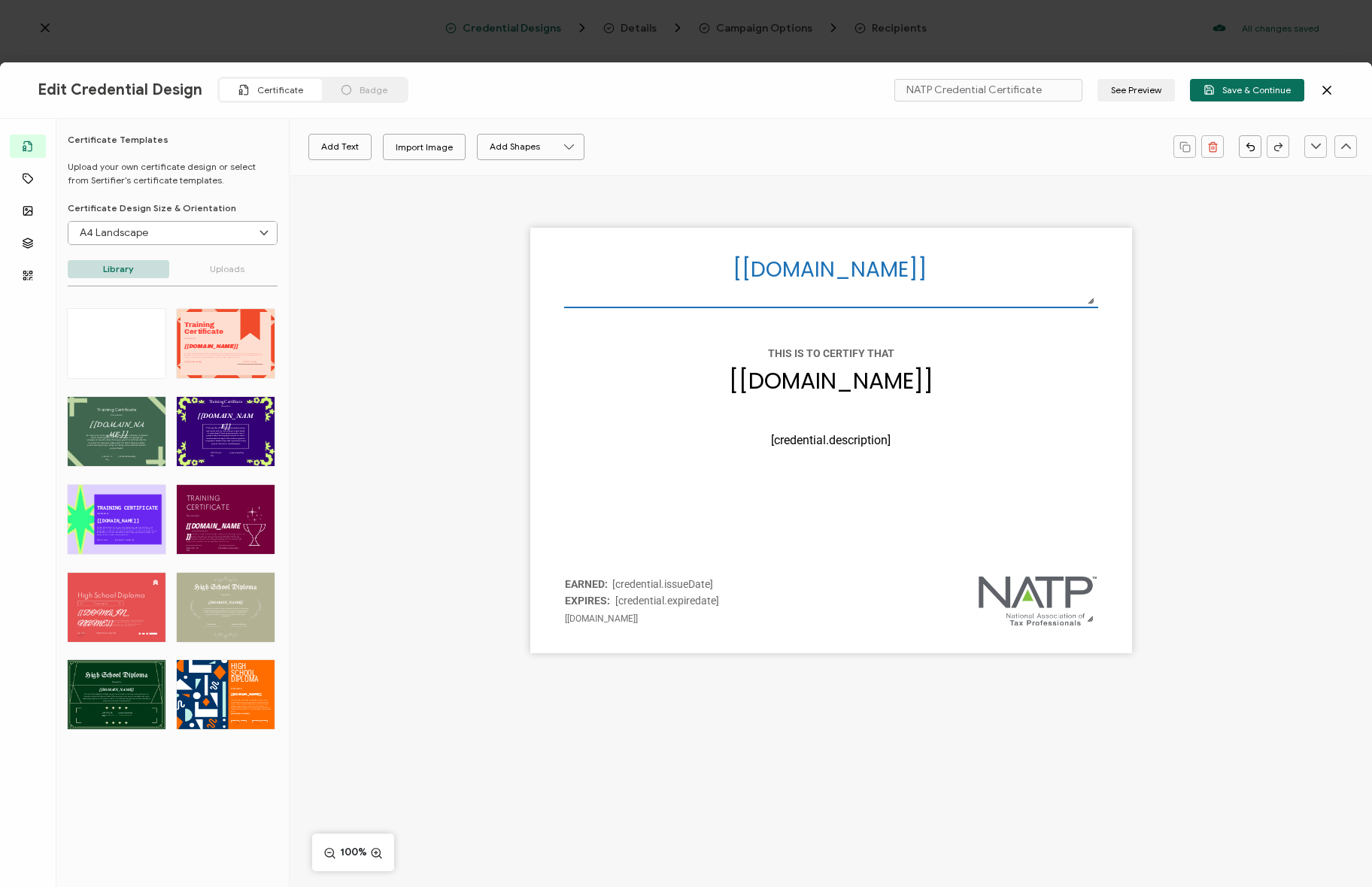
click at [1334, 87] on div "Edit Credential Design Certificate Badge NATP Credential Certificate See Previe…" at bounding box center [686, 90] width 1372 height 56
click at [1331, 87] on icon at bounding box center [1327, 90] width 15 height 15
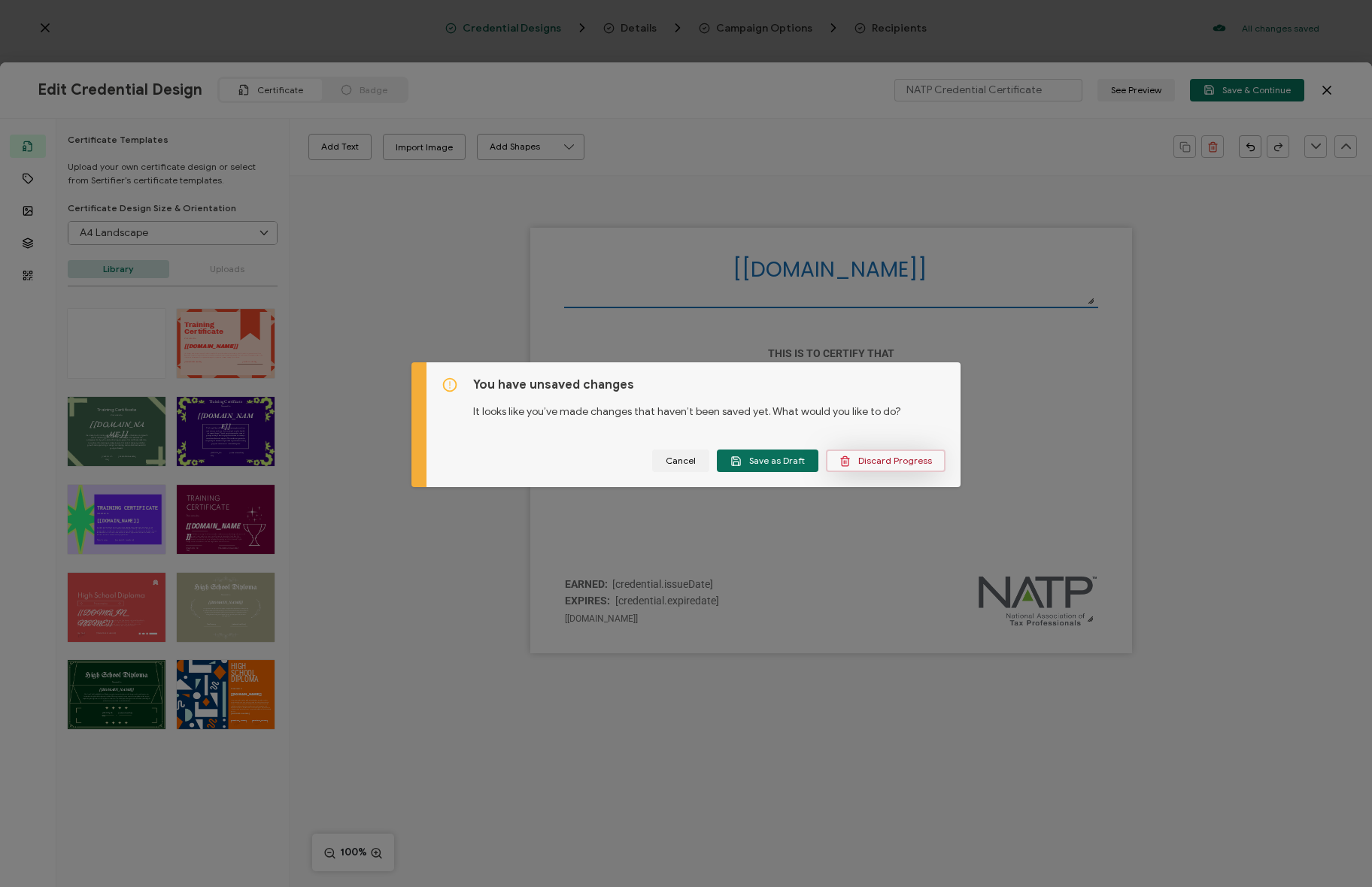
click at [872, 452] on button "Discard Progress" at bounding box center [885, 461] width 120 height 23
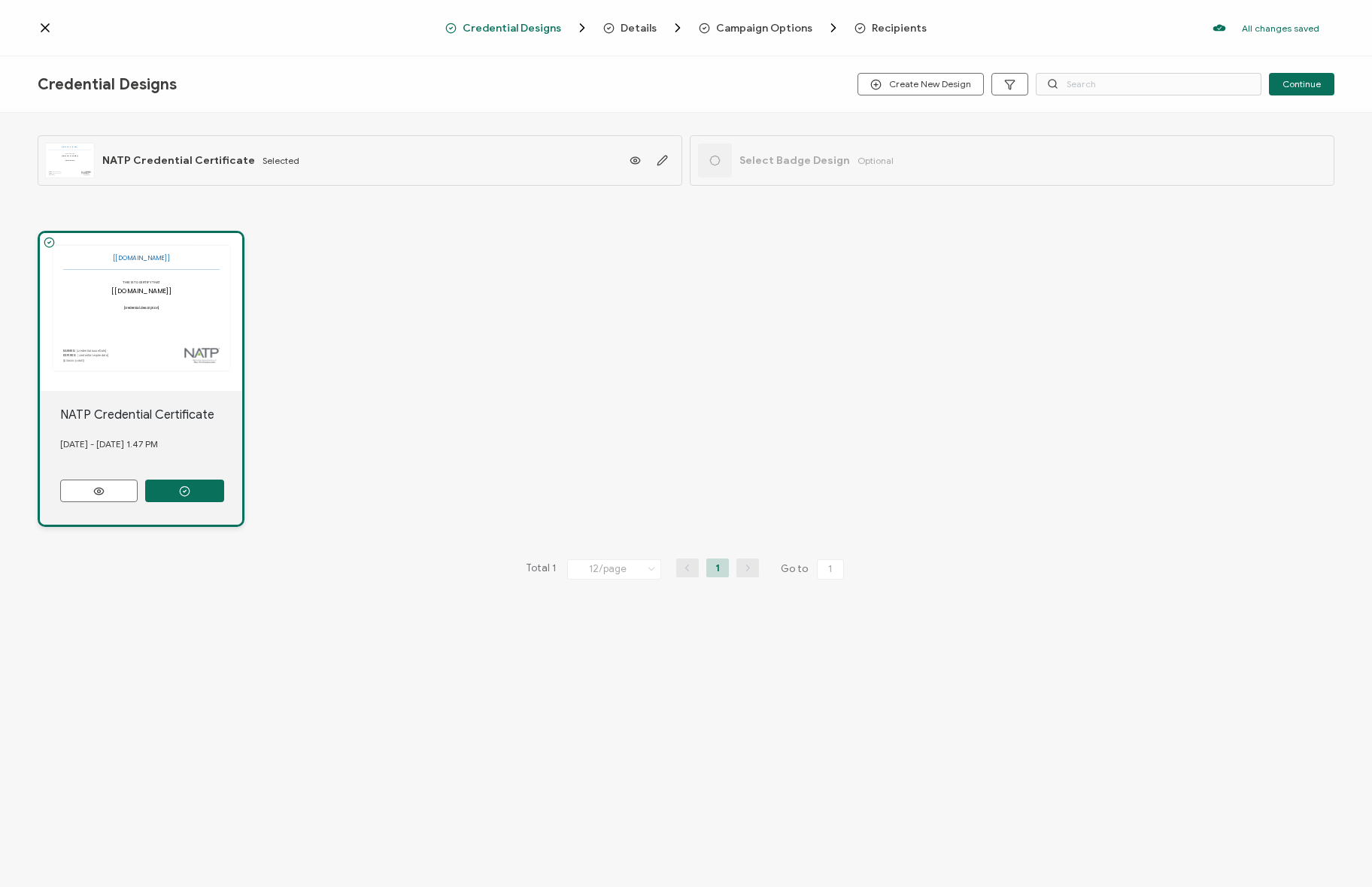
click at [647, 28] on span "Details" at bounding box center [638, 28] width 36 height 11
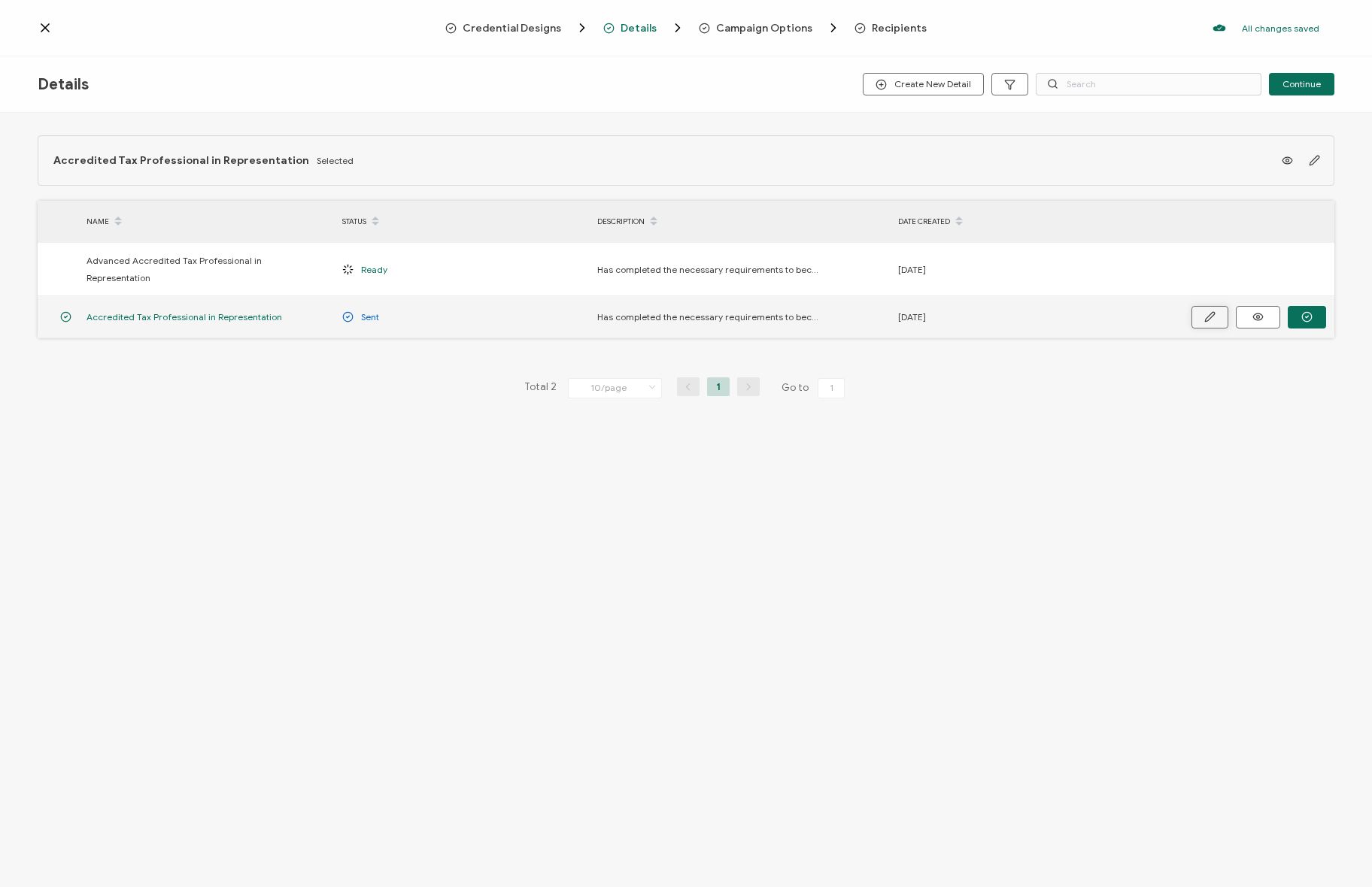
click at [1224, 306] on button "button" at bounding box center [1209, 317] width 37 height 23
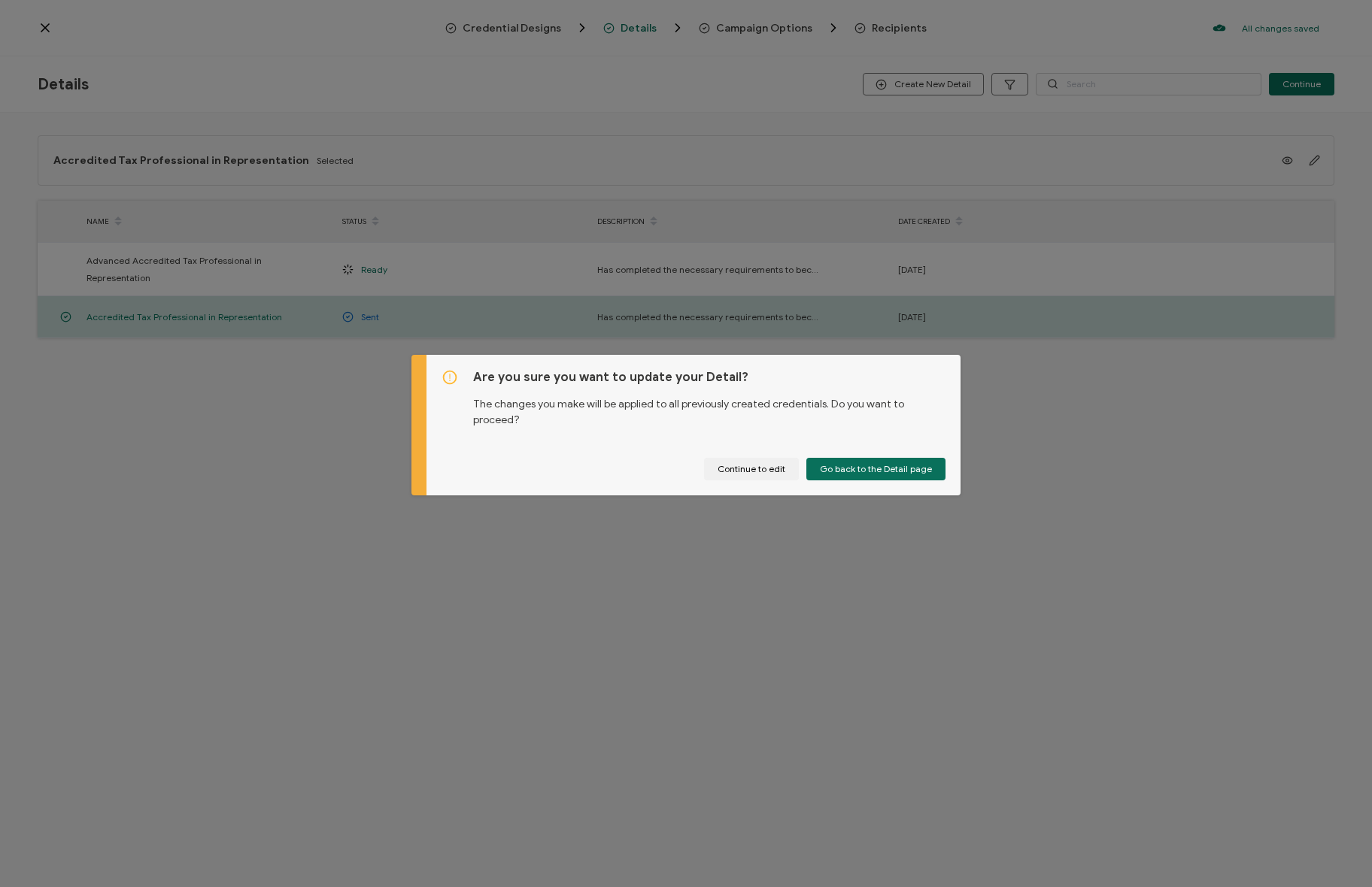
click at [735, 449] on div "Are you sure you want to update your Detail? The changes you make will be appli…" at bounding box center [694, 425] width 534 height 141
click at [744, 467] on button "Continue to edit" at bounding box center [751, 469] width 95 height 23
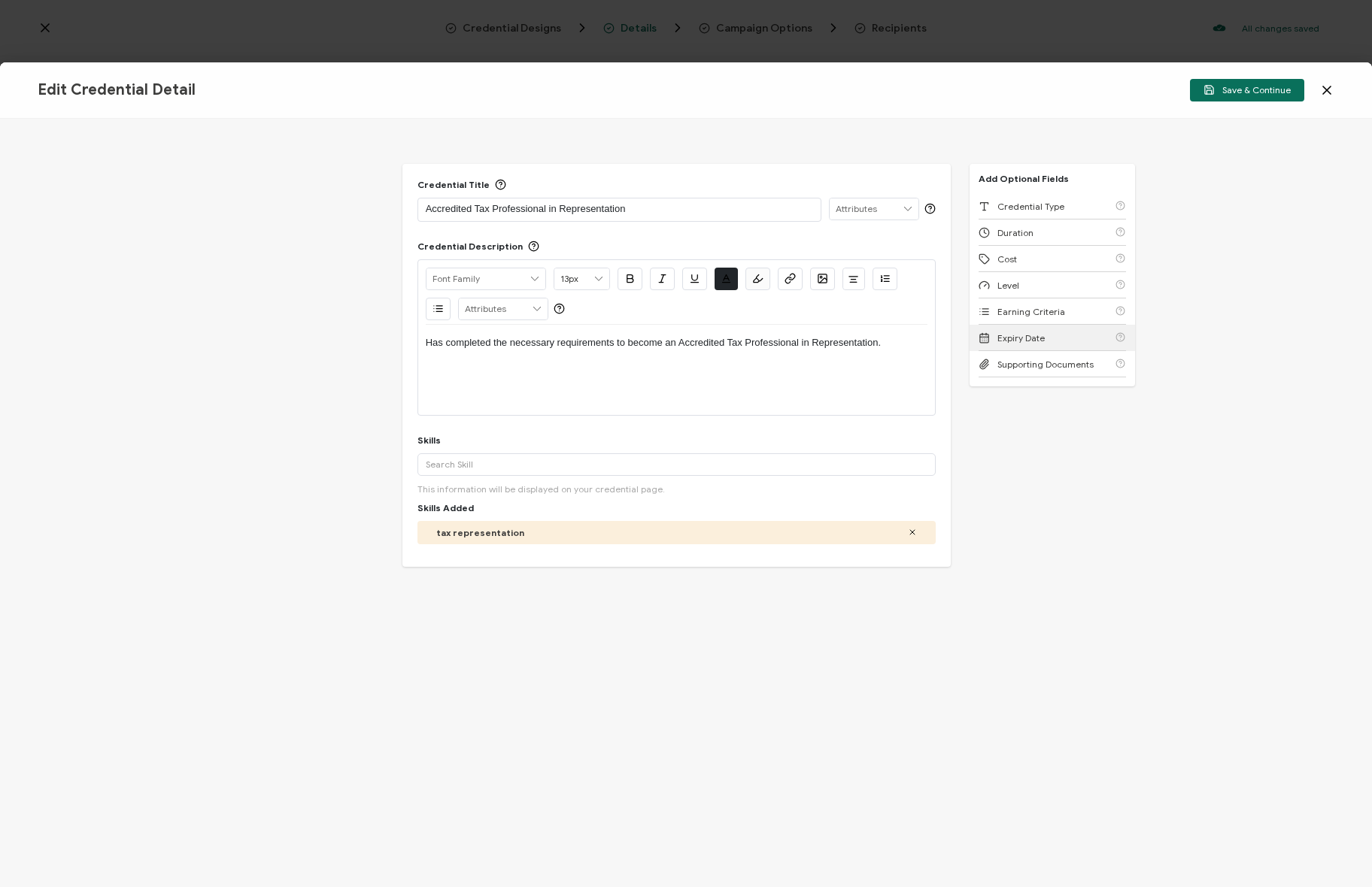
click at [1059, 339] on div "Expiry Date" at bounding box center [1052, 338] width 148 height 26
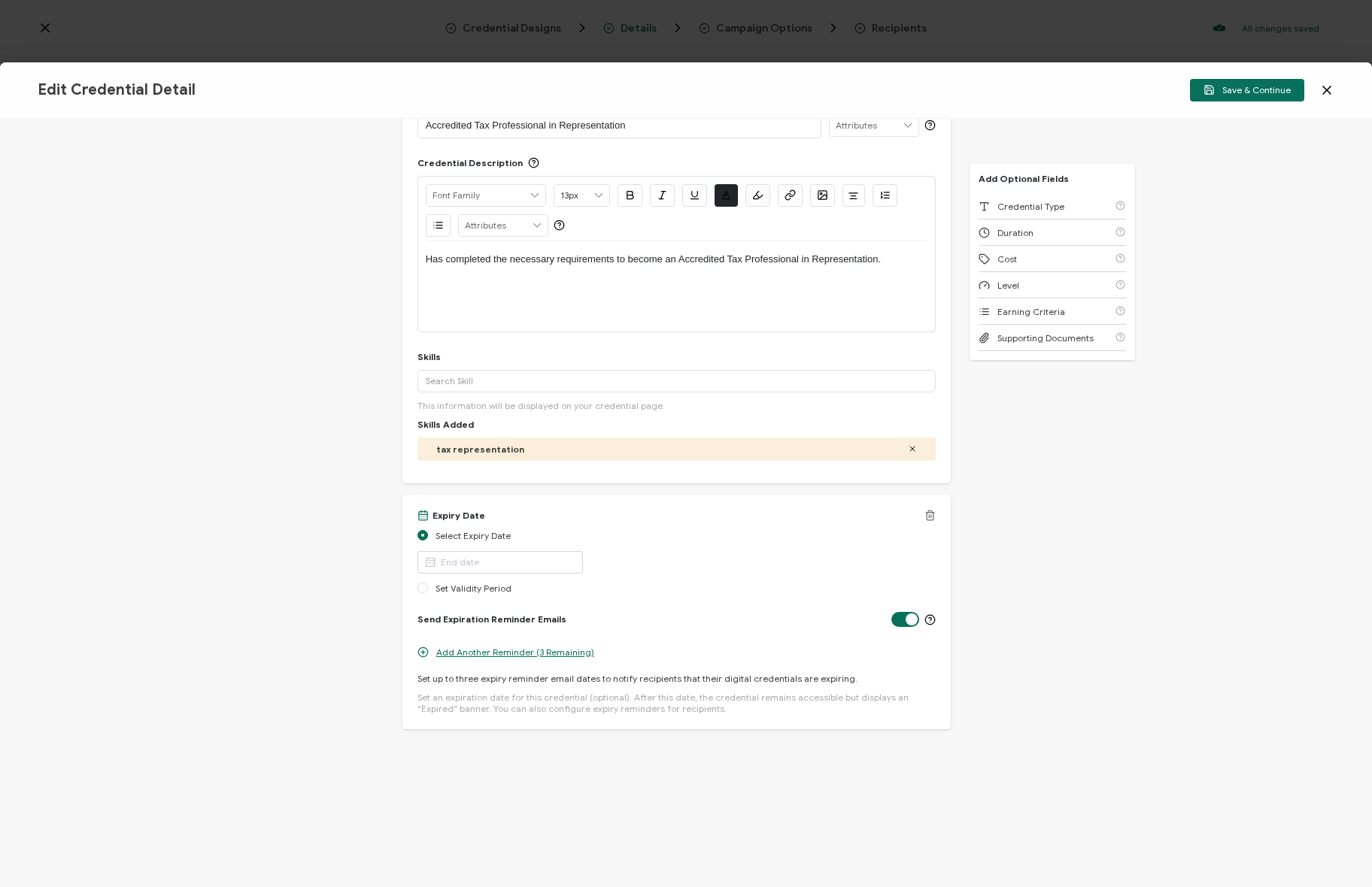
scroll to position [83, 0]
click at [460, 569] on input "text" at bounding box center [500, 563] width 166 height 23
click at [385, 552] on div "Credential Title Accredited Tax Professional in Representation ISSUER Issuer Na…" at bounding box center [686, 503] width 1372 height 768
click at [480, 587] on span "Set Validity Period" at bounding box center [473, 588] width 76 height 12
click at [428, 587] on input "Set Validity Period" at bounding box center [423, 589] width 11 height 12
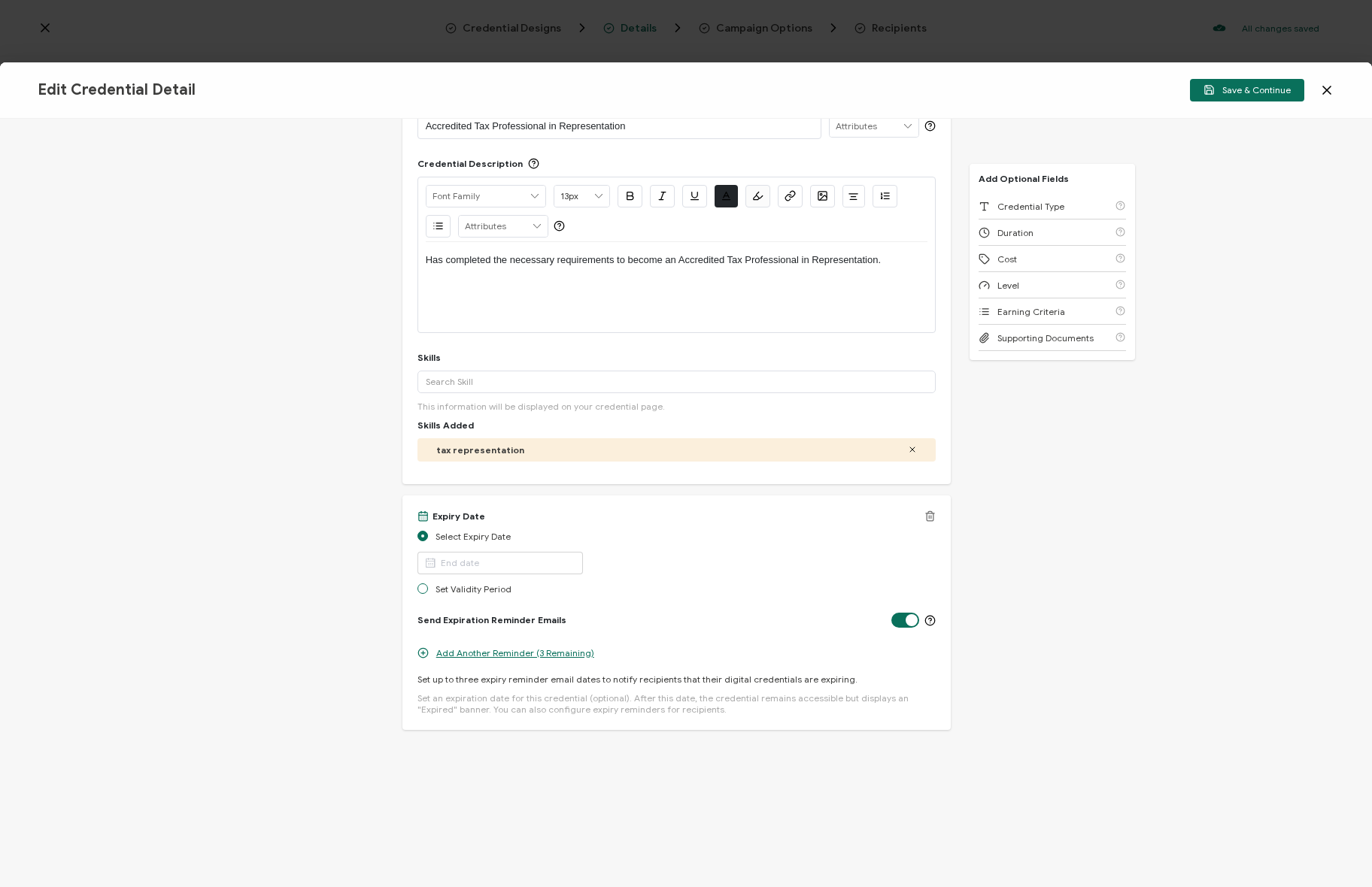
radio input "true"
radio input "false"
radio input "true"
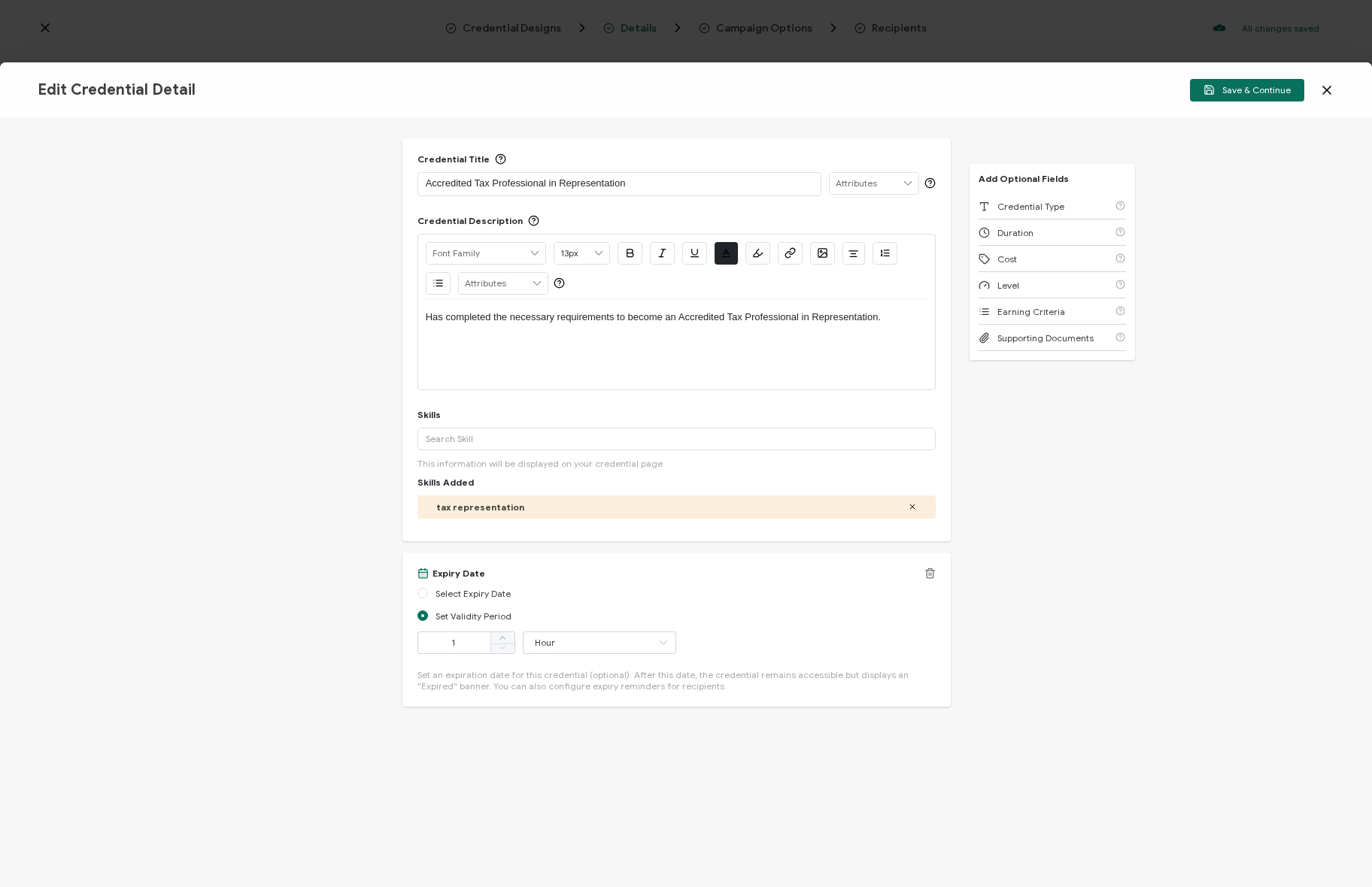
scroll to position [25, 0]
click at [548, 641] on input "Hour" at bounding box center [600, 643] width 154 height 23
click at [577, 779] on li "Year" at bounding box center [589, 783] width 134 height 26
type input "Year"
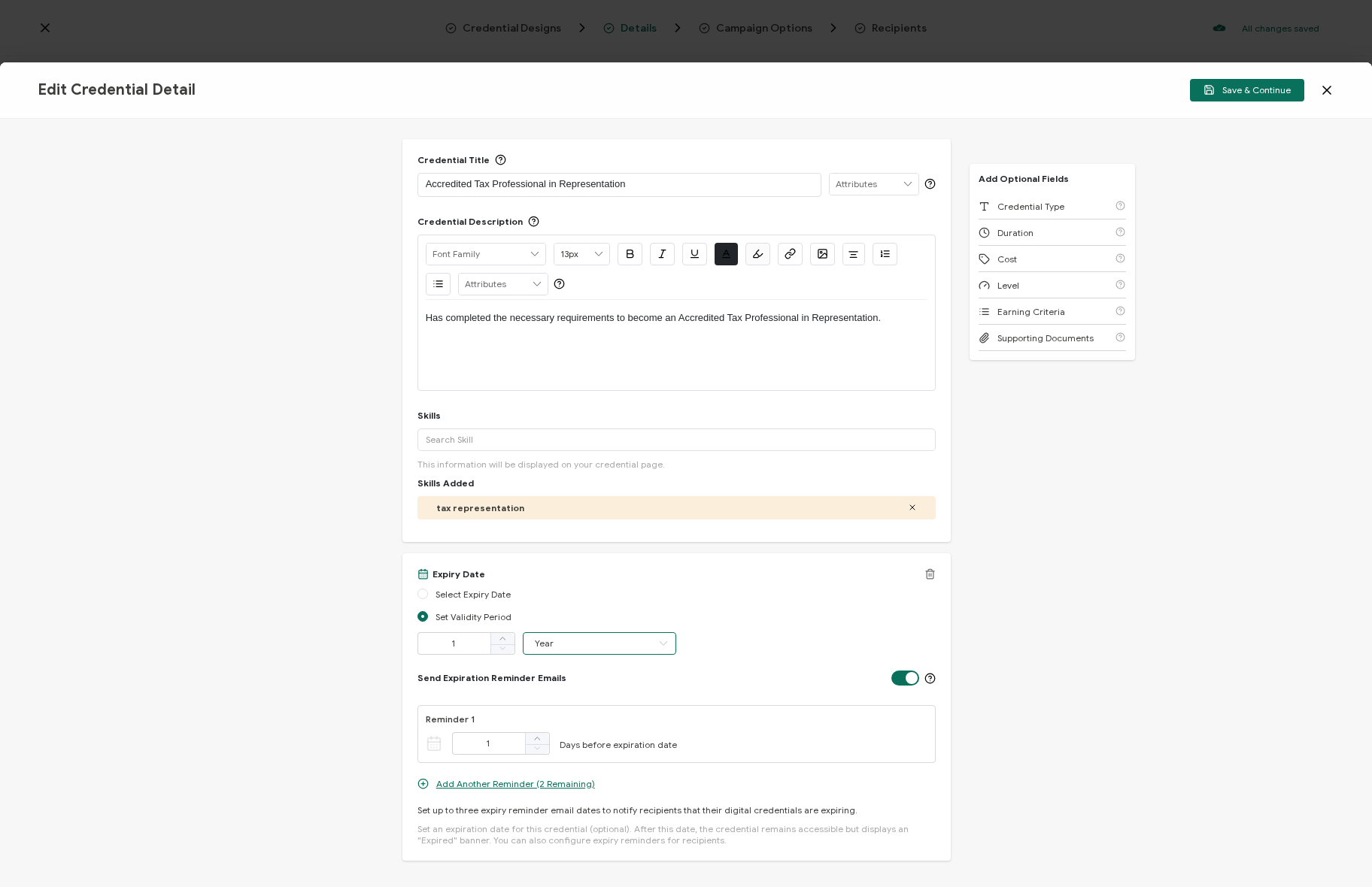
scroll to position [71, 0]
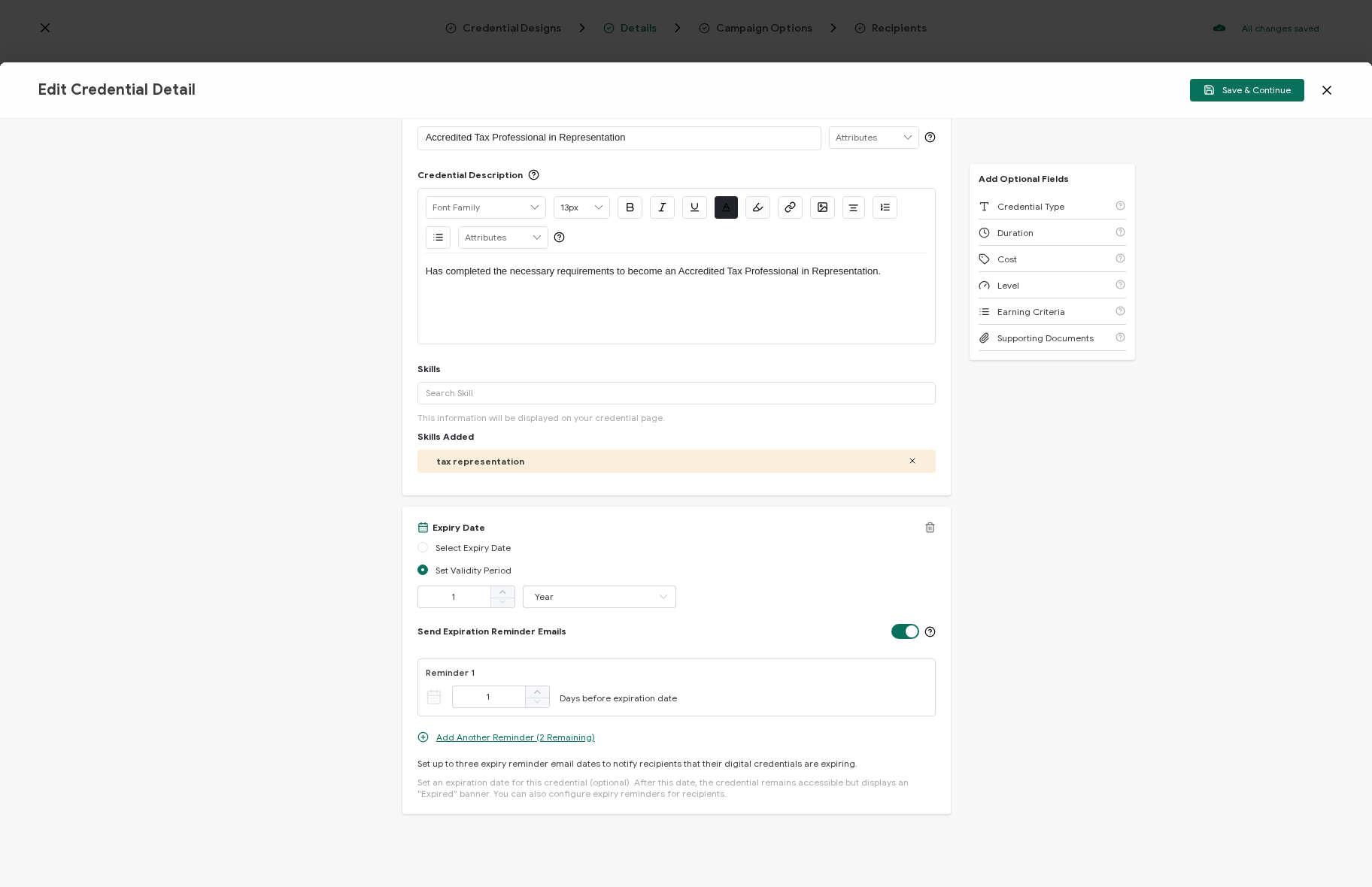
click at [584, 636] on div "Send Expiration Reminder Emails" at bounding box center [677, 631] width 519 height 24
click at [476, 591] on input "1" at bounding box center [467, 597] width 98 height 23
click at [529, 556] on div "Select Expiry Date" at bounding box center [677, 551] width 519 height 23
click at [488, 546] on span "Select Expiry Date" at bounding box center [473, 547] width 75 height 12
click at [428, 546] on input "Select Expiry Date" at bounding box center [423, 548] width 11 height 12
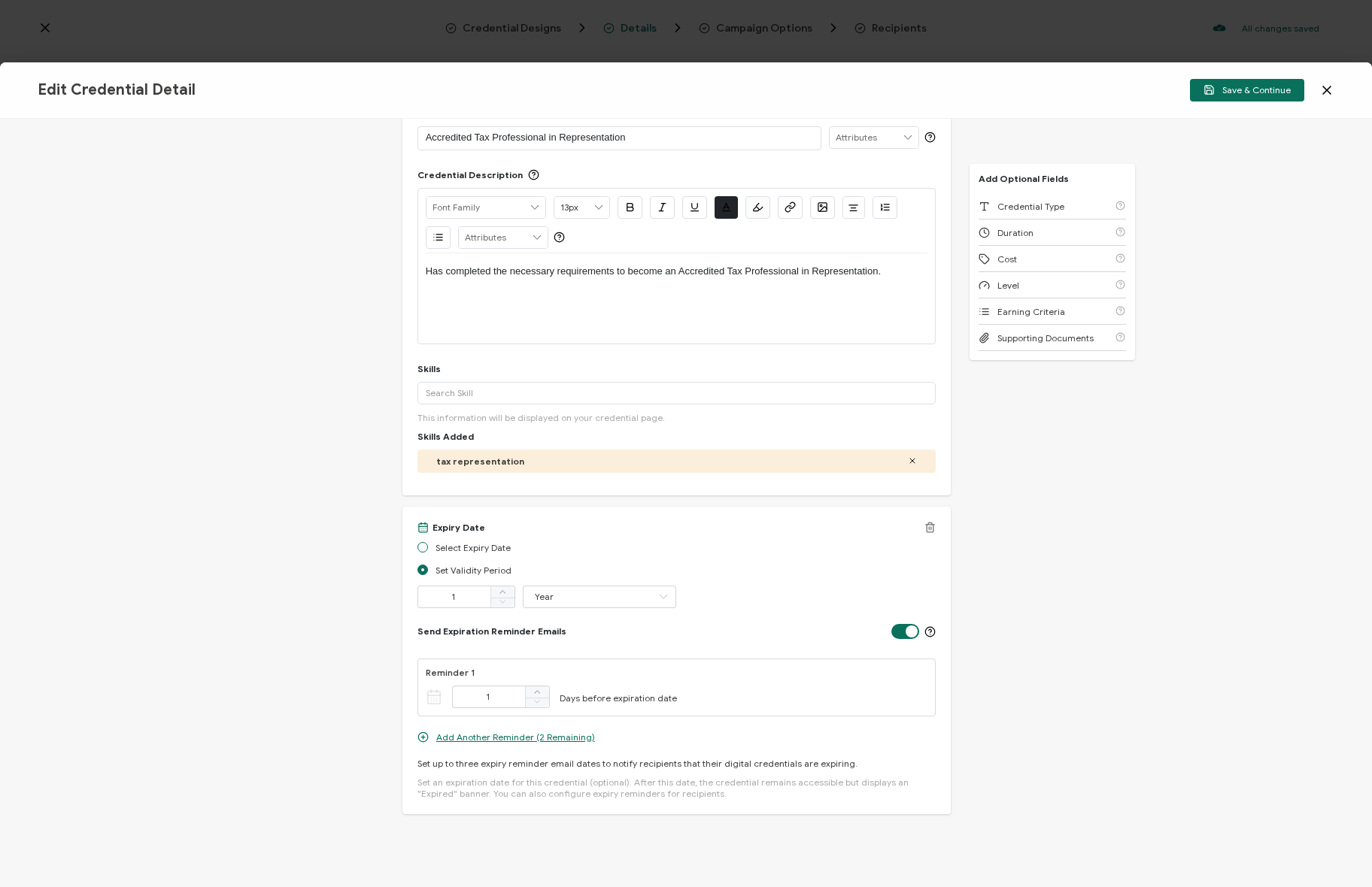
radio input "true"
radio input "false"
drag, startPoint x: 475, startPoint y: 576, endPoint x: 431, endPoint y: 576, distance: 44.0
click at [475, 576] on input "text" at bounding box center [500, 574] width 166 height 23
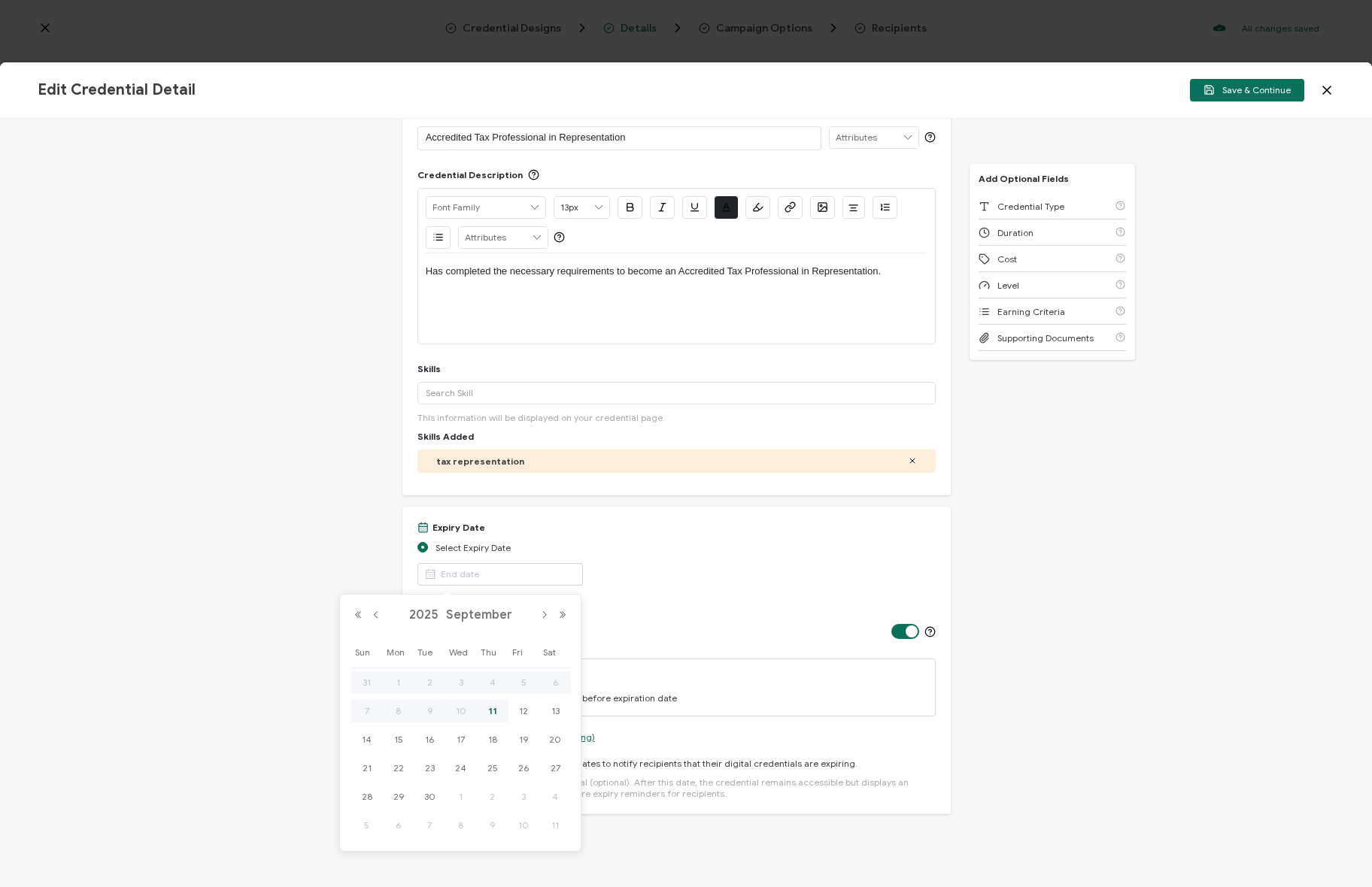
click at [321, 564] on div "Credential Title Accredited Tax Professional in Representation ISSUER Issuer Na…" at bounding box center [686, 503] width 1372 height 768
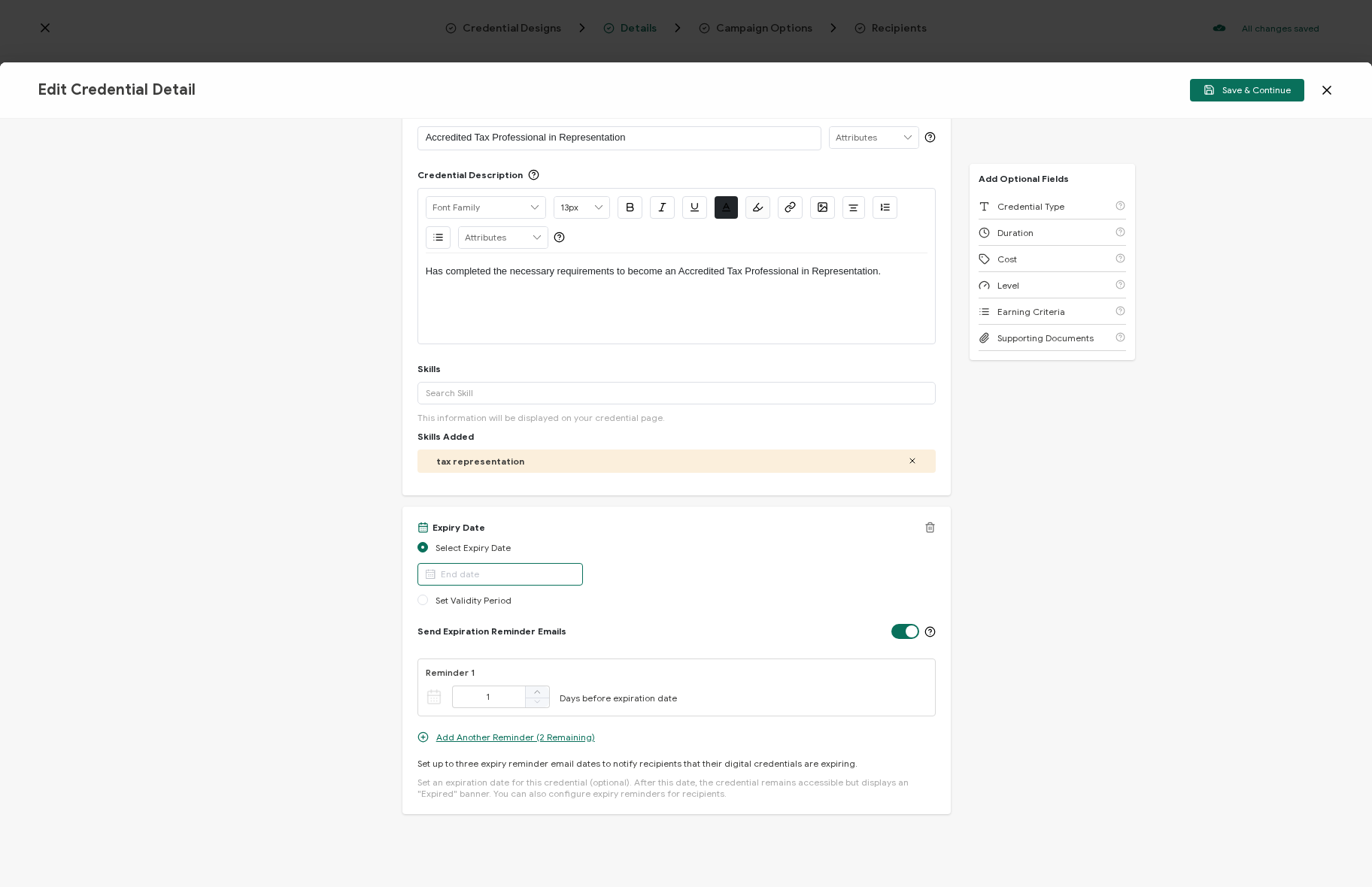
click at [449, 575] on input "text" at bounding box center [500, 574] width 166 height 23
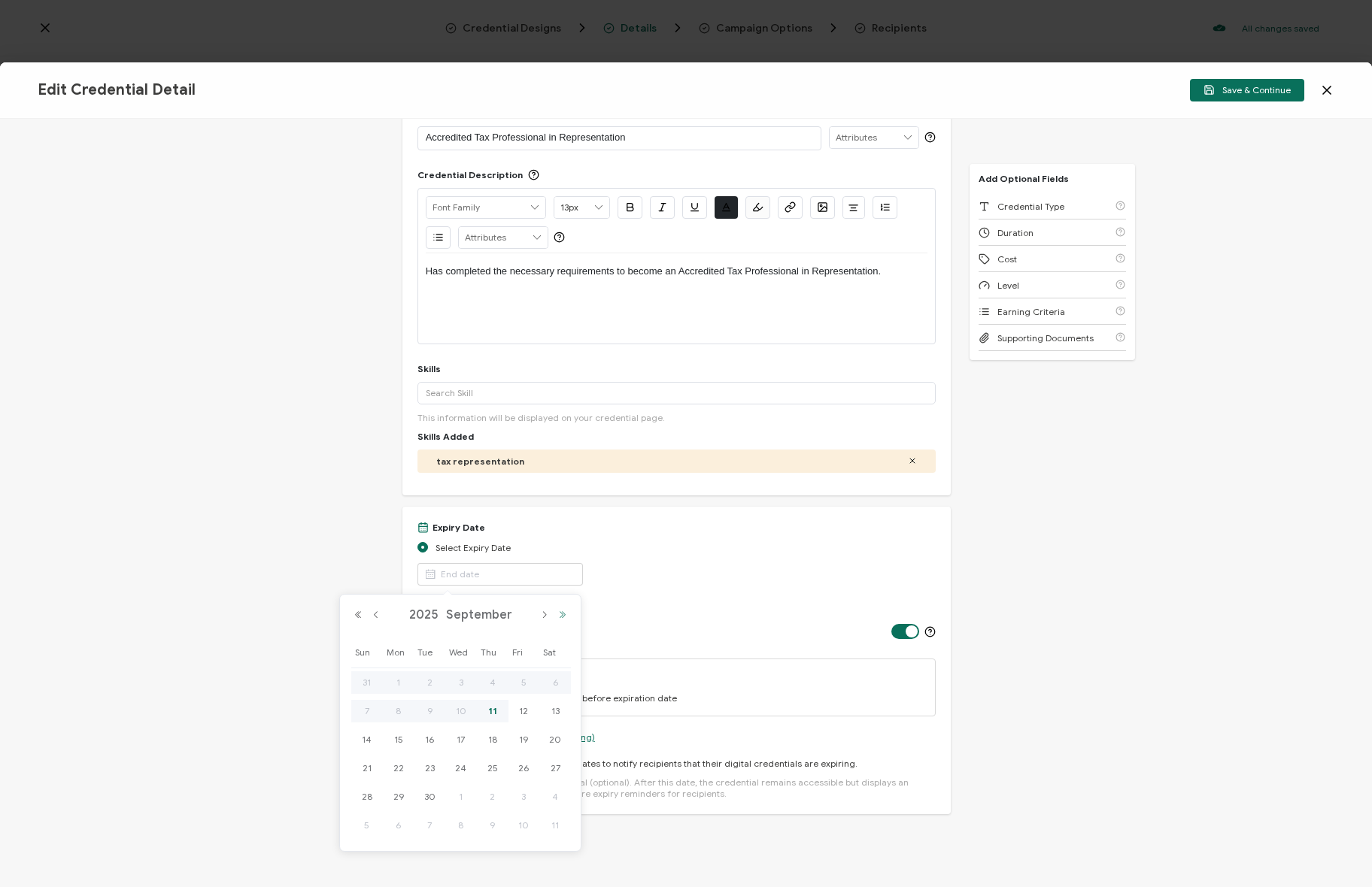
click at [561, 614] on button "Next Year" at bounding box center [562, 615] width 18 height 11
click at [565, 617] on button "Next Year" at bounding box center [562, 615] width 18 height 11
click at [358, 613] on button "Previous Year" at bounding box center [358, 615] width 18 height 11
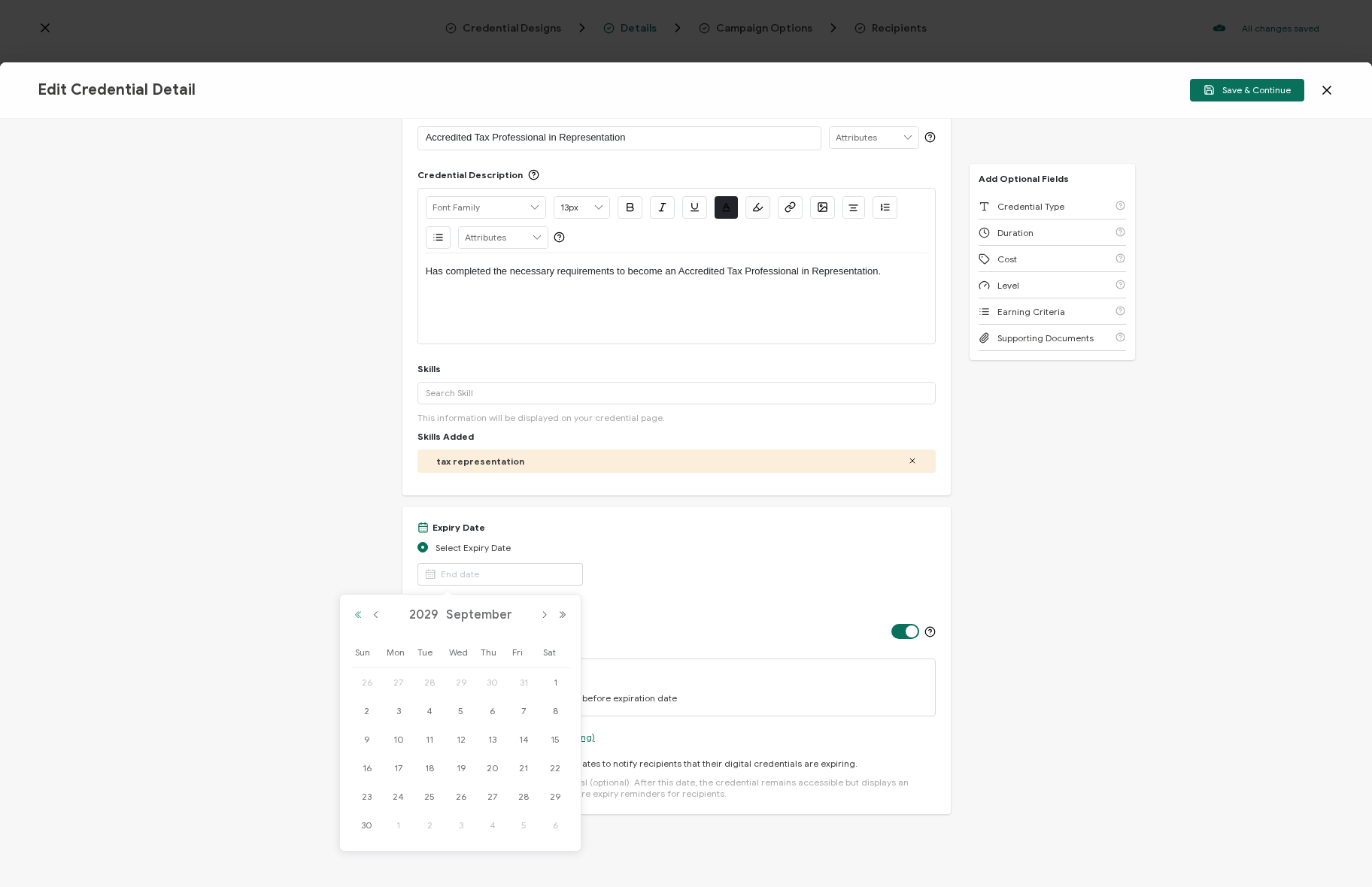
click at [358, 613] on button "Previous Year" at bounding box center [358, 615] width 18 height 11
click at [544, 617] on button "Next Month" at bounding box center [545, 615] width 18 height 11
click at [375, 612] on button "Previous Month" at bounding box center [376, 615] width 18 height 11
click at [542, 617] on button "Next Month" at bounding box center [545, 615] width 18 height 11
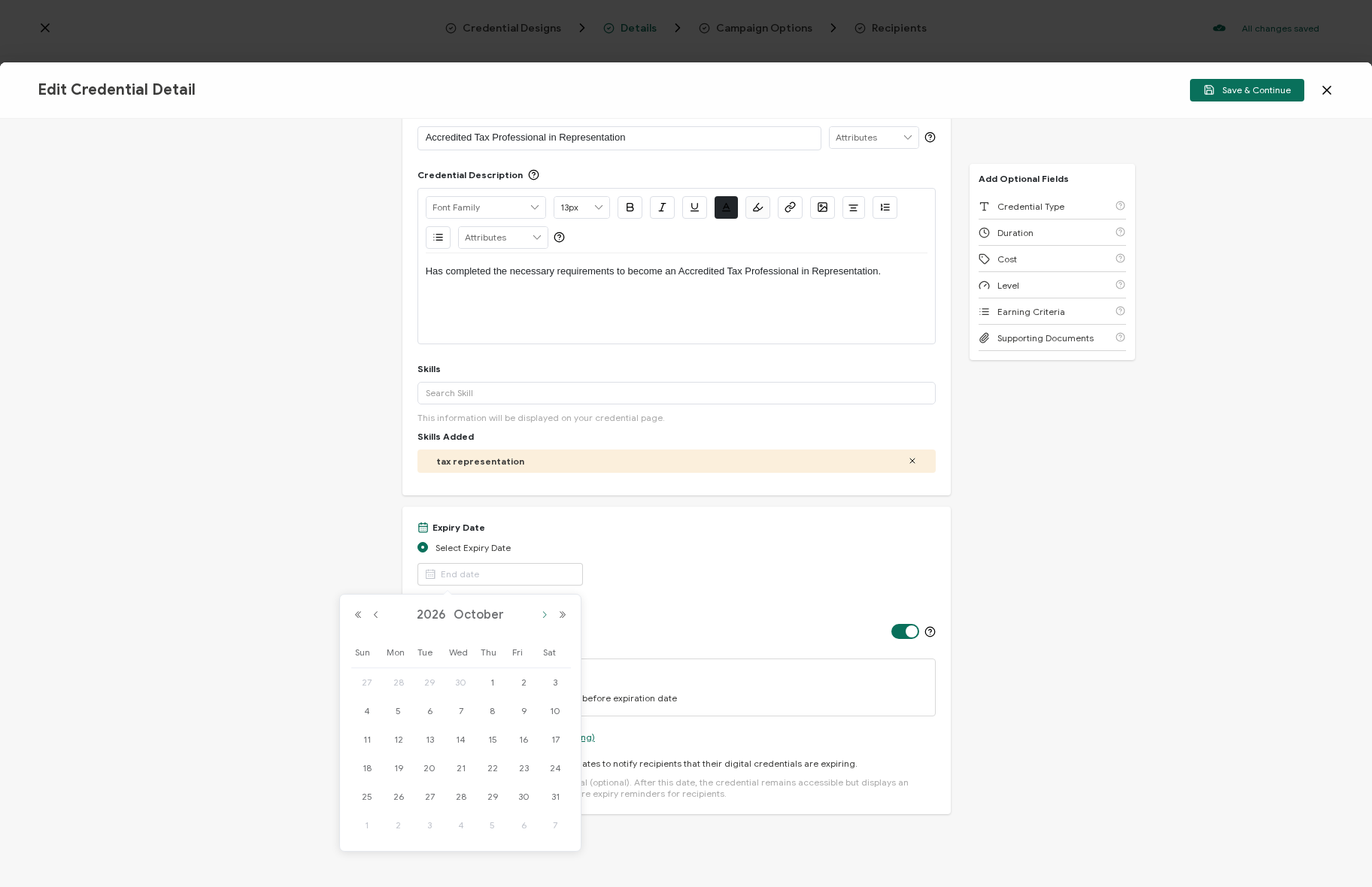
click at [542, 617] on button "Next Month" at bounding box center [545, 615] width 18 height 11
click at [373, 612] on button "Previous Month" at bounding box center [376, 615] width 18 height 11
click at [423, 677] on span "1" at bounding box center [430, 682] width 18 height 18
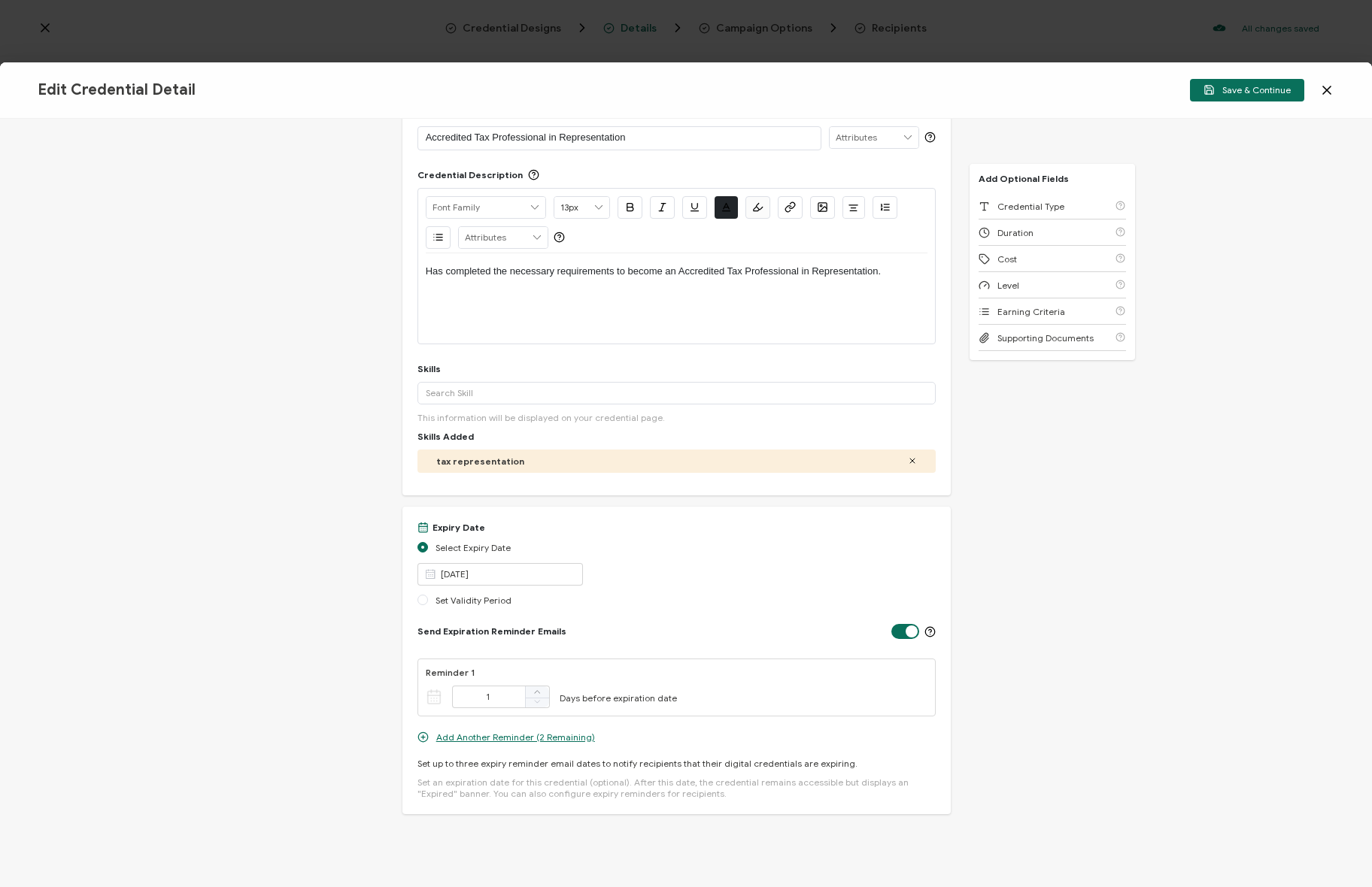
click at [362, 415] on div "Credential Title Accredited Tax Professional in Representation ISSUER Issuer Na…" at bounding box center [686, 503] width 1372 height 768
click at [312, 485] on div "Credential Title Accredited Tax Professional in Representation ISSUER Issuer Na…" at bounding box center [686, 503] width 1372 height 768
click at [318, 563] on div "Credential Title Accredited Tax Professional in Representation ISSUER Issuer Na…" at bounding box center [686, 503] width 1372 height 768
click at [497, 557] on div "Select Expiry Date [DATE]" at bounding box center [677, 567] width 519 height 53
click at [488, 572] on input "[DATE]" at bounding box center [500, 574] width 166 height 23
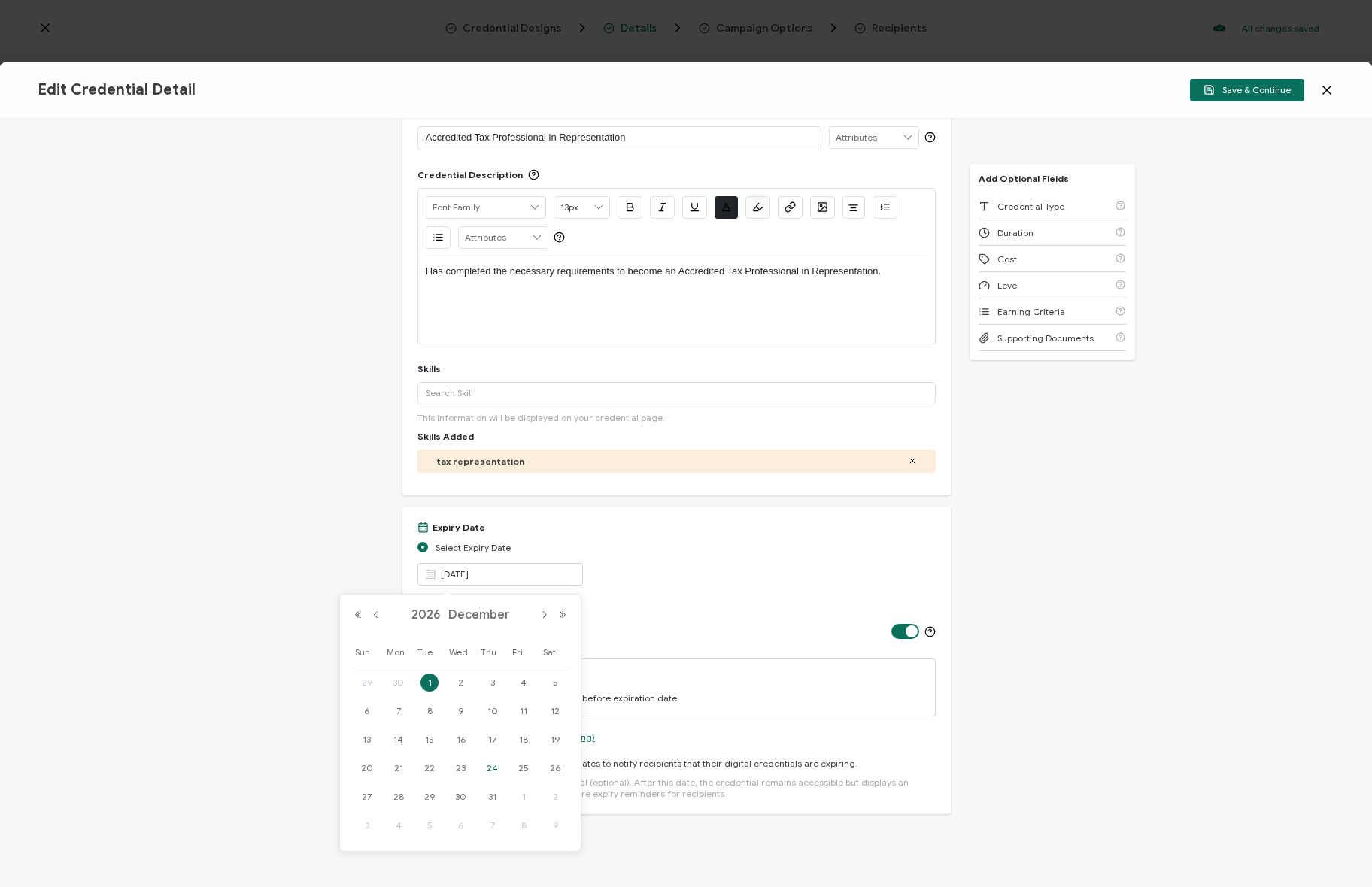
click at [480, 779] on td "24" at bounding box center [493, 768] width 32 height 29
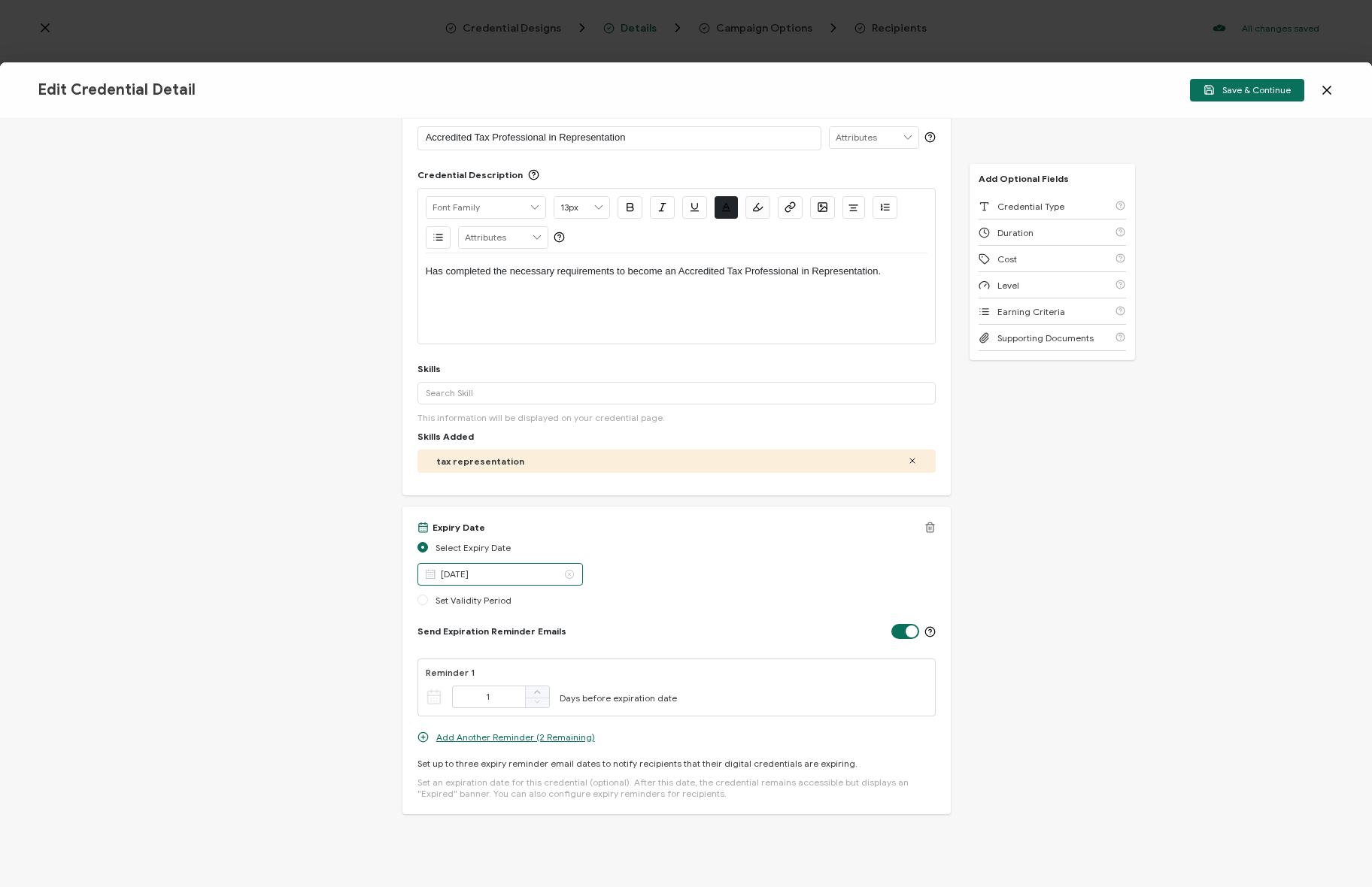
click at [493, 575] on input "[DATE]" at bounding box center [500, 574] width 166 height 23
click at [500, 792] on span "31" at bounding box center [493, 797] width 18 height 18
type input "[DATE]"
click at [308, 488] on div "Credential Title Accredited Tax Professional in Representation ISSUER Issuer Na…" at bounding box center [686, 503] width 1372 height 768
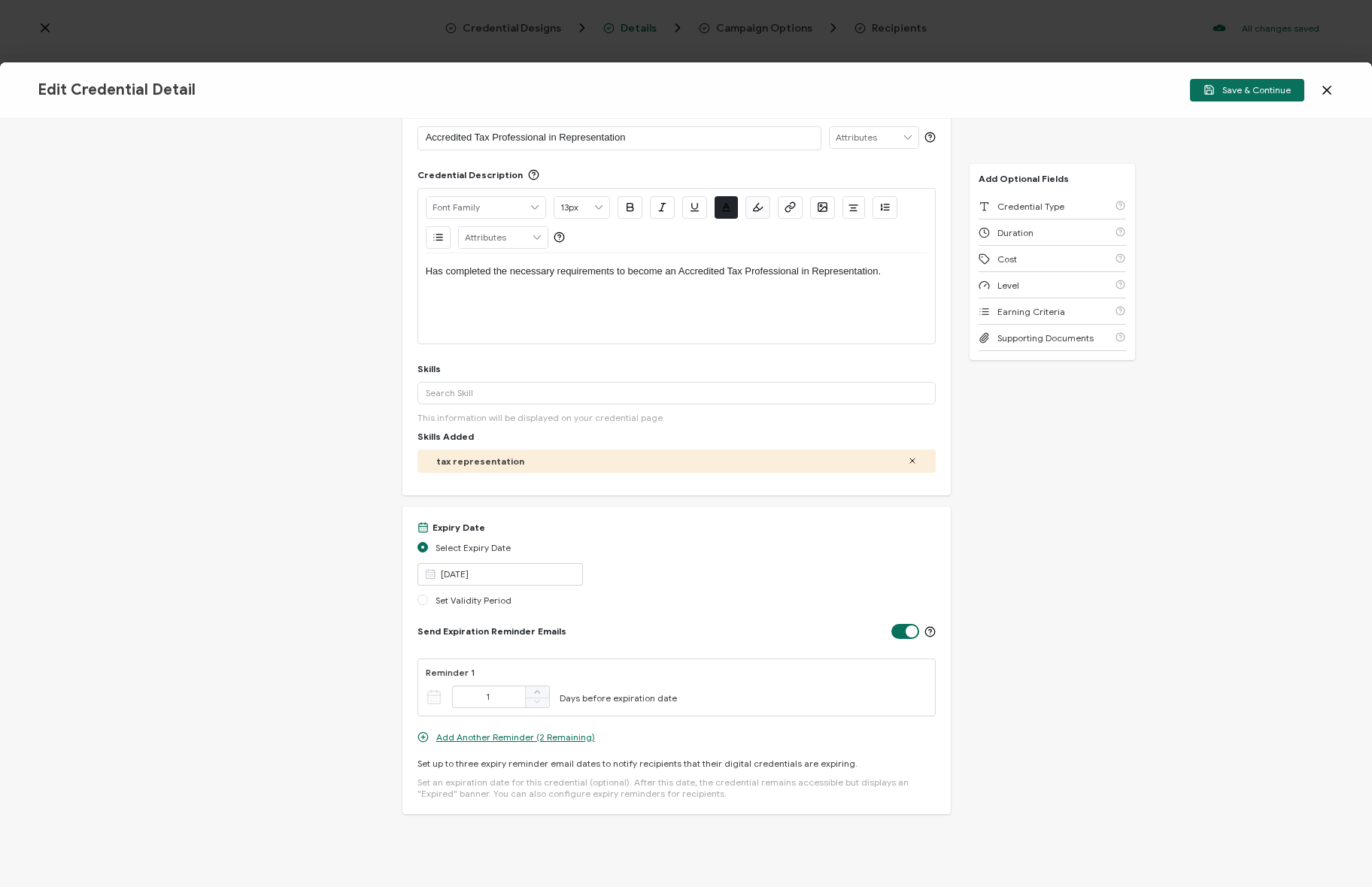
click at [308, 488] on div "Credential Title Accredited Tax Professional in Representation ISSUER Issuer Na…" at bounding box center [686, 503] width 1372 height 768
click at [459, 604] on span "Set Validity Period" at bounding box center [473, 600] width 76 height 12
click at [428, 604] on input "Set Validity Period" at bounding box center [423, 600] width 11 height 12
radio input "true"
radio input "false"
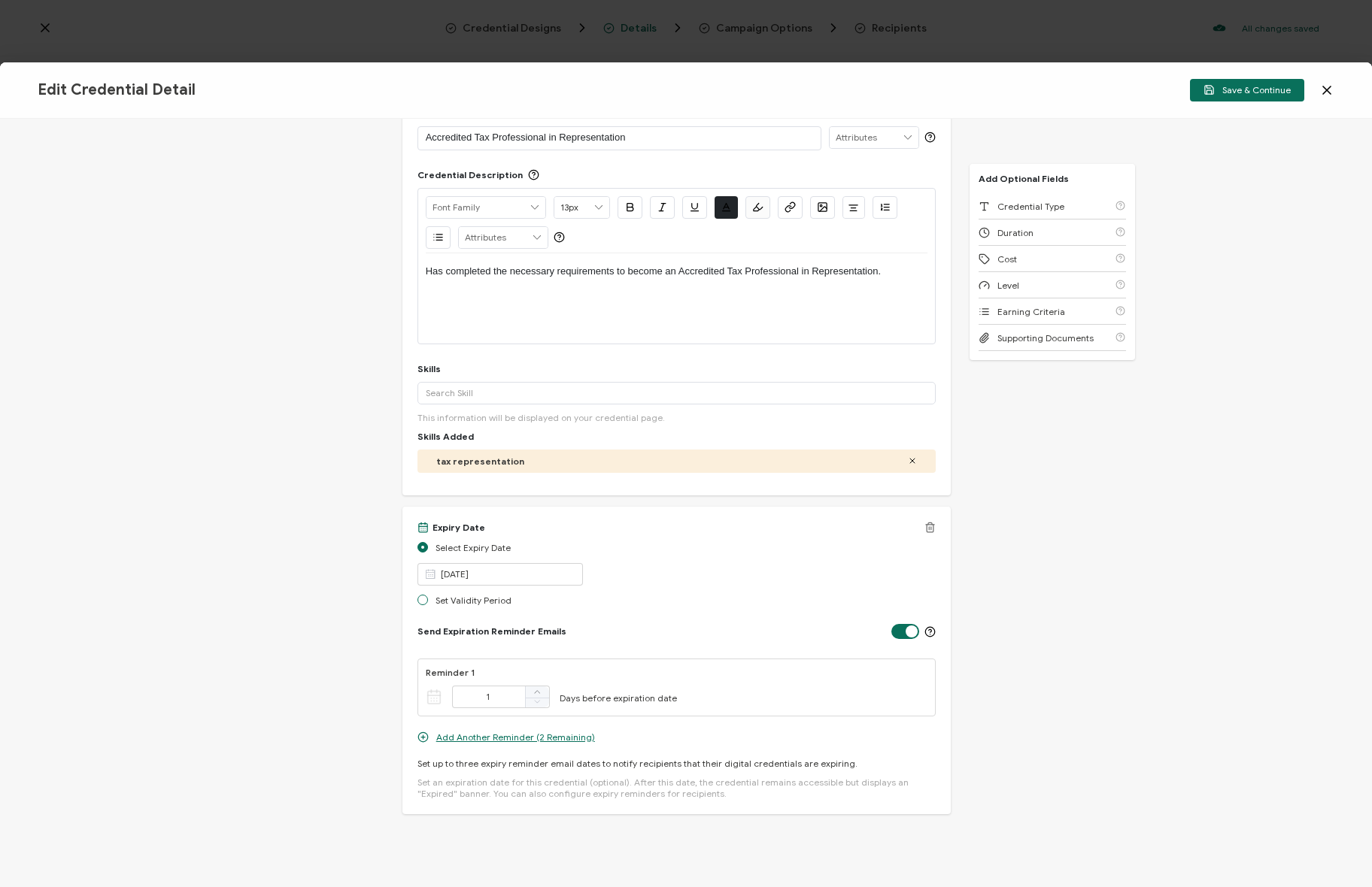
radio input "true"
click at [579, 583] on div "Set Validity Period 1 Year Hour Day Week Month Year" at bounding box center [677, 589] width 519 height 53
click at [578, 590] on input "Year" at bounding box center [600, 597] width 154 height 23
click at [343, 553] on div "Credential Title Accredited Tax Professional in Representation ISSUER Issuer Na…" at bounding box center [686, 503] width 1372 height 768
click at [377, 548] on div "Credential Title Accredited Tax Professional in Representation ISSUER Issuer Na…" at bounding box center [686, 503] width 1372 height 768
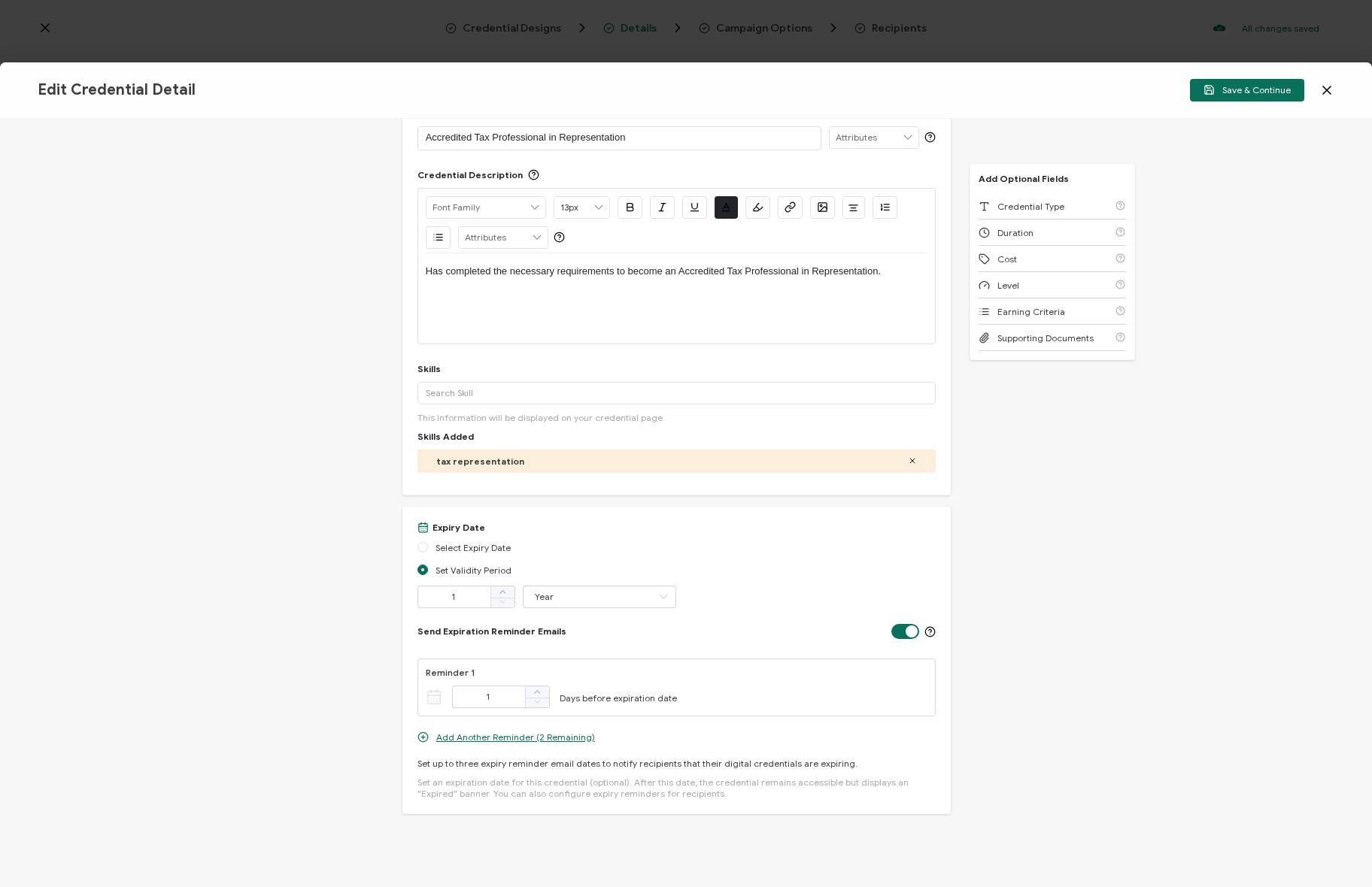
drag, startPoint x: 394, startPoint y: 615, endPoint x: 376, endPoint y: 610, distance: 18.7
click at [394, 615] on div "Credential Title Accredited Tax Professional in Representation ISSUER Issuer Na…" at bounding box center [686, 503] width 1372 height 768
click at [324, 606] on div "Credential Title Accredited Tax Professional in Representation ISSUER Issuer Na…" at bounding box center [686, 503] width 1372 height 768
click at [313, 605] on div "Credential Title Accredited Tax Professional in Representation ISSUER Issuer Na…" at bounding box center [686, 503] width 1372 height 768
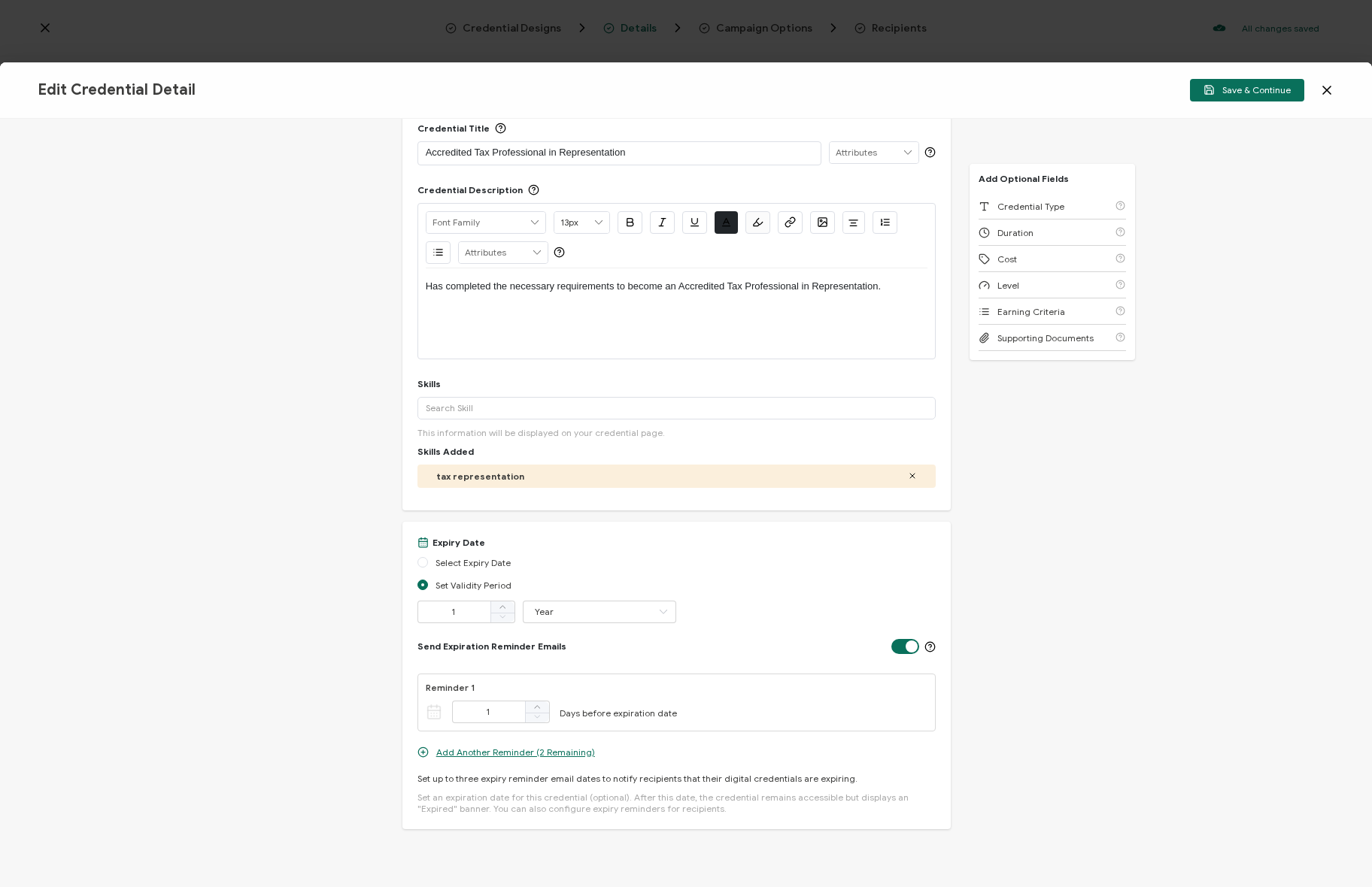
scroll to position [0, 0]
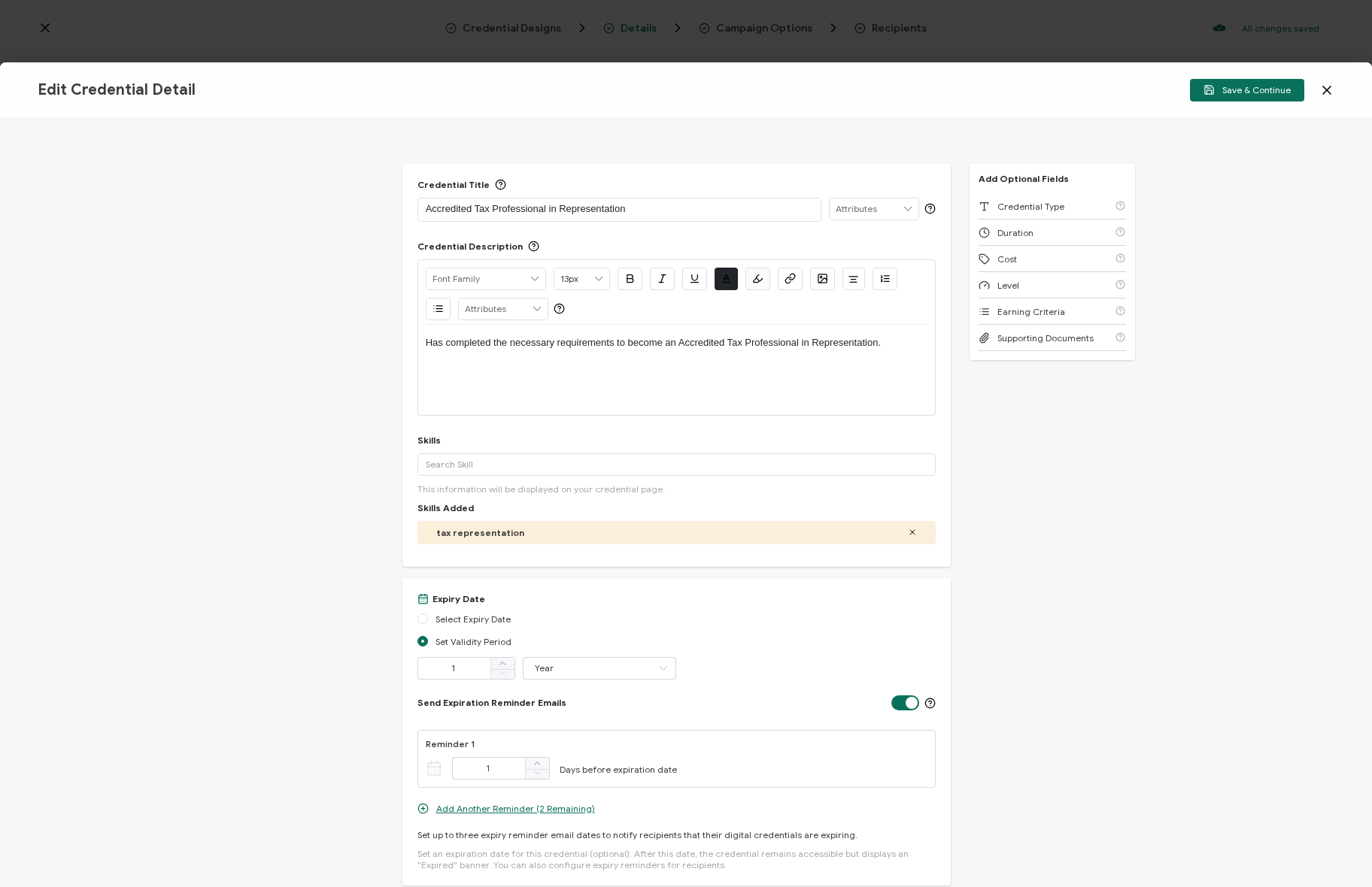
click at [313, 608] on div "Credential Title Accredited Tax Professional in Representation ISSUER Issuer Na…" at bounding box center [686, 503] width 1372 height 768
click at [306, 608] on div "Credential Title Accredited Tax Professional in Representation ISSUER Issuer Na…" at bounding box center [686, 503] width 1372 height 768
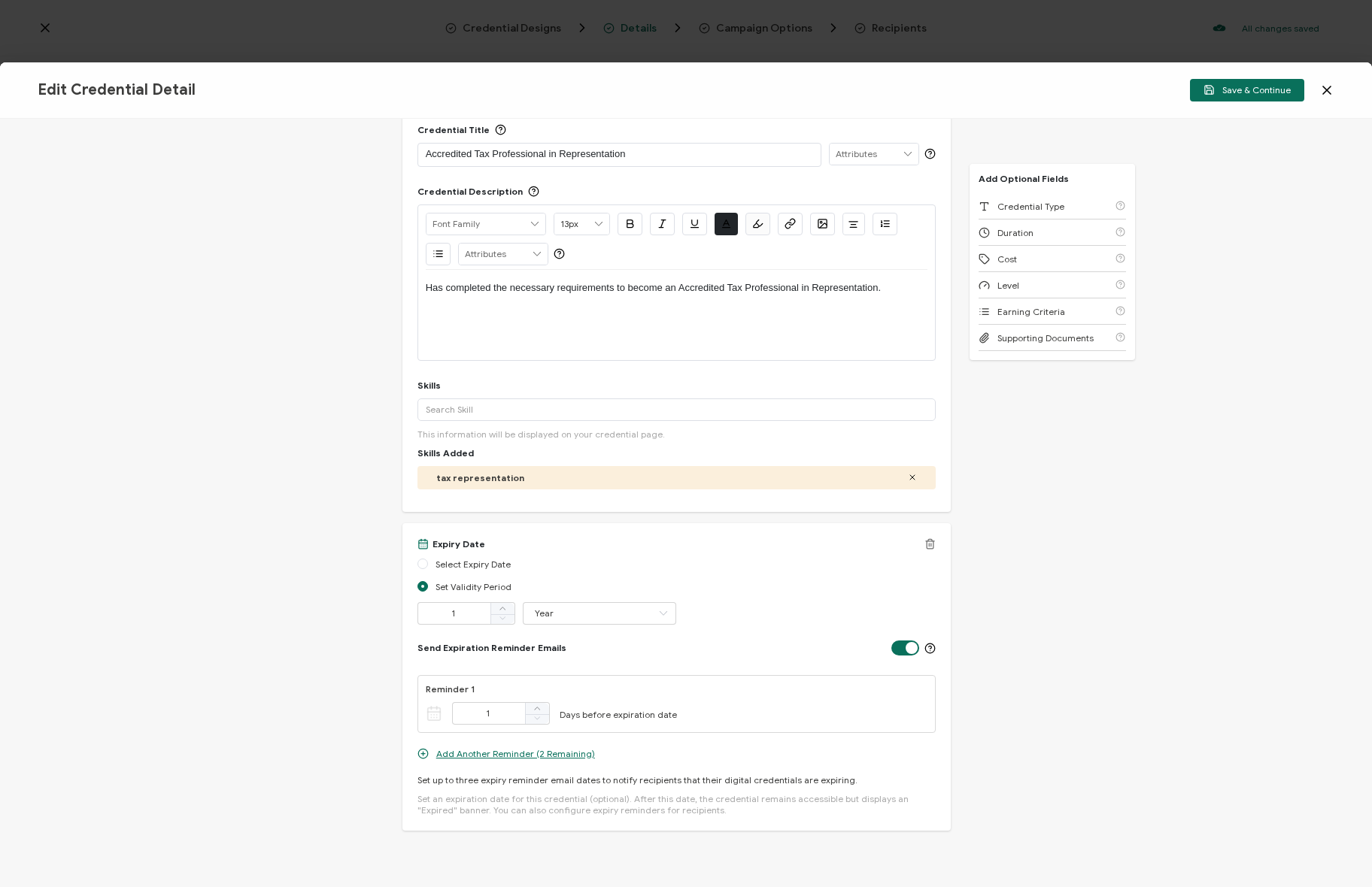
scroll to position [51, 0]
click at [928, 543] on icon at bounding box center [929, 543] width 4 height 2
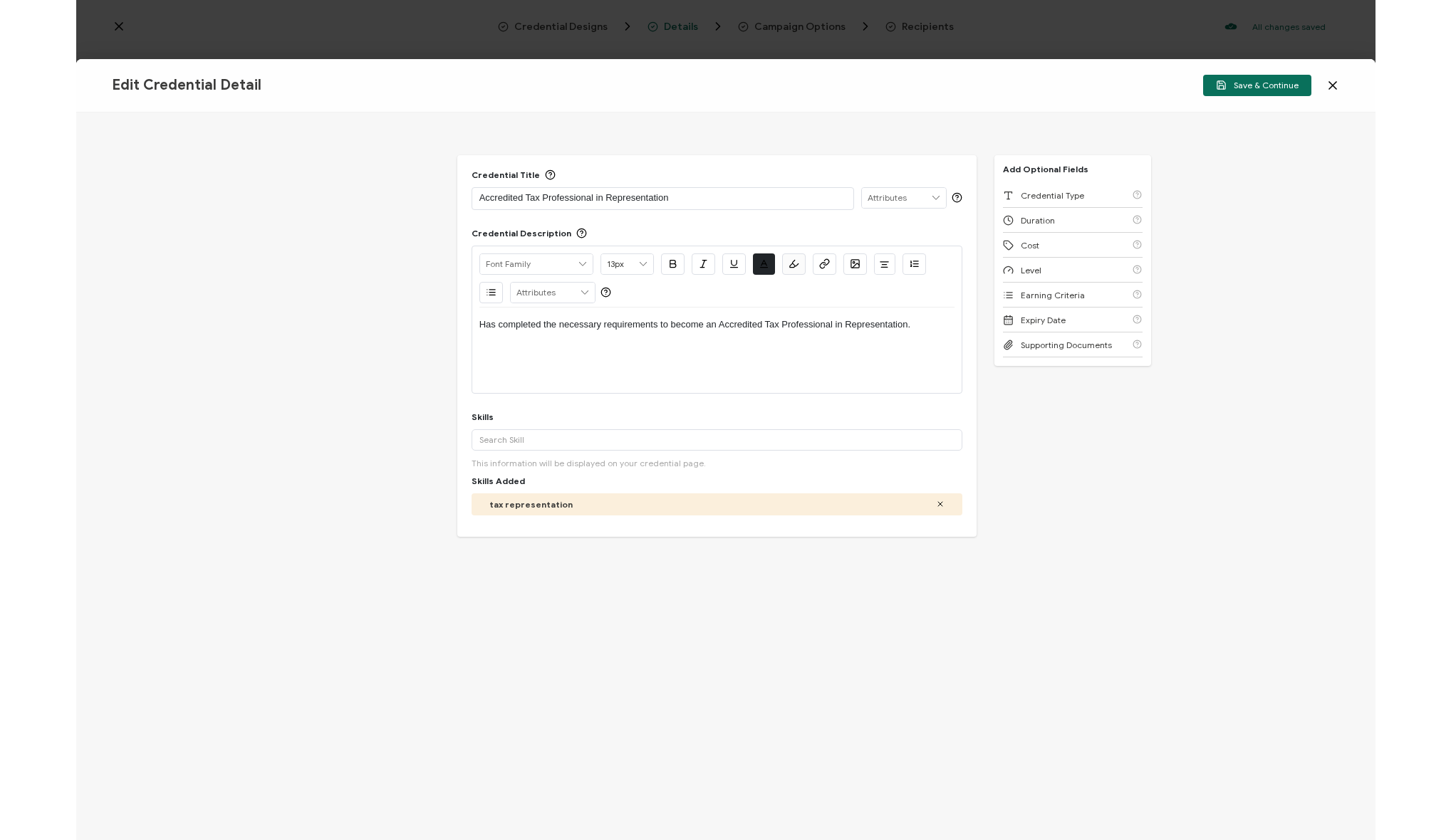
scroll to position [0, 0]
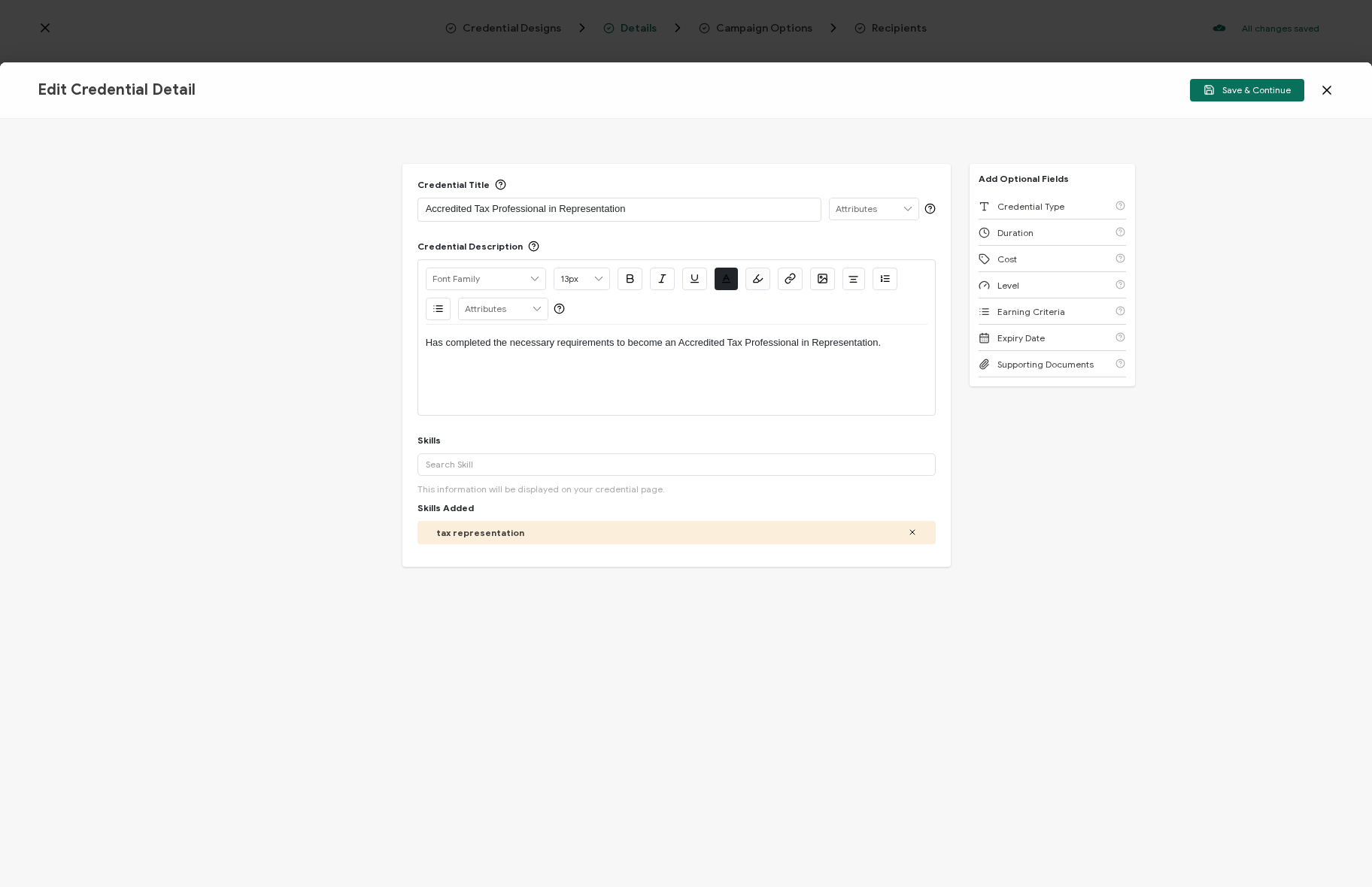
click at [1067, 544] on div "Credential Title Accredited Tax Professional in Representation ISSUER Issuer Na…" at bounding box center [686, 503] width 1372 height 768
click at [1331, 85] on icon at bounding box center [1327, 90] width 15 height 15
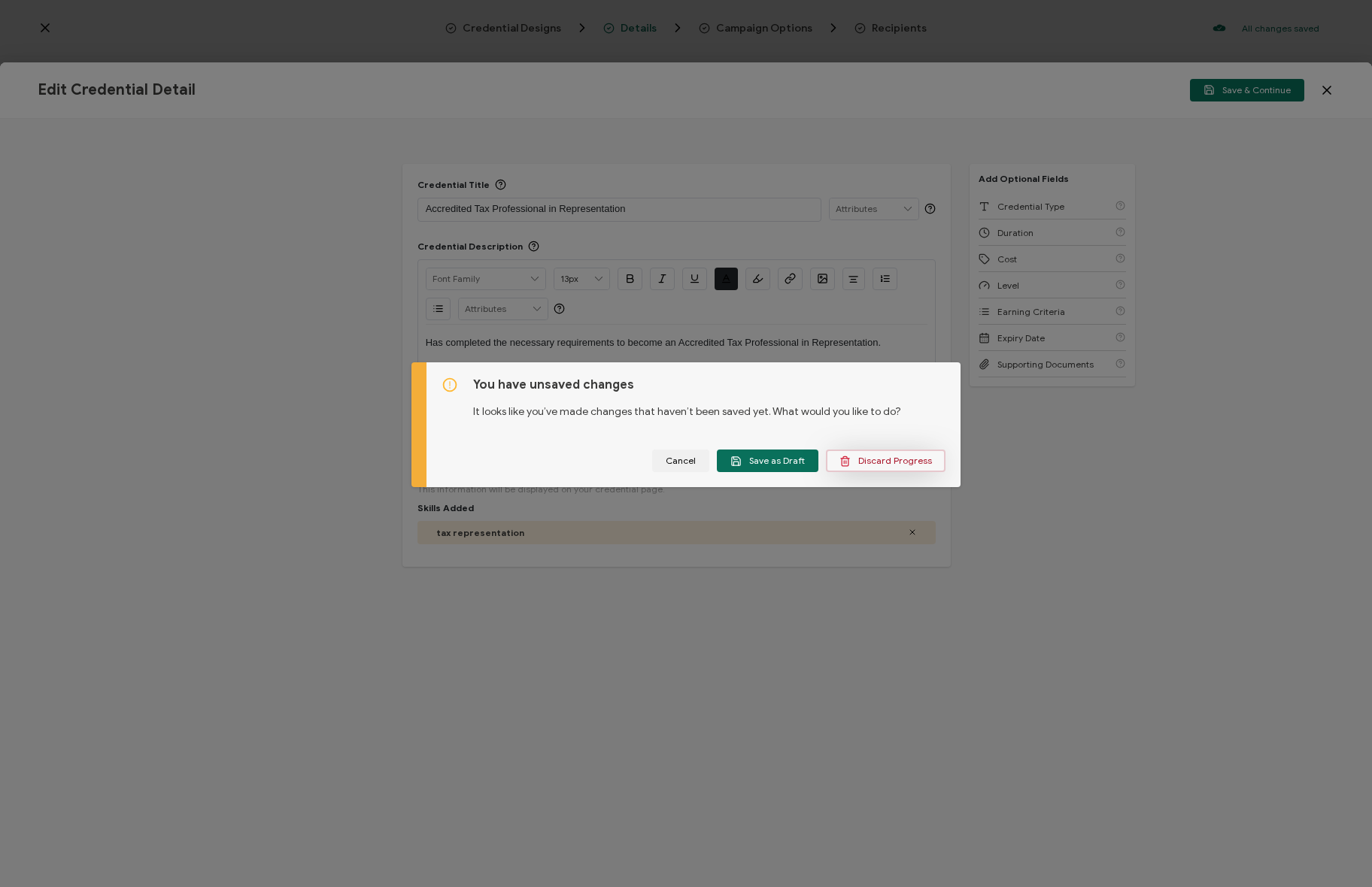
click at [885, 460] on span "Discard Progress" at bounding box center [885, 461] width 93 height 11
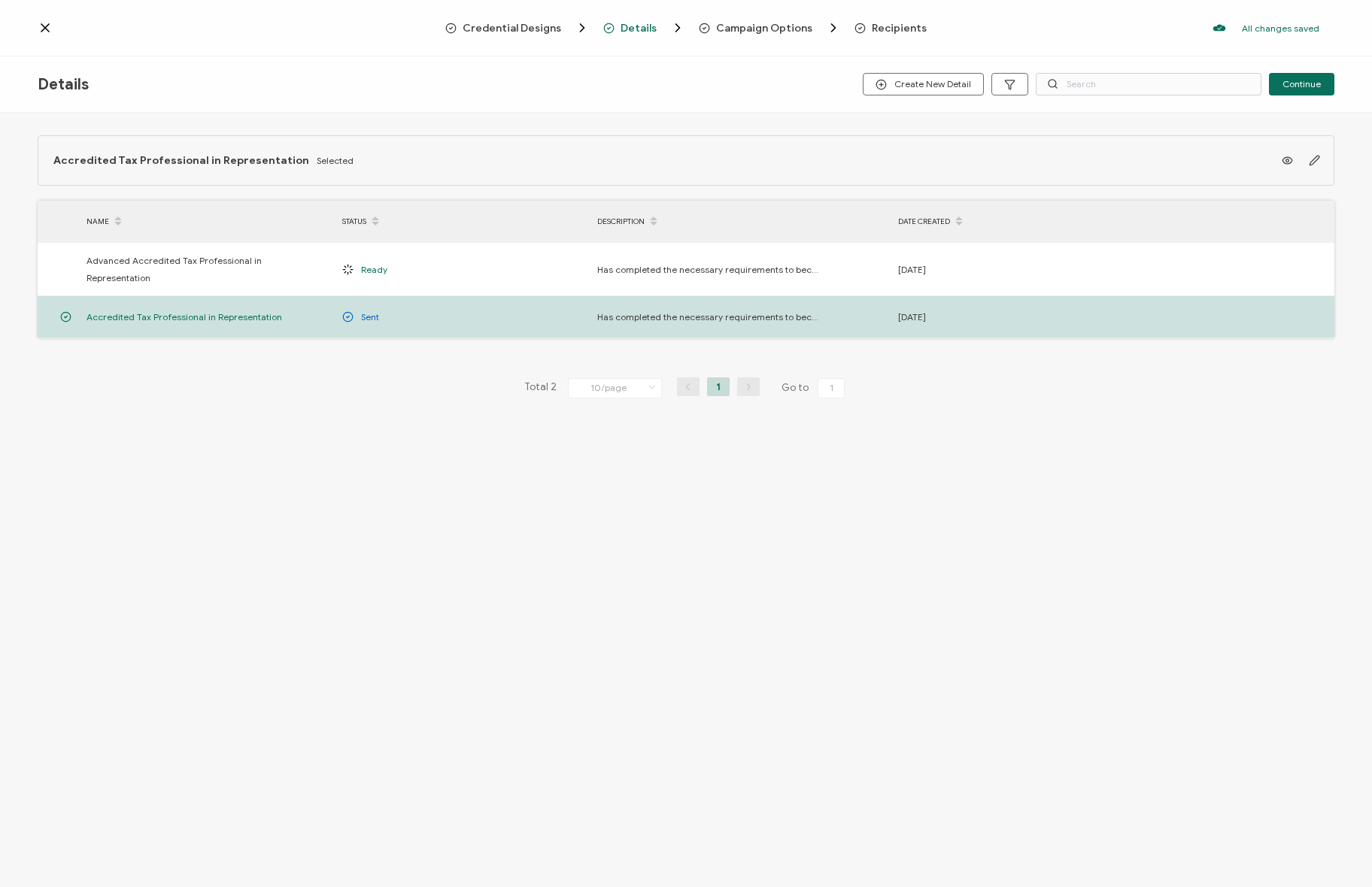
click at [279, 430] on div "Accredited Tax Professional in Representation Selected NAME STATUS DESCRIPTION …" at bounding box center [686, 298] width 1372 height 370
